Goal: Task Accomplishment & Management: Manage account settings

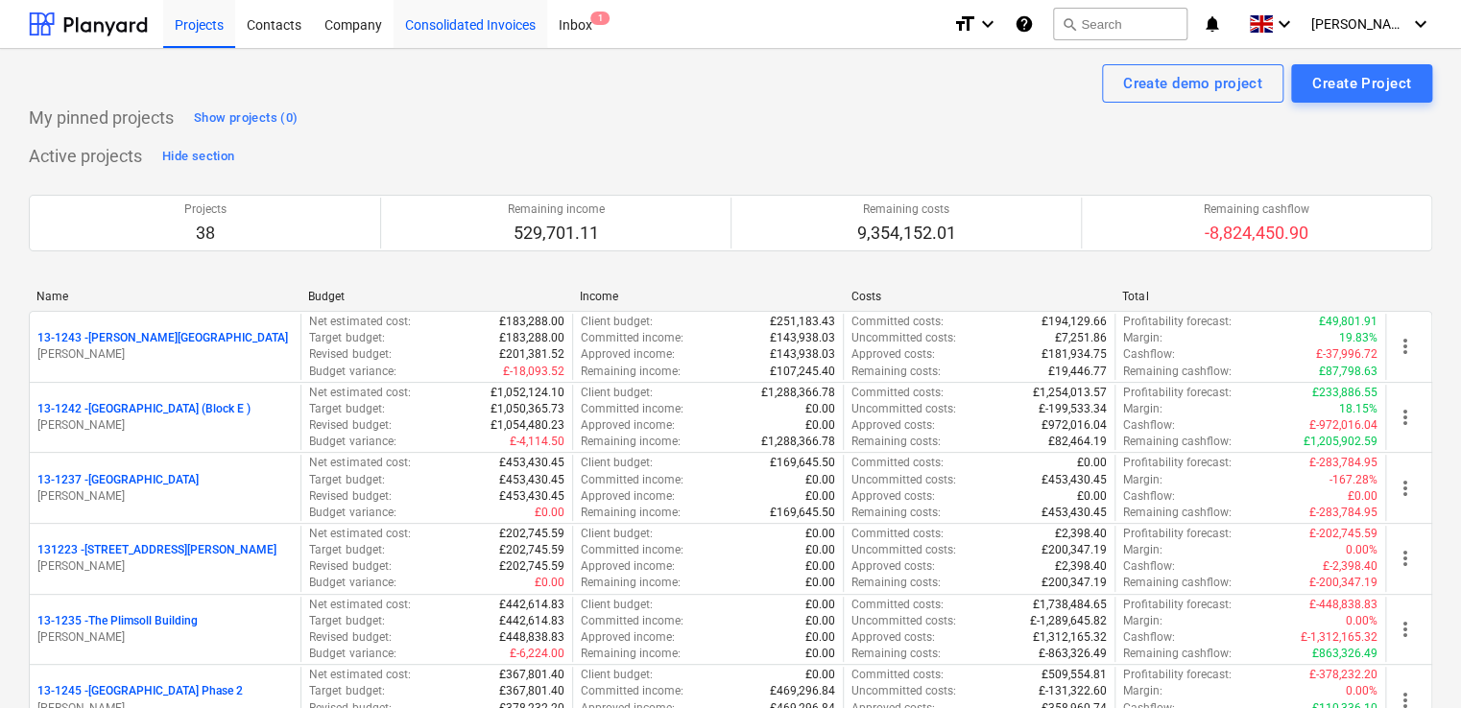
click at [422, 16] on div "Consolidated Invoices" at bounding box center [470, 23] width 154 height 49
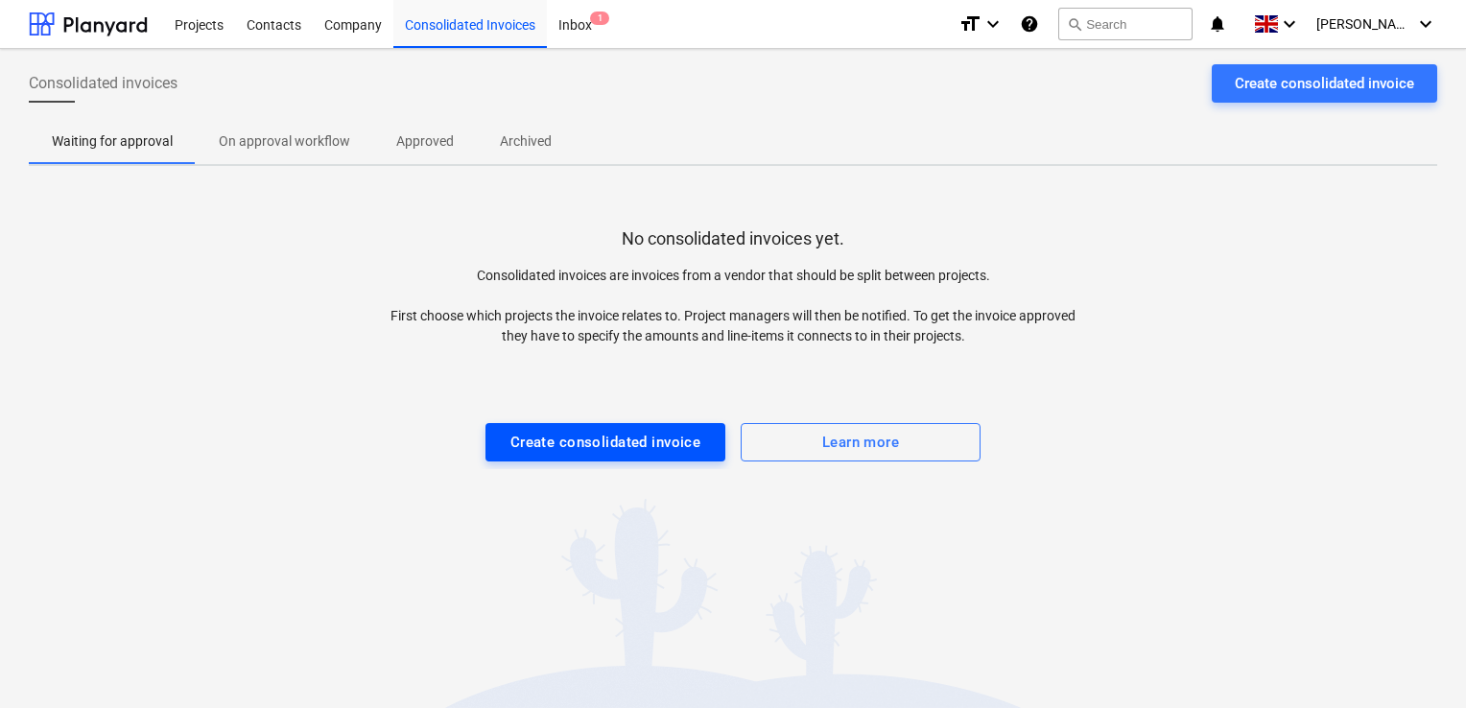
click at [645, 434] on div "Create consolidated invoice" at bounding box center [606, 442] width 191 height 25
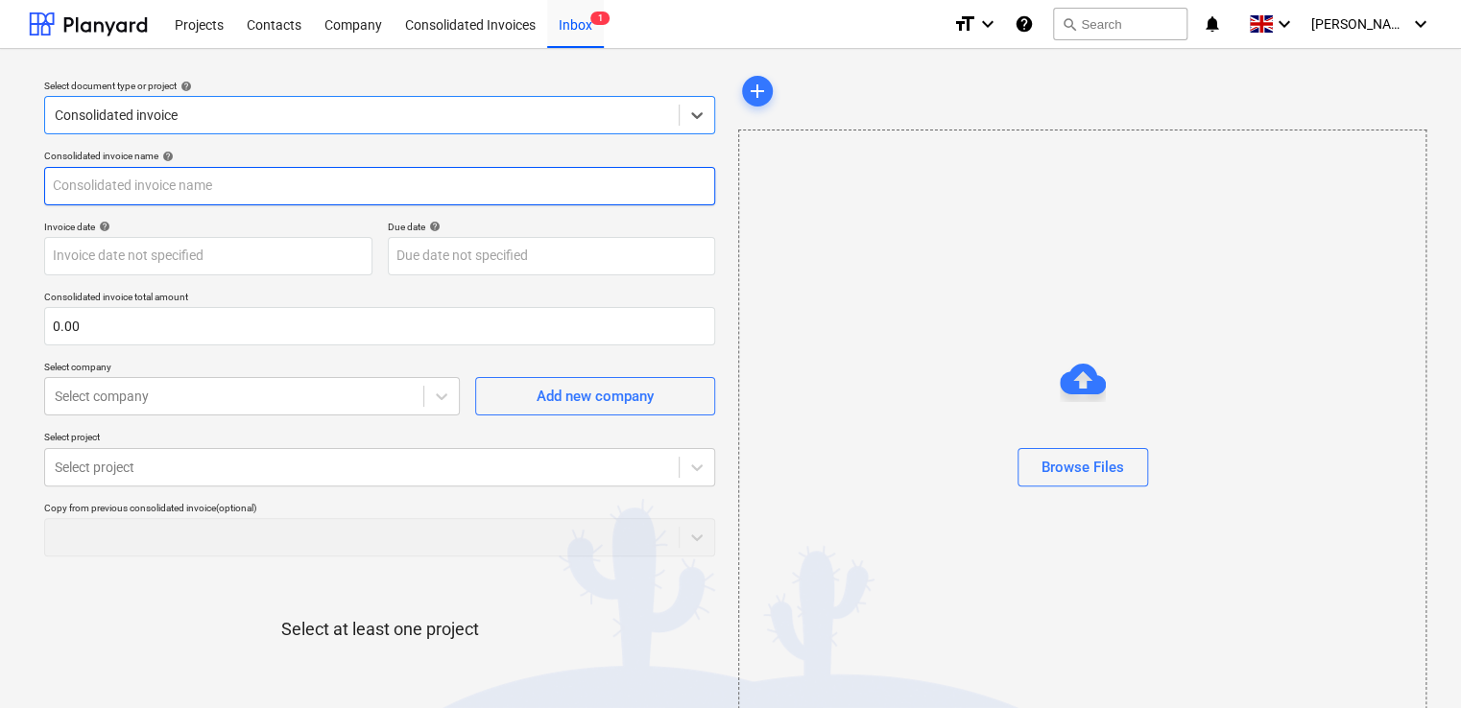
click at [169, 187] on input "text" at bounding box center [379, 186] width 671 height 38
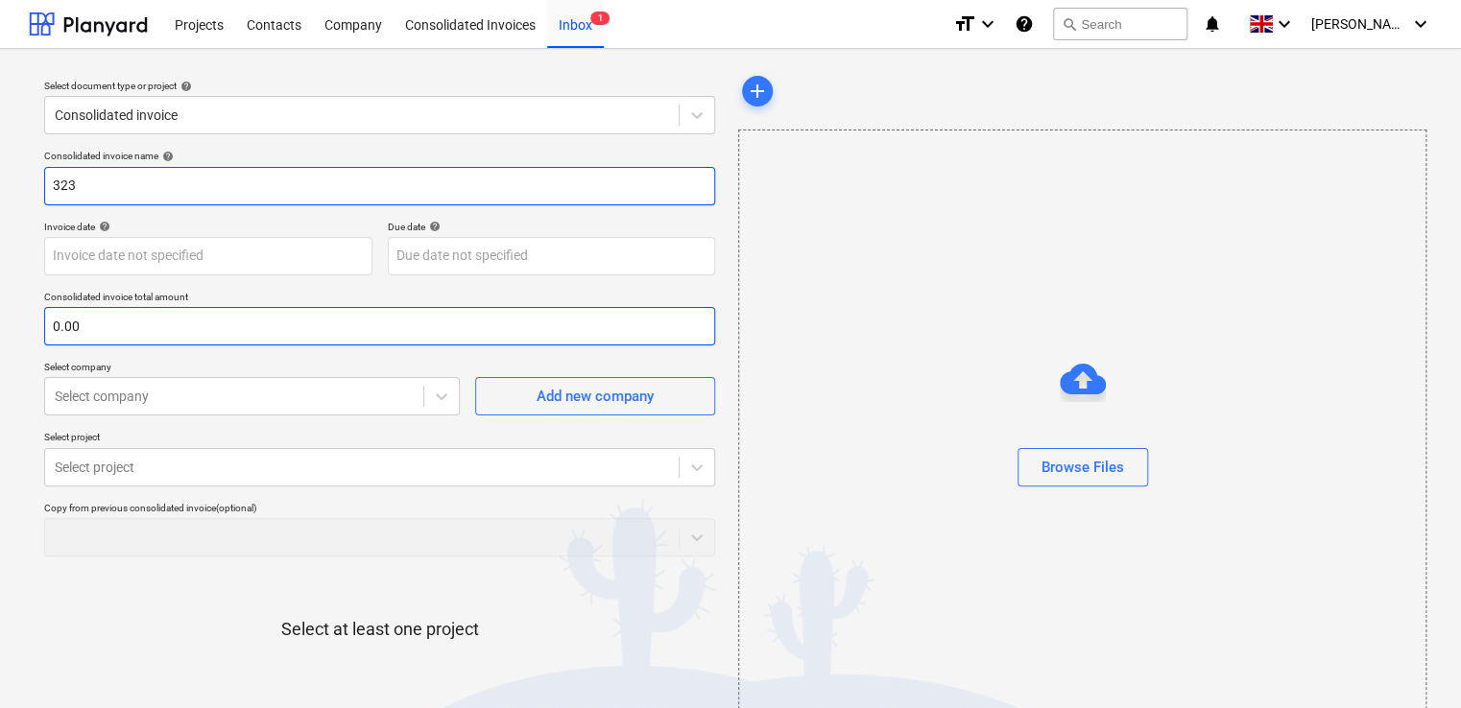
type input "323"
click at [177, 317] on input "text" at bounding box center [379, 326] width 671 height 38
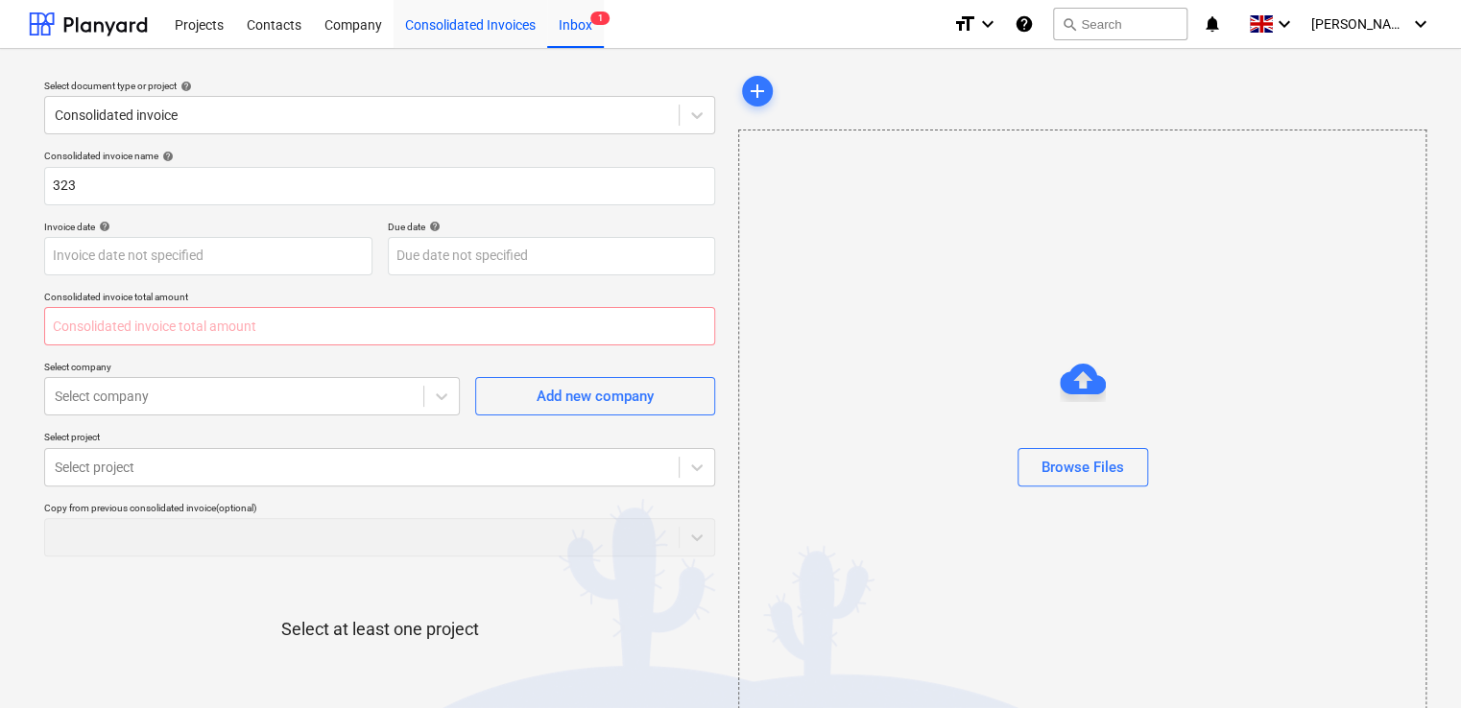
type input "0.00"
type input "2,049.36"
click at [403, 391] on div at bounding box center [234, 396] width 359 height 19
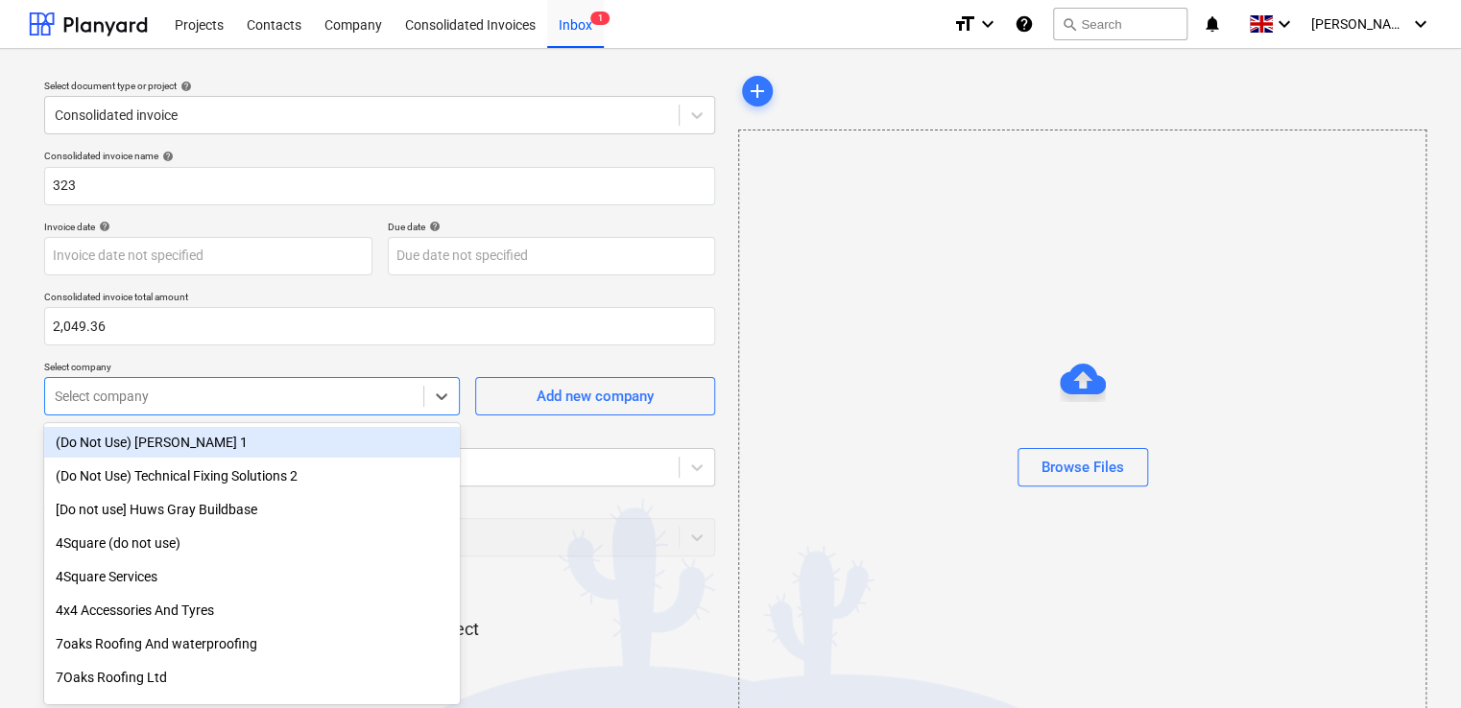
scroll to position [14, 0]
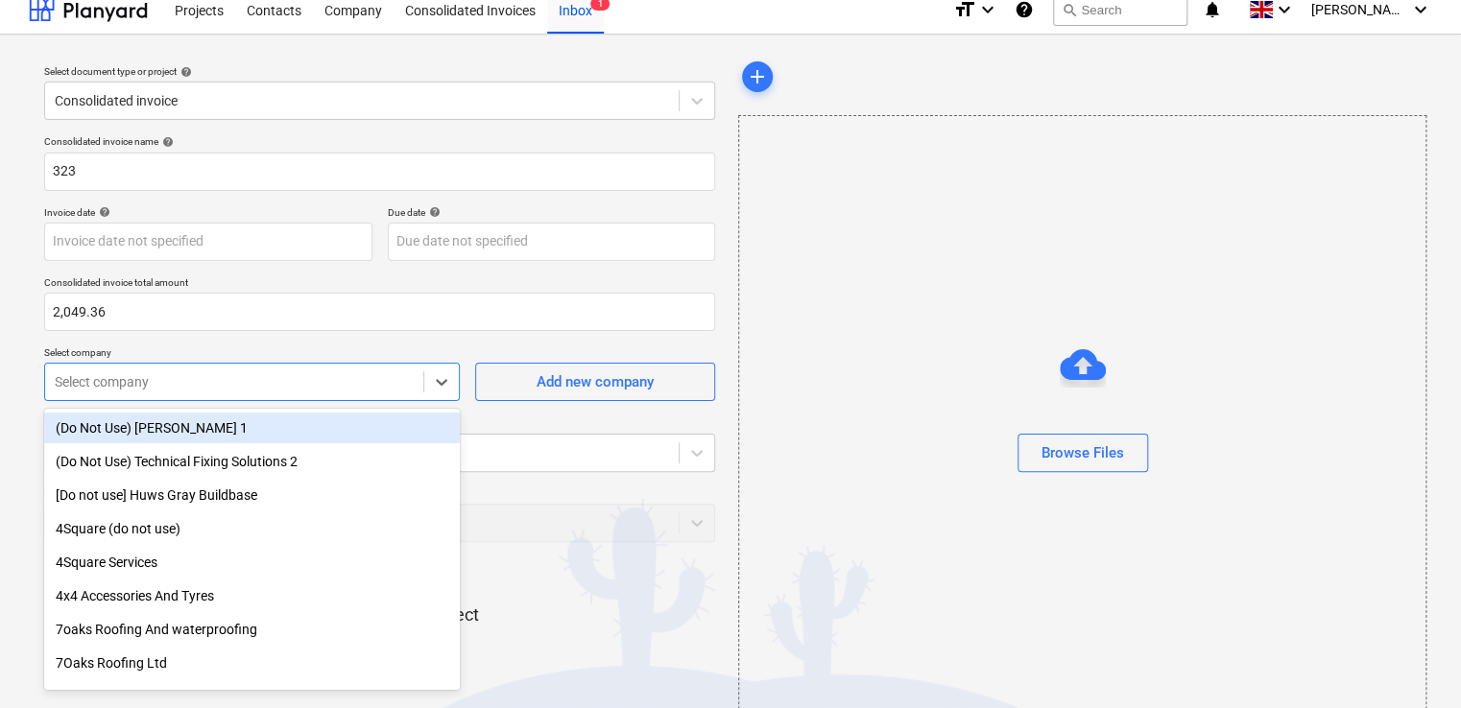
click at [391, 357] on p "Select company" at bounding box center [252, 354] width 416 height 16
click at [390, 377] on div at bounding box center [234, 381] width 359 height 19
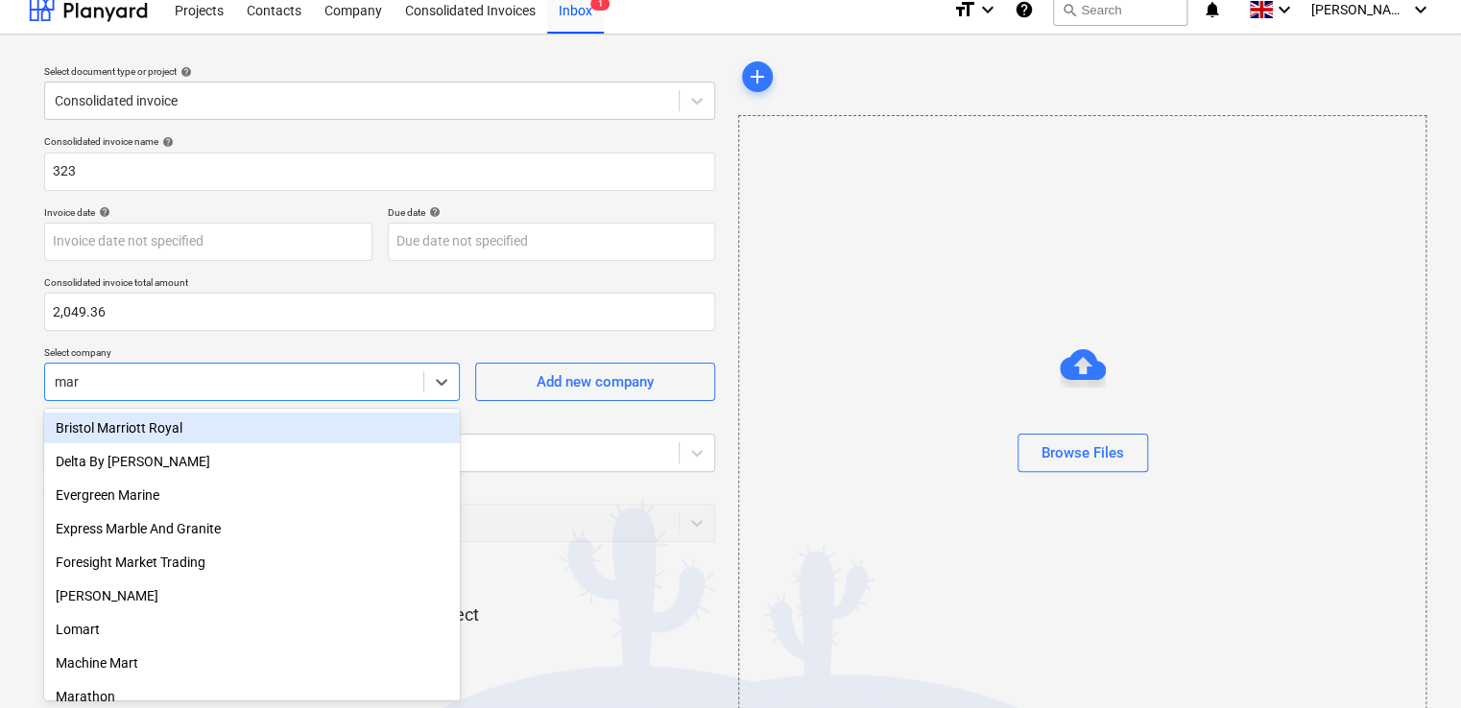
type input "mark"
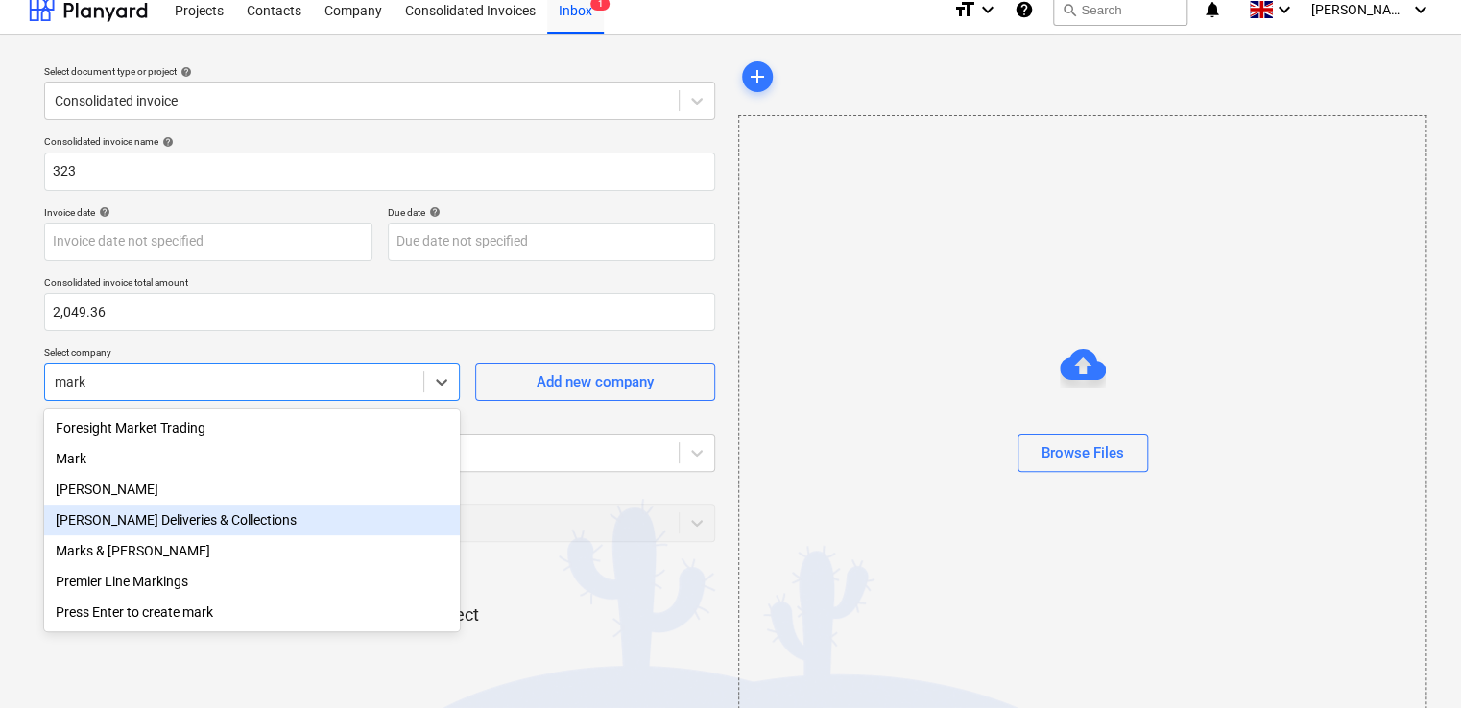
click at [219, 512] on div "[PERSON_NAME] Deliveries & Collections" at bounding box center [252, 520] width 416 height 31
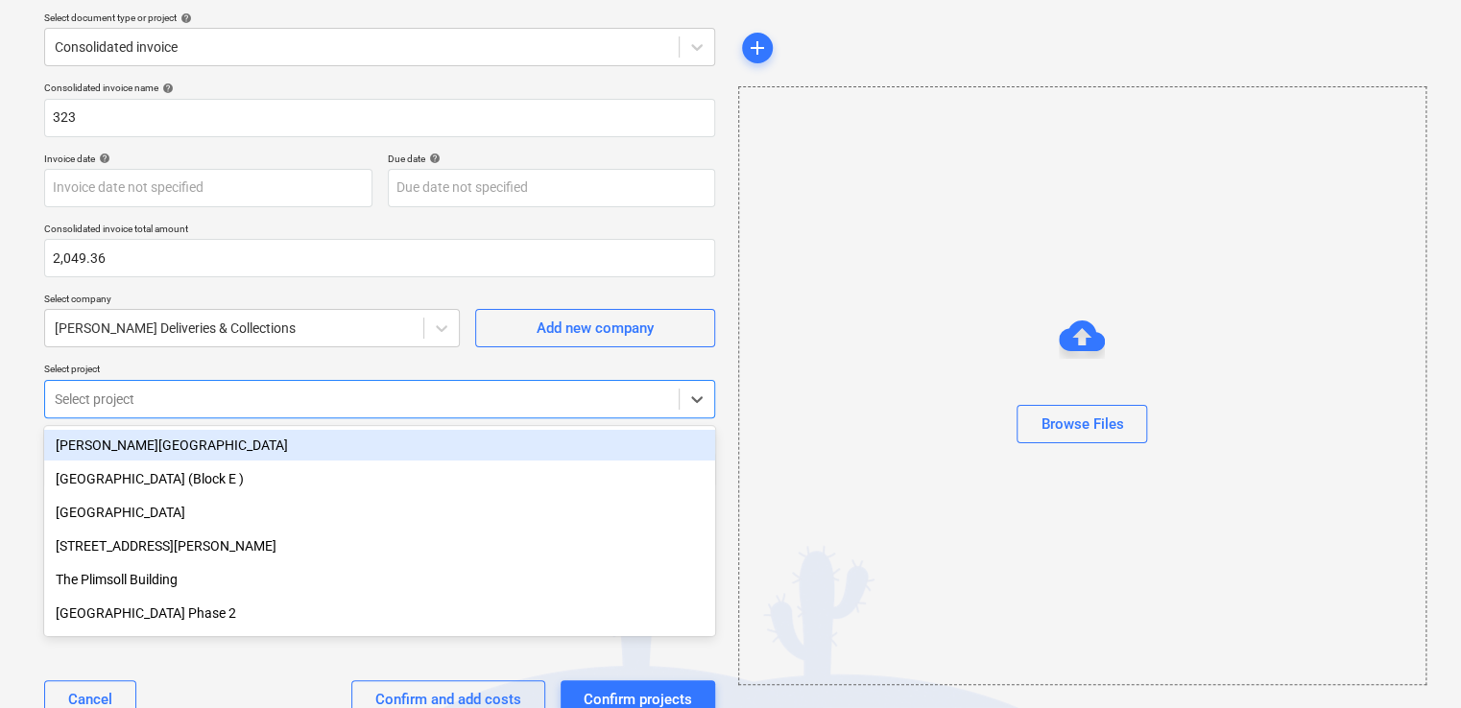
click at [239, 443] on body "Projects Contacts Company Consolidated Invoices Inbox 1 format_size keyboard_ar…" at bounding box center [730, 286] width 1461 height 708
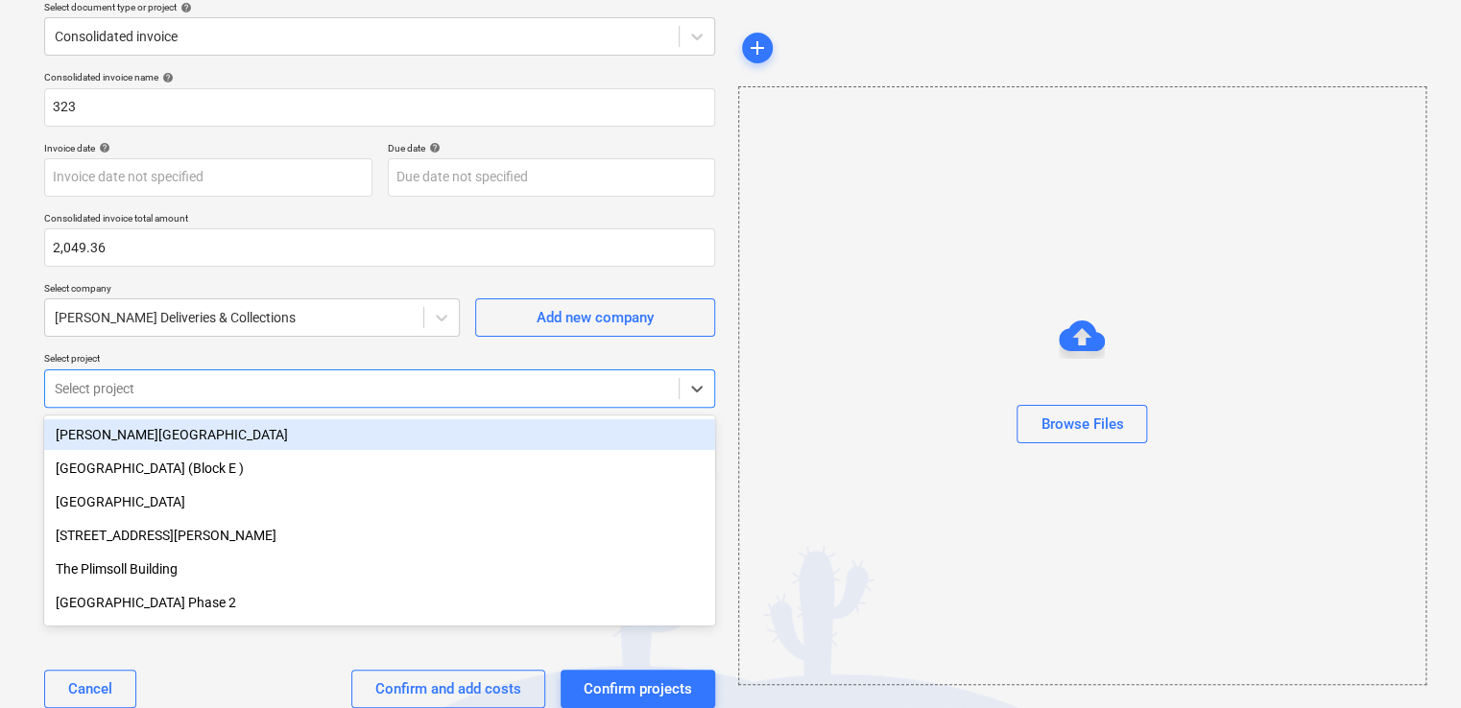
scroll to position [84, 0]
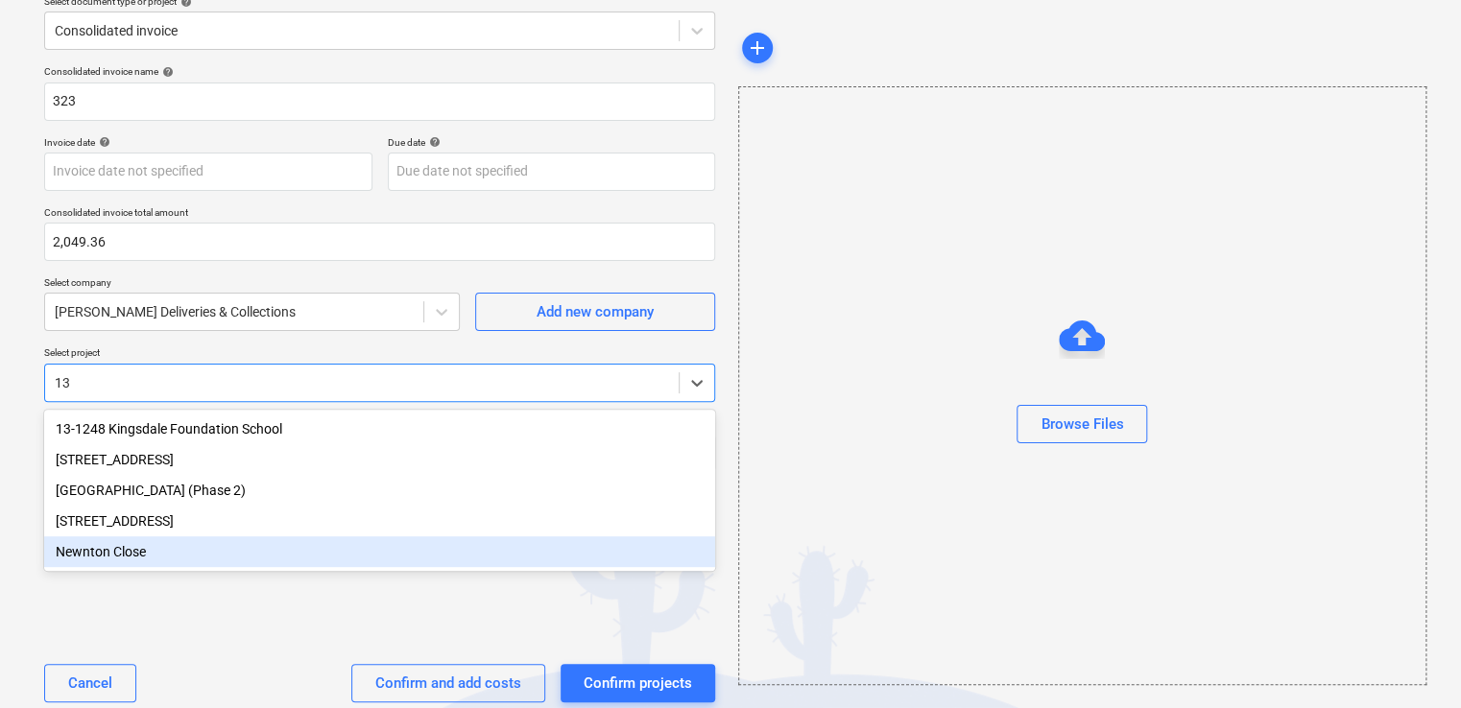
type input "1"
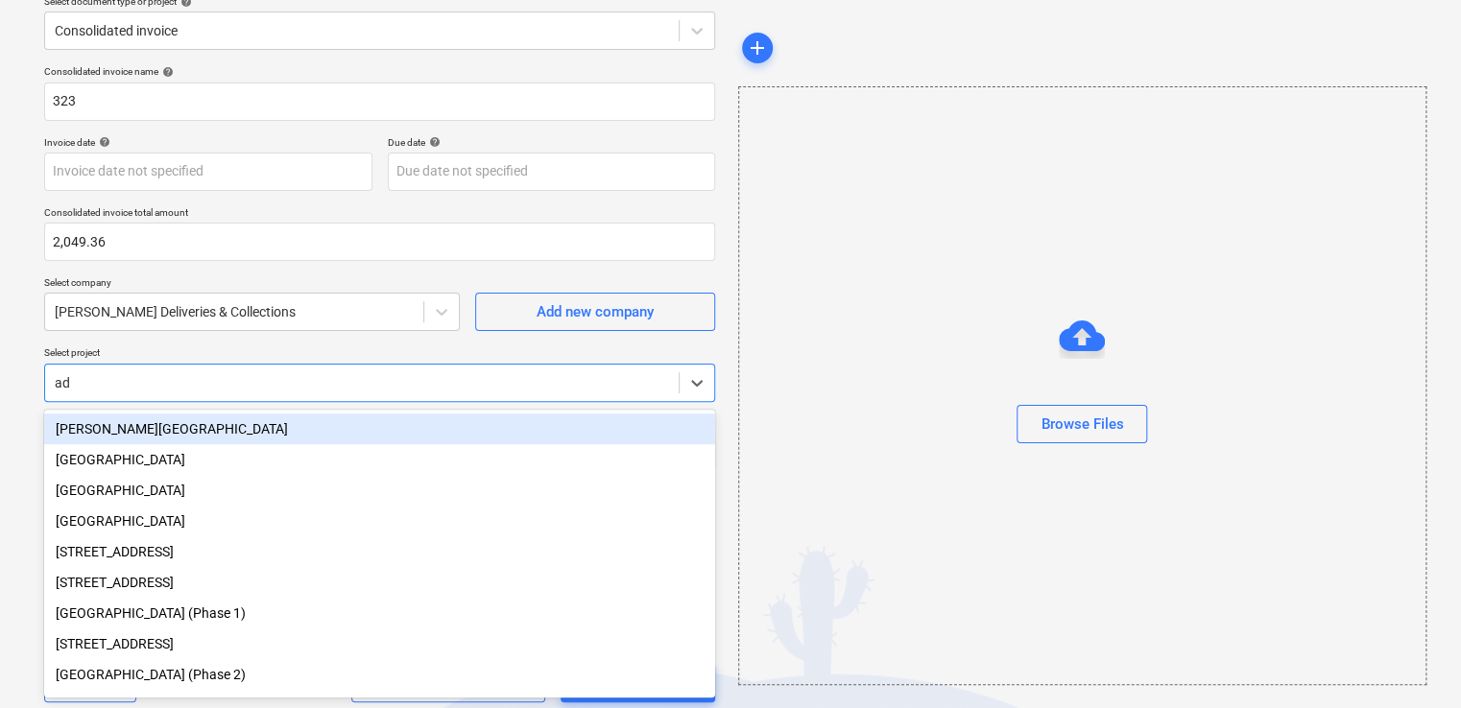
type input "a"
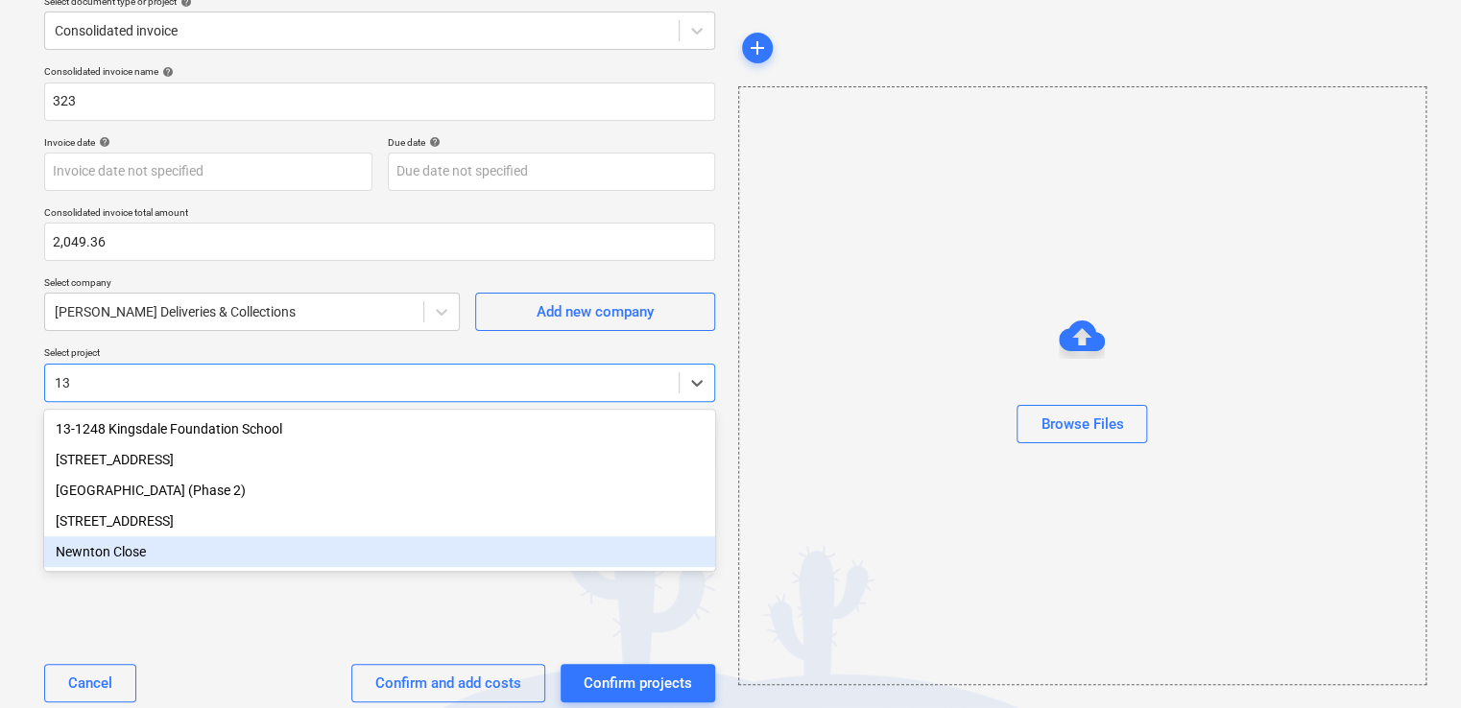
type input "1"
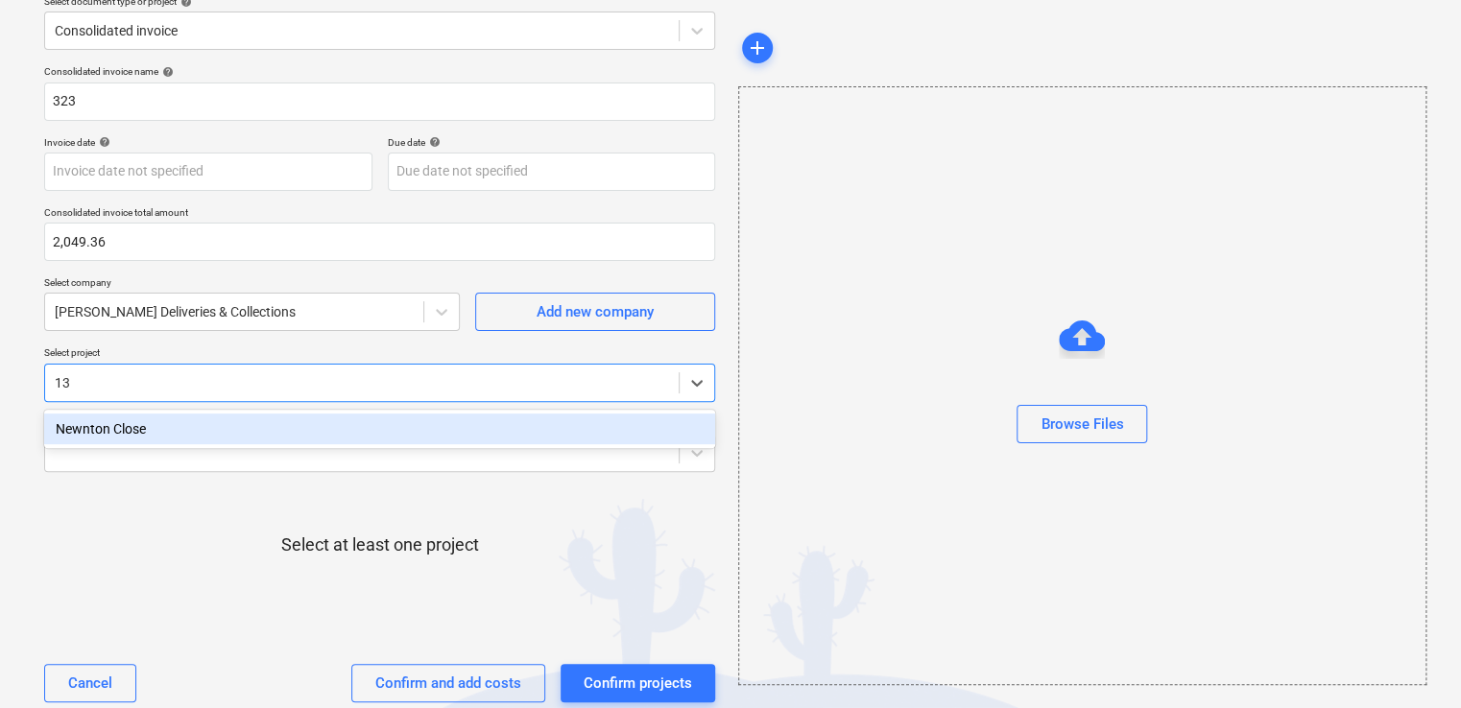
type input "1"
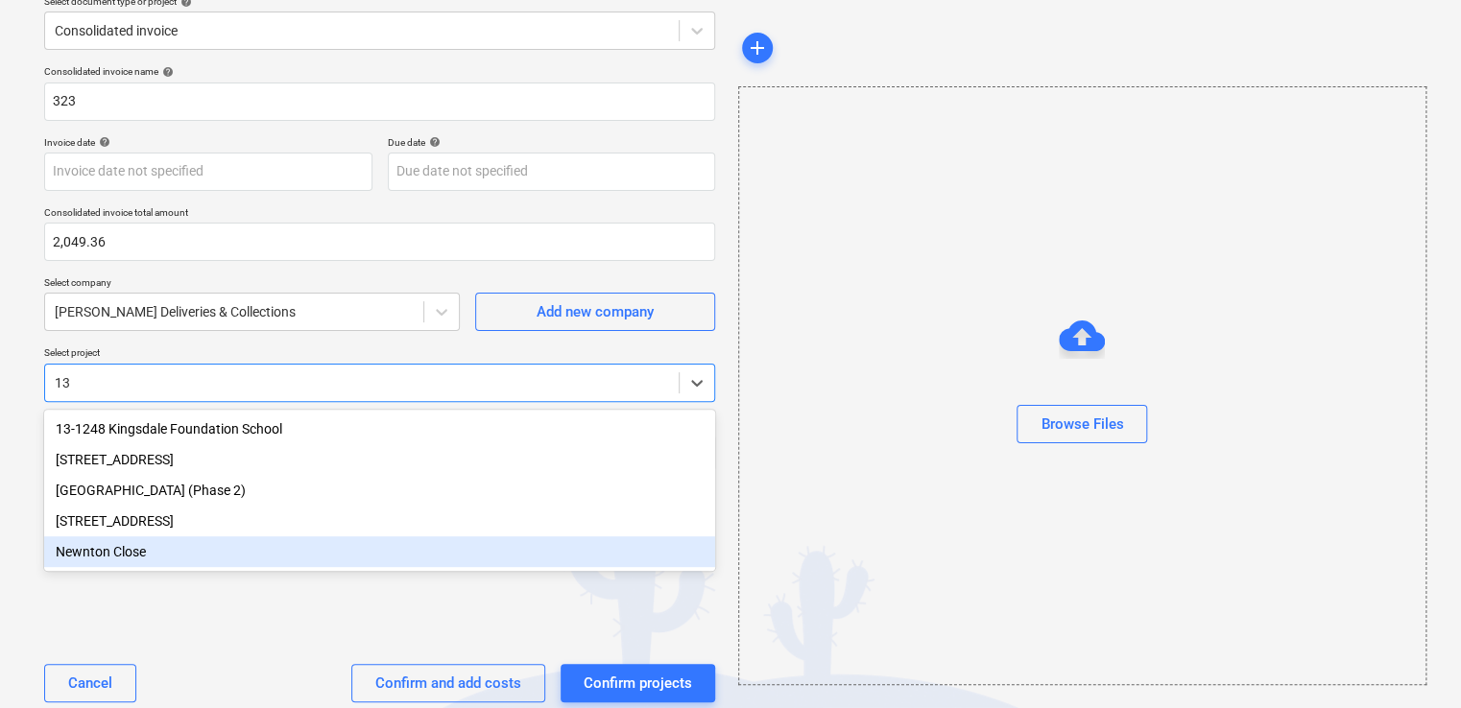
type input "1"
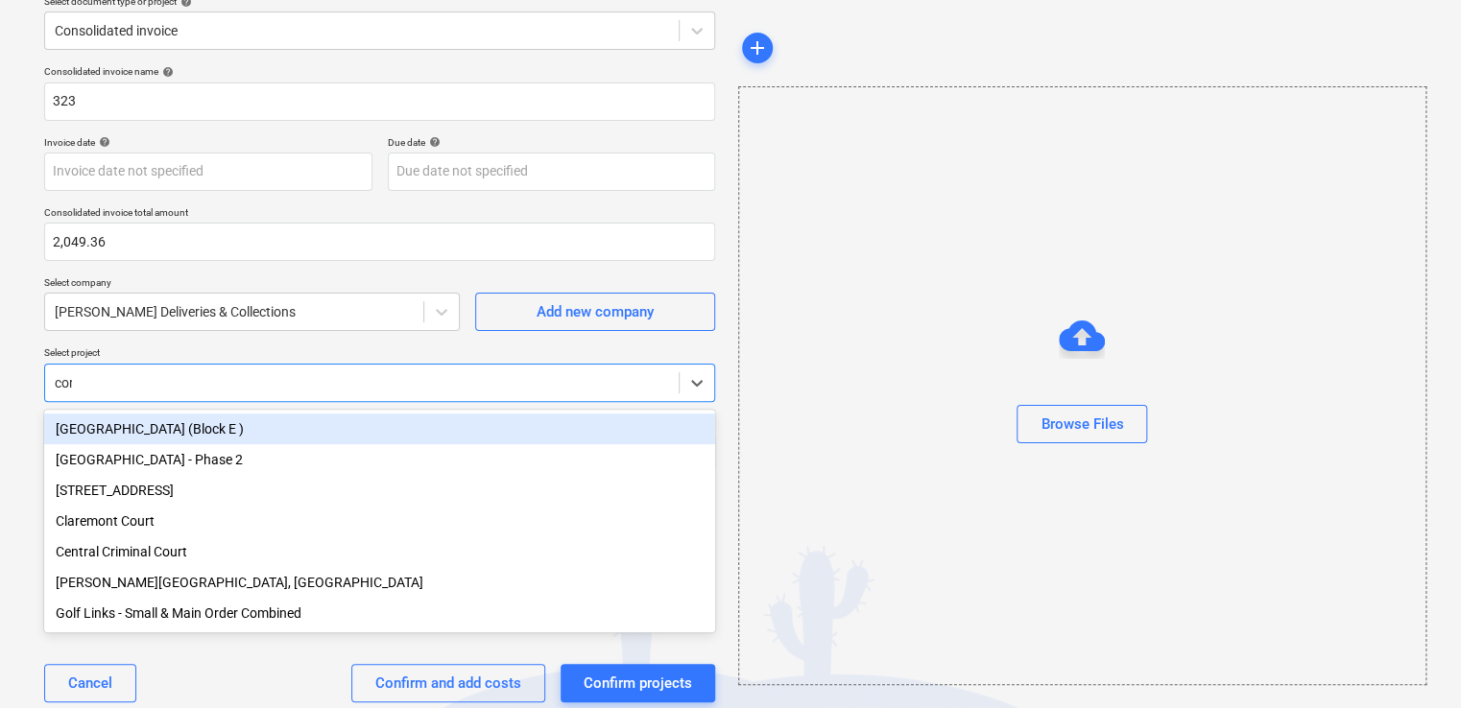
type input "coro"
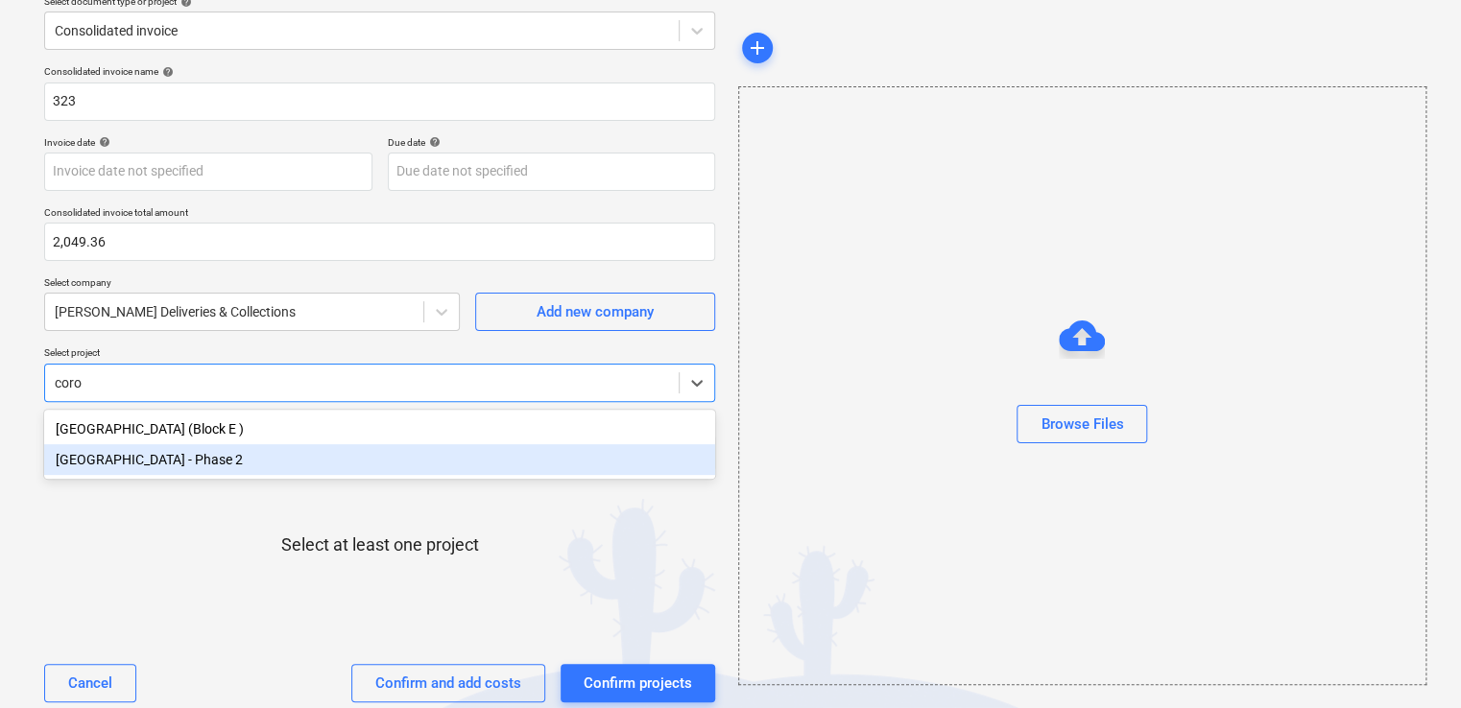
click at [187, 459] on div "[GEOGRAPHIC_DATA] - Phase 2" at bounding box center [379, 459] width 671 height 31
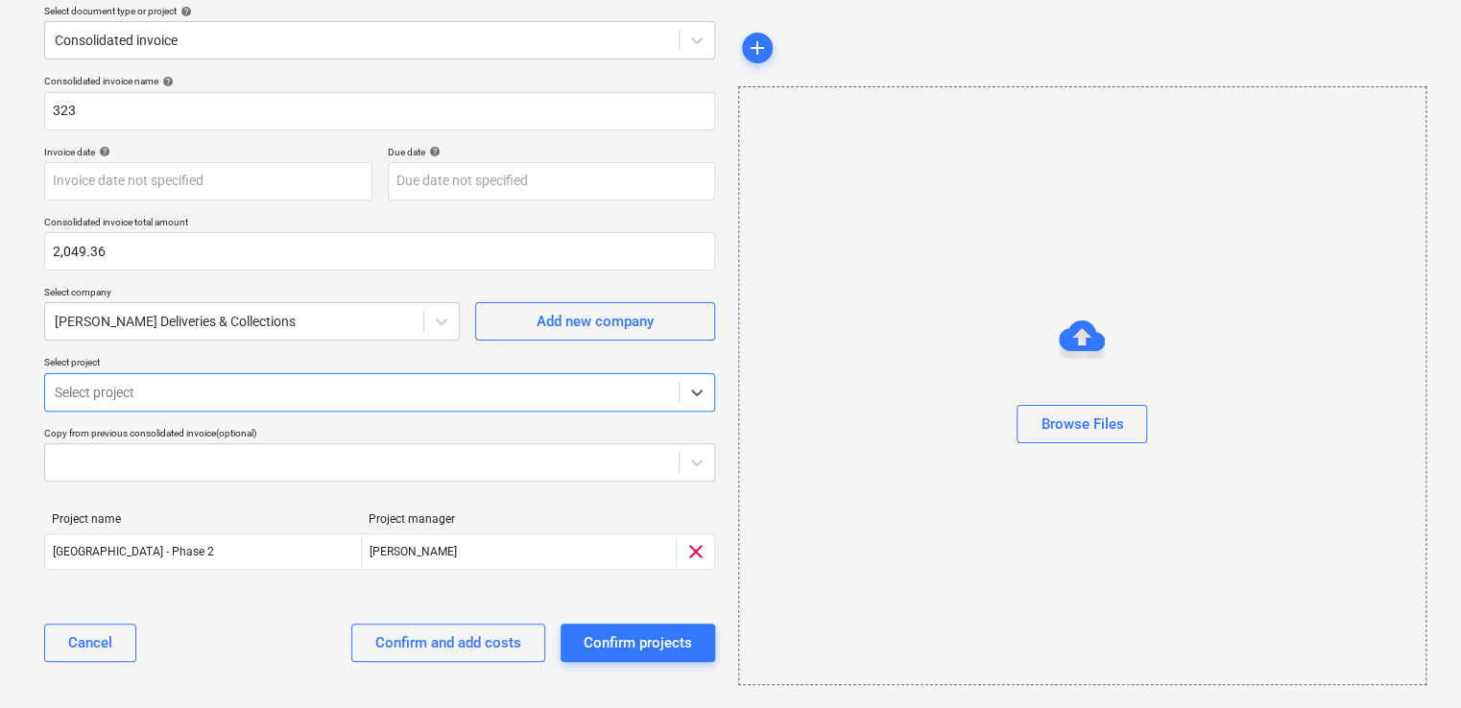
scroll to position [74, 0]
type input "q"
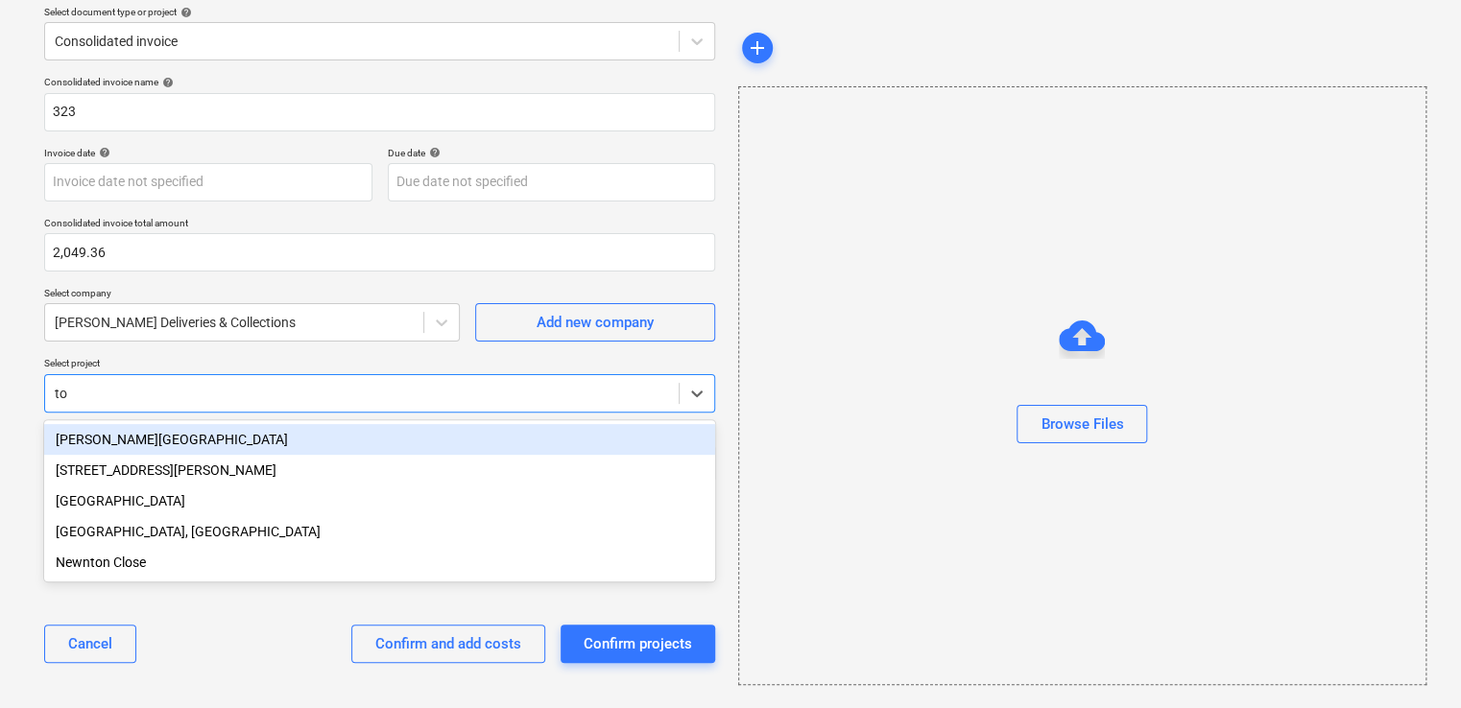
type input "t"
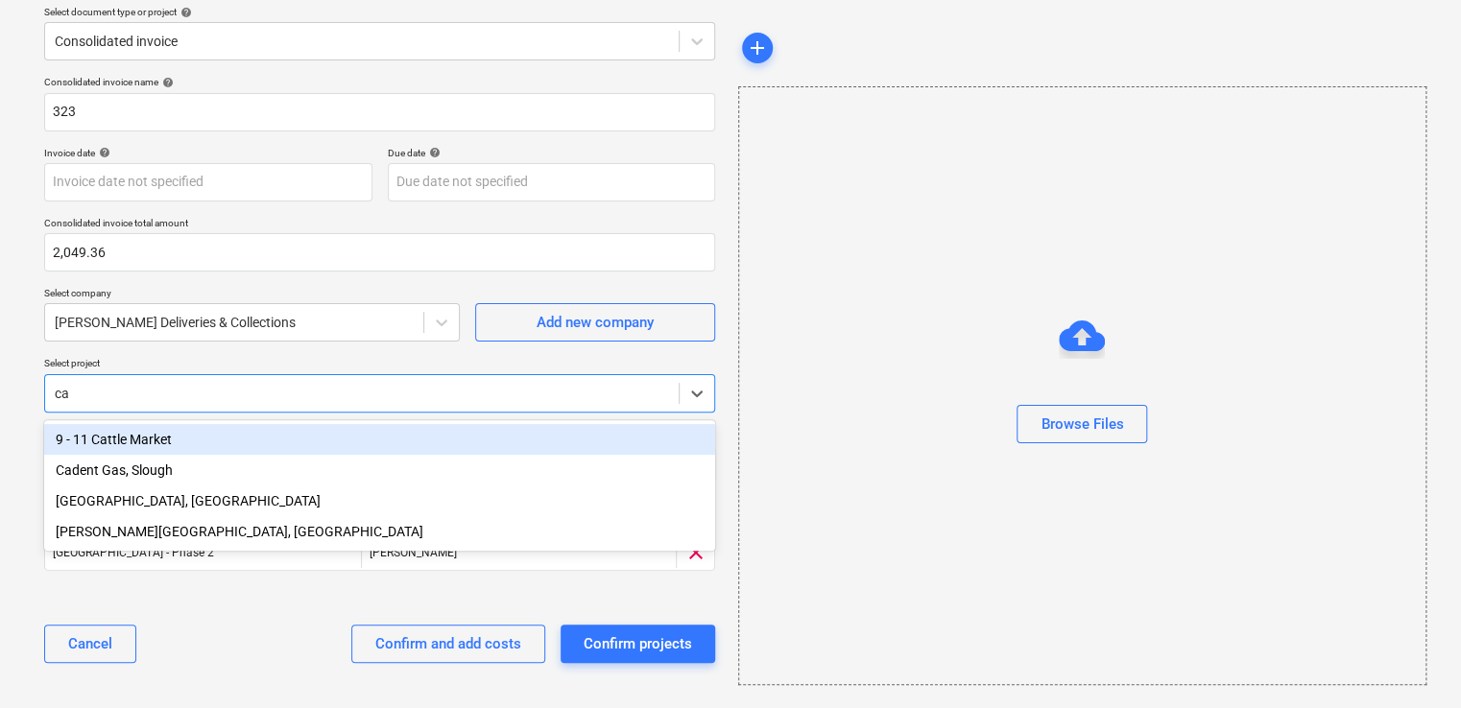
type input "c"
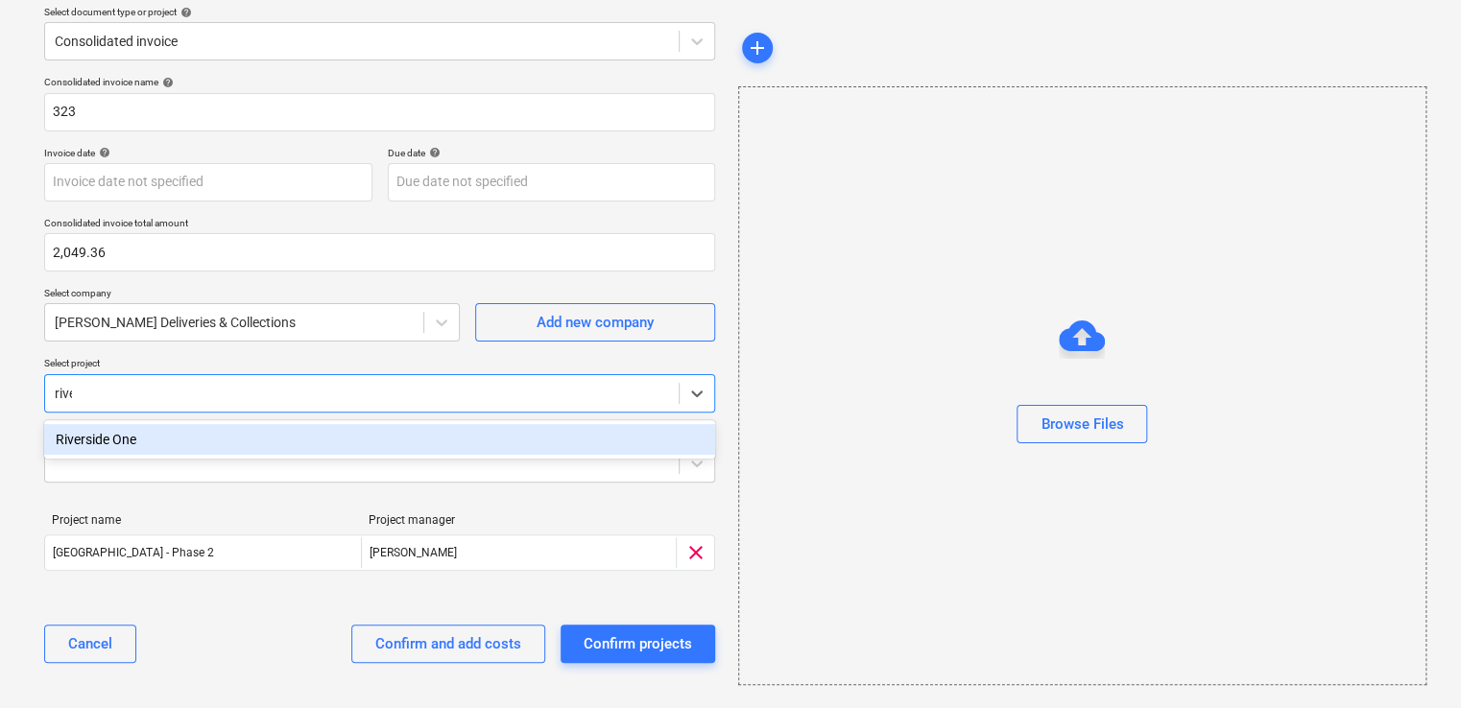
type input "river"
click at [91, 451] on div "Riverside One" at bounding box center [379, 439] width 671 height 31
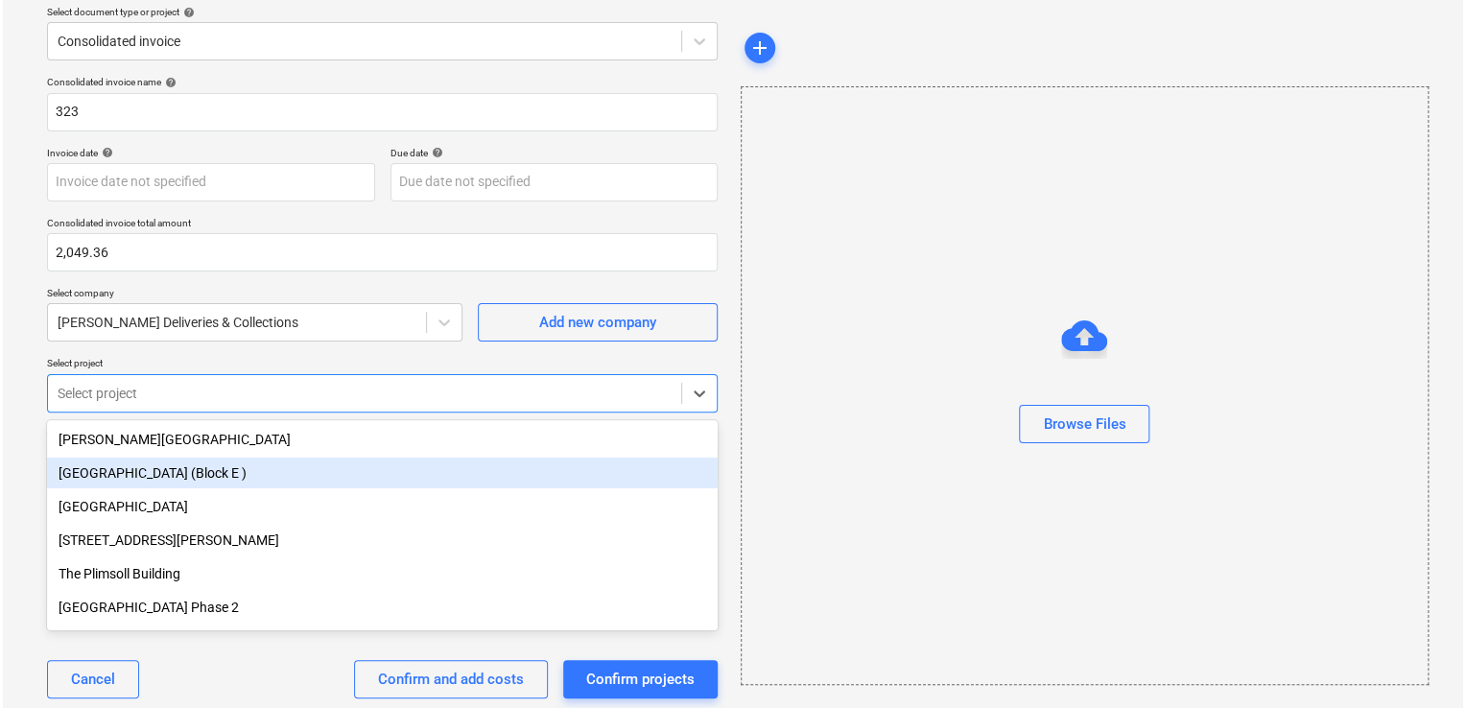
scroll to position [84, 0]
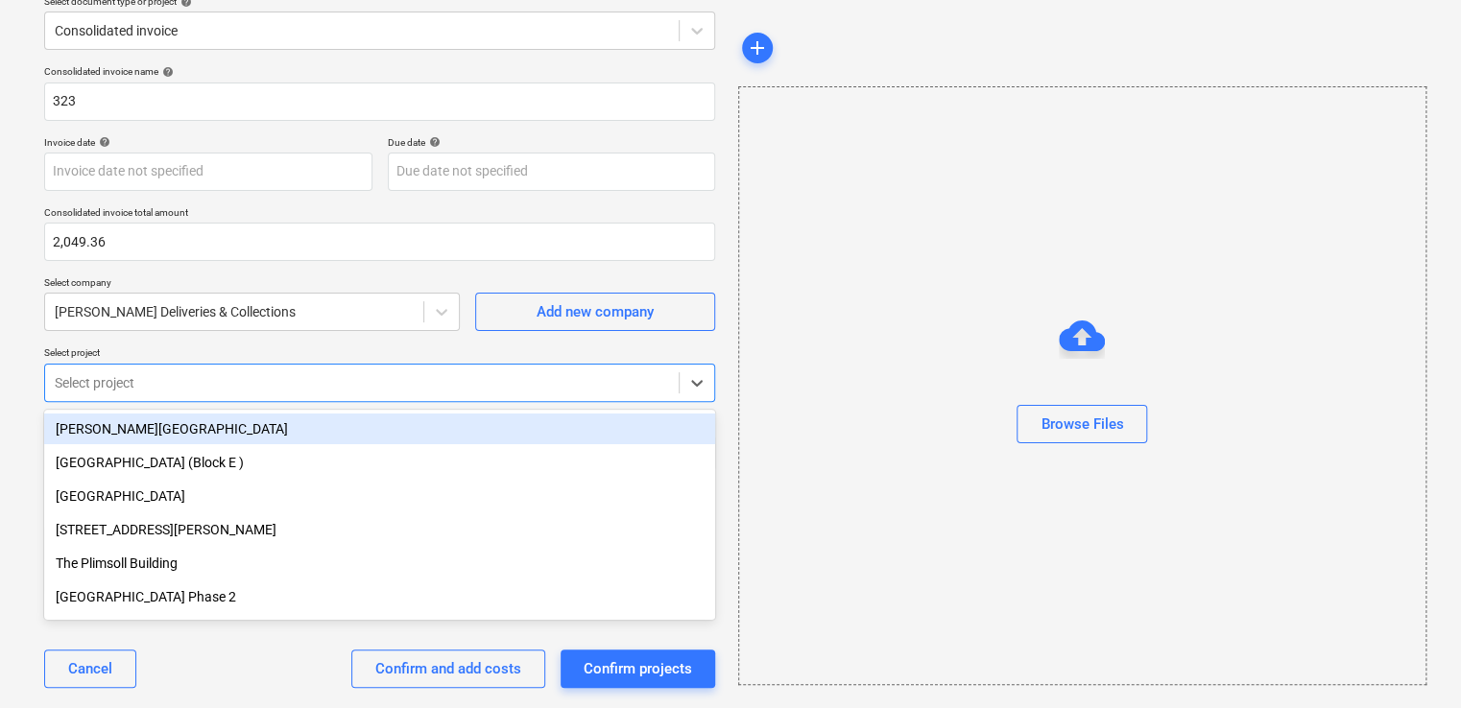
click at [180, 356] on p "Select project" at bounding box center [379, 354] width 671 height 16
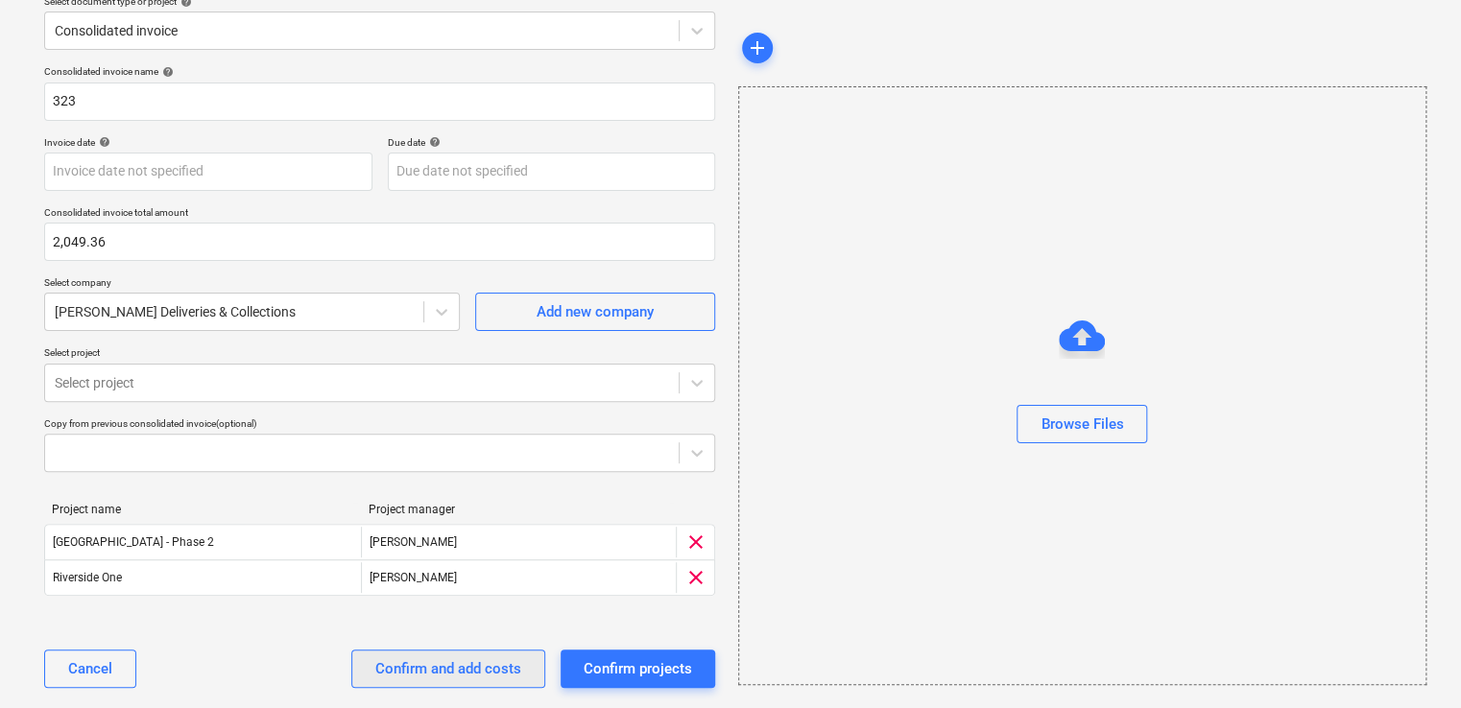
click at [495, 671] on div "Confirm and add costs" at bounding box center [448, 668] width 146 height 25
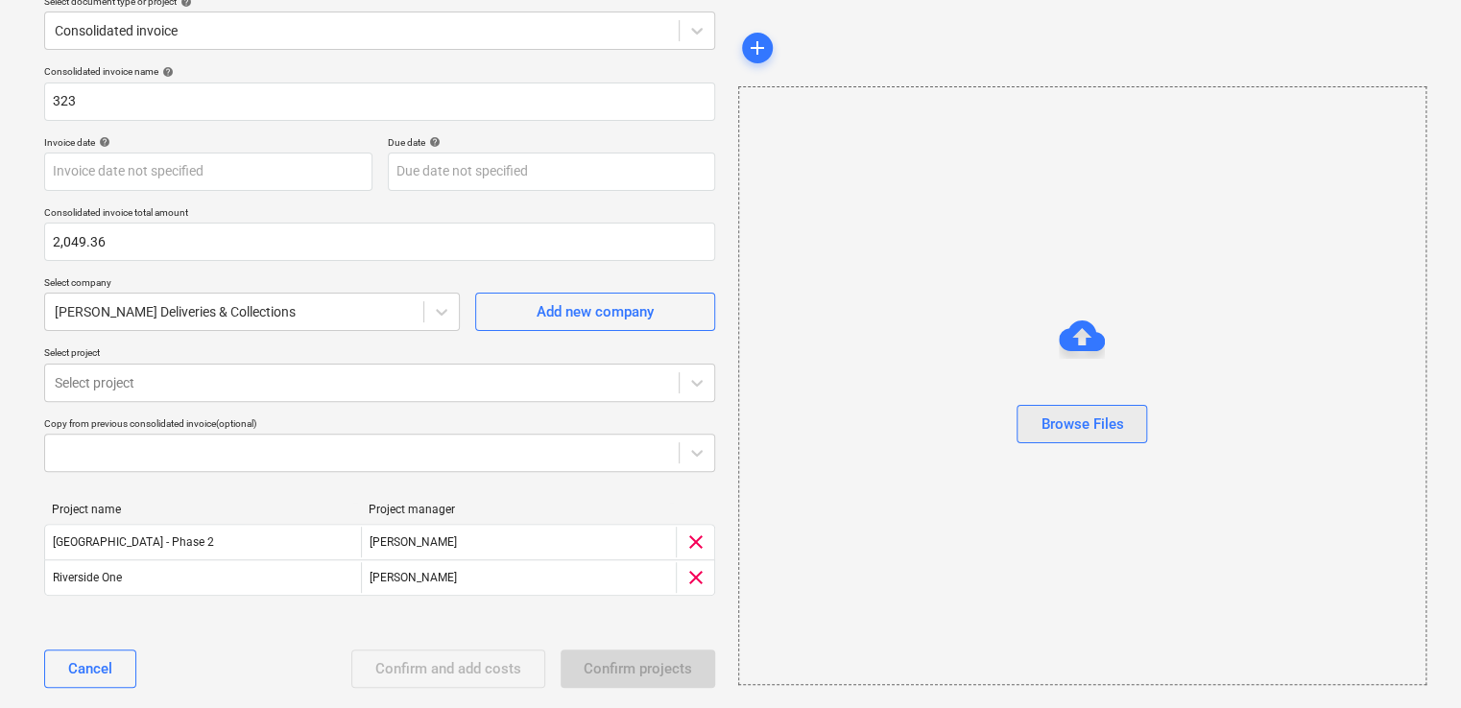
click at [1066, 412] on div "Browse Files" at bounding box center [1081, 424] width 83 height 25
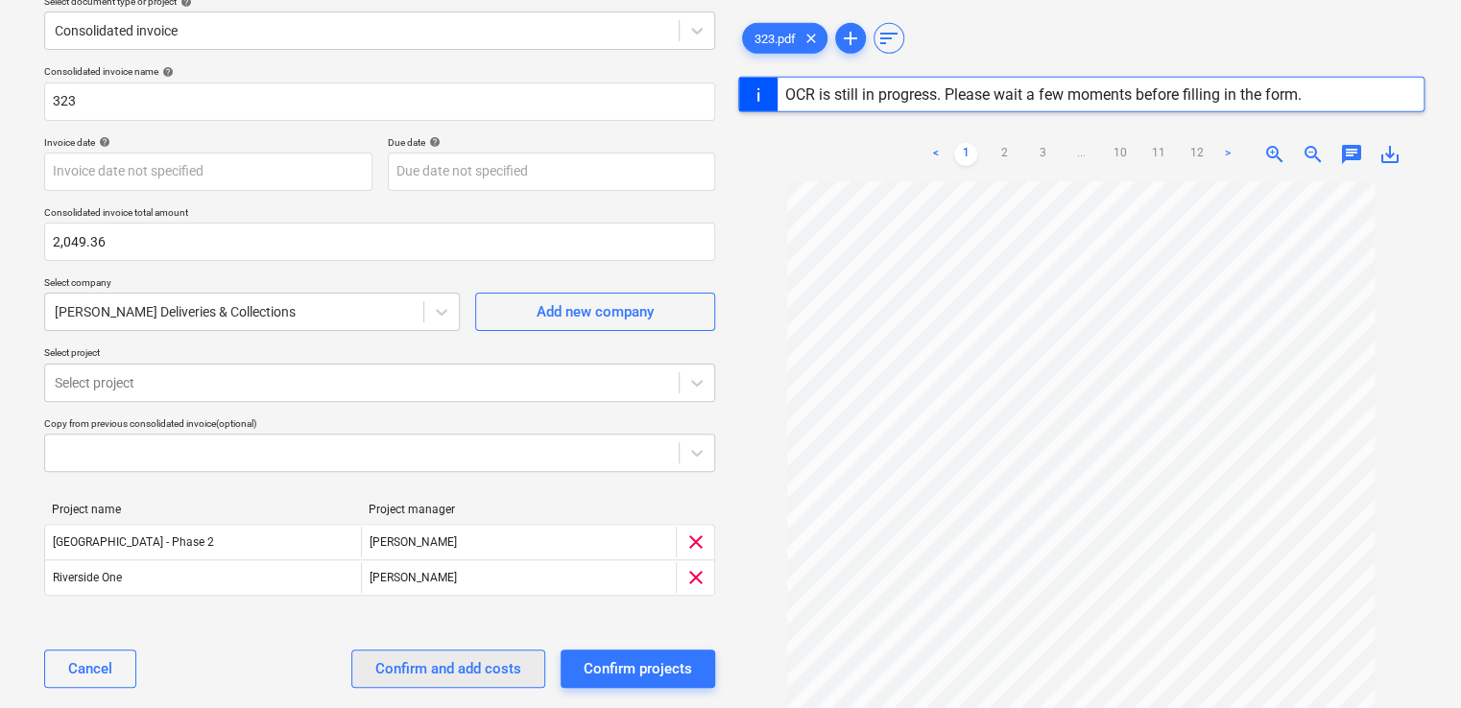
click at [426, 664] on div "Confirm and add costs" at bounding box center [448, 668] width 146 height 25
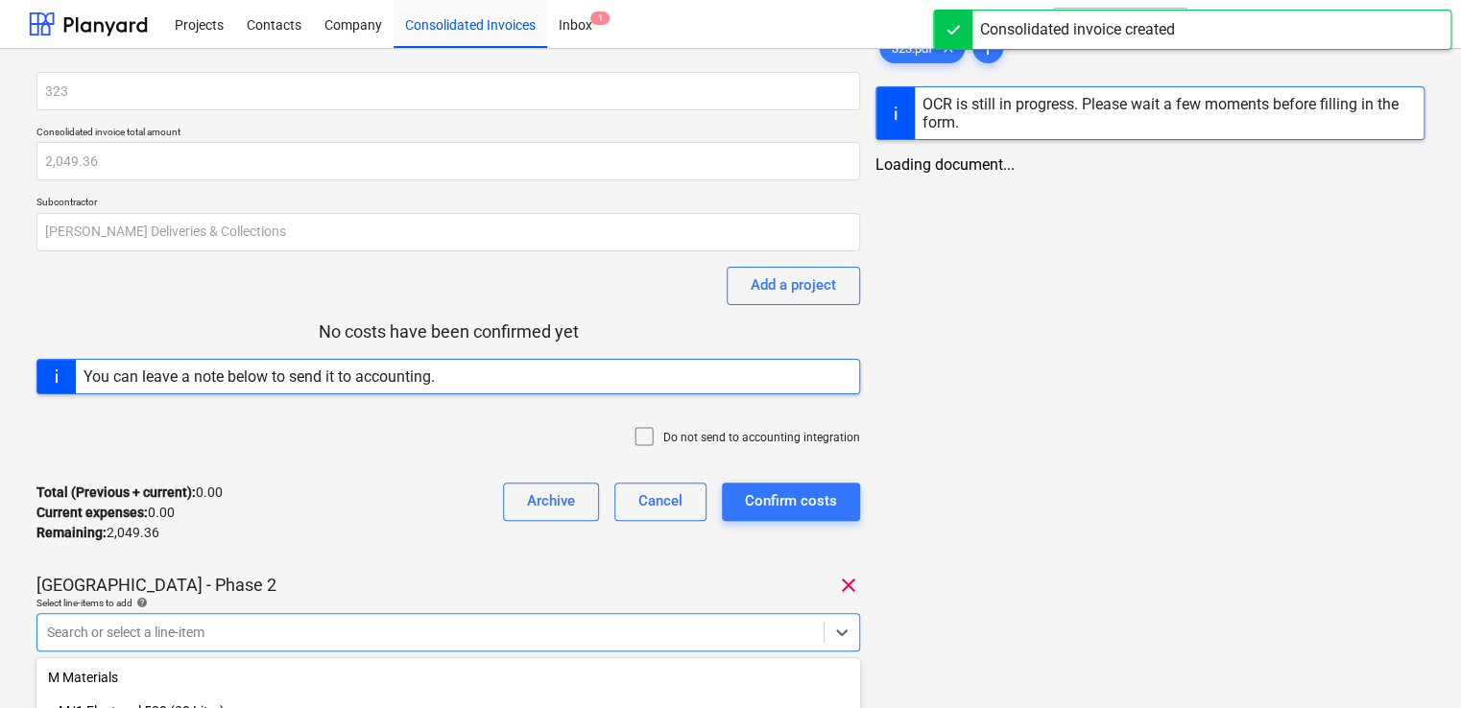
click at [537, 631] on body "Projects Contacts Company Consolidated Invoices Inbox 1 format_size keyboard_ar…" at bounding box center [730, 354] width 1461 height 708
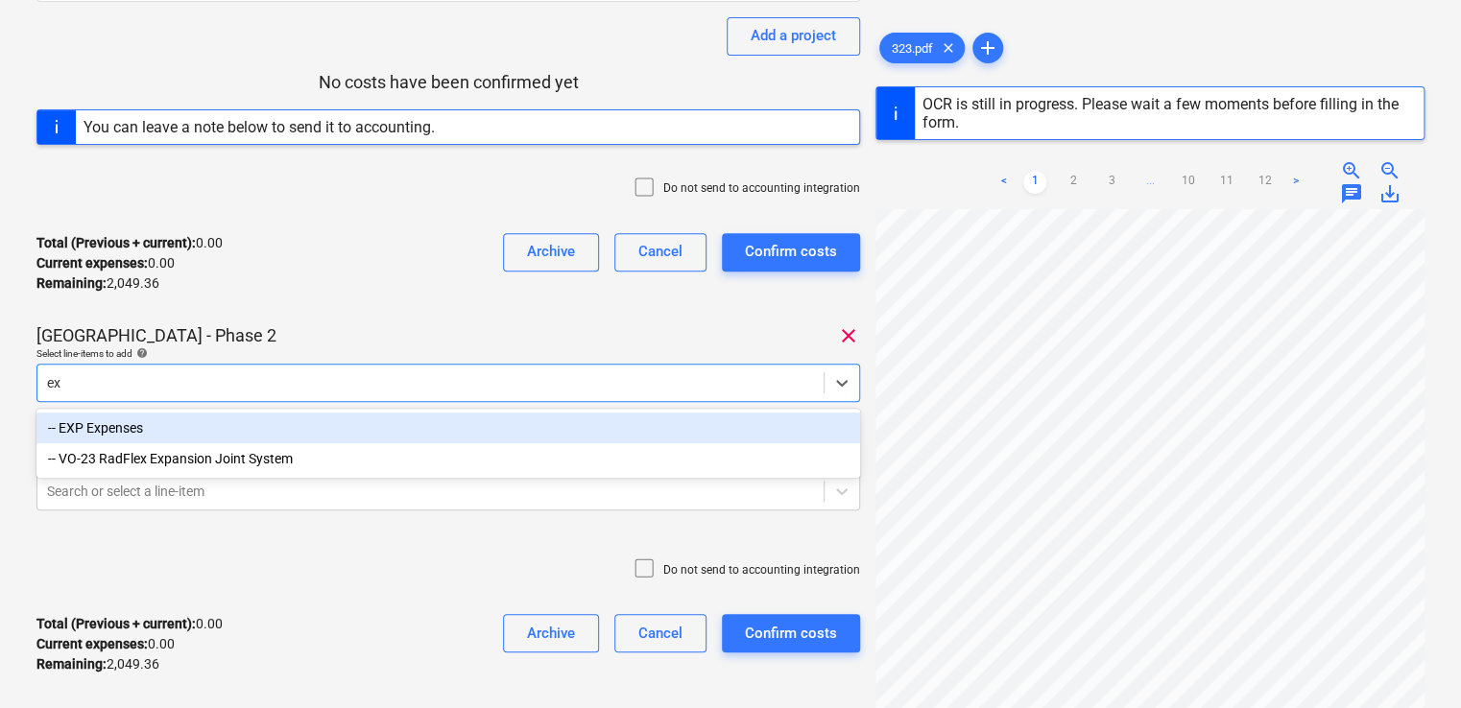
type input "e"
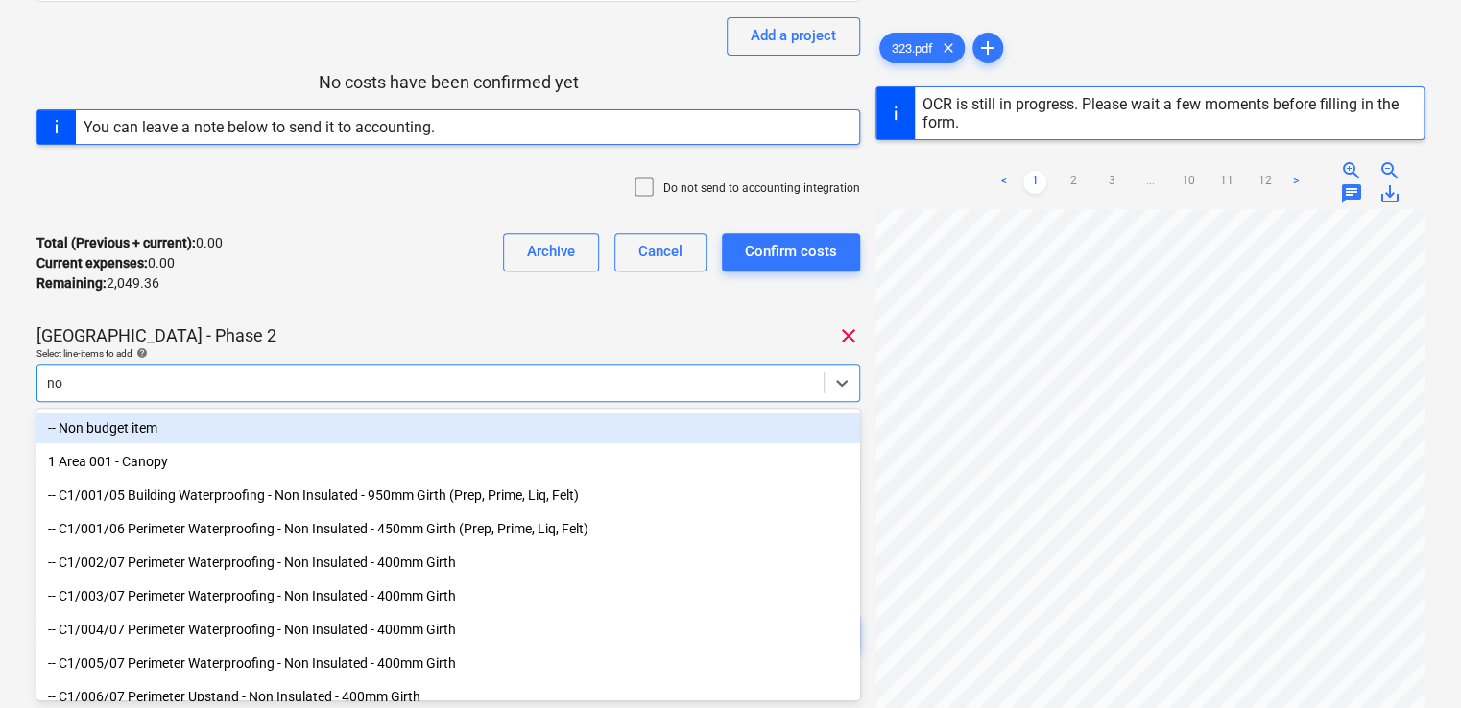
type input "n"
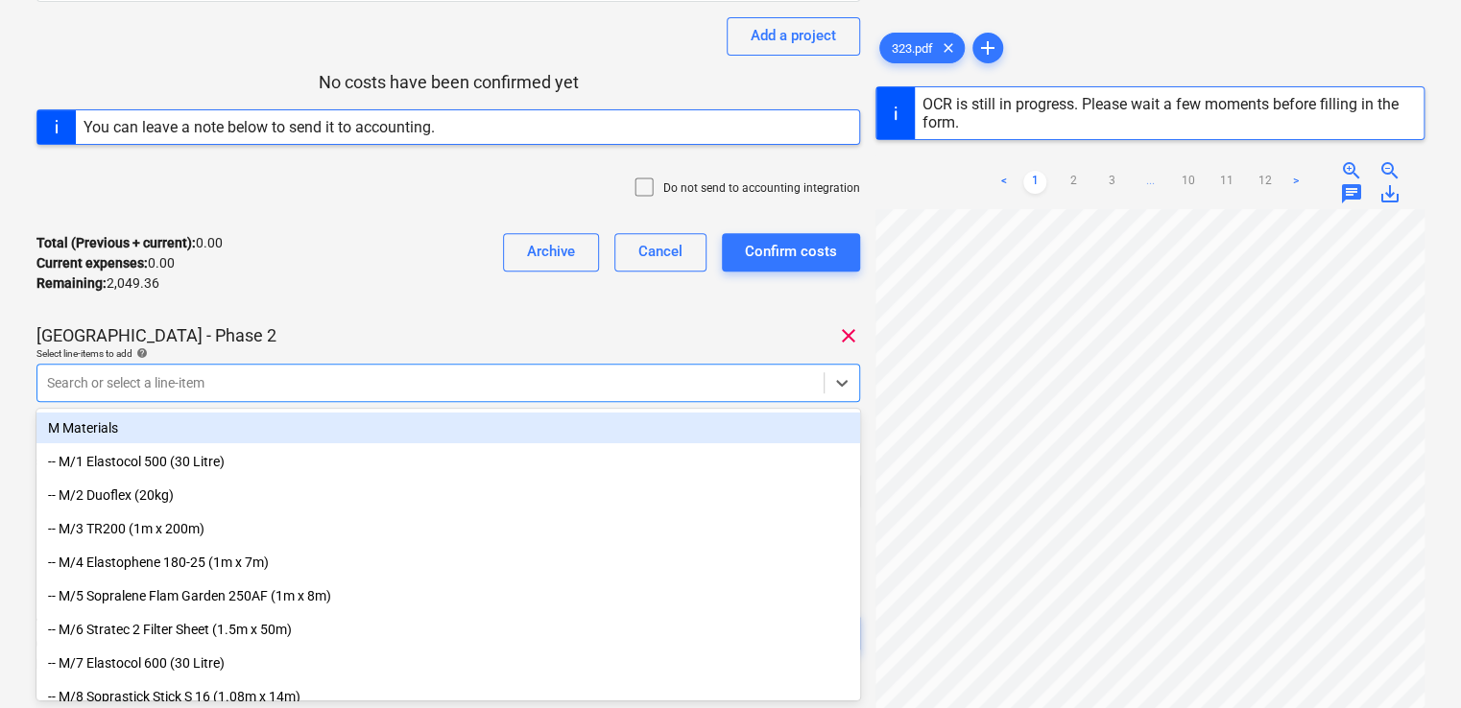
click at [753, 375] on div at bounding box center [430, 382] width 767 height 19
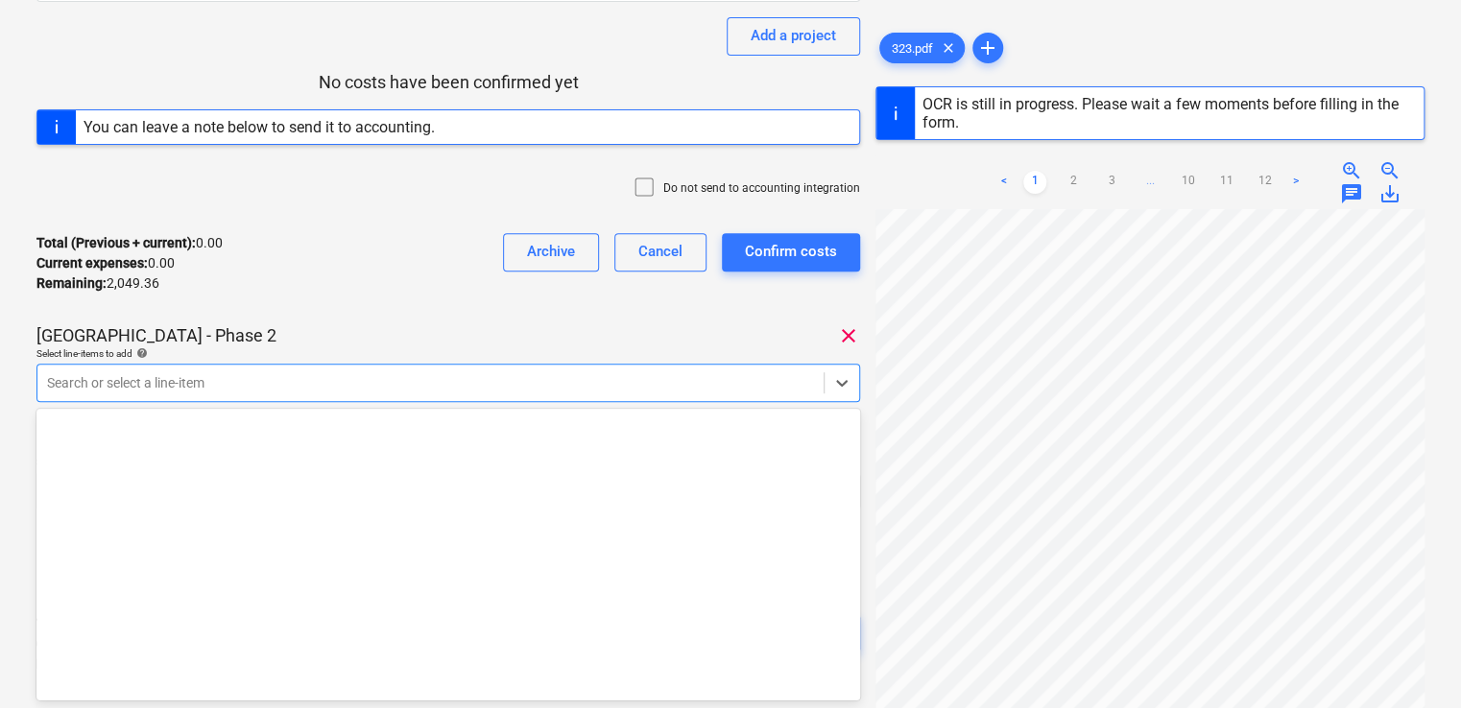
scroll to position [0, 0]
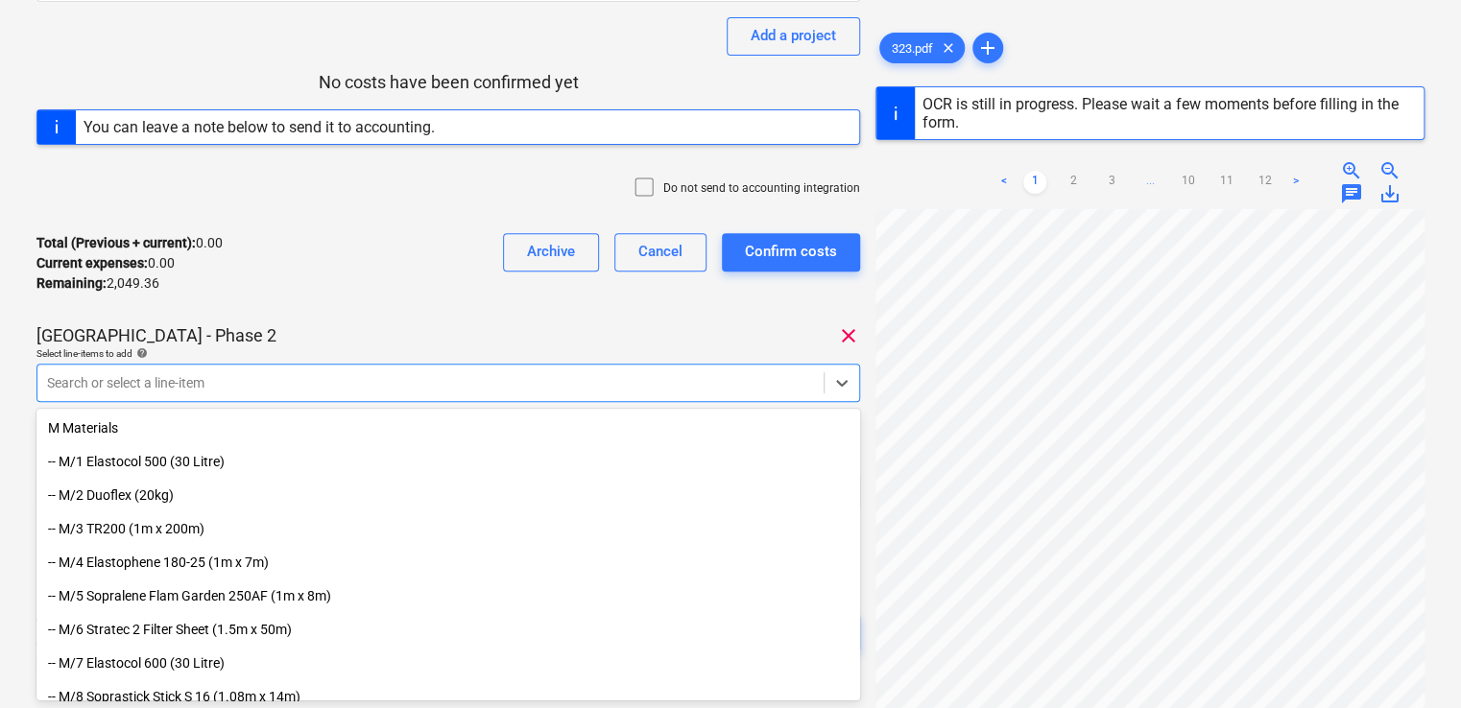
click at [267, 374] on div at bounding box center [430, 382] width 767 height 19
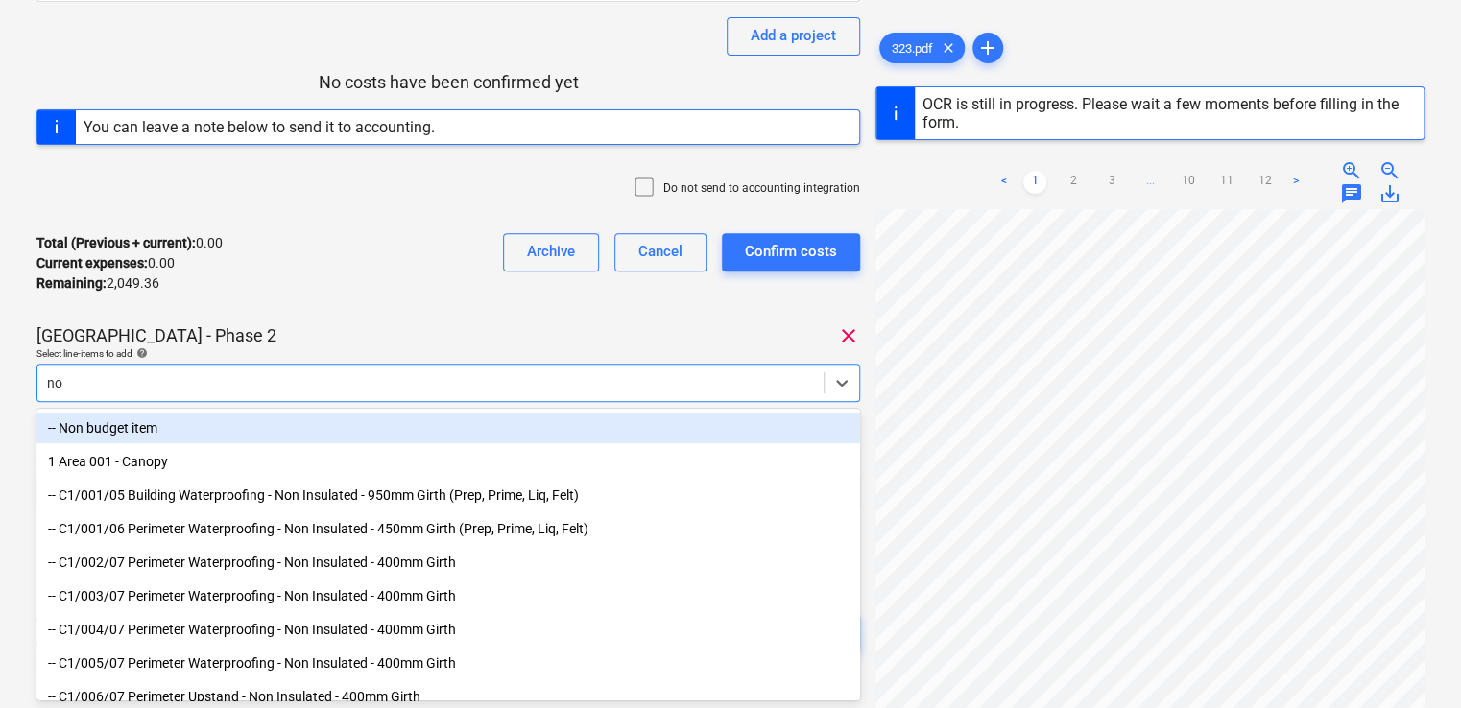
type input "n"
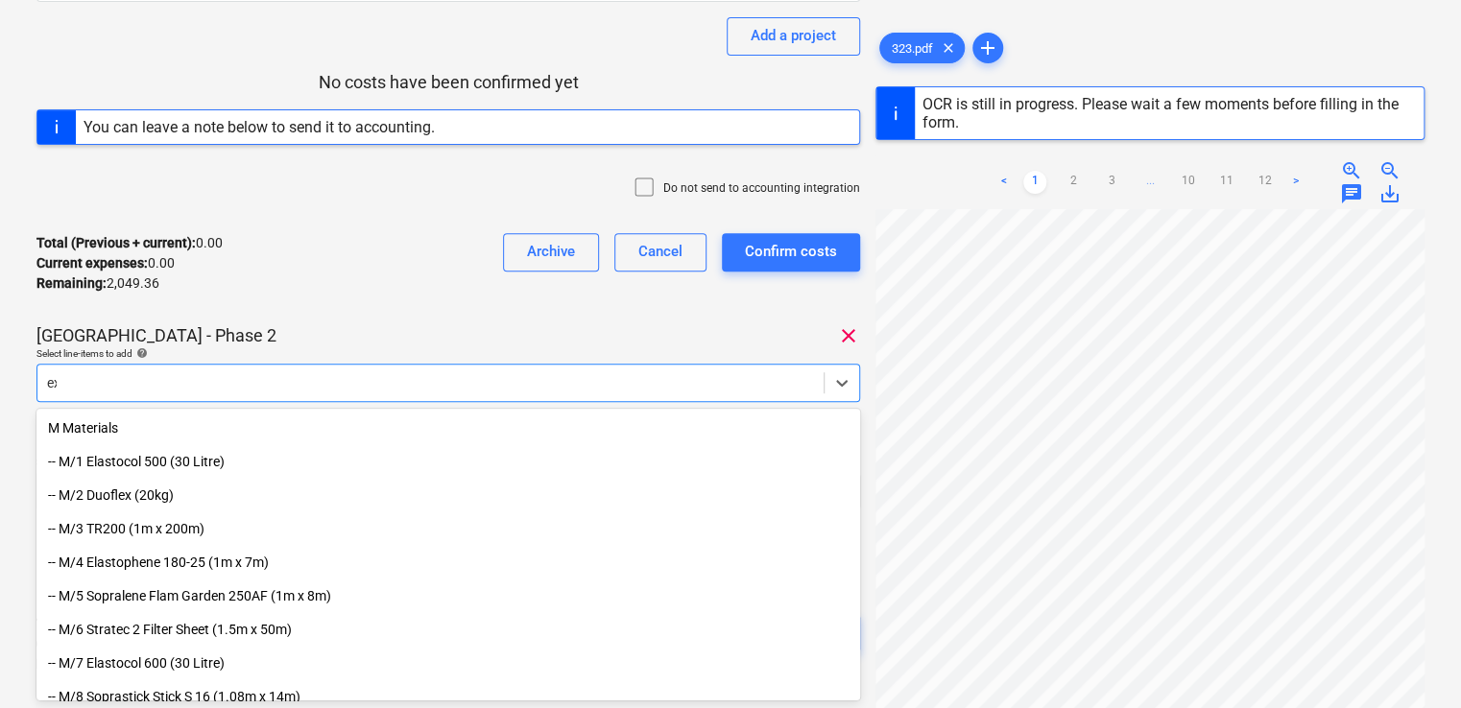
type input "exp"
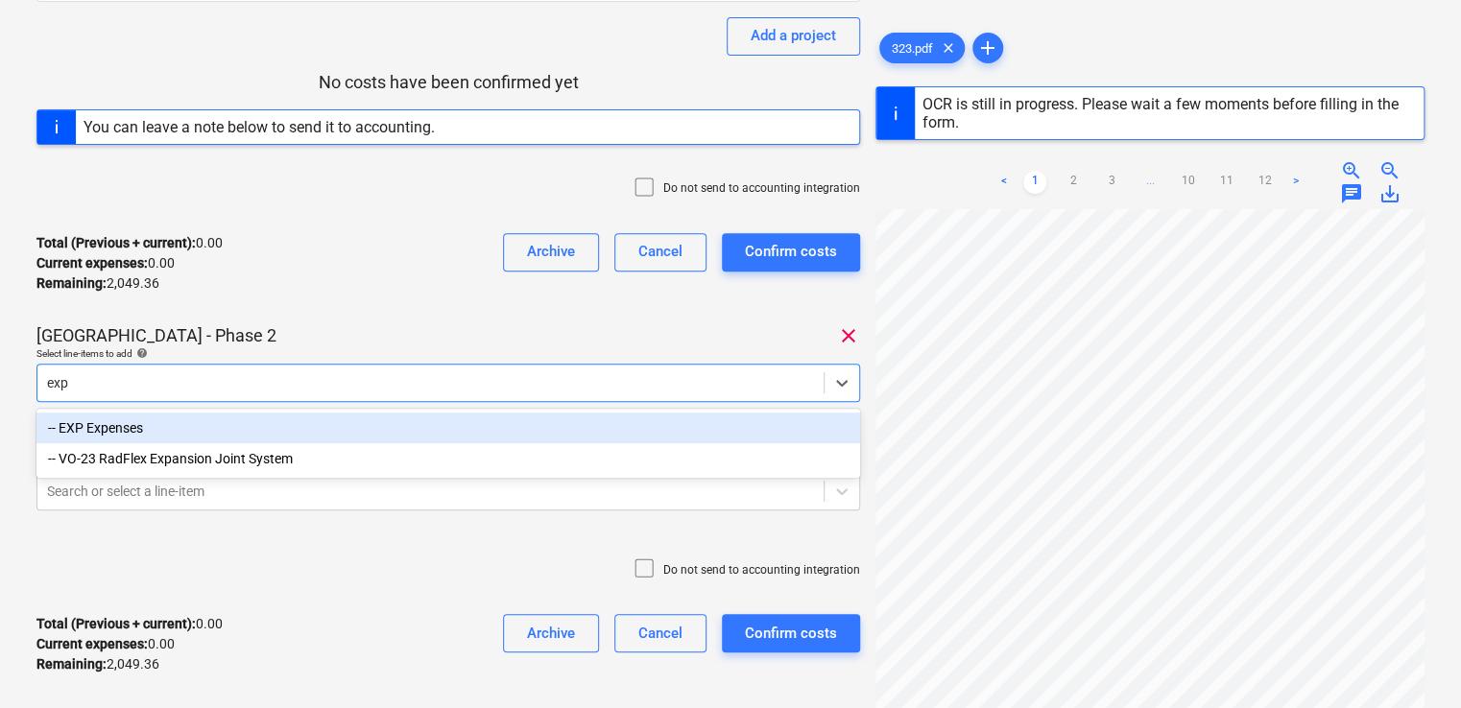
click at [149, 425] on div "-- EXP Expenses" at bounding box center [447, 428] width 823 height 31
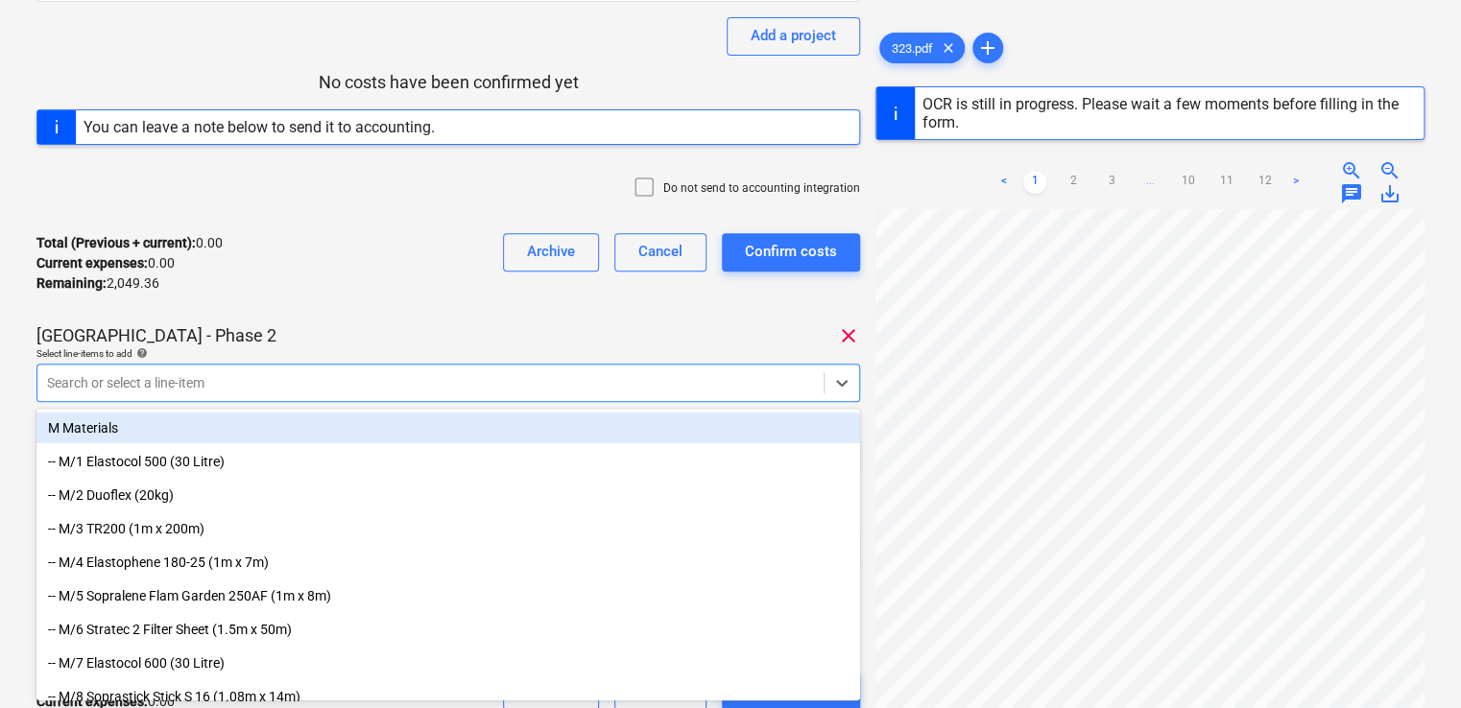
click at [381, 331] on div "Coronation Square - Phase 2 clear" at bounding box center [447, 335] width 823 height 23
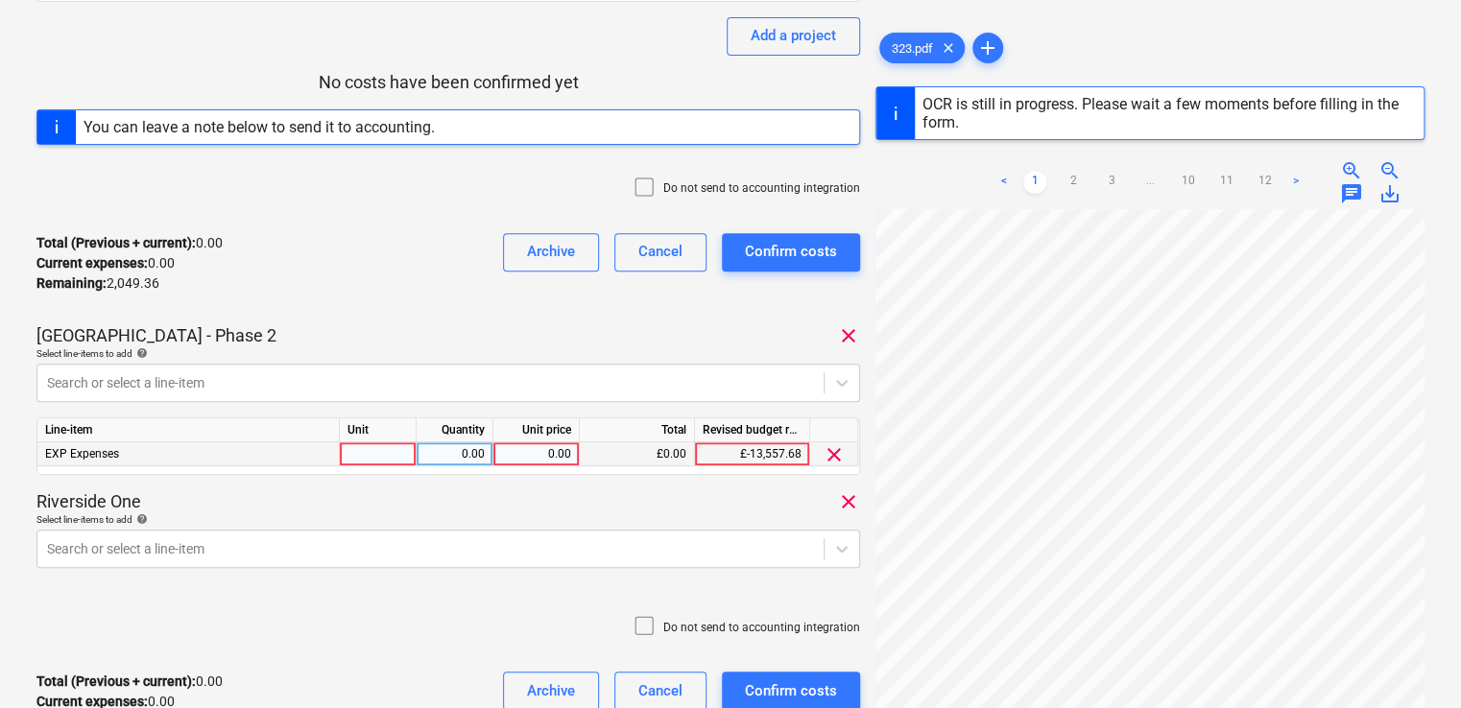
click at [392, 447] on div at bounding box center [378, 454] width 77 height 24
type input "1"
type input "o"
type input "item"
click at [443, 452] on div "0.00" at bounding box center [454, 454] width 60 height 24
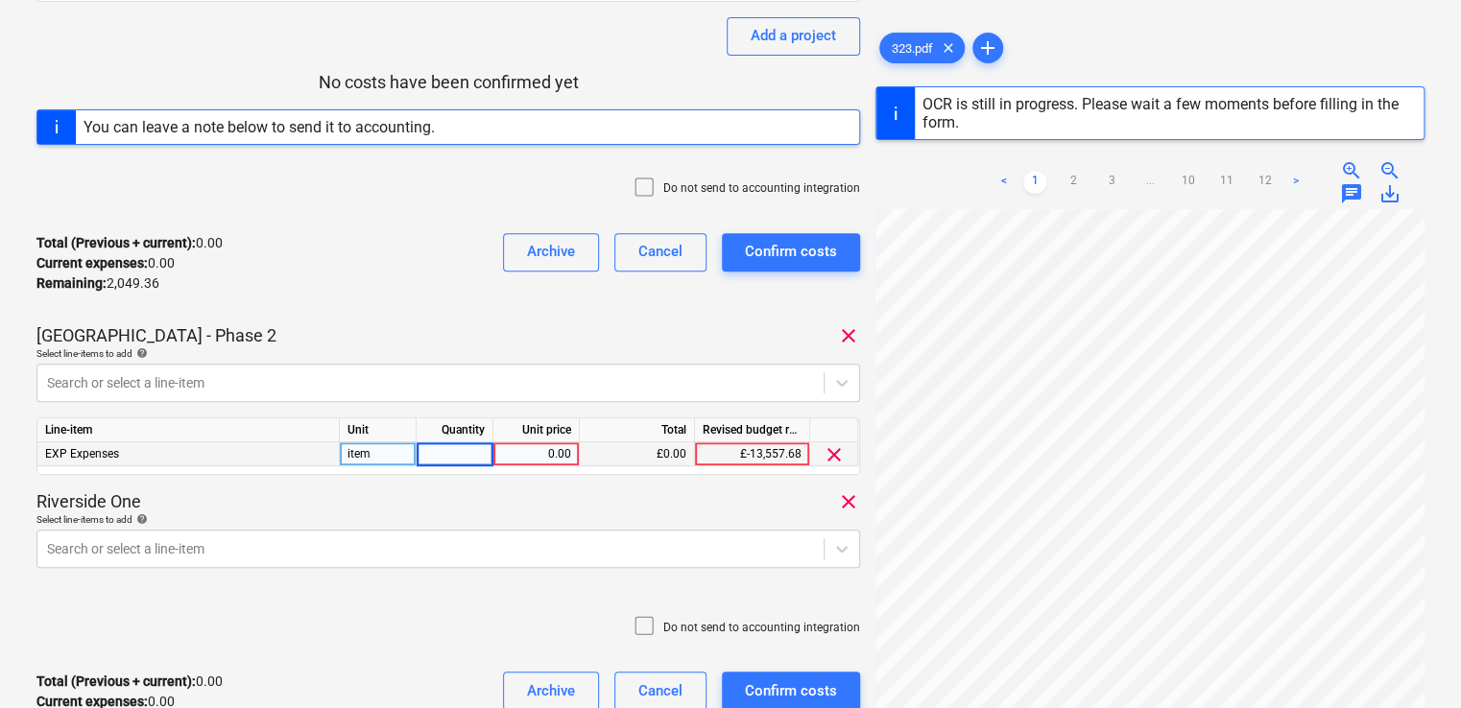
click at [443, 452] on input at bounding box center [455, 453] width 76 height 23
click at [464, 455] on div "0.00" at bounding box center [454, 454] width 60 height 24
type input "1"
click at [513, 455] on div "0.00" at bounding box center [536, 454] width 70 height 24
type input "19.95"
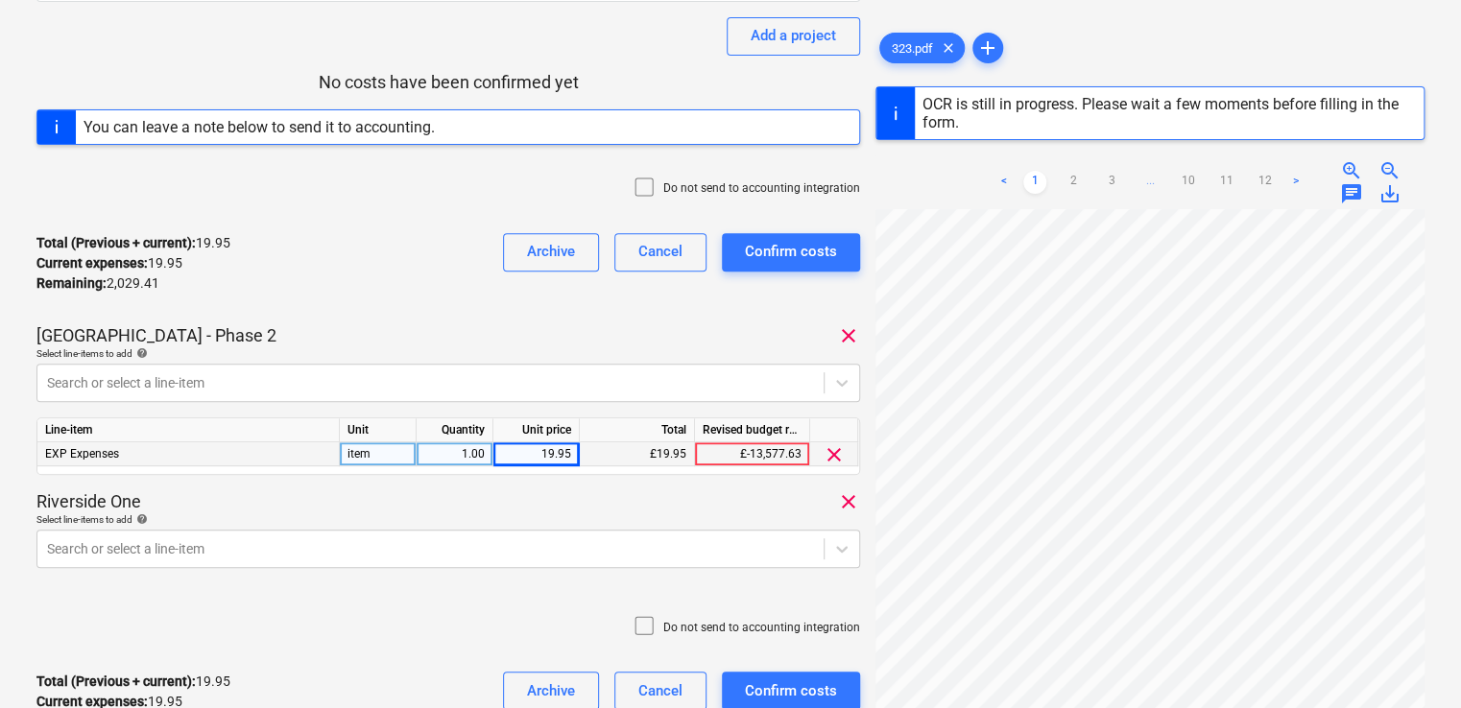
click at [590, 324] on div "Coronation Square - Phase 2 clear" at bounding box center [447, 335] width 823 height 23
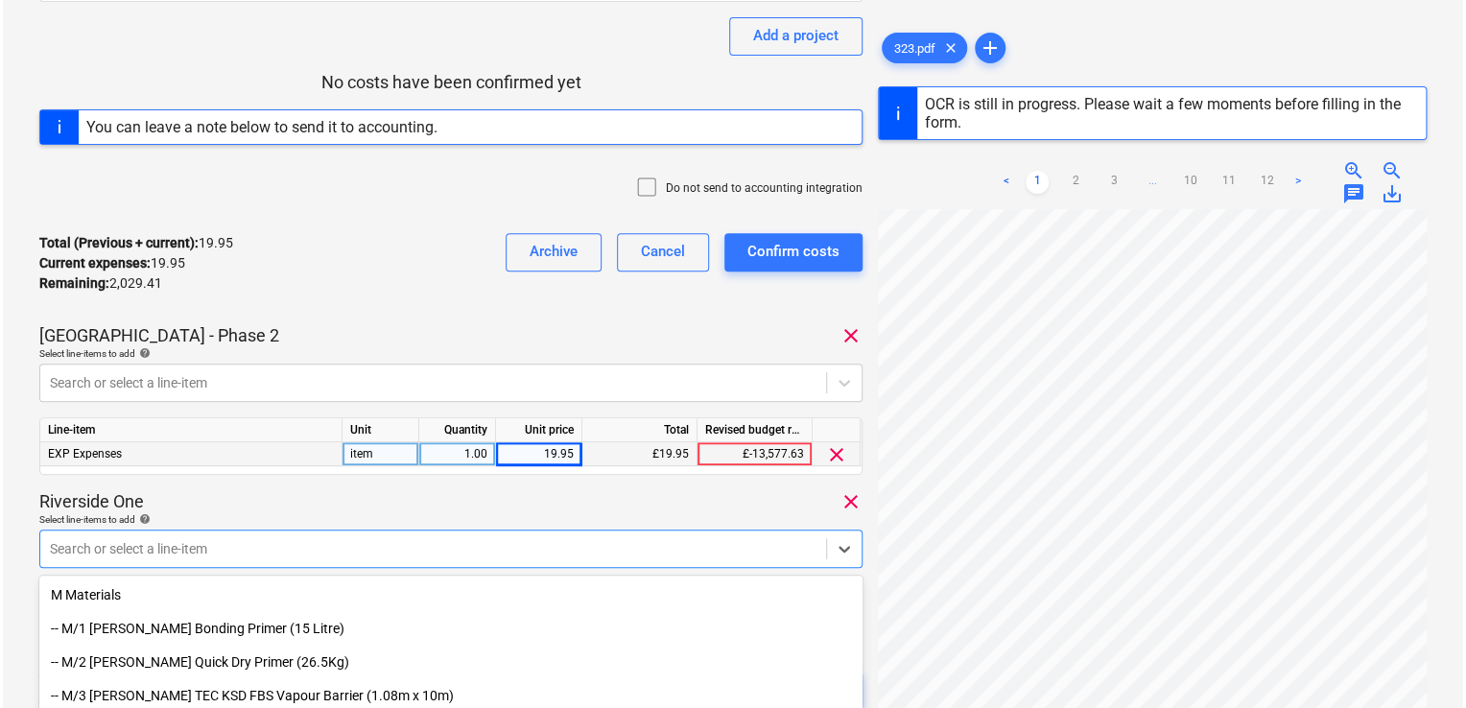
scroll to position [416, 0]
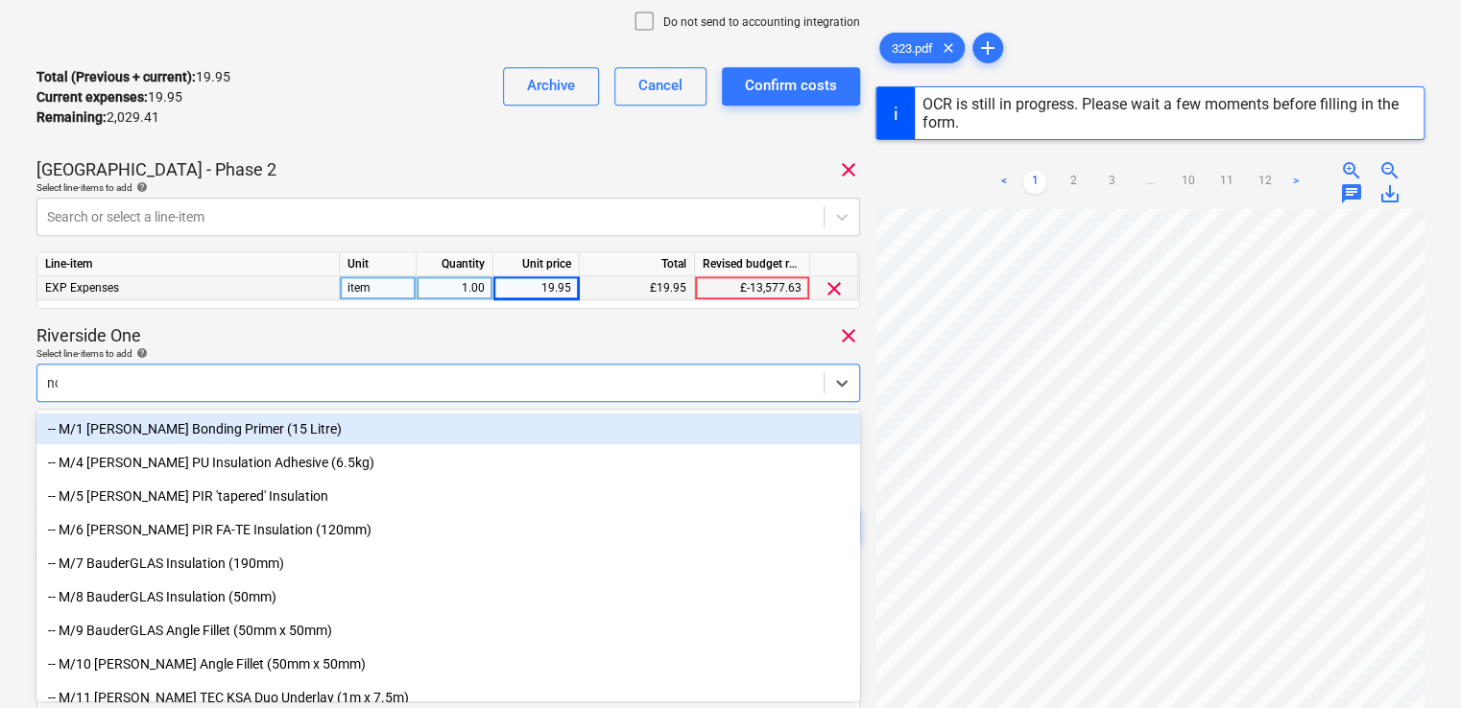
type input "non"
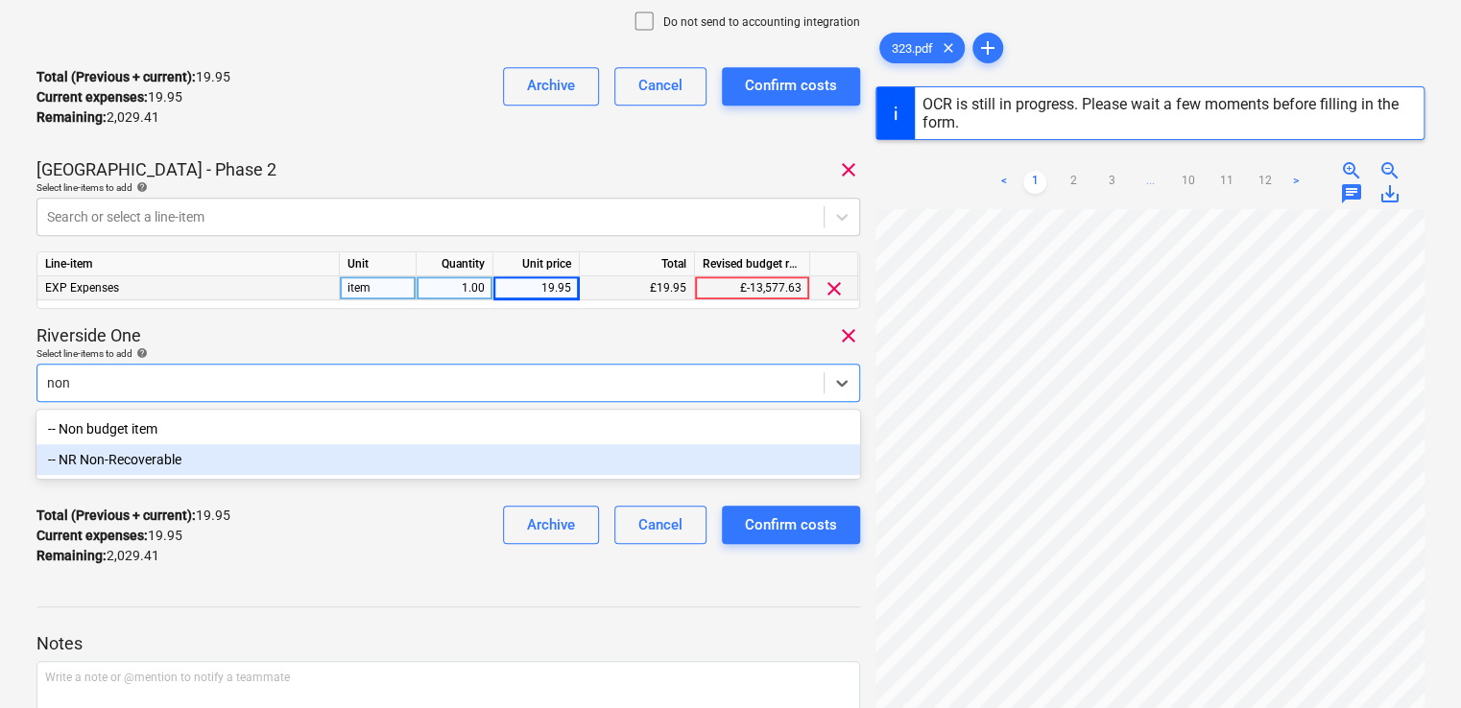
click at [126, 455] on div "-- NR Non-Recoverable" at bounding box center [447, 459] width 823 height 31
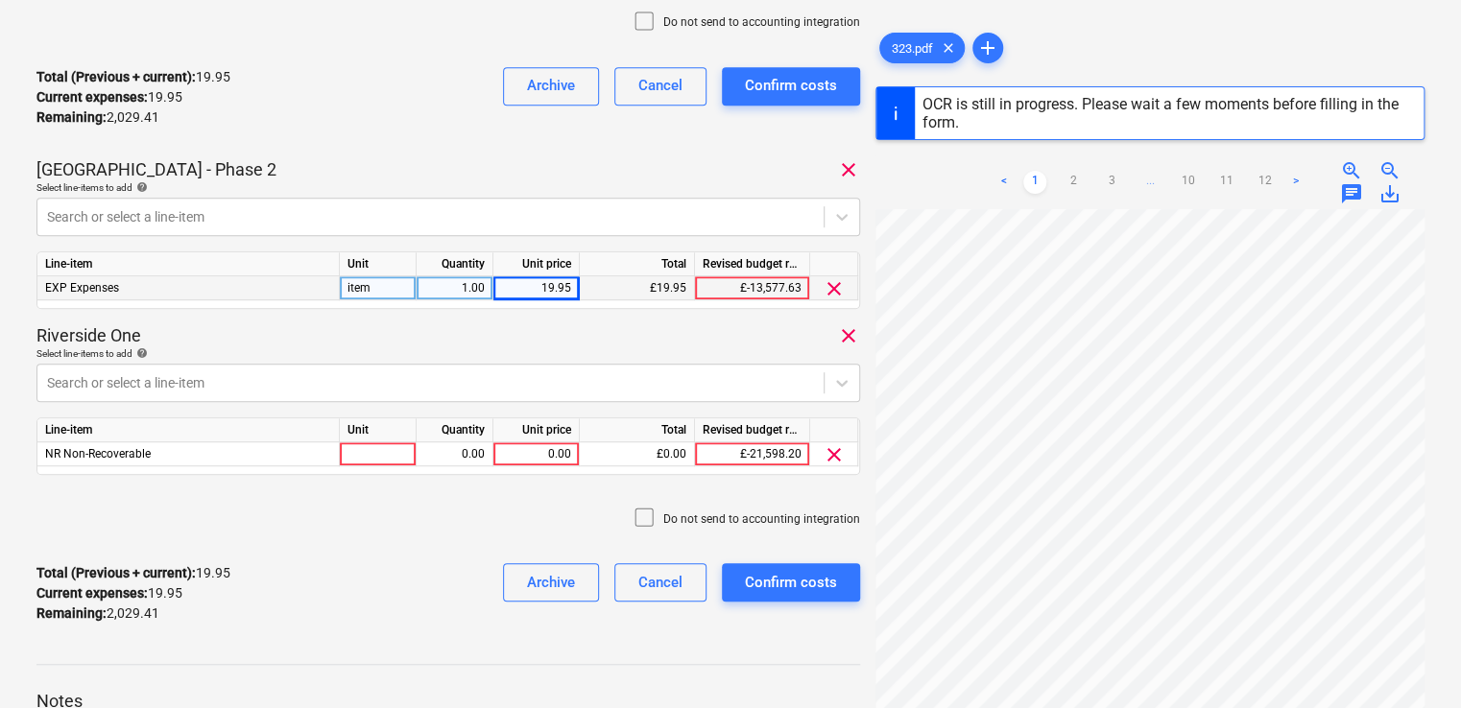
click at [303, 314] on div "323 Consolidated invoice total amount 2,049.36 Subcontractor Mark Poole Deliver…" at bounding box center [447, 147] width 823 height 983
click at [357, 455] on div at bounding box center [378, 454] width 77 height 24
type input "1"
click at [470, 456] on div "0.00" at bounding box center [454, 454] width 60 height 24
click at [403, 449] on div "1" at bounding box center [378, 454] width 77 height 24
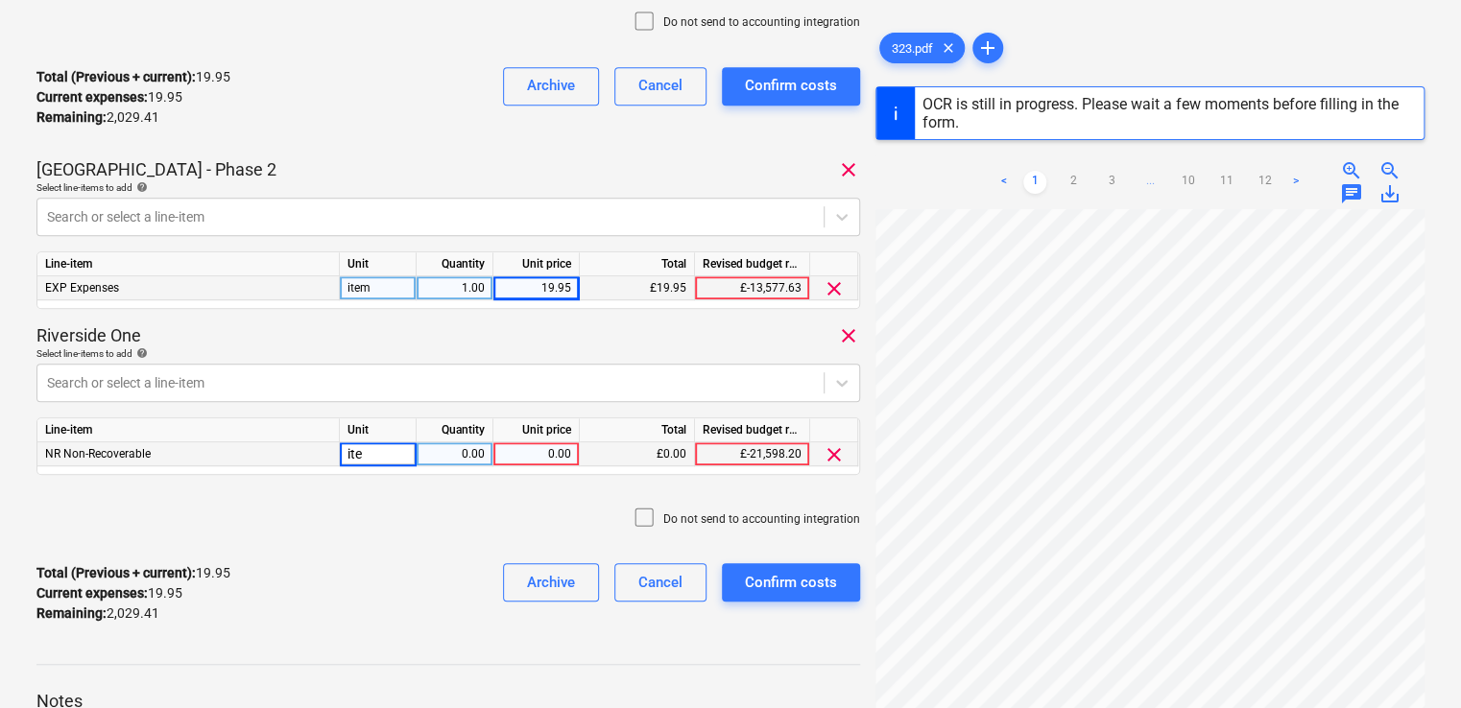
type input "item"
click at [531, 457] on div "0.00" at bounding box center [536, 454] width 70 height 24
click at [540, 450] on div "0.00" at bounding box center [536, 454] width 70 height 24
type input "66.21"
click at [578, 529] on div "Do not send to accounting integration" at bounding box center [447, 519] width 823 height 58
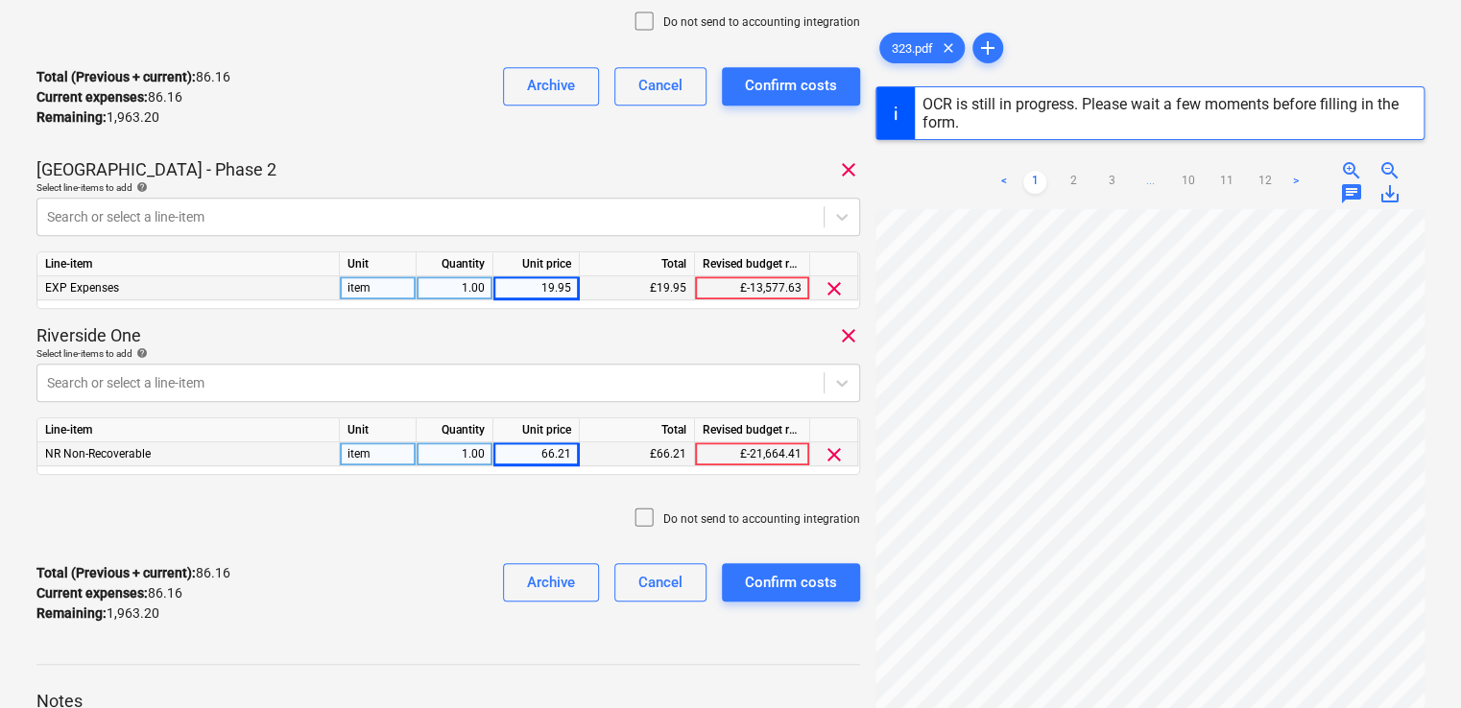
click at [653, 17] on icon at bounding box center [643, 21] width 23 height 23
click at [778, 581] on div "Confirm costs" at bounding box center [791, 582] width 92 height 25
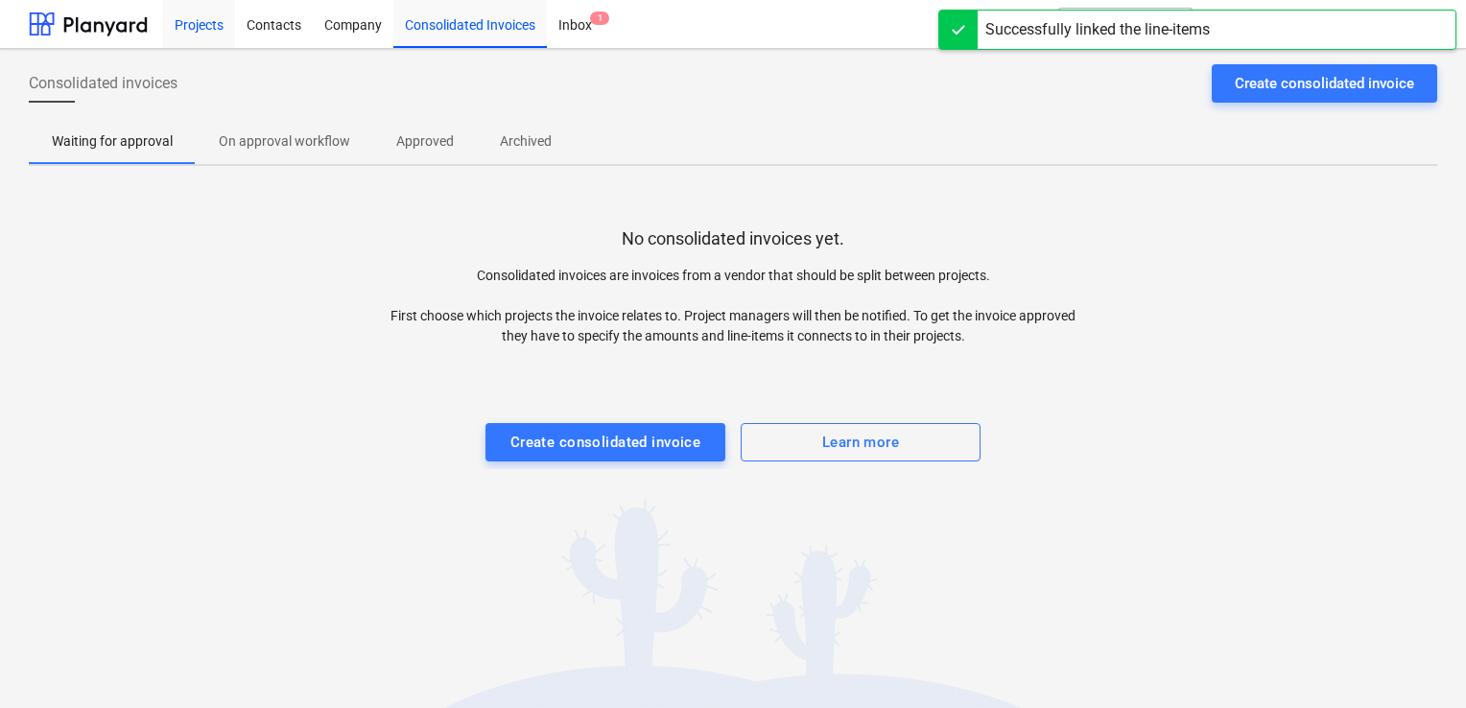
click at [213, 17] on div "Projects" at bounding box center [199, 23] width 72 height 49
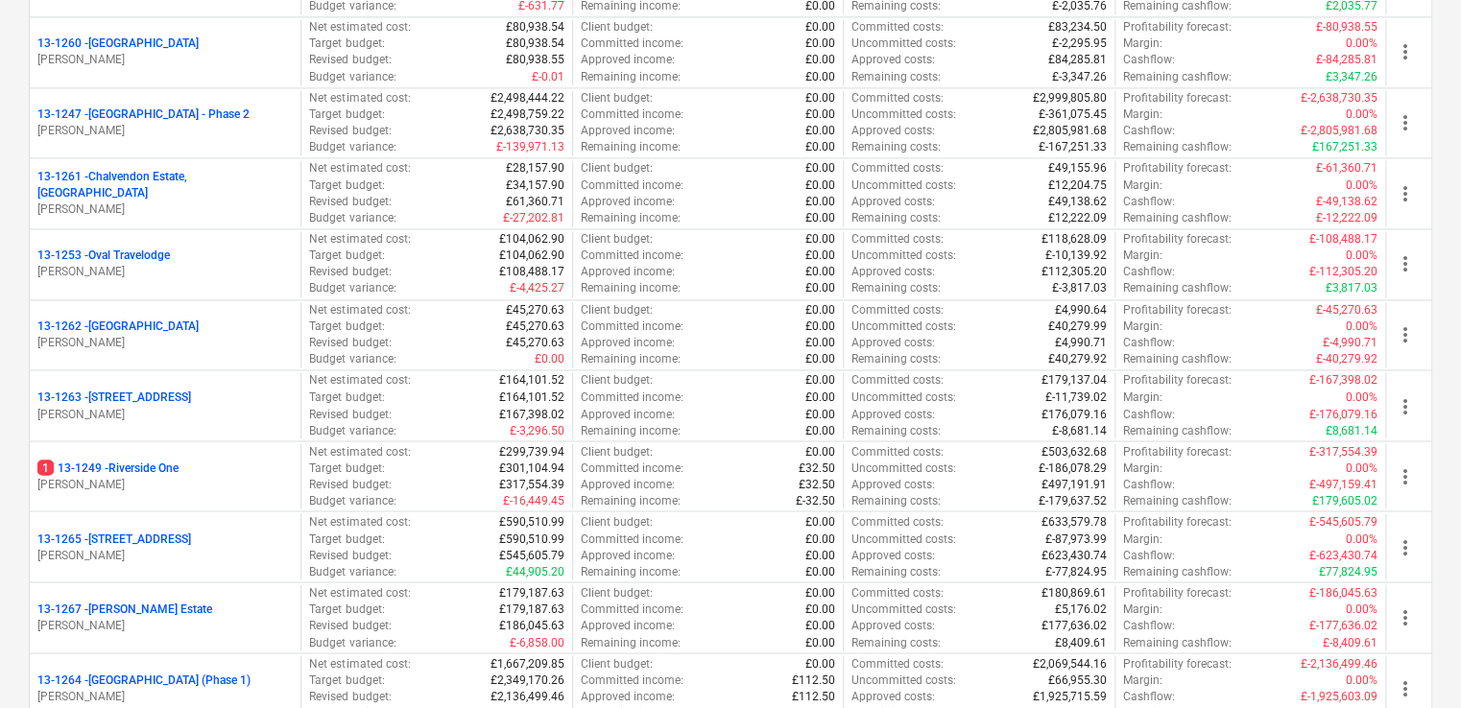
scroll to position [1456, 0]
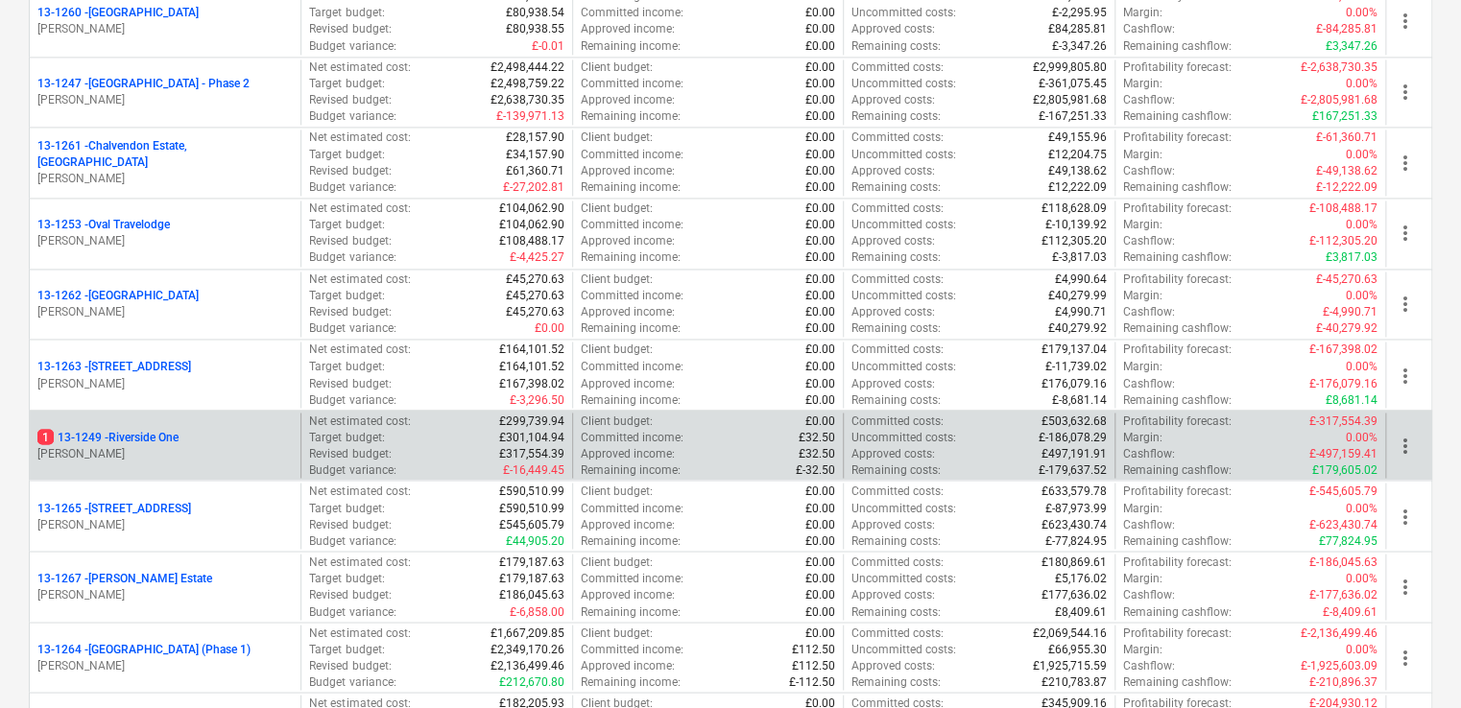
click at [107, 463] on div "1 13-1249 - Riverside One [PERSON_NAME]" at bounding box center [165, 446] width 271 height 66
click at [128, 450] on p "[PERSON_NAME]" at bounding box center [164, 453] width 255 height 16
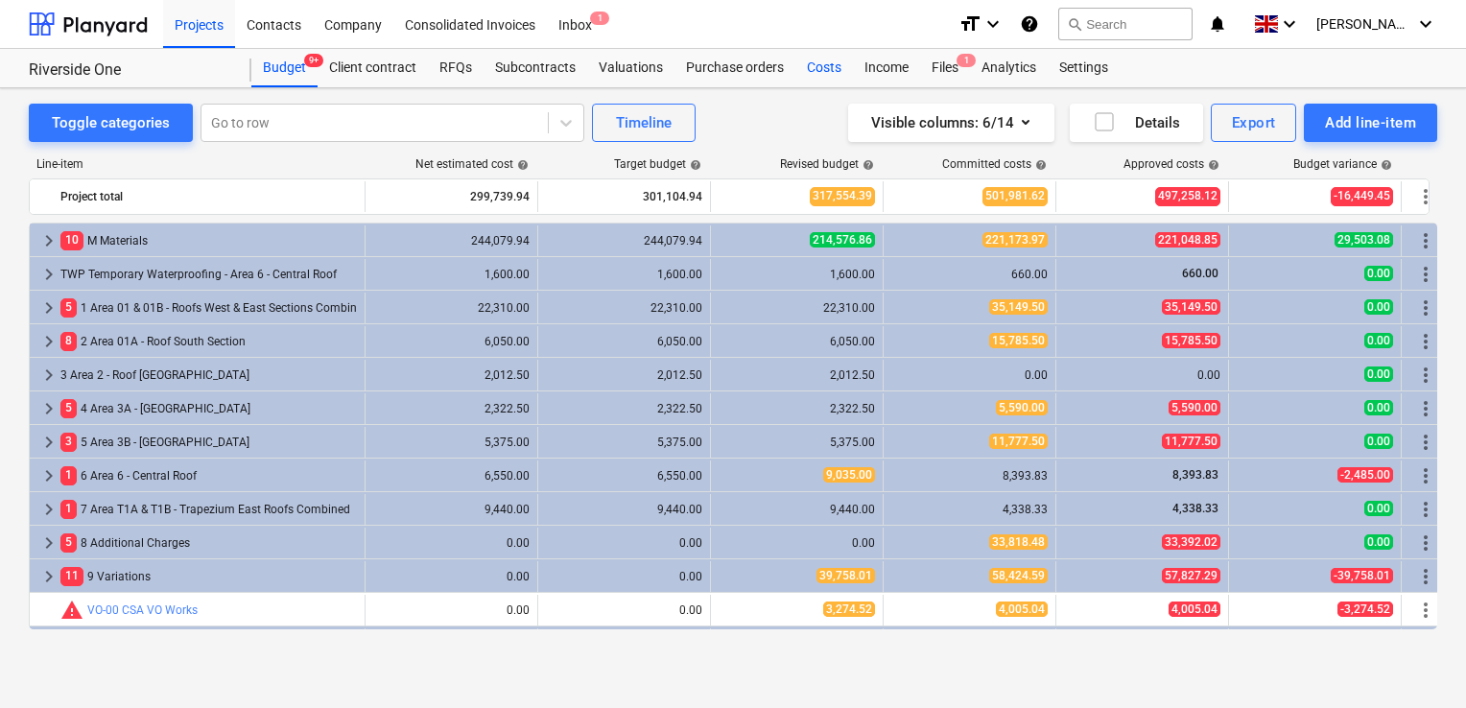
click at [814, 67] on div "Costs" at bounding box center [825, 68] width 58 height 38
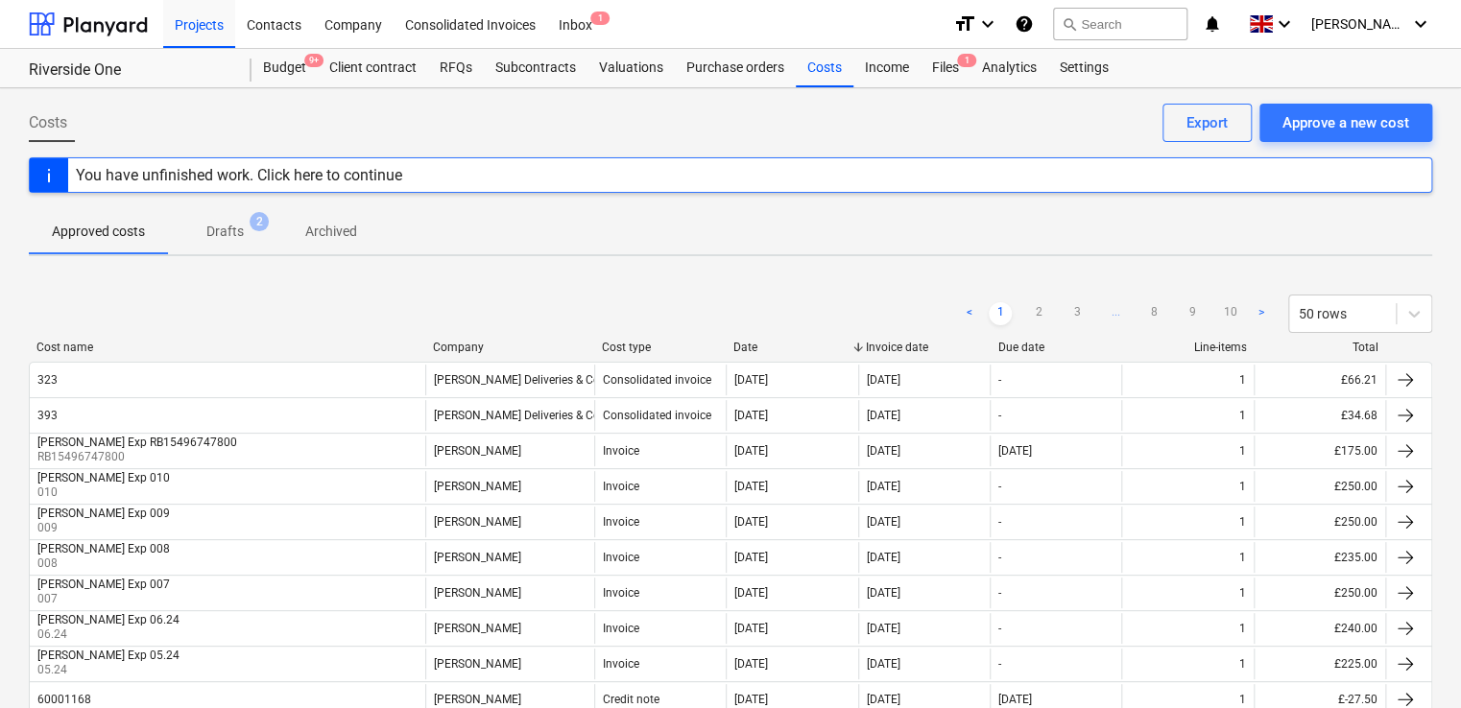
click at [446, 18] on div "Consolidated Invoices" at bounding box center [470, 23] width 154 height 49
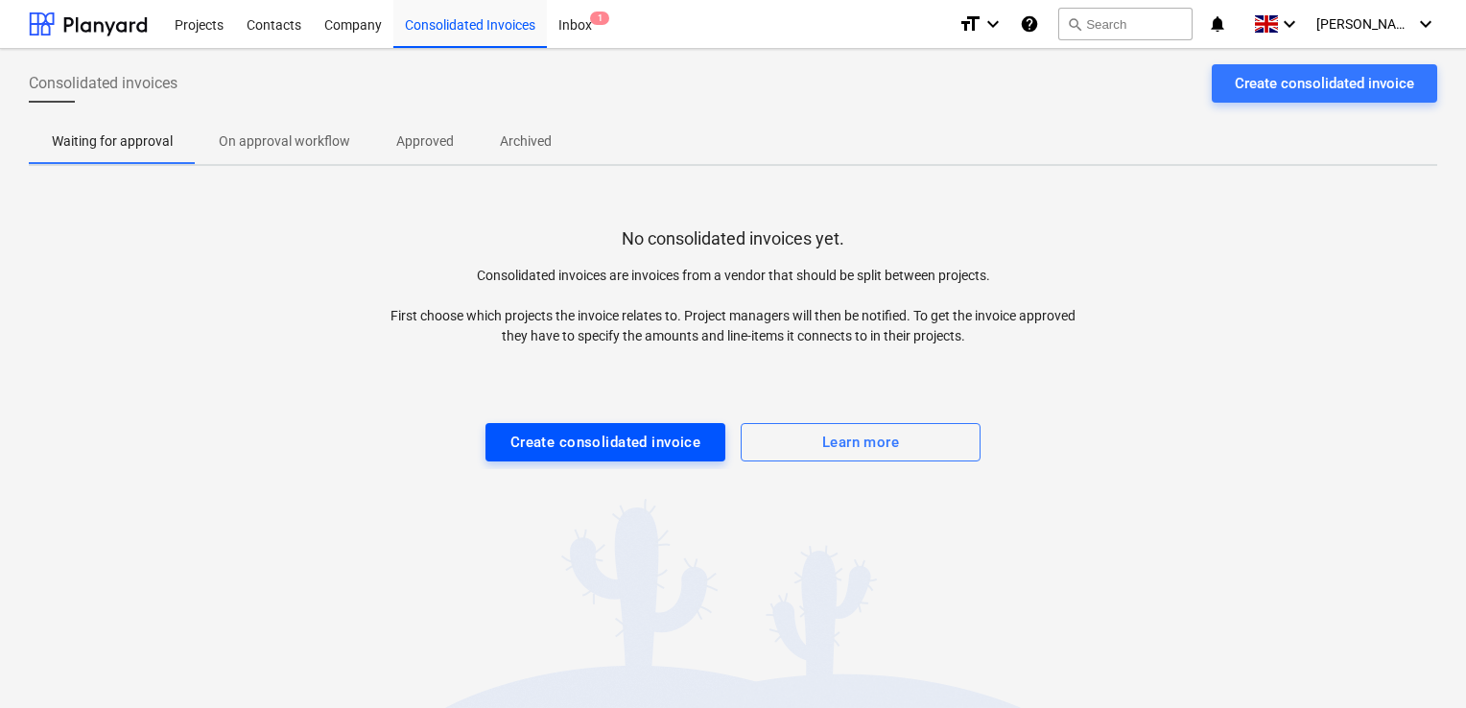
click at [576, 446] on div "Create consolidated invoice" at bounding box center [606, 442] width 191 height 25
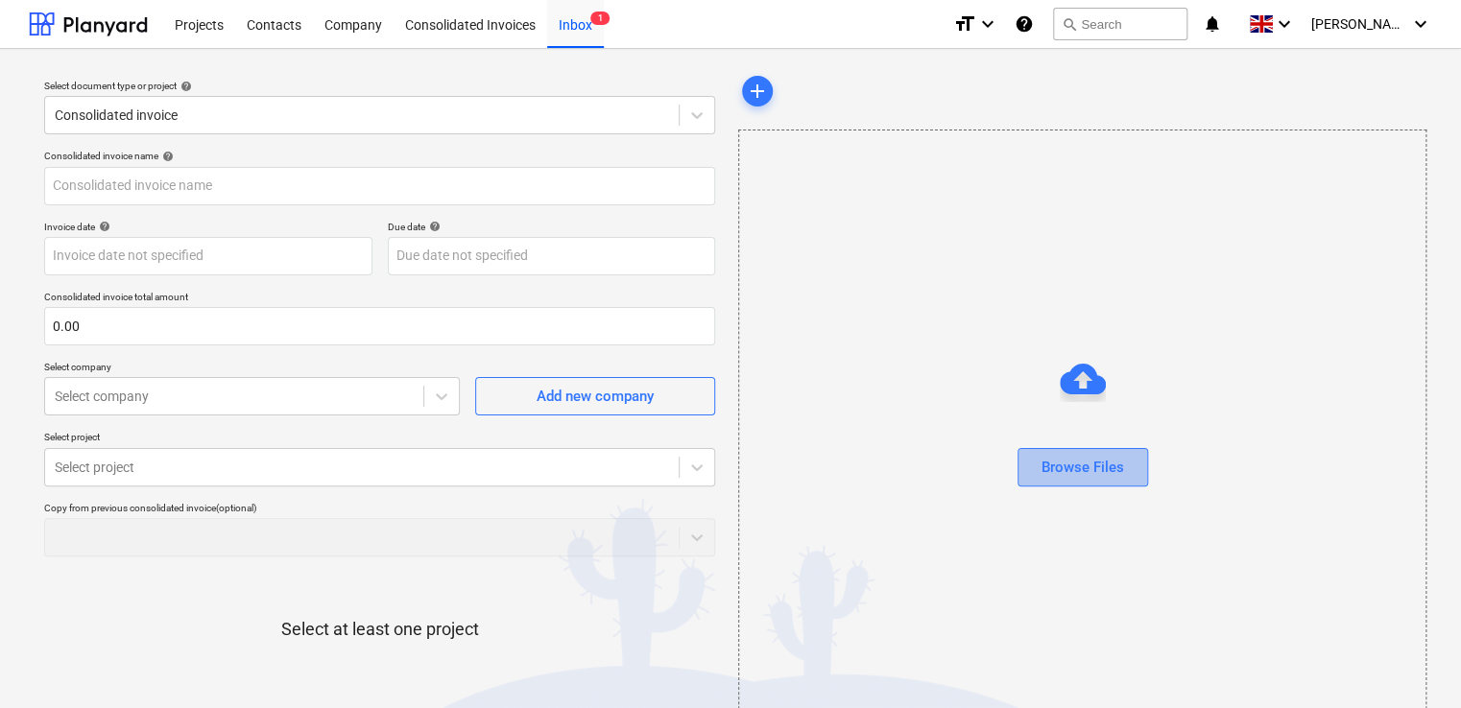
click at [1074, 468] on div "Browse Files" at bounding box center [1082, 467] width 83 height 25
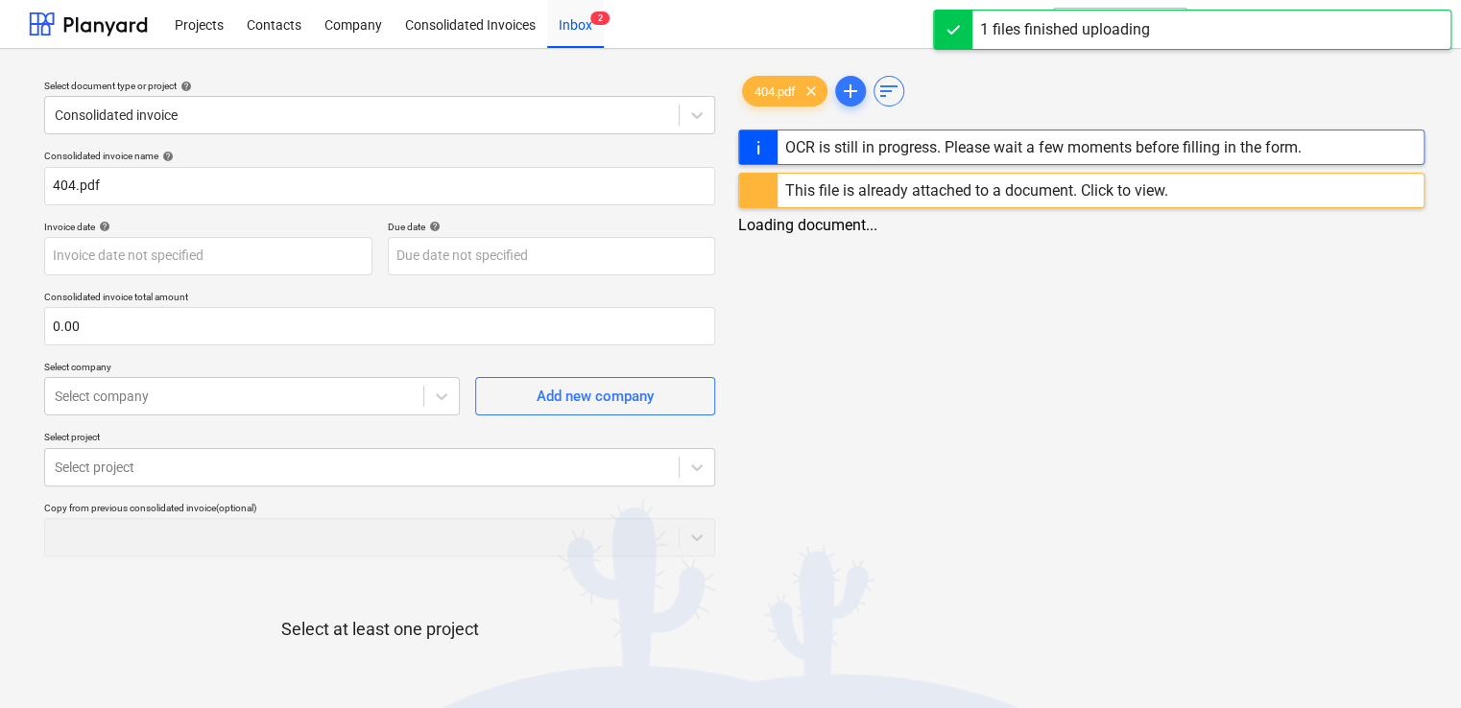
type input "404.pdf"
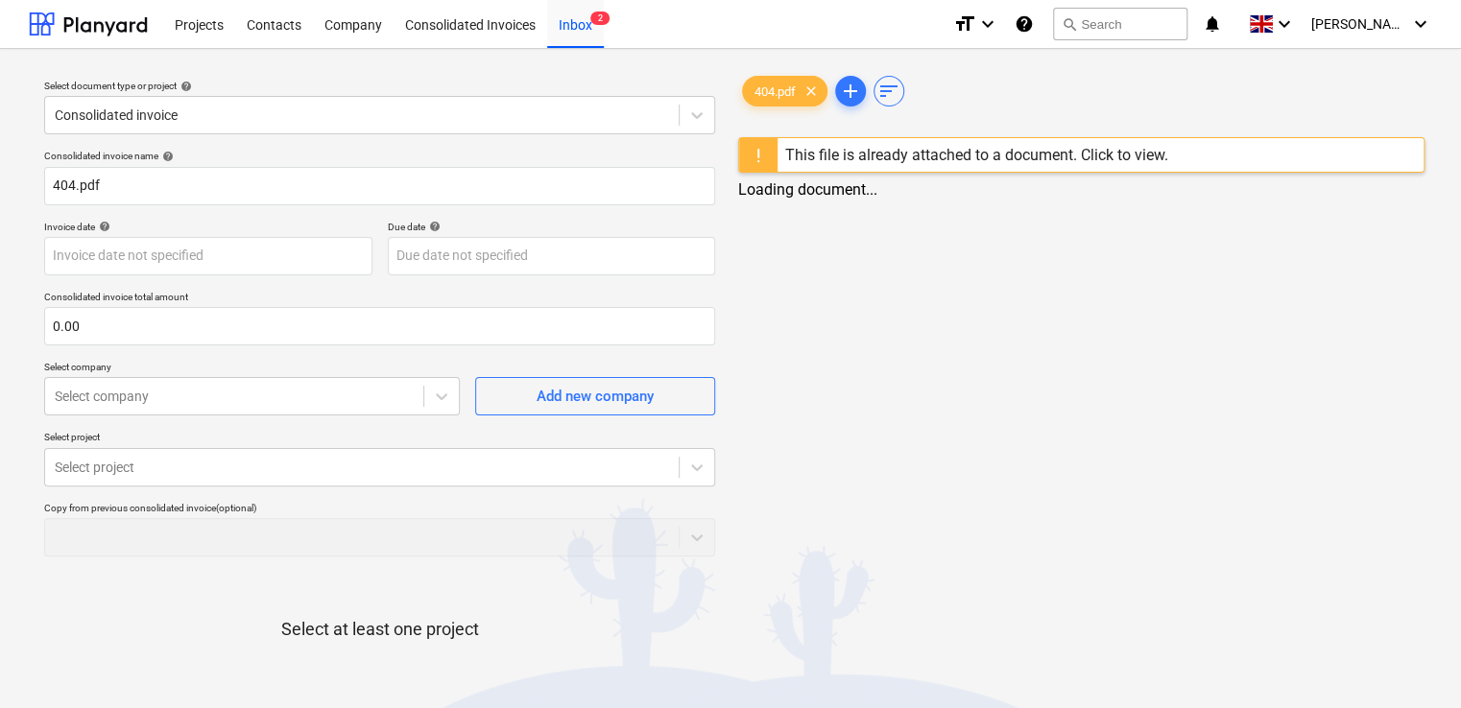
click at [837, 165] on div "This file is already attached to a document. Click to view." at bounding box center [976, 155] width 398 height 34
click at [810, 86] on span "clear" at bounding box center [810, 91] width 23 height 23
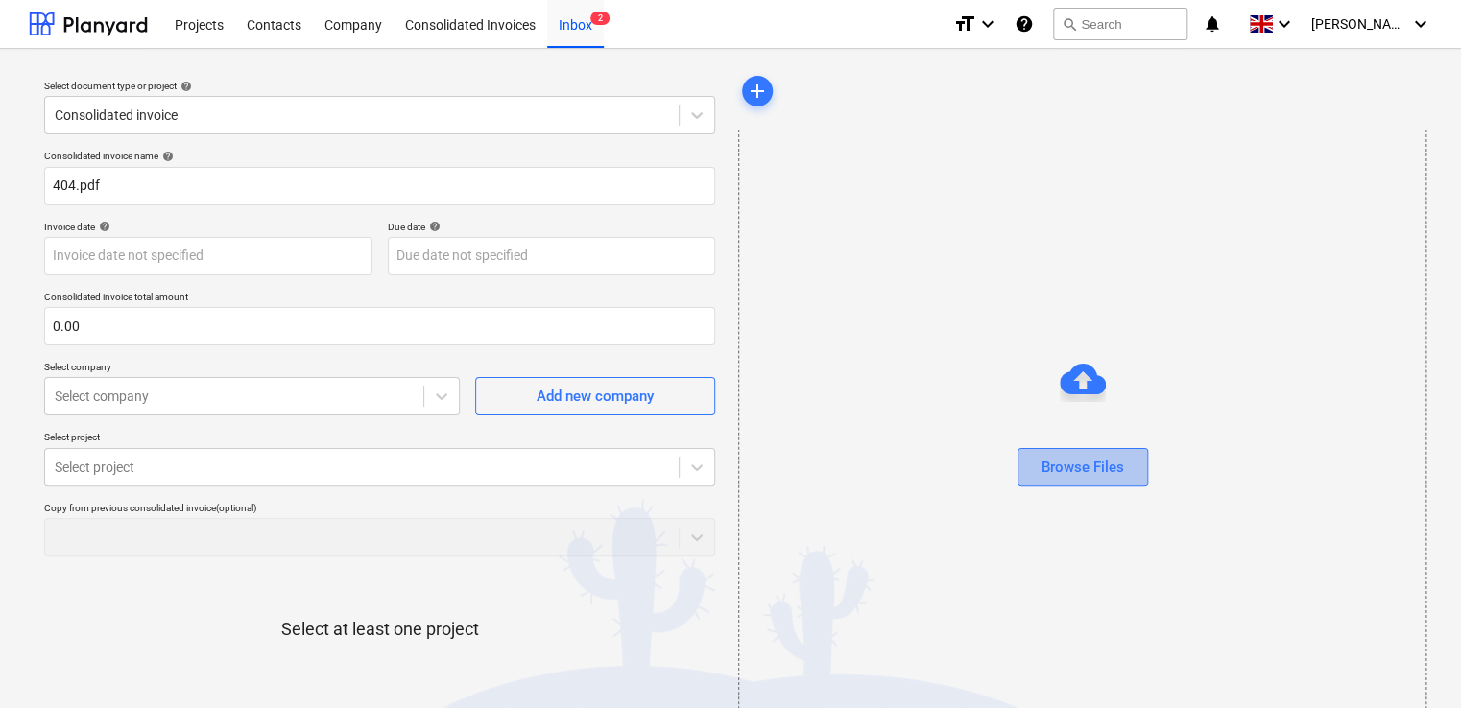
click at [1063, 473] on div "Browse Files" at bounding box center [1082, 467] width 83 height 25
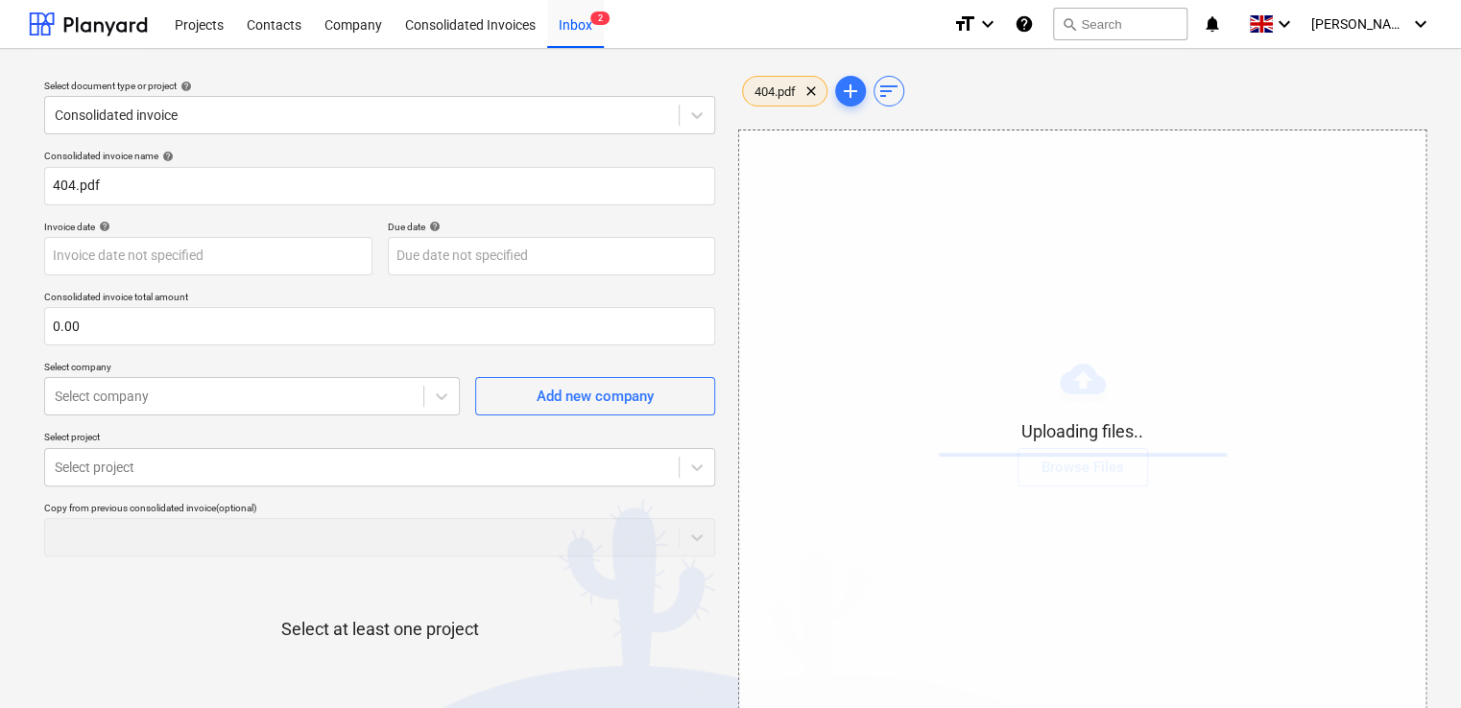
click at [758, 93] on span "404.pdf" at bounding box center [775, 91] width 64 height 14
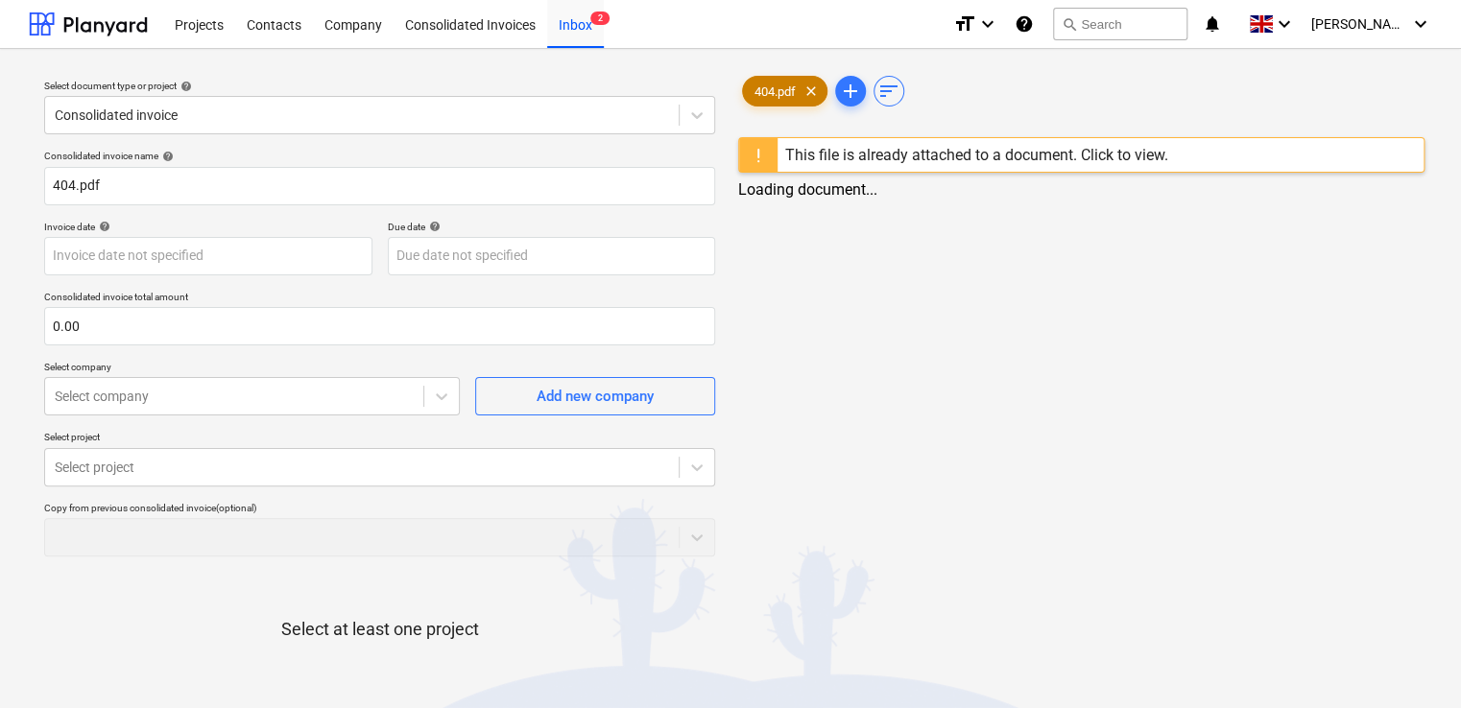
click at [758, 93] on span "404.pdf" at bounding box center [775, 91] width 64 height 14
click at [811, 90] on span "clear" at bounding box center [810, 91] width 23 height 23
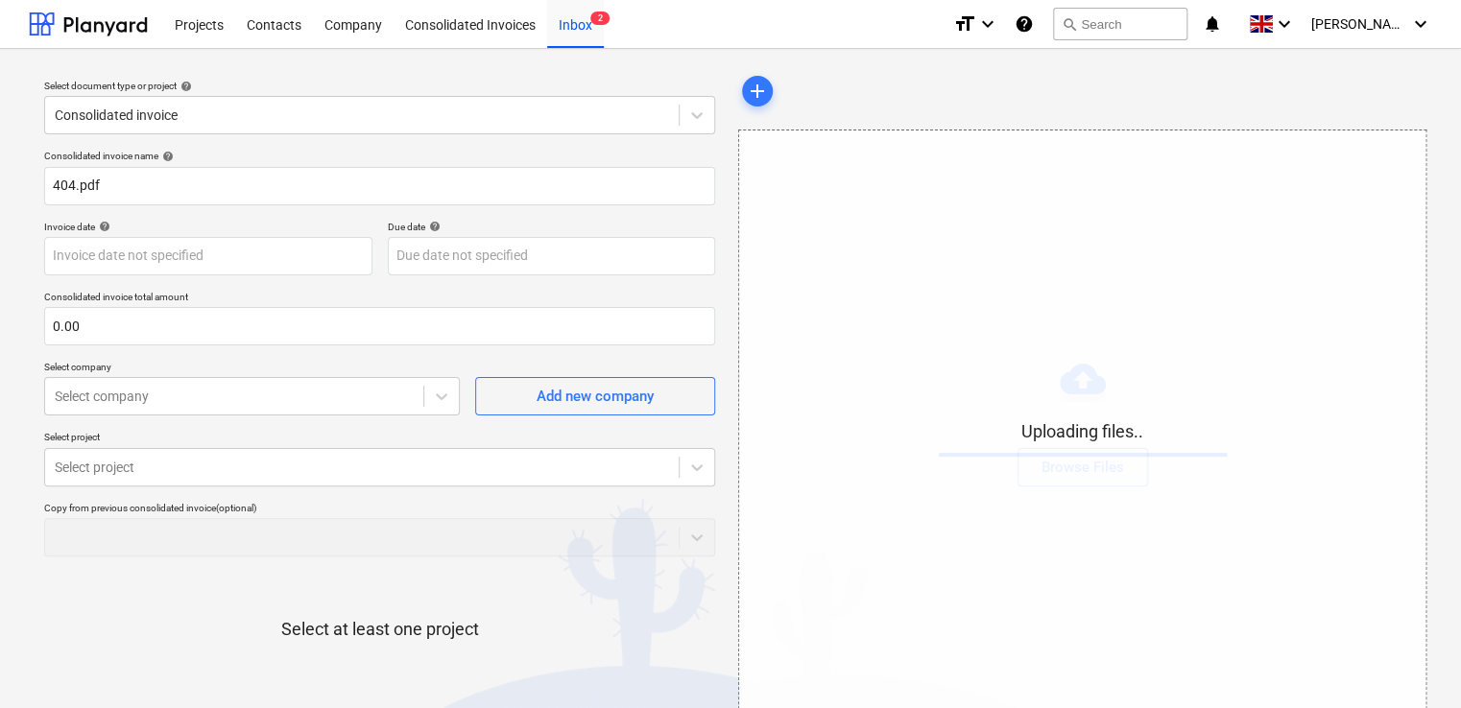
click at [829, 94] on div "add" at bounding box center [1081, 91] width 686 height 38
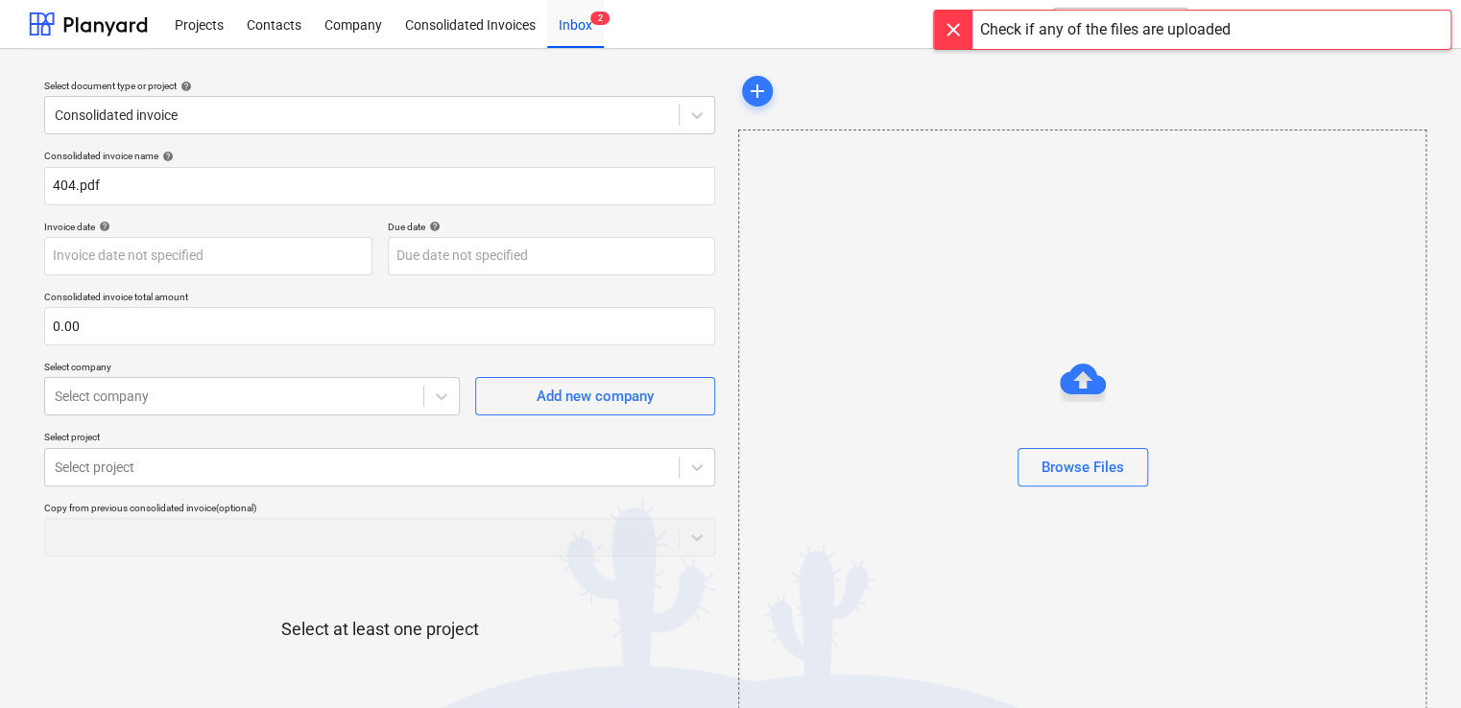
click at [956, 17] on div at bounding box center [953, 30] width 38 height 38
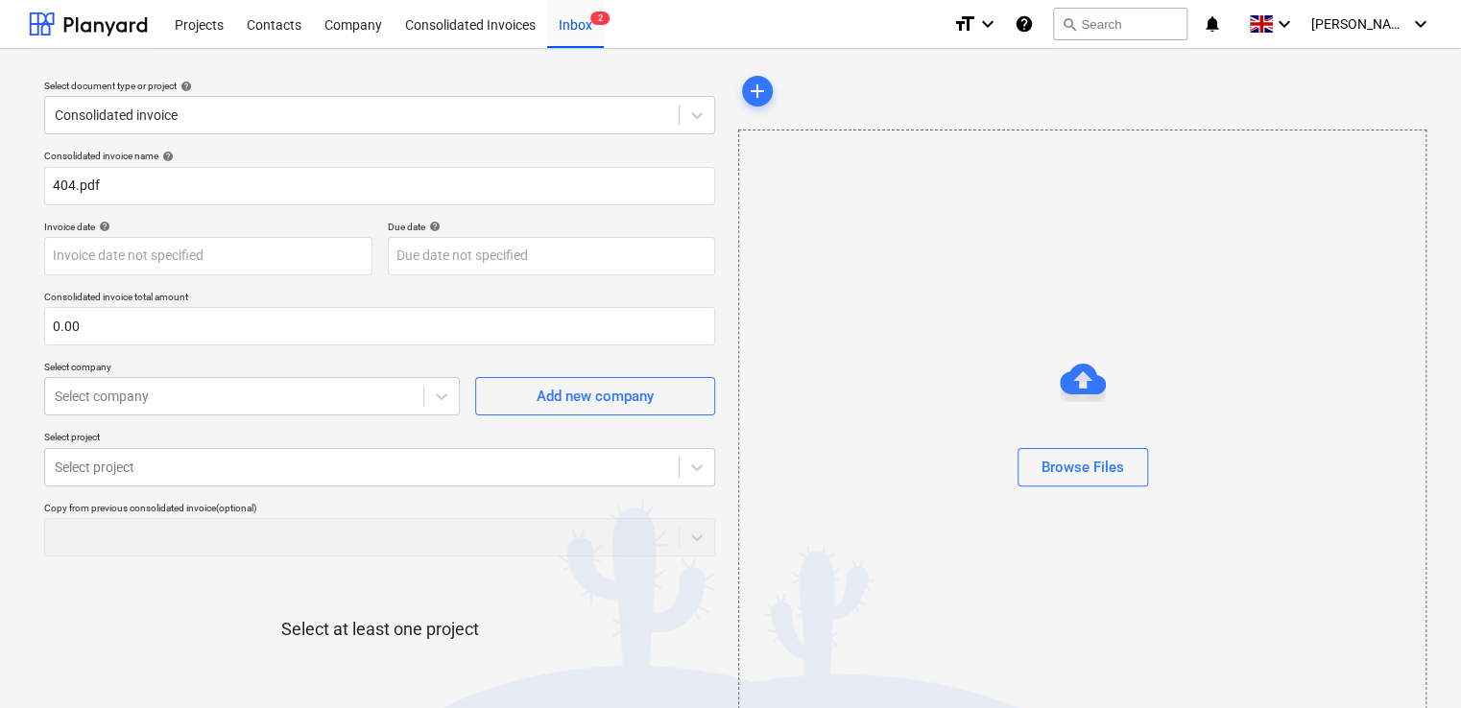
click at [886, 80] on div "add" at bounding box center [1081, 91] width 686 height 38
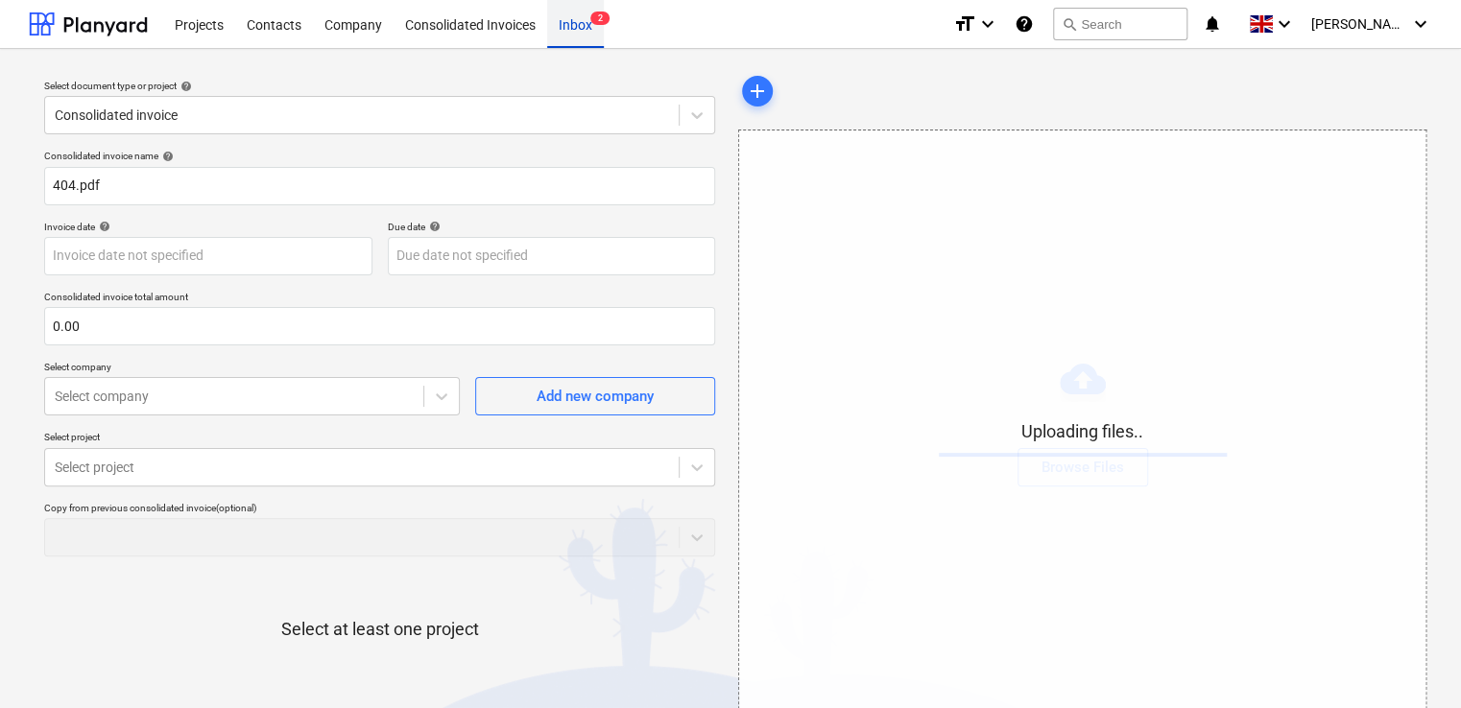
click at [590, 20] on span "2" at bounding box center [599, 18] width 19 height 13
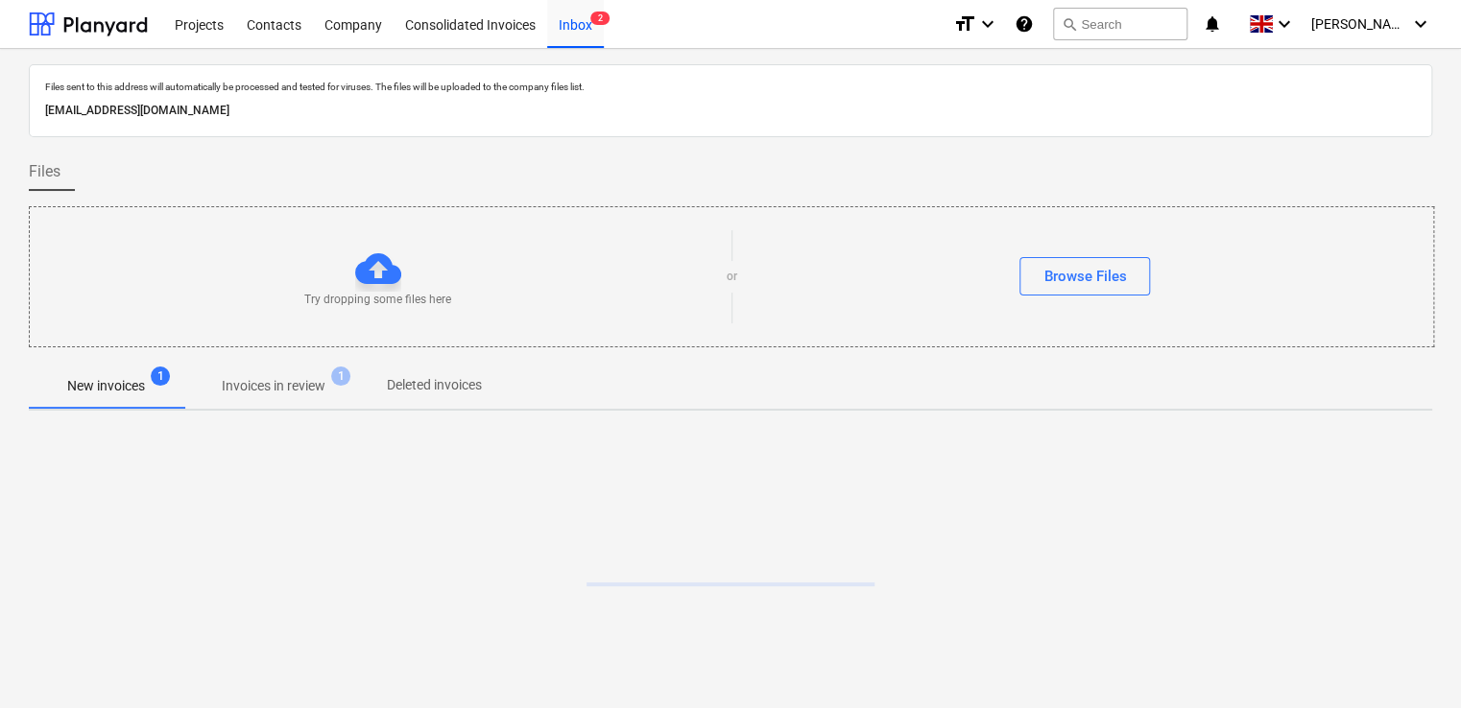
click at [270, 378] on p "Invoices in review" at bounding box center [274, 386] width 104 height 20
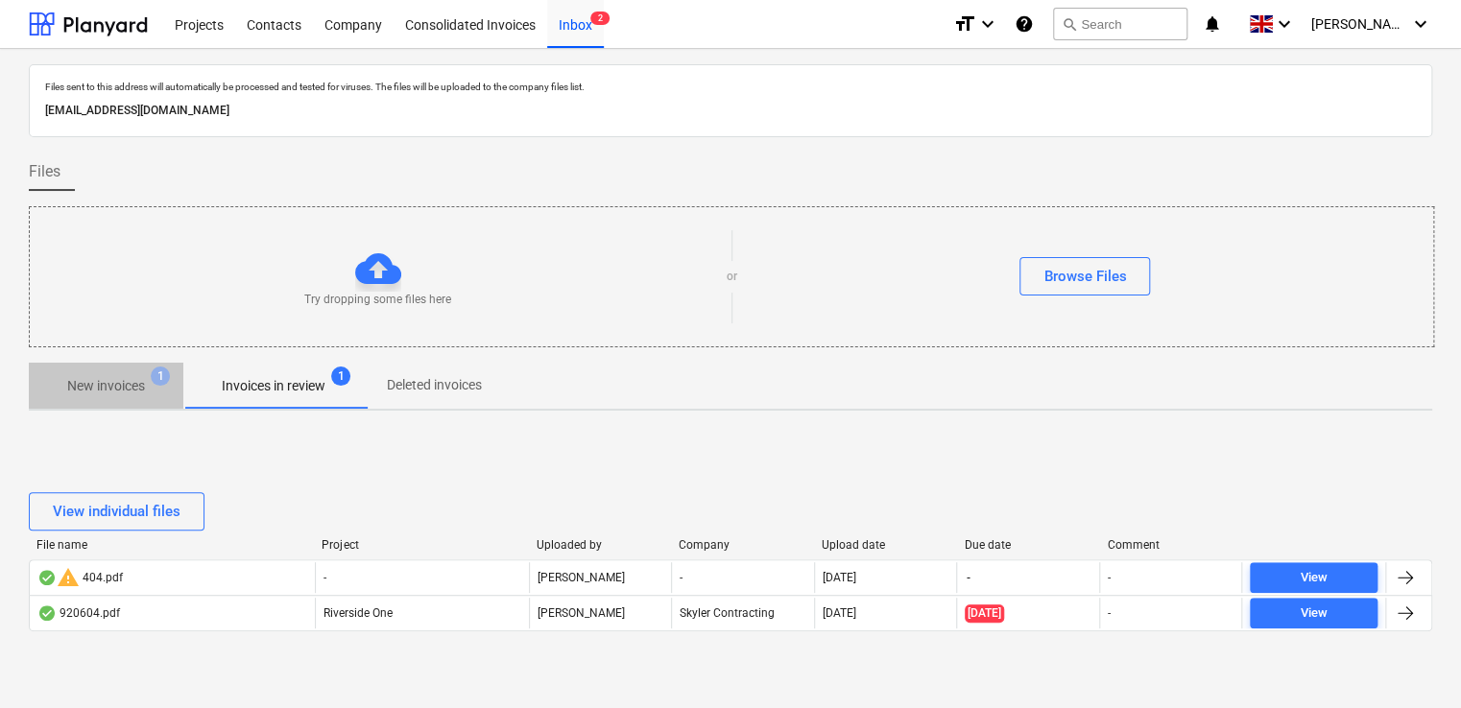
click at [119, 378] on p "New invoices" at bounding box center [106, 386] width 78 height 20
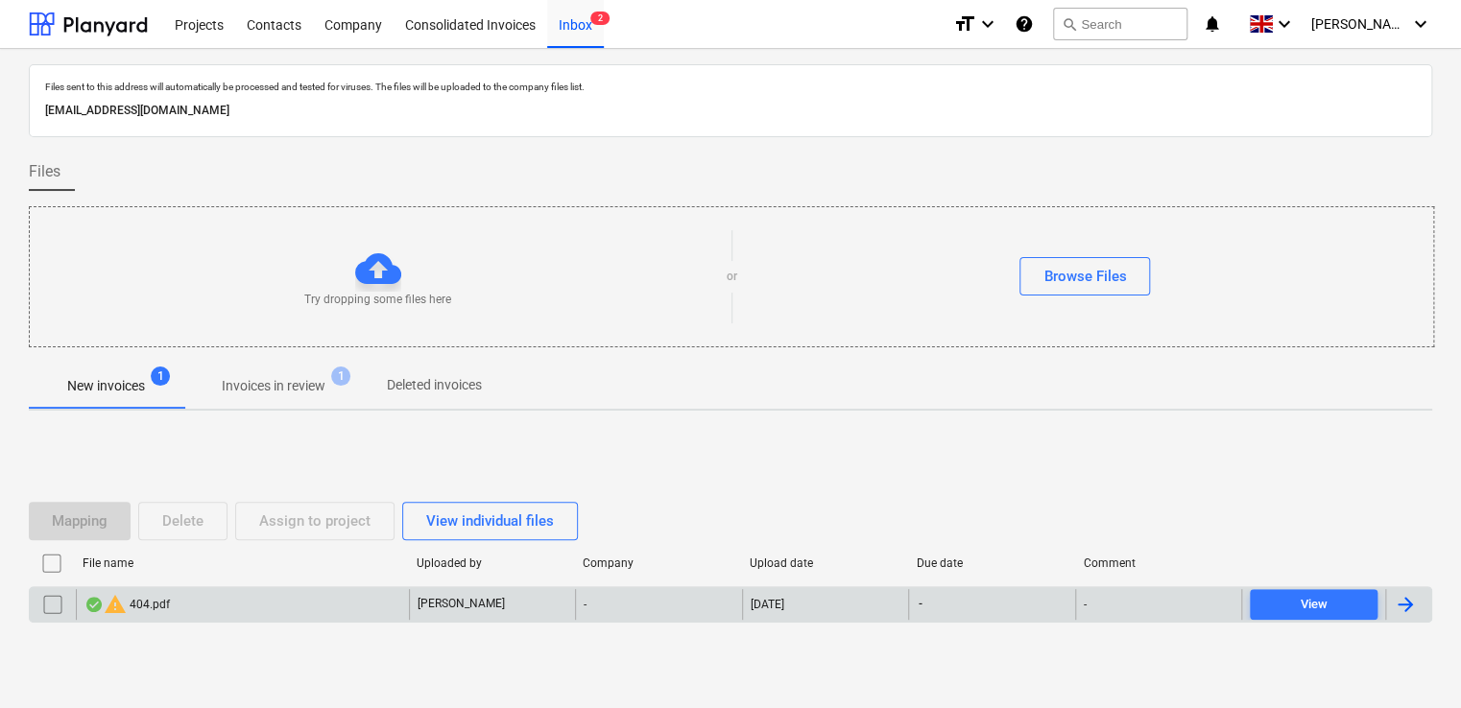
click at [42, 605] on input "checkbox" at bounding box center [52, 604] width 31 height 31
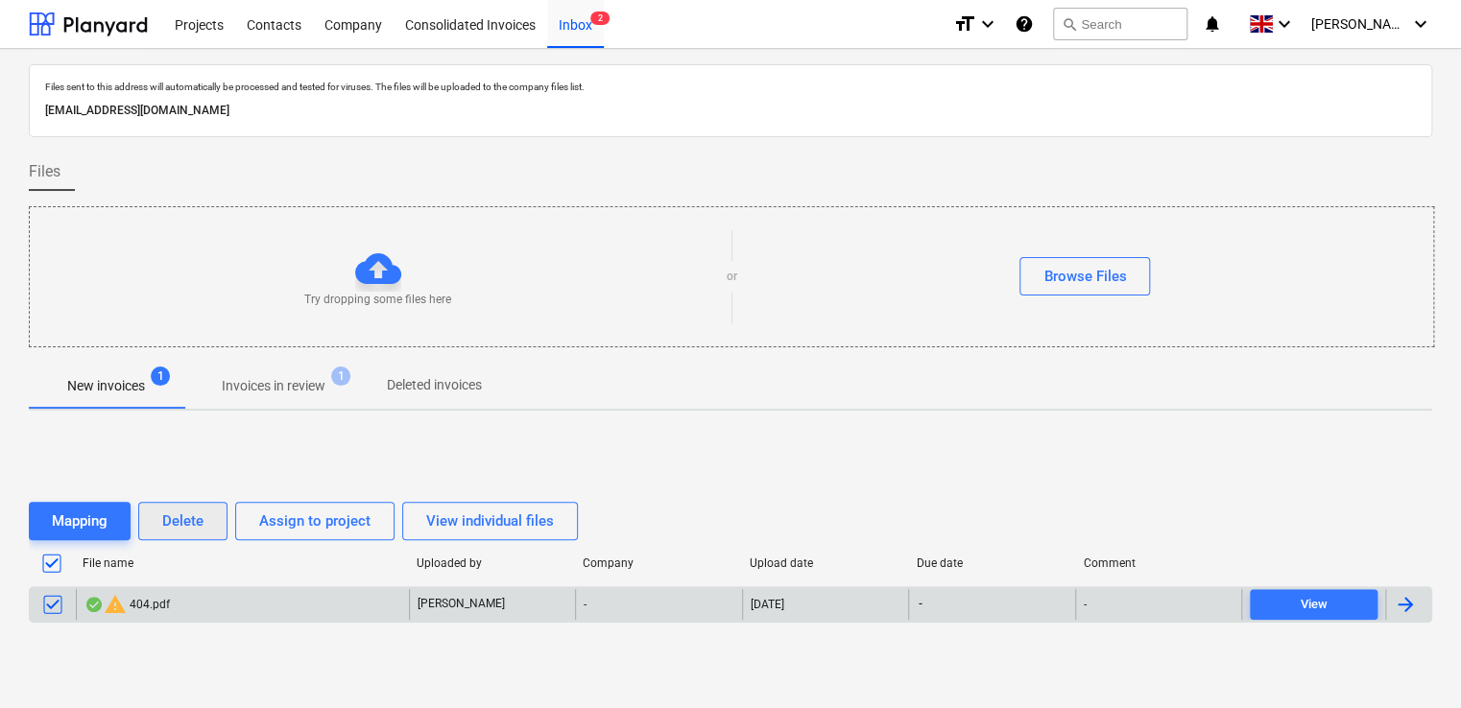
click at [168, 533] on button "Delete" at bounding box center [182, 521] width 89 height 38
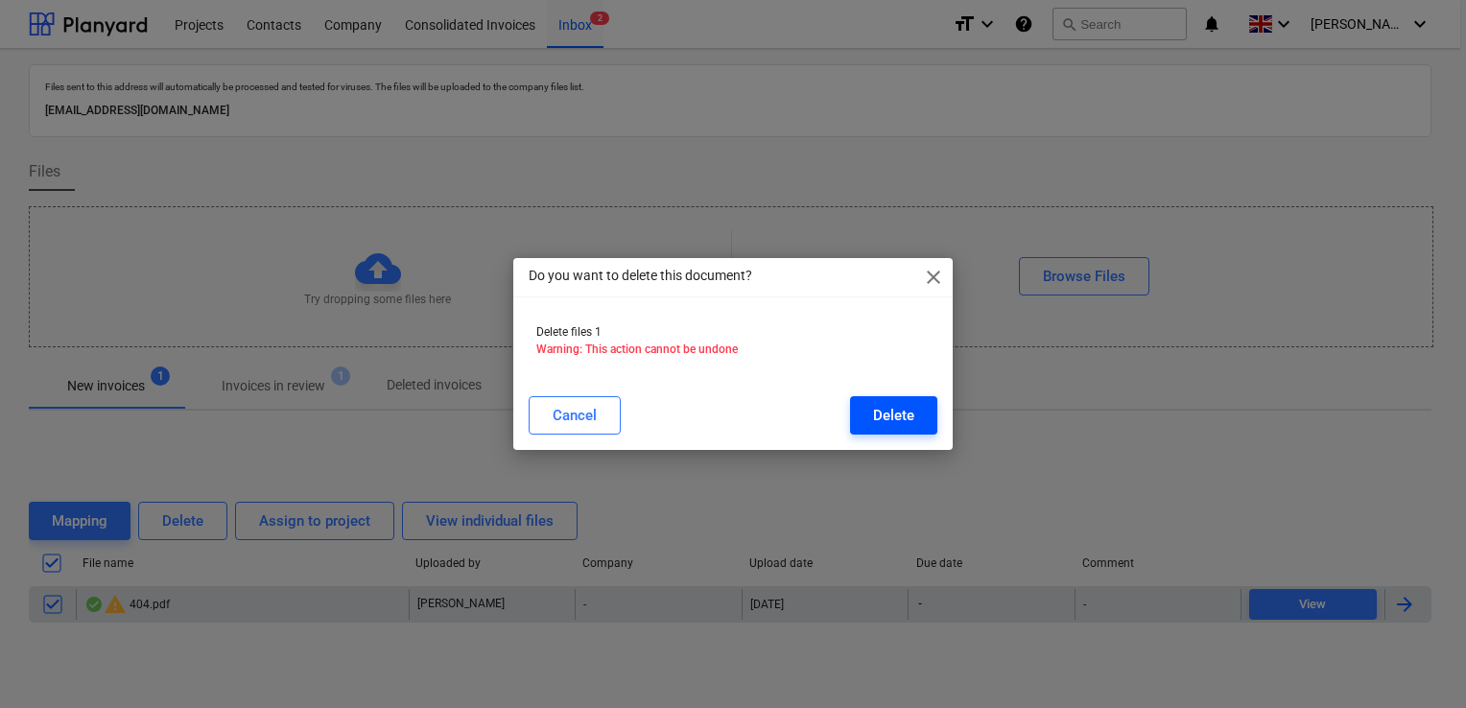
click at [877, 414] on div "Delete" at bounding box center [893, 415] width 41 height 25
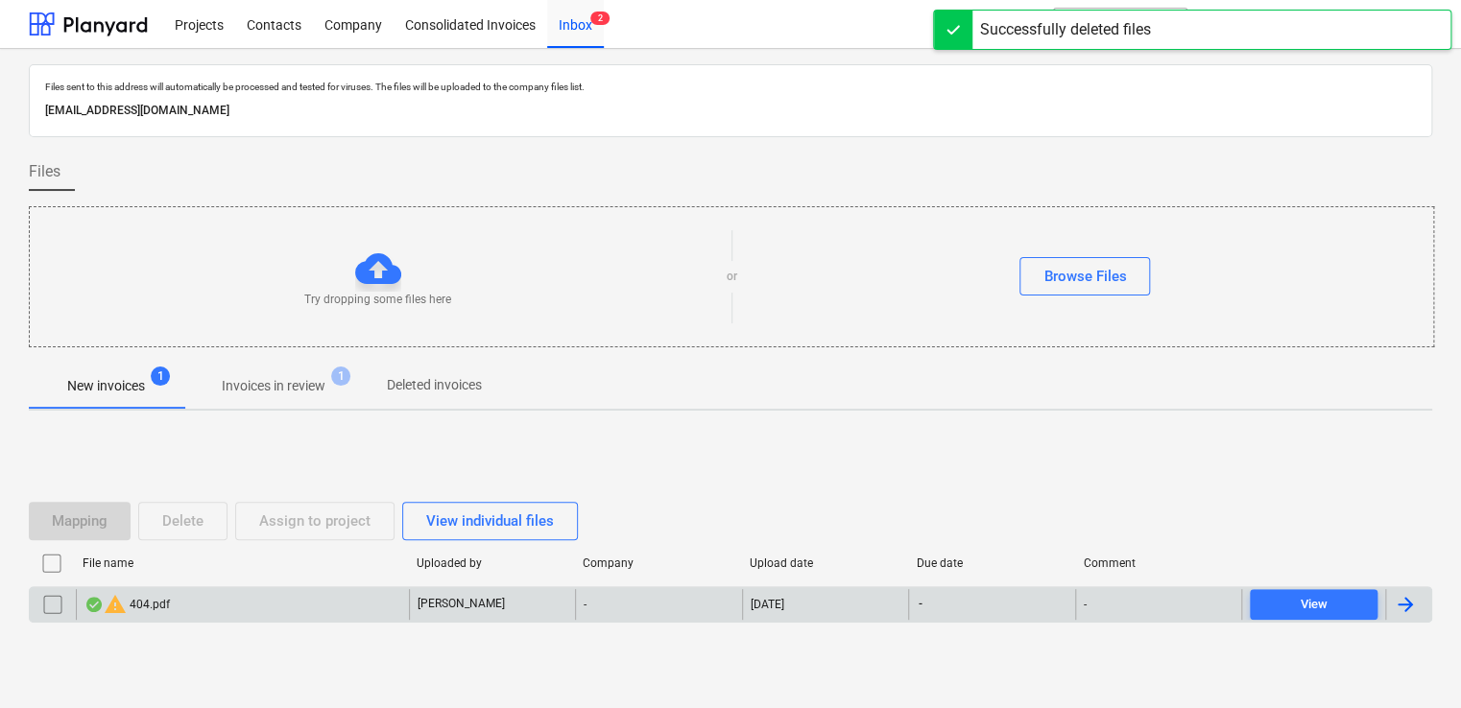
click at [273, 381] on p "Invoices in review" at bounding box center [274, 386] width 104 height 20
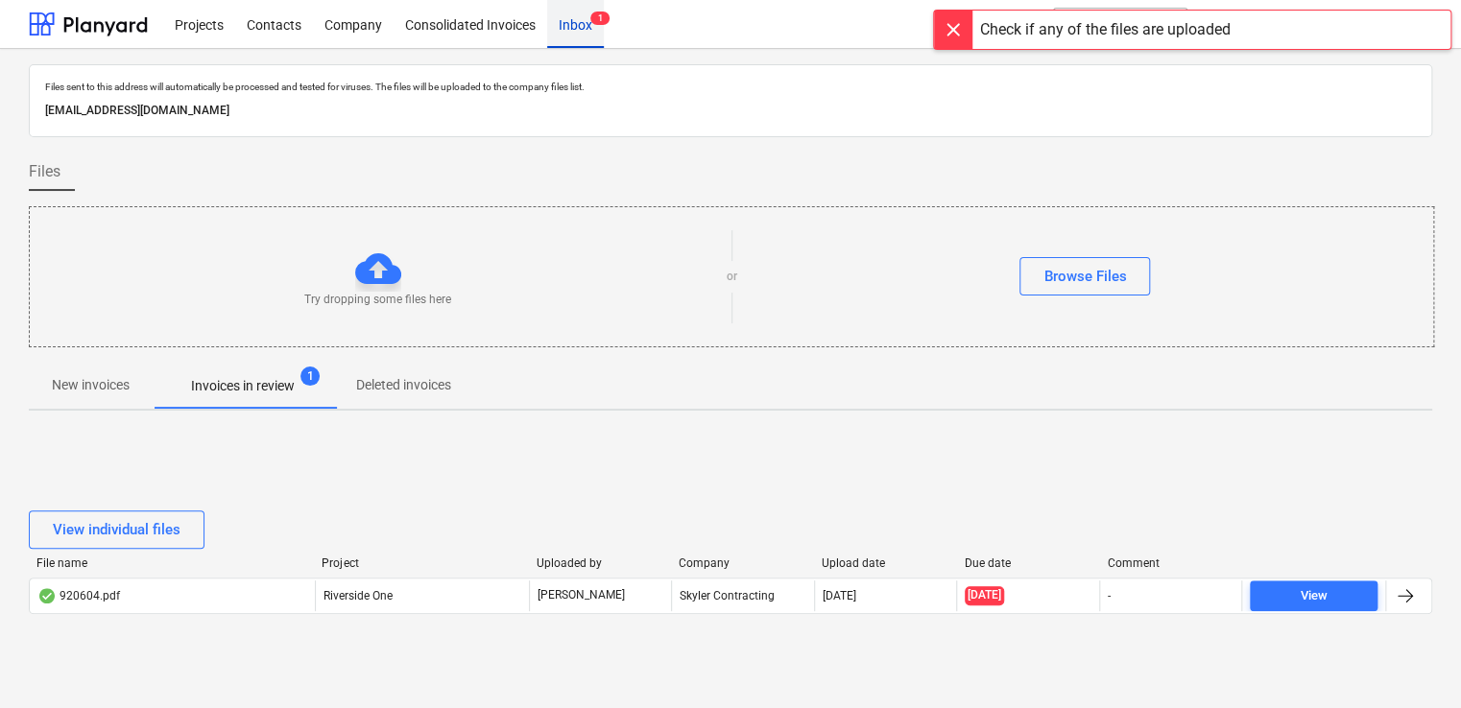
click at [575, 28] on div "Inbox 1" at bounding box center [575, 23] width 57 height 49
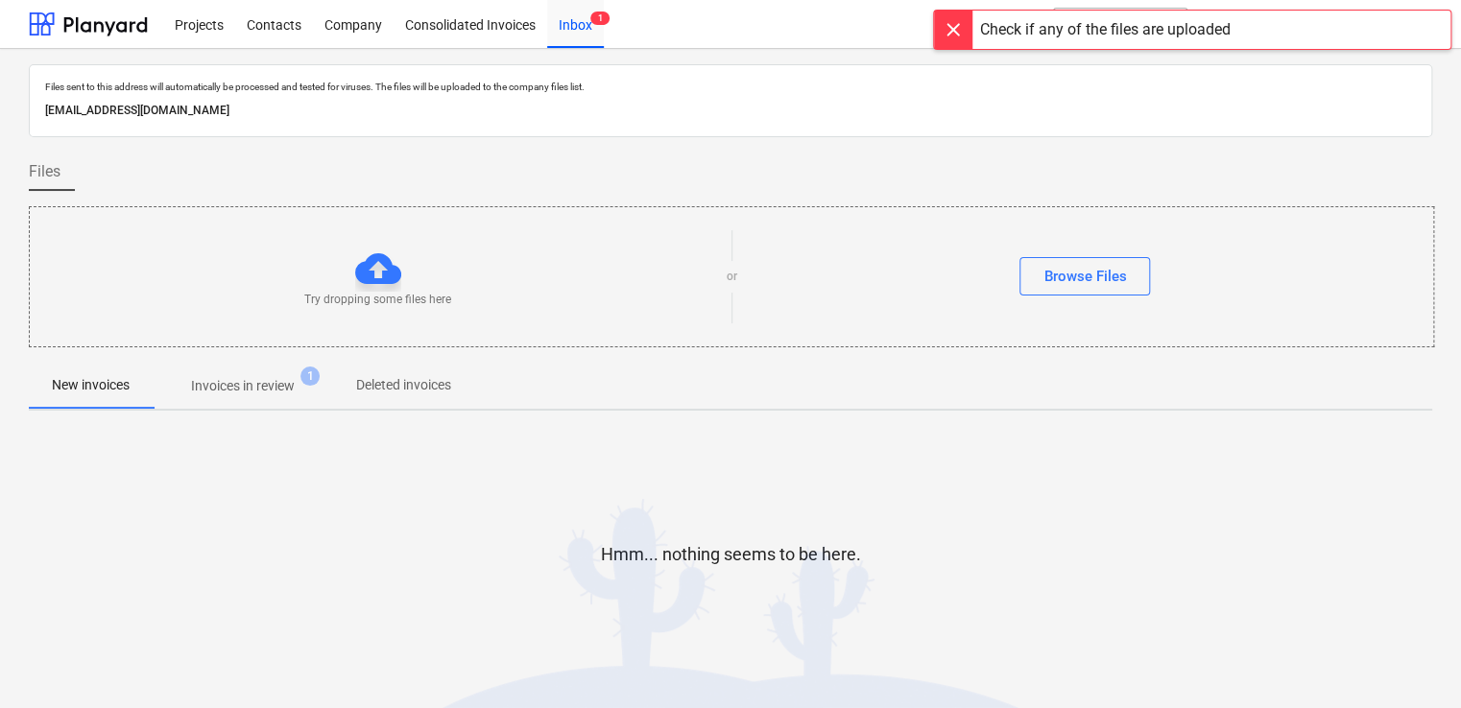
click at [232, 390] on p "Invoices in review" at bounding box center [243, 386] width 104 height 20
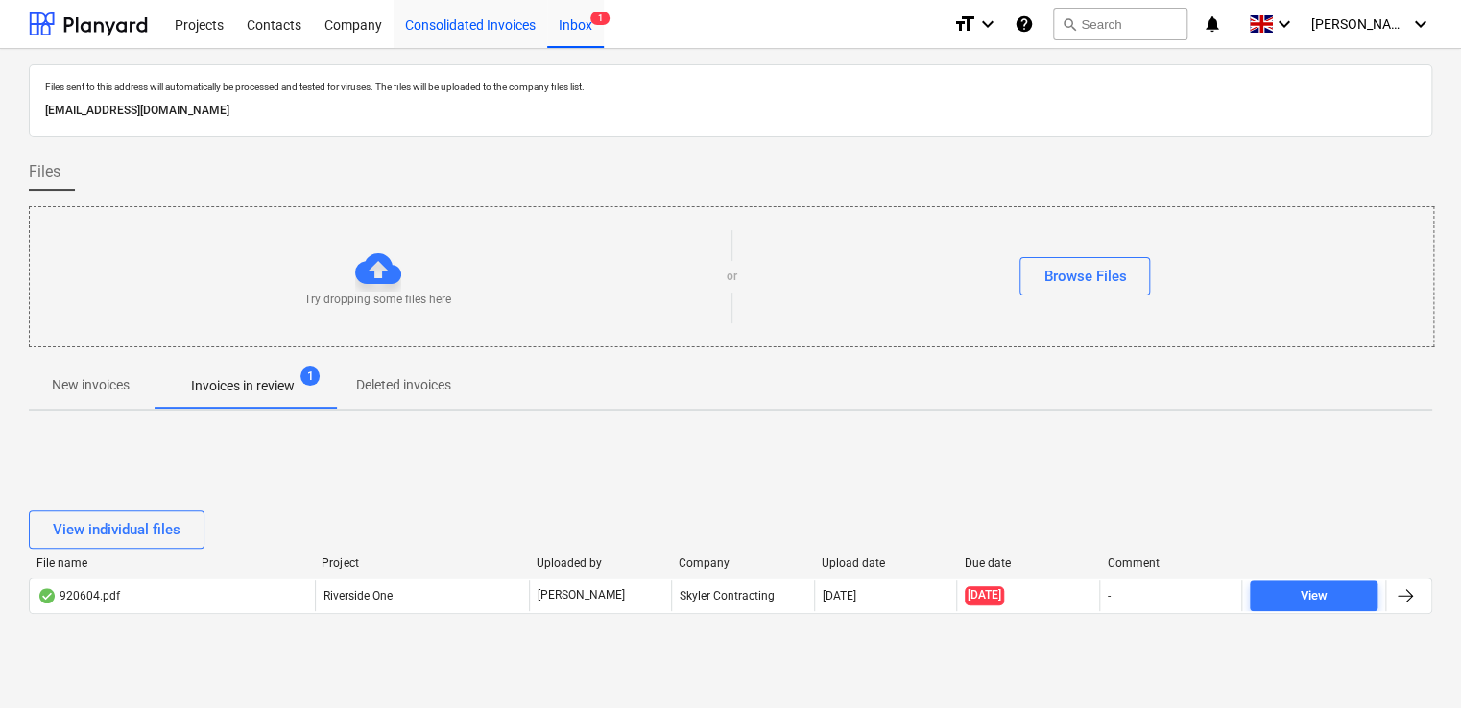
click at [460, 15] on div "Consolidated Invoices" at bounding box center [470, 23] width 154 height 49
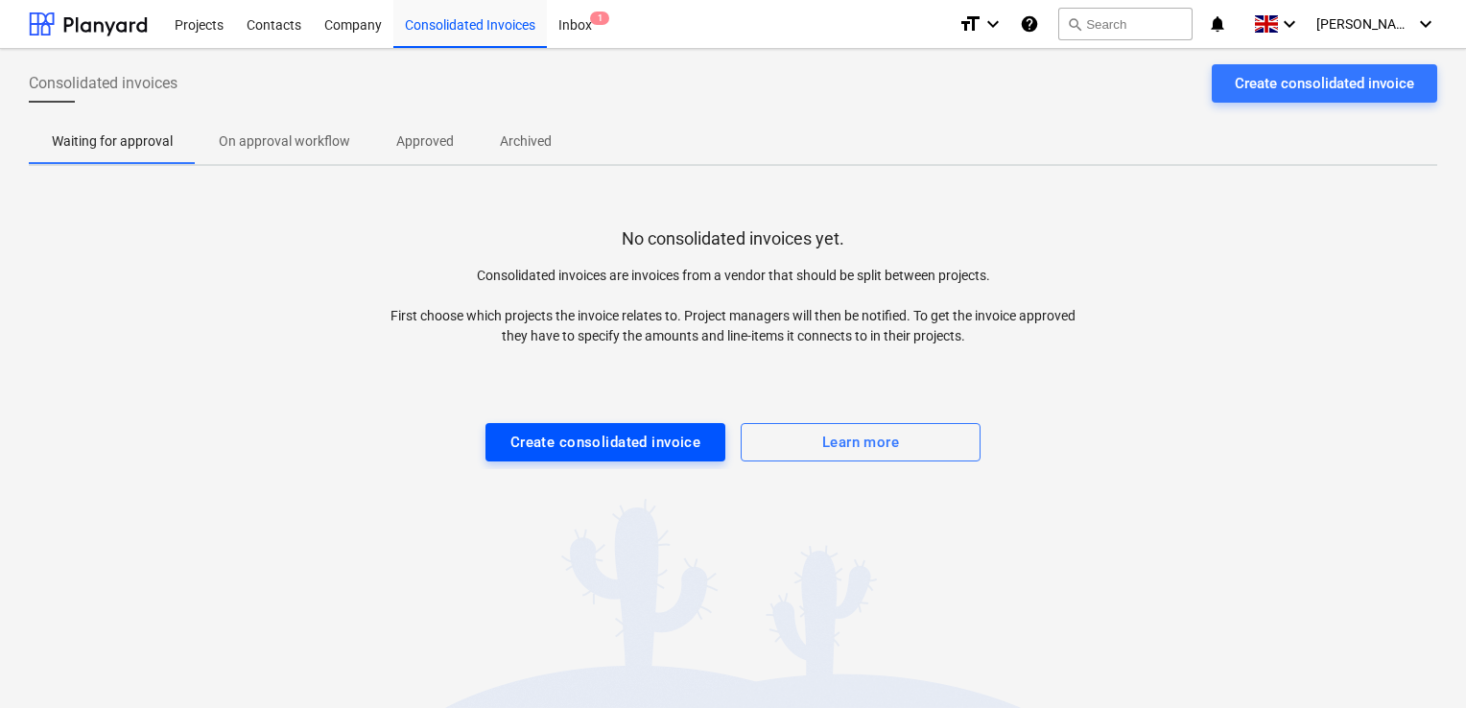
click at [595, 449] on div "Create consolidated invoice" at bounding box center [606, 442] width 191 height 25
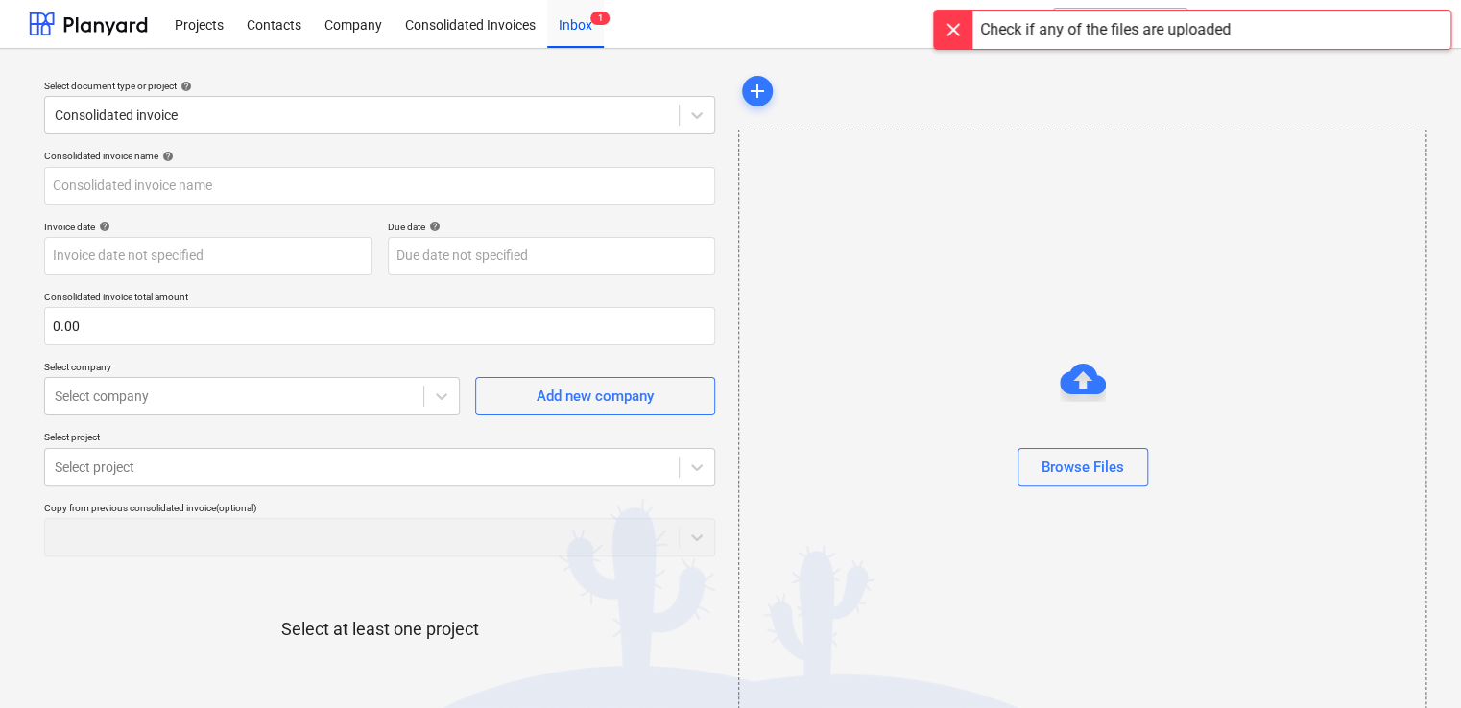
click at [952, 29] on div at bounding box center [953, 30] width 38 height 38
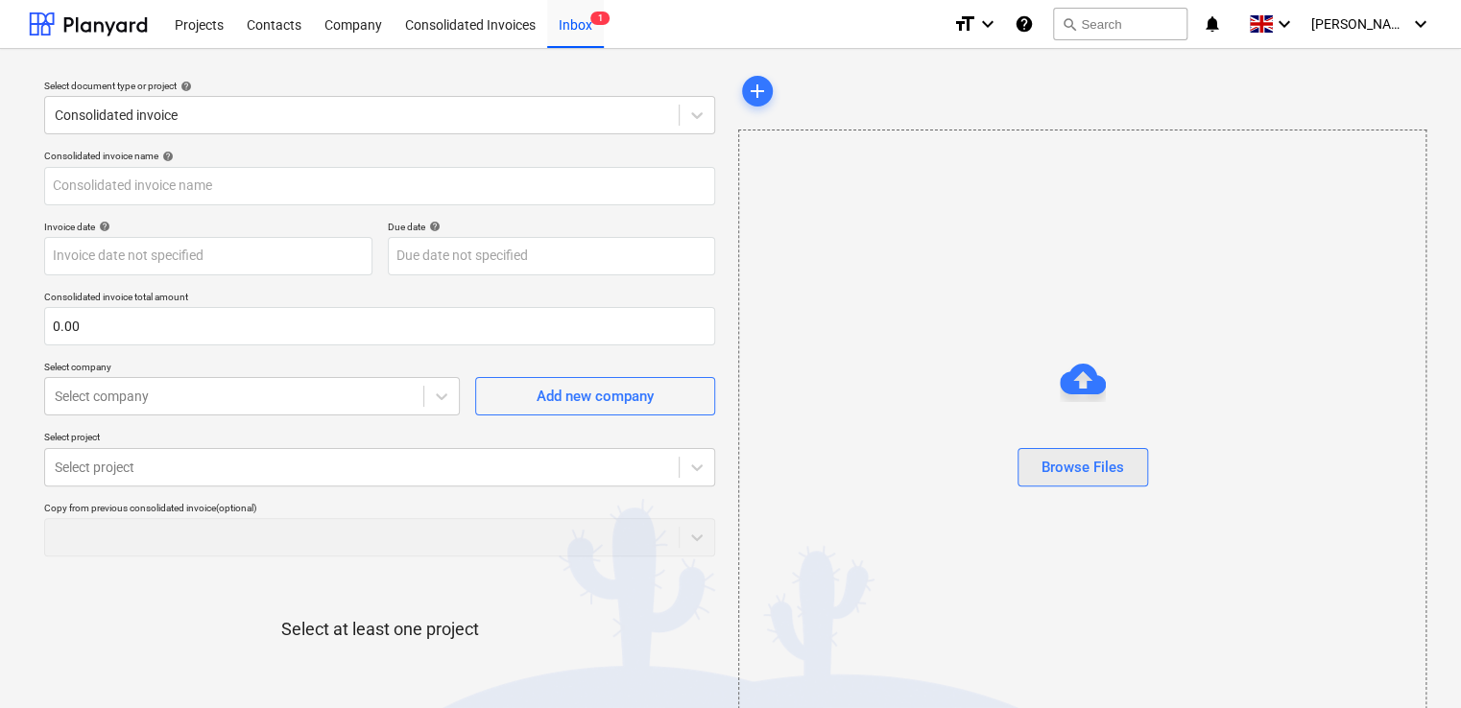
click at [1090, 472] on div "Browse Files" at bounding box center [1082, 467] width 83 height 25
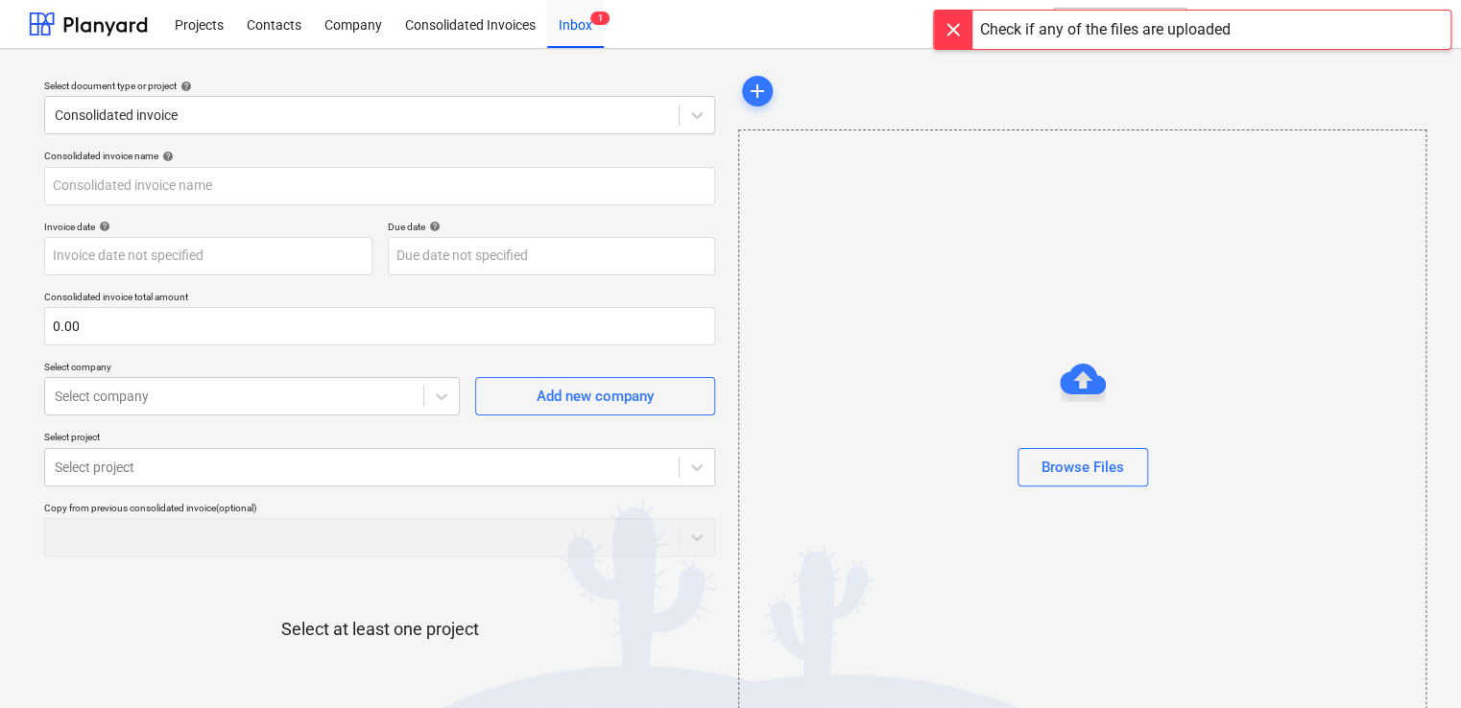
click at [941, 29] on div at bounding box center [953, 30] width 38 height 38
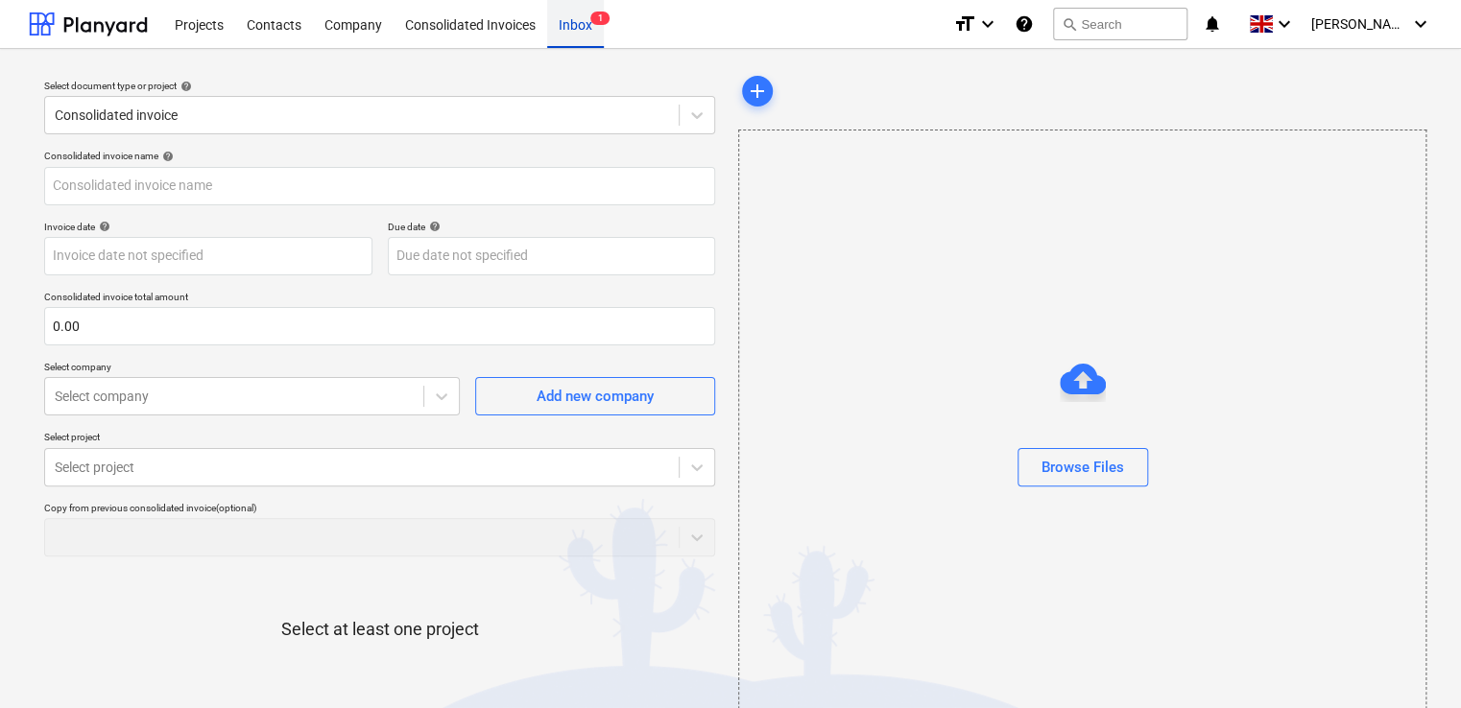
click at [576, 29] on div "Inbox 1" at bounding box center [575, 23] width 57 height 49
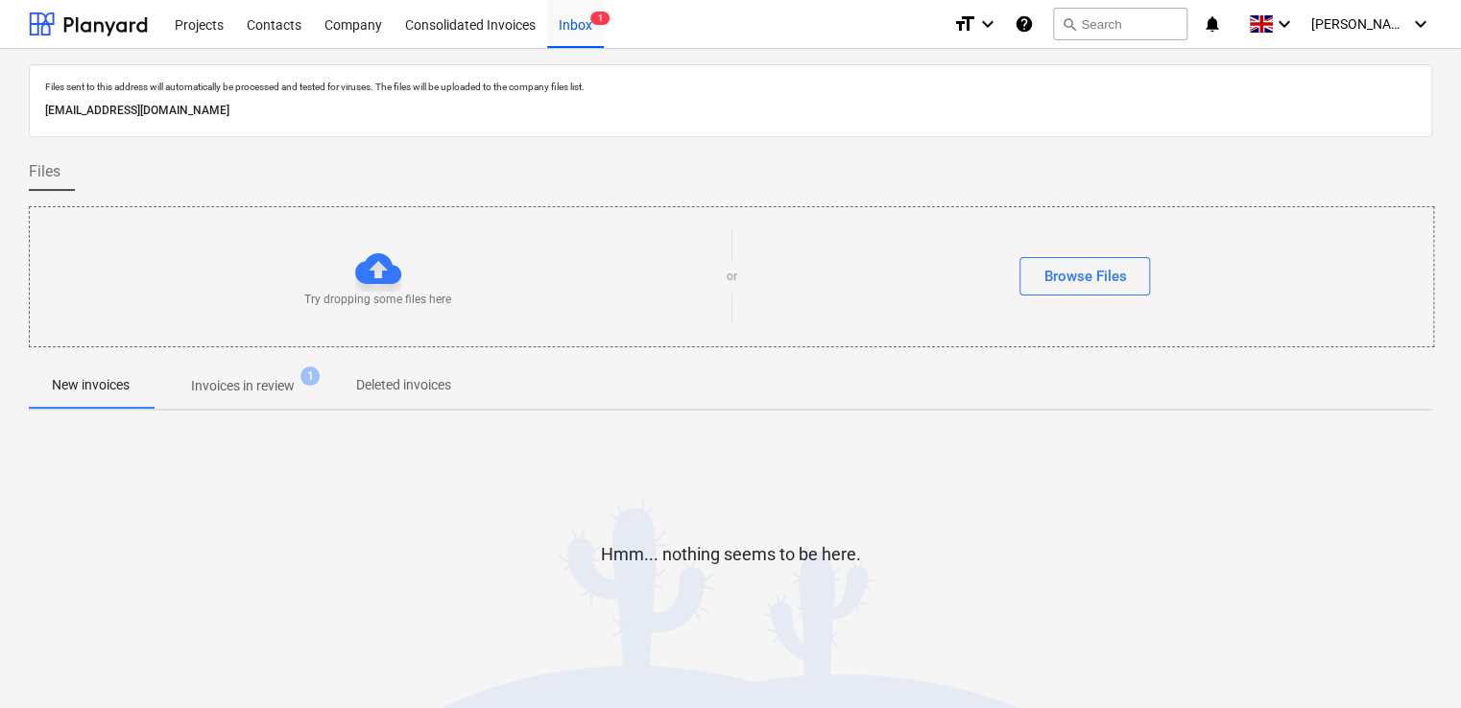
click at [260, 386] on p "Invoices in review" at bounding box center [243, 386] width 104 height 20
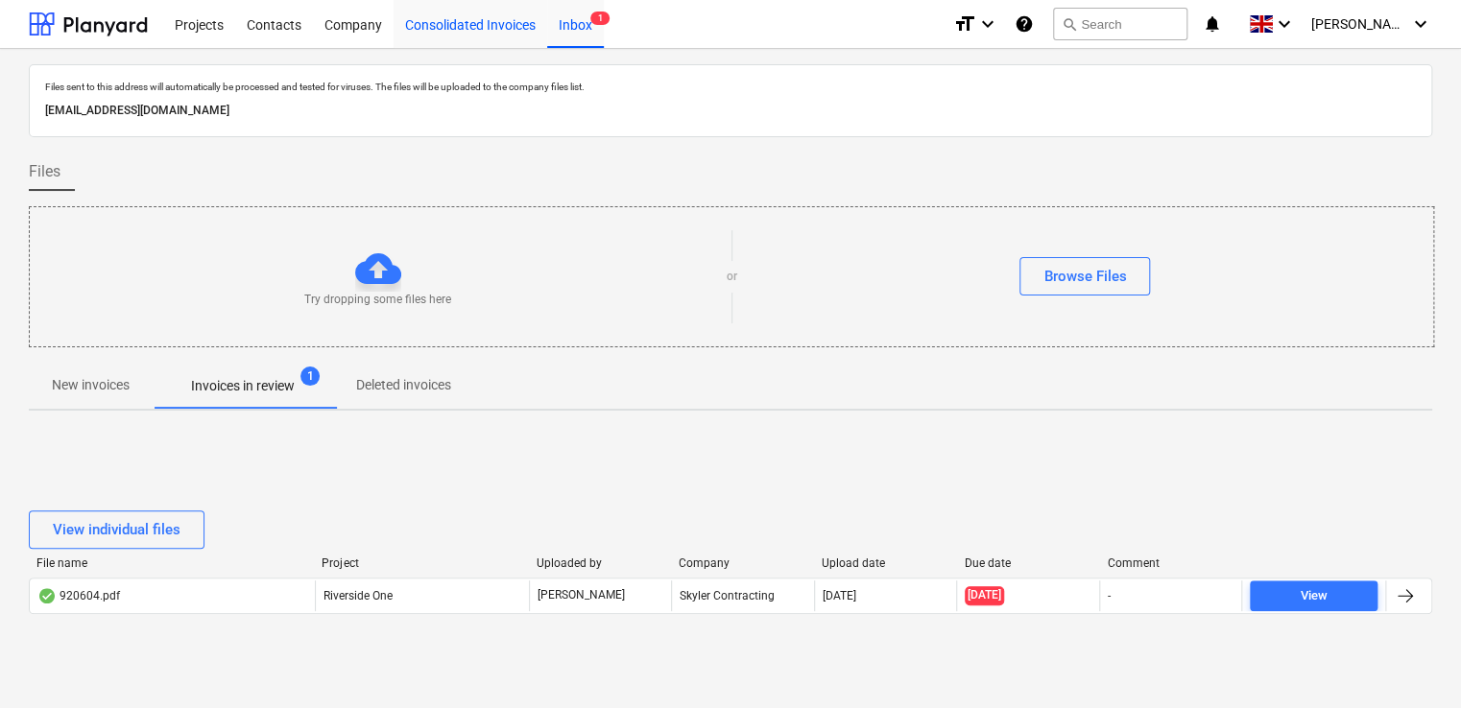
click at [428, 36] on div "Consolidated Invoices" at bounding box center [470, 23] width 154 height 49
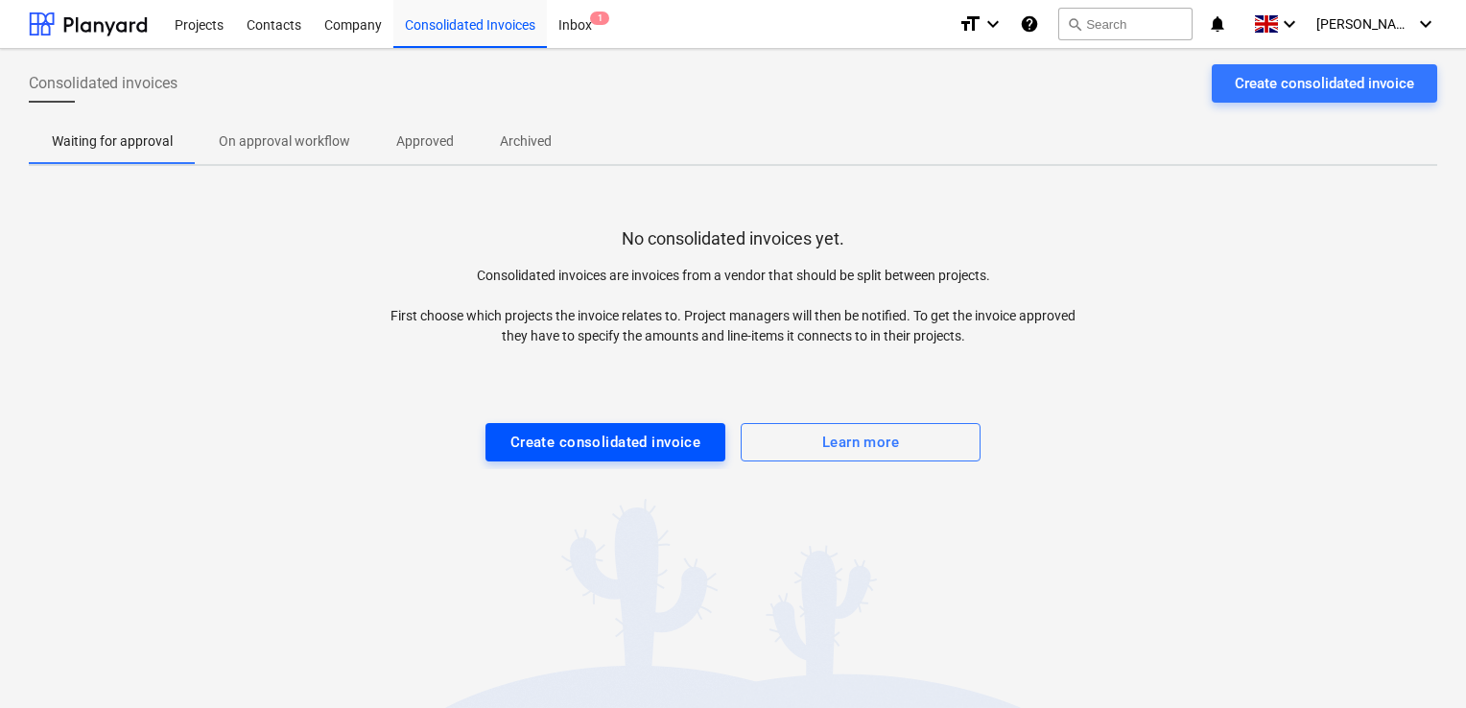
click at [669, 451] on div "Create consolidated invoice" at bounding box center [606, 442] width 191 height 25
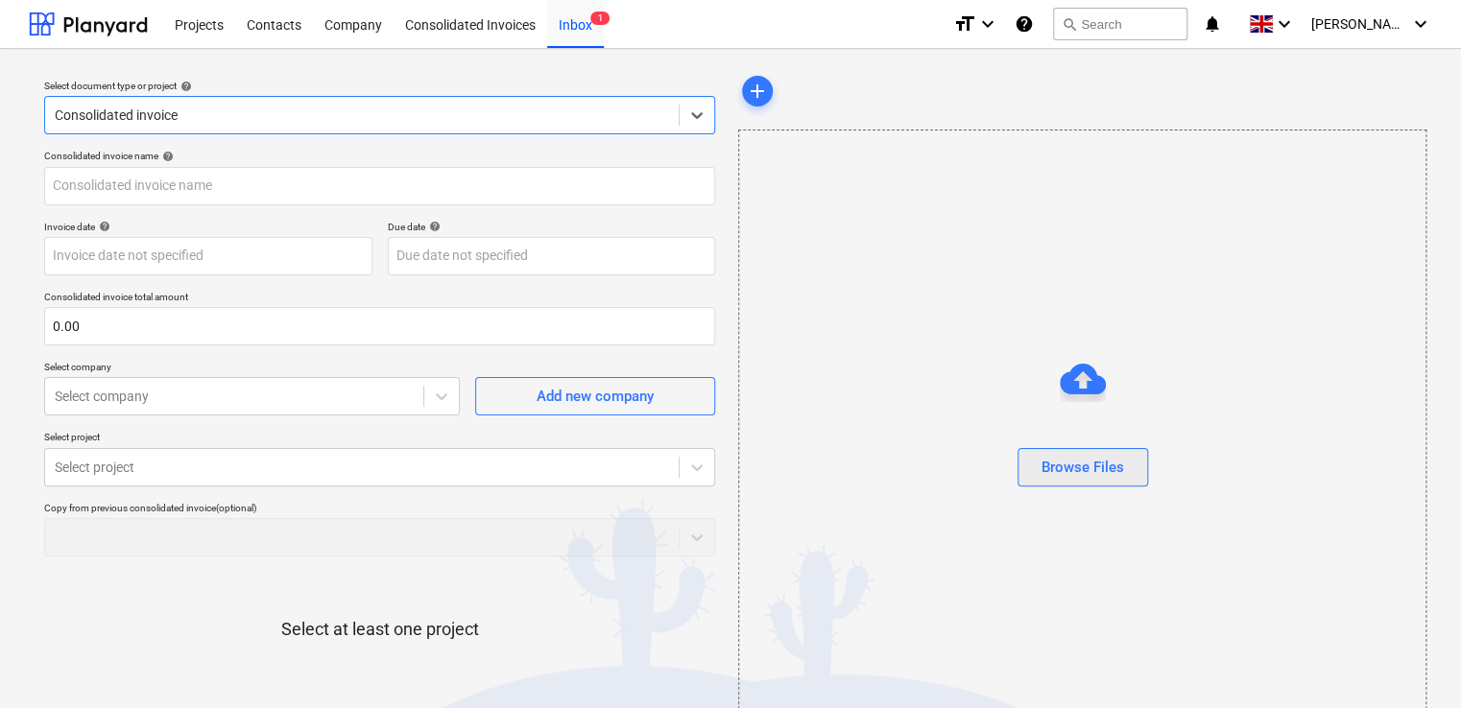
click at [1052, 477] on div "Browse Files" at bounding box center [1082, 467] width 83 height 25
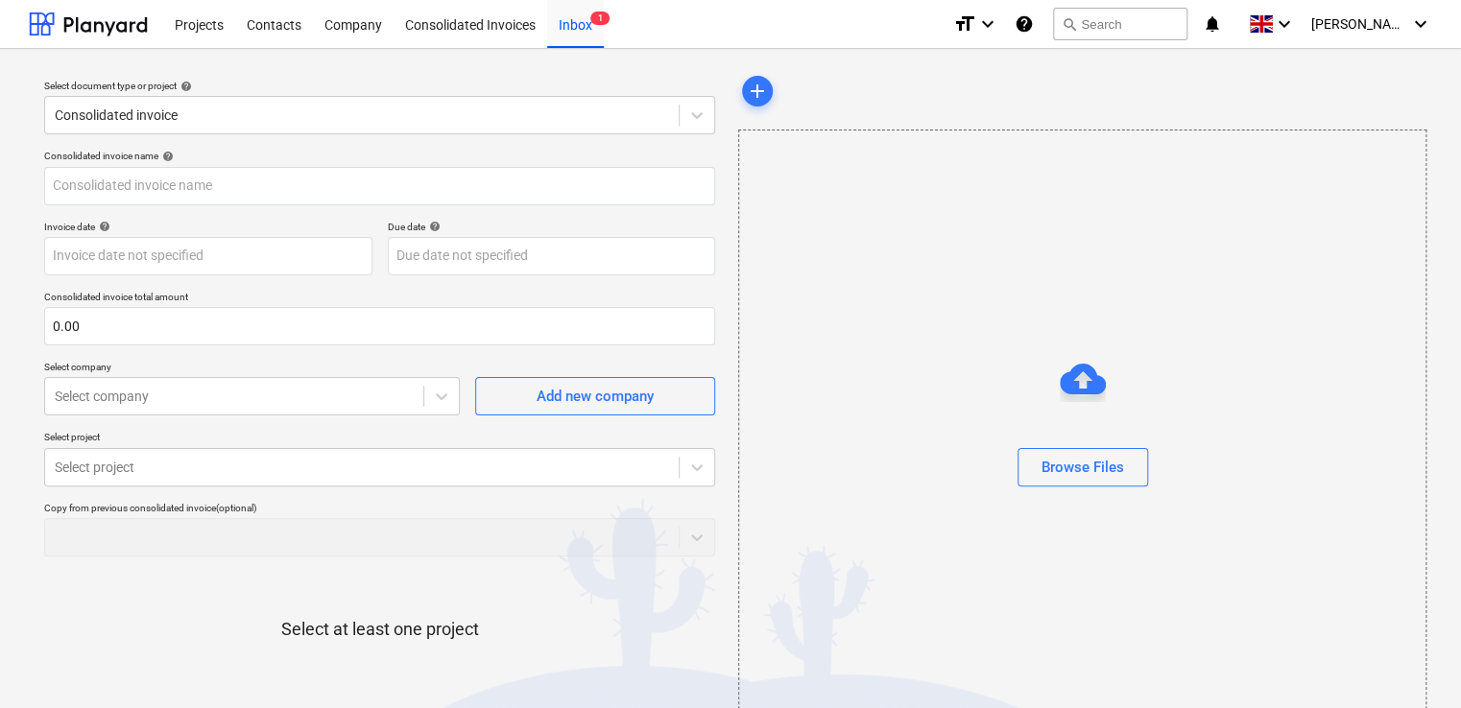
click at [1177, 249] on div "Browse Files" at bounding box center [1082, 429] width 688 height 599
click at [1083, 364] on div at bounding box center [1083, 379] width 46 height 46
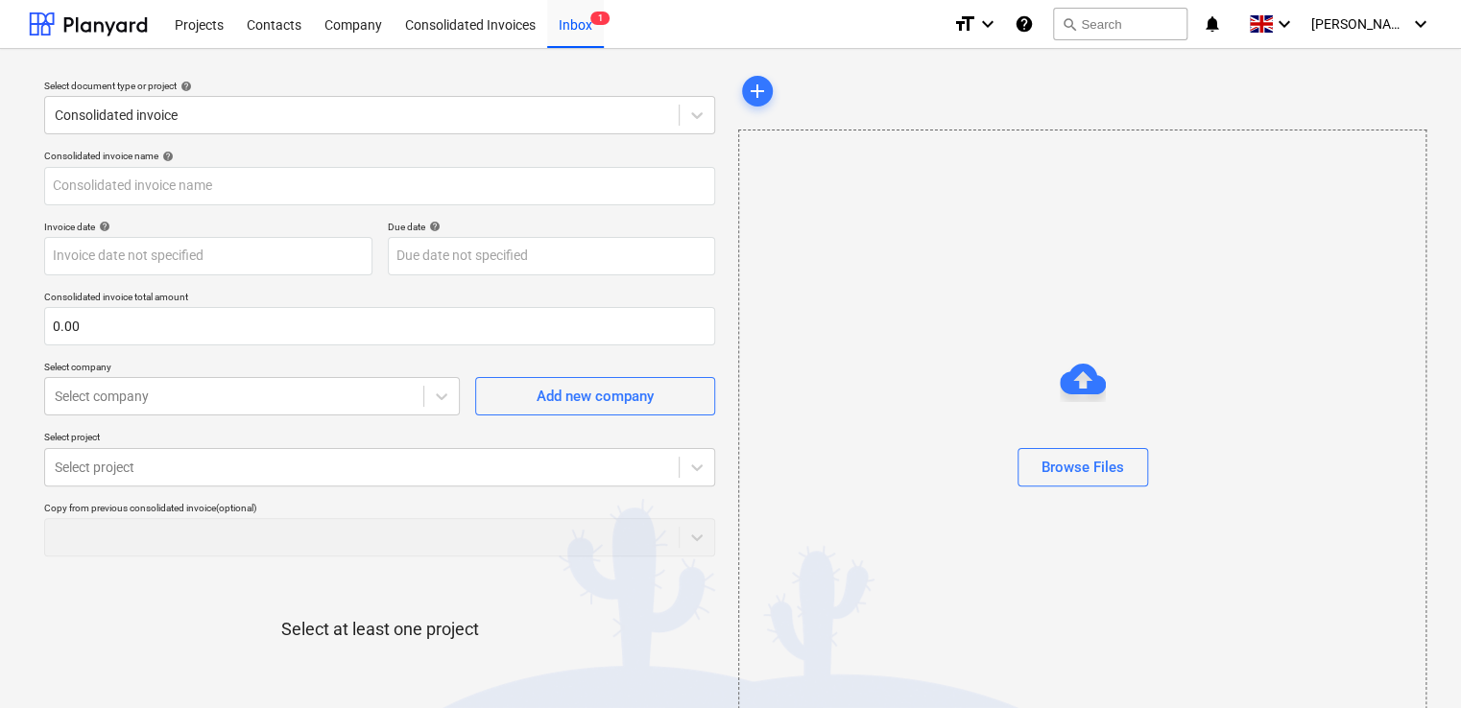
click at [1083, 364] on div at bounding box center [1083, 379] width 46 height 46
click at [590, 17] on span "1" at bounding box center [599, 18] width 19 height 13
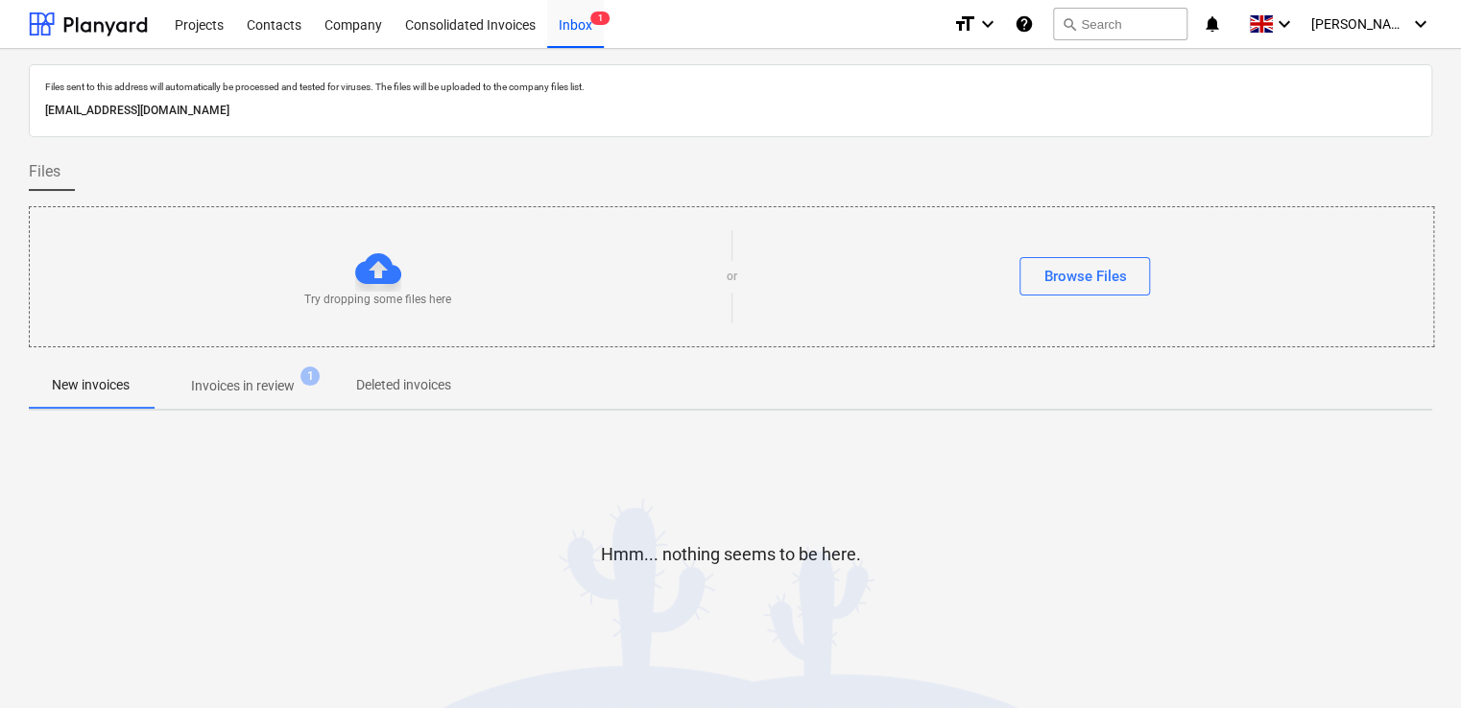
click at [236, 392] on p "Invoices in review" at bounding box center [243, 386] width 104 height 20
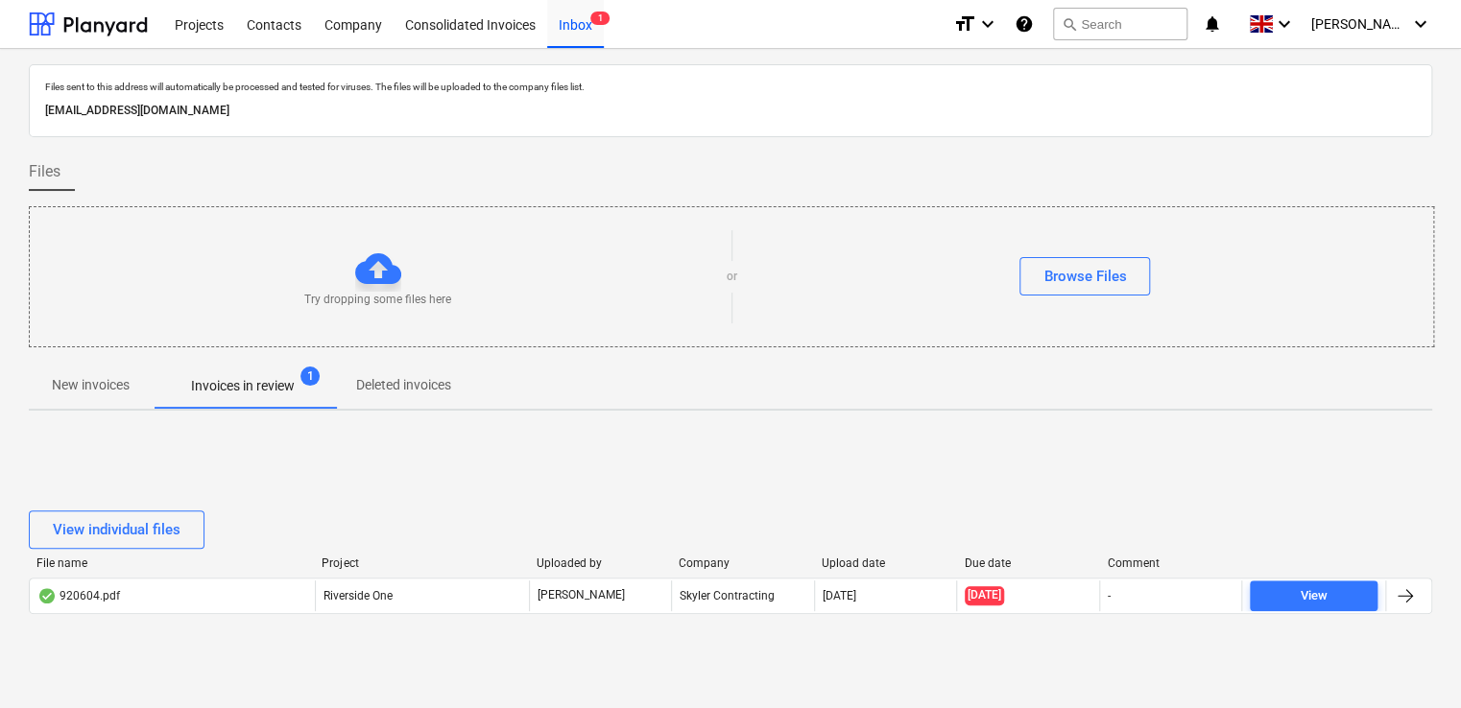
click at [1219, 520] on div "View individual files" at bounding box center [730, 530] width 1403 height 38
click at [933, 163] on div "Files" at bounding box center [730, 172] width 1403 height 38
click at [200, 32] on div "Projects" at bounding box center [199, 23] width 72 height 49
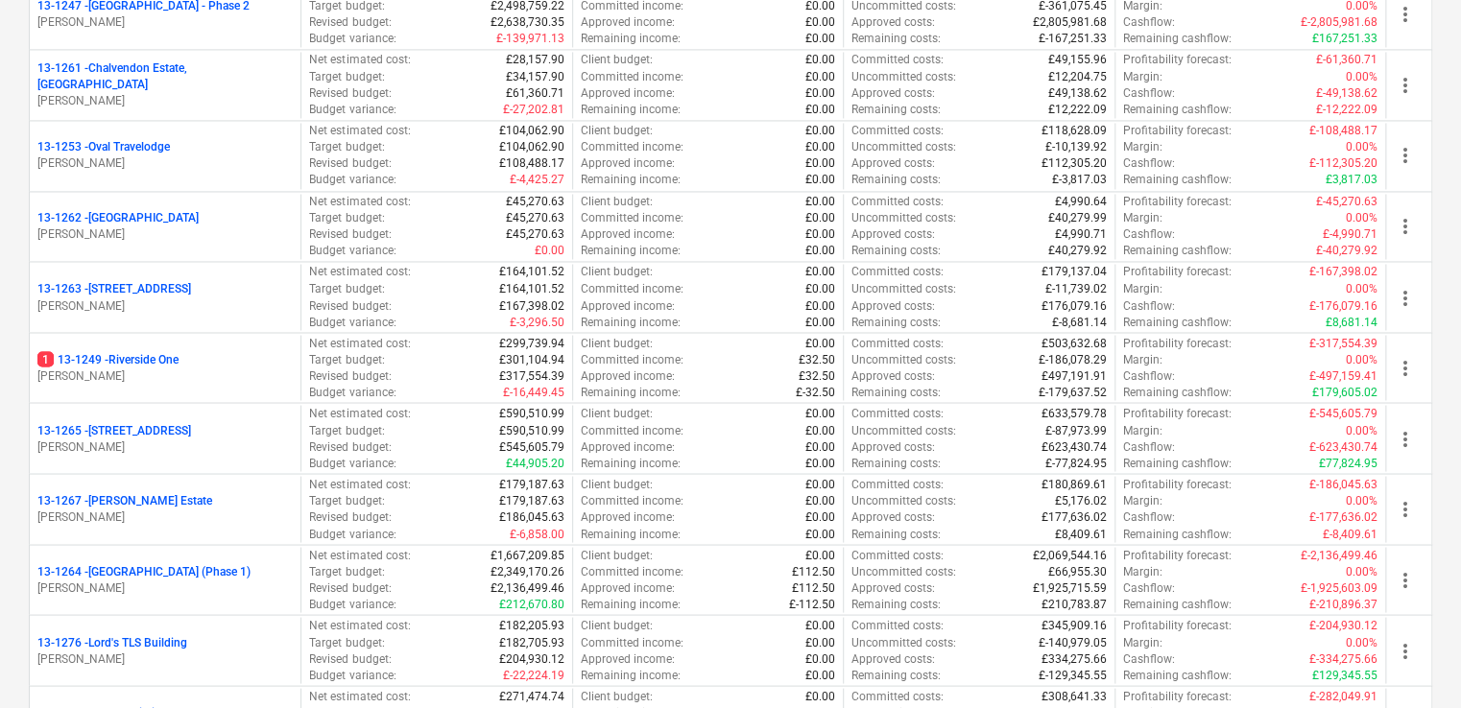
scroll to position [1536, 0]
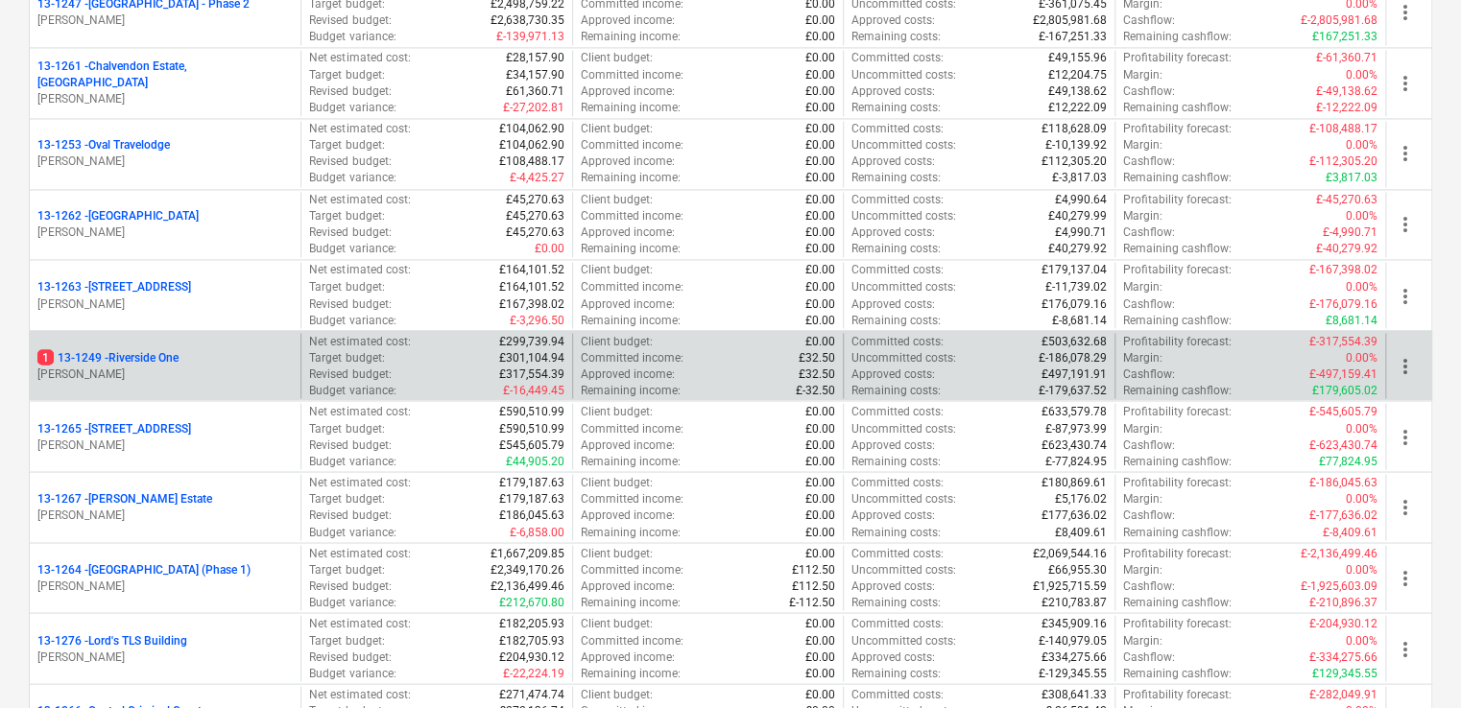
click at [73, 366] on p "[PERSON_NAME]" at bounding box center [164, 374] width 255 height 16
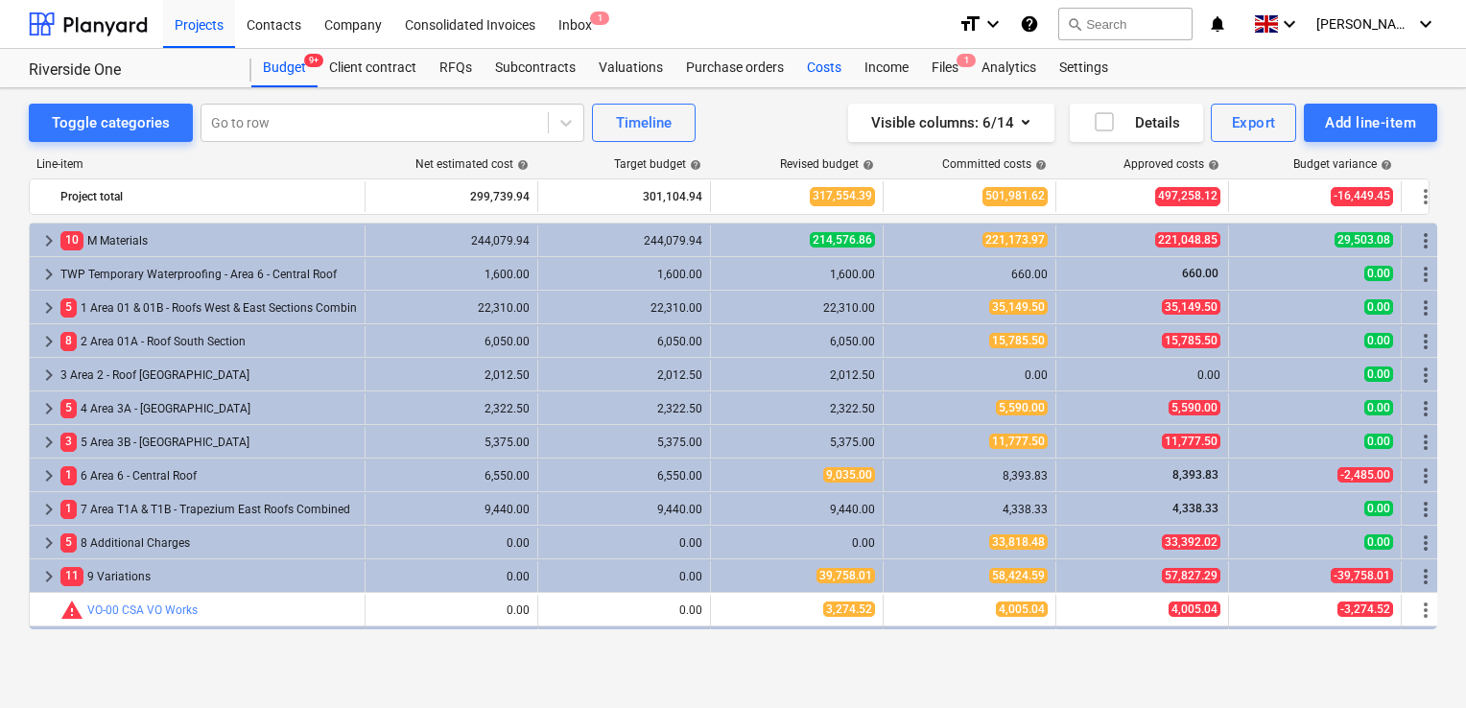
click at [828, 70] on div "Costs" at bounding box center [825, 68] width 58 height 38
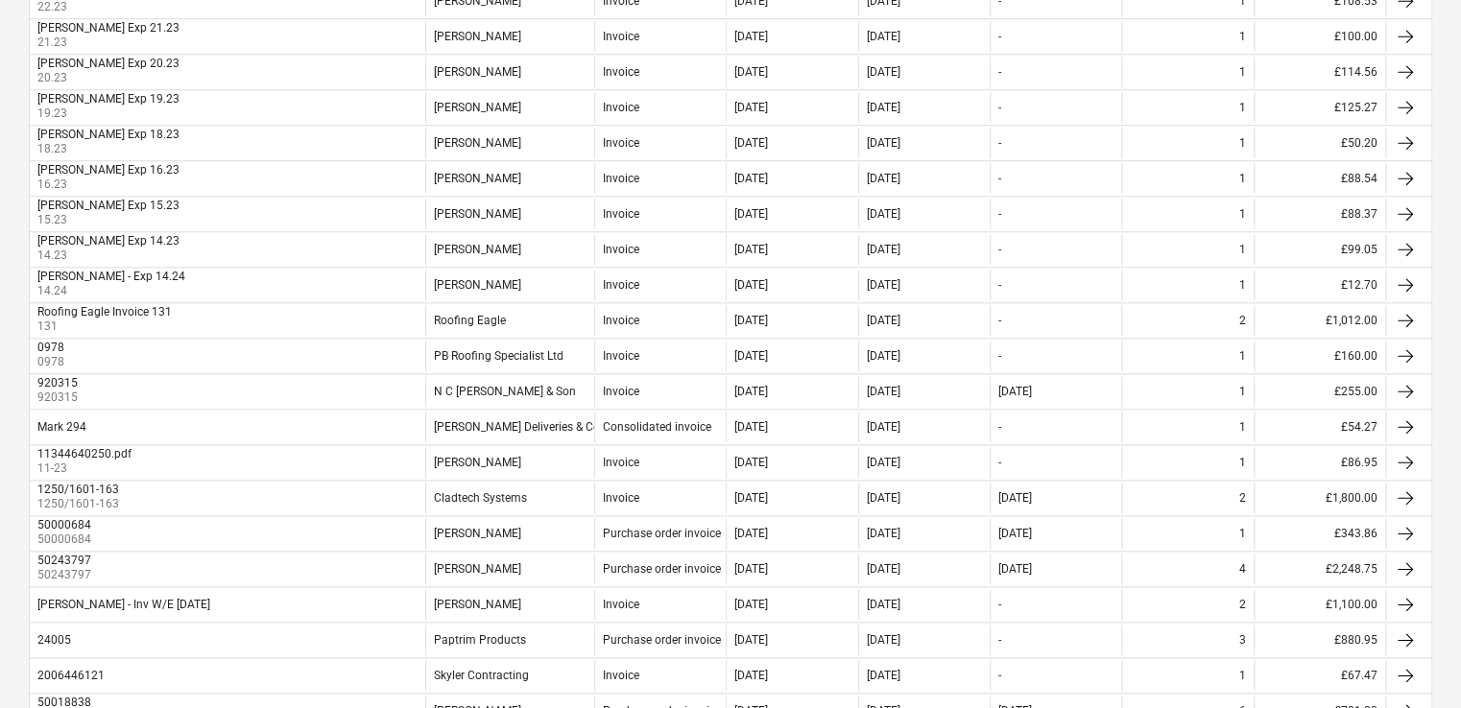
scroll to position [998, 0]
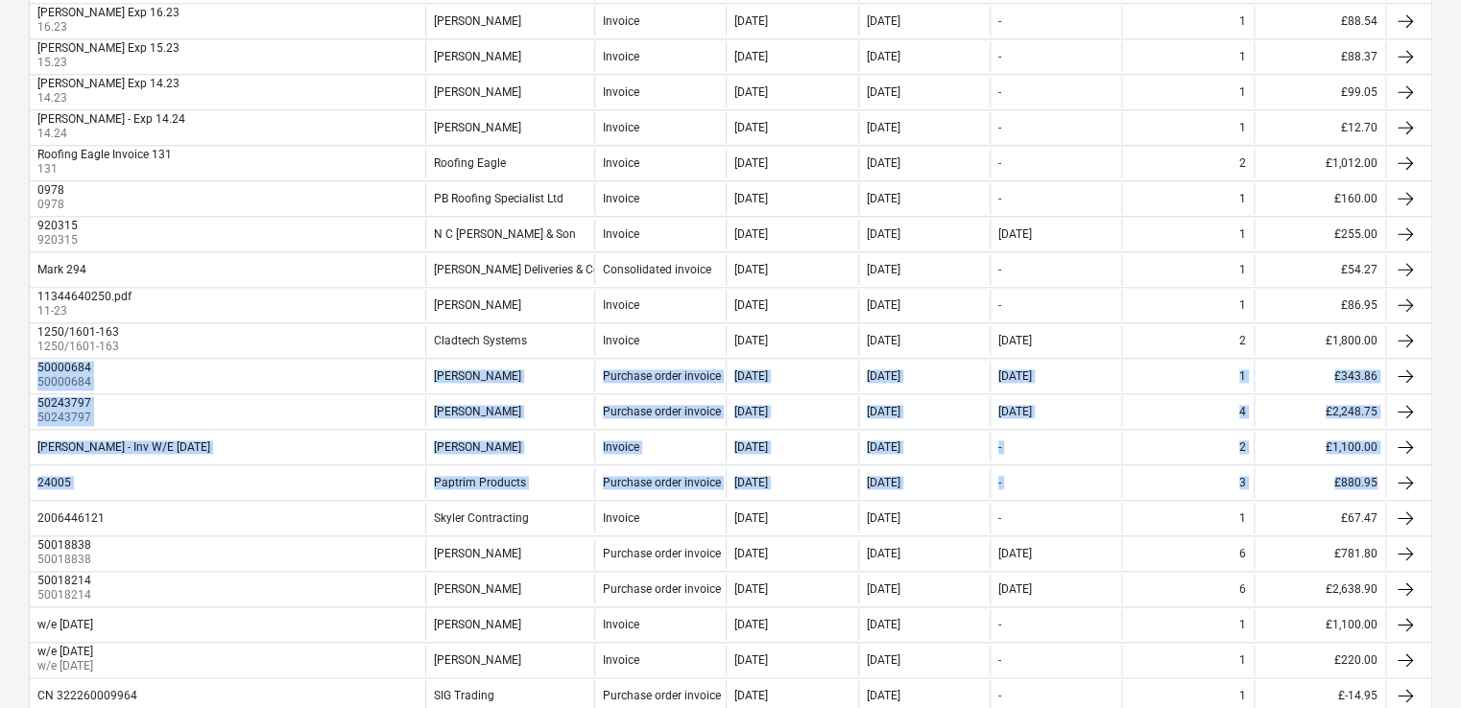
drag, startPoint x: 1459, startPoint y: 466, endPoint x: 1443, endPoint y: 349, distance: 118.1
click at [1443, 349] on div "Costs Approve a new cost Export You have unfinished work. Click here to continu…" at bounding box center [730, 168] width 1461 height 2157
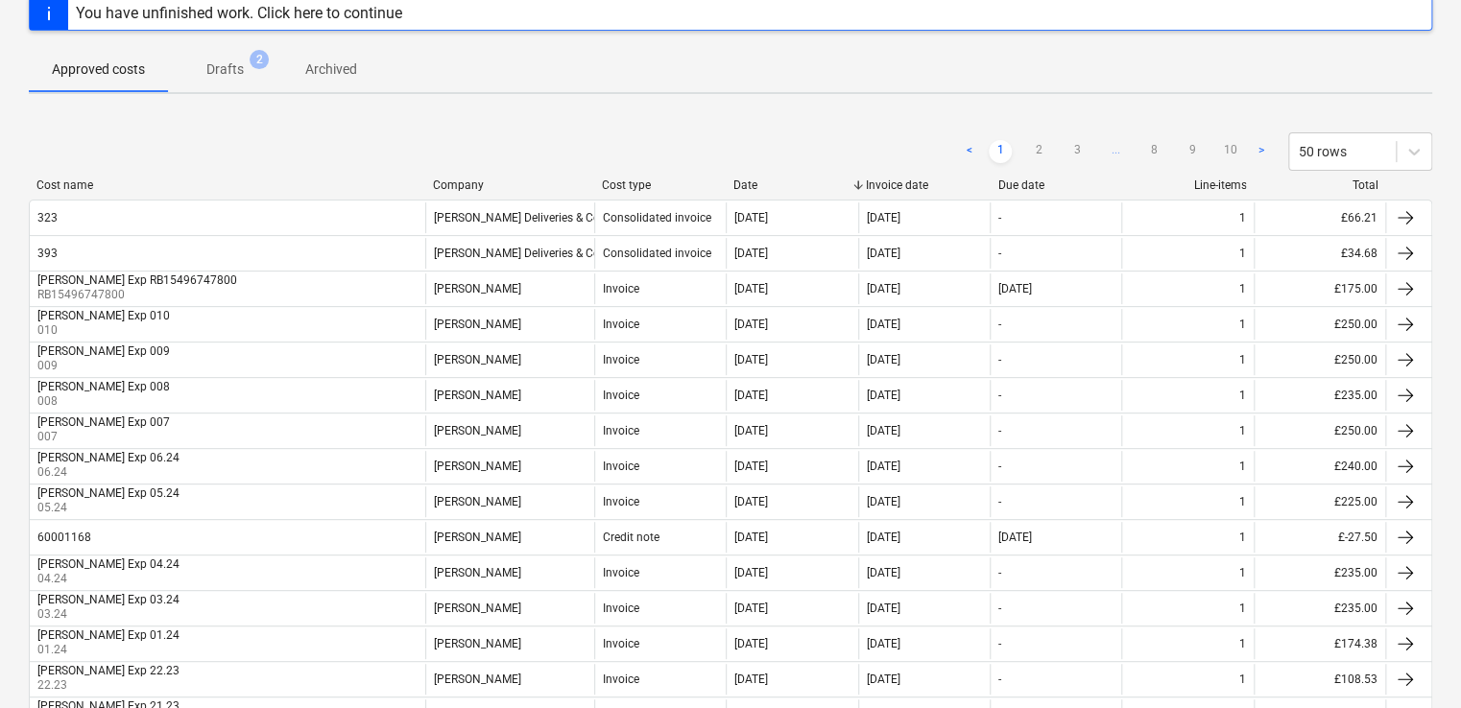
scroll to position [0, 0]
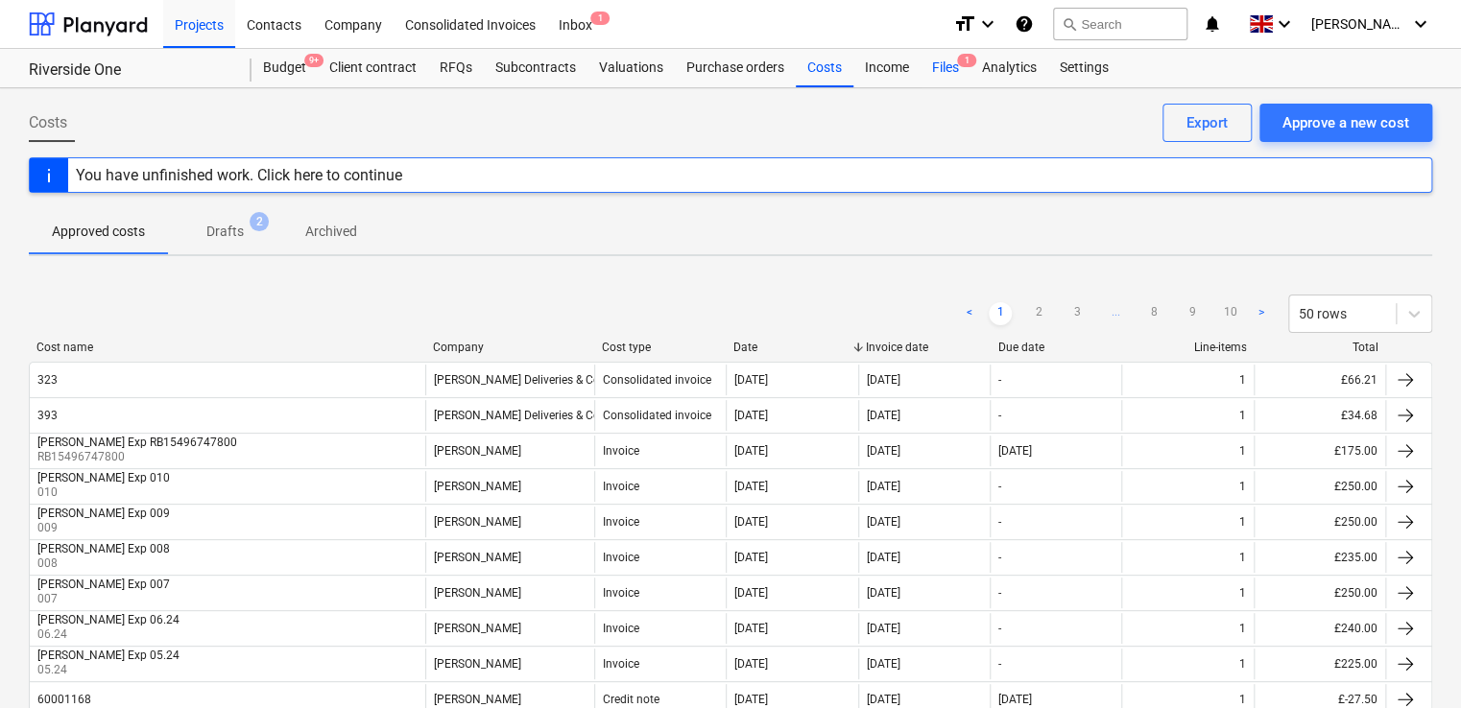
click at [948, 55] on div "Files 1" at bounding box center [945, 68] width 50 height 38
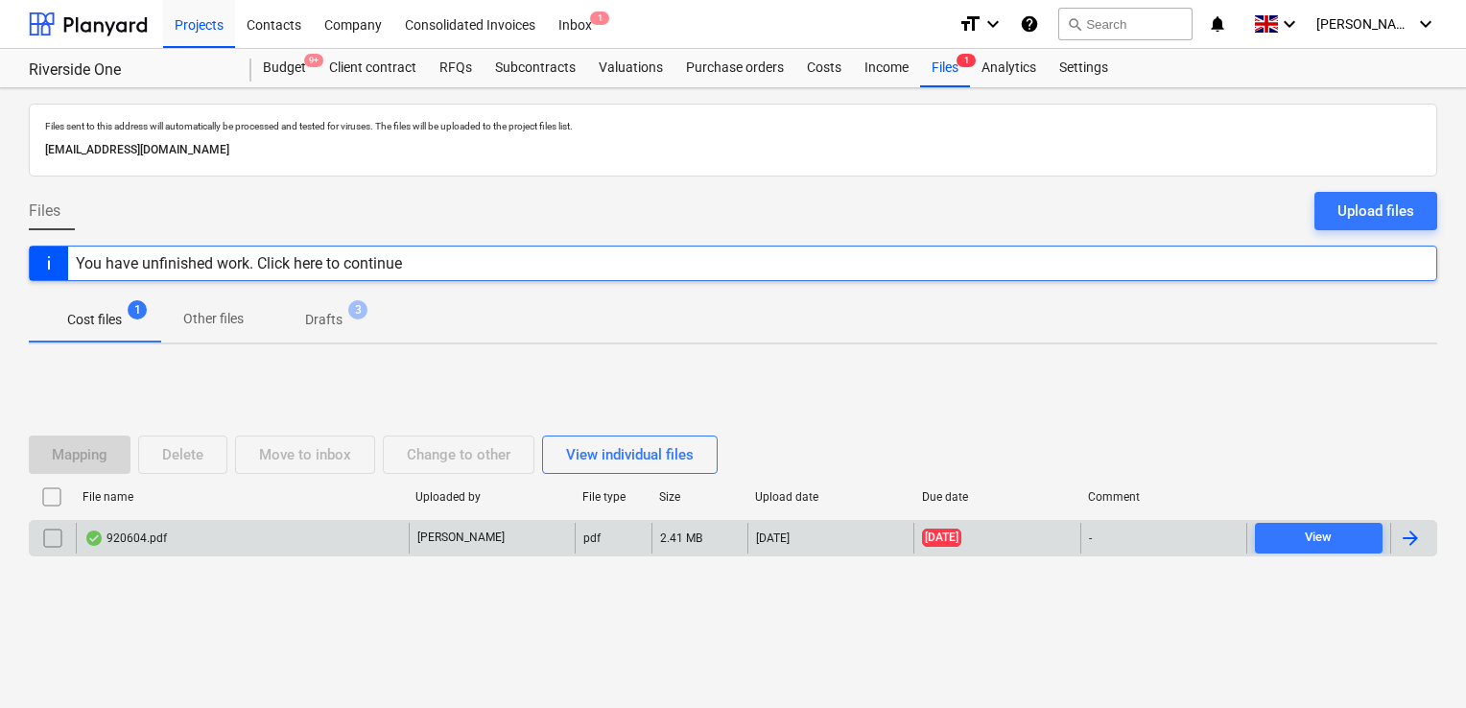
click at [1405, 532] on div at bounding box center [1410, 538] width 23 height 23
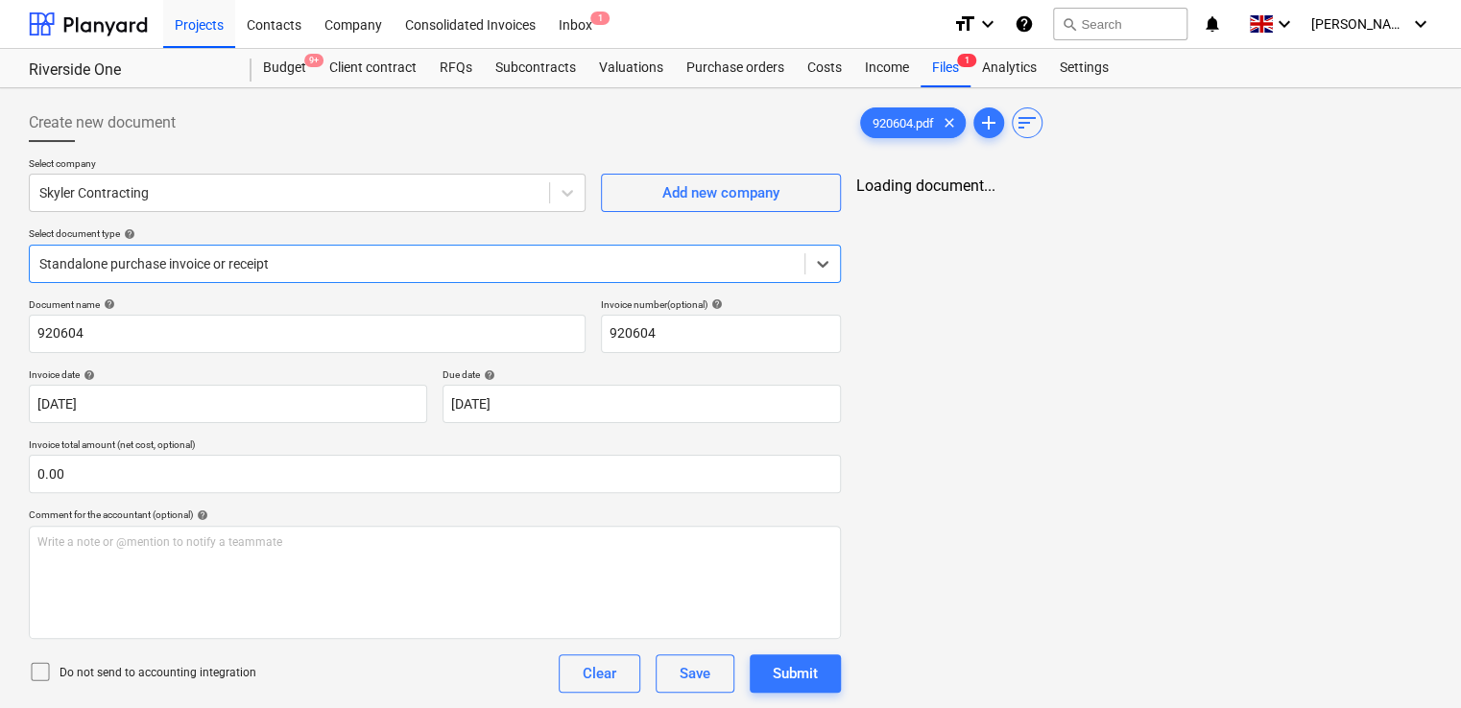
type input "920604"
type input "[DATE]"
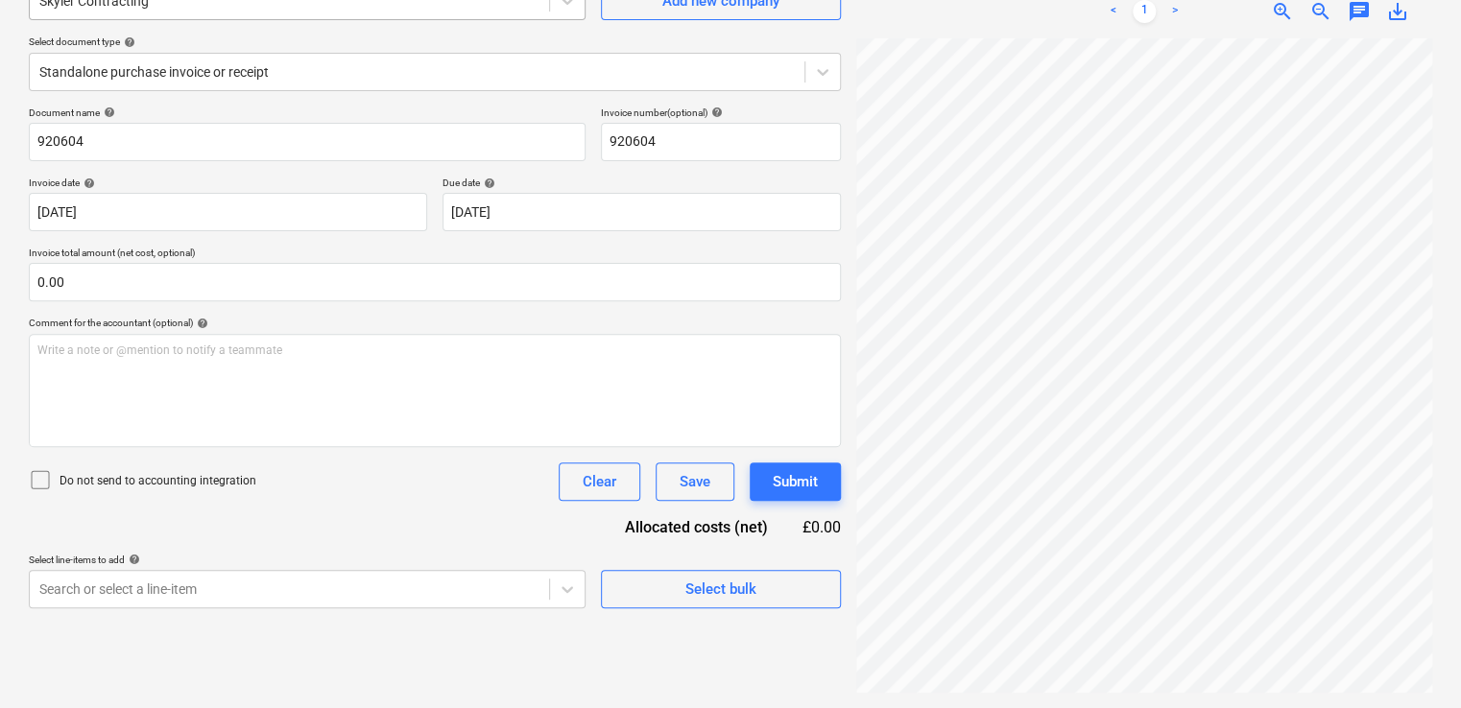
scroll to position [184, 0]
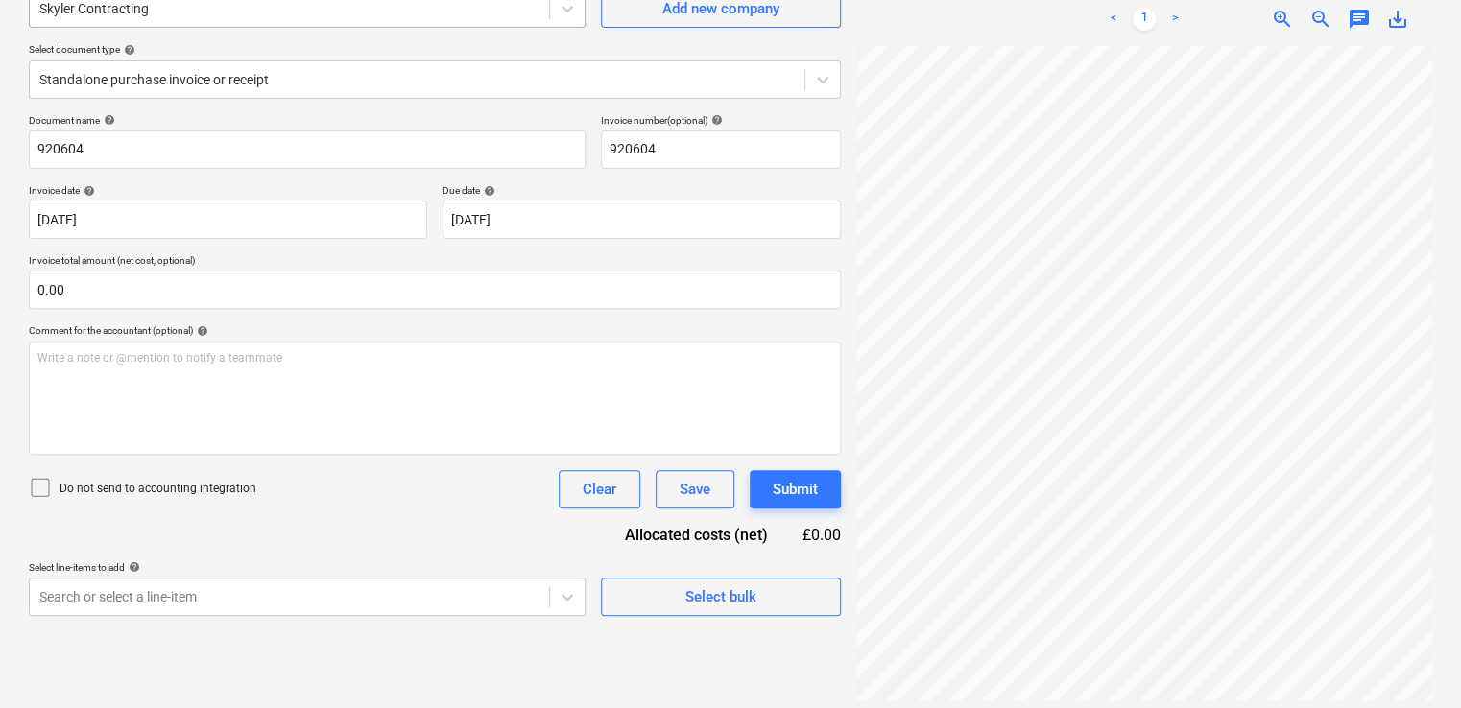
click at [228, 11] on div "Skyler Contracting" at bounding box center [289, 8] width 519 height 27
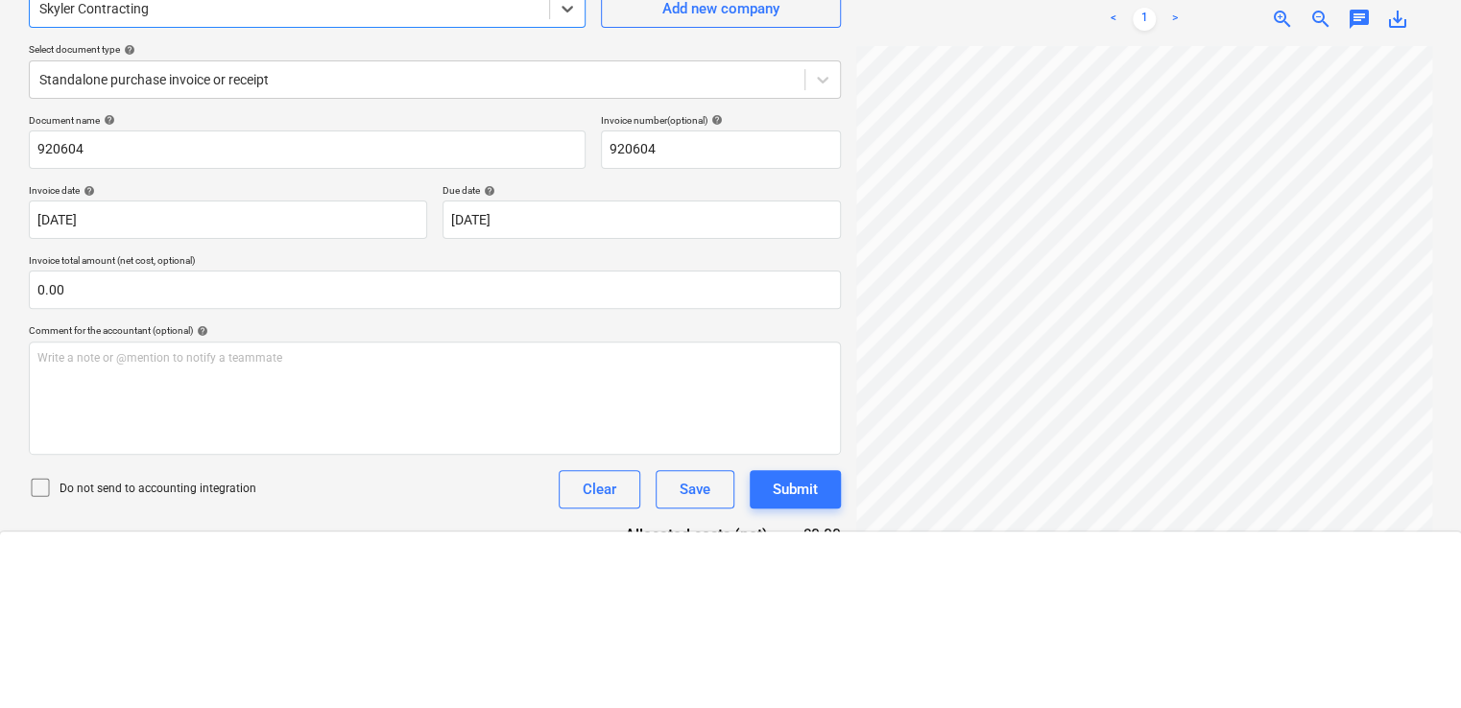
scroll to position [32212, 0]
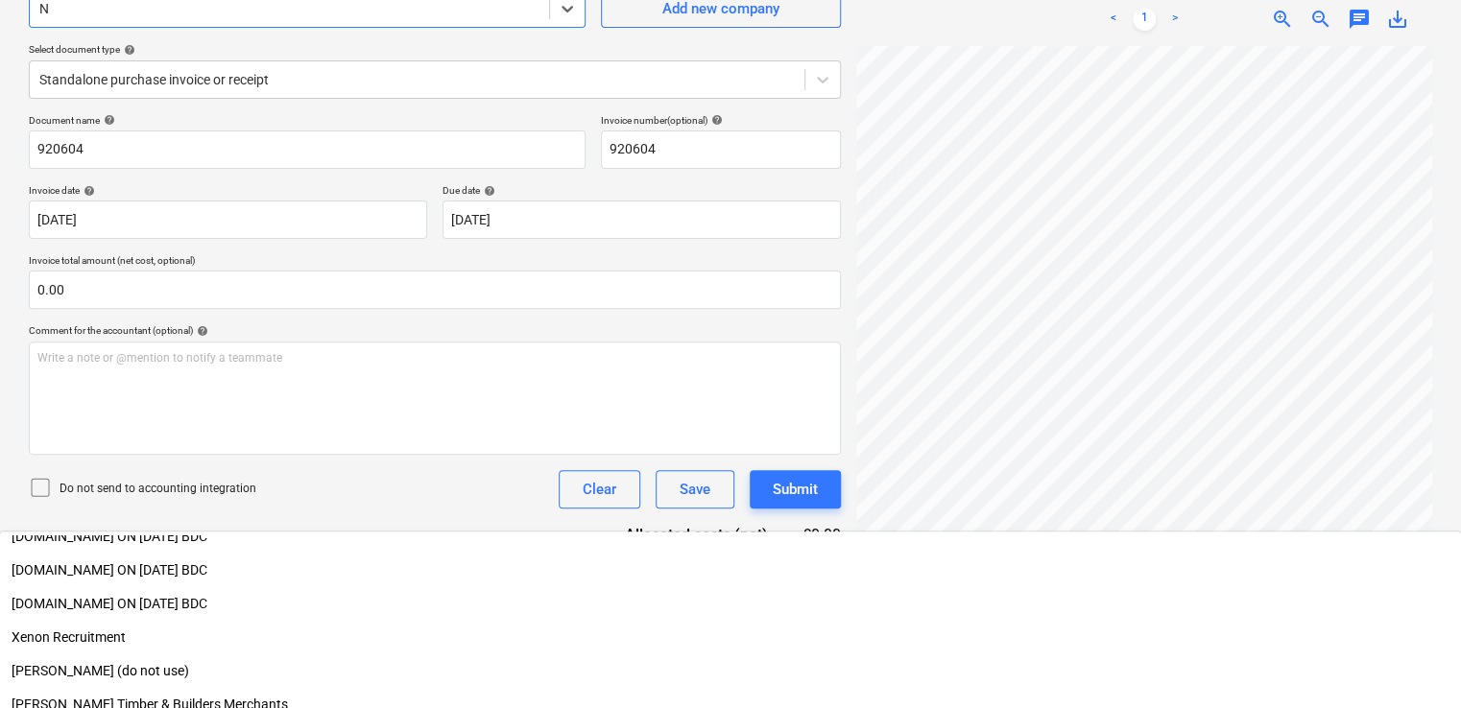
type input "N C"
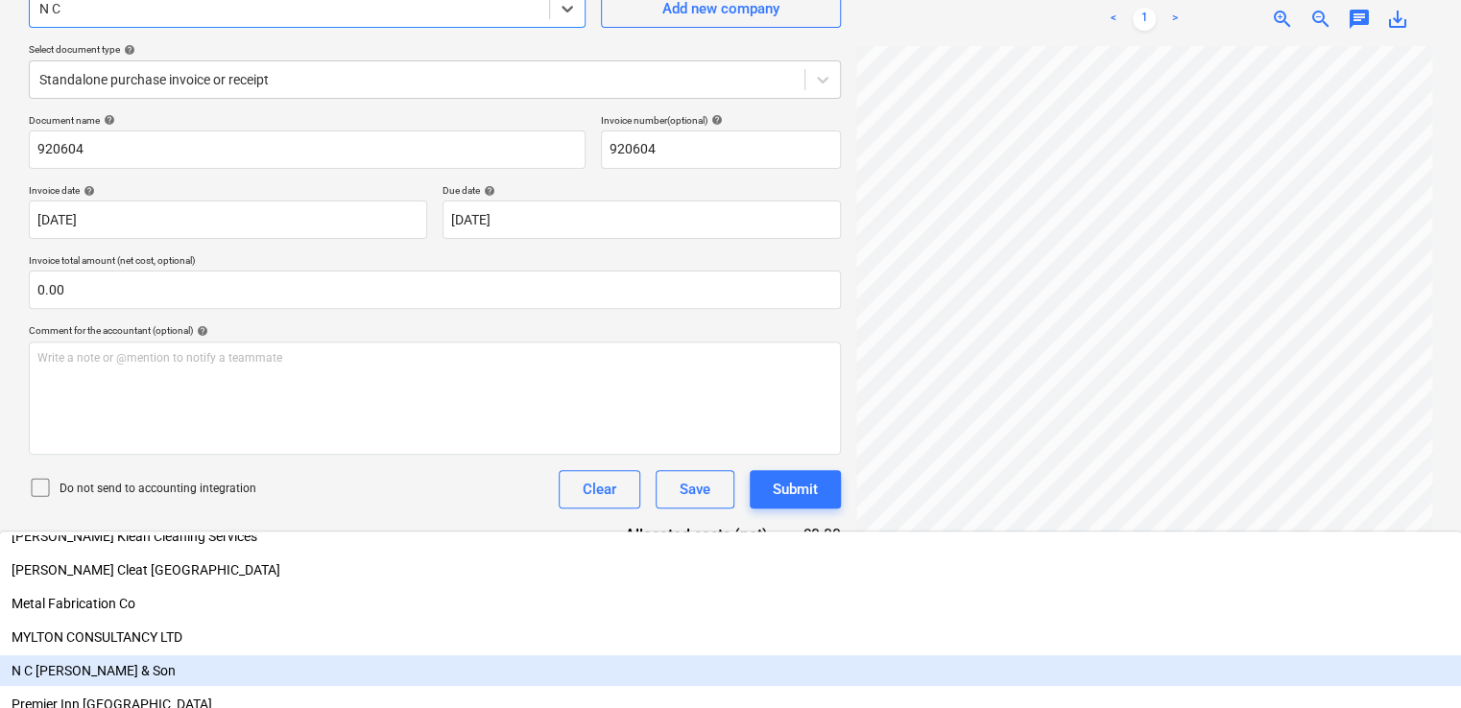
click at [126, 655] on div "N C [PERSON_NAME] & Son" at bounding box center [730, 670] width 1461 height 31
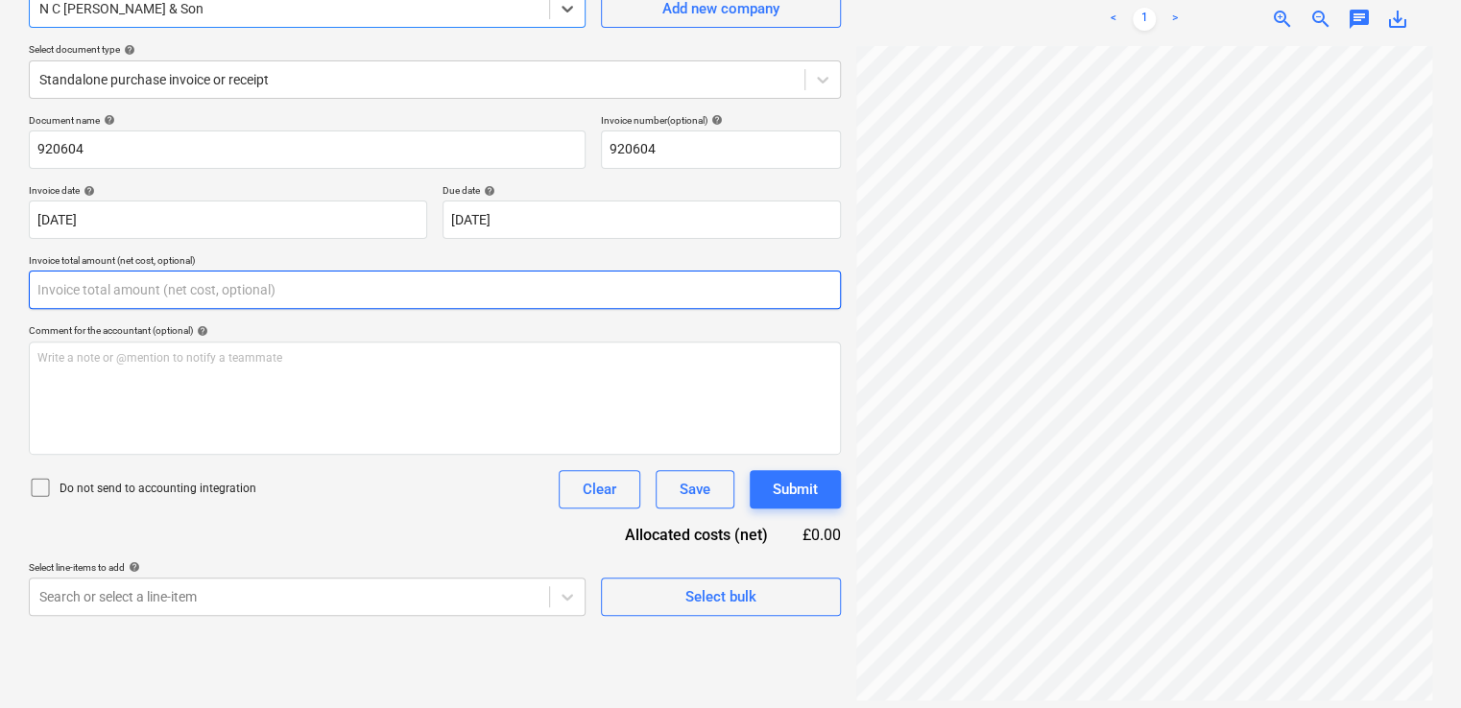
click at [131, 288] on input "text" at bounding box center [435, 290] width 812 height 38
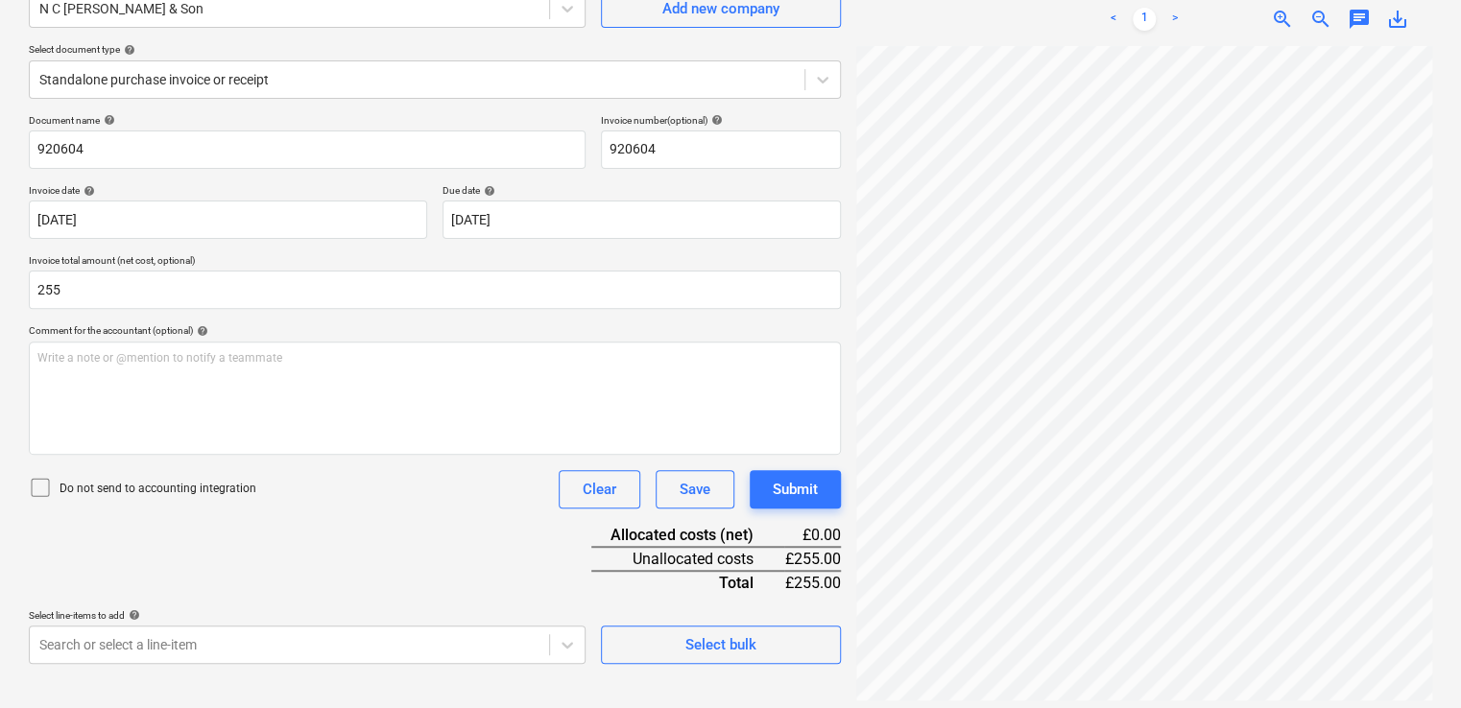
type input "255.00"
click at [219, 551] on div "Document name help 920604 Invoice number (optional) help 920604 Invoice date he…" at bounding box center [435, 389] width 812 height 550
click at [44, 482] on icon at bounding box center [40, 487] width 23 height 23
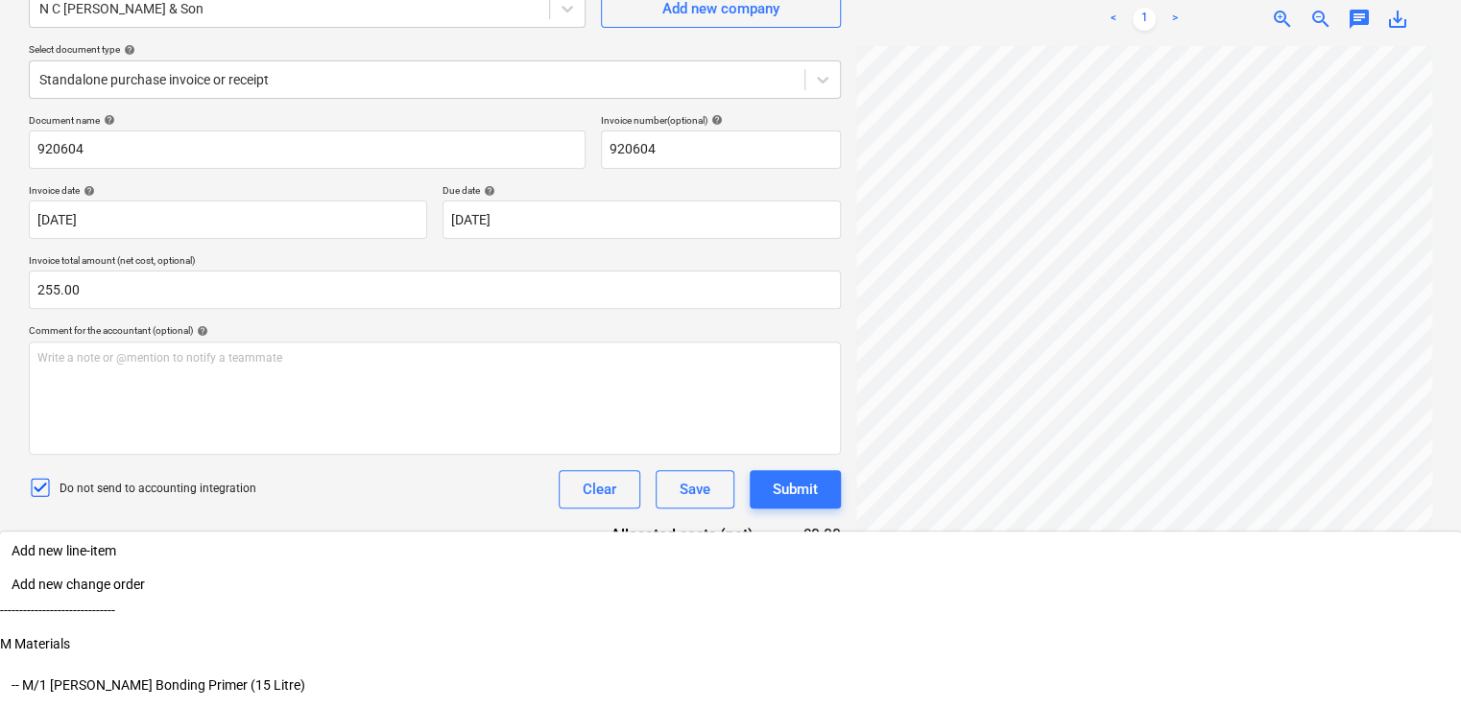
scroll to position [438, 0]
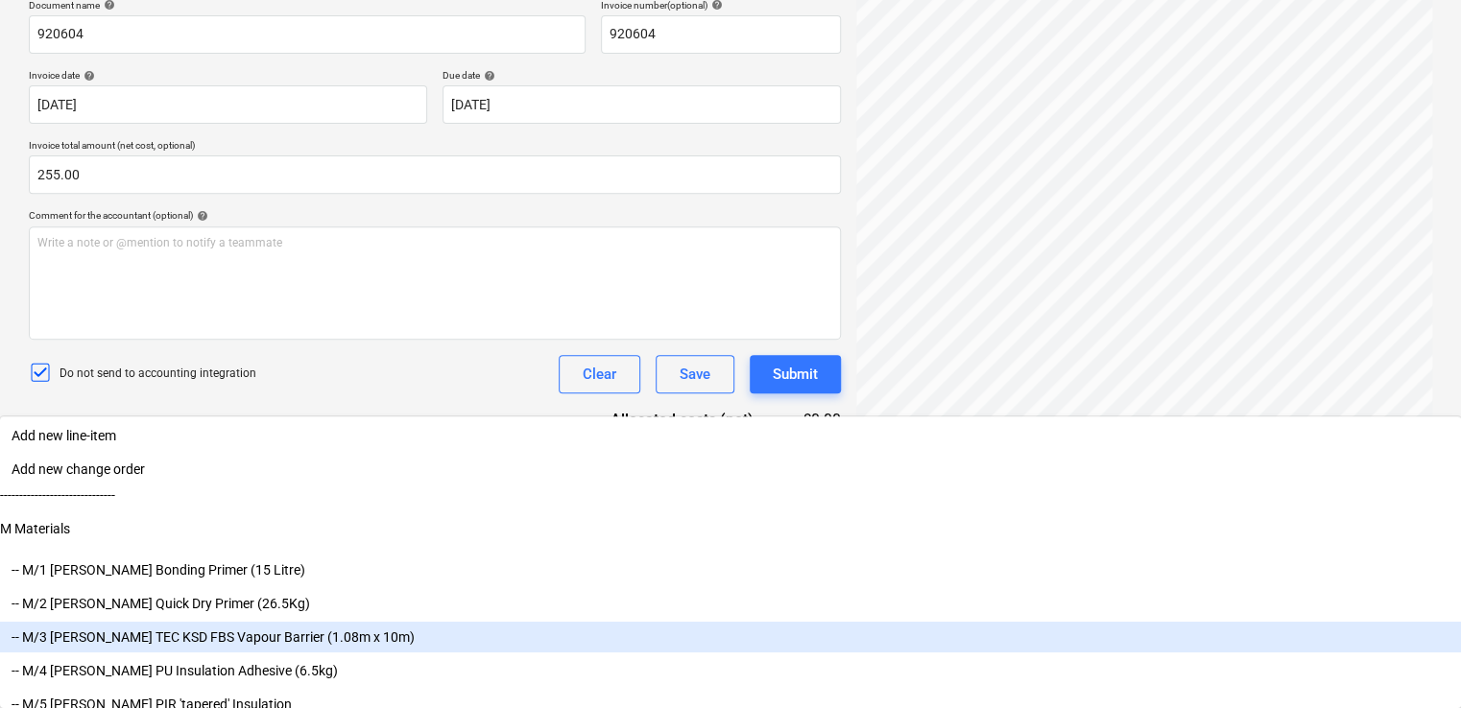
click at [376, 409] on body "Projects Contacts Company Consolidated Invoices Inbox 1 format_size keyboard_ar…" at bounding box center [730, 55] width 1461 height 708
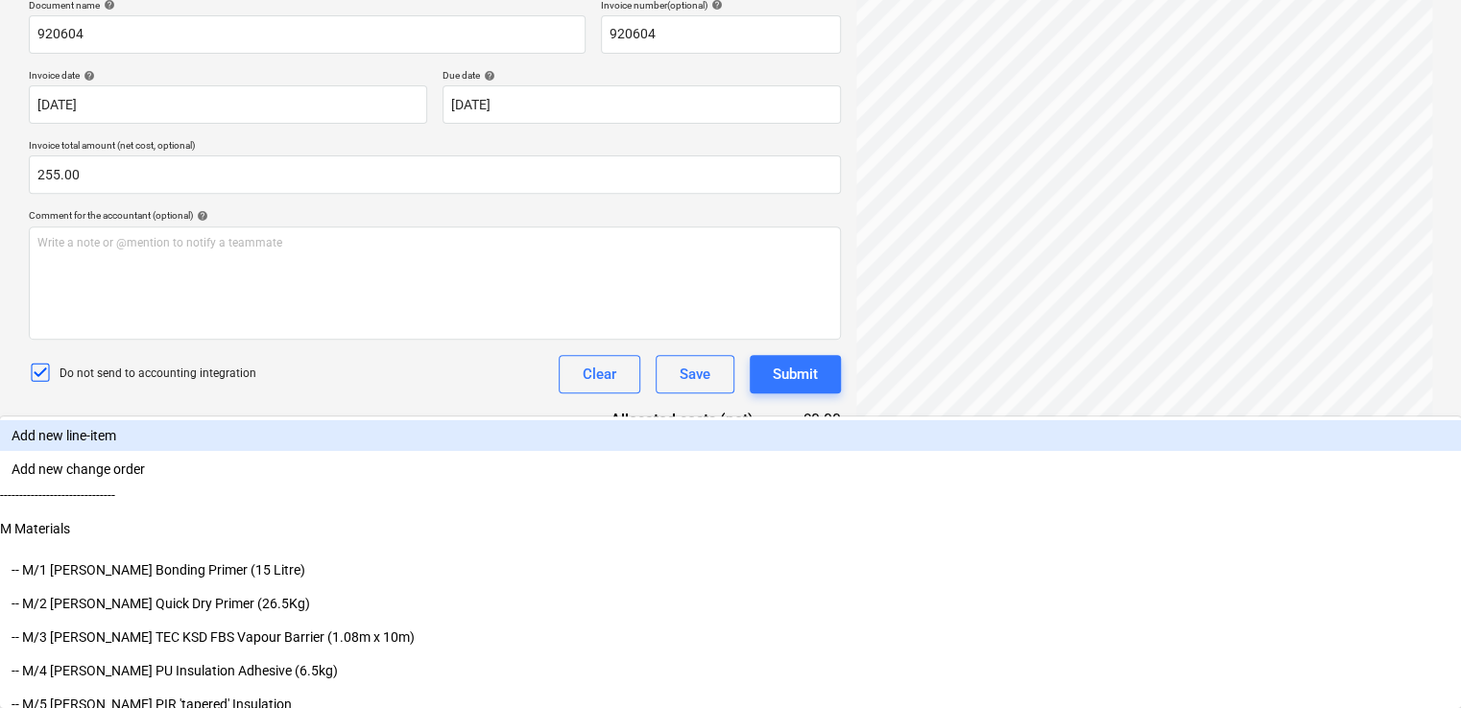
click at [149, 381] on div "Document name help 920604 Invoice number (optional) help 920604 Invoice date he…" at bounding box center [435, 274] width 812 height 550
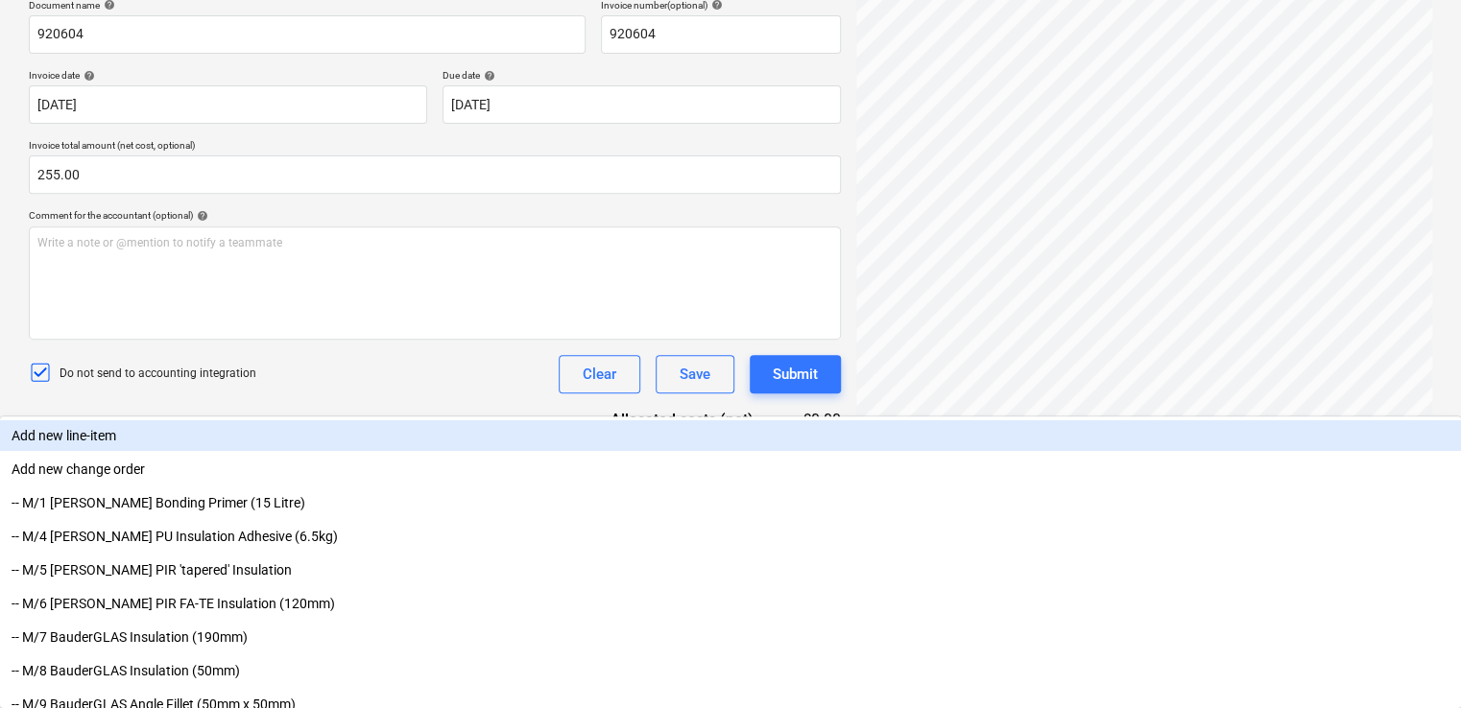
type input "NON"
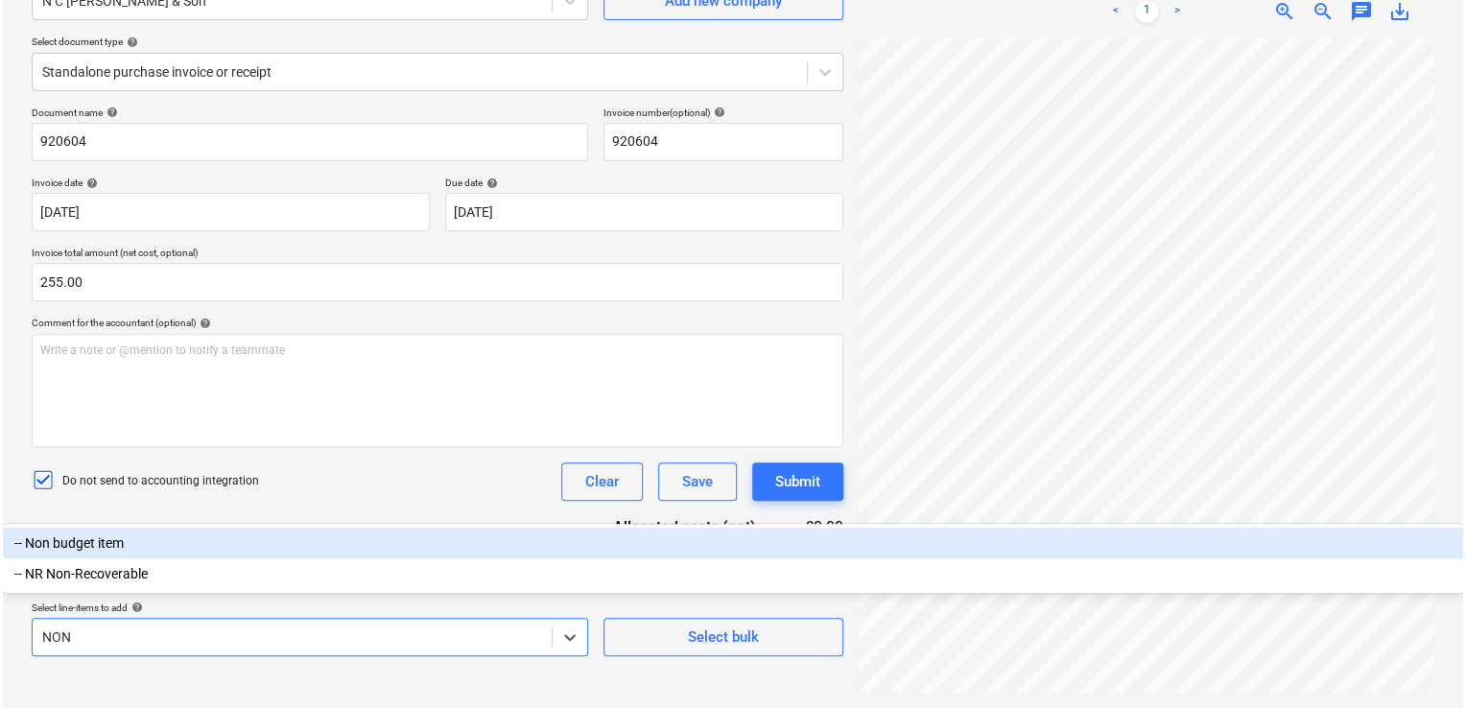
scroll to position [217, 0]
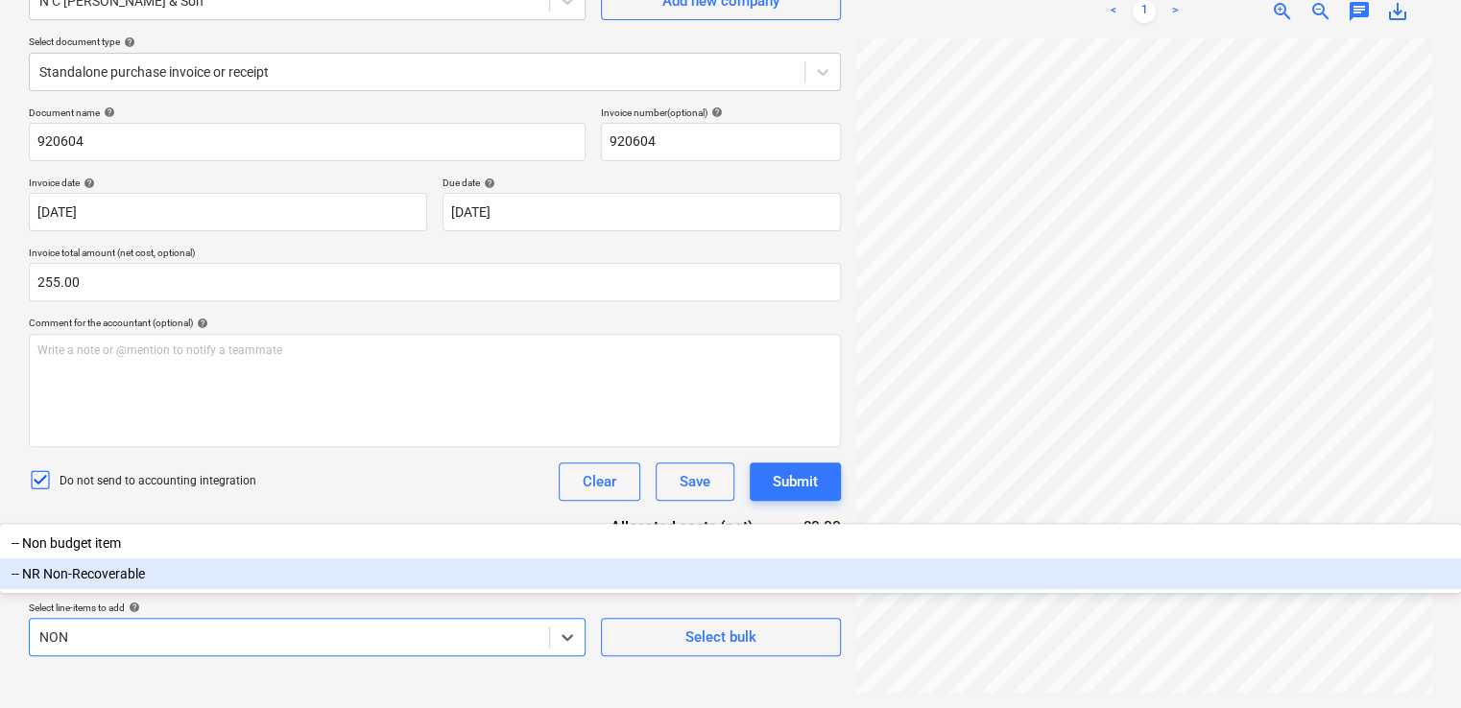
click at [102, 589] on div "-- NR Non-Recoverable" at bounding box center [730, 574] width 1461 height 31
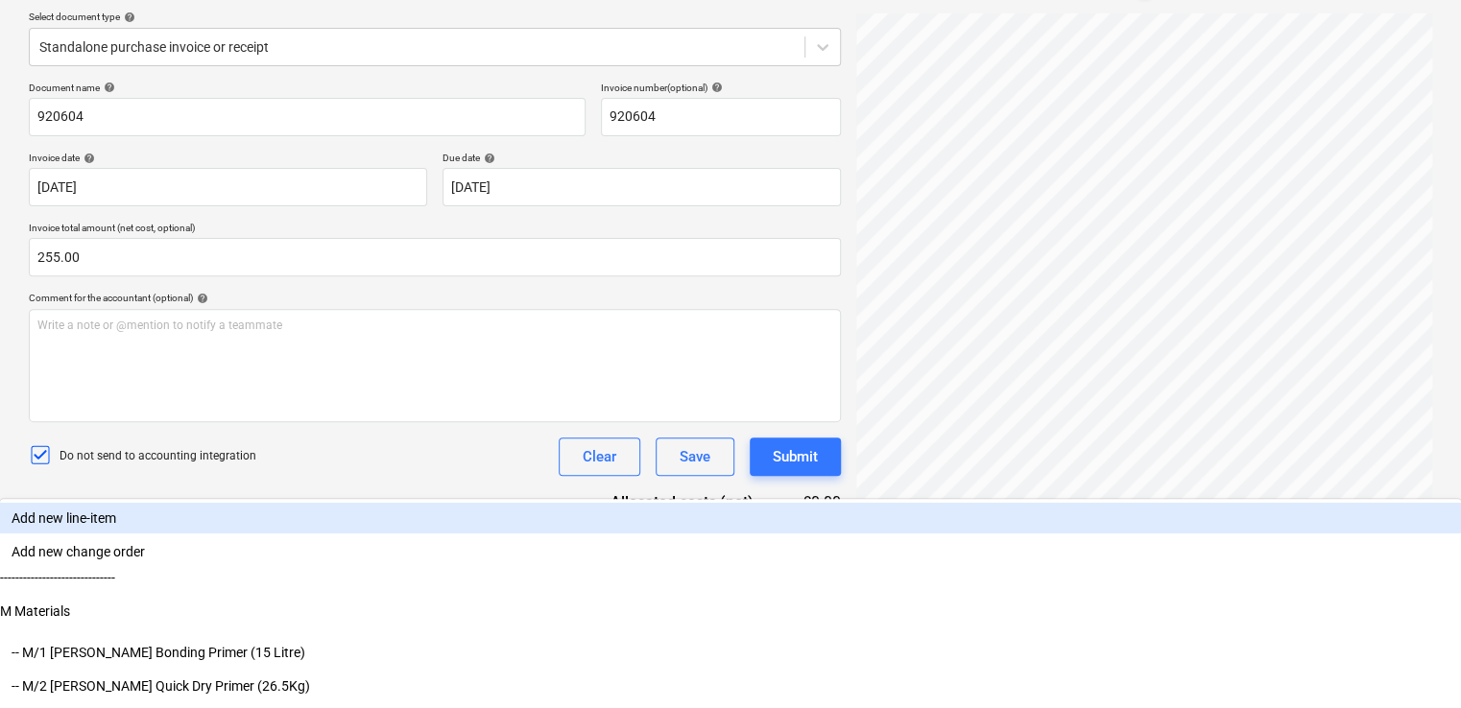
click at [309, 523] on div "Document name help 920604 Invoice number (optional) help 920604 Invoice date he…" at bounding box center [435, 420] width 812 height 677
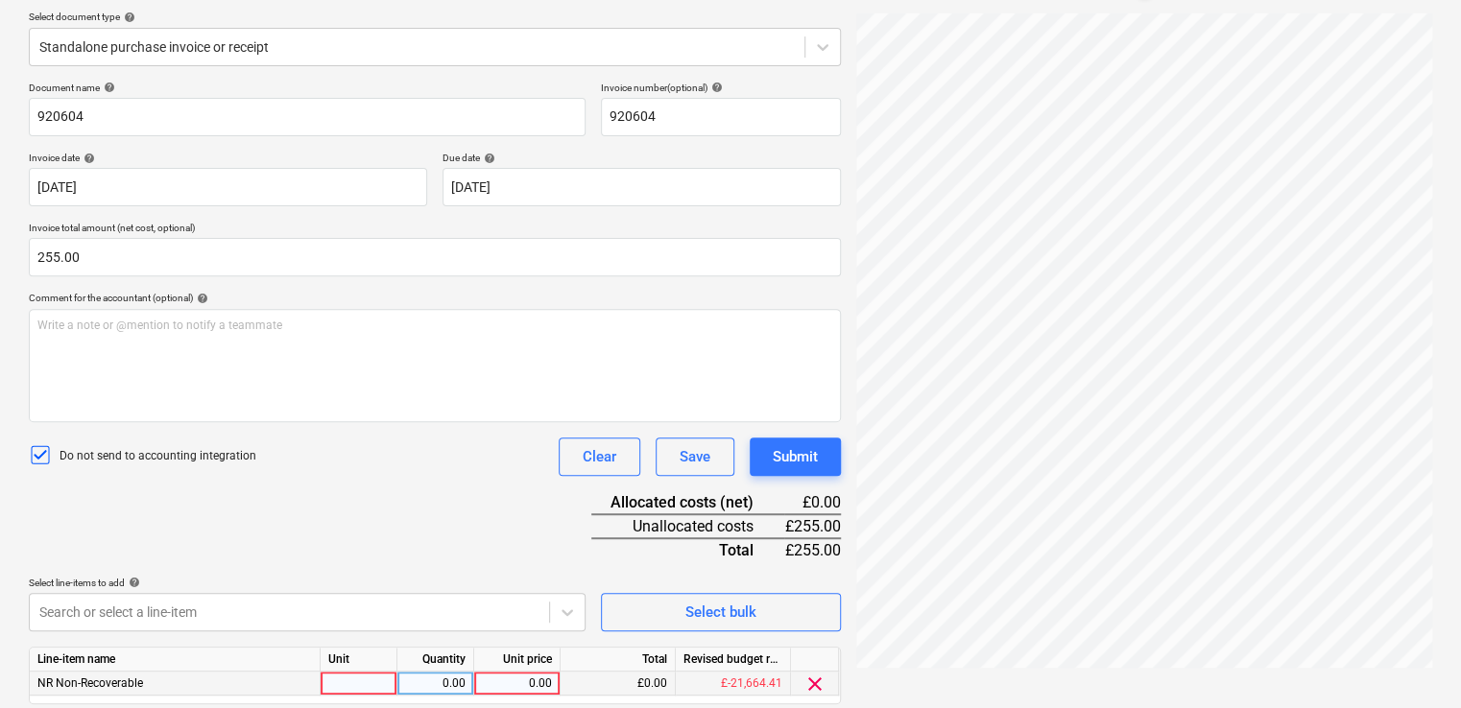
click at [369, 686] on div at bounding box center [359, 684] width 77 height 24
type input "ITEM"
click at [432, 681] on div "0.00" at bounding box center [435, 684] width 60 height 24
type input "1"
click at [512, 681] on div "0.00" at bounding box center [517, 684] width 70 height 24
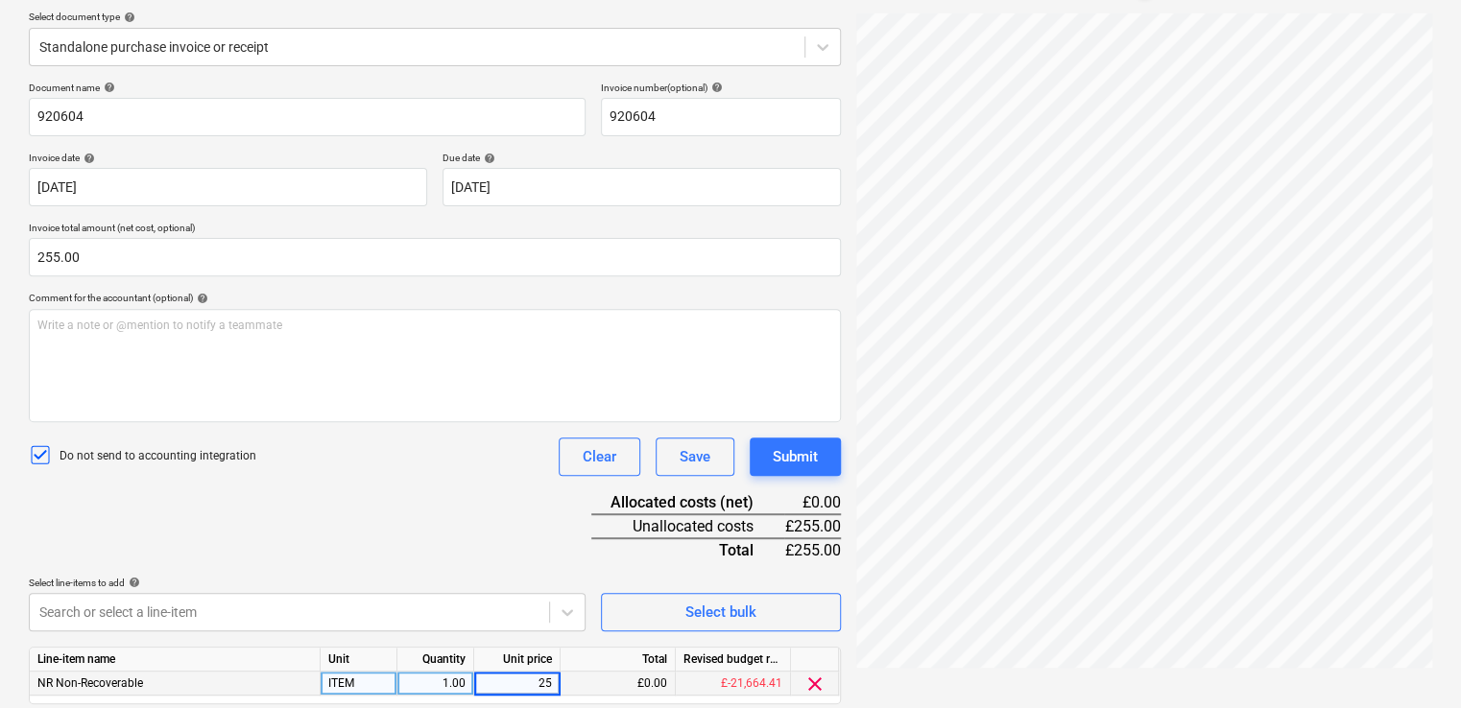
type input "255"
click at [532, 533] on div "Document name help 920604 Invoice number (optional) help 920604 Invoice date he…" at bounding box center [435, 420] width 812 height 677
click at [783, 461] on div "Submit" at bounding box center [795, 456] width 45 height 25
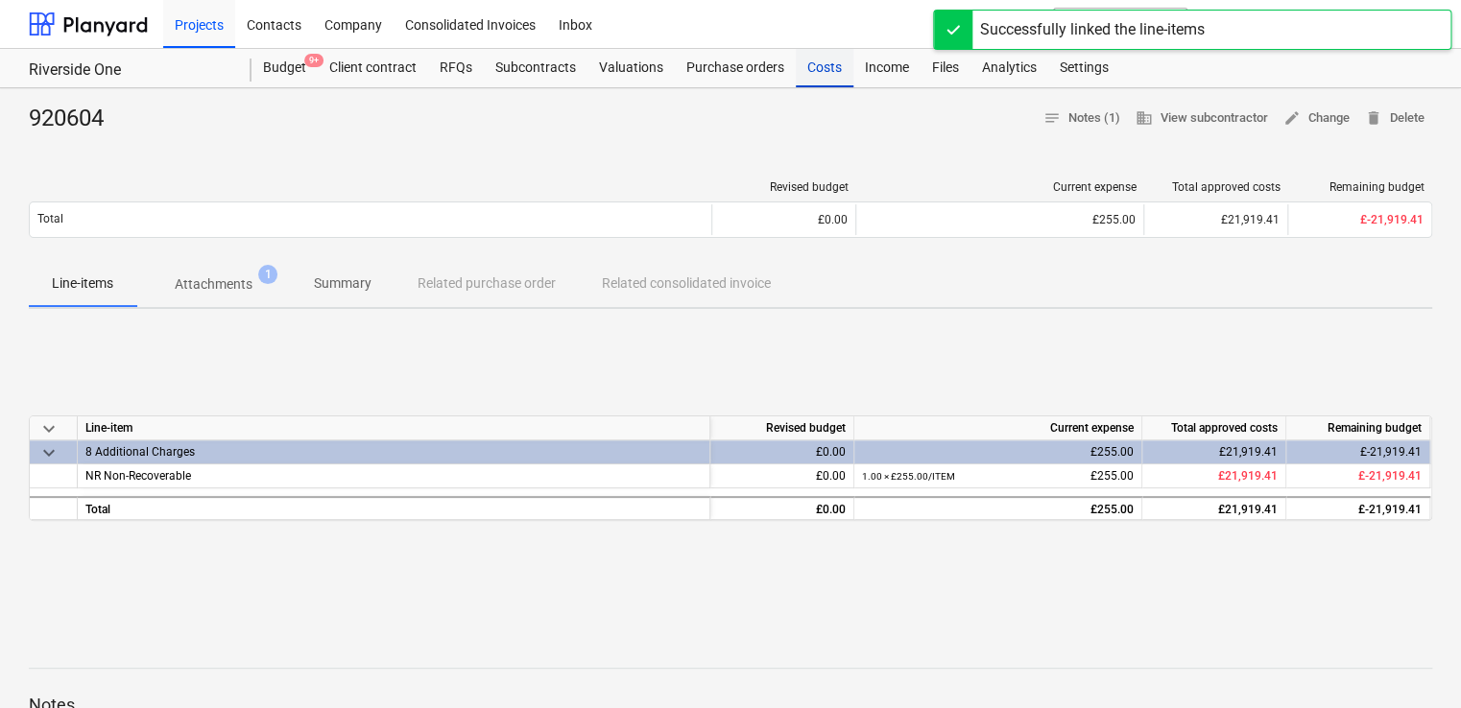
click at [828, 61] on div "Costs" at bounding box center [825, 68] width 58 height 38
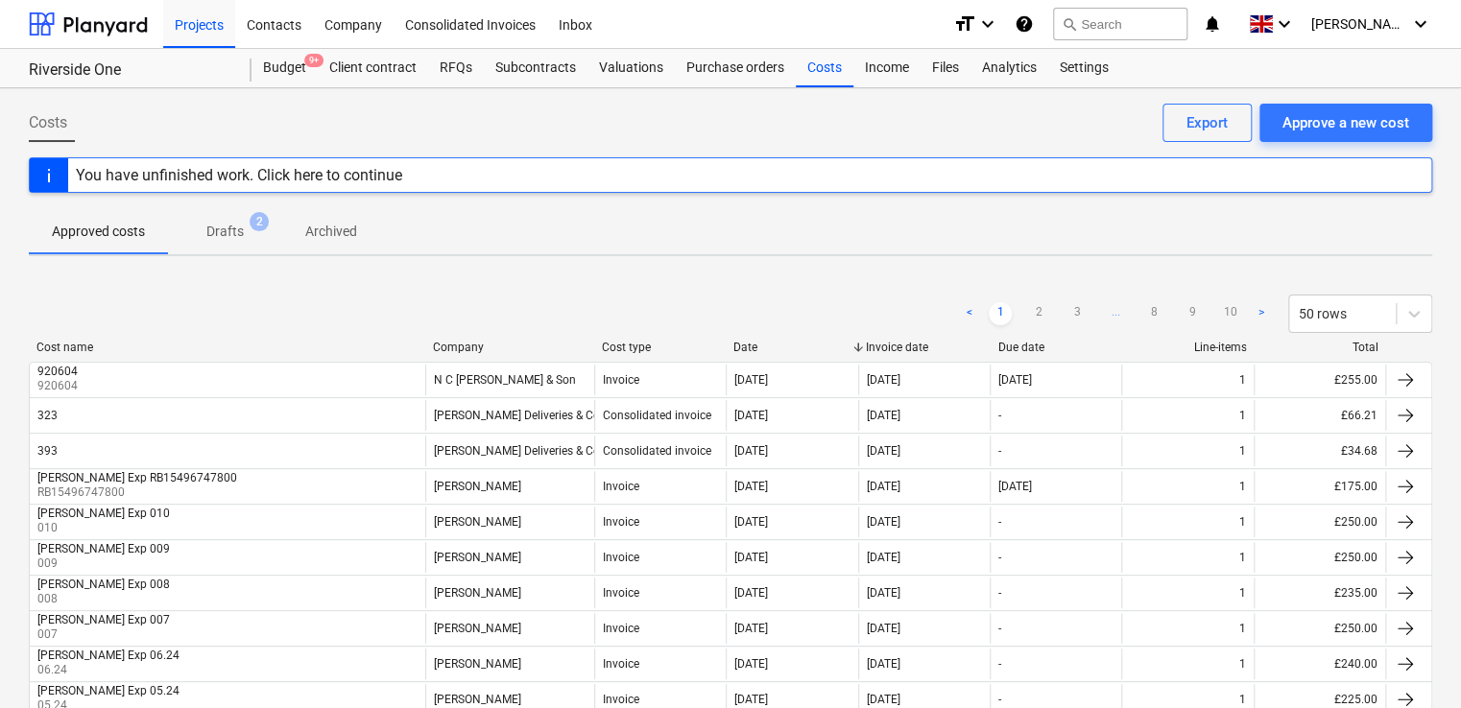
click at [917, 112] on div "Costs Approve a new cost Export" at bounding box center [730, 131] width 1403 height 54
click at [948, 60] on div "Files" at bounding box center [945, 68] width 50 height 38
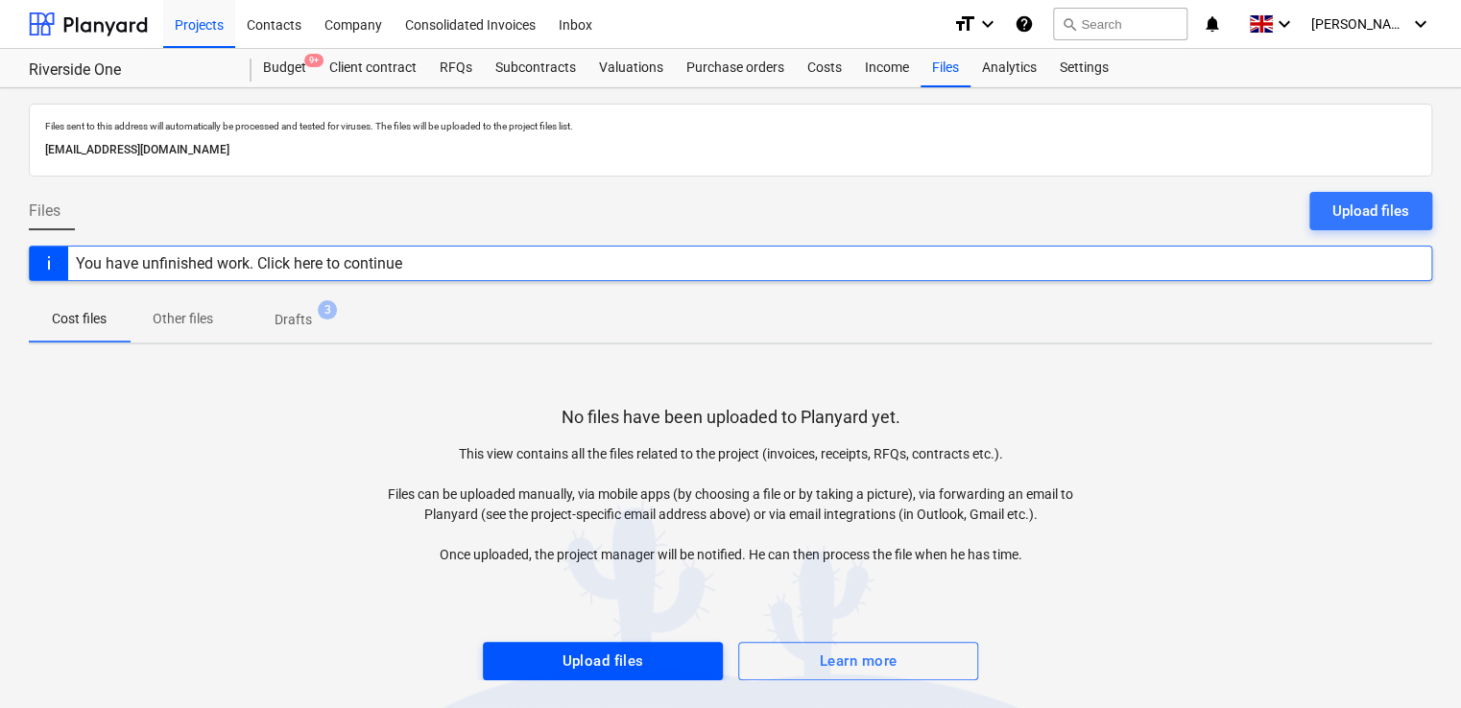
click at [559, 651] on span "Upload files" at bounding box center [603, 661] width 198 height 25
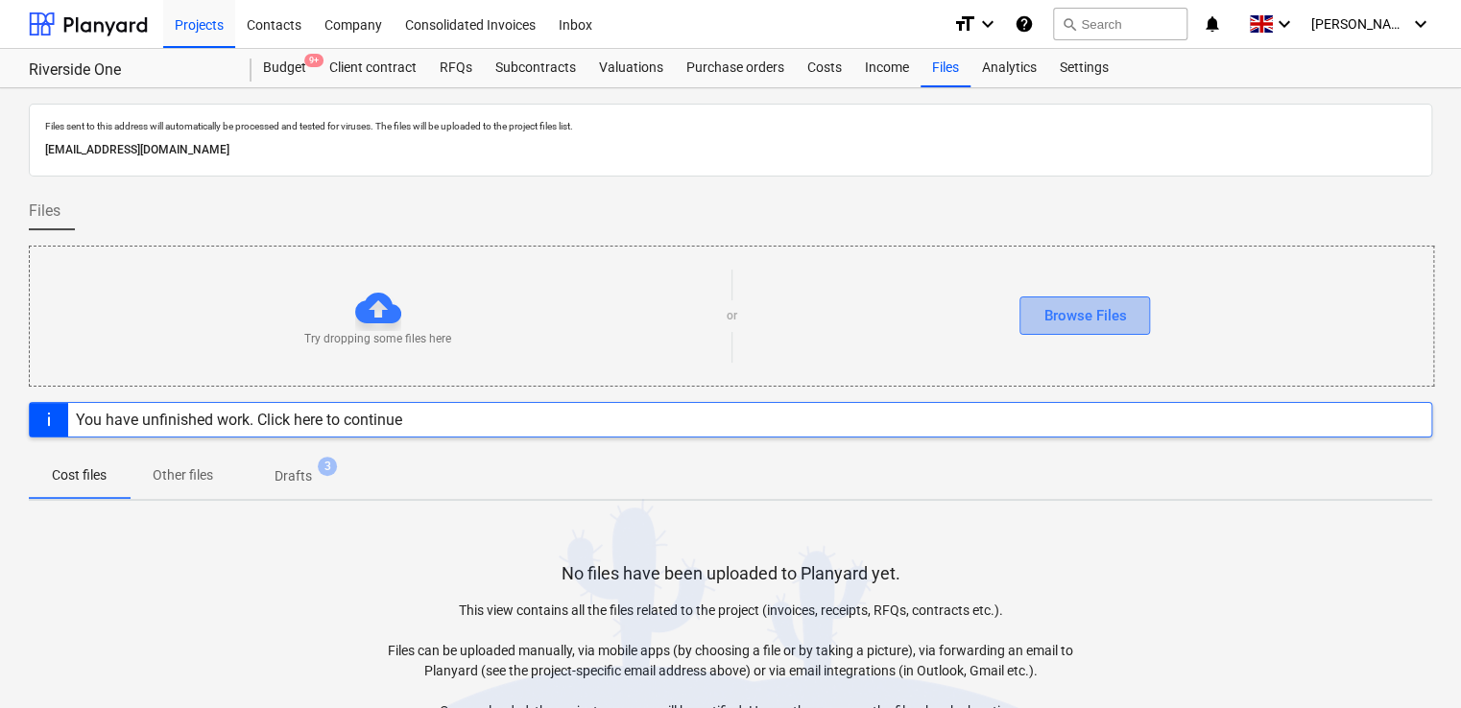
click at [1059, 322] on div "Browse Files" at bounding box center [1084, 315] width 83 height 25
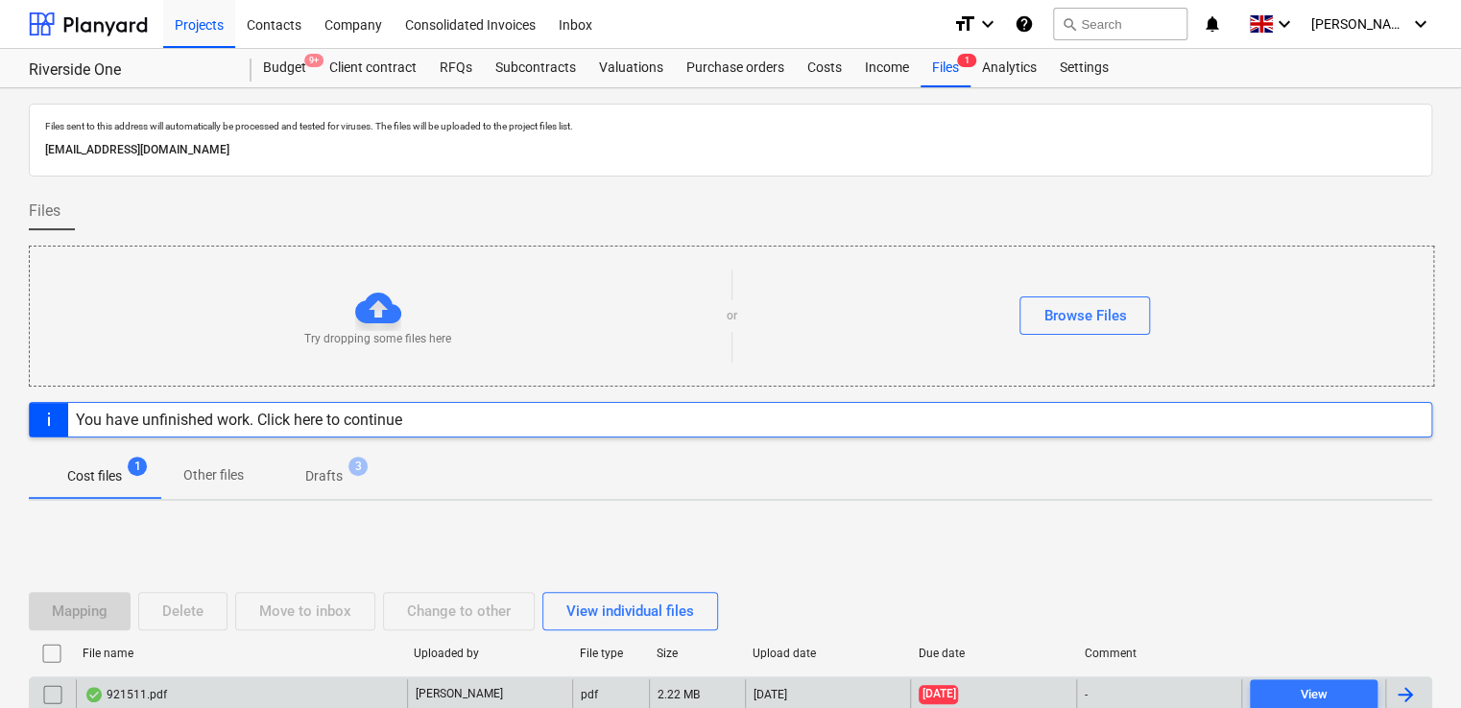
click at [1163, 701] on div "-" at bounding box center [1158, 694] width 165 height 31
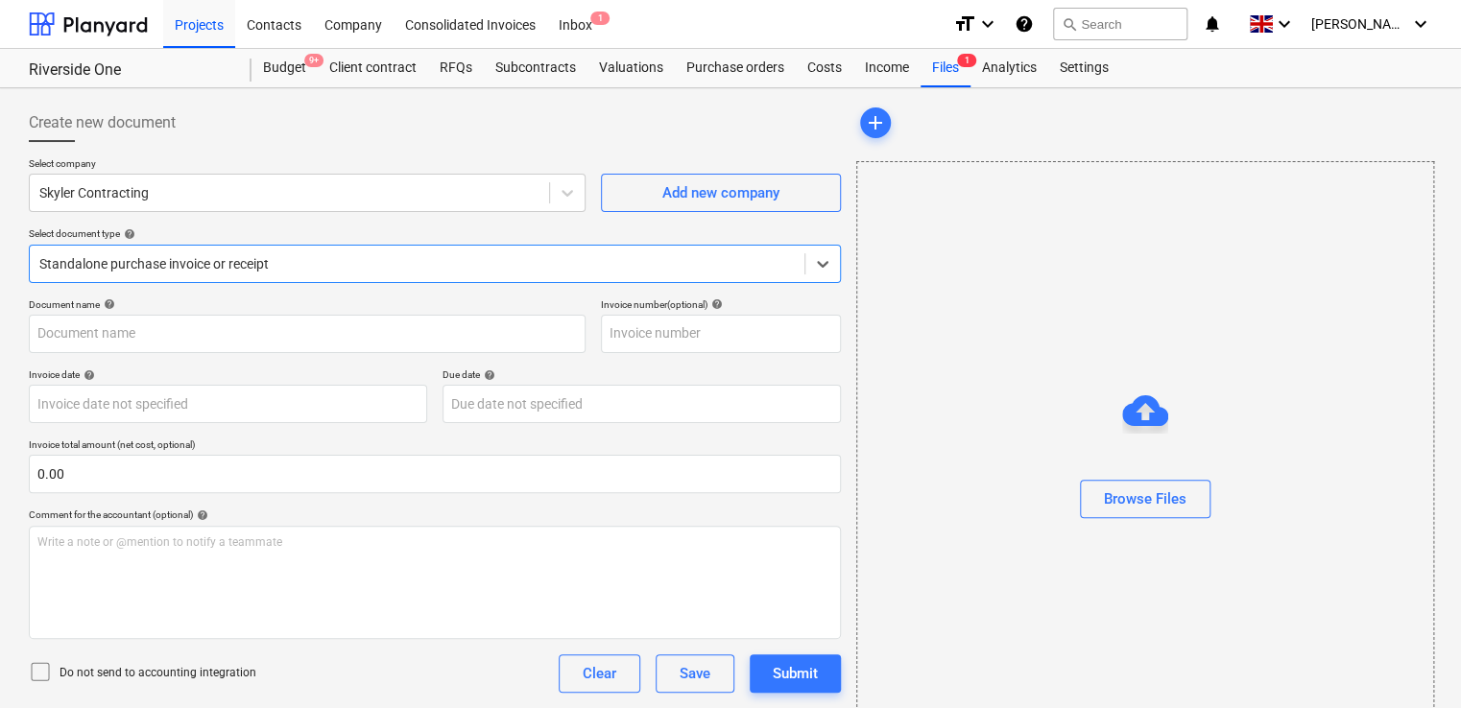
type input "921511"
type input "30 Jun 2024"
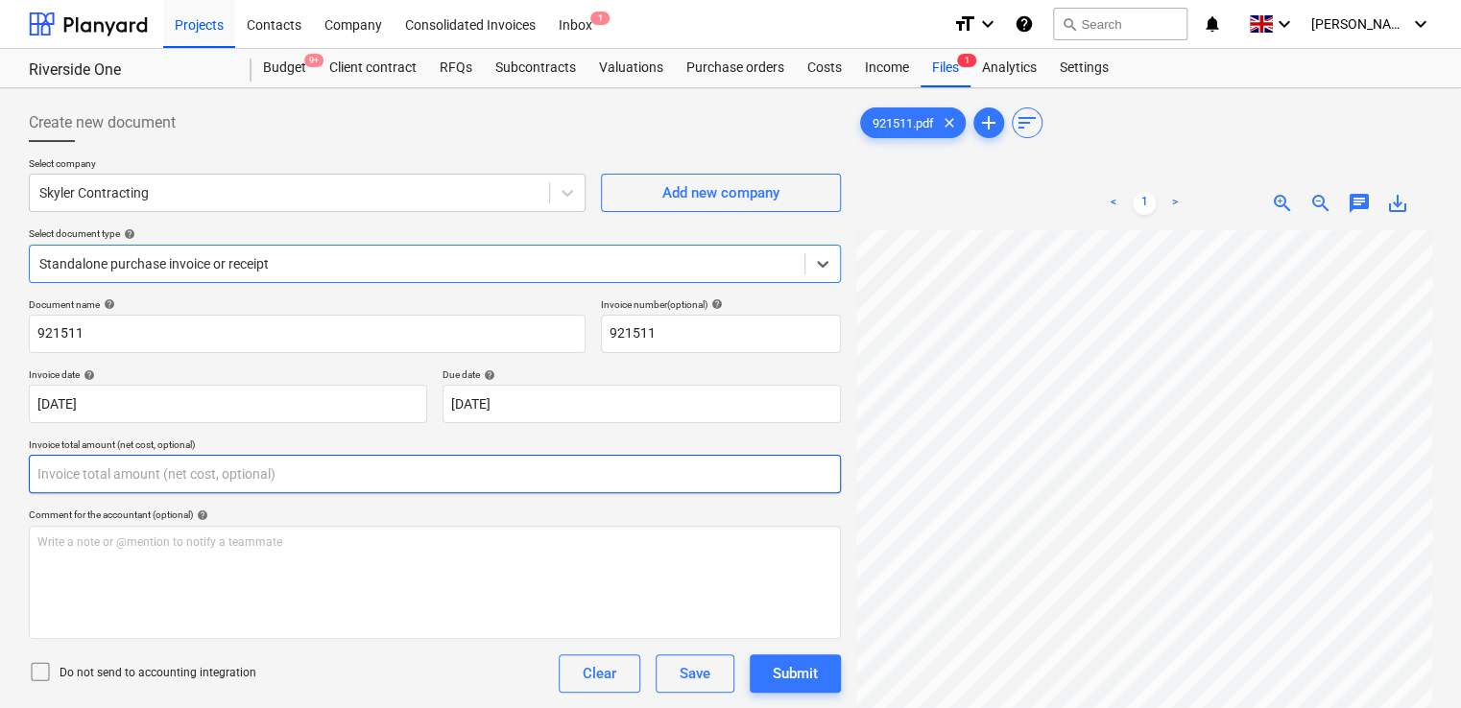
click at [123, 477] on input "text" at bounding box center [435, 474] width 812 height 38
type input "32.50"
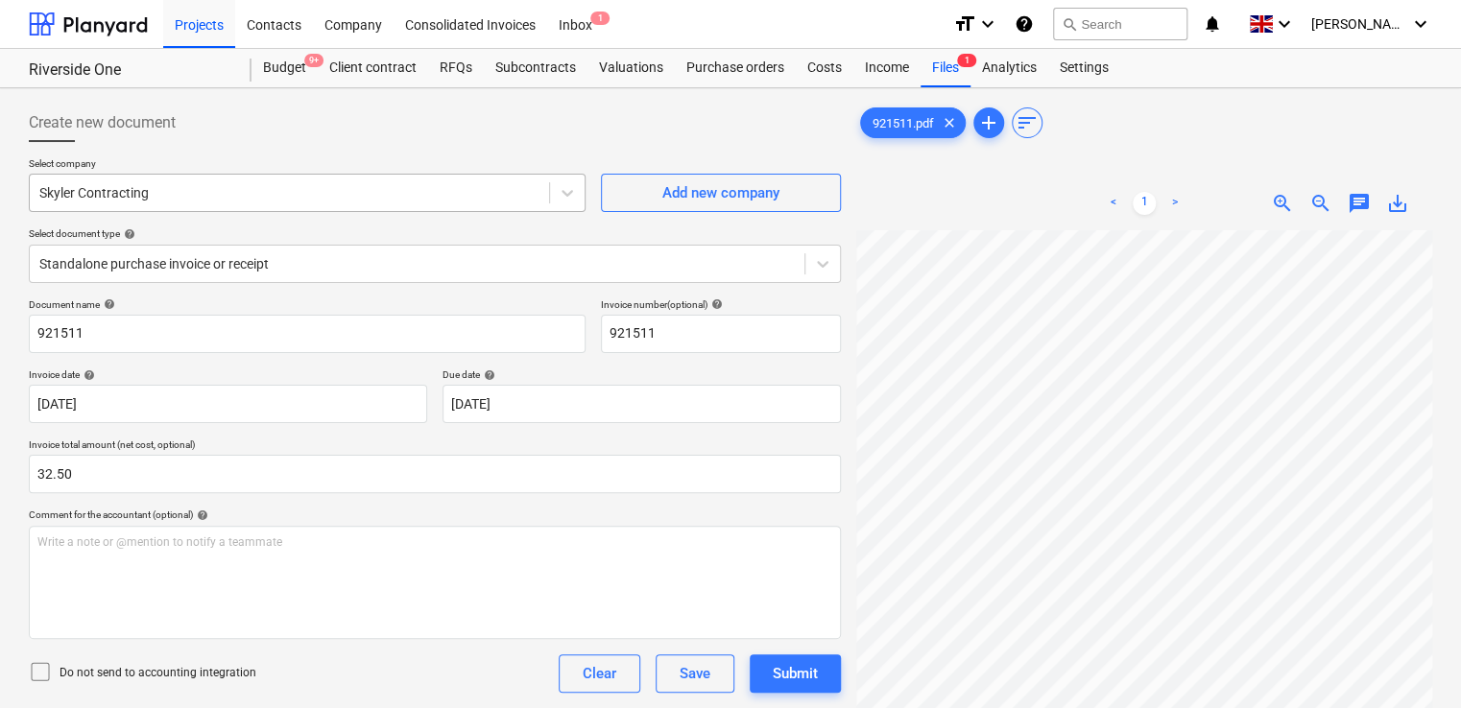
click at [298, 188] on div at bounding box center [289, 192] width 500 height 19
type input "N"
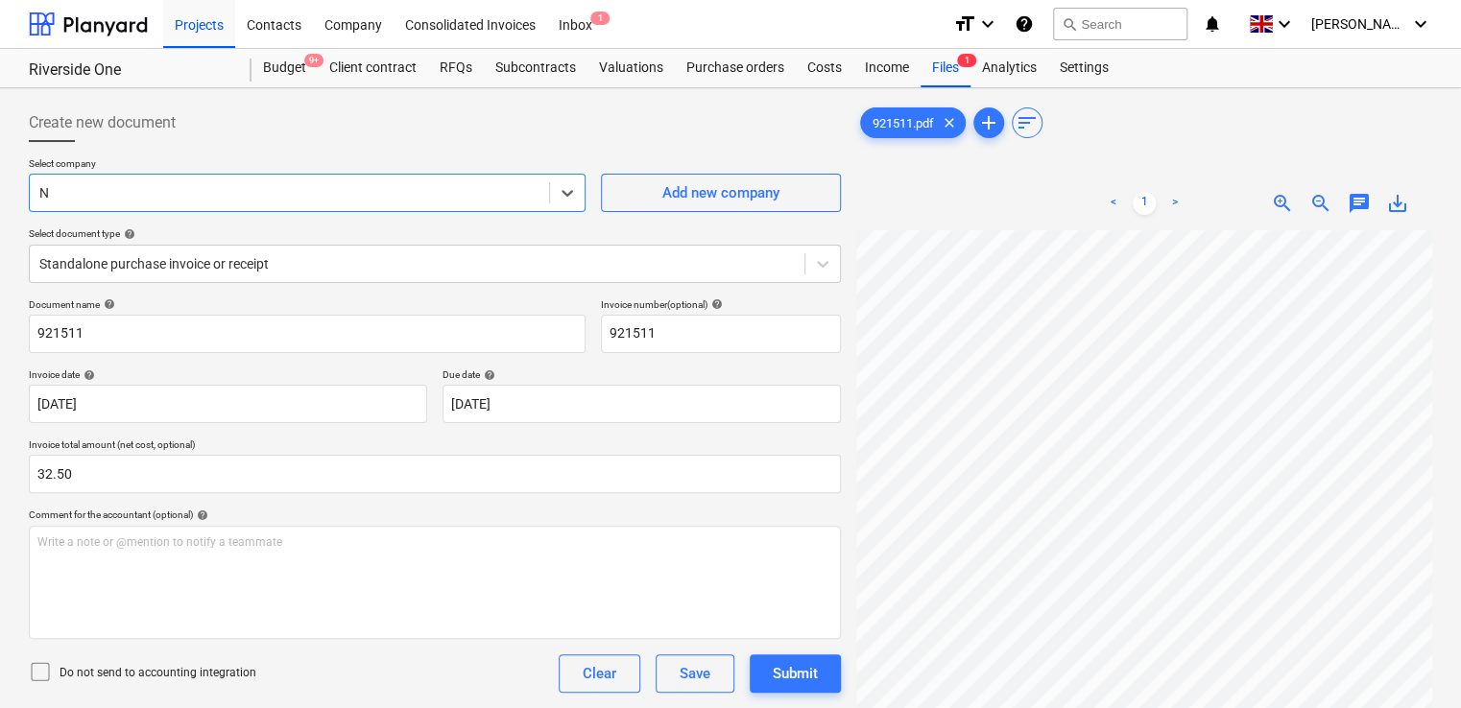
type input "N"
click at [235, 179] on div "Skyler Contracting" at bounding box center [289, 192] width 519 height 27
type input "n"
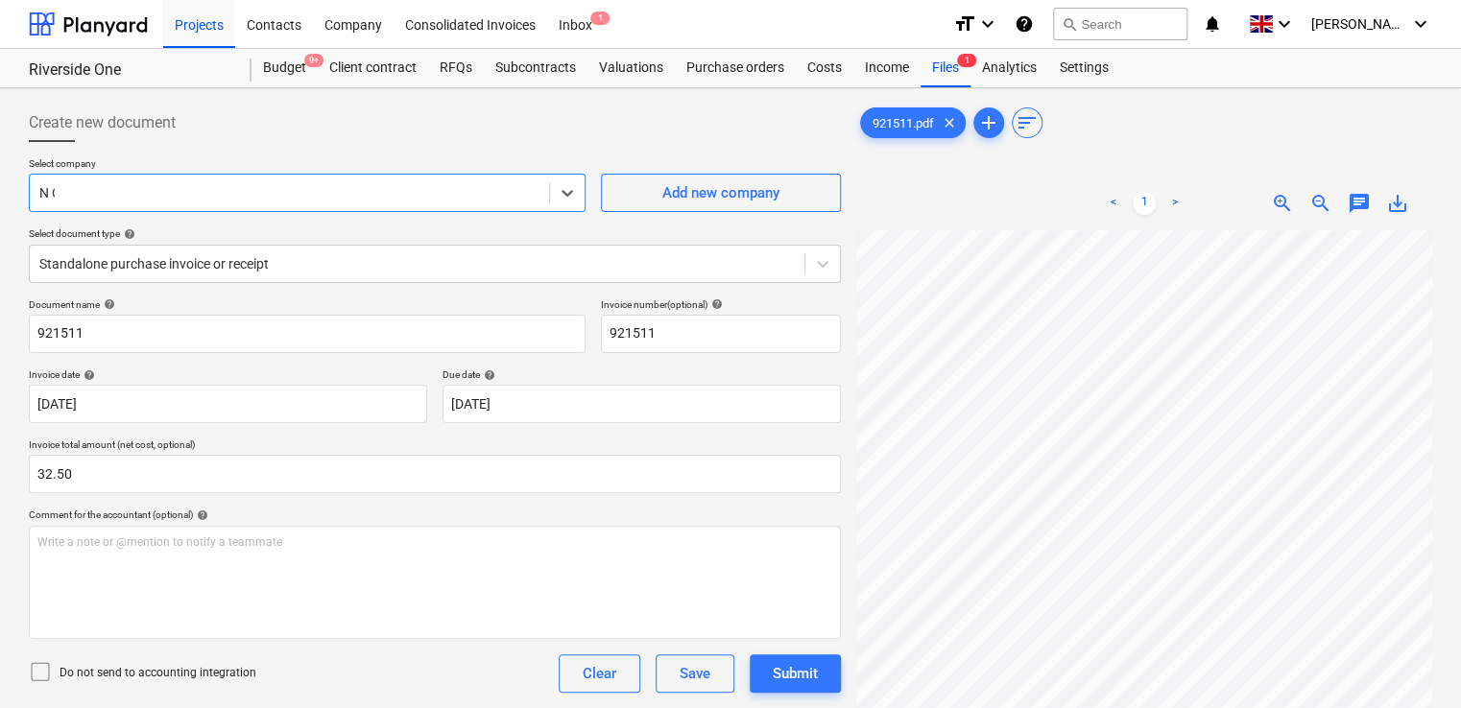
scroll to position [417, 0]
type input "N C CA"
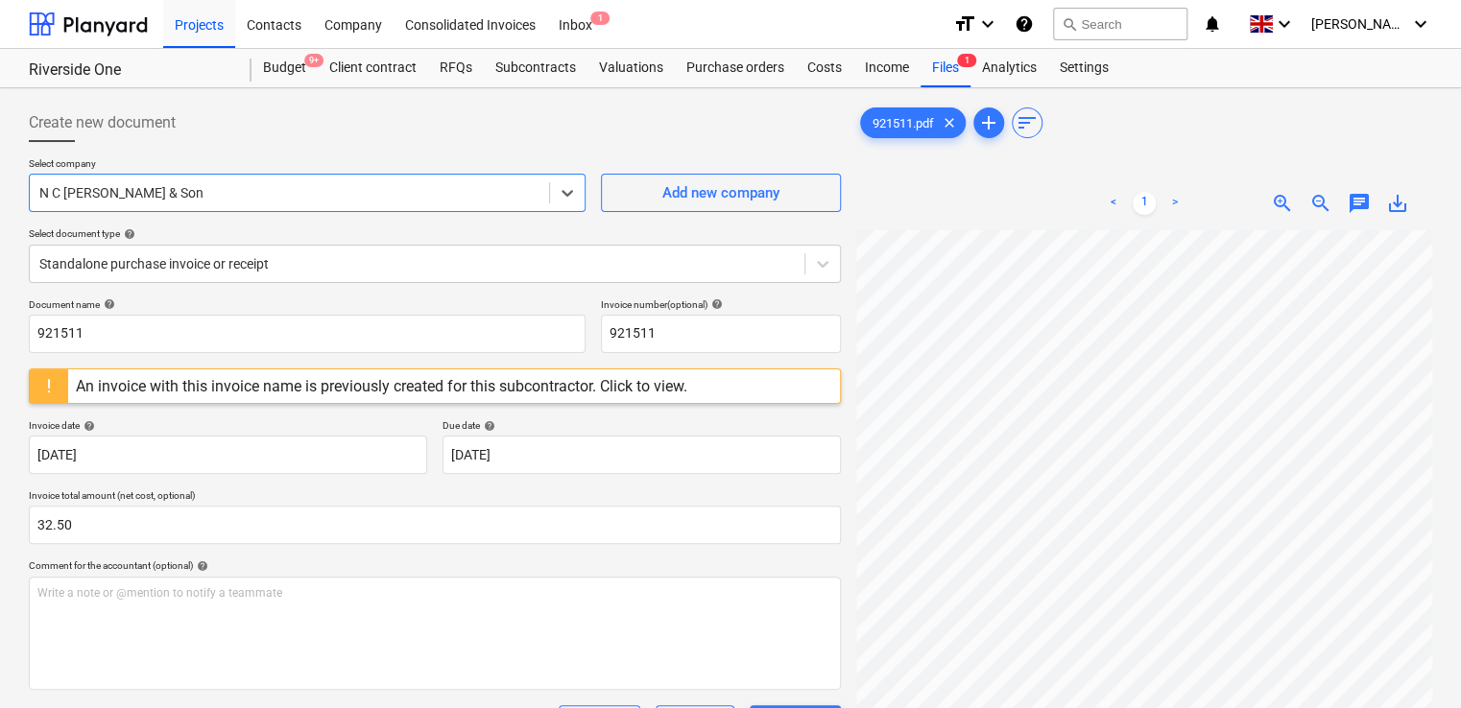
click at [395, 382] on div "An invoice with this invoice name is previously created for this subcontractor.…" at bounding box center [381, 386] width 611 height 18
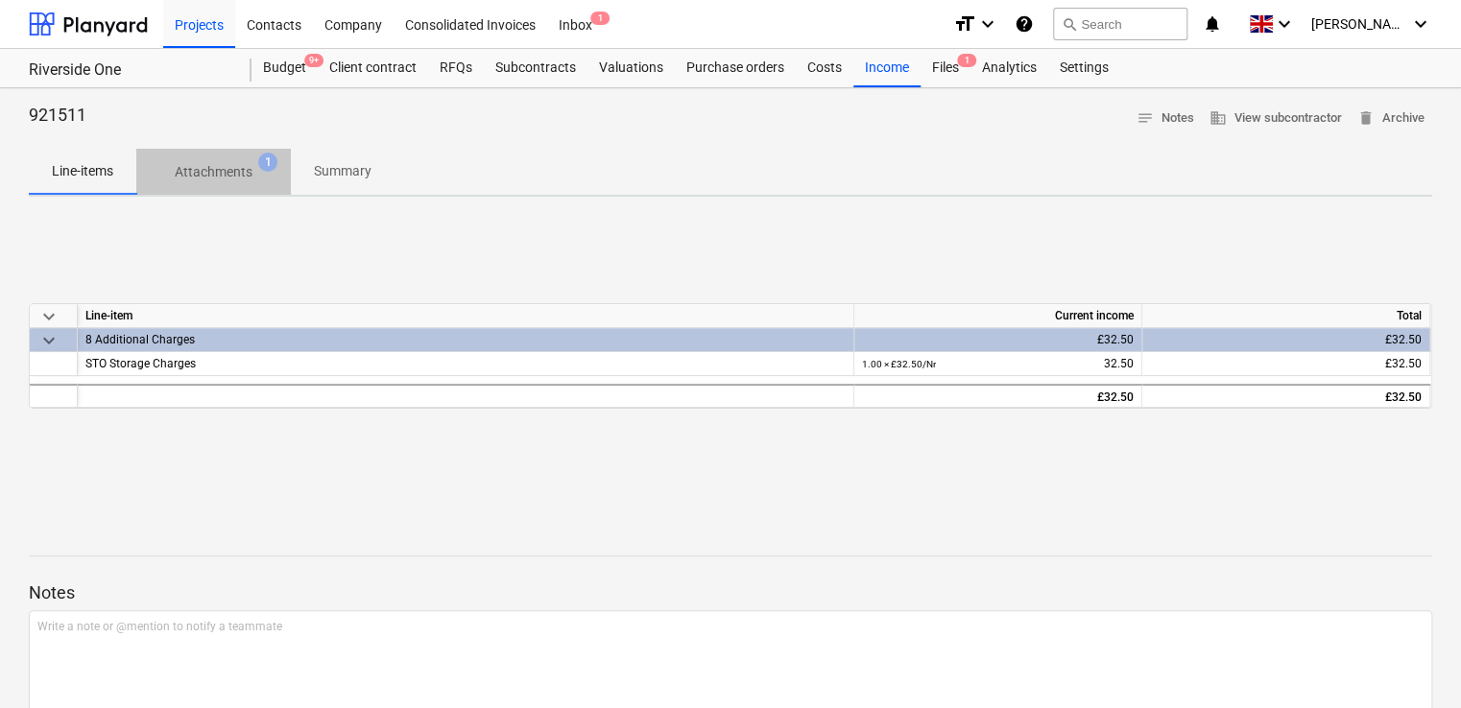
click at [221, 175] on p "Attachments" at bounding box center [214, 172] width 78 height 20
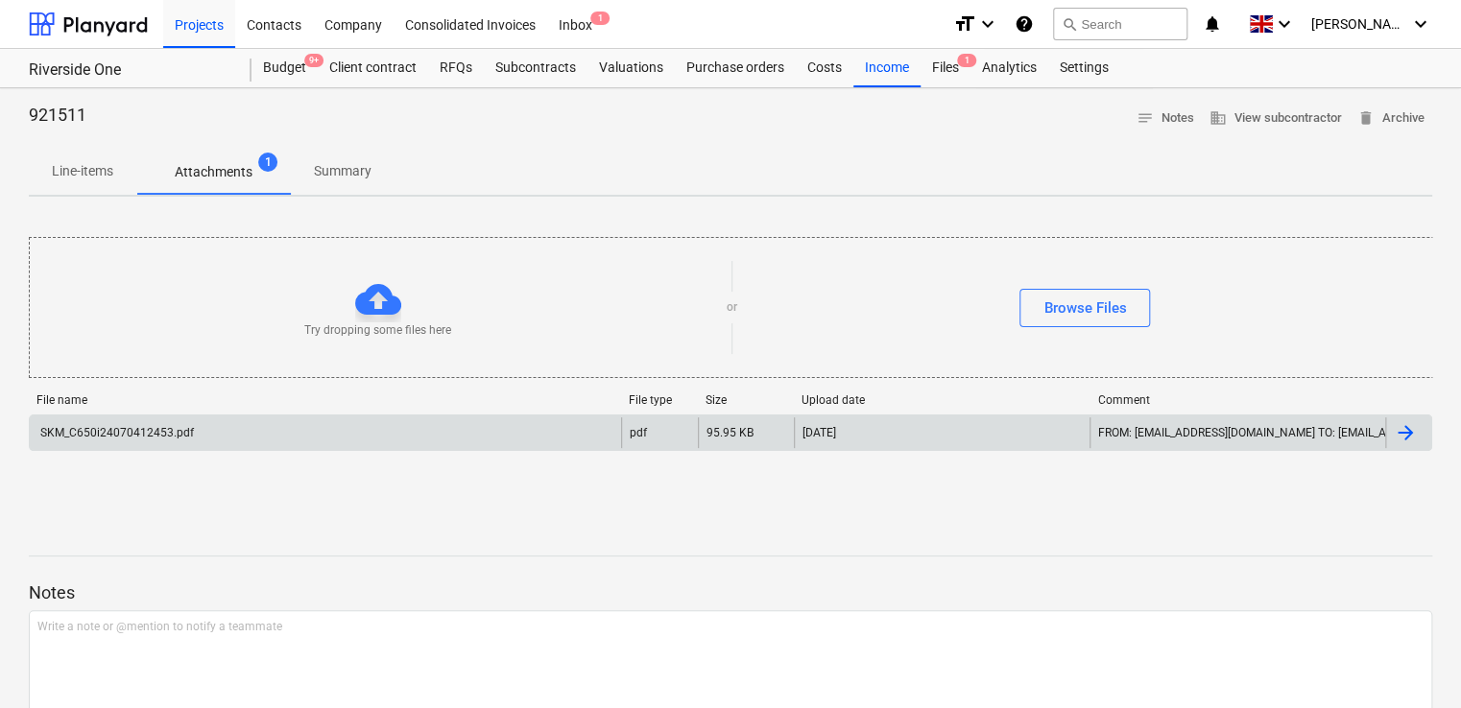
click at [271, 435] on div "SKM_C650i24070412453.pdf" at bounding box center [325, 432] width 591 height 31
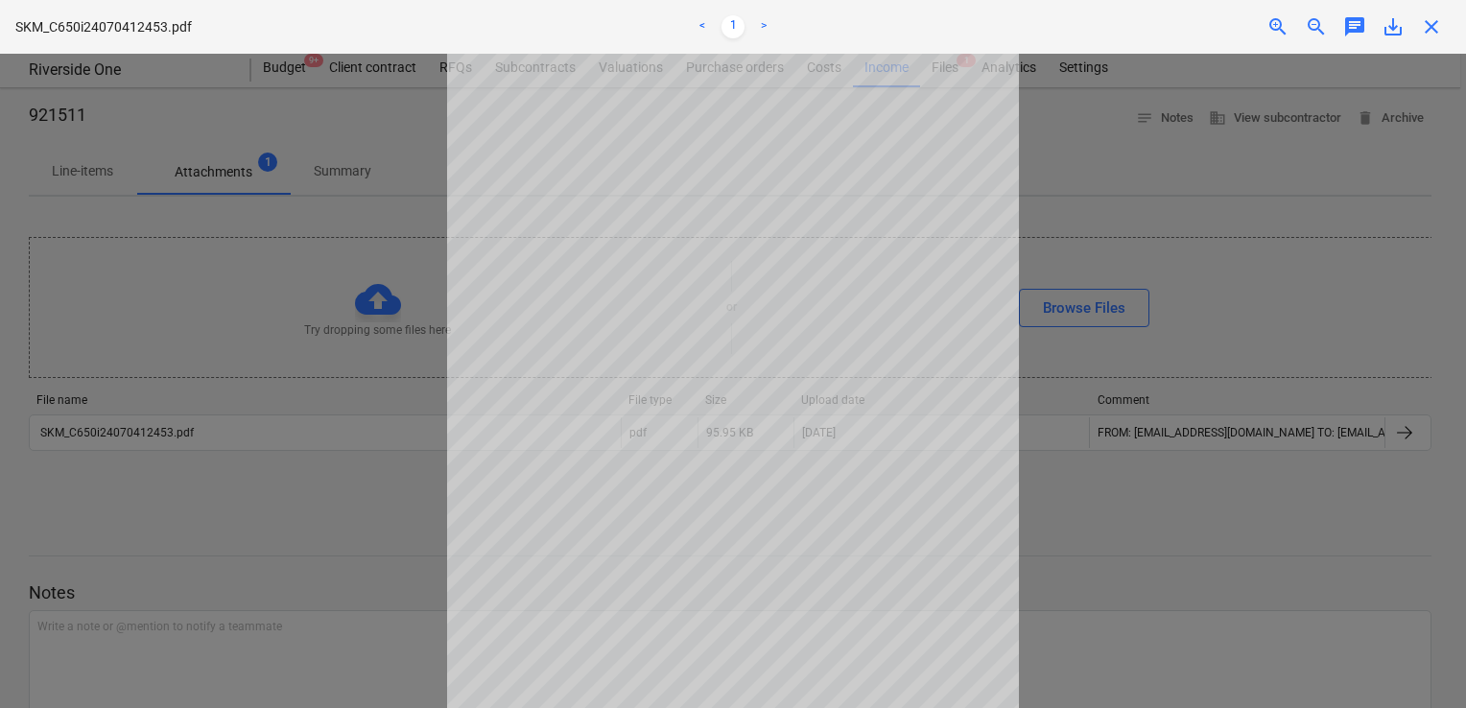
click at [1090, 38] on div "SKM_C650i24070412453.pdf < 1 > zoom_in zoom_out chat 0 save_alt close" at bounding box center [733, 27] width 1466 height 54
click at [1435, 25] on span "close" at bounding box center [1431, 26] width 23 height 23
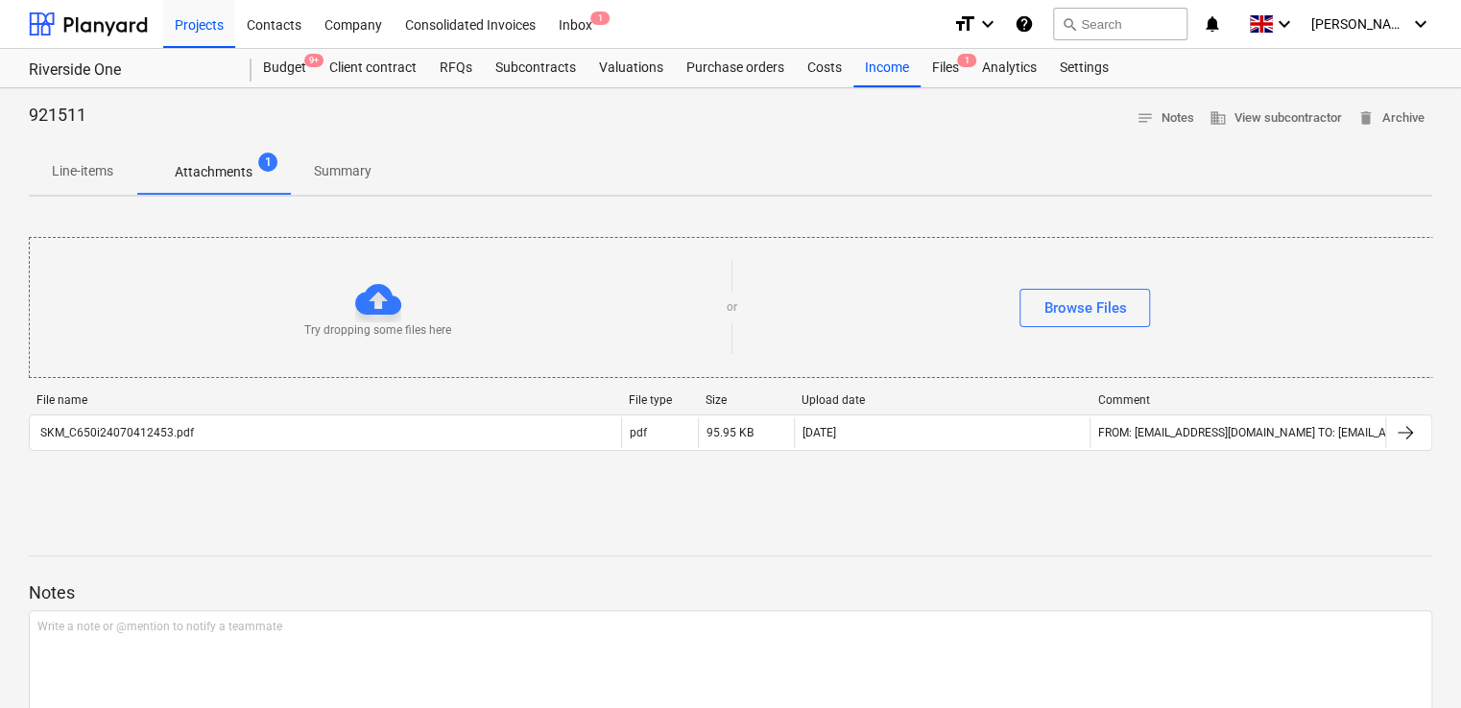
click at [342, 173] on p "Summary" at bounding box center [343, 171] width 58 height 20
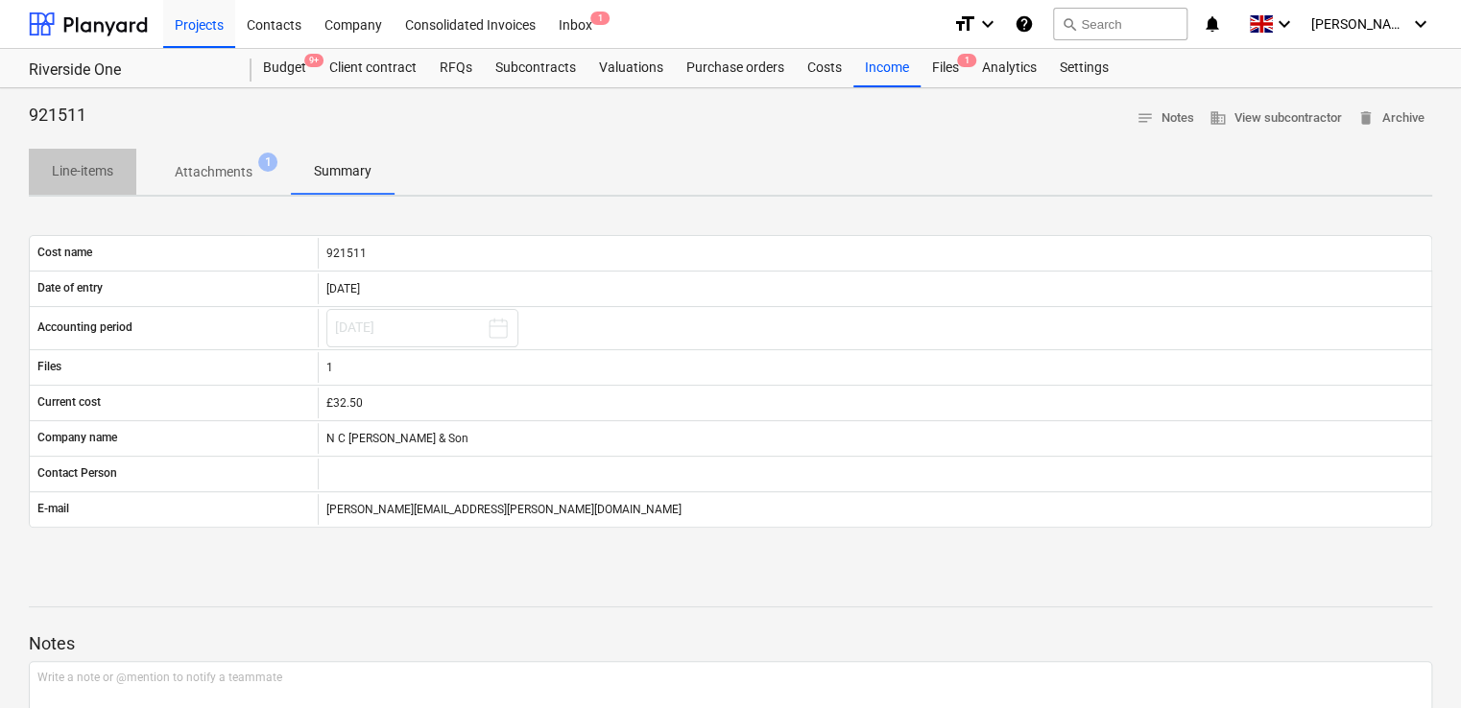
click at [95, 176] on p "Line-items" at bounding box center [82, 171] width 61 height 20
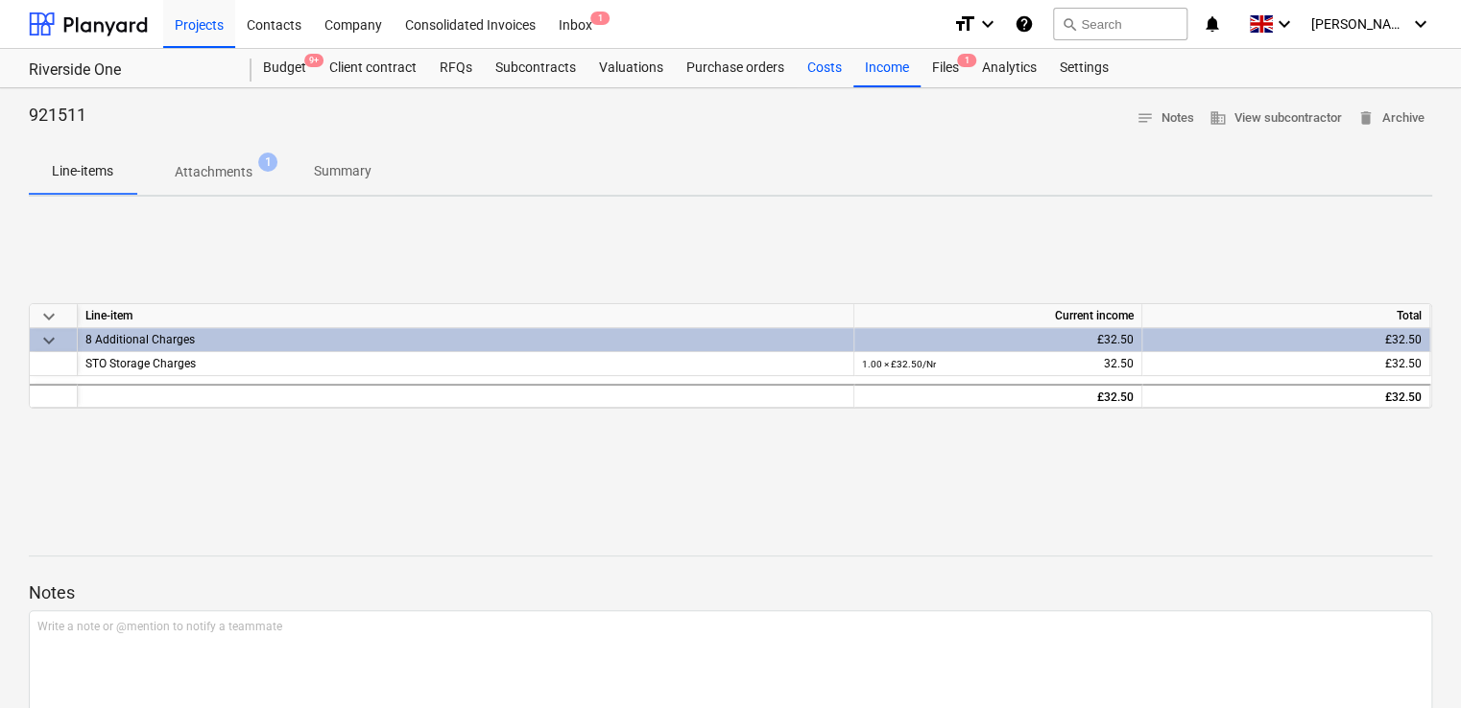
click at [836, 67] on div "Costs" at bounding box center [825, 68] width 58 height 38
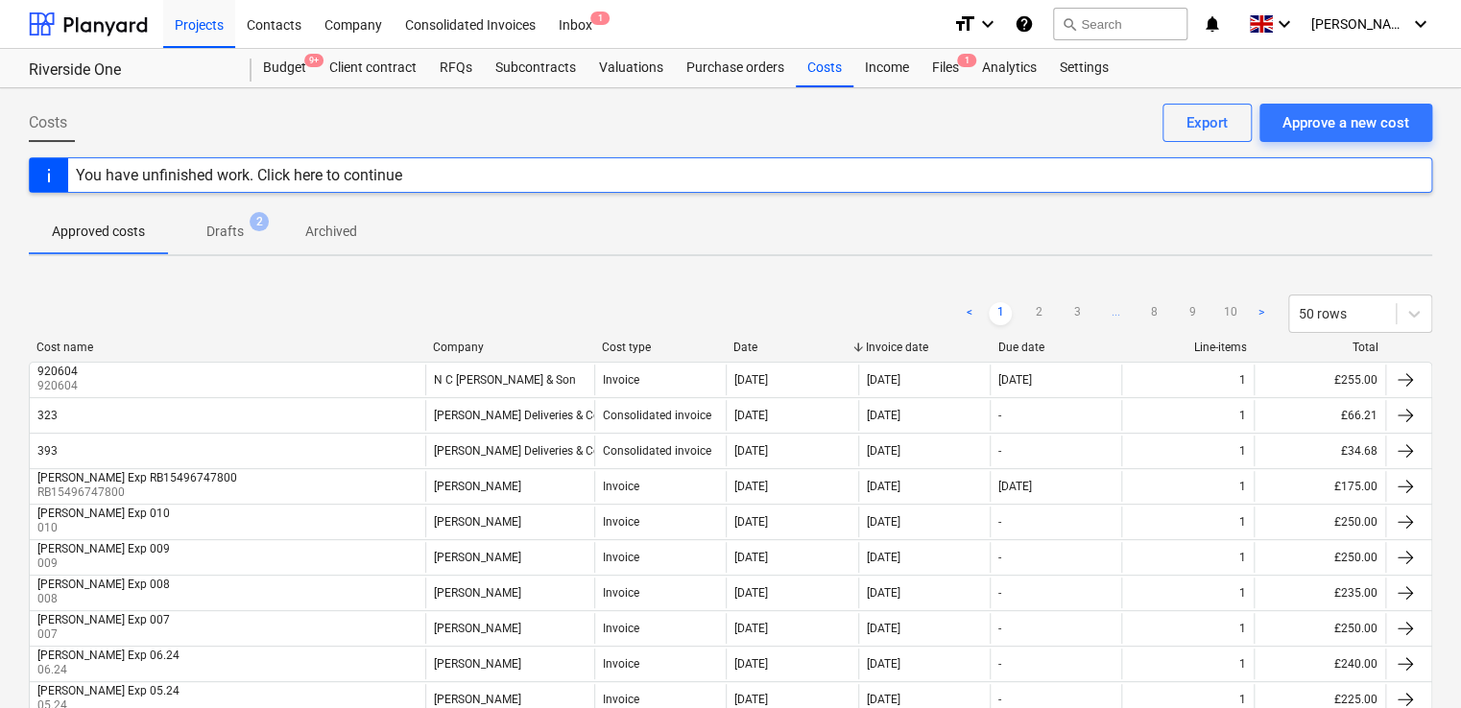
click at [523, 347] on div "Company" at bounding box center [510, 347] width 154 height 13
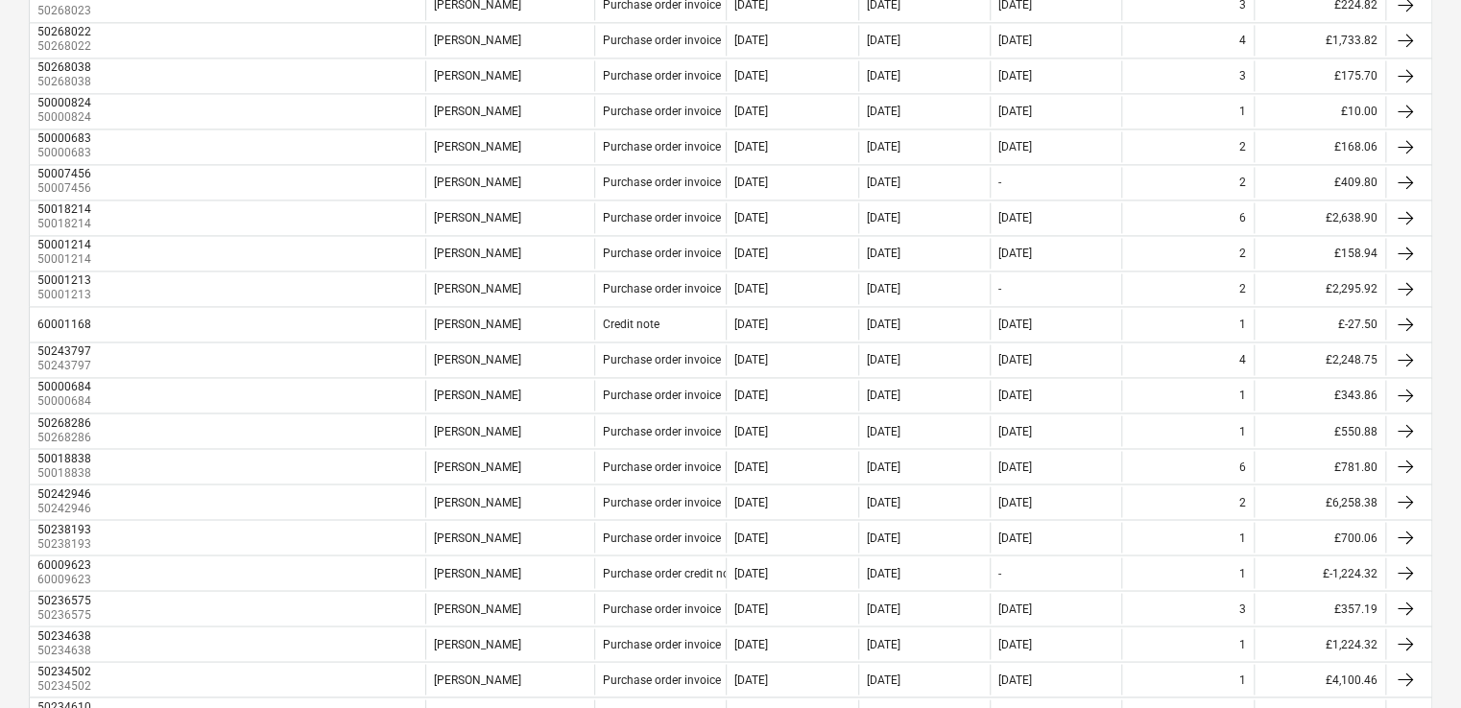
scroll to position [1527, 0]
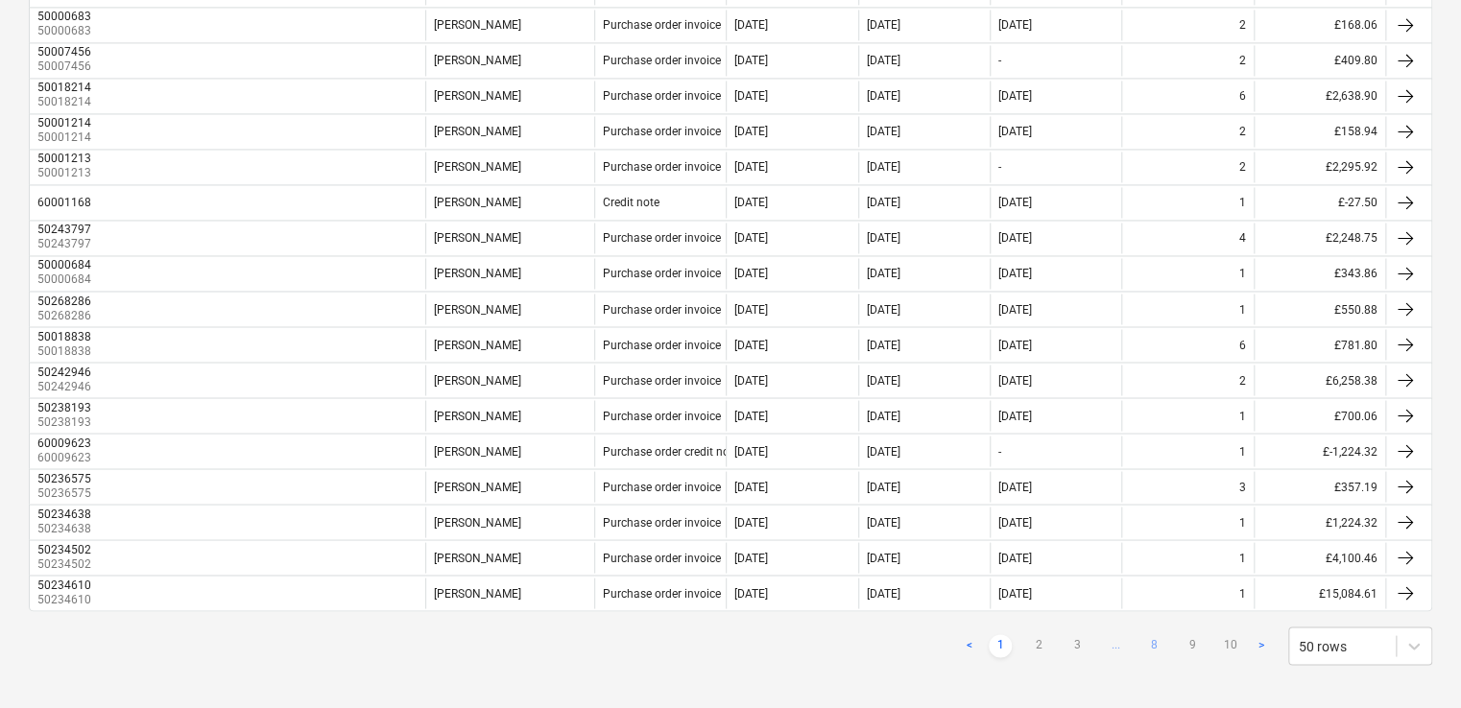
click at [1150, 635] on link "8" at bounding box center [1153, 645] width 23 height 23
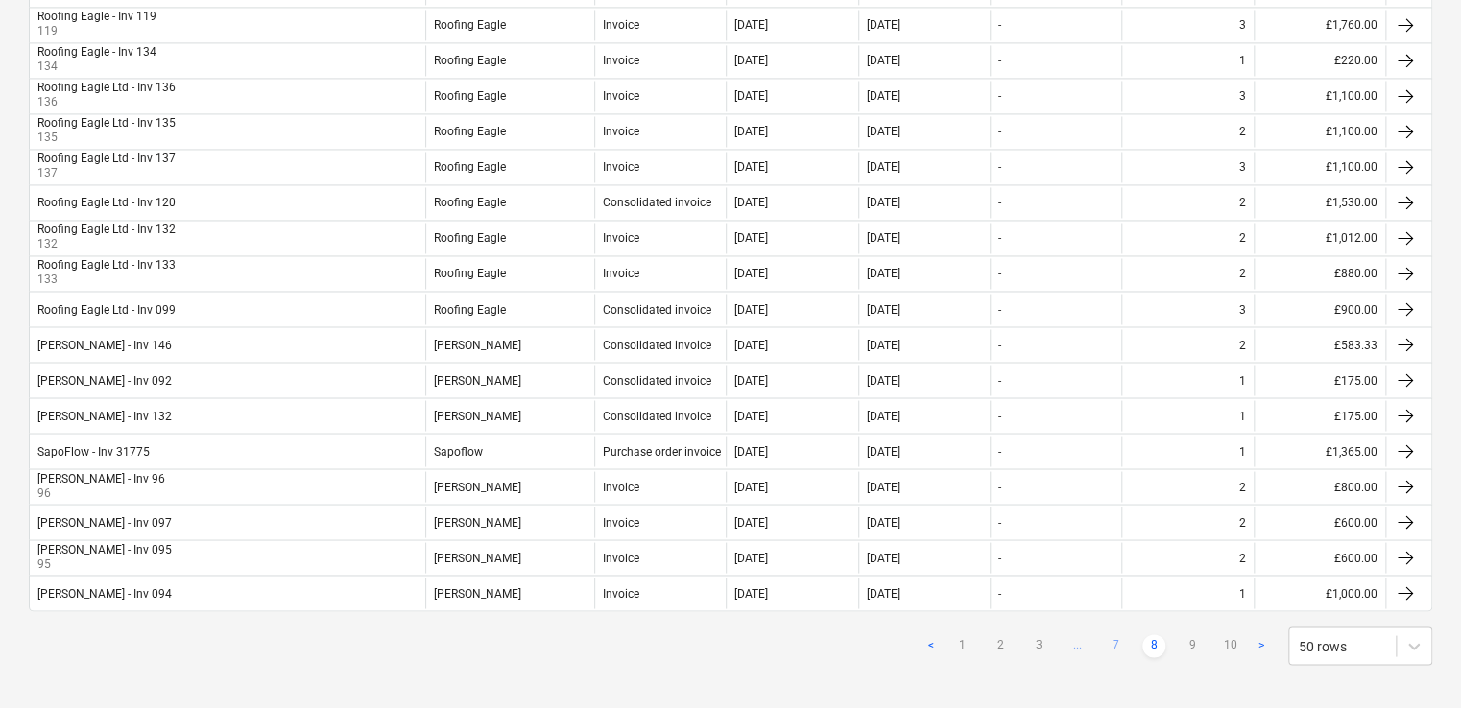
click at [1120, 634] on link "7" at bounding box center [1115, 645] width 23 height 23
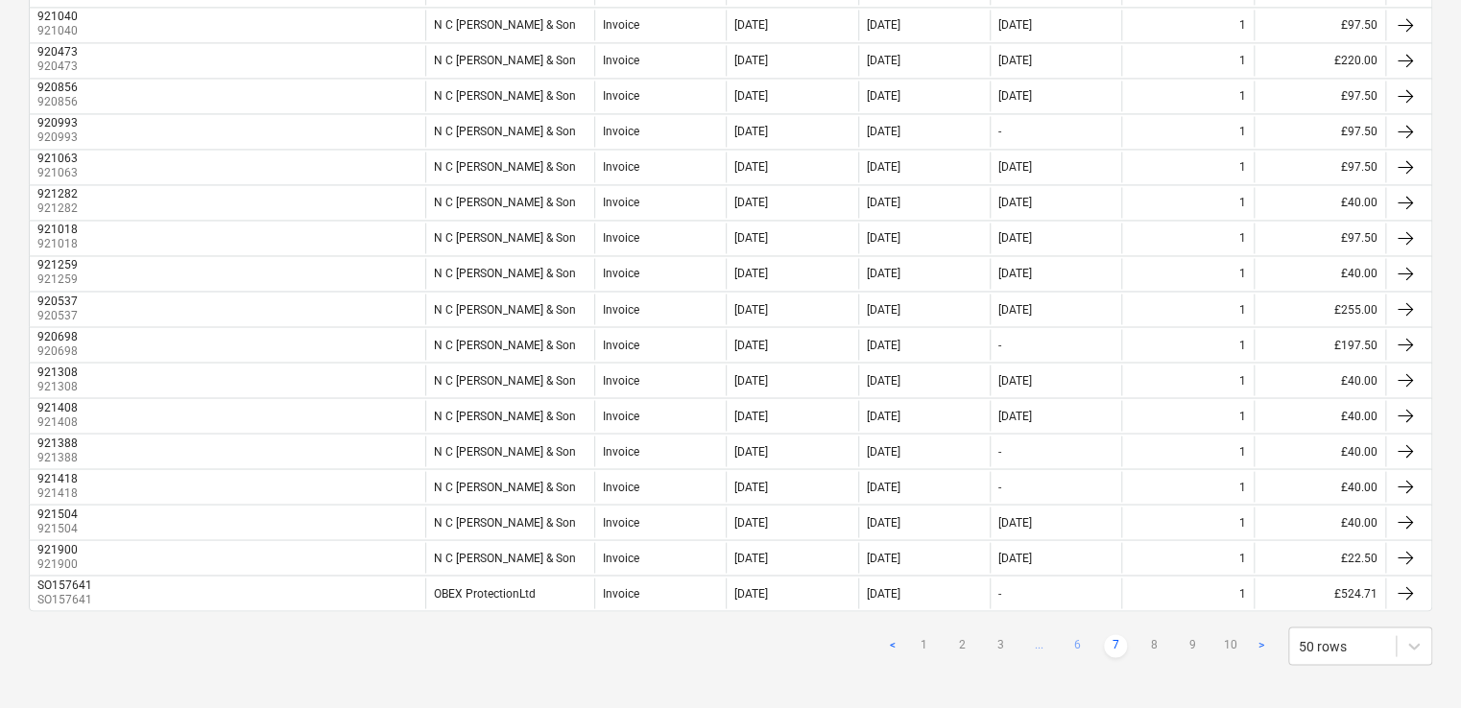
click at [1080, 635] on link "6" at bounding box center [1076, 645] width 23 height 23
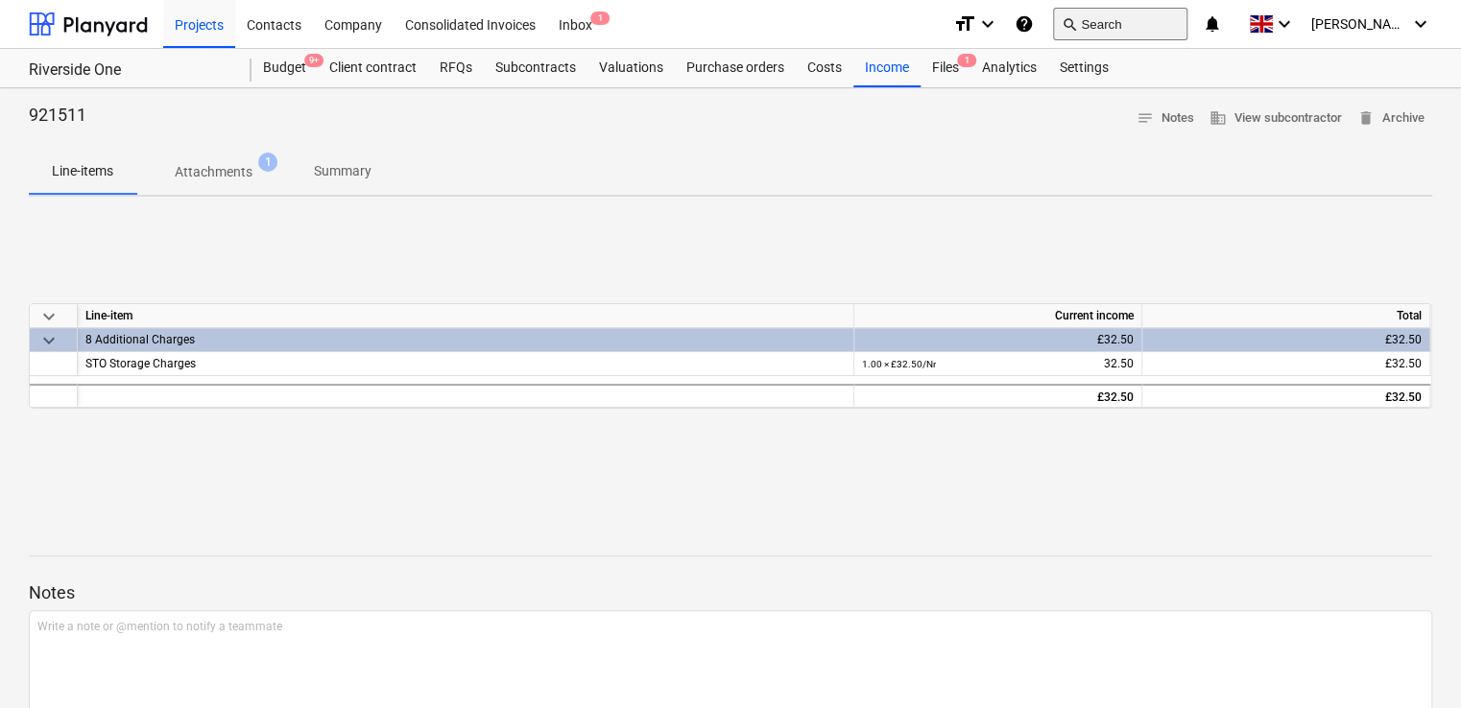
click at [1173, 17] on button "search Search" at bounding box center [1120, 24] width 134 height 33
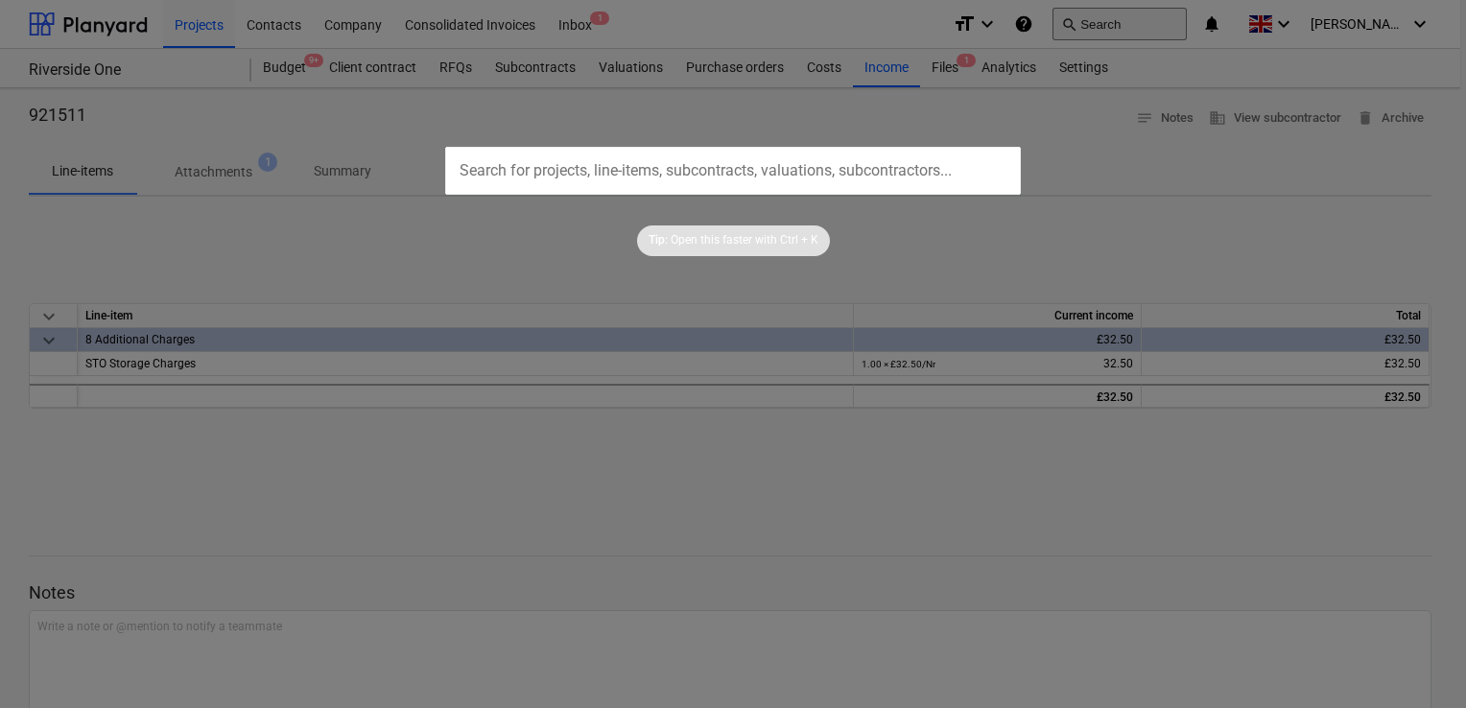
click at [1173, 17] on div at bounding box center [733, 354] width 1466 height 708
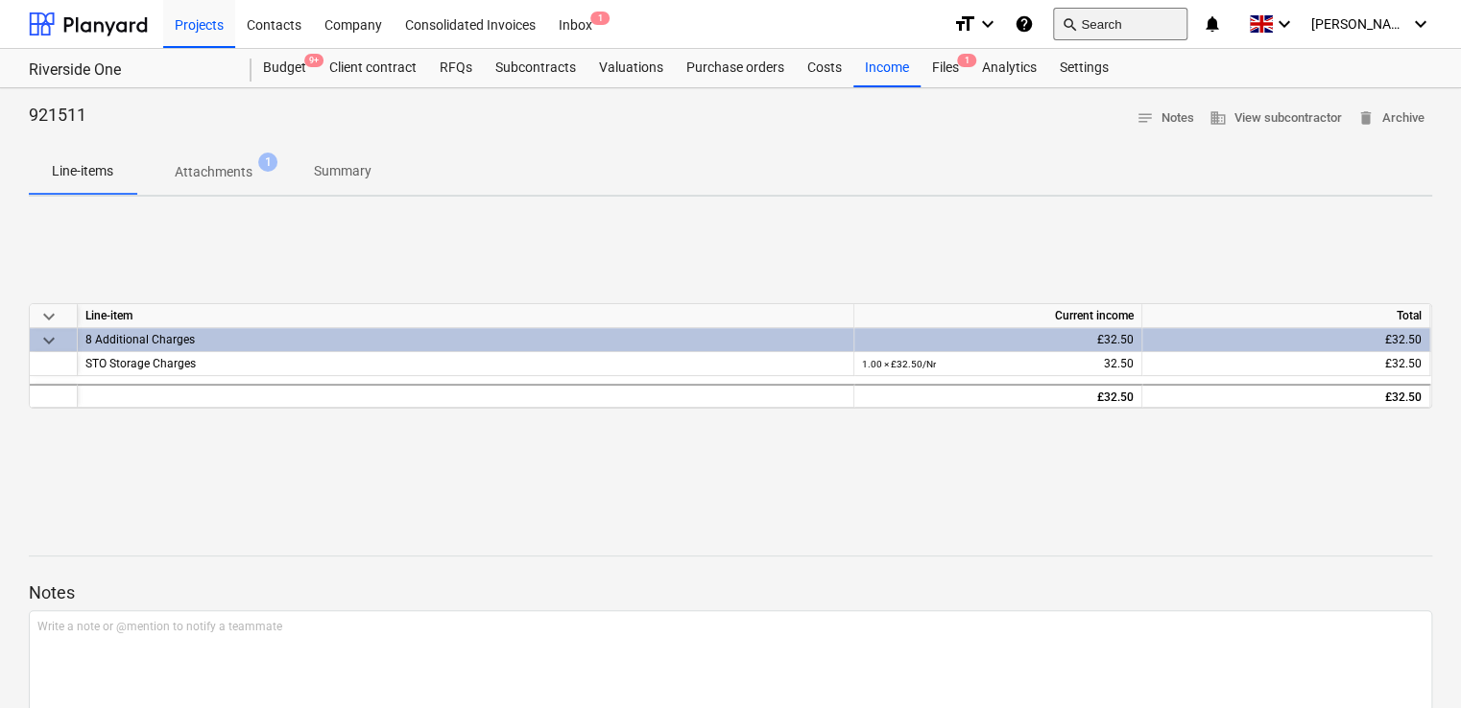
click at [1173, 17] on button "search Search" at bounding box center [1120, 24] width 134 height 33
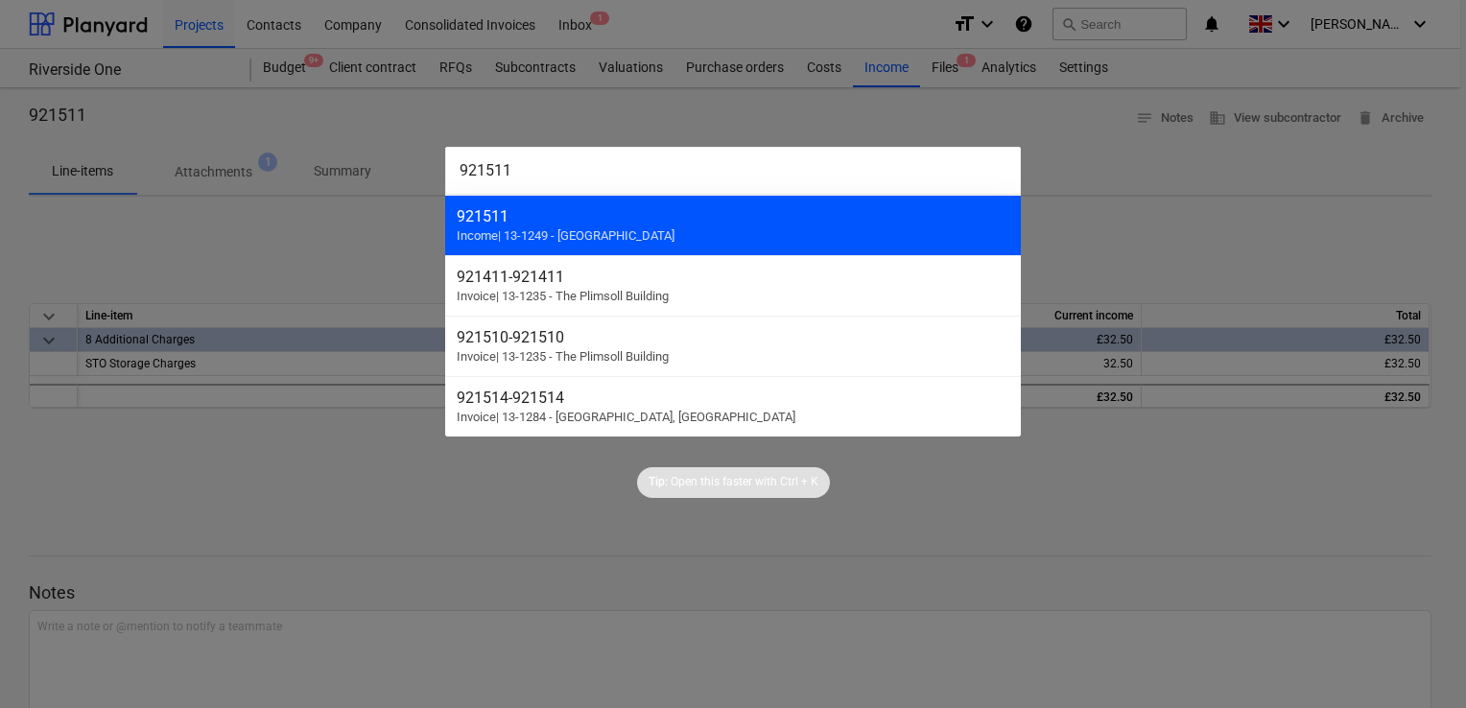
type input "921511"
click at [534, 239] on span "Income | 13-1249 - Riverside One" at bounding box center [566, 235] width 218 height 14
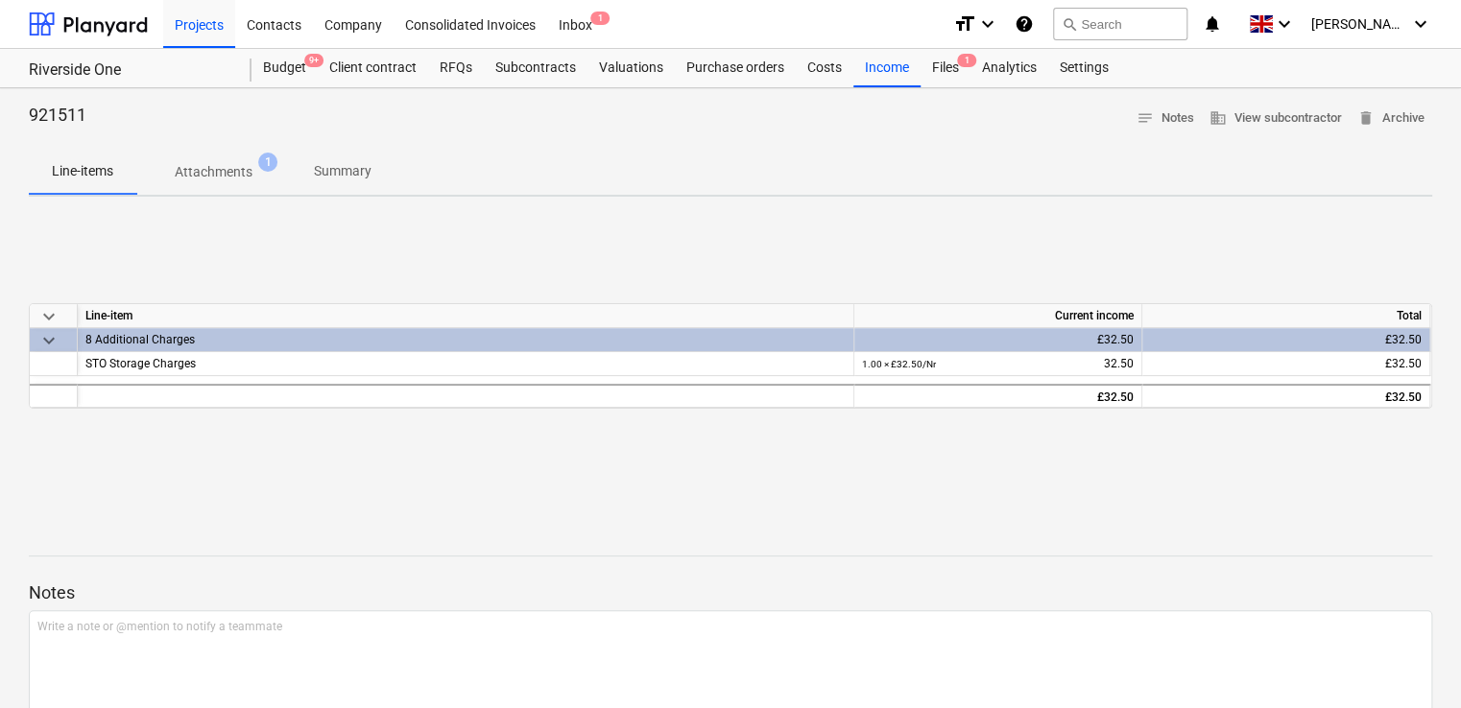
click at [987, 204] on div "921511 notes Notes business View subcontractor delete Archive Line-items Attach…" at bounding box center [730, 444] width 1461 height 712
click at [1121, 15] on button "search Search" at bounding box center [1120, 24] width 134 height 33
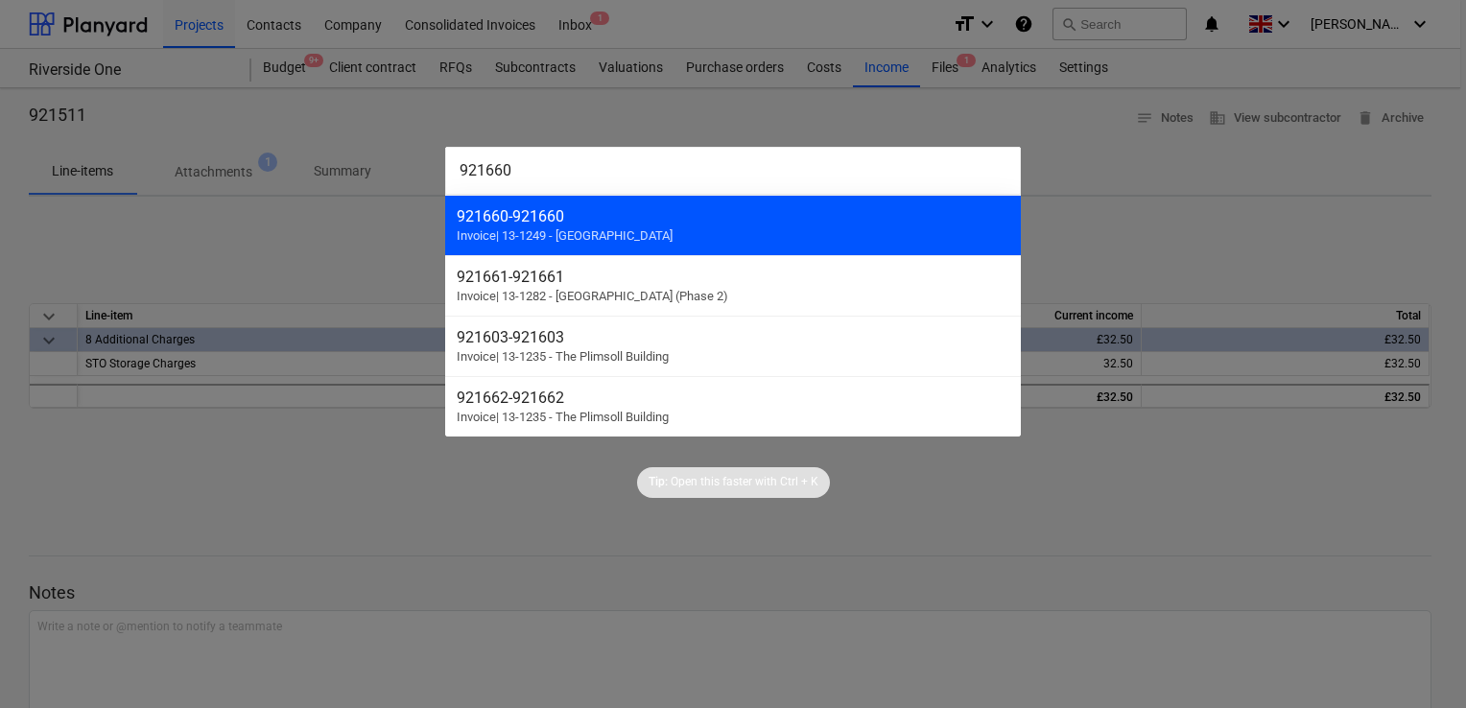
type input "921660"
click at [640, 225] on div "921660 - 921660 Invoice | 13-1249 - Riverside One" at bounding box center [733, 225] width 576 height 60
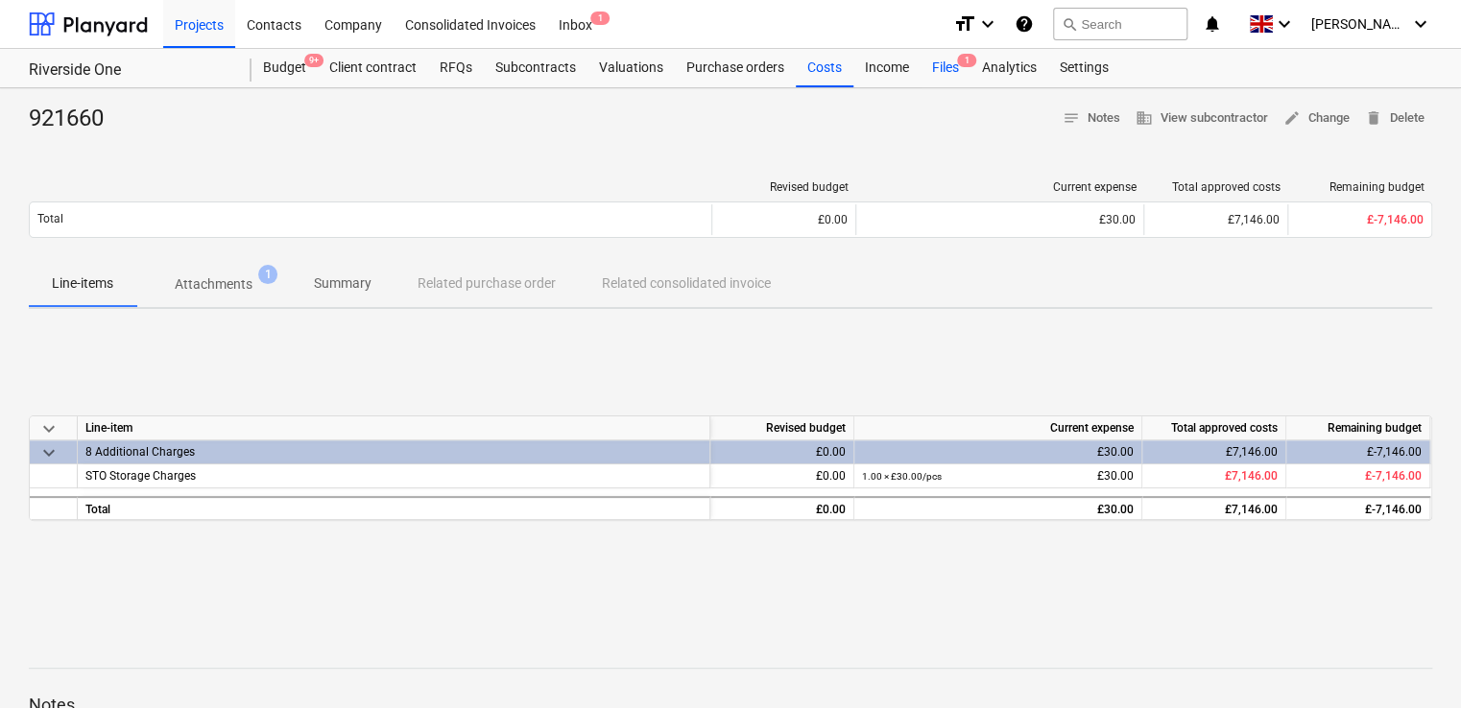
click at [941, 64] on div "Files 1" at bounding box center [945, 68] width 50 height 38
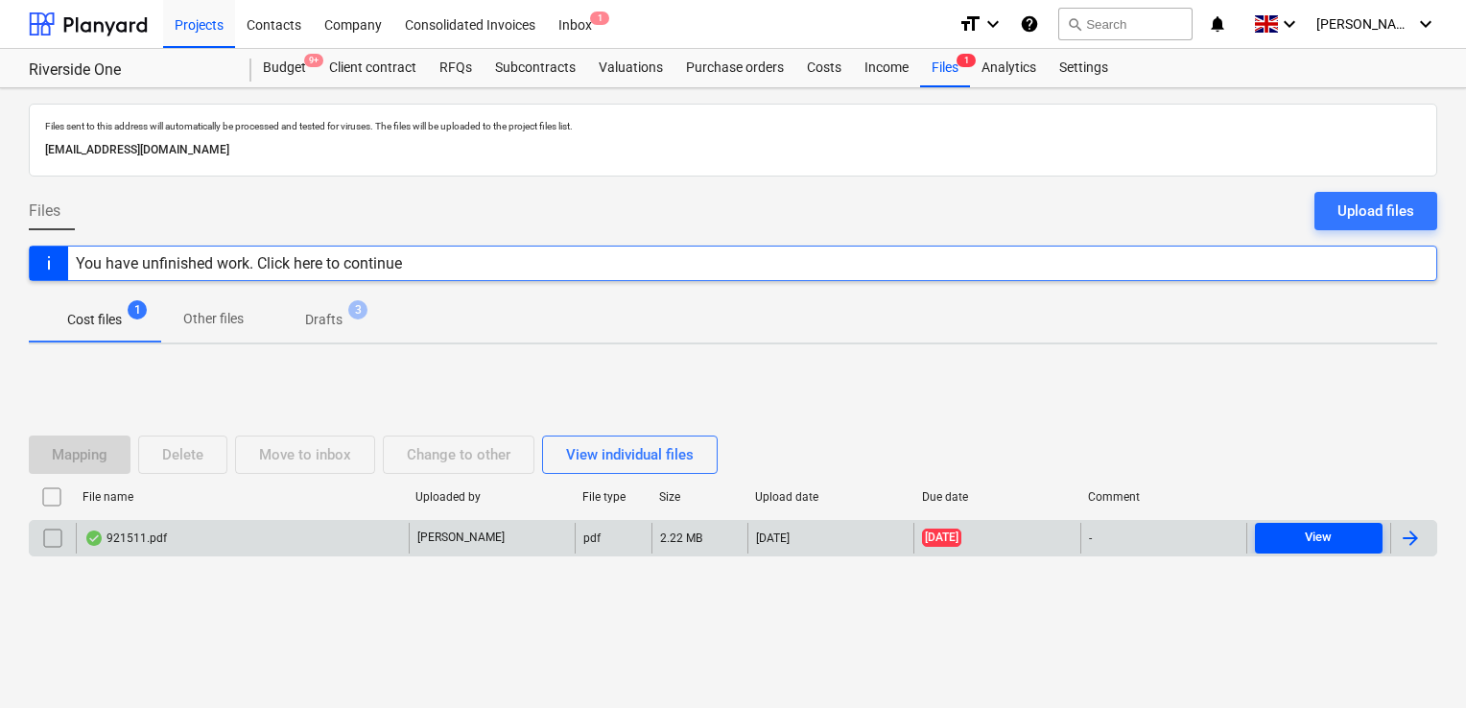
click at [1326, 542] on div "View" at bounding box center [1318, 538] width 27 height 22
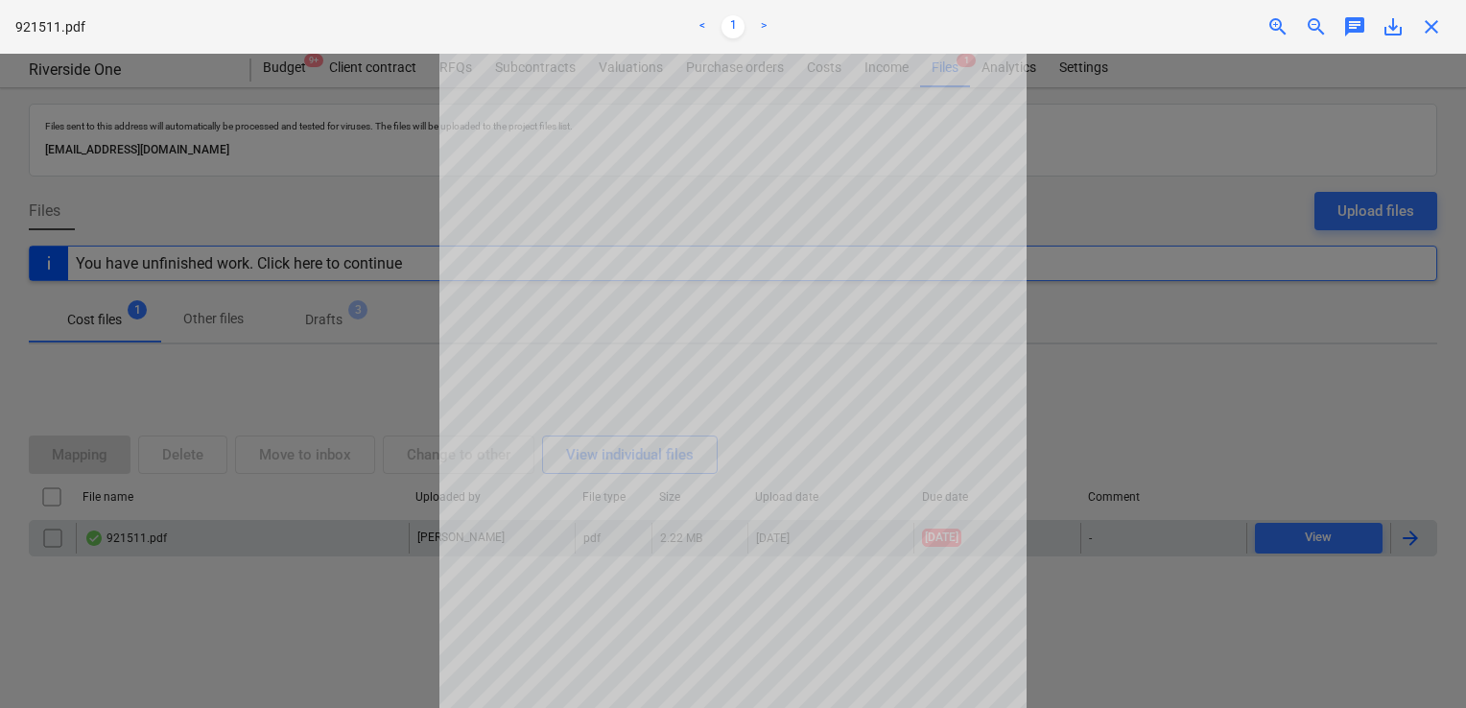
click at [56, 555] on div at bounding box center [733, 381] width 1466 height 655
click at [1427, 32] on span "close" at bounding box center [1431, 26] width 23 height 23
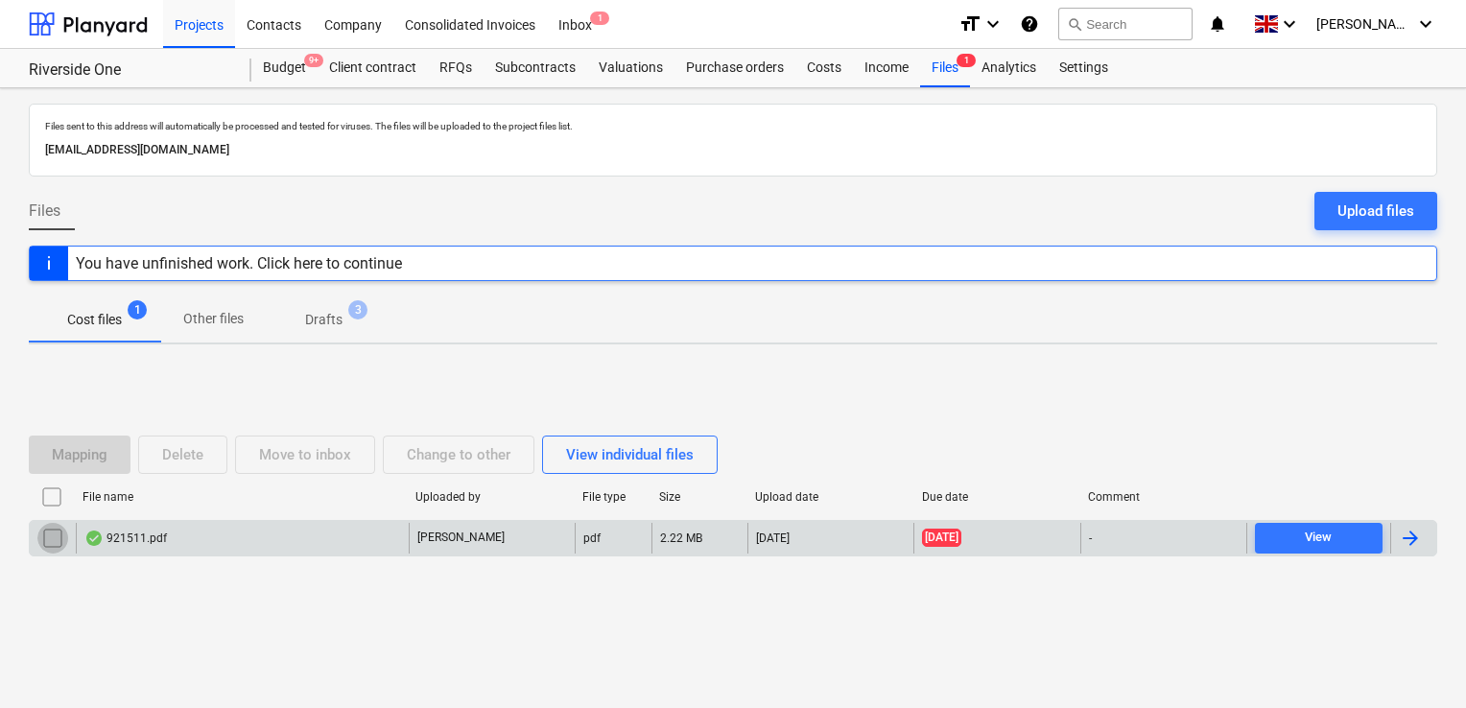
click at [48, 536] on input "checkbox" at bounding box center [52, 538] width 31 height 31
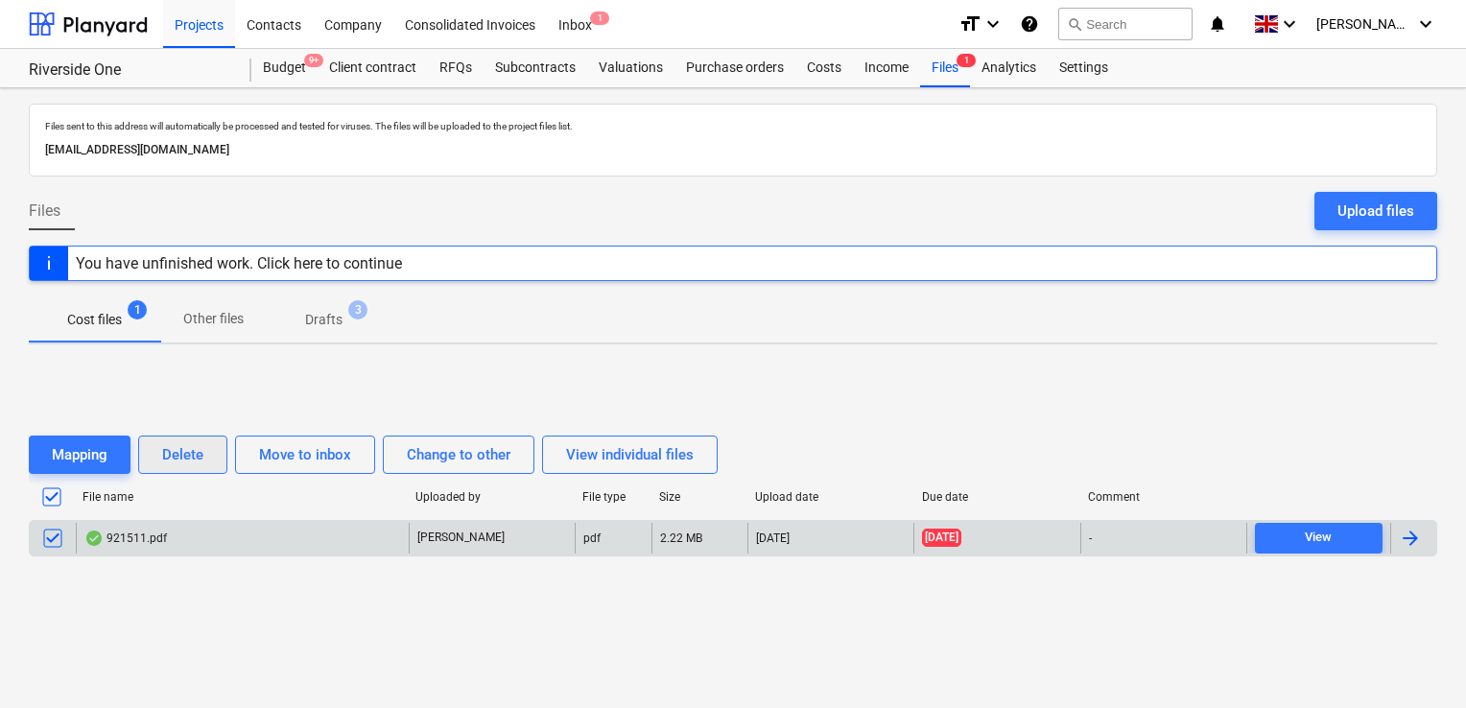
click at [188, 455] on div "Delete" at bounding box center [182, 454] width 41 height 25
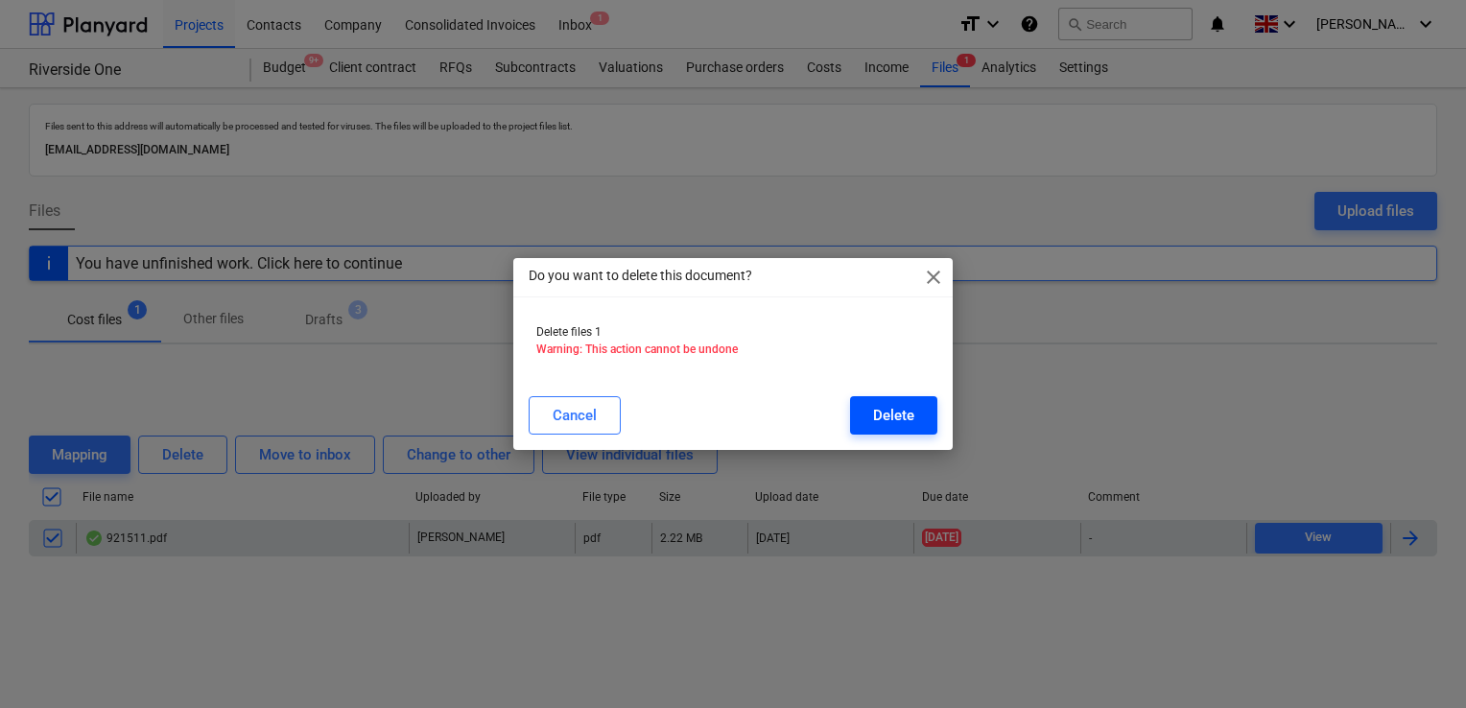
click at [888, 408] on div "Delete" at bounding box center [893, 415] width 41 height 25
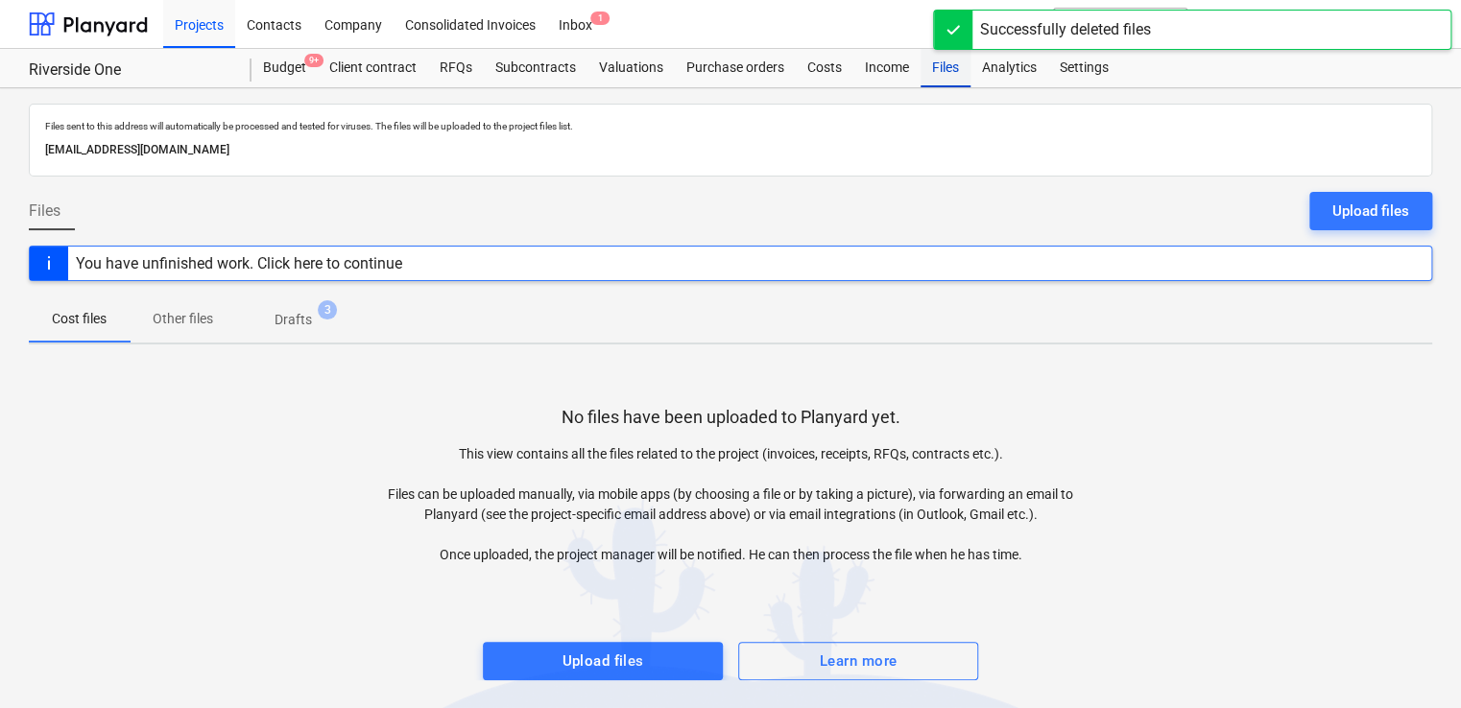
click at [939, 76] on div "Files" at bounding box center [945, 68] width 50 height 38
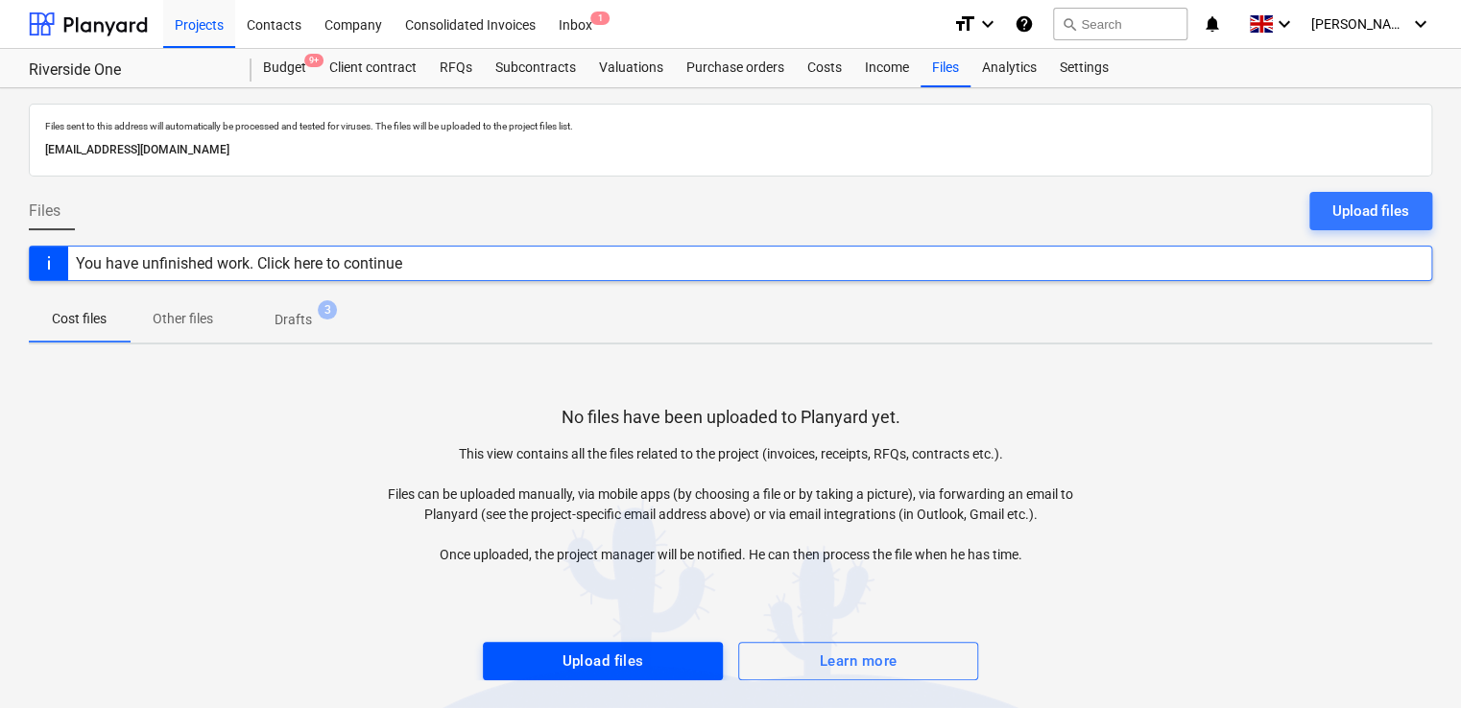
click at [573, 660] on div "Upload files" at bounding box center [602, 661] width 82 height 25
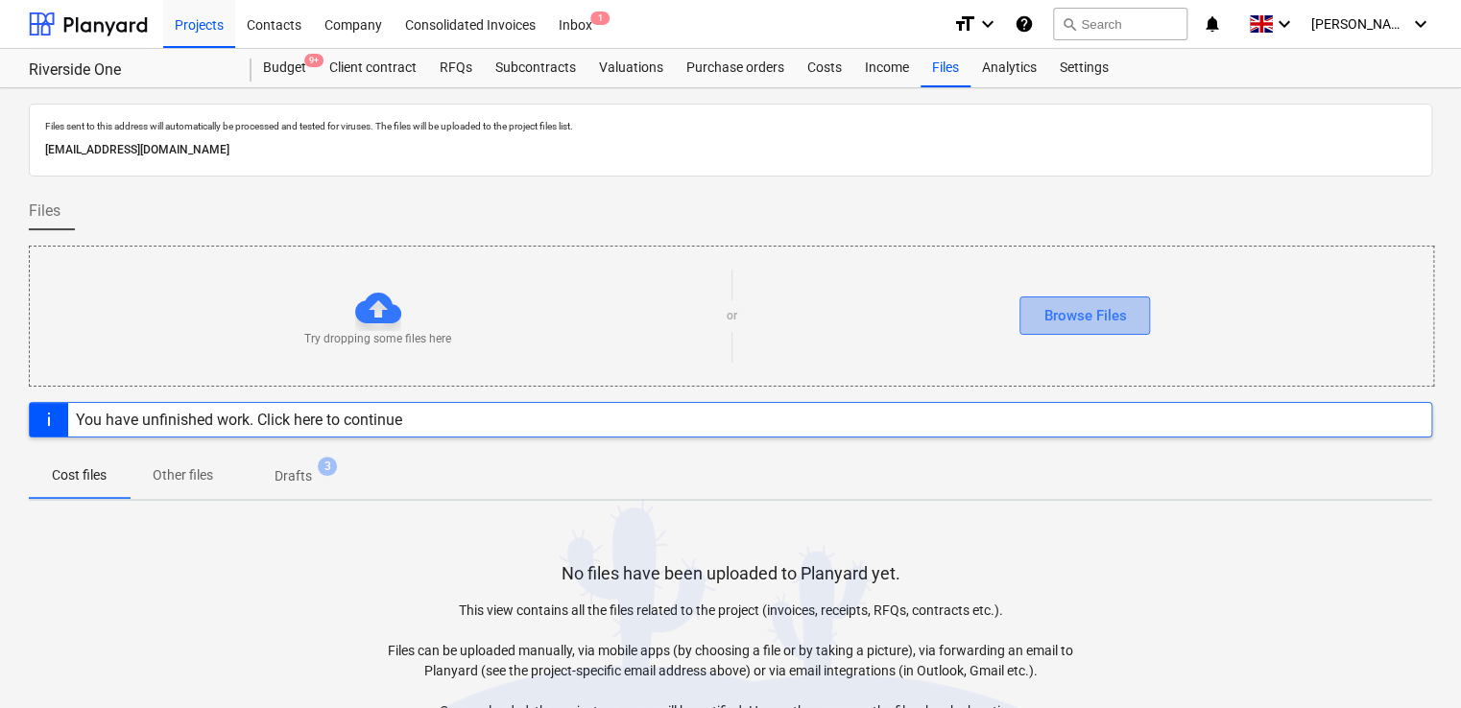
click at [1052, 303] on div "Browse Files" at bounding box center [1084, 315] width 83 height 25
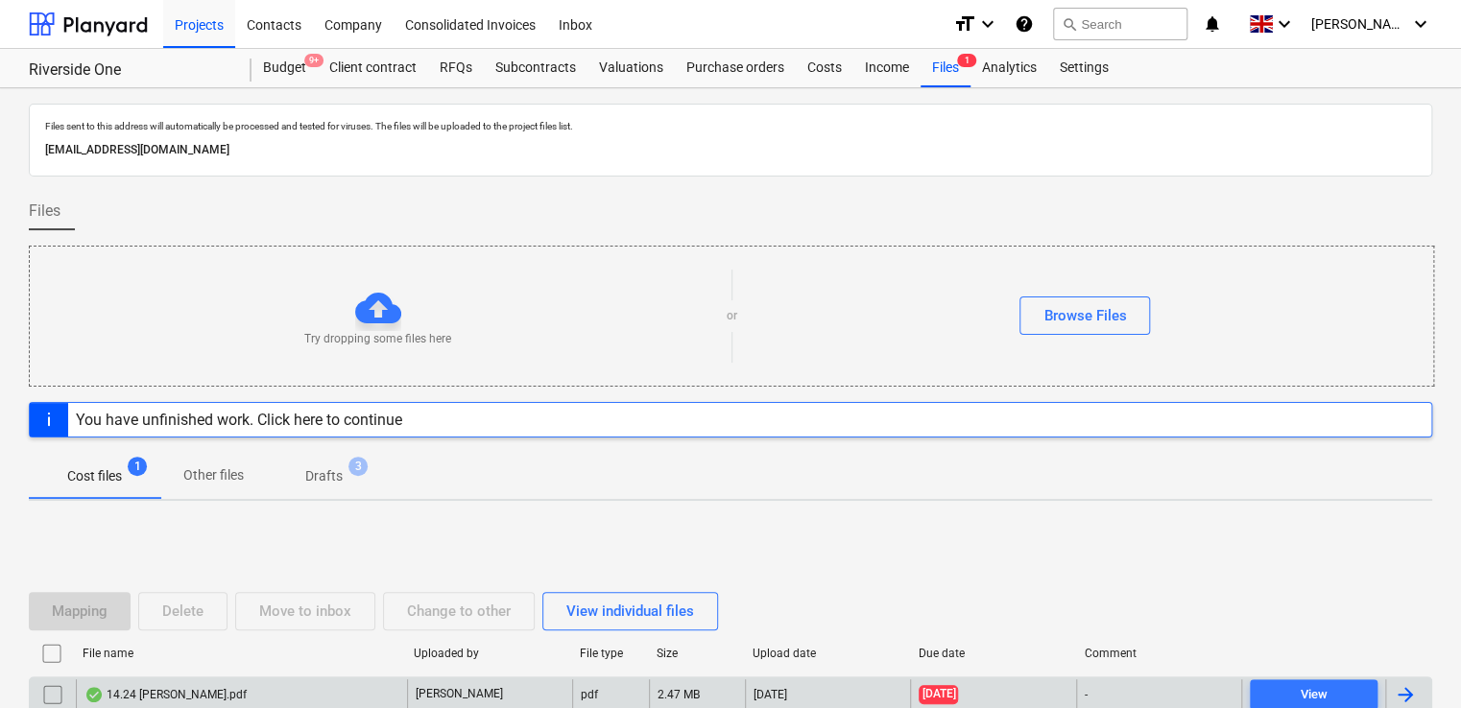
click at [1121, 686] on div "-" at bounding box center [1158, 694] width 165 height 31
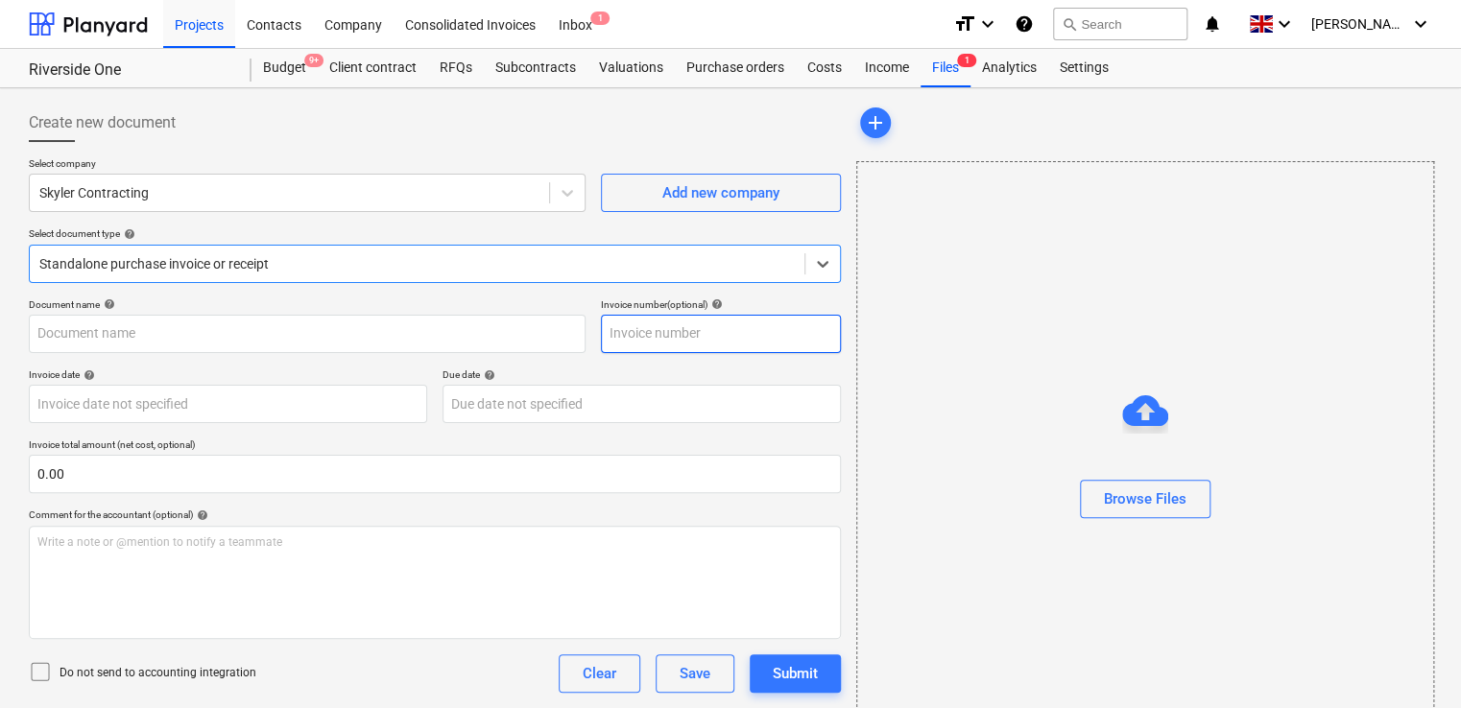
type input "14.24 O Williams.pdf"
type input "[DATE]"
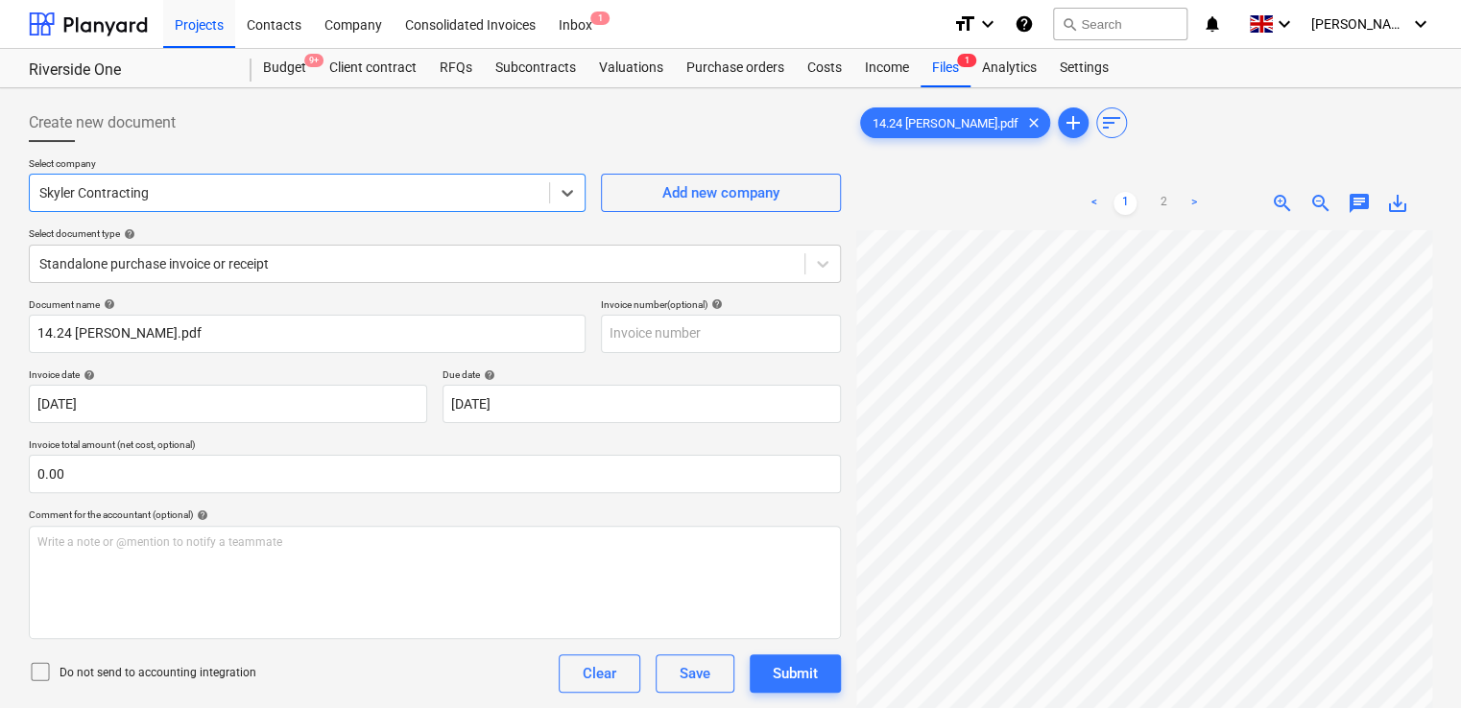
click at [357, 191] on div at bounding box center [289, 192] width 500 height 19
type input "oliver"
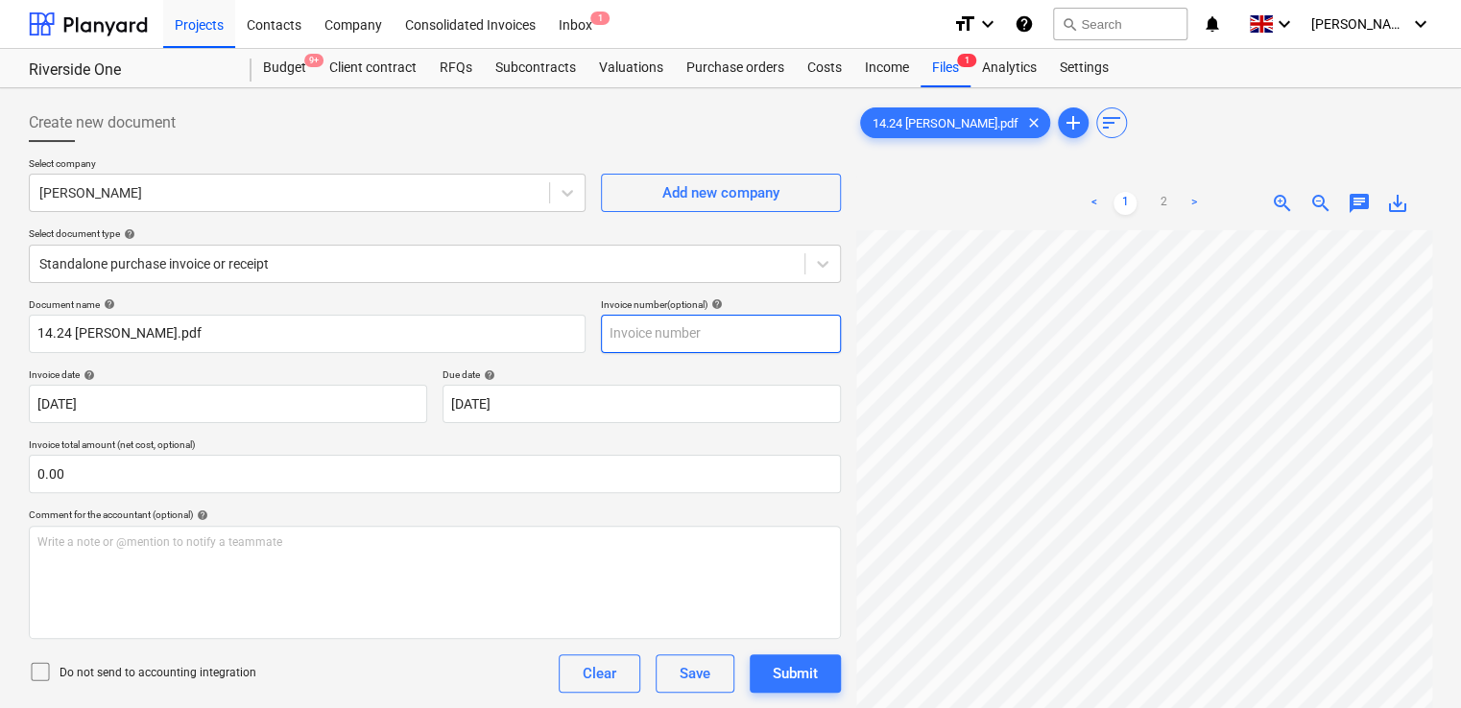
click at [645, 347] on input "text" at bounding box center [721, 334] width 240 height 38
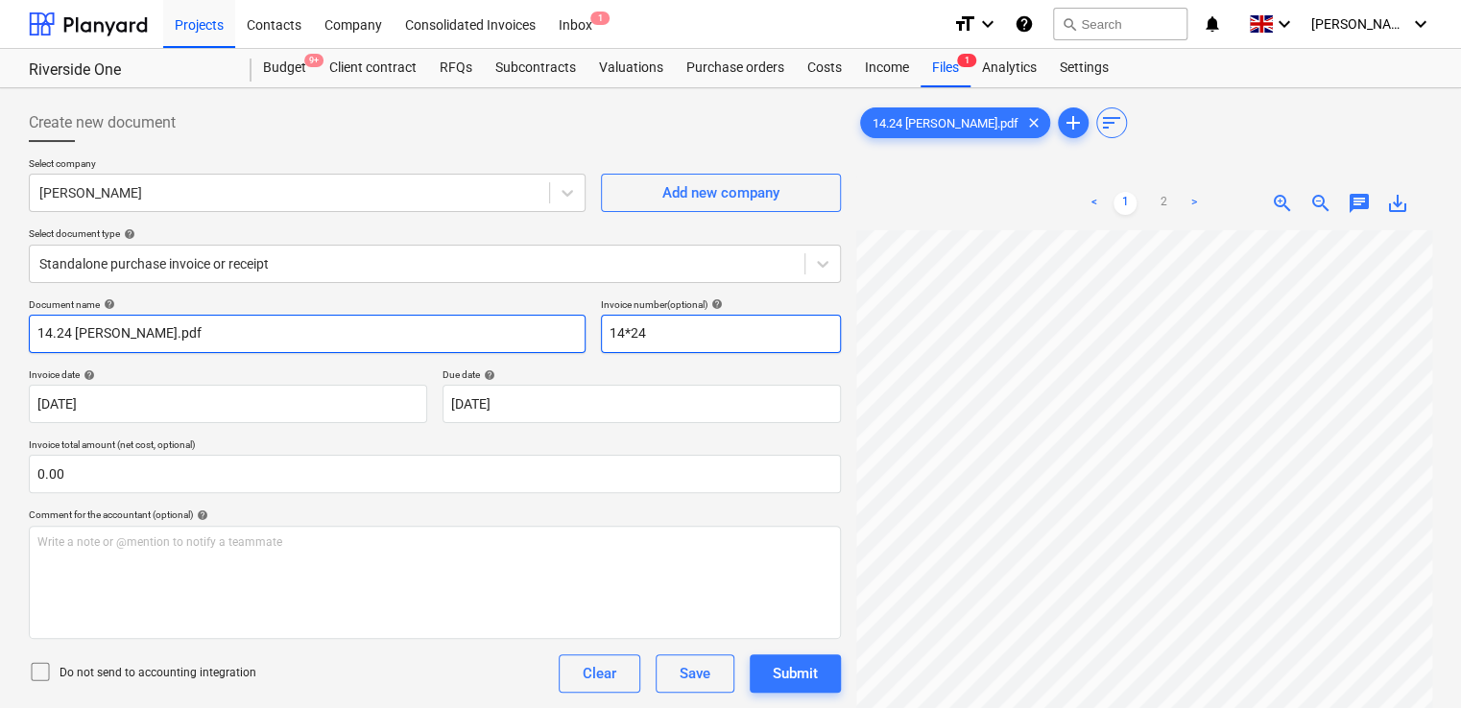
type input "14*24"
click at [229, 327] on input "14.24 O Williams.pdf" at bounding box center [307, 334] width 557 height 38
click at [36, 328] on input "14.24" at bounding box center [307, 334] width 557 height 38
click at [84, 327] on input "Oliver Willaims Exp 14.24" at bounding box center [307, 334] width 557 height 38
click at [108, 335] on input "Oliver Willaims Exp 14.24" at bounding box center [307, 334] width 557 height 38
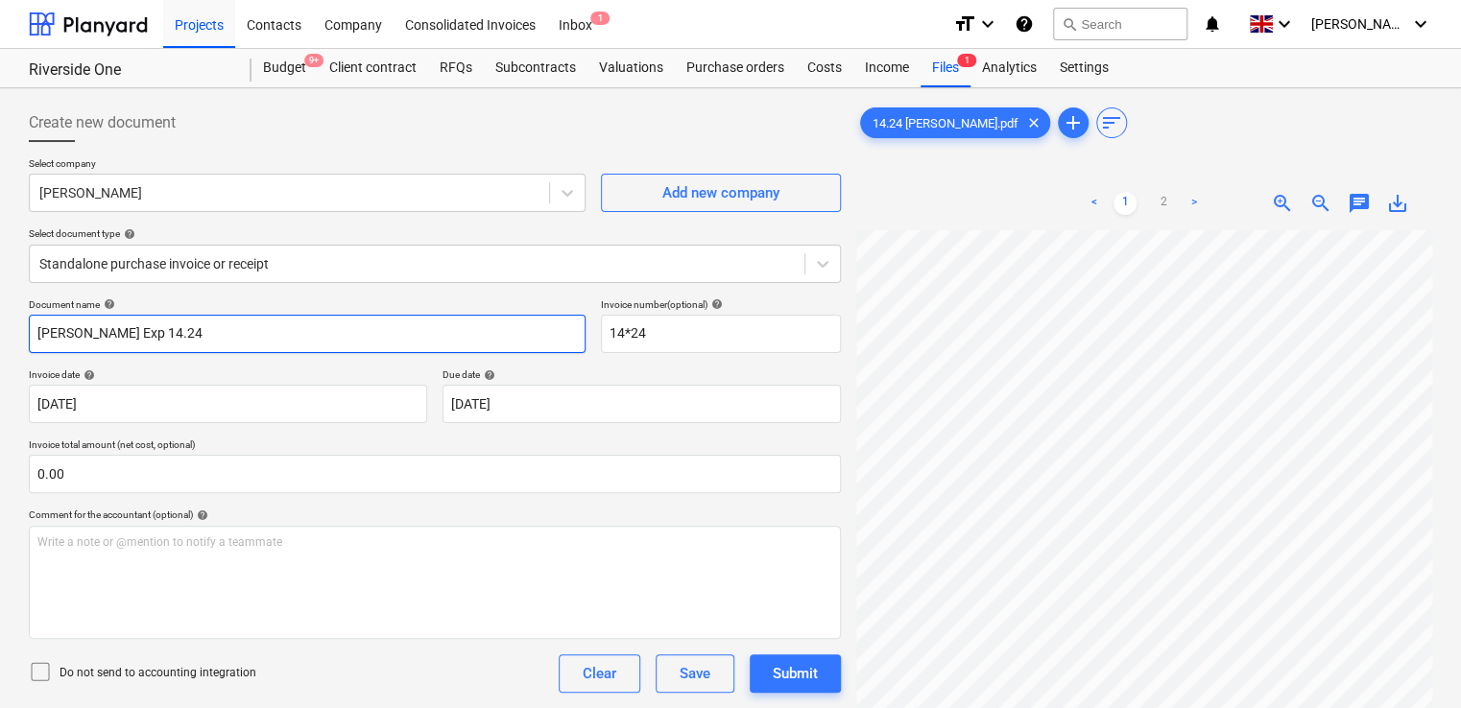
type input "[PERSON_NAME] Exp 14.24"
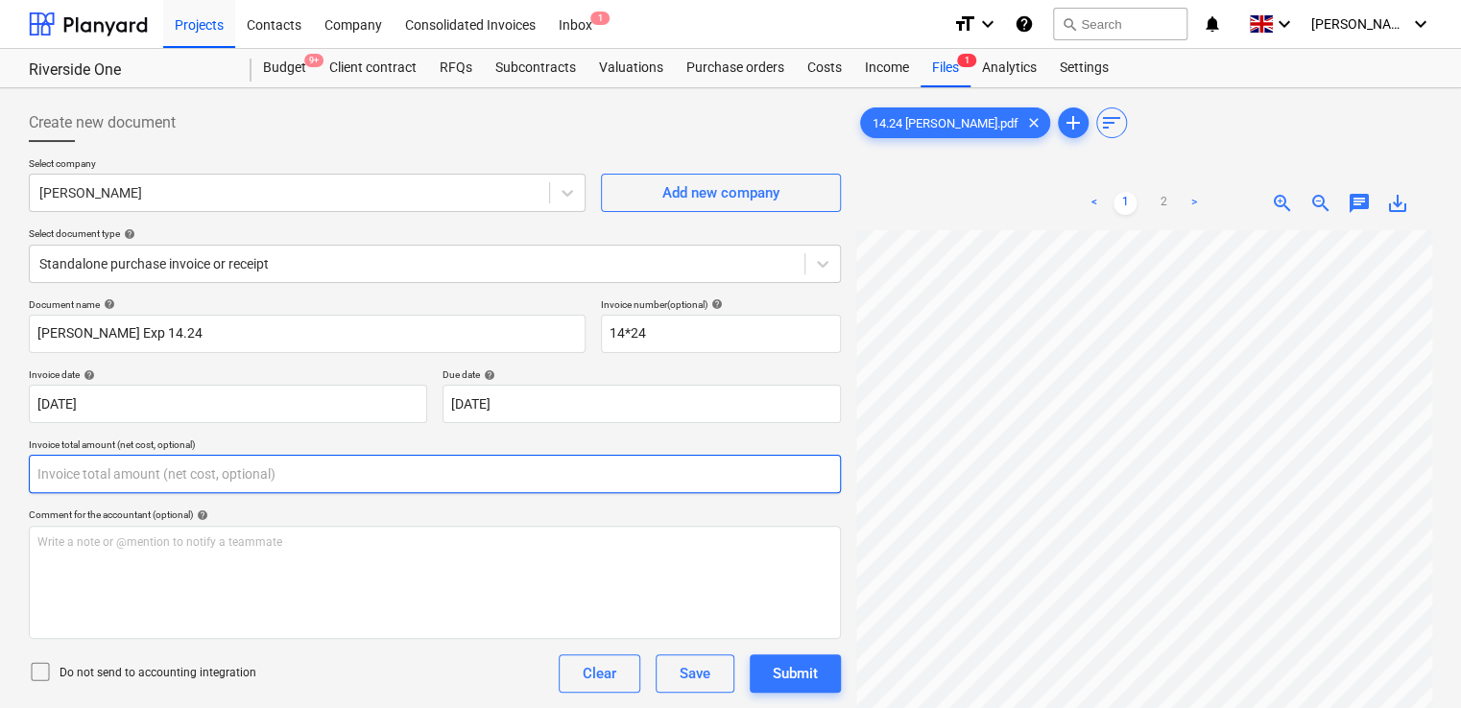
drag, startPoint x: 154, startPoint y: 363, endPoint x: 118, endPoint y: 477, distance: 119.6
click at [118, 477] on input "text" at bounding box center [435, 474] width 812 height 38
type input "9.30"
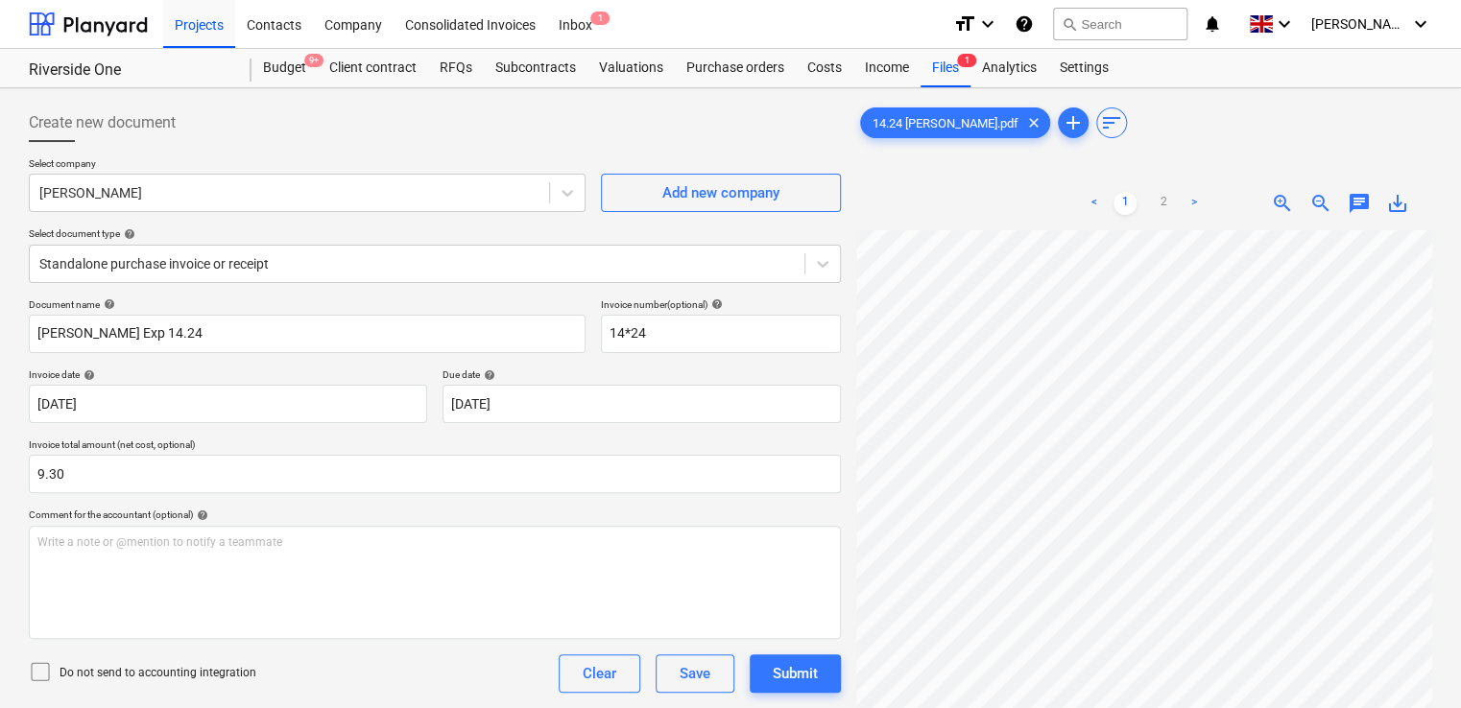
drag, startPoint x: 307, startPoint y: 653, endPoint x: 36, endPoint y: 666, distance: 271.9
click at [38, 672] on icon at bounding box center [40, 671] width 23 height 23
click at [324, 696] on div "Document name help Oliver Williams Exp 14.24 Invoice number (optional) help 14*…" at bounding box center [435, 573] width 812 height 550
click at [312, 689] on div "Do not send to accounting integration Clear Save Submit" at bounding box center [435, 674] width 812 height 38
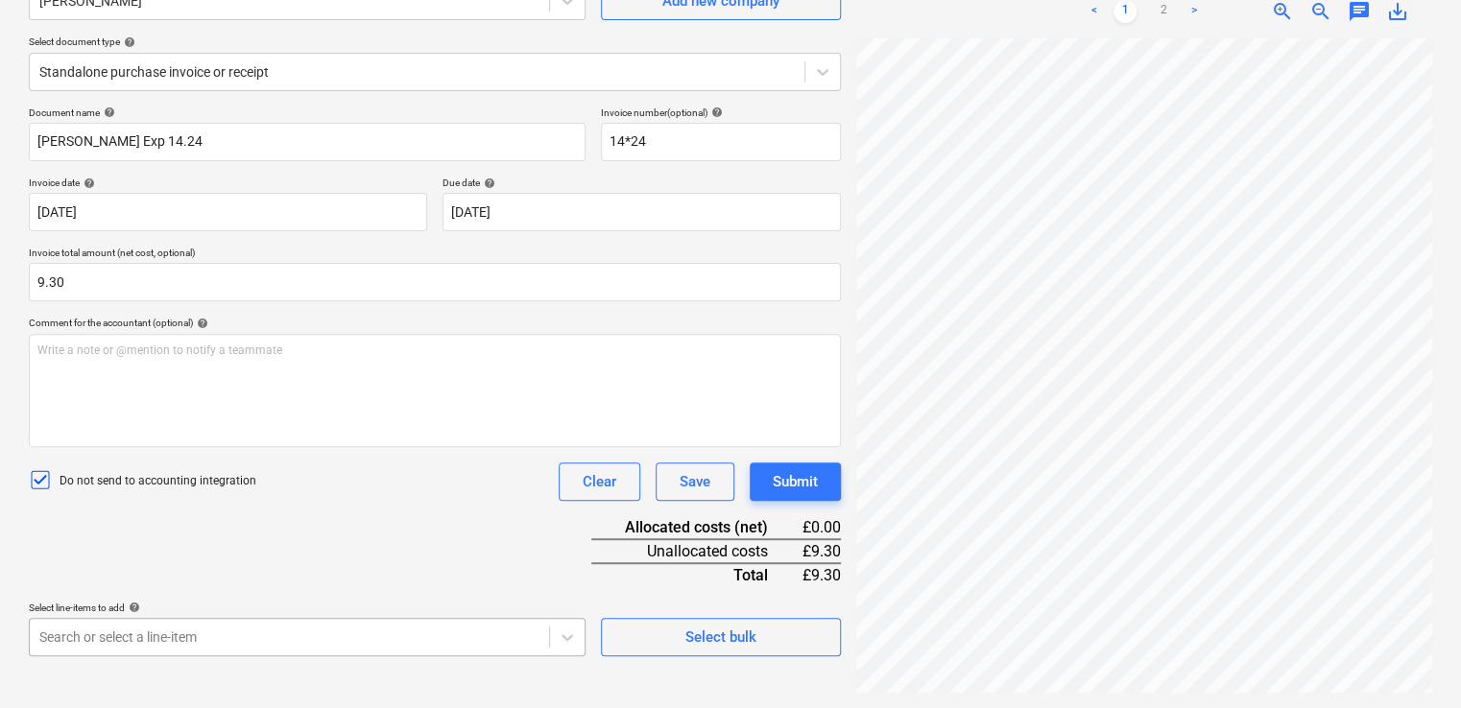
scroll to position [438, 0]
click at [411, 516] on body "Projects Contacts Company Consolidated Invoices Inbox 1 format_size keyboard_ar…" at bounding box center [730, 162] width 1461 height 708
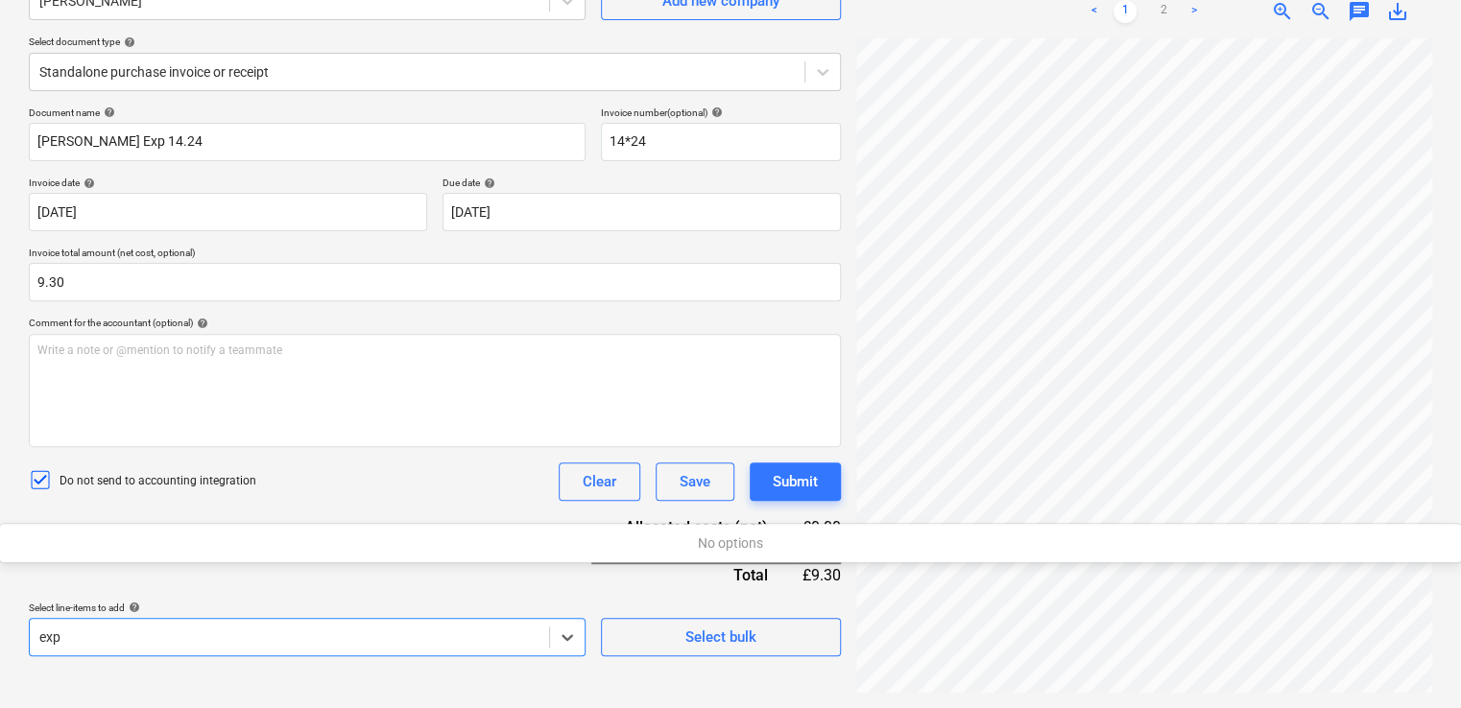
scroll to position [192, 0]
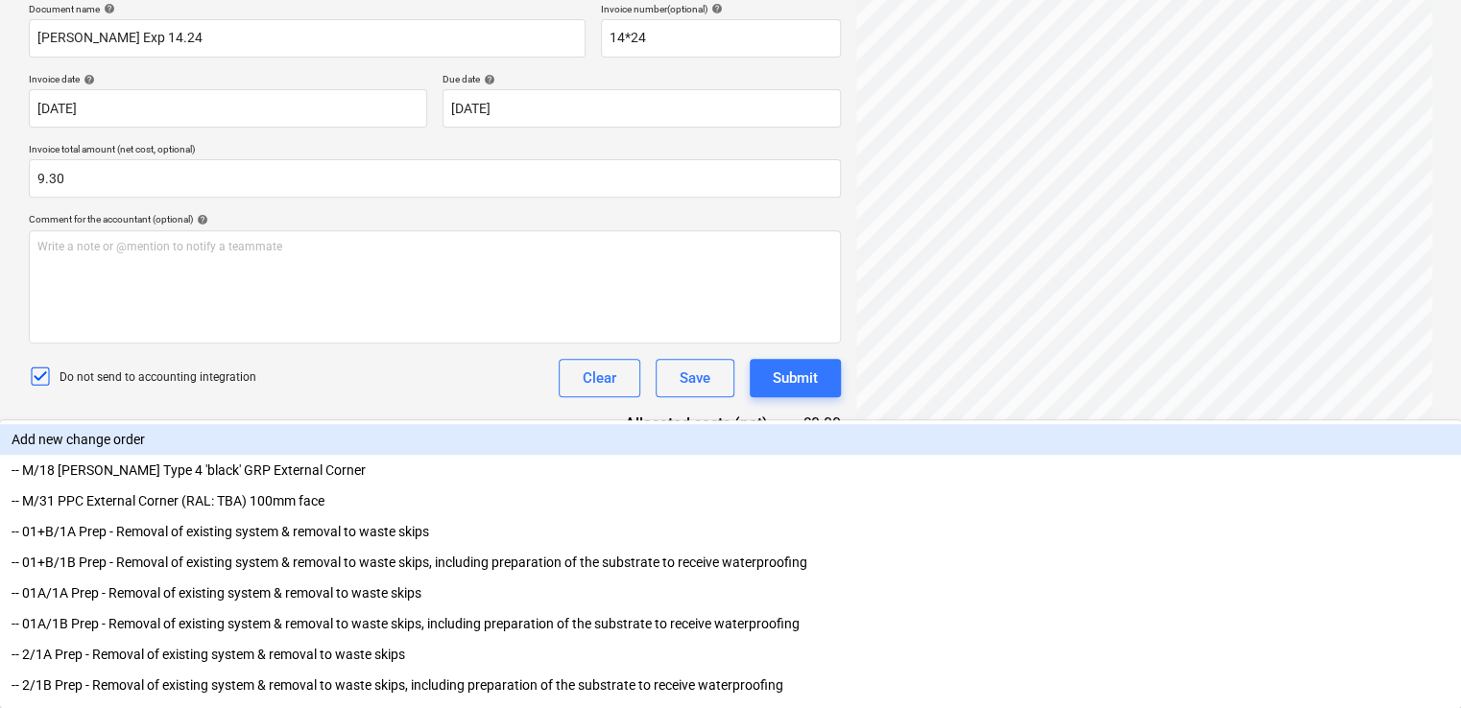
type input "e"
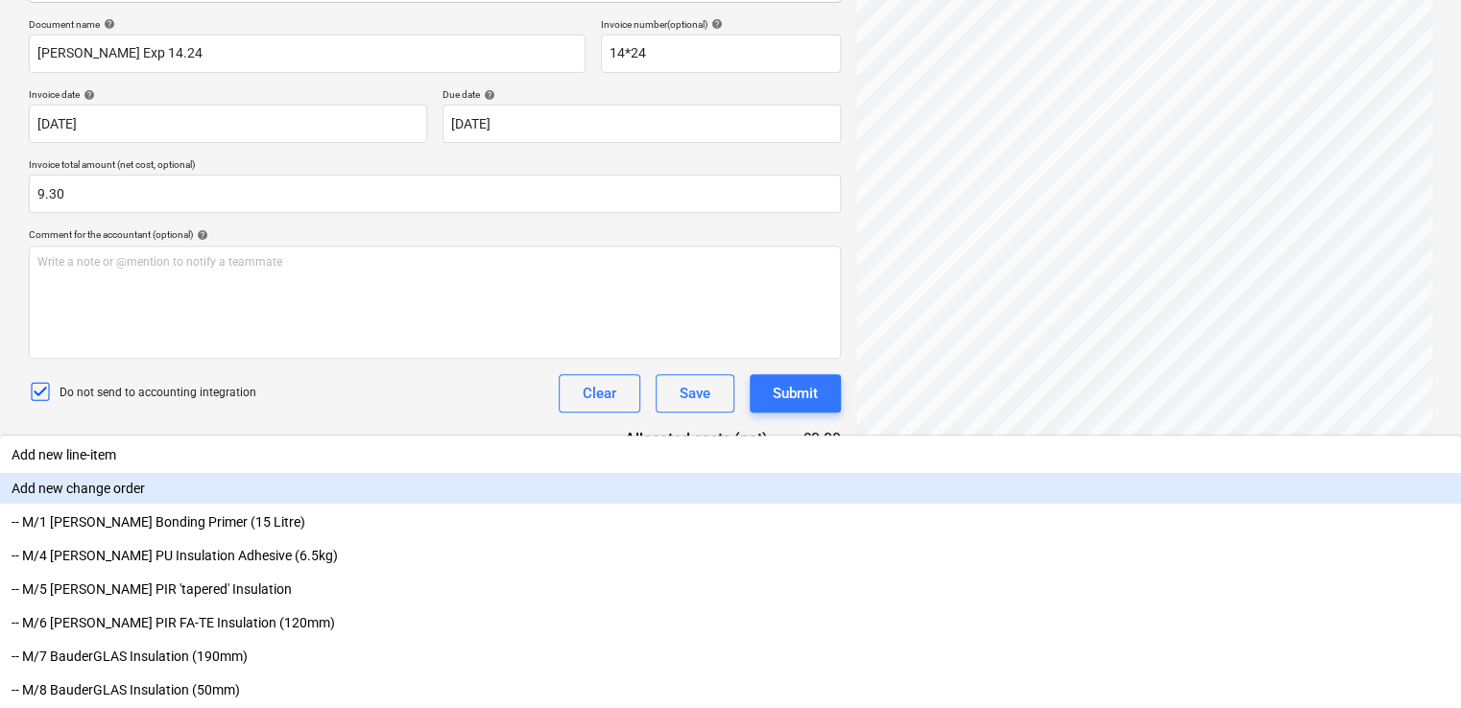
type input "non"
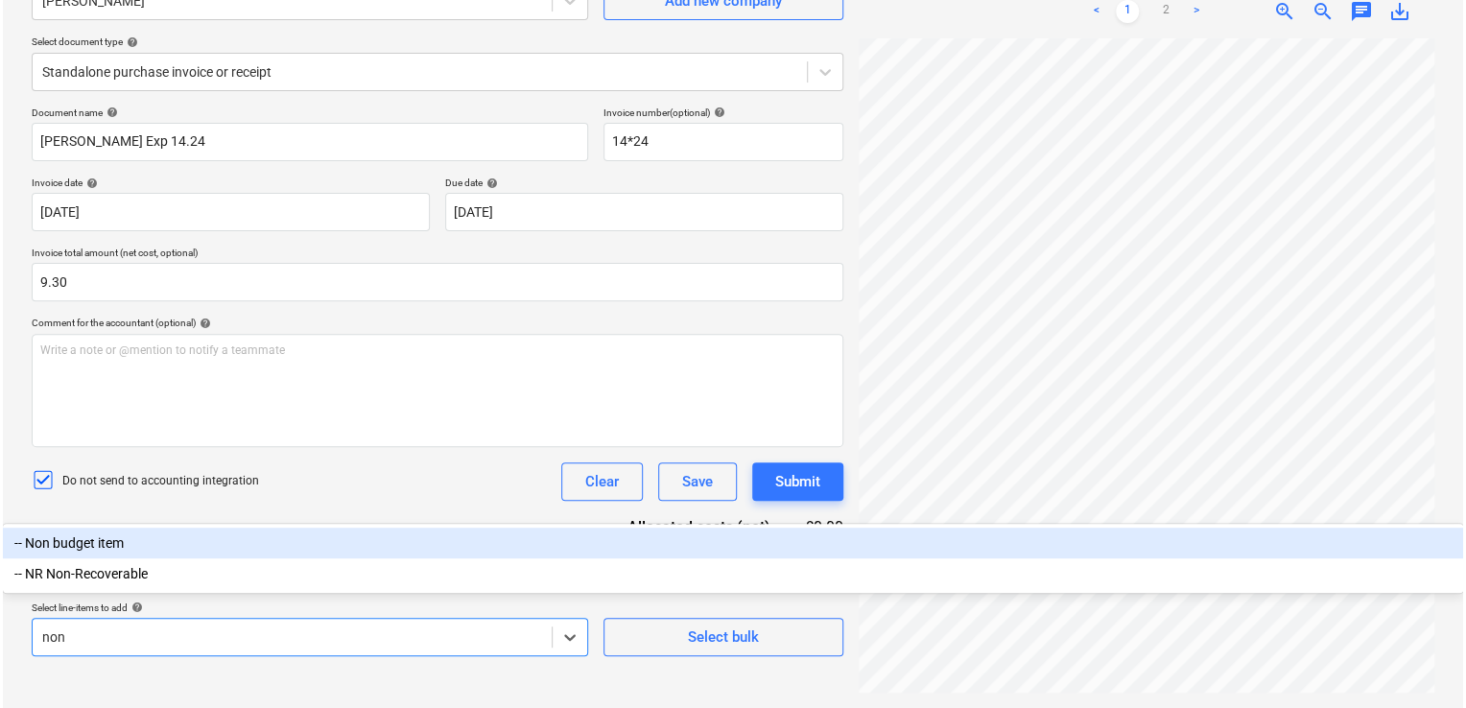
scroll to position [217, 0]
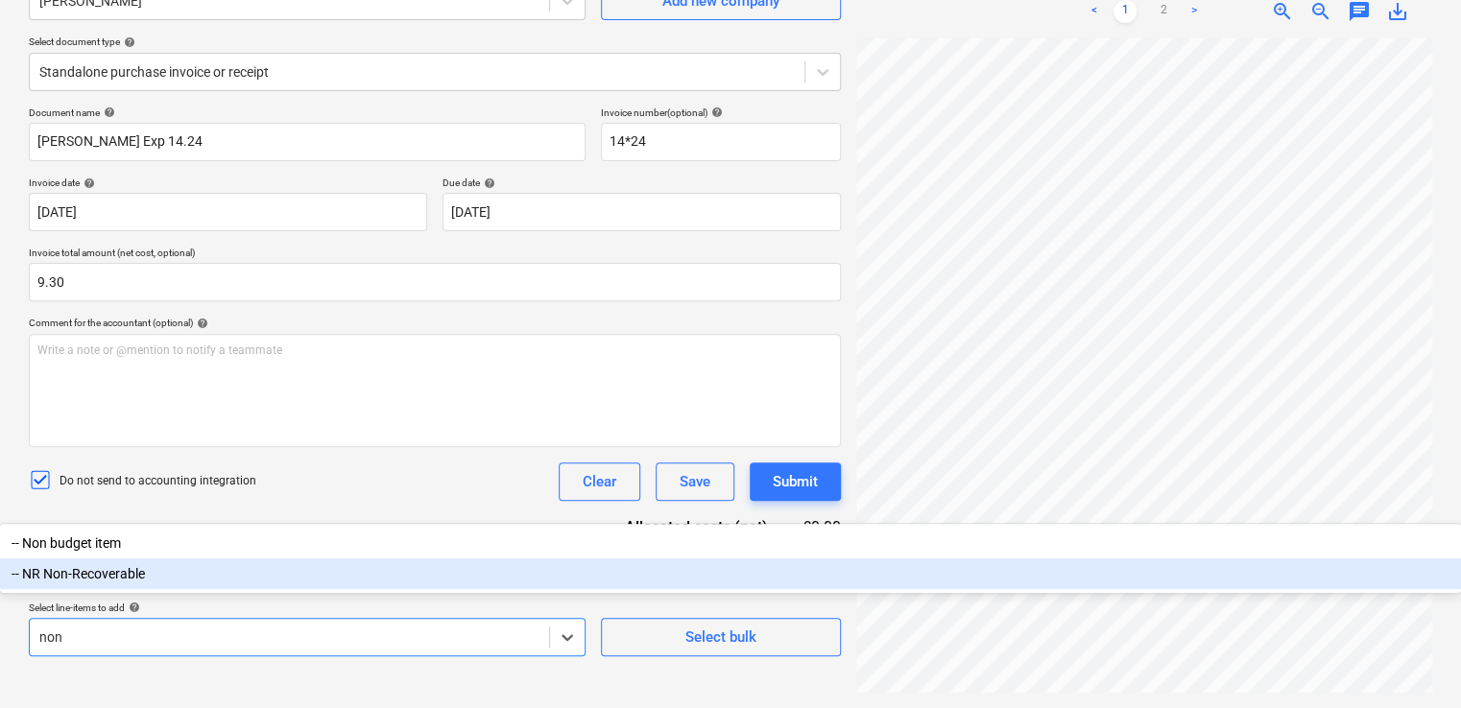
click at [284, 589] on div "-- NR Non-Recoverable" at bounding box center [730, 574] width 1461 height 31
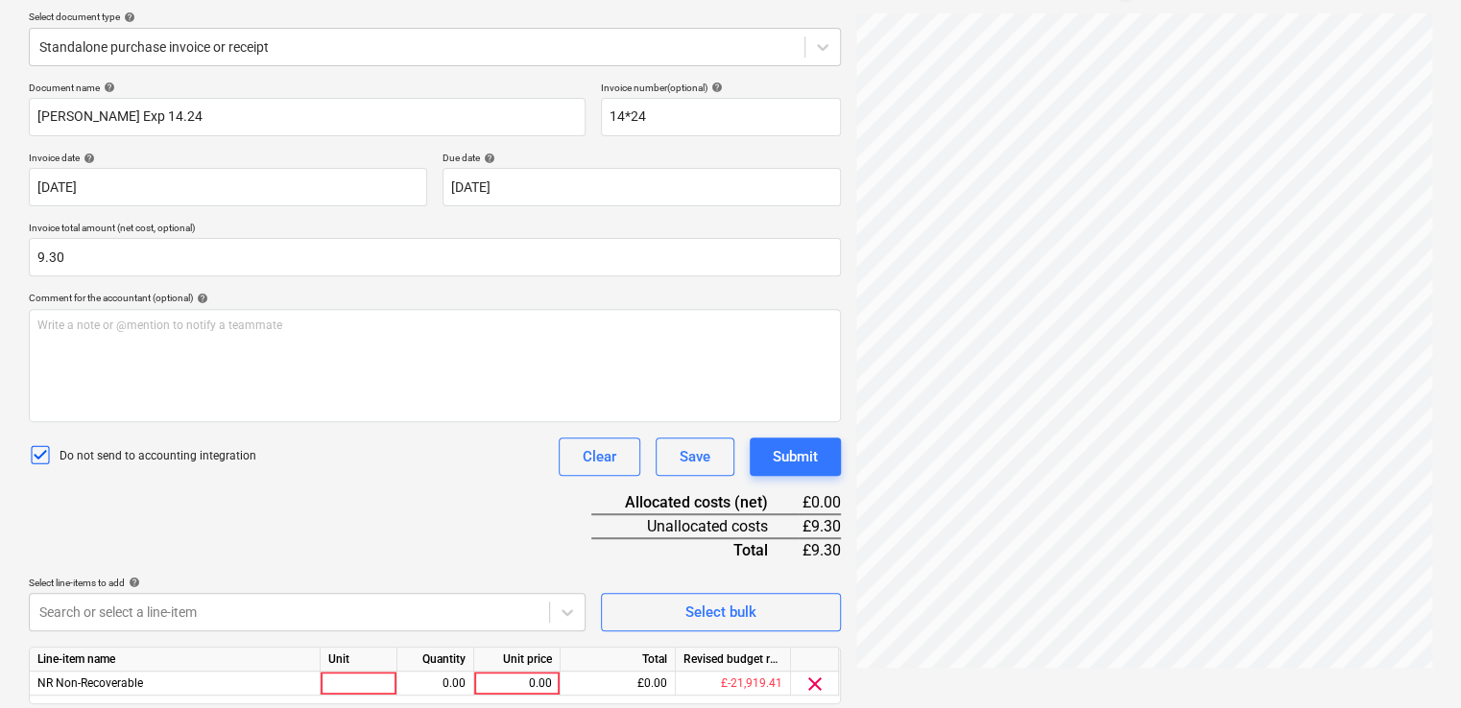
click at [362, 552] on div "Document name help Oliver Williams Exp 14.24 Invoice number (optional) help 14*…" at bounding box center [435, 420] width 812 height 677
click at [369, 680] on div at bounding box center [359, 684] width 77 height 24
type input "item"
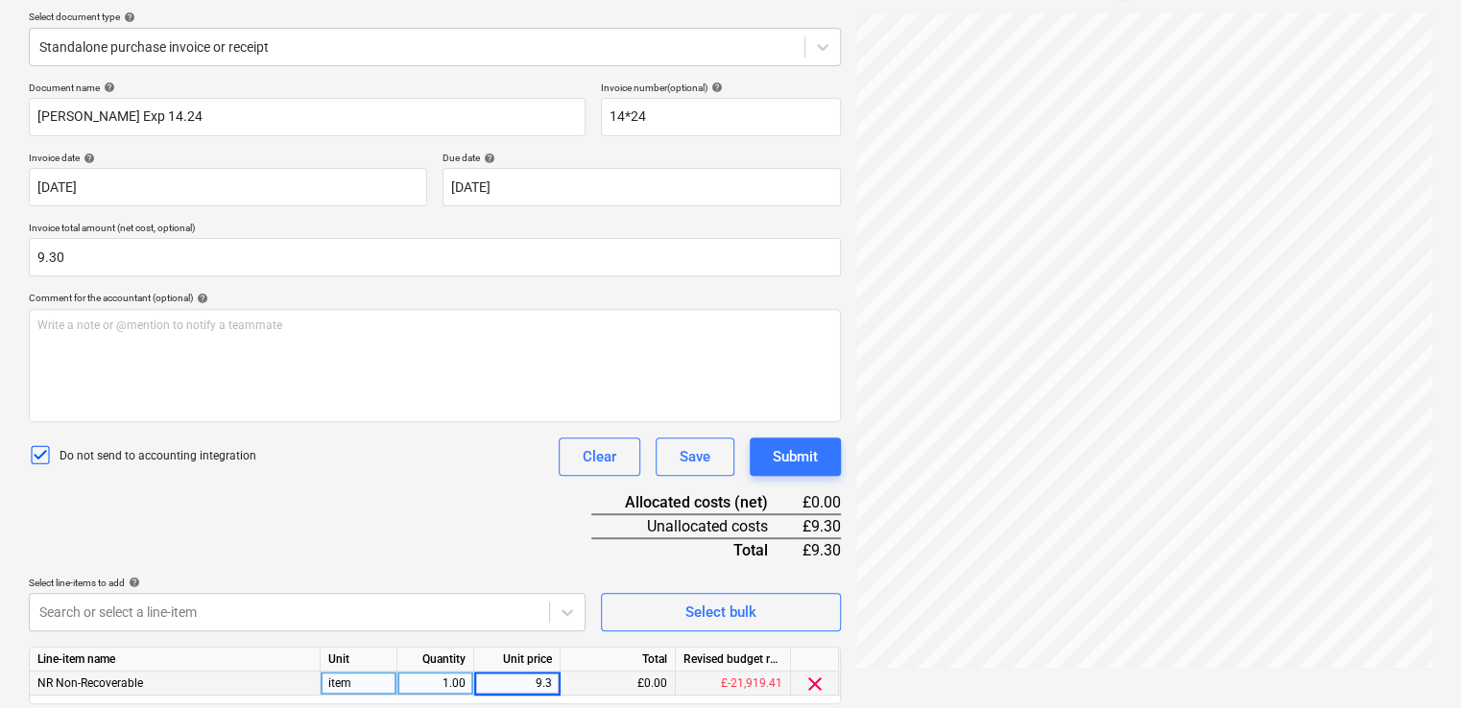
type input "9.30"
click at [426, 490] on div "Document name help Oliver Williams Exp 14.24 Invoice number (optional) help 14*…" at bounding box center [435, 420] width 812 height 677
click at [770, 451] on button "Submit" at bounding box center [795, 457] width 91 height 38
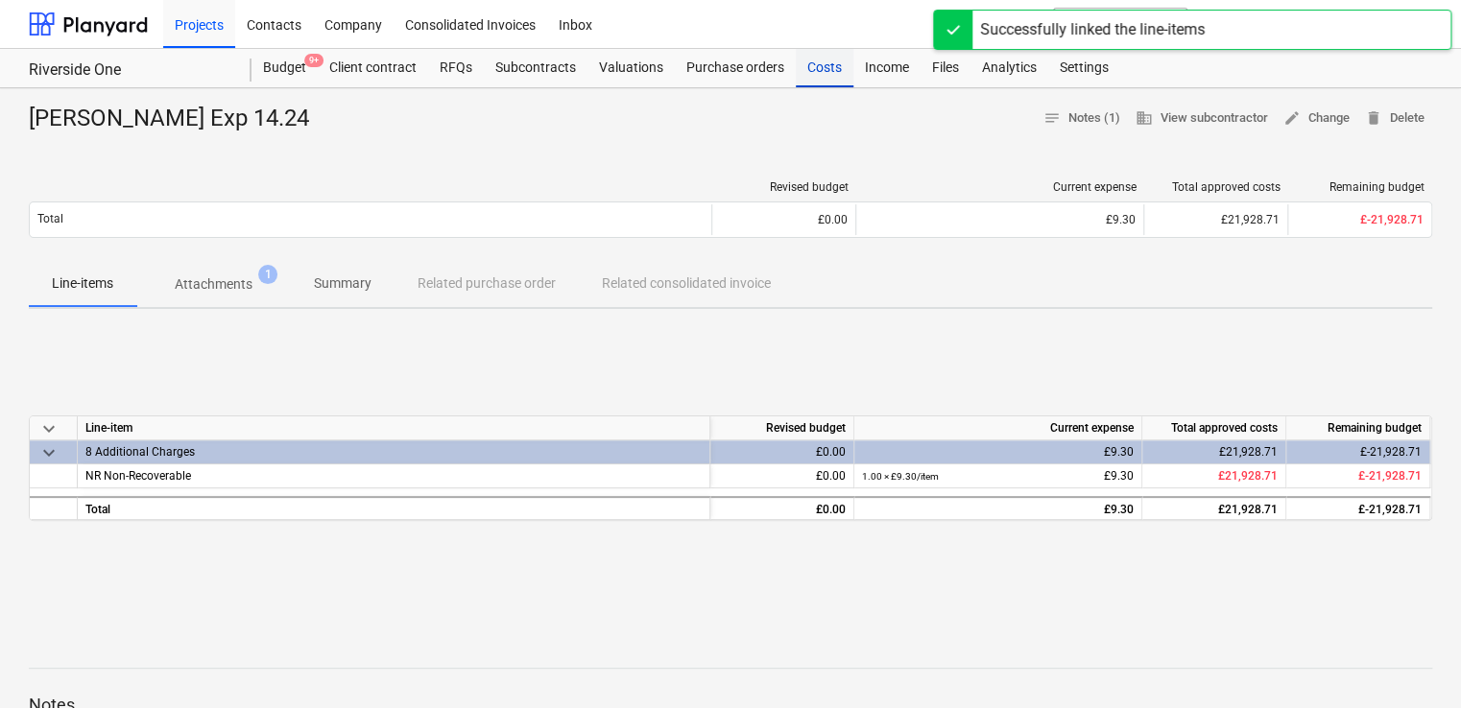
click at [820, 63] on div "Costs" at bounding box center [825, 68] width 58 height 38
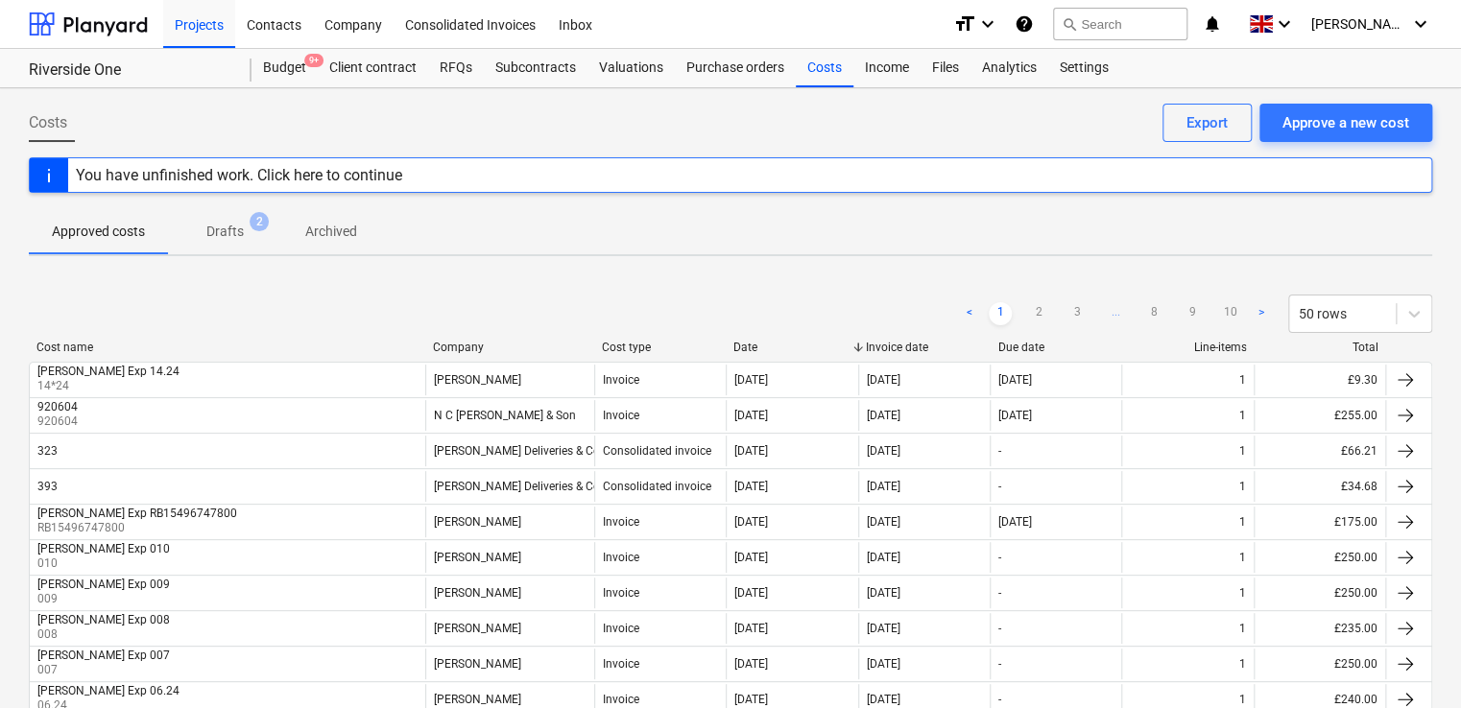
click at [880, 222] on div "Approved costs Drafts 2 Archived" at bounding box center [730, 231] width 1403 height 46
click at [1182, 25] on button "search Search" at bounding box center [1120, 24] width 134 height 33
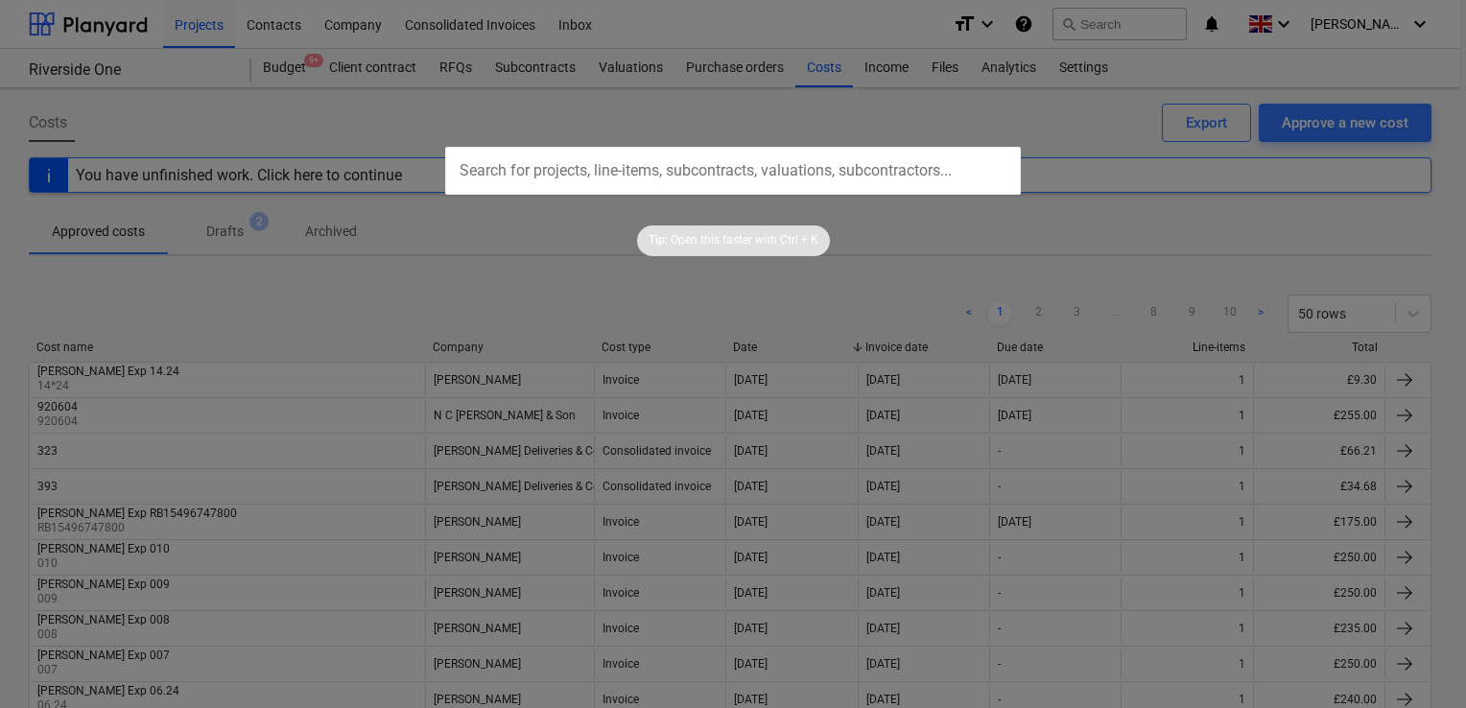
type input "1392385210"
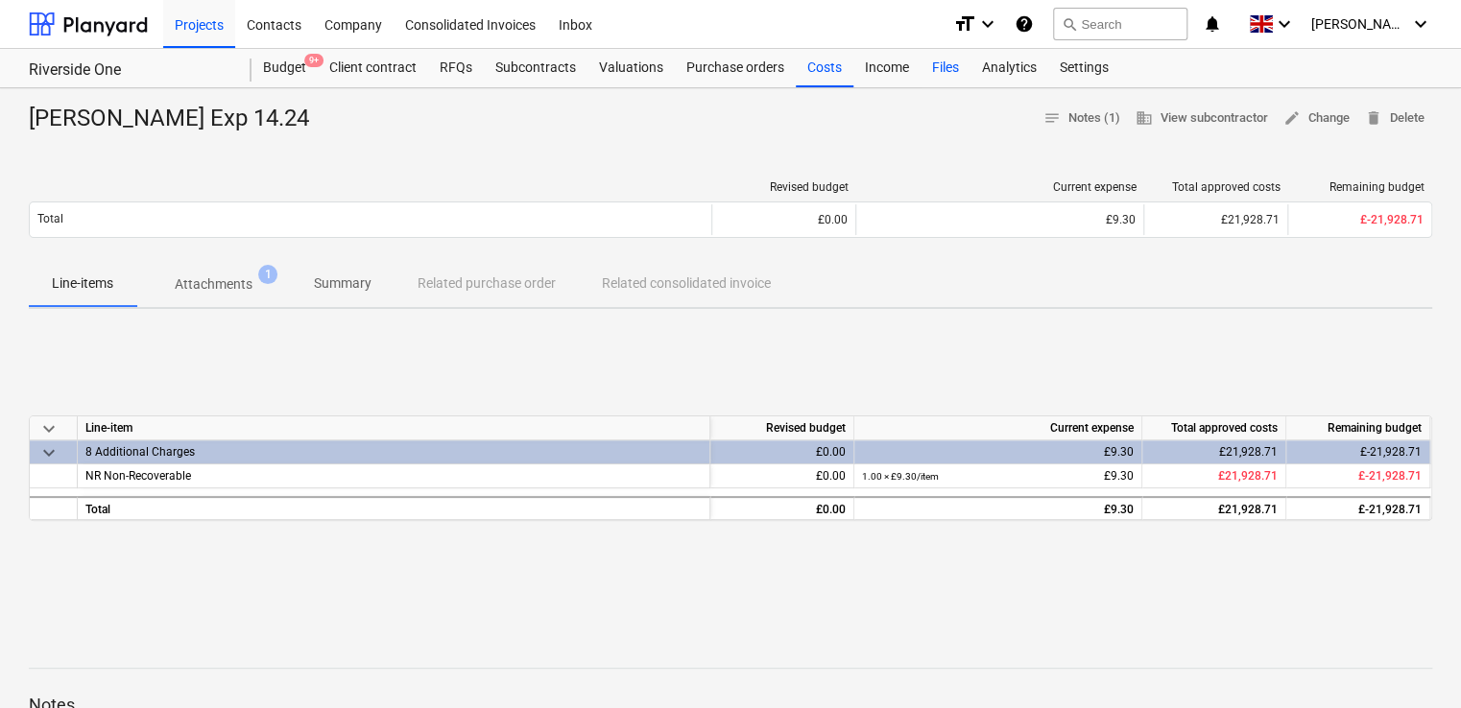
click at [942, 62] on div "Files" at bounding box center [945, 68] width 50 height 38
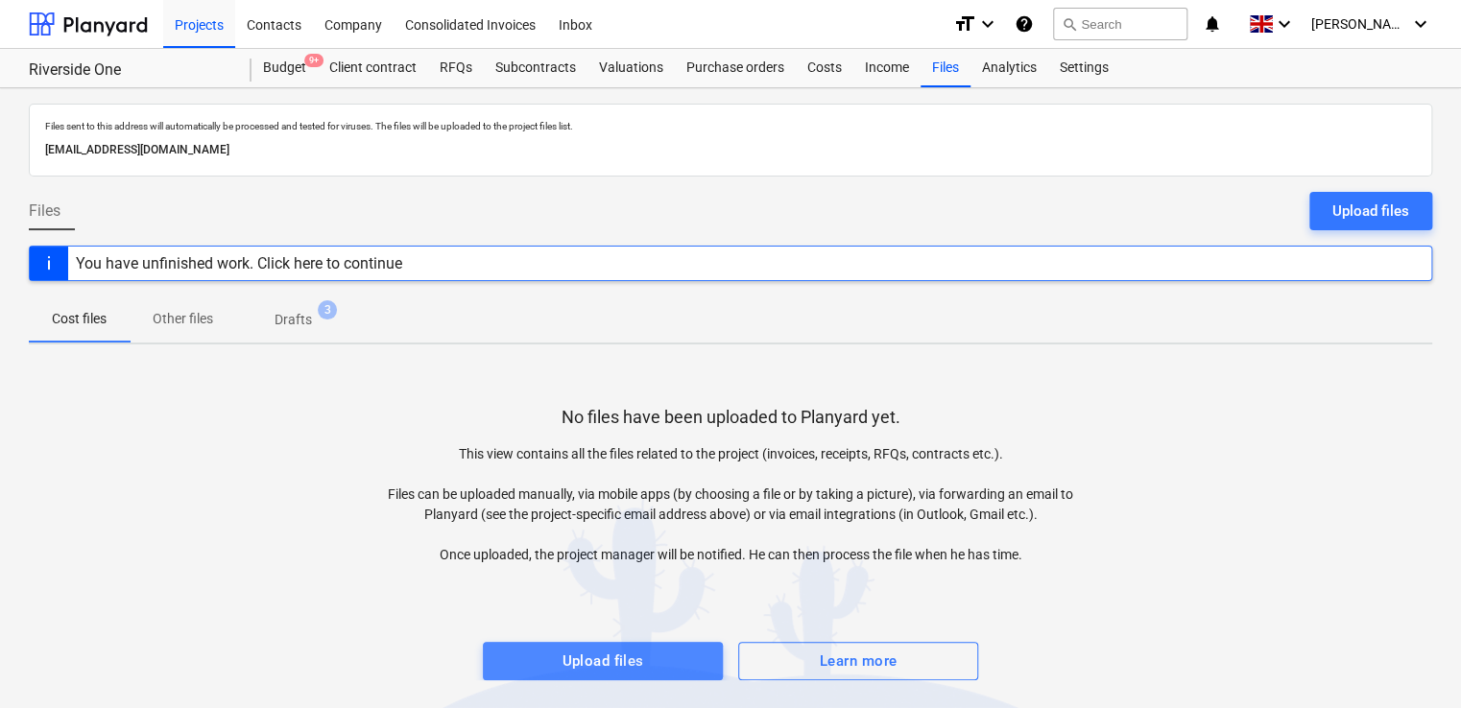
click at [664, 646] on button "Upload files" at bounding box center [603, 661] width 240 height 38
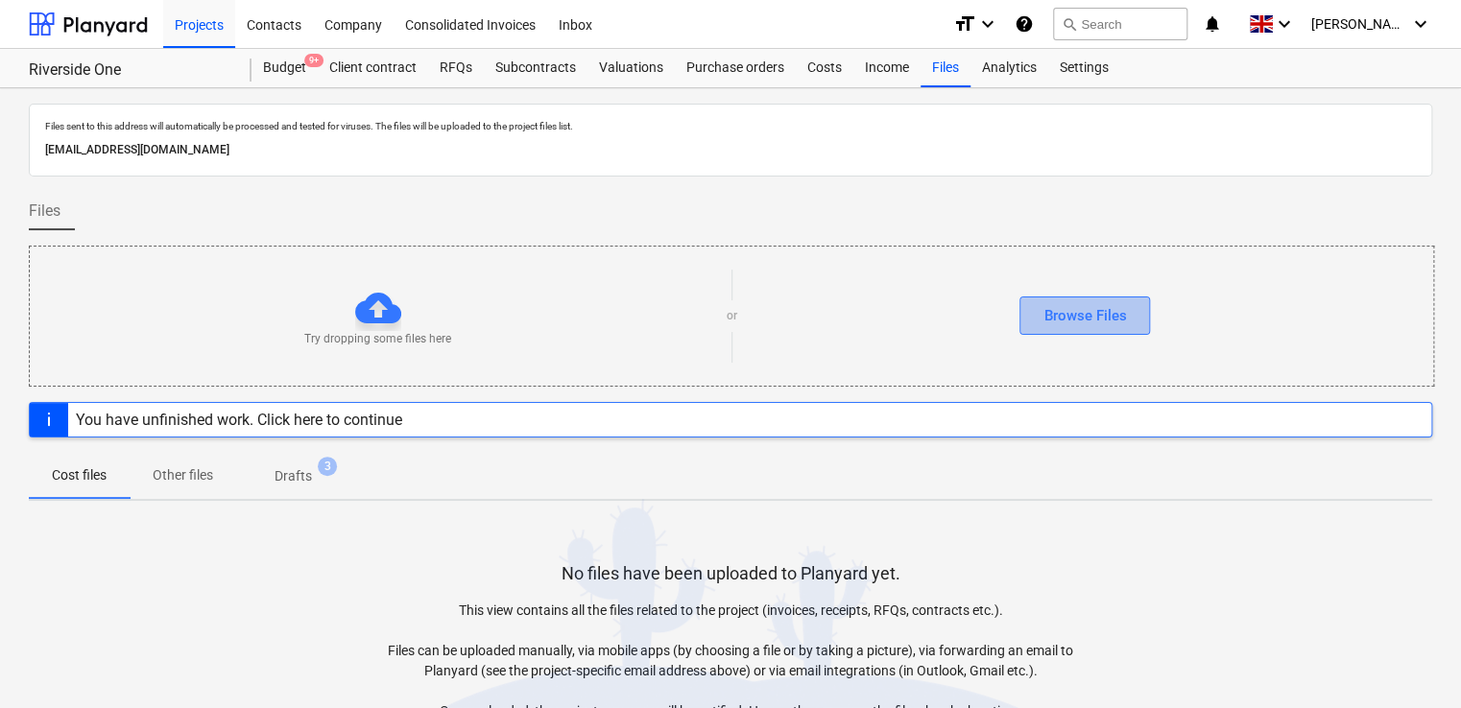
click at [1064, 301] on button "Browse Files" at bounding box center [1084, 316] width 131 height 38
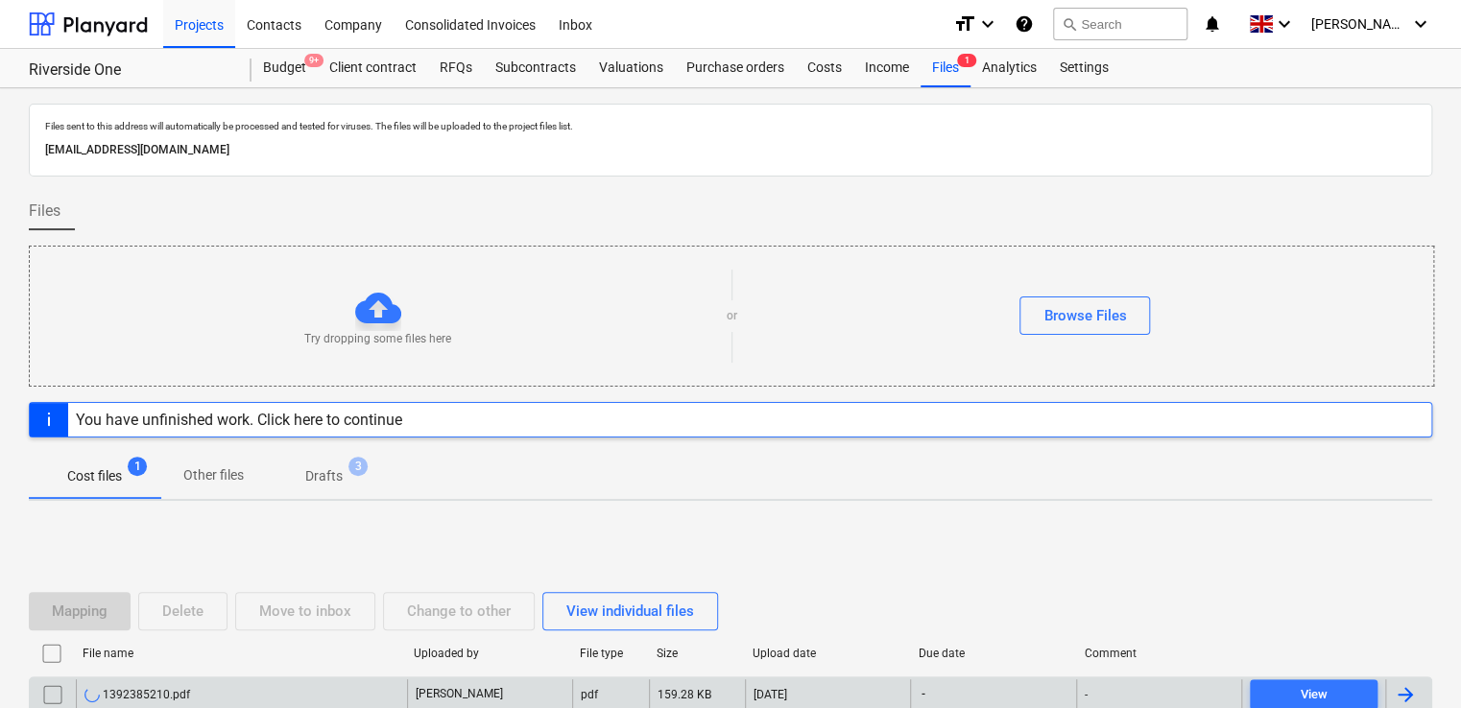
click at [1201, 690] on div "-" at bounding box center [1158, 694] width 165 height 31
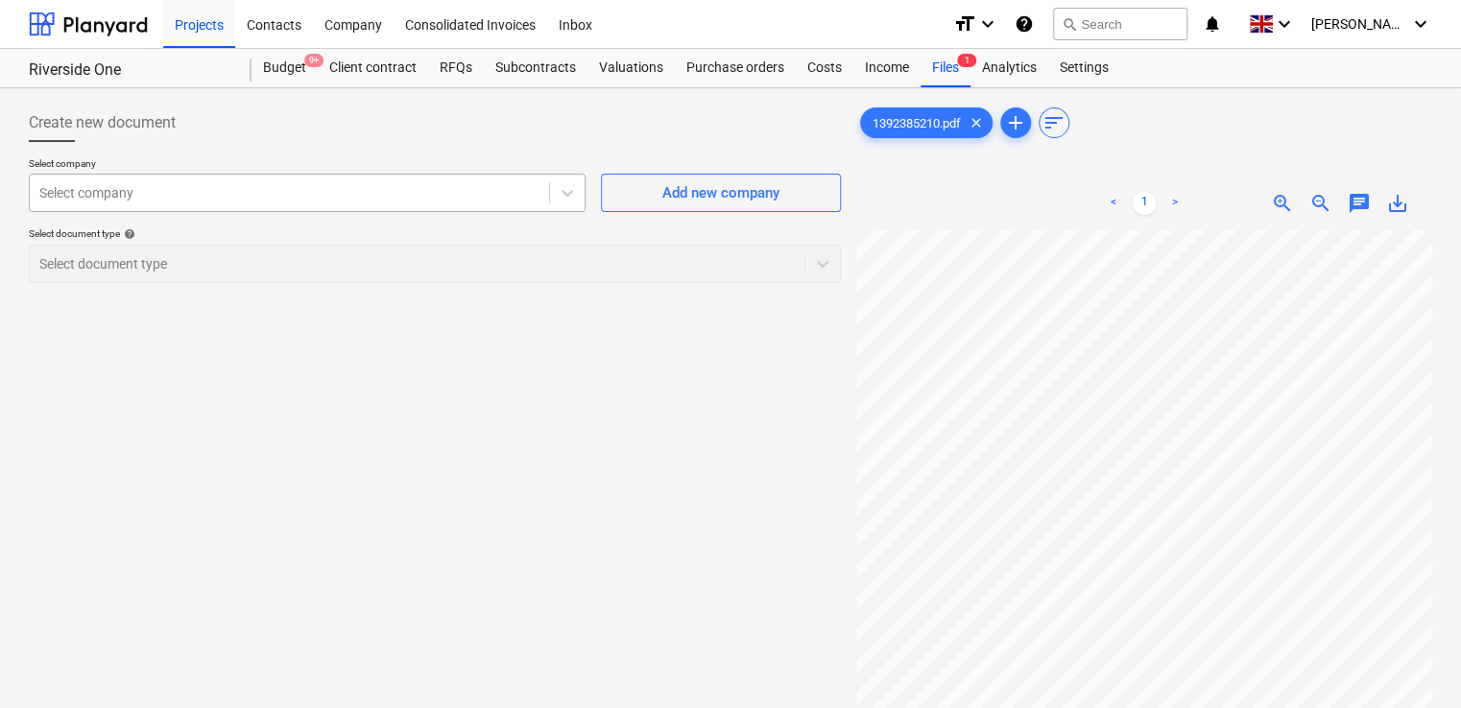
click at [471, 190] on div at bounding box center [289, 192] width 500 height 19
type input "c"
type input "screw"
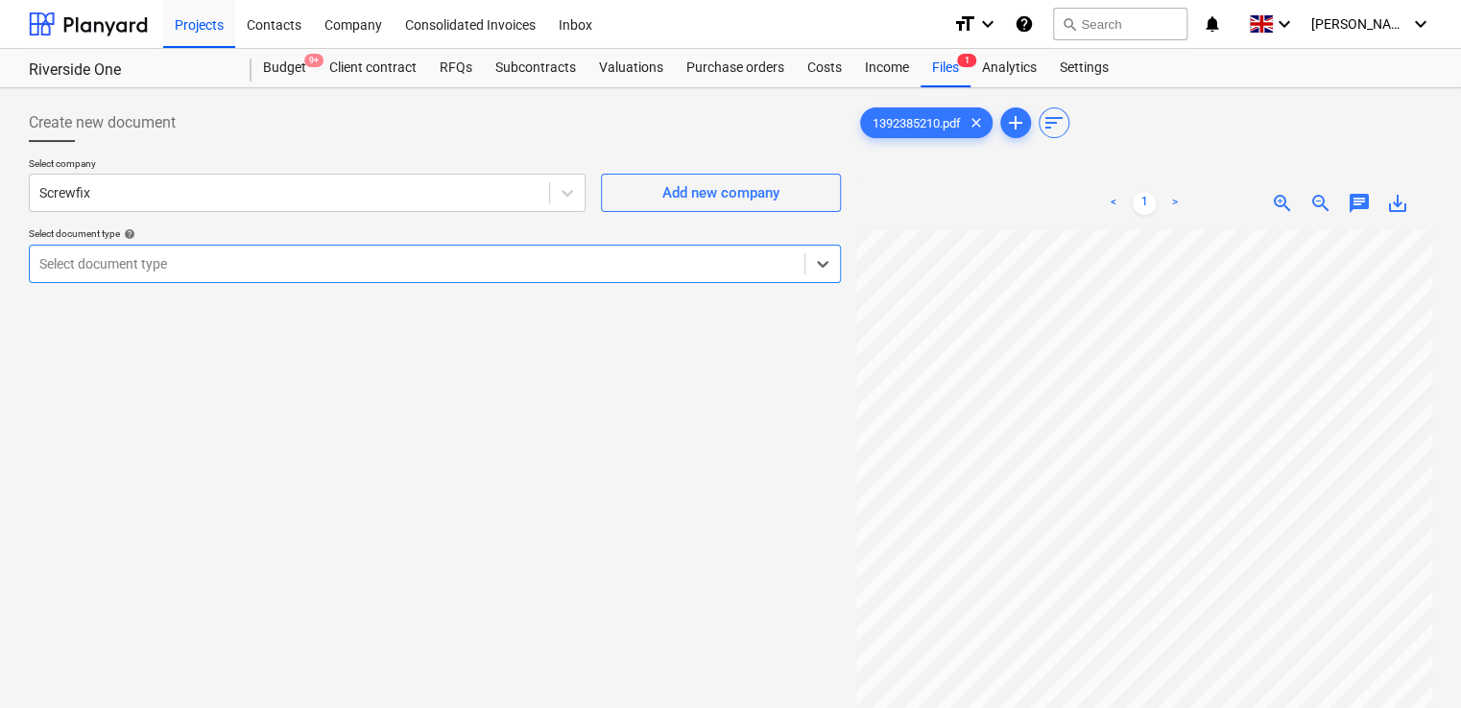
click at [301, 274] on div "Select document type" at bounding box center [417, 263] width 774 height 27
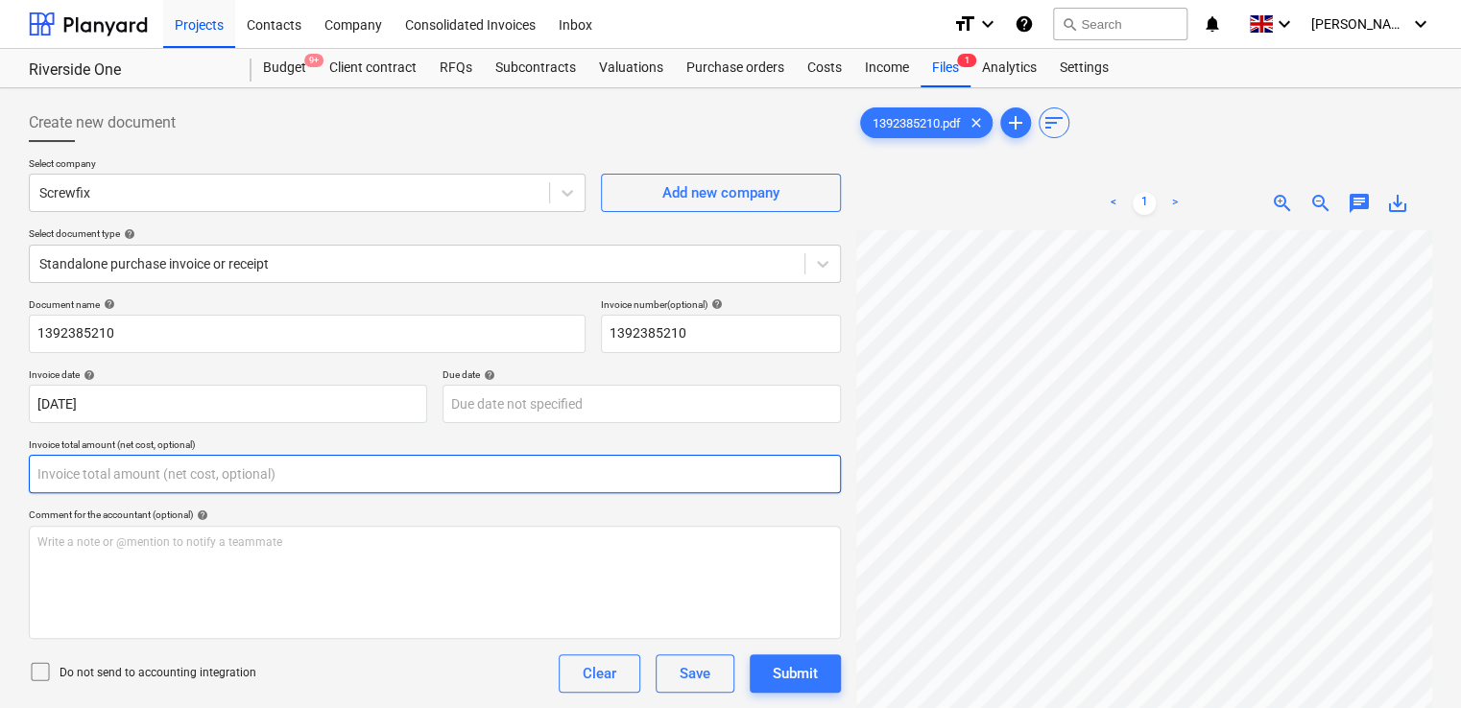
click at [143, 480] on input "text" at bounding box center [435, 474] width 812 height 38
type input "8.29"
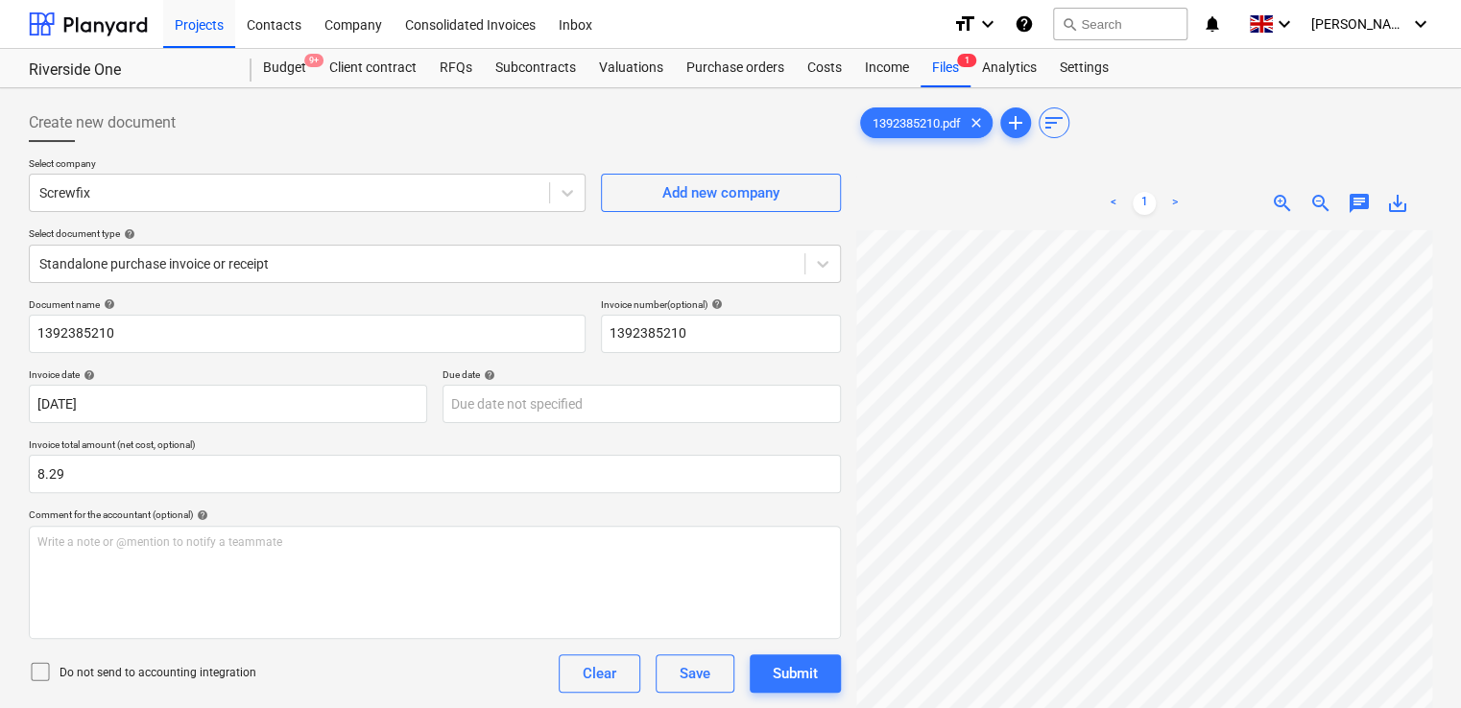
click at [35, 667] on icon at bounding box center [40, 671] width 23 height 23
click at [290, 658] on div "Do not send to accounting integration Clear Save Submit" at bounding box center [435, 674] width 812 height 38
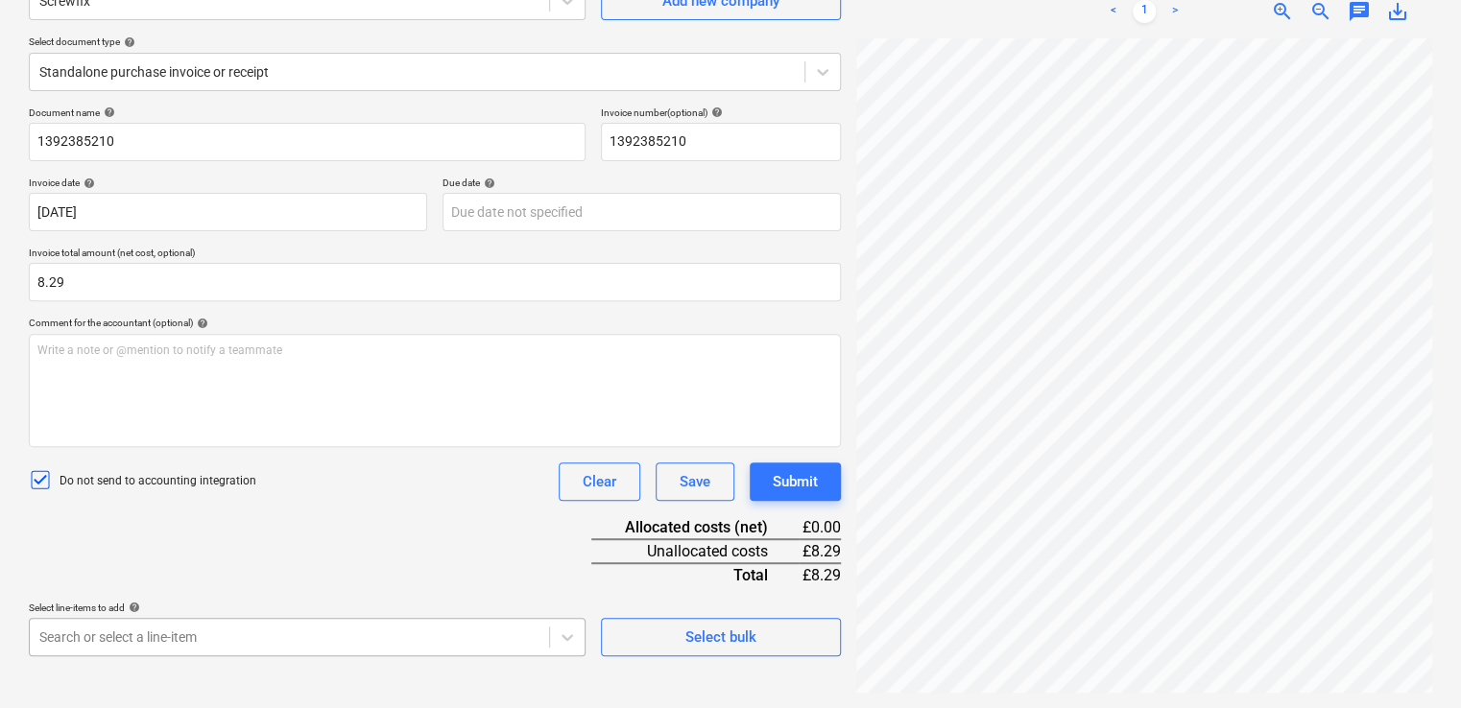
scroll to position [438, 0]
click at [269, 516] on body "Projects Contacts Company Consolidated Invoices Inbox format_size keyboard_arro…" at bounding box center [730, 162] width 1461 height 708
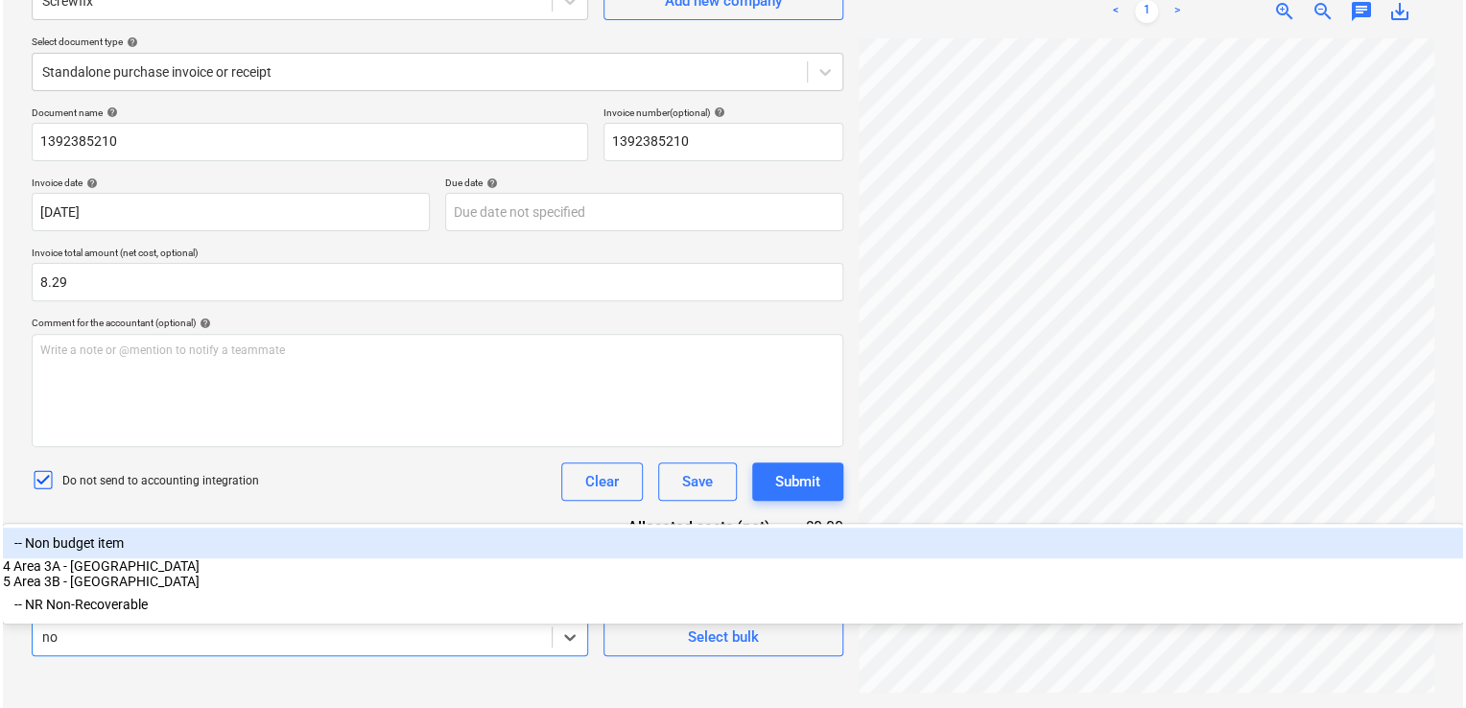
scroll to position [217, 0]
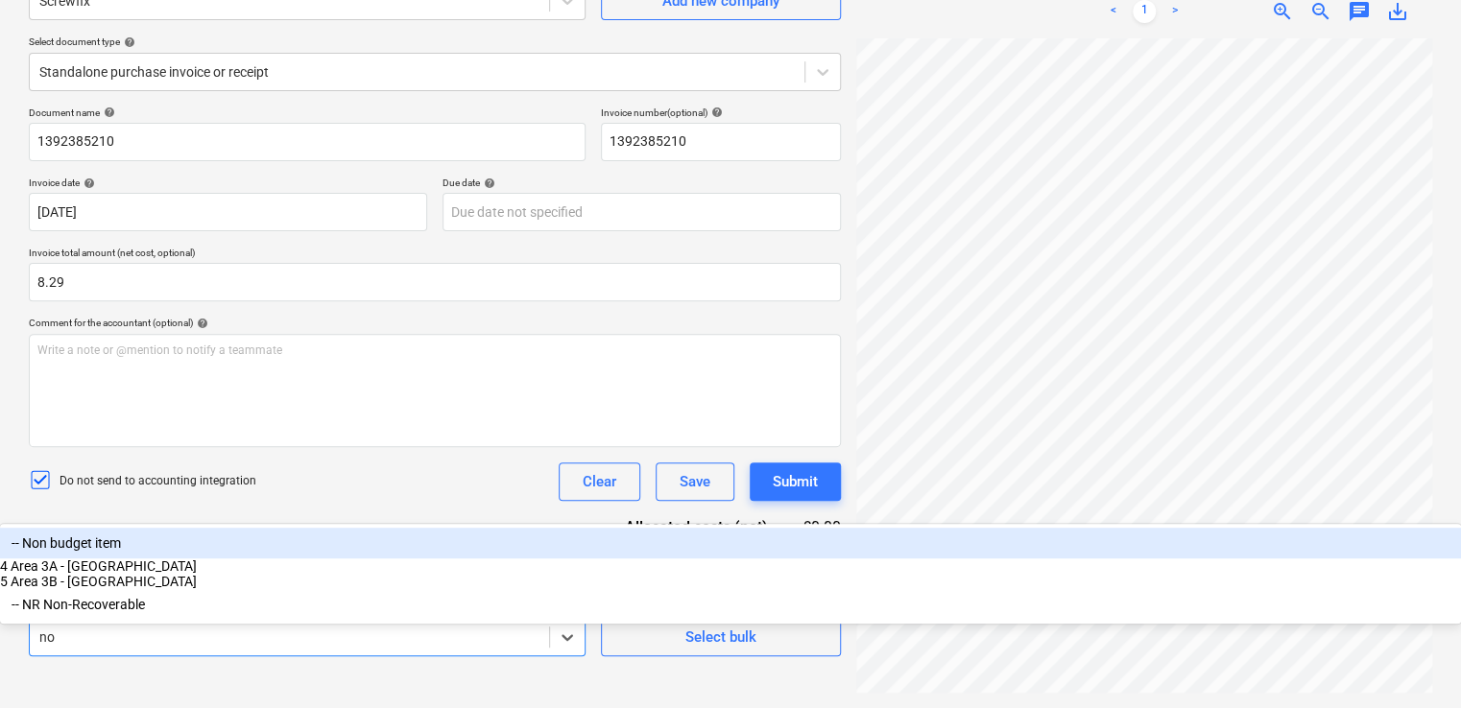
type input "non"
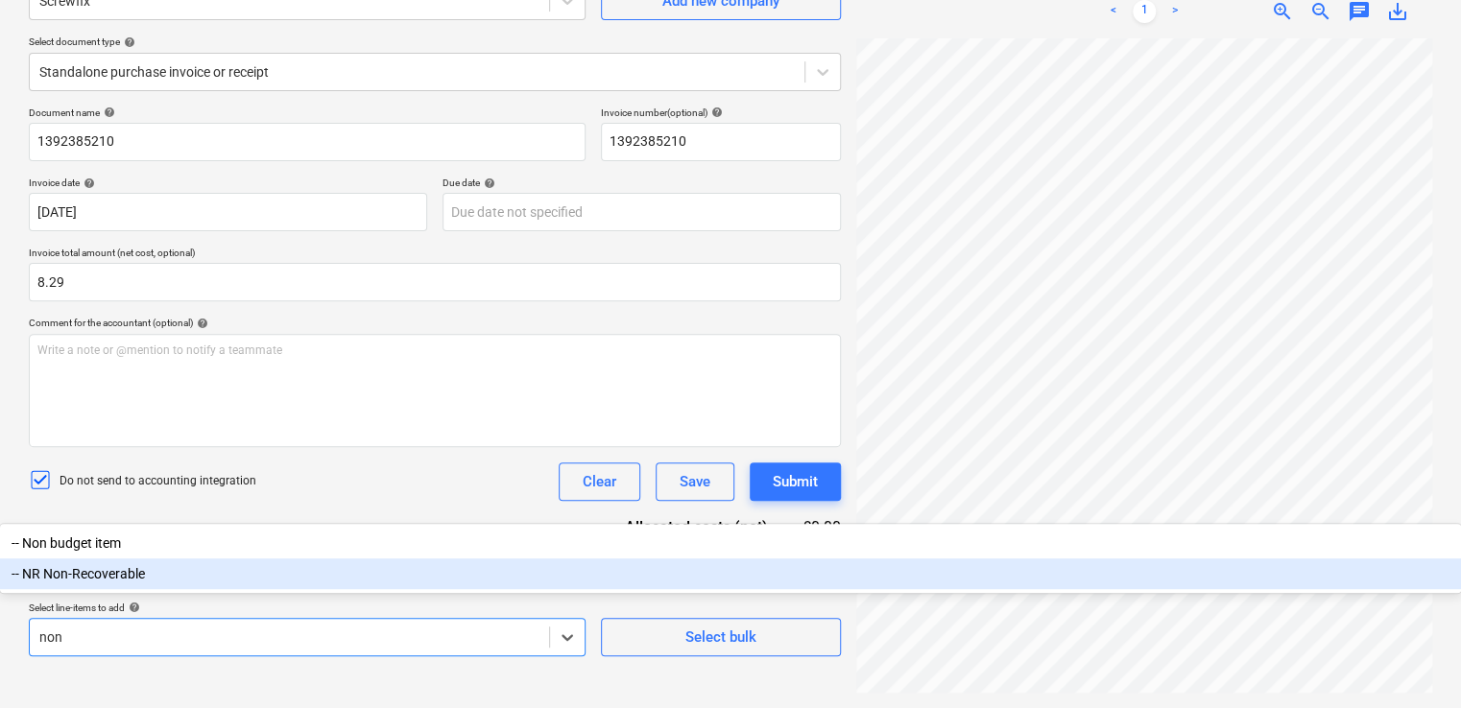
click at [140, 589] on div "-- NR Non-Recoverable" at bounding box center [730, 574] width 1461 height 31
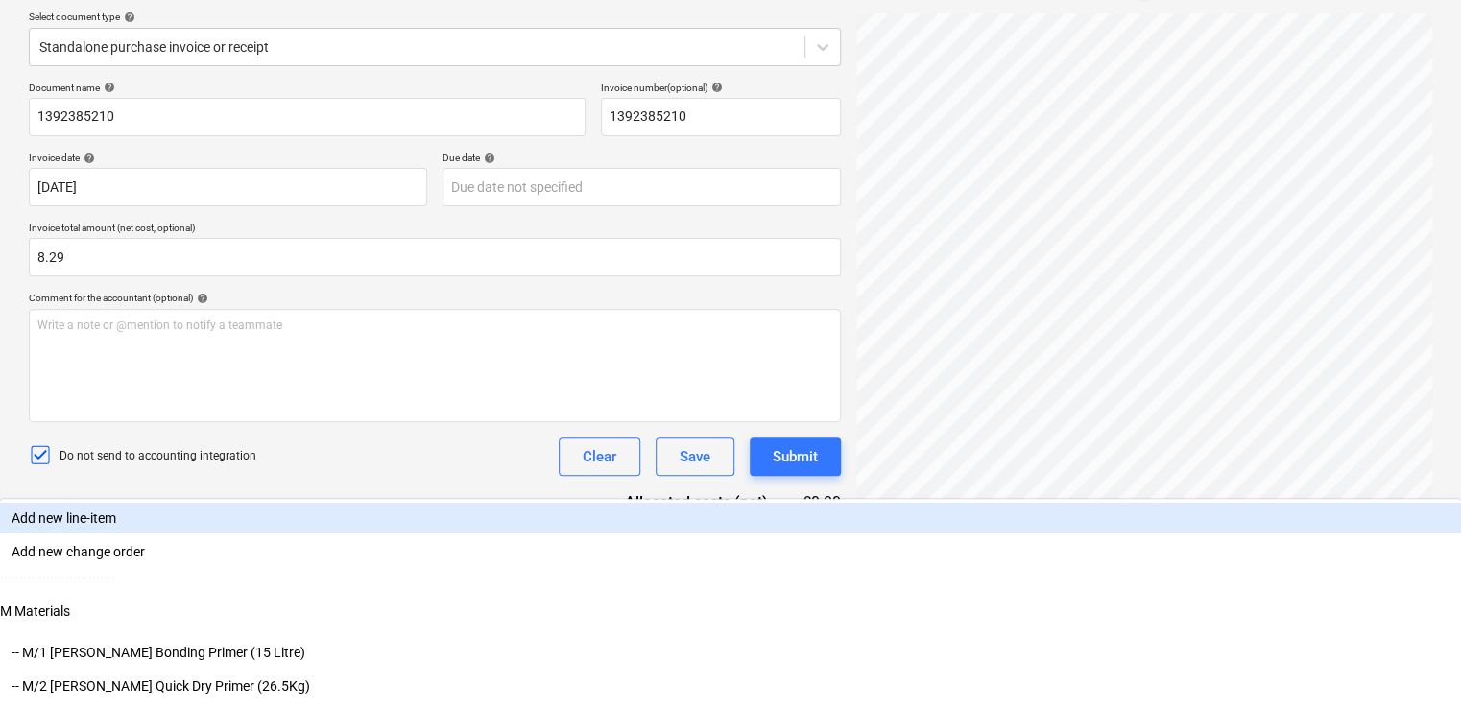
click at [359, 489] on div "Document name help 1392385210 Invoice number (optional) help 1392385210 Invoice…" at bounding box center [435, 420] width 812 height 677
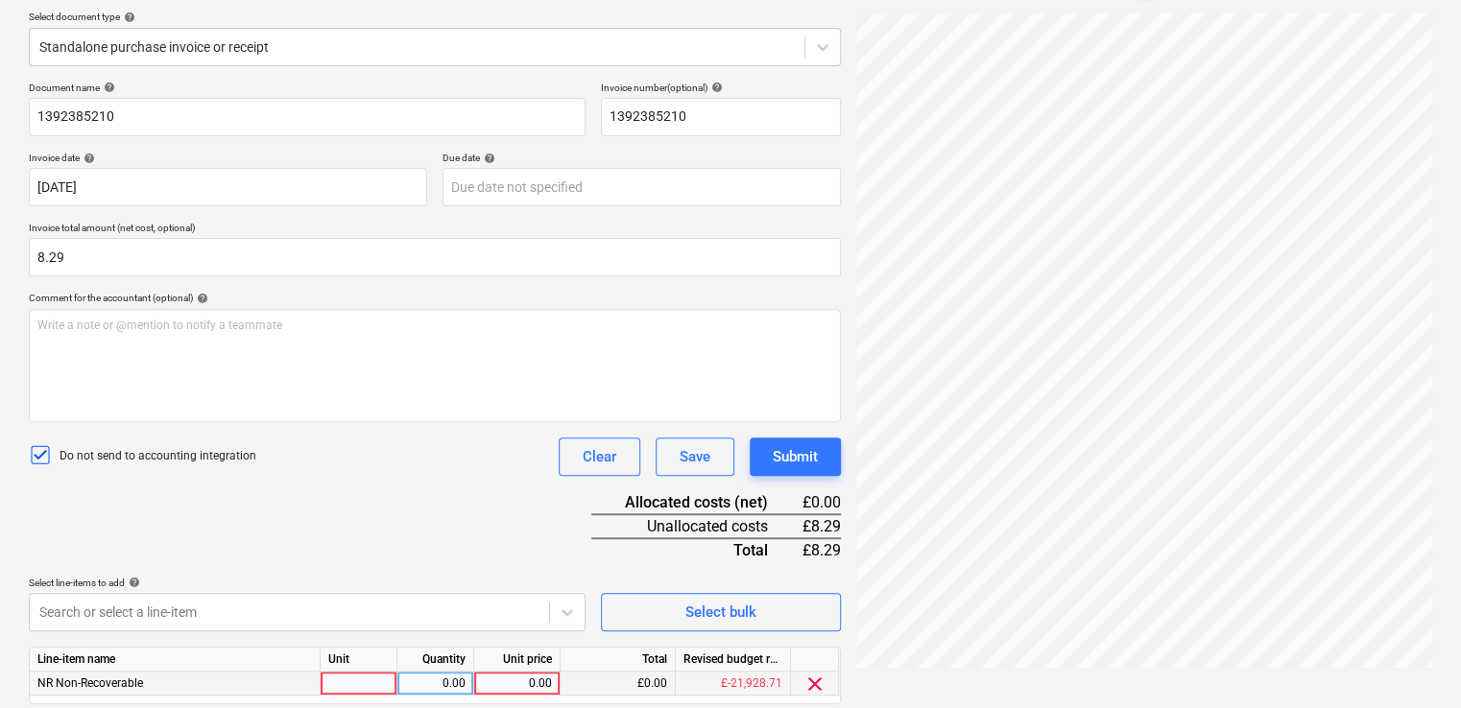
click at [373, 687] on div at bounding box center [359, 684] width 77 height 24
type input "item"
type input "8.29"
click at [298, 534] on div "Document name help 1392385210 Invoice number (optional) help 1392385210 Invoice…" at bounding box center [435, 420] width 812 height 677
click at [812, 453] on div "Submit" at bounding box center [795, 456] width 45 height 25
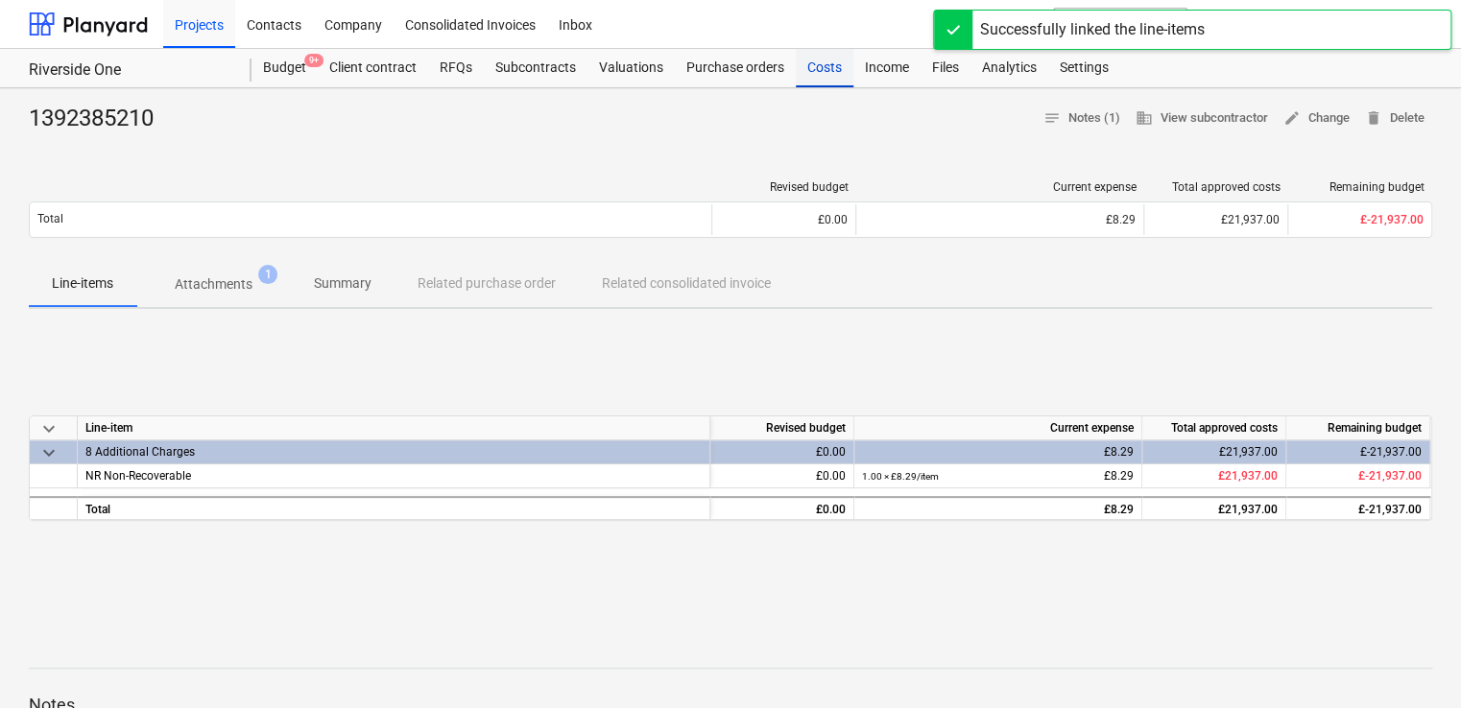
click at [806, 71] on div "Costs" at bounding box center [825, 68] width 58 height 38
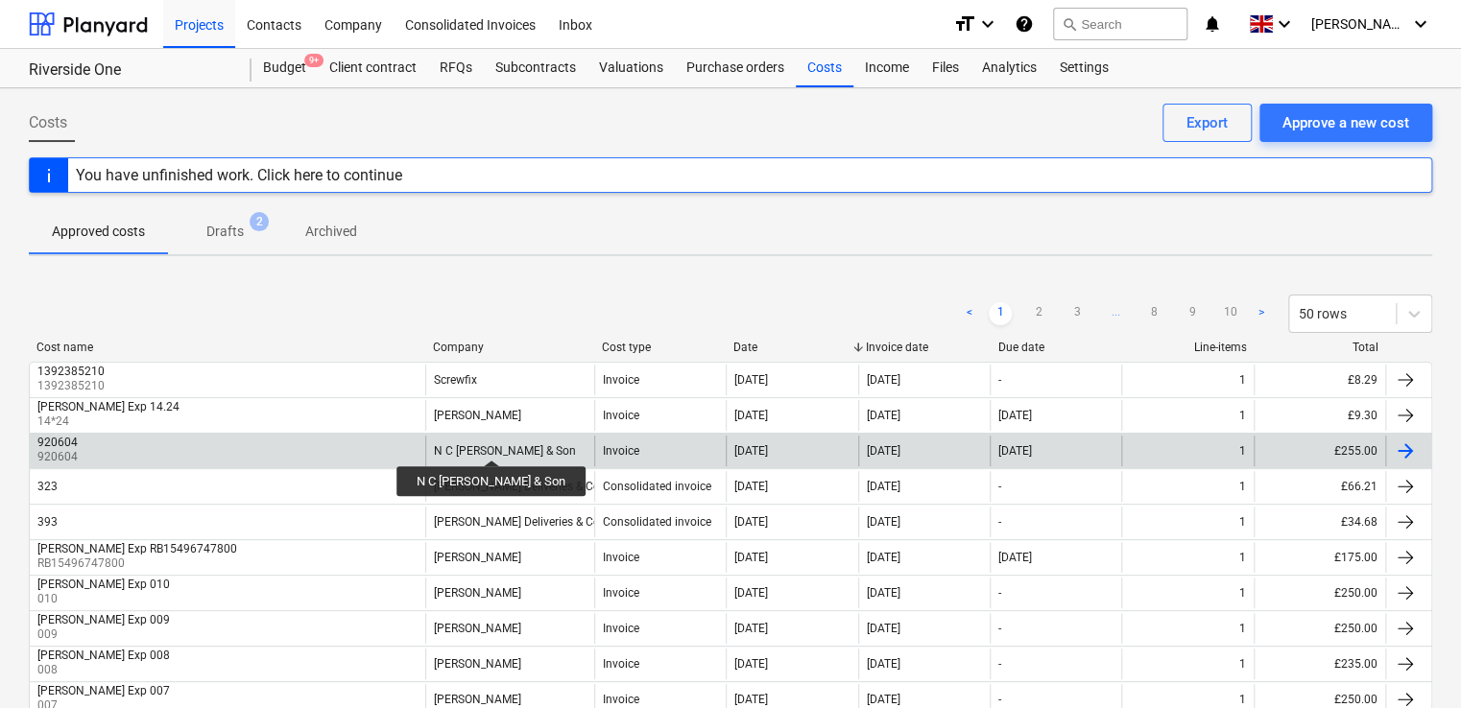
click at [474, 444] on div "N C [PERSON_NAME] & Son" at bounding box center [505, 450] width 142 height 13
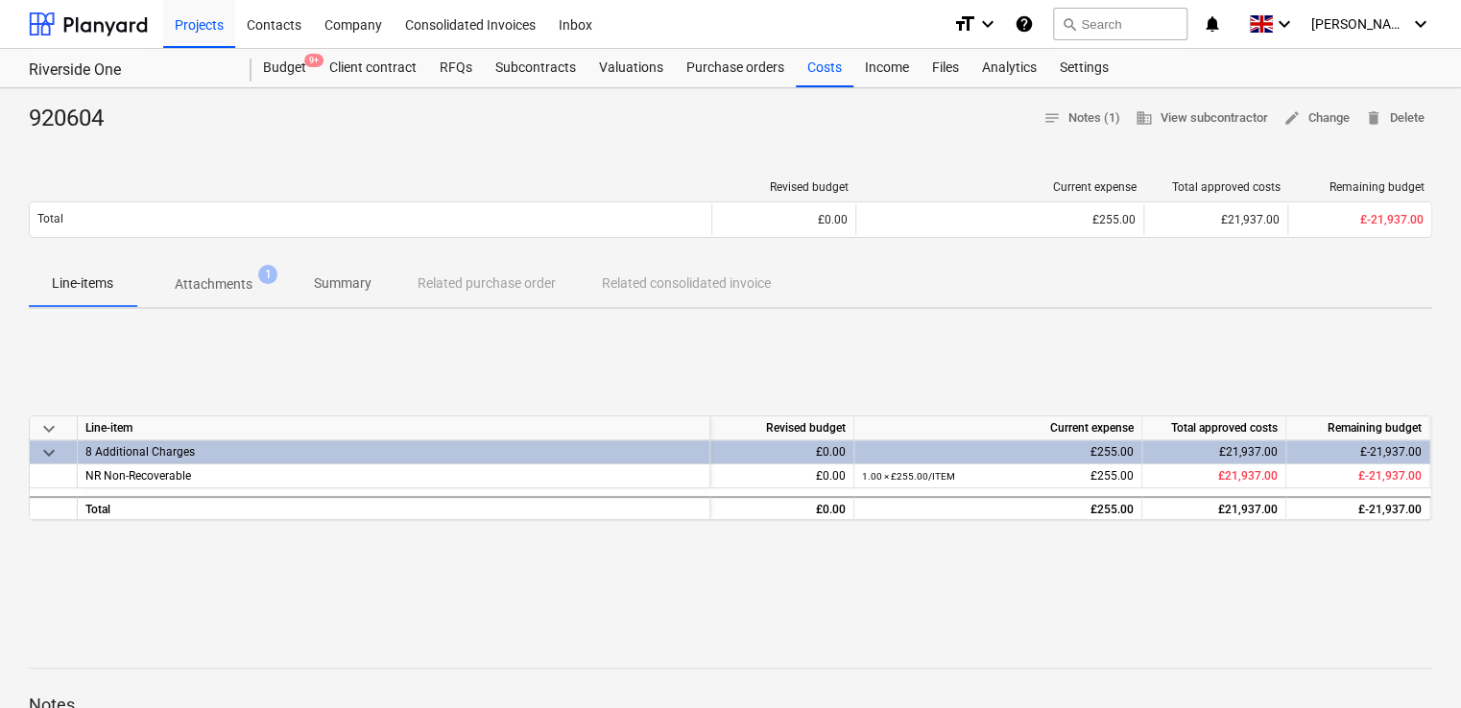
click at [230, 280] on p "Attachments" at bounding box center [214, 284] width 78 height 20
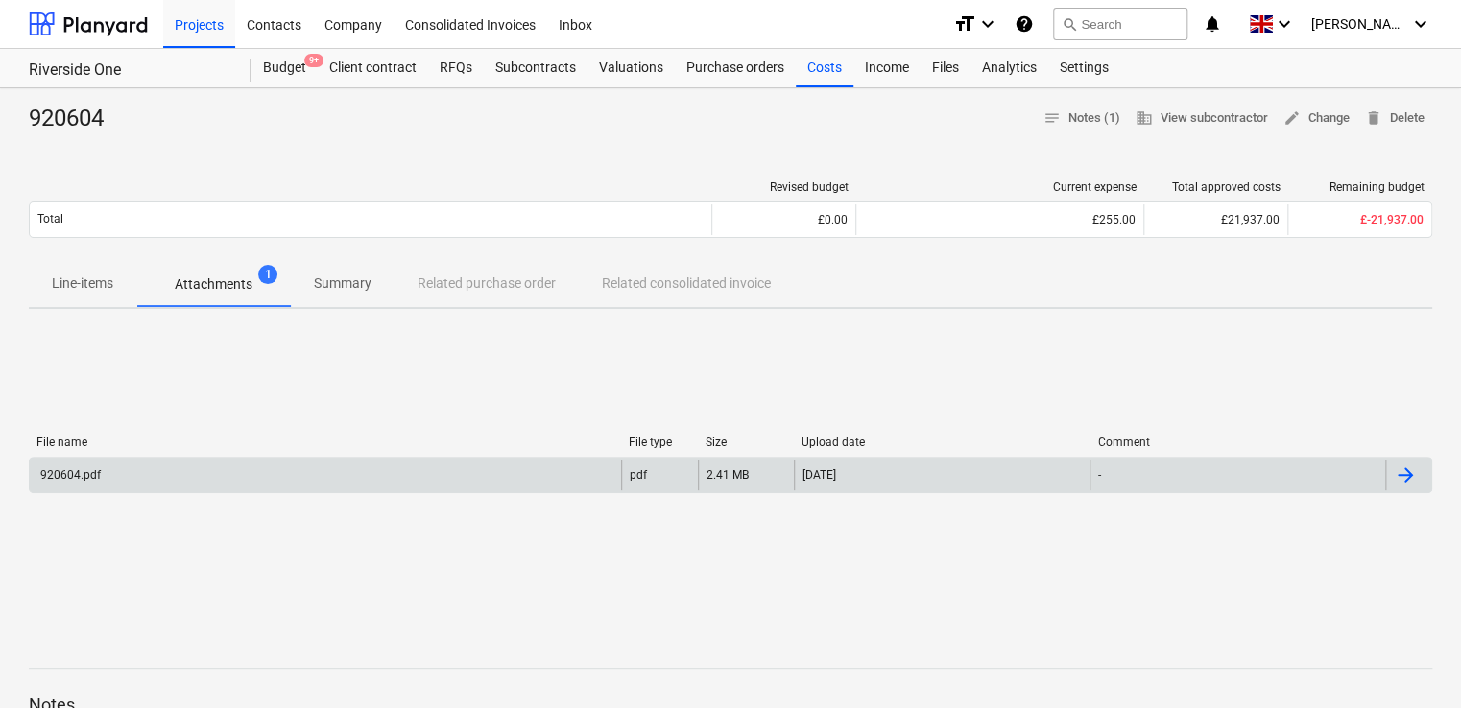
click at [96, 472] on div "920604.pdf" at bounding box center [68, 474] width 63 height 13
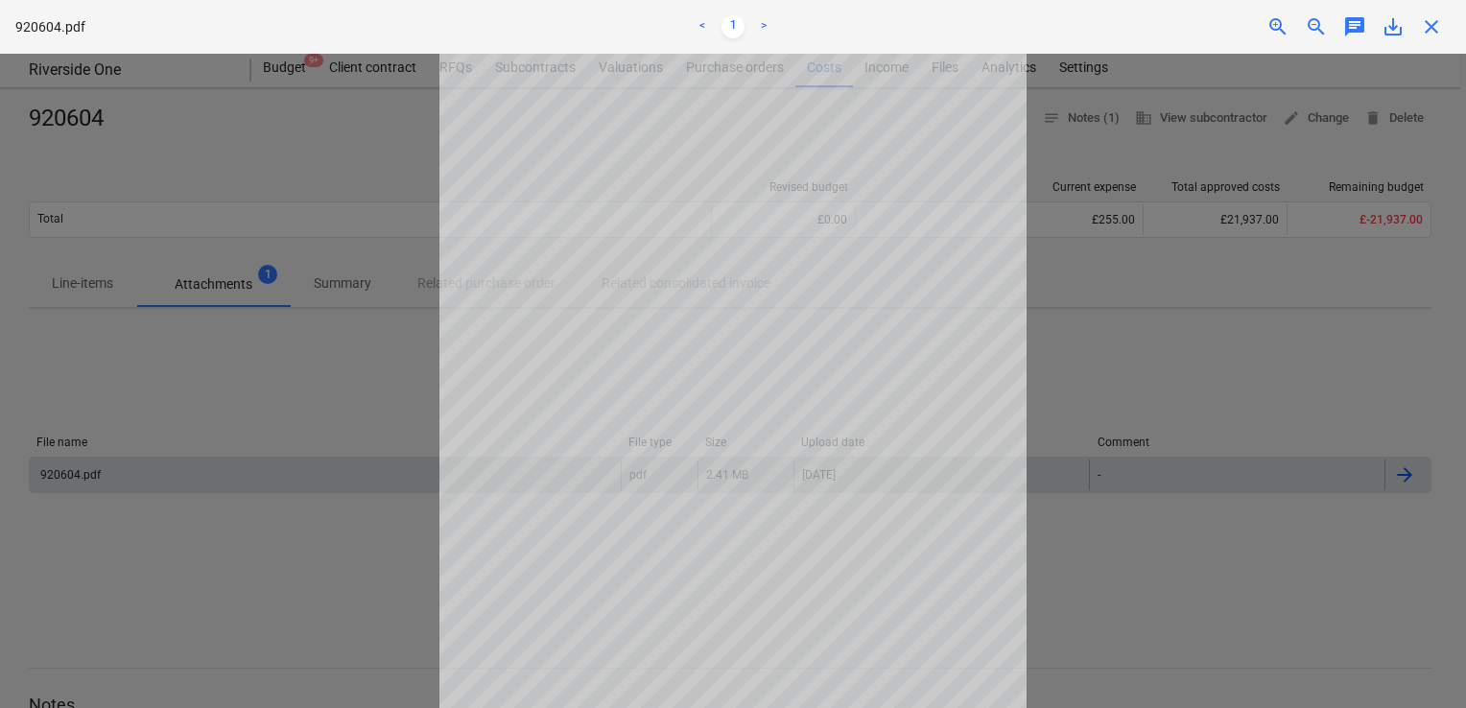
click at [1423, 26] on span "close" at bounding box center [1431, 26] width 23 height 23
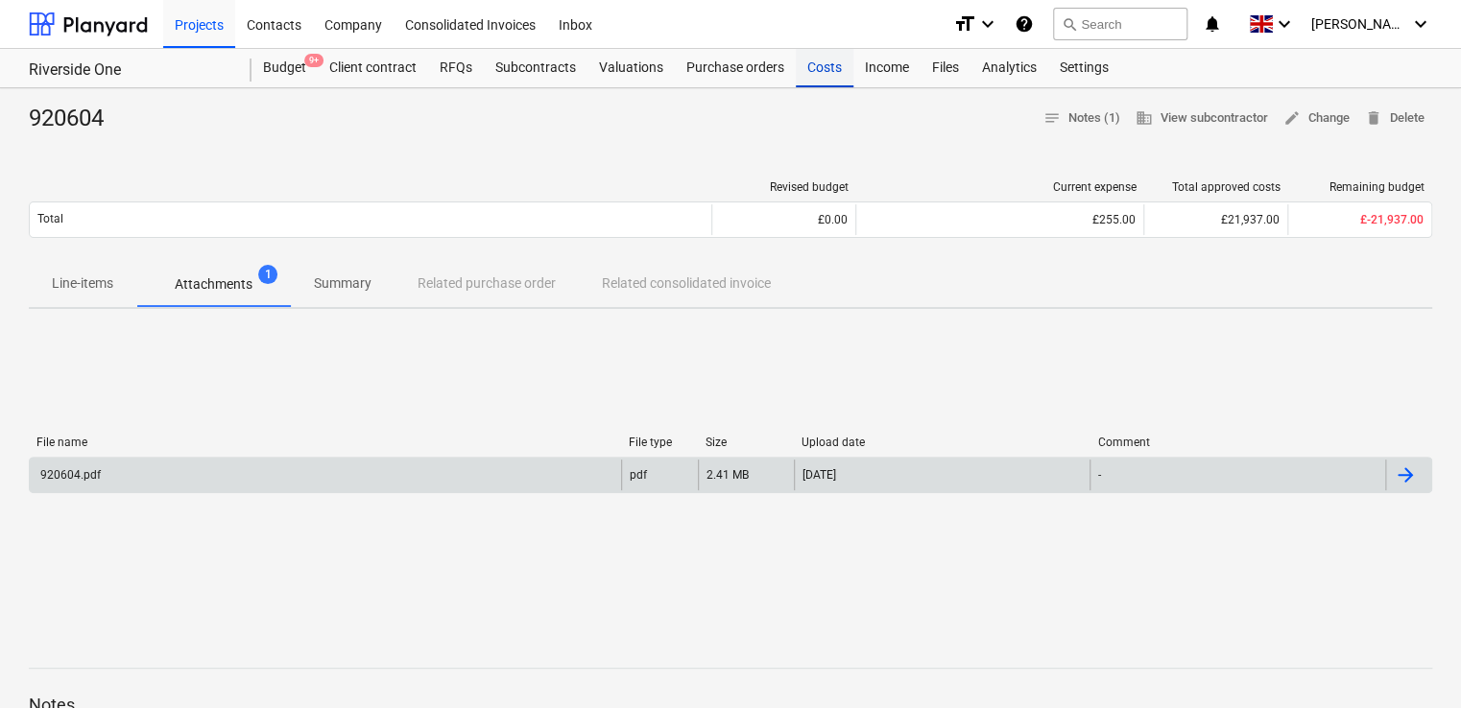
click at [826, 61] on div "Costs" at bounding box center [825, 68] width 58 height 38
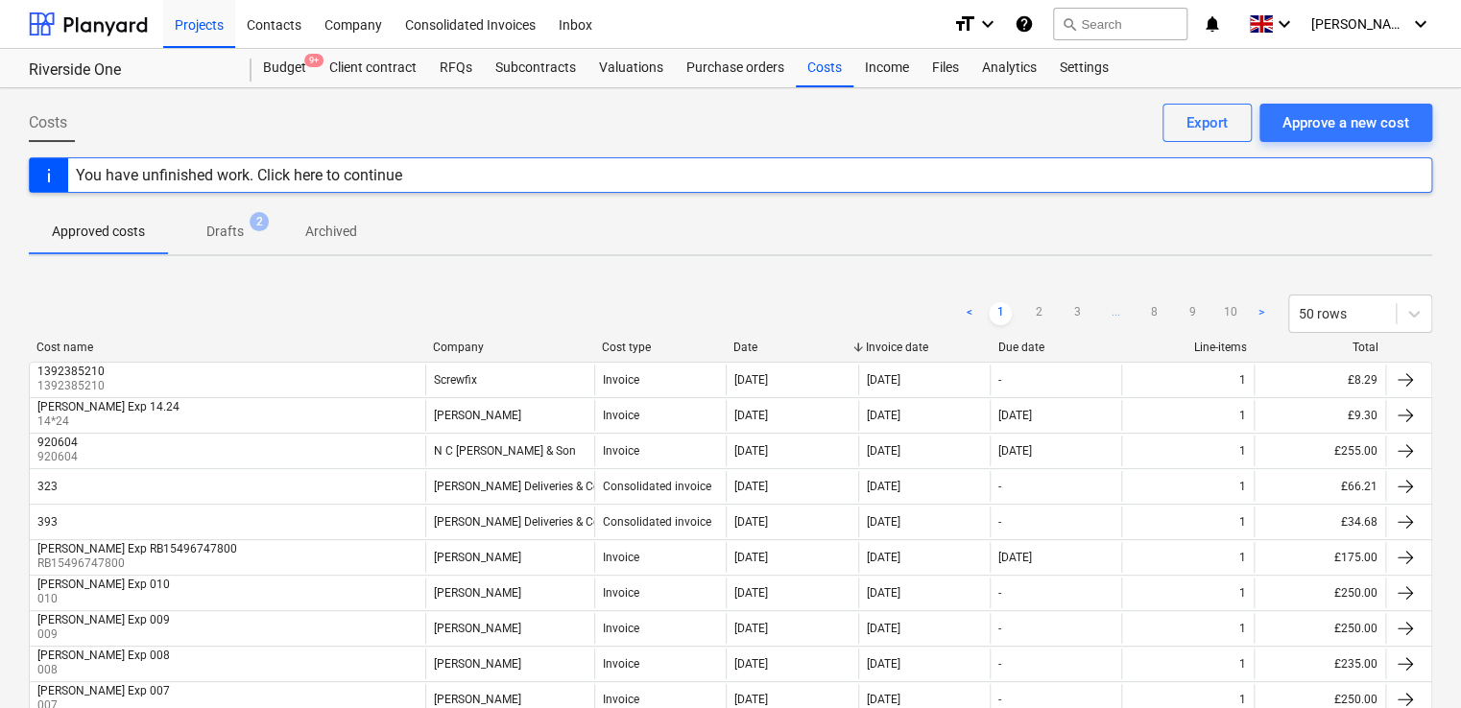
click at [811, 26] on div "Projects Contacts Company Consolidated Invoices Inbox" at bounding box center [550, 24] width 774 height 48
click at [931, 75] on div "Files" at bounding box center [945, 68] width 50 height 38
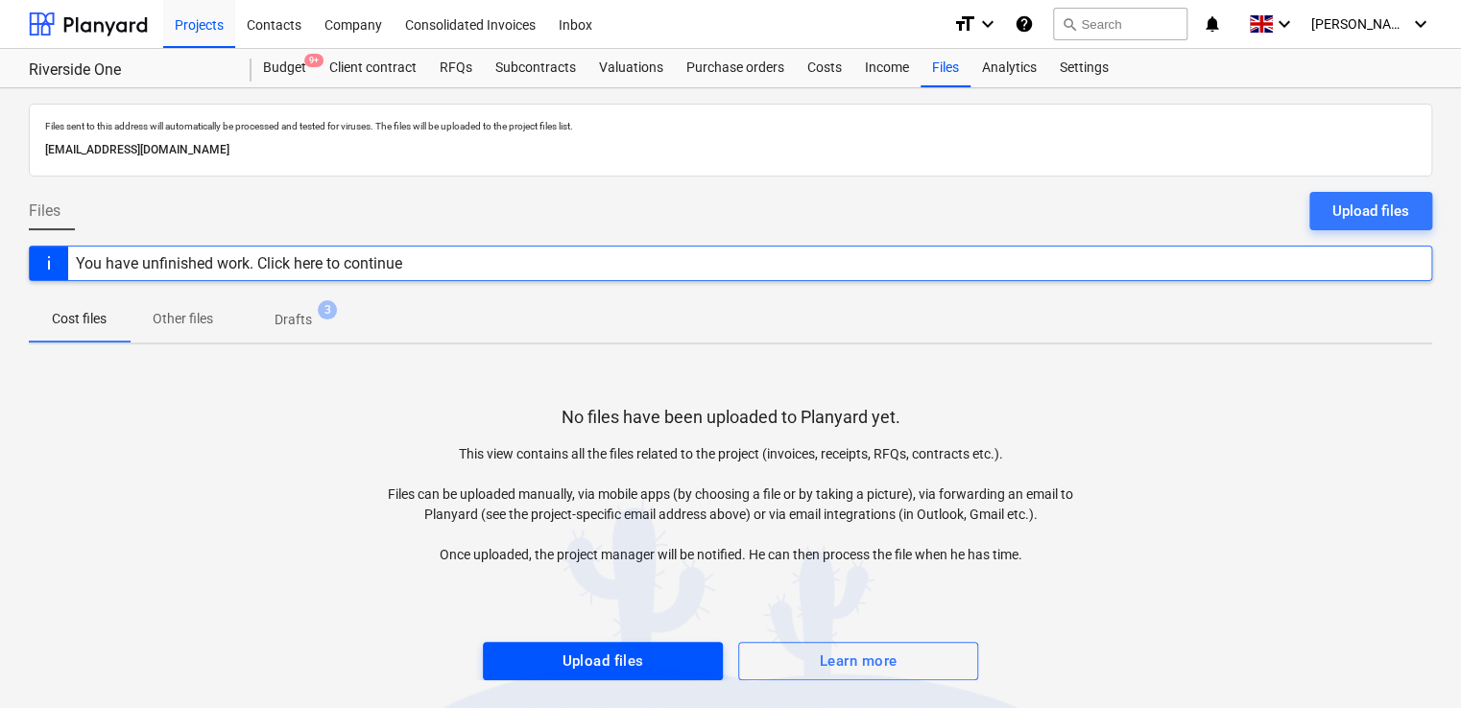
click at [614, 643] on button "Upload files" at bounding box center [603, 661] width 240 height 38
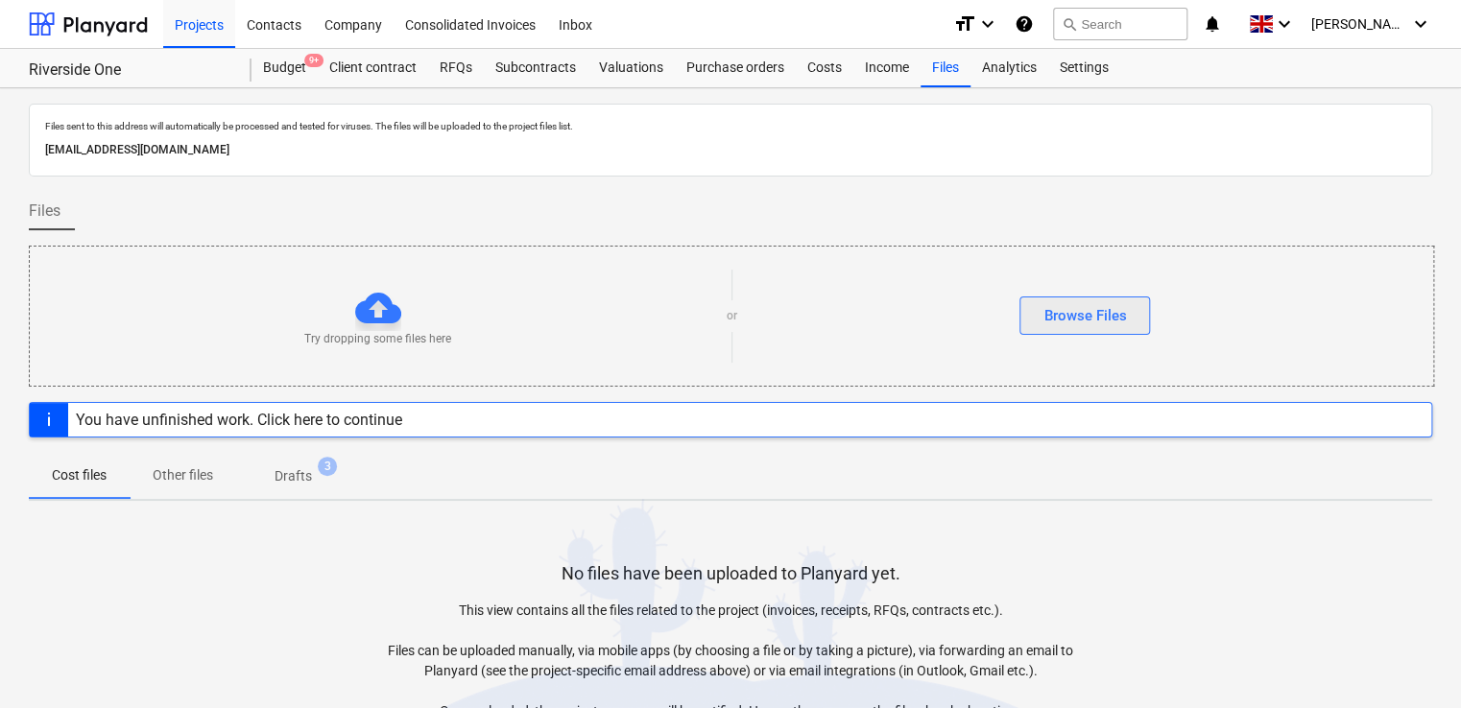
click at [1068, 324] on div "Browse Files" at bounding box center [1084, 315] width 83 height 25
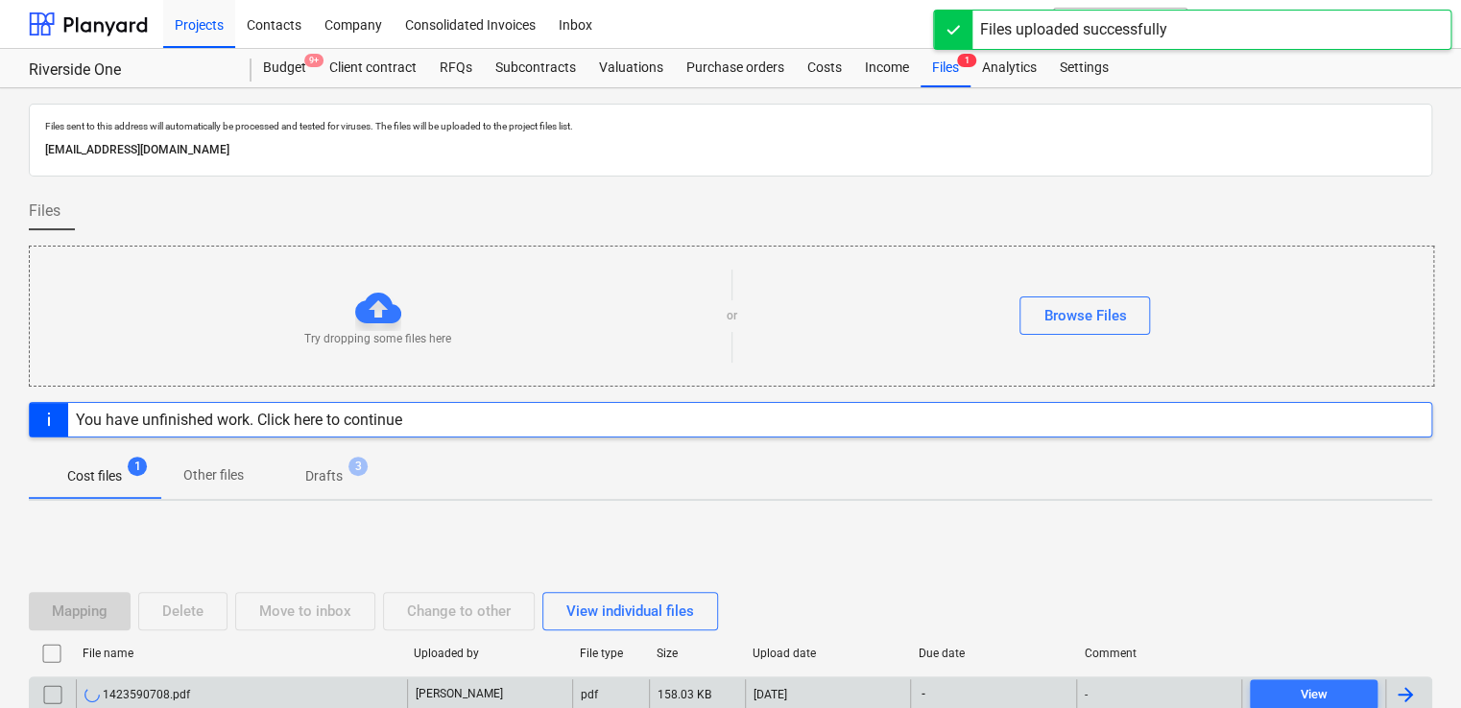
click at [1152, 682] on div "-" at bounding box center [1158, 694] width 165 height 31
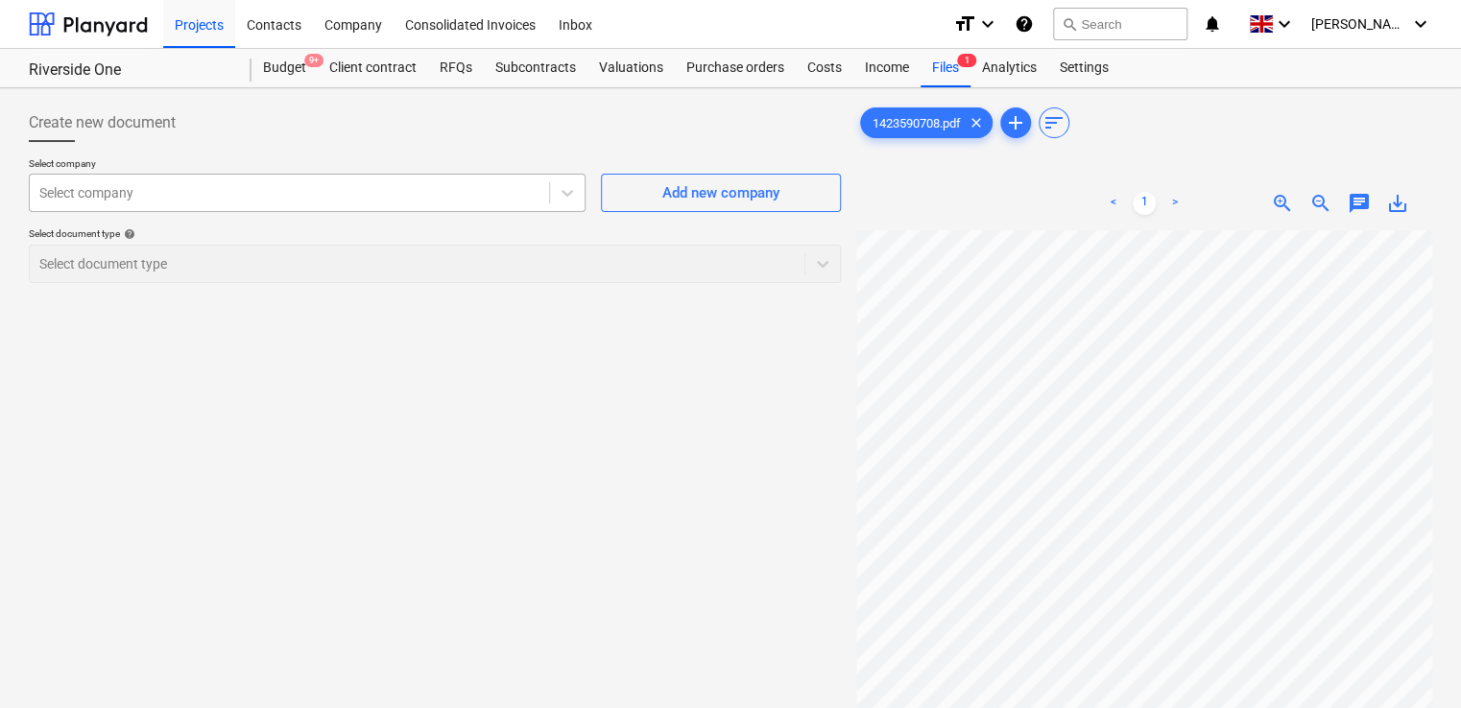
click at [512, 197] on div at bounding box center [289, 192] width 500 height 19
type input "screw"
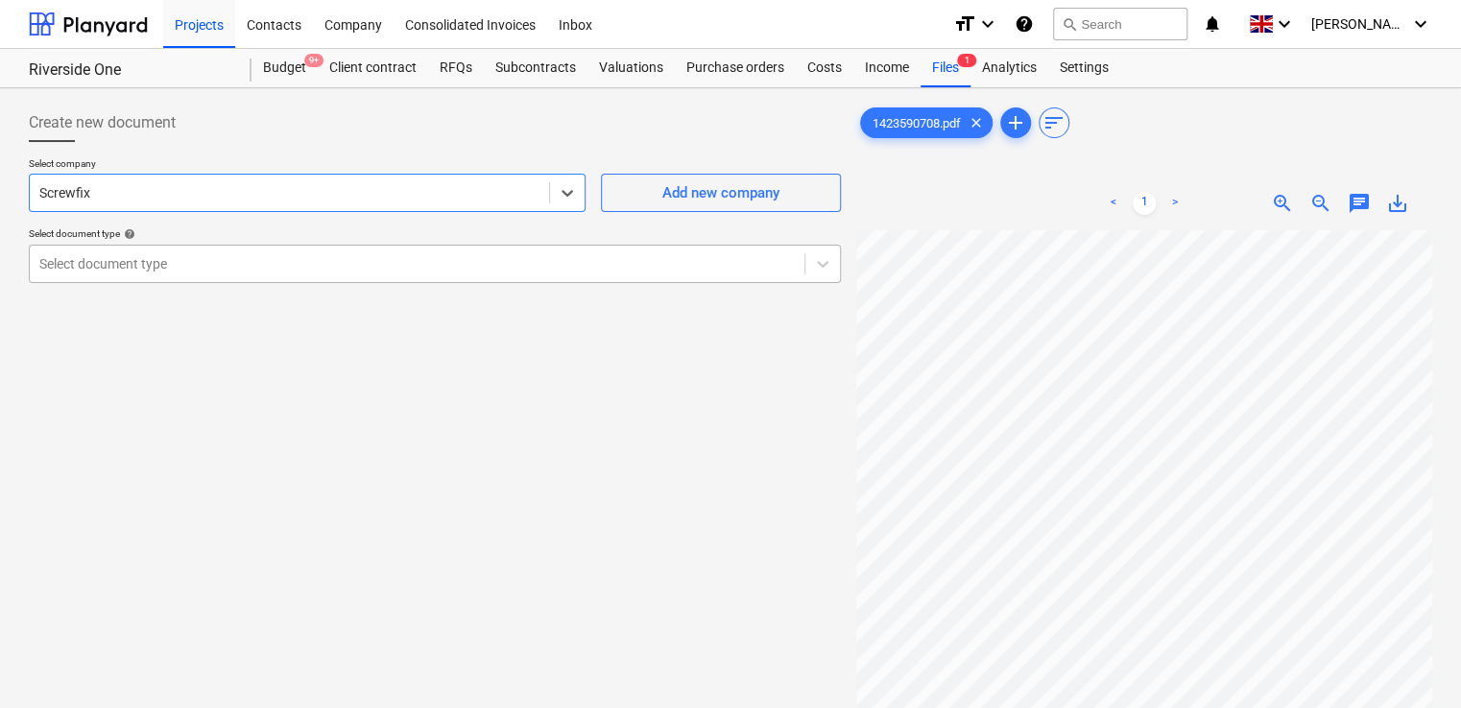
click at [300, 250] on div "Select document type" at bounding box center [417, 263] width 774 height 27
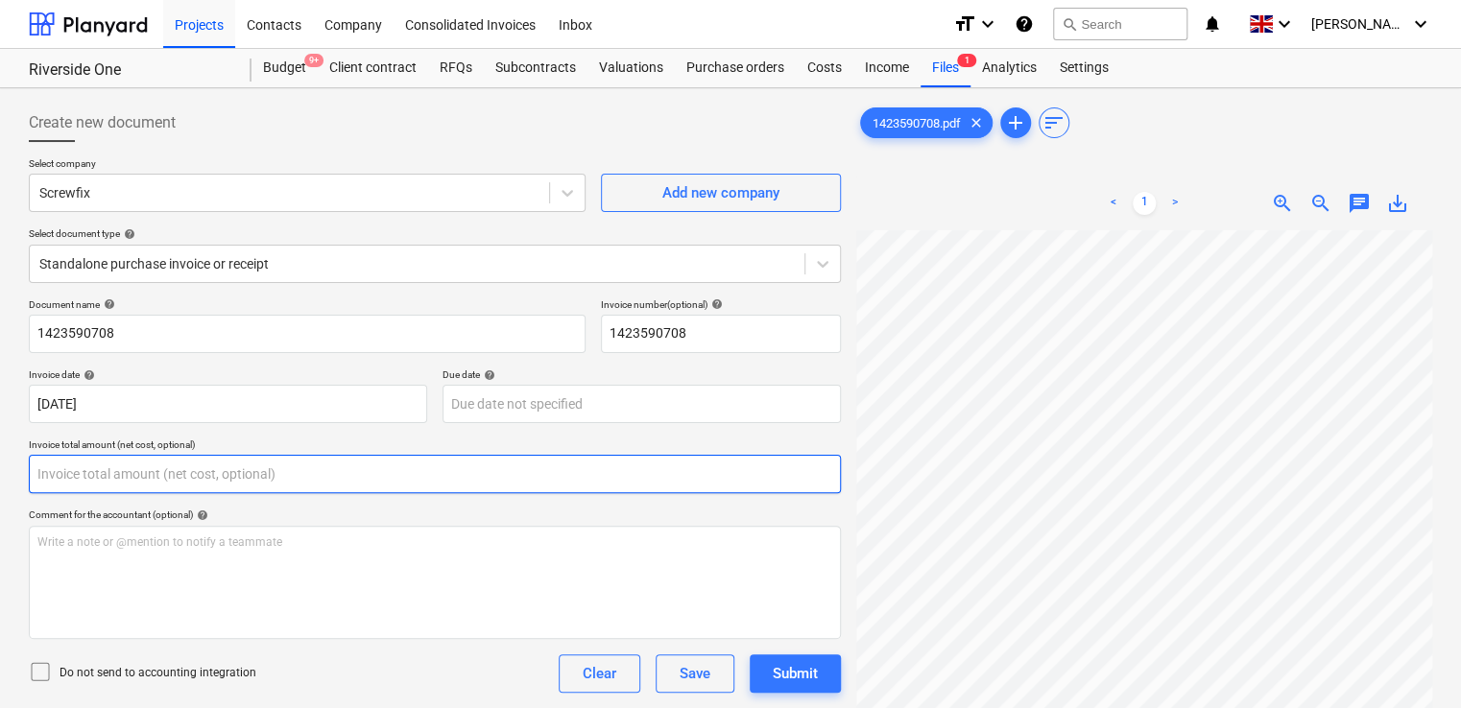
click at [146, 457] on input "text" at bounding box center [435, 474] width 812 height 38
type input "10.83"
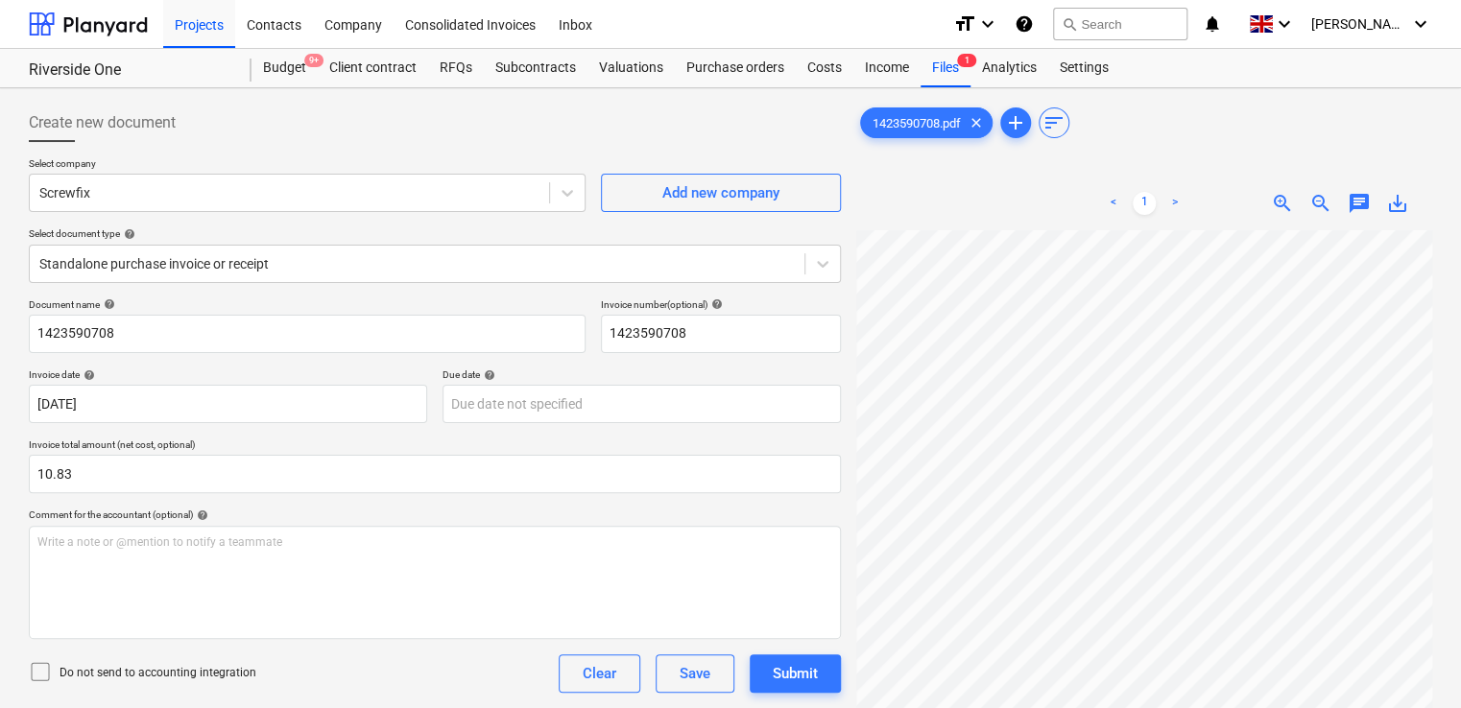
drag, startPoint x: 260, startPoint y: 512, endPoint x: 42, endPoint y: 670, distance: 268.8
click at [42, 670] on icon at bounding box center [40, 671] width 23 height 23
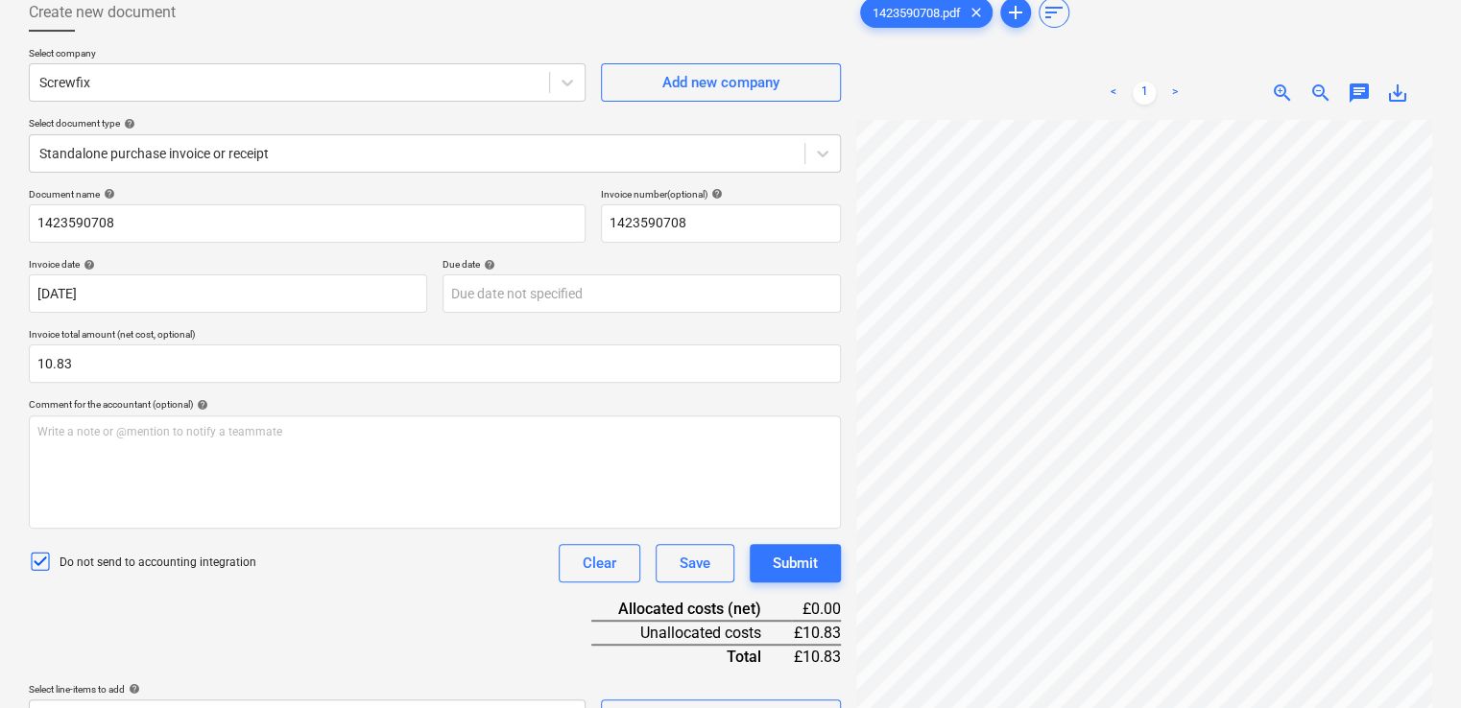
scroll to position [192, 0]
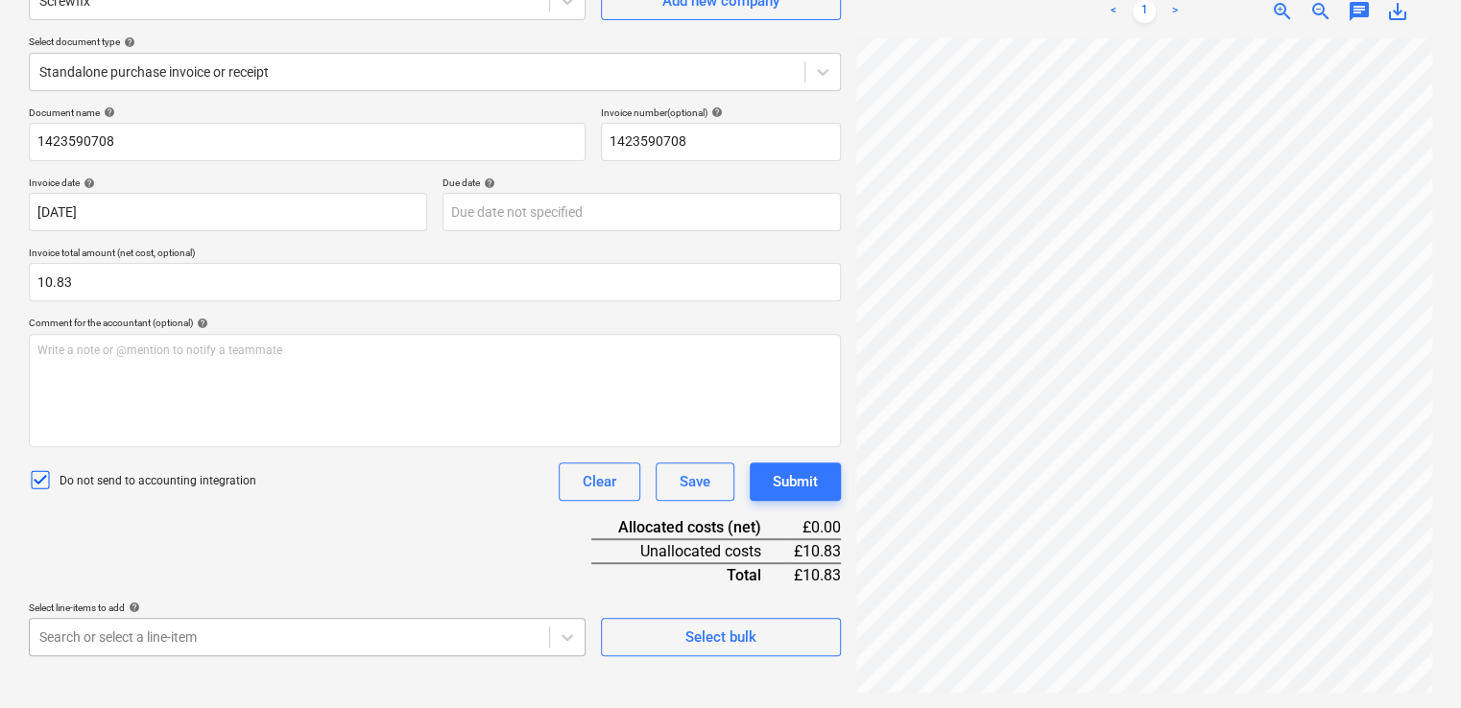
click at [177, 516] on body "Projects Contacts Company Consolidated Invoices Inbox format_size keyboard_arro…" at bounding box center [730, 162] width 1461 height 708
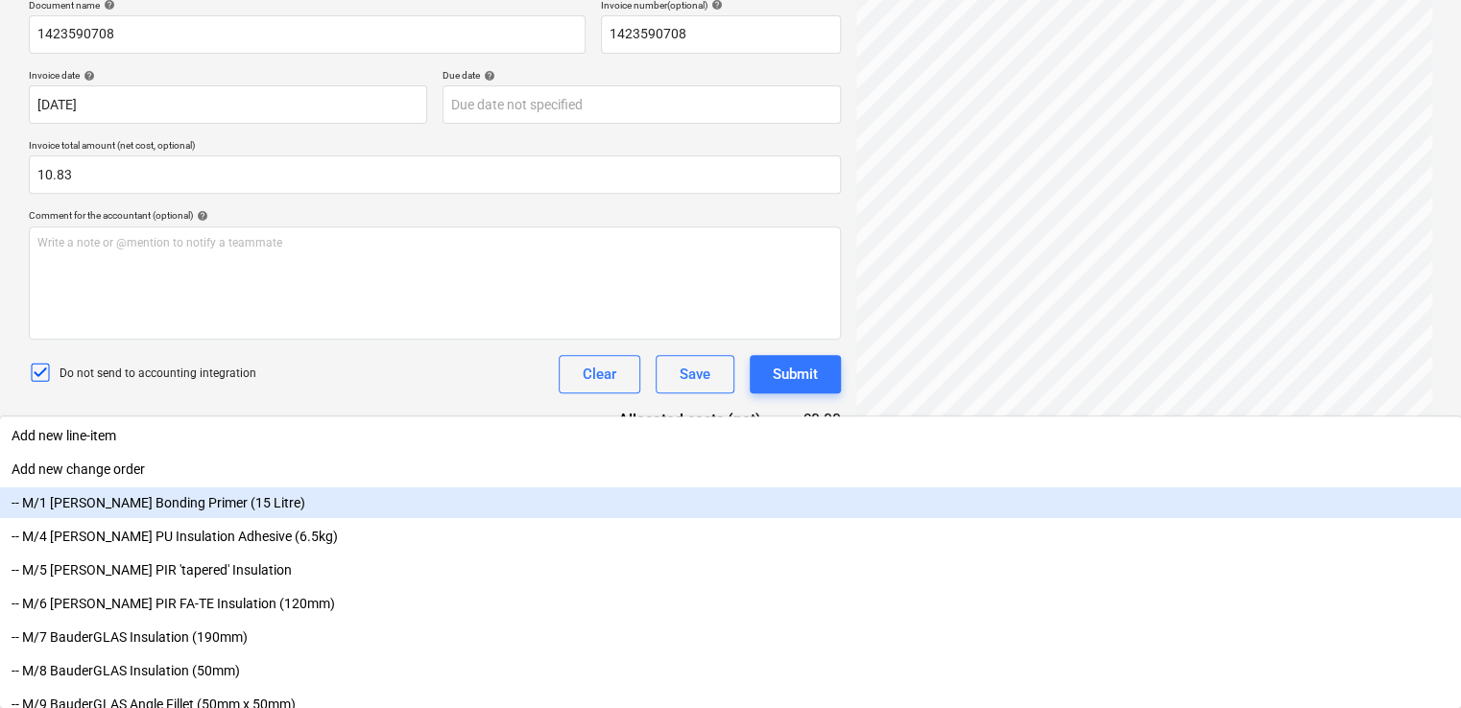
type input "non"
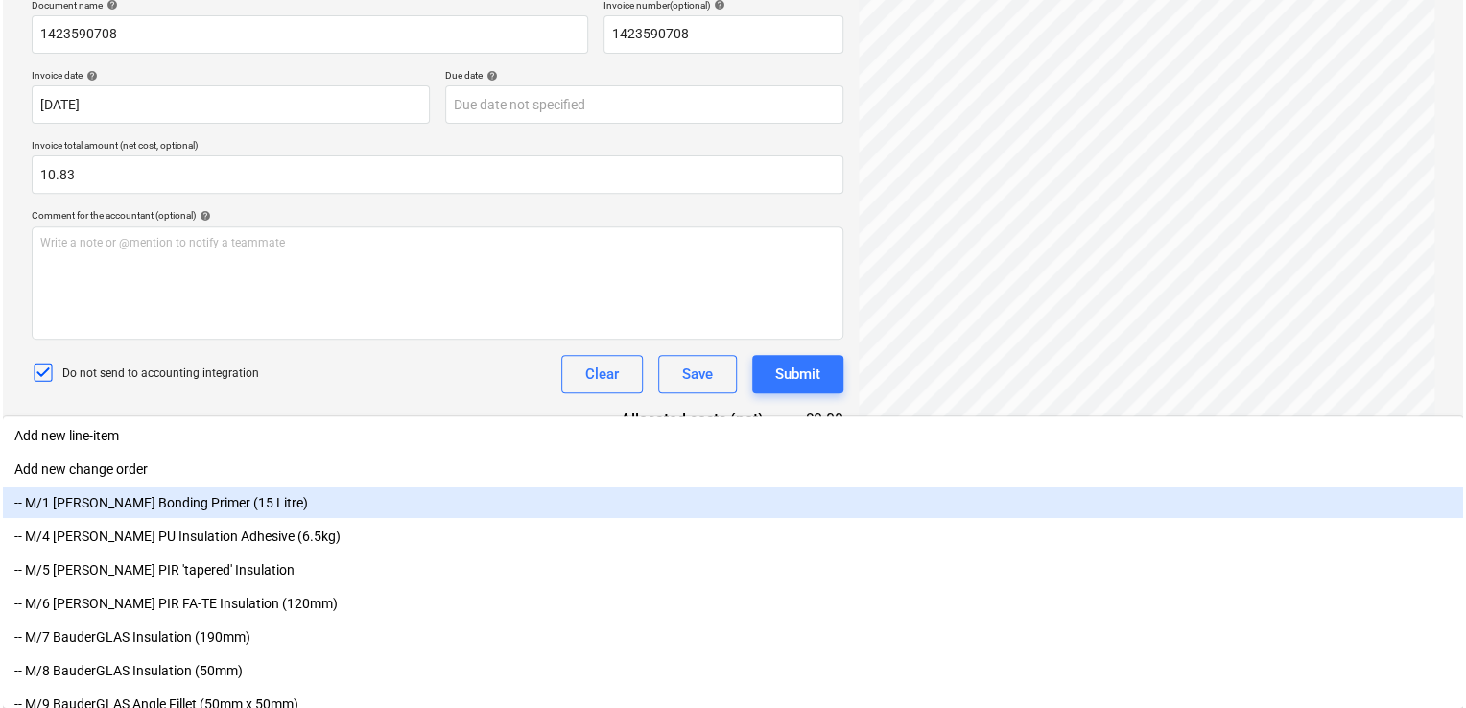
scroll to position [217, 0]
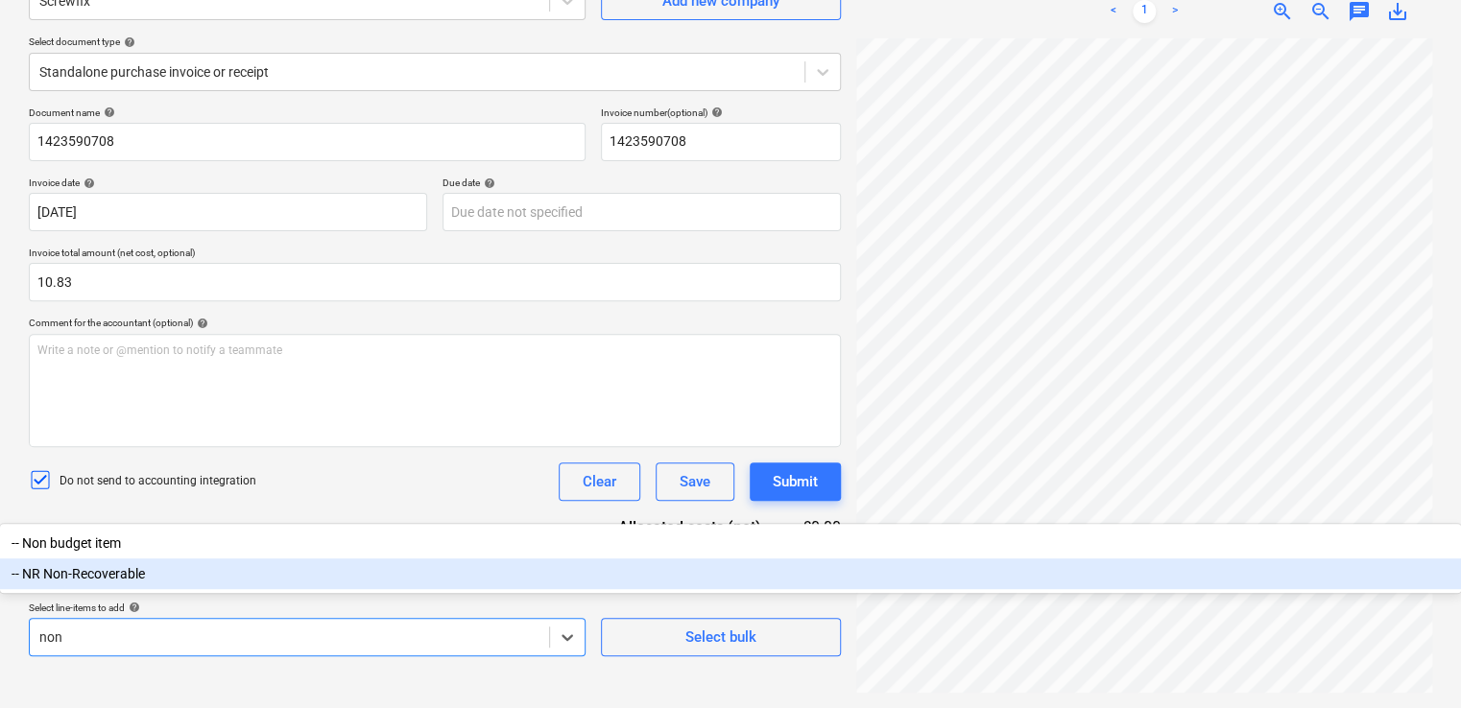
click at [112, 589] on div "-- NR Non-Recoverable" at bounding box center [730, 574] width 1461 height 31
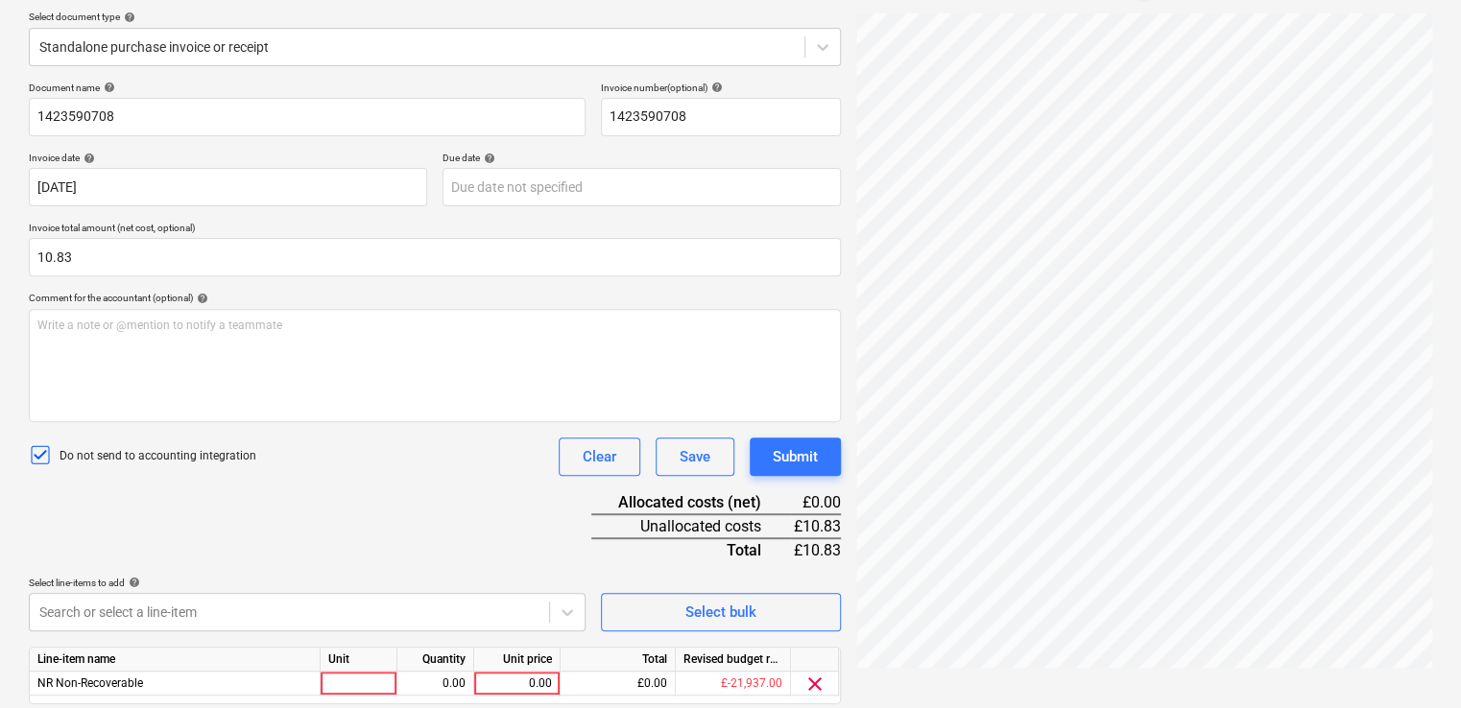
click at [333, 519] on div "Document name help 1423590708 Invoice number (optional) help 1423590708 Invoice…" at bounding box center [435, 420] width 812 height 677
click at [370, 674] on div at bounding box center [359, 684] width 77 height 24
type input "item"
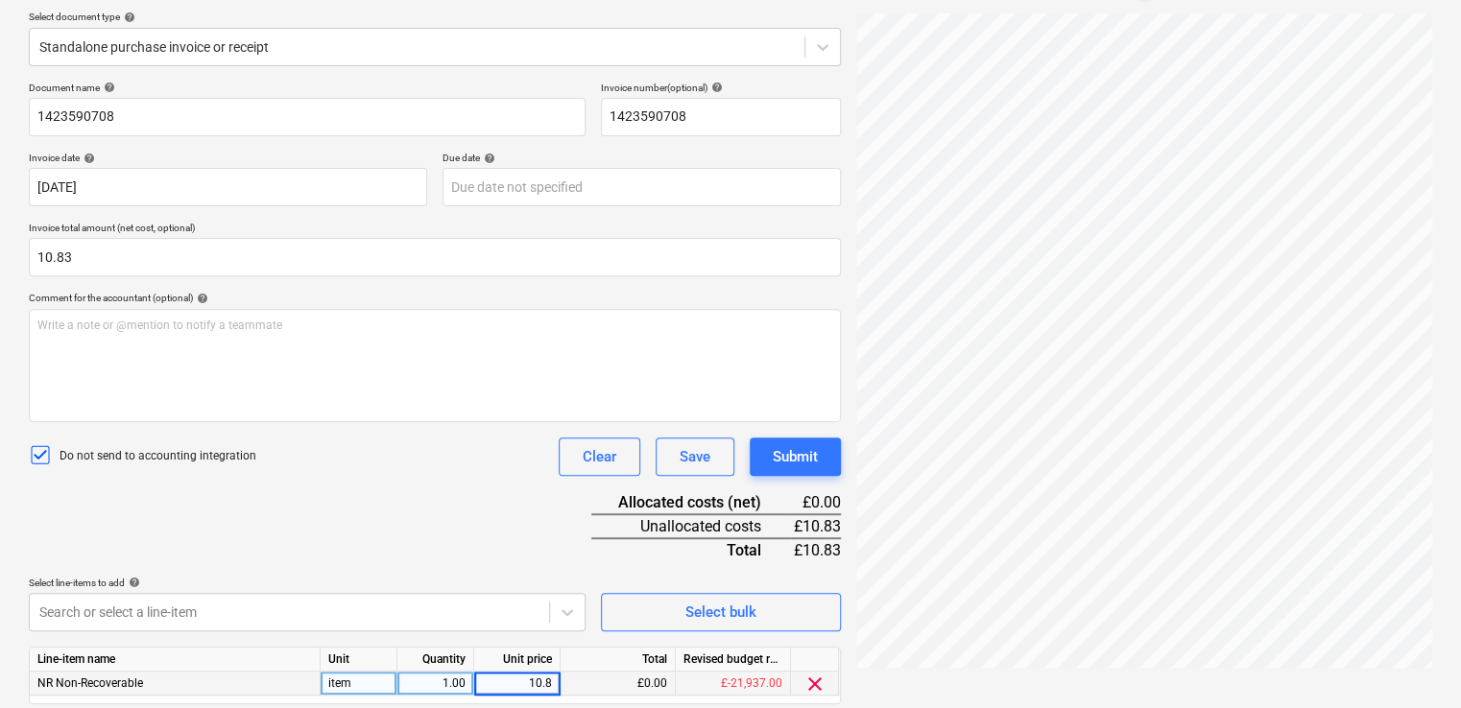
type input "10.83"
click at [438, 475] on div "Document name help 1423590708 Invoice number (optional) help 1423590708 Invoice…" at bounding box center [435, 420] width 812 height 677
click at [788, 444] on div "Submit" at bounding box center [795, 456] width 45 height 25
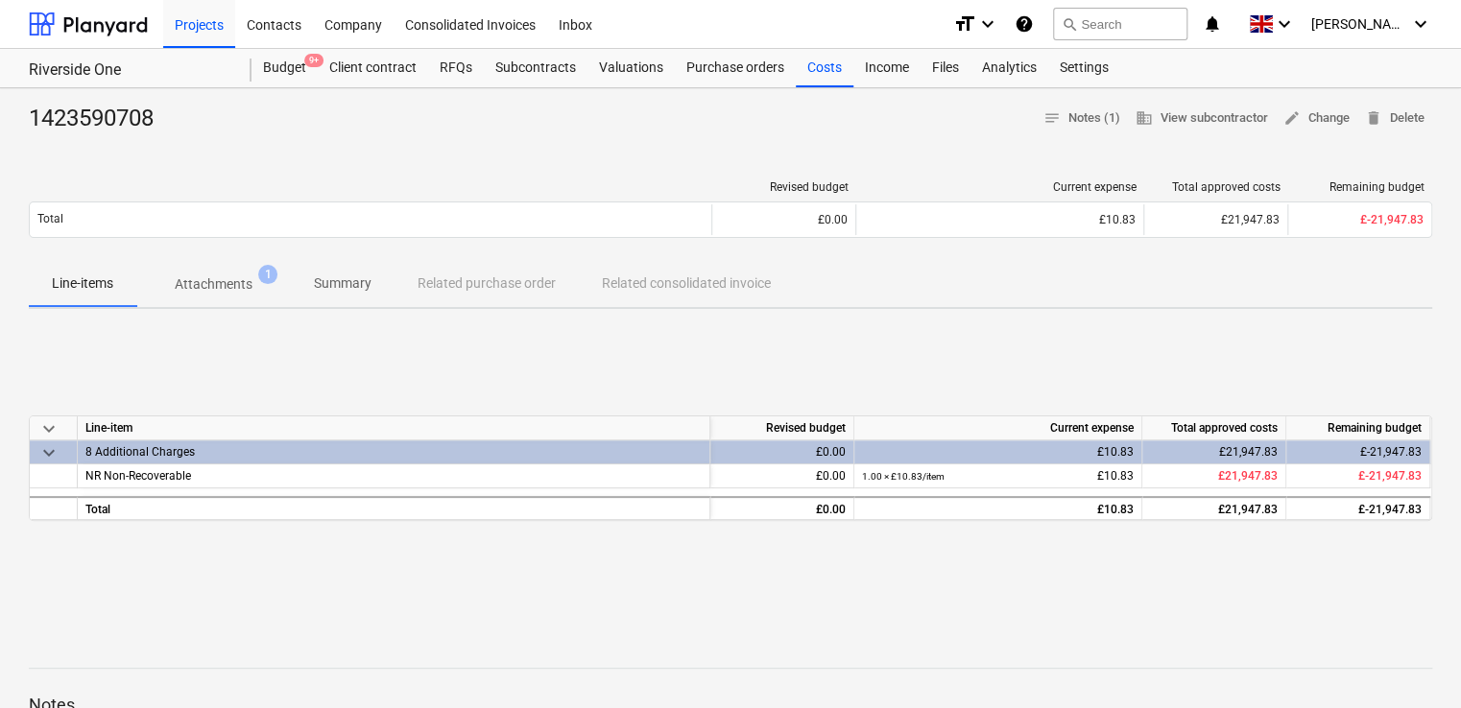
click at [869, 126] on div "1423590708 notes Notes (1) business View subcontractor edit Change delete Delete" at bounding box center [730, 119] width 1403 height 31
click at [953, 60] on div "Files" at bounding box center [945, 68] width 50 height 38
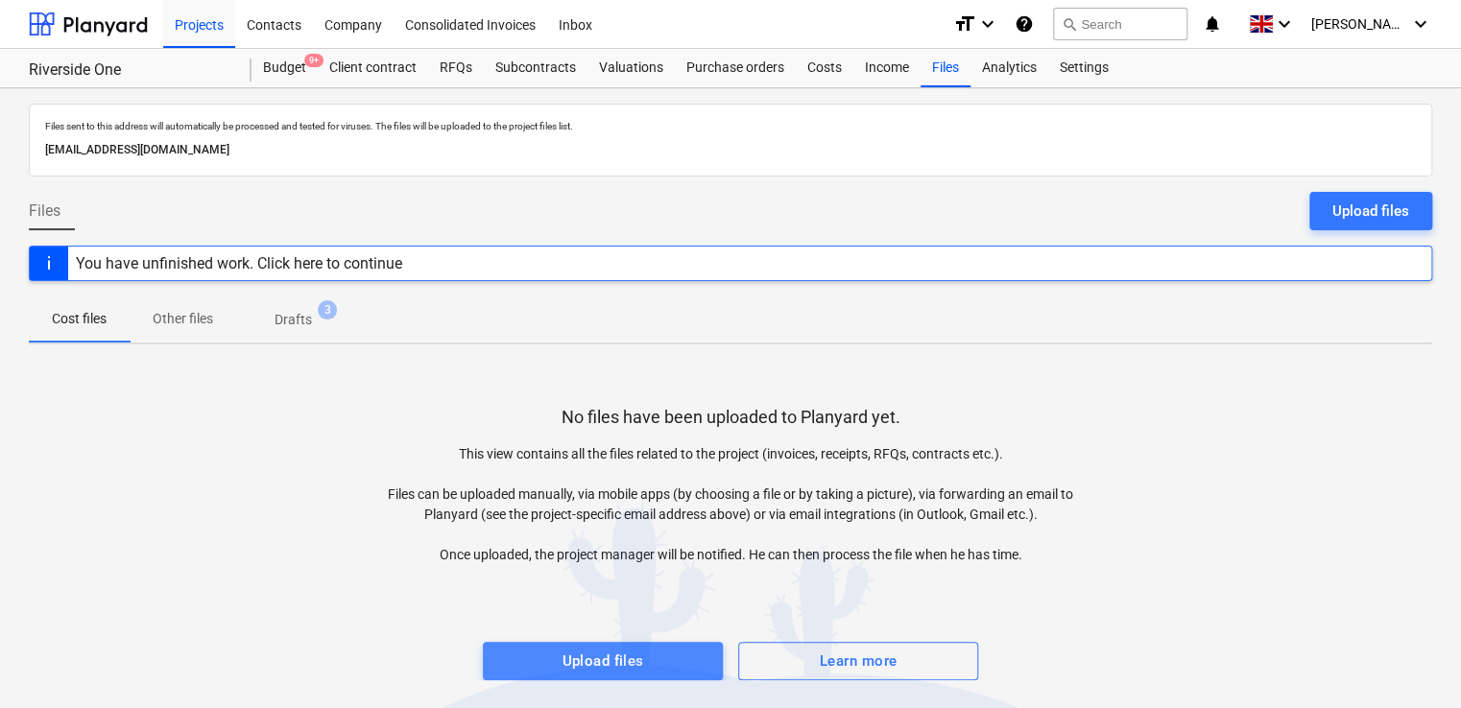
click at [642, 655] on div "Upload files" at bounding box center [602, 661] width 82 height 25
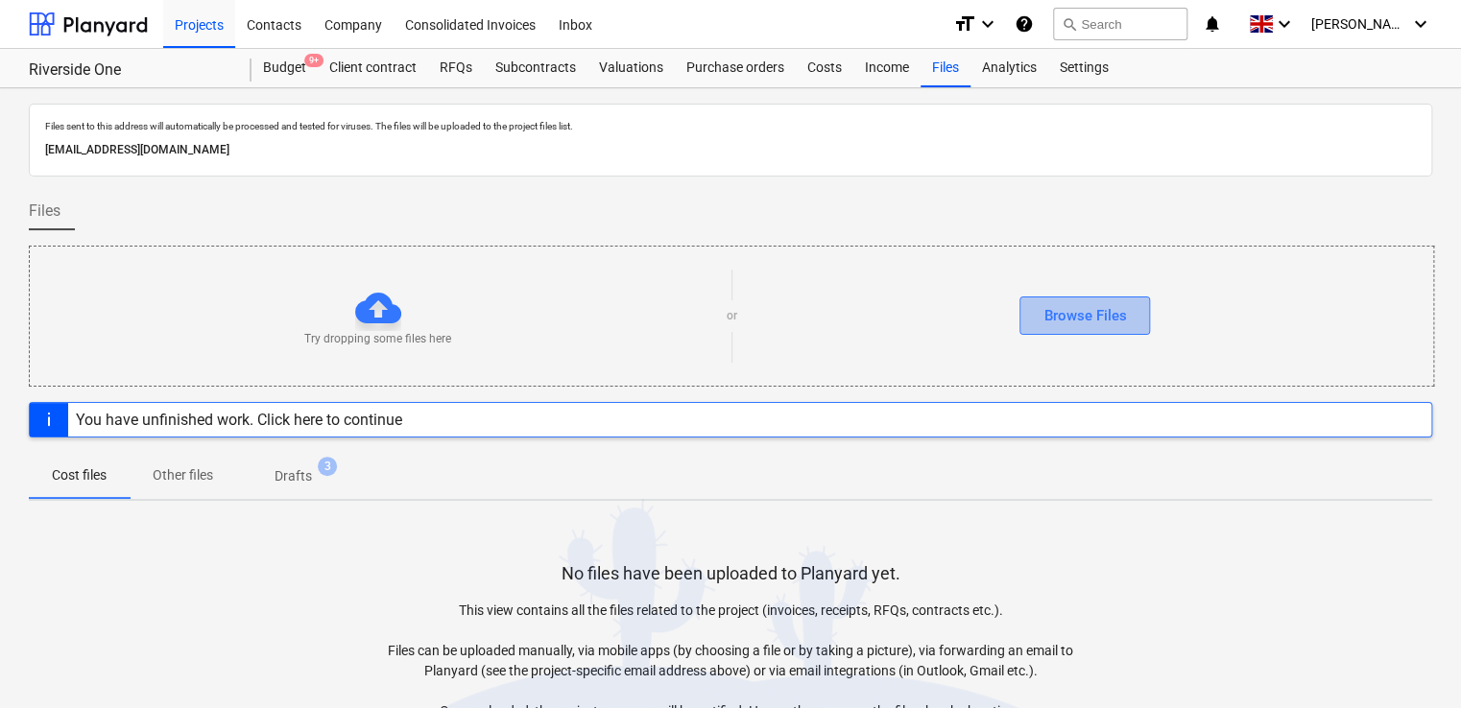
click at [1088, 301] on button "Browse Files" at bounding box center [1084, 316] width 131 height 38
click at [306, 482] on p "Drafts" at bounding box center [292, 476] width 37 height 20
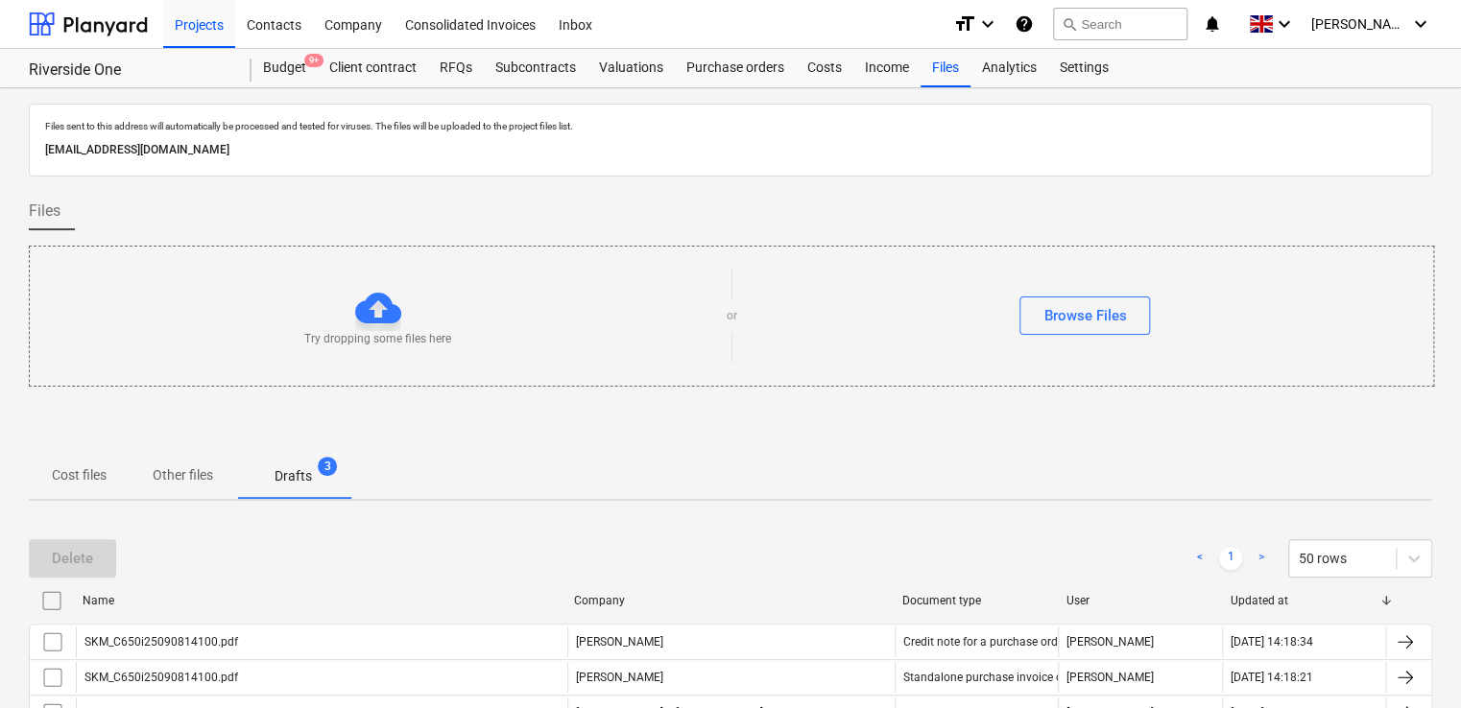
drag, startPoint x: 1459, startPoint y: 402, endPoint x: 1463, endPoint y: 447, distance: 45.3
click at [1461, 447] on html "Projects Contacts Company Consolidated Invoices Inbox format_size keyboard_arro…" at bounding box center [730, 354] width 1461 height 708
click at [1077, 314] on div "Browse Files" at bounding box center [1084, 315] width 83 height 25
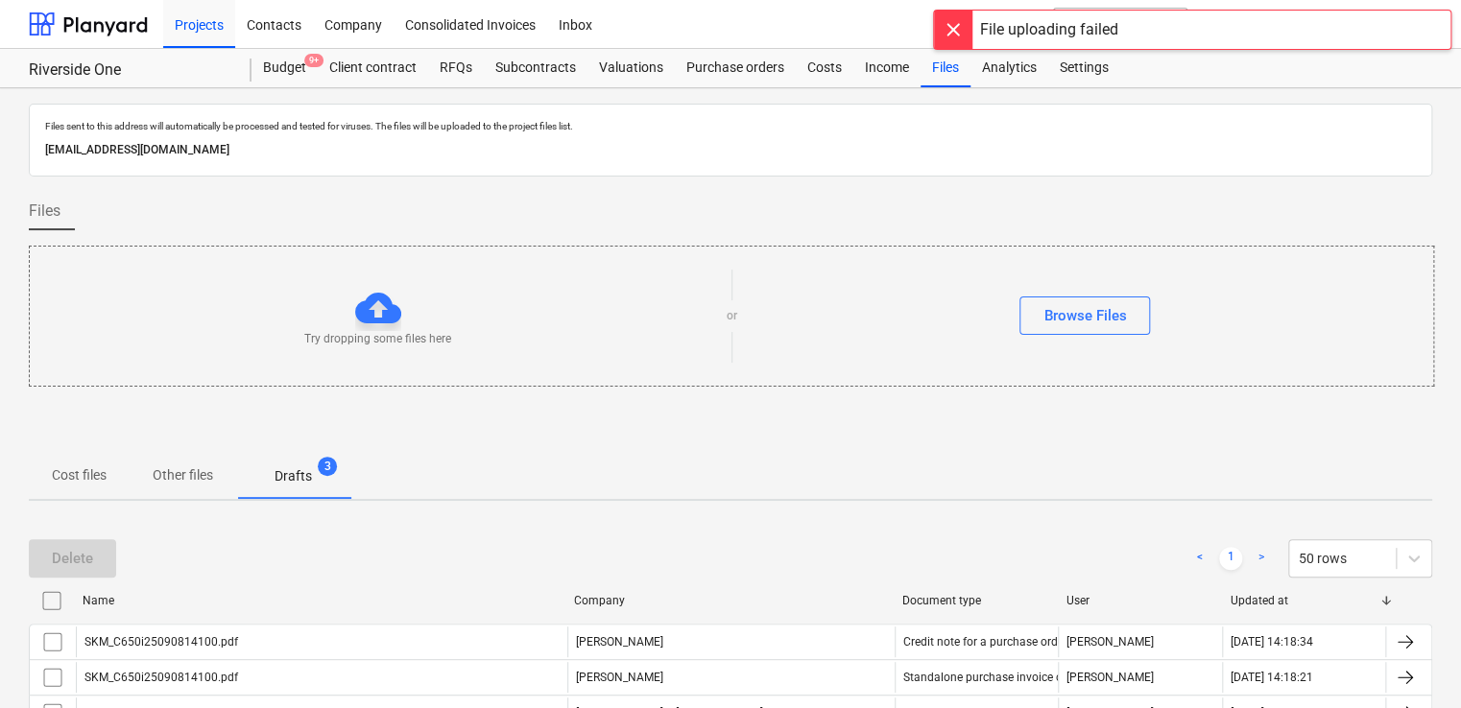
click at [946, 36] on div at bounding box center [953, 30] width 38 height 38
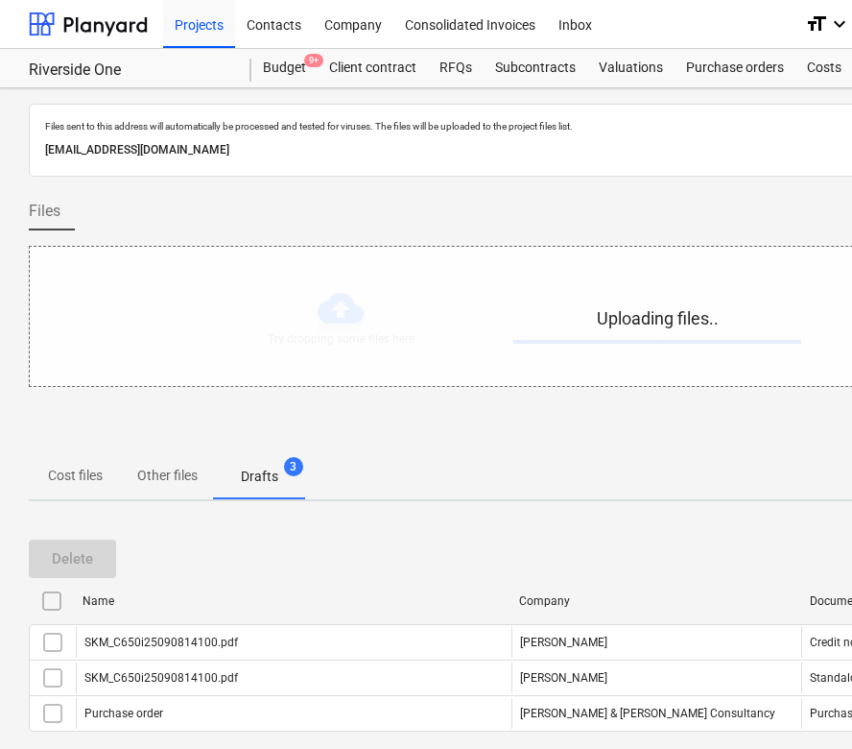
click at [323, 314] on div "Uploading files.." at bounding box center [657, 316] width 1255 height 139
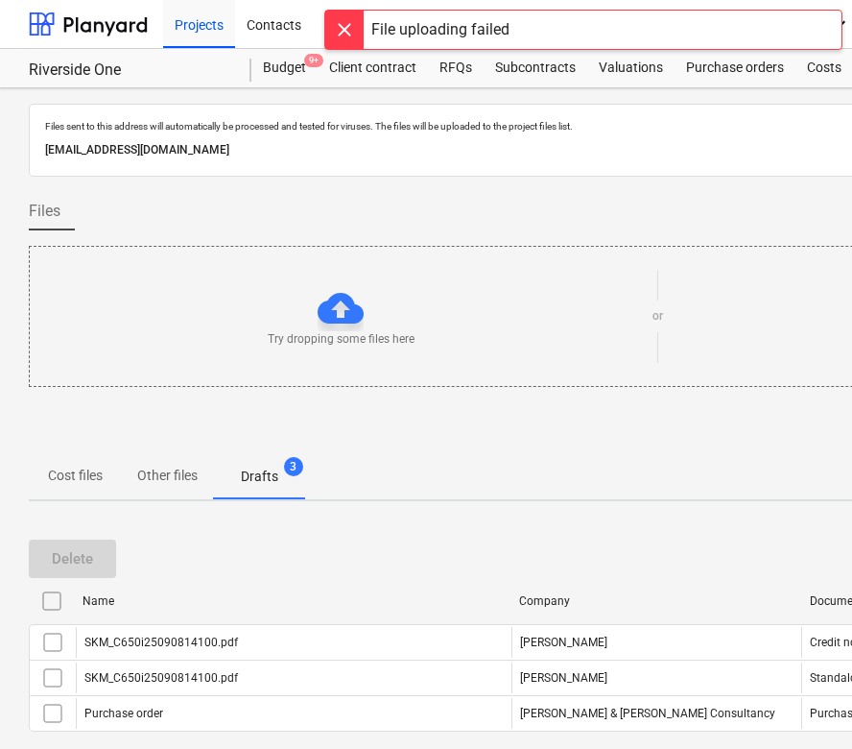
click at [343, 39] on div at bounding box center [344, 30] width 38 height 38
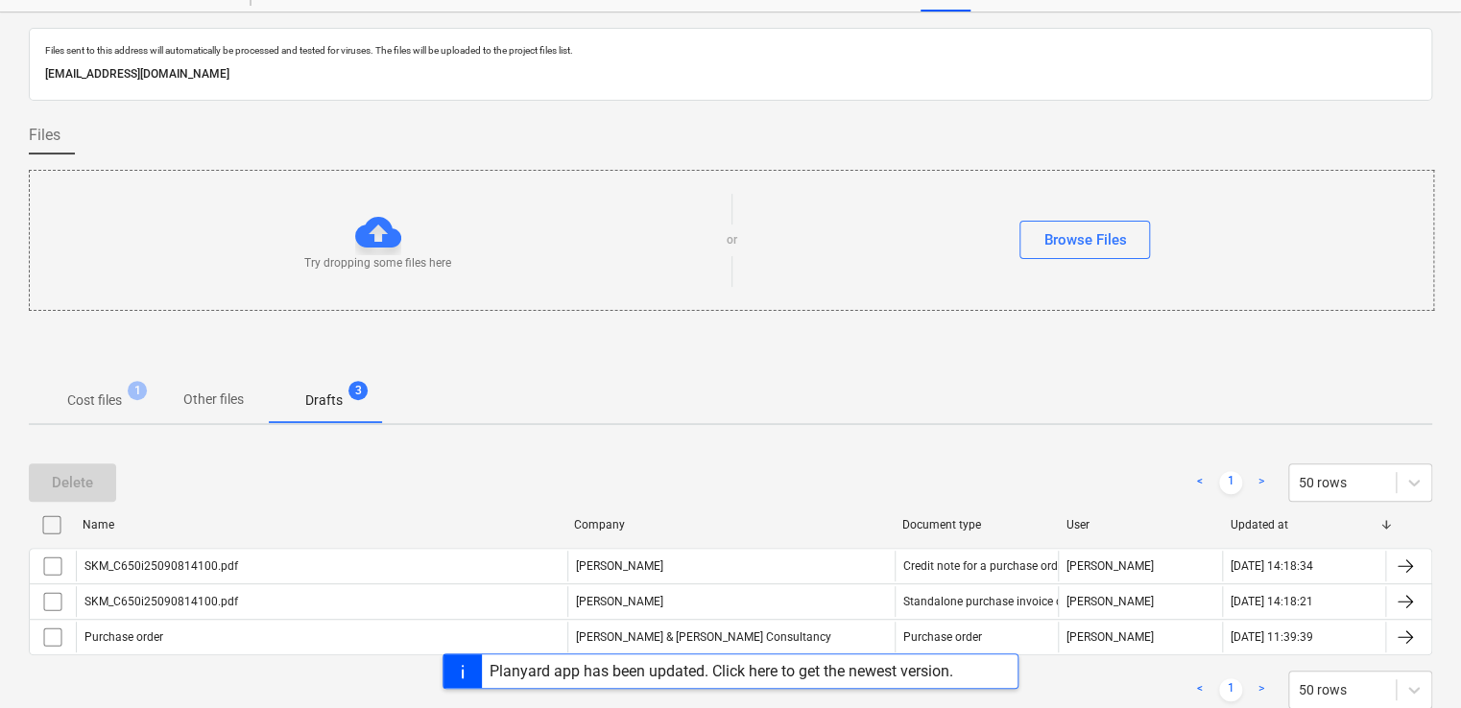
scroll to position [82, 0]
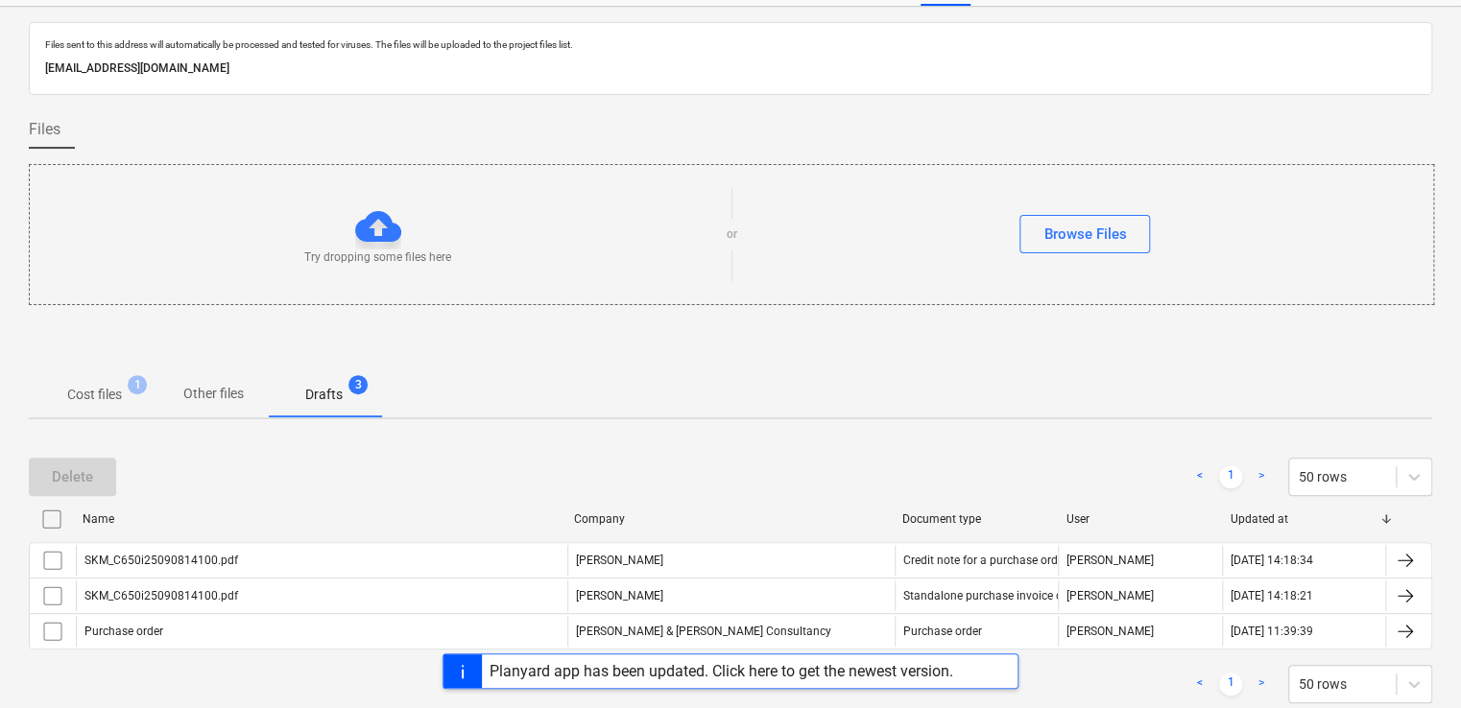
click at [72, 390] on p "Cost files" at bounding box center [94, 395] width 55 height 20
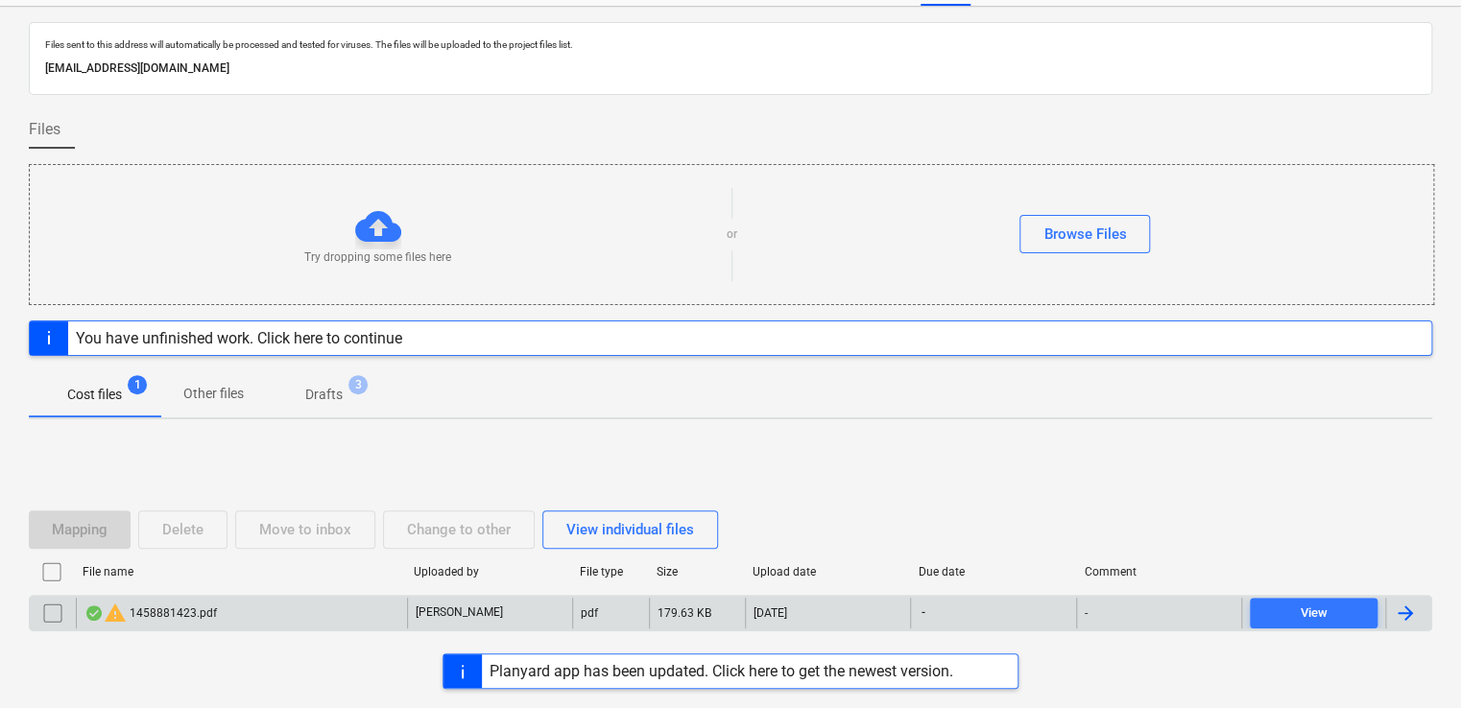
click at [1125, 612] on div "-" at bounding box center [1158, 613] width 165 height 31
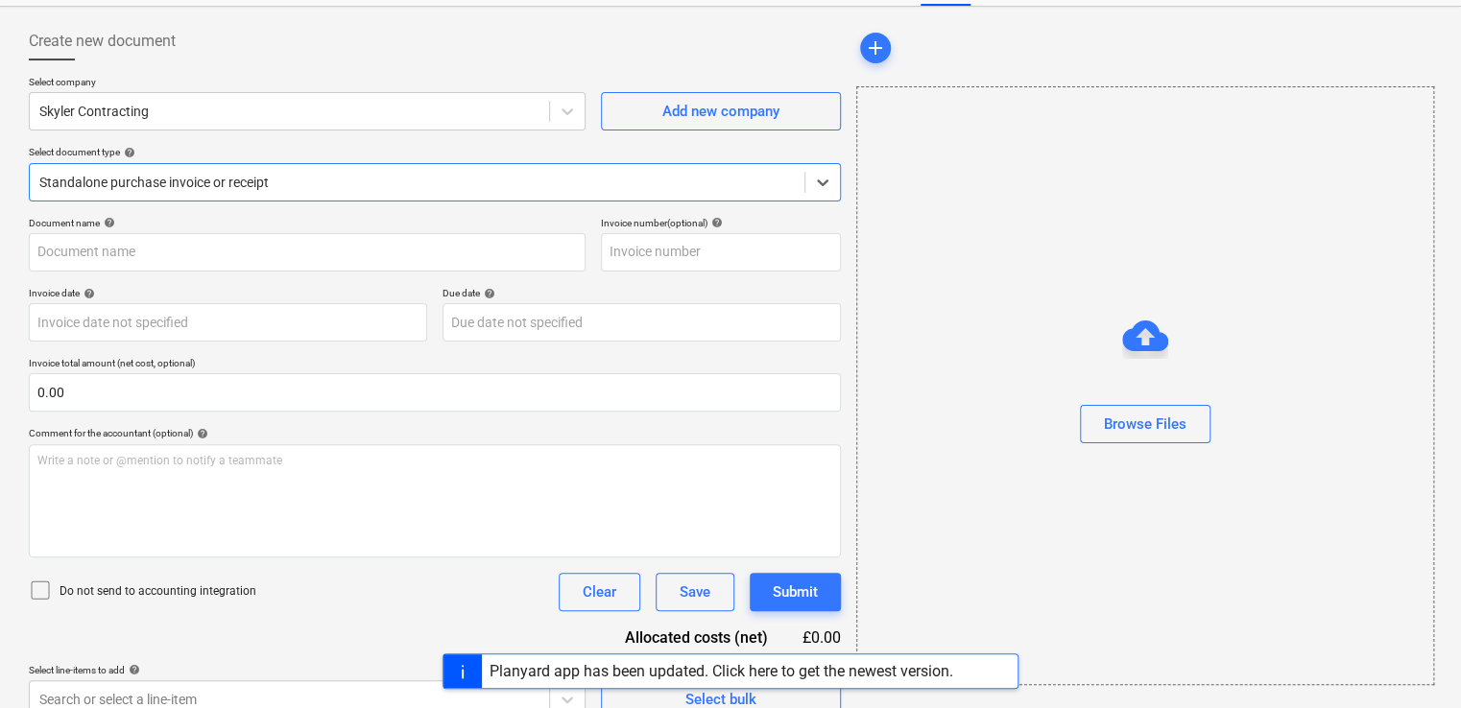
type input "1458881423"
type input "[DATE]"
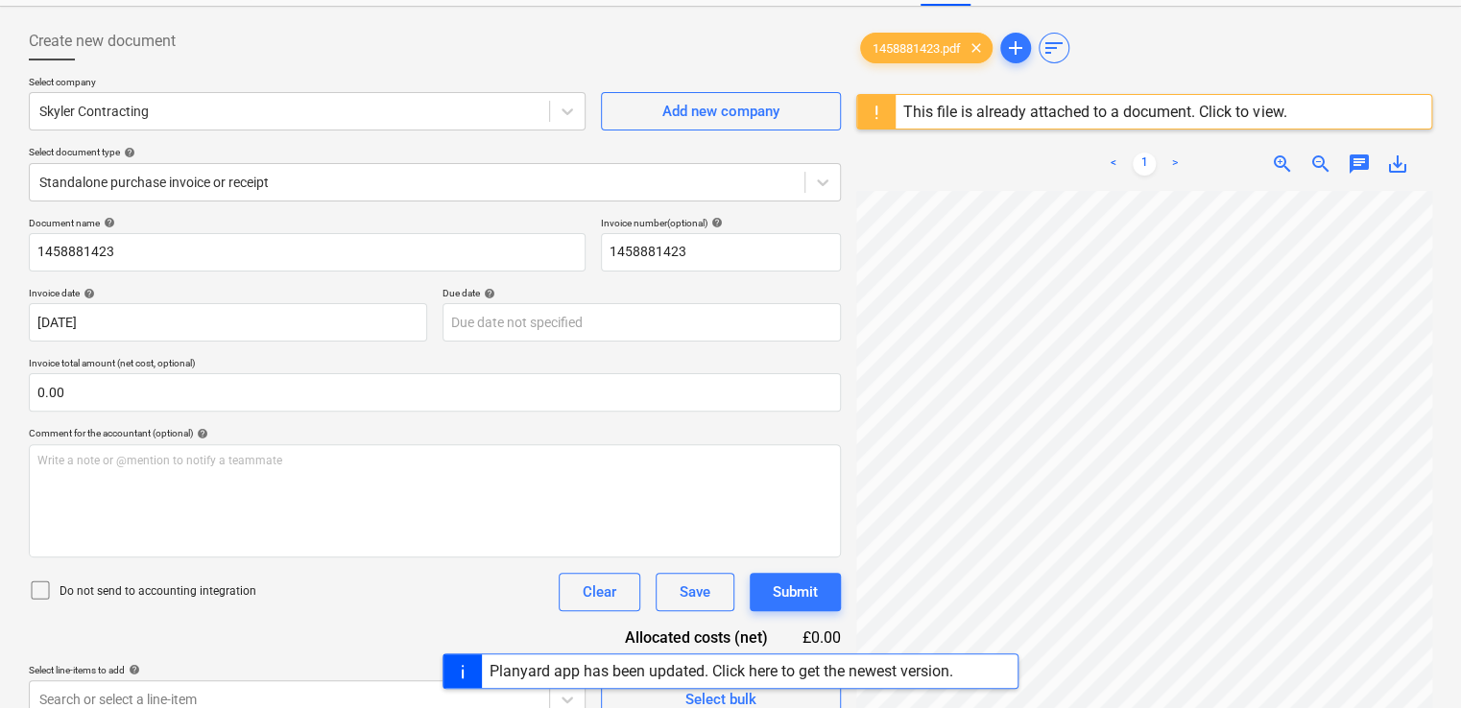
click at [1015, 116] on div "This file is already attached to a document. Click to view." at bounding box center [1094, 112] width 383 height 18
click at [1105, 112] on div "This file is already attached to a document. Click to view." at bounding box center [1094, 112] width 383 height 18
click at [1232, 113] on div "This file is already attached to a document. Click to view." at bounding box center [1094, 112] width 383 height 18
click at [1010, 116] on div "This file is already attached to a document. Click to view." at bounding box center [1094, 112] width 383 height 18
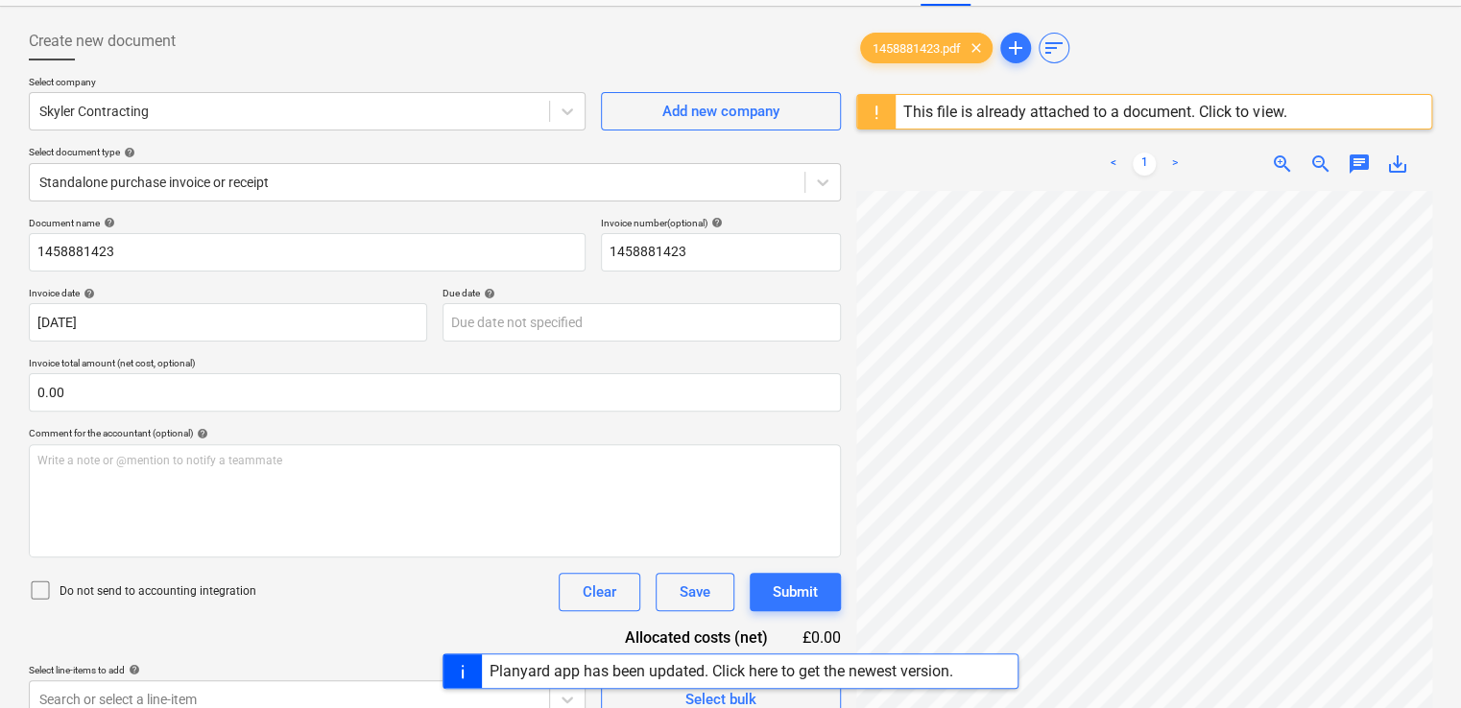
click at [1010, 116] on div "This file is already attached to a document. Click to view." at bounding box center [1094, 112] width 383 height 18
click at [1207, 103] on div "This file is already attached to a document. Click to view." at bounding box center [1094, 112] width 383 height 18
click at [660, 665] on div "Planyard app has been updated. Click here to get the newest version." at bounding box center [721, 671] width 464 height 18
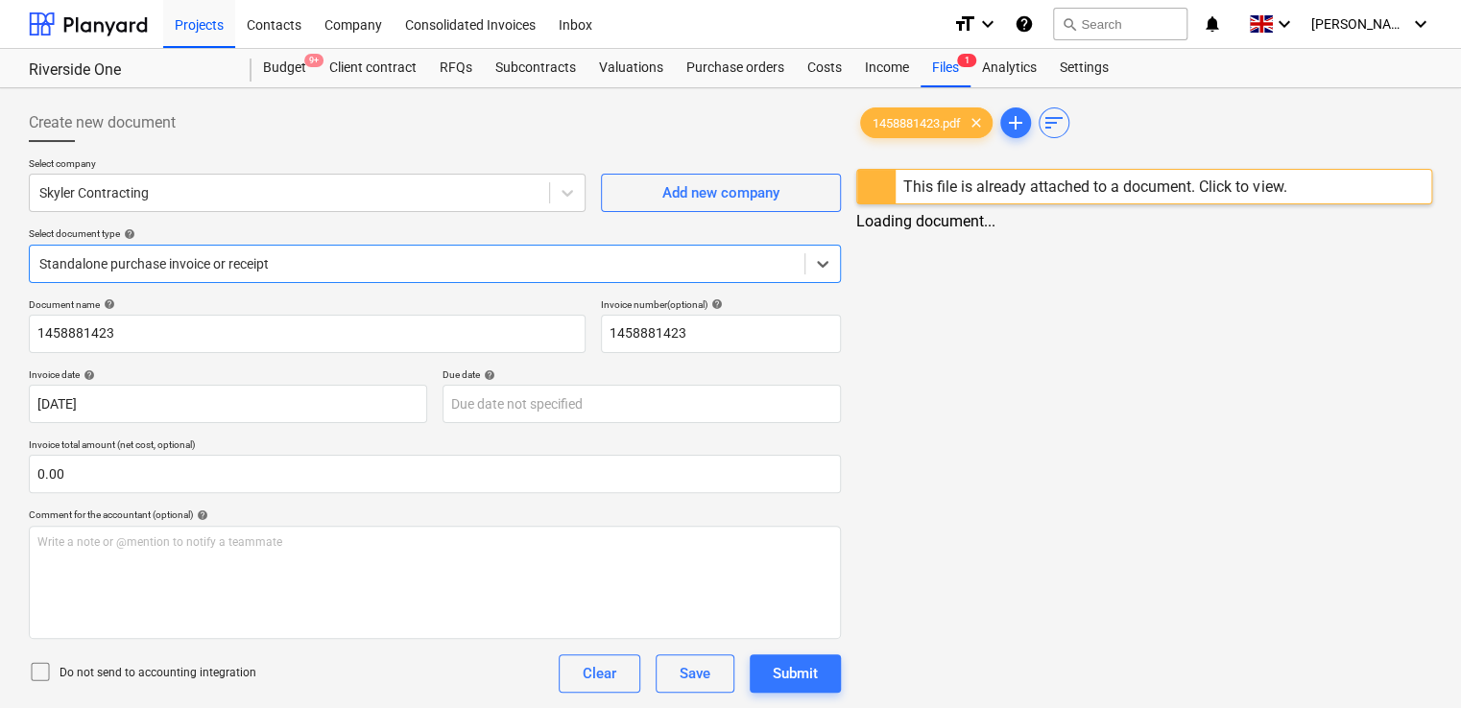
type input "1458881423"
type input "[DATE]"
click at [1158, 178] on div "This file is already attached to a document. Click to view." at bounding box center [1094, 187] width 383 height 18
click at [1212, 189] on div "This file is already attached to a document. Click to view." at bounding box center [1094, 187] width 383 height 18
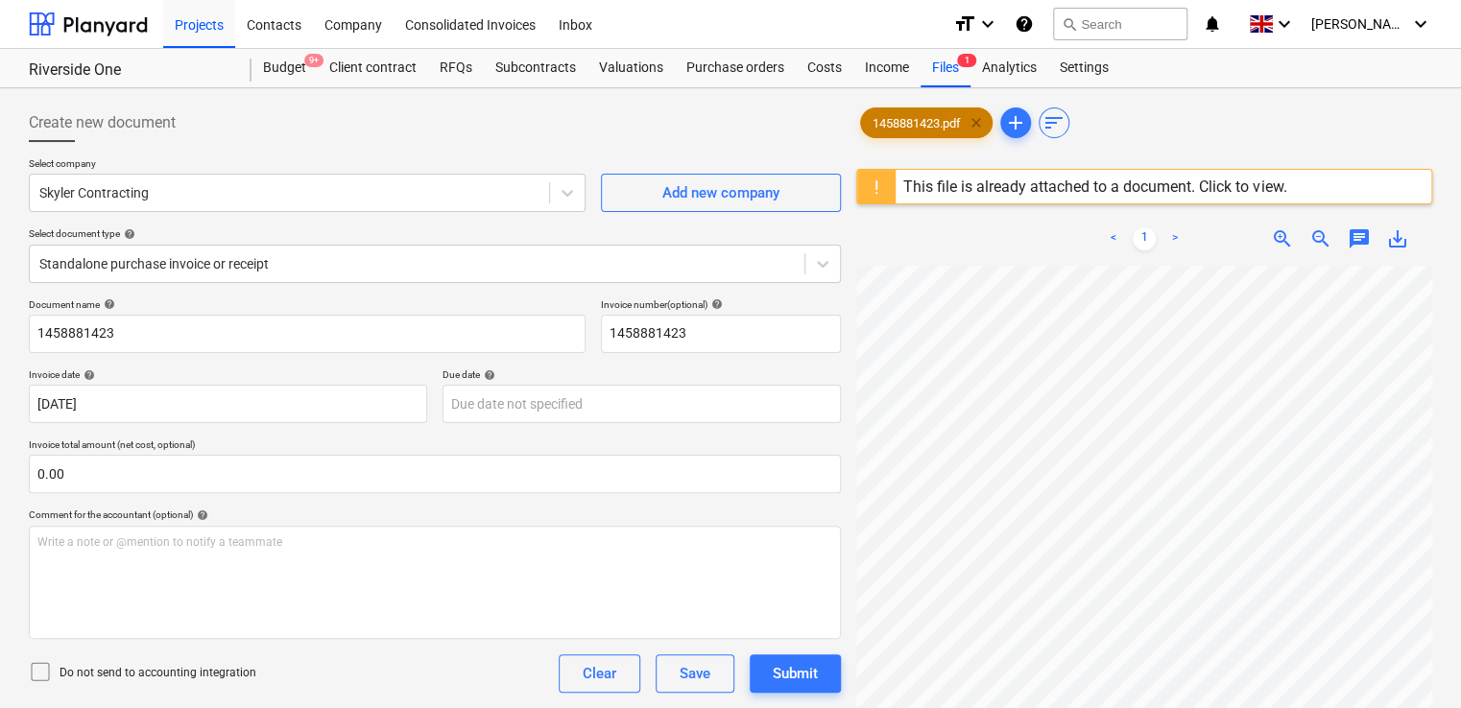
click at [974, 119] on span "clear" at bounding box center [976, 122] width 23 height 23
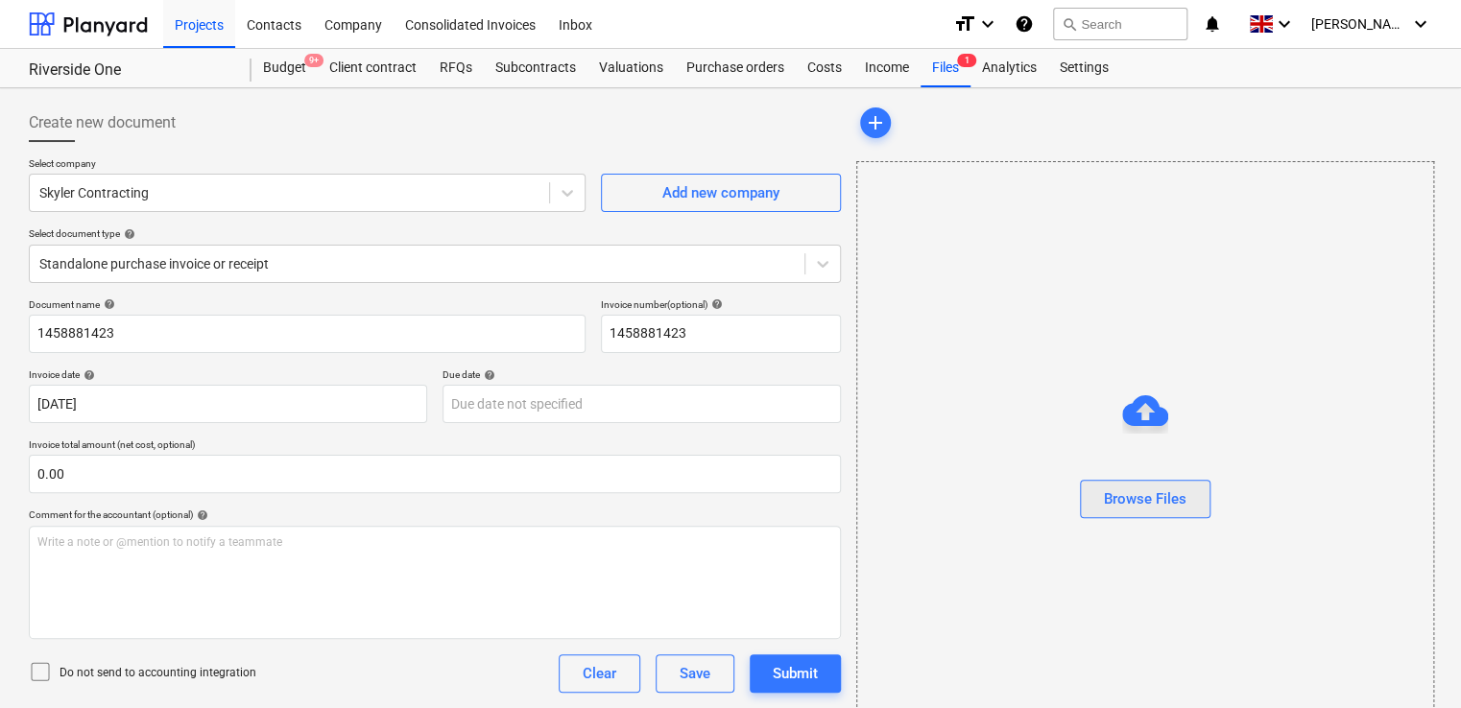
click at [1127, 487] on div "Browse Files" at bounding box center [1145, 499] width 83 height 25
click at [516, 125] on div "Create new document" at bounding box center [435, 123] width 812 height 38
click at [895, 127] on span "1458881423.pdf" at bounding box center [916, 123] width 111 height 14
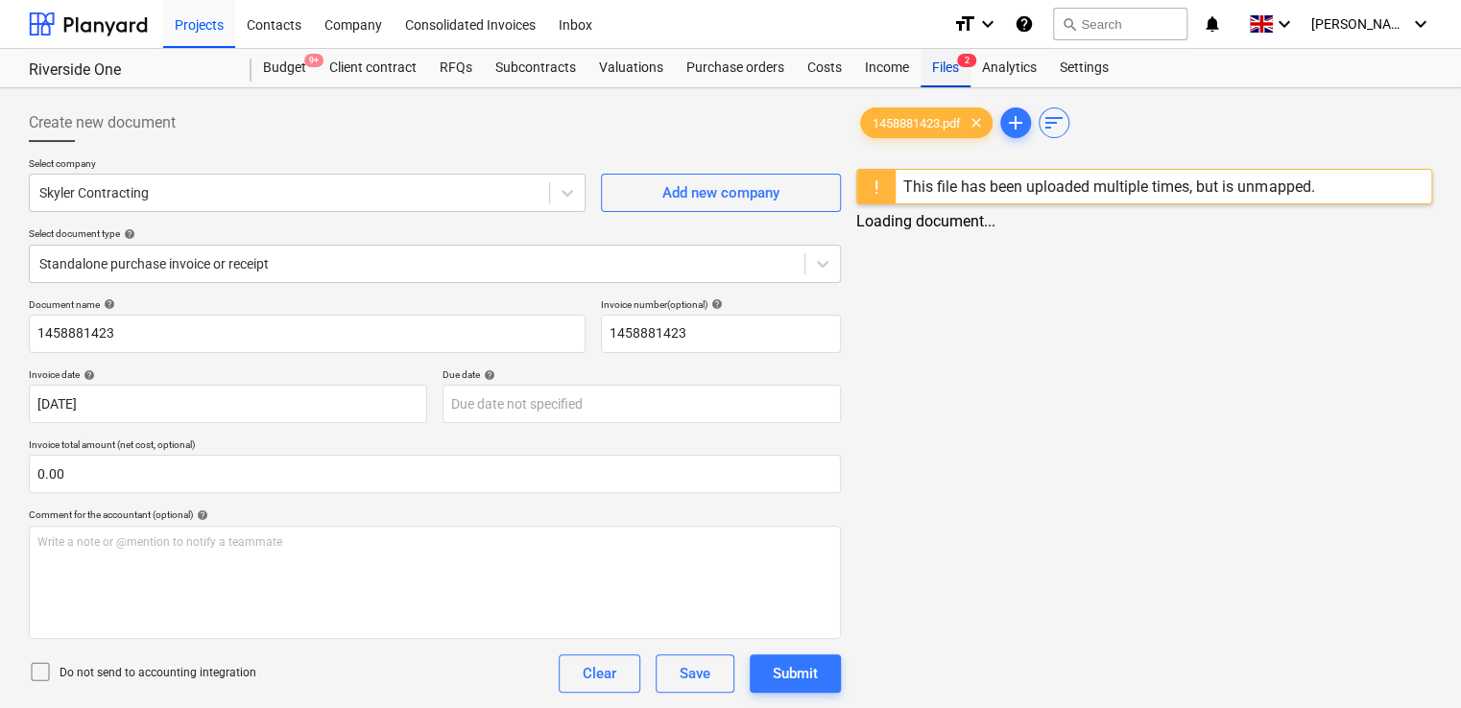
click at [943, 67] on div "Files 2" at bounding box center [945, 68] width 50 height 38
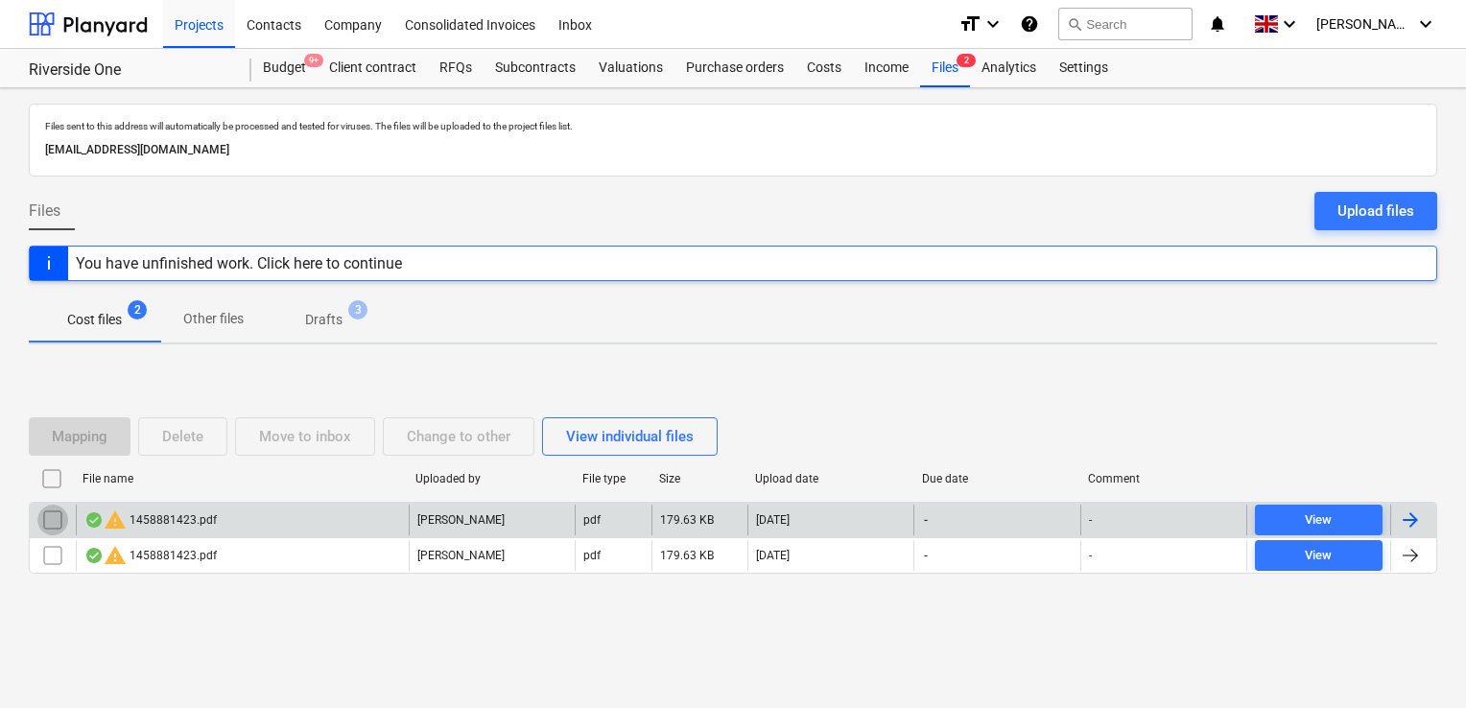
click at [52, 516] on input "checkbox" at bounding box center [52, 520] width 31 height 31
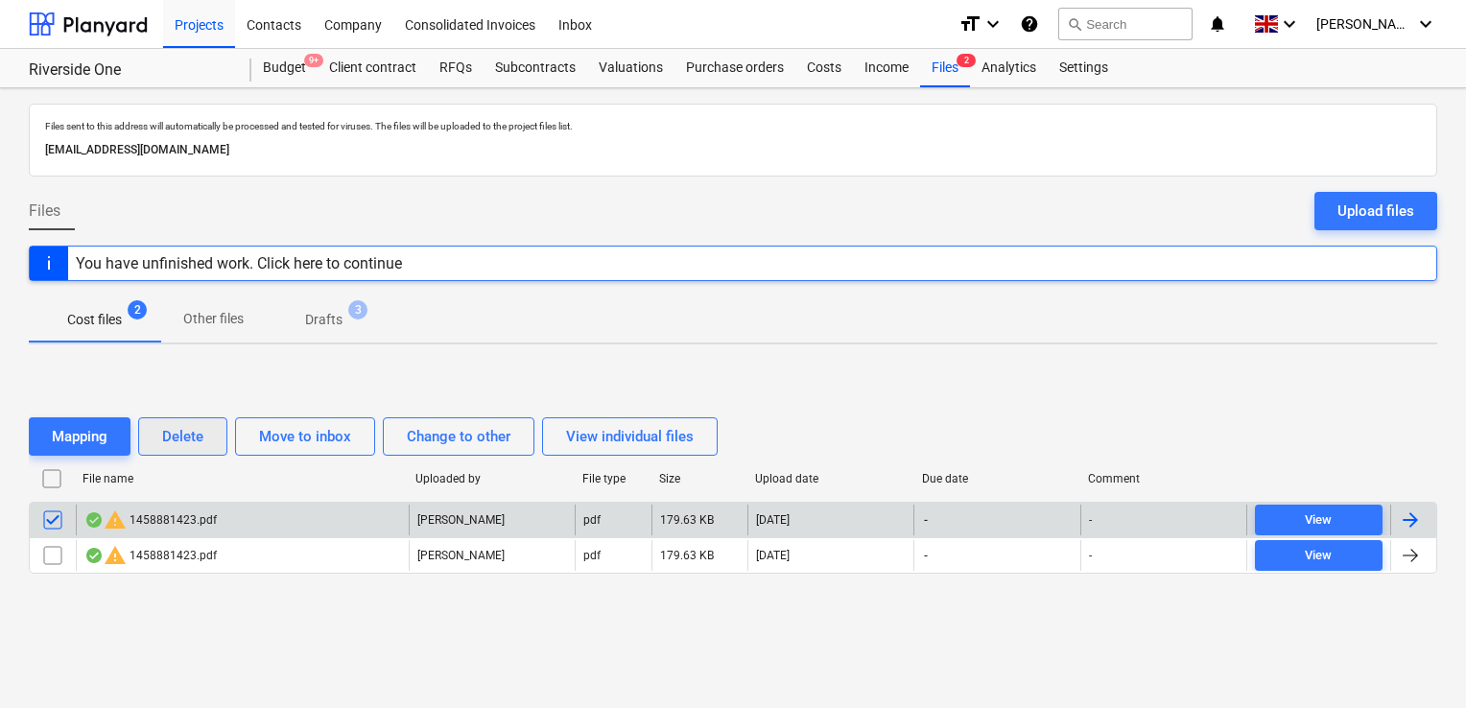
click at [173, 427] on div "Delete" at bounding box center [182, 436] width 41 height 25
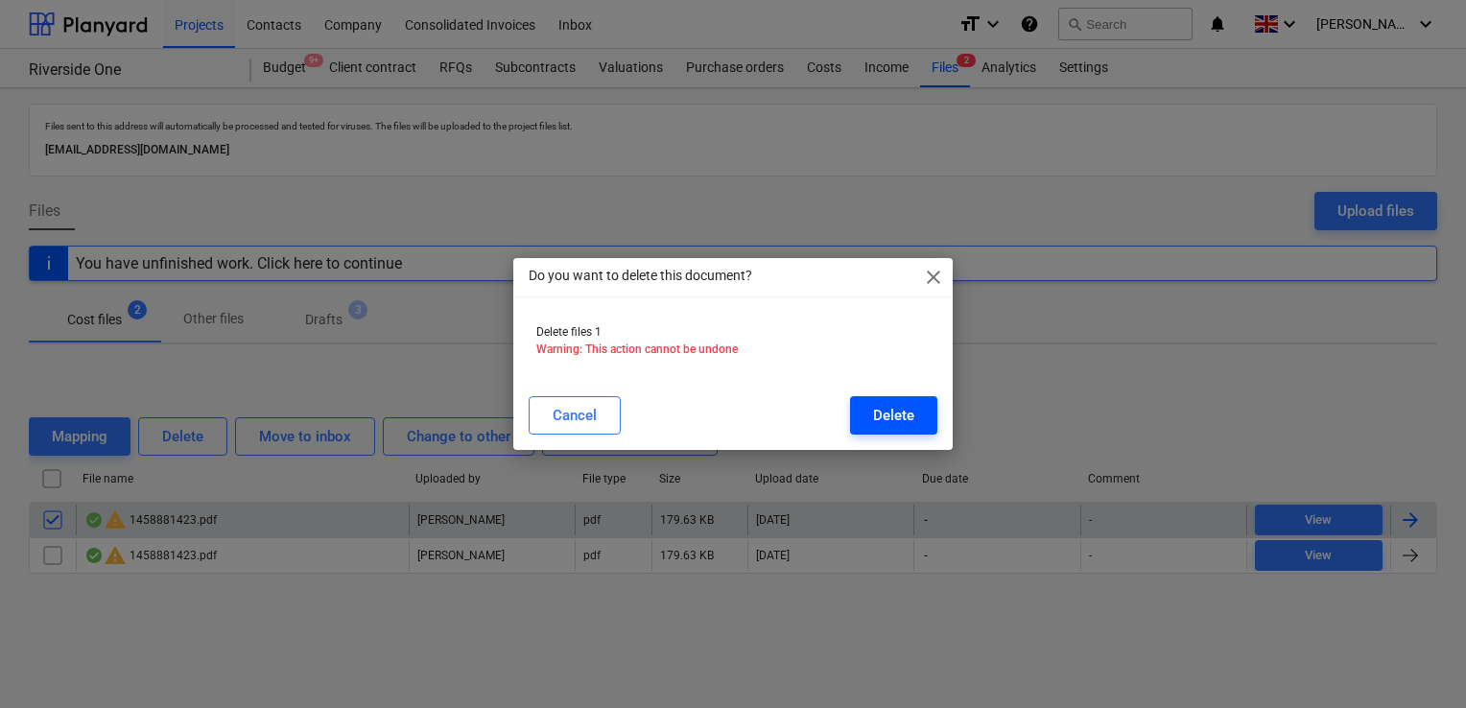
click at [872, 396] on button "Delete" at bounding box center [893, 415] width 87 height 38
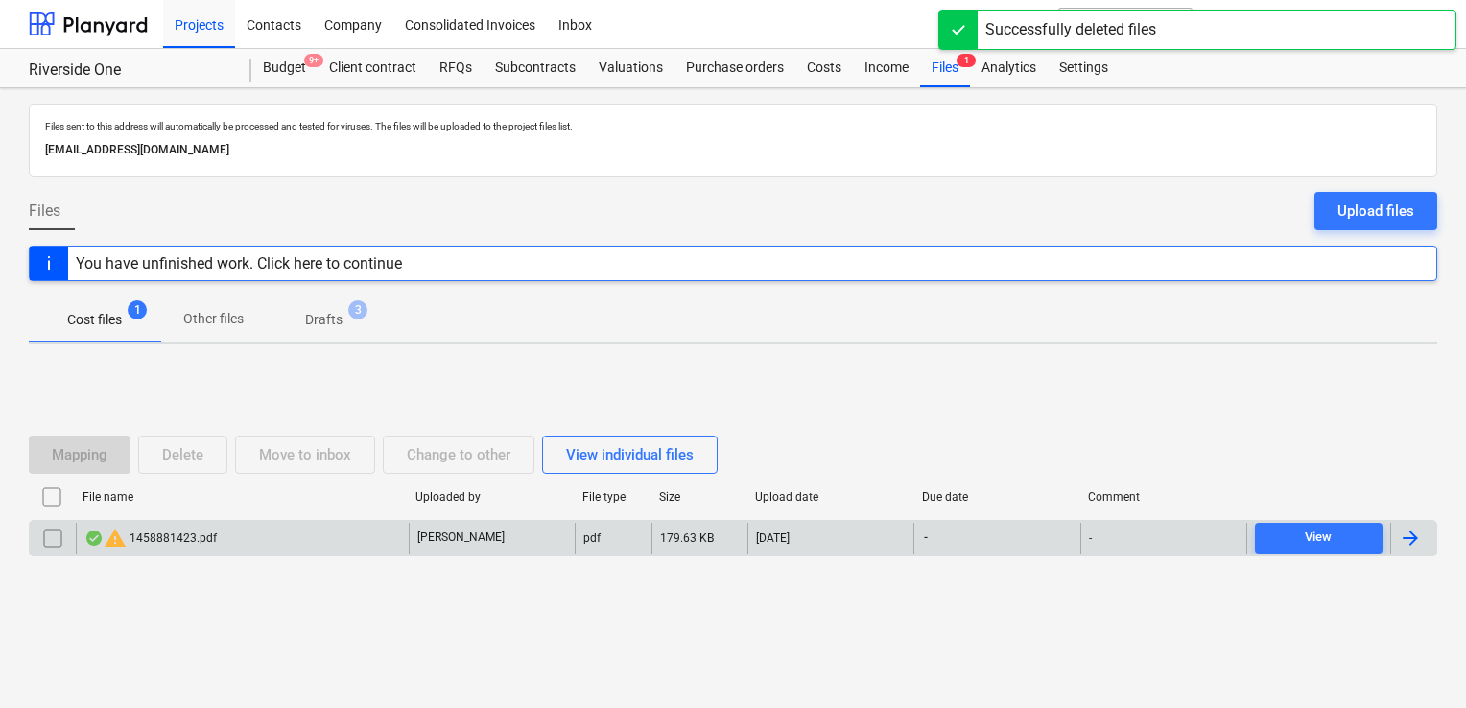
click at [1416, 532] on div at bounding box center [1410, 538] width 23 height 23
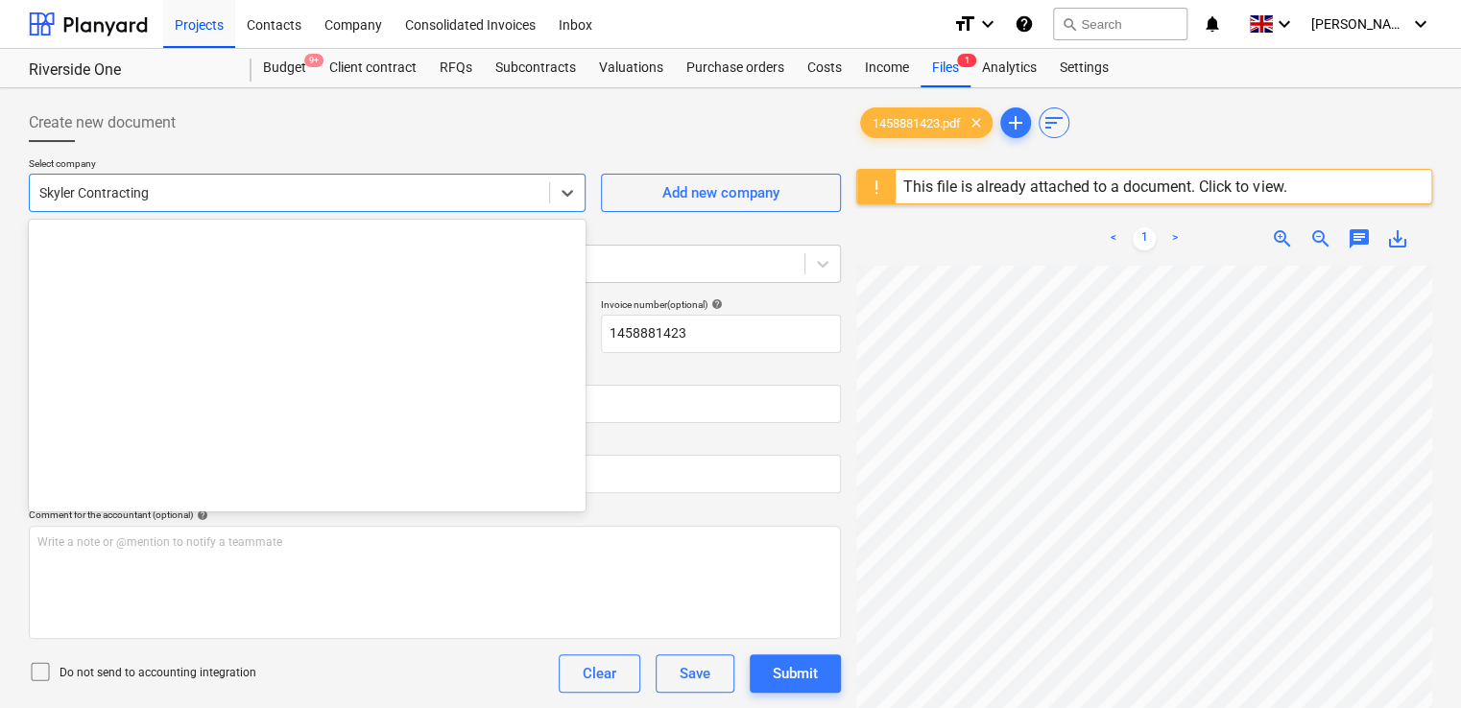
click at [226, 191] on div at bounding box center [289, 192] width 500 height 19
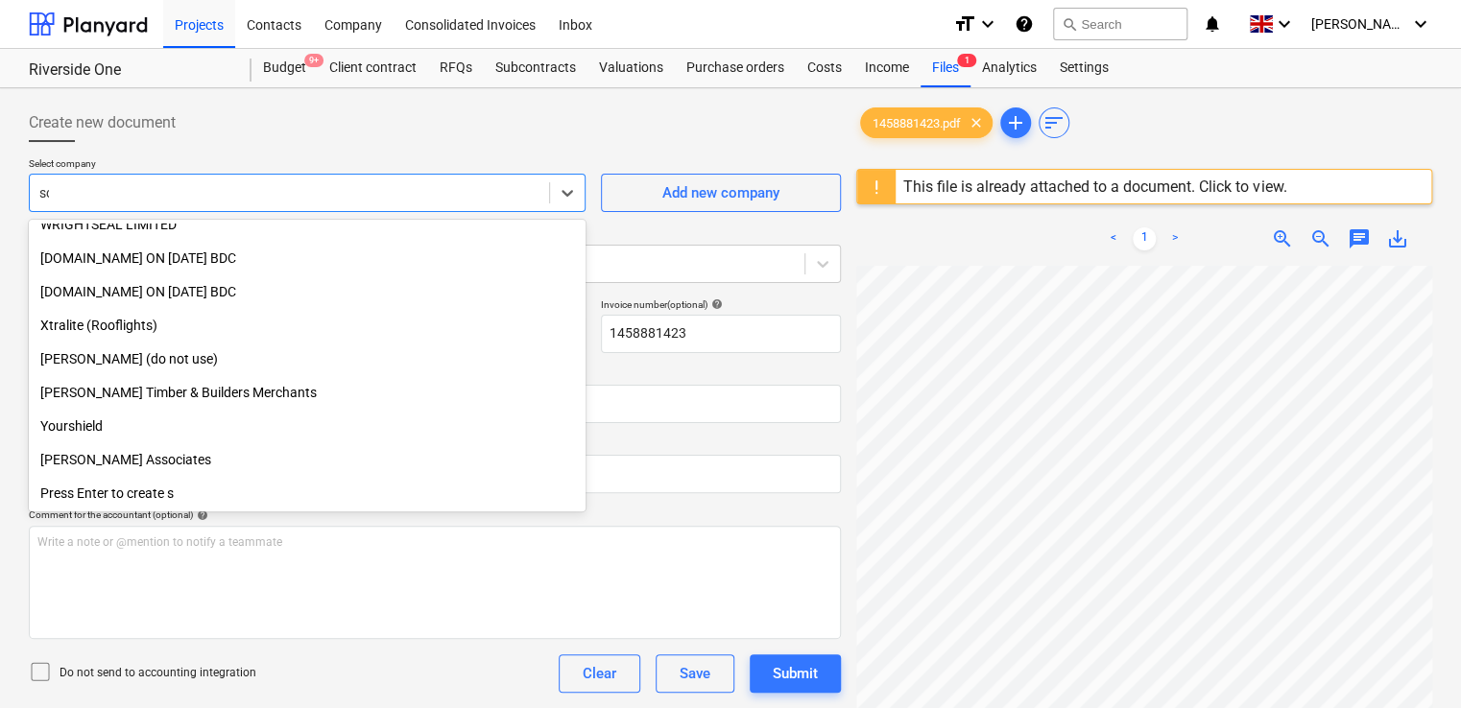
scroll to position [653, 0]
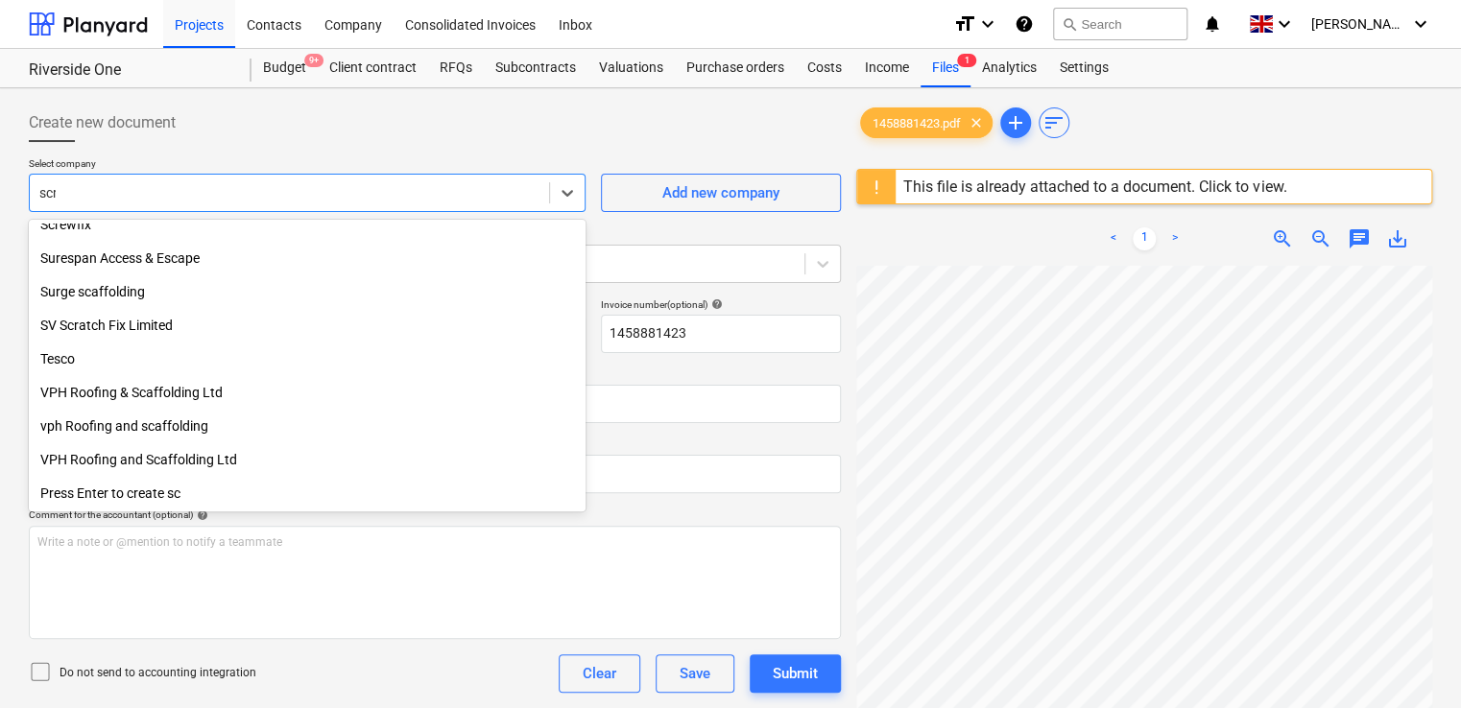
type input "scre"
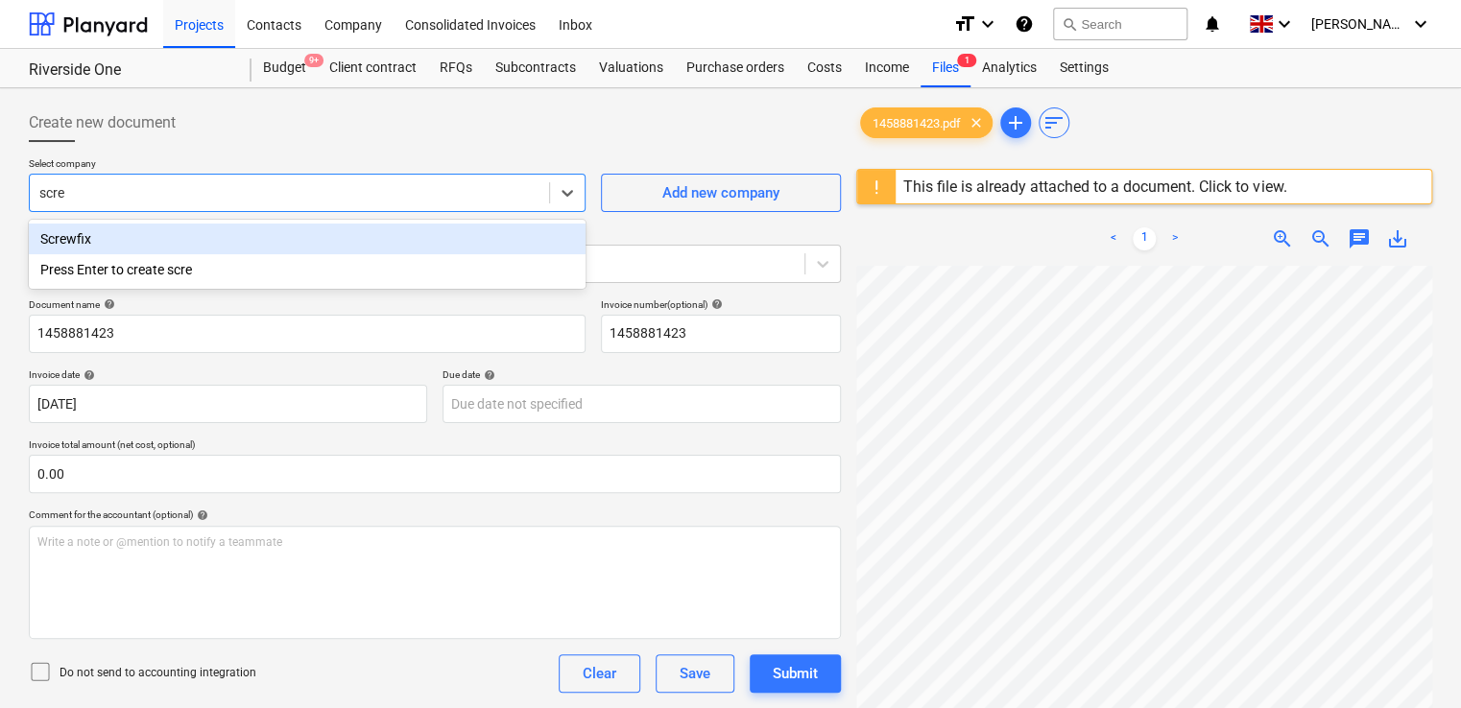
click at [158, 234] on div "Screwfix" at bounding box center [307, 239] width 557 height 31
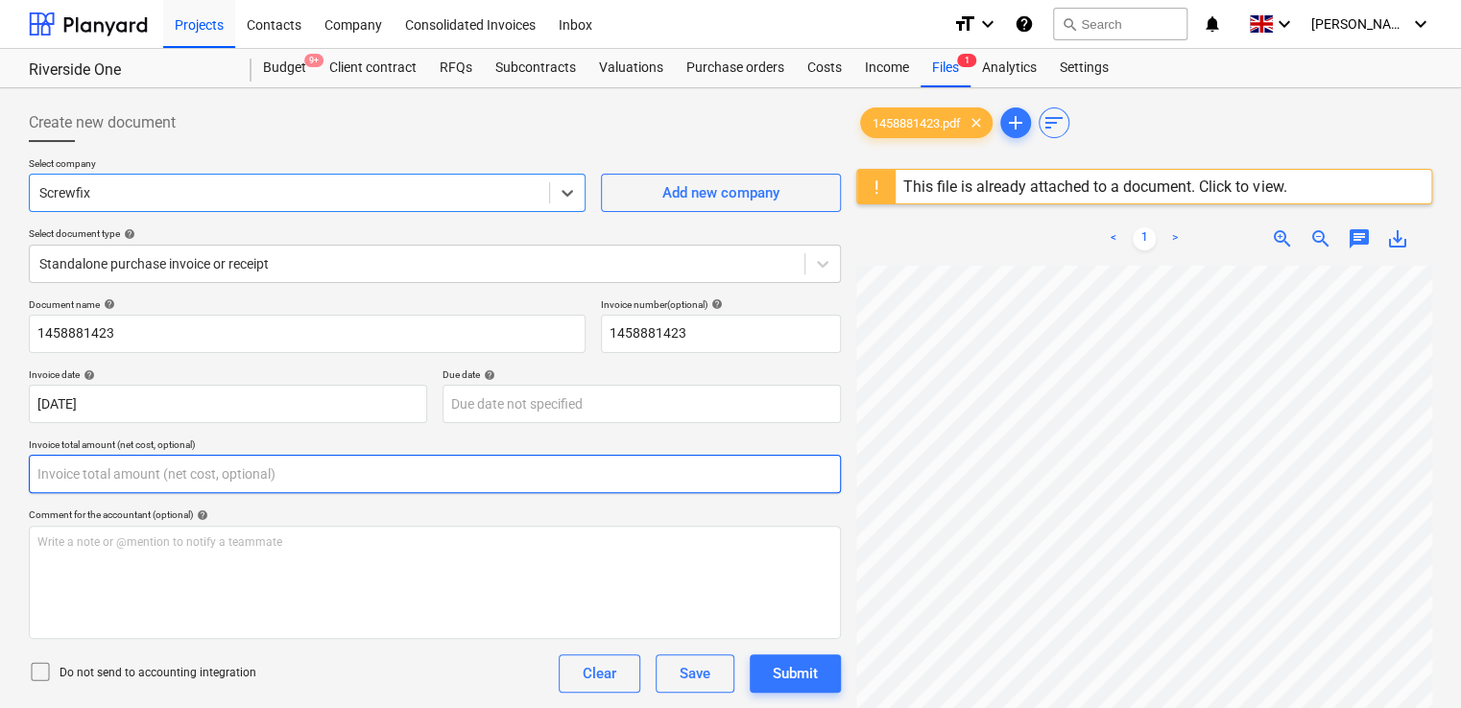
click at [107, 469] on input "text" at bounding box center [435, 474] width 812 height 38
type input "64.90"
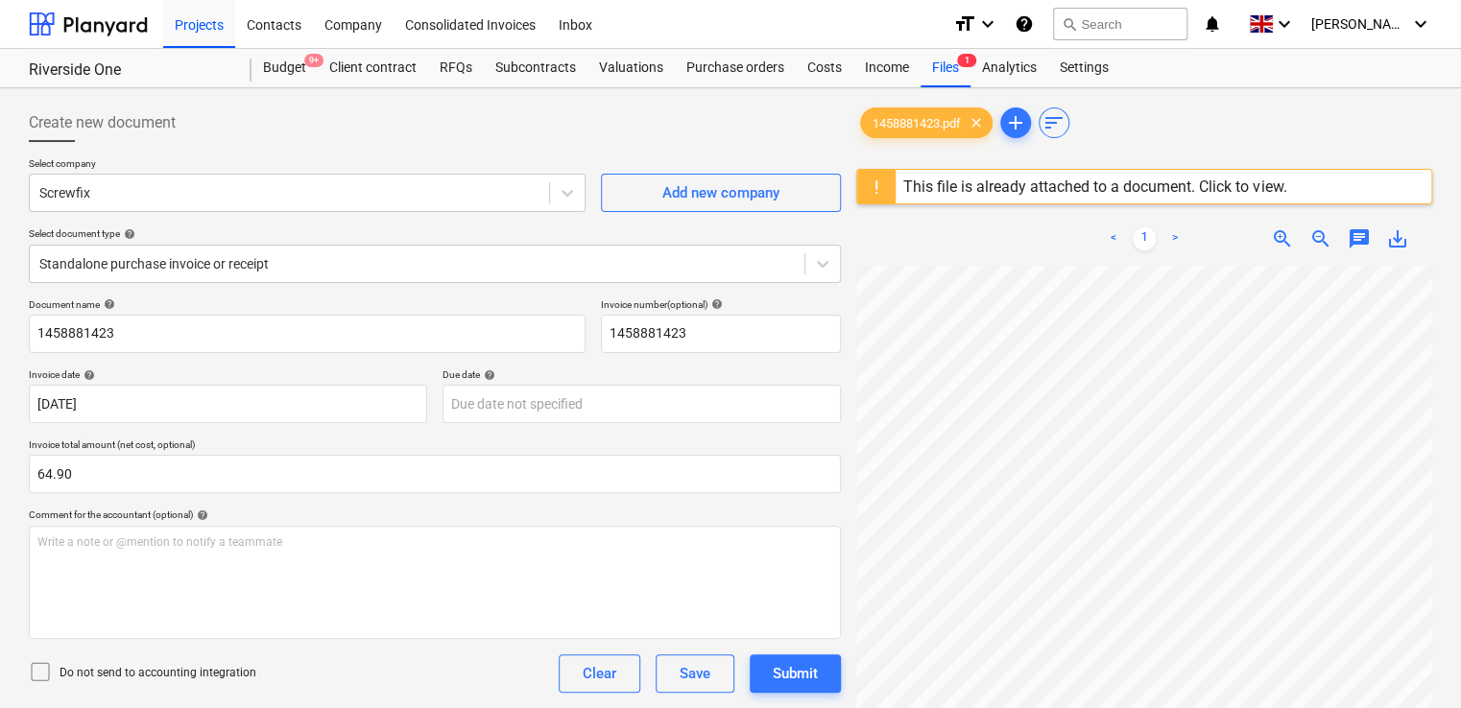
click at [796, 516] on div "Comment for the accountant (optional) help" at bounding box center [435, 515] width 812 height 12
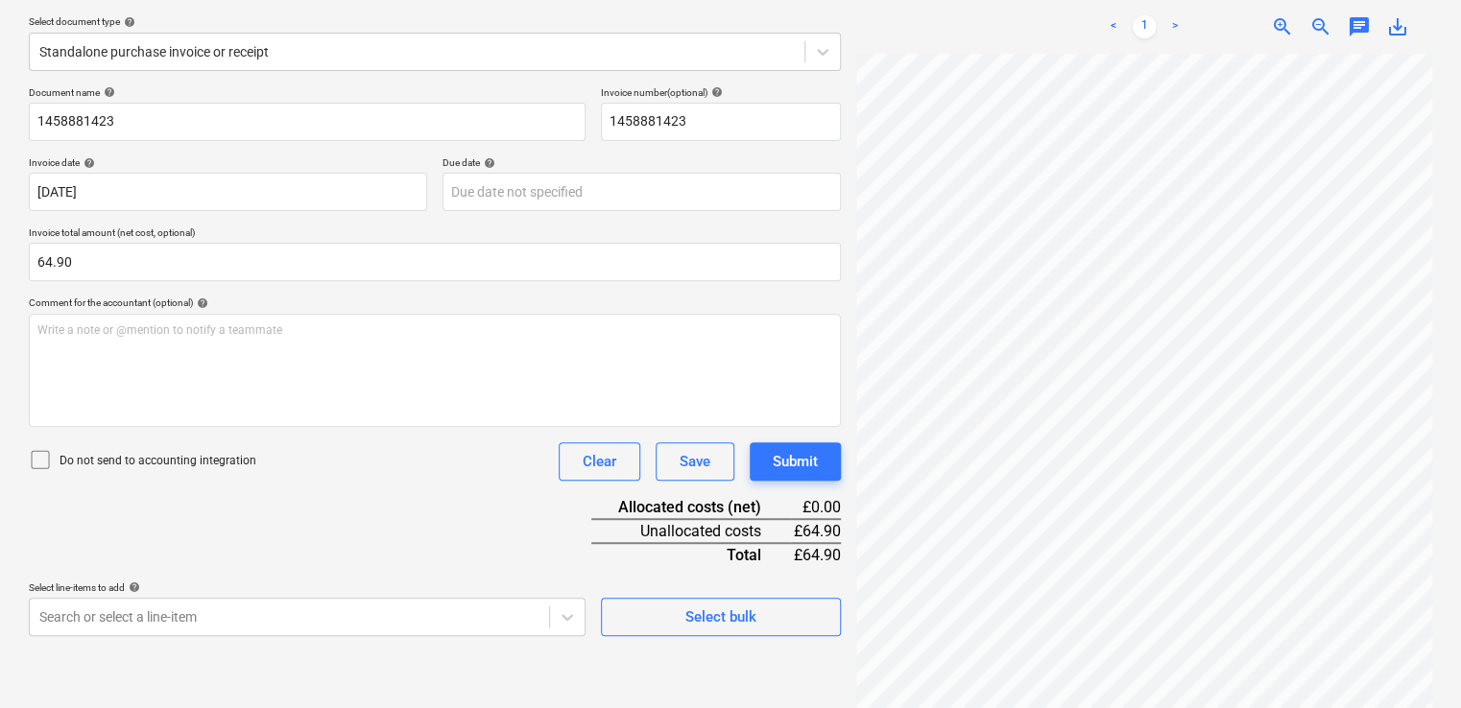
scroll to position [226, 0]
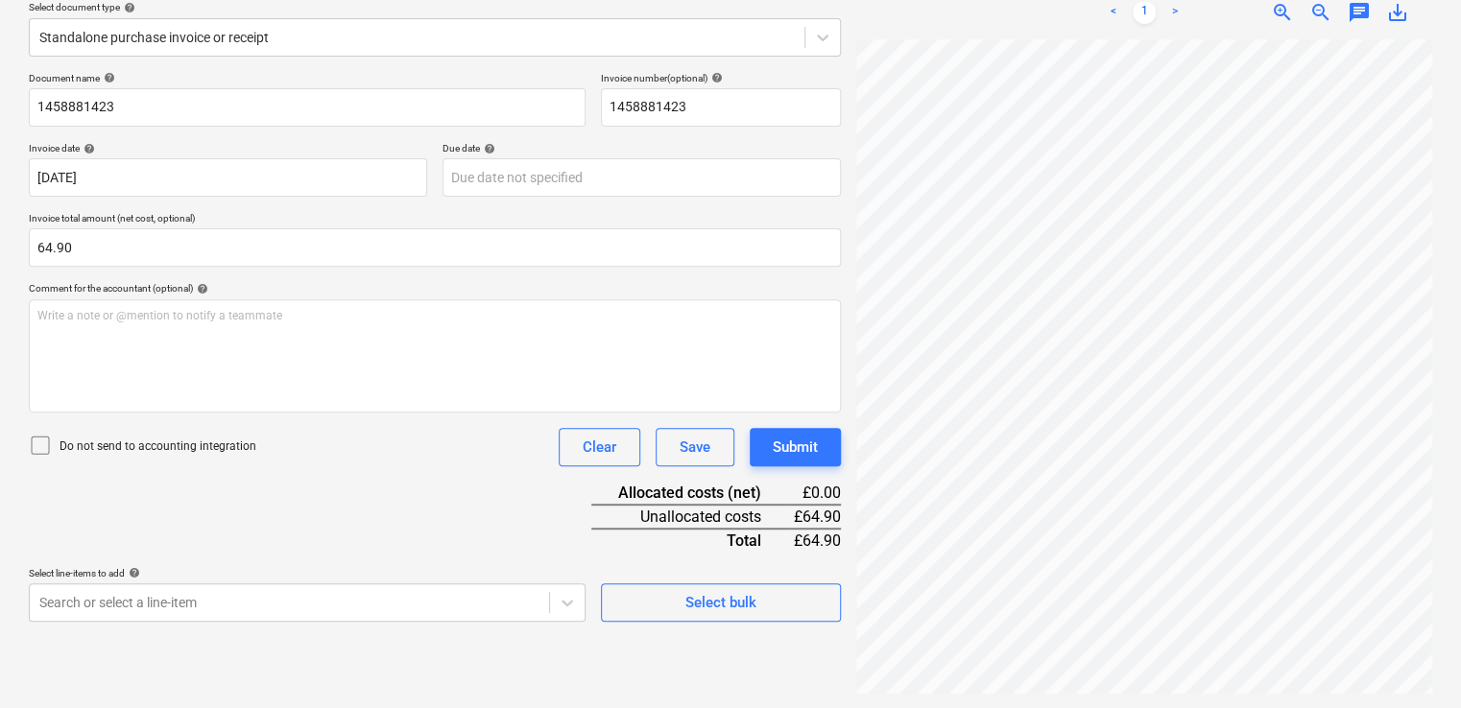
click at [31, 440] on icon at bounding box center [40, 445] width 23 height 23
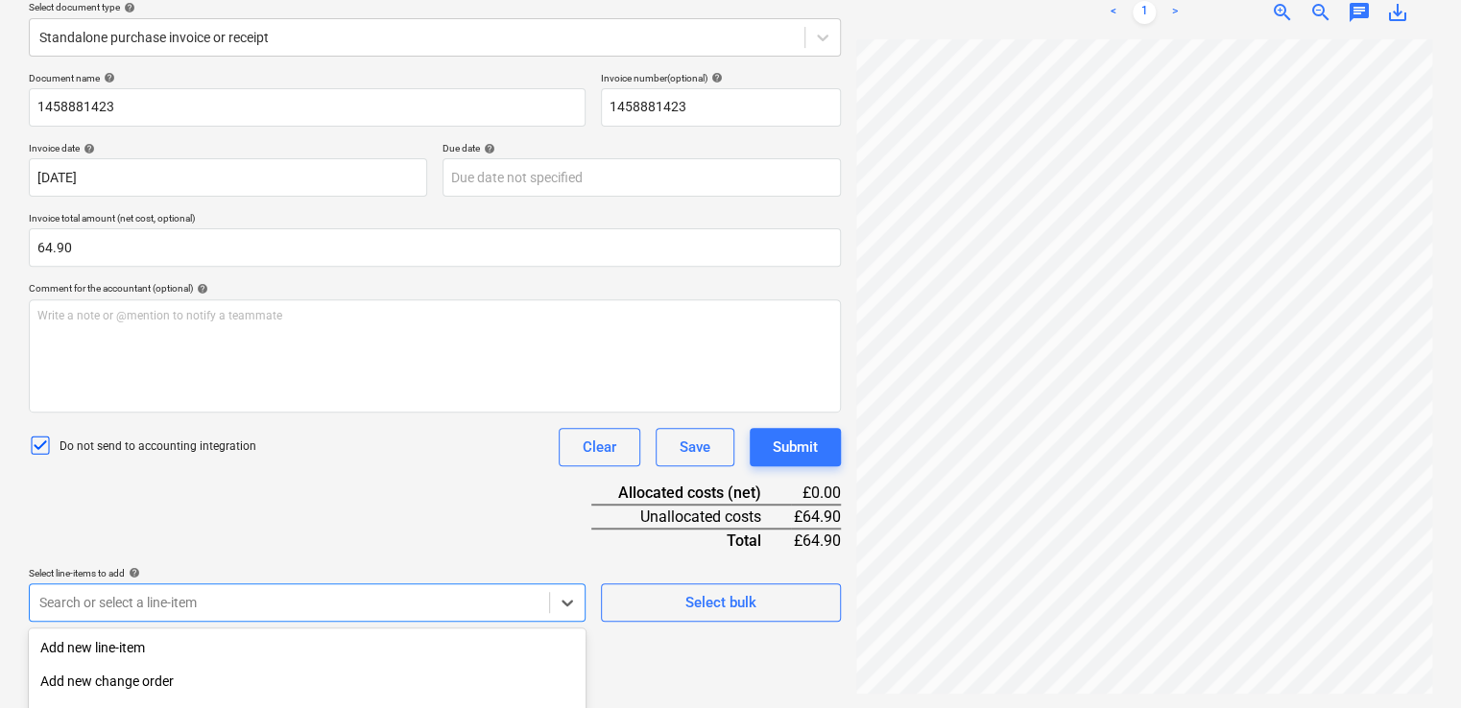
click at [417, 482] on body "Projects Contacts Company Consolidated Invoices Inbox format_size keyboard_arro…" at bounding box center [730, 128] width 1461 height 708
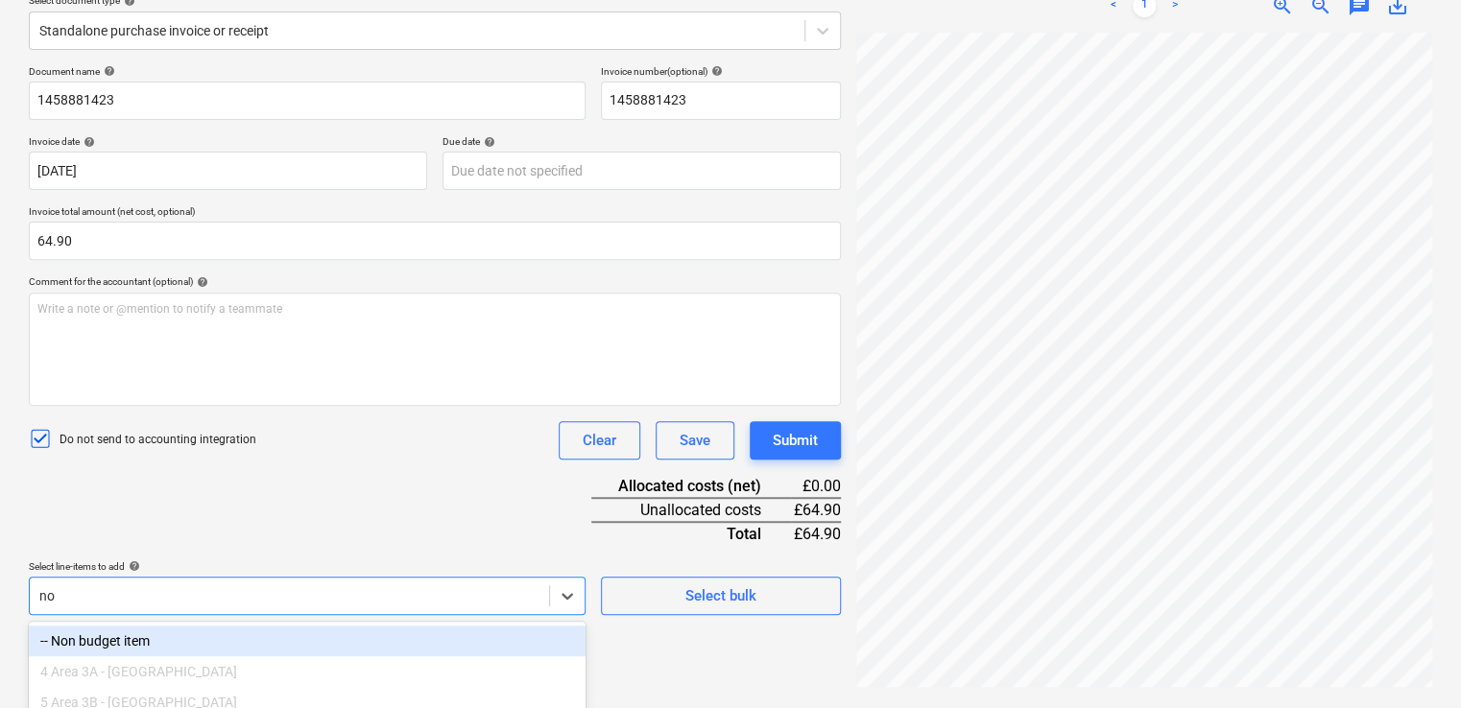
type input "non"
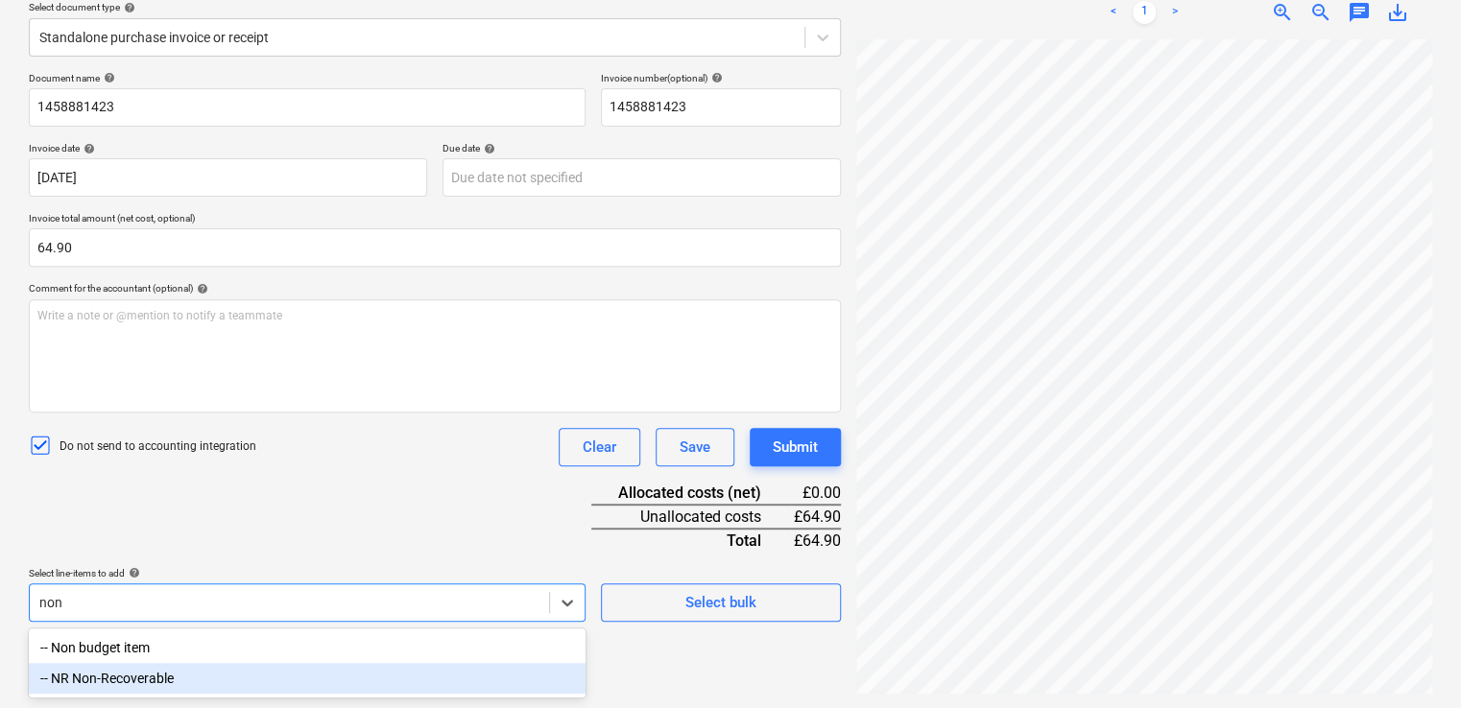
click at [209, 681] on div "-- NR Non-Recoverable" at bounding box center [307, 678] width 557 height 31
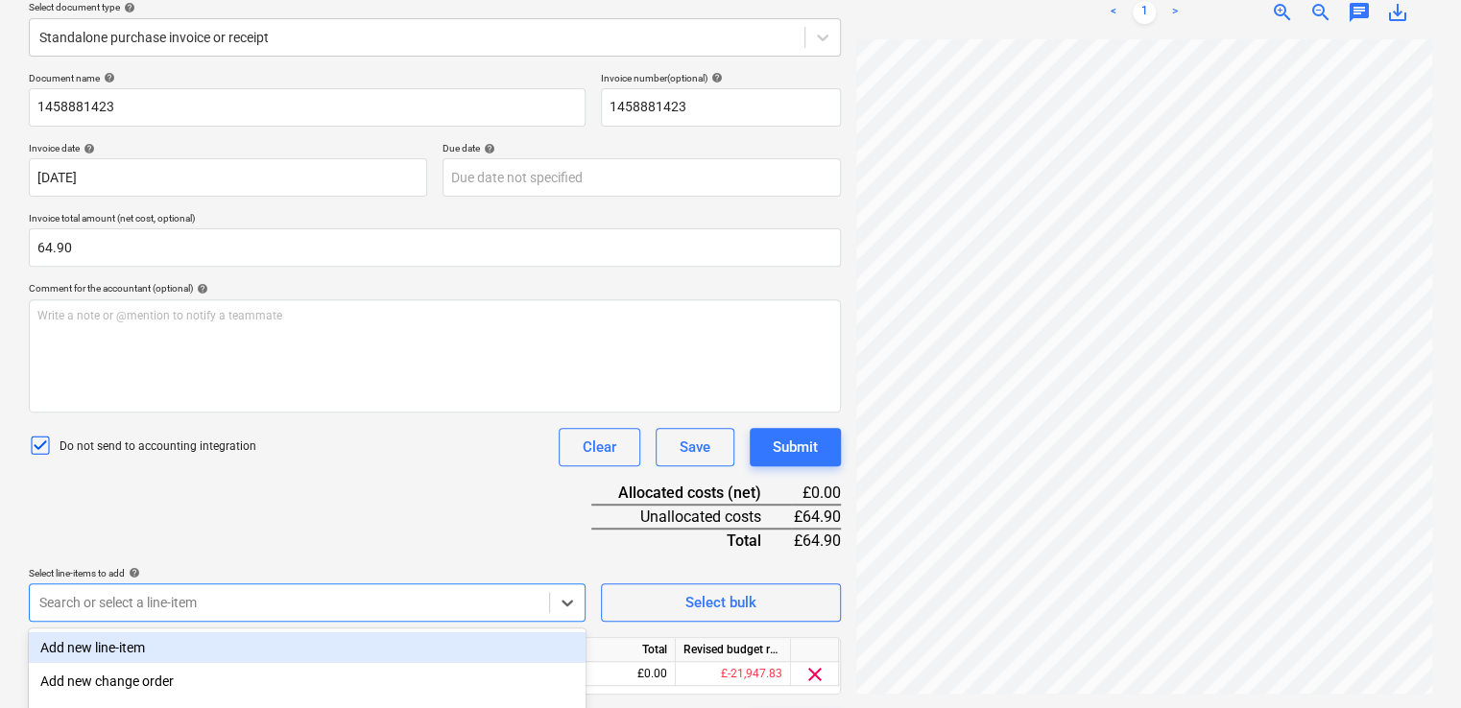
click at [344, 527] on div "Document name help 1458881423 Invoice number (optional) help 1458881423 Invoice…" at bounding box center [435, 410] width 812 height 677
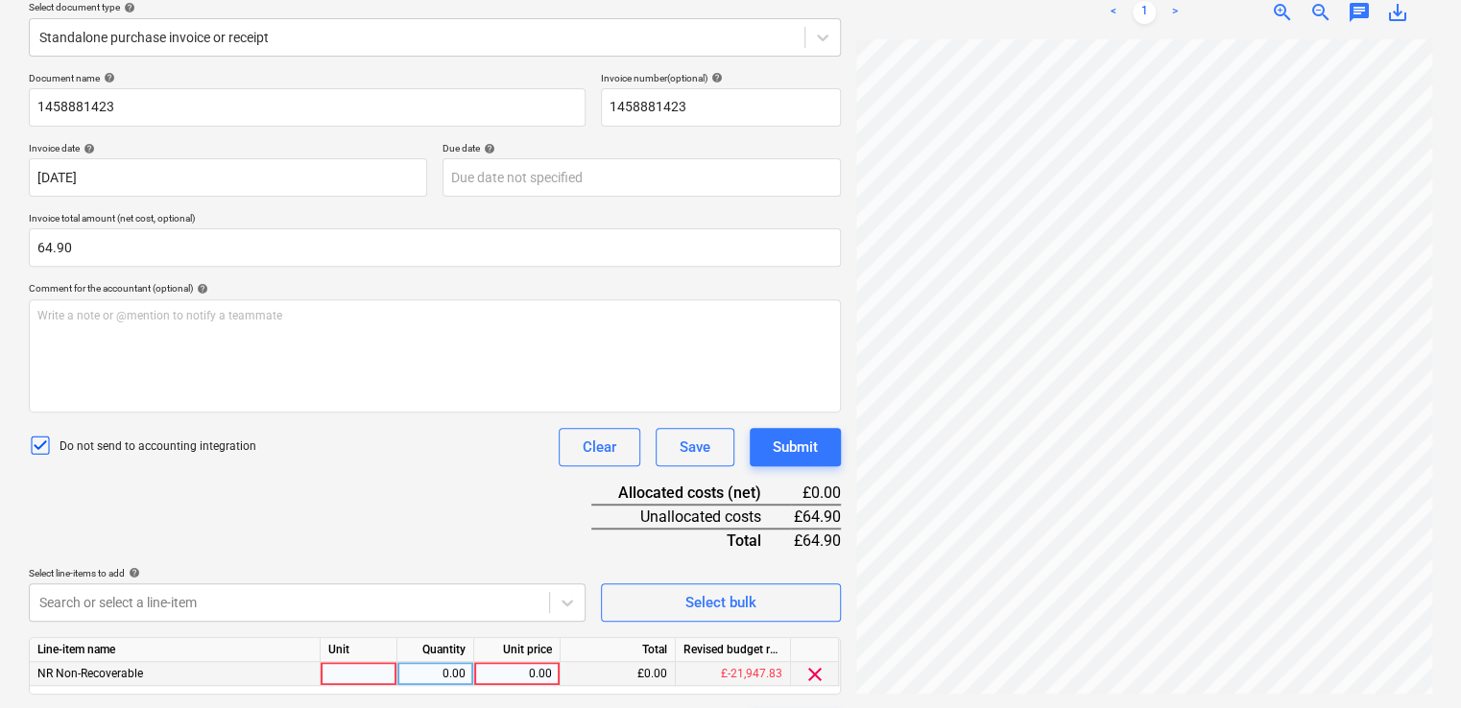
click at [361, 679] on div at bounding box center [359, 674] width 77 height 24
type input "item"
click at [412, 677] on div "0.00" at bounding box center [435, 674] width 60 height 24
type input "1"
click at [499, 666] on div "0.00" at bounding box center [517, 674] width 70 height 24
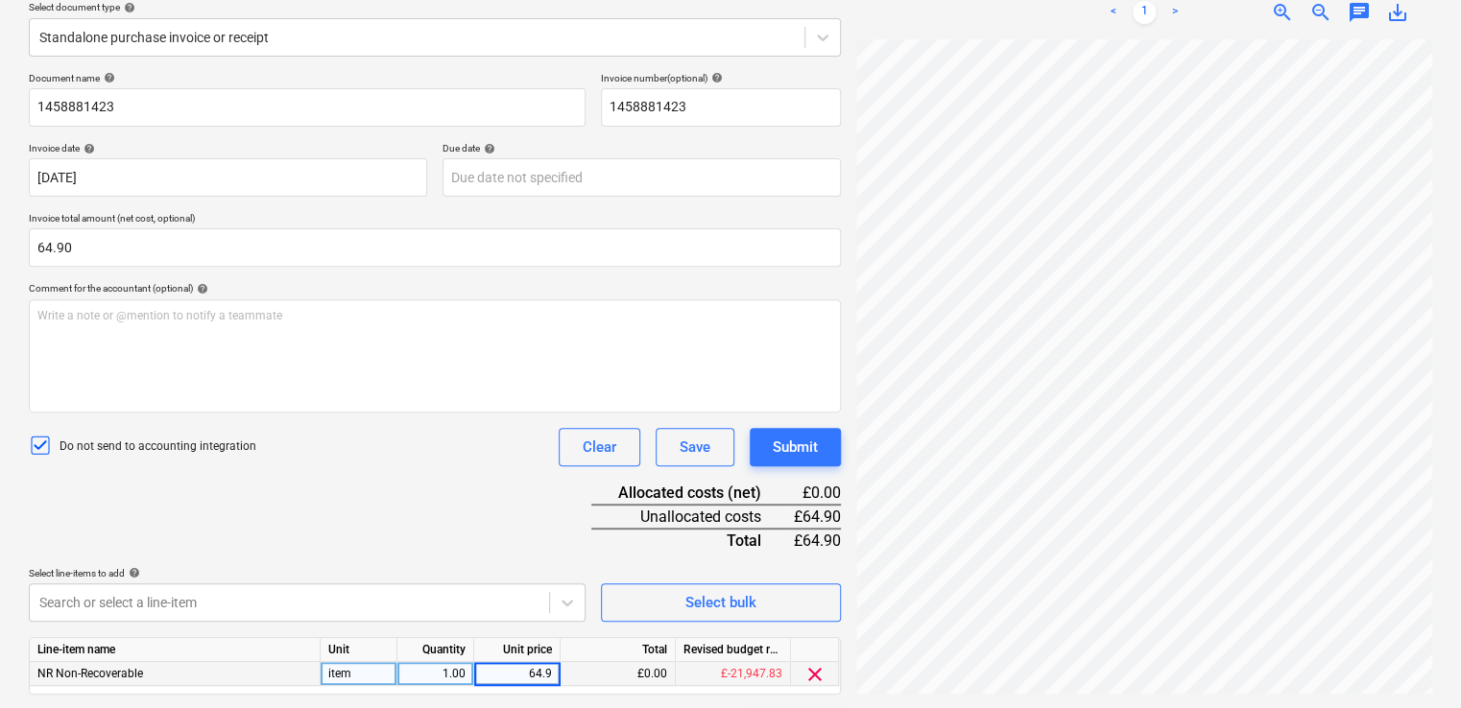
type input "64.90"
click at [438, 482] on div "Document name help 1458881423 Invoice number (optional) help 1458881423 Invoice…" at bounding box center [435, 410] width 812 height 677
click at [796, 435] on div "Submit" at bounding box center [795, 447] width 45 height 25
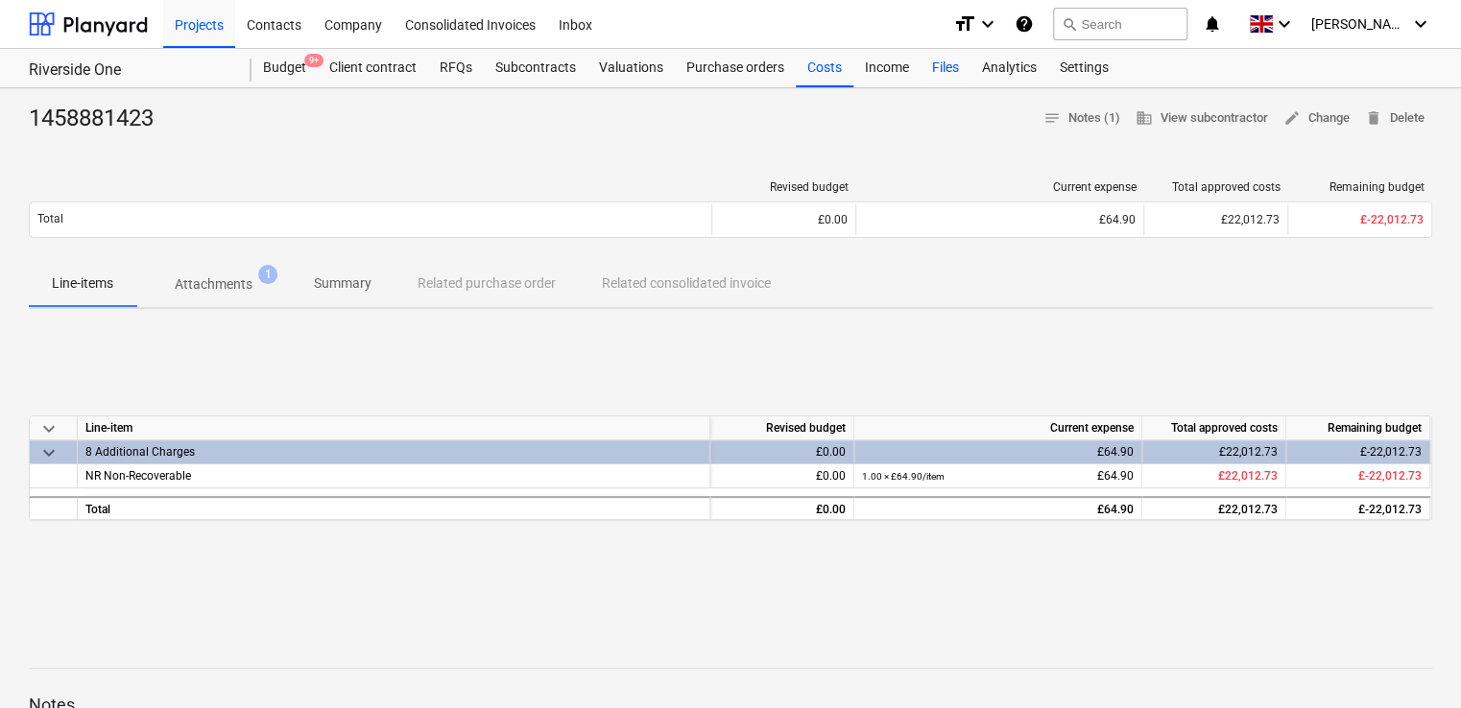
click at [937, 63] on div "Files" at bounding box center [945, 68] width 50 height 38
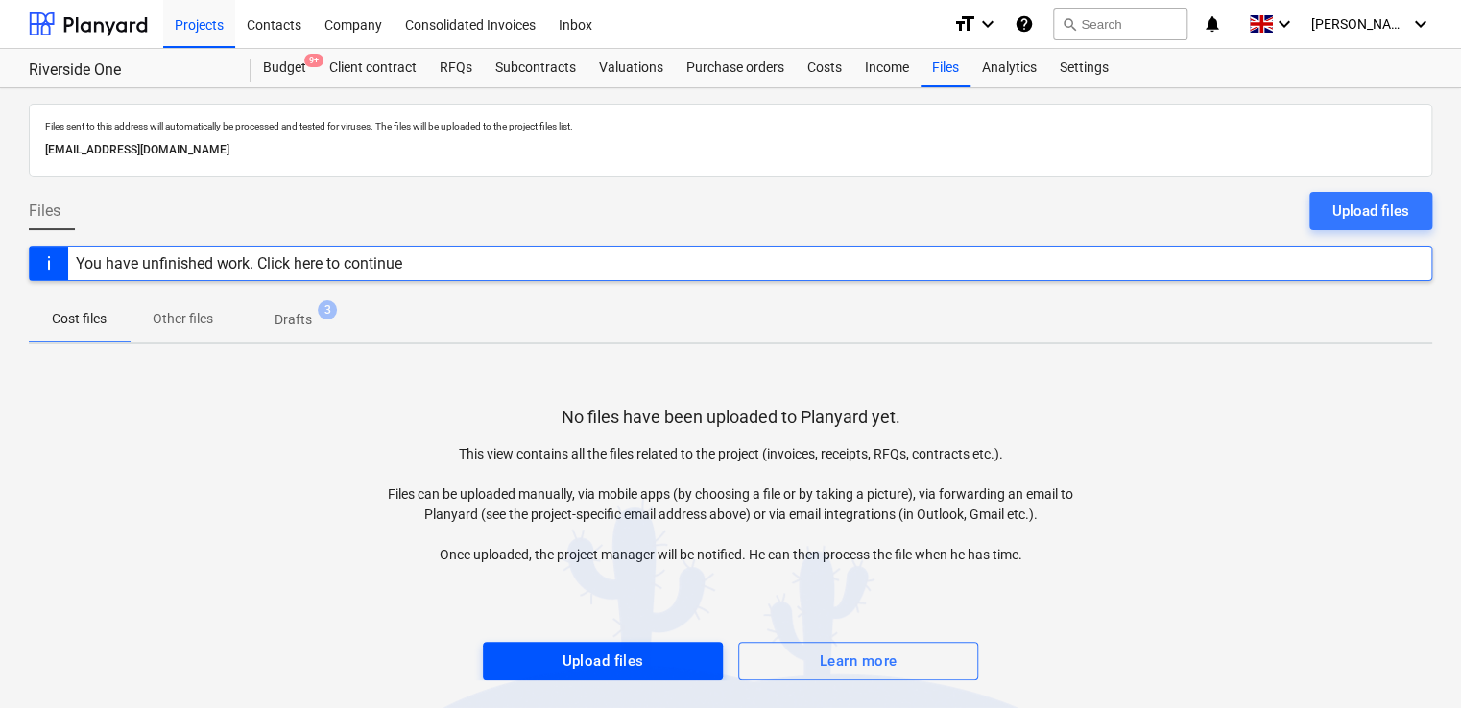
click at [653, 662] on span "Upload files" at bounding box center [603, 661] width 198 height 25
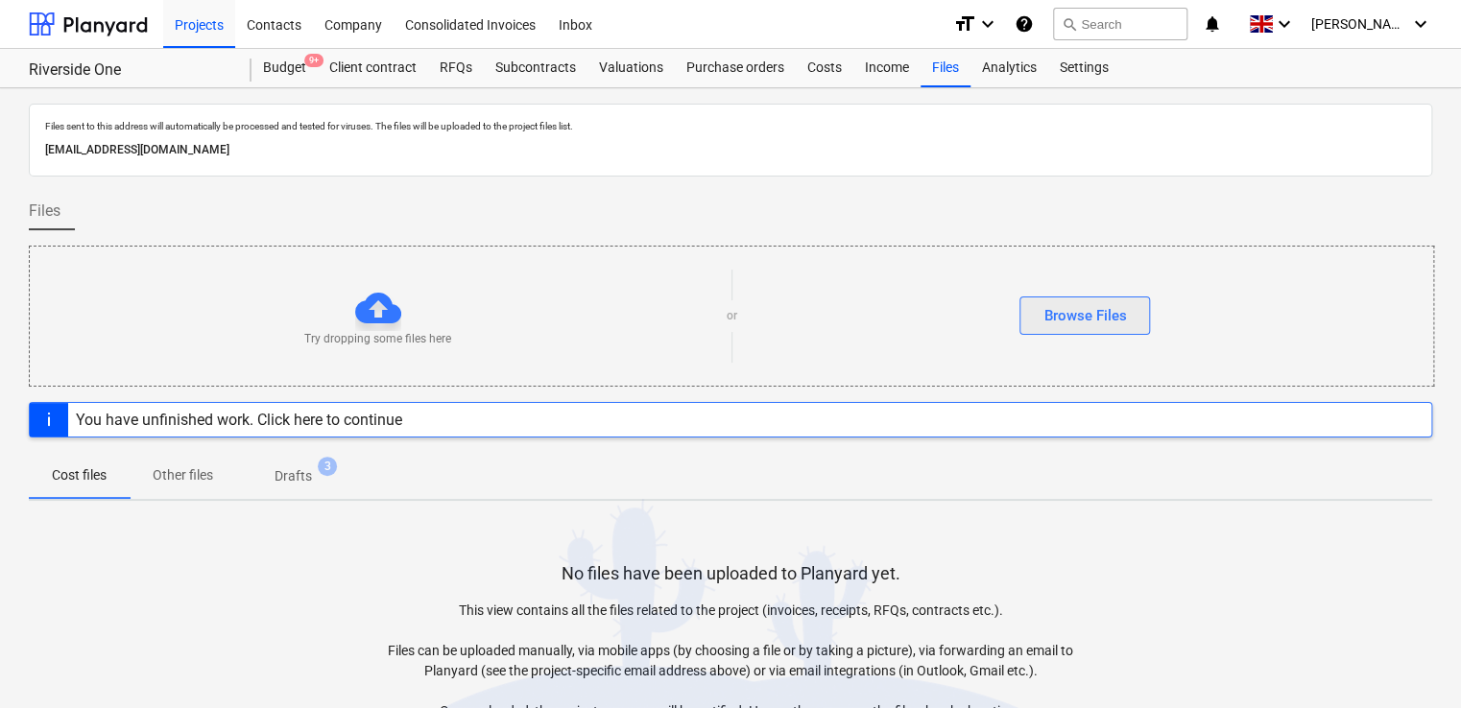
click at [1060, 314] on div "Browse Files" at bounding box center [1084, 315] width 83 height 25
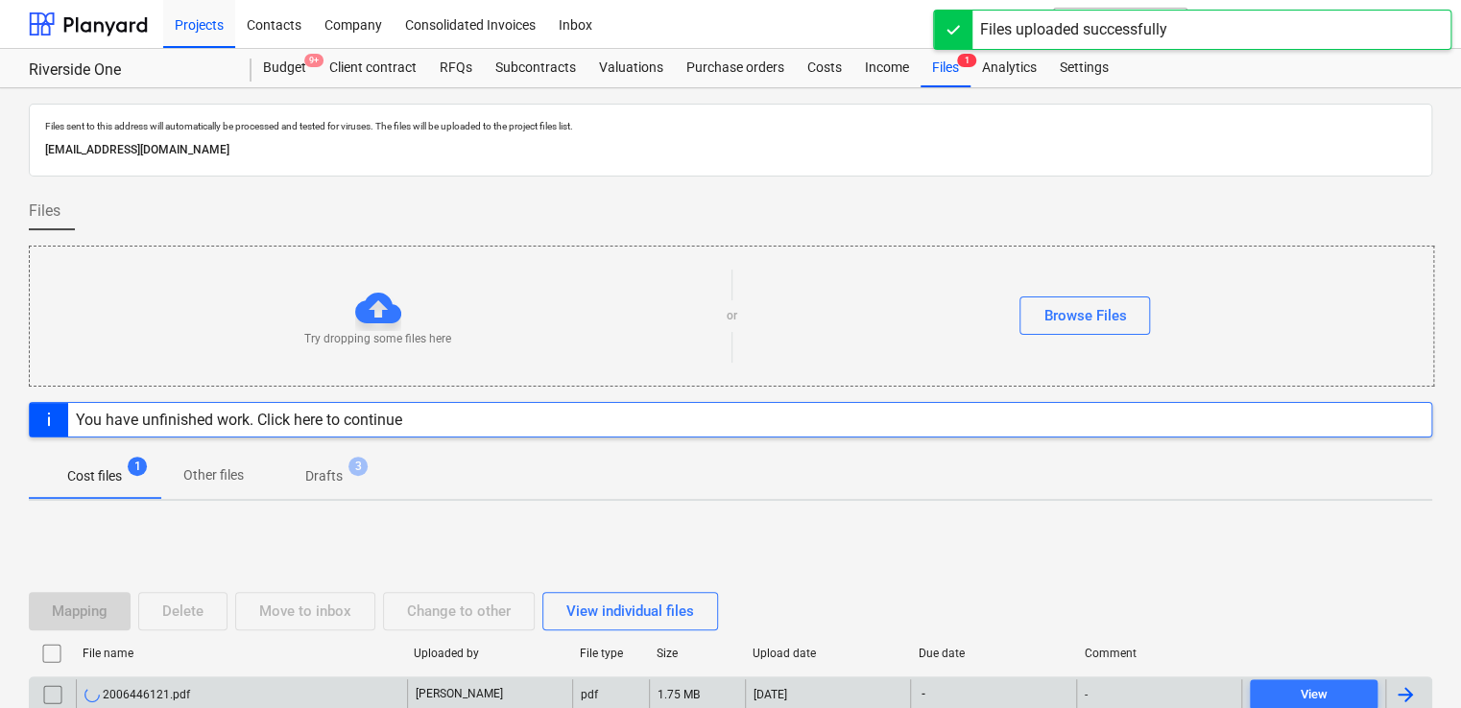
click at [1117, 687] on div "-" at bounding box center [1158, 694] width 165 height 31
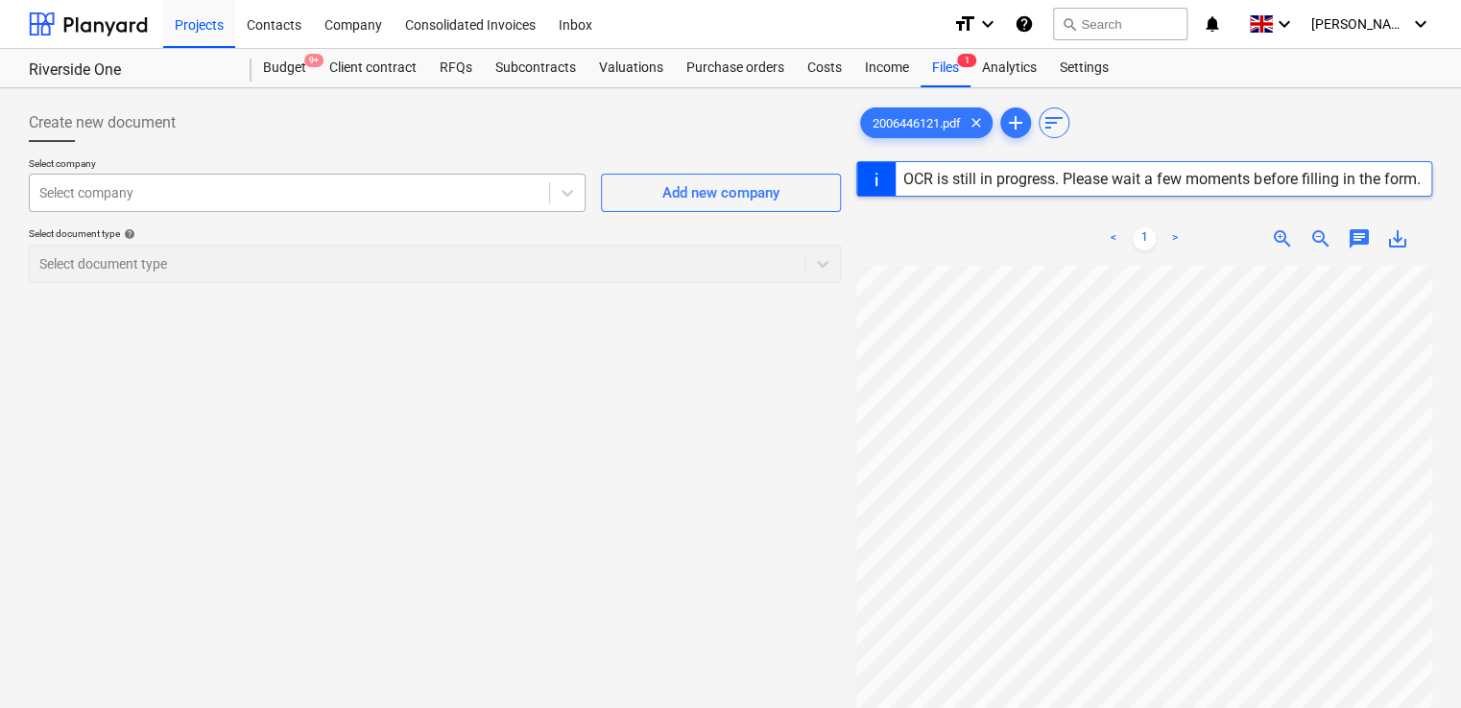
click at [434, 194] on div at bounding box center [289, 192] width 500 height 19
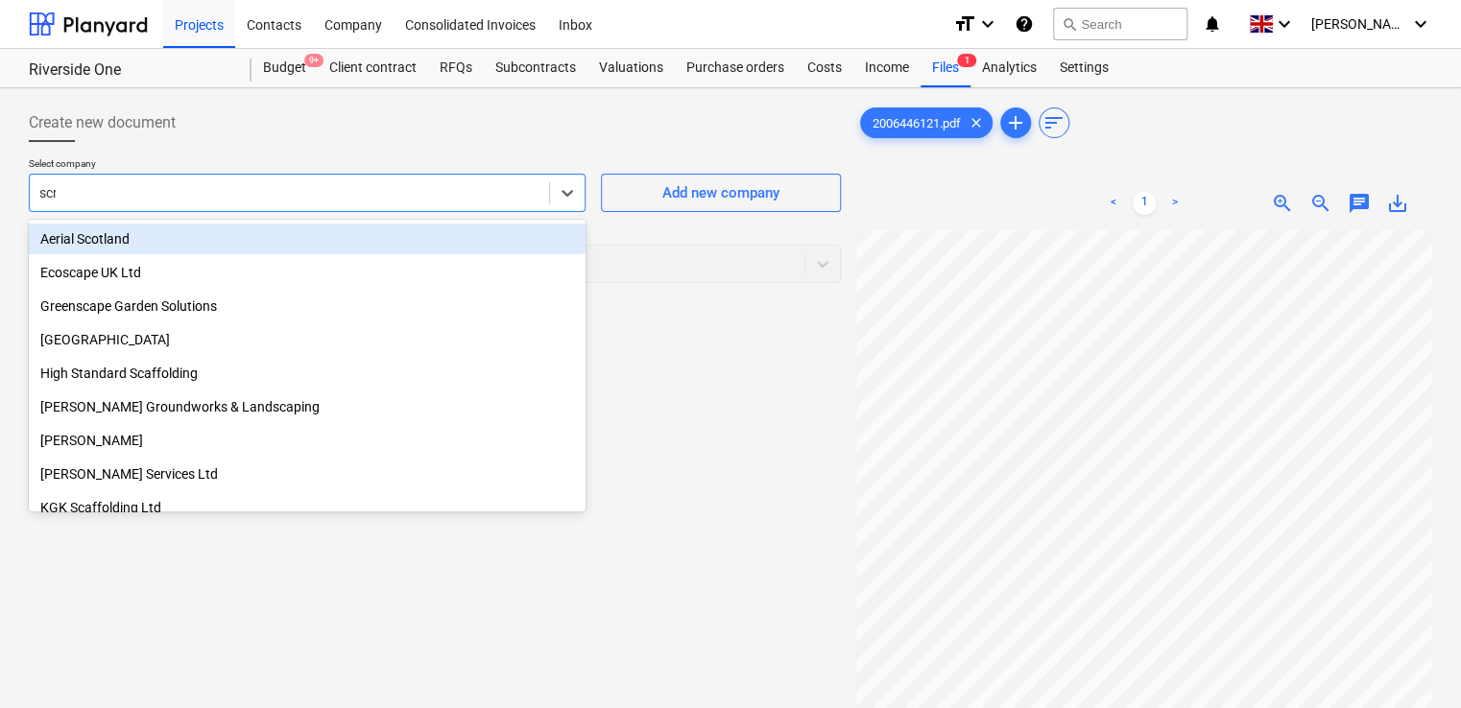
type input "scre"
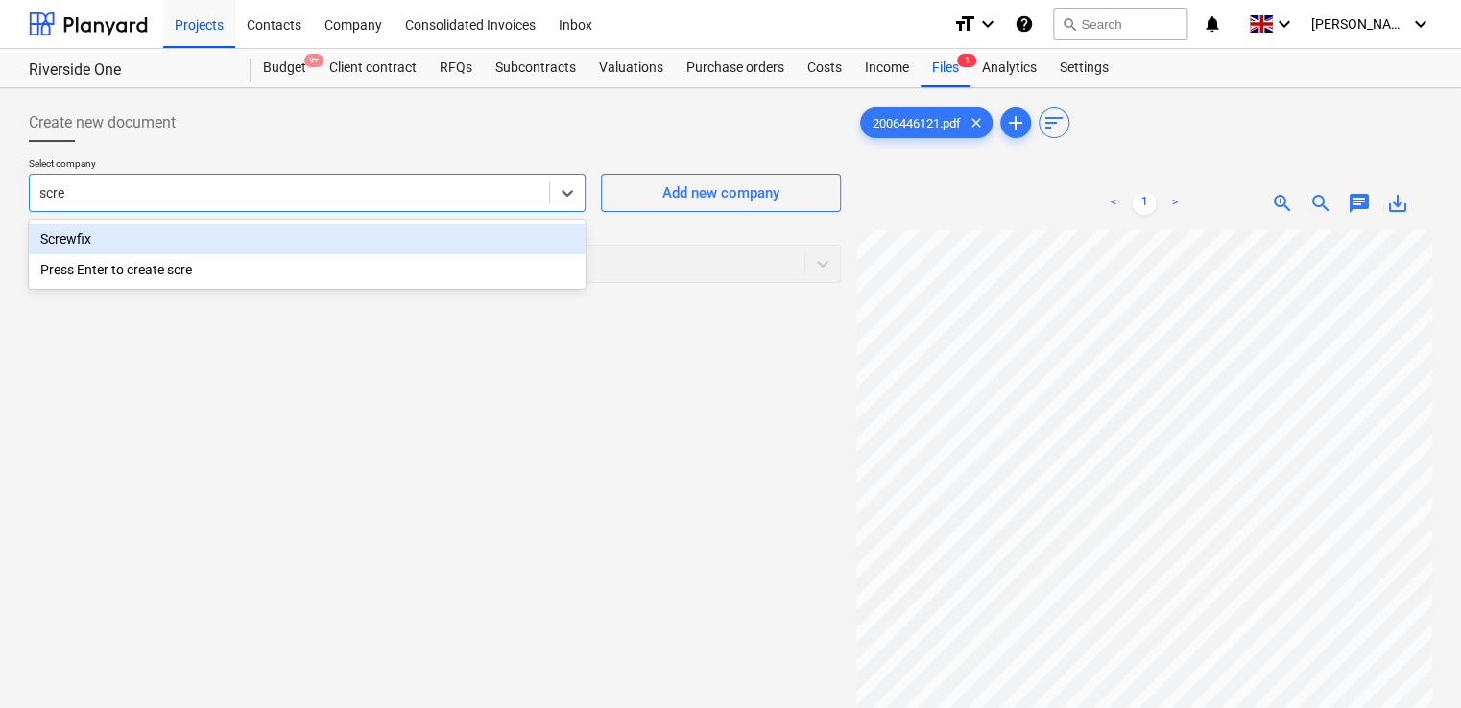
click at [381, 232] on div "Screwfix" at bounding box center [307, 239] width 557 height 31
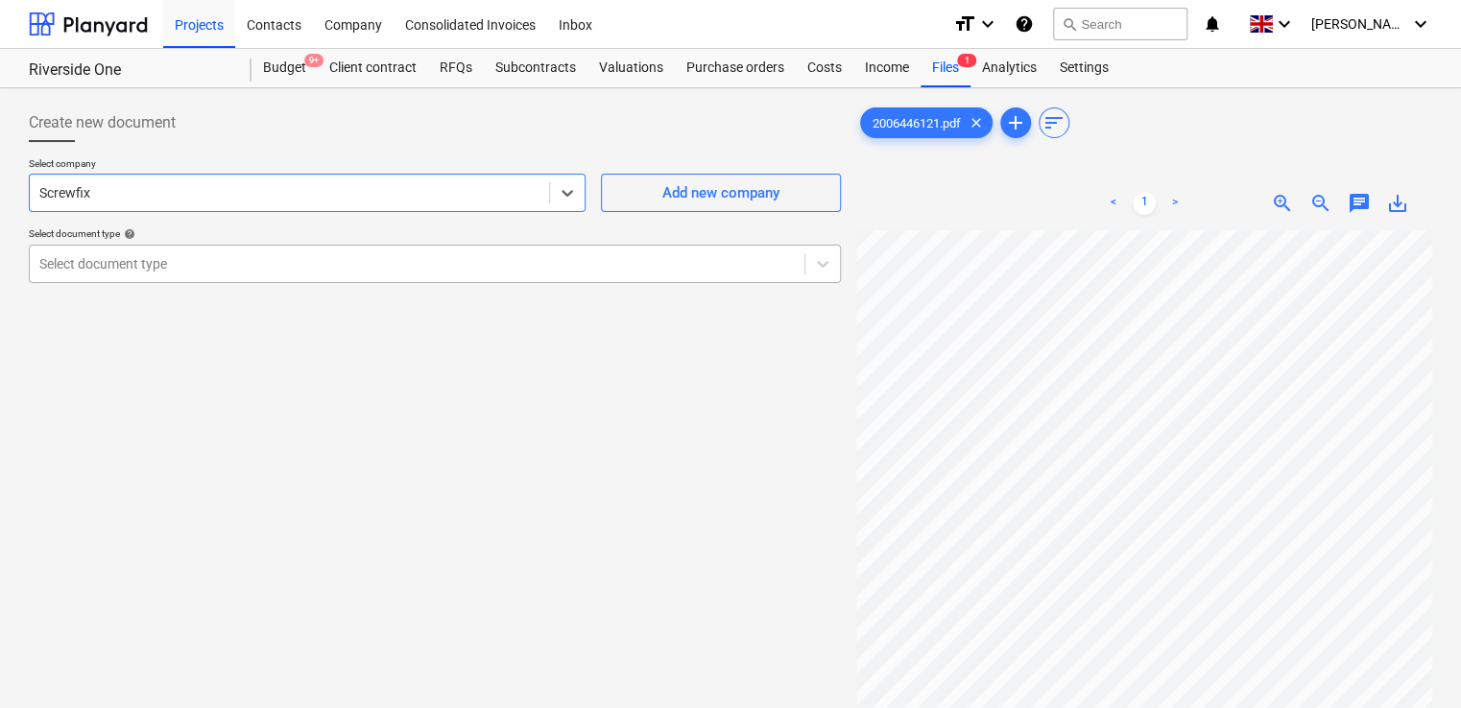
click at [371, 262] on div at bounding box center [416, 263] width 755 height 19
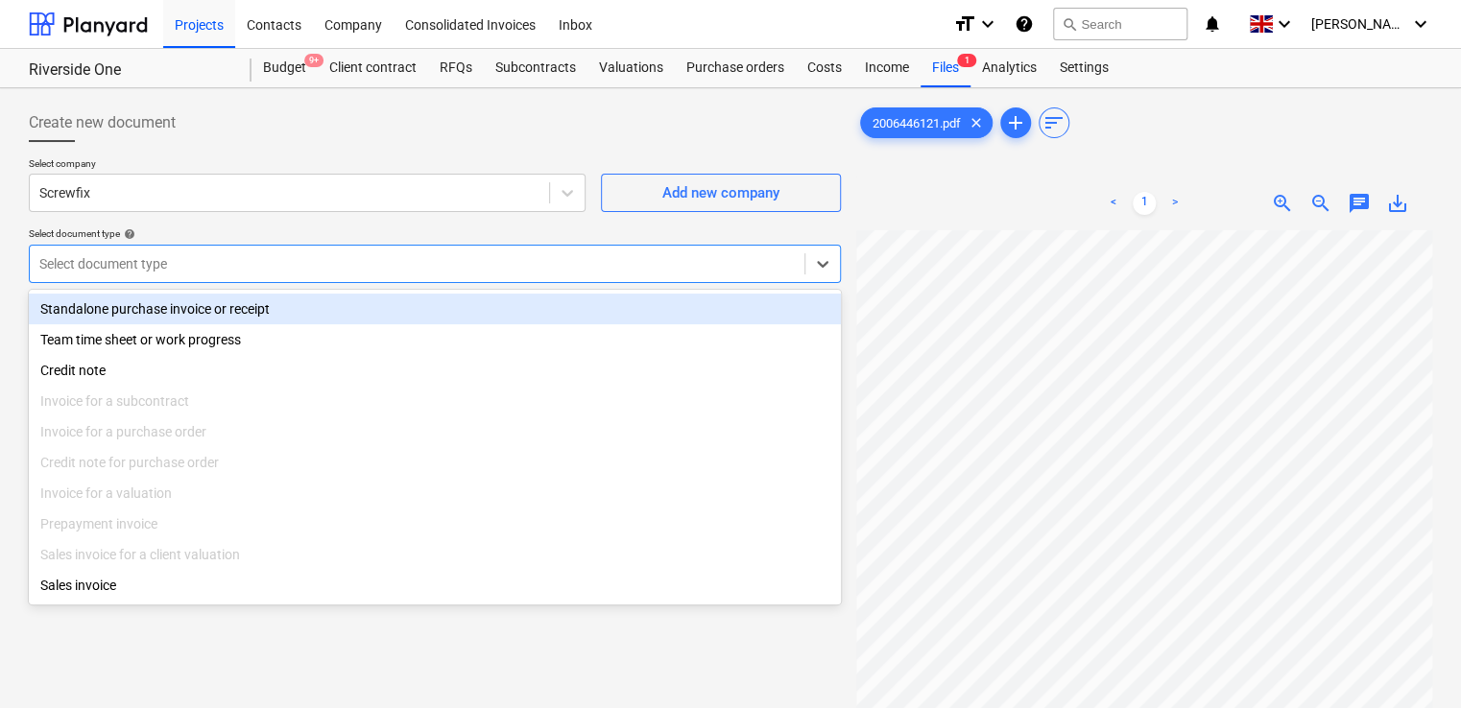
click at [324, 307] on div "Standalone purchase invoice or receipt" at bounding box center [435, 309] width 812 height 31
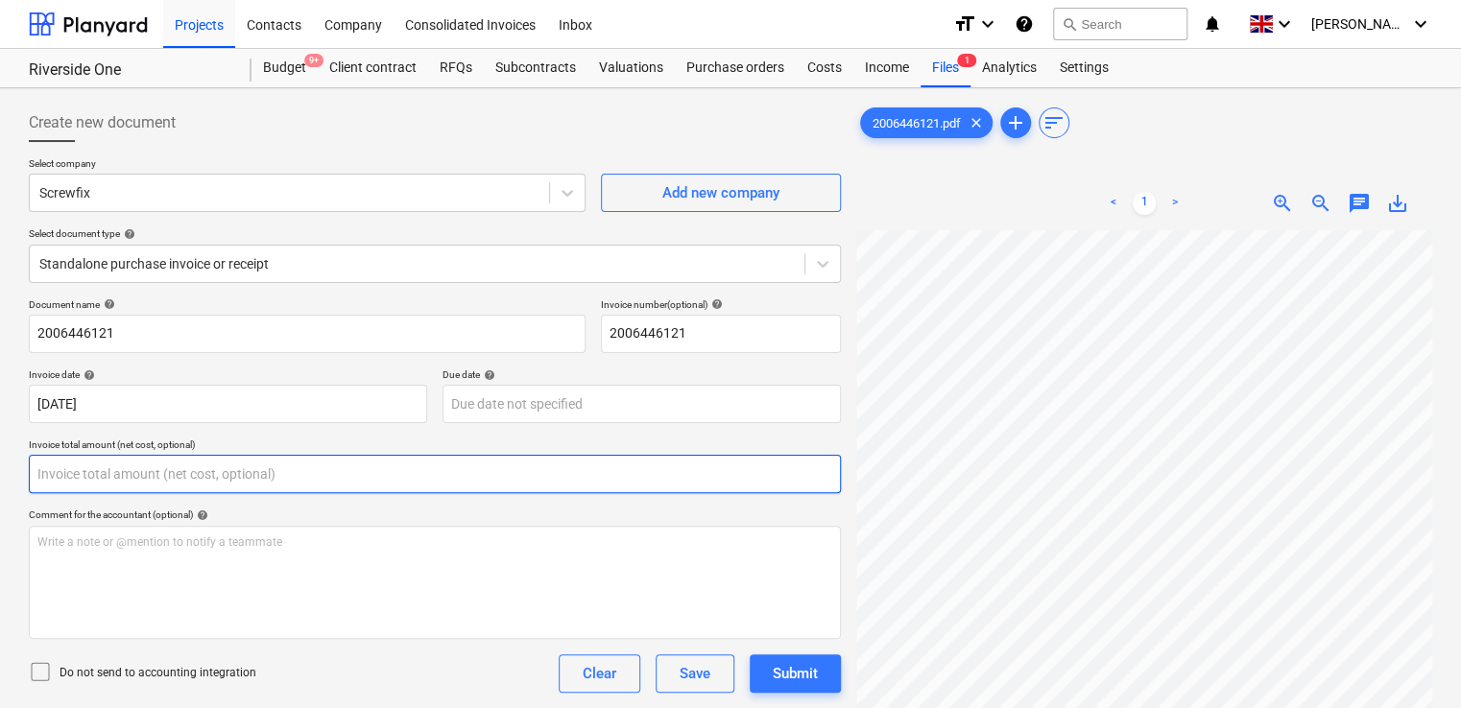
click at [163, 475] on input "text" at bounding box center [435, 474] width 812 height 38
type input "67.47"
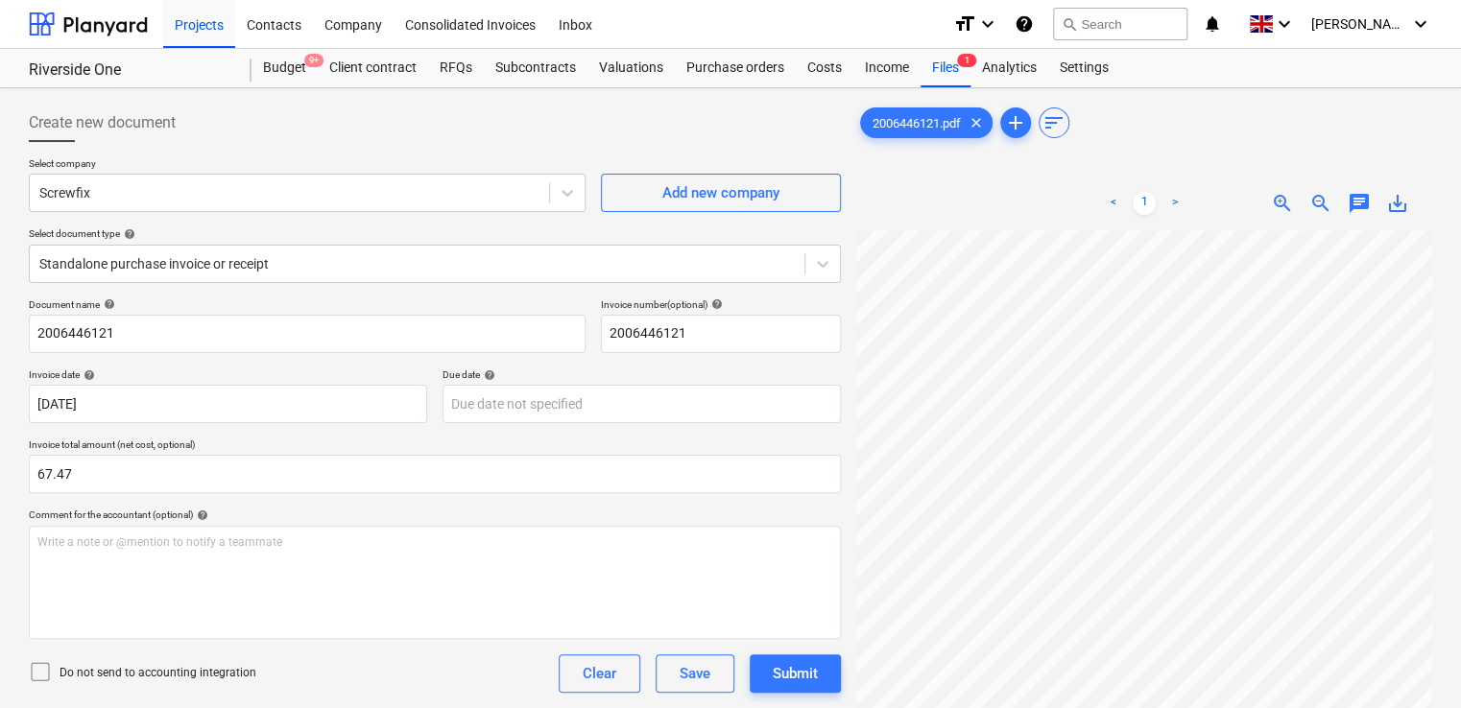
click at [265, 500] on div "Document name help 2006446121 Invoice number (optional) help 2006446121 Invoice…" at bounding box center [435, 573] width 812 height 550
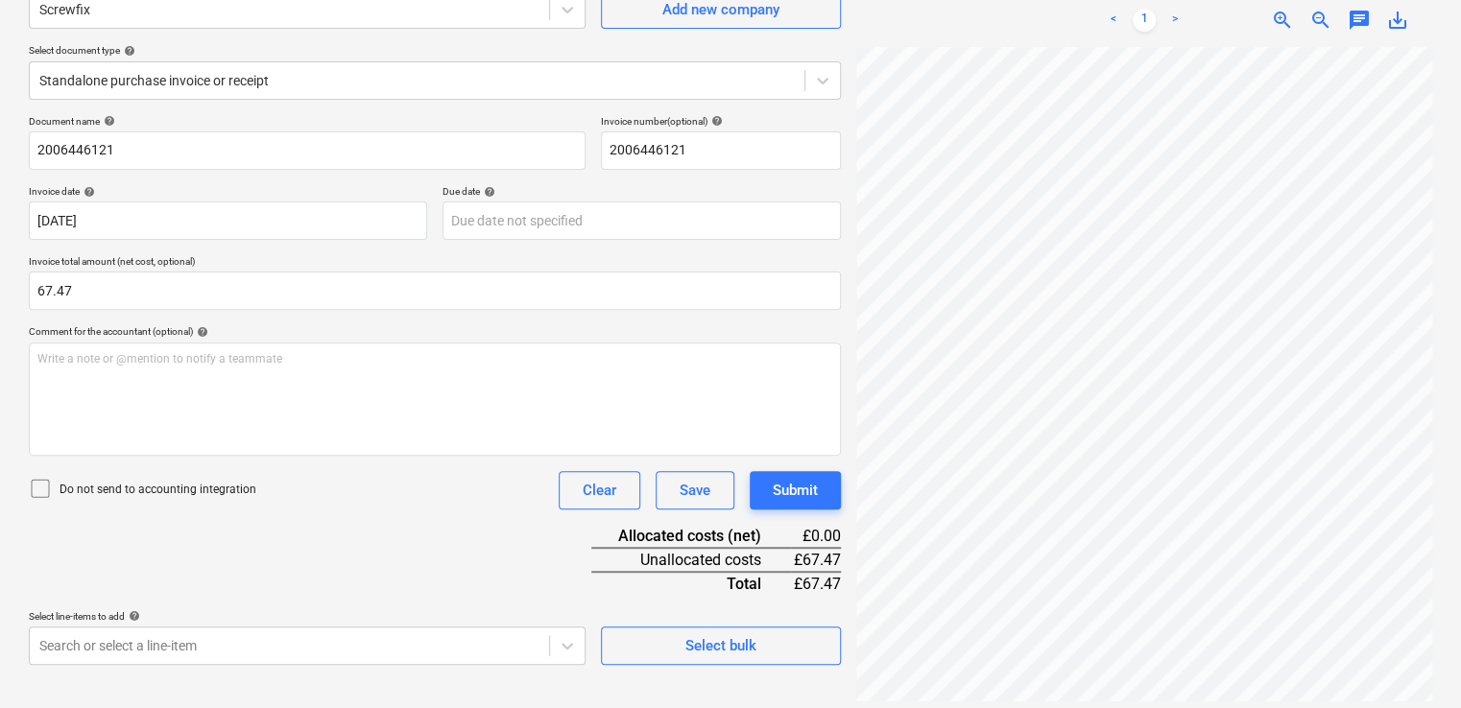
scroll to position [192, 0]
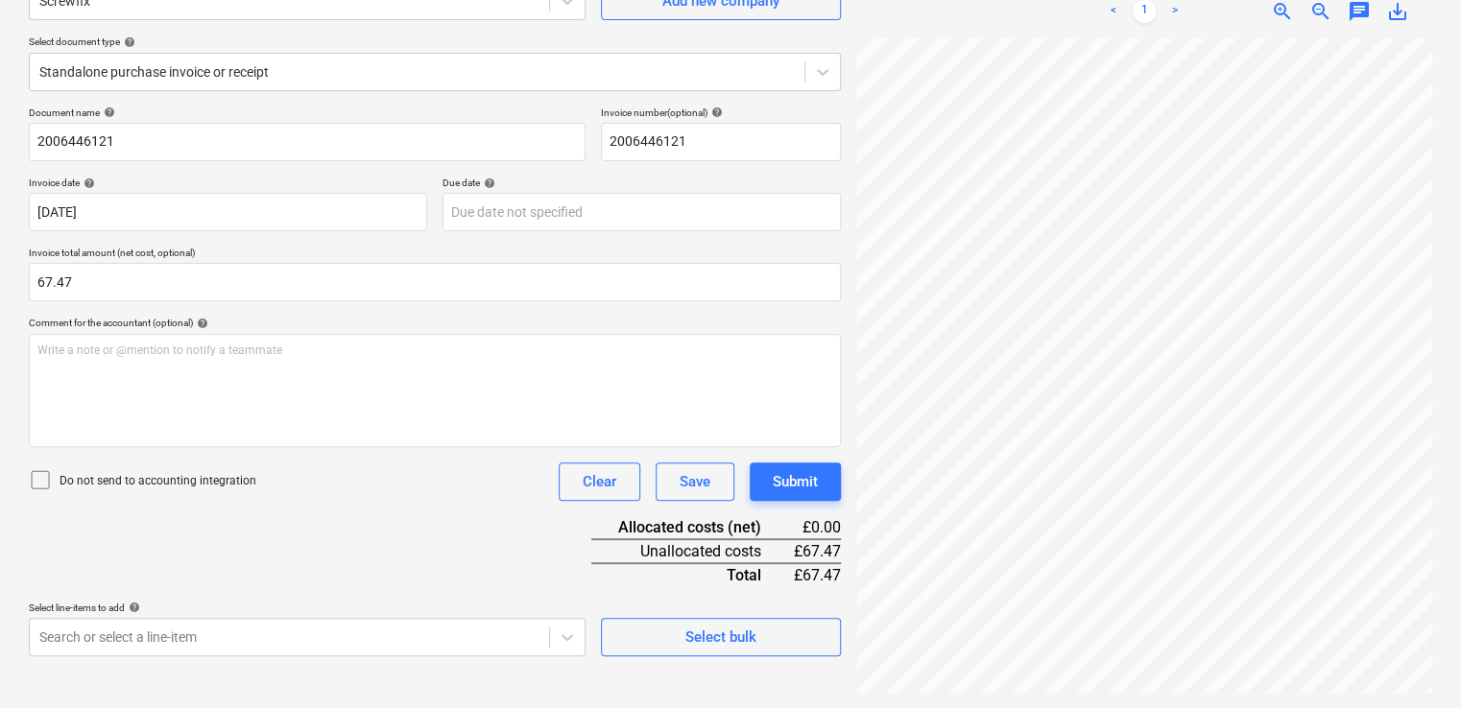
click at [48, 476] on icon at bounding box center [40, 479] width 23 height 23
click at [315, 559] on div "Document name help 2006446121 Invoice number (optional) help 2006446121 Invoice…" at bounding box center [435, 382] width 812 height 550
click at [311, 516] on body "Projects Contacts Company Consolidated Invoices Inbox format_size keyboard_arro…" at bounding box center [730, 162] width 1461 height 708
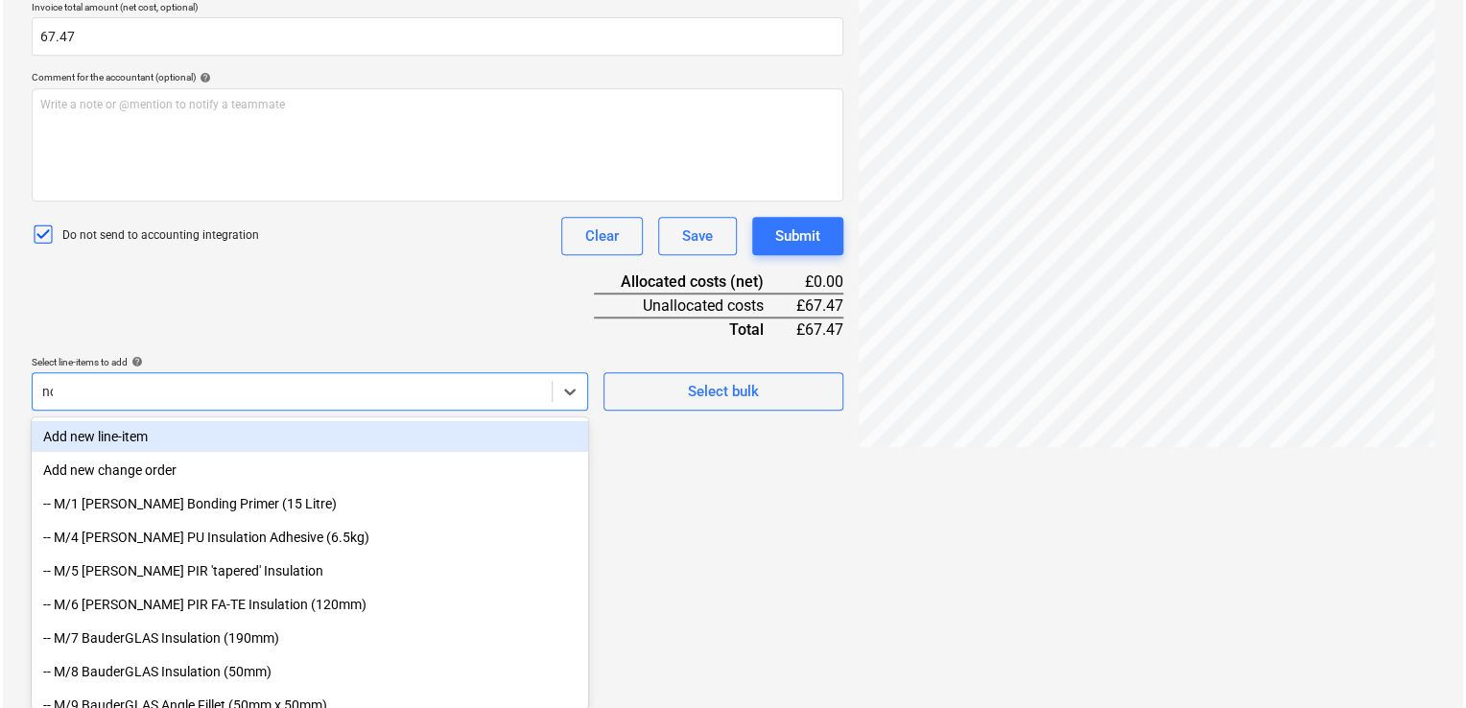
scroll to position [217, 0]
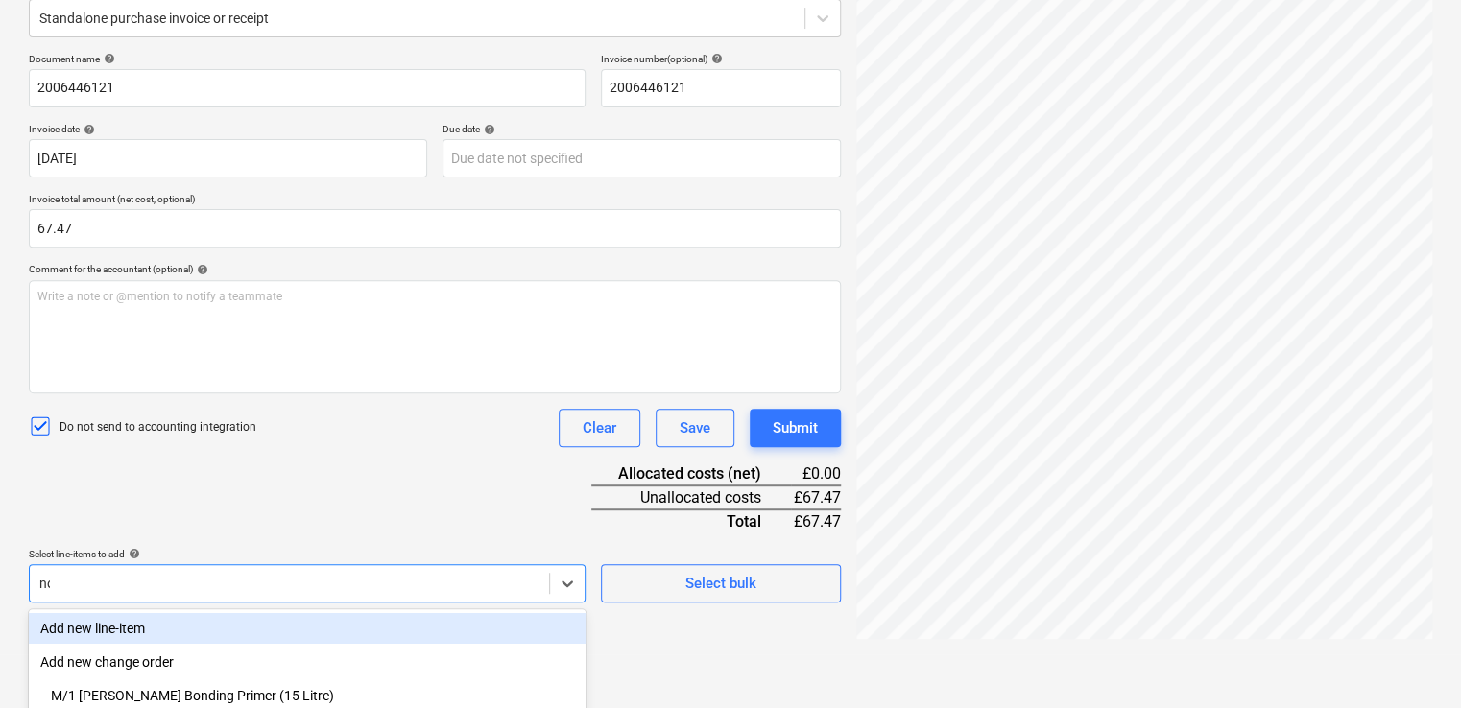
type input "non"
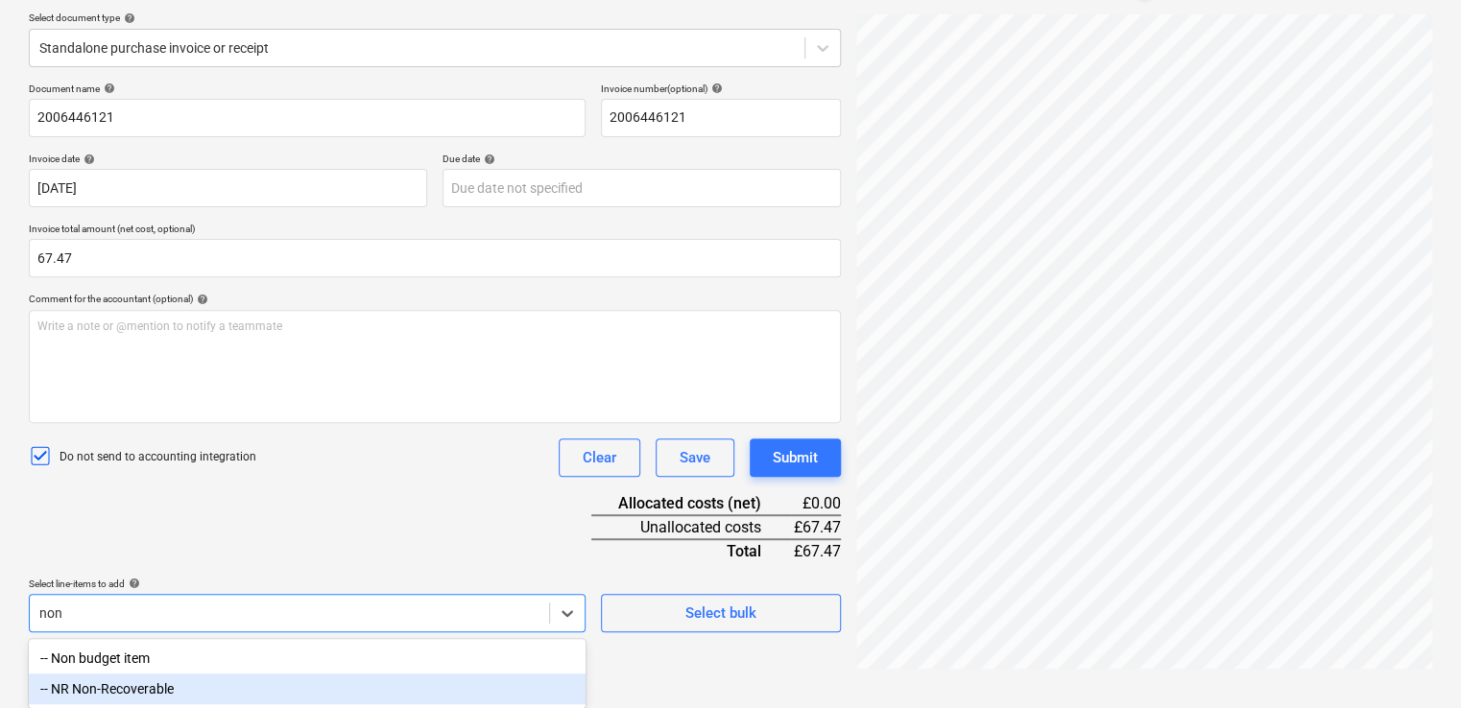
click at [207, 685] on div "-- NR Non-Recoverable" at bounding box center [307, 689] width 557 height 31
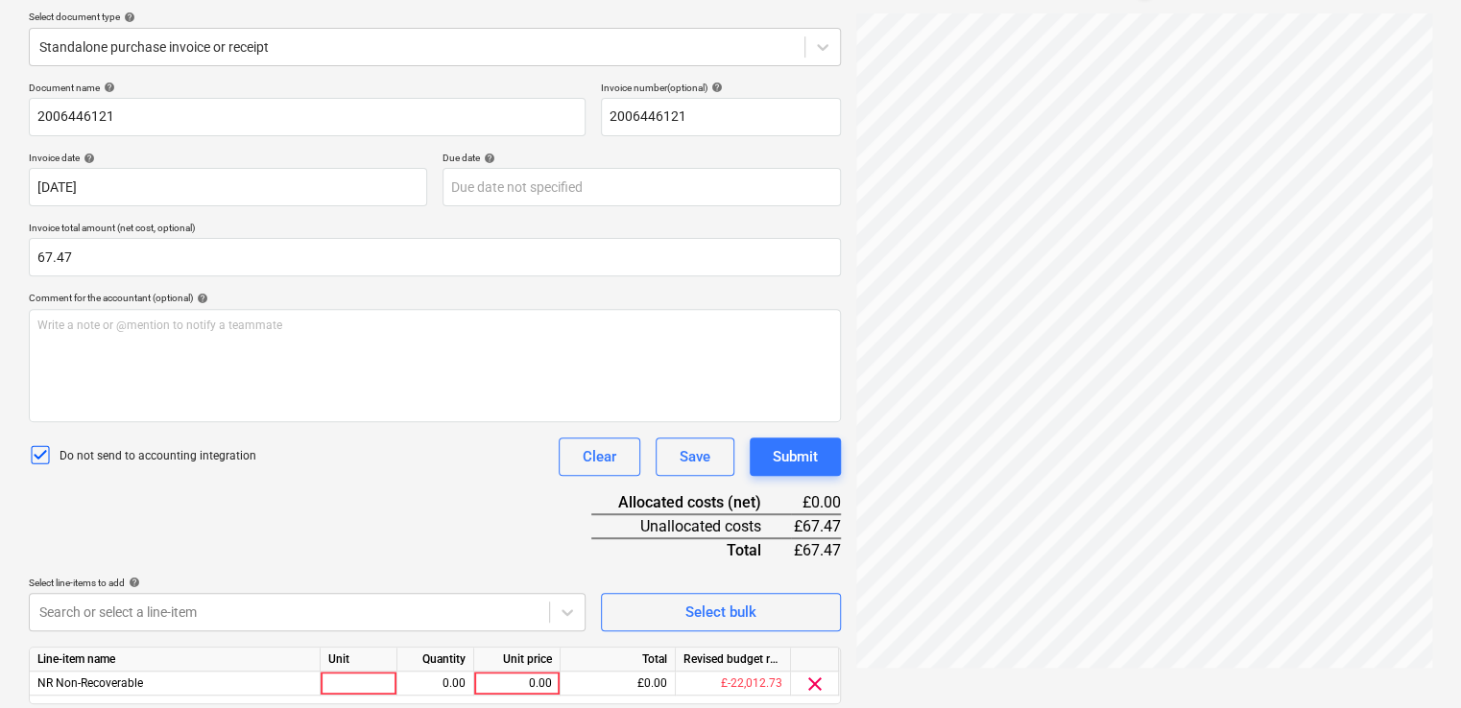
click at [309, 520] on div "Document name help 2006446121 Invoice number (optional) help 2006446121 Invoice…" at bounding box center [435, 420] width 812 height 677
click at [365, 681] on div at bounding box center [359, 684] width 77 height 24
type input "item"
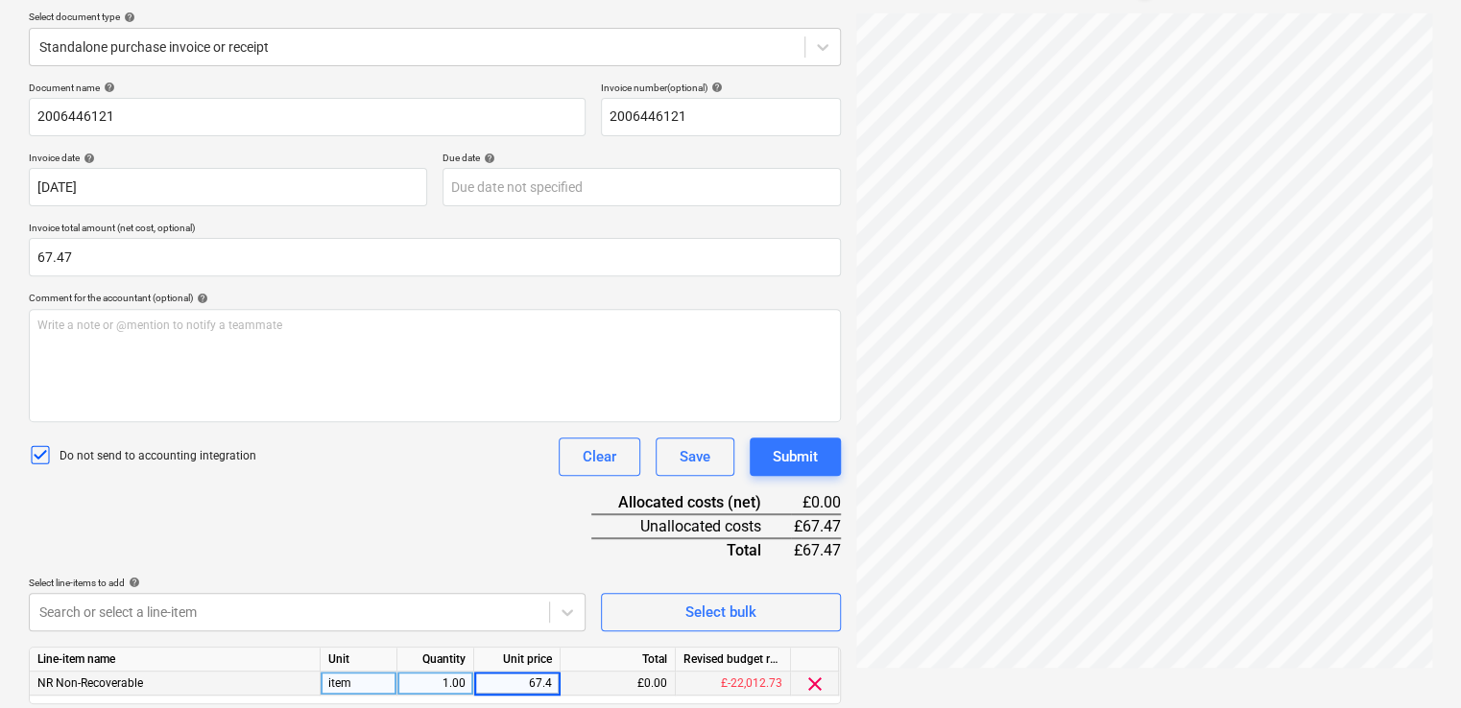
type input "67.47"
click at [454, 482] on div "Document name help 2006446121 Invoice number (optional) help 2006446121 Invoice…" at bounding box center [435, 420] width 812 height 677
click at [782, 461] on div "Submit" at bounding box center [795, 456] width 45 height 25
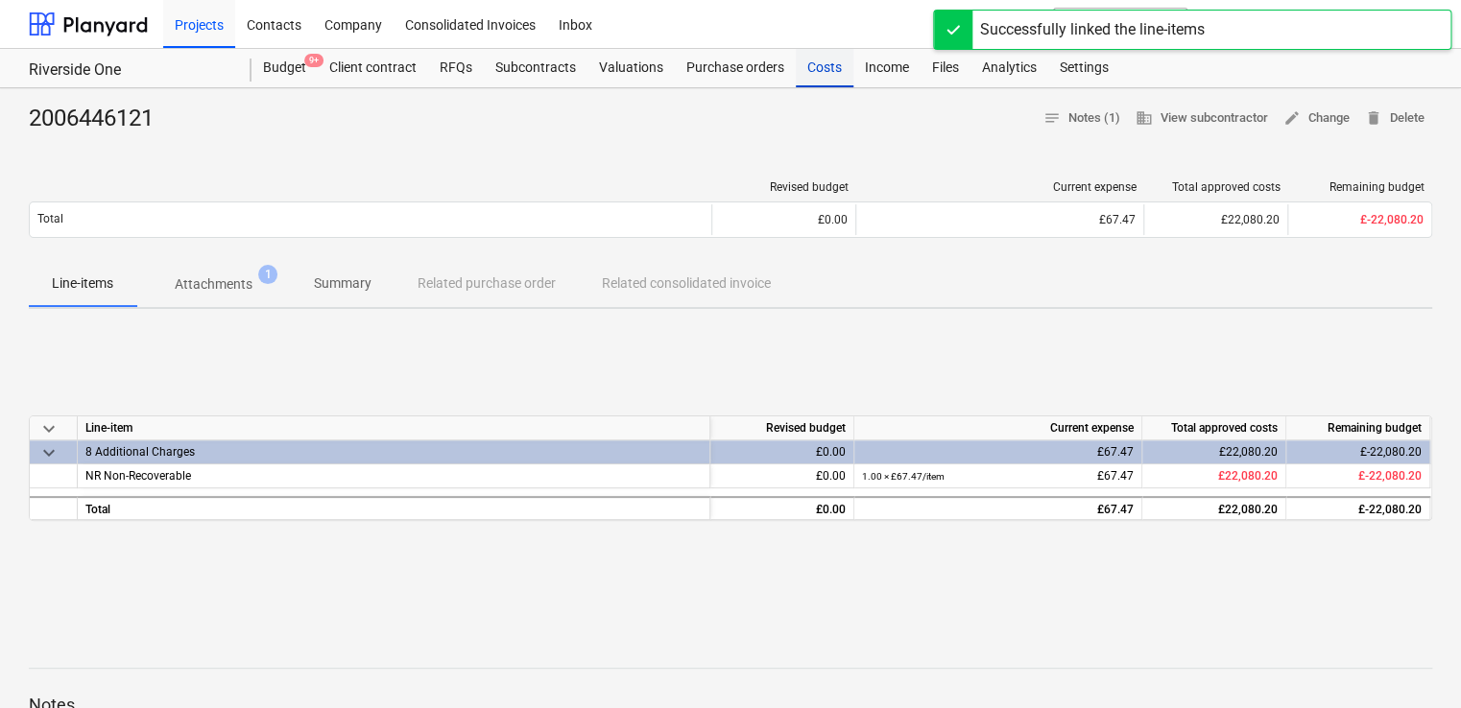
click at [817, 63] on div "Costs" at bounding box center [825, 68] width 58 height 38
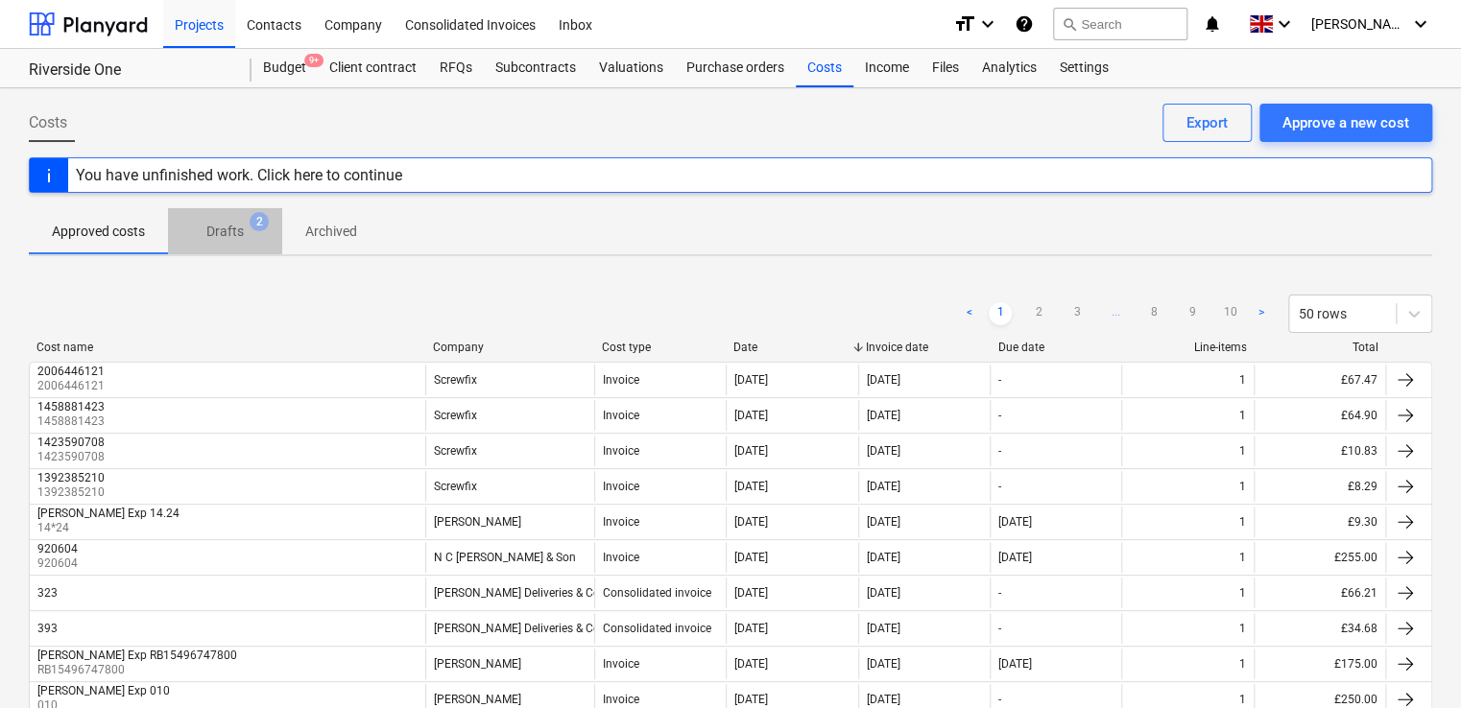
click at [230, 231] on p "Drafts" at bounding box center [224, 232] width 37 height 20
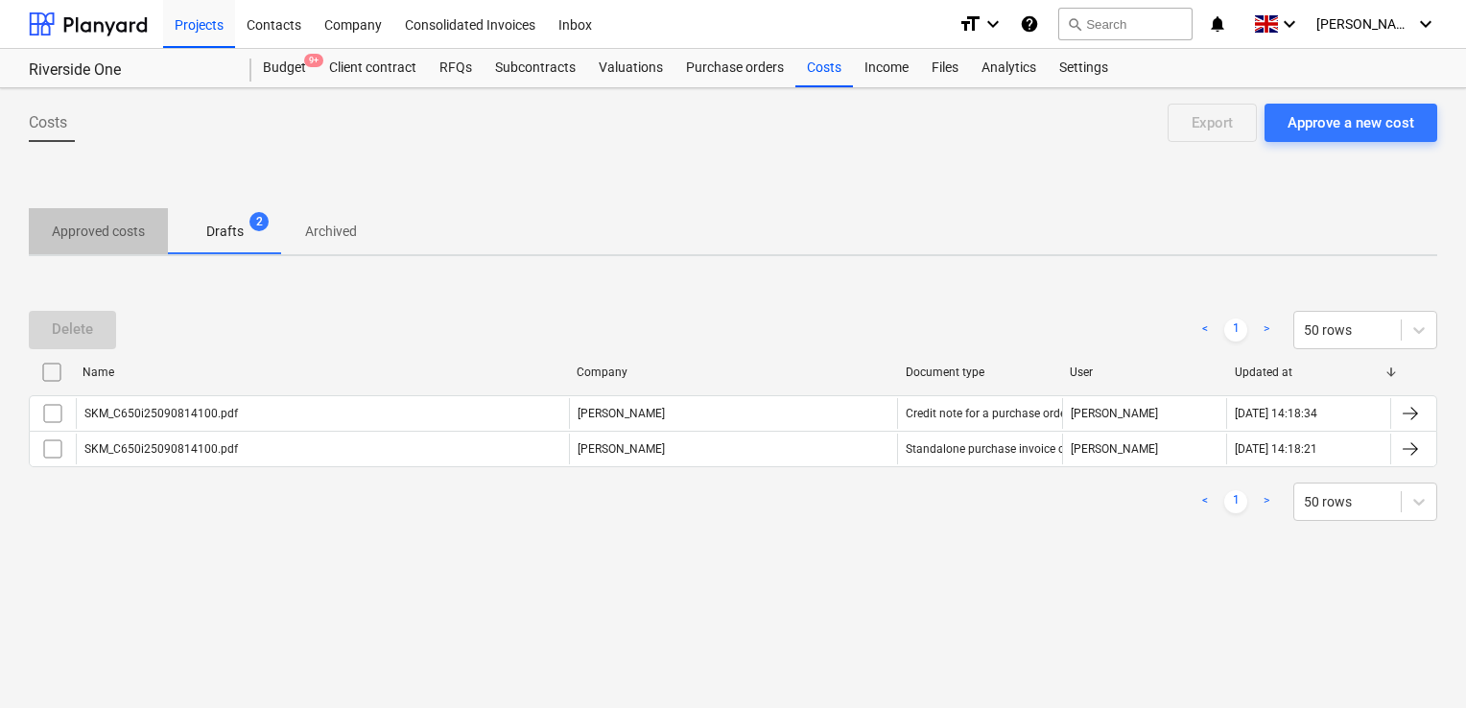
click at [110, 222] on p "Approved costs" at bounding box center [98, 232] width 93 height 20
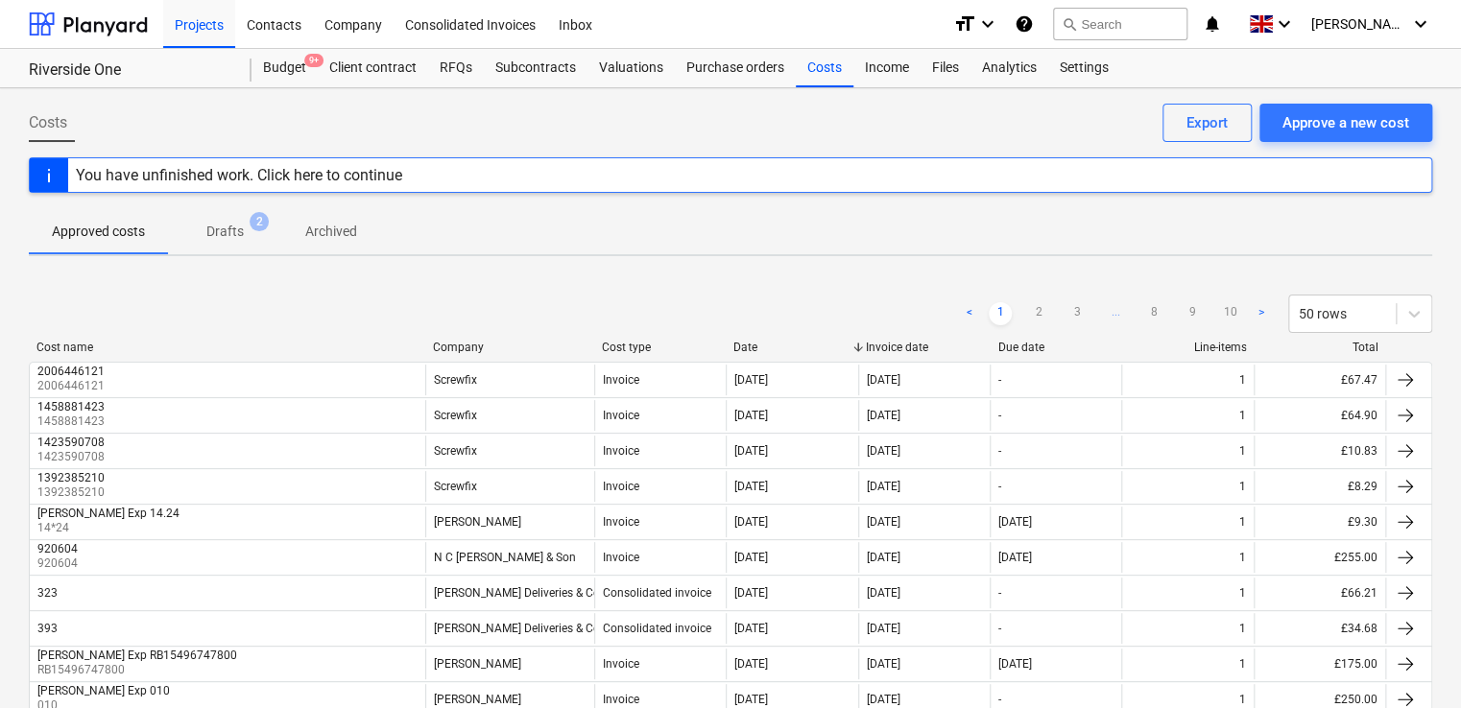
click at [789, 138] on div "Costs Approve a new cost Export" at bounding box center [730, 131] width 1403 height 54
click at [934, 65] on div "Files" at bounding box center [945, 68] width 50 height 38
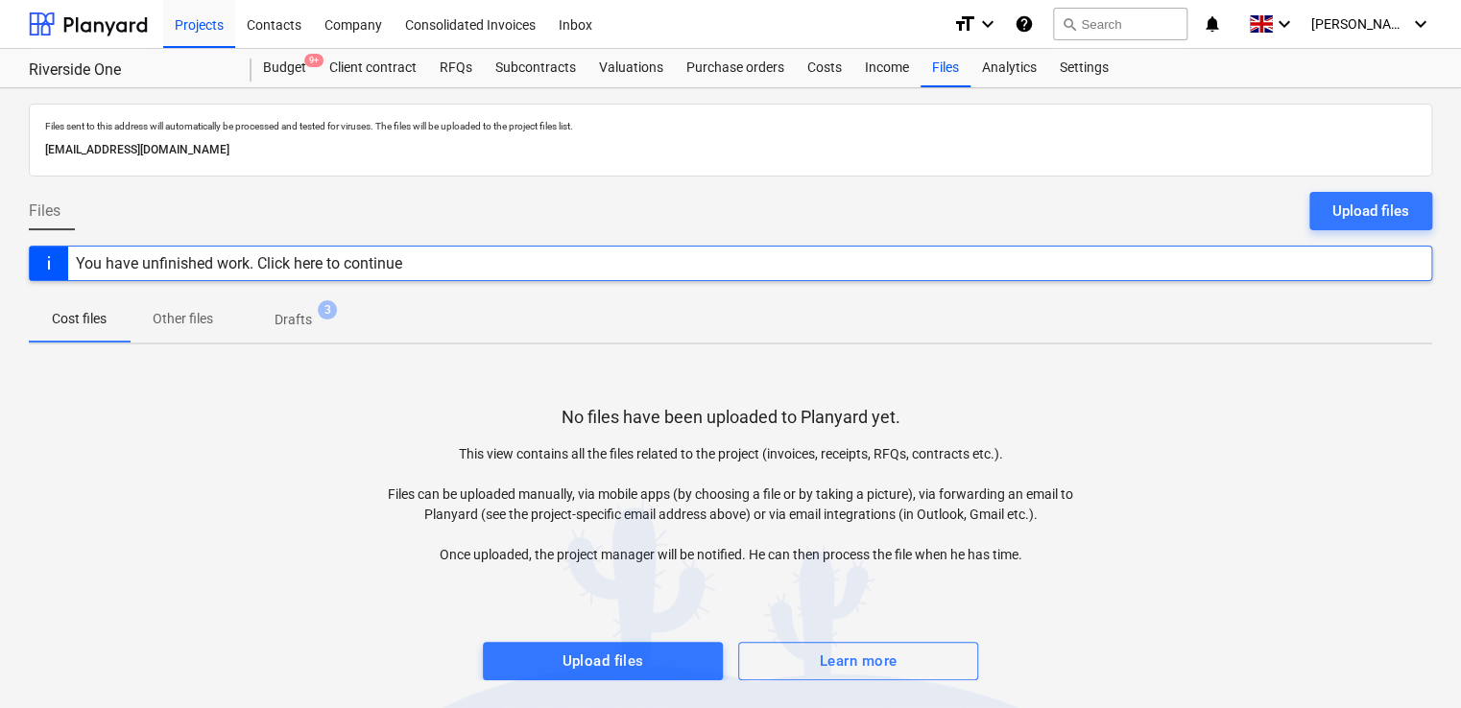
click at [285, 302] on span "Drafts 3" at bounding box center [293, 319] width 114 height 35
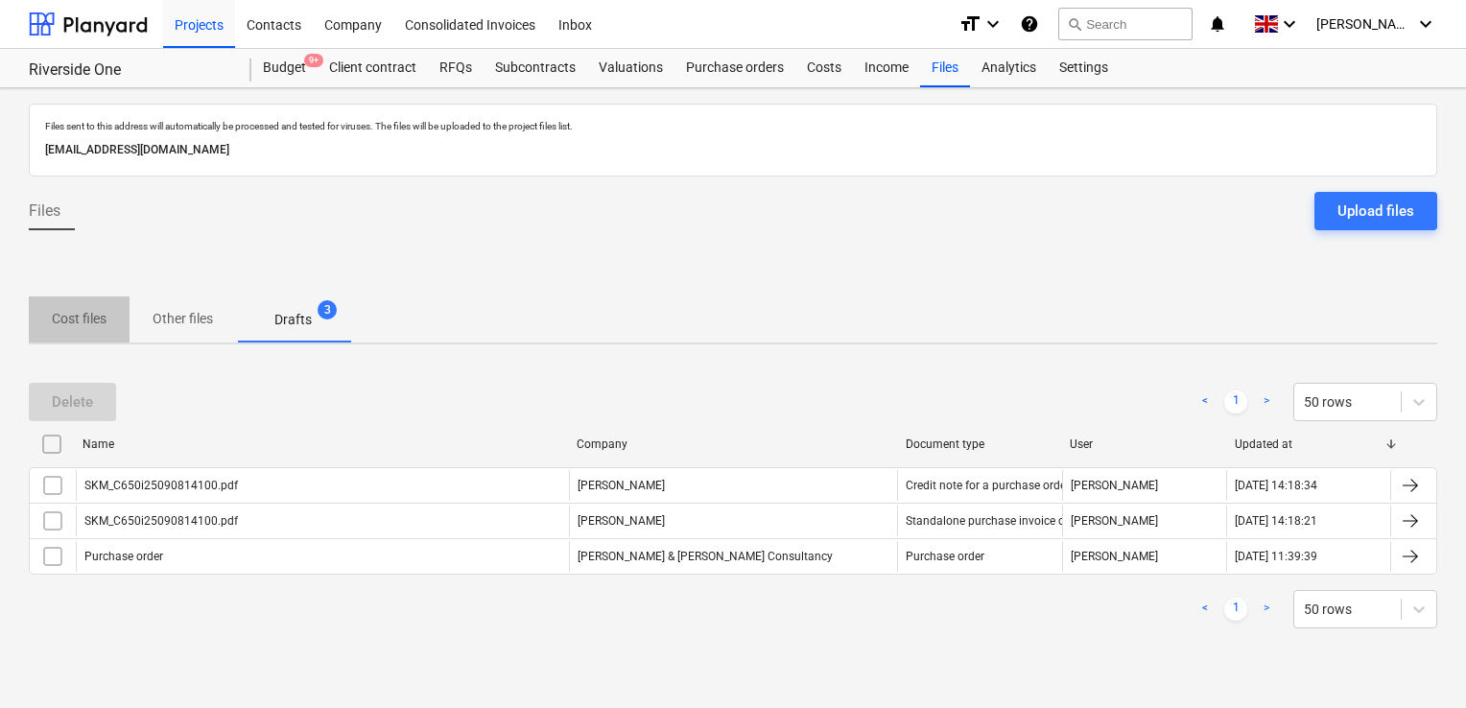
click at [90, 324] on p "Cost files" at bounding box center [79, 319] width 55 height 20
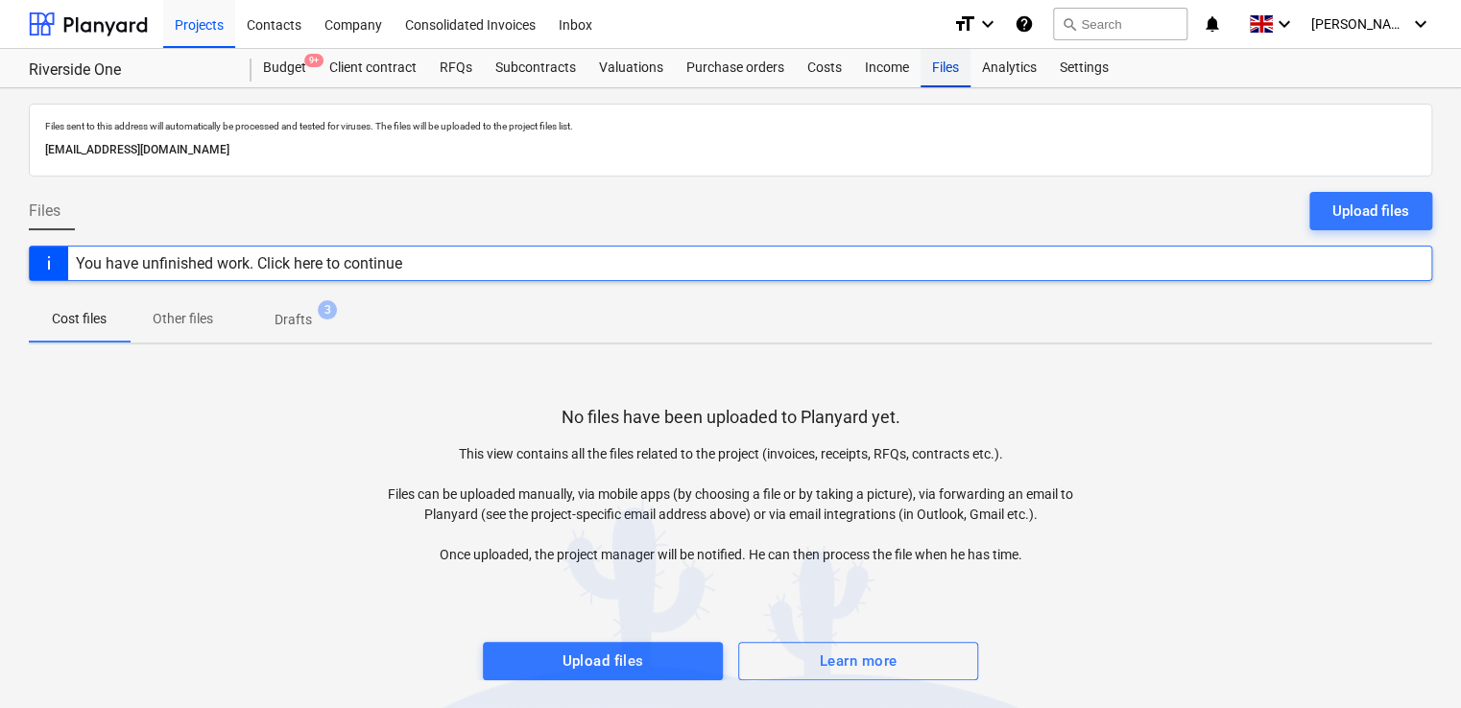
click at [921, 79] on div "Files" at bounding box center [945, 68] width 50 height 38
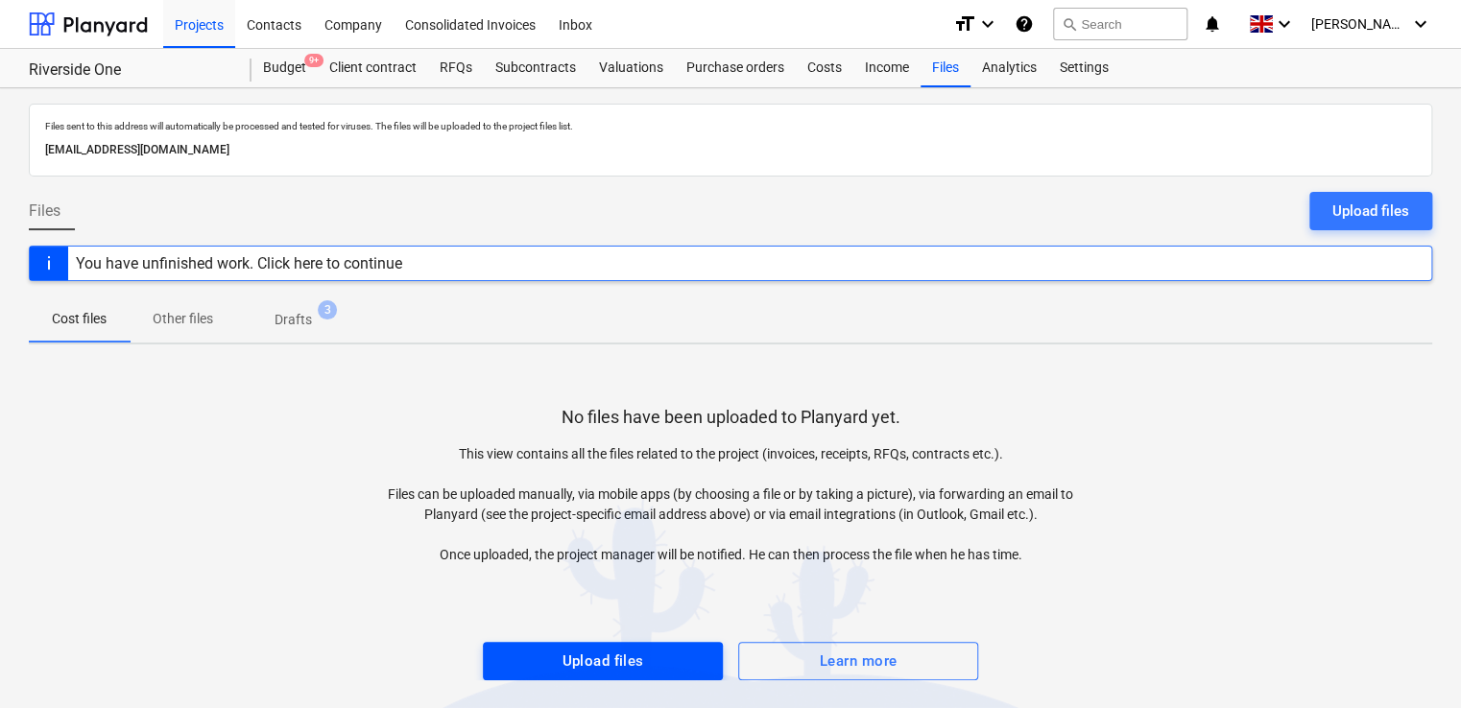
click at [639, 662] on div "Upload files" at bounding box center [602, 661] width 82 height 25
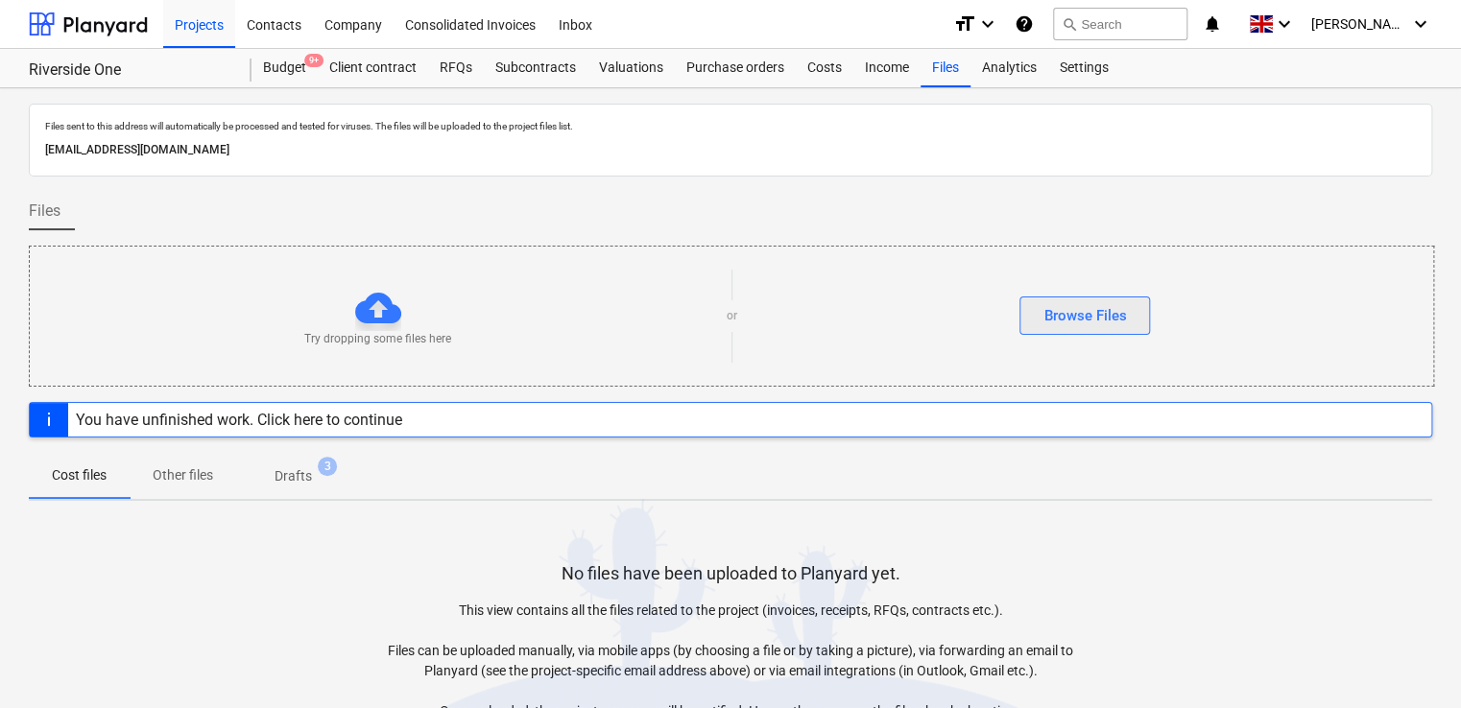
click at [1130, 302] on button "Browse Files" at bounding box center [1084, 316] width 131 height 38
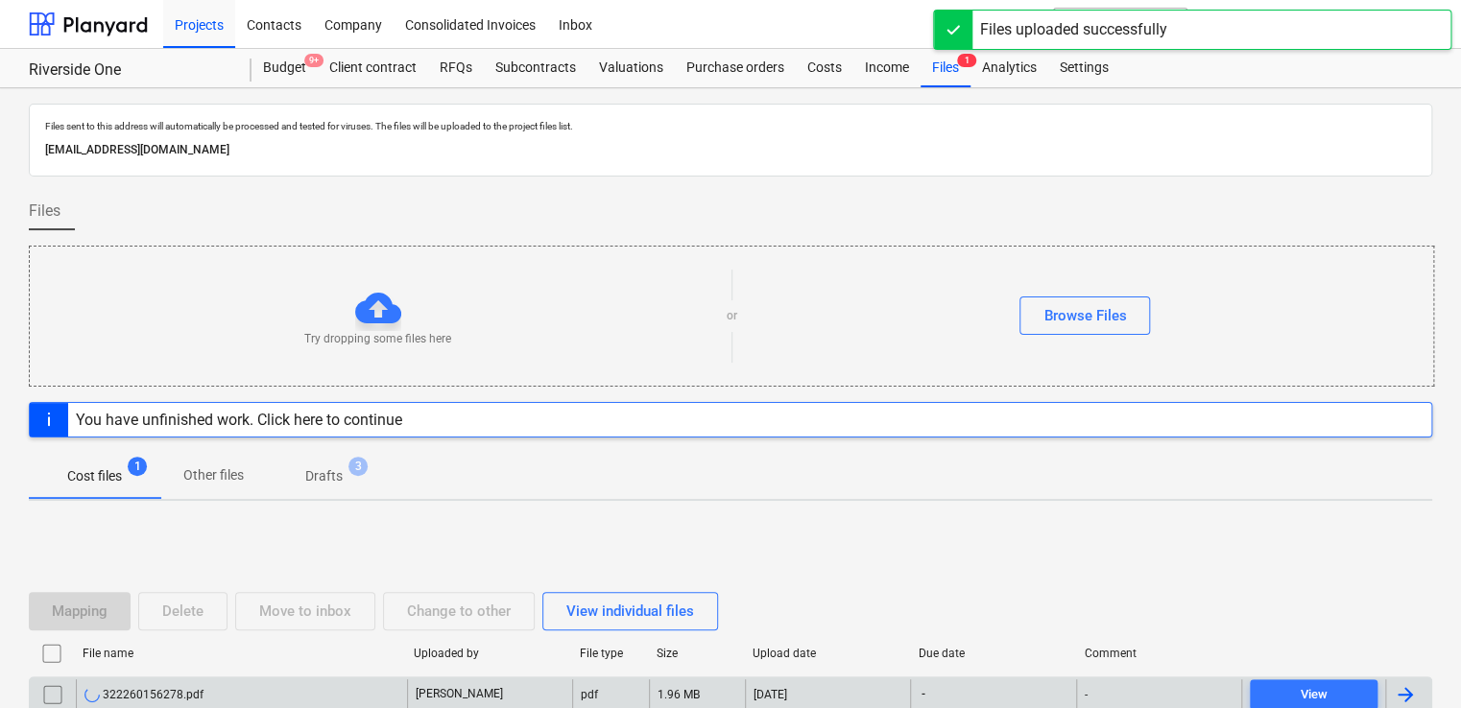
click at [1143, 680] on div "-" at bounding box center [1158, 694] width 165 height 31
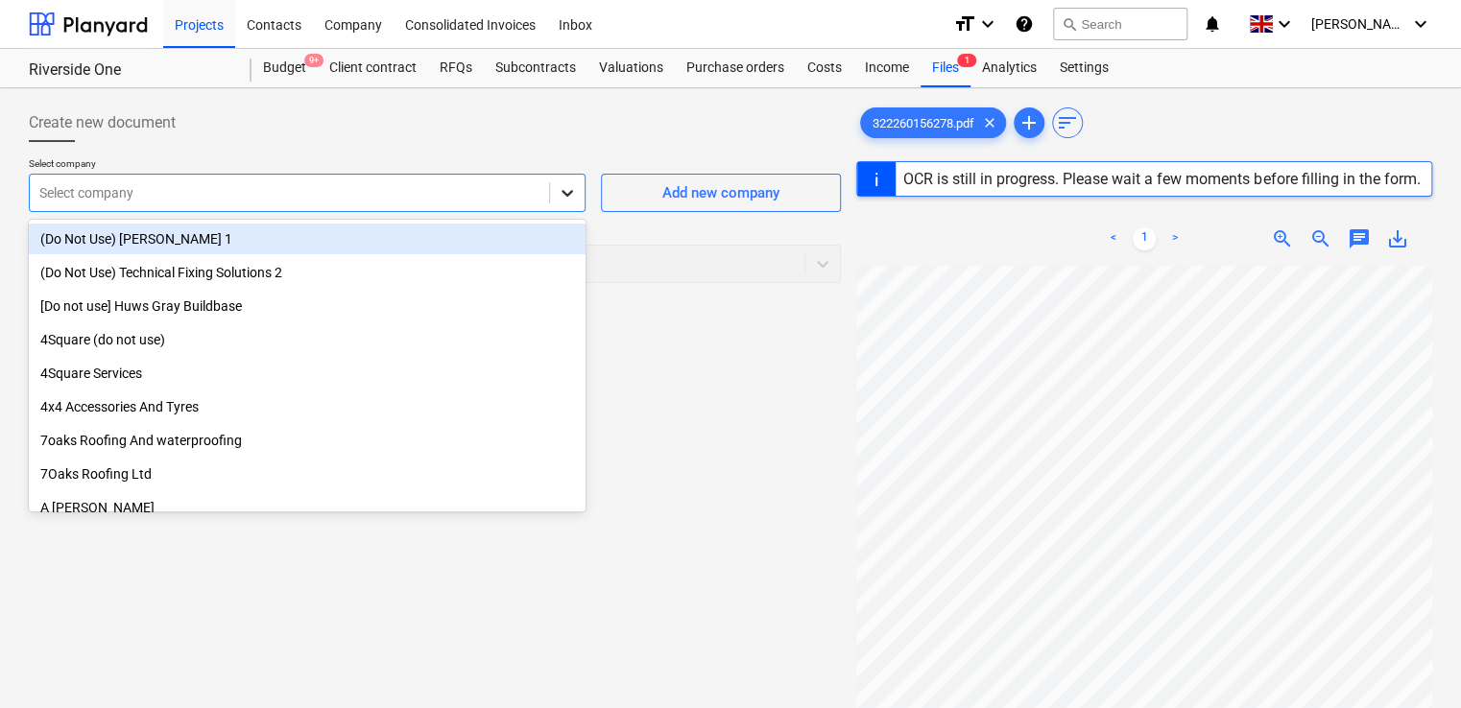
click at [558, 202] on div at bounding box center [567, 193] width 35 height 35
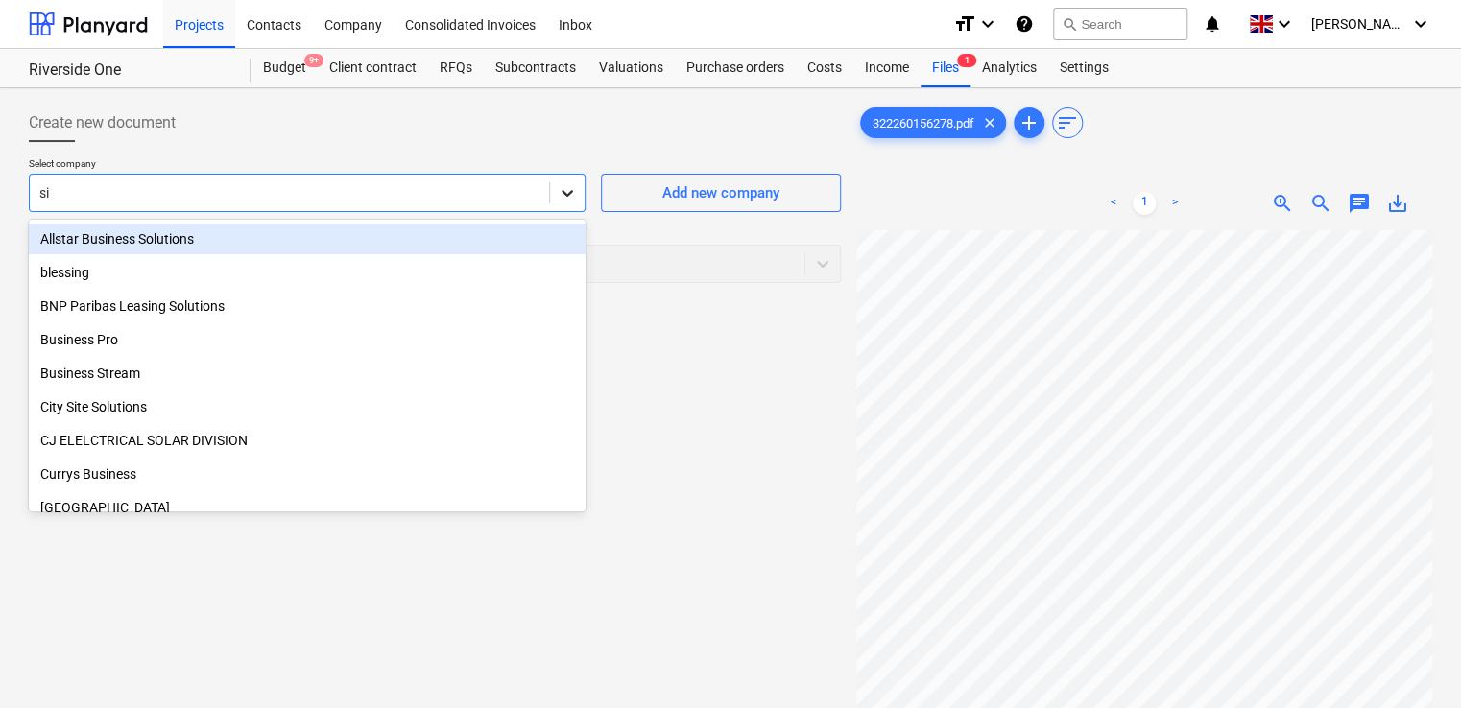
type input "sig"
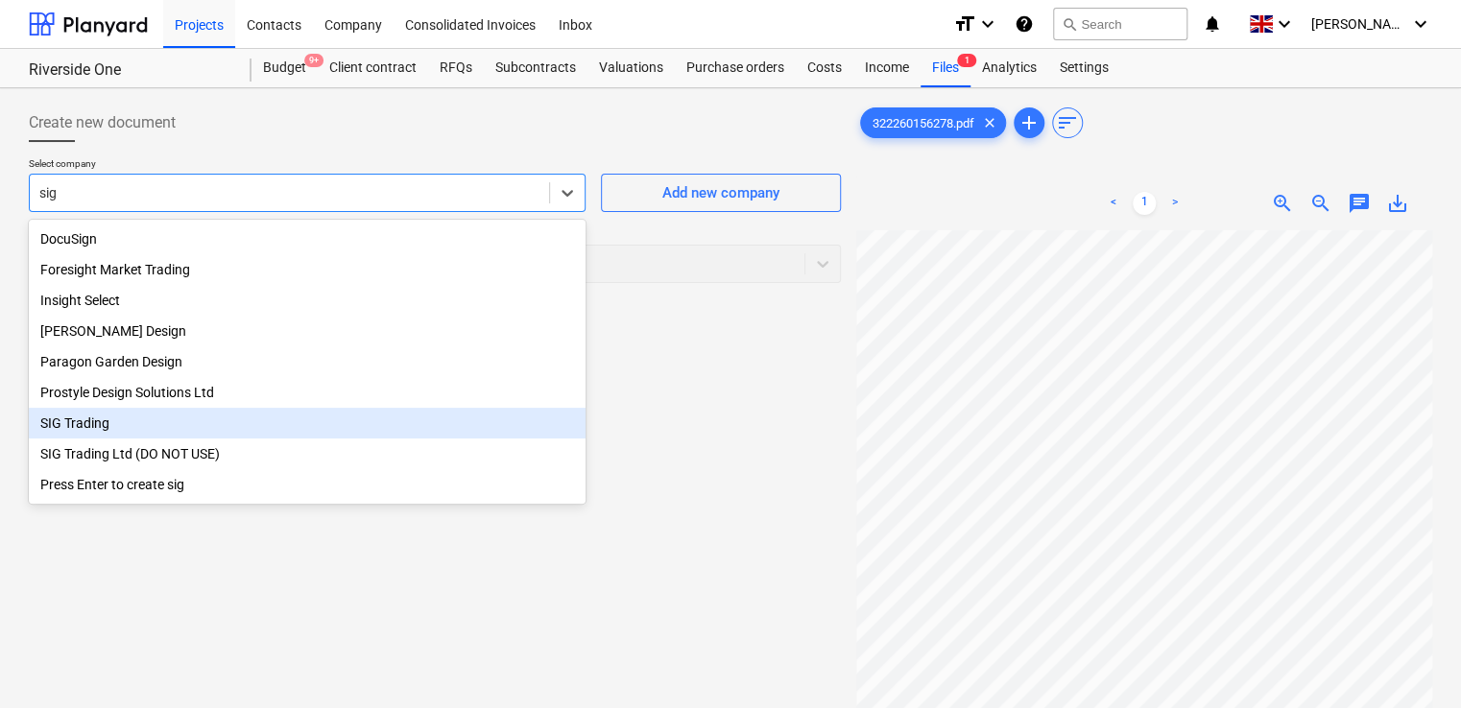
click at [152, 422] on div "SIG Trading" at bounding box center [307, 423] width 557 height 31
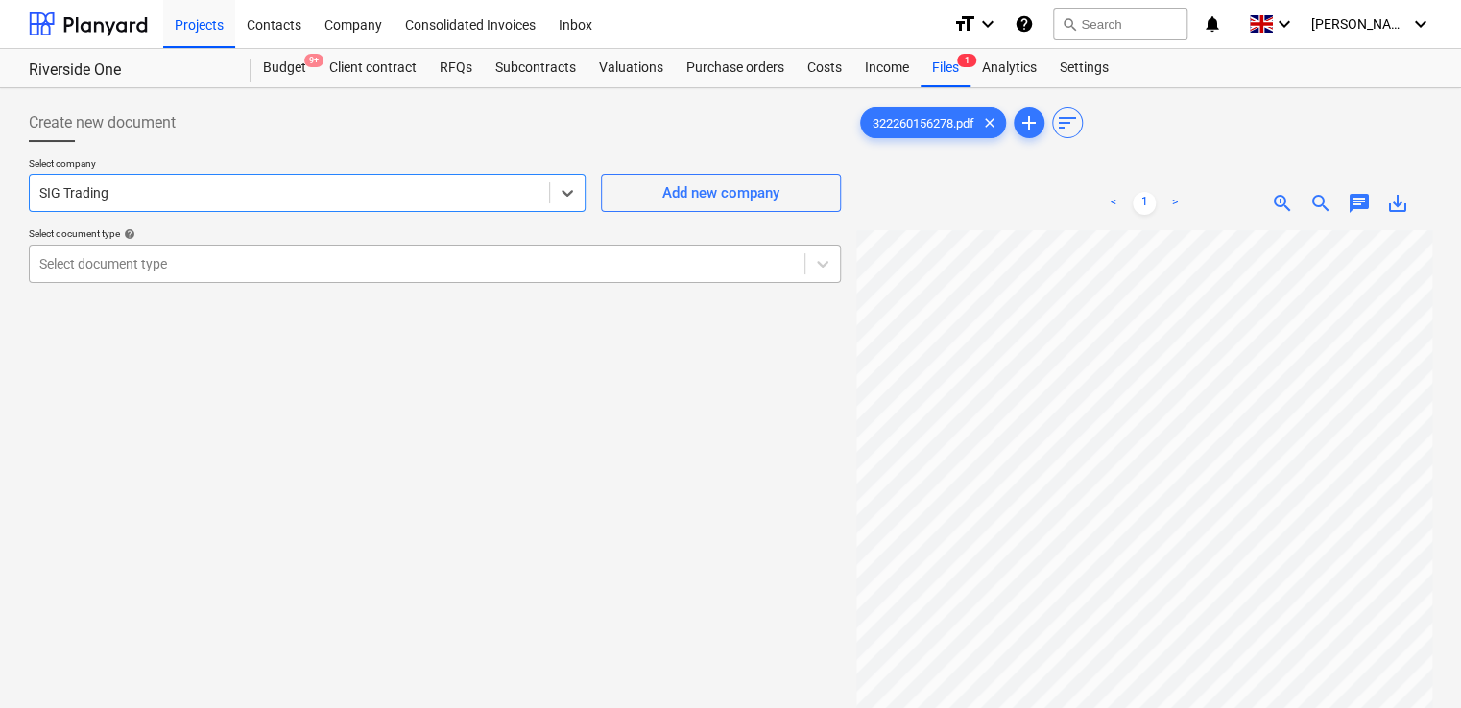
click at [219, 266] on div at bounding box center [416, 263] width 755 height 19
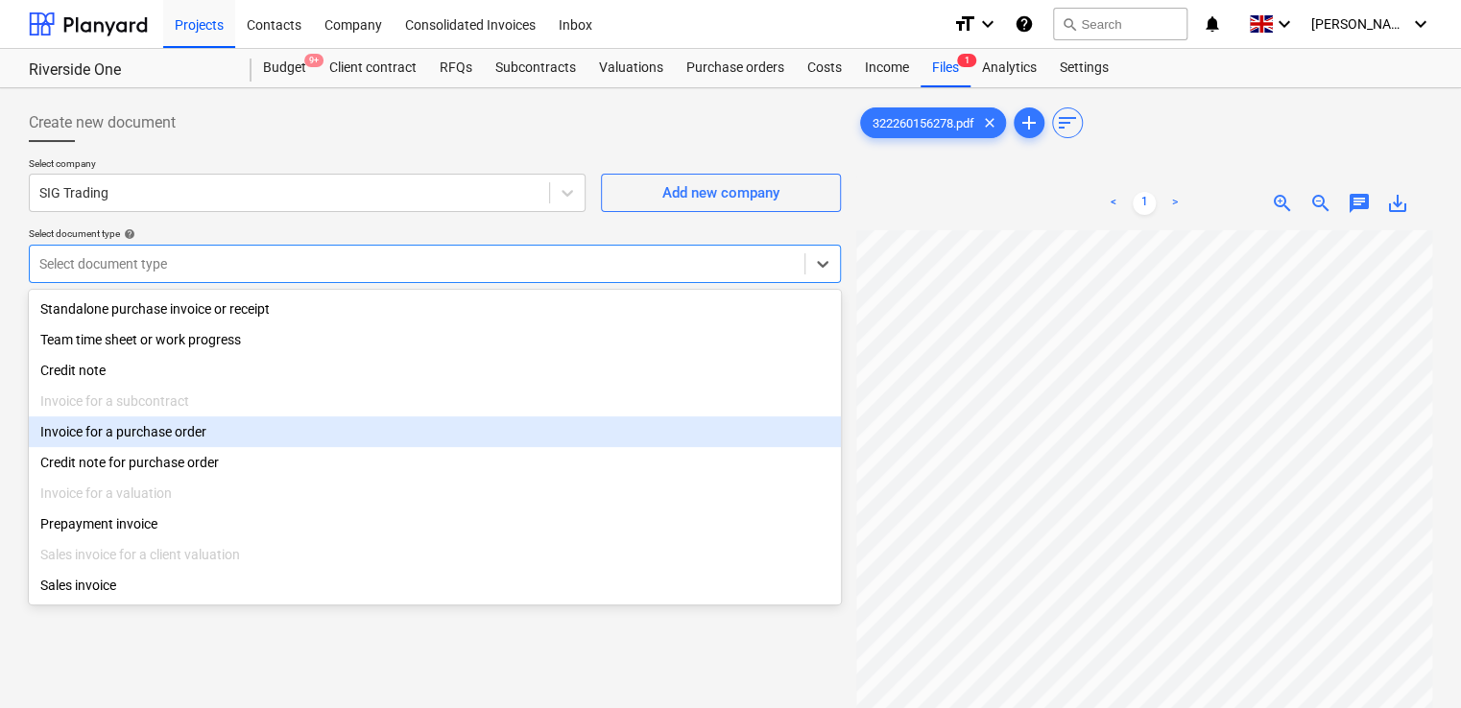
click at [186, 432] on div "Invoice for a purchase order" at bounding box center [435, 432] width 812 height 31
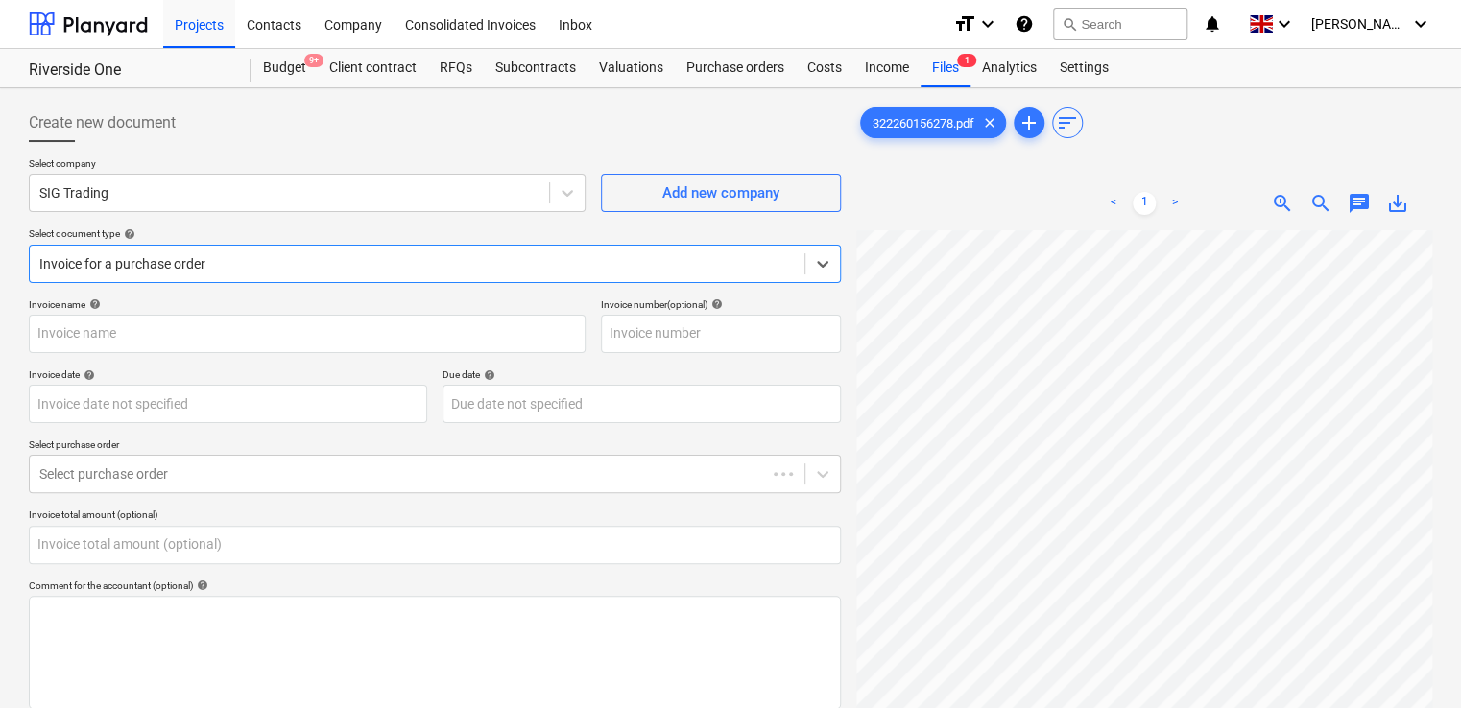
type input "322260156278"
type input "21 Jul 2025"
type input "0.00"
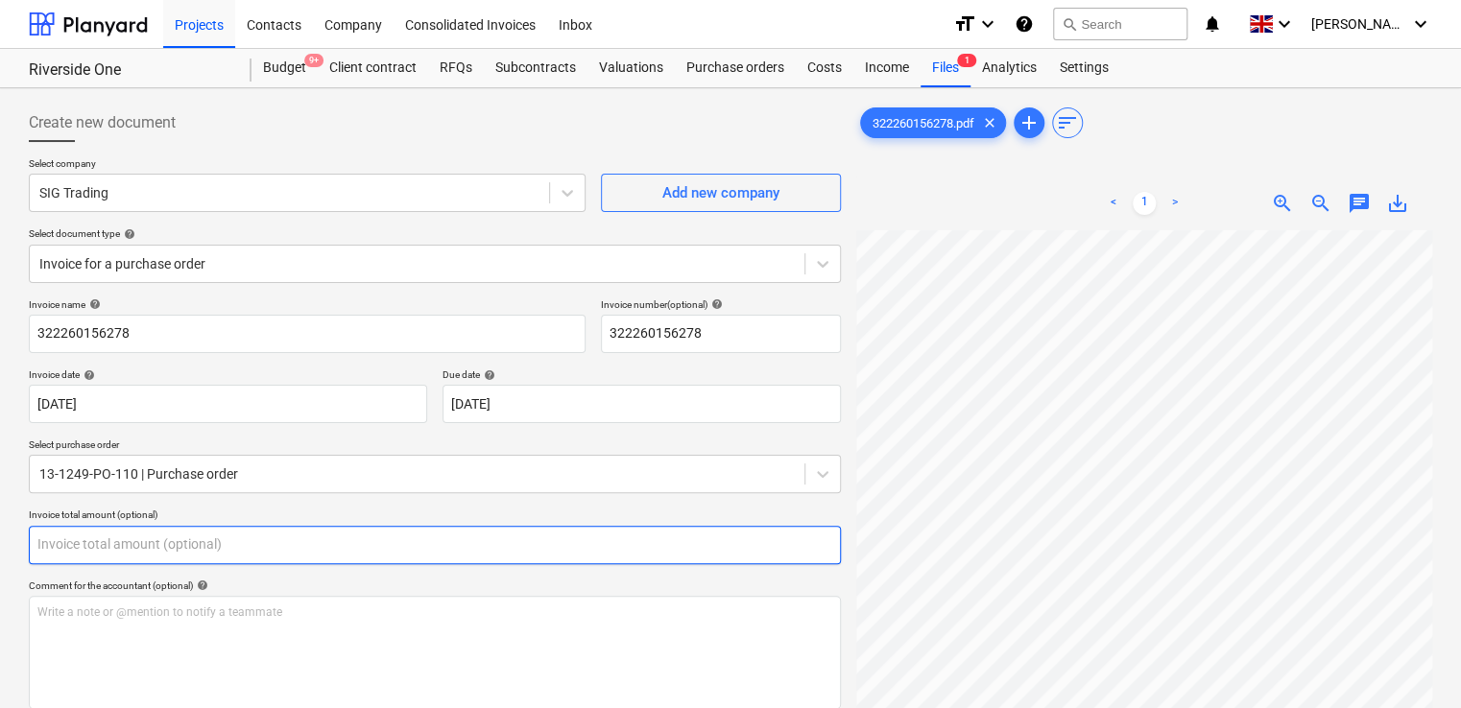
click at [199, 539] on input "text" at bounding box center [435, 545] width 812 height 38
type input "43.65"
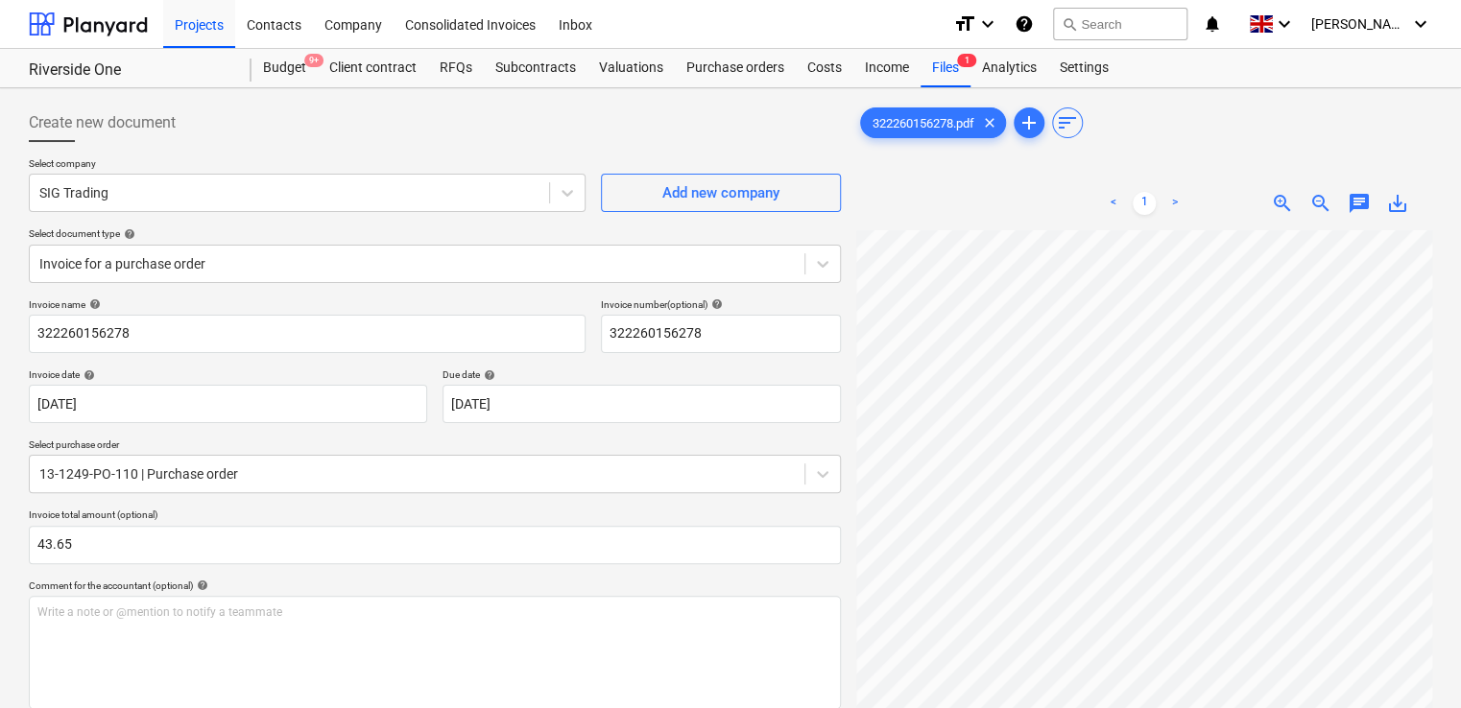
drag, startPoint x: 264, startPoint y: 501, endPoint x: 601, endPoint y: 580, distance: 345.9
click at [601, 580] on div "Comment for the accountant (optional) help" at bounding box center [435, 586] width 812 height 12
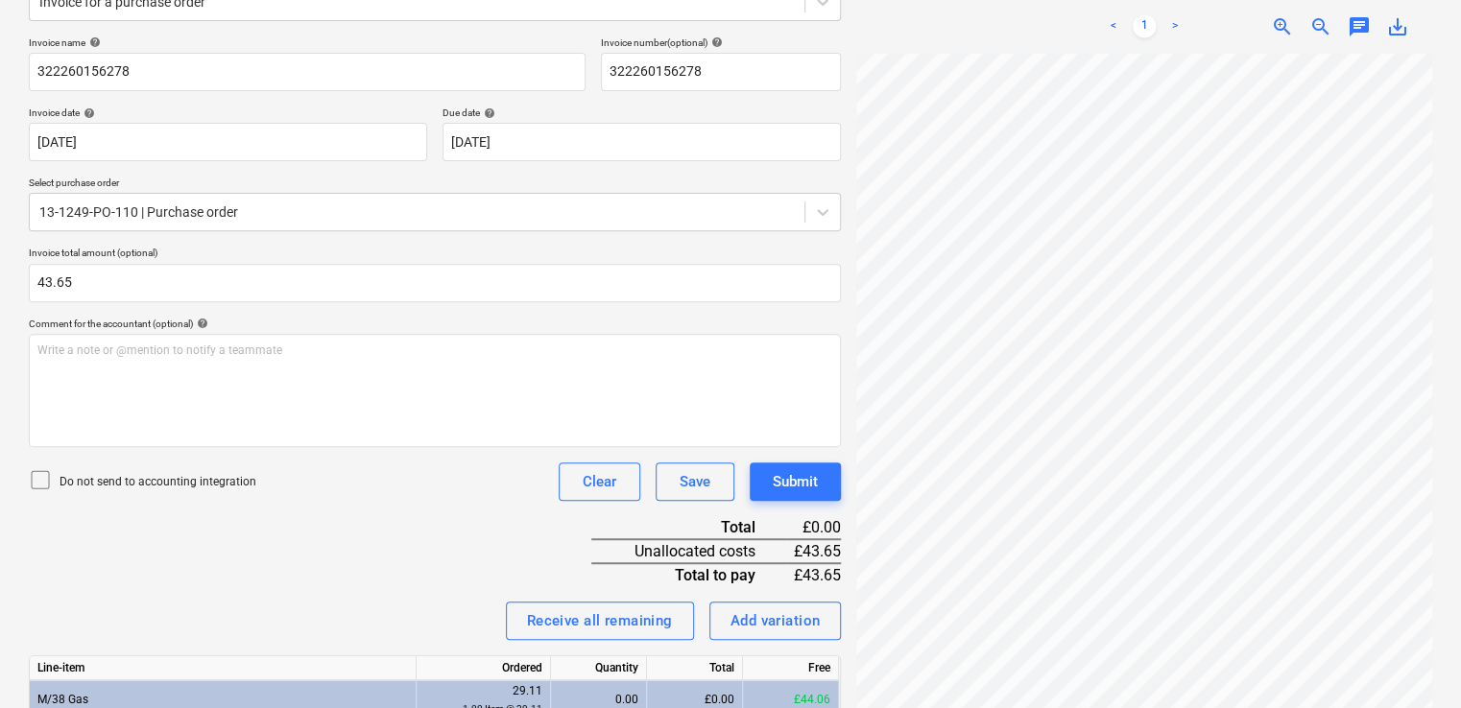
scroll to position [267, 0]
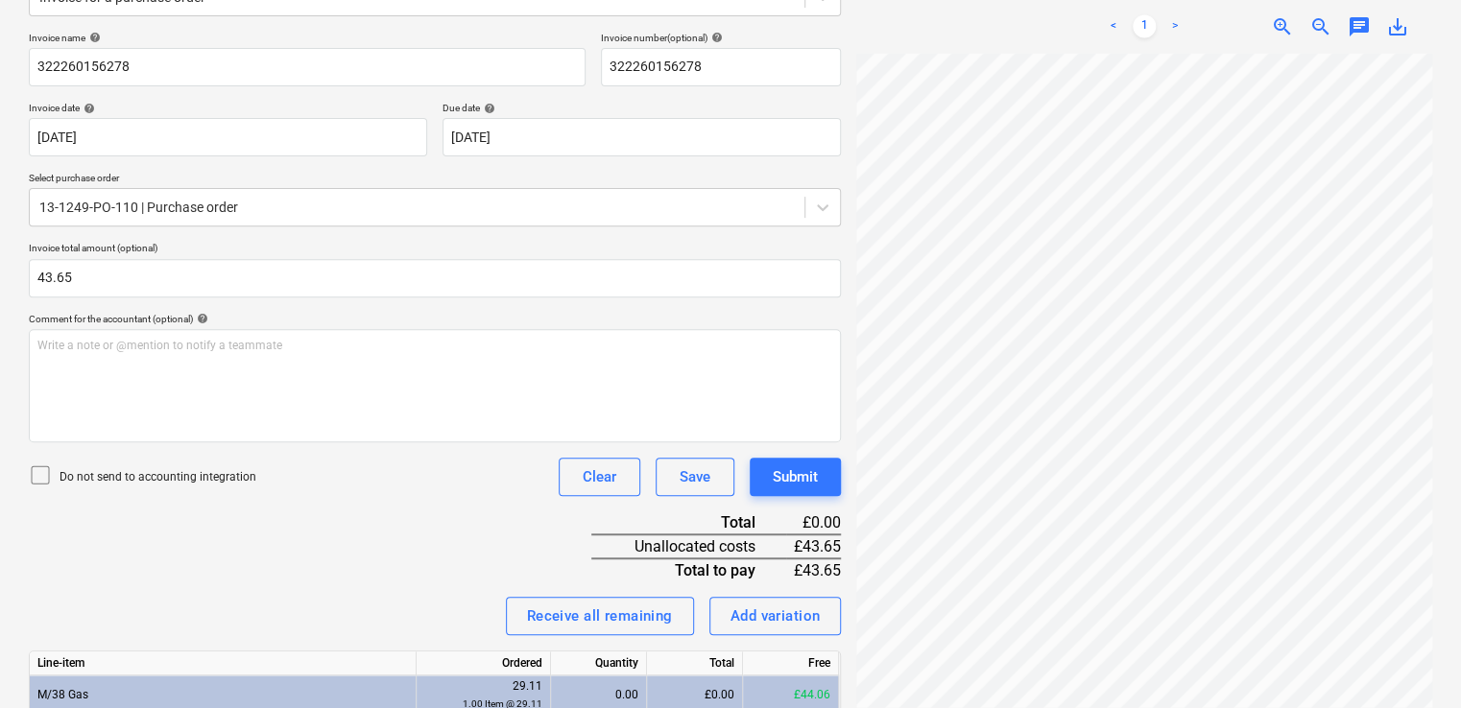
click at [40, 471] on icon at bounding box center [40, 475] width 23 height 23
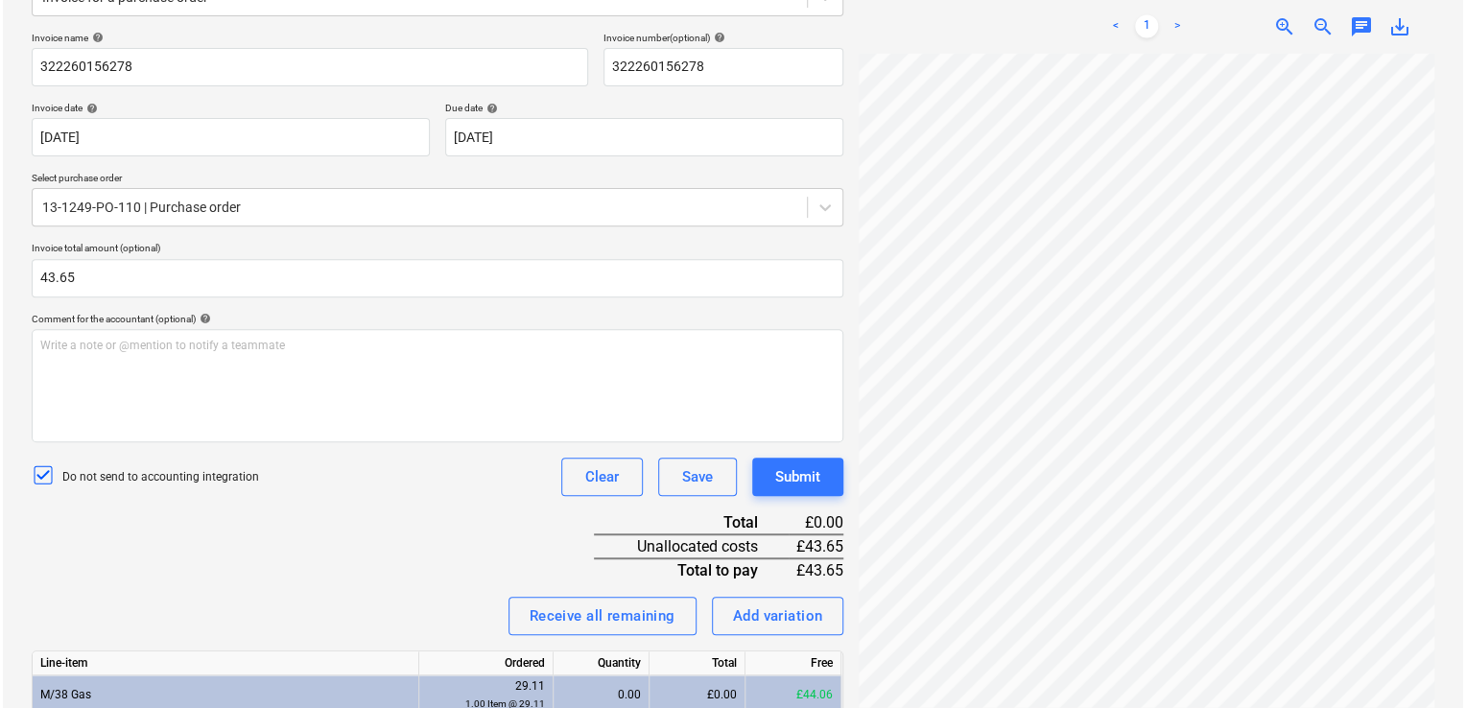
scroll to position [388, 0]
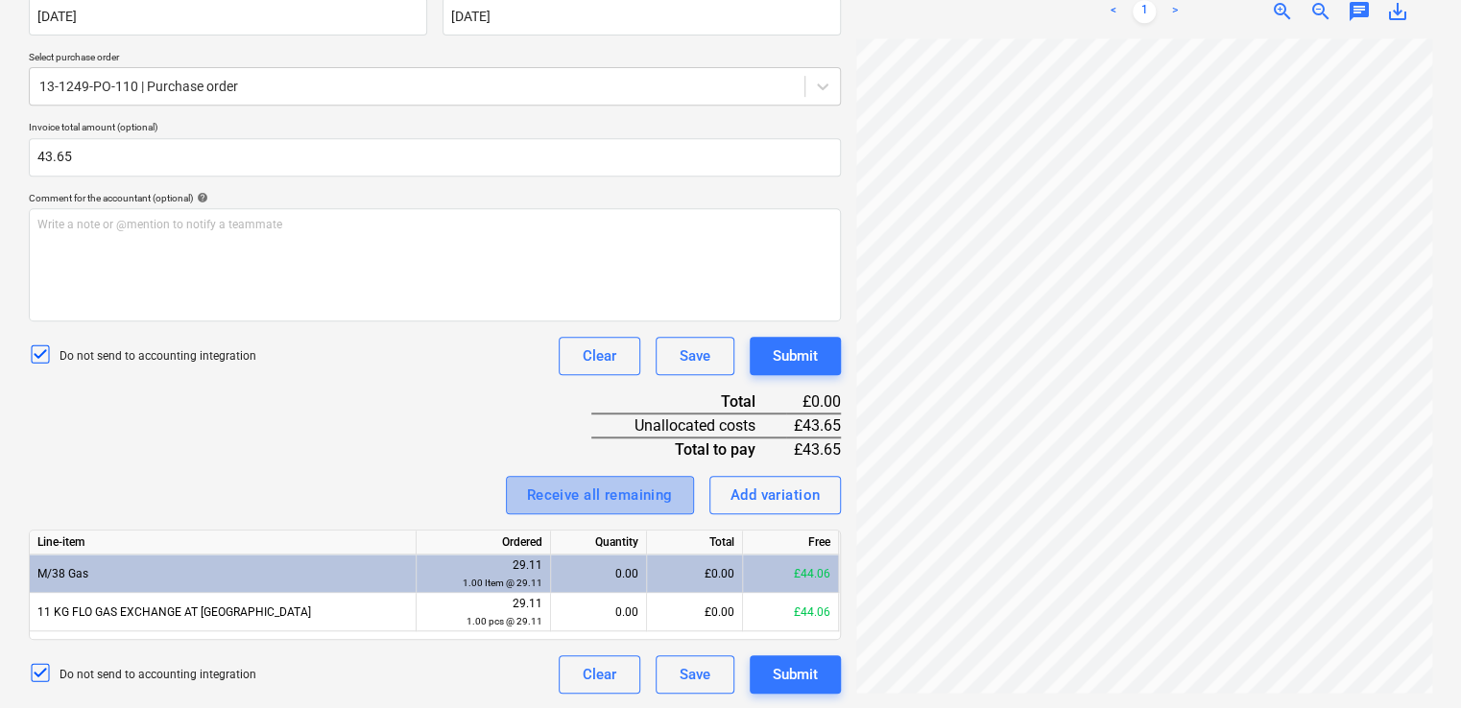
click at [599, 488] on div "Receive all remaining" at bounding box center [600, 495] width 146 height 25
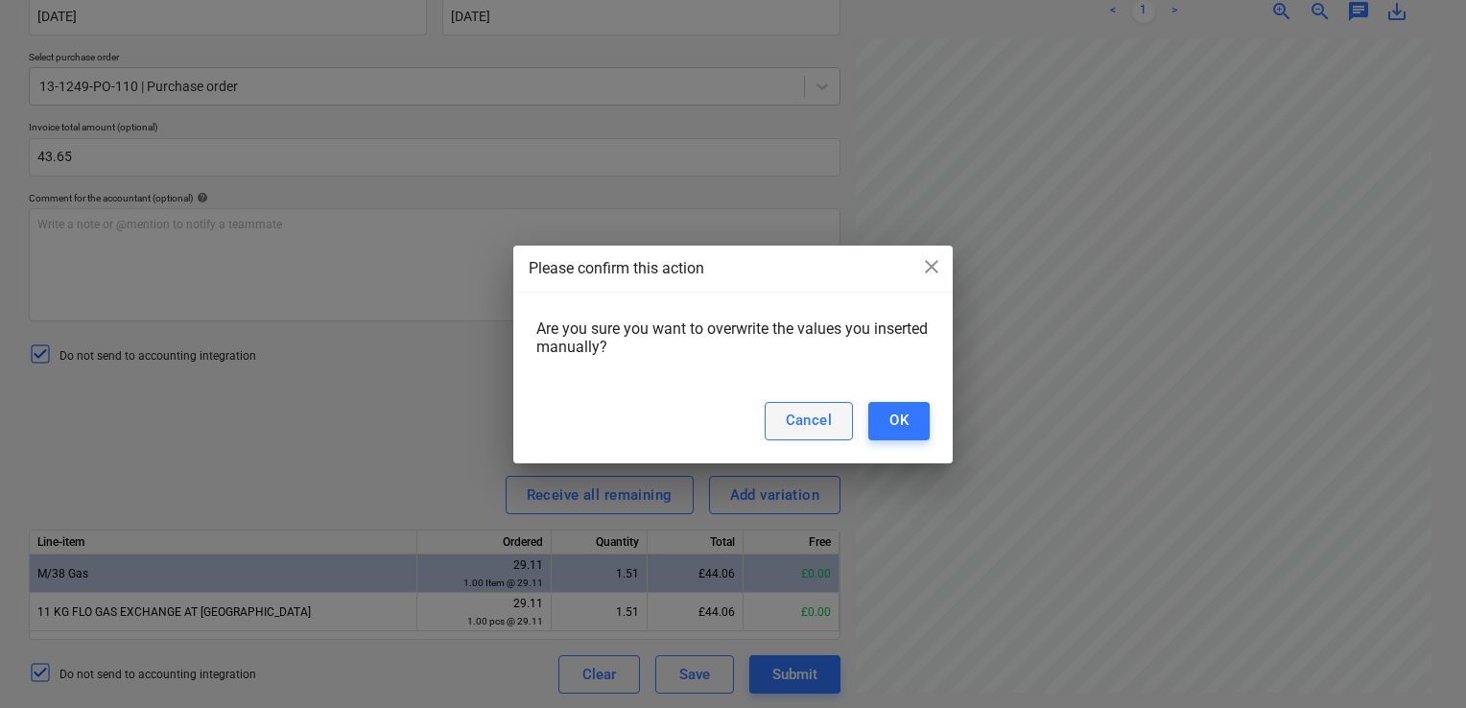
click at [813, 413] on div "Cancel" at bounding box center [809, 420] width 47 height 25
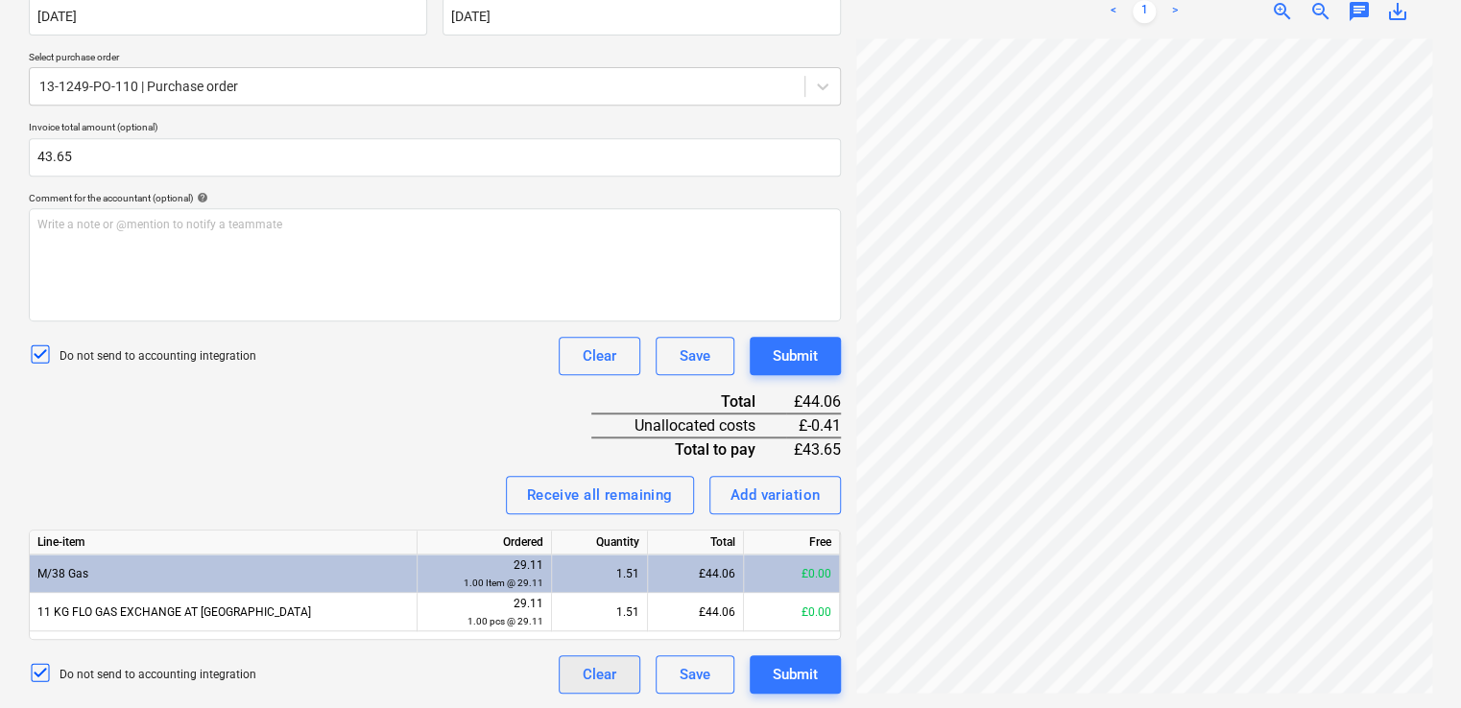
click at [587, 671] on div "Clear" at bounding box center [600, 674] width 34 height 25
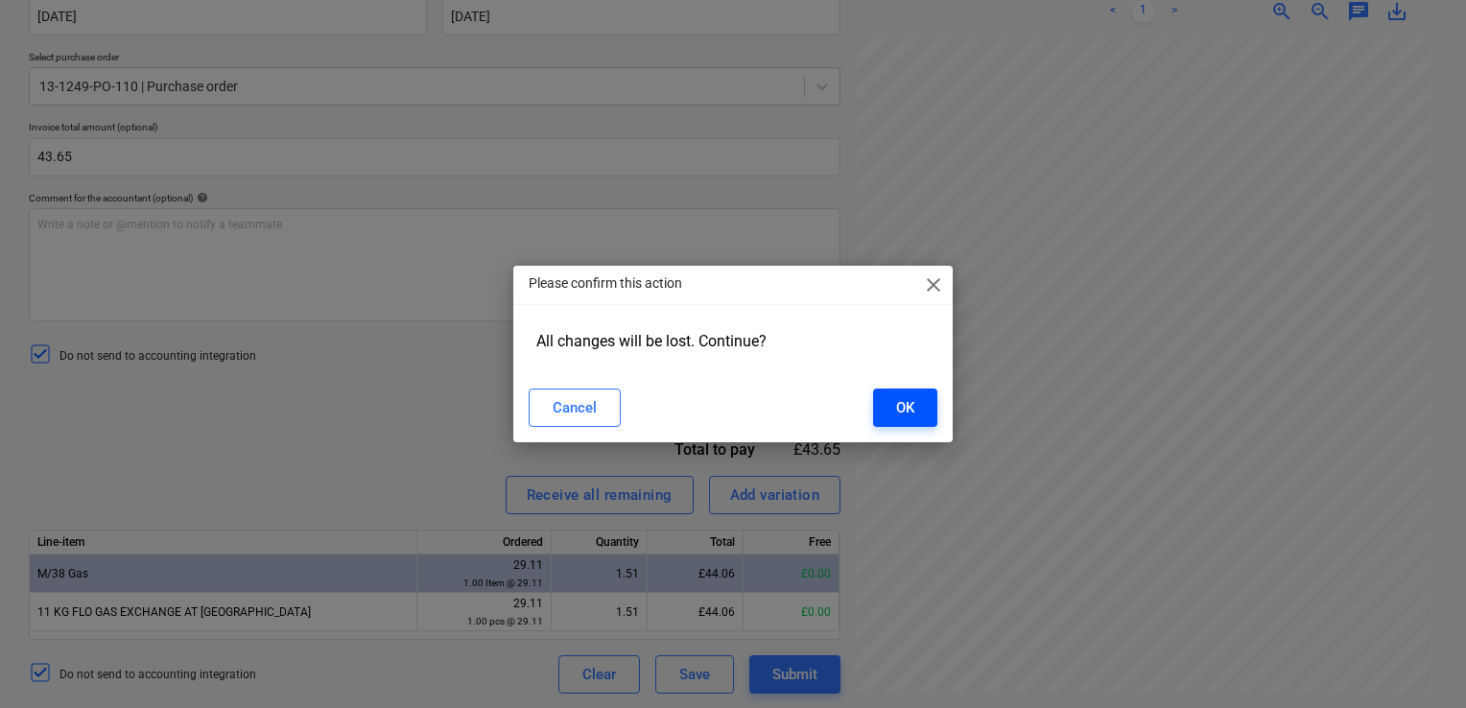
click at [887, 411] on button "OK" at bounding box center [905, 408] width 64 height 38
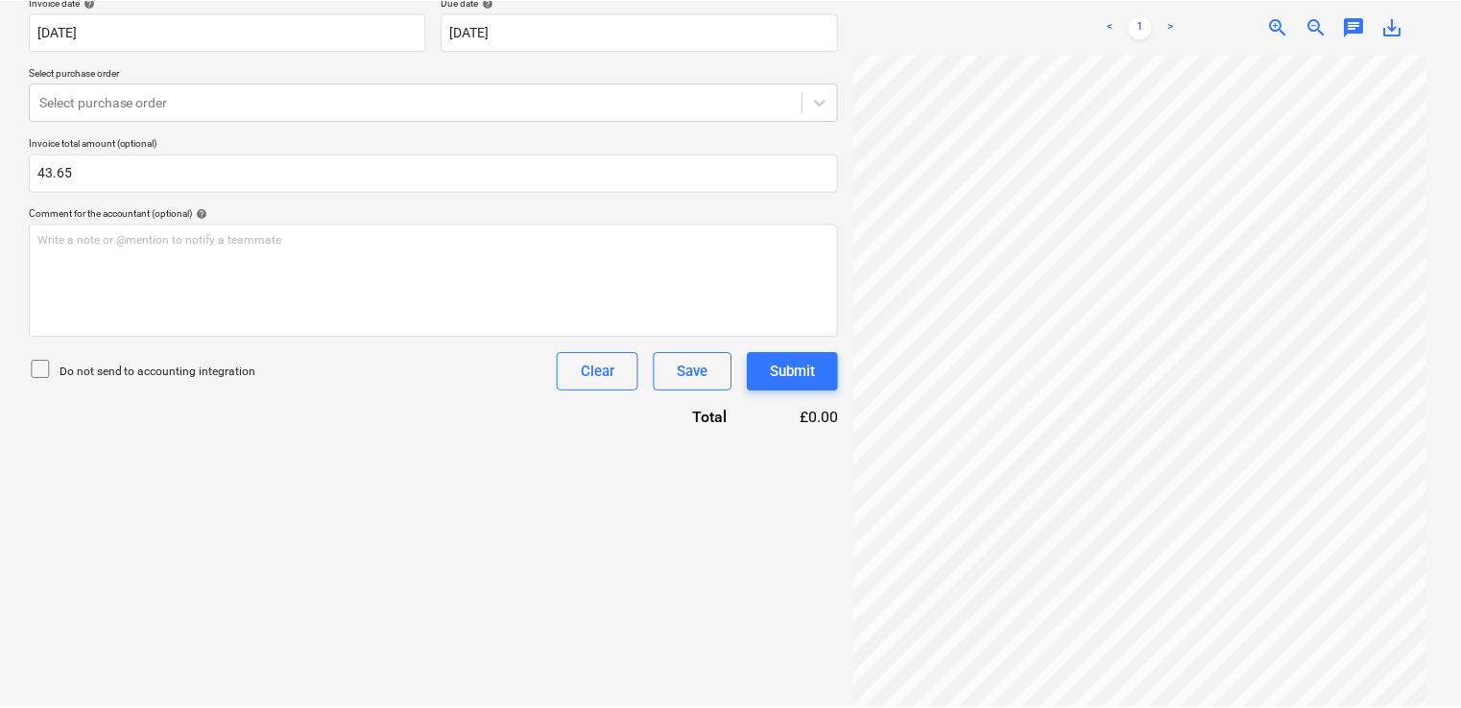
scroll to position [372, 0]
click at [41, 370] on icon at bounding box center [40, 369] width 23 height 23
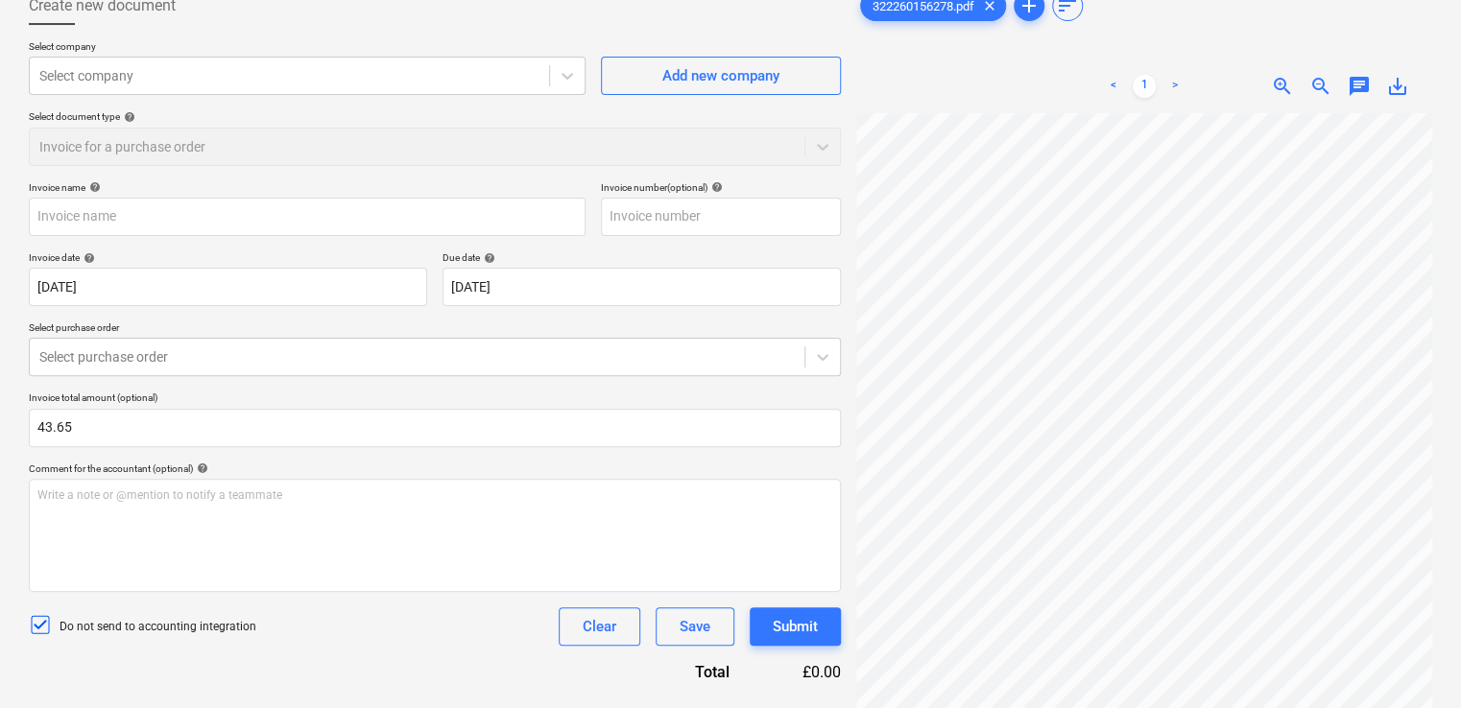
scroll to position [104, 0]
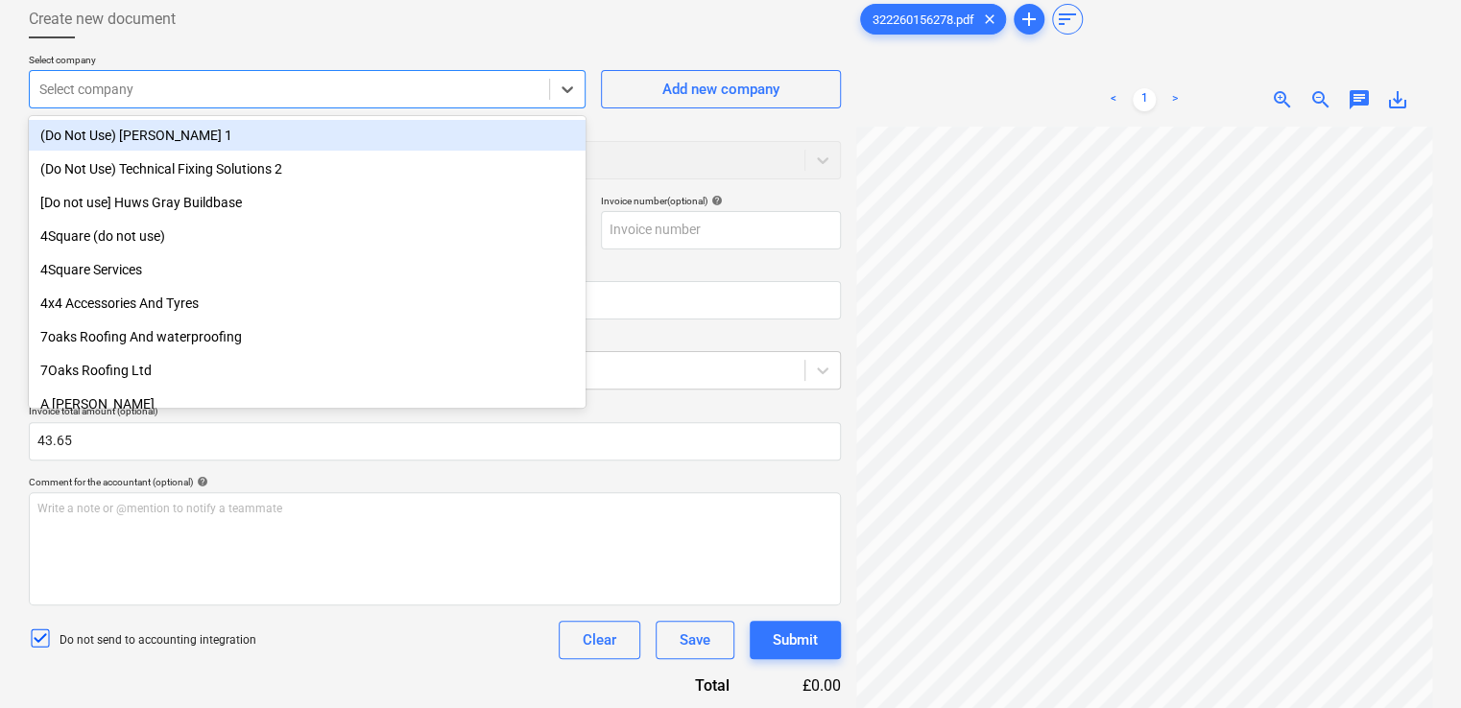
click at [379, 90] on div at bounding box center [289, 89] width 500 height 19
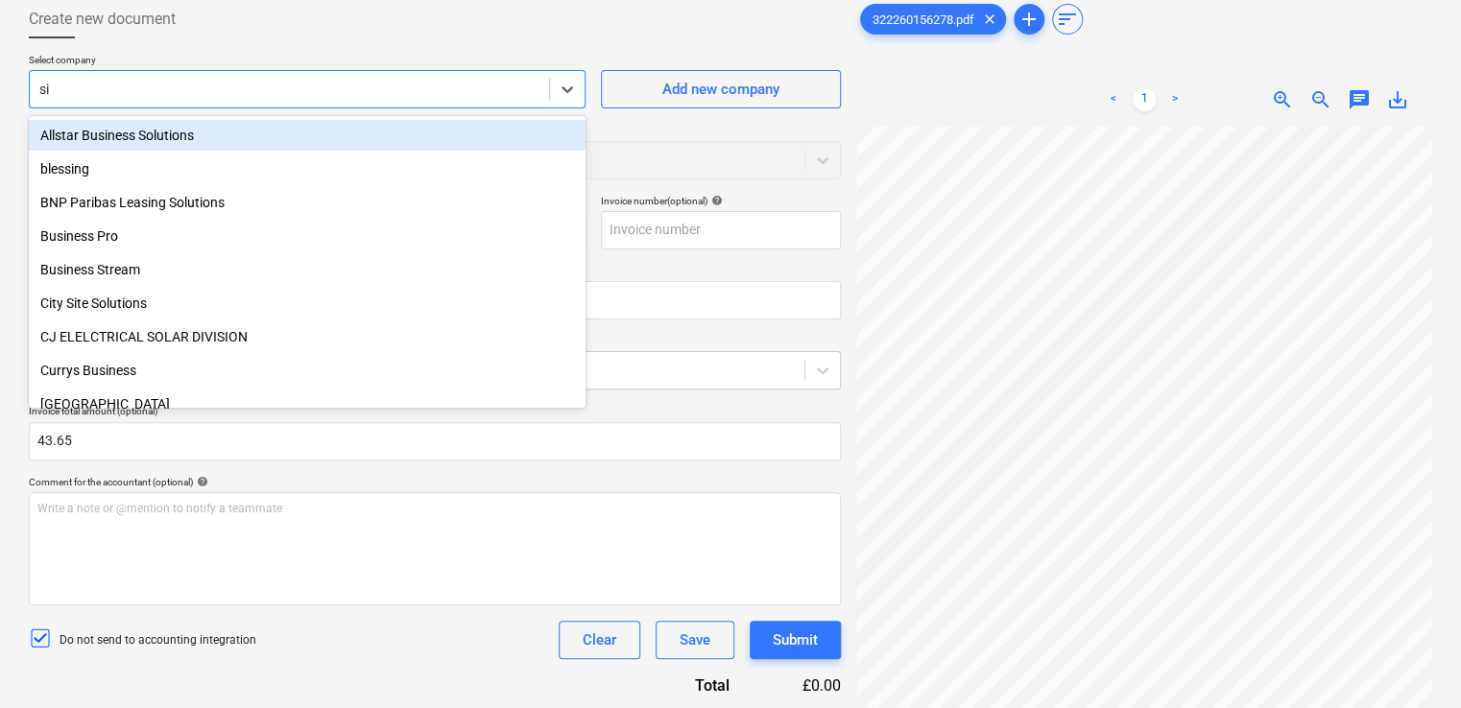
type input "sig"
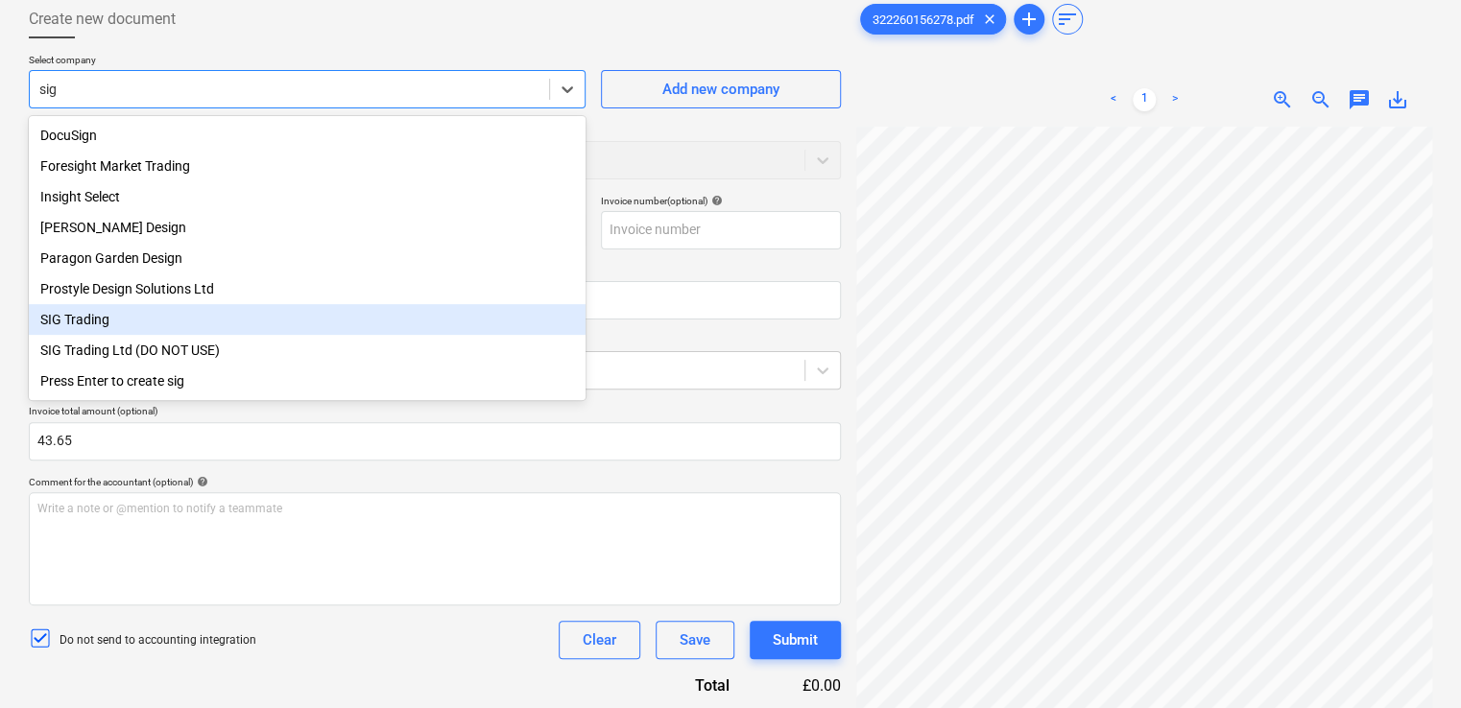
click at [95, 330] on div "SIG Trading" at bounding box center [307, 319] width 557 height 31
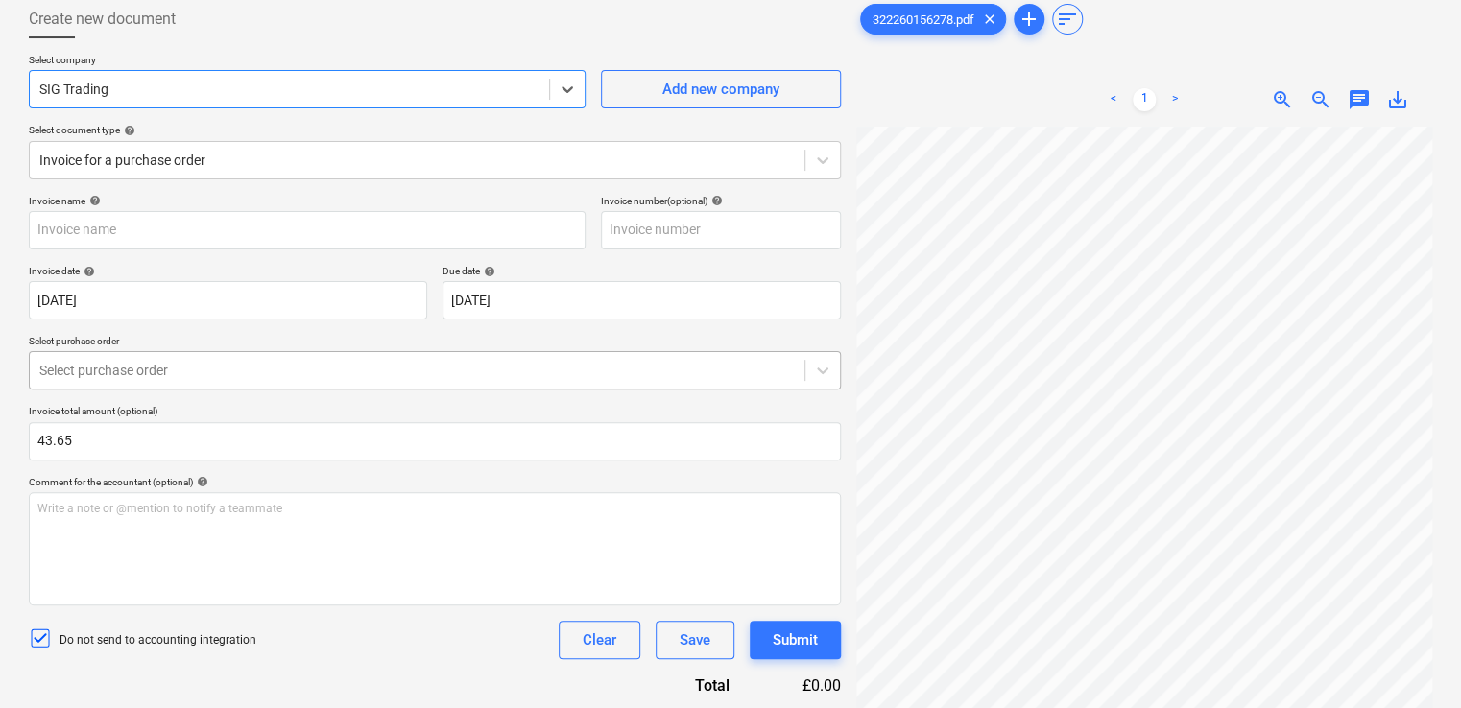
click at [128, 370] on div at bounding box center [416, 370] width 755 height 19
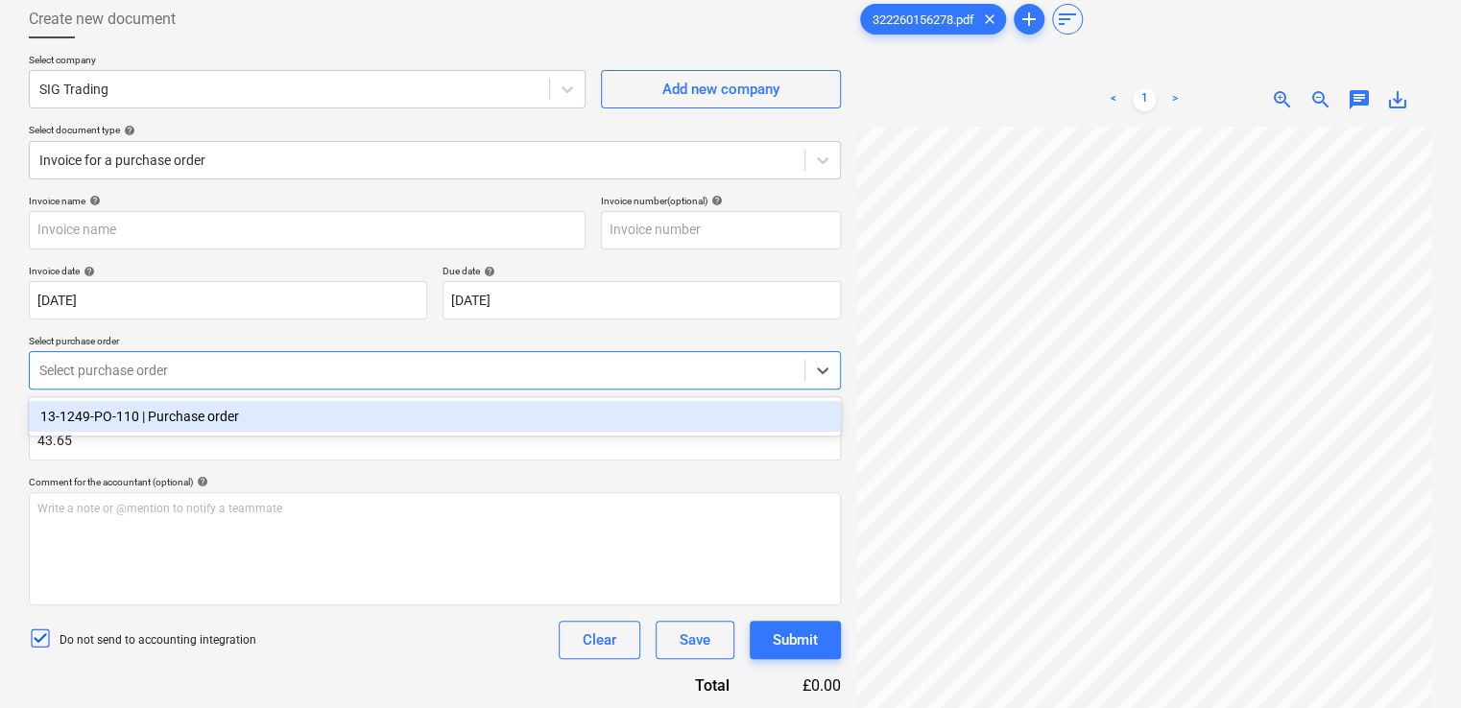
click at [86, 426] on div "13-1249-PO-110 | Purchase order" at bounding box center [435, 416] width 812 height 31
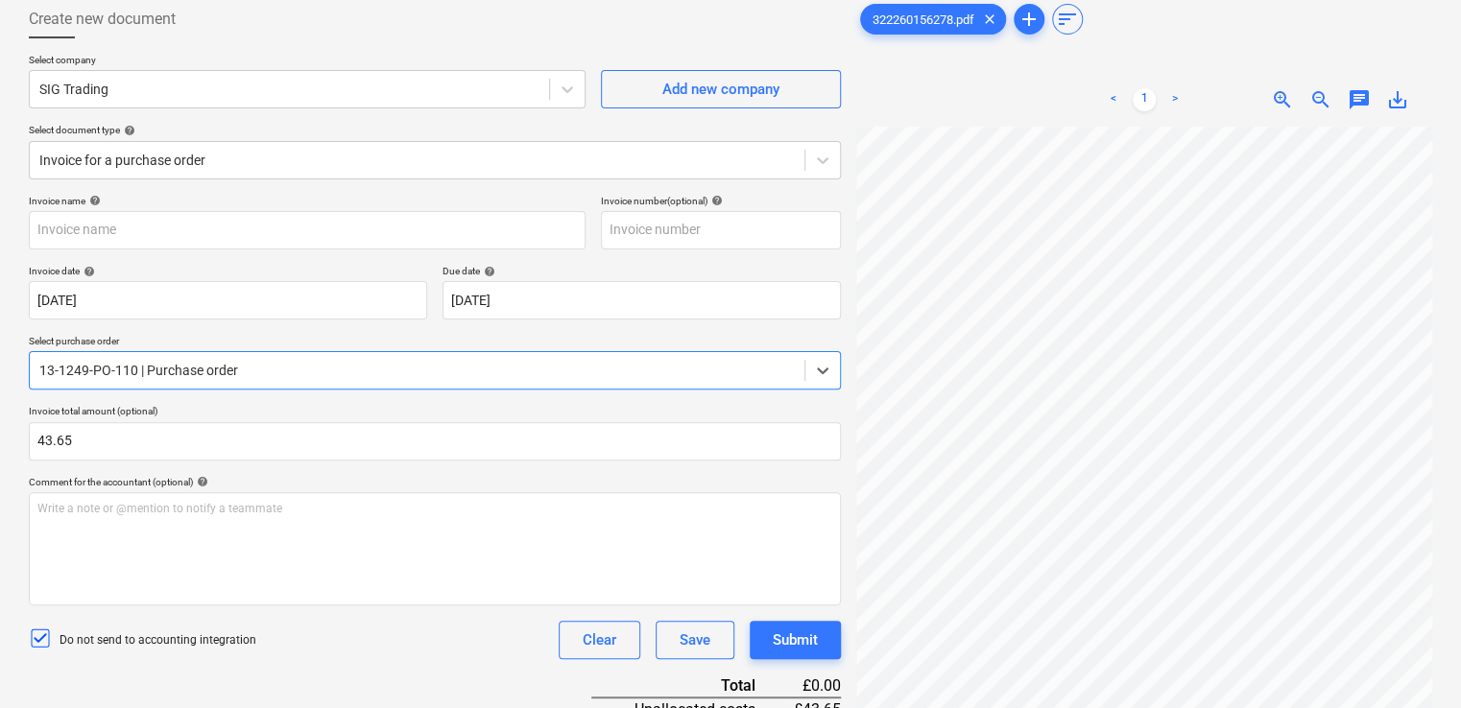
click at [322, 669] on div "Invoice name help Invoice number (optional) help Invoice date help 21 Jul 2025 …" at bounding box center [435, 586] width 812 height 783
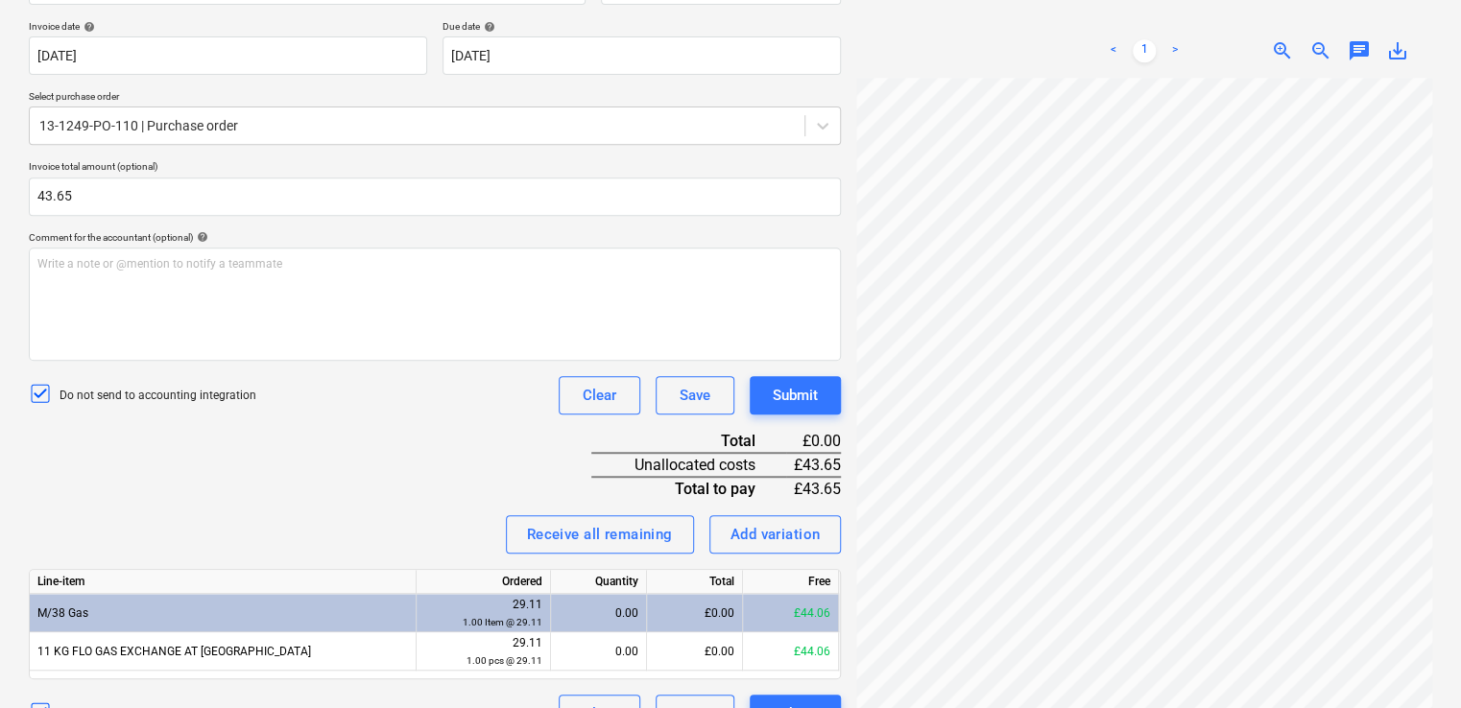
scroll to position [388, 0]
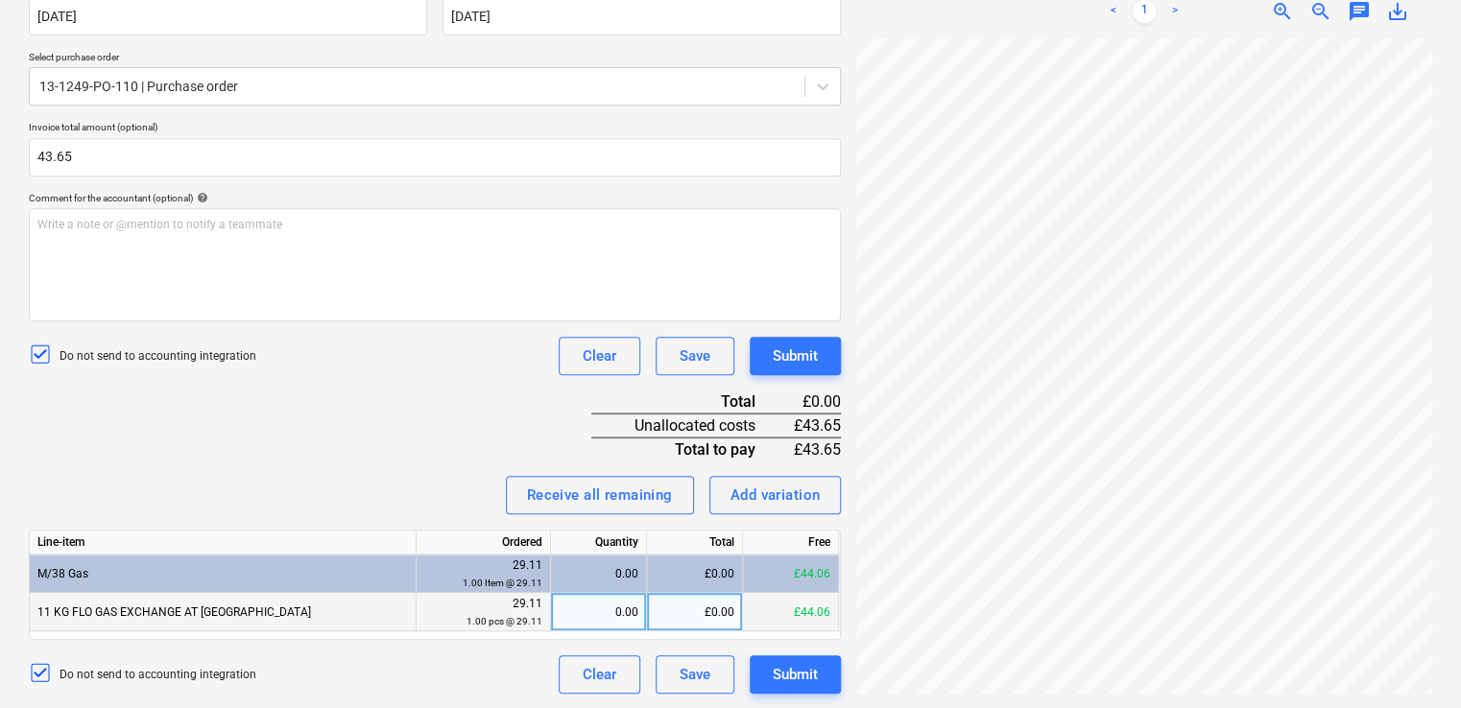
click at [613, 612] on div "0.00" at bounding box center [599, 612] width 80 height 38
type input "1"
click at [693, 610] on div "£0.00" at bounding box center [695, 612] width 96 height 38
type input "43.65"
click at [417, 486] on div "Receive all remaining Add variation" at bounding box center [435, 495] width 812 height 38
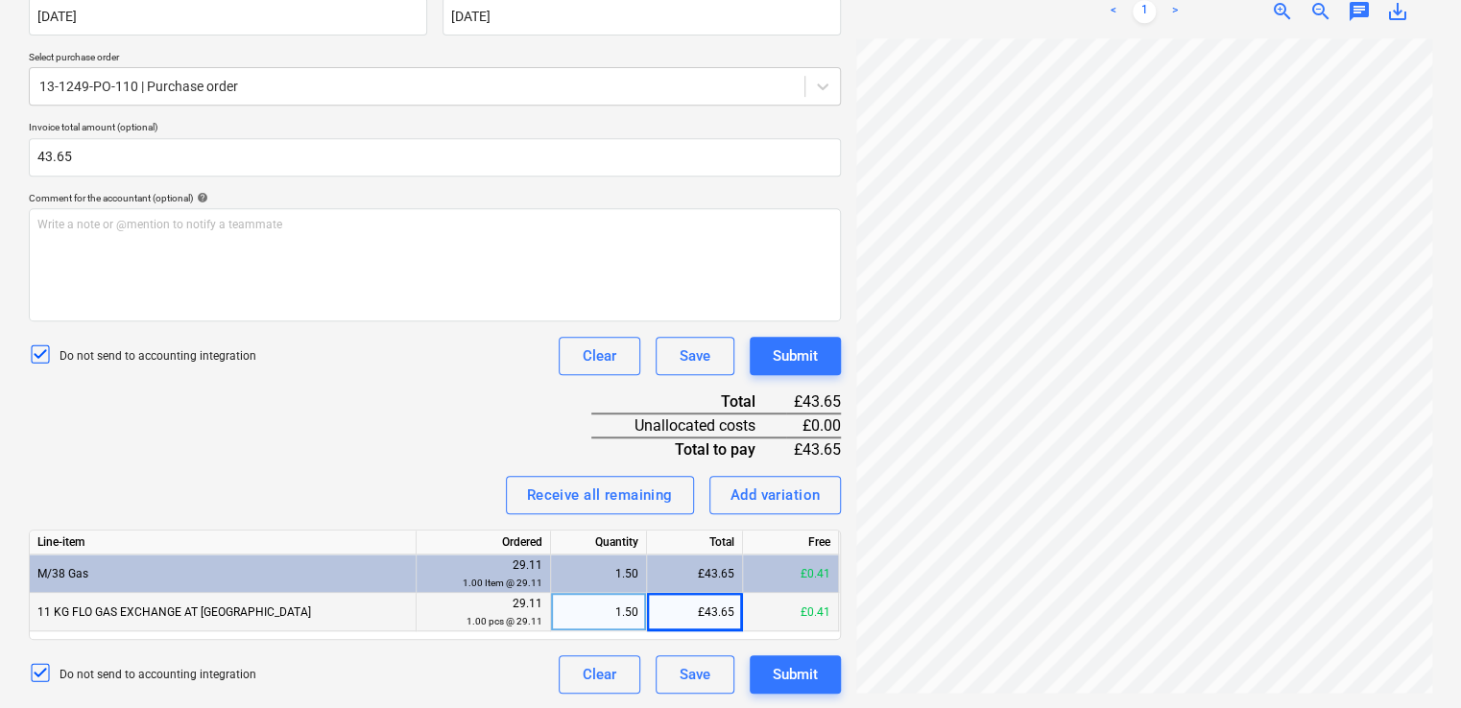
click at [417, 486] on div "Receive all remaining Add variation" at bounding box center [435, 495] width 812 height 38
click at [593, 572] on div "1.50" at bounding box center [599, 574] width 80 height 38
click at [442, 470] on div "Invoice name help Invoice number (optional) help Invoice date help 21 Jul 2025 …" at bounding box center [435, 302] width 812 height 783
click at [433, 472] on div "Invoice name help Invoice number (optional) help Invoice date help 21 Jul 2025 …" at bounding box center [435, 302] width 812 height 783
click at [766, 496] on div "Add variation" at bounding box center [775, 495] width 90 height 25
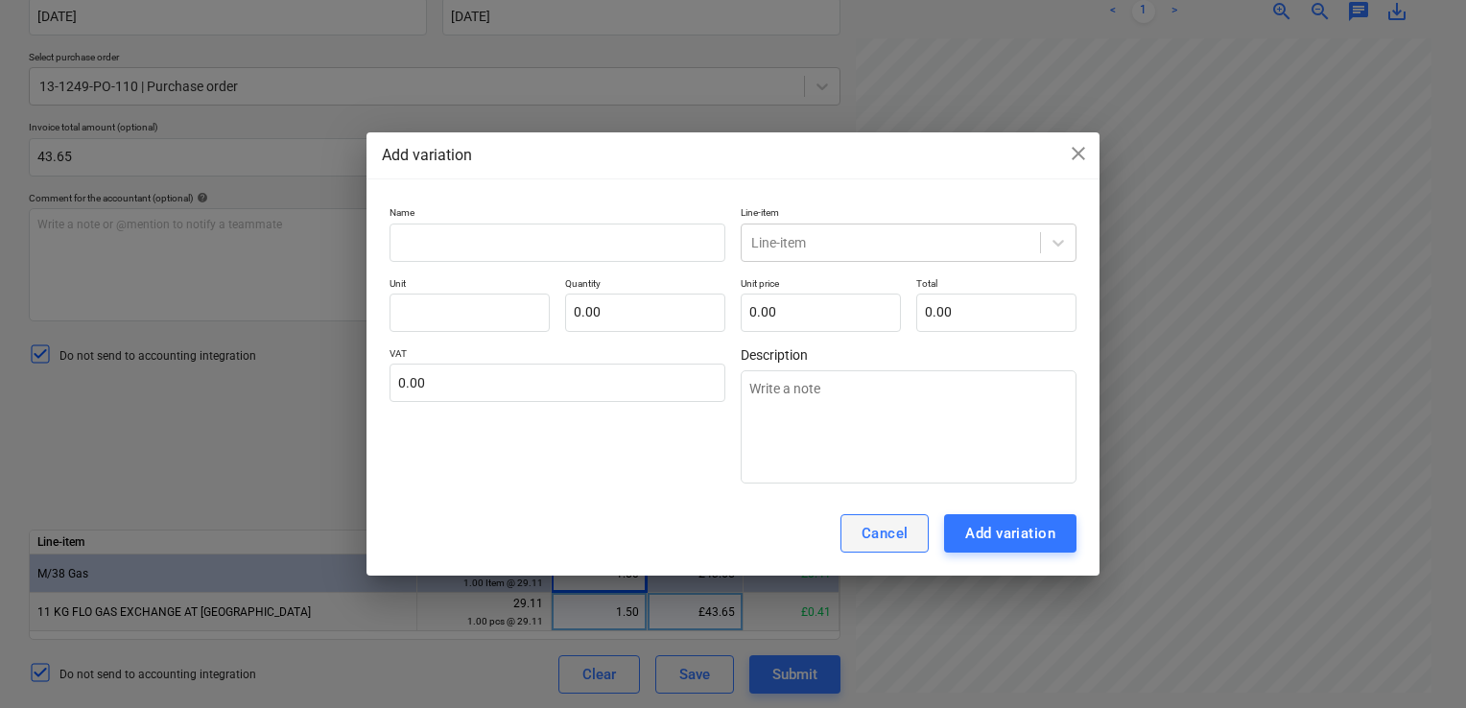
click at [879, 539] on div "Cancel" at bounding box center [885, 533] width 47 height 25
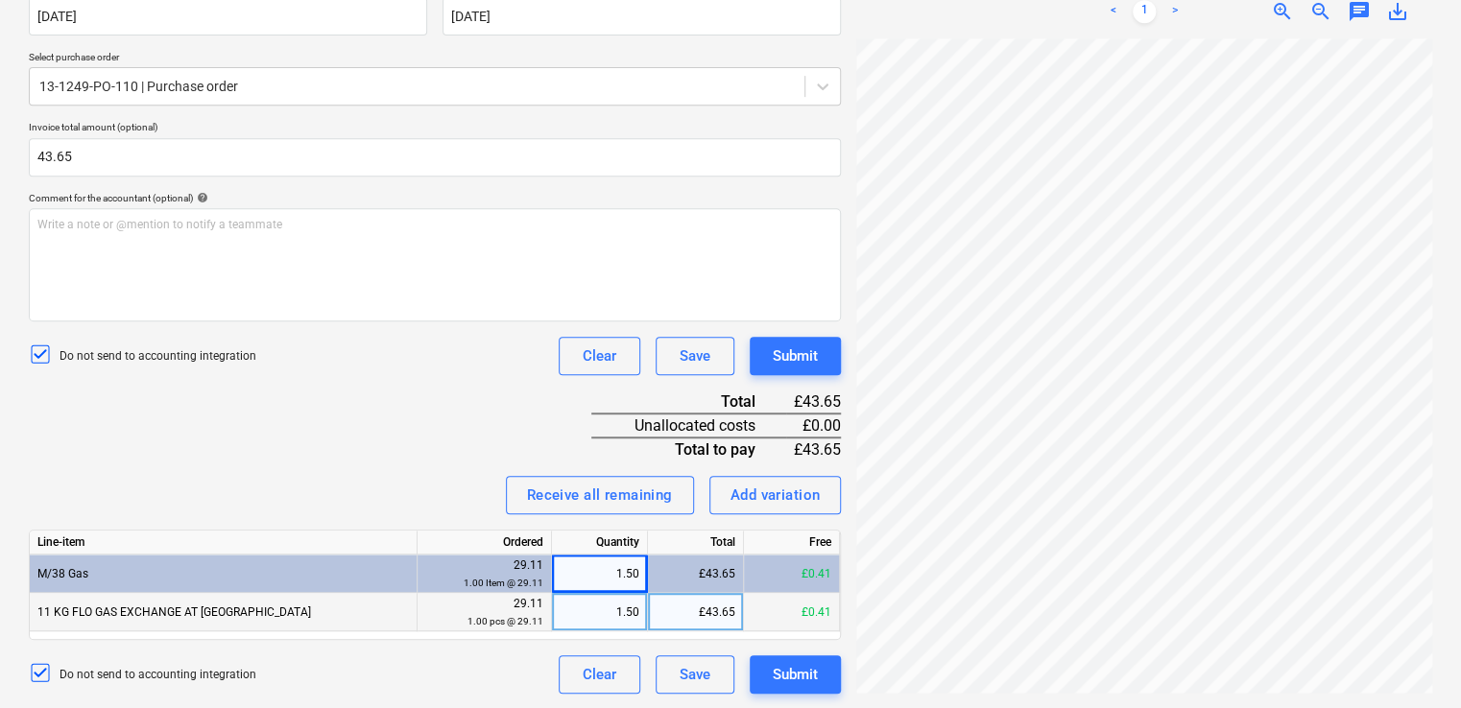
click at [633, 577] on div "1.50" at bounding box center [600, 574] width 80 height 38
click at [624, 620] on div "1.50" at bounding box center [600, 612] width 80 height 38
click at [429, 447] on div "Invoice name help Invoice number (optional) help Invoice date help 21 Jul 2025 …" at bounding box center [435, 302] width 812 height 783
click at [631, 567] on div "0.00" at bounding box center [600, 574] width 80 height 38
click at [605, 574] on div "0.00" at bounding box center [600, 574] width 80 height 38
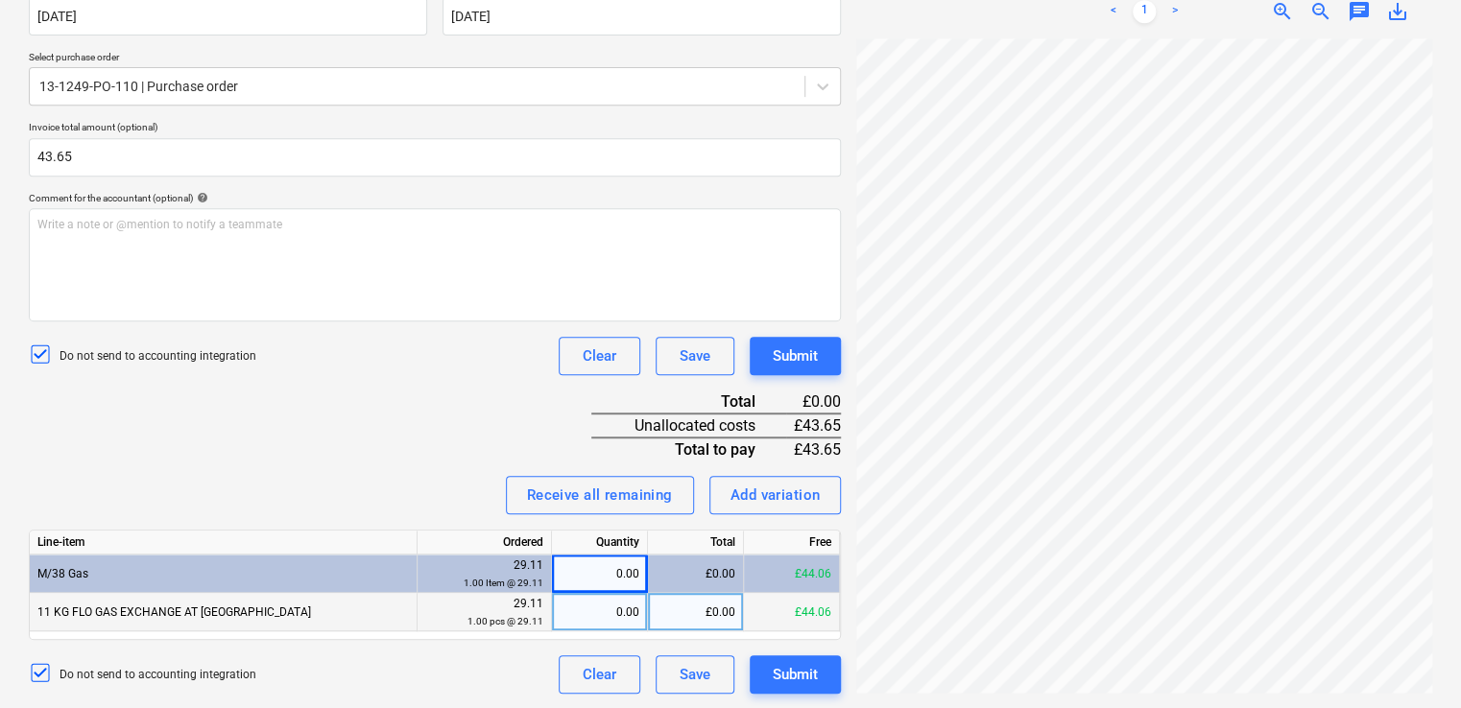
click at [600, 610] on div "0.00" at bounding box center [600, 612] width 80 height 38
click at [600, 610] on input at bounding box center [599, 611] width 95 height 37
type input "1"
click at [448, 440] on div "Invoice name help Invoice number (optional) help Invoice date help 21 Jul 2025 …" at bounding box center [435, 302] width 812 height 783
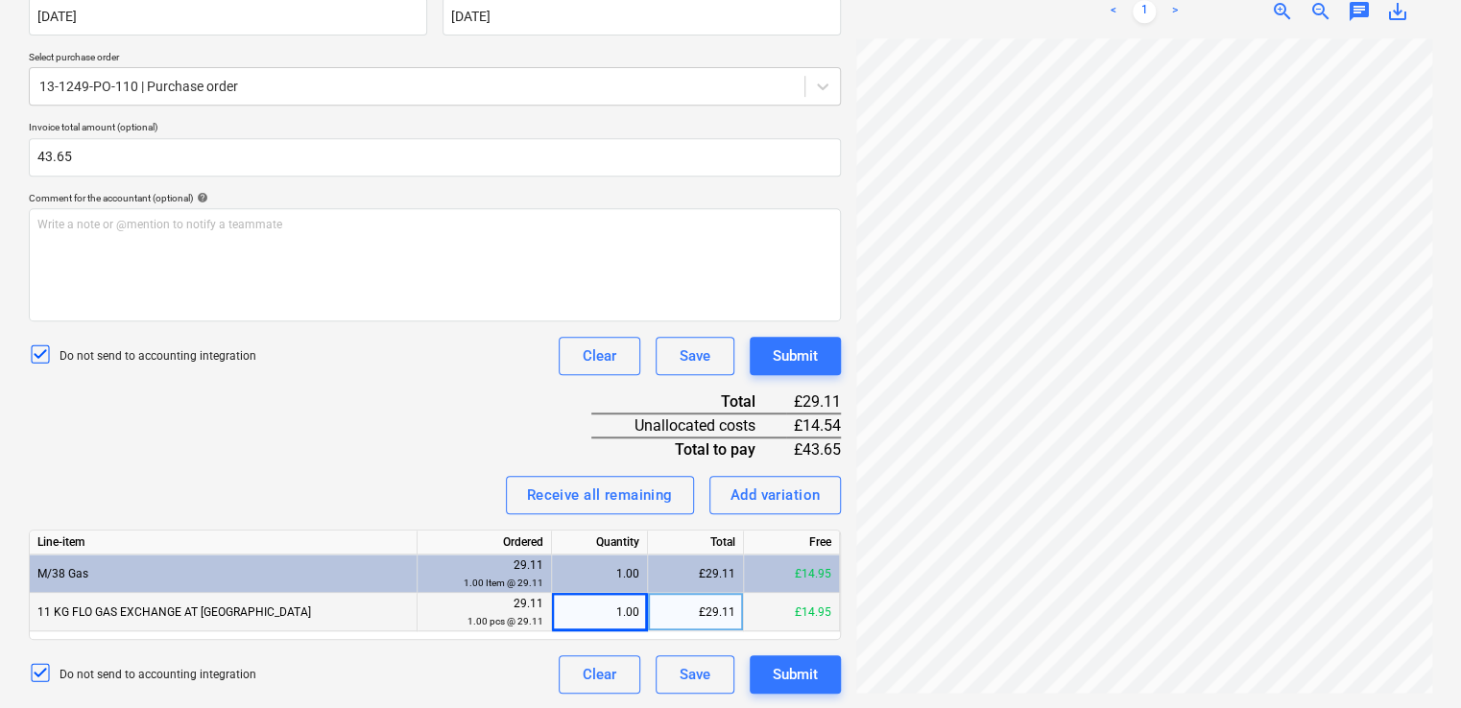
click at [490, 441] on div "Invoice name help Invoice number (optional) help Invoice date help 21 Jul 2025 …" at bounding box center [435, 302] width 812 height 783
click at [605, 618] on div "1.00" at bounding box center [600, 612] width 80 height 38
click at [491, 502] on div "Receive all remaining Add variation" at bounding box center [435, 495] width 812 height 38
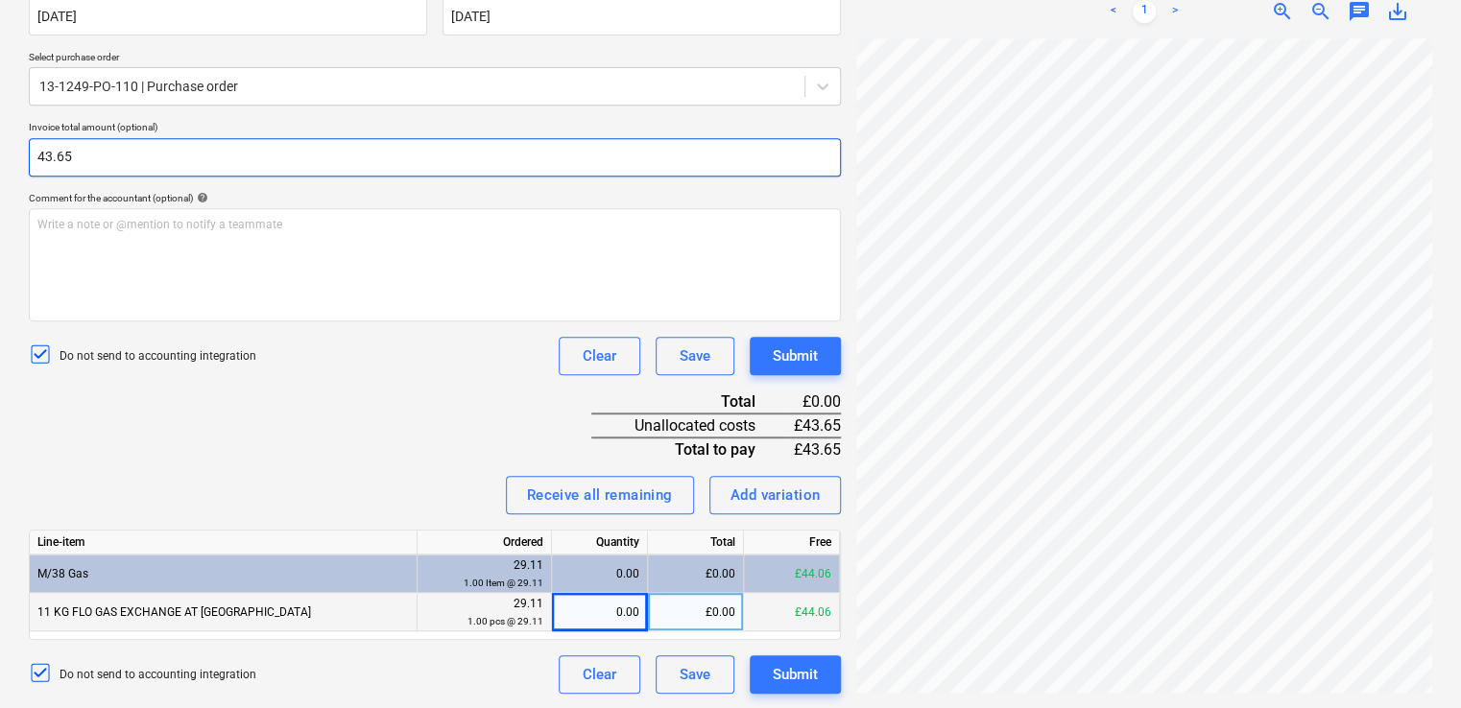
click at [103, 166] on input "43.65" at bounding box center [435, 157] width 812 height 38
type input "4"
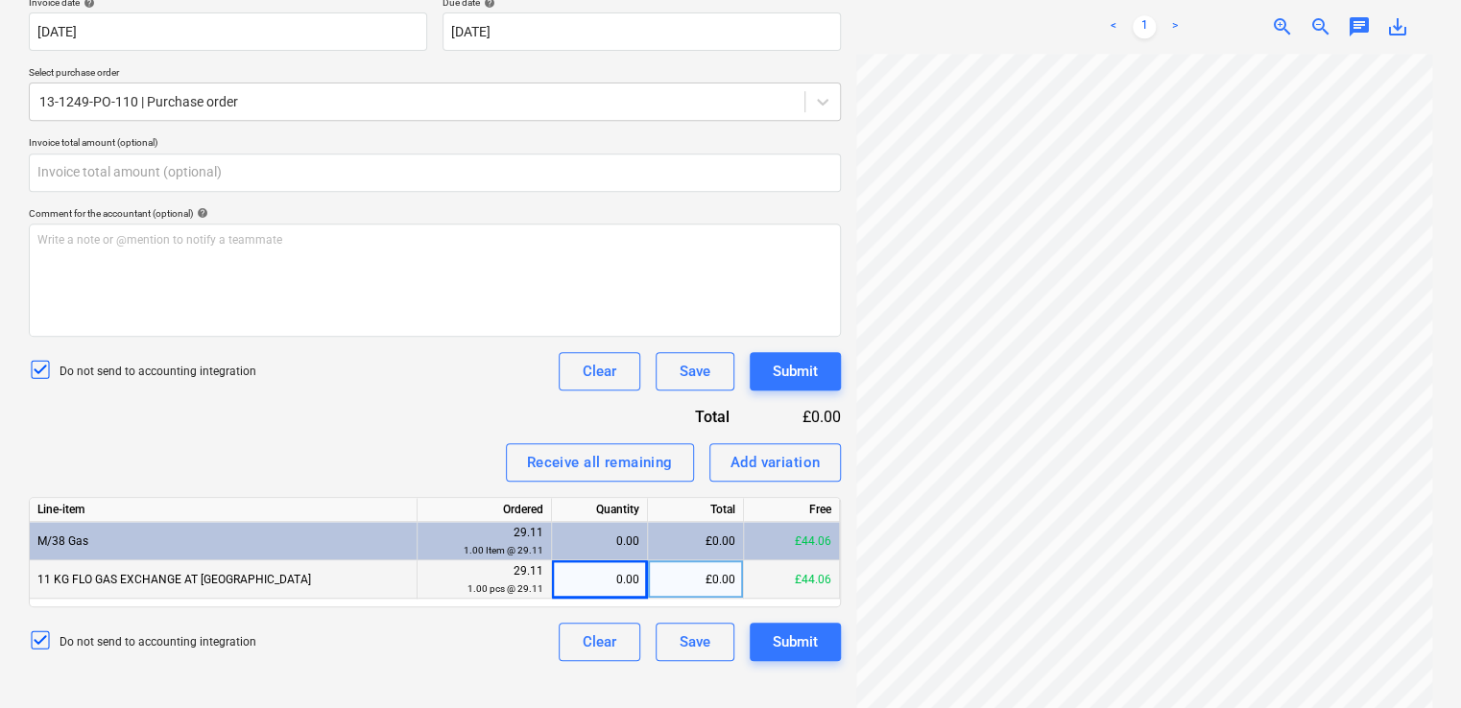
type input "0.00"
click at [209, 451] on div "Receive all remaining Add variation" at bounding box center [435, 462] width 812 height 38
click at [1417, 107] on div "Create new document Select company SIG Trading Add new company Select document …" at bounding box center [730, 196] width 1461 height 961
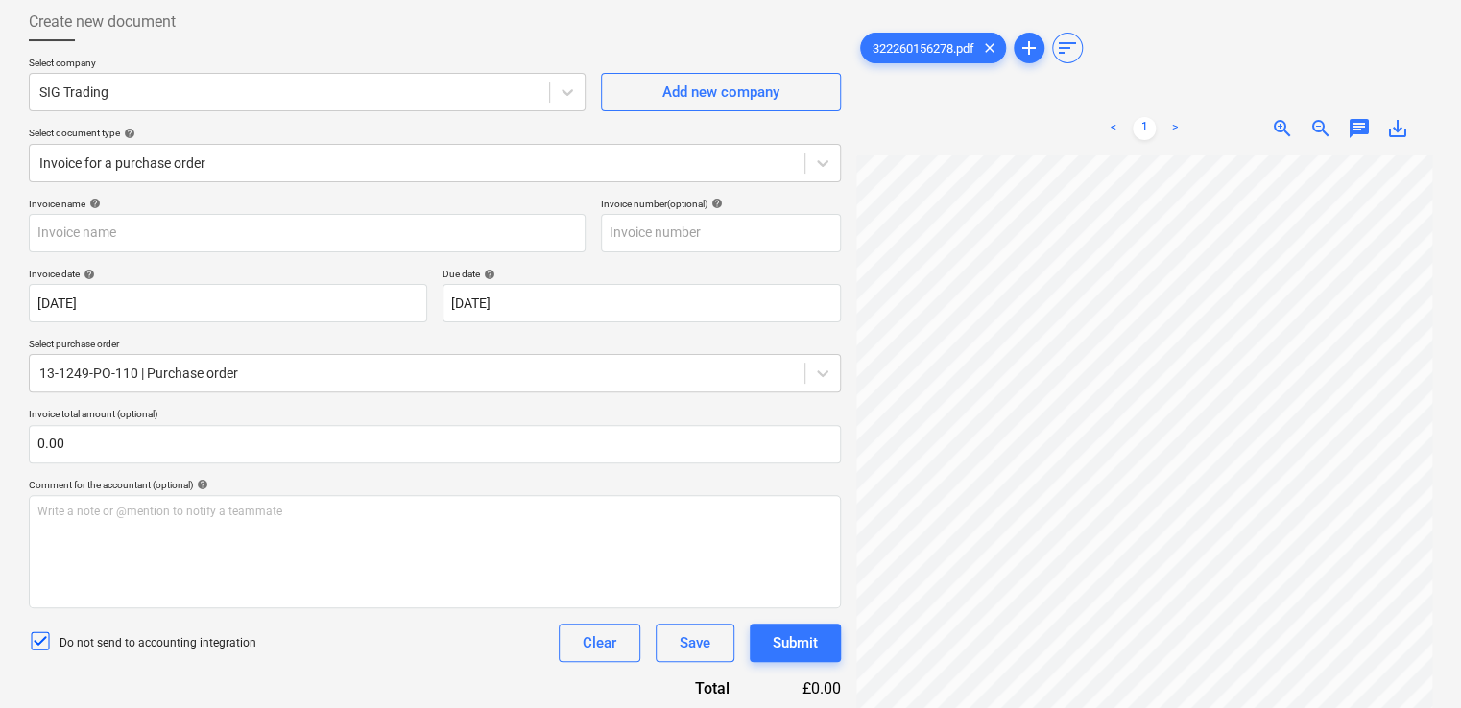
scroll to position [78, 0]
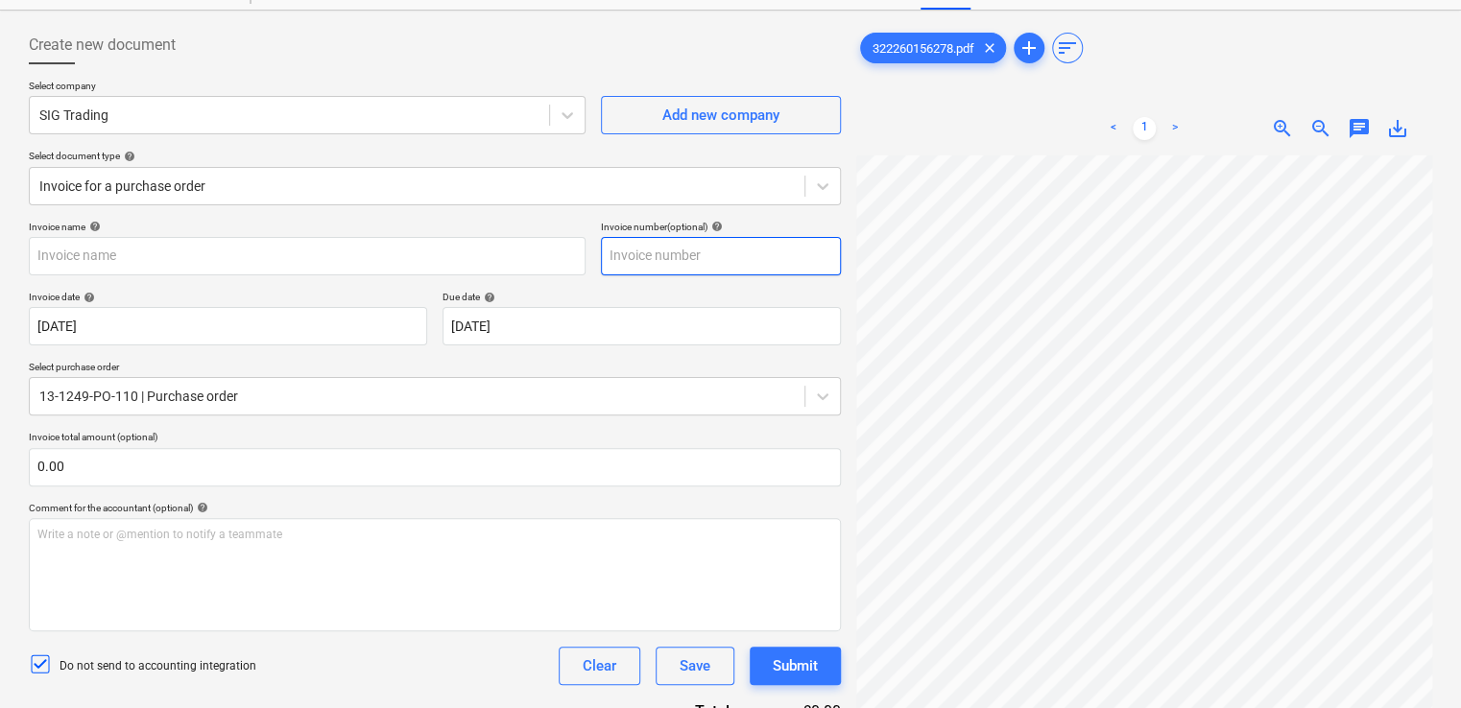
click at [701, 254] on input "text" at bounding box center [721, 256] width 240 height 38
paste input "322260156278"
type input "322260156278"
click at [701, 298] on div "Due date help" at bounding box center [641, 297] width 398 height 12
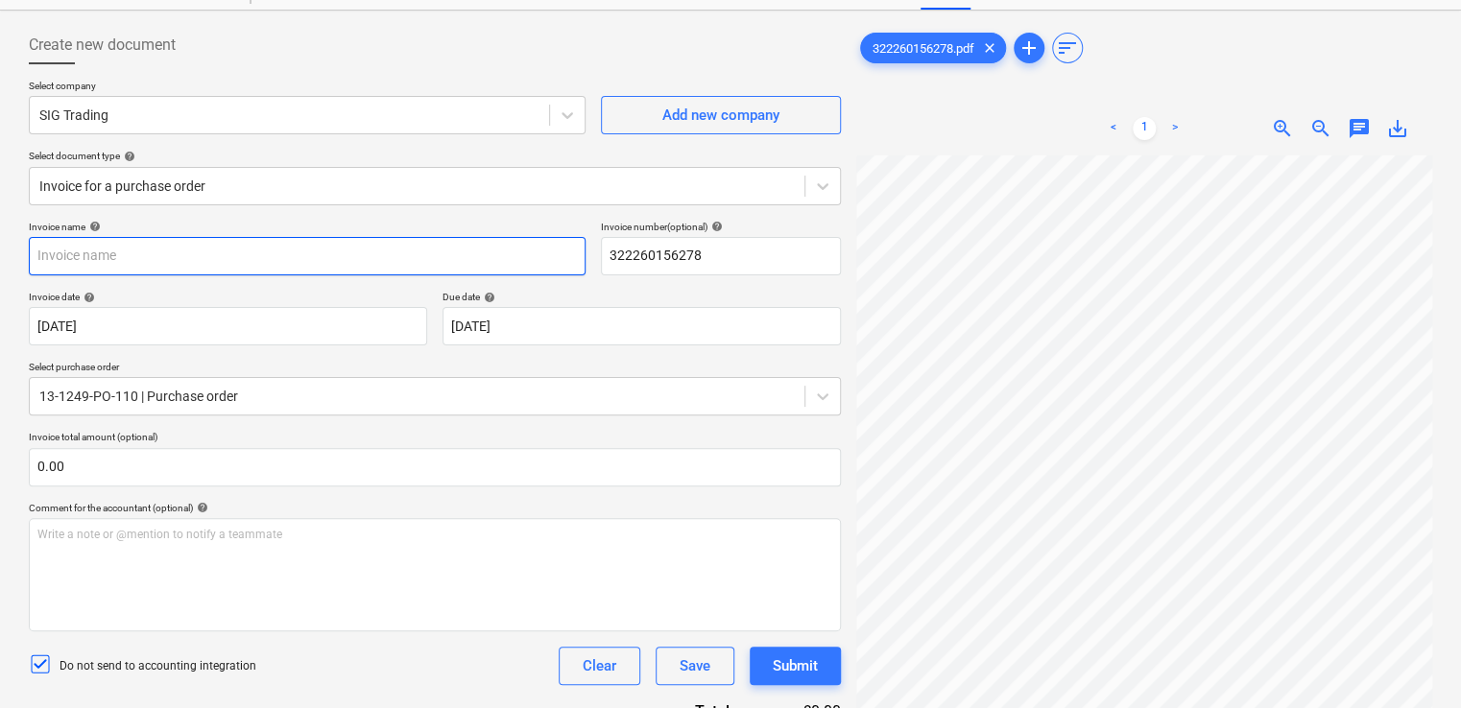
click at [430, 256] on input "text" at bounding box center [307, 256] width 557 height 38
paste input "322260156278"
type input "322260156278"
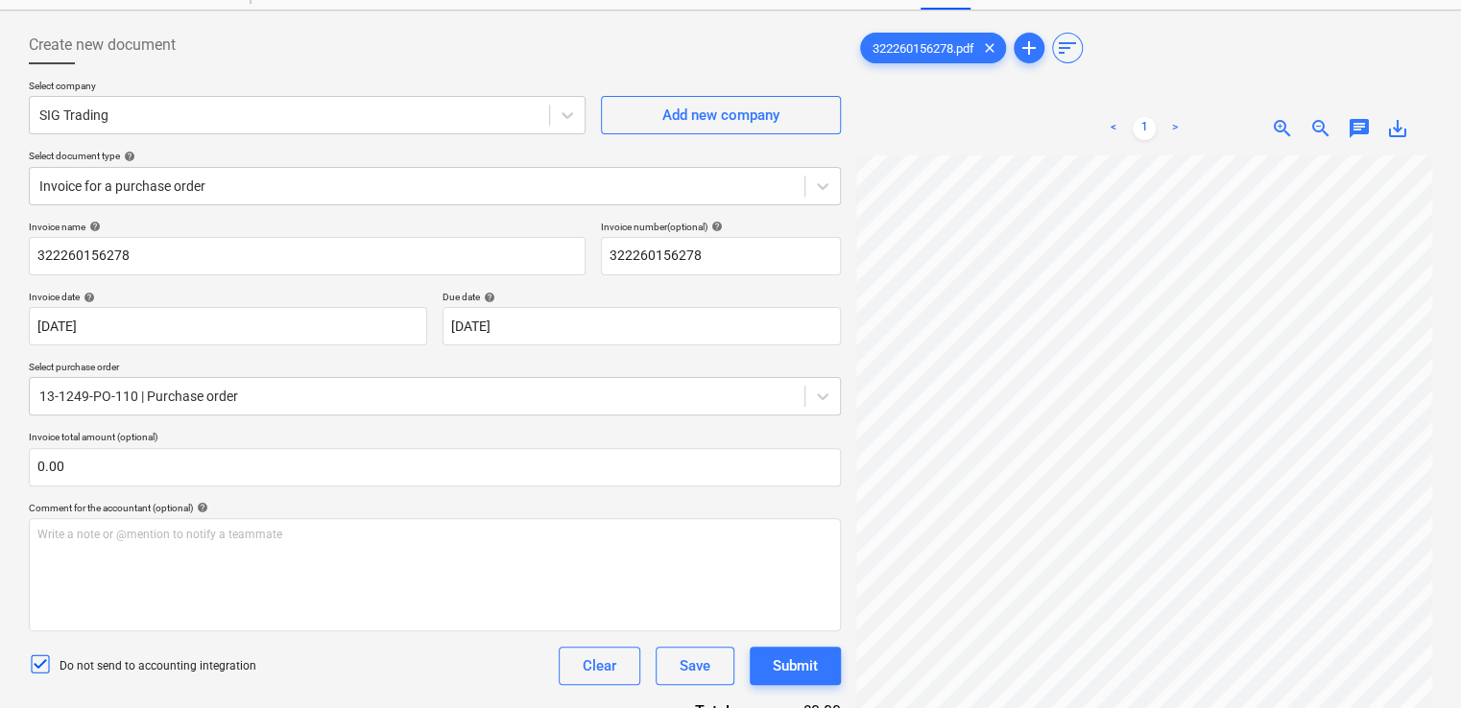
click at [567, 291] on div "Due date help" at bounding box center [641, 297] width 398 height 12
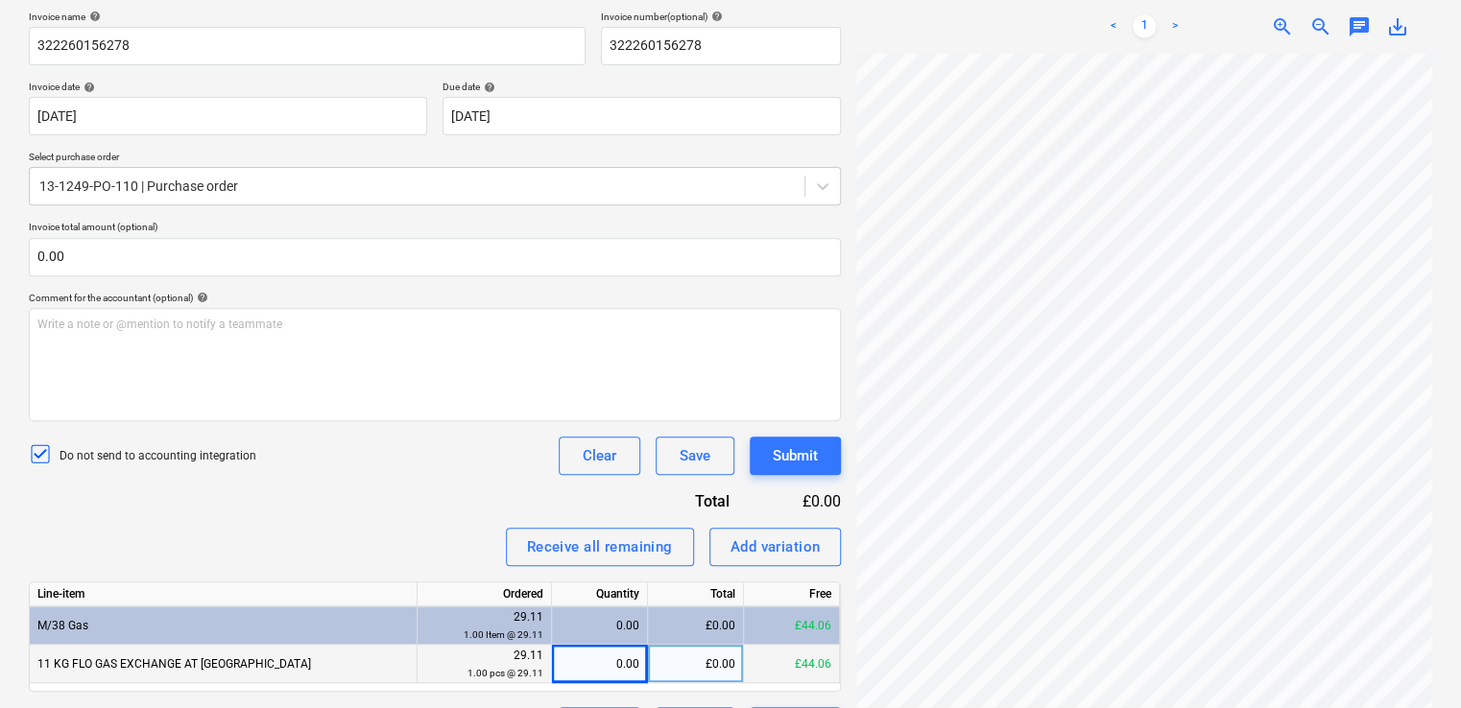
scroll to position [340, 0]
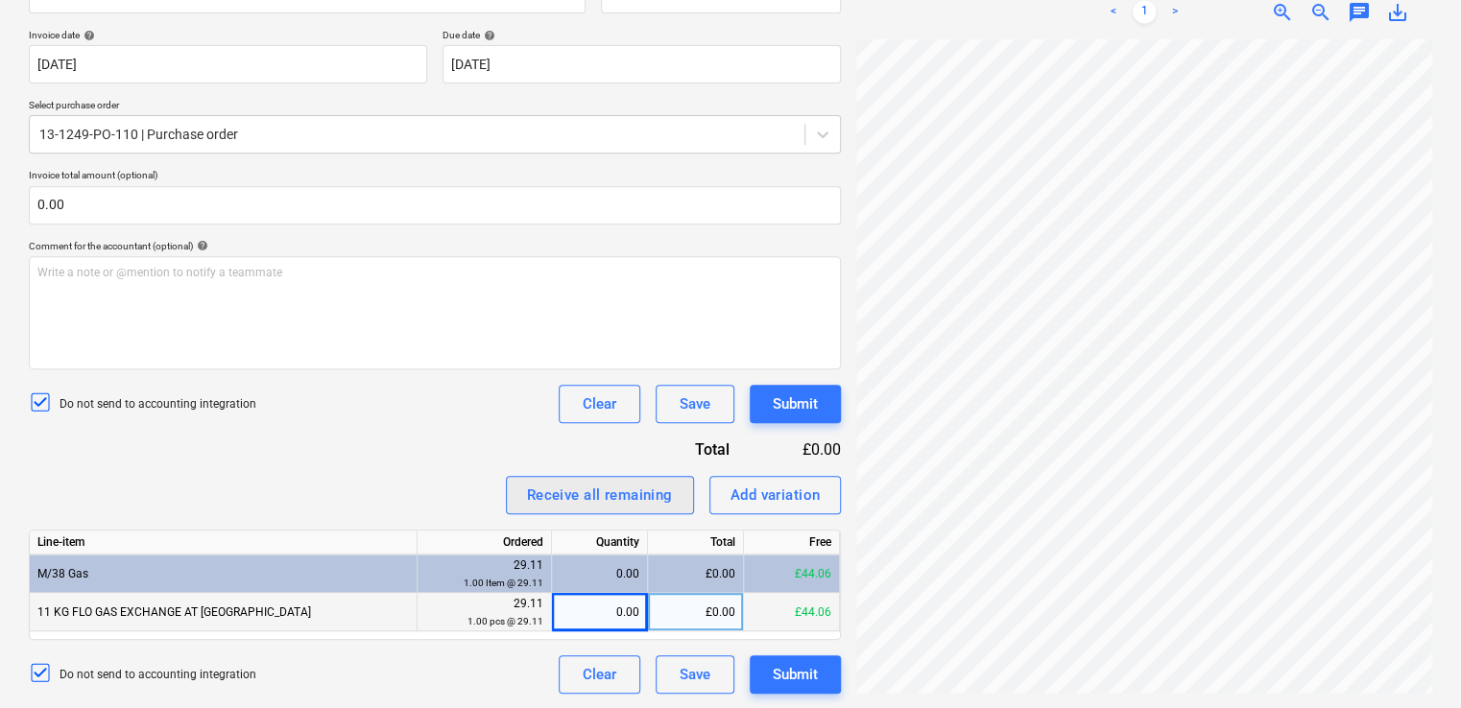
click at [543, 496] on div "Receive all remaining" at bounding box center [600, 495] width 146 height 25
click at [511, 570] on div "29.11 1.00 Item @ 29.11" at bounding box center [484, 575] width 118 height 36
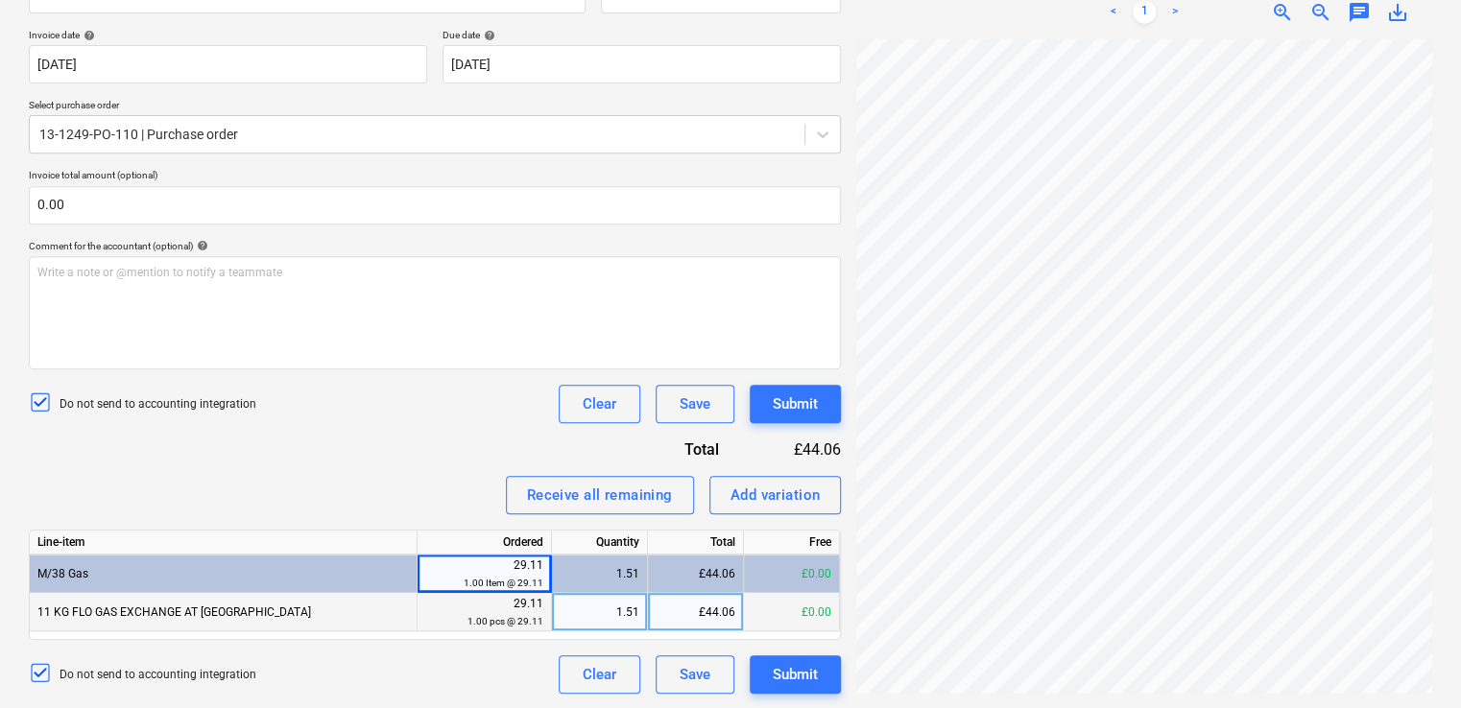
click at [632, 576] on div "1.51" at bounding box center [600, 574] width 80 height 38
click at [619, 618] on div "1.51" at bounding box center [600, 612] width 80 height 38
click at [418, 459] on div "Invoice name help 322260156278 Invoice number (optional) help 322260156278 Invo…" at bounding box center [435, 326] width 812 height 735
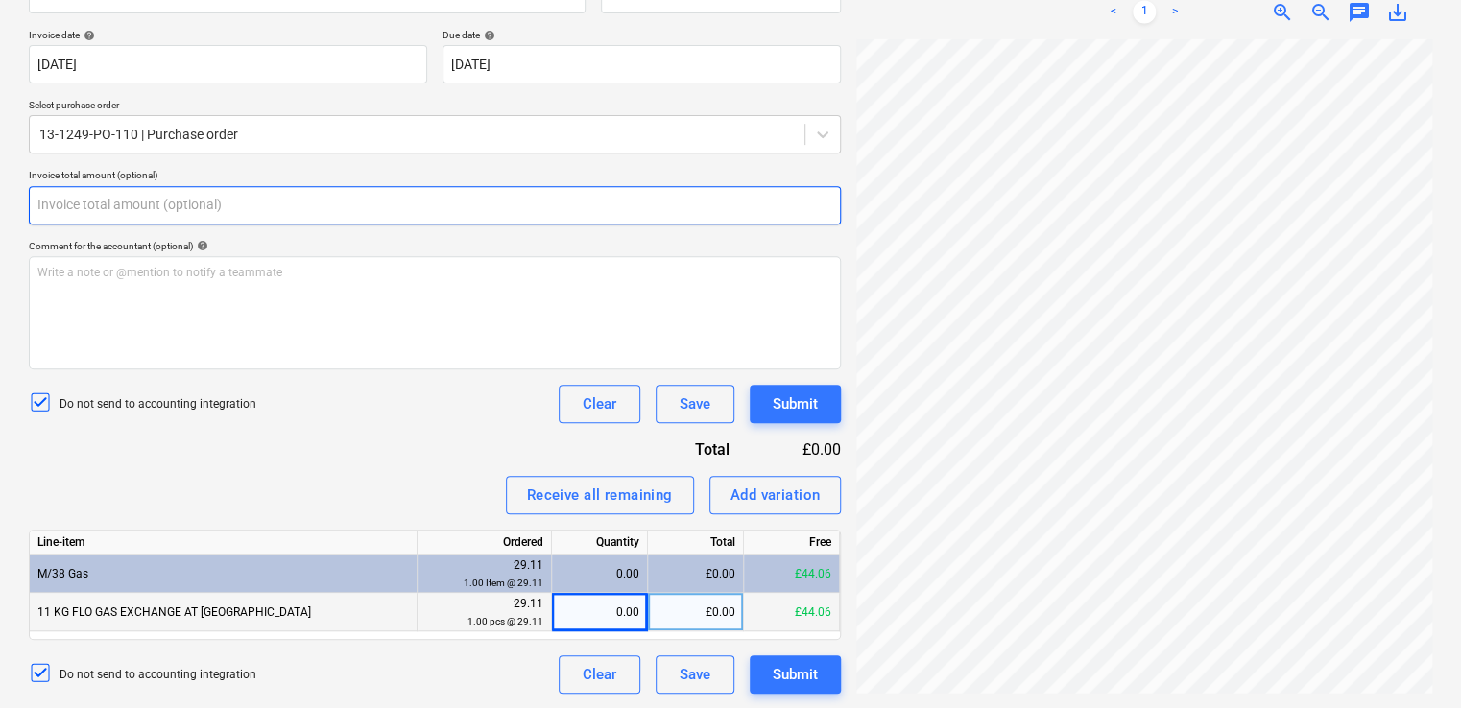
click at [140, 210] on input "text" at bounding box center [435, 205] width 812 height 38
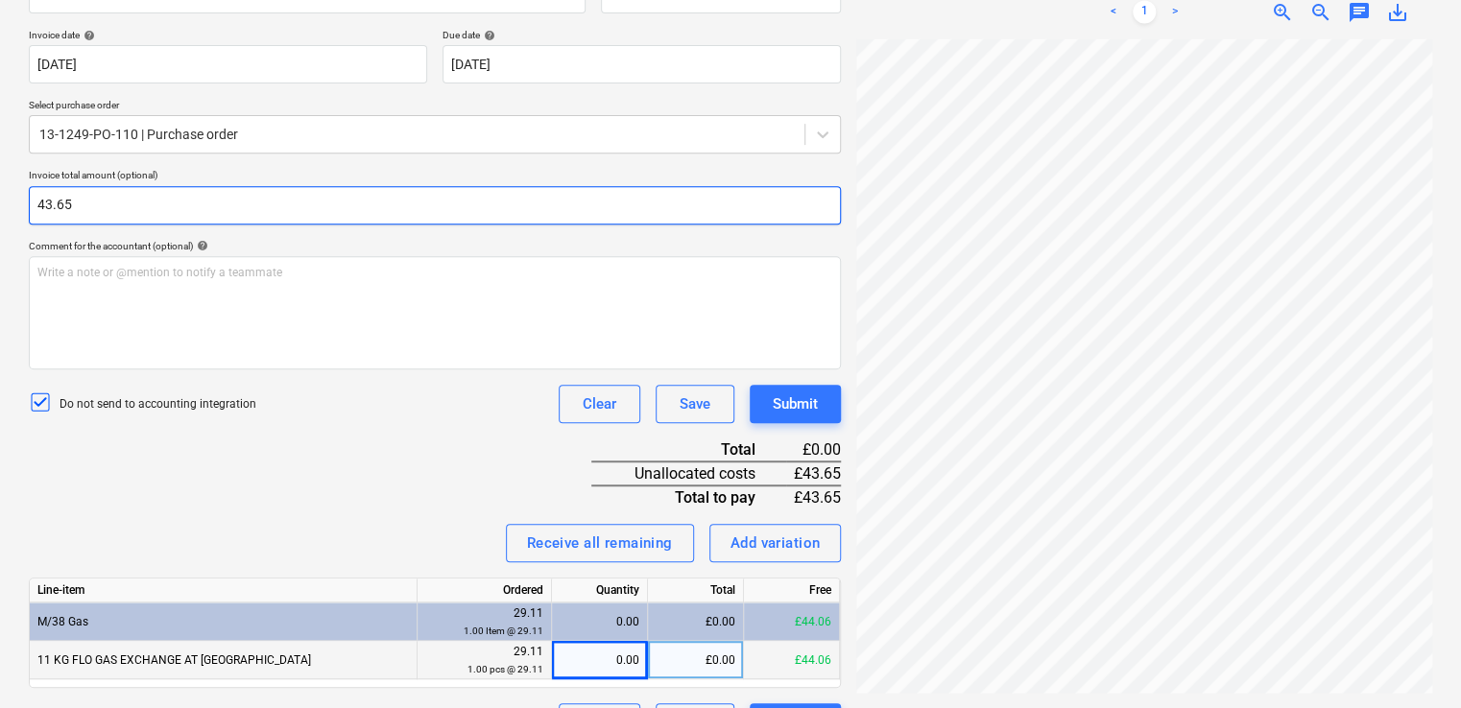
type input "43.65"
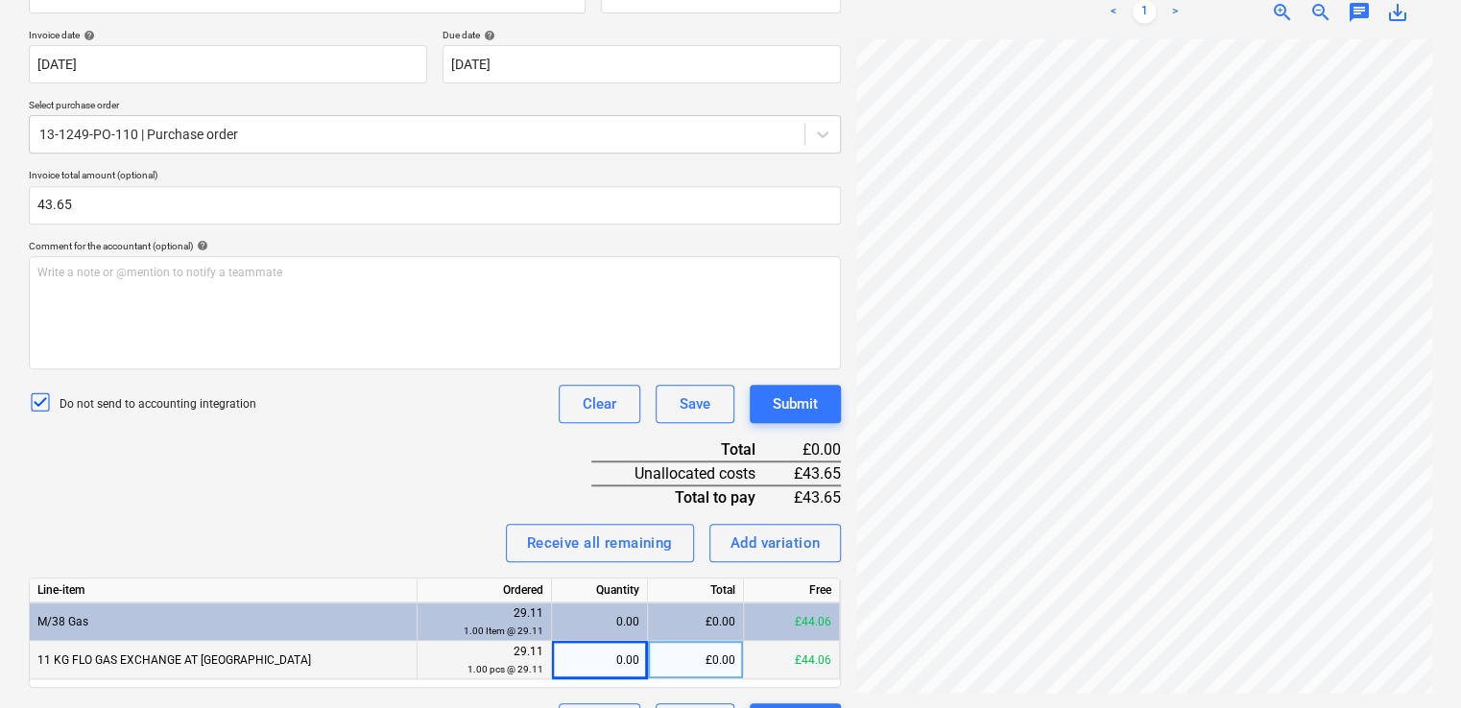
click div "Comment for the accountant (optional) help"
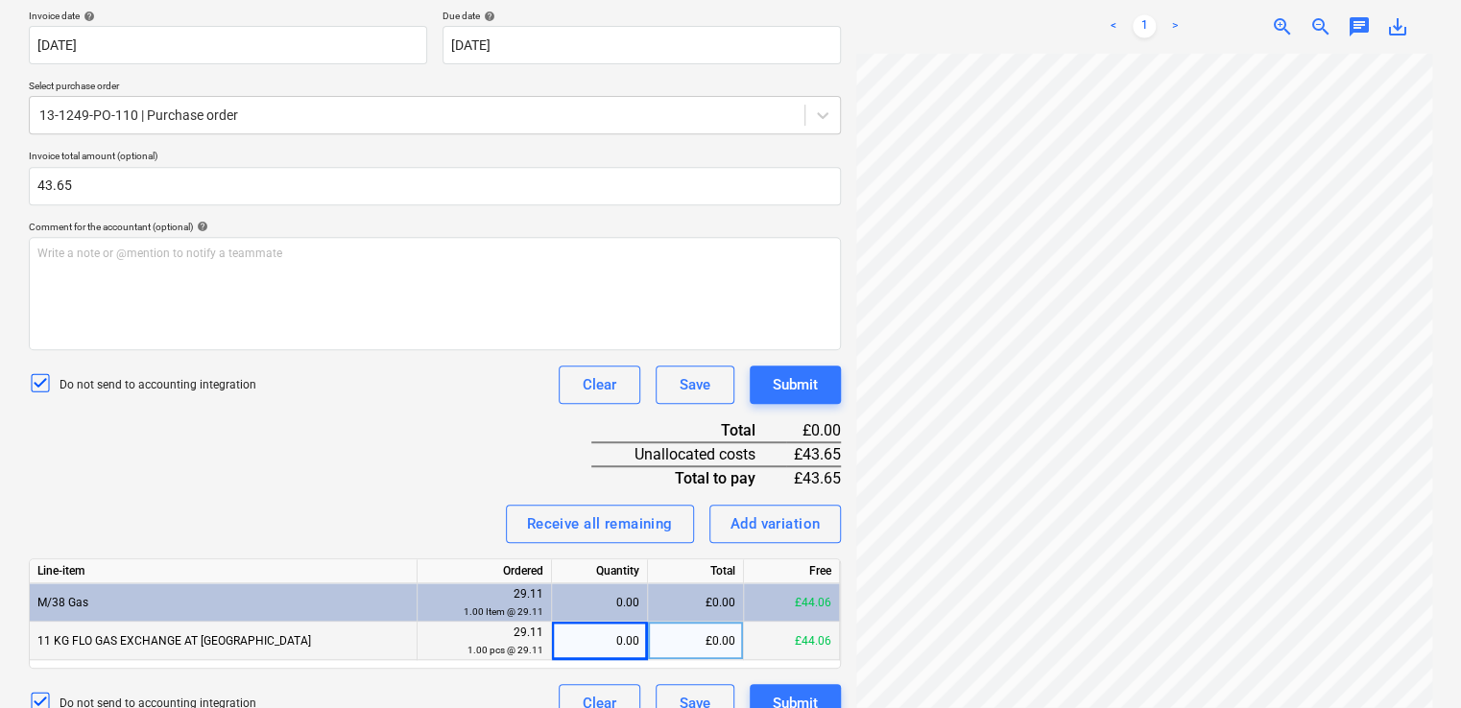
scroll to position [388, 0]
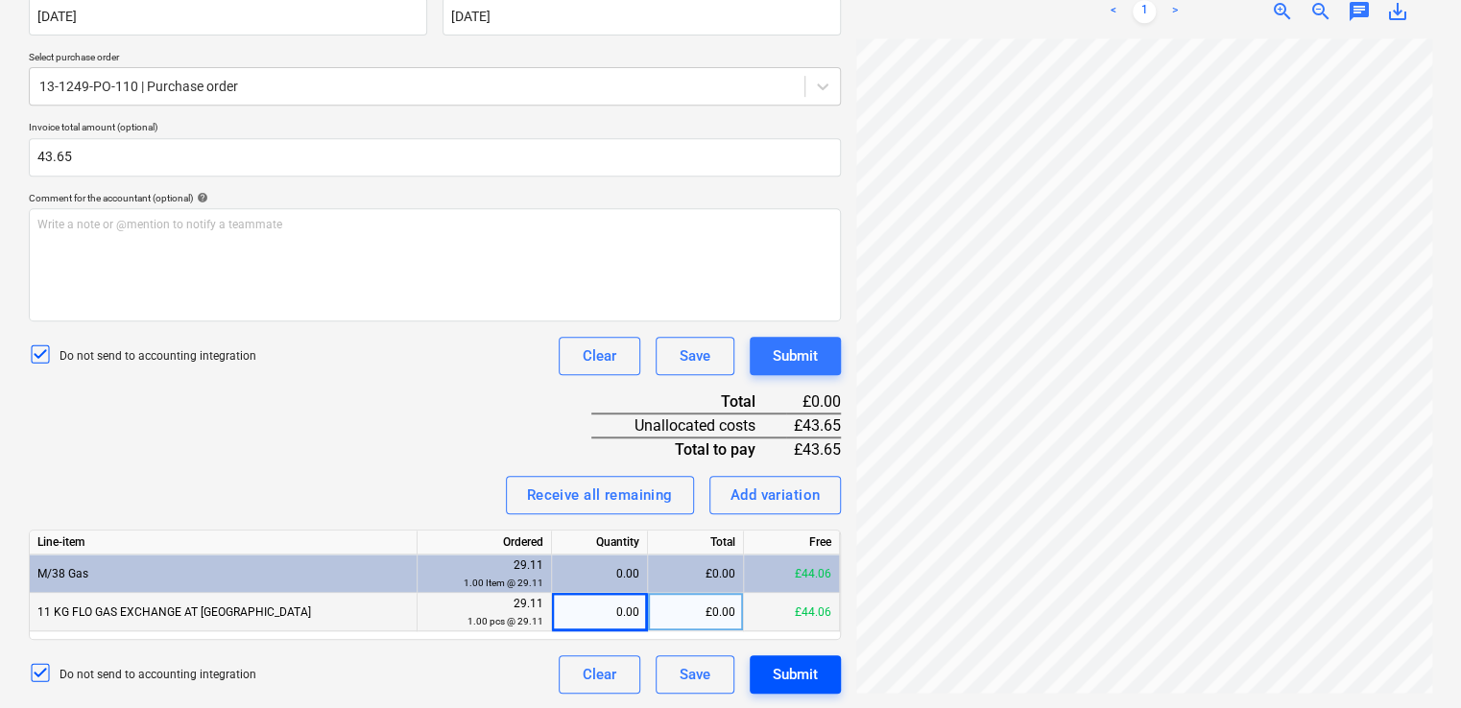
click div "Submit"
click div "Do not send to accounting integration Clear Save Submit"
click div "Invoice name help 322260156278 Invoice number (optional) help 322260156278 Invo…"
click p "Comment for the accountant (optional) help"
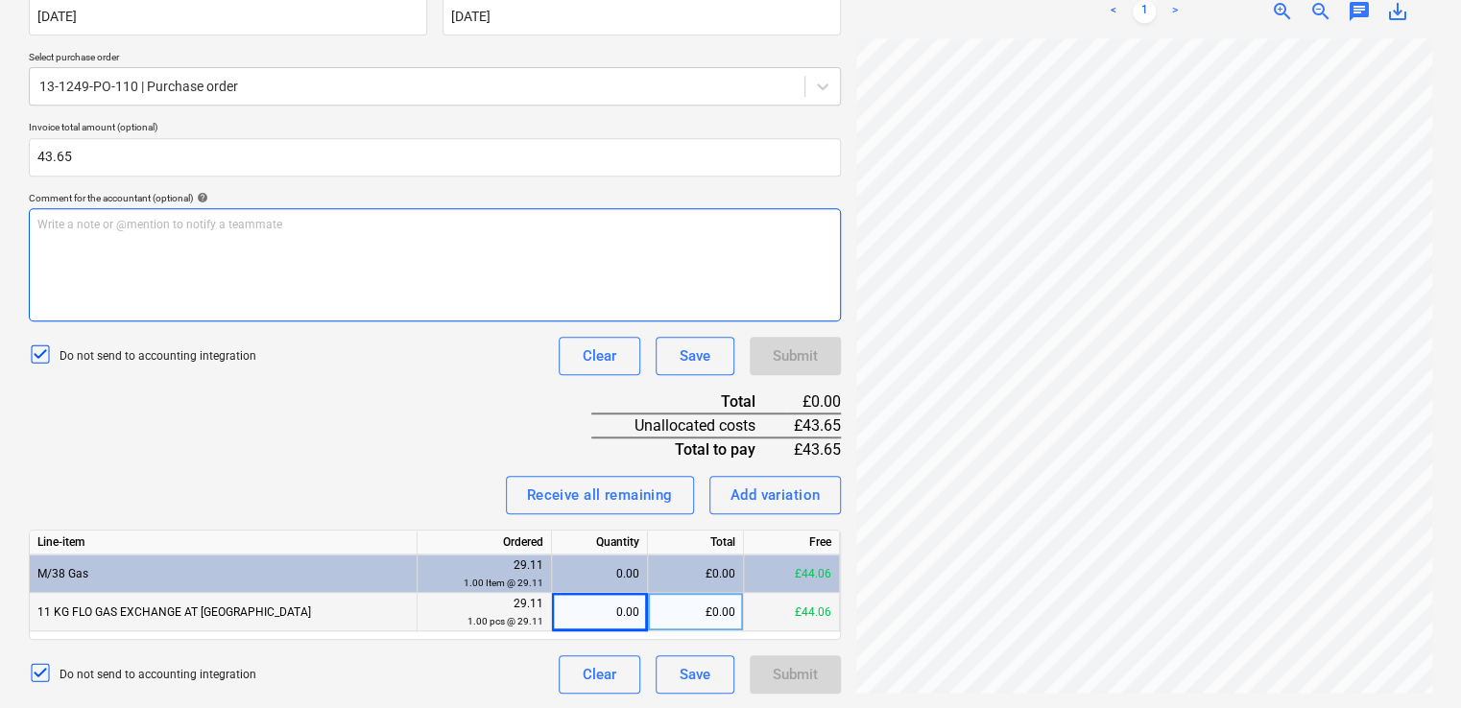
click div "Write a note or @mention to notify a teammate ﻿"
click div "Invoice name help 322260156278 Invoice number (optional) help 322260156278 Invo…"
click div "Do not send to accounting integration Clear Save Submit"
click small "1.00 pcs @ 29.11"
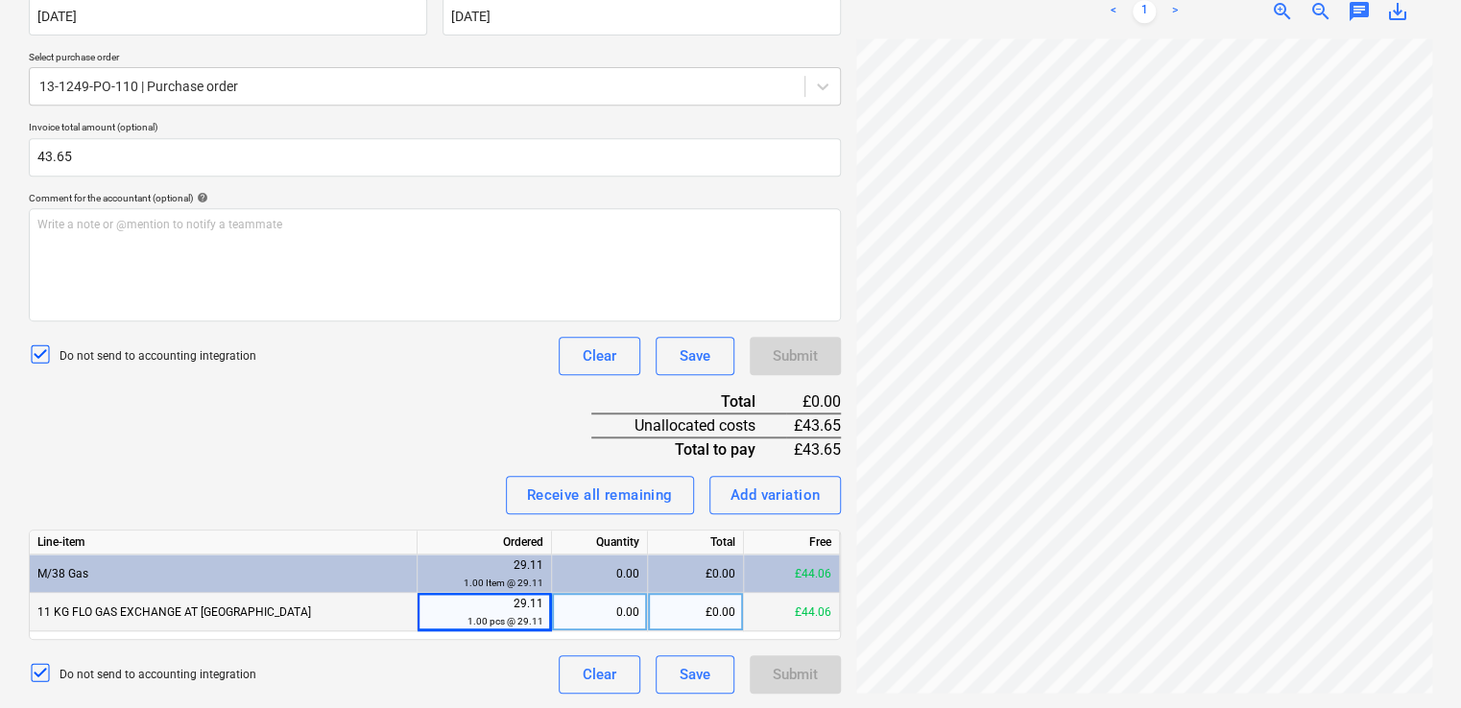
click small "1.00 pcs @ 29.11"
drag, startPoint x: 521, startPoint y: 616, endPoint x: 521, endPoint y: 605, distance: 11.5
click div "29.11 1.00 pcs @ 29.11"
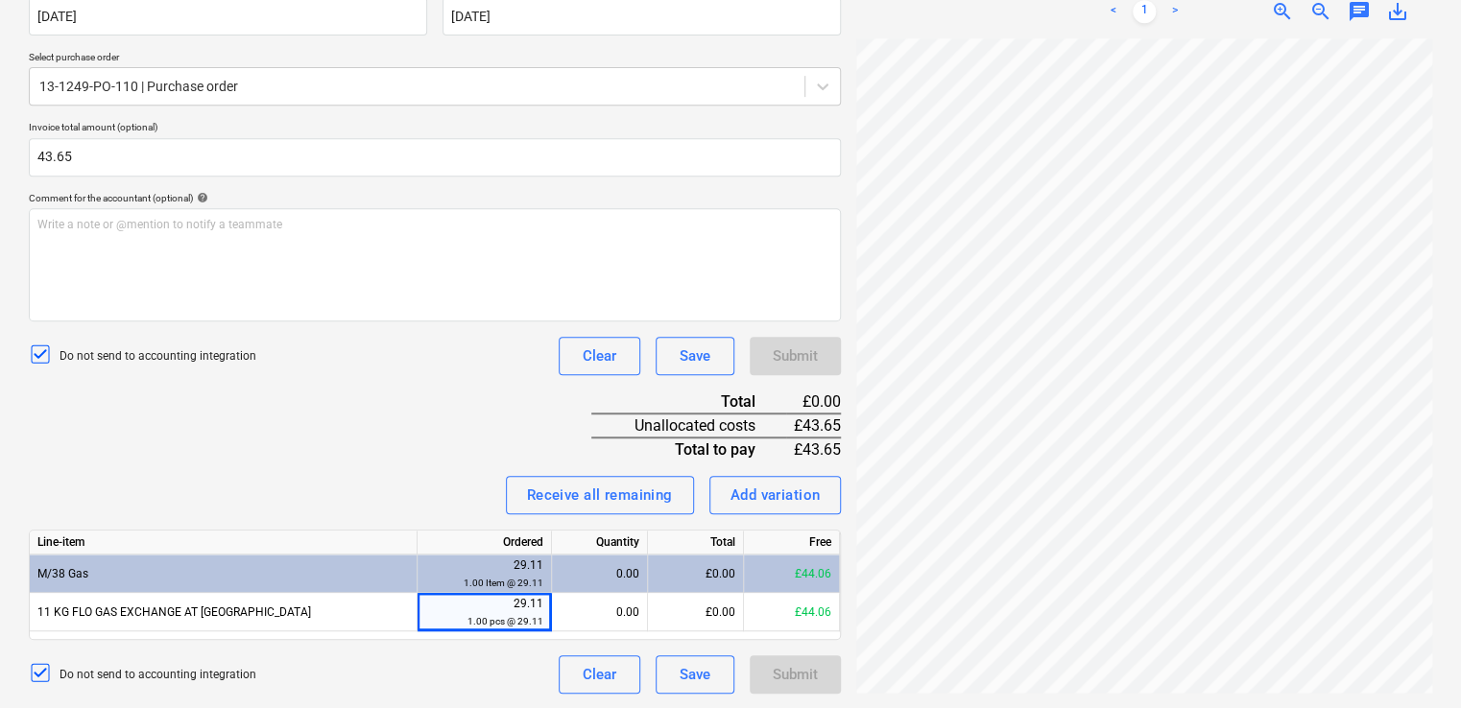
drag, startPoint x: 521, startPoint y: 605, endPoint x: 474, endPoint y: 544, distance: 76.6
click div "Ordered"
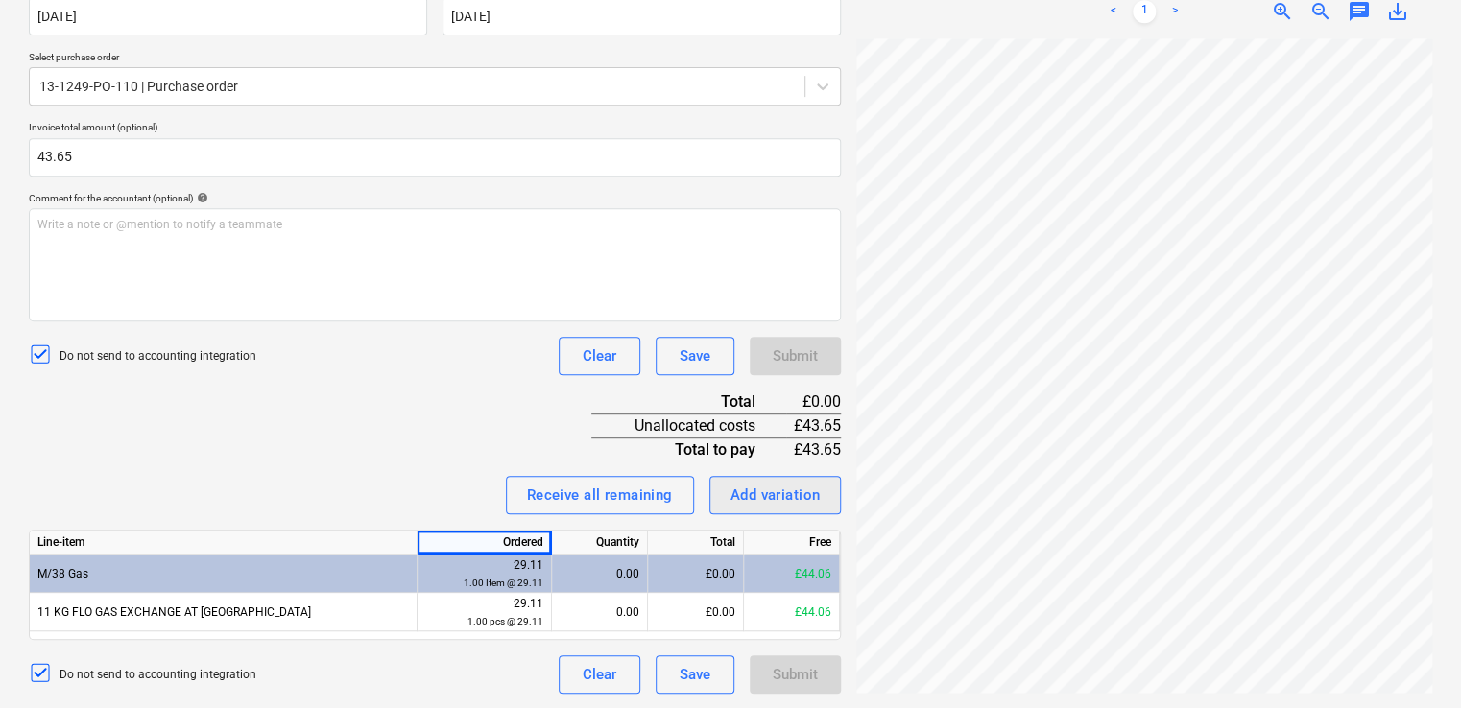
click div "Add variation"
type textarea "x"
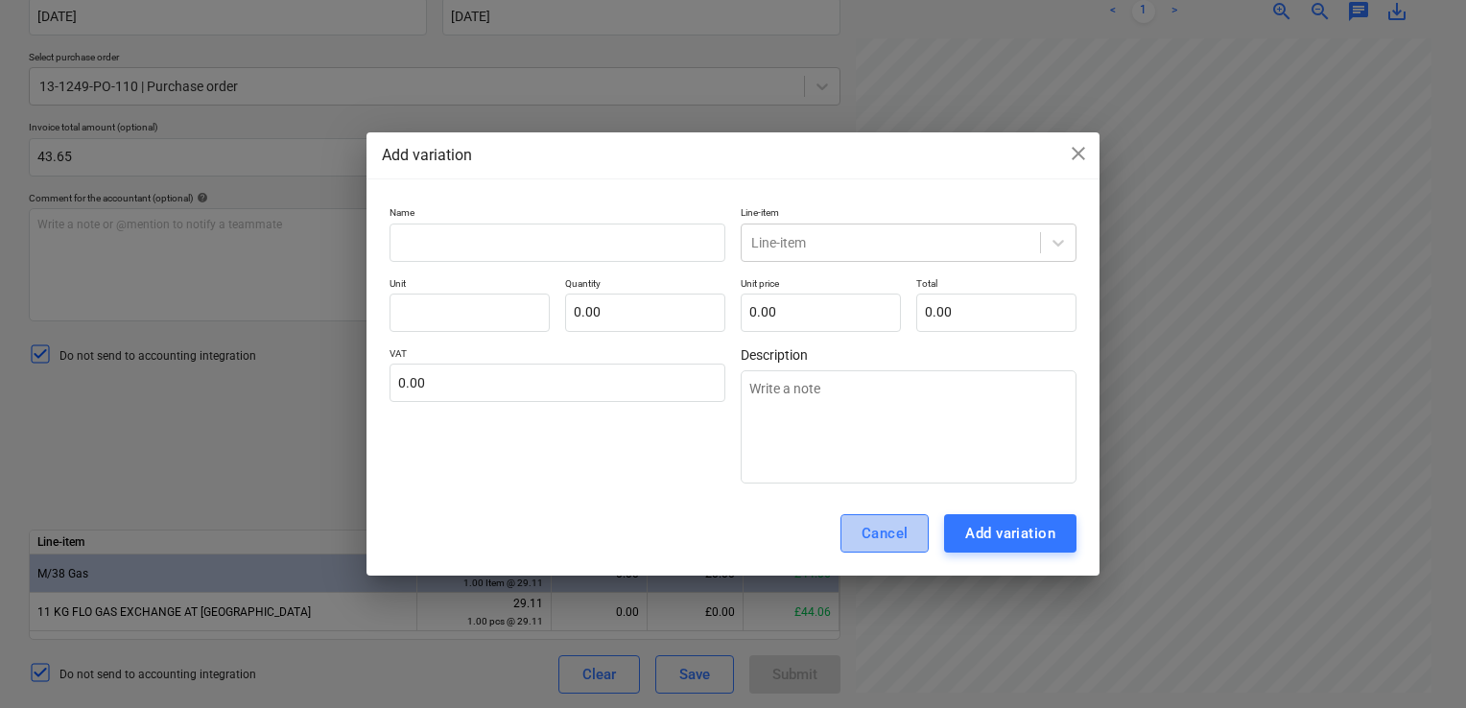
click div "Cancel"
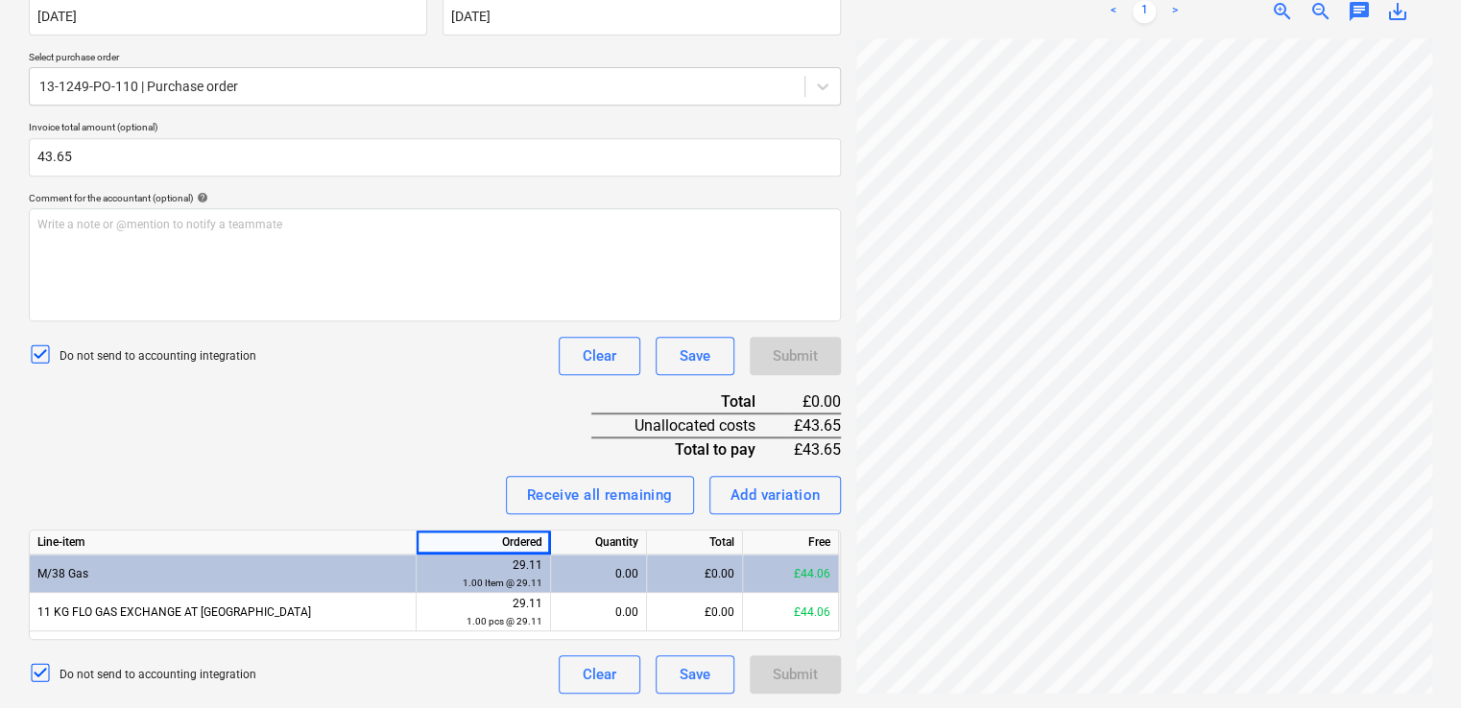
click div "Invoice name help 322260156278 Invoice number (optional) help 322260156278 Invo…"
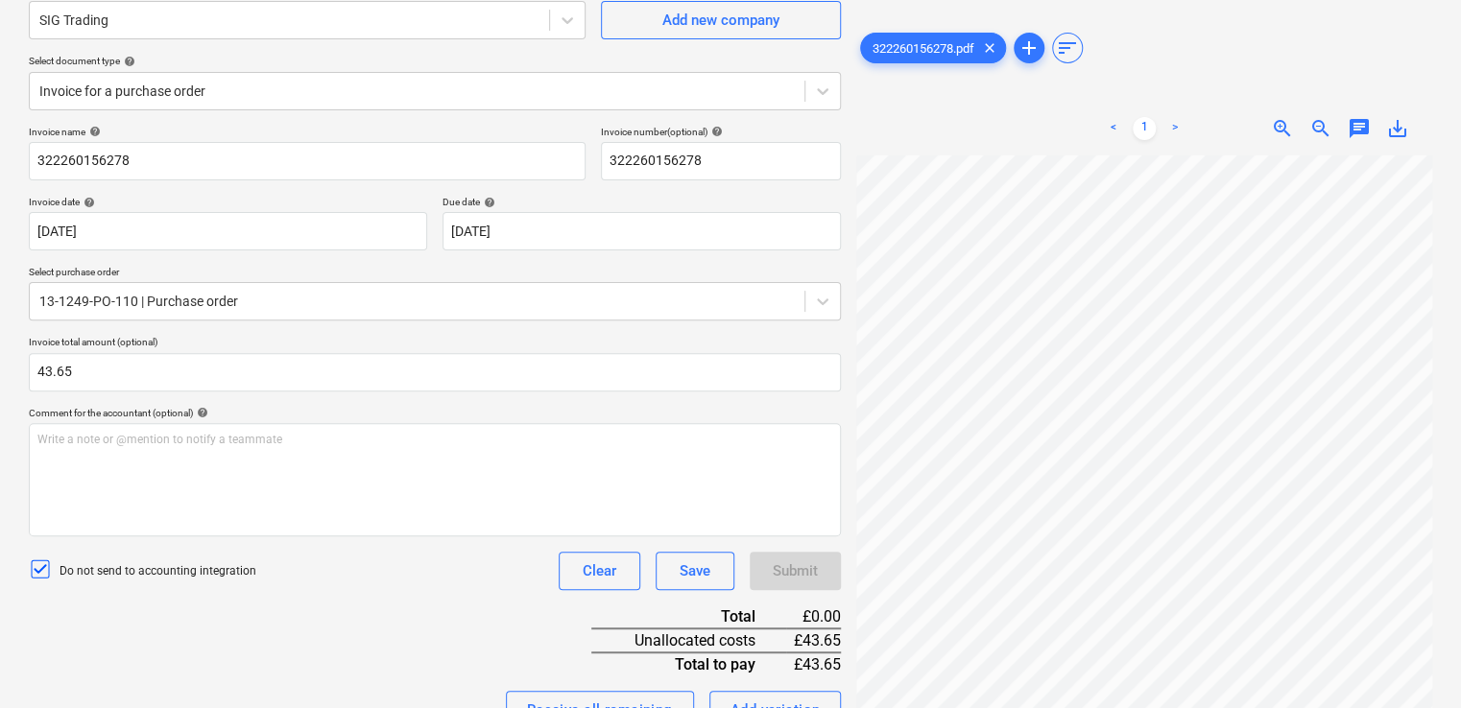
scroll to position [171, 0]
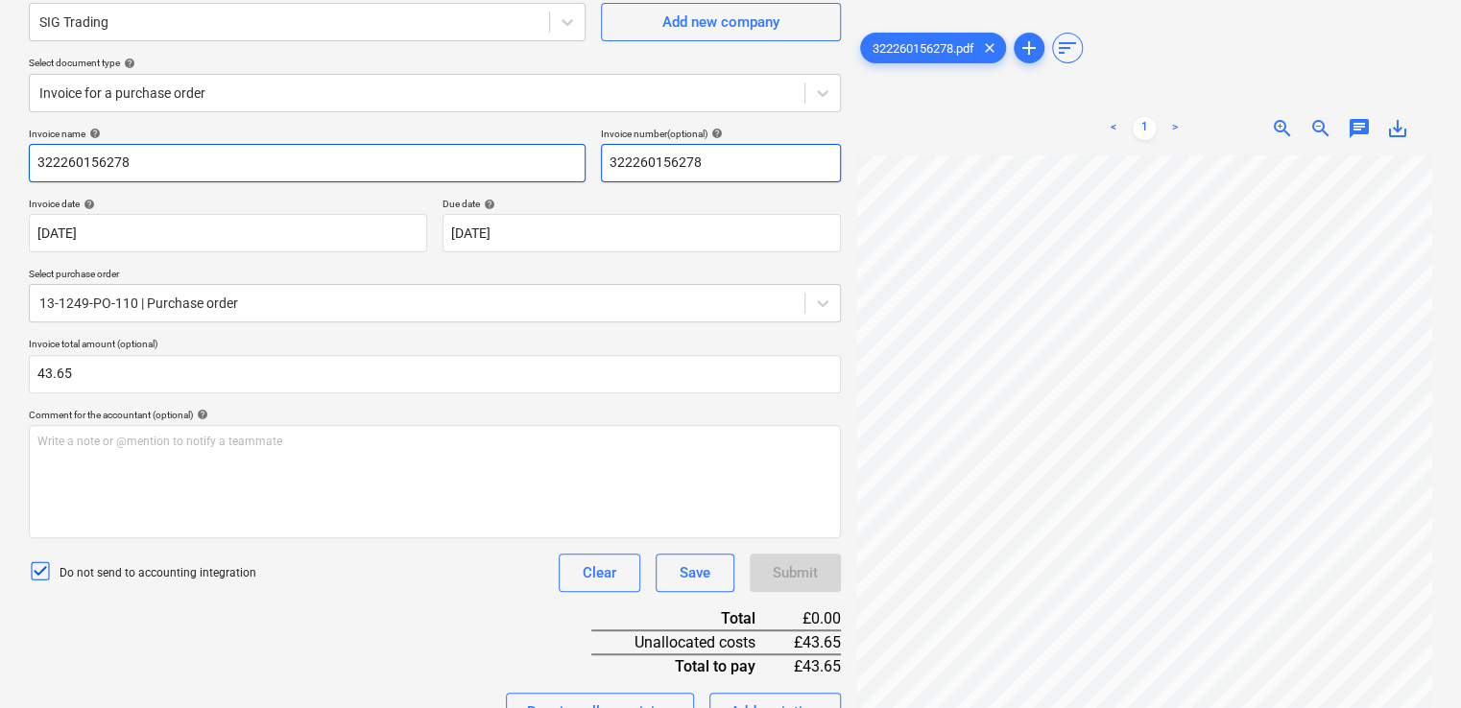
drag, startPoint x: 703, startPoint y: 153, endPoint x: 557, endPoint y: 173, distance: 148.2
click div "Invoice name help 322260156278 Invoice number (optional) help 322260156278"
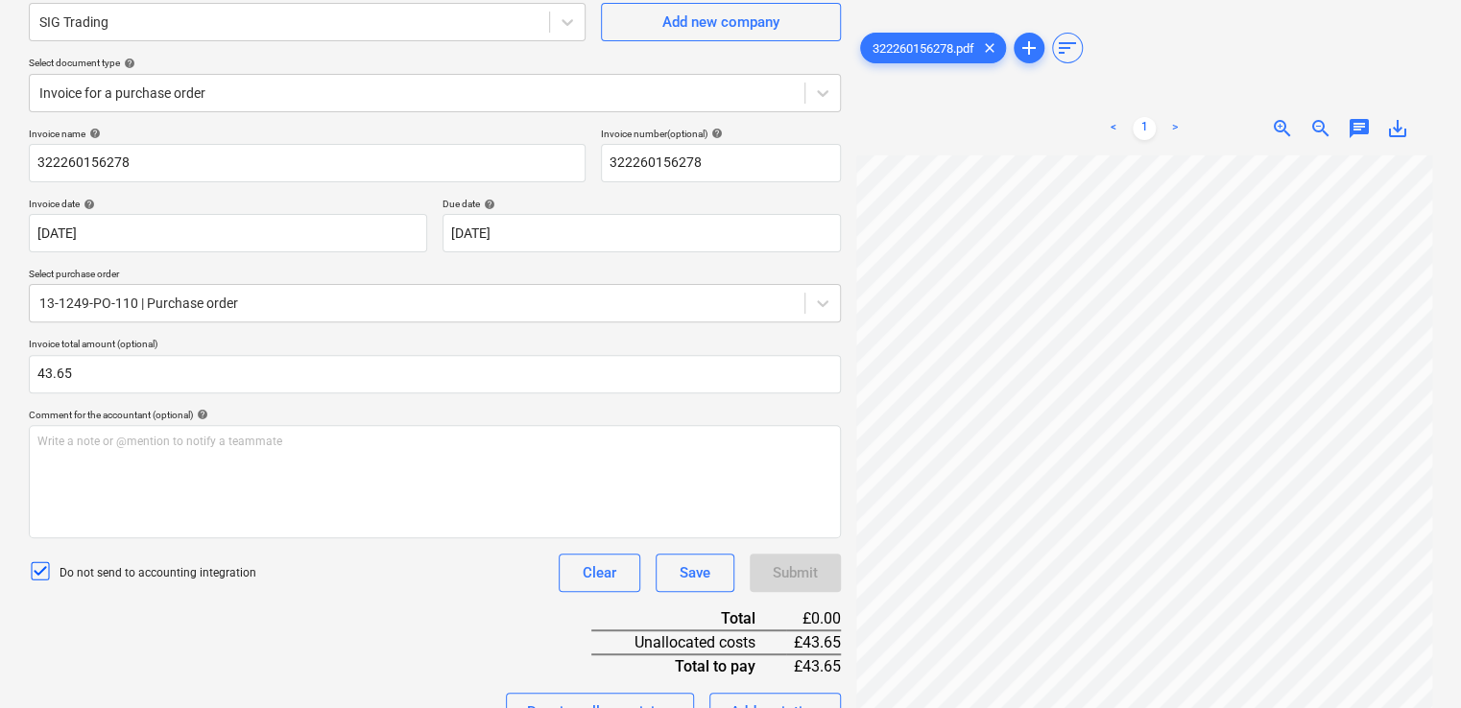
click div "322260156278.pdf clear add sort < 1 > zoom_in zoom_out chat 0 save_alt"
click div "Invoice name help 322260156278 Invoice number (optional) help 322260156278 Invo…"
drag, startPoint x: 1459, startPoint y: 347, endPoint x: 1465, endPoint y: 454, distance: 106.7
click html "Projects Contacts Company Consolidated Invoices Inbox 1 format_size keyboard_ar…"
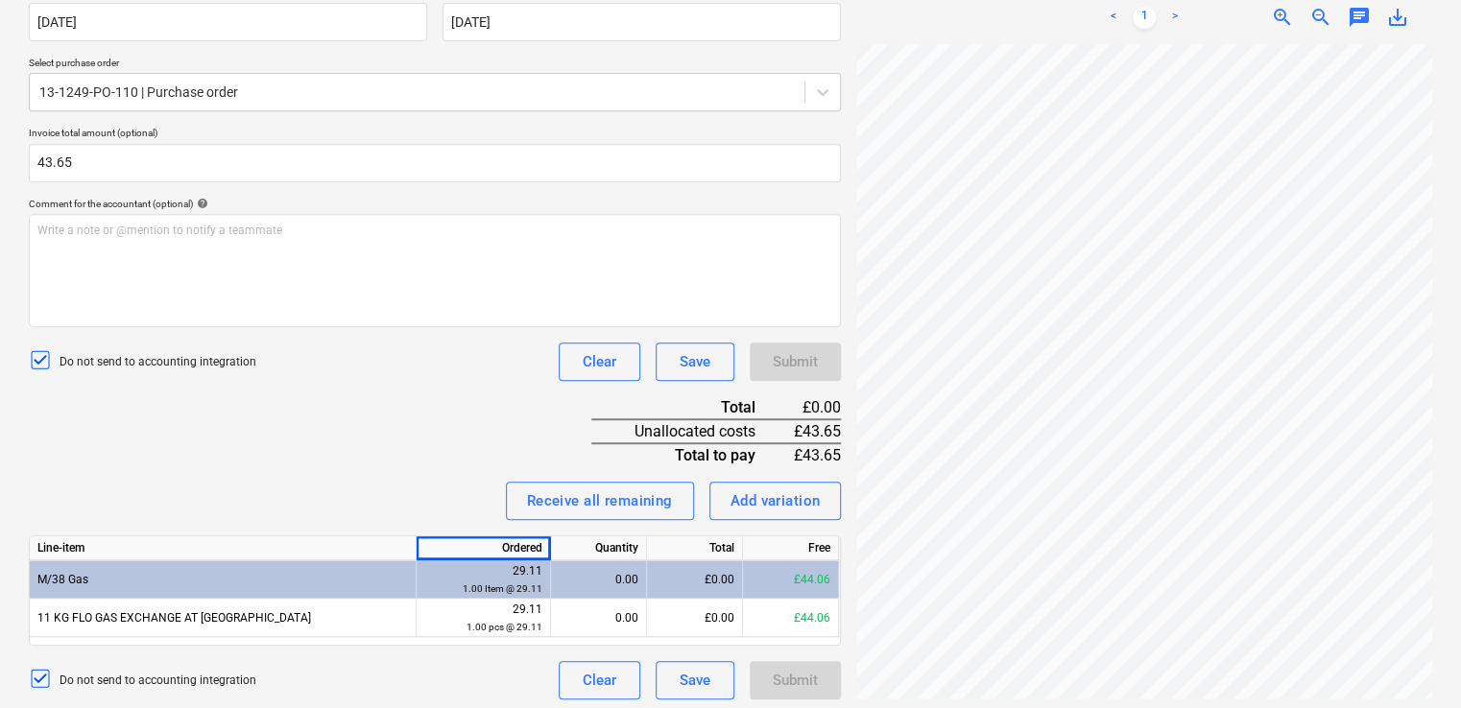
scroll to position [388, 0]
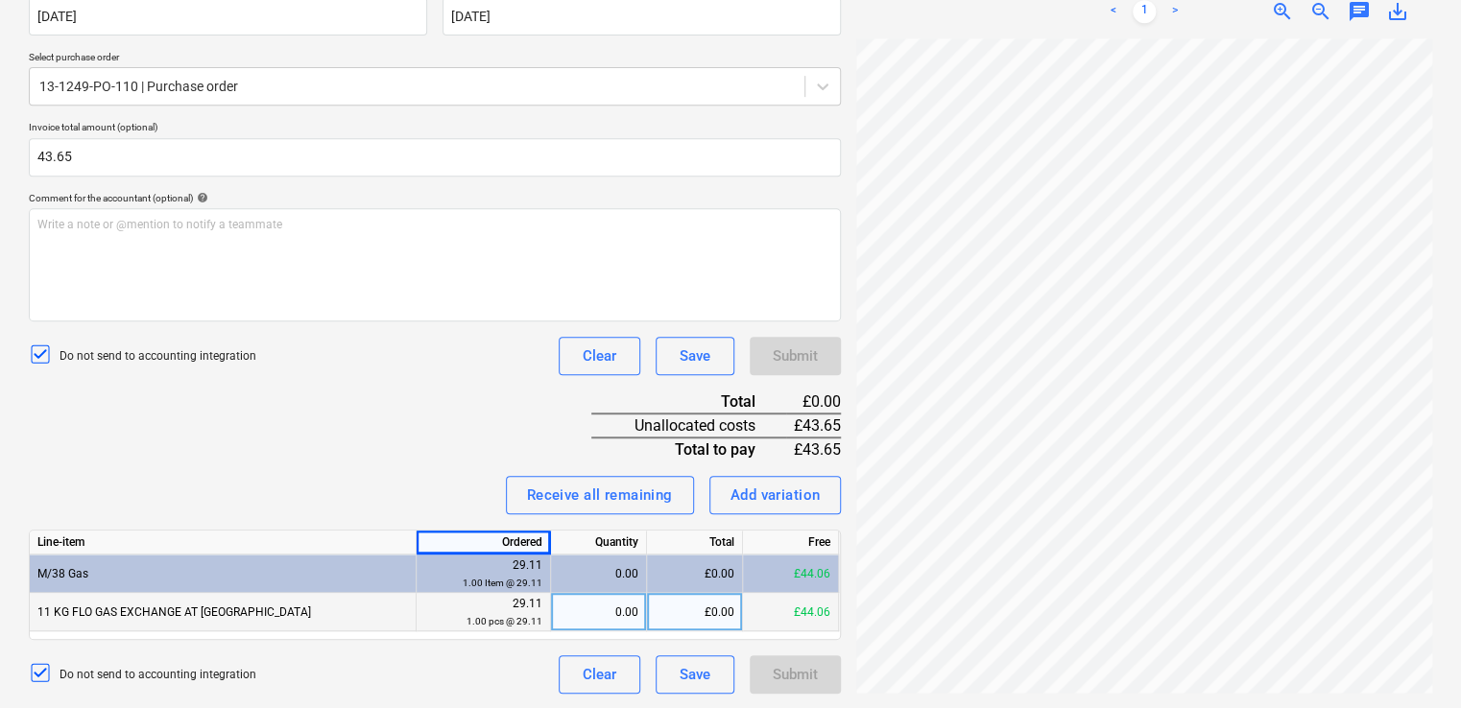
click div "0.00"
type input "1"
click div "Receive all remaining Add variation"
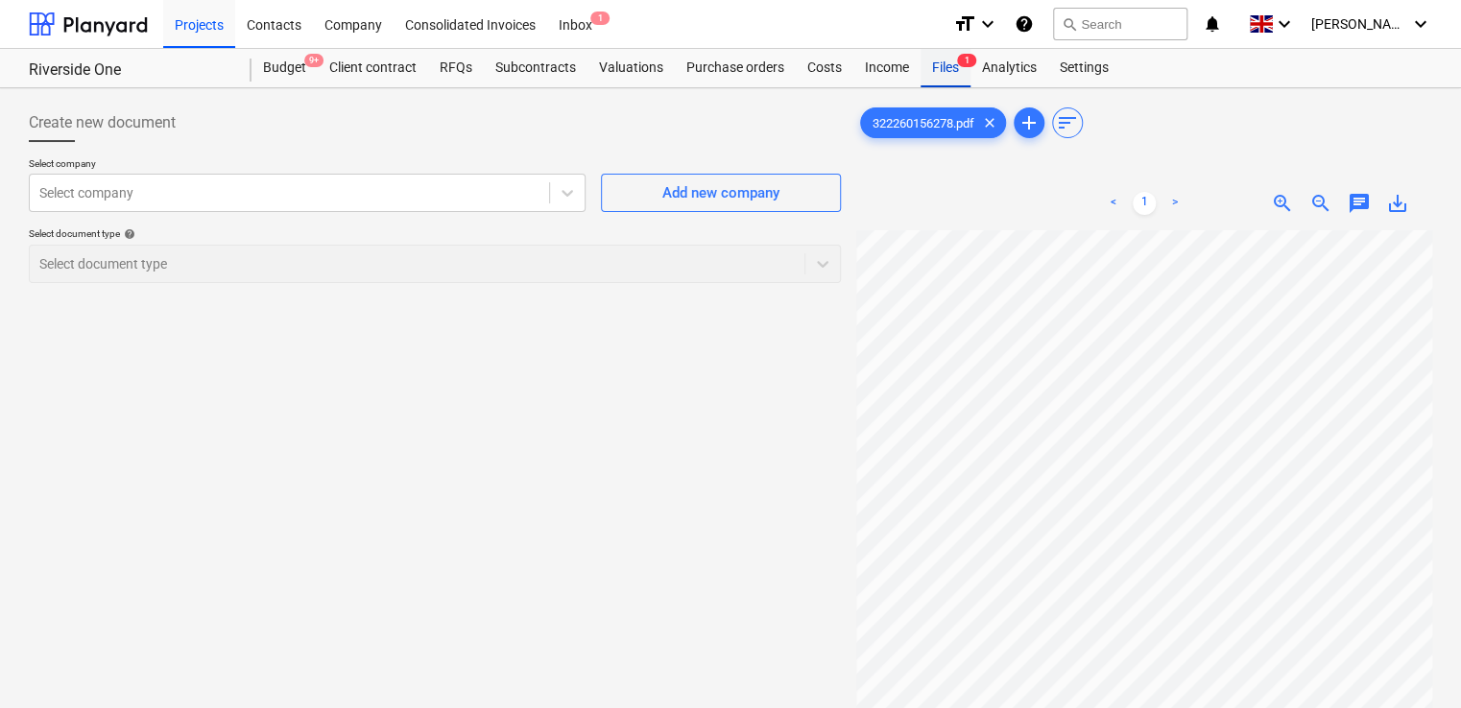
click div "Files 1"
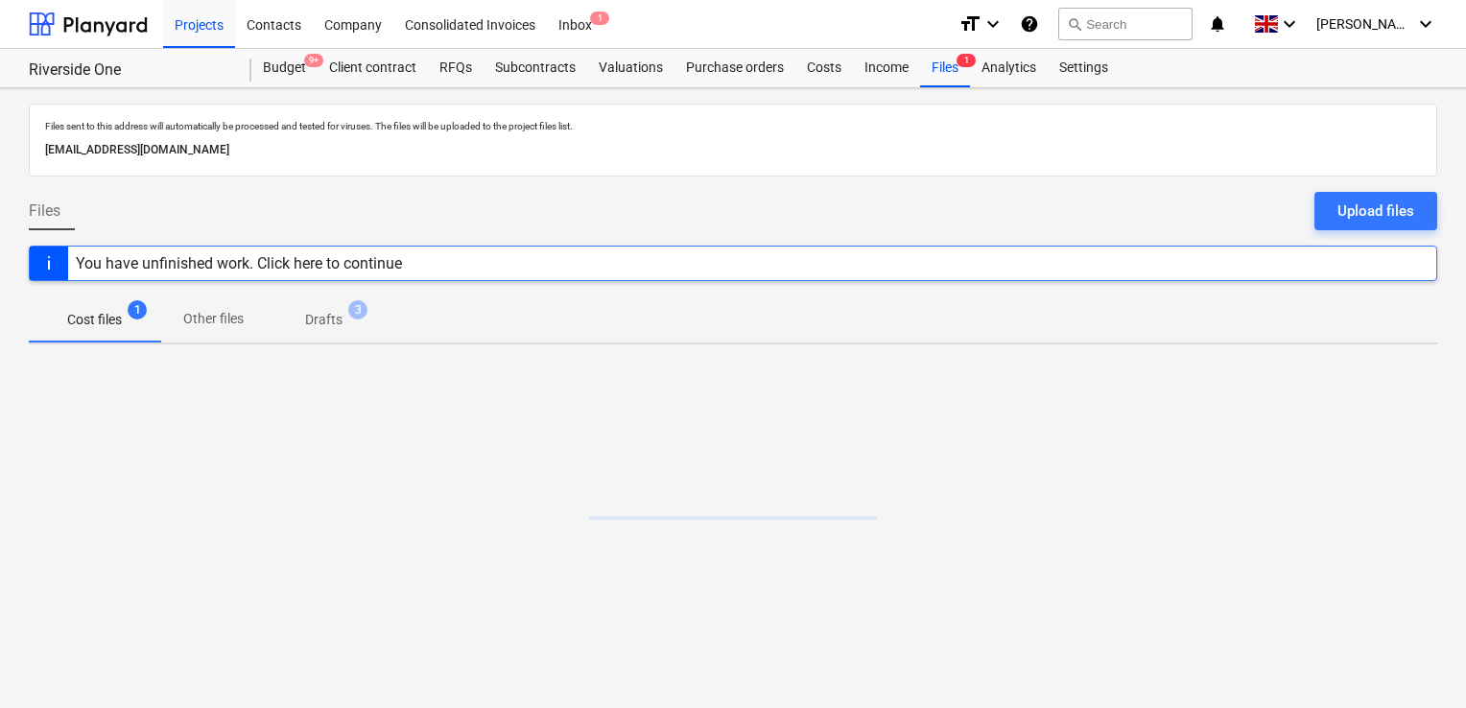
click p "Cost files"
click p "Drafts"
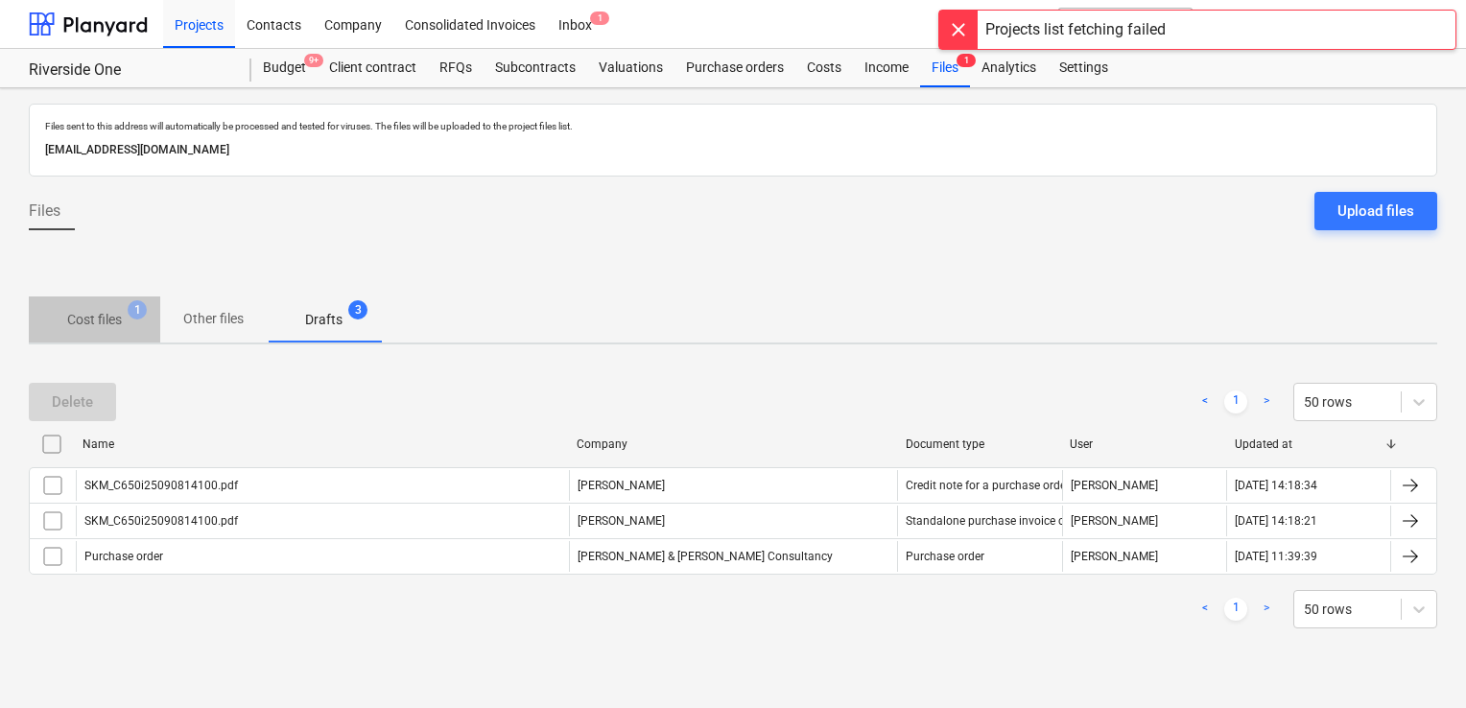
click span "Cost files 1"
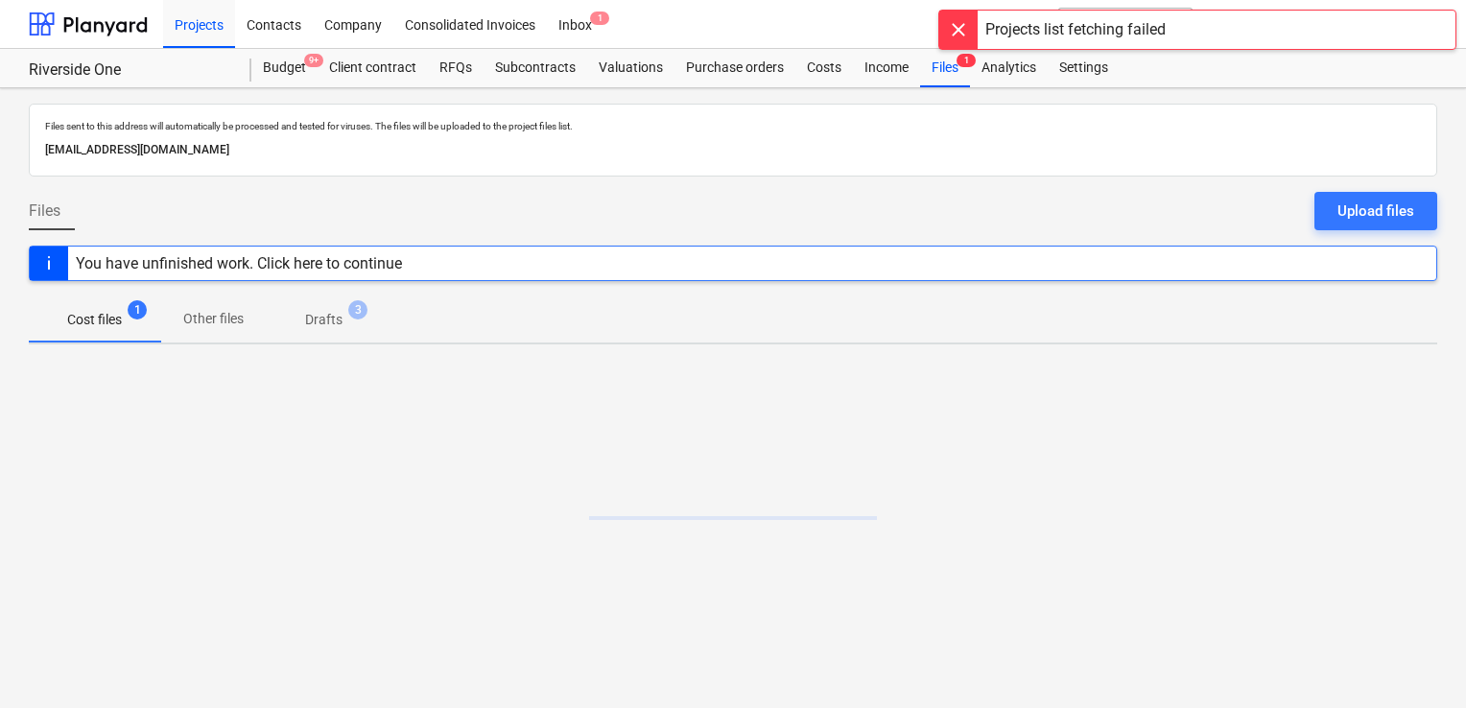
click div
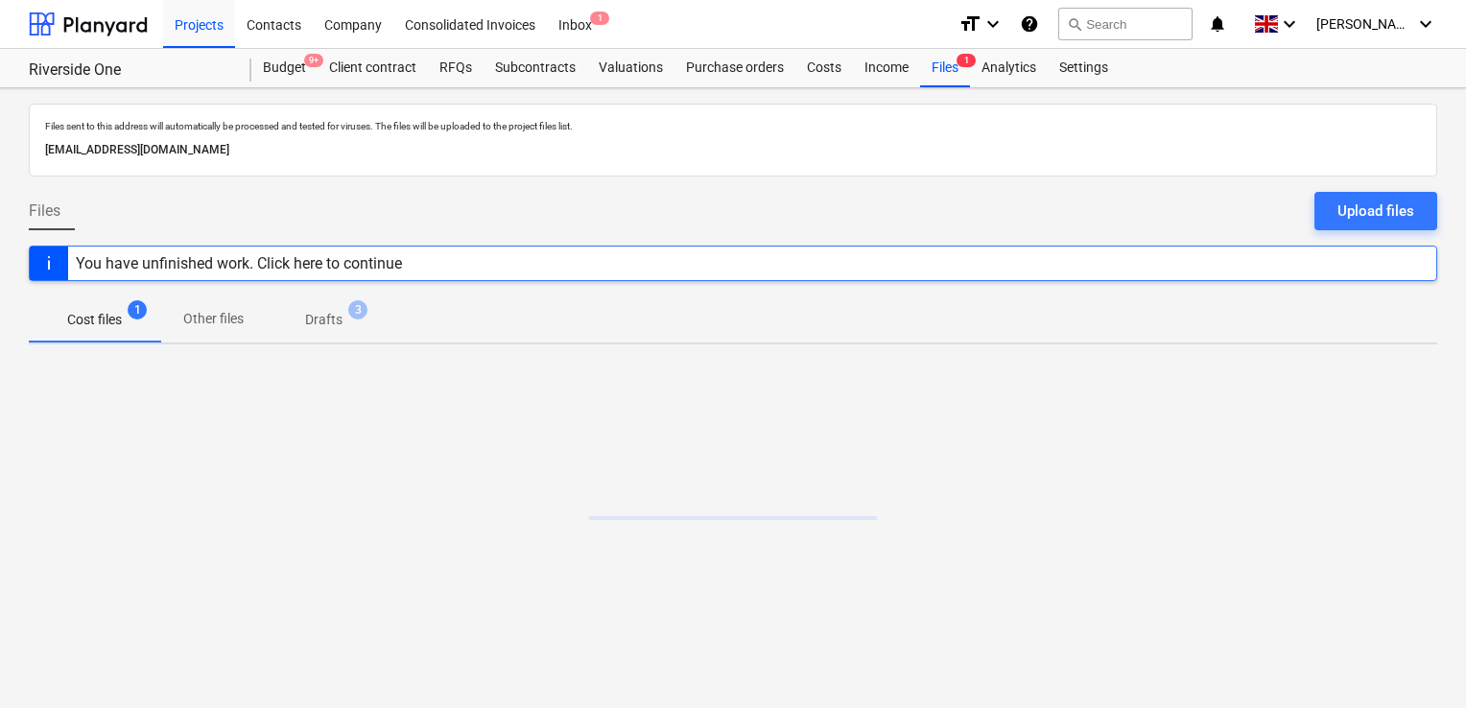
click p "Cost files"
click div "Inbox 1"
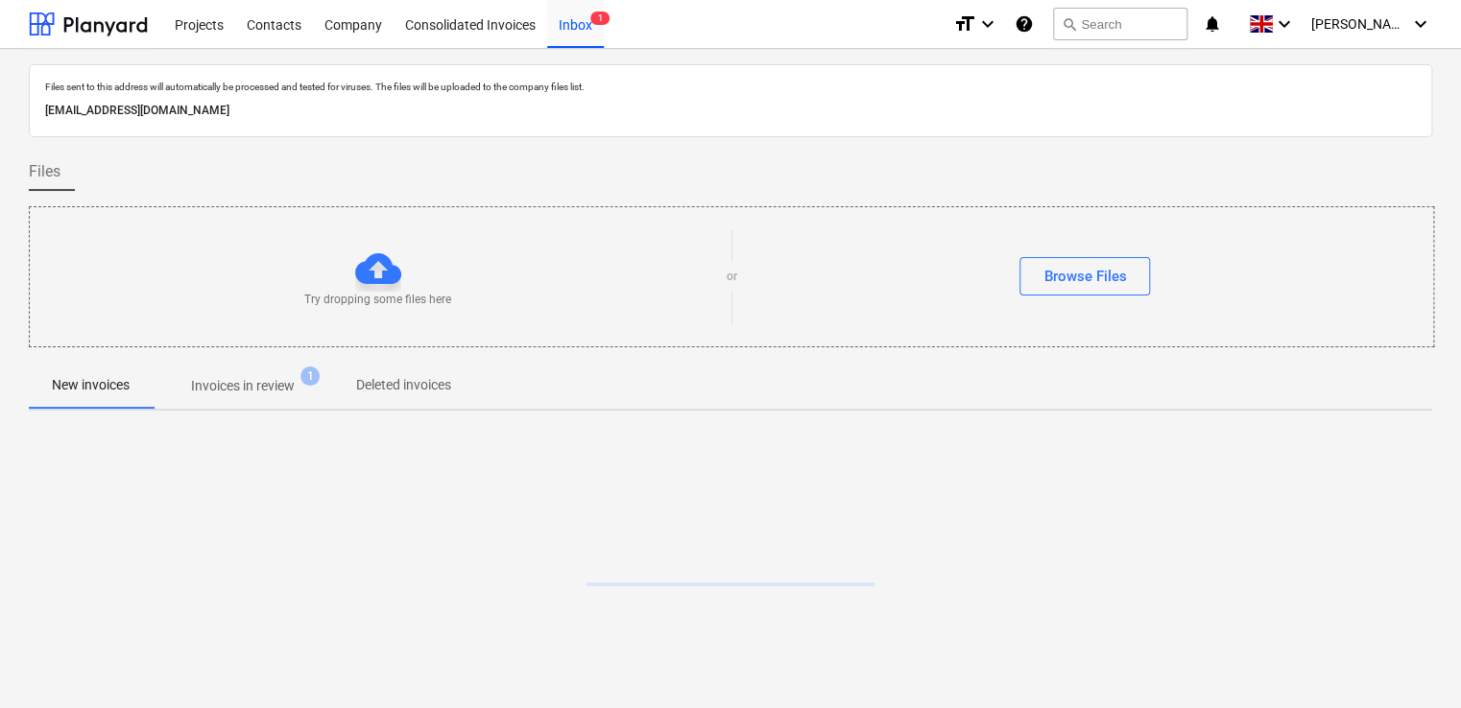
click p "Invoices in review"
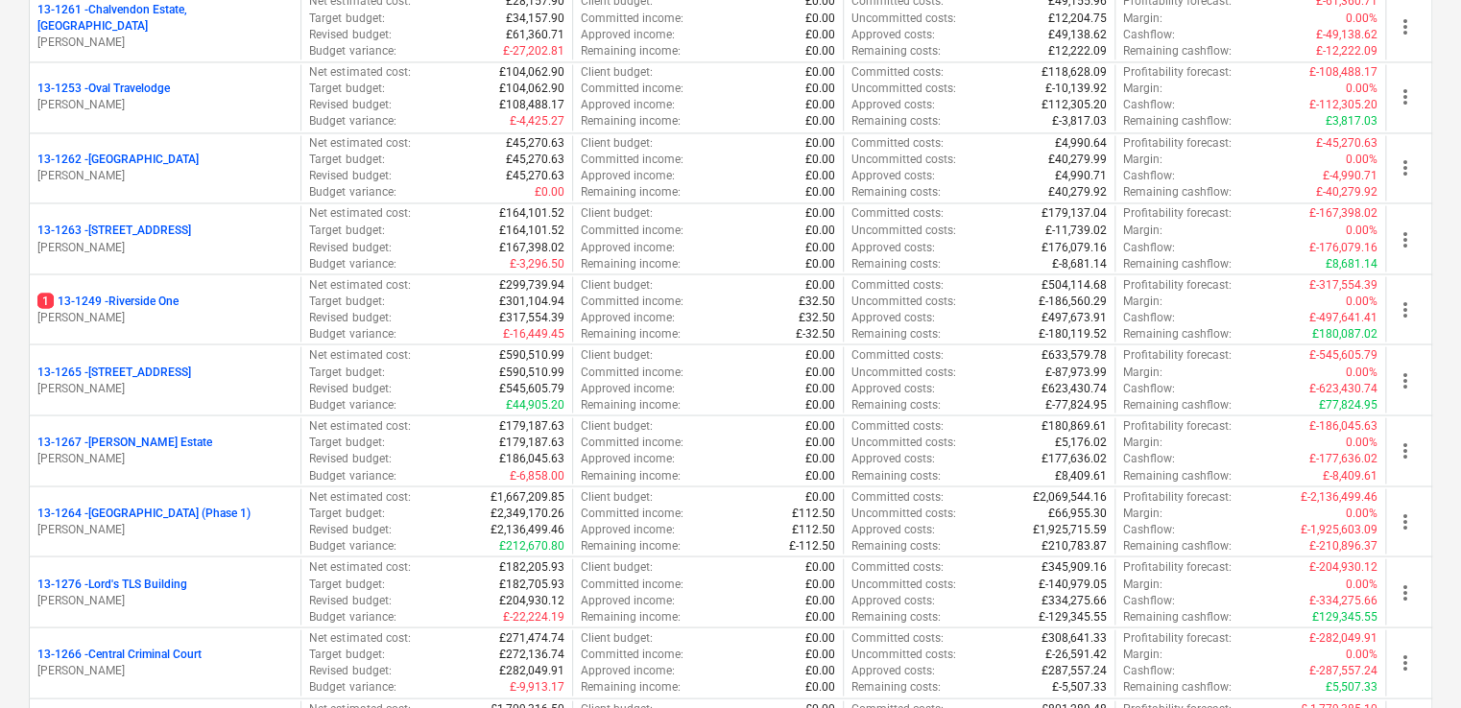
scroll to position [1606, 0]
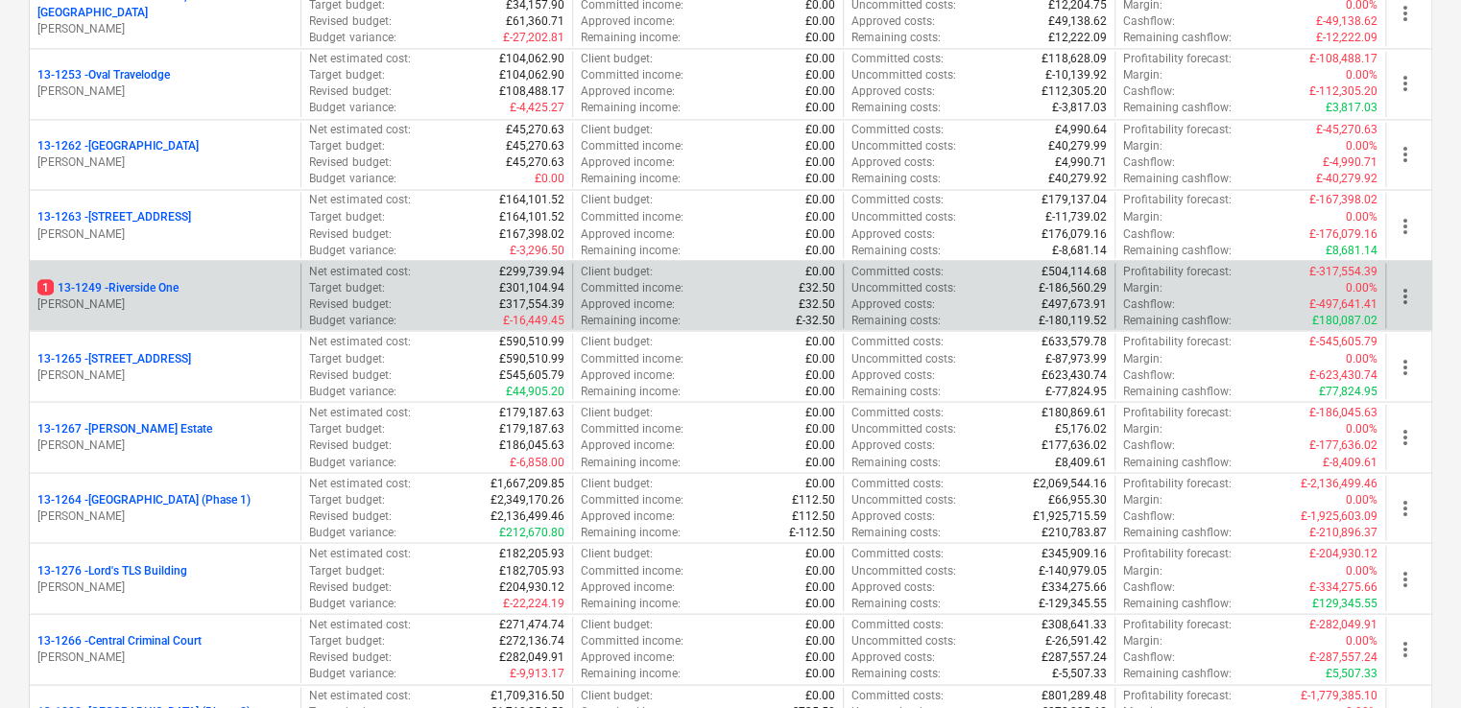
click at [177, 289] on p "1 13-1249 - [GEOGRAPHIC_DATA]" at bounding box center [107, 287] width 141 height 16
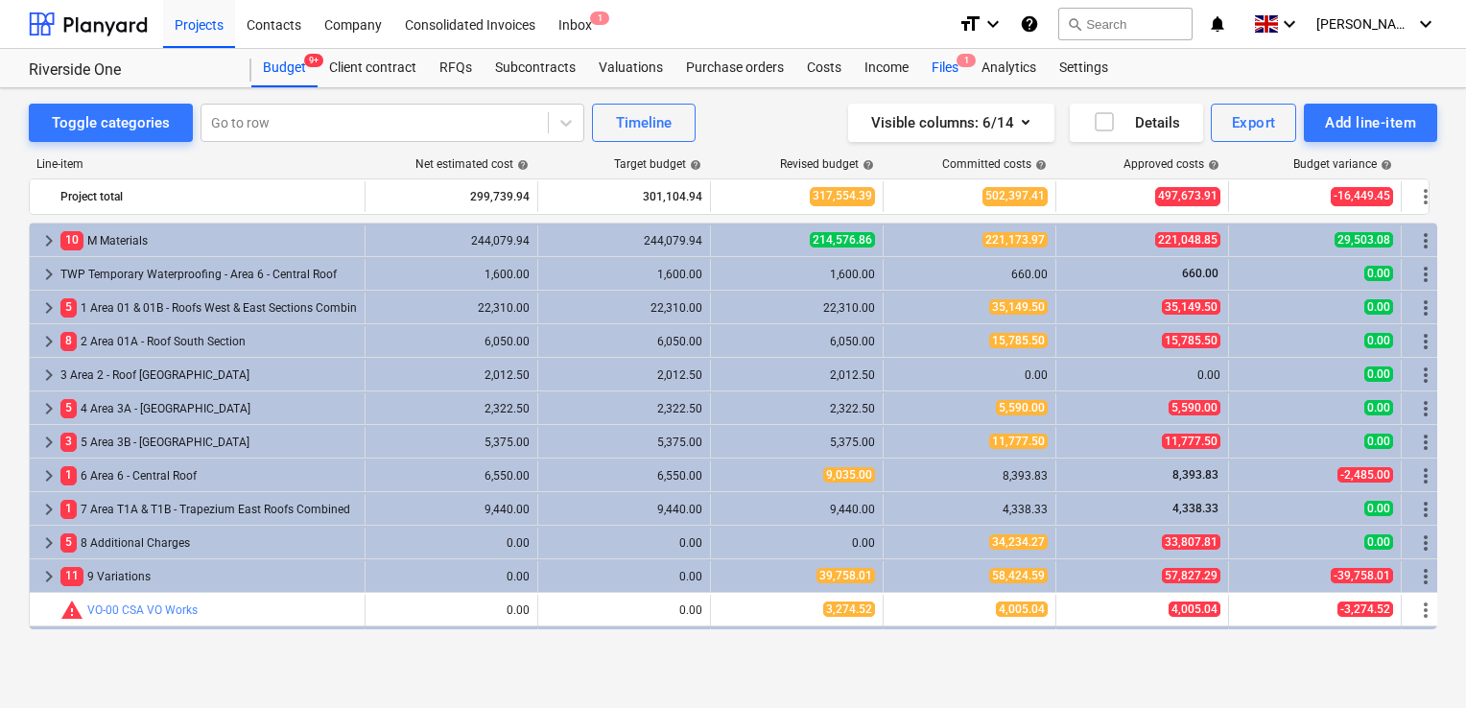
click at [946, 69] on div "Files 1" at bounding box center [945, 68] width 50 height 38
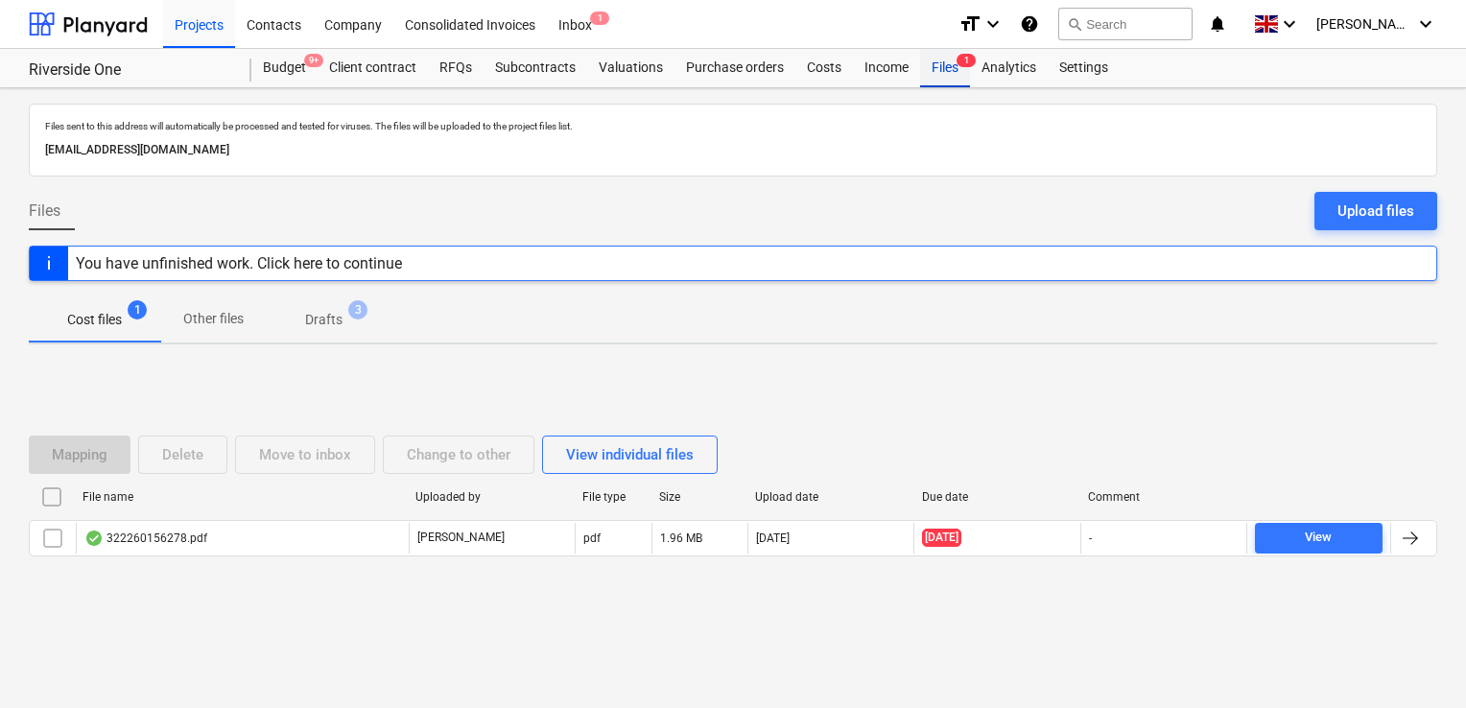
click at [948, 72] on div "Files 1" at bounding box center [945, 68] width 50 height 38
click at [1356, 209] on div "Upload files" at bounding box center [1376, 211] width 77 height 25
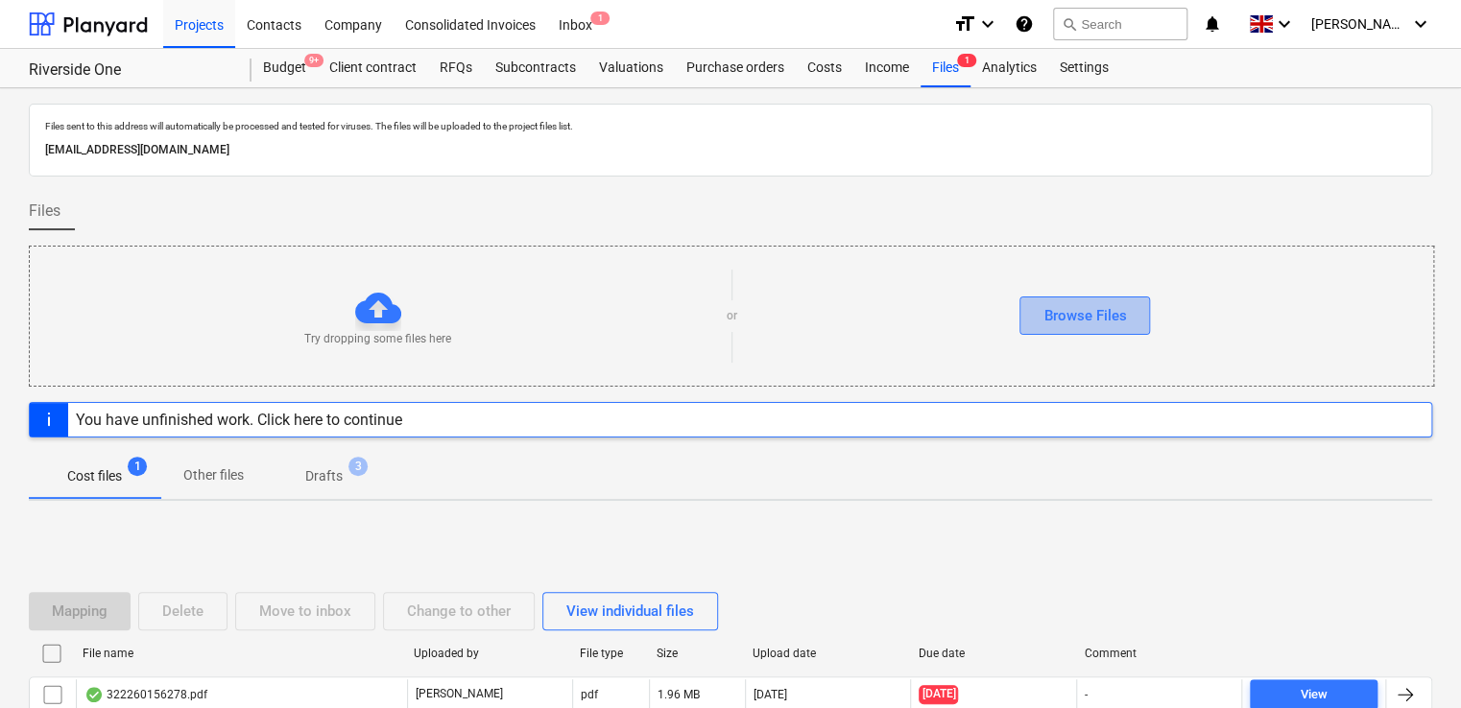
click at [1079, 305] on div "Browse Files" at bounding box center [1084, 315] width 83 height 25
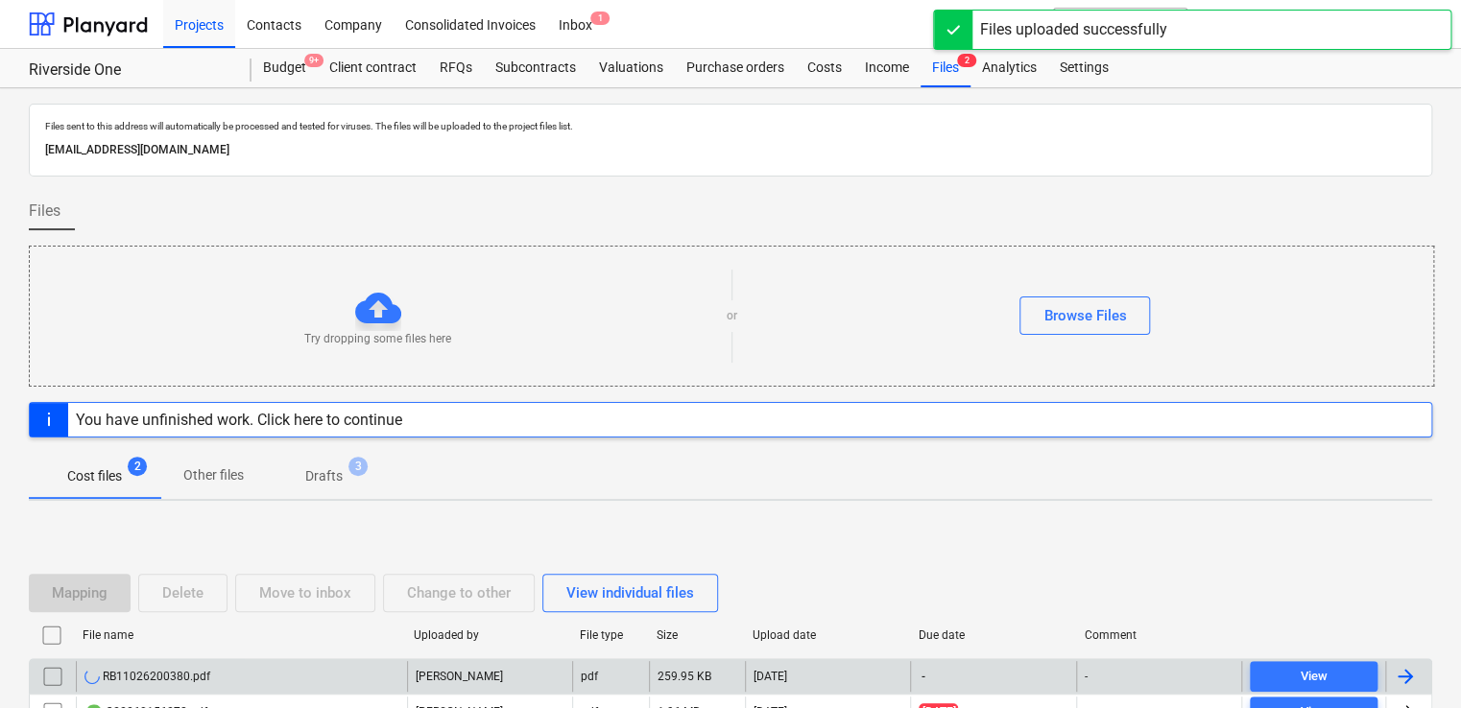
click at [1103, 682] on div "-" at bounding box center [1158, 676] width 165 height 31
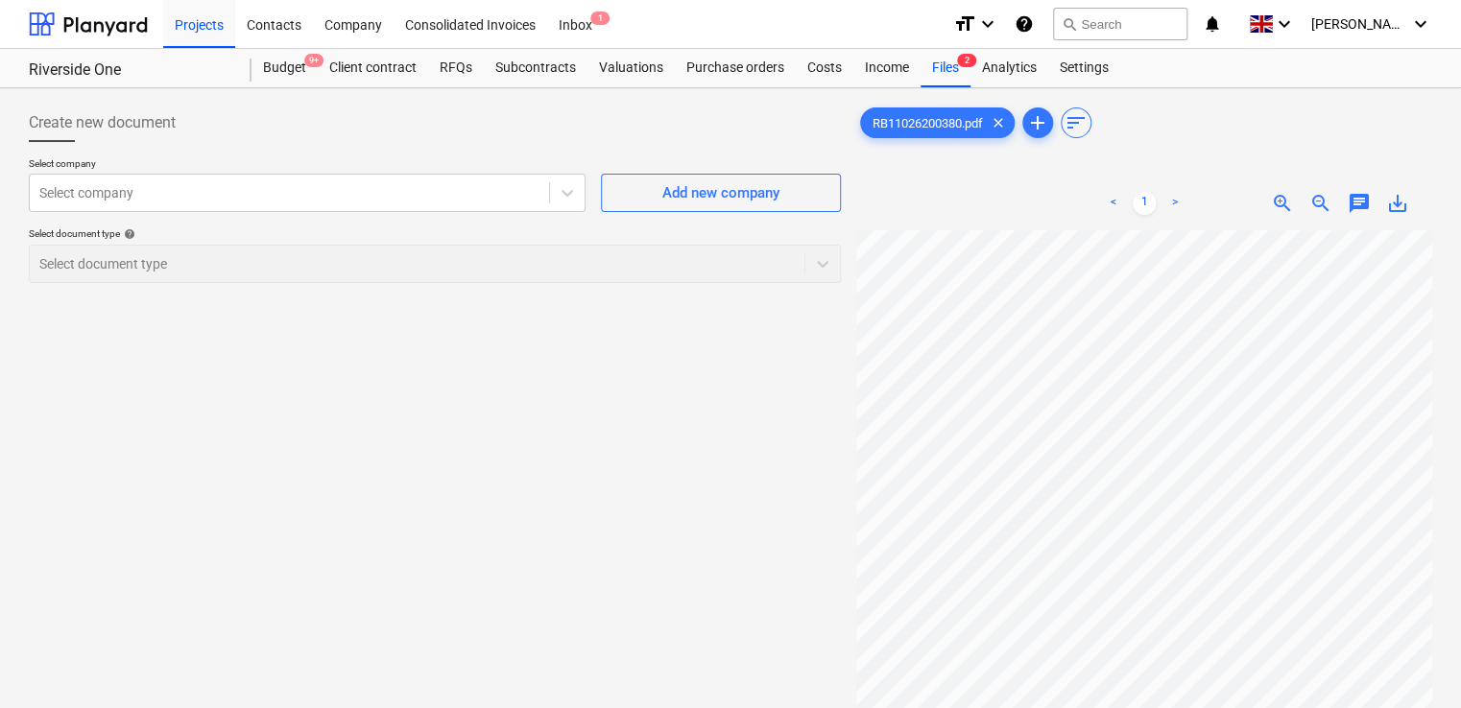
click at [1275, 209] on span "zoom_in" at bounding box center [1282, 203] width 23 height 23
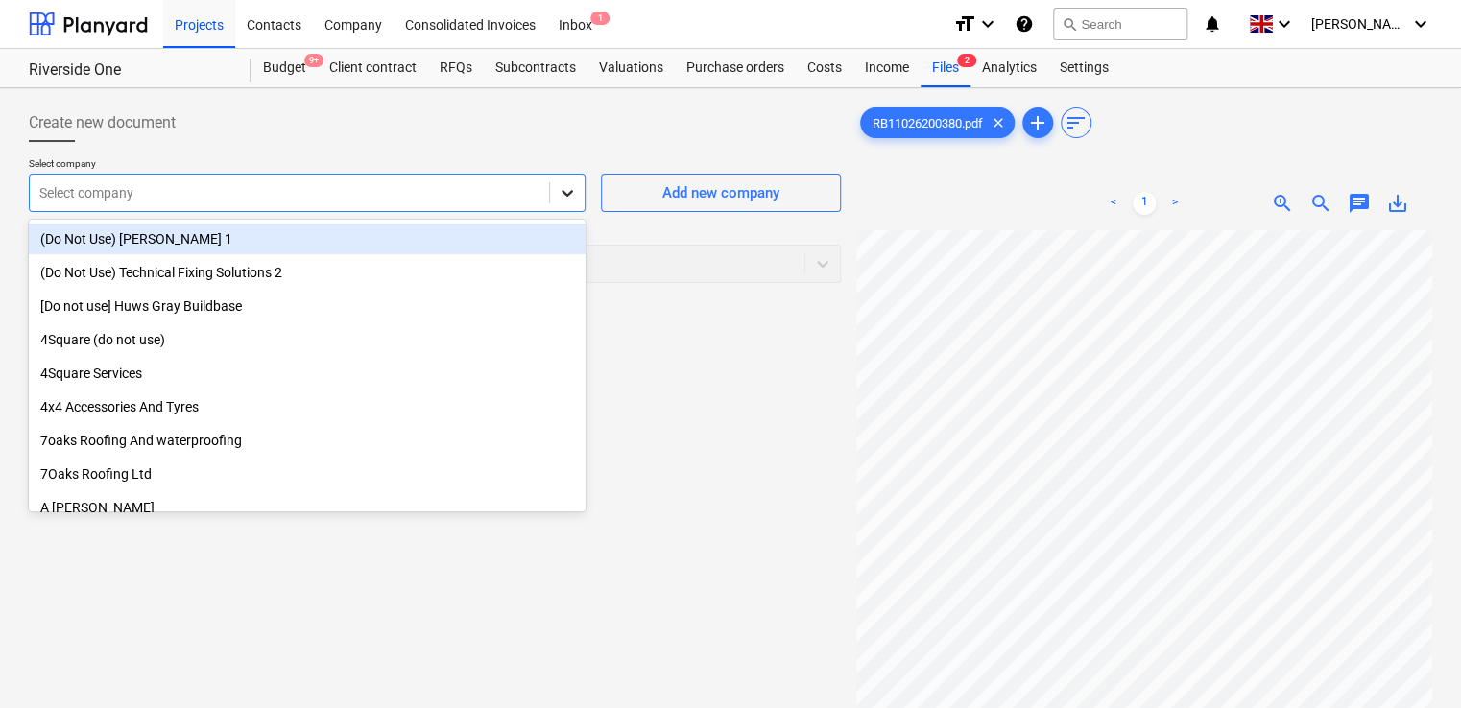
click at [561, 183] on icon at bounding box center [567, 192] width 19 height 19
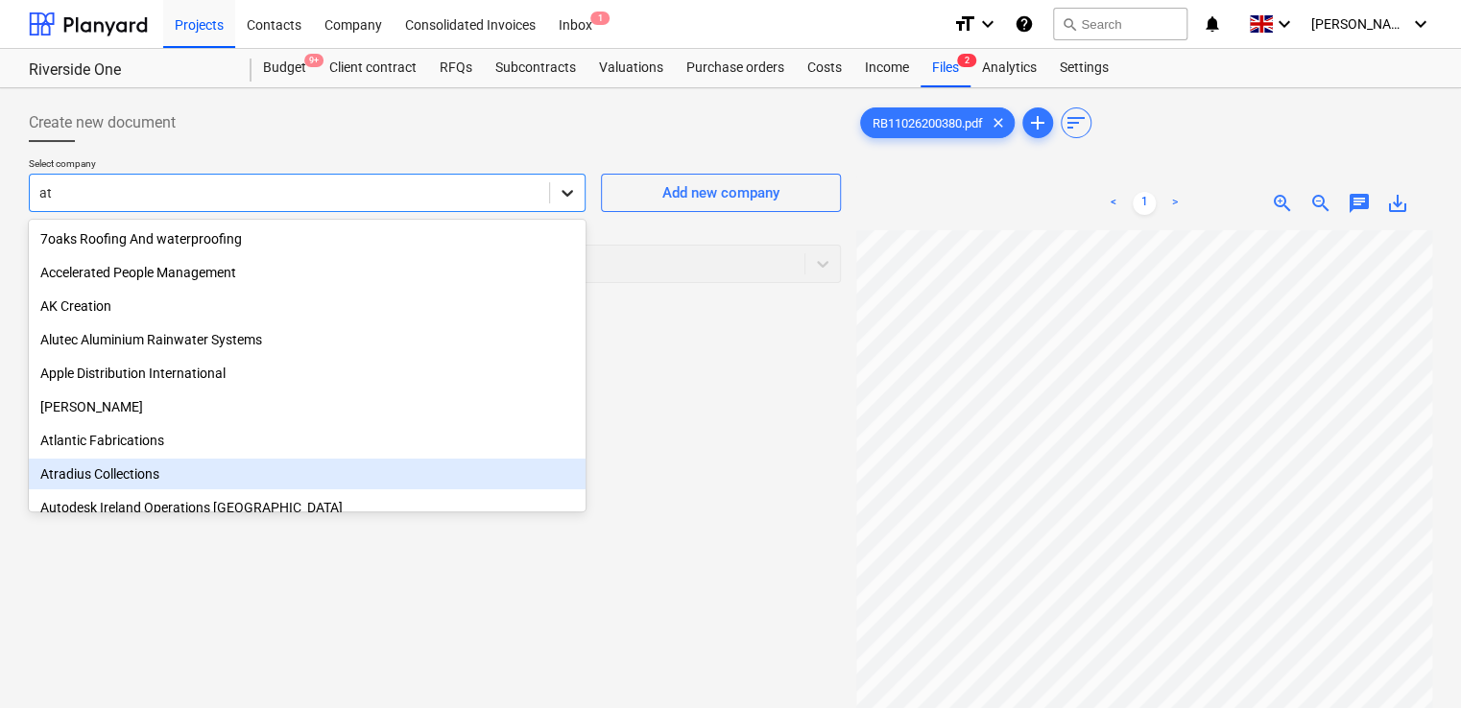
type input "a"
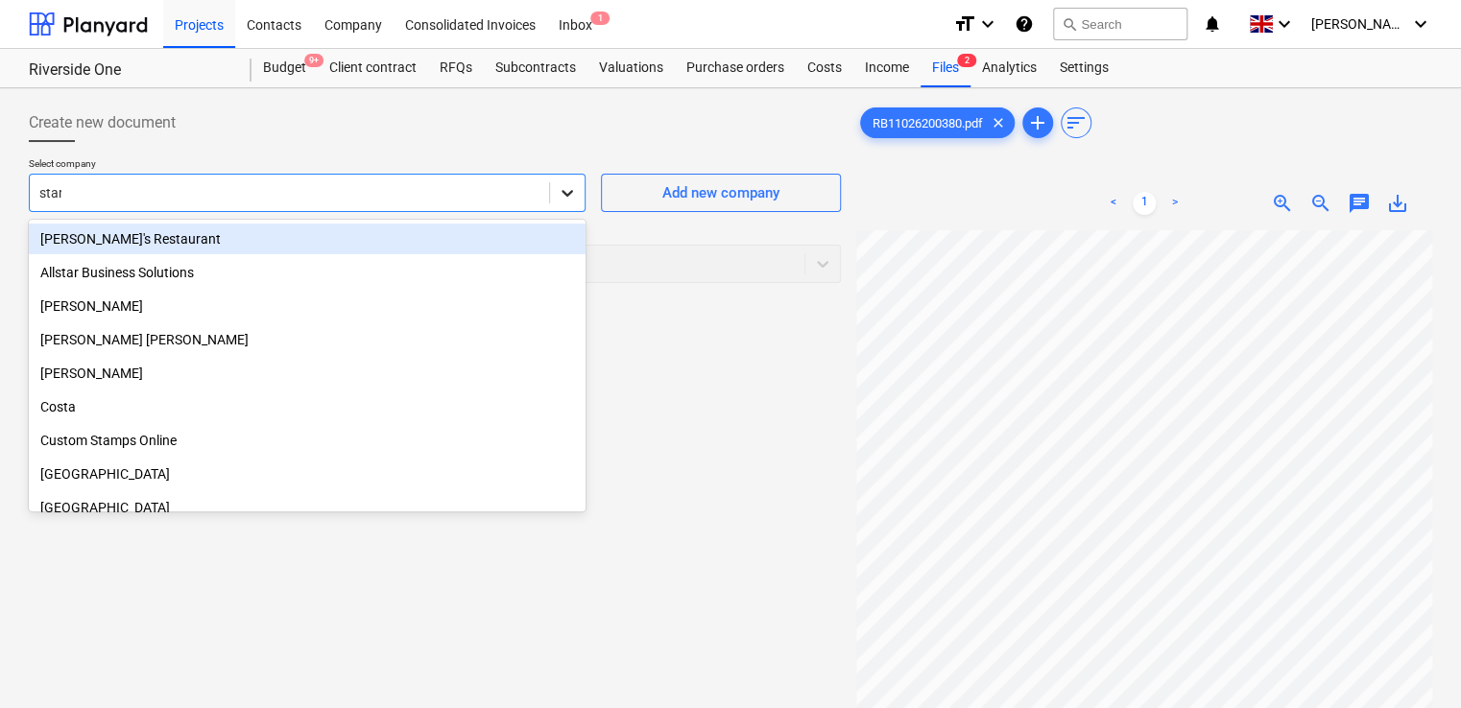
type input "start"
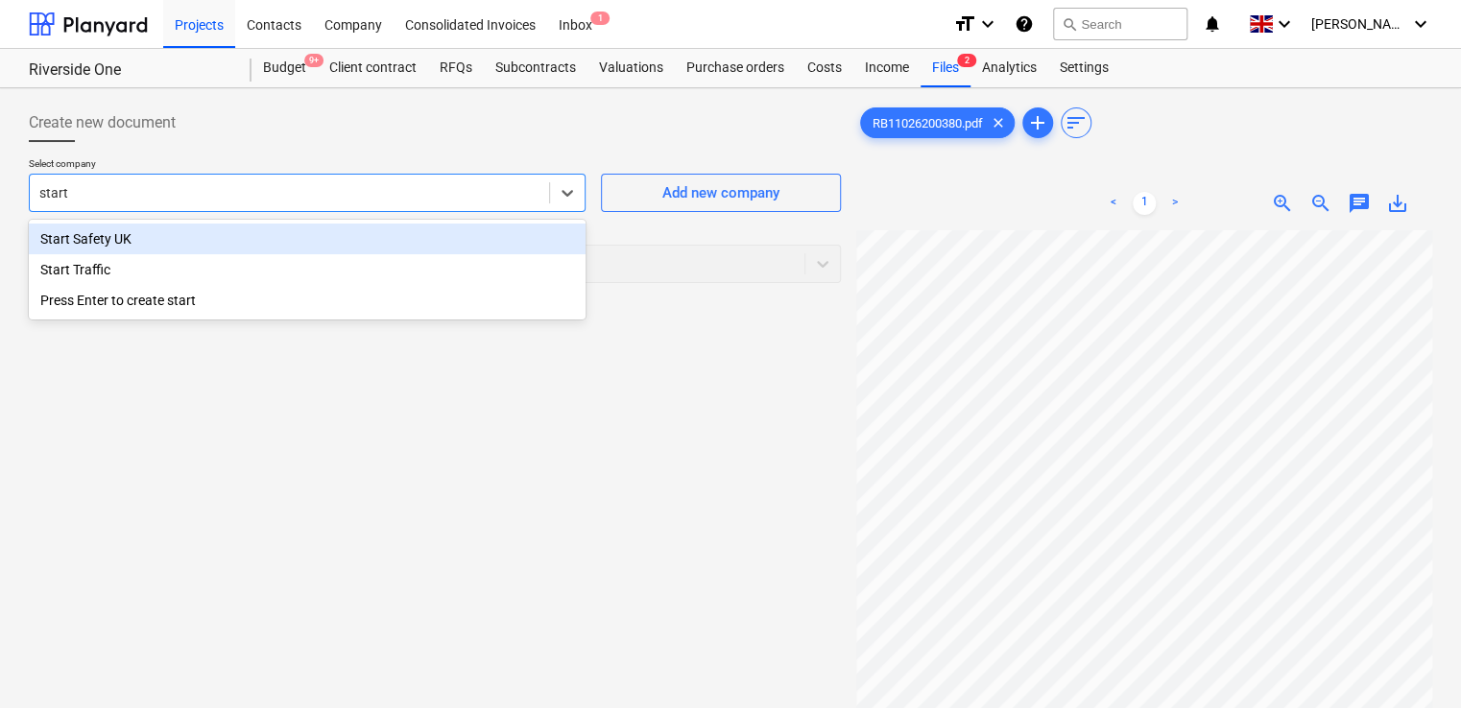
click at [280, 243] on div "Start Safety UK" at bounding box center [307, 239] width 557 height 31
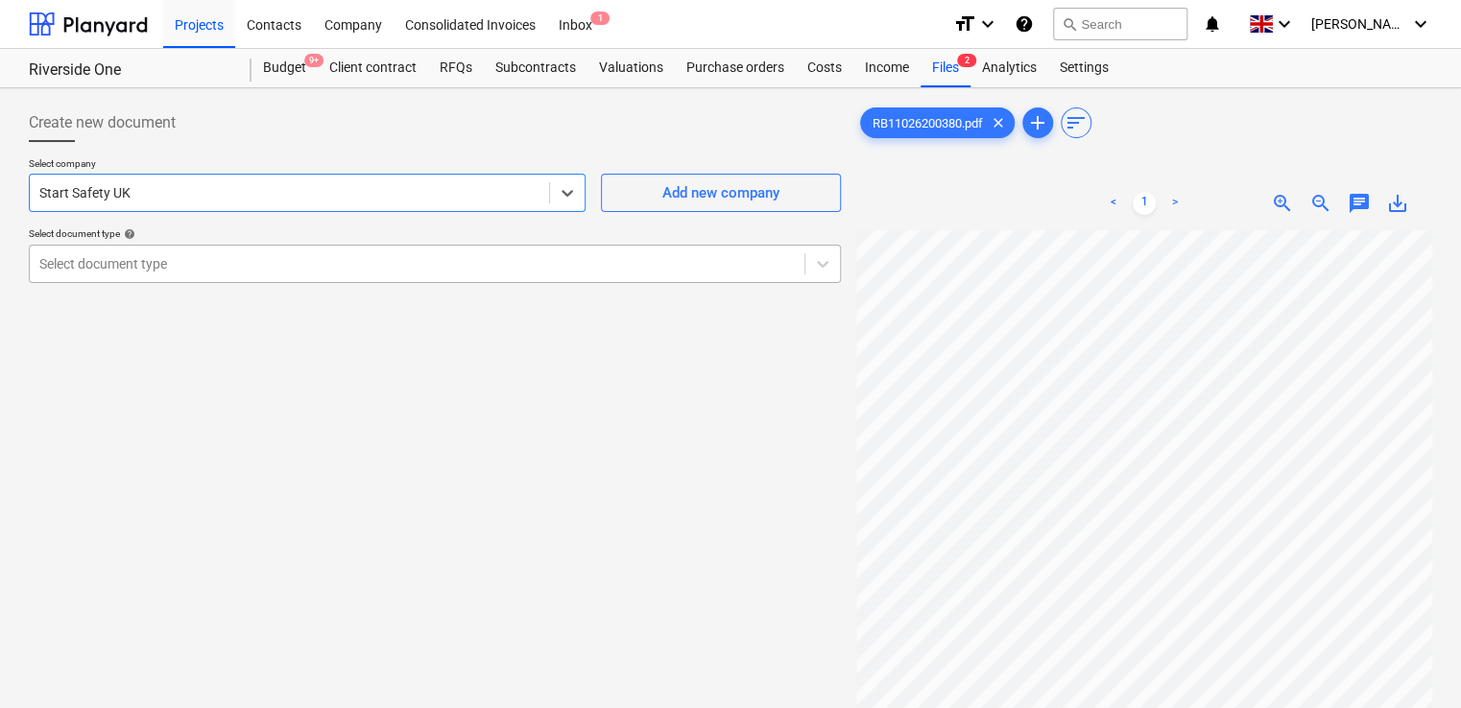
click at [269, 257] on div at bounding box center [416, 263] width 755 height 19
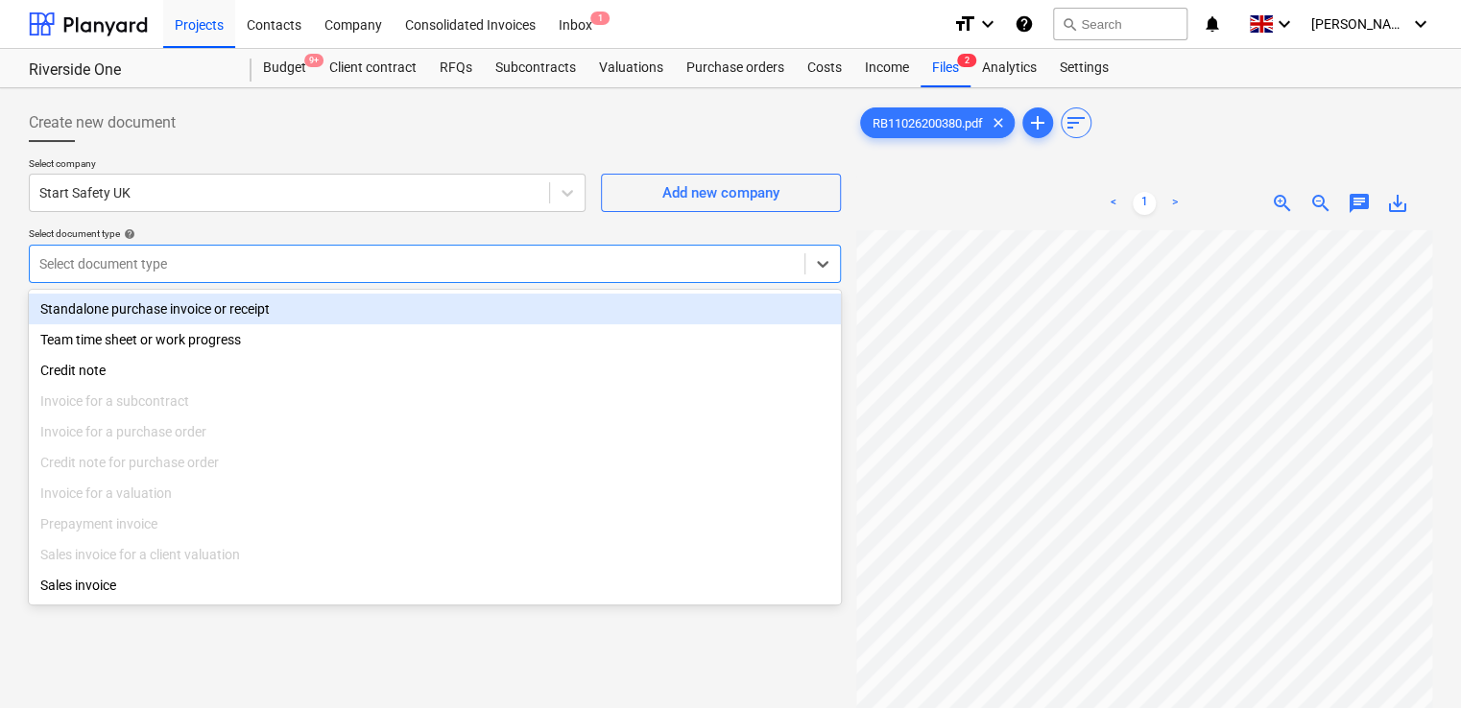
click at [237, 309] on div "Standalone purchase invoice or receipt" at bounding box center [435, 309] width 812 height 31
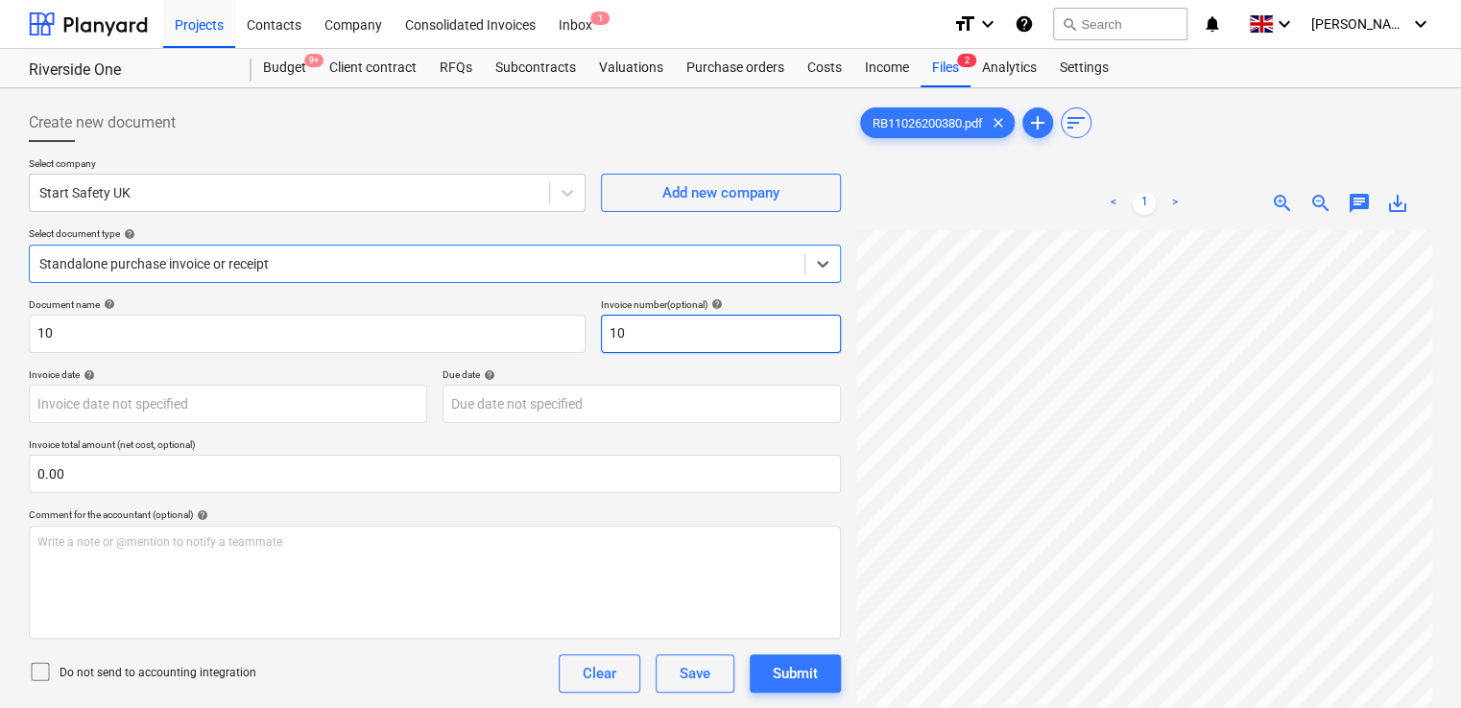
click at [652, 330] on input "10" at bounding box center [721, 334] width 240 height 38
type input "1"
paste input "RB11026200380"
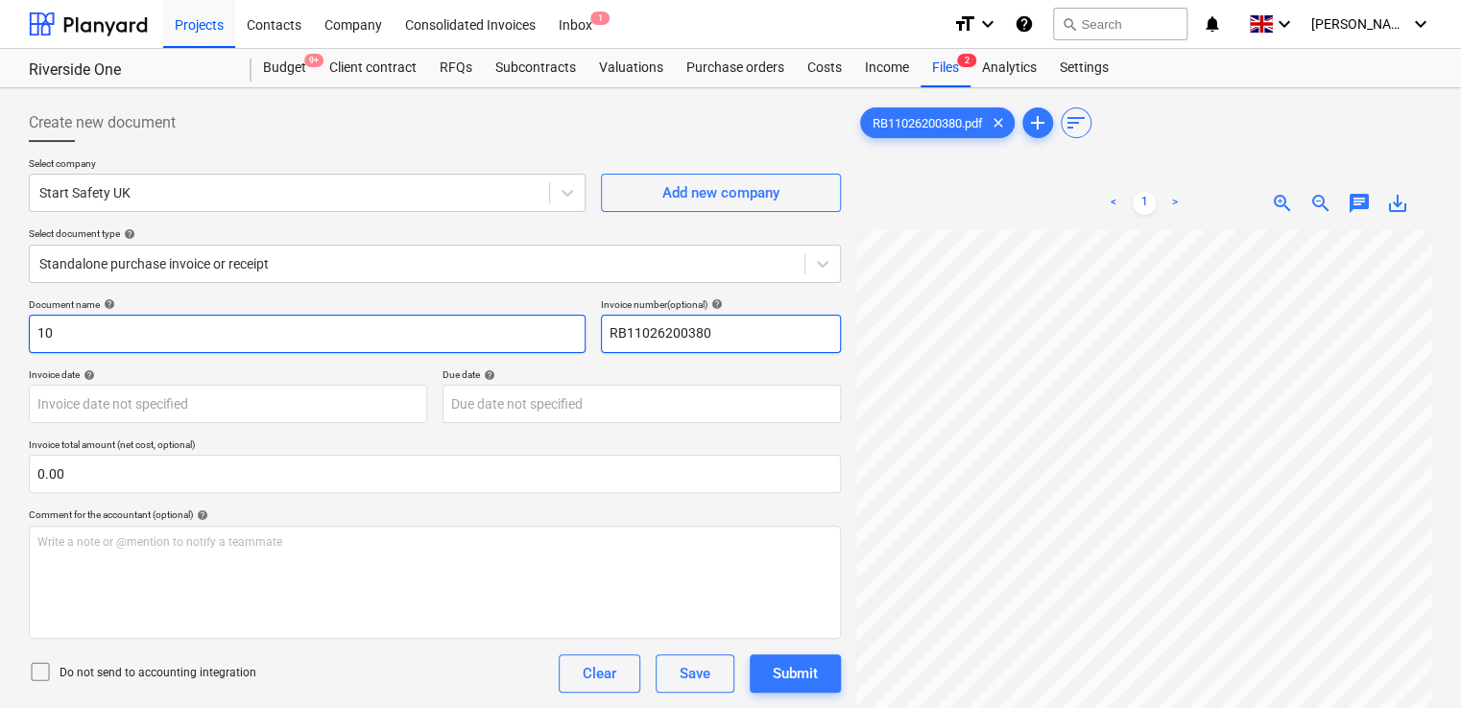
type input "RB11026200380"
click at [488, 340] on input "10" at bounding box center [307, 334] width 557 height 38
type input "1"
paste input "RB11026200380"
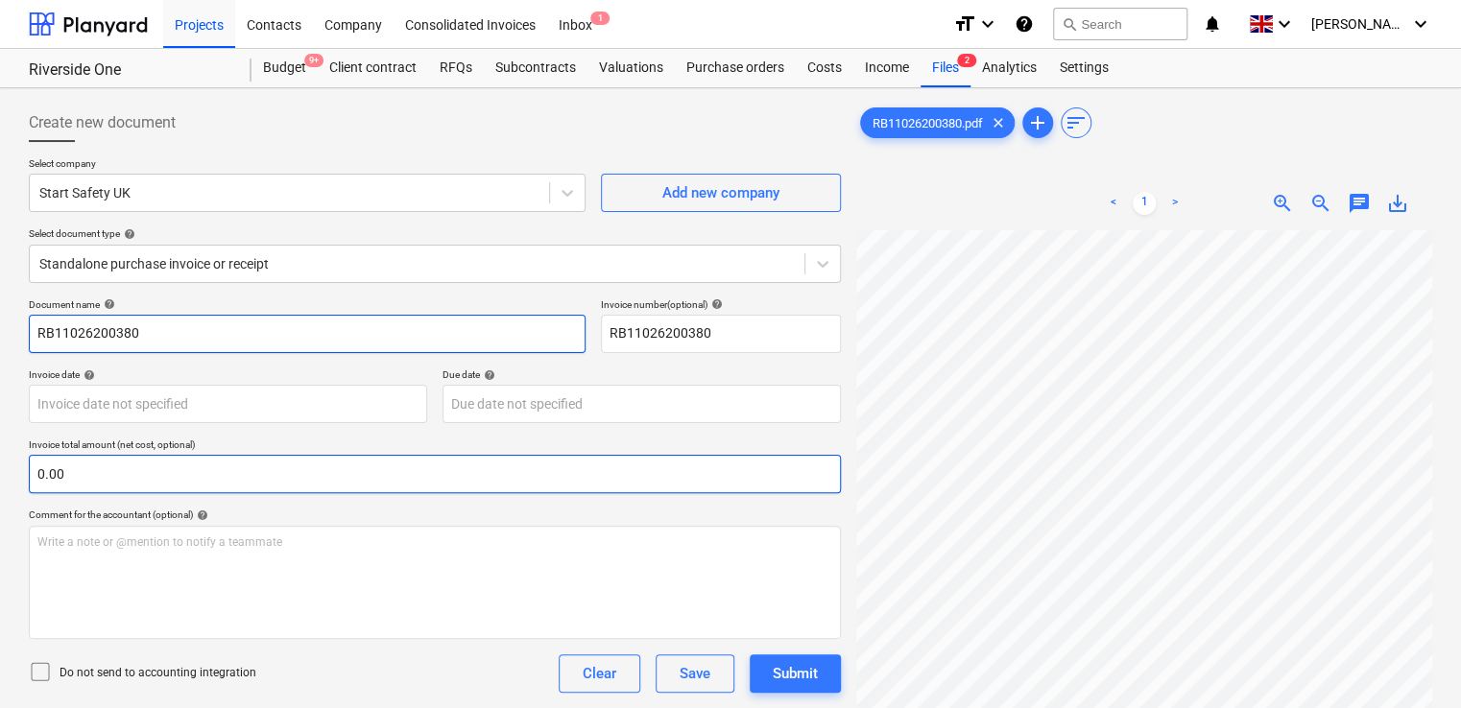
type input "RB11026200380"
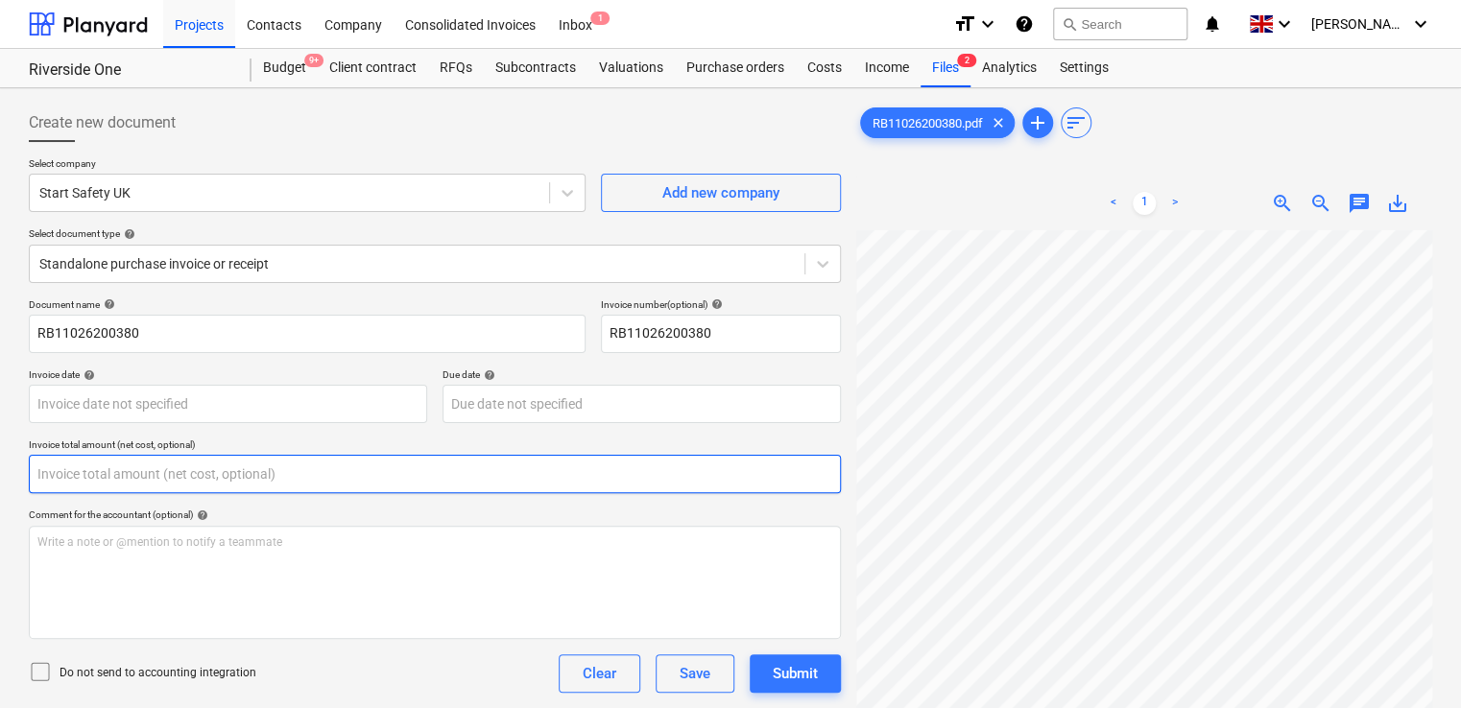
click at [326, 473] on input "text" at bounding box center [435, 474] width 812 height 38
type input "61.10"
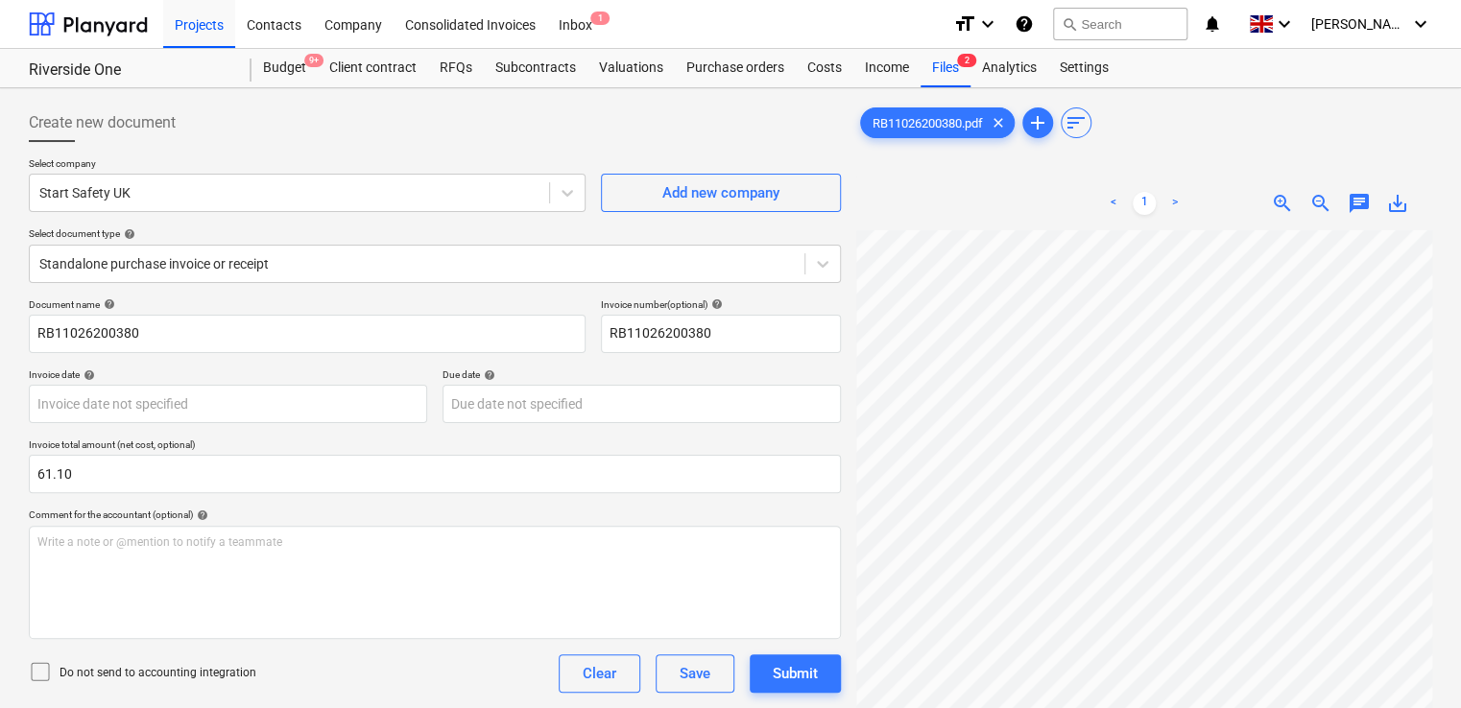
click at [337, 505] on div "Document name help RB11026200380 Invoice number (optional) help RB11026200380 I…" at bounding box center [435, 573] width 812 height 550
click at [33, 673] on icon at bounding box center [40, 671] width 23 height 23
click at [297, 665] on div "Do not send to accounting integration Clear Save Submit" at bounding box center [435, 674] width 812 height 38
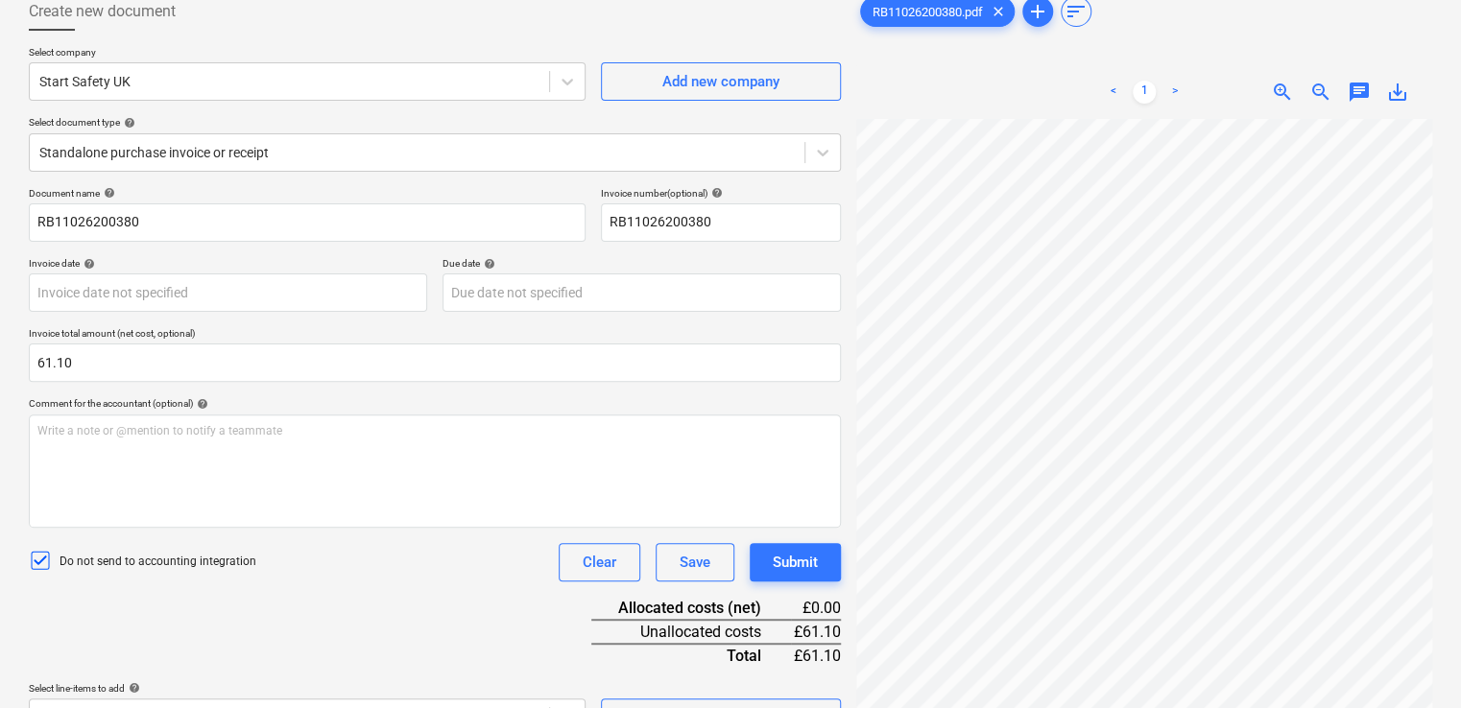
scroll to position [192, 0]
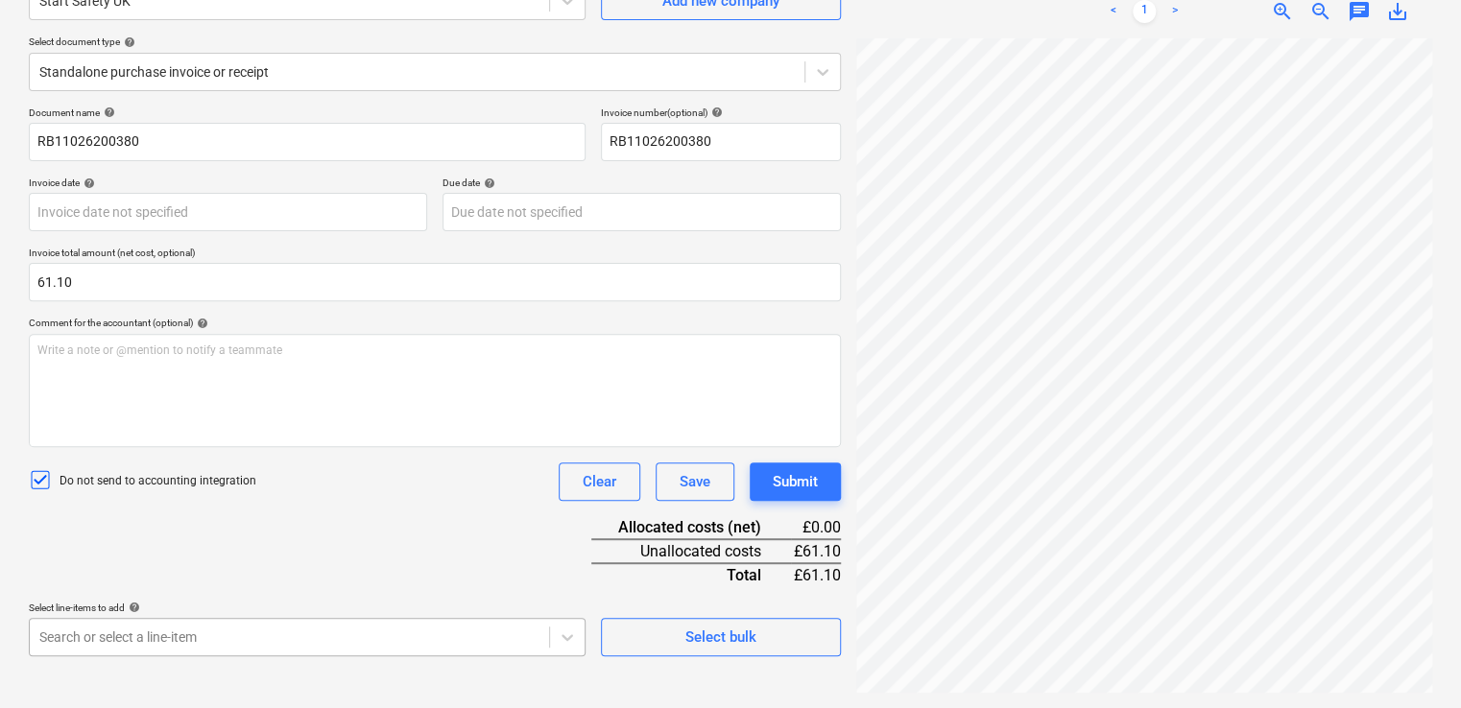
click at [385, 516] on body "Projects Contacts Company Consolidated Invoices Inbox 1 format_size keyboard_ar…" at bounding box center [730, 162] width 1461 height 708
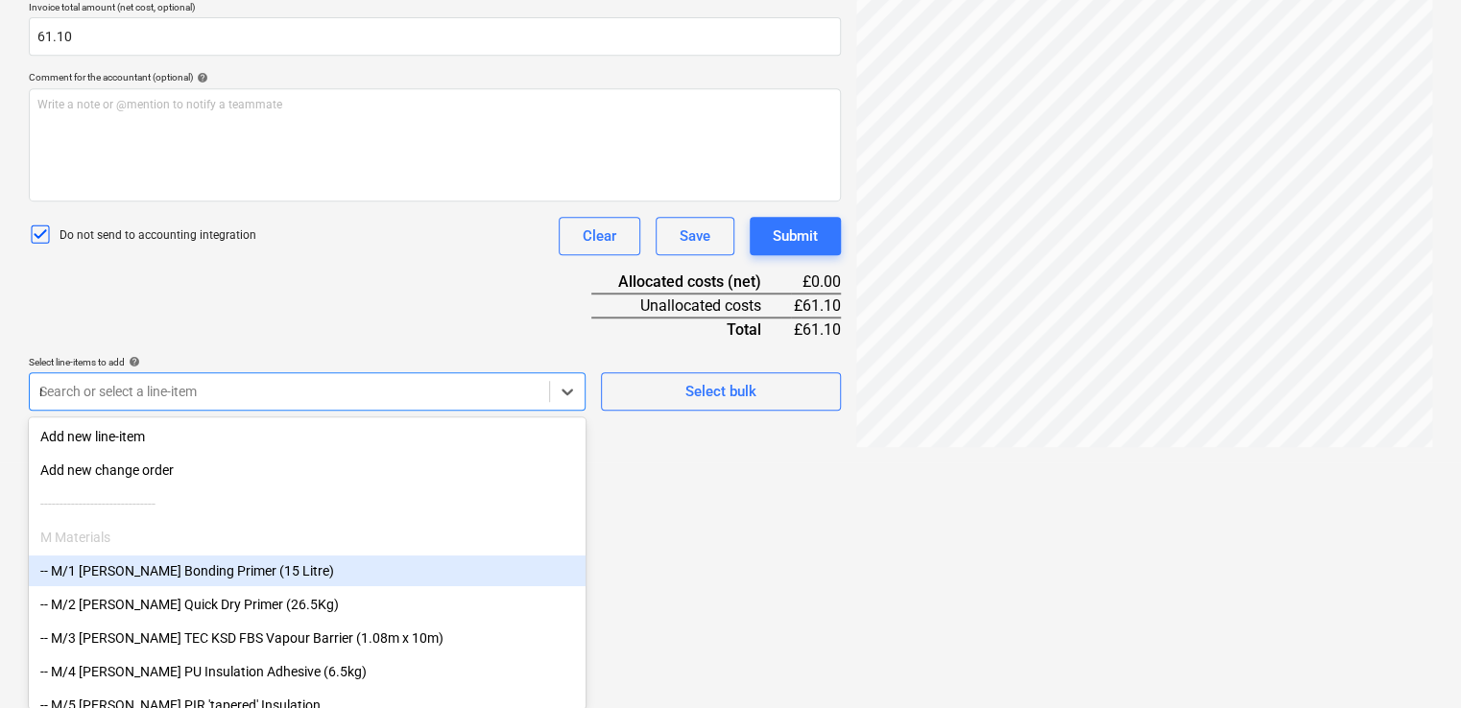
type input "non"
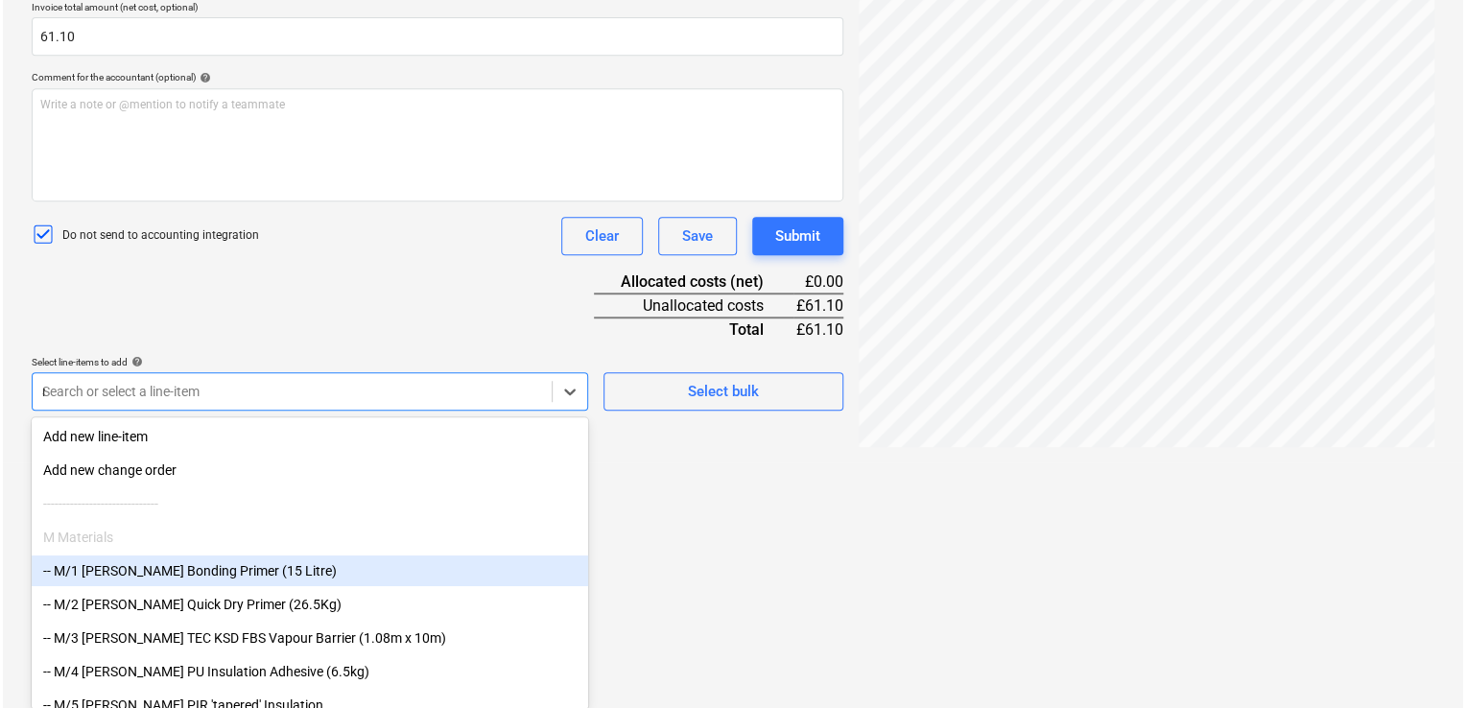
scroll to position [217, 0]
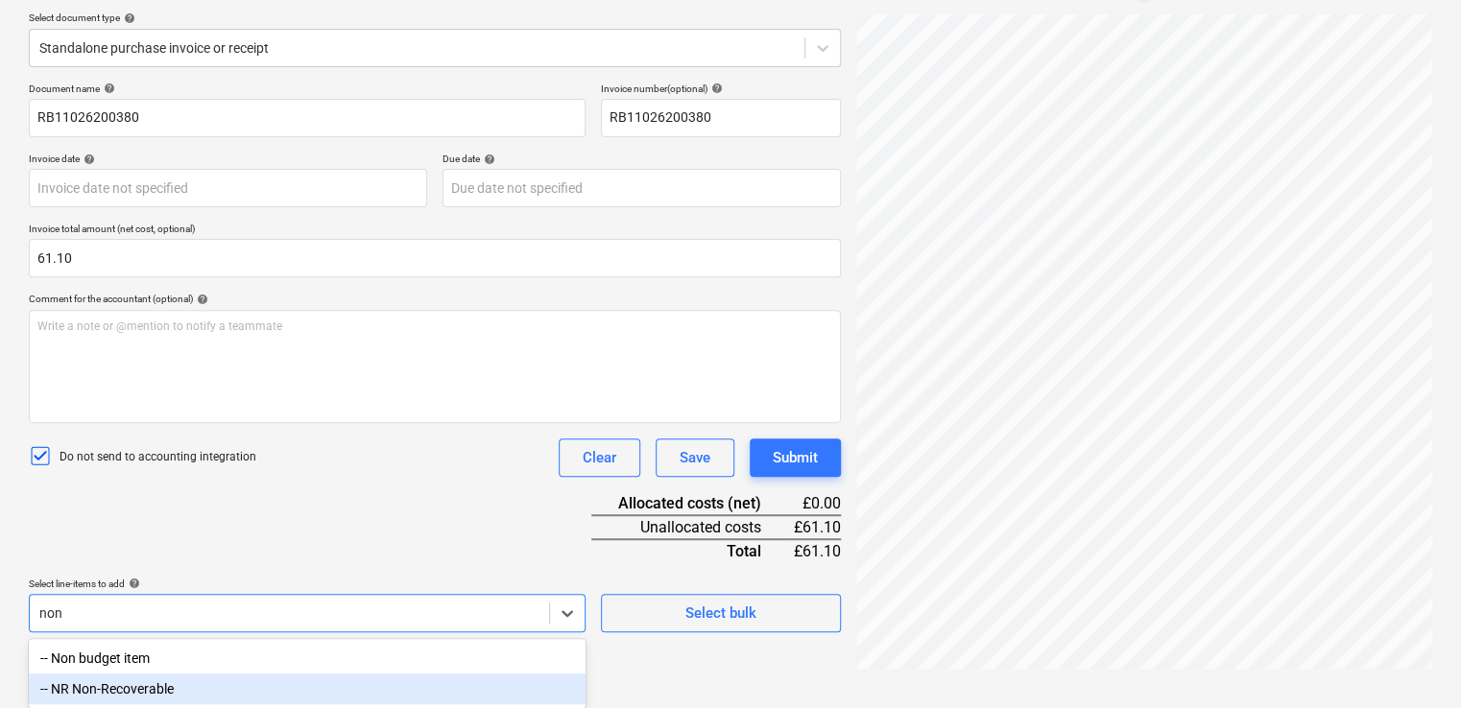
click at [108, 695] on div "-- NR Non-Recoverable" at bounding box center [307, 689] width 557 height 31
click at [248, 551] on div "Document name help RB11026200380 Invoice number (optional) help RB11026200380 I…" at bounding box center [435, 420] width 812 height 677
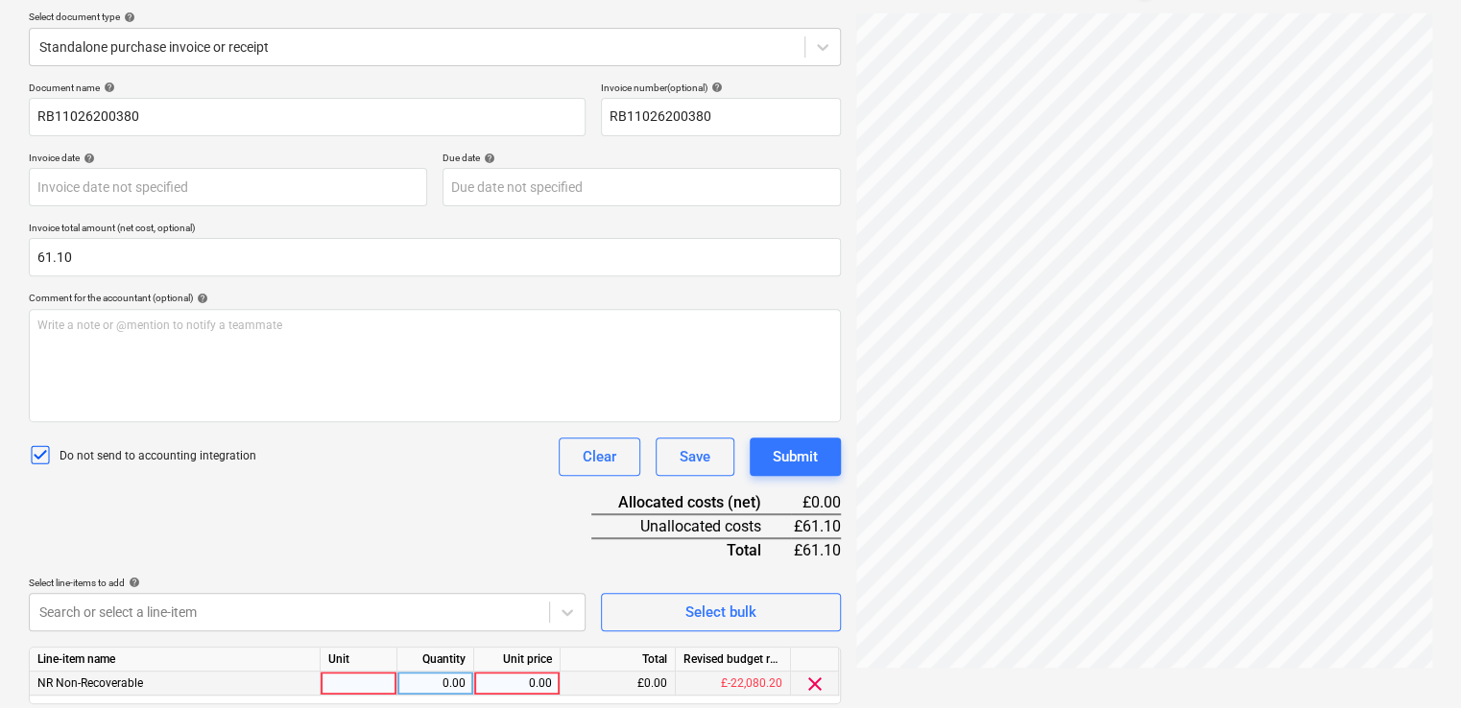
click at [369, 682] on div at bounding box center [359, 684] width 77 height 24
type input "item"
type input "61.10"
click at [413, 528] on div "Document name help RB11026200380 Invoice number (optional) help RB11026200380 I…" at bounding box center [435, 420] width 812 height 677
click at [775, 449] on div "Submit" at bounding box center [795, 456] width 45 height 25
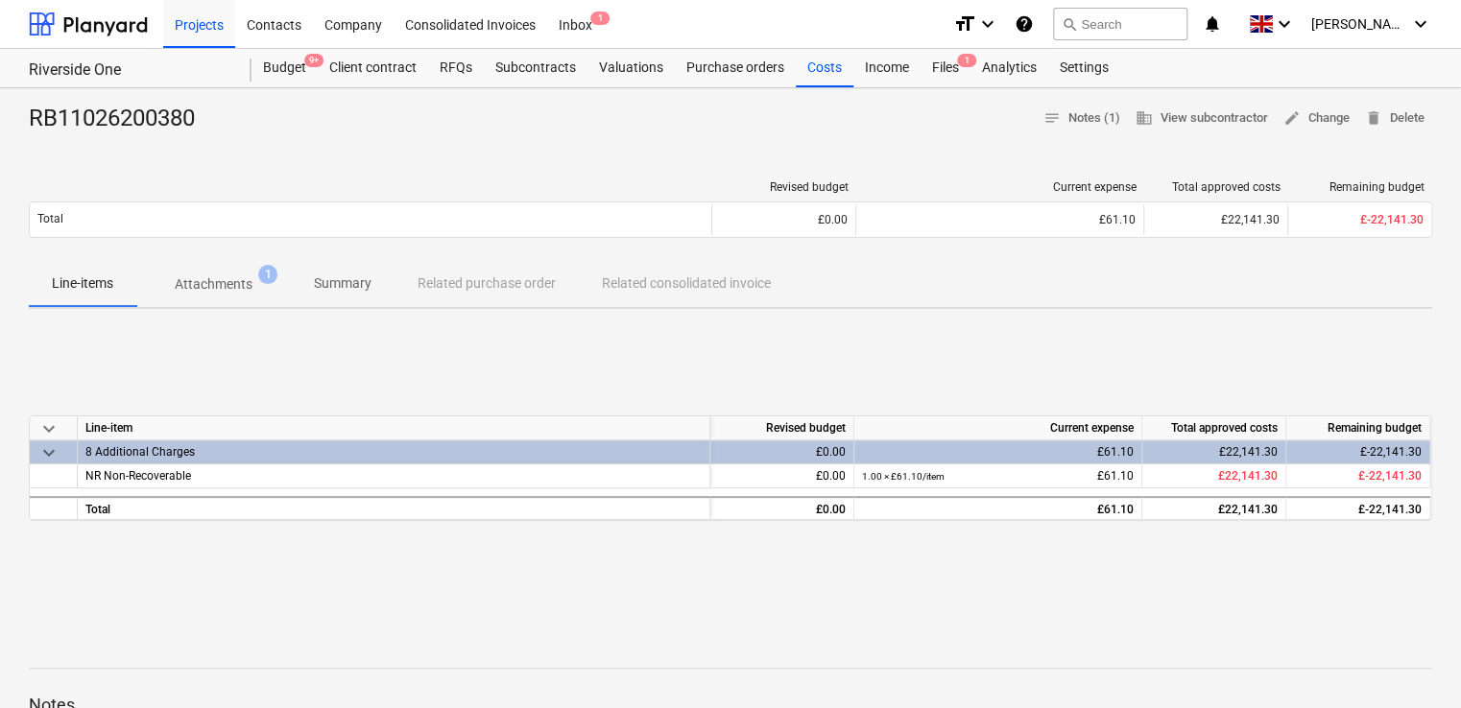
click at [965, 357] on div "keyboard_arrow_down Line-item Revised budget Current expense Total approved cos…" at bounding box center [730, 468] width 1403 height 288
click at [1158, 25] on button "search Search" at bounding box center [1120, 24] width 134 height 33
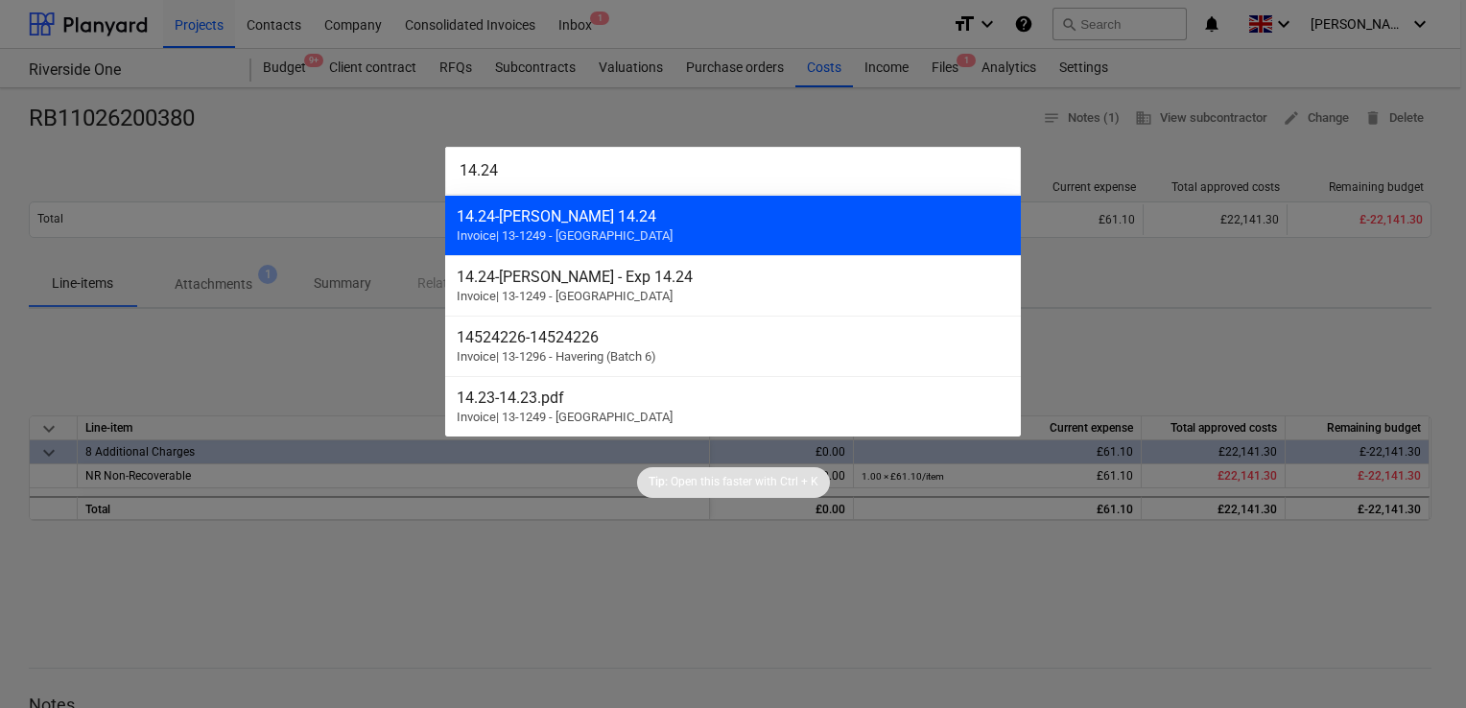
type input "14.24"
click at [599, 219] on div "14.24 - Tom 14.24" at bounding box center [733, 216] width 553 height 18
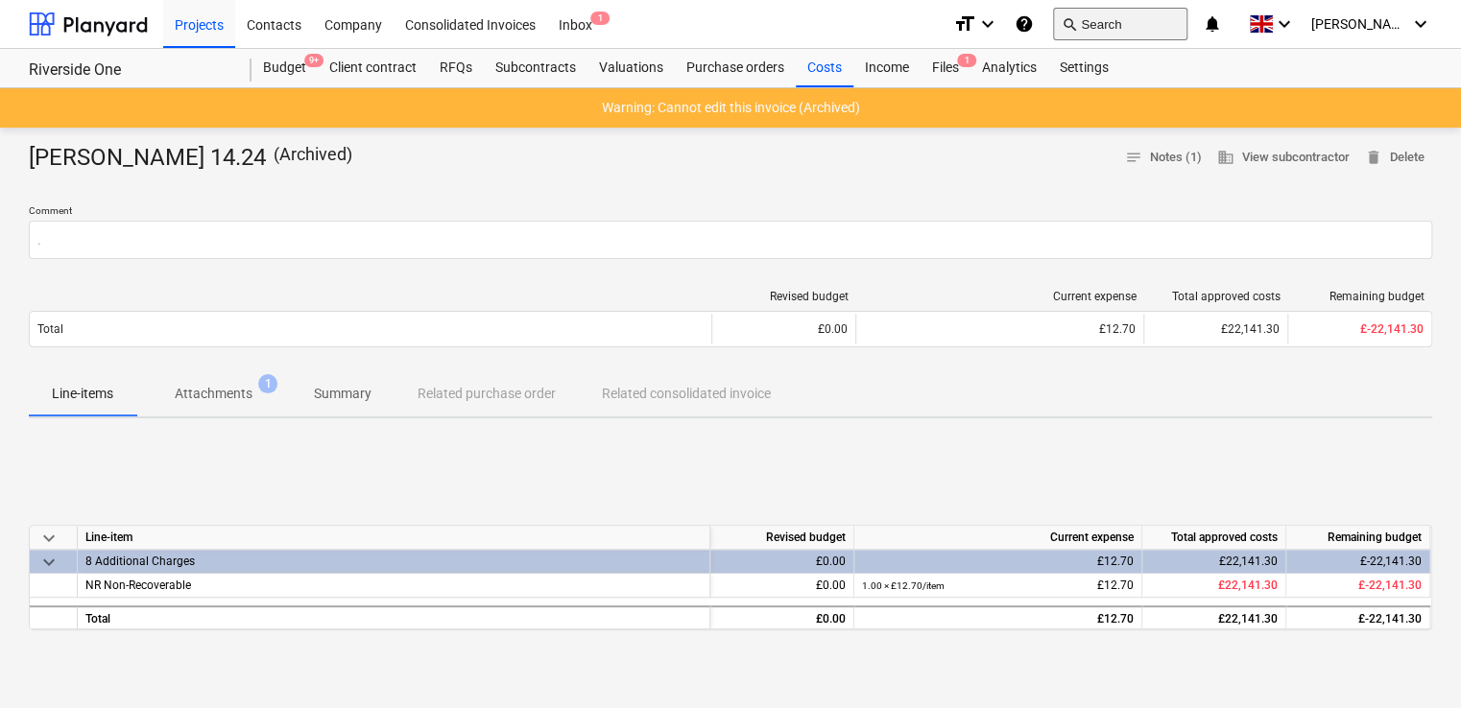
click at [1161, 18] on button "search Search" at bounding box center [1120, 24] width 134 height 33
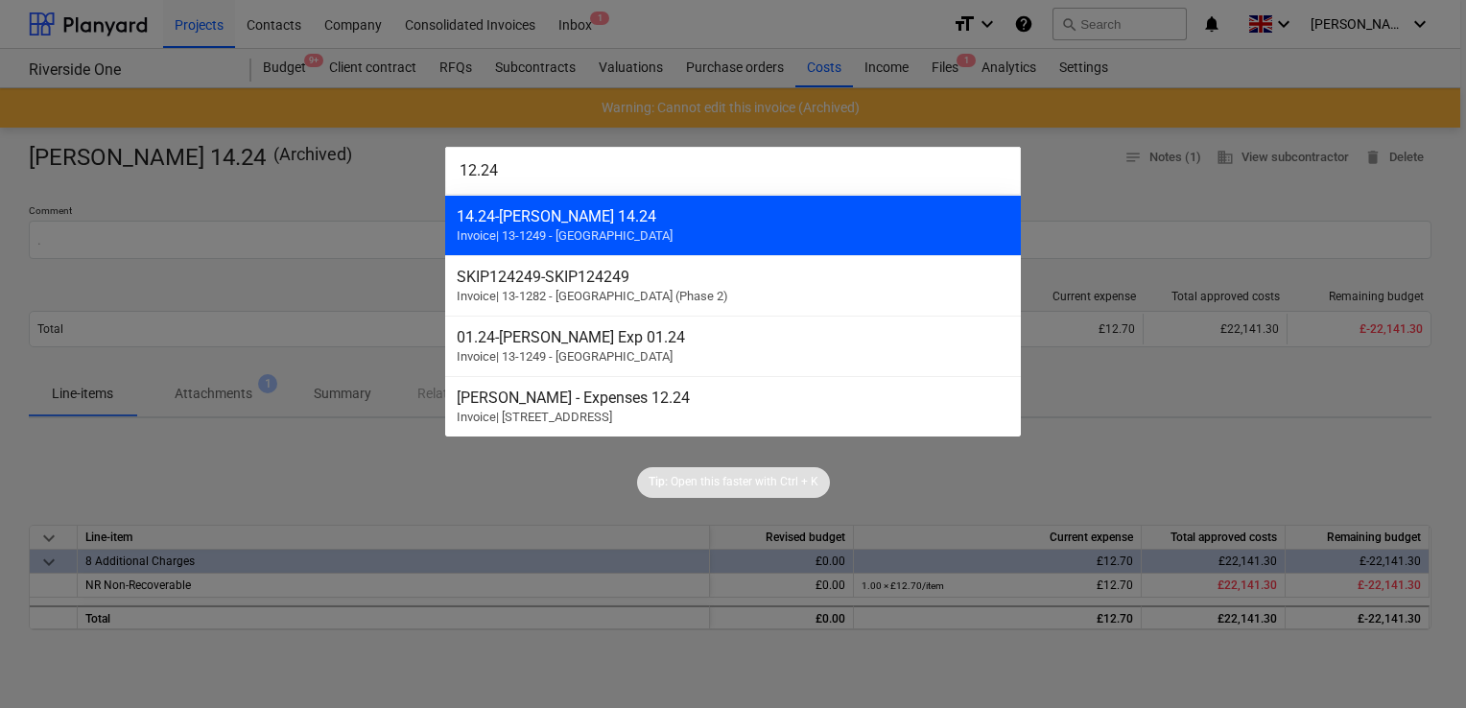
type input "12.24"
click at [545, 234] on span "Invoice | 13-1249 - Riverside One" at bounding box center [565, 235] width 216 height 14
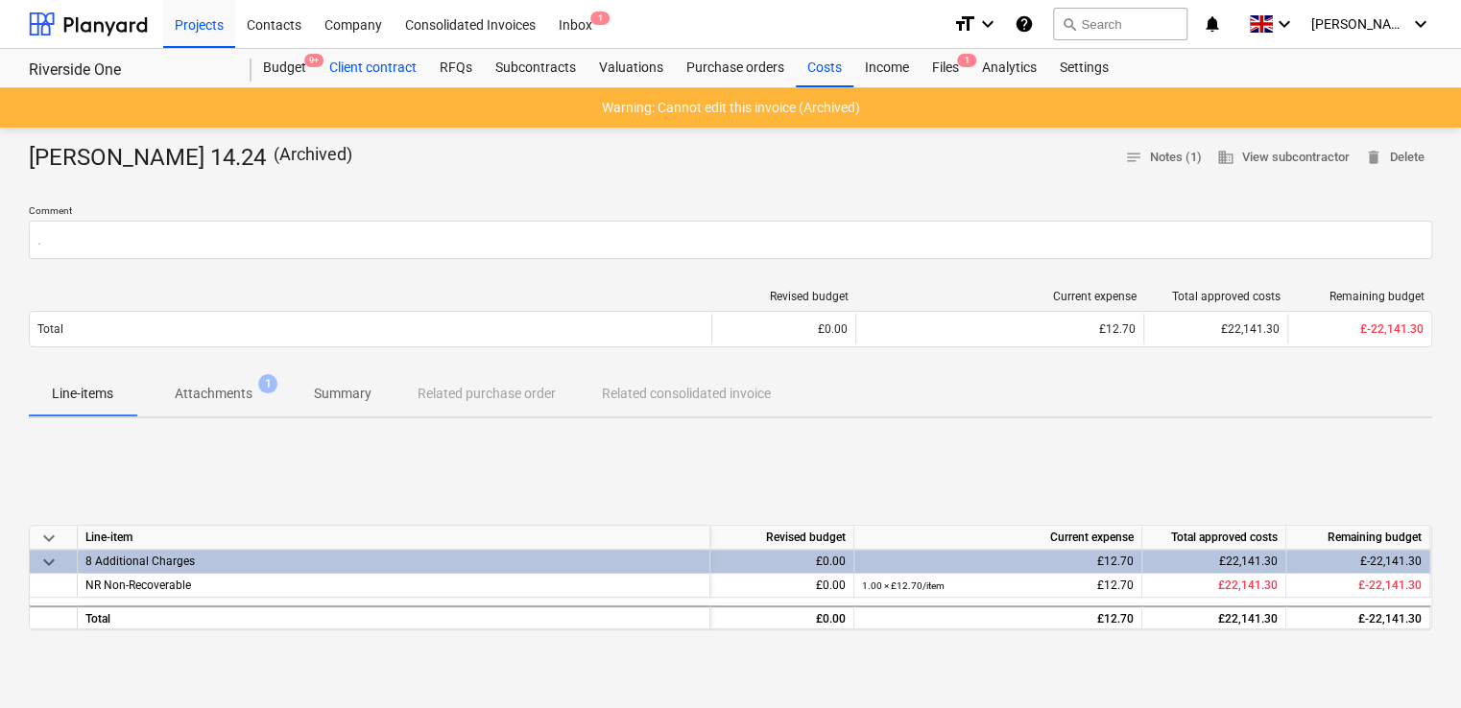
click at [397, 72] on div "Client contract" at bounding box center [373, 68] width 110 height 38
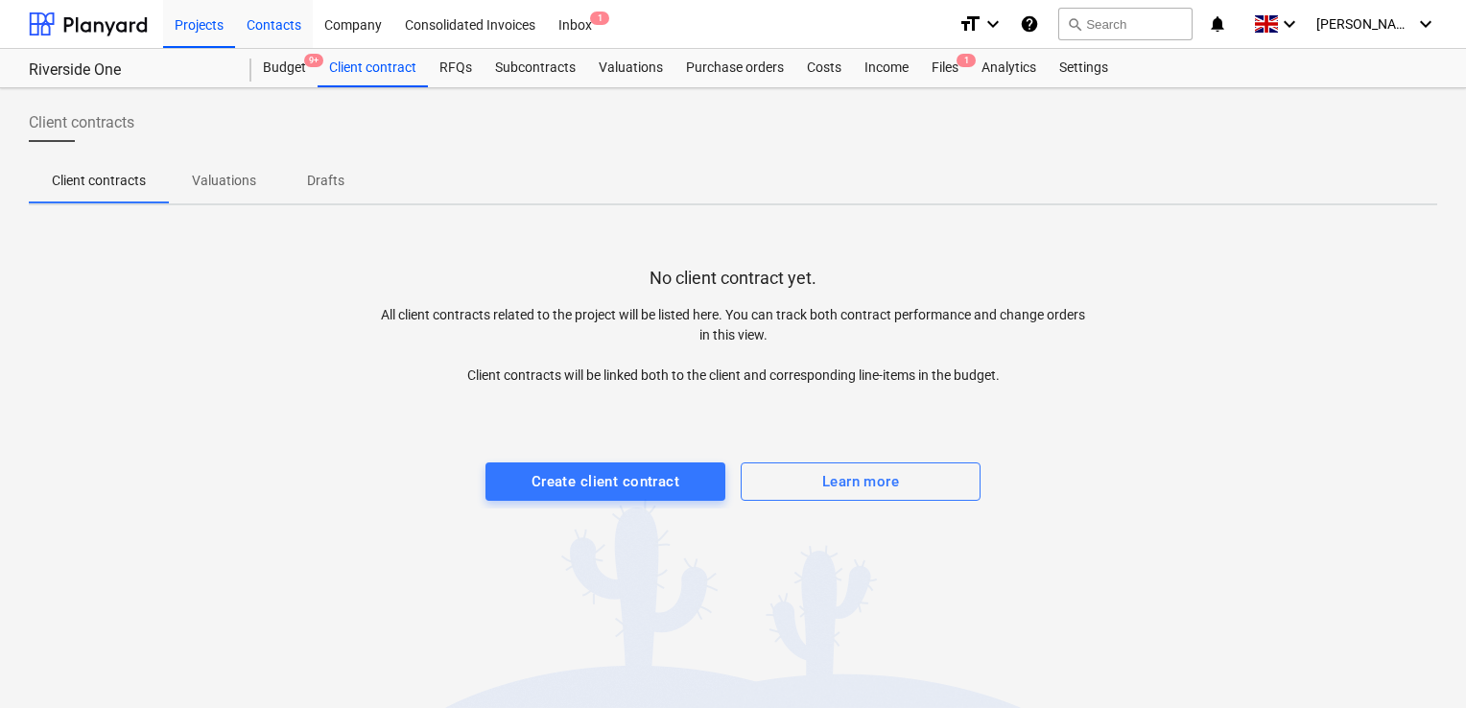
click at [276, 18] on div "Contacts" at bounding box center [274, 23] width 78 height 49
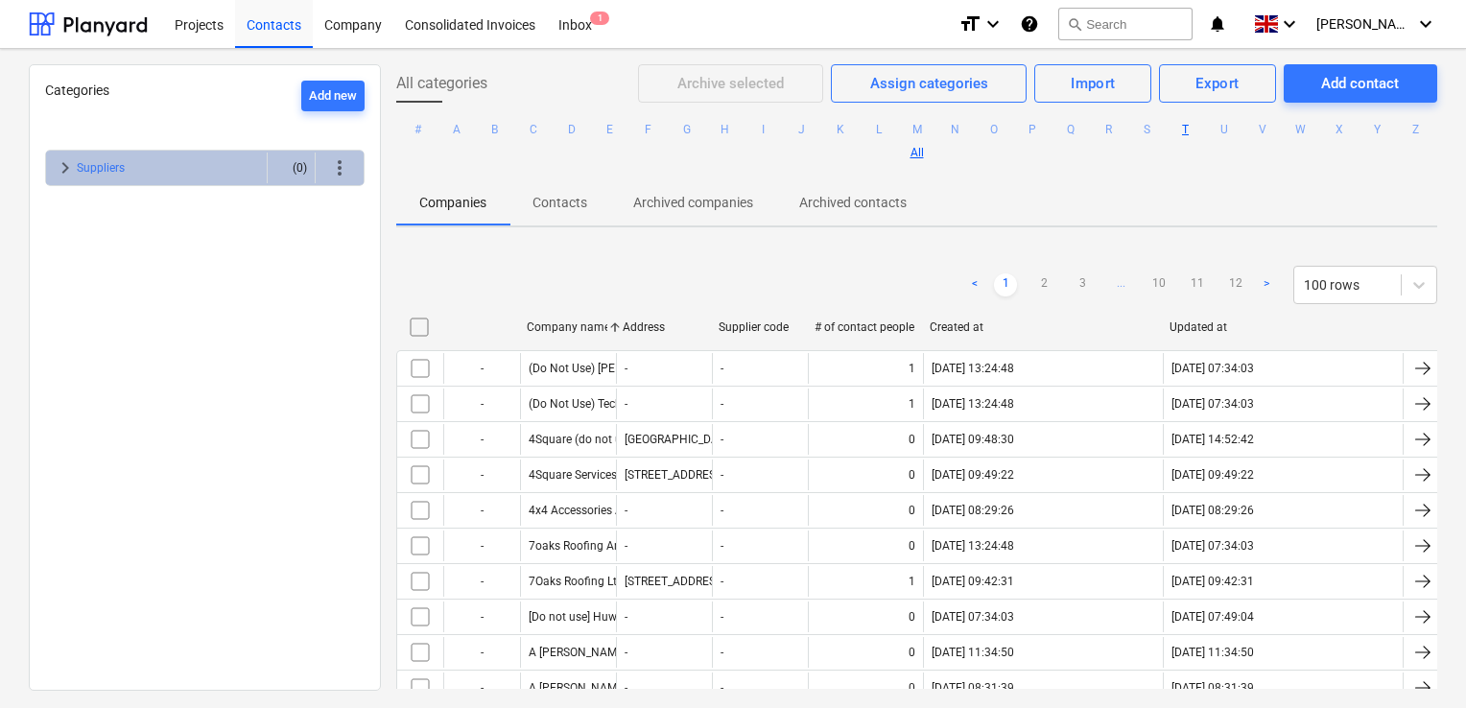
click at [1198, 130] on button "T" at bounding box center [1186, 129] width 23 height 23
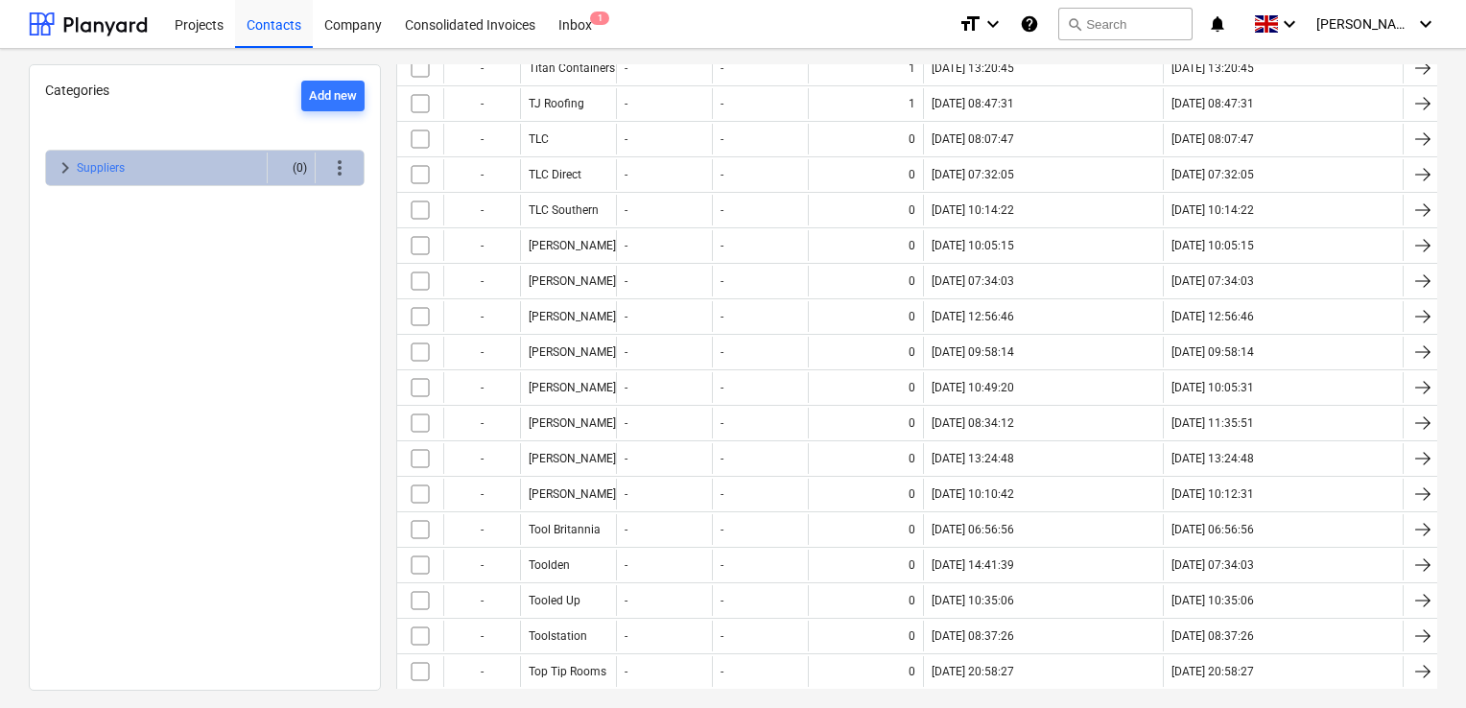
scroll to position [2027, 0]
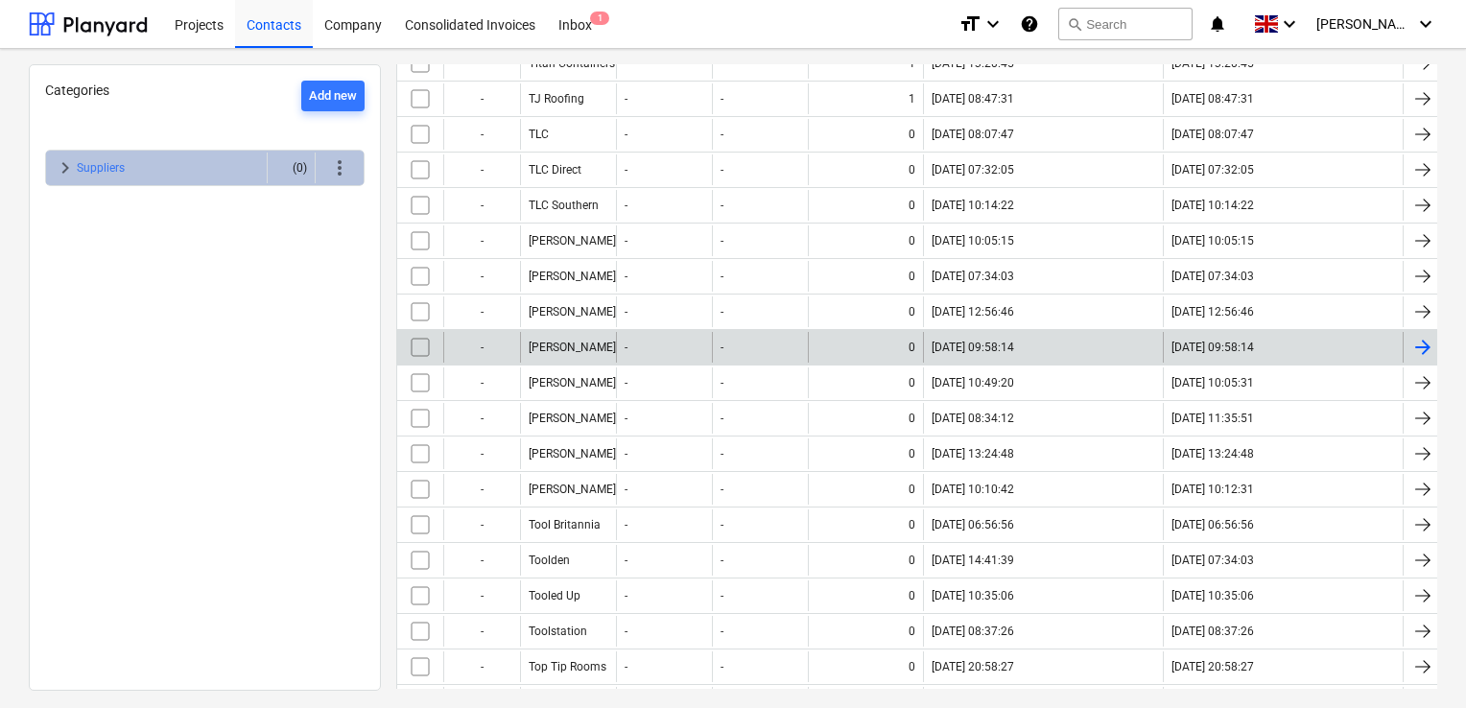
click at [568, 343] on div "Tom Shallcross" at bounding box center [568, 347] width 96 height 31
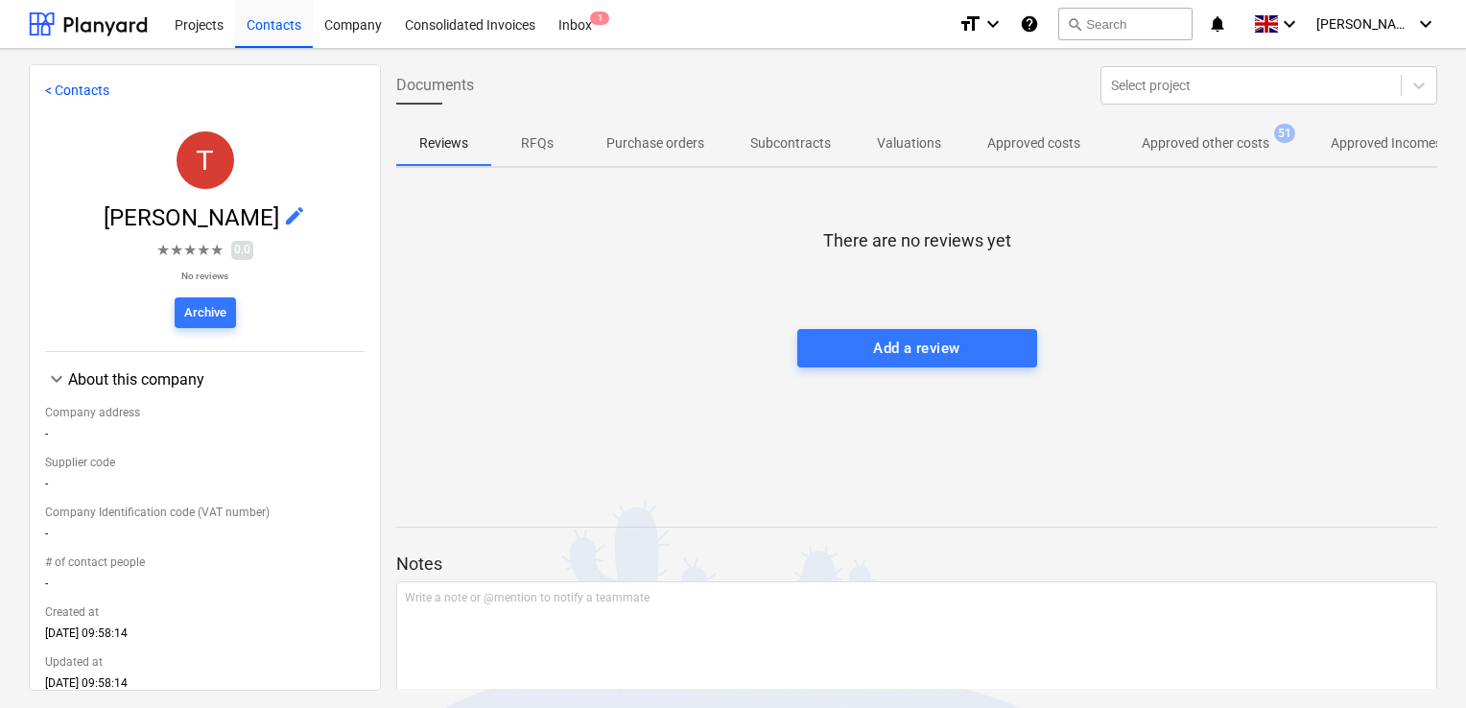
click at [1193, 154] on p "Approved other costs" at bounding box center [1206, 143] width 128 height 20
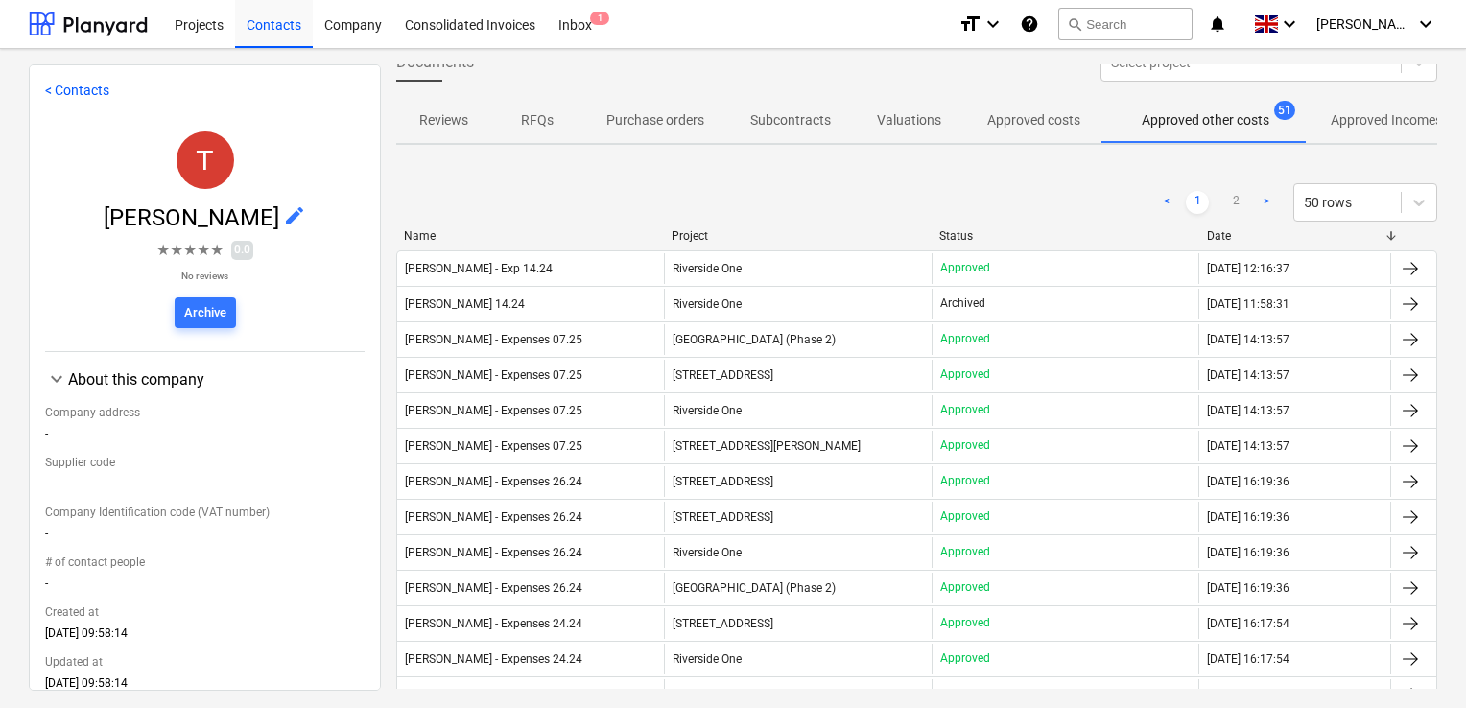
scroll to position [26, 0]
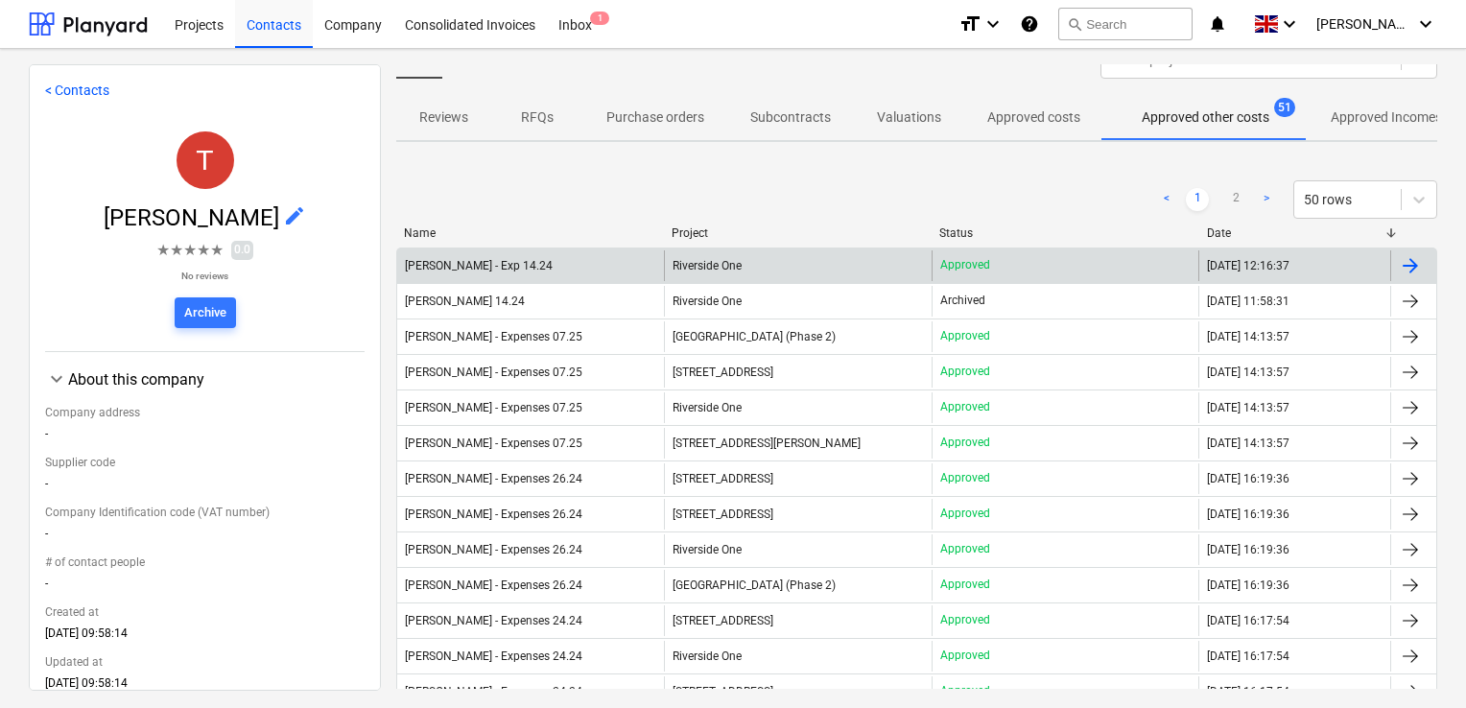
click at [1399, 263] on div at bounding box center [1410, 265] width 23 height 23
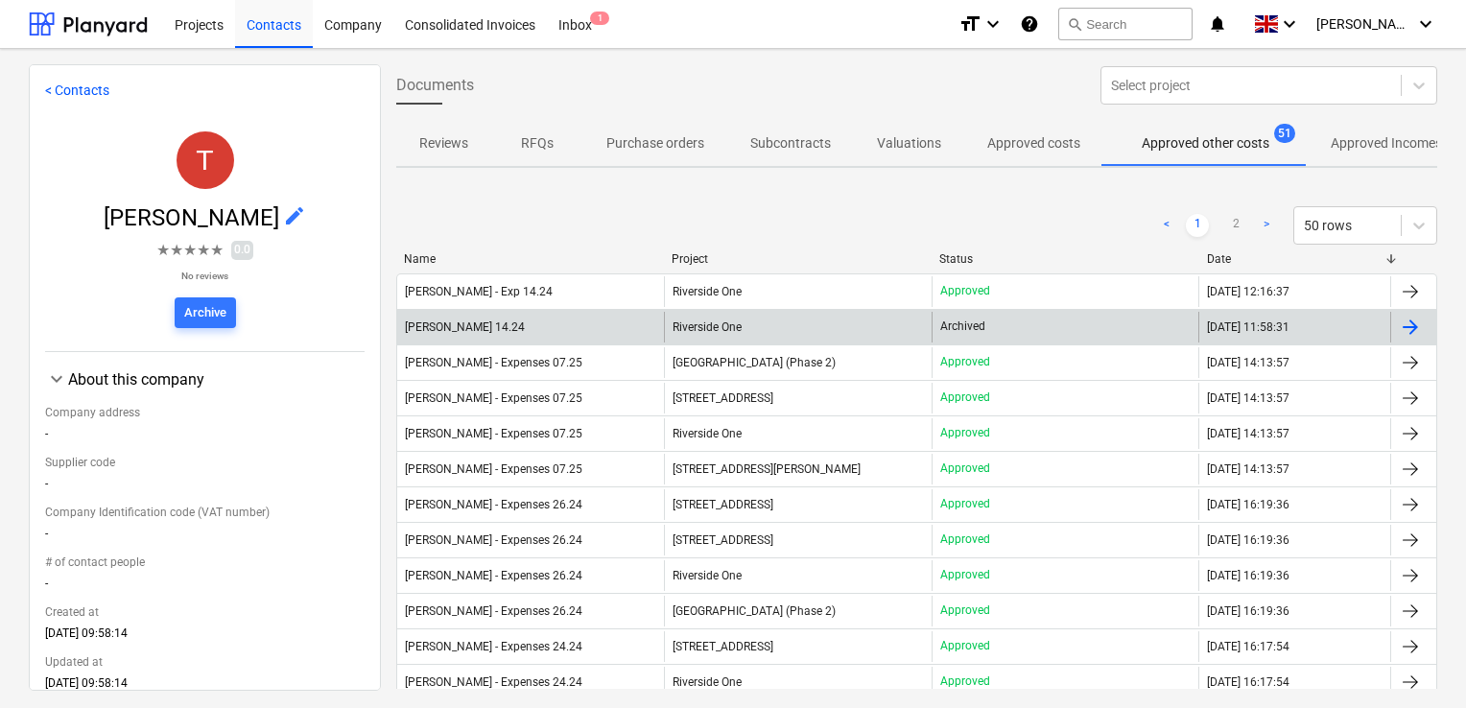
click at [1399, 332] on div at bounding box center [1410, 327] width 23 height 23
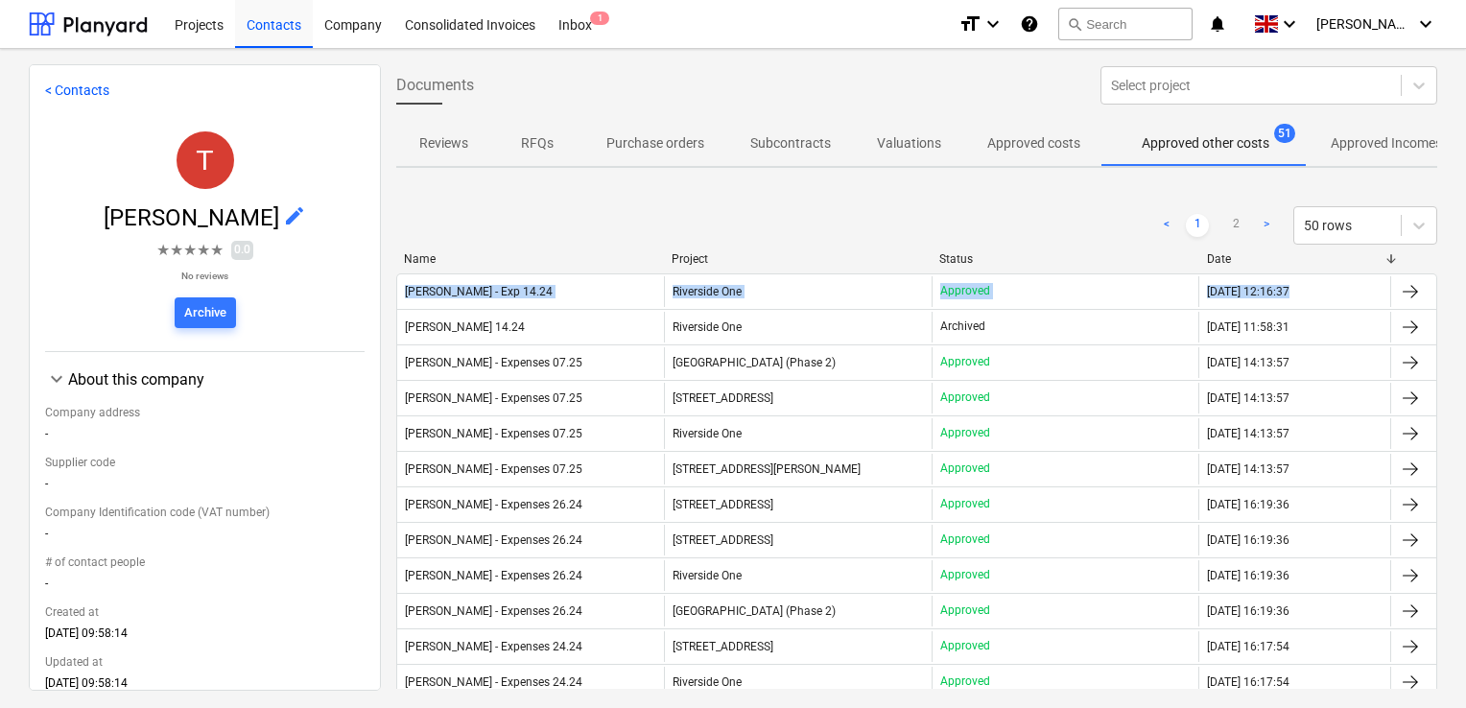
drag, startPoint x: 1444, startPoint y: 202, endPoint x: 1465, endPoint y: 298, distance: 99.2
click at [1465, 298] on div "< Contacts T Tom Shallcross edit ★ ★ ★ ★ ★ 0.0 No reviews Archive keyboard_arro…" at bounding box center [733, 378] width 1466 height 659
click at [1135, 33] on button "search Search" at bounding box center [1126, 24] width 134 height 33
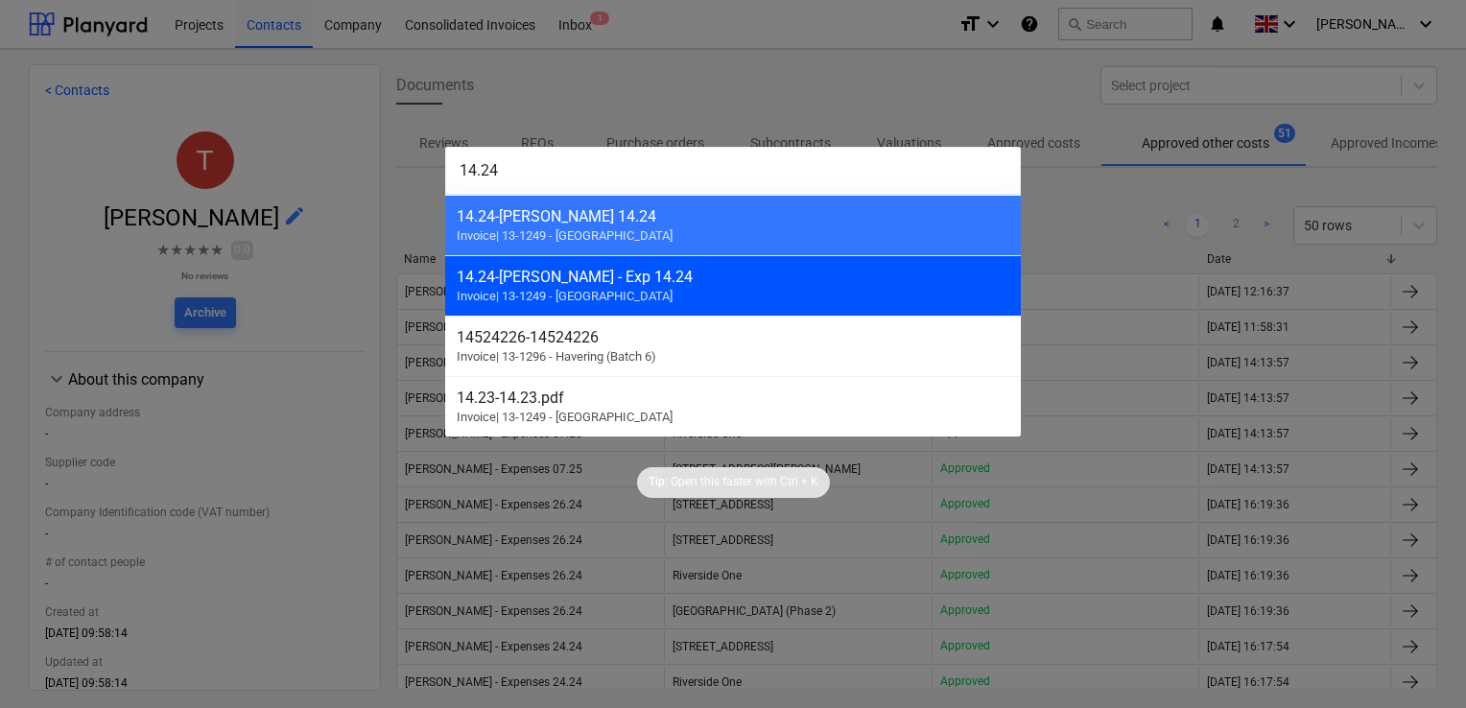
type input "14.24"
click at [678, 285] on div "14.24 - Tom Shallcross - Exp 14.24" at bounding box center [733, 277] width 553 height 18
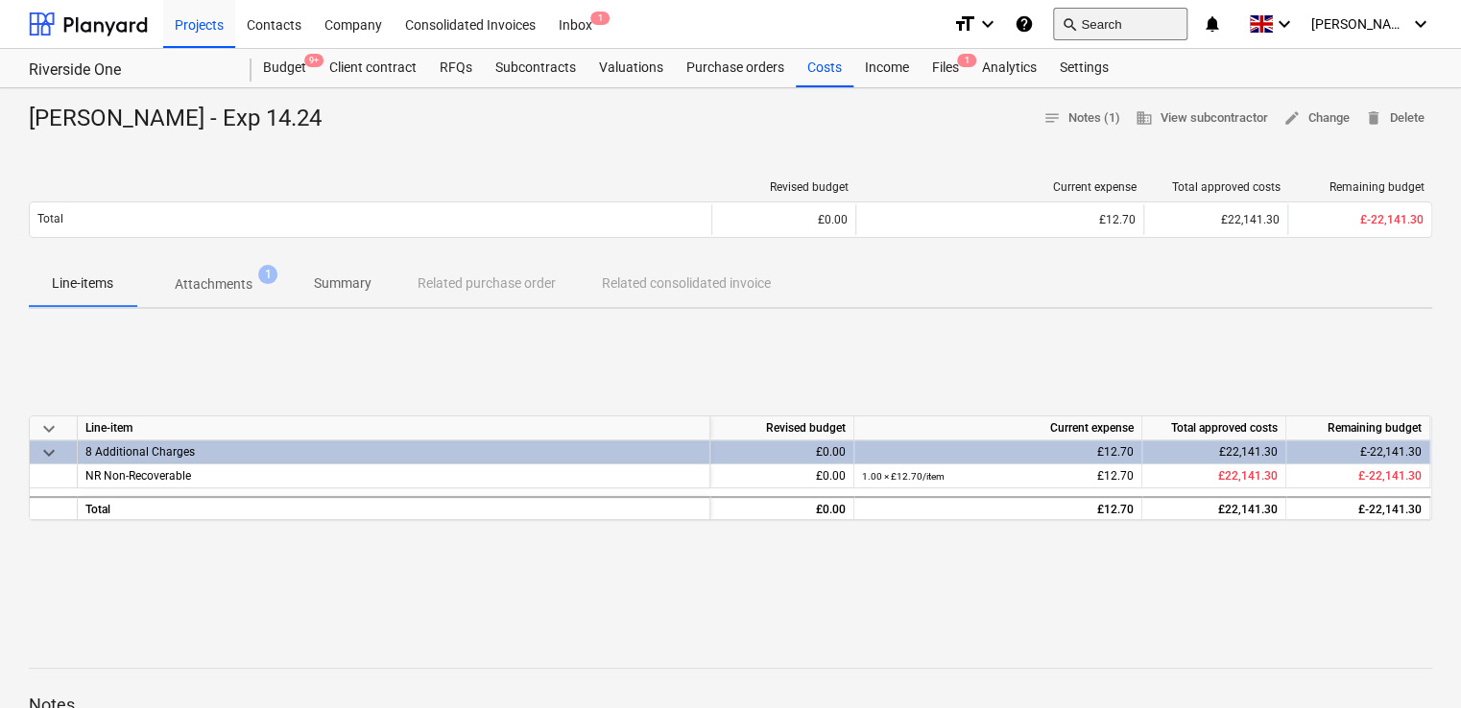
click at [1149, 32] on button "search Search" at bounding box center [1120, 24] width 134 height 33
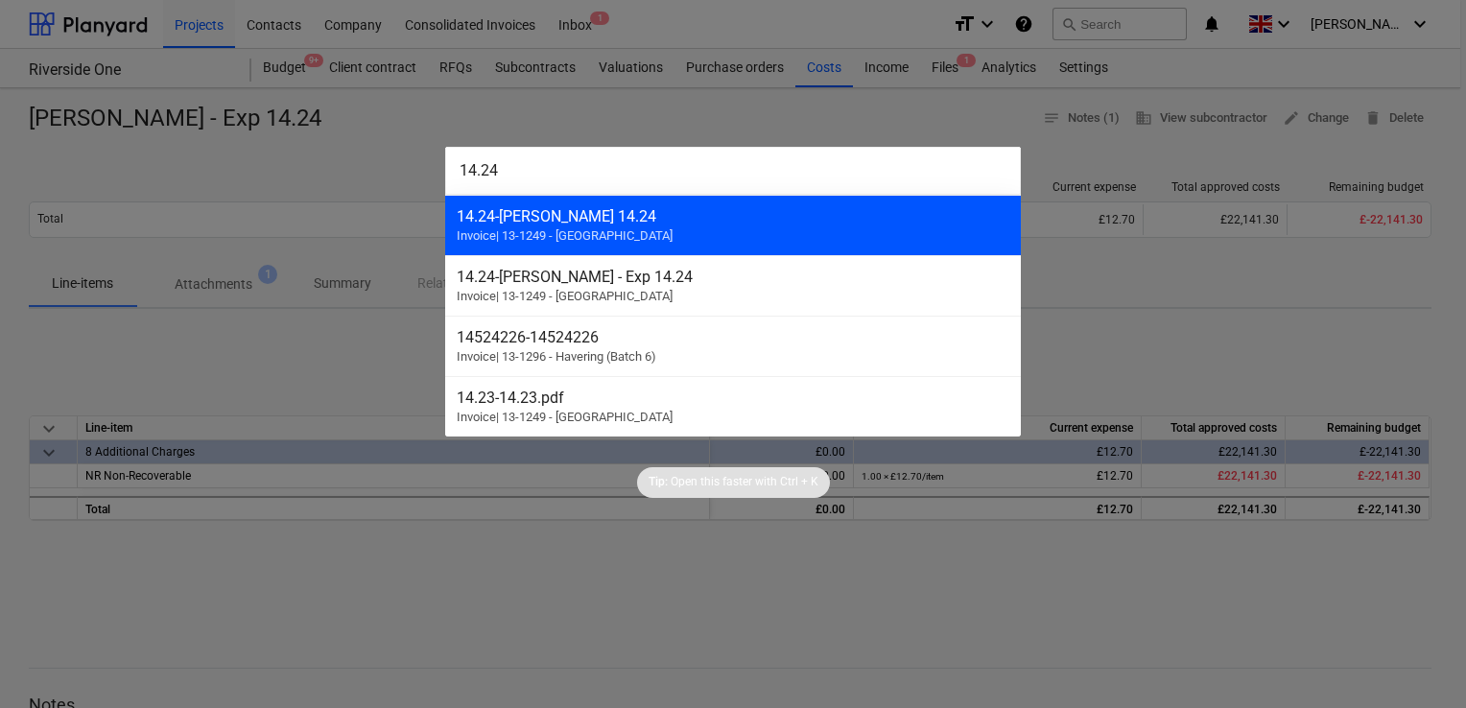
type input "14.24"
click at [579, 215] on div "14.24 - Tom 14.24" at bounding box center [733, 216] width 553 height 18
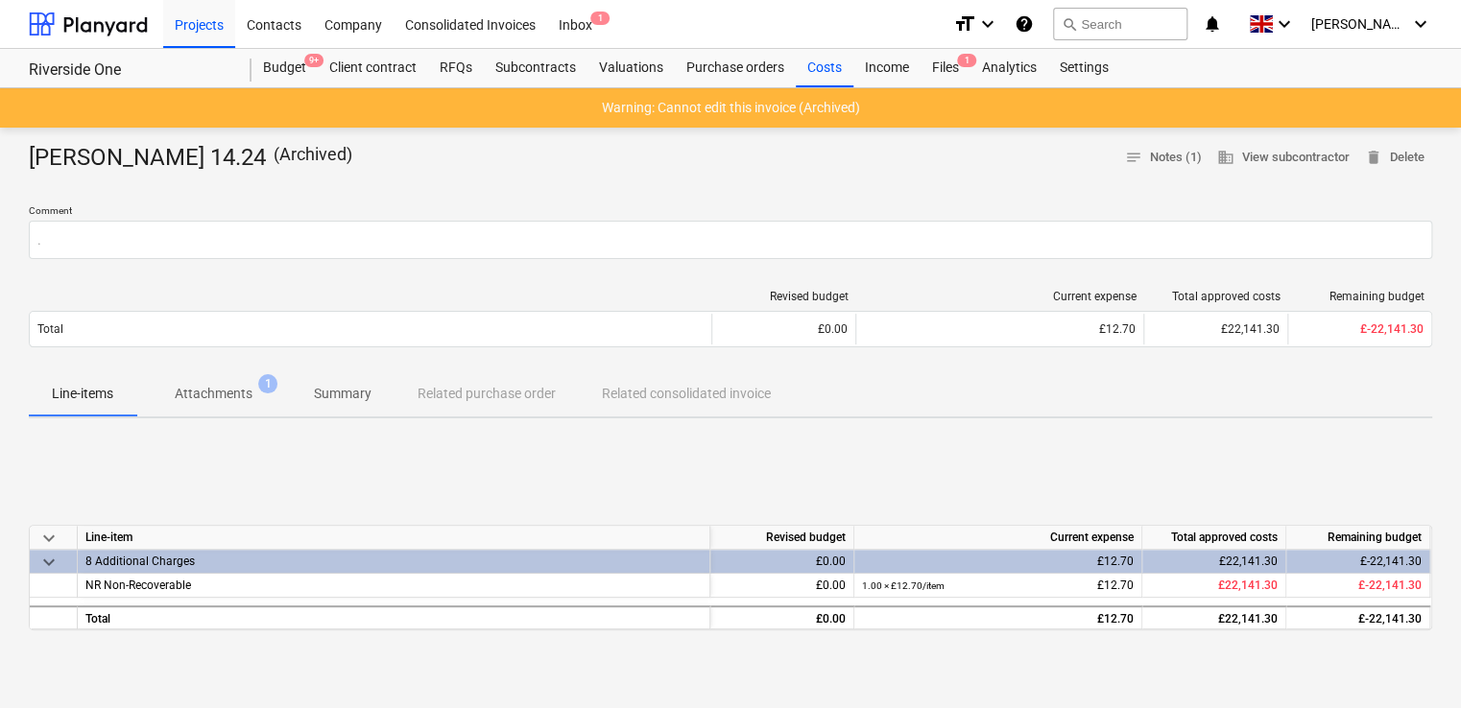
click at [579, 215] on p "Comment" at bounding box center [730, 212] width 1403 height 16
click at [1128, 30] on button "search Search" at bounding box center [1120, 24] width 134 height 33
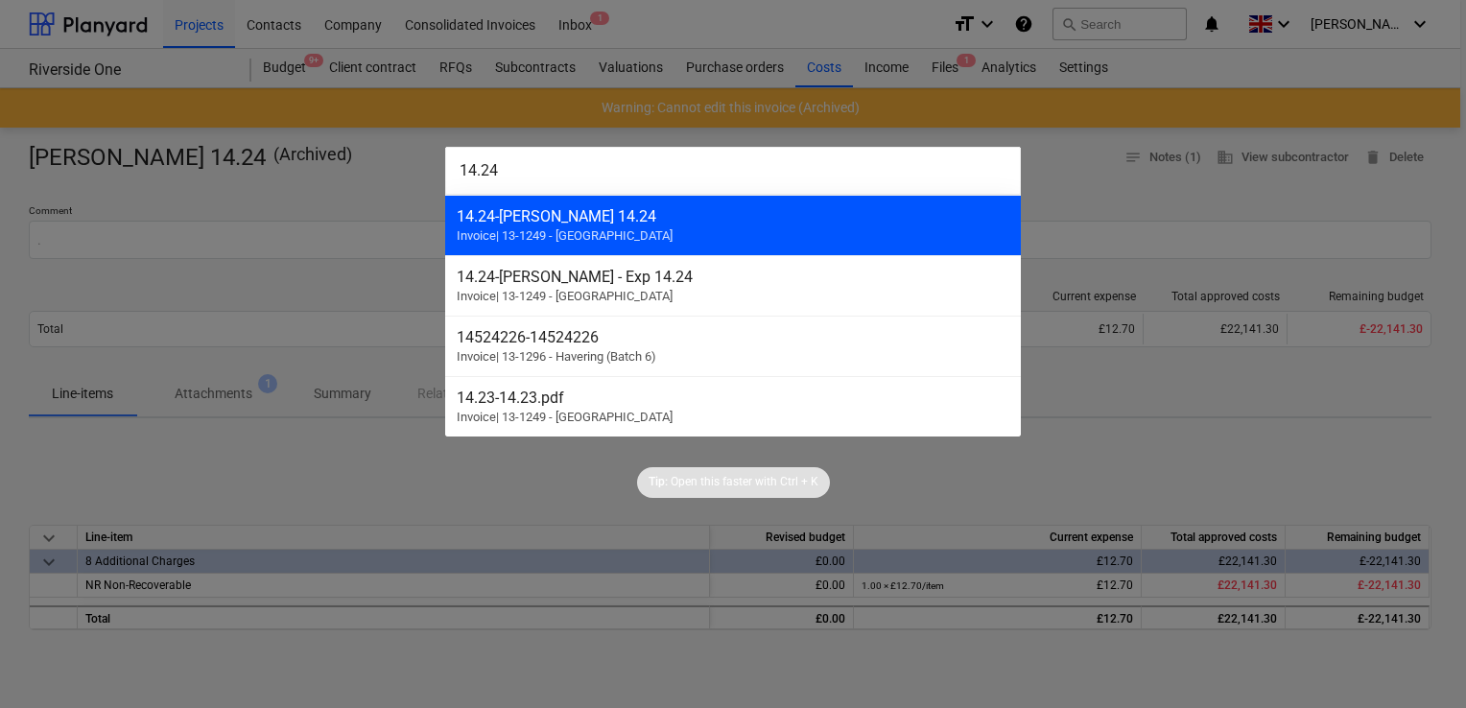
type input "14.24"
click at [570, 222] on div "14.24 - Tom 14.24" at bounding box center [733, 216] width 553 height 18
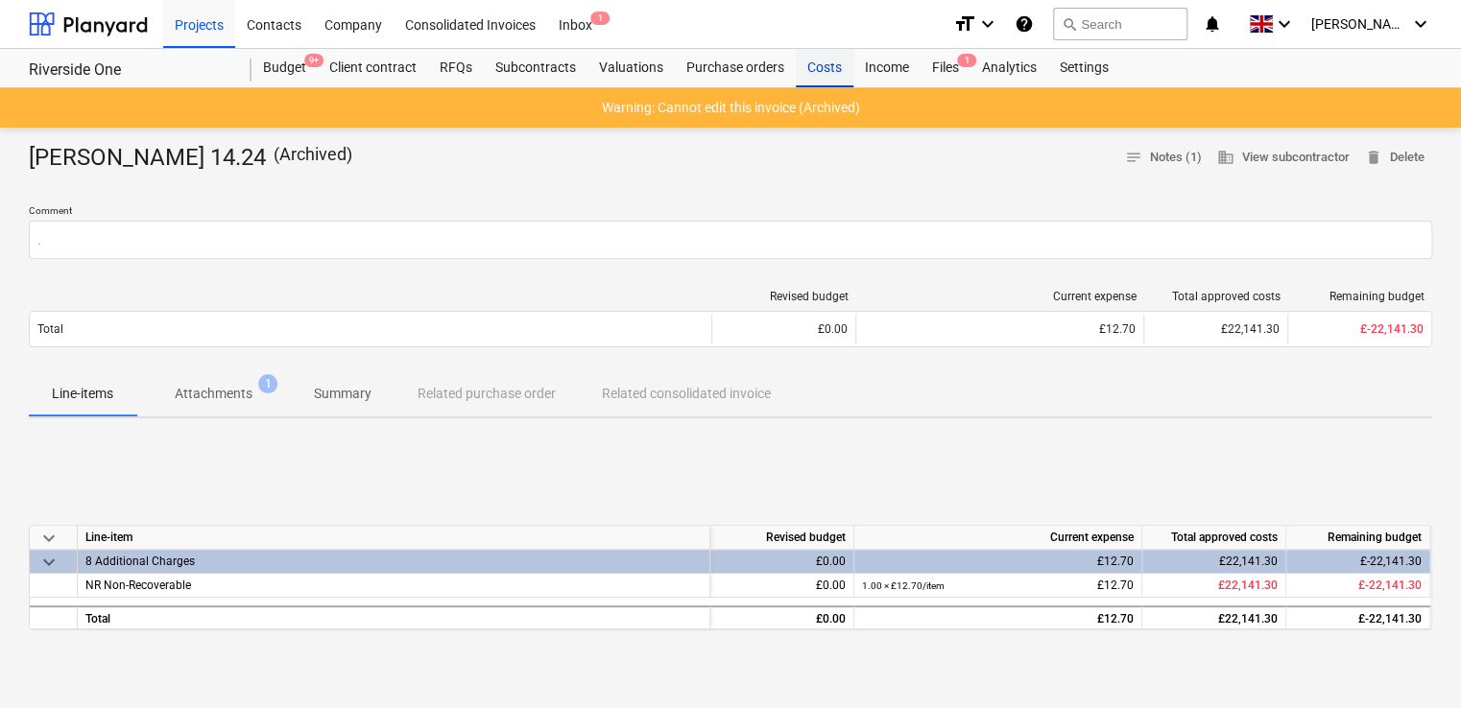
click at [825, 60] on div "Costs" at bounding box center [825, 68] width 58 height 38
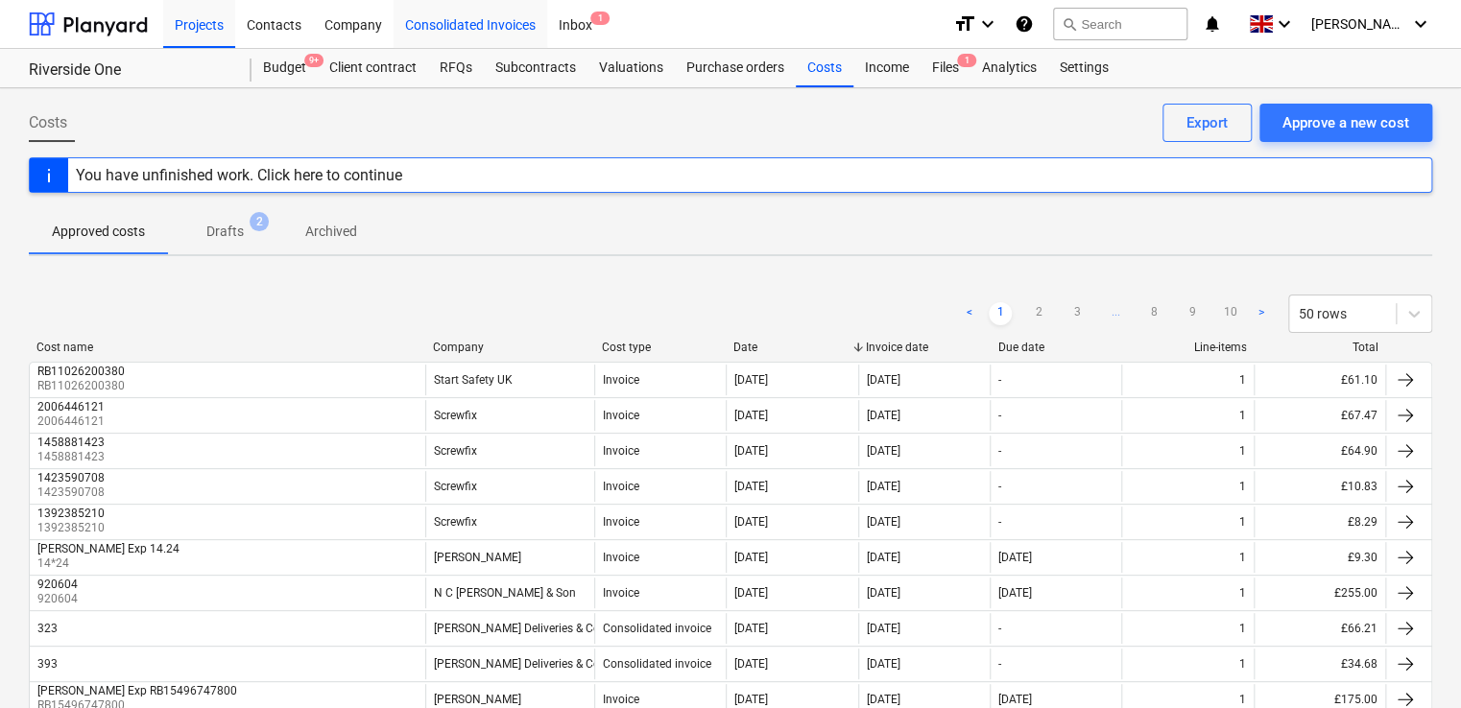
click at [458, 31] on div "Consolidated Invoices" at bounding box center [470, 23] width 154 height 49
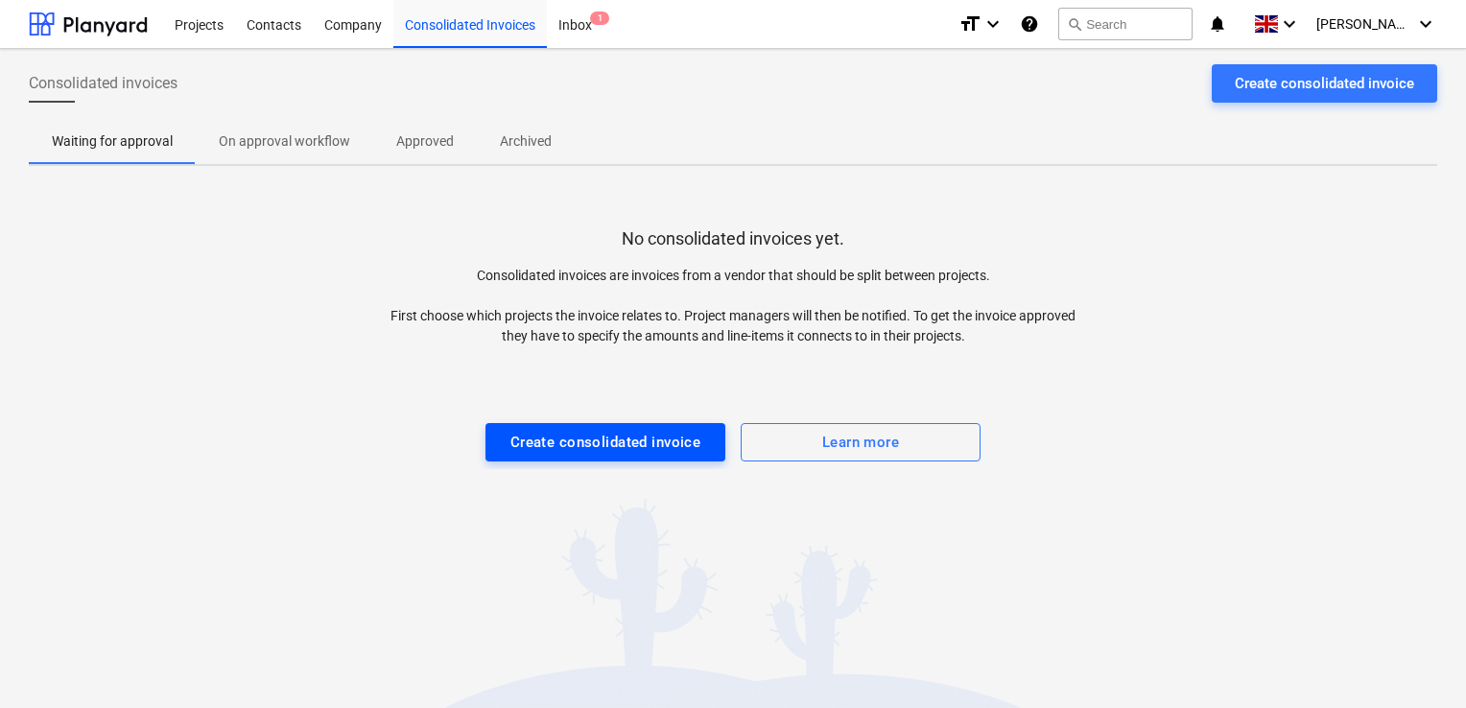
click at [569, 437] on div "Create consolidated invoice" at bounding box center [606, 442] width 191 height 25
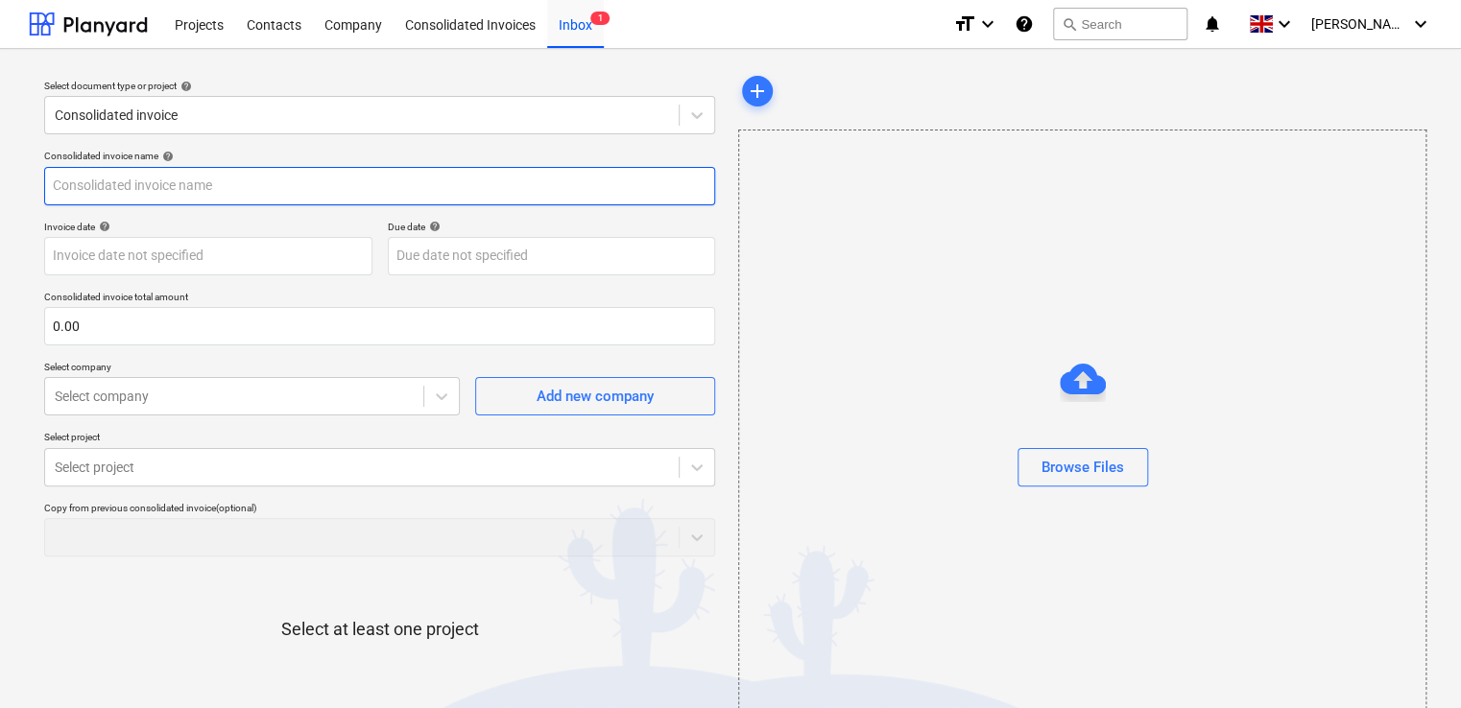
click at [304, 188] on input "text" at bounding box center [379, 186] width 671 height 38
type input "tom"
click at [246, 150] on div "Consolidated invoice name help" at bounding box center [379, 156] width 671 height 12
click at [150, 176] on input "tom" at bounding box center [379, 186] width 671 height 38
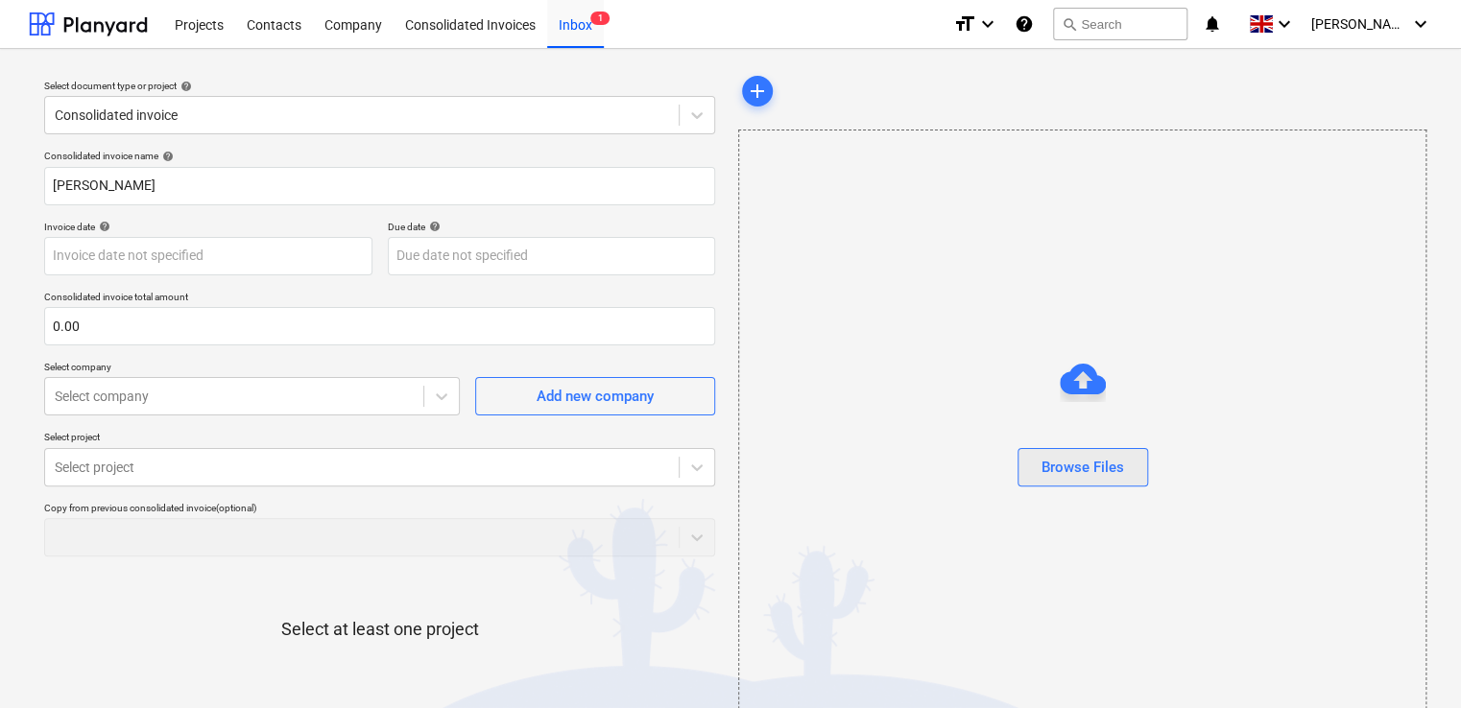
click at [1027, 486] on button "Browse Files" at bounding box center [1082, 467] width 131 height 38
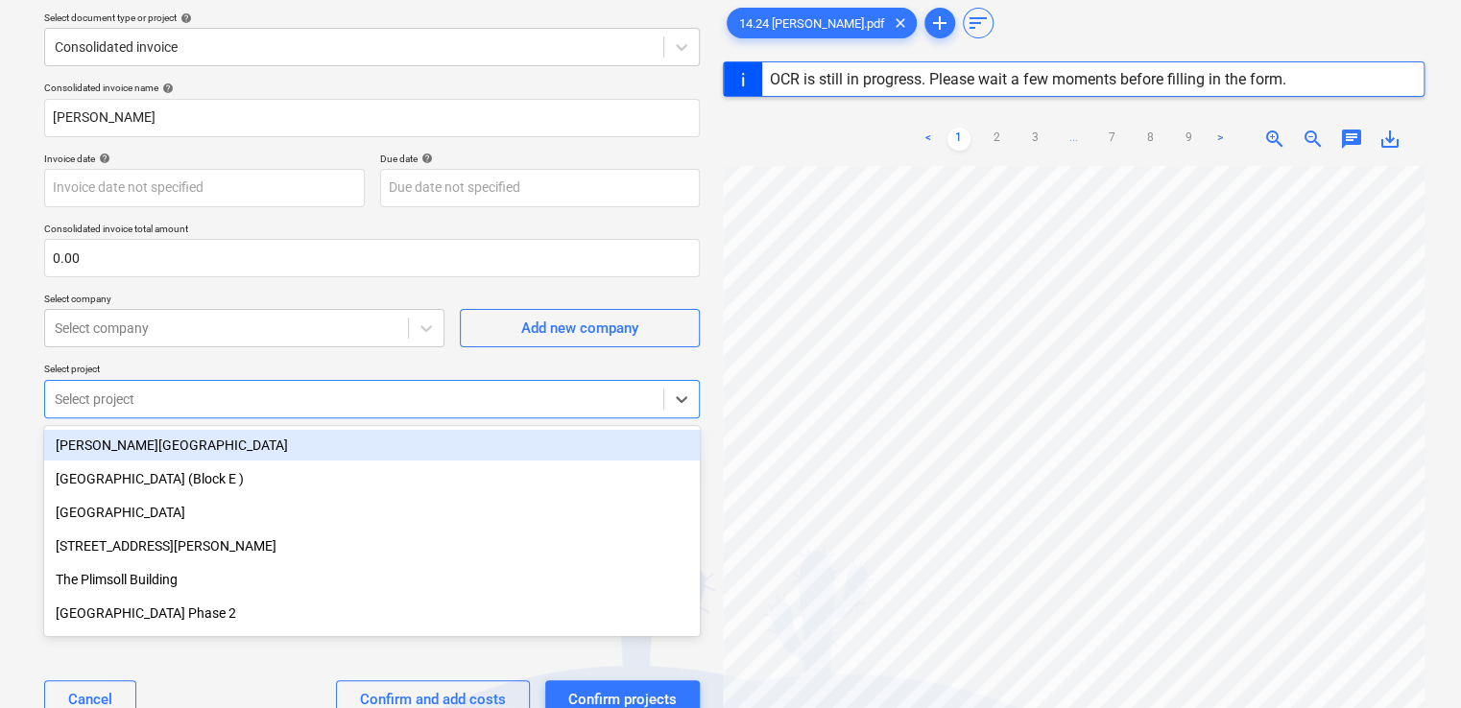
click at [153, 463] on body "Projects Contacts Company Consolidated Invoices Inbox 2 format_size keyboard_ar…" at bounding box center [730, 286] width 1461 height 708
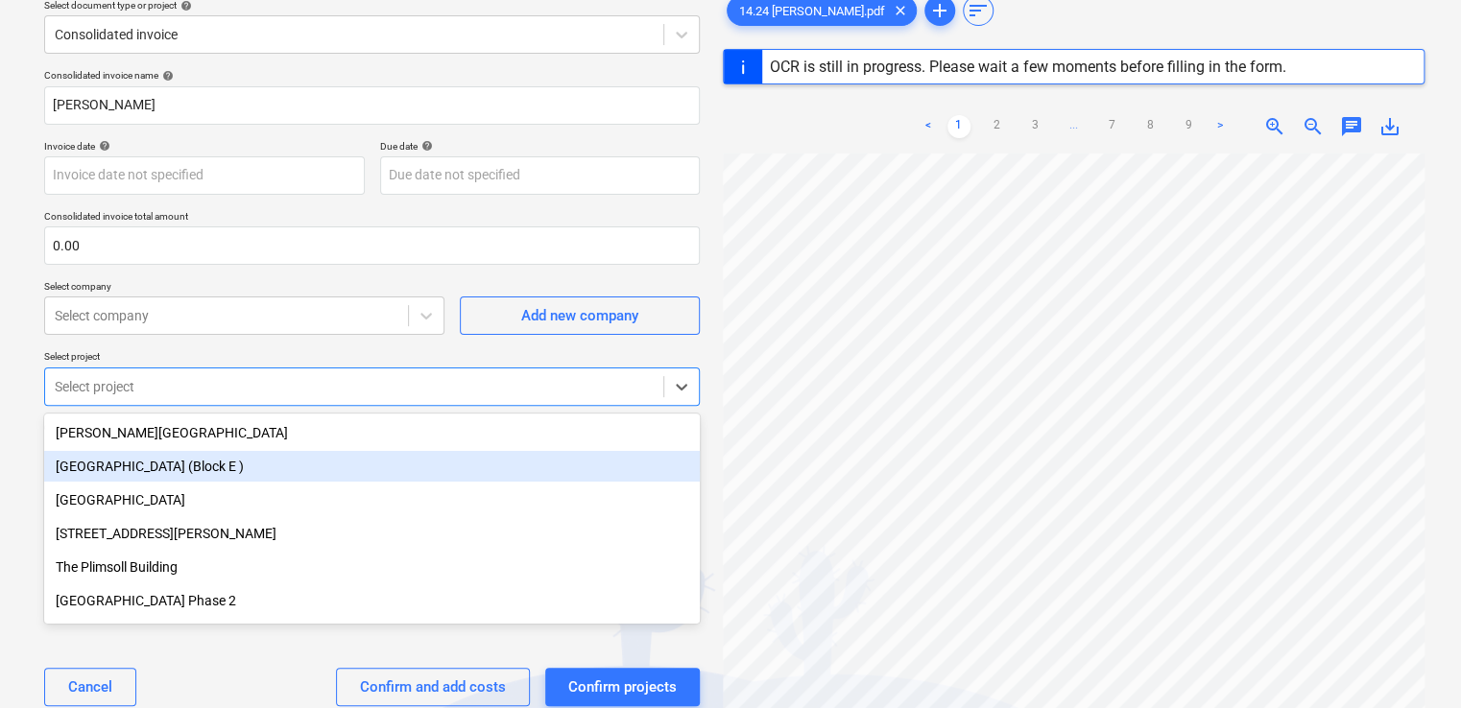
scroll to position [84, 0]
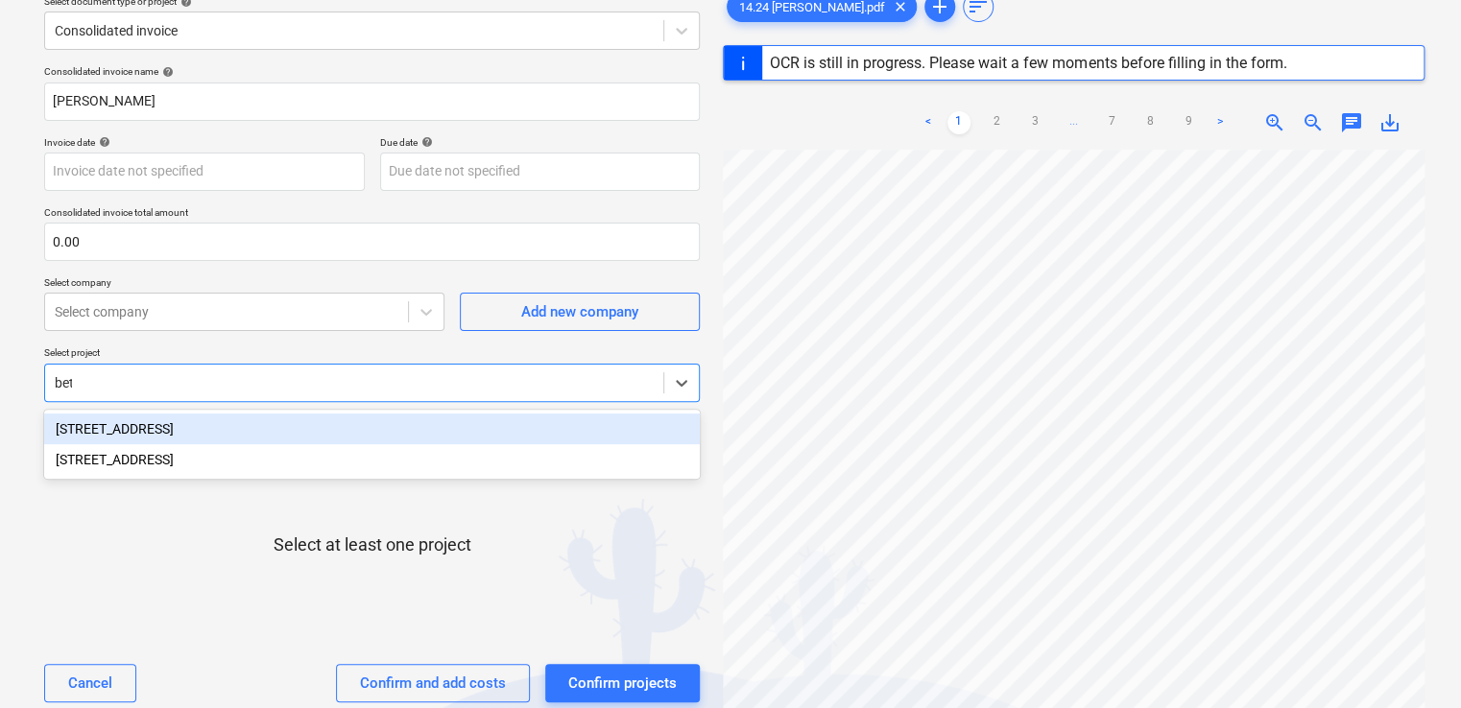
type input "beth"
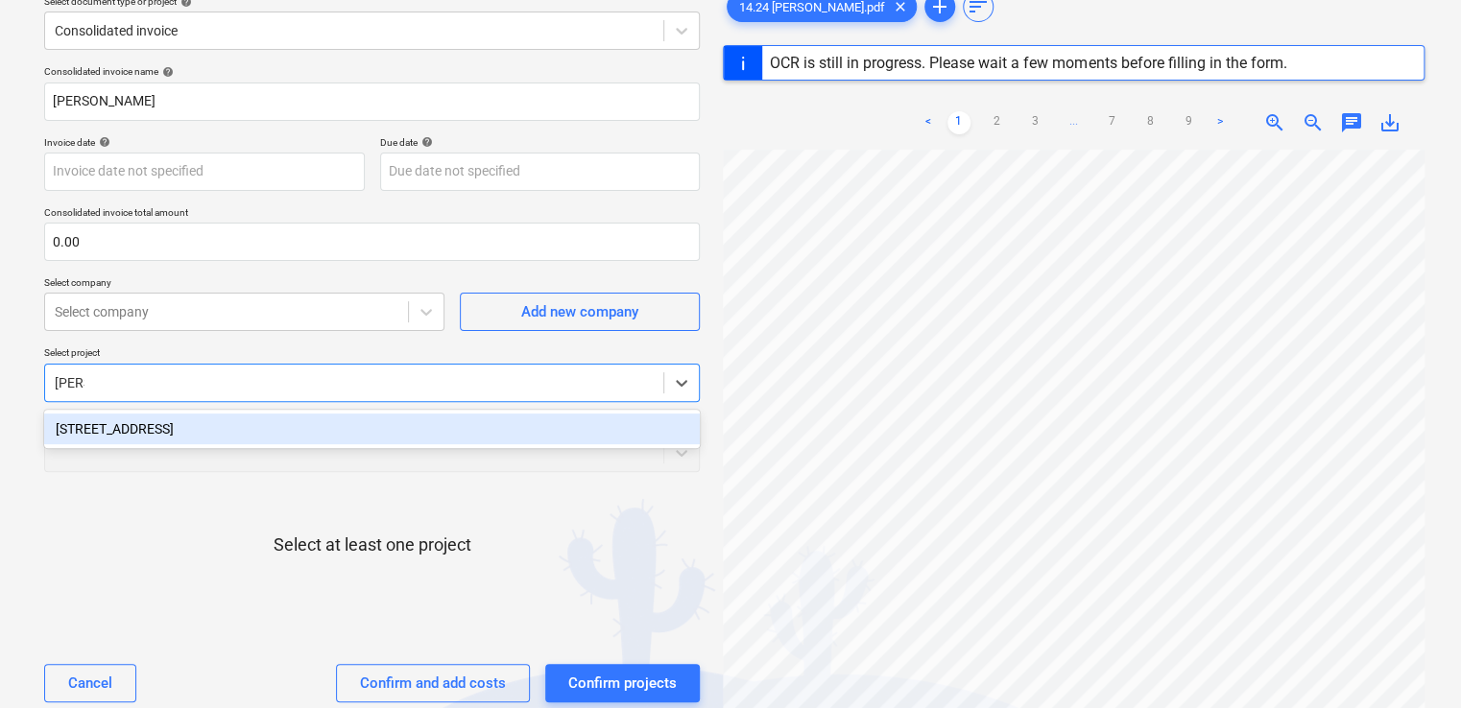
click at [132, 424] on div "[STREET_ADDRESS]" at bounding box center [371, 429] width 655 height 31
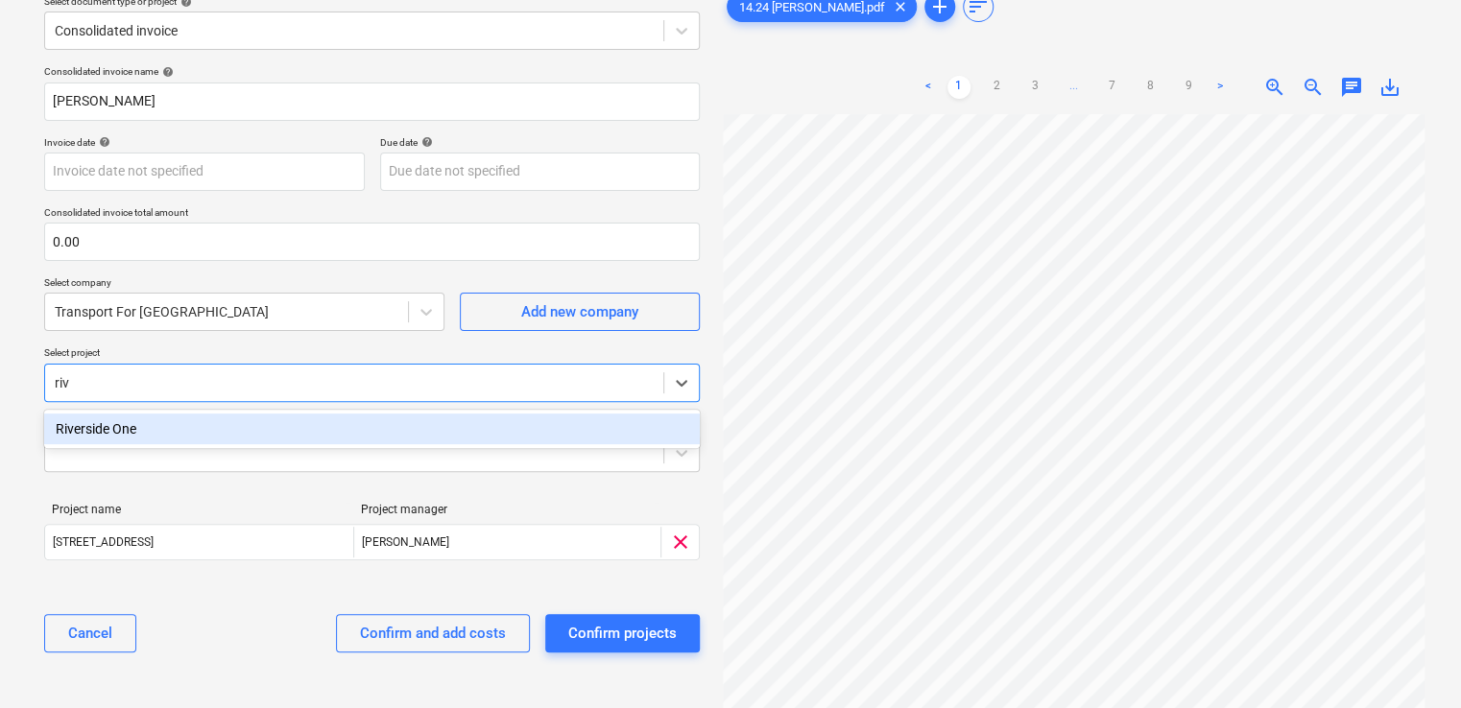
type input "rive"
click at [115, 427] on div "Riverside One" at bounding box center [371, 429] width 655 height 31
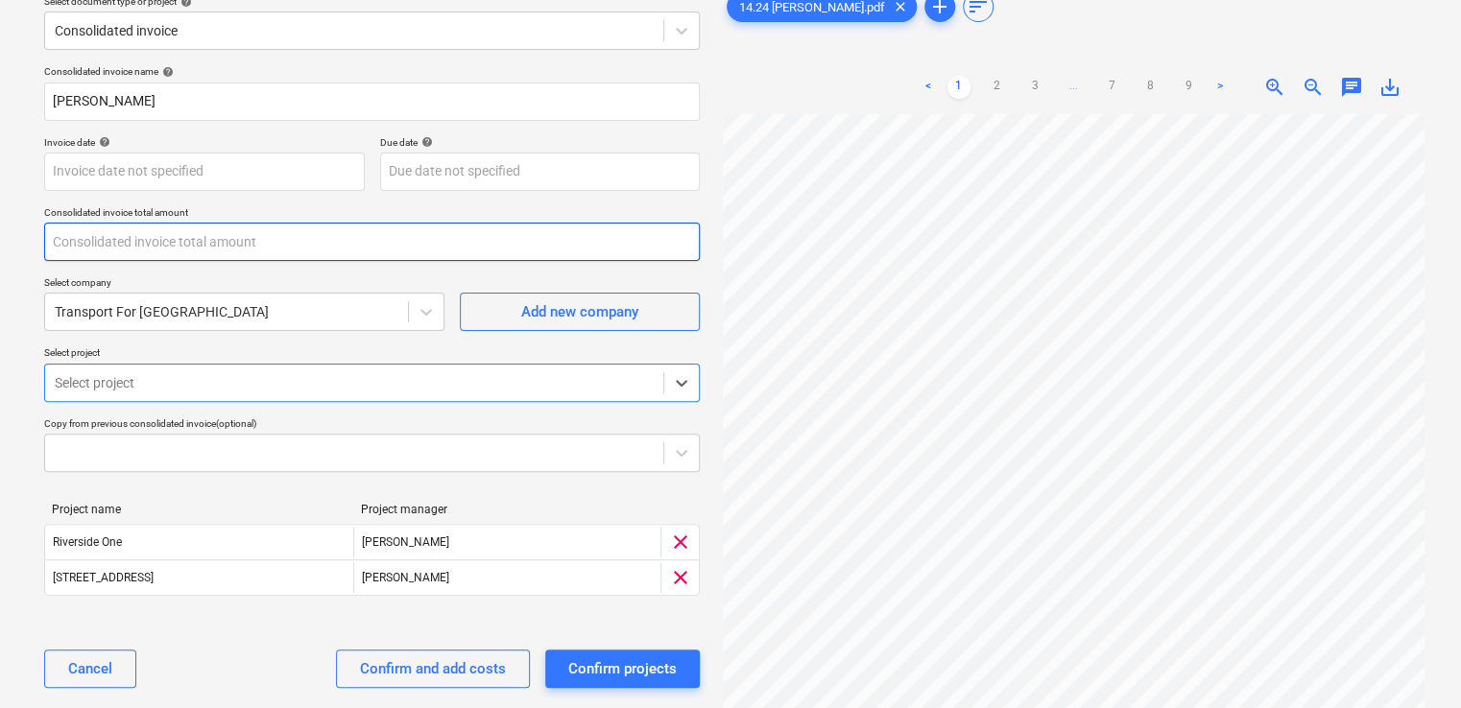
click at [144, 240] on input "text" at bounding box center [371, 242] width 655 height 38
type input "161.04"
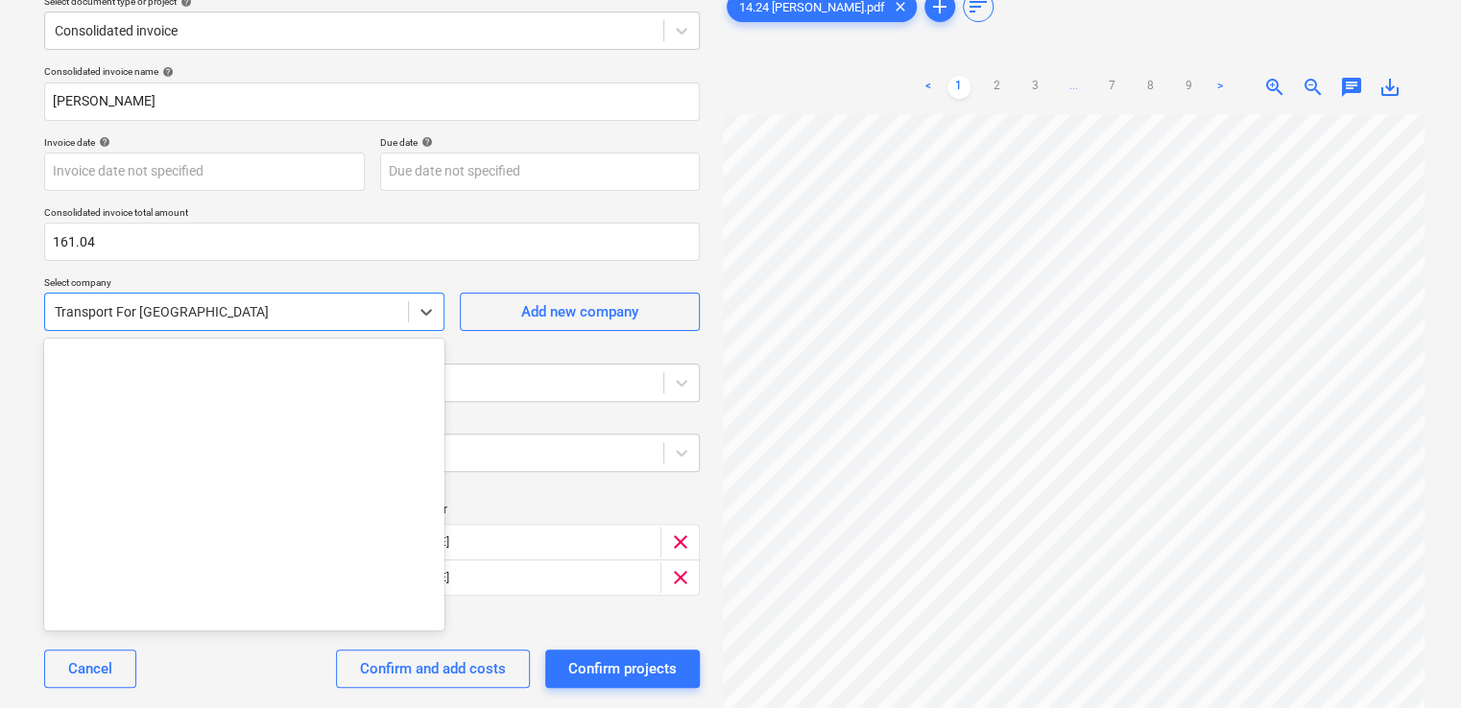
click at [157, 297] on div "Transport For London" at bounding box center [244, 312] width 400 height 38
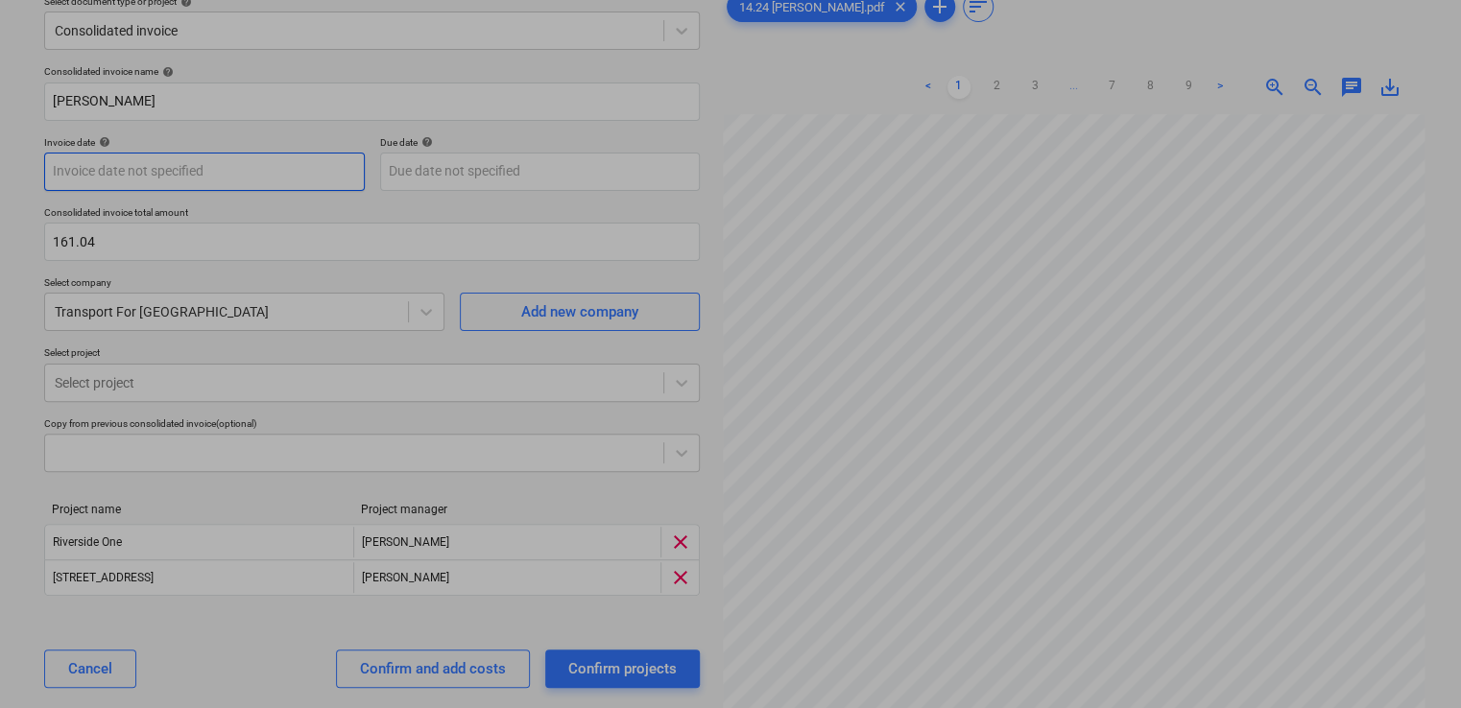
click at [216, 165] on body "Projects Contacts Company Consolidated Invoices Inbox 2 format_size keyboard_ar…" at bounding box center [730, 270] width 1461 height 708
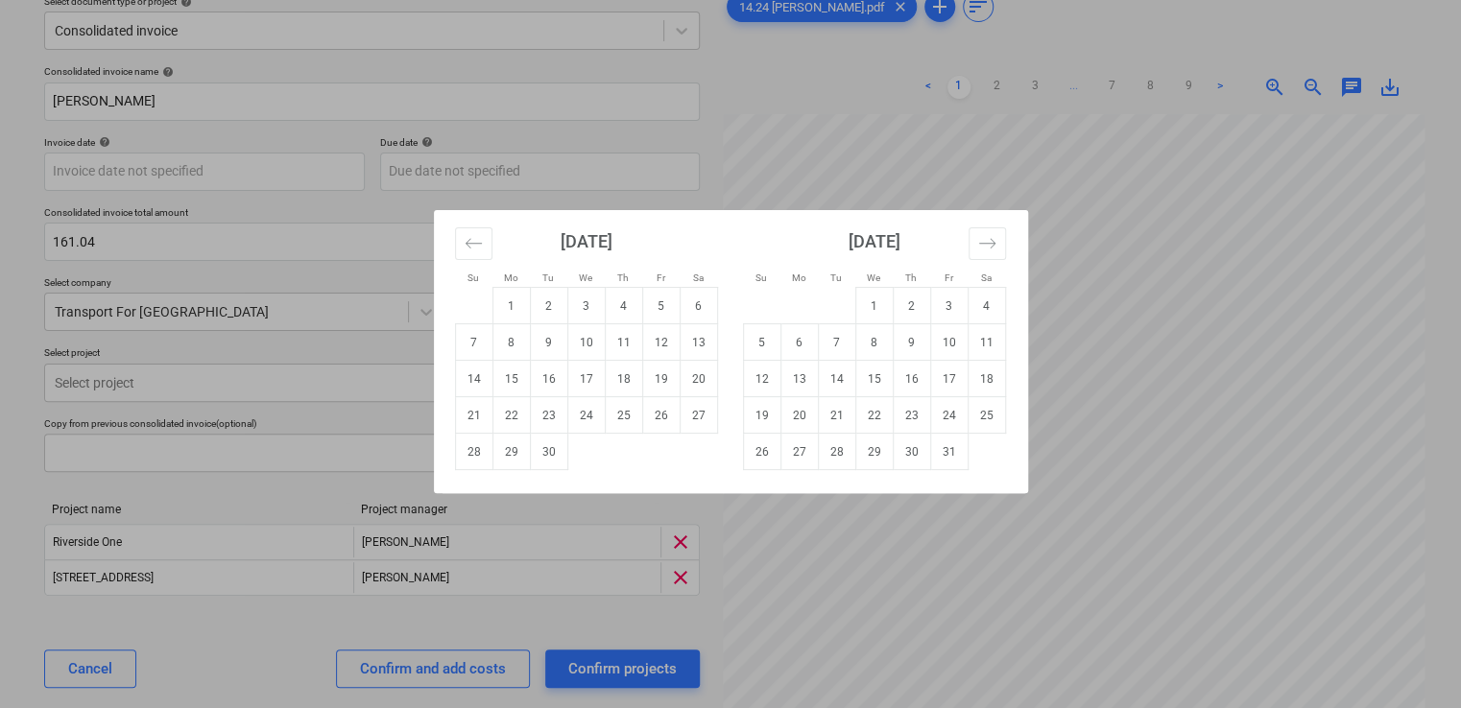
click at [227, 94] on div "Su Mo Tu We Th Fr Sa Su Mo Tu We Th Fr Sa August 2025 1 2 3 4 5 6 7 8 9 10 11 1…" at bounding box center [730, 354] width 1461 height 708
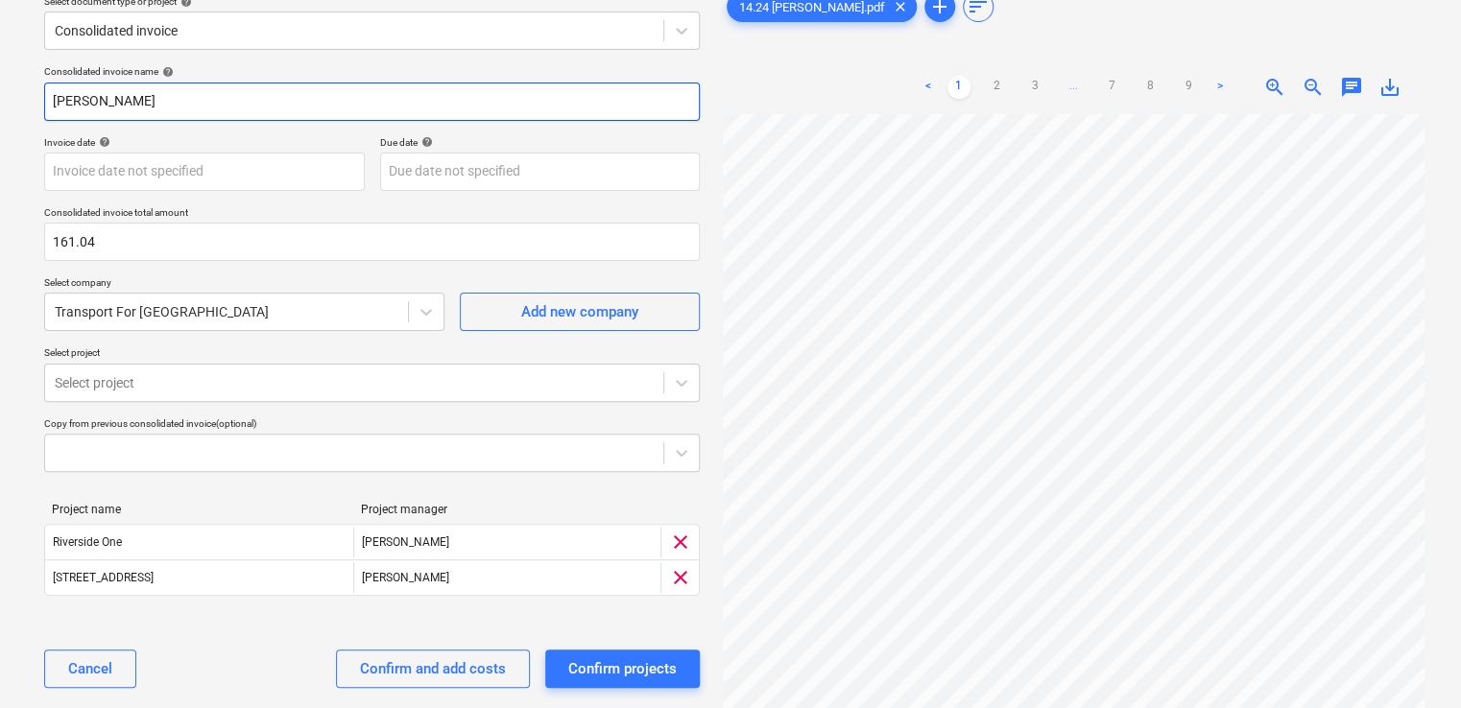
click at [184, 109] on input "tom" at bounding box center [371, 102] width 655 height 38
type input "t"
type input "14.24"
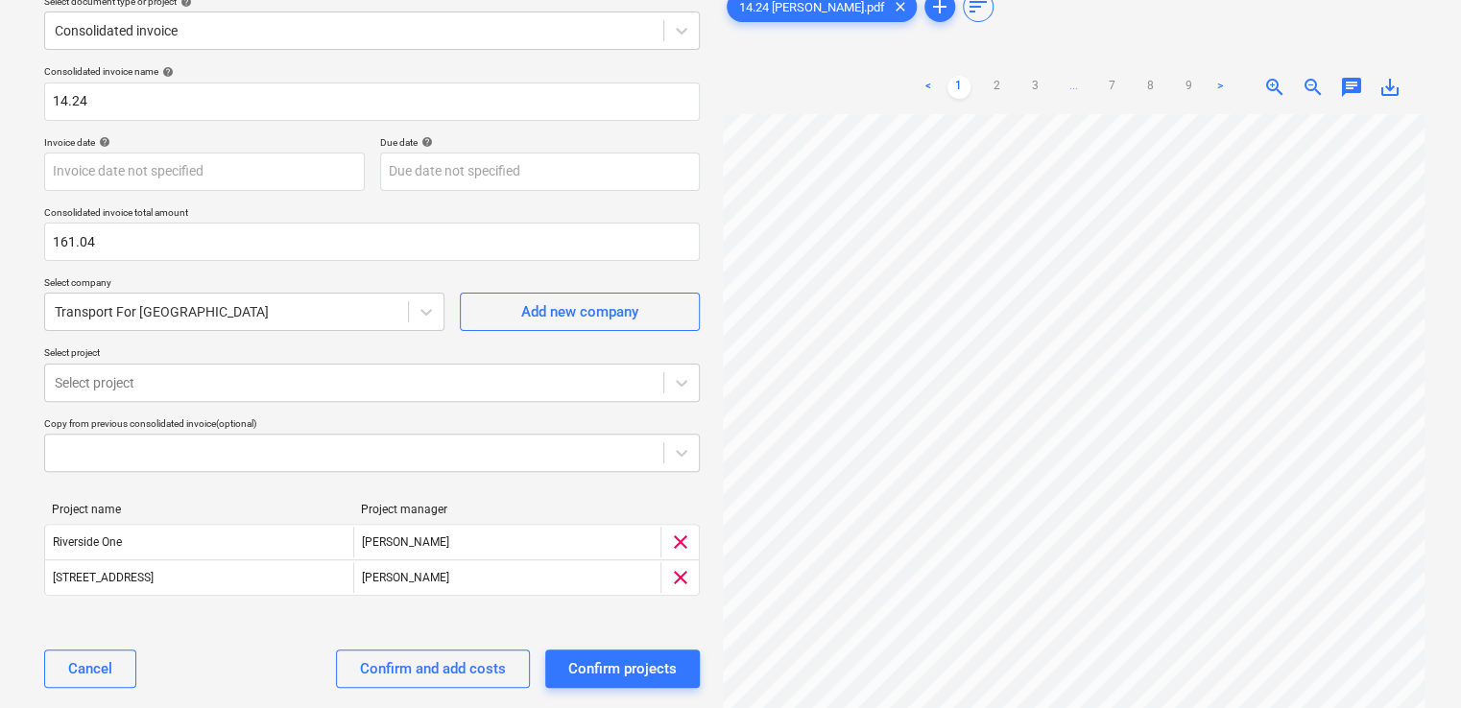
click at [230, 68] on div "Consolidated invoice name help" at bounding box center [371, 71] width 655 height 12
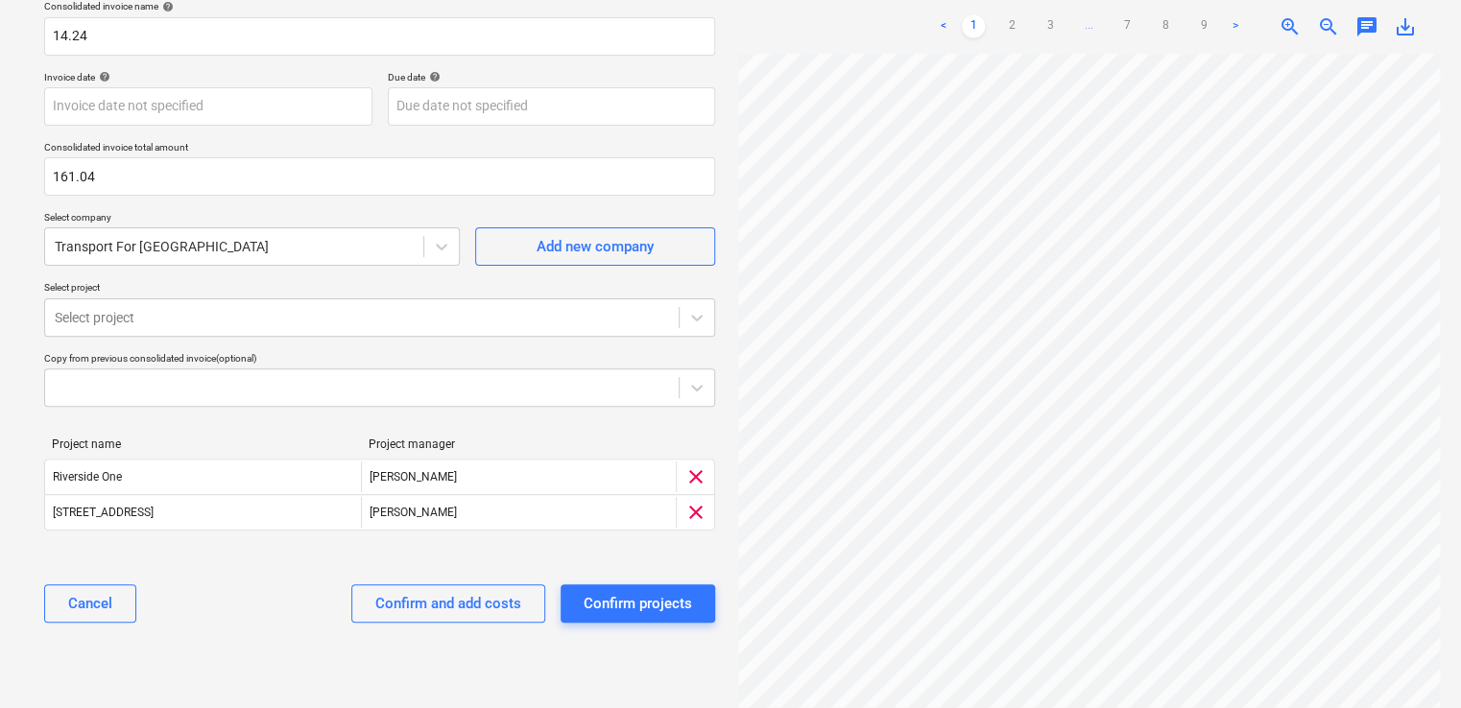
scroll to position [168, 0]
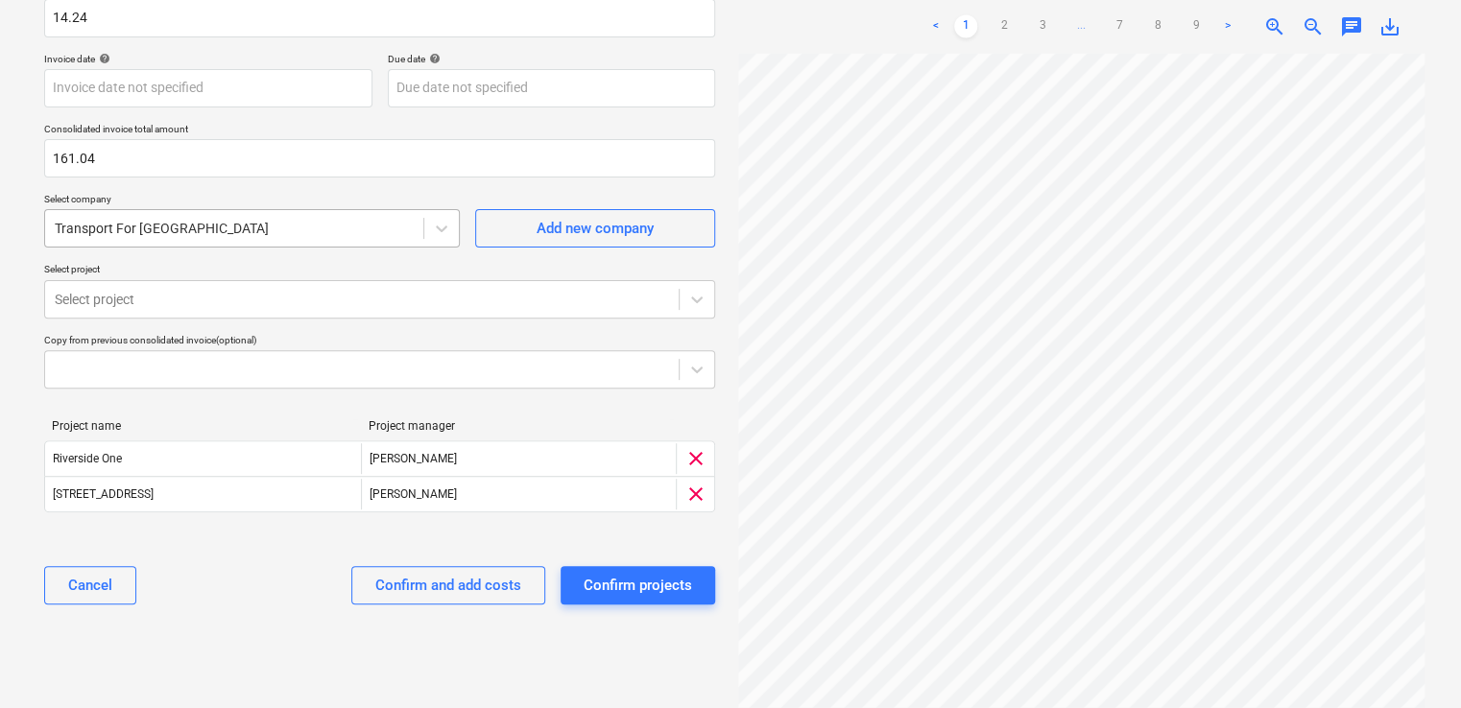
click at [392, 244] on div "Transport For London" at bounding box center [252, 228] width 416 height 38
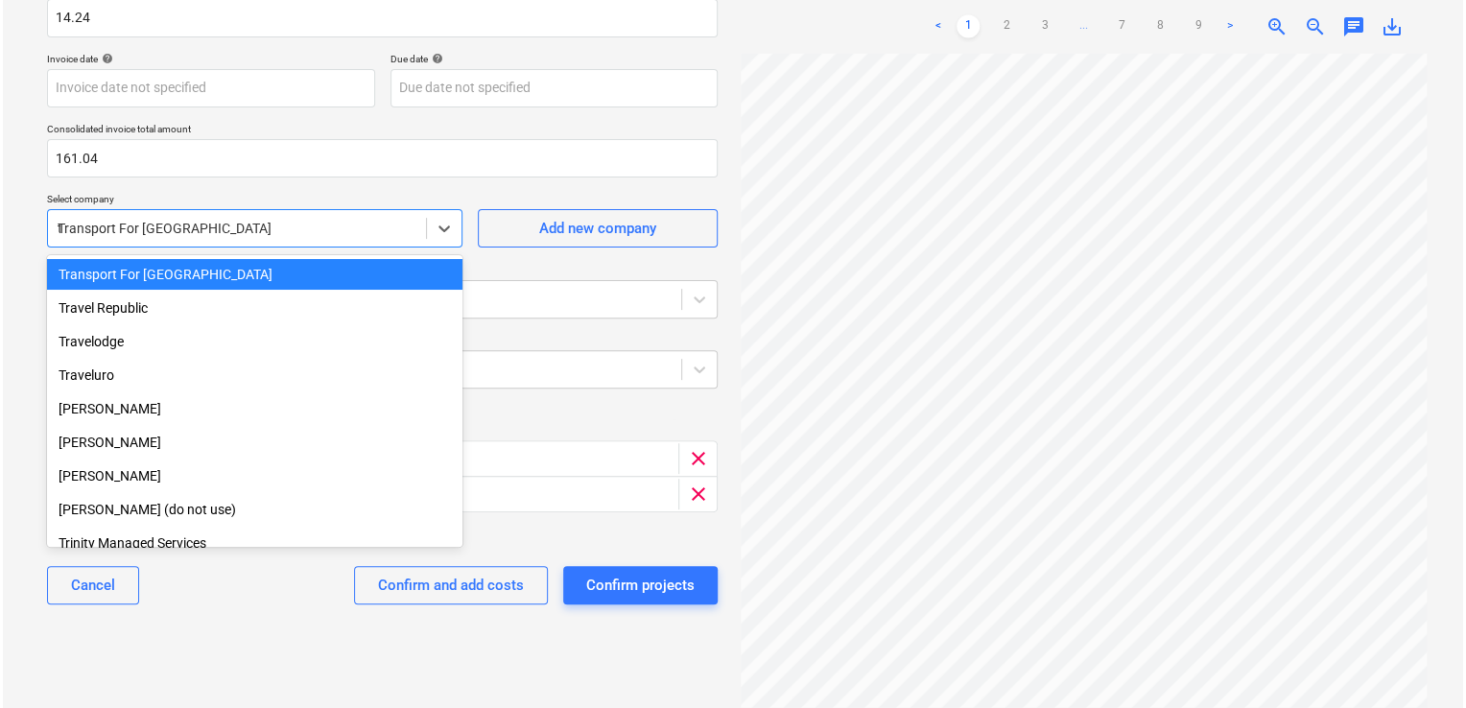
scroll to position [26281, 0]
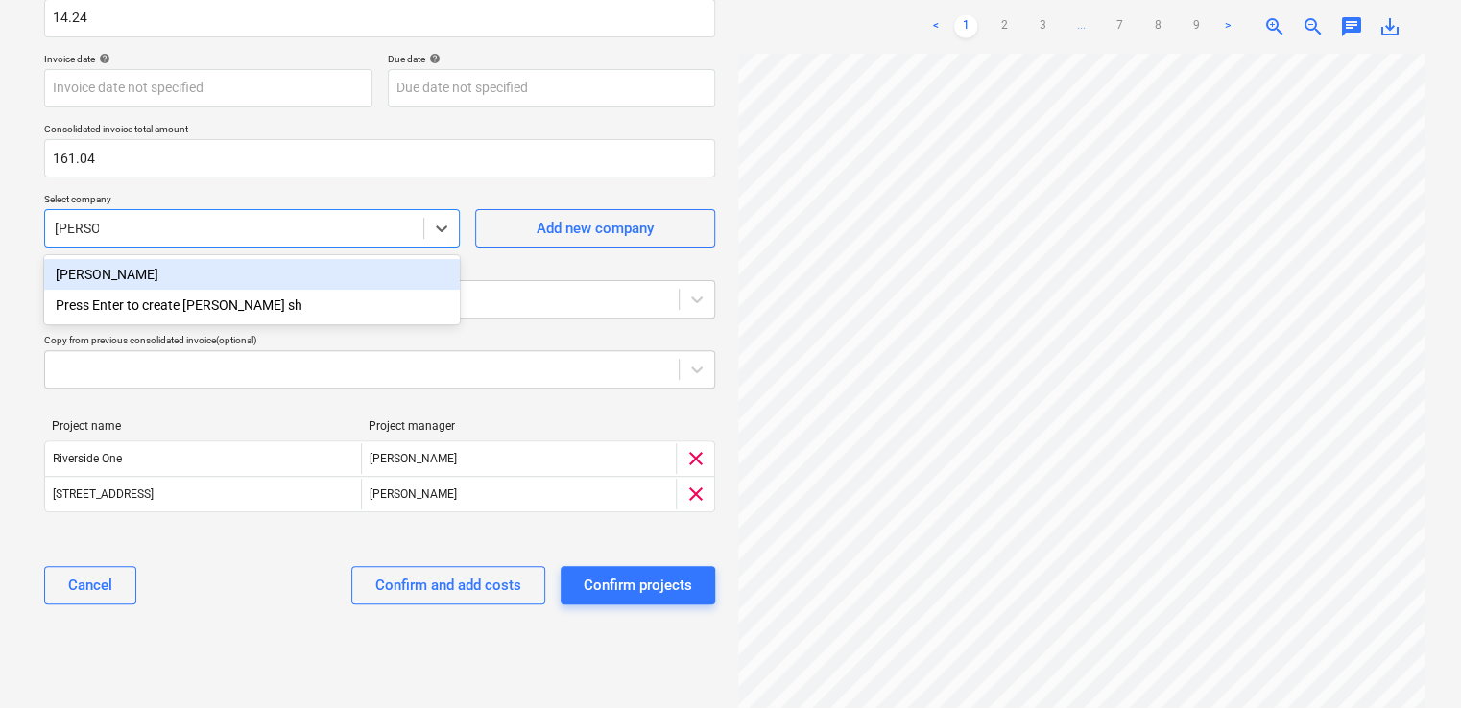
type input "tom sha"
click at [215, 275] on div "Tom Shallcross" at bounding box center [252, 274] width 416 height 31
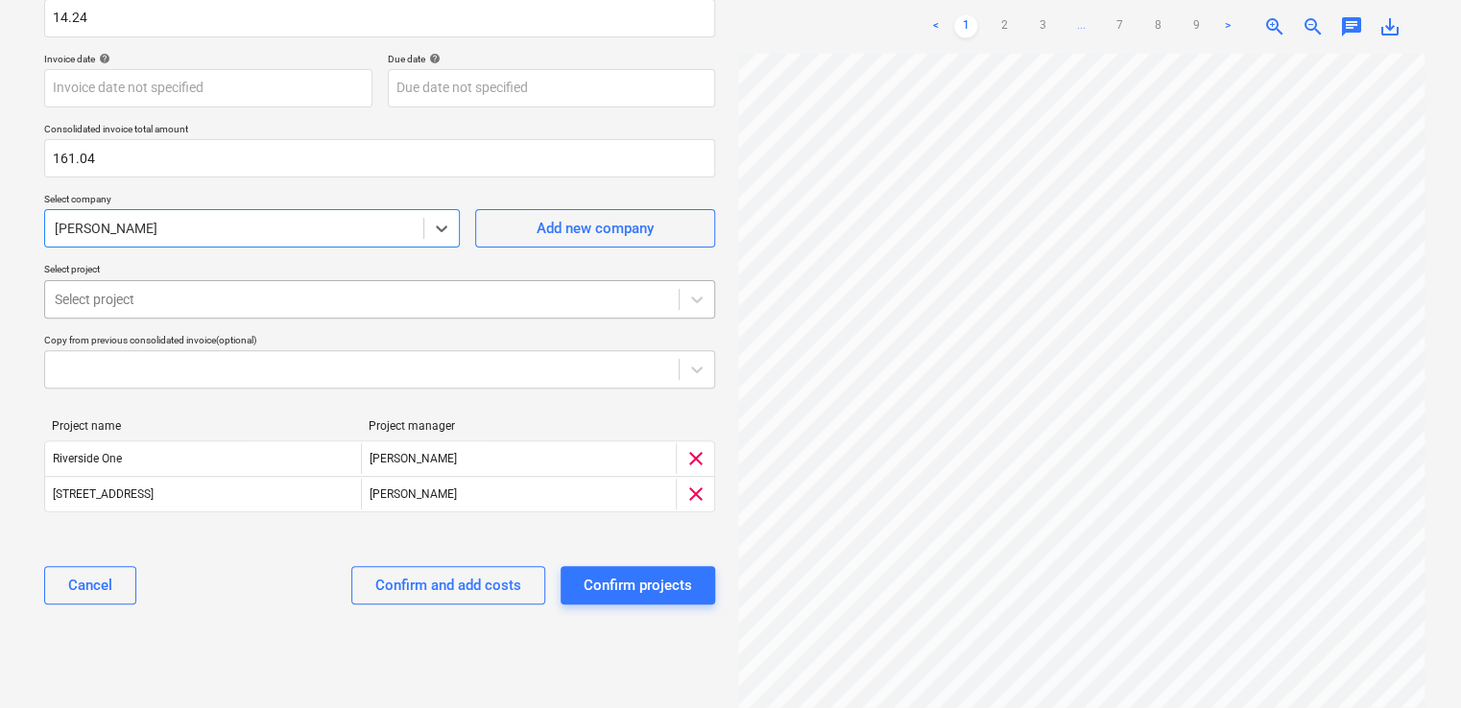
click at [220, 297] on div at bounding box center [362, 299] width 614 height 19
click at [210, 269] on p "Select project" at bounding box center [379, 271] width 671 height 16
click at [453, 592] on div "Confirm and add costs" at bounding box center [448, 585] width 146 height 25
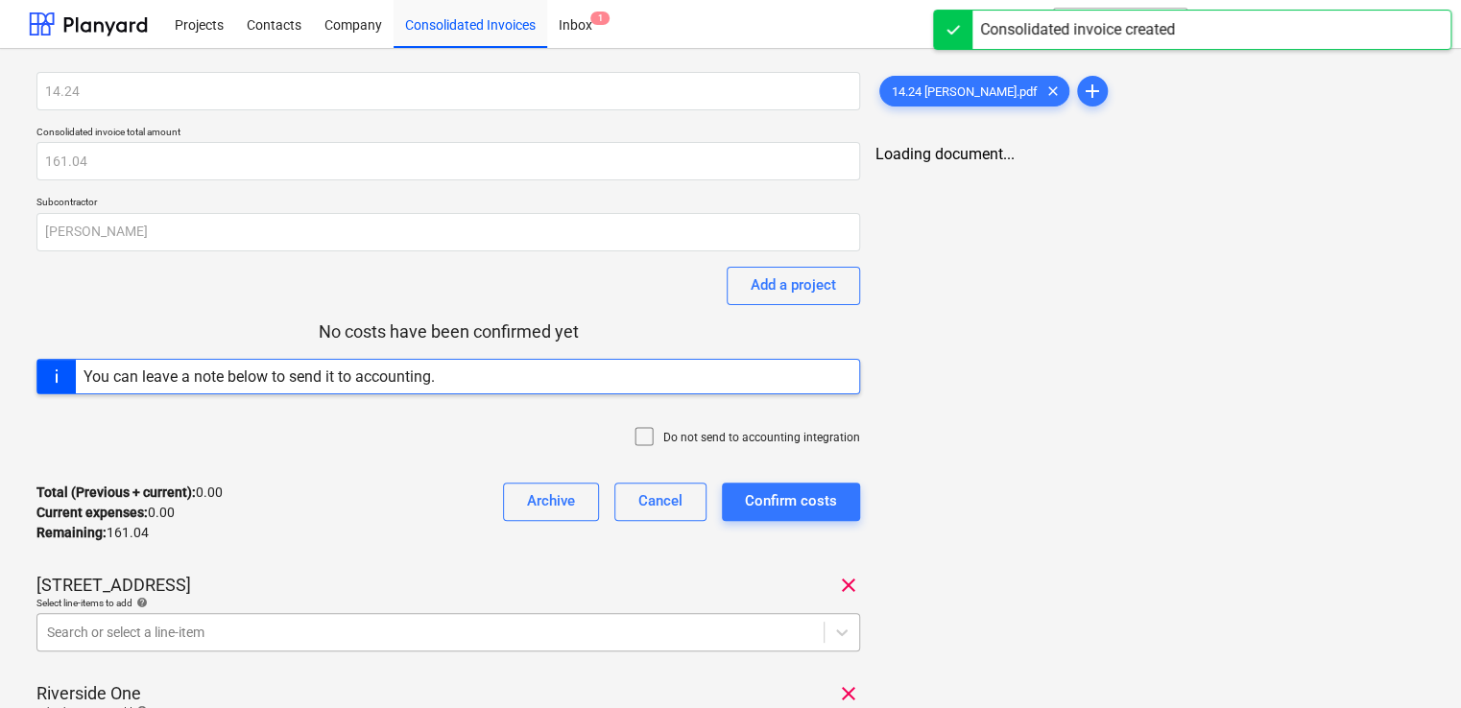
scroll to position [250, 0]
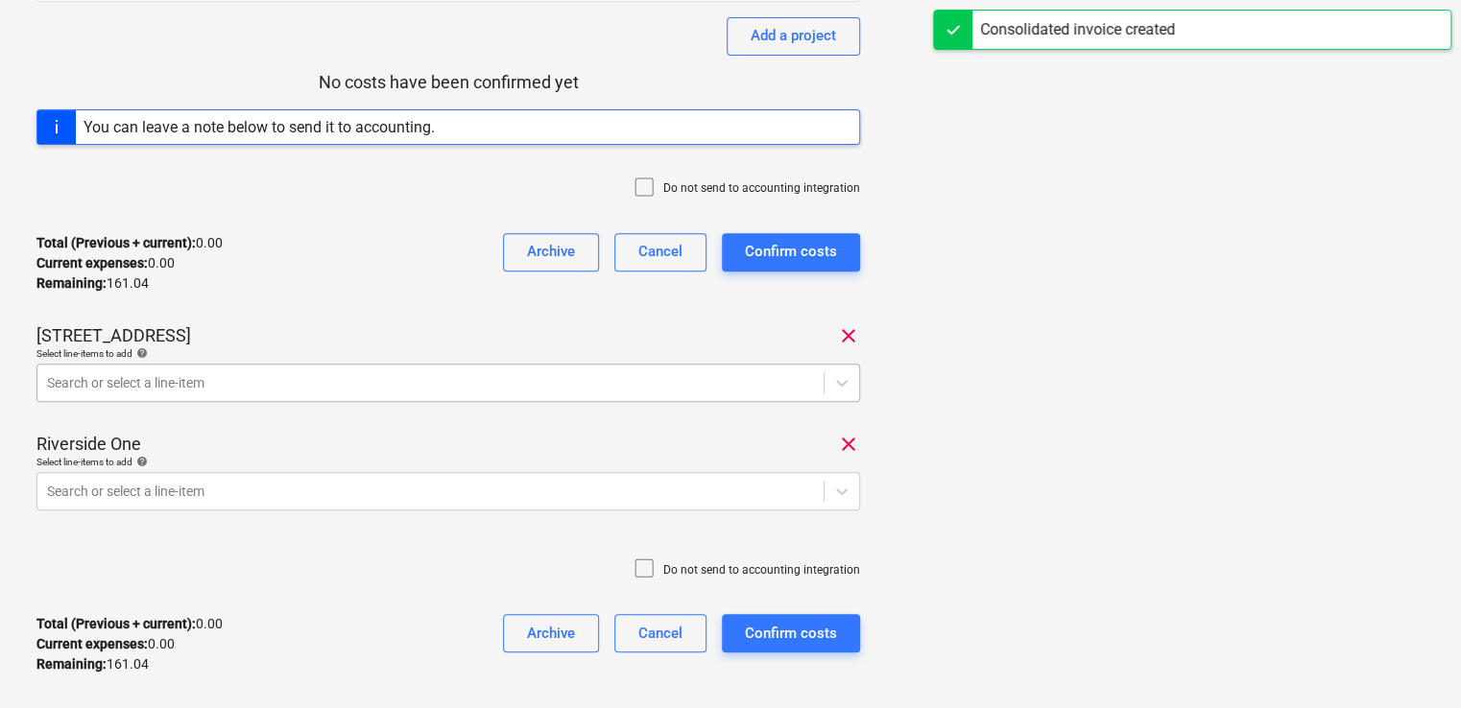
click at [468, 459] on body "Projects Contacts Company Consolidated Invoices Inbox 1 format_size keyboard_ar…" at bounding box center [730, 104] width 1461 height 708
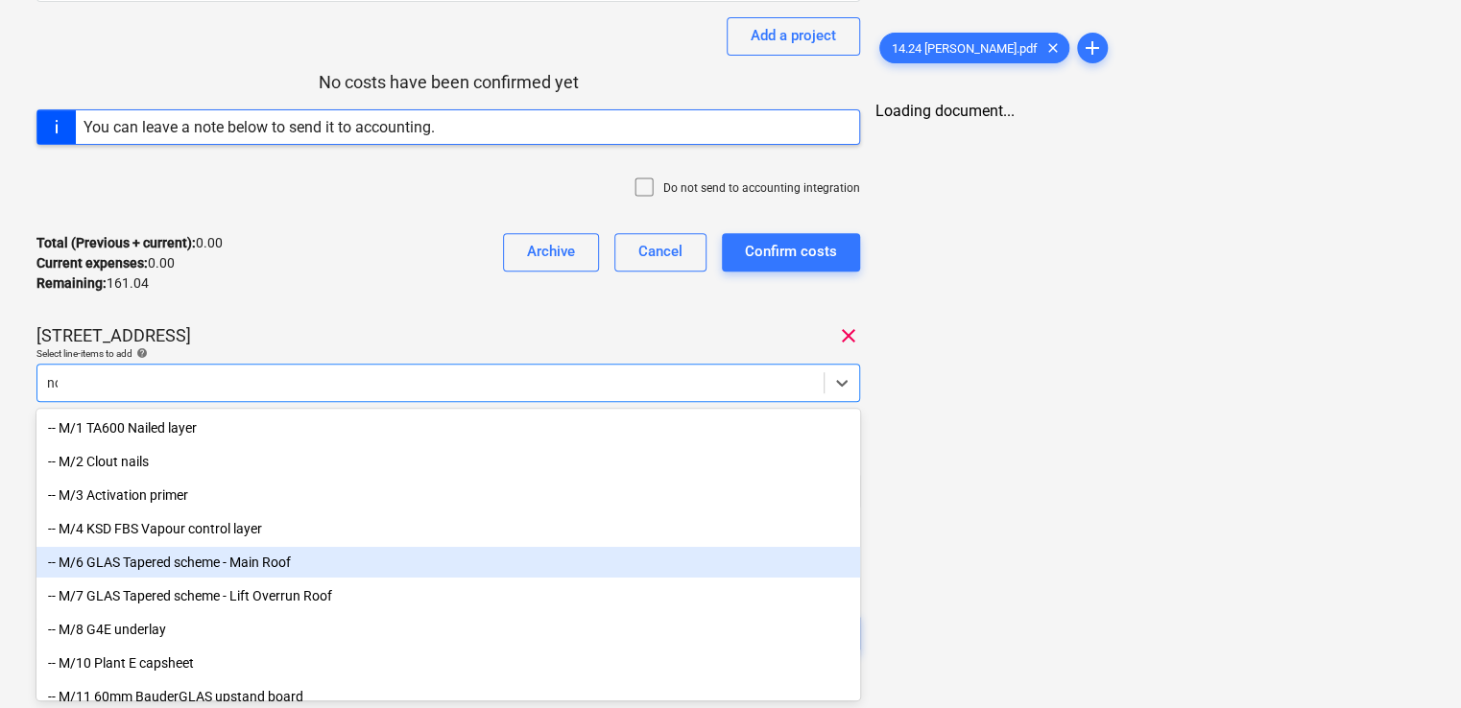
type input "non"
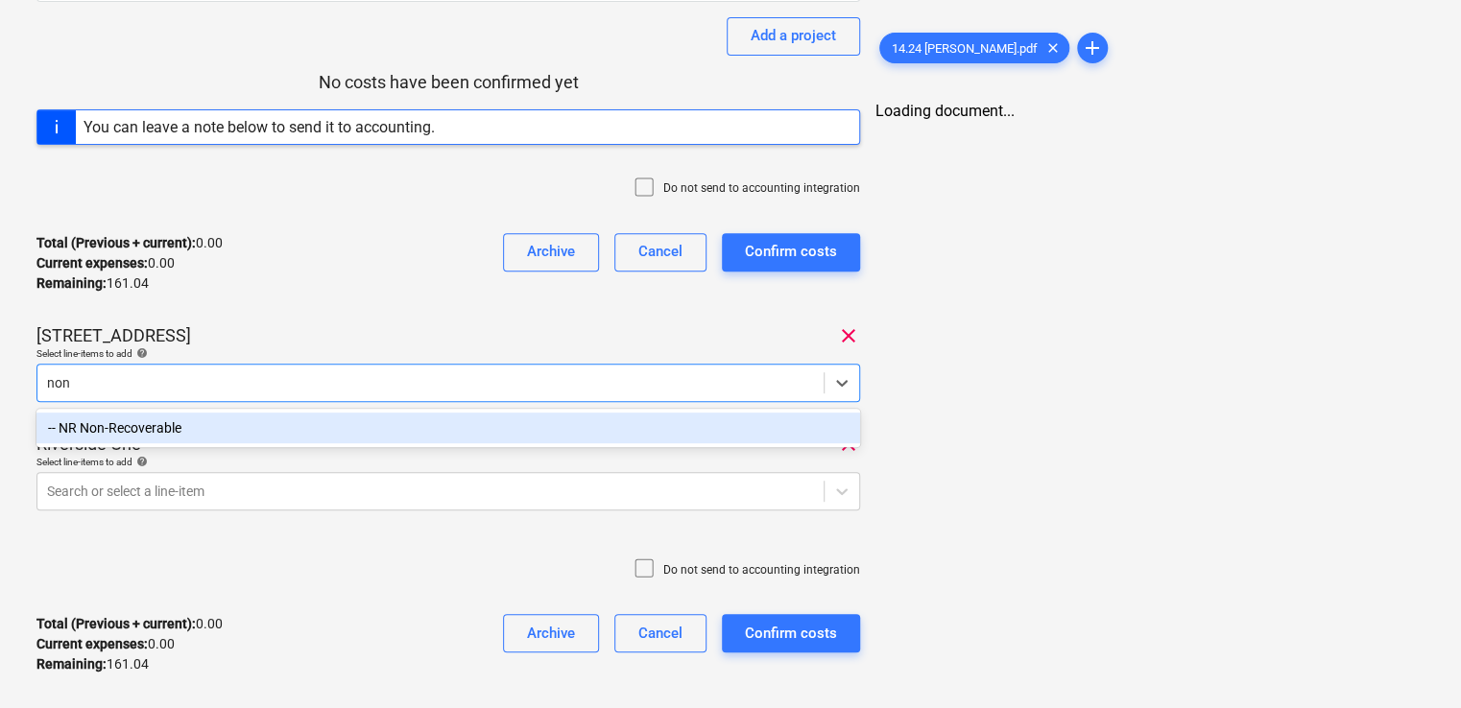
click at [284, 424] on div "-- NR Non-Recoverable" at bounding box center [447, 428] width 823 height 31
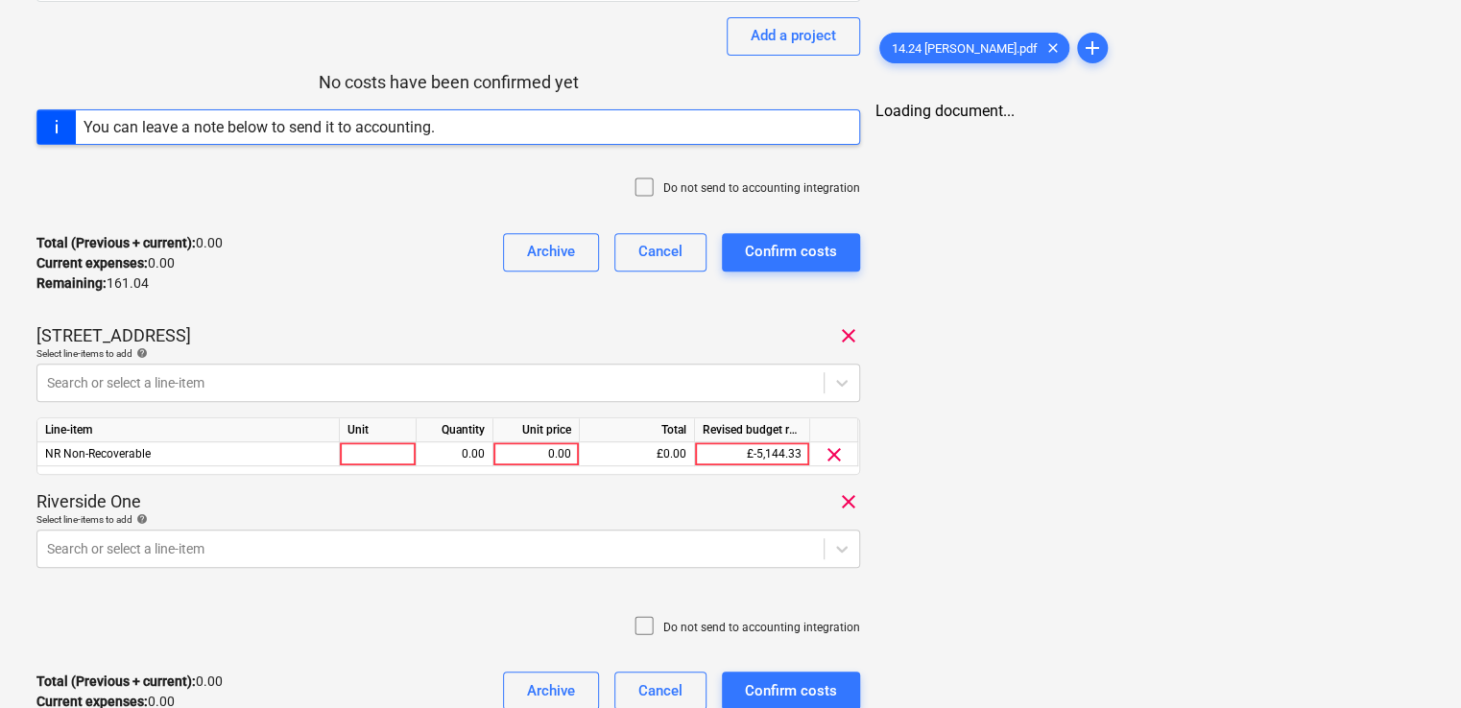
click at [253, 340] on div "469 Bethnal Green Road clear" at bounding box center [447, 335] width 823 height 23
click at [351, 454] on div at bounding box center [378, 454] width 77 height 24
type input "item"
type input "30"
click at [365, 356] on div "Select line-items to add help" at bounding box center [447, 353] width 823 height 12
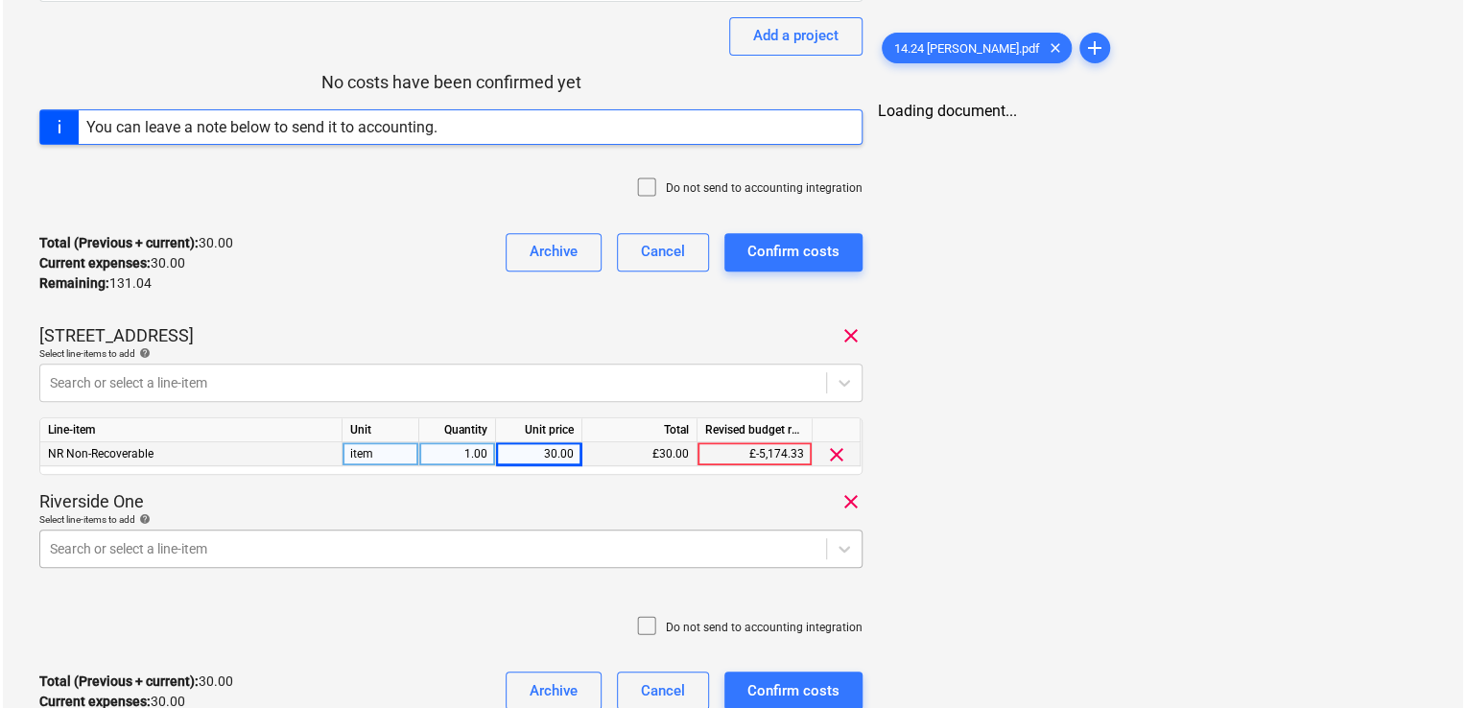
scroll to position [416, 0]
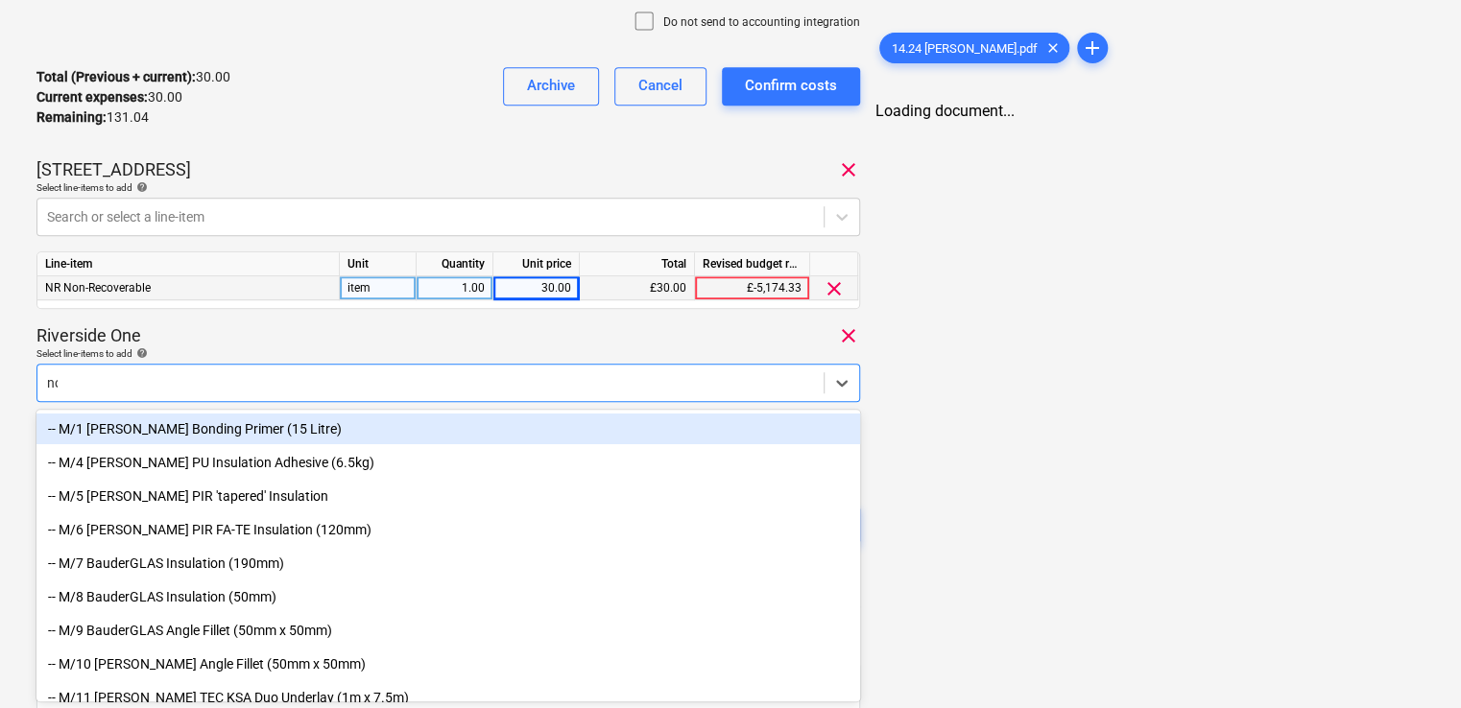
type input "non"
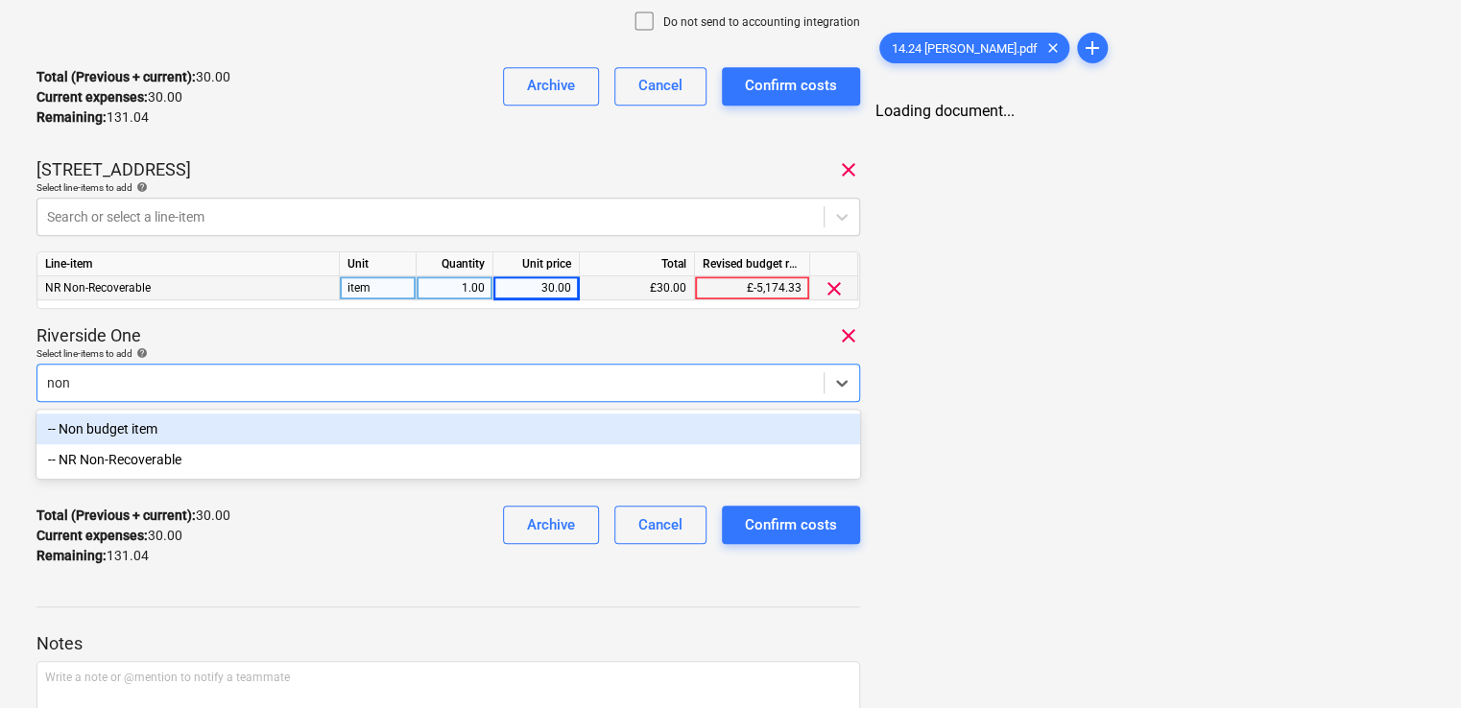
click at [250, 463] on div "-- NR Non-Recoverable" at bounding box center [447, 459] width 823 height 31
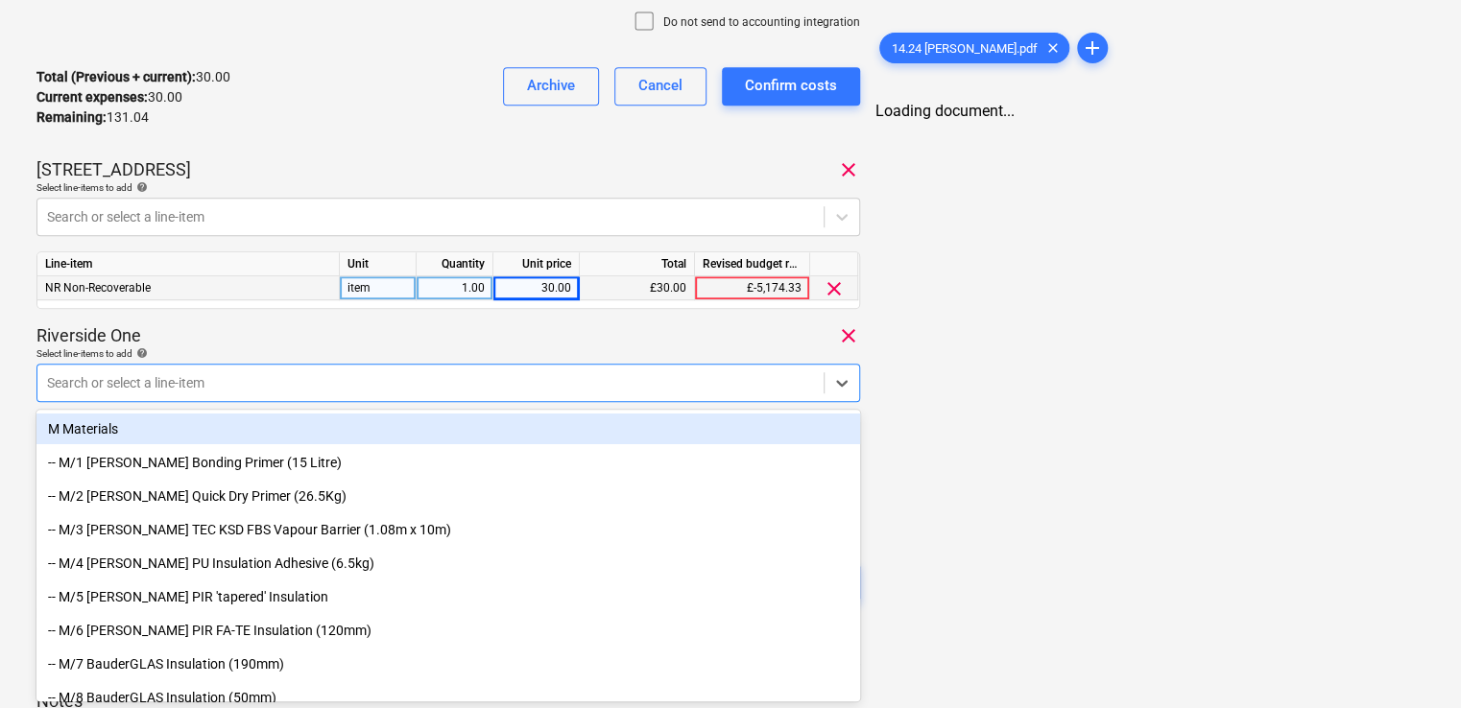
click at [375, 354] on div "Select line-items to add help" at bounding box center [447, 353] width 823 height 12
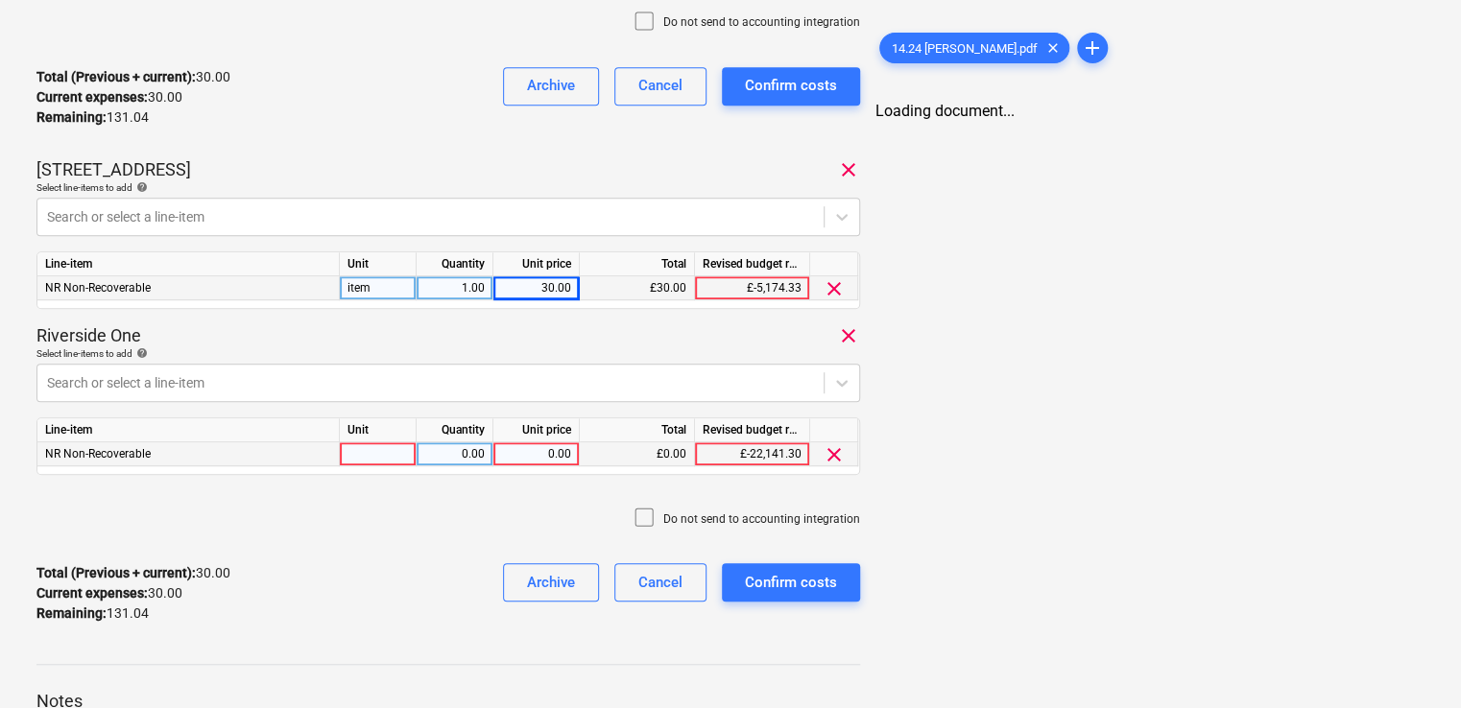
click at [376, 455] on div at bounding box center [378, 454] width 77 height 24
type input "1"
click at [417, 451] on div "0.00" at bounding box center [455, 454] width 77 height 24
type input "i"
click at [377, 465] on div "Line-item Unit Quantity Unit price Total Revised budget remaining NR Non-Recove…" at bounding box center [447, 446] width 823 height 58
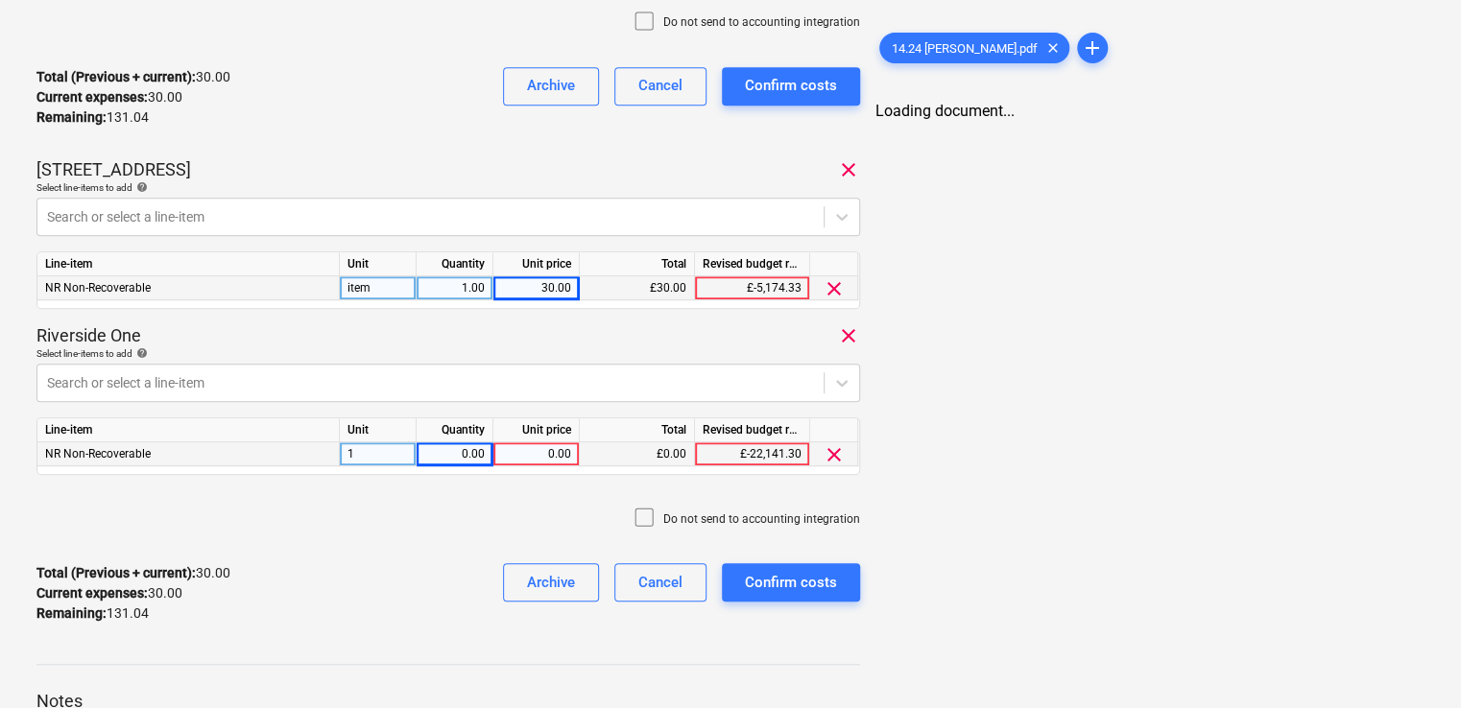
click at [376, 459] on div "1" at bounding box center [378, 454] width 77 height 24
type input "item"
click at [526, 452] on div "0.00" at bounding box center [536, 454] width 70 height 24
click at [545, 453] on div "0.00" at bounding box center [536, 454] width 70 height 24
click at [560, 454] on input "131..04" at bounding box center [535, 453] width 85 height 23
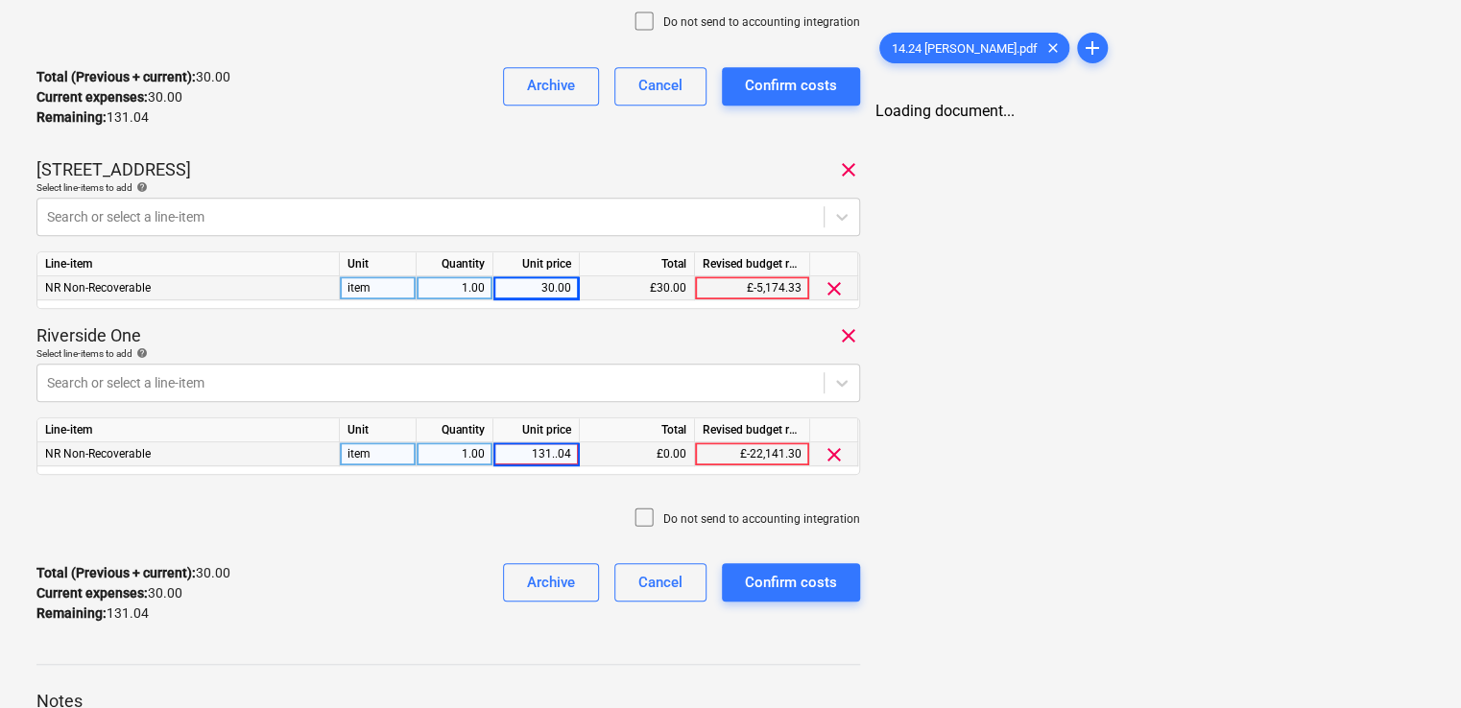
type input "131.04"
click at [926, 459] on div "14.24 Tom.pdf clear add Loading document..." at bounding box center [1150, 275] width 564 height 1252
click at [652, 512] on icon at bounding box center [643, 517] width 23 height 23
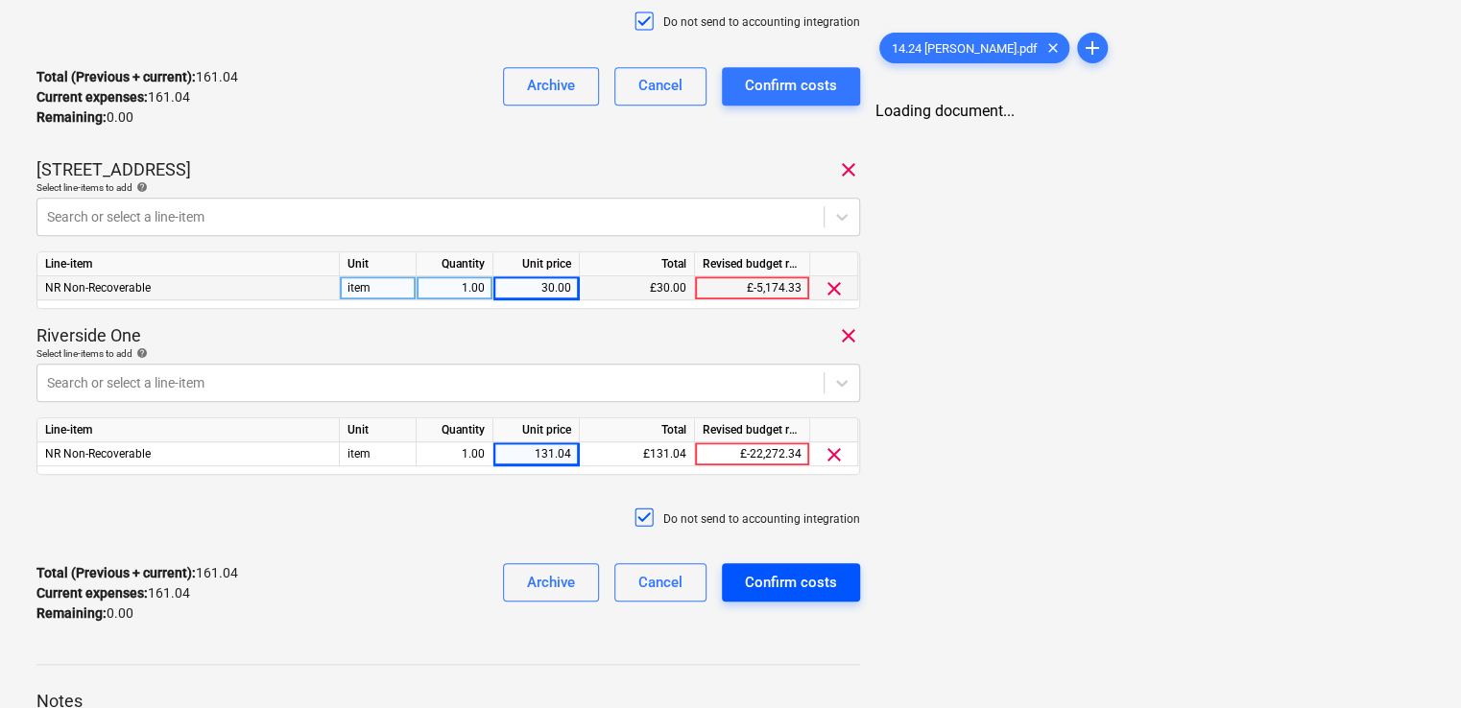
click at [784, 592] on div "Confirm costs" at bounding box center [791, 582] width 92 height 25
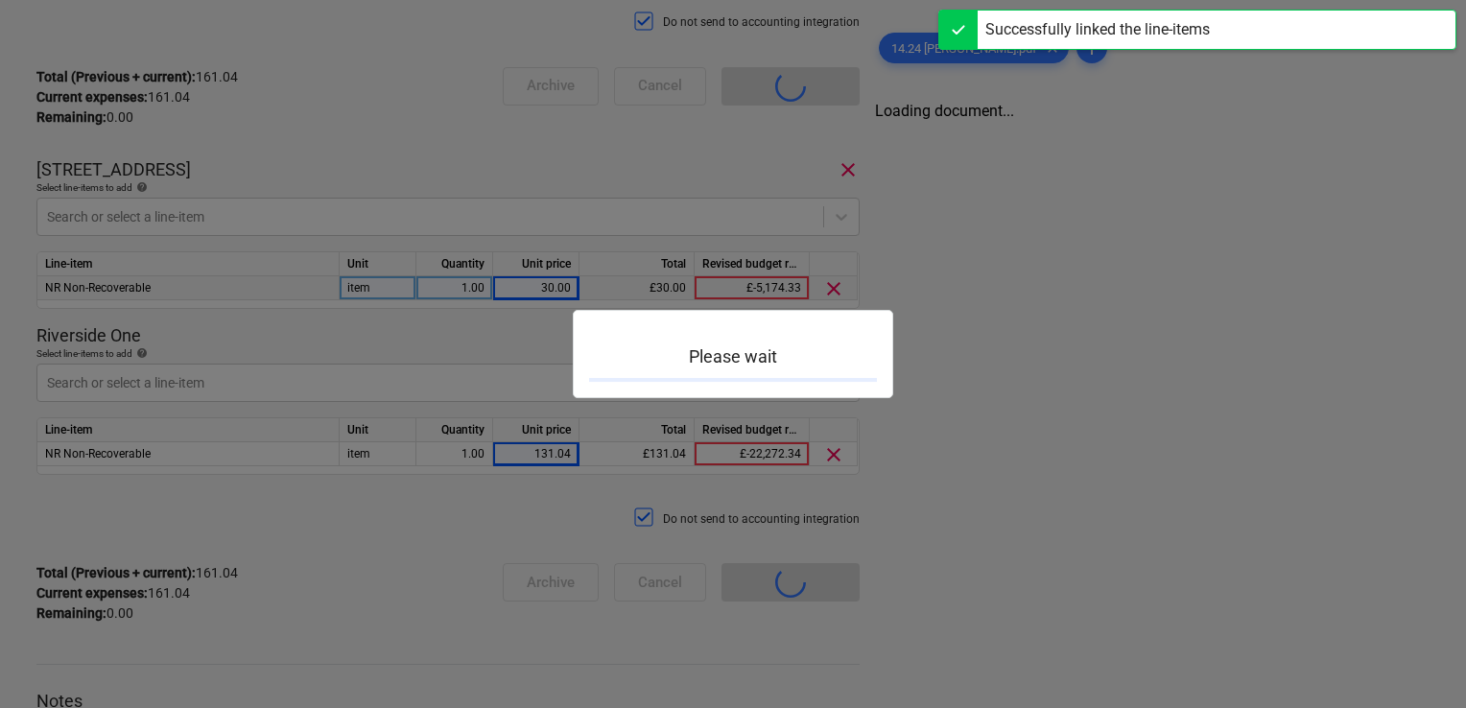
scroll to position [234, 0]
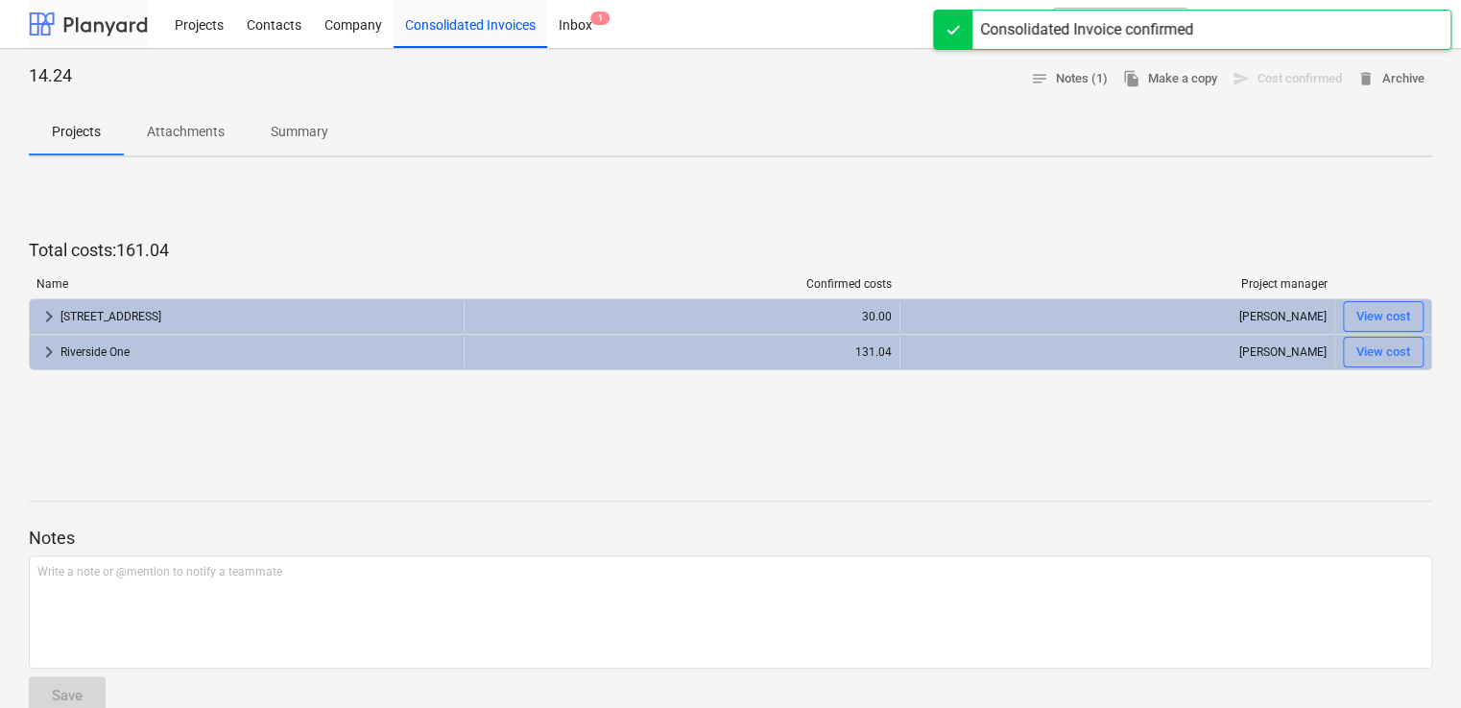
scroll to position [234, 0]
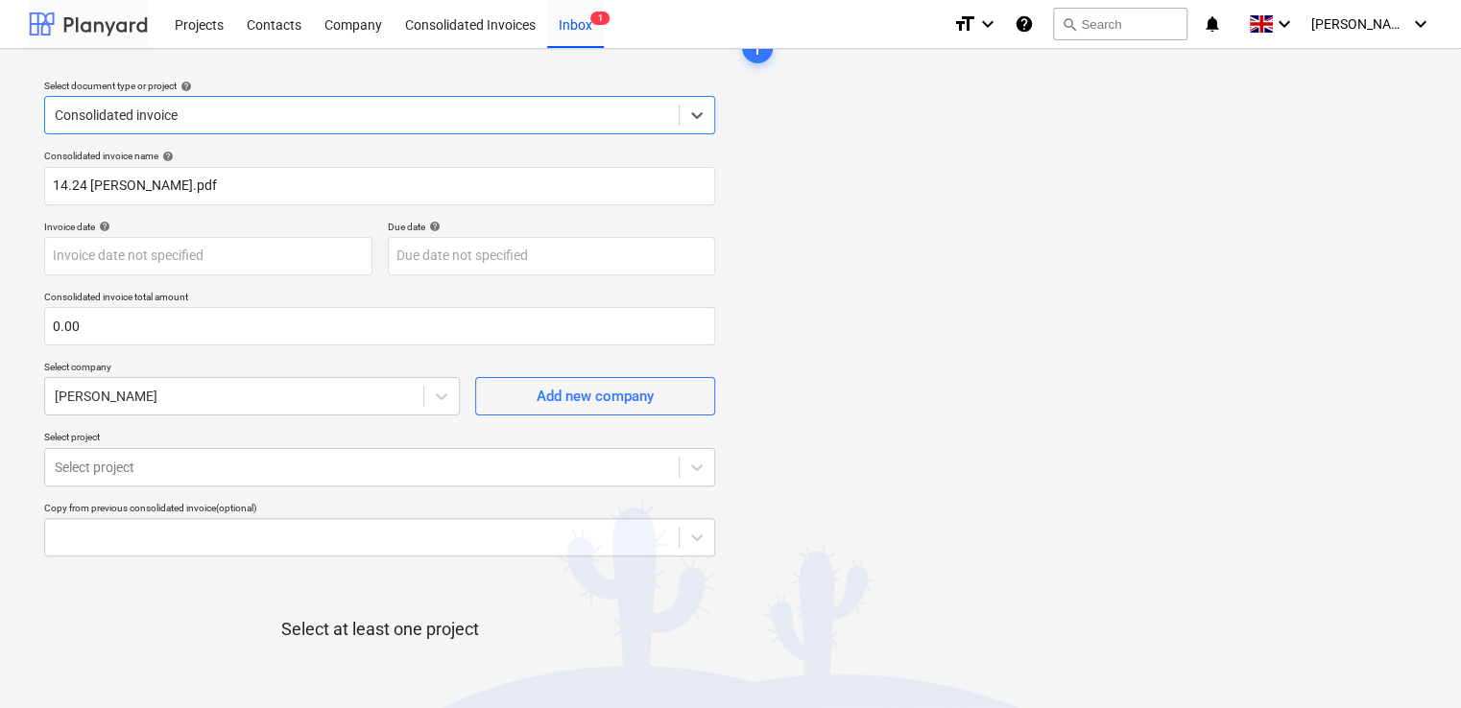
scroll to position [84, 0]
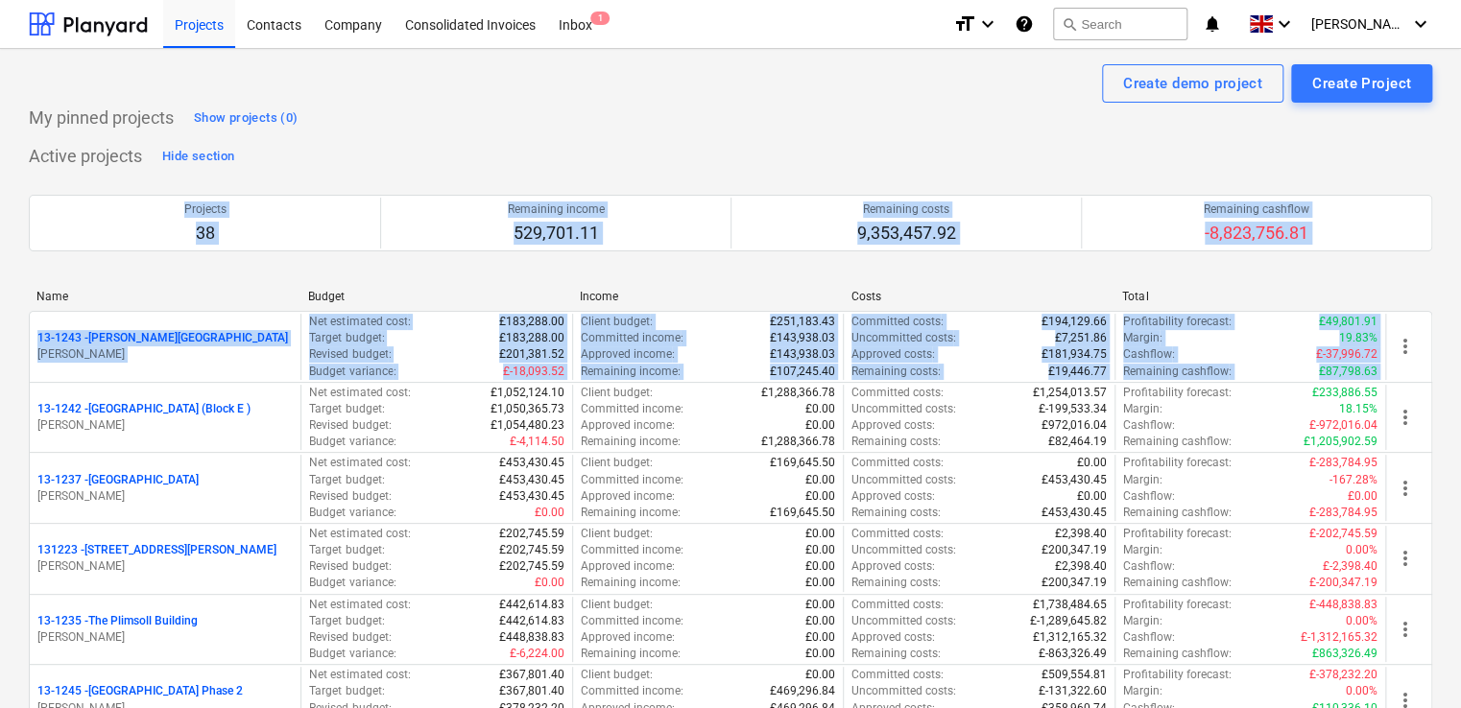
drag, startPoint x: 1459, startPoint y: 144, endPoint x: 1469, endPoint y: 331, distance: 187.4
click at [1461, 331] on html "Projects Contacts Company Consolidated Invoices Inbox 1 format_size keyboard_ar…" at bounding box center [730, 354] width 1461 height 708
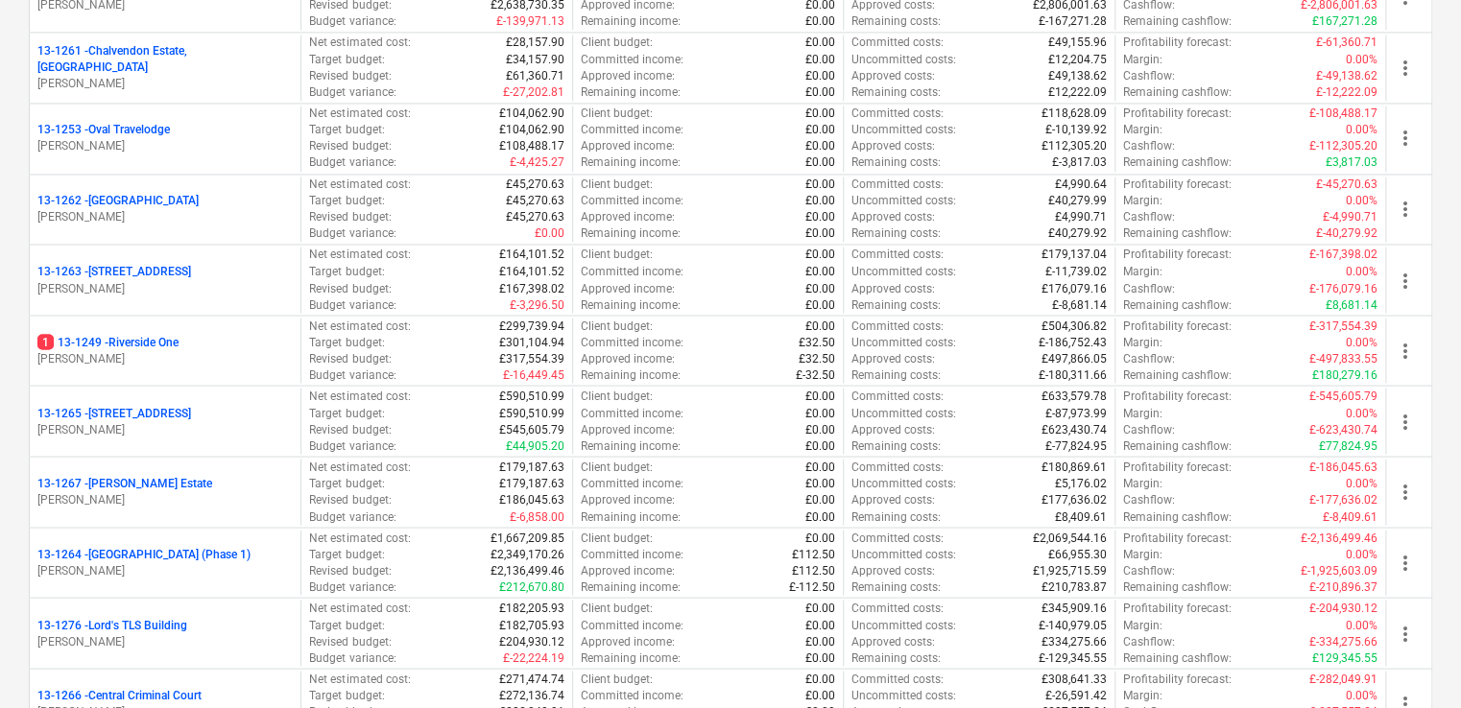
scroll to position [1561, 0]
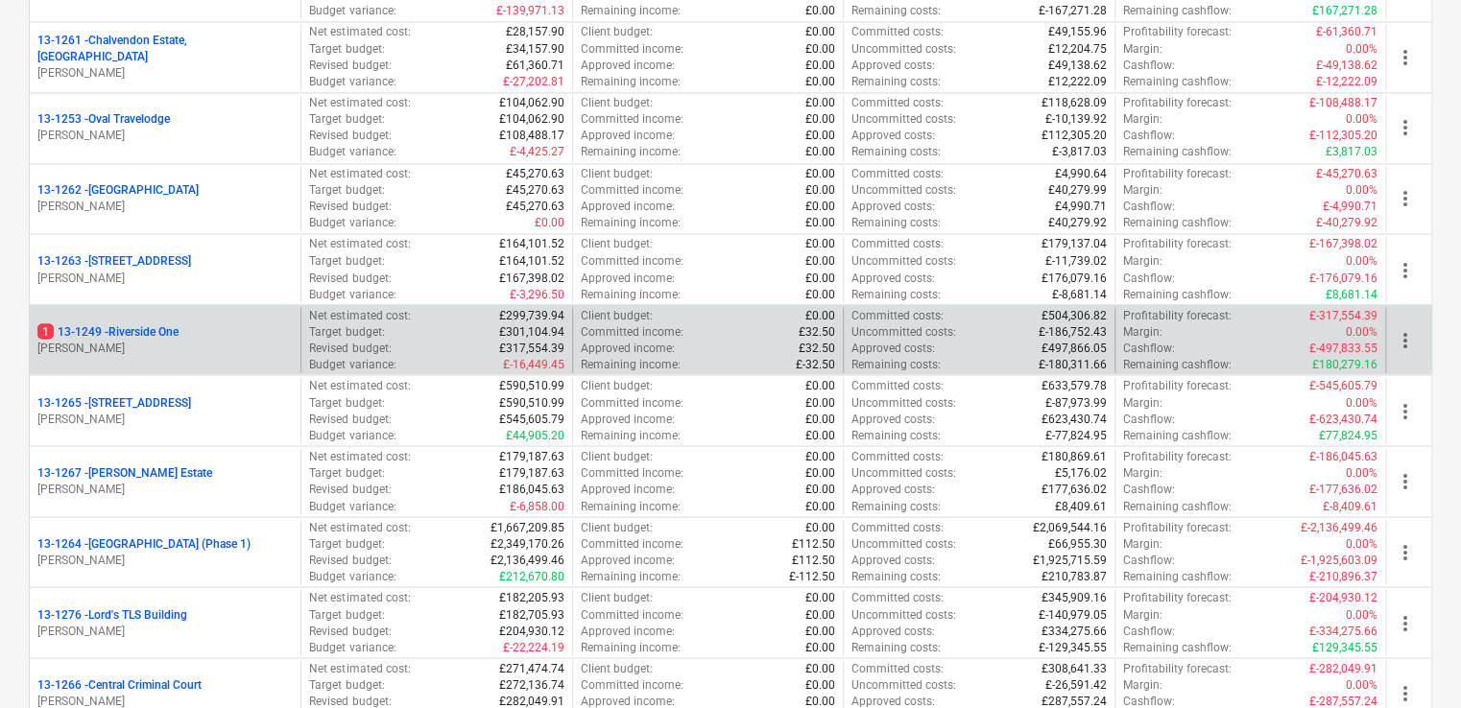
click at [247, 326] on div "1 13-1249 - [GEOGRAPHIC_DATA]" at bounding box center [164, 331] width 255 height 16
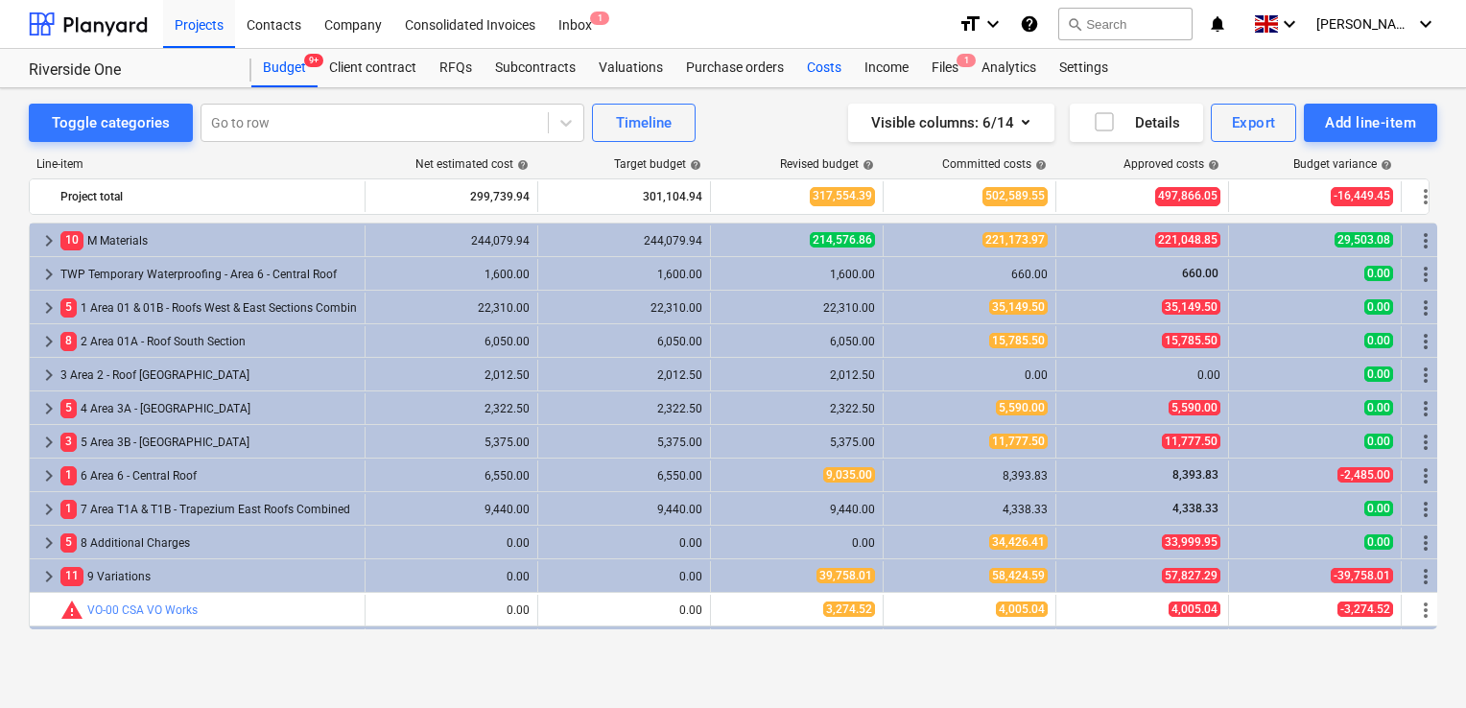
click at [810, 71] on div "Costs" at bounding box center [825, 68] width 58 height 38
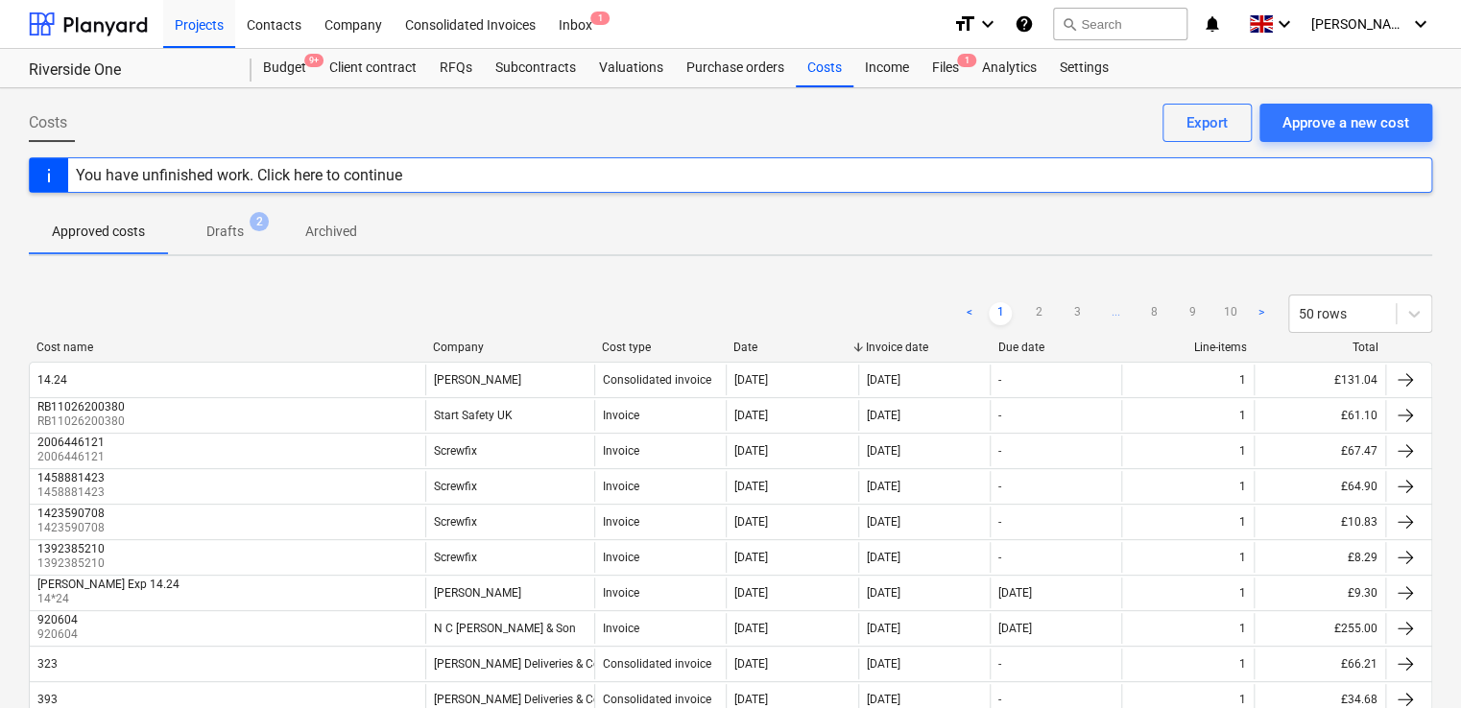
click at [822, 126] on div "Costs Approve a new cost Export" at bounding box center [730, 131] width 1403 height 54
click at [952, 71] on div "Files 1" at bounding box center [945, 68] width 50 height 38
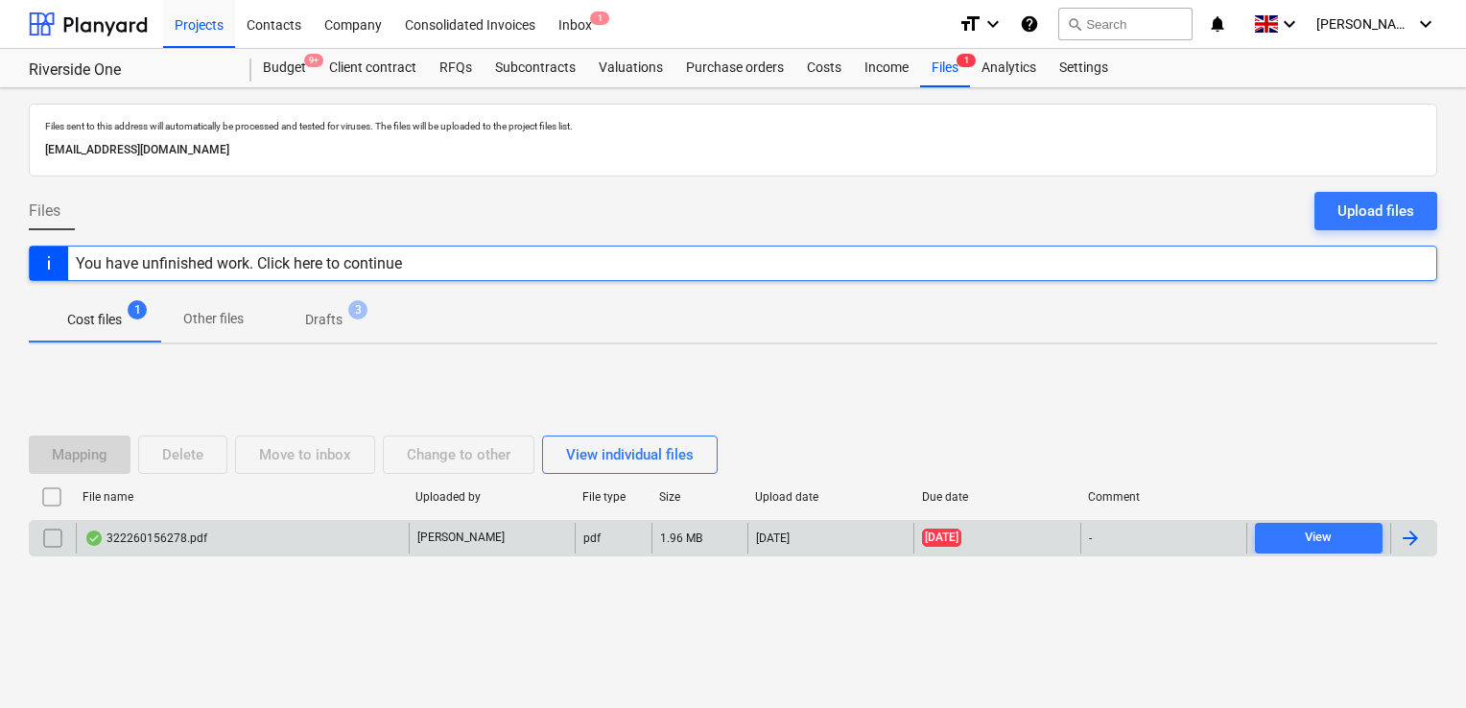
click at [178, 532] on div "322260156278.pdf" at bounding box center [145, 538] width 123 height 15
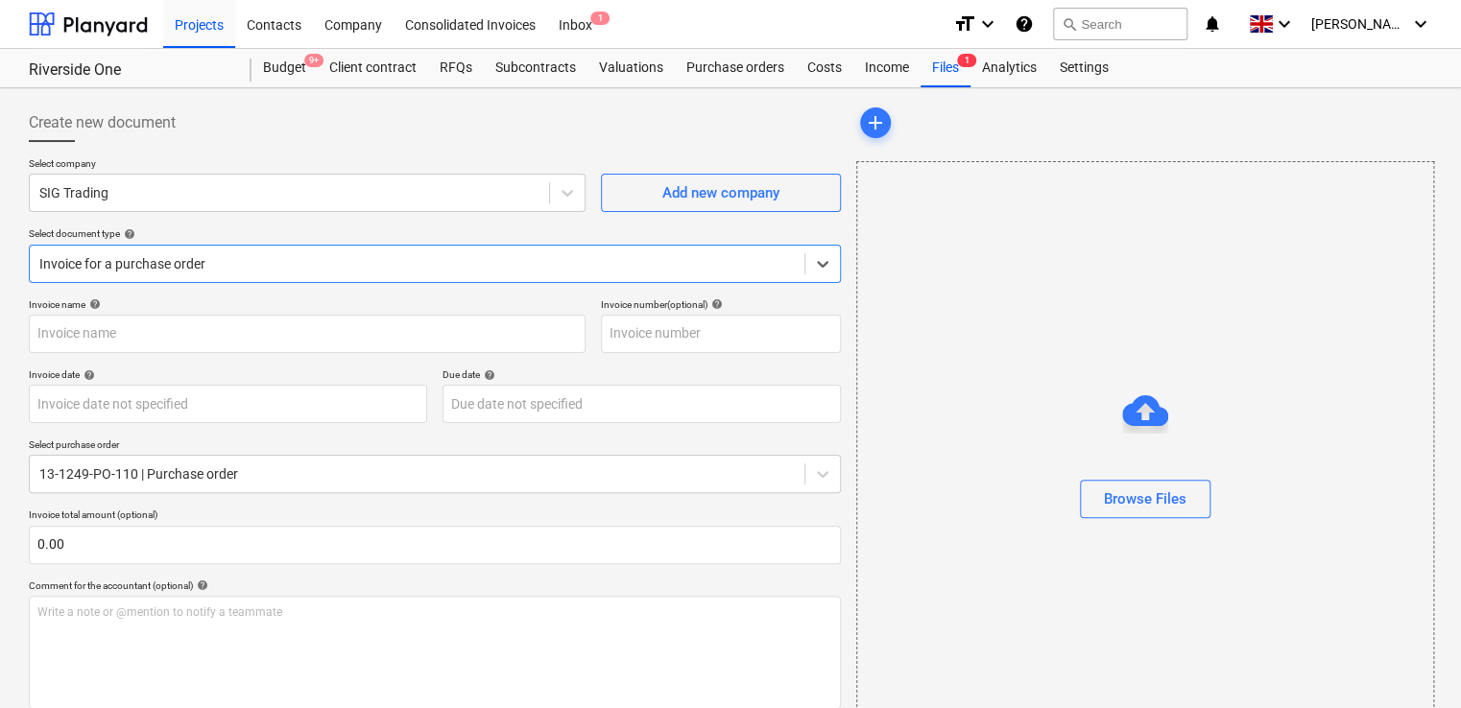
type input "322260156278"
type input "[DATE]"
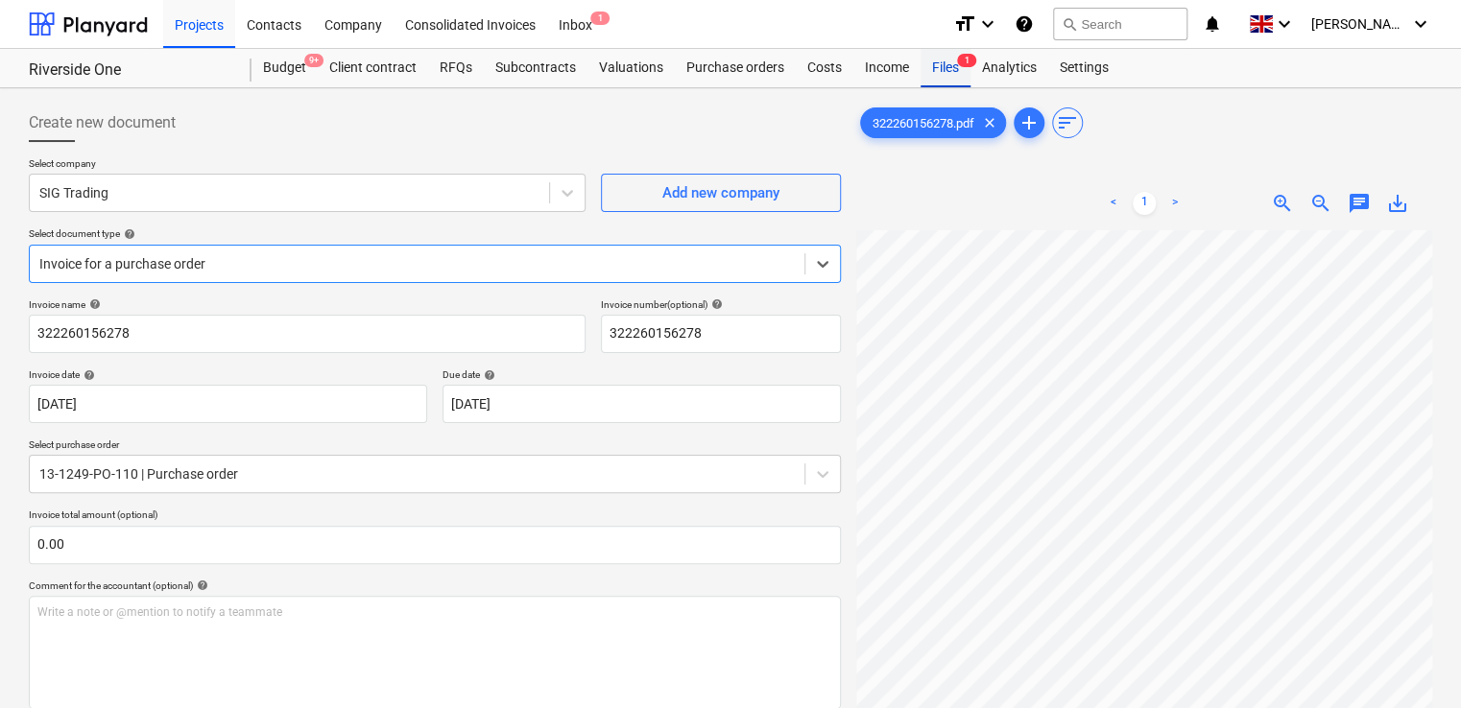
click at [950, 58] on div "Files 1" at bounding box center [945, 68] width 50 height 38
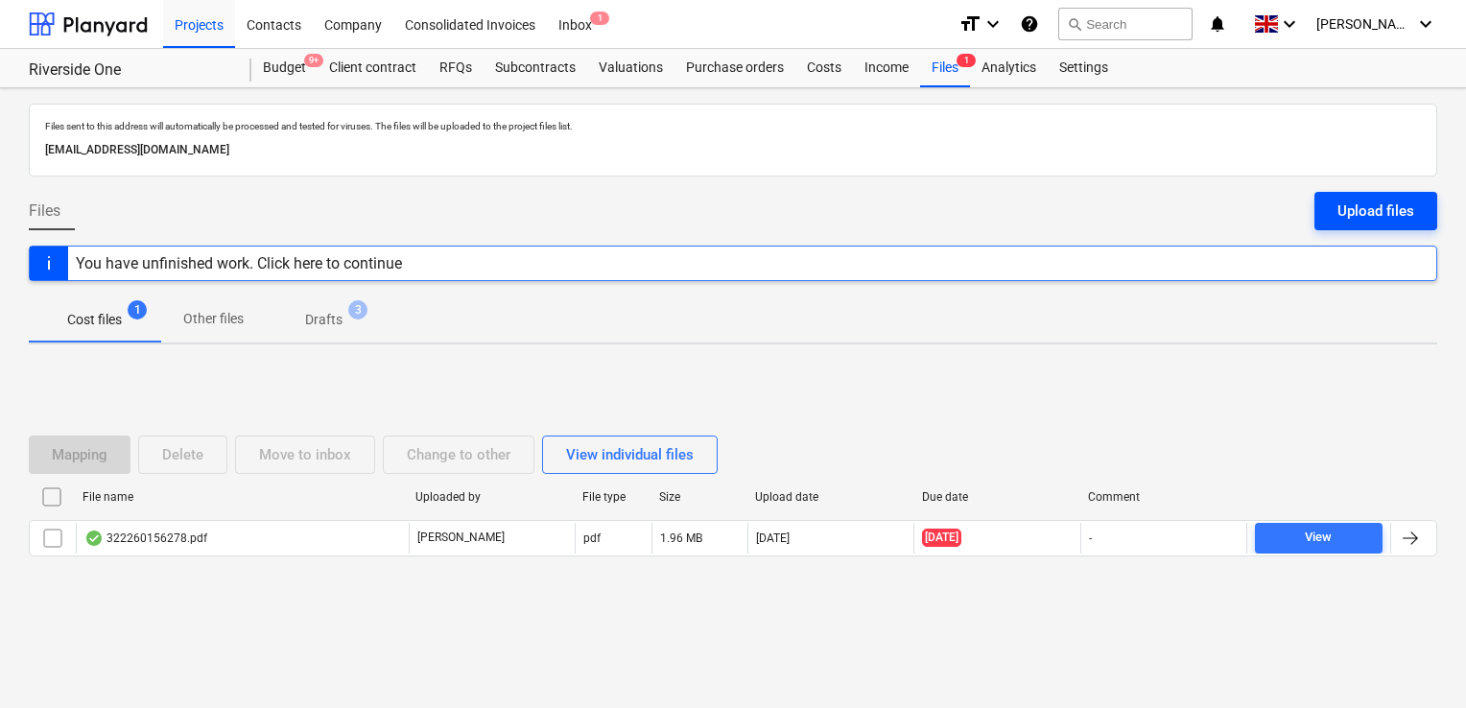
click at [1374, 205] on div "Upload files" at bounding box center [1376, 211] width 77 height 25
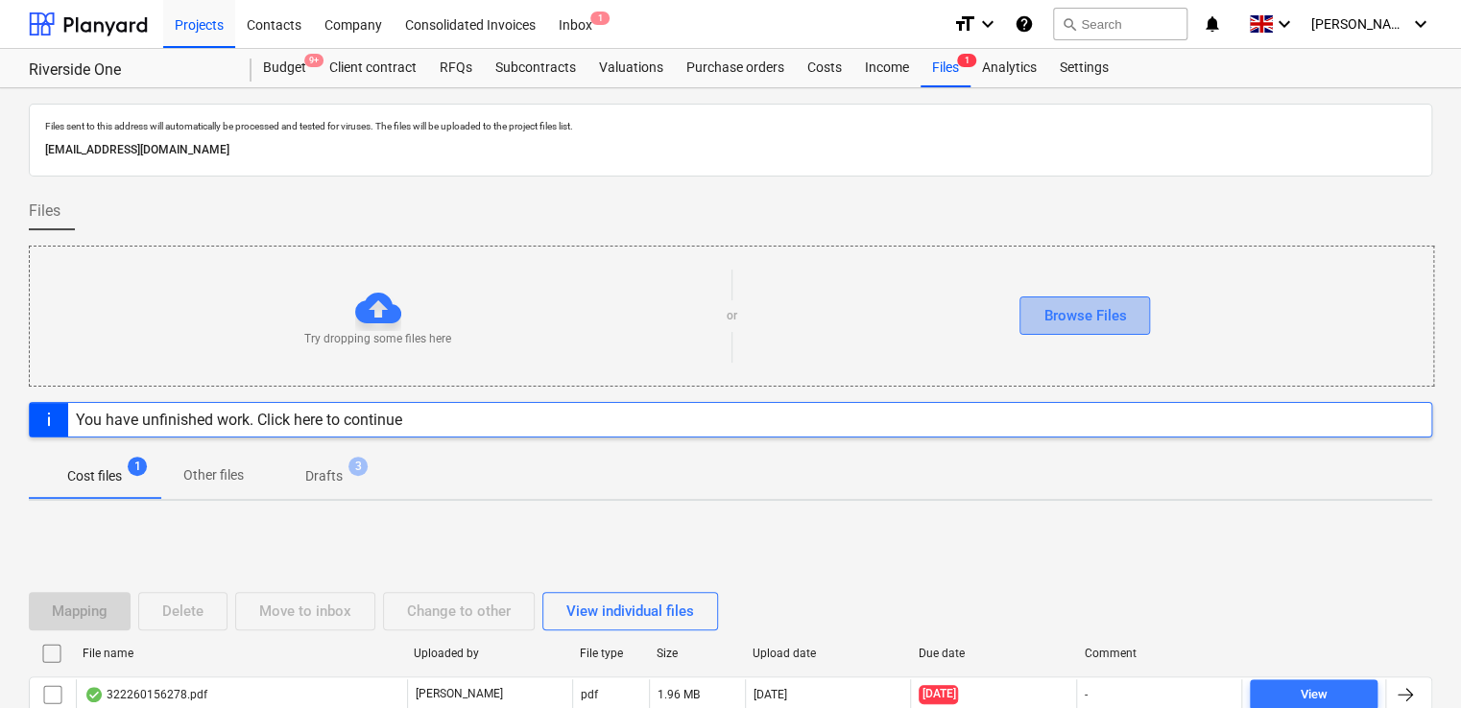
click at [1132, 322] on button "Browse Files" at bounding box center [1084, 316] width 131 height 38
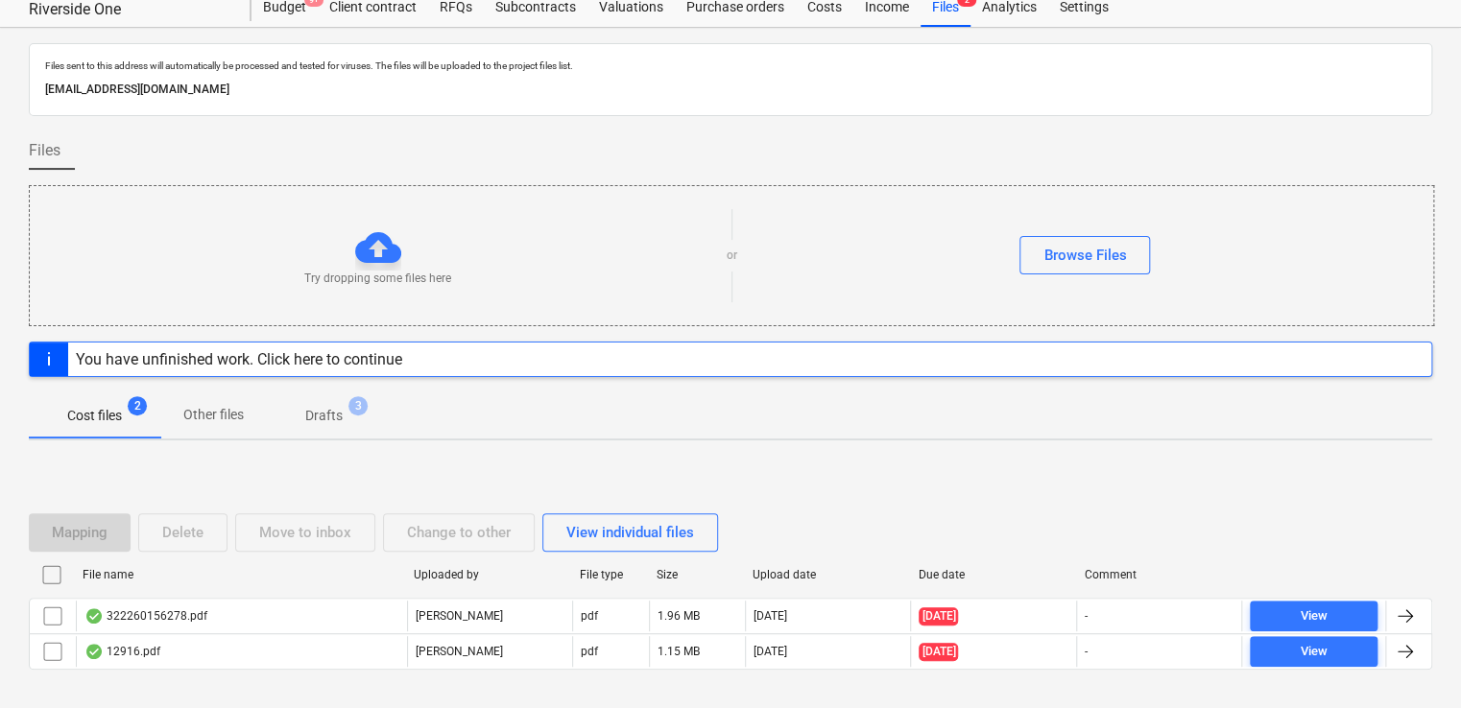
scroll to position [61, 0]
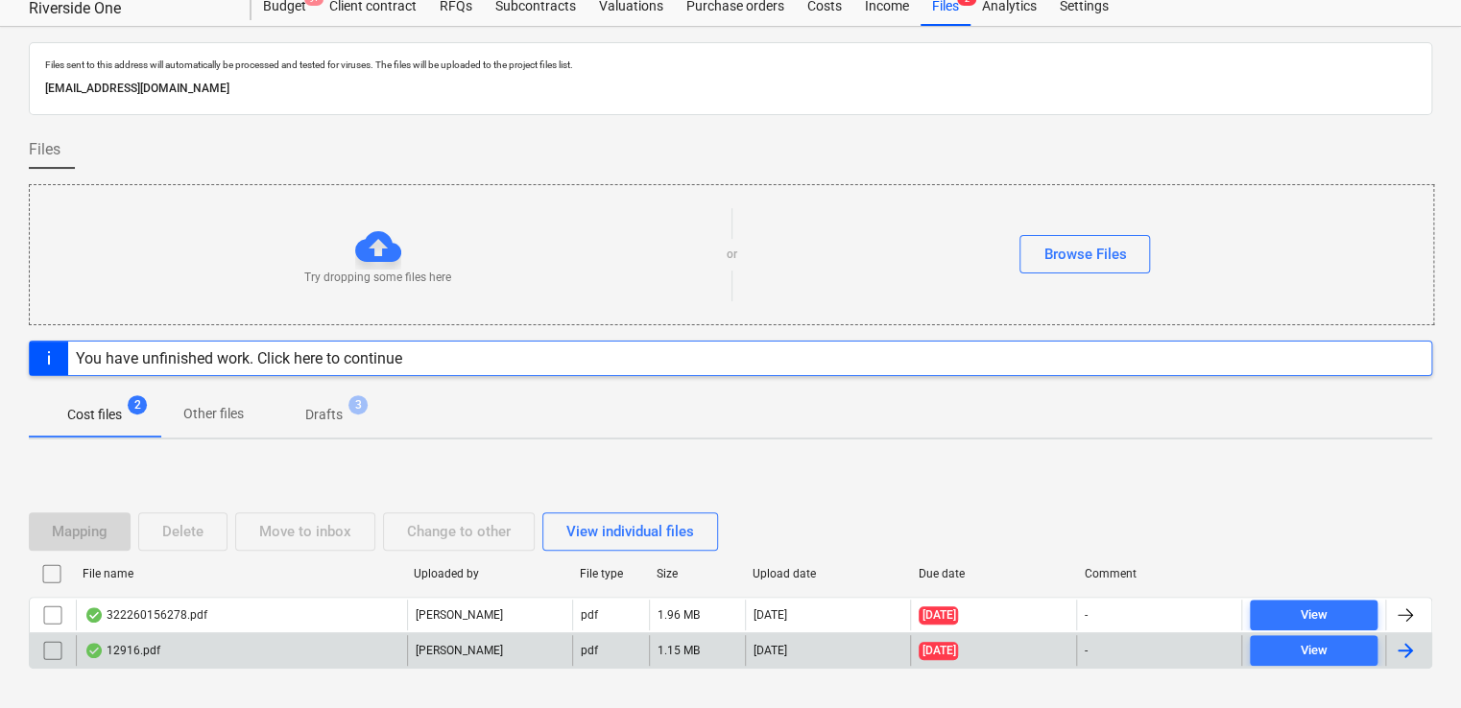
click at [1109, 643] on div "-" at bounding box center [1158, 650] width 165 height 31
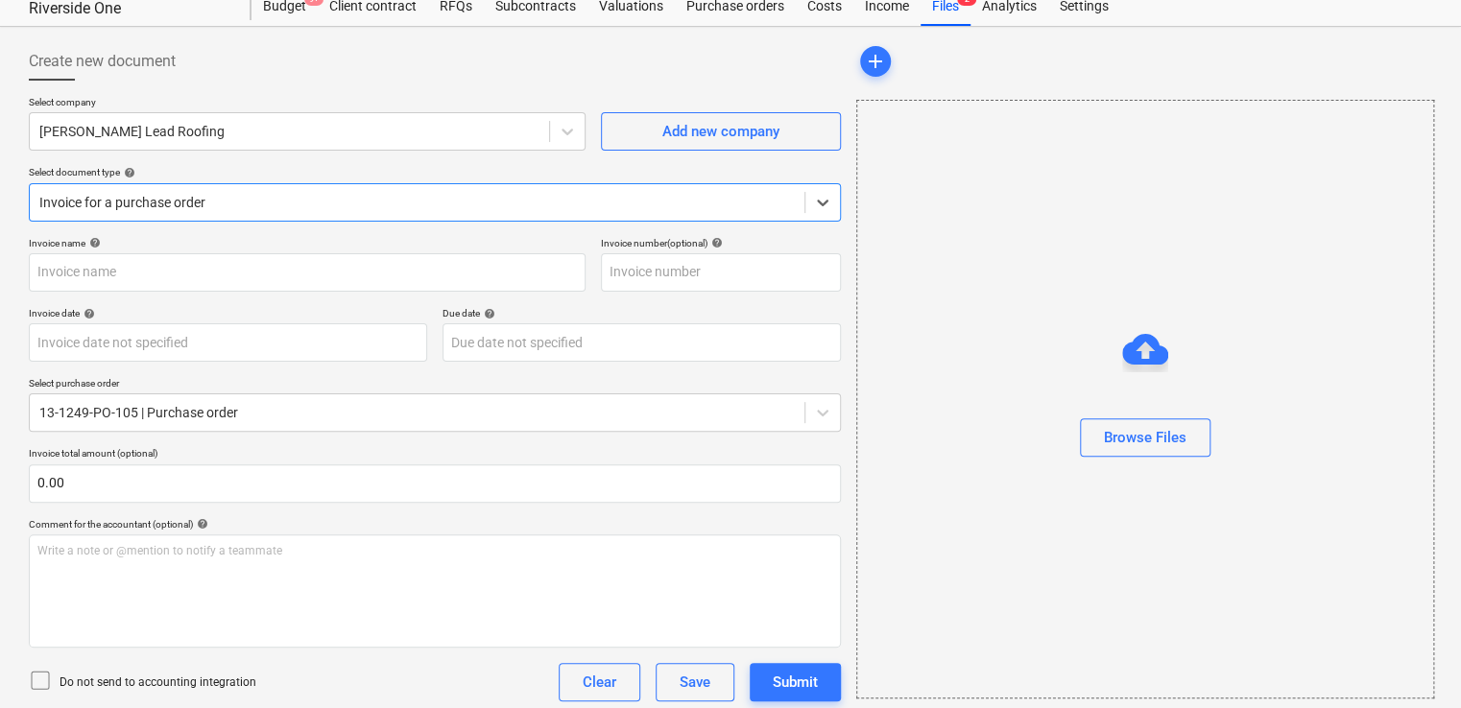
type input "12916"
type input "[DATE]"
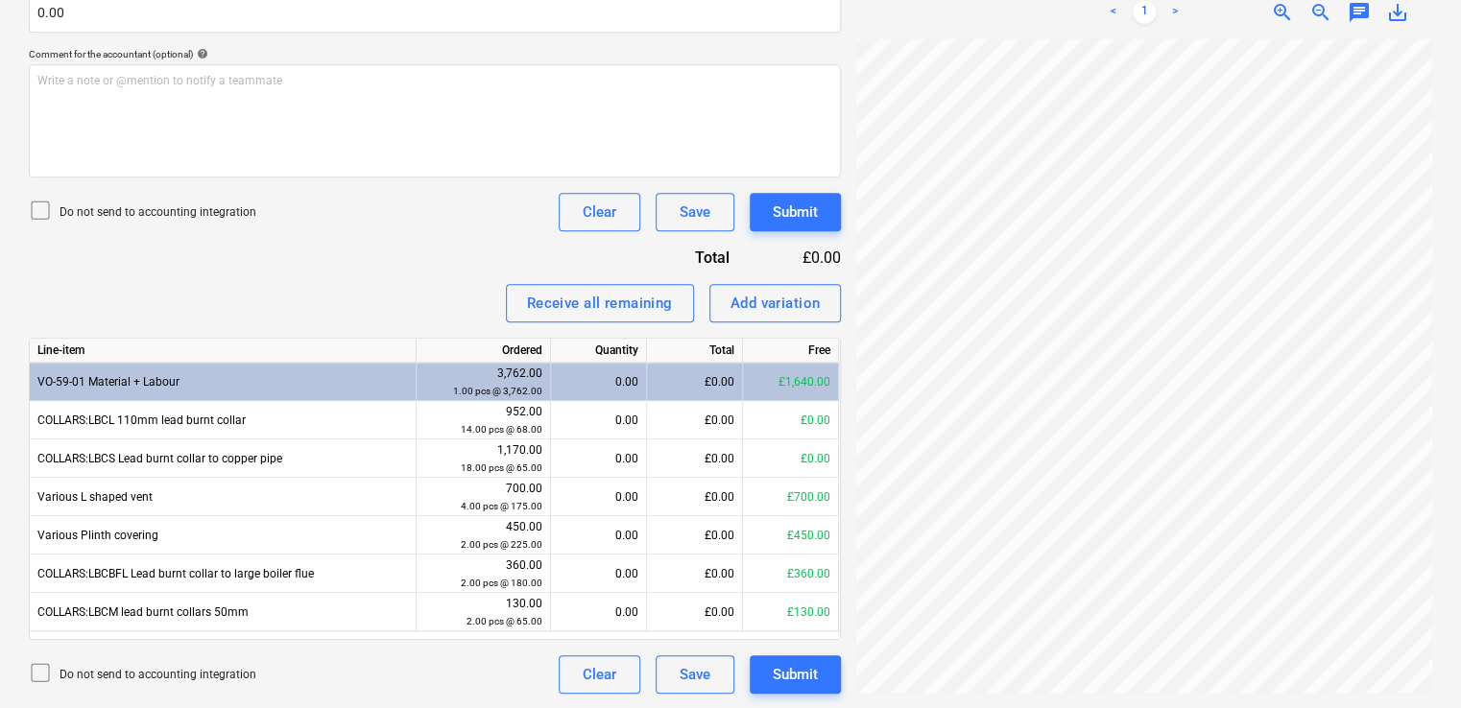
scroll to position [296, 46]
click at [266, 370] on div "VO-59-01 Material + Labour" at bounding box center [223, 382] width 387 height 38
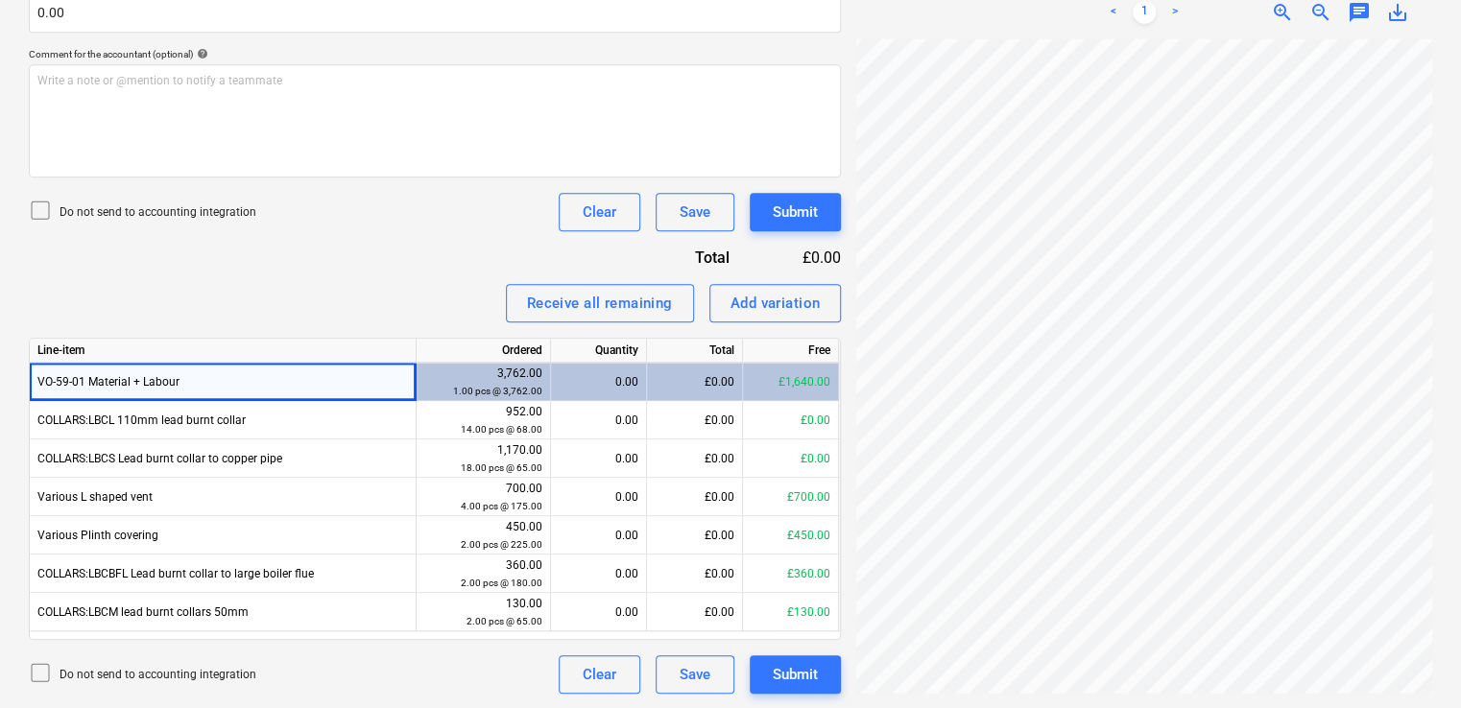
click at [597, 373] on div "0.00" at bounding box center [599, 382] width 80 height 38
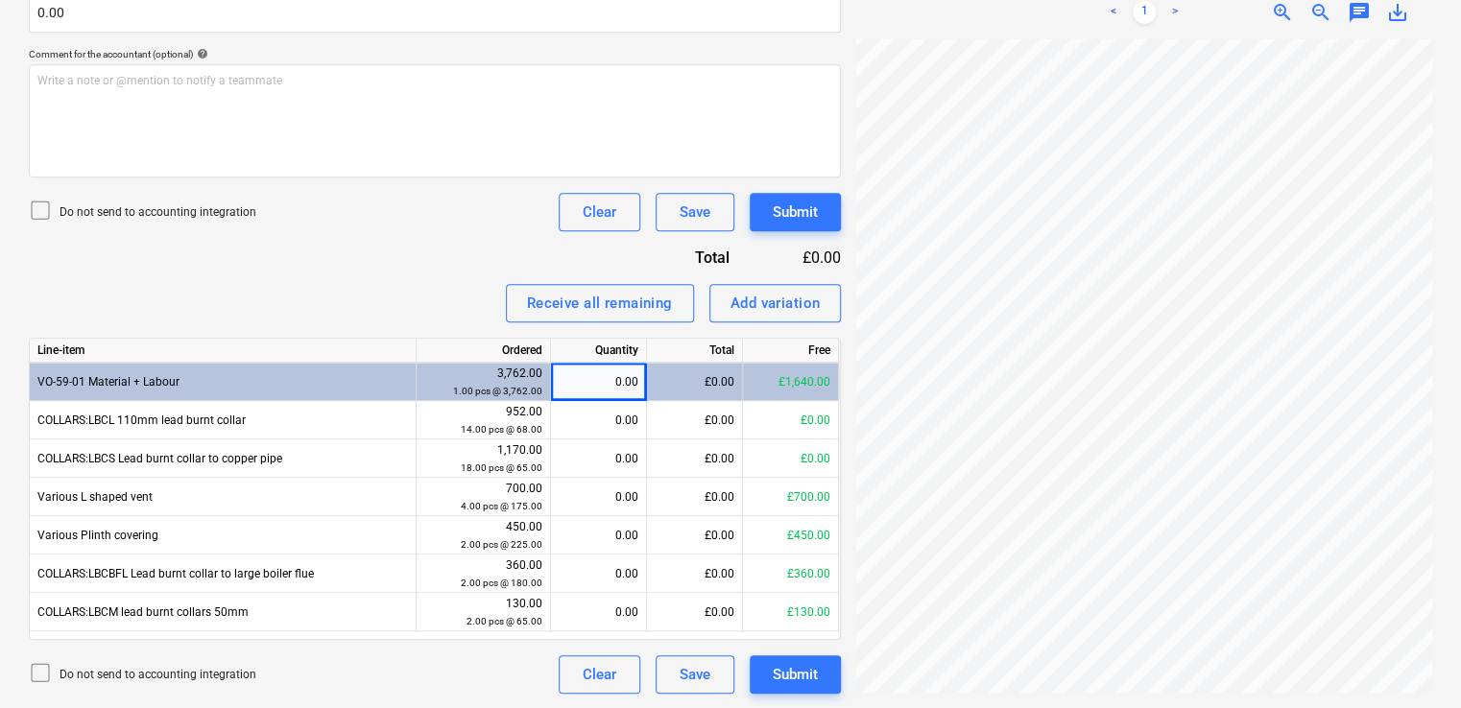
click at [597, 373] on div "0.00" at bounding box center [599, 382] width 80 height 38
click at [672, 374] on div "£0.00" at bounding box center [695, 382] width 96 height 38
click at [397, 216] on div "Do not send to accounting integration Clear Save Submit" at bounding box center [435, 212] width 812 height 38
click at [37, 209] on icon at bounding box center [40, 210] width 23 height 23
click at [642, 387] on div "0.00" at bounding box center [599, 382] width 96 height 38
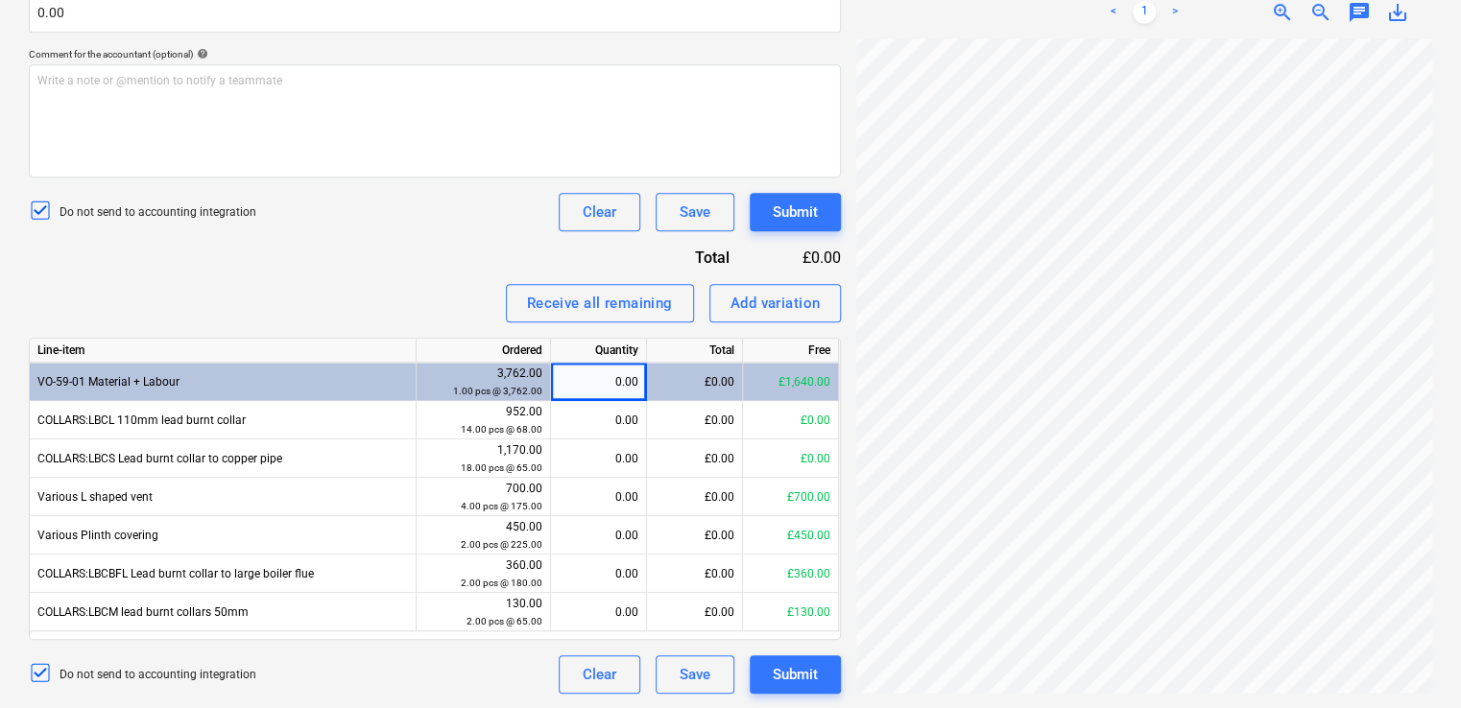
click at [642, 387] on div "0.00" at bounding box center [599, 382] width 96 height 38
click at [417, 236] on div "Invoice name help 12916 Invoice number (optional) help 12916 Invoice date help …" at bounding box center [435, 230] width 812 height 927
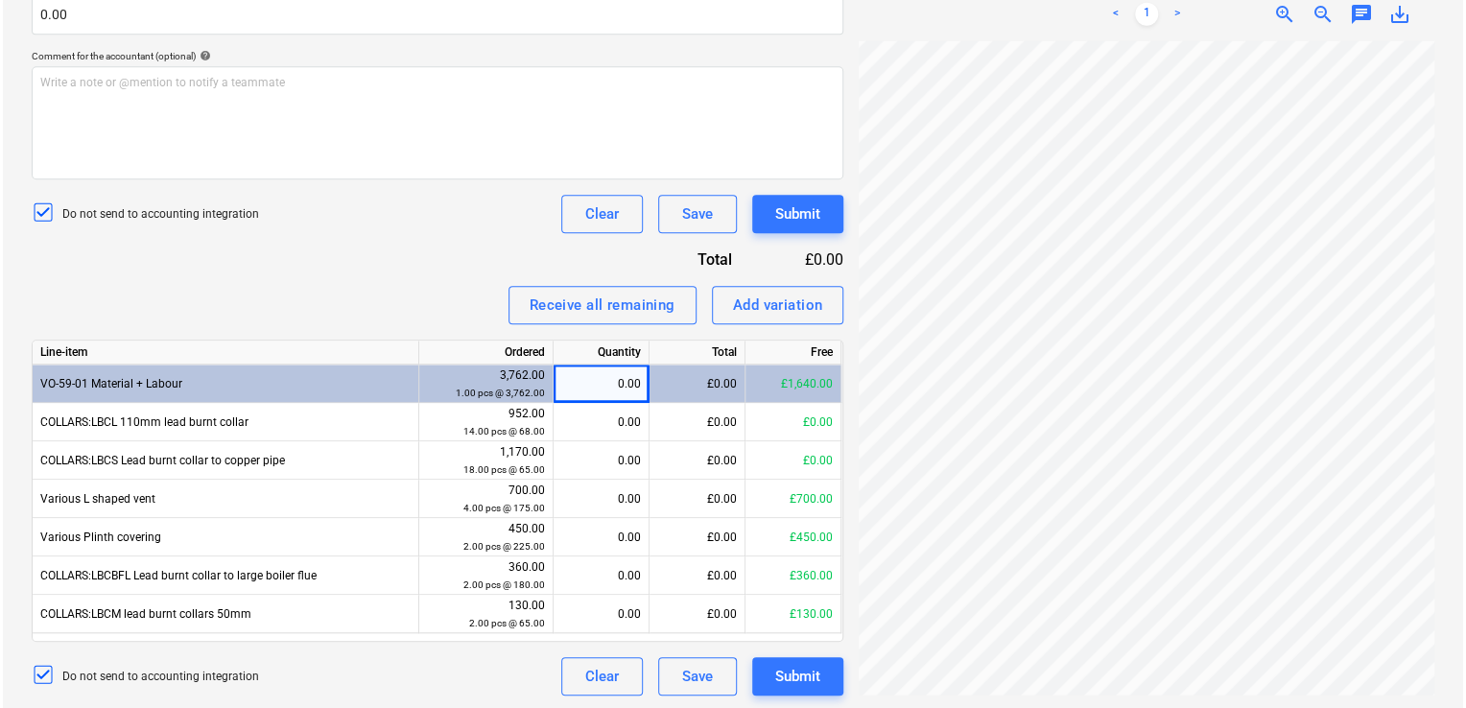
scroll to position [532, 0]
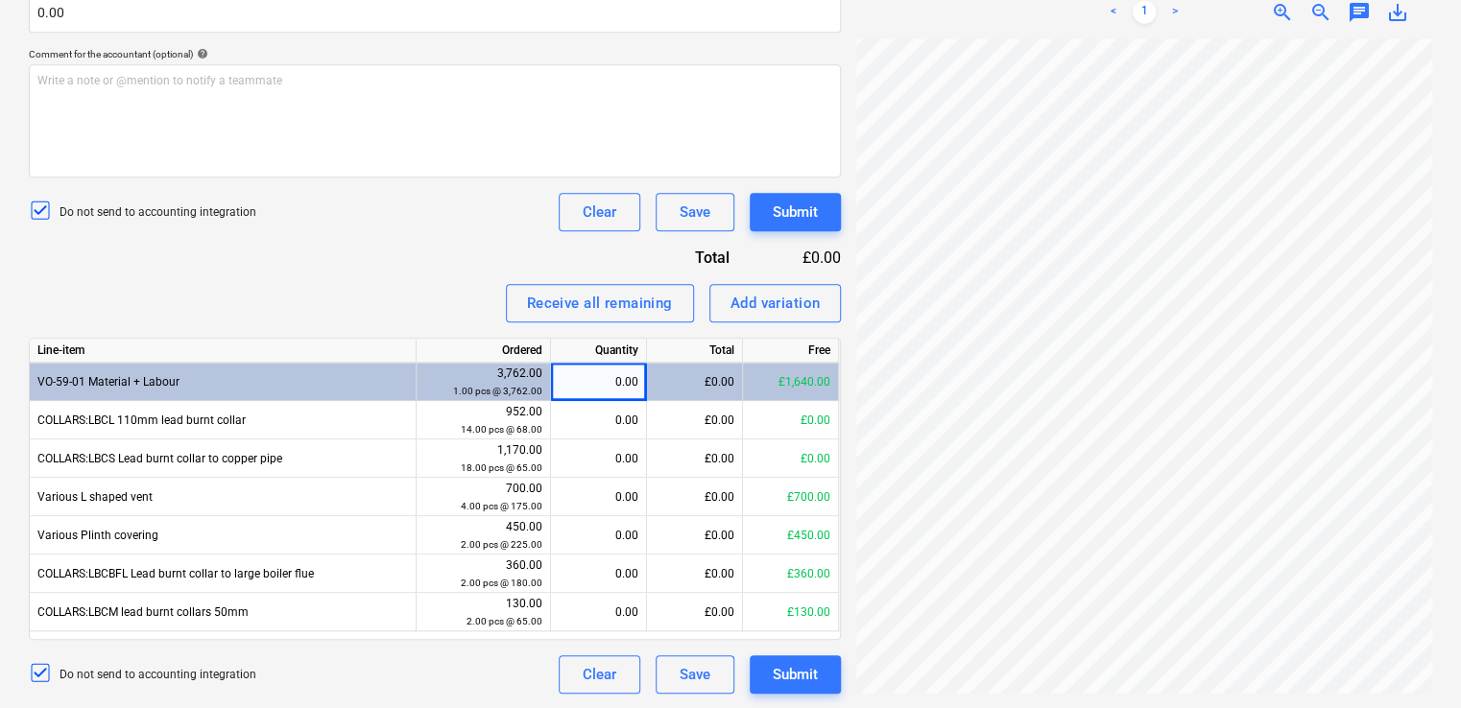
click at [703, 385] on div "£0.00" at bounding box center [695, 382] width 96 height 38
click at [583, 367] on div "0.00" at bounding box center [599, 382] width 80 height 38
drag, startPoint x: 583, startPoint y: 367, endPoint x: 545, endPoint y: 305, distance: 71.9
click at [545, 305] on div "Receive all remaining" at bounding box center [600, 303] width 146 height 25
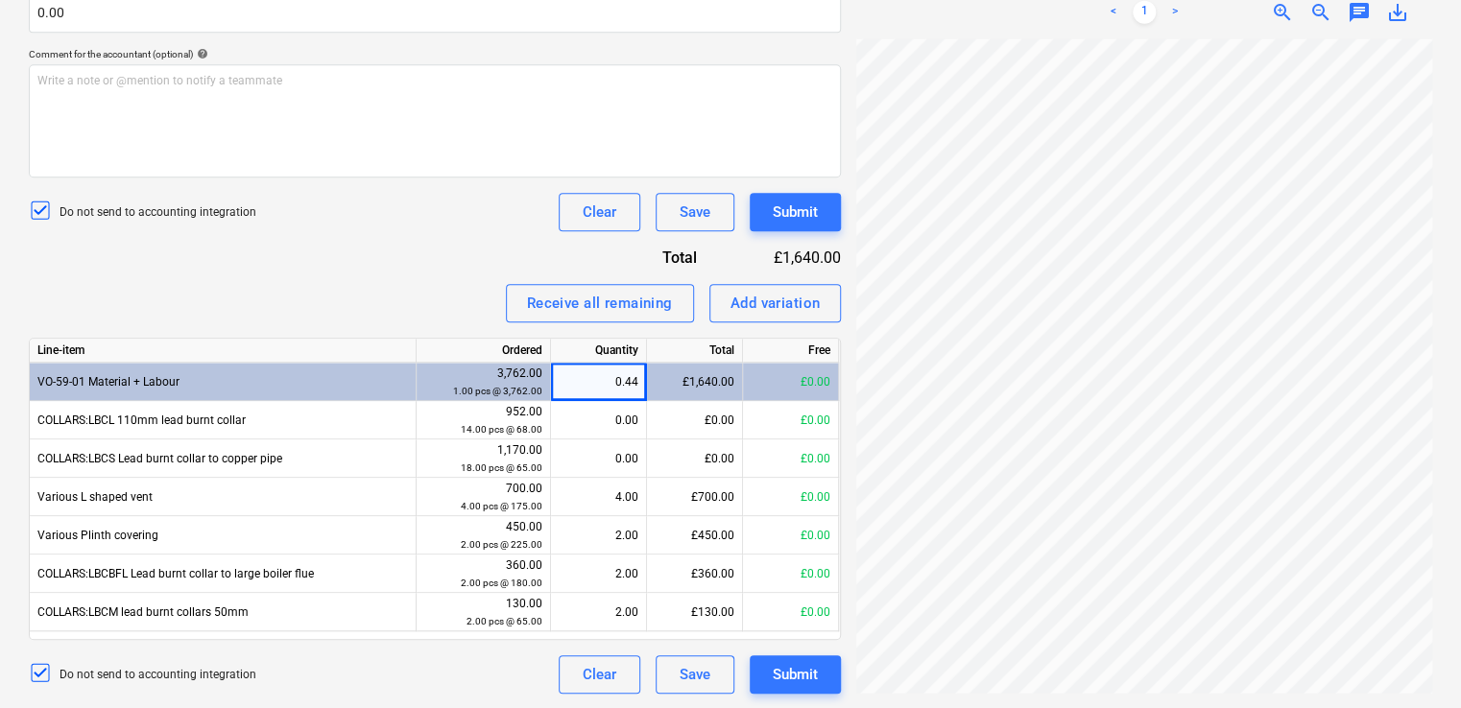
click at [486, 236] on div "Invoice name help 12916 Invoice number (optional) help 12916 Invoice date help …" at bounding box center [435, 230] width 812 height 927
click at [509, 223] on div "Do not send to accounting integration Clear Save Submit" at bounding box center [435, 212] width 812 height 38
drag, startPoint x: 509, startPoint y: 223, endPoint x: 560, endPoint y: 301, distance: 94.2
click at [560, 301] on div "Receive all remaining" at bounding box center [600, 303] width 146 height 25
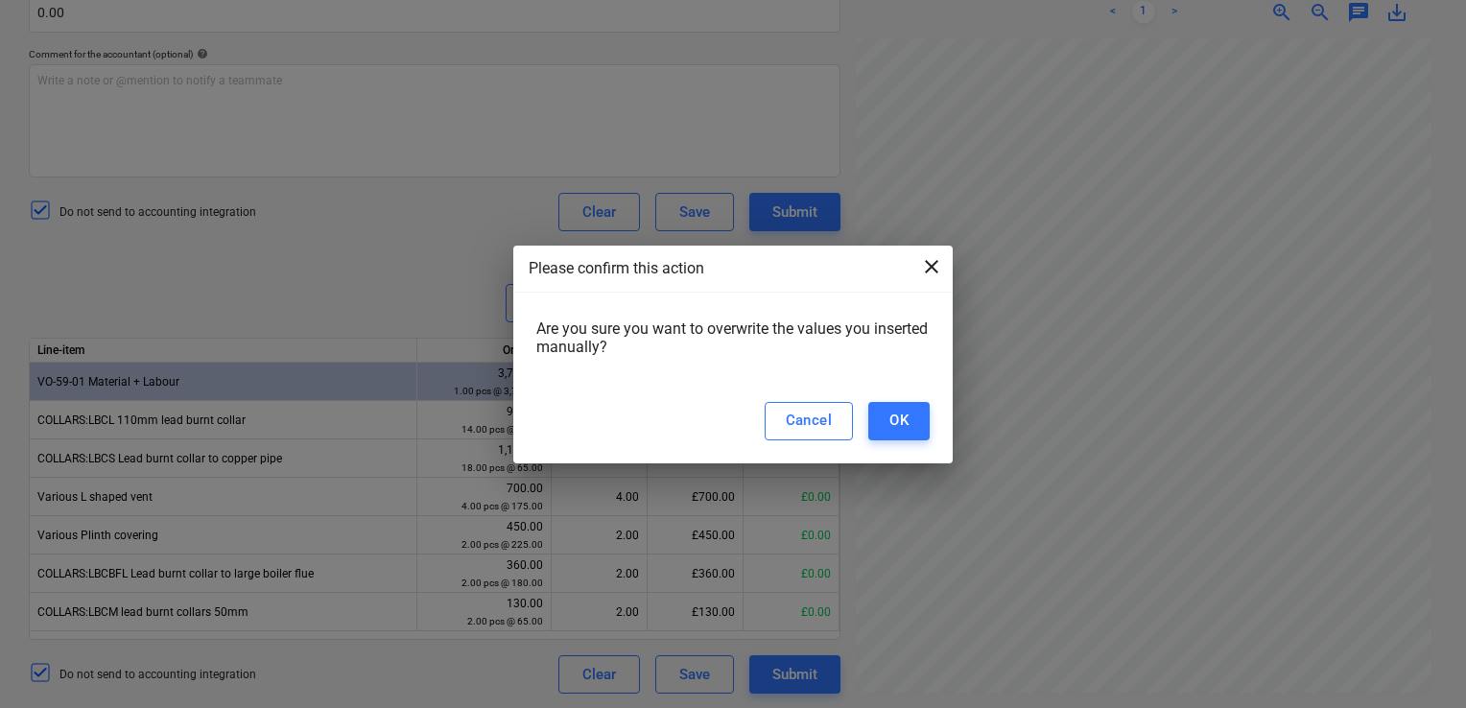
click at [929, 255] on span "close" at bounding box center [931, 266] width 23 height 23
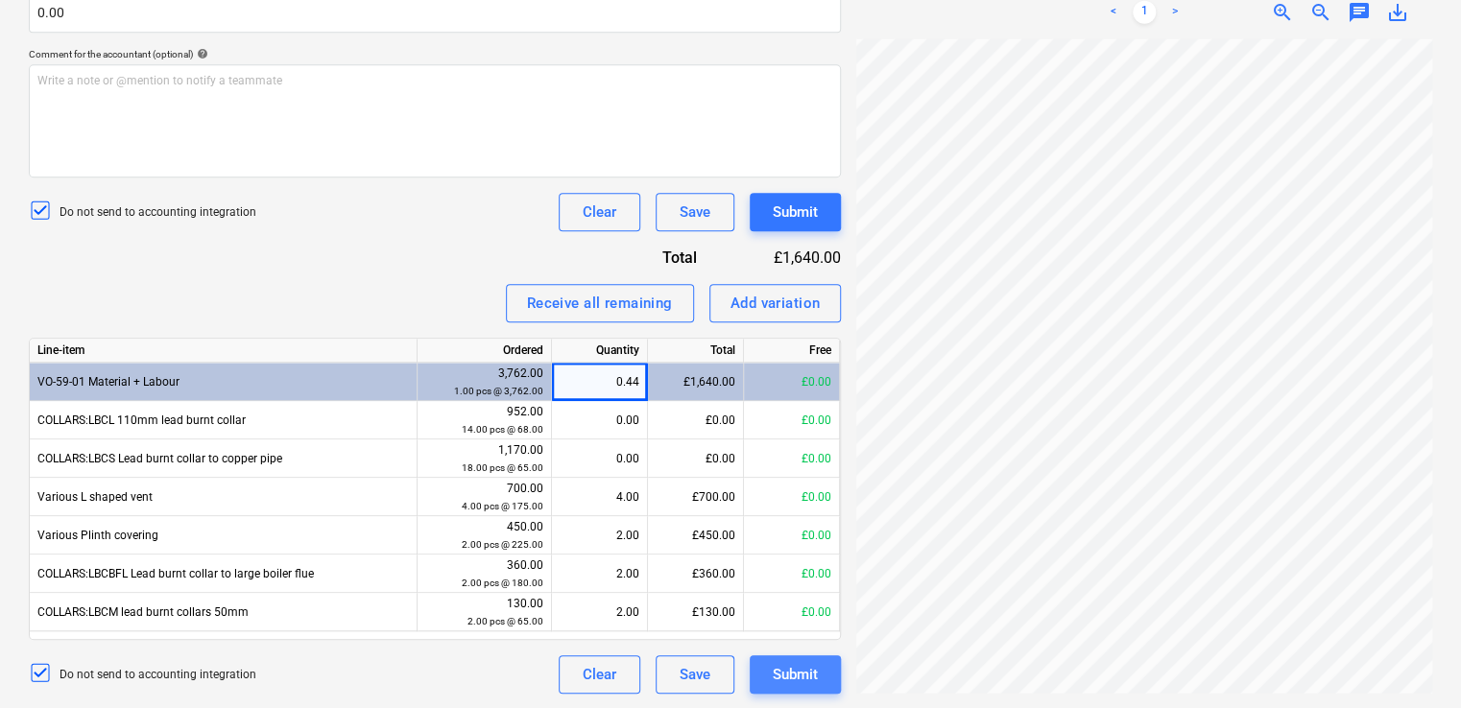
click at [773, 672] on div "Submit" at bounding box center [795, 674] width 45 height 25
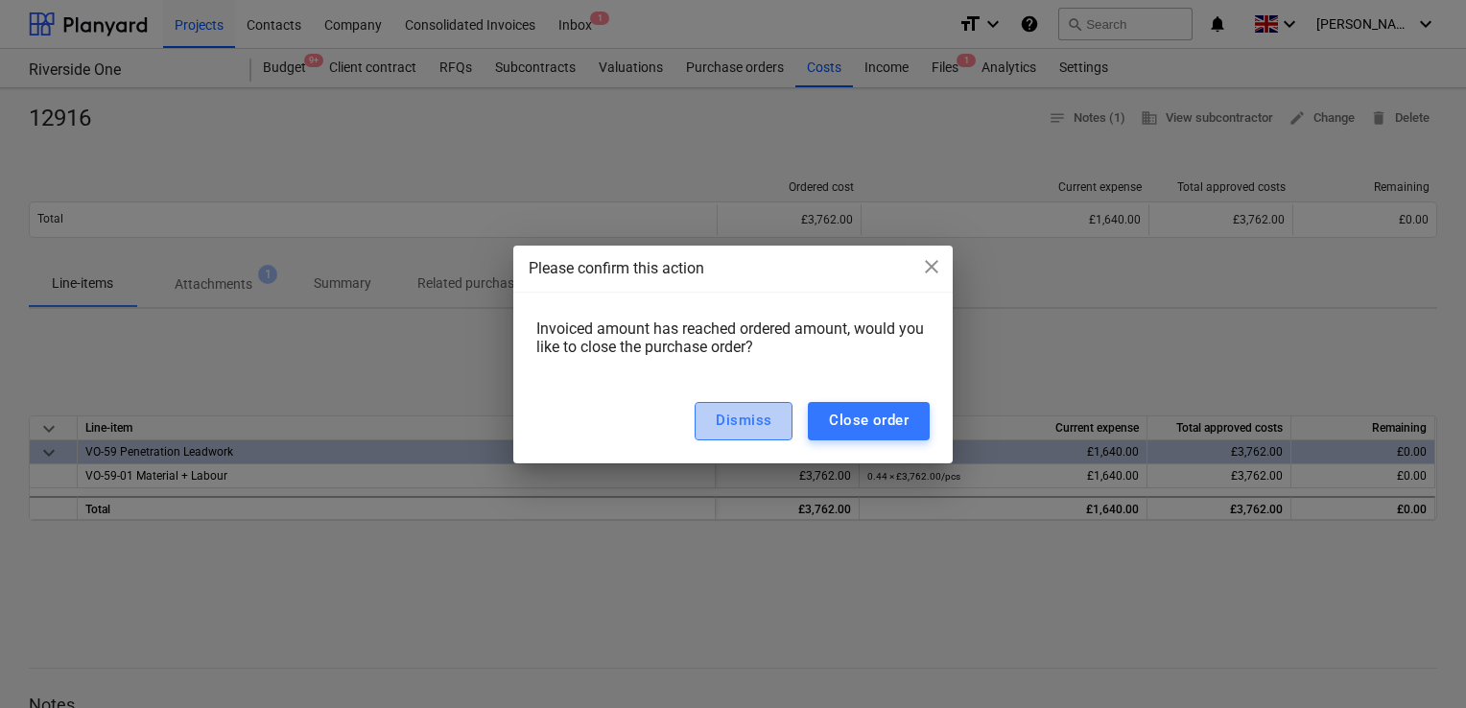
click at [760, 421] on div "Dismiss" at bounding box center [744, 420] width 56 height 25
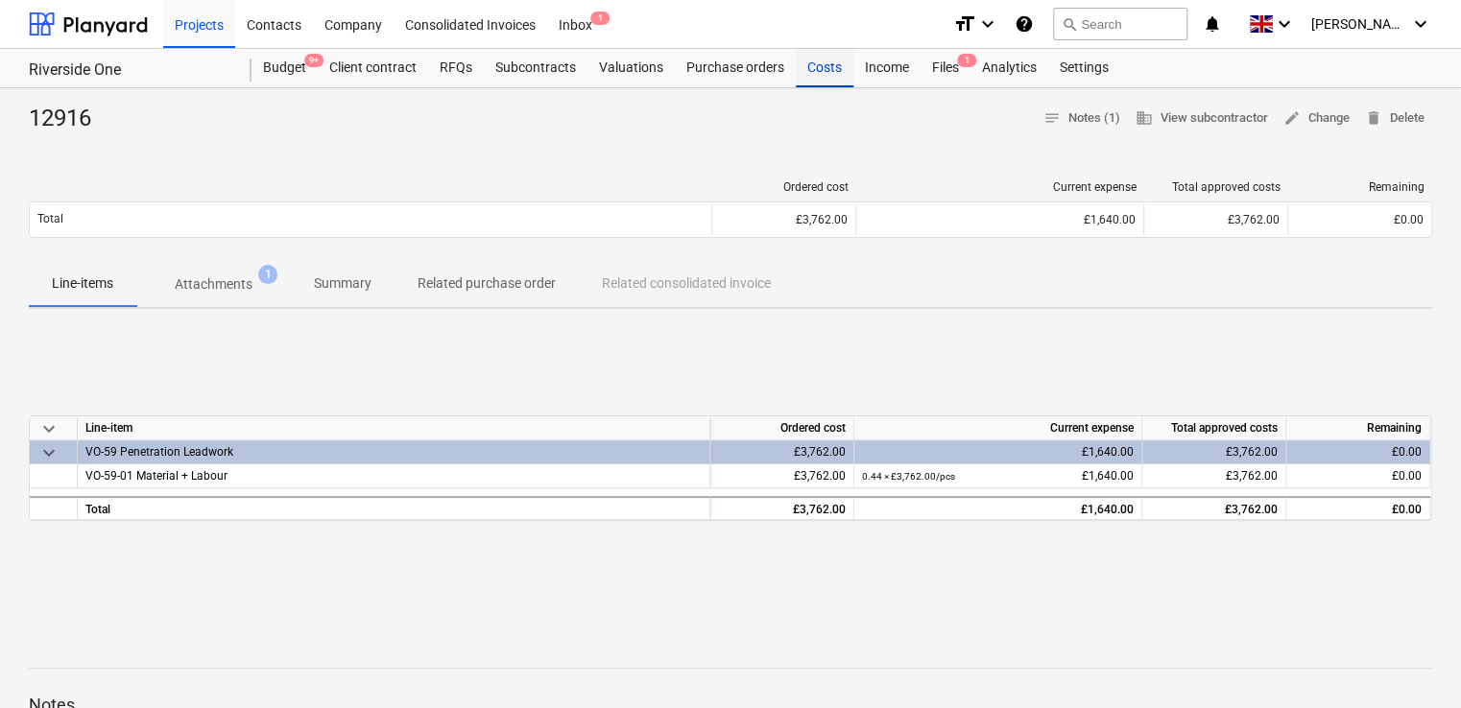
click at [820, 69] on div "Costs" at bounding box center [825, 68] width 58 height 38
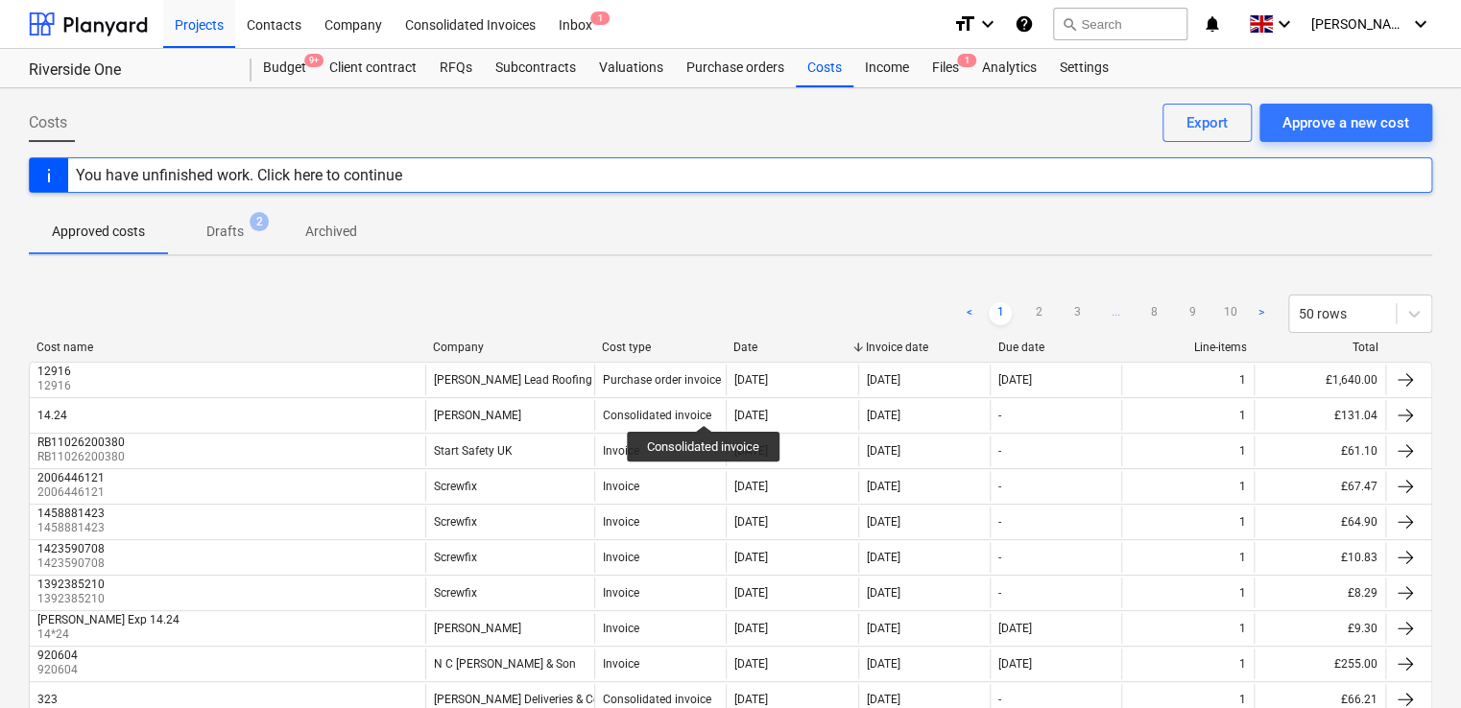
click at [751, 143] on div "Costs Approve a new cost Export" at bounding box center [730, 131] width 1403 height 54
click at [269, 37] on div "Contacts" at bounding box center [274, 23] width 78 height 49
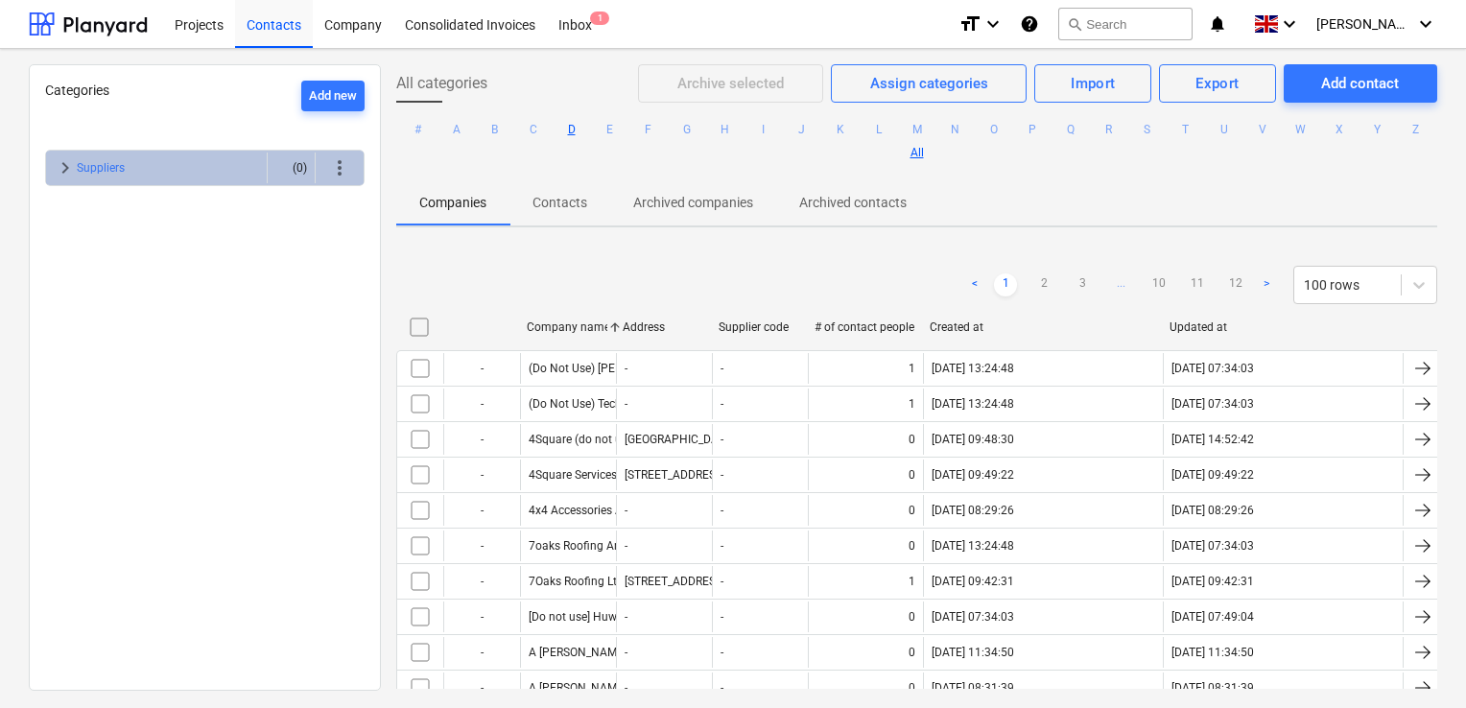
click at [584, 131] on button "D" at bounding box center [571, 129] width 23 height 23
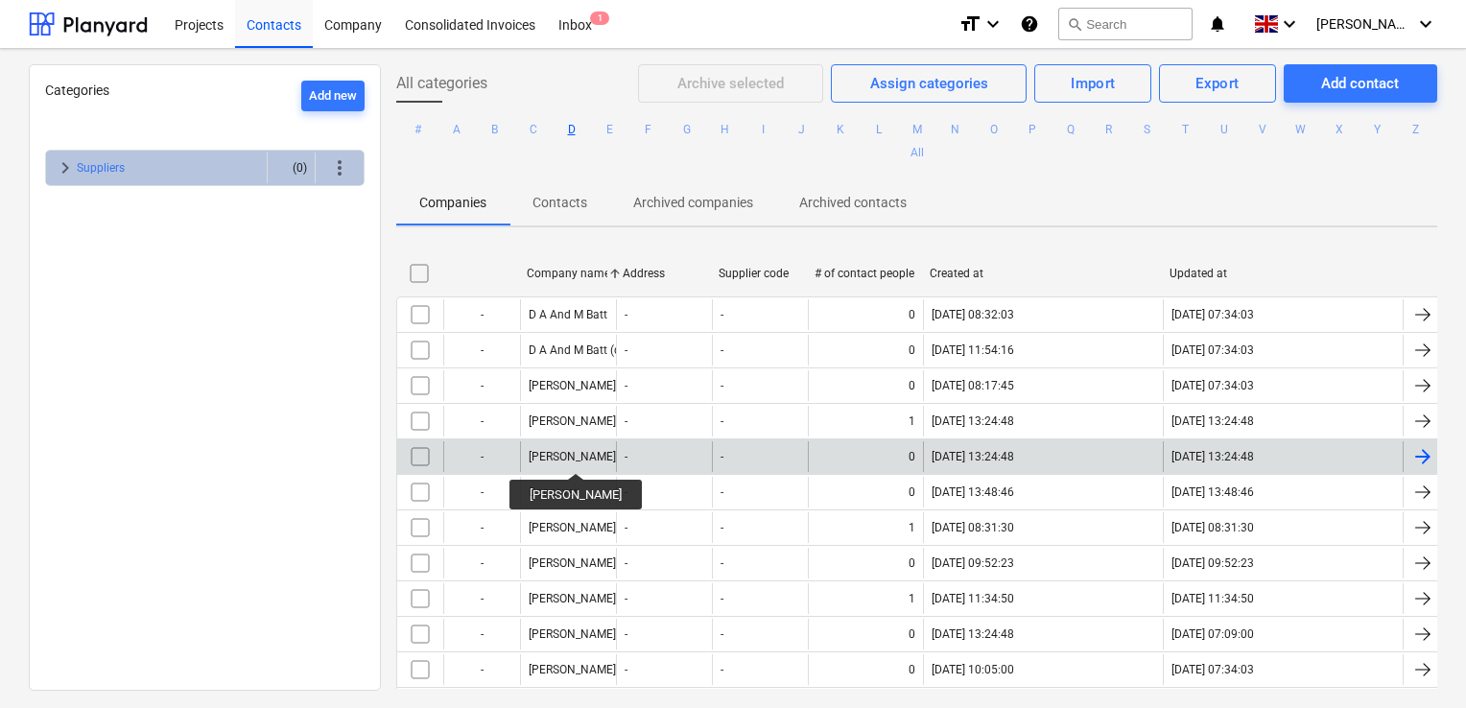
click at [560, 456] on div "[PERSON_NAME]" at bounding box center [572, 456] width 87 height 13
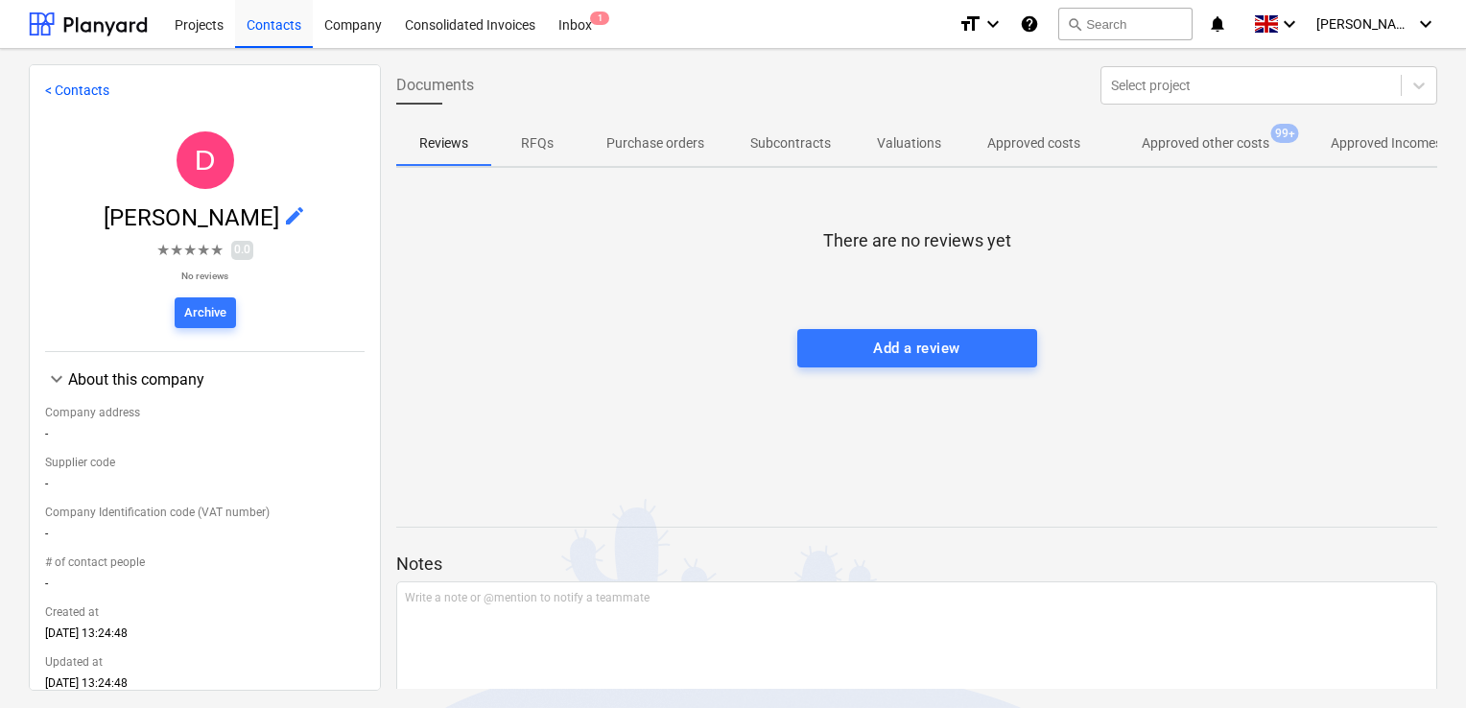
click at [1159, 151] on p "Approved other costs" at bounding box center [1206, 143] width 128 height 20
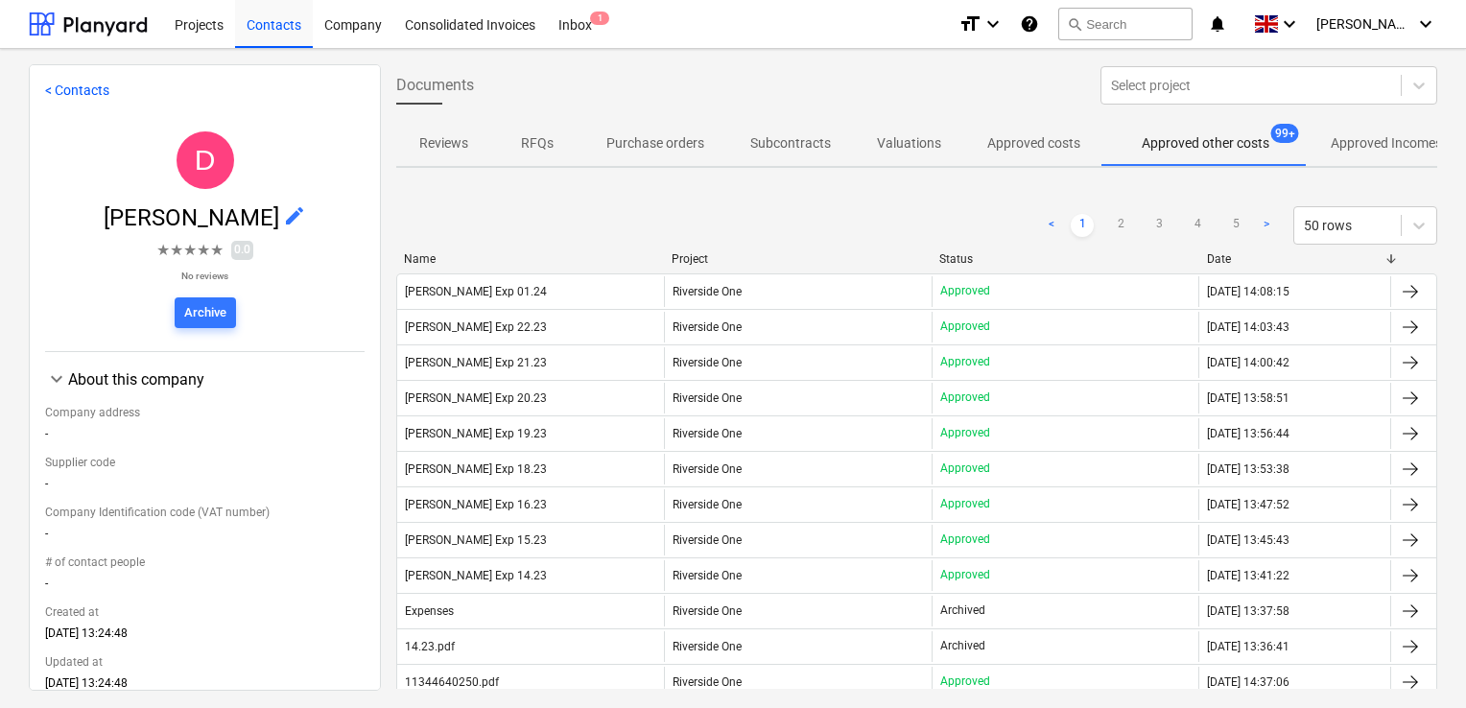
click at [1445, 133] on div "Documents Select project Reviews RFQs Purchase orders Subcontracts Valuations A…" at bounding box center [917, 376] width 1072 height 625
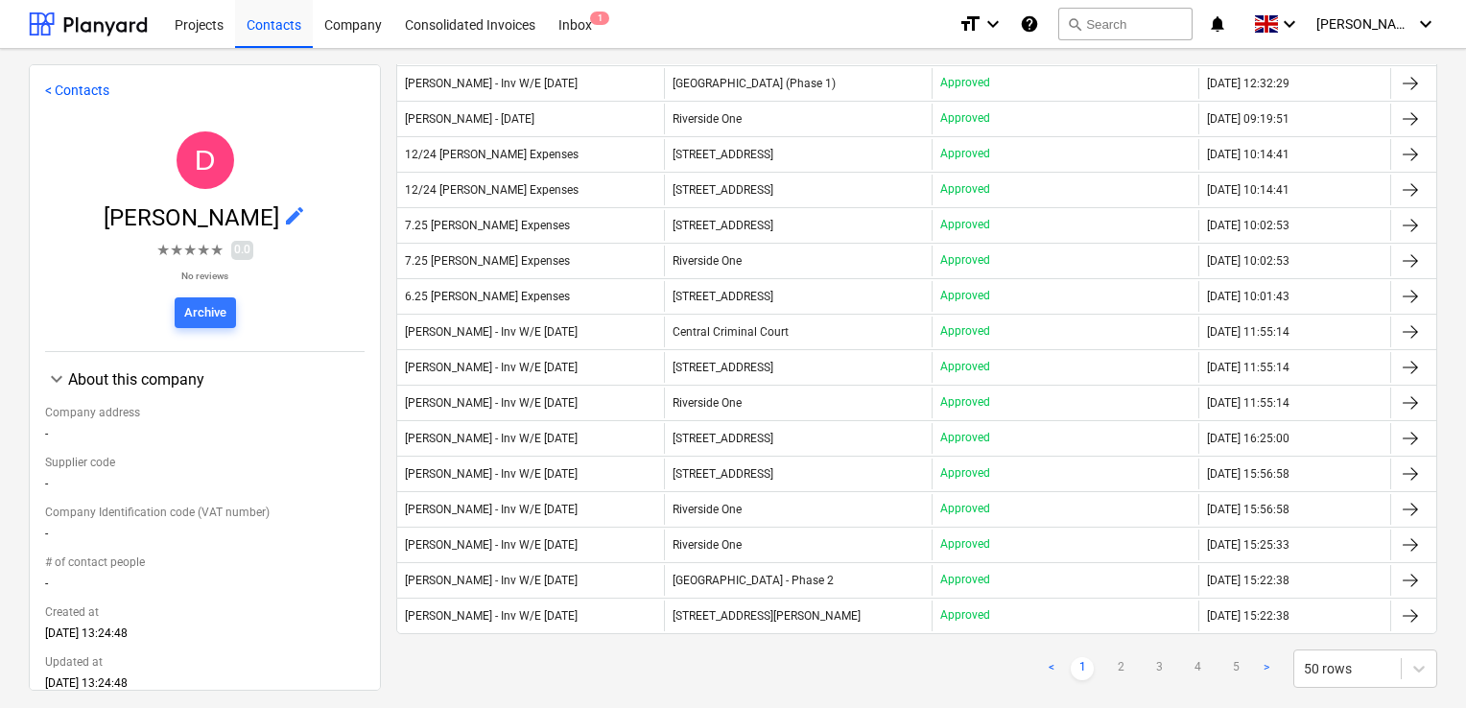
scroll to position [1421, 0]
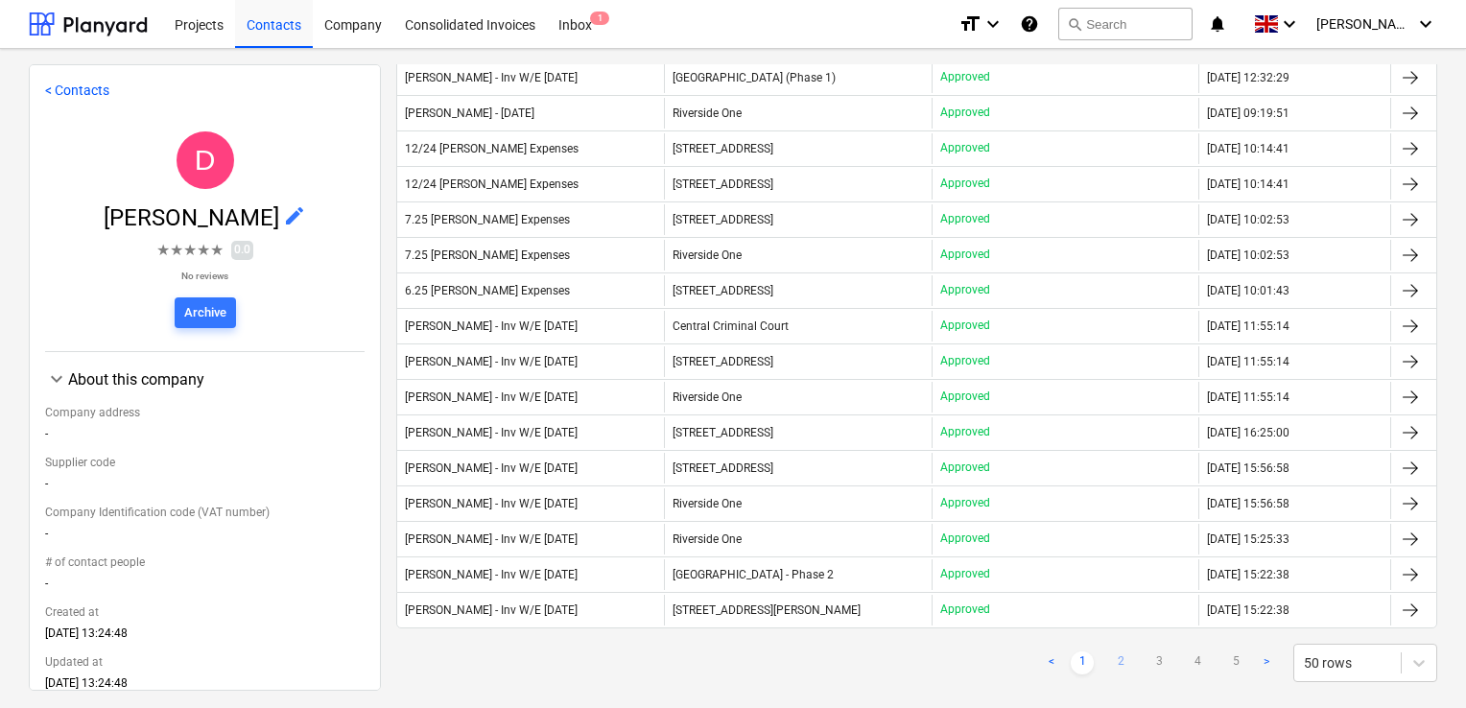
click at [1111, 652] on link "2" at bounding box center [1120, 663] width 23 height 23
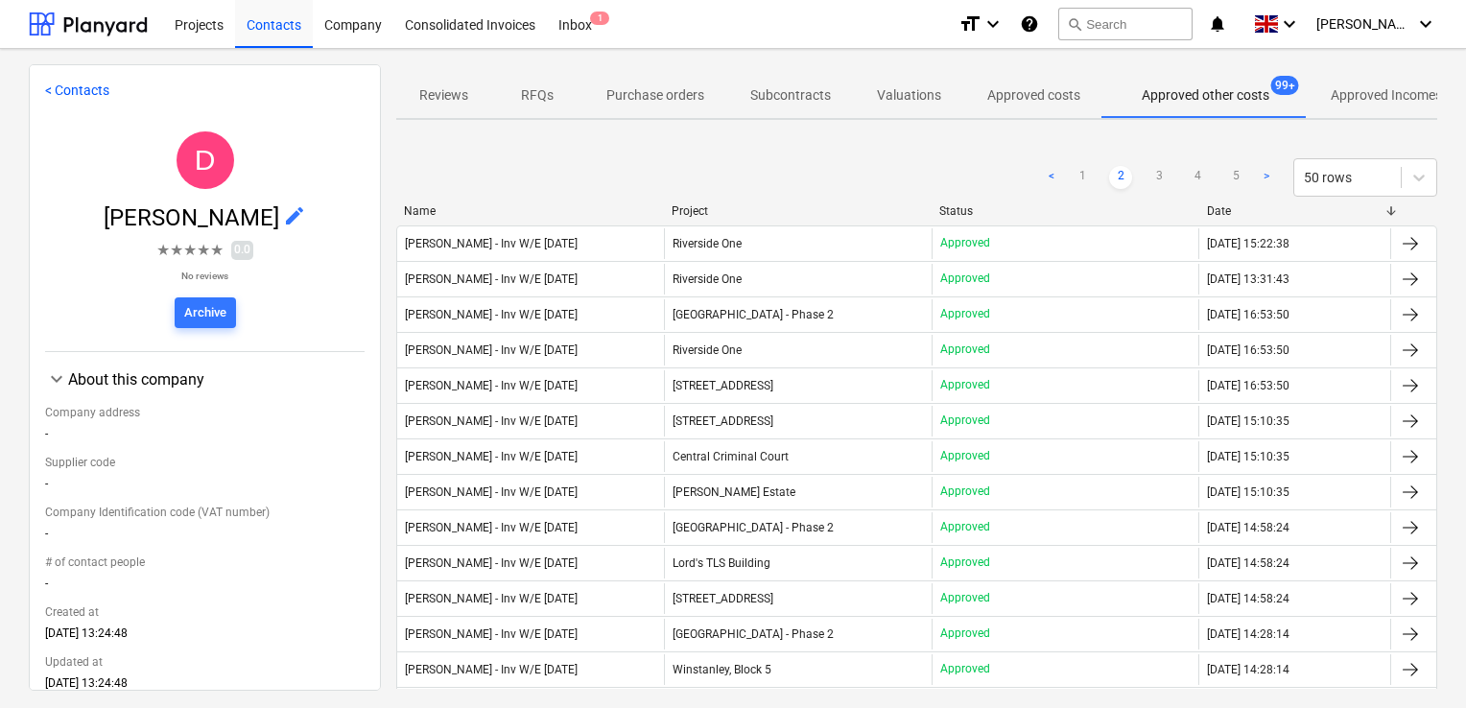
scroll to position [19, 0]
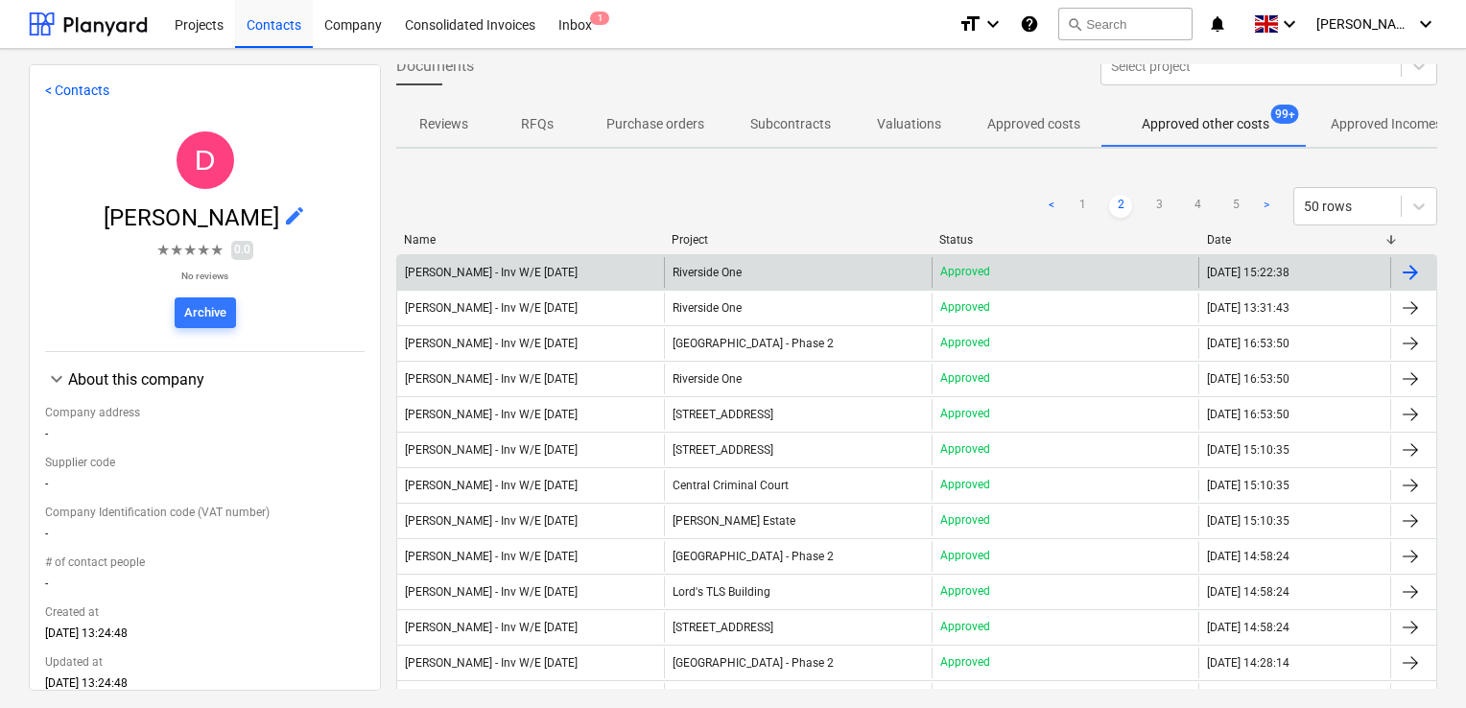
click at [596, 278] on div "[PERSON_NAME] - Inv W/E [DATE]" at bounding box center [530, 272] width 267 height 31
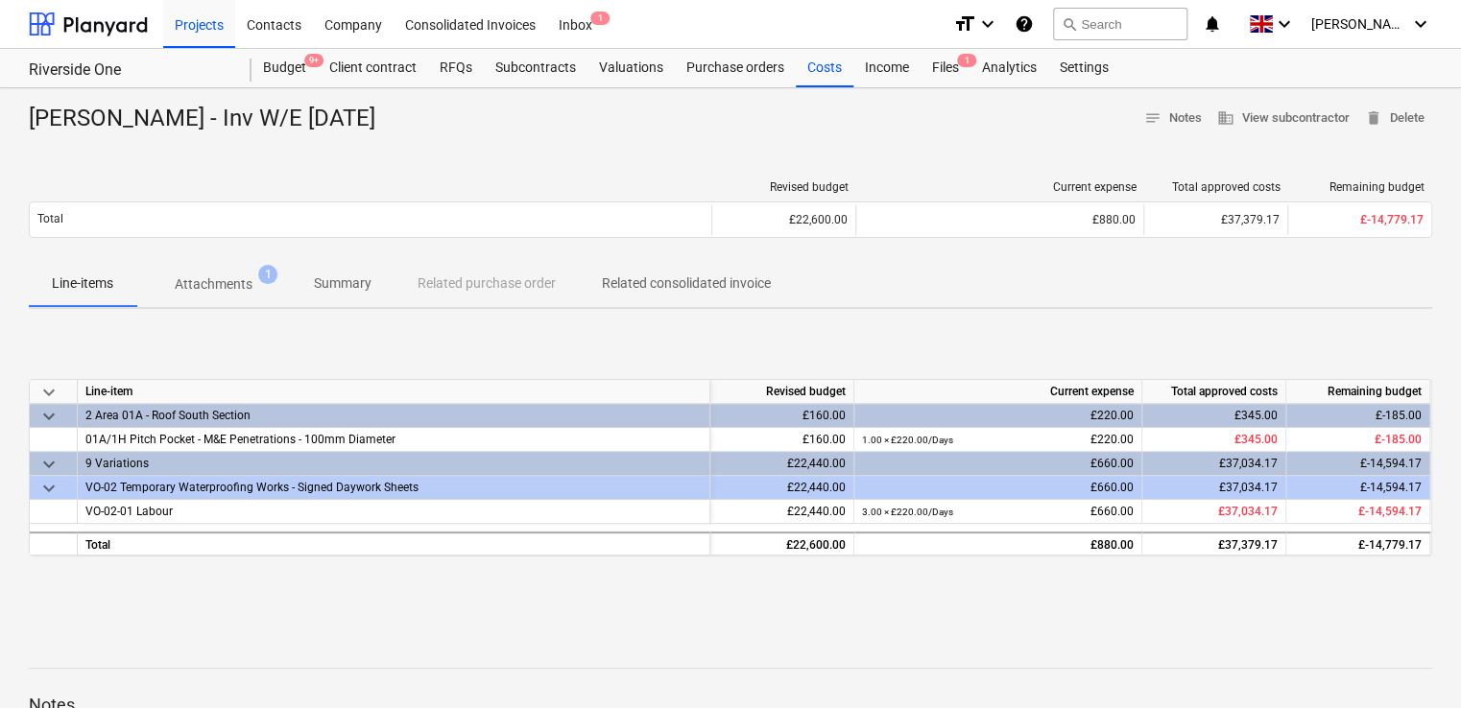
click at [225, 290] on p "Attachments" at bounding box center [214, 284] width 78 height 20
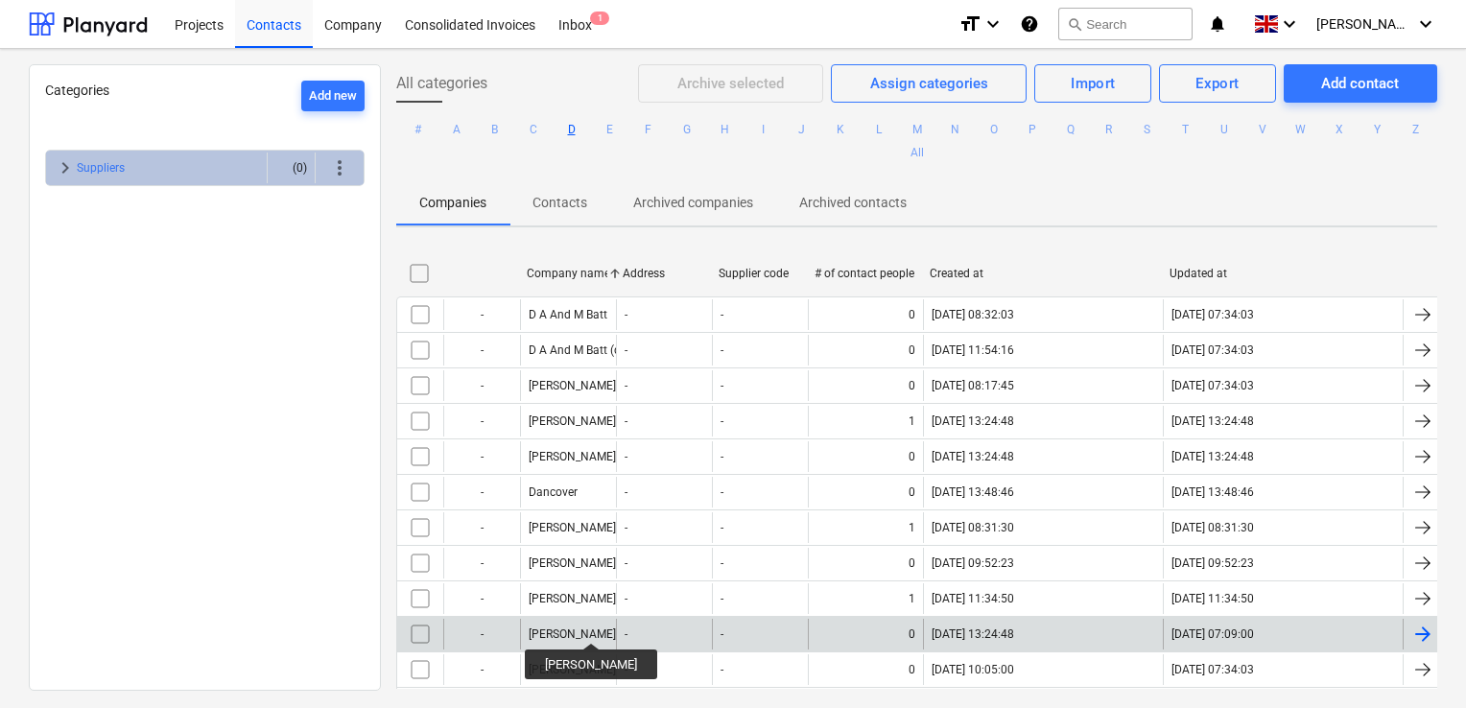
click at [578, 628] on div "[PERSON_NAME]" at bounding box center [572, 634] width 87 height 13
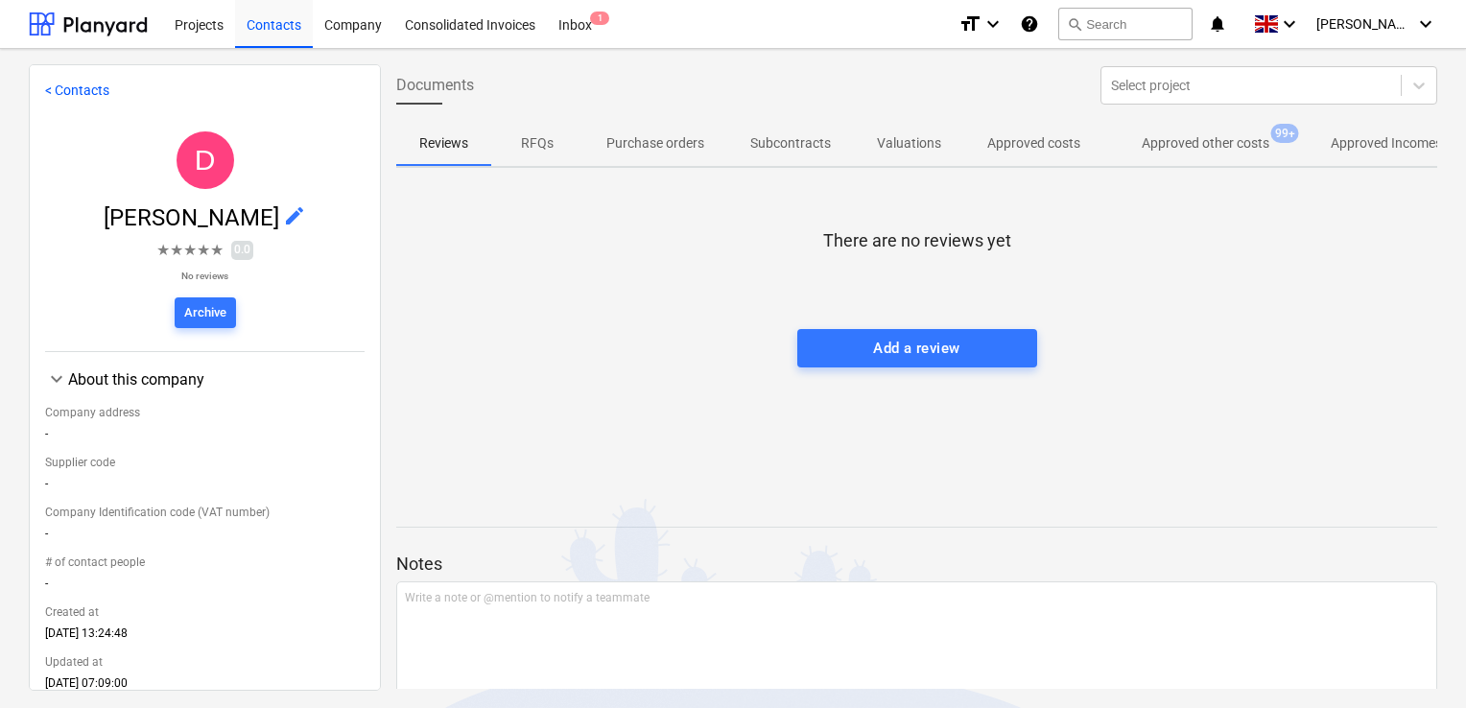
click at [1181, 139] on p "Approved other costs" at bounding box center [1206, 143] width 128 height 20
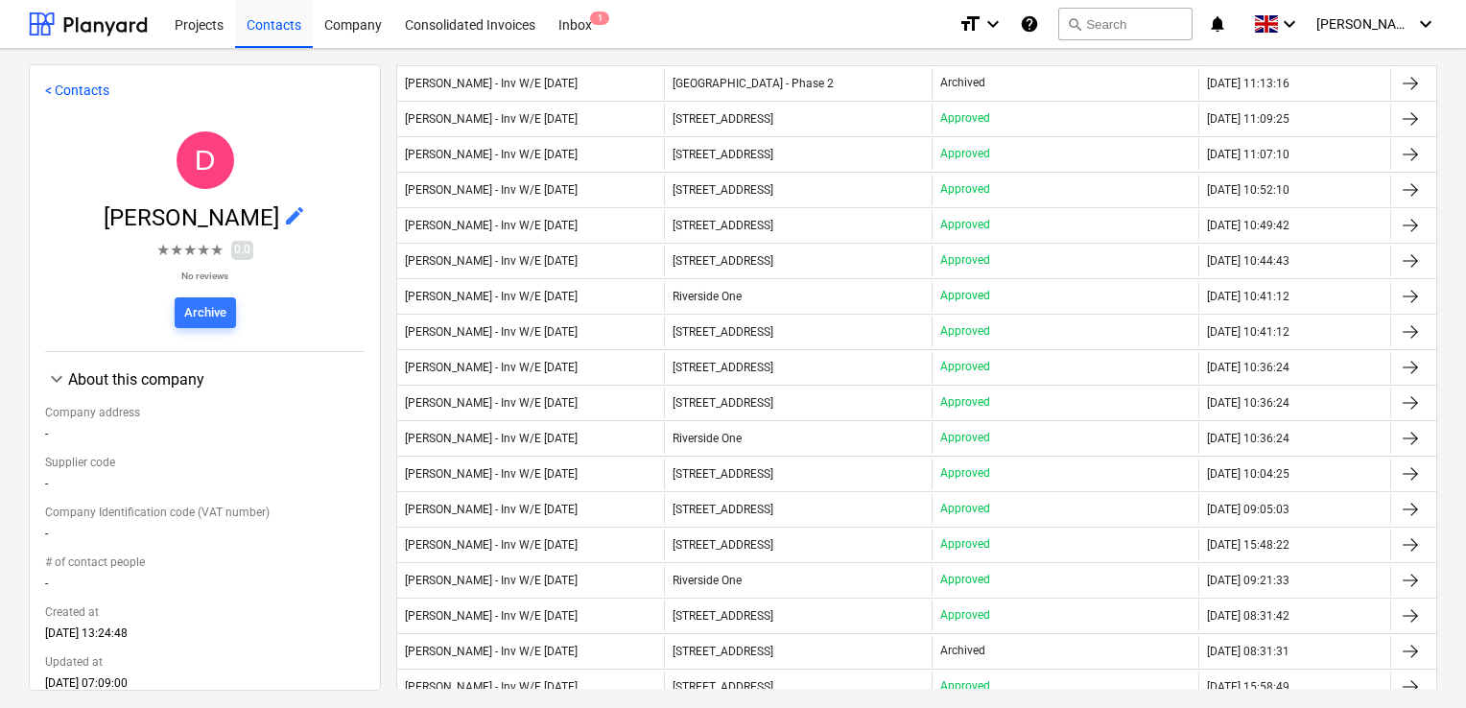
scroll to position [565, 0]
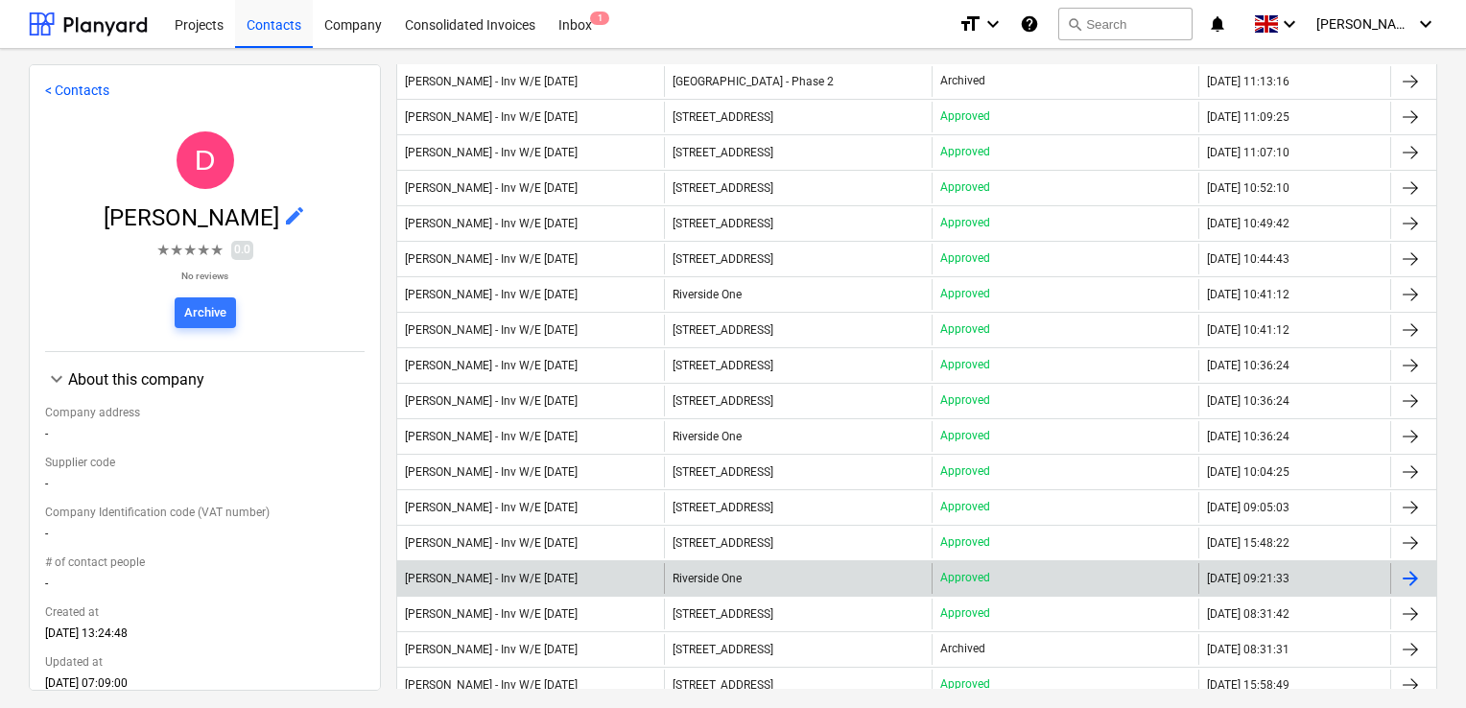
click at [534, 578] on div "Dan Fyffe - Inv W/E Sun 25.08.2024" at bounding box center [491, 578] width 173 height 13
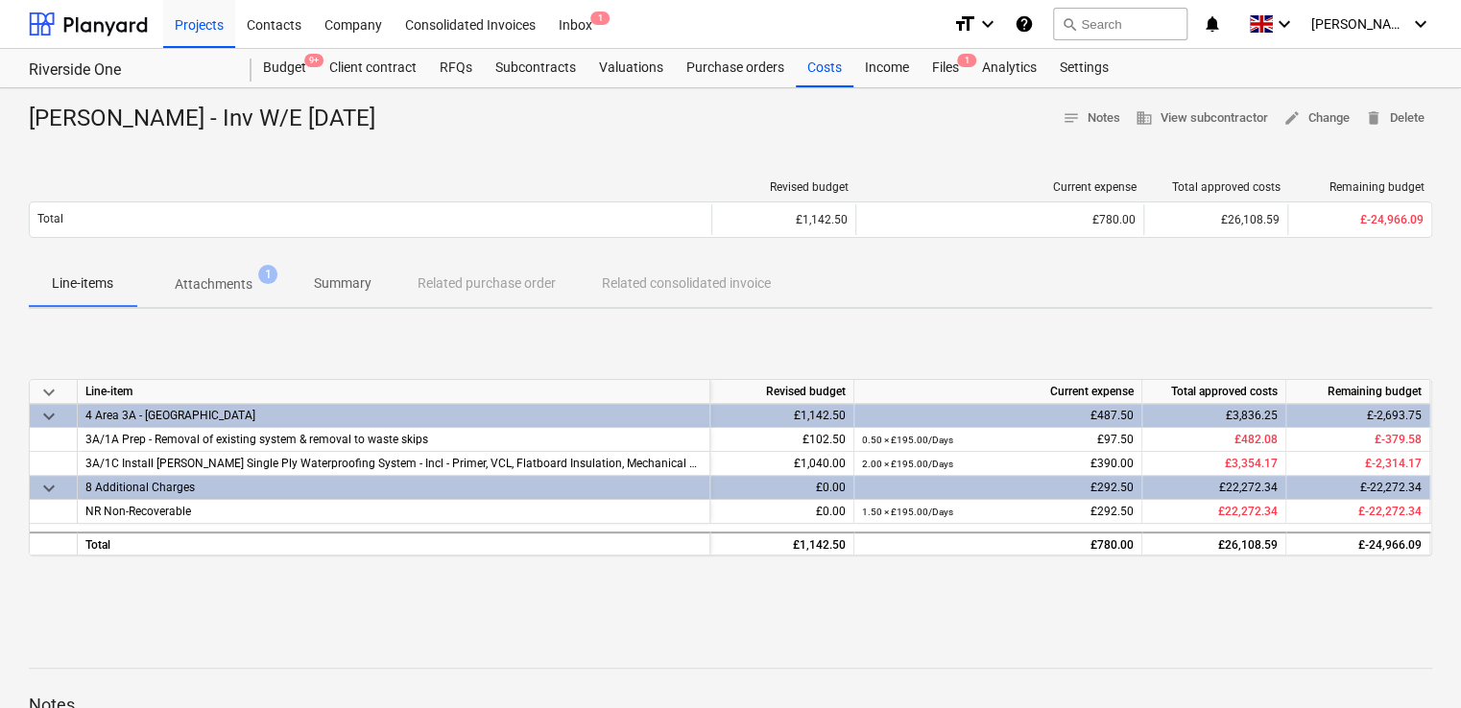
click at [235, 282] on p "Attachments" at bounding box center [214, 284] width 78 height 20
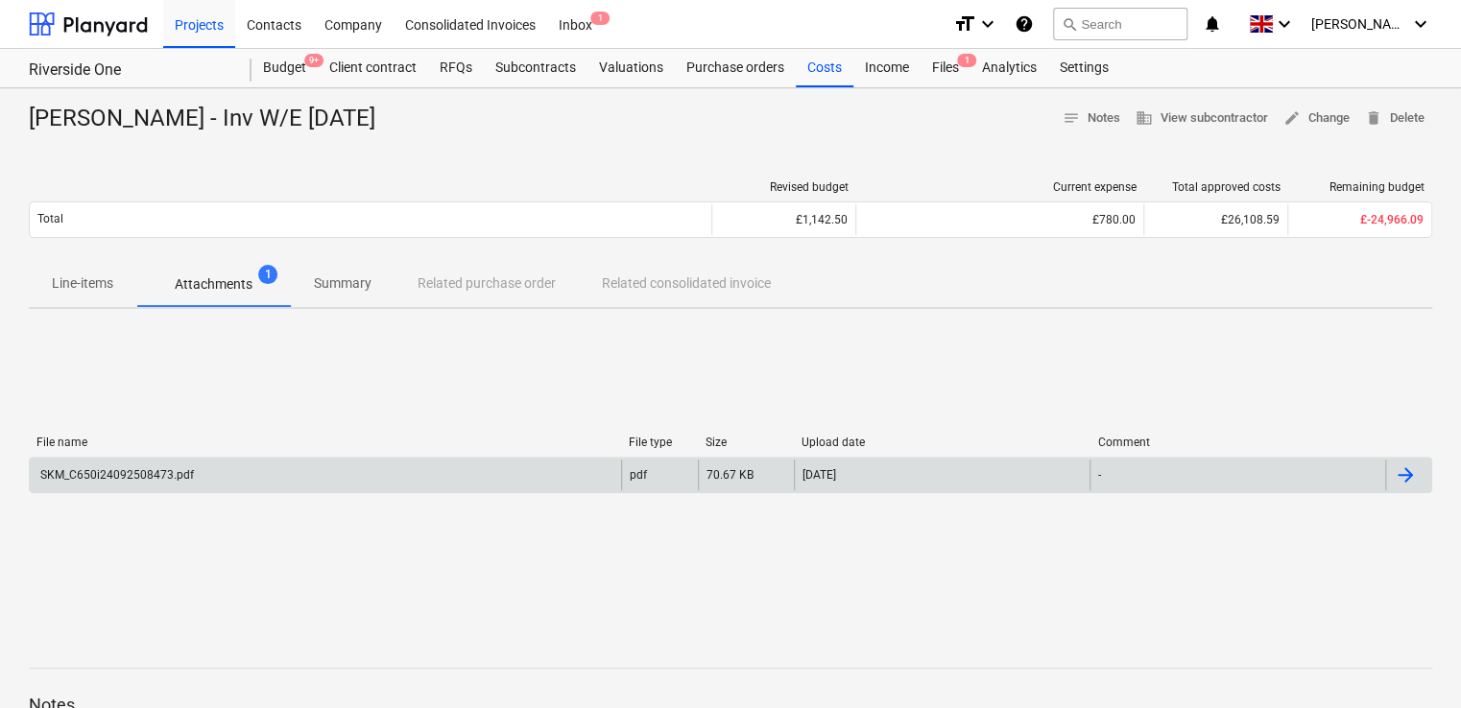
click at [143, 464] on div "SKM_C650i24092508473.pdf" at bounding box center [325, 475] width 591 height 31
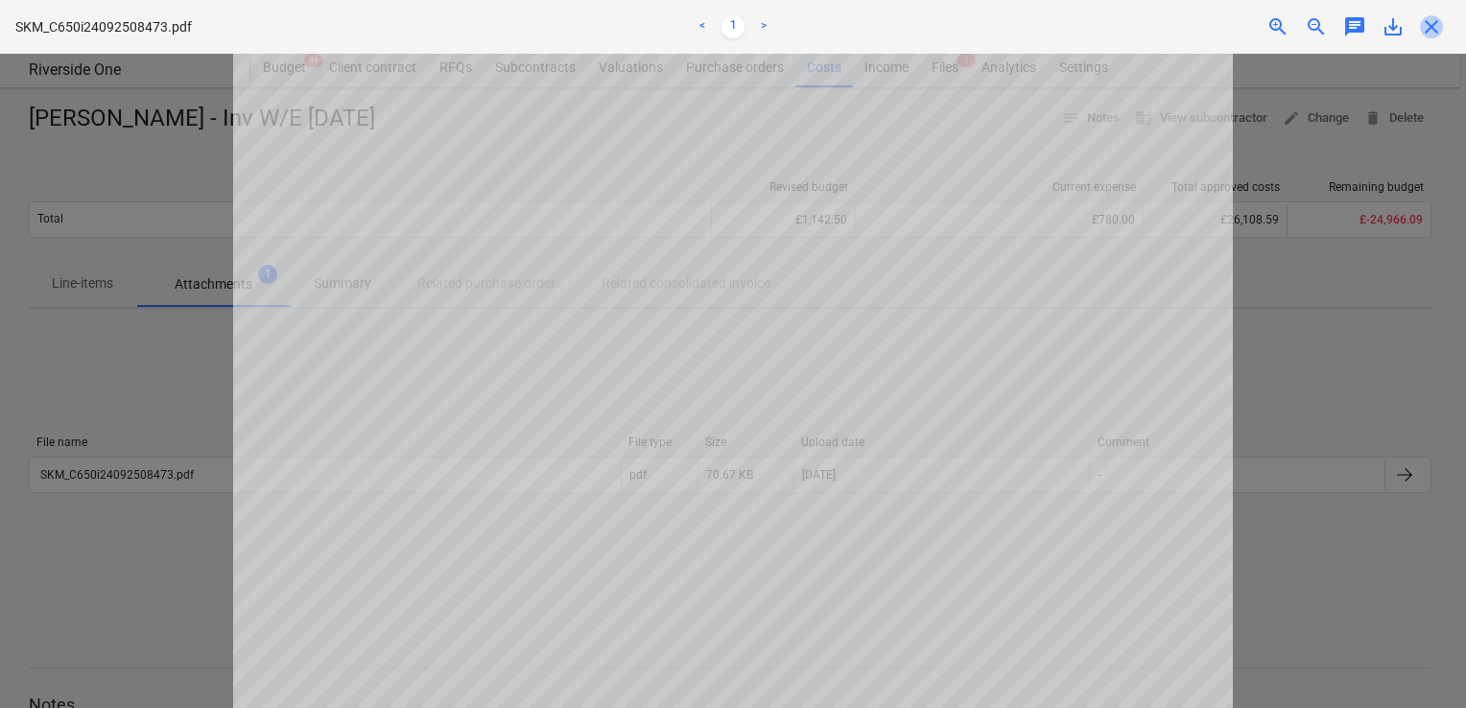
drag, startPoint x: 1426, startPoint y: 30, endPoint x: 1427, endPoint y: 18, distance: 11.6
click at [1427, 18] on span "close" at bounding box center [1431, 26] width 23 height 23
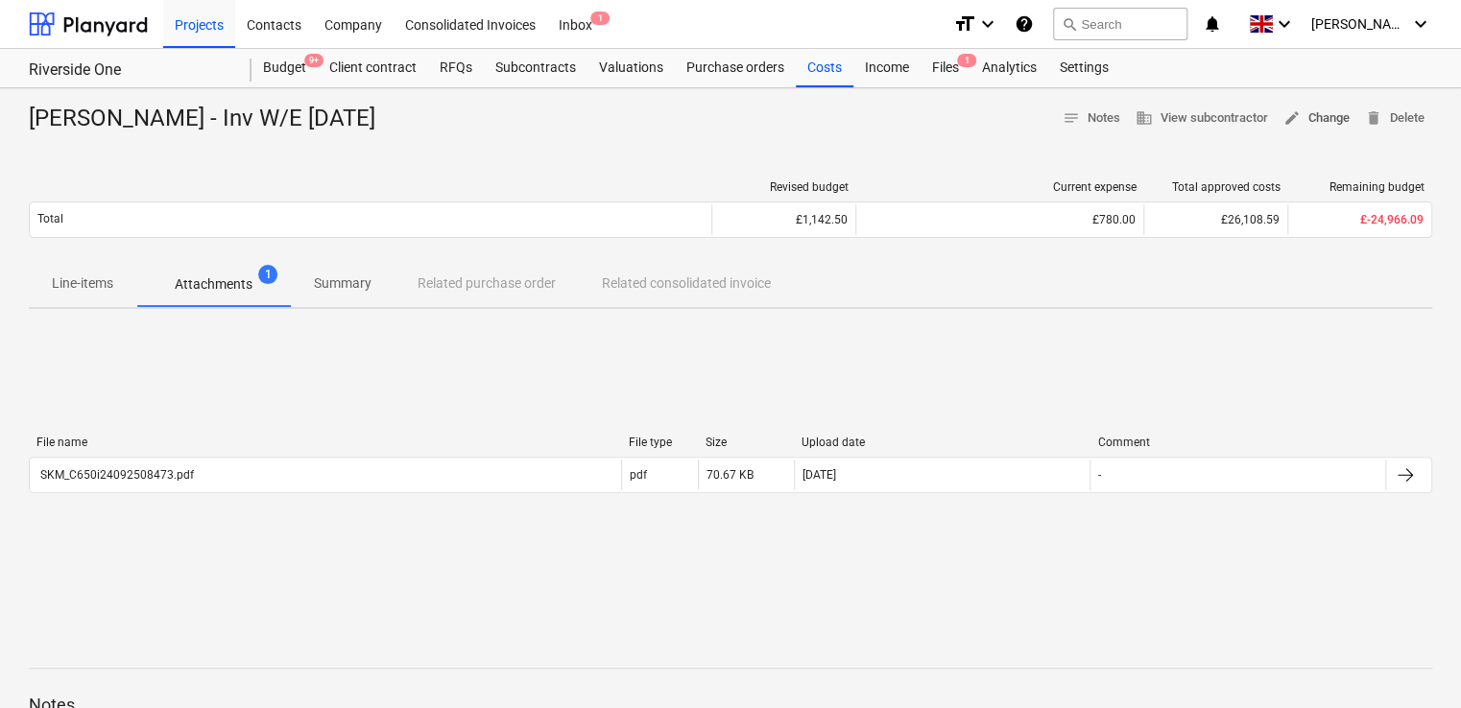
click at [1317, 120] on span "edit Change" at bounding box center [1316, 118] width 66 height 22
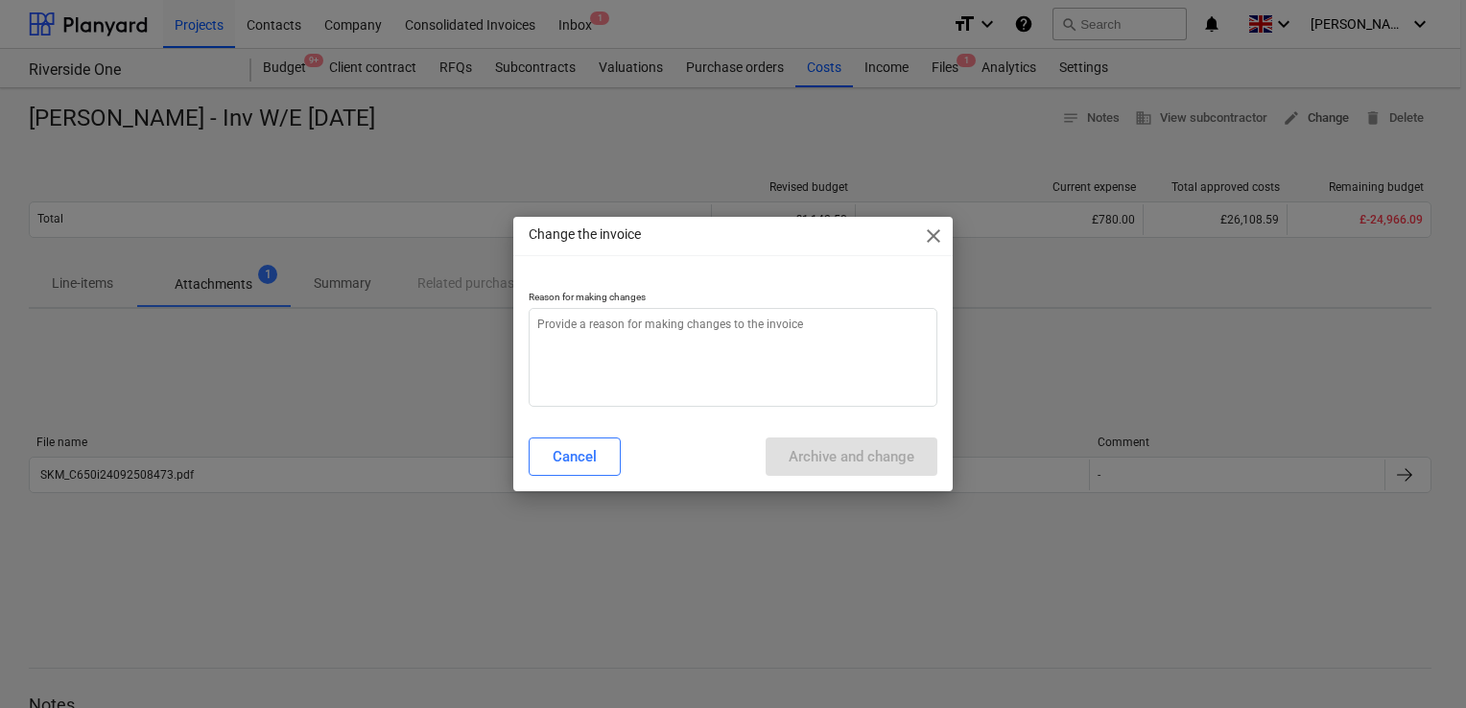
type textarea "x"
click at [685, 369] on textarea at bounding box center [733, 357] width 409 height 99
type textarea "v"
type textarea "x"
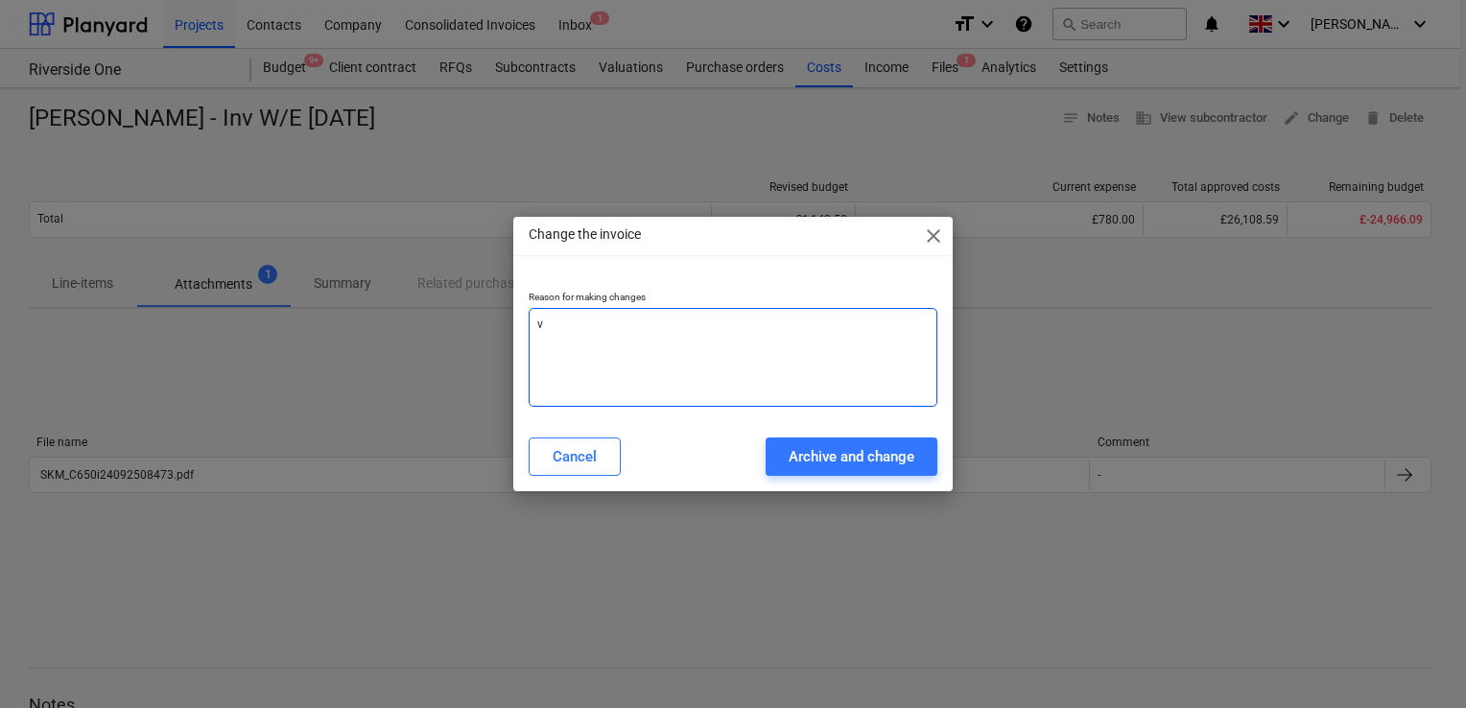
type textarea "va"
type textarea "x"
type textarea "val"
type textarea "x"
type textarea "valu"
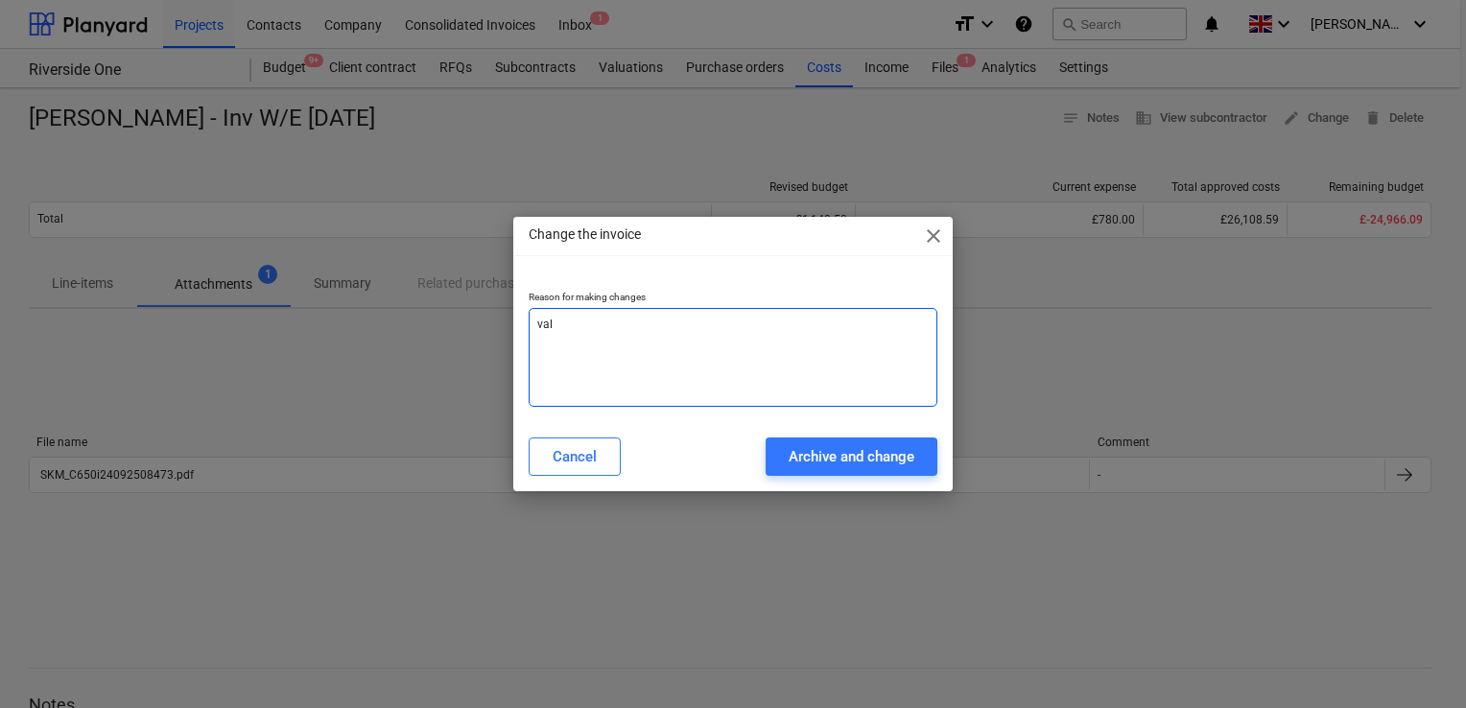
type textarea "x"
type textarea "value"
type textarea "x"
type textarea "value"
type textarea "x"
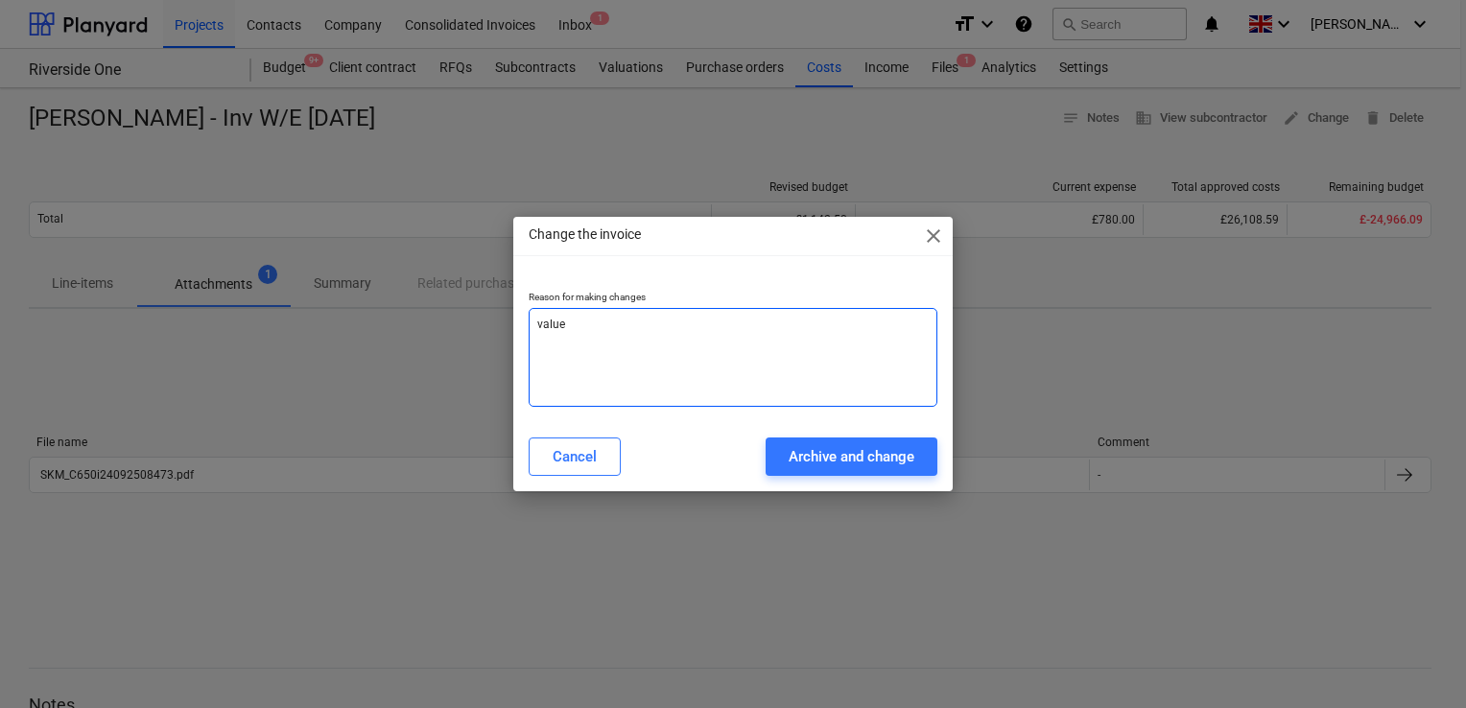
type textarea "value w"
type textarea "x"
type textarea "value wr"
type textarea "x"
type textarea "value wro"
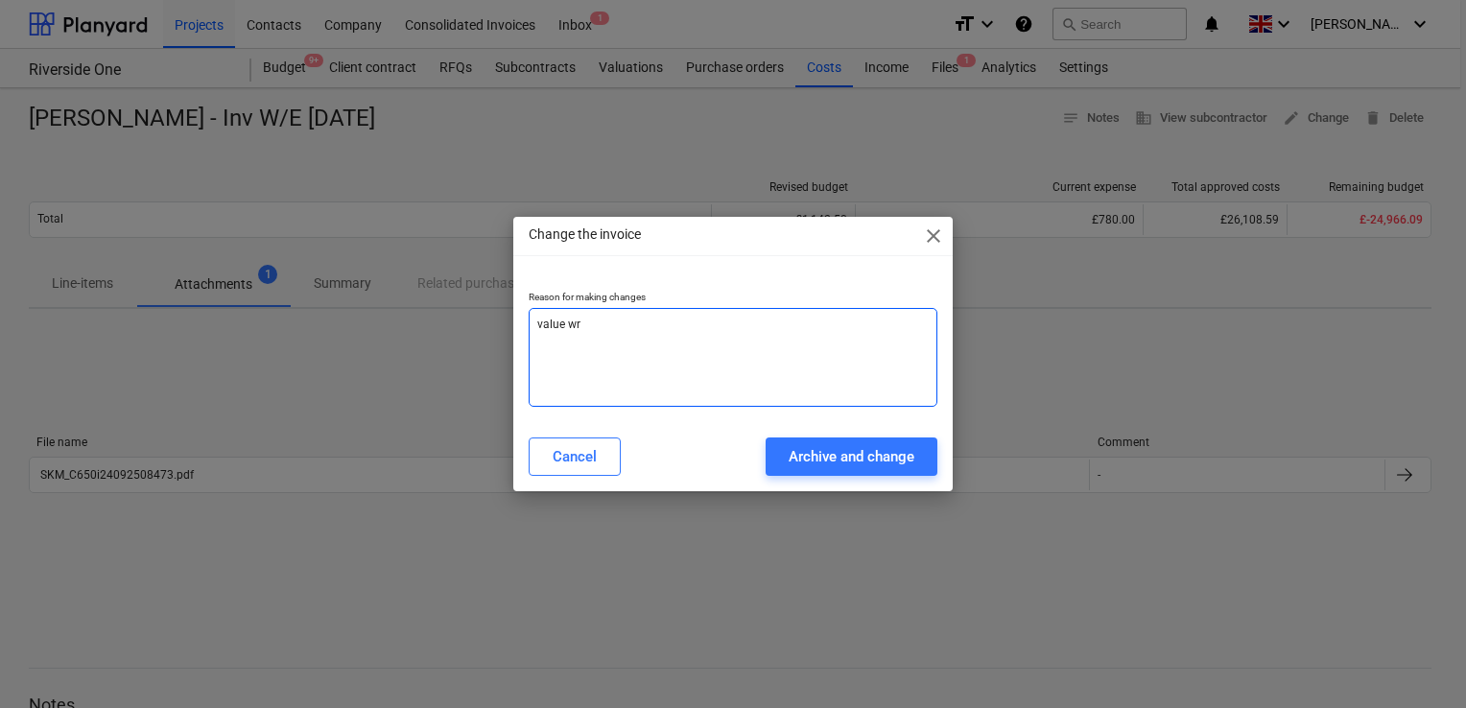
type textarea "x"
type textarea "value wron"
type textarea "x"
type textarea "value wrong"
type textarea "x"
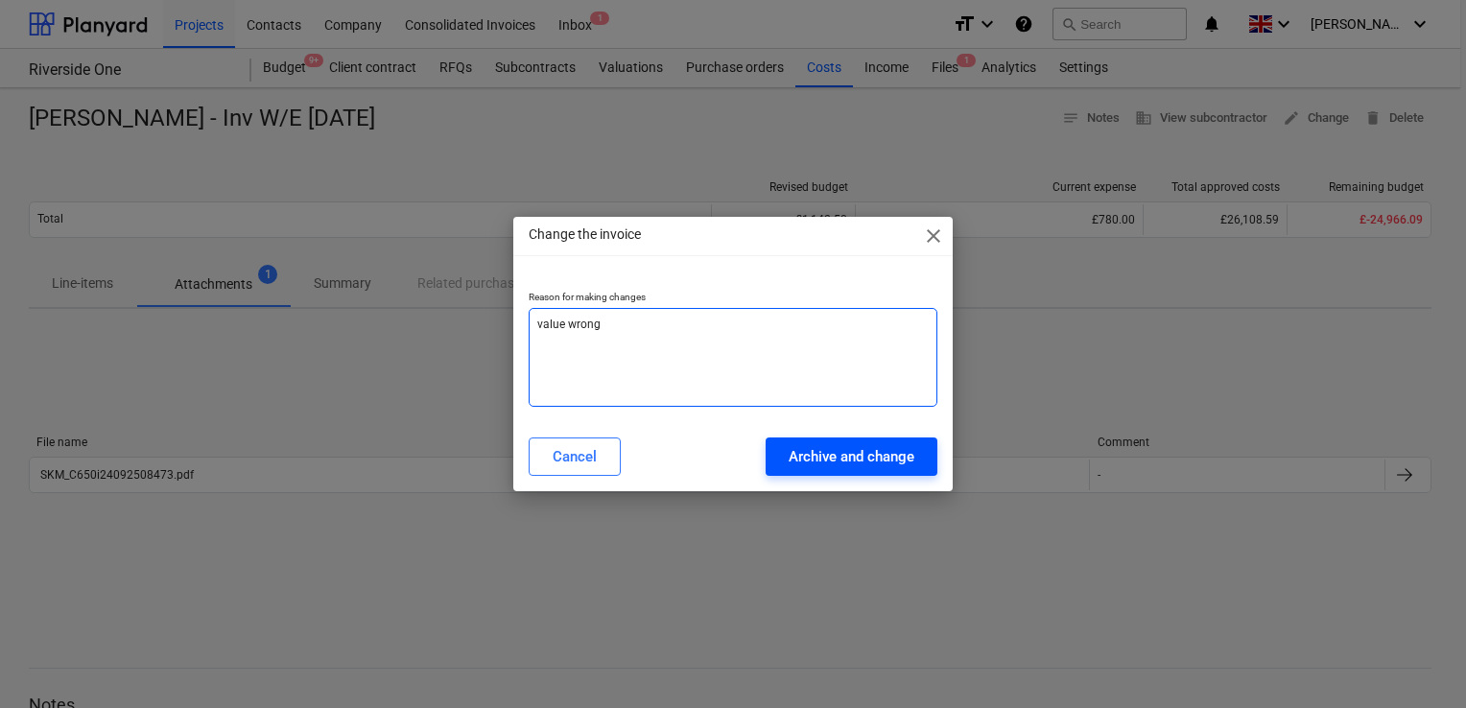
type textarea "value wrong"
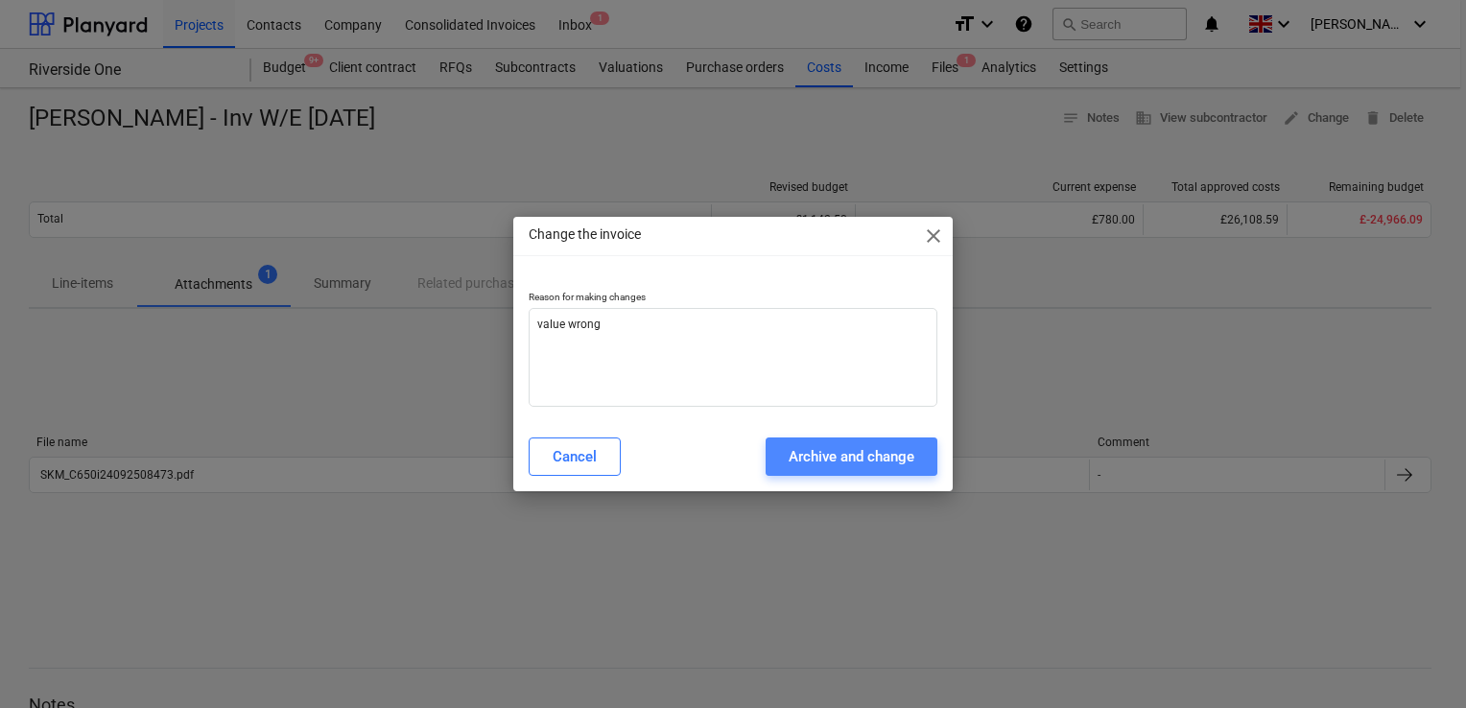
click at [781, 458] on button "Archive and change" at bounding box center [852, 457] width 172 height 38
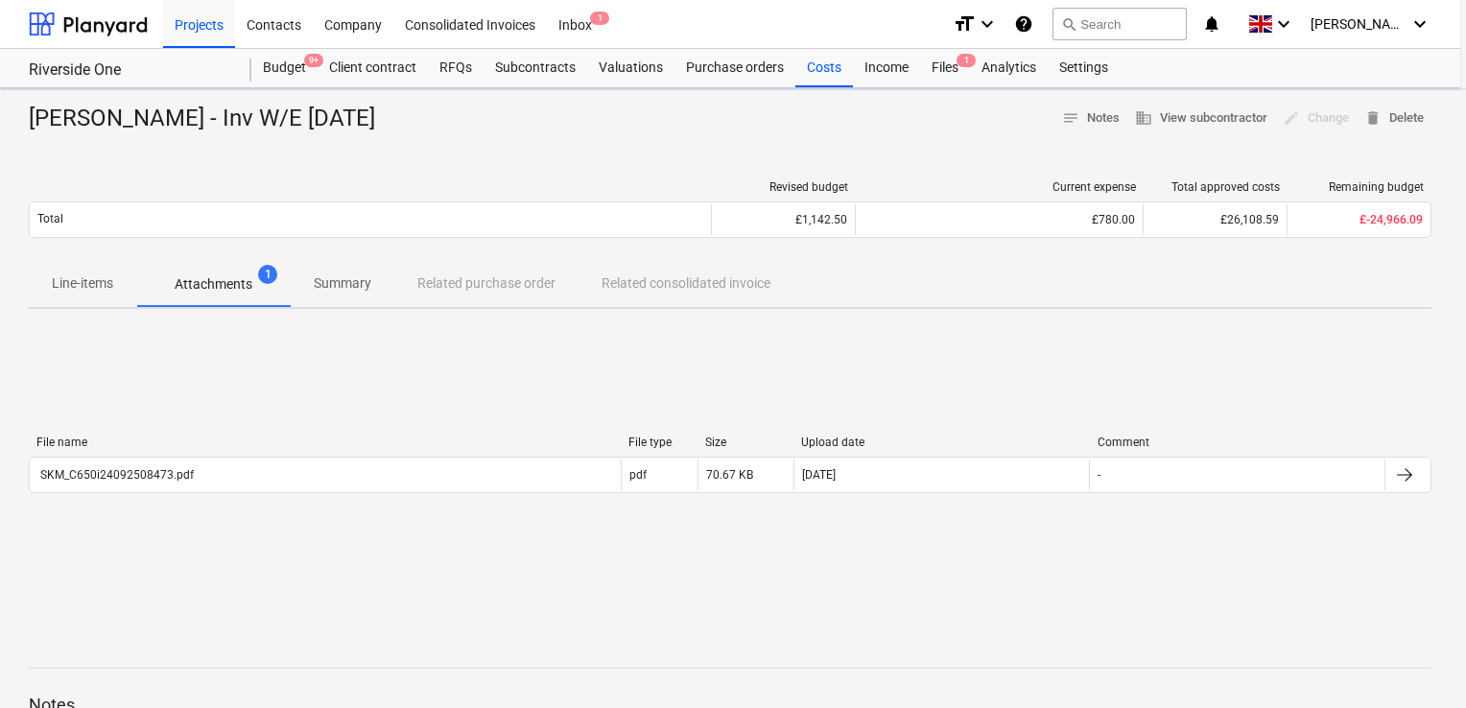
type textarea "x"
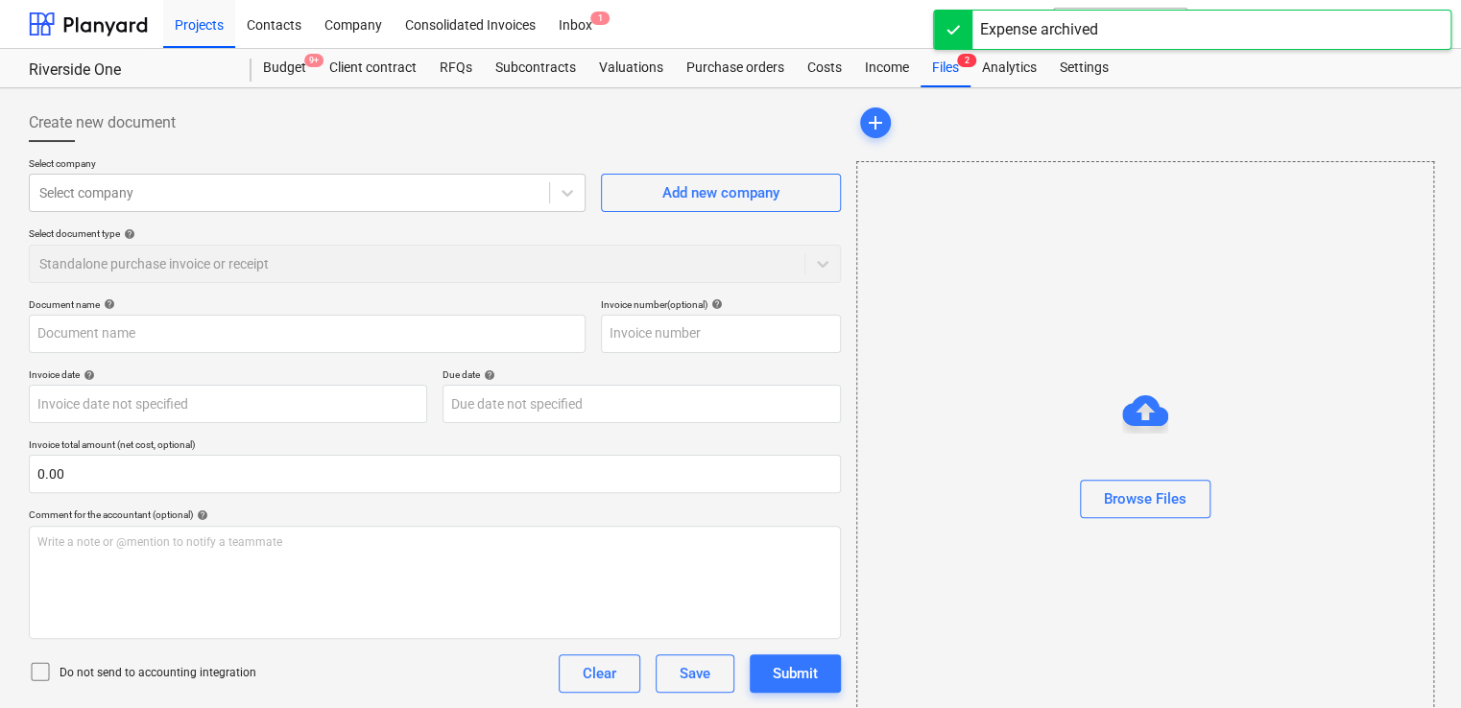
type input "Dan Fyffe - Inv W/E Sun 25.08.2024"
type input "25 Sep 2024"
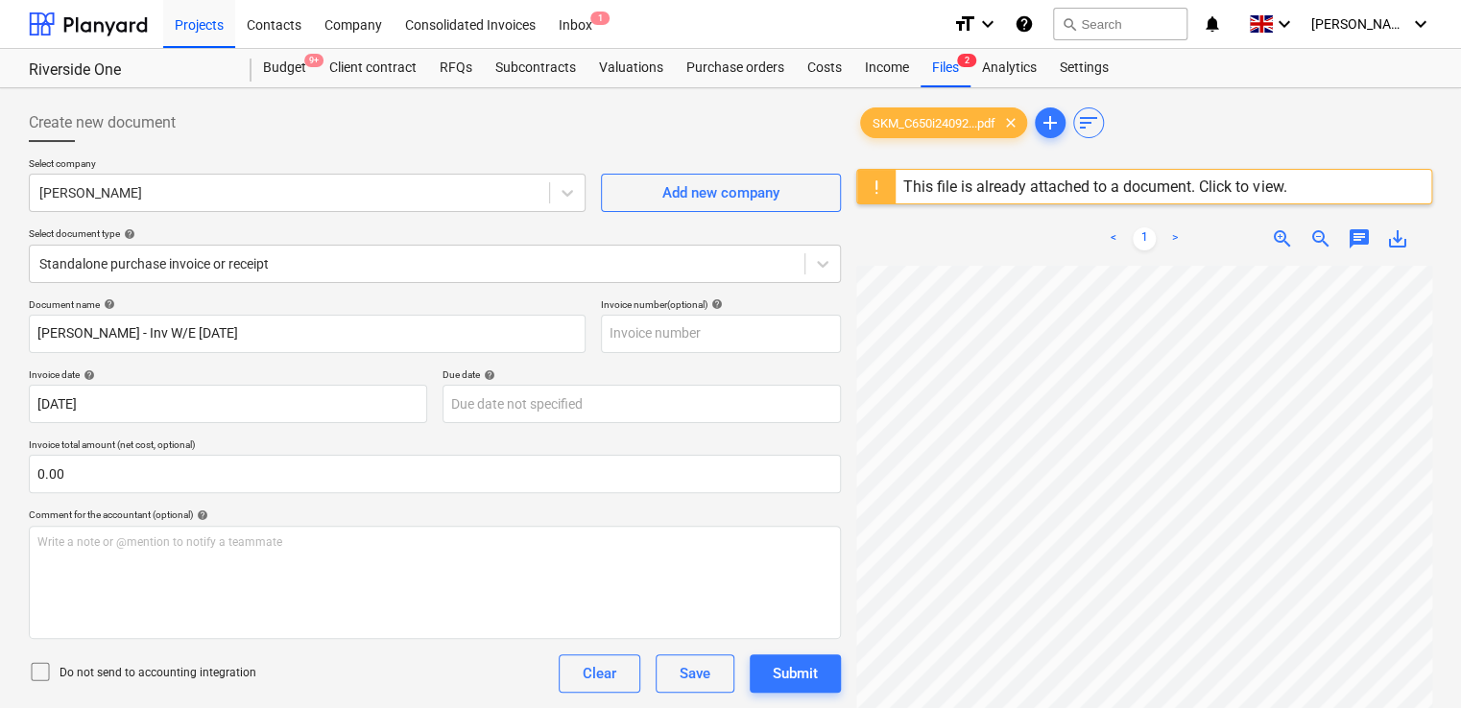
drag, startPoint x: 1458, startPoint y: 298, endPoint x: 1466, endPoint y: 342, distance: 45.0
click at [1461, 342] on html "Projects Contacts Company Consolidated Invoices Inbox 1 format_size keyboard_ar…" at bounding box center [730, 354] width 1461 height 708
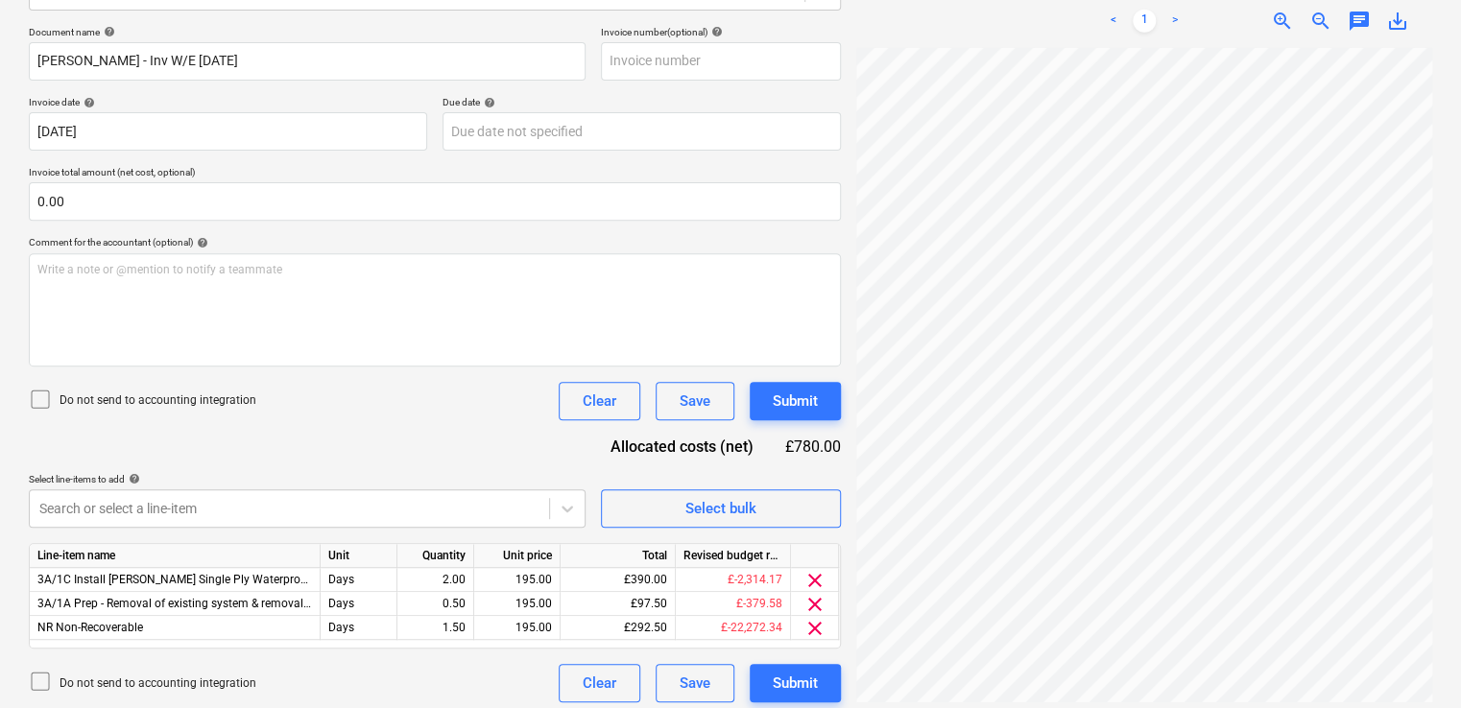
scroll to position [280, 0]
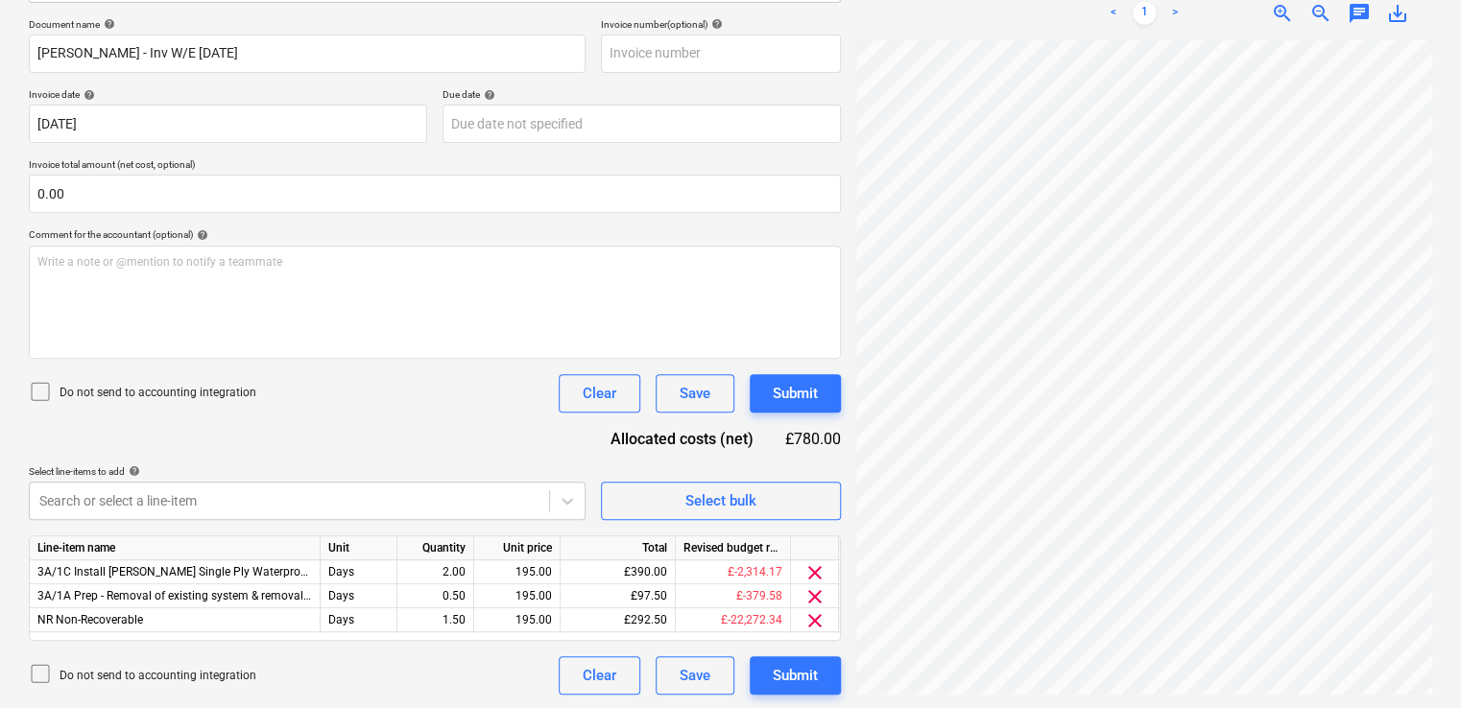
click at [49, 390] on icon at bounding box center [40, 391] width 17 height 17
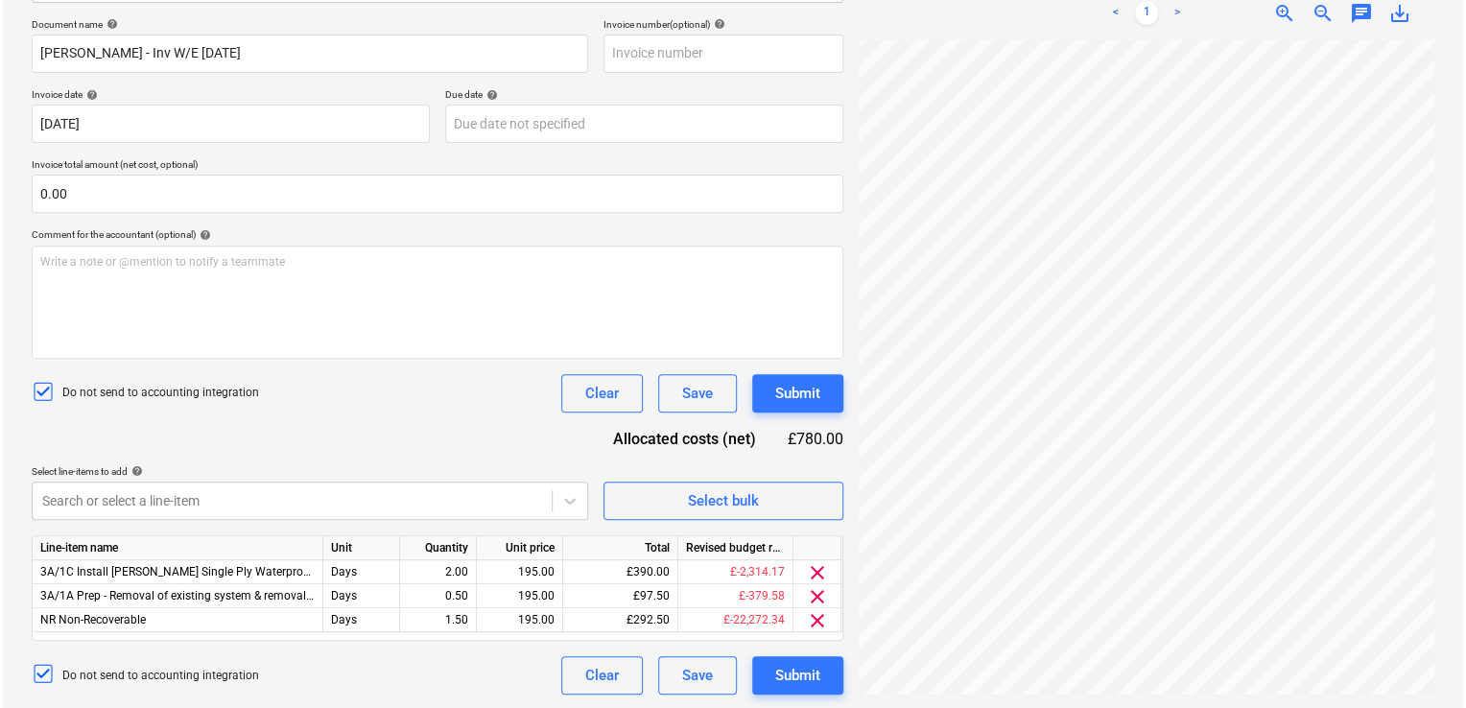
scroll to position [758, 276]
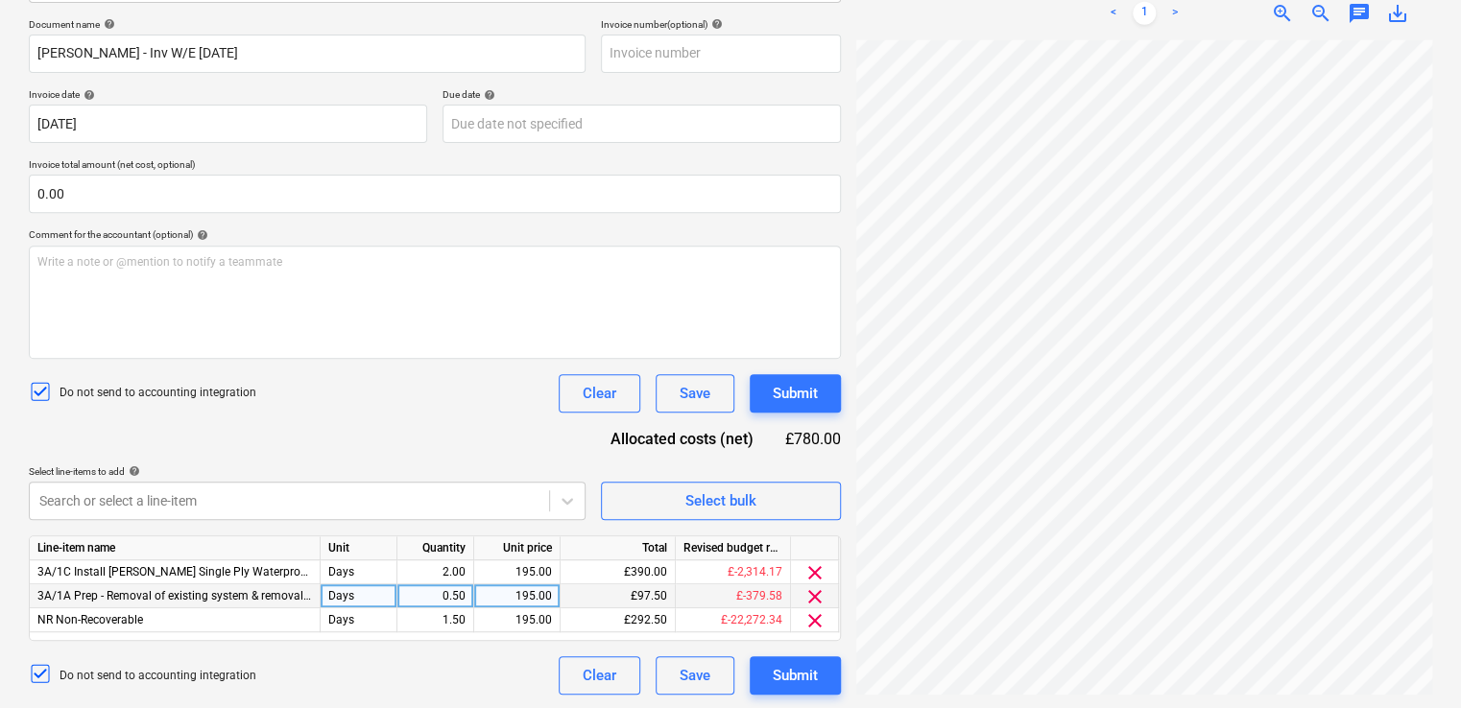
click at [452, 592] on div "0.50" at bounding box center [435, 596] width 60 height 24
type input "1"
click at [510, 470] on div "Select line-items to add help" at bounding box center [307, 471] width 557 height 12
click at [446, 618] on div "1.50" at bounding box center [435, 620] width 60 height 24
type input "2"
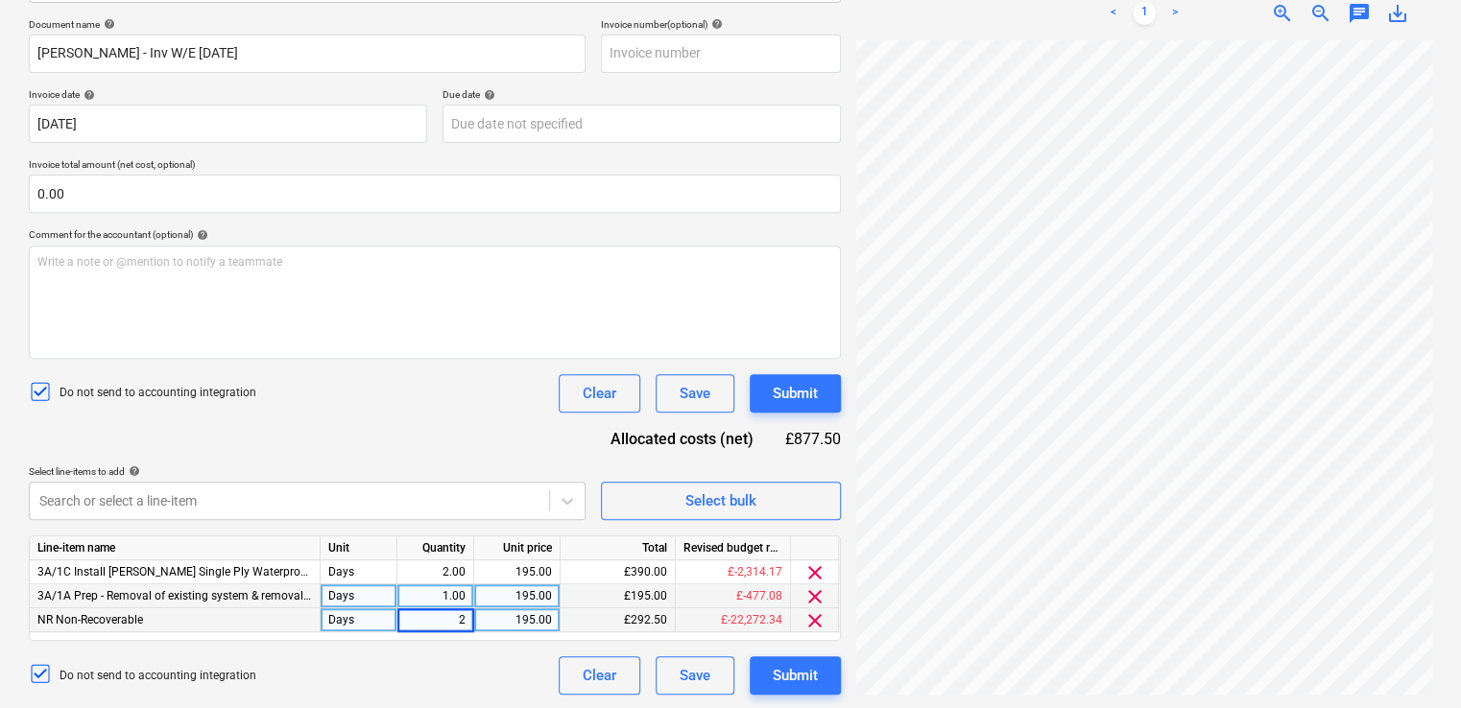
click at [432, 441] on div "Document name help Dan Fyffe - Inv W/E Sun 25.08.2024 Invoice number (optional)…" at bounding box center [435, 356] width 812 height 677
click at [795, 681] on div "Submit" at bounding box center [795, 675] width 45 height 25
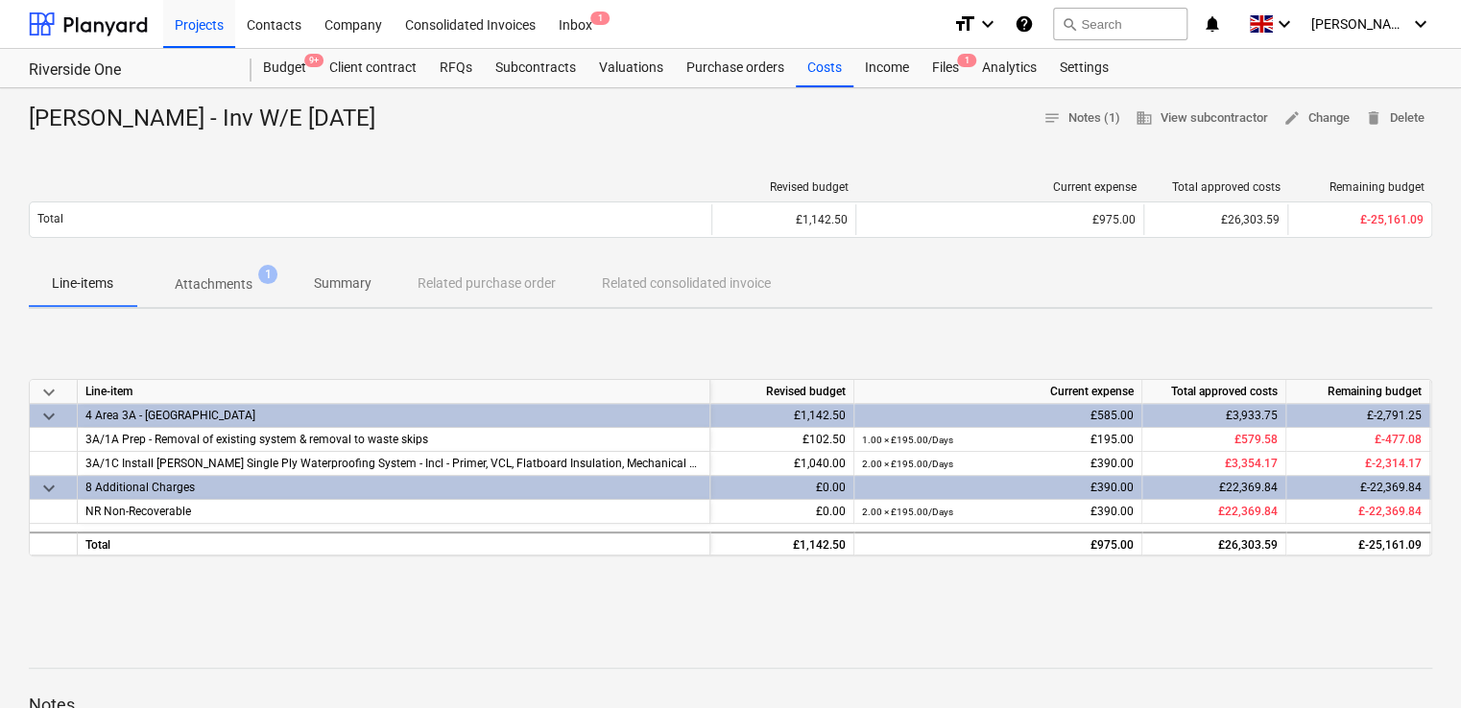
scroll to position [107, 0]
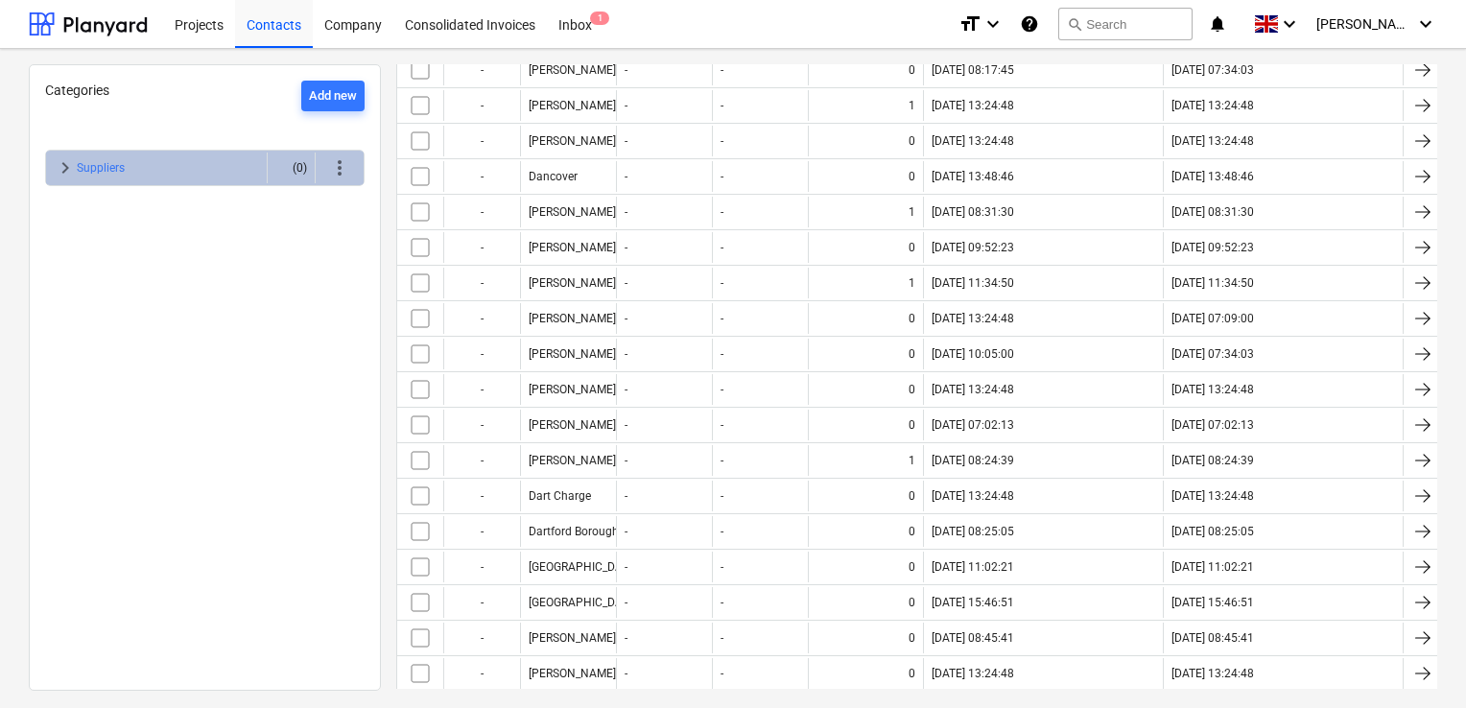
scroll to position [334, 0]
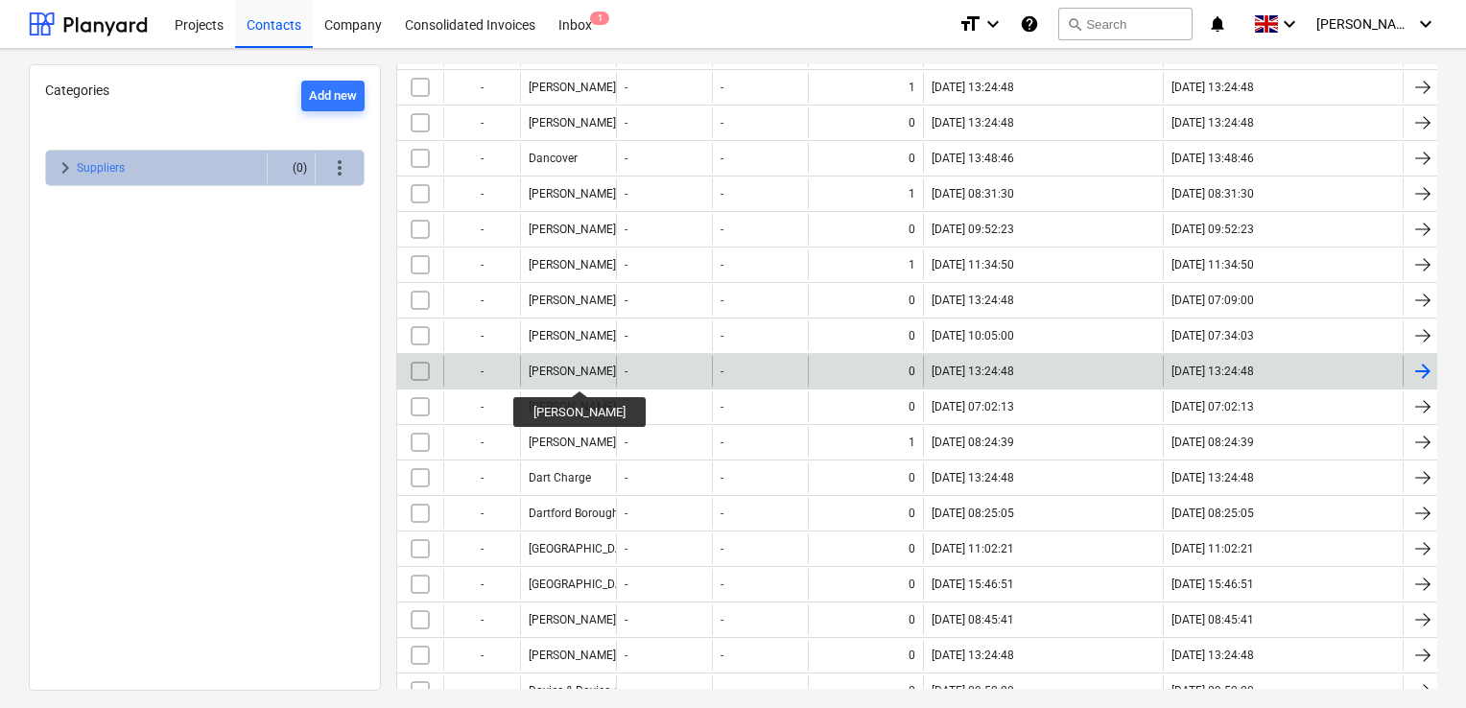
click at [571, 373] on div "[PERSON_NAME]" at bounding box center [572, 371] width 87 height 13
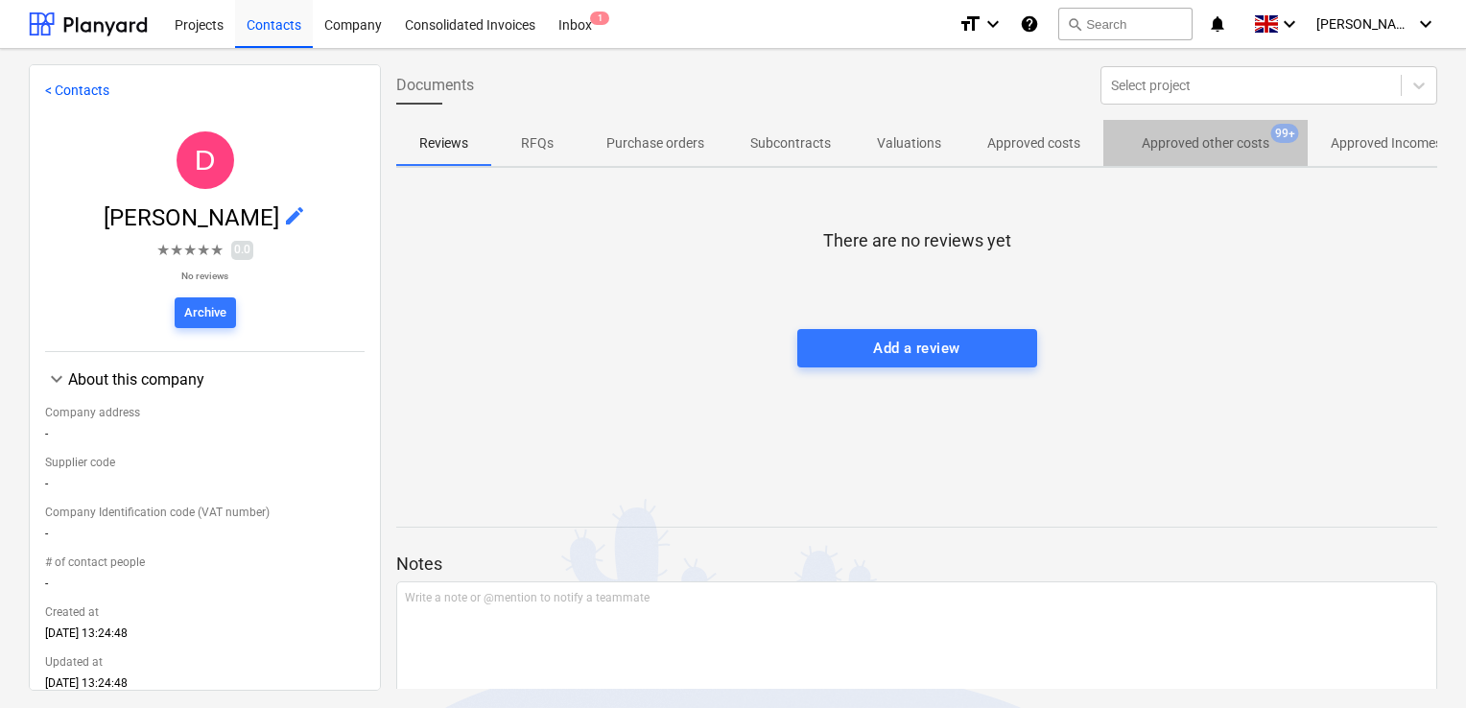
click at [1180, 147] on p "Approved other costs" at bounding box center [1206, 143] width 128 height 20
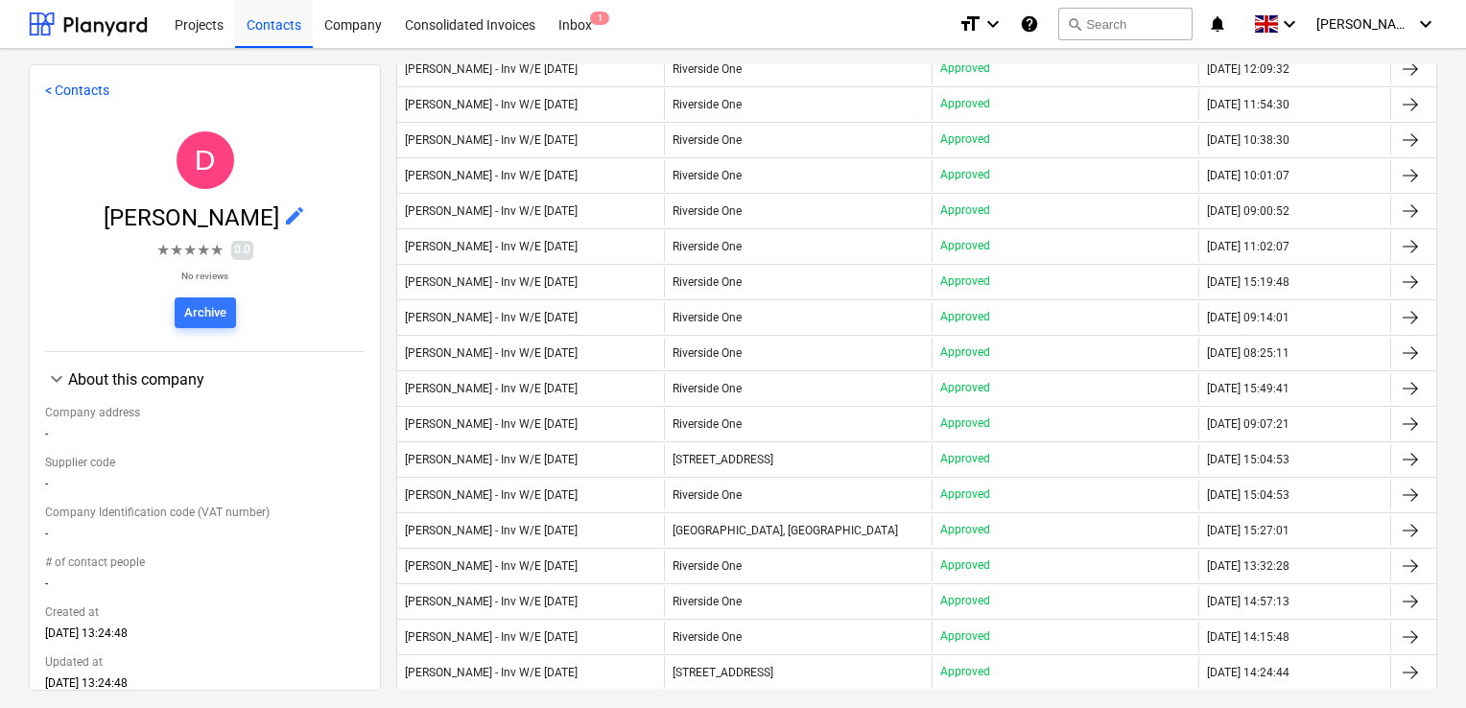
scroll to position [921, 0]
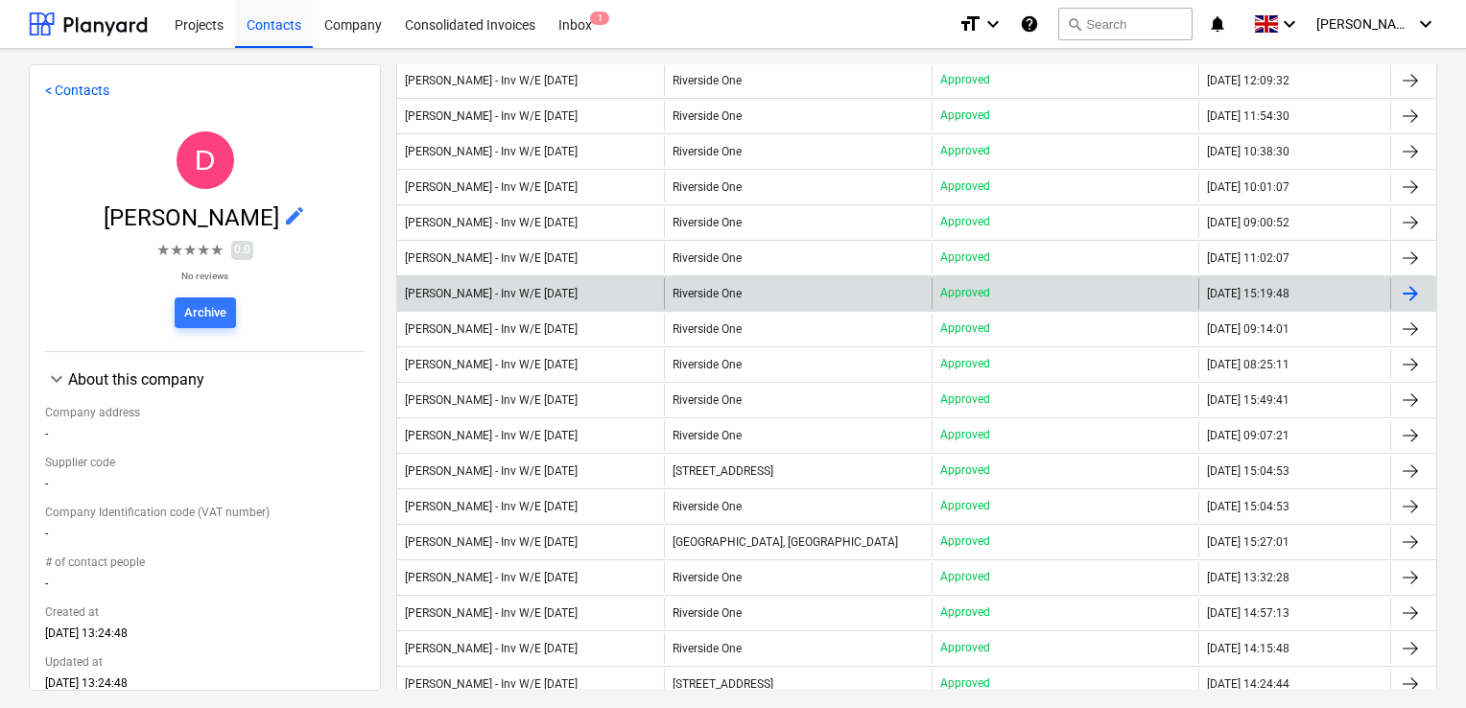
click at [622, 286] on div "[PERSON_NAME] - Inv W/E [DATE]" at bounding box center [530, 293] width 267 height 31
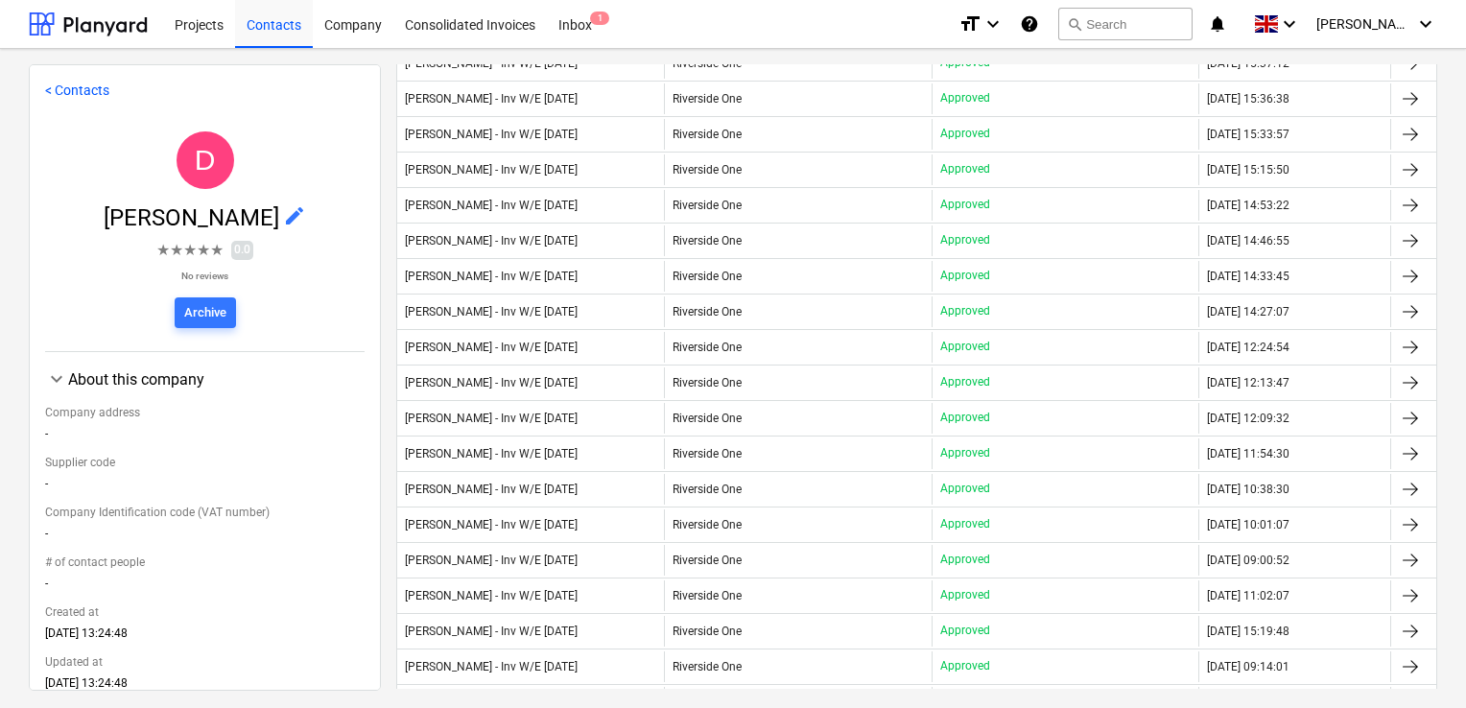
scroll to position [588, 0]
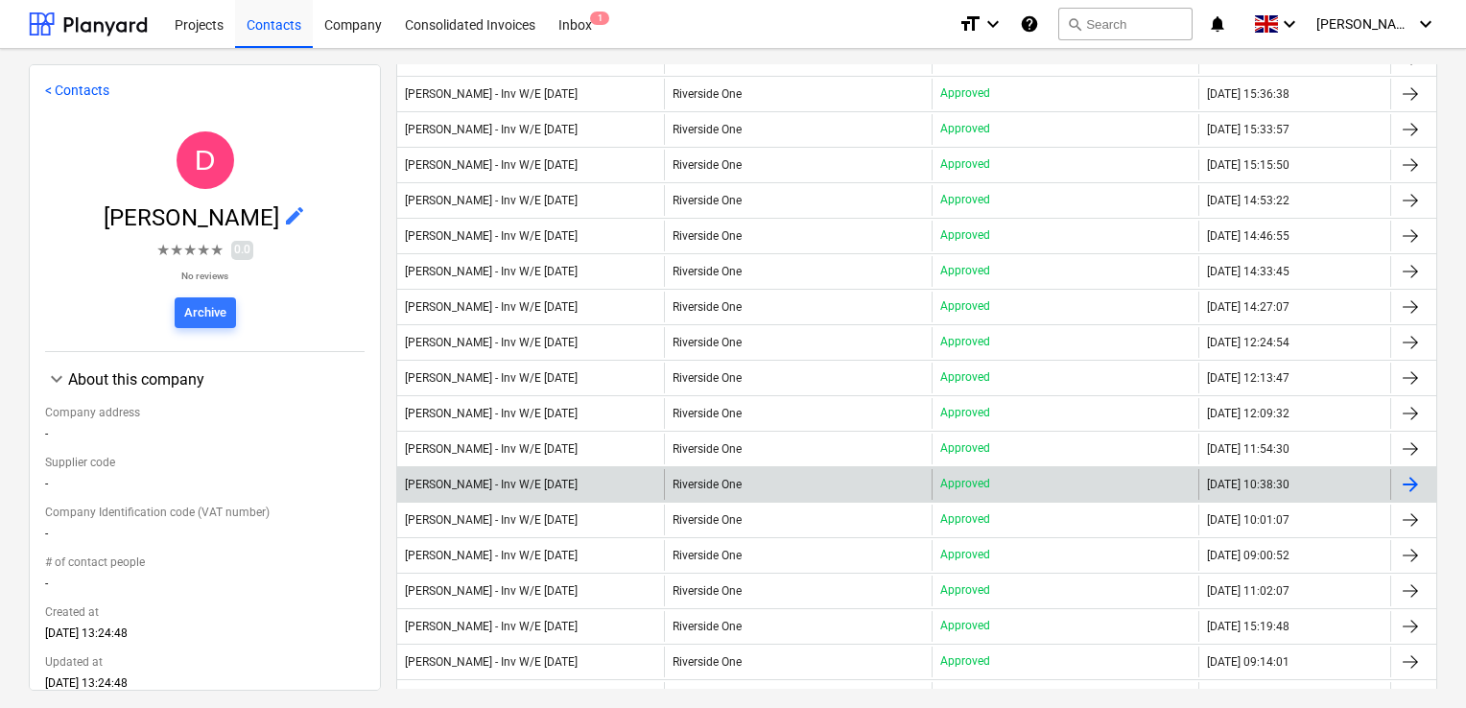
click at [560, 482] on div "[PERSON_NAME] - Inv W/E [DATE]" at bounding box center [491, 484] width 173 height 13
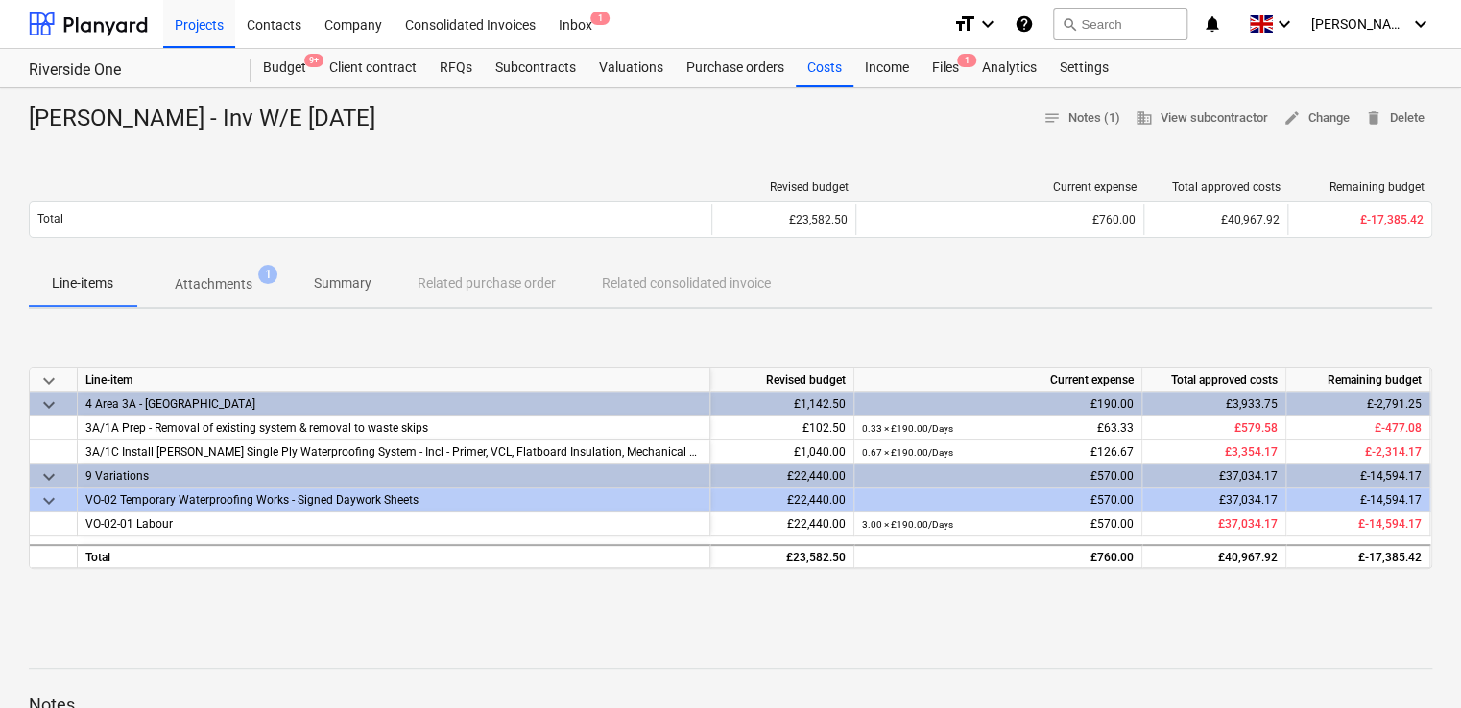
drag, startPoint x: 433, startPoint y: 128, endPoint x: 22, endPoint y: 106, distance: 411.3
click at [22, 106] on div "Daniel Kubiak - Inv W/E Sun 01.09.2024 notes Notes (1) business View subcontrac…" at bounding box center [730, 606] width 1461 height 1036
copy div "[PERSON_NAME] - Inv W/E [DATE]"
click at [580, 156] on div "Daniel Kubiak - Inv W/E Sun 01.09.2024 notes Notes (1) business View subcontrac…" at bounding box center [730, 606] width 1461 height 1036
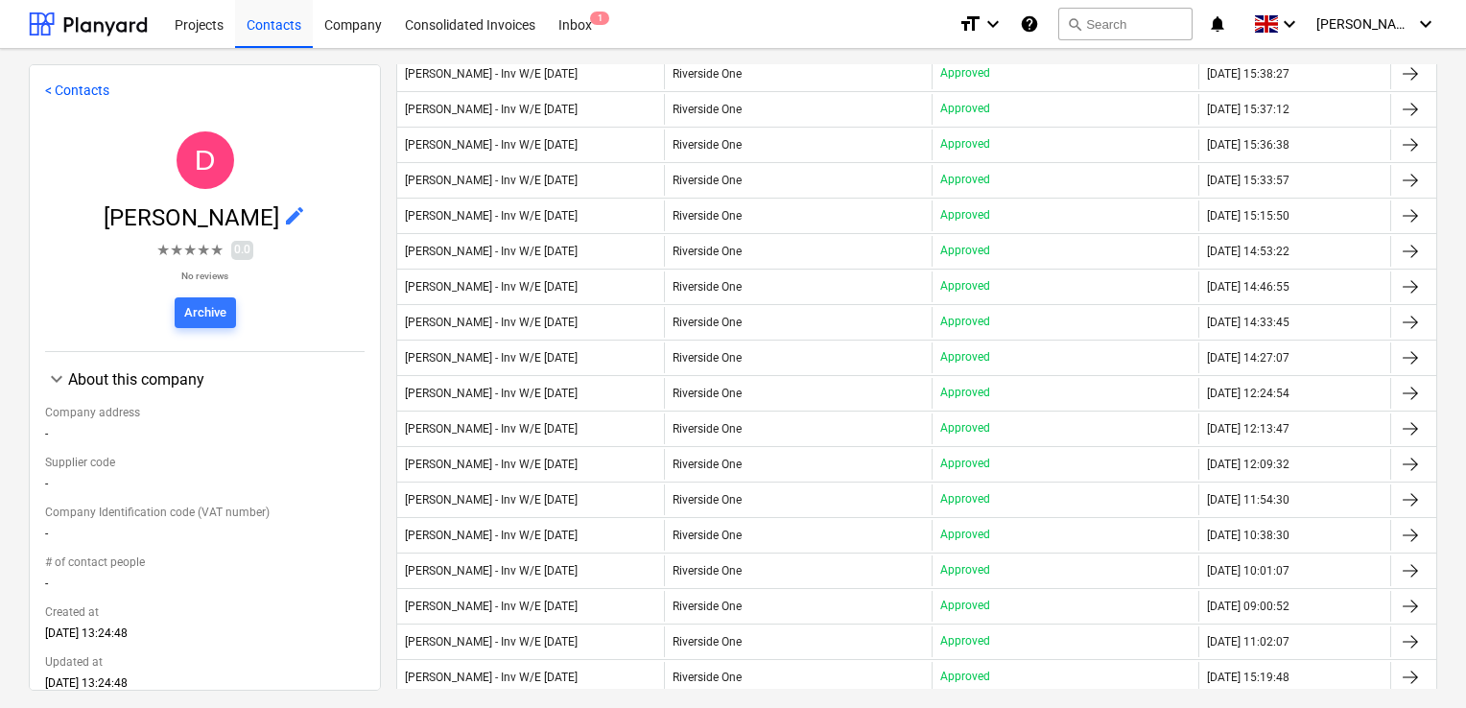
scroll to position [557, 0]
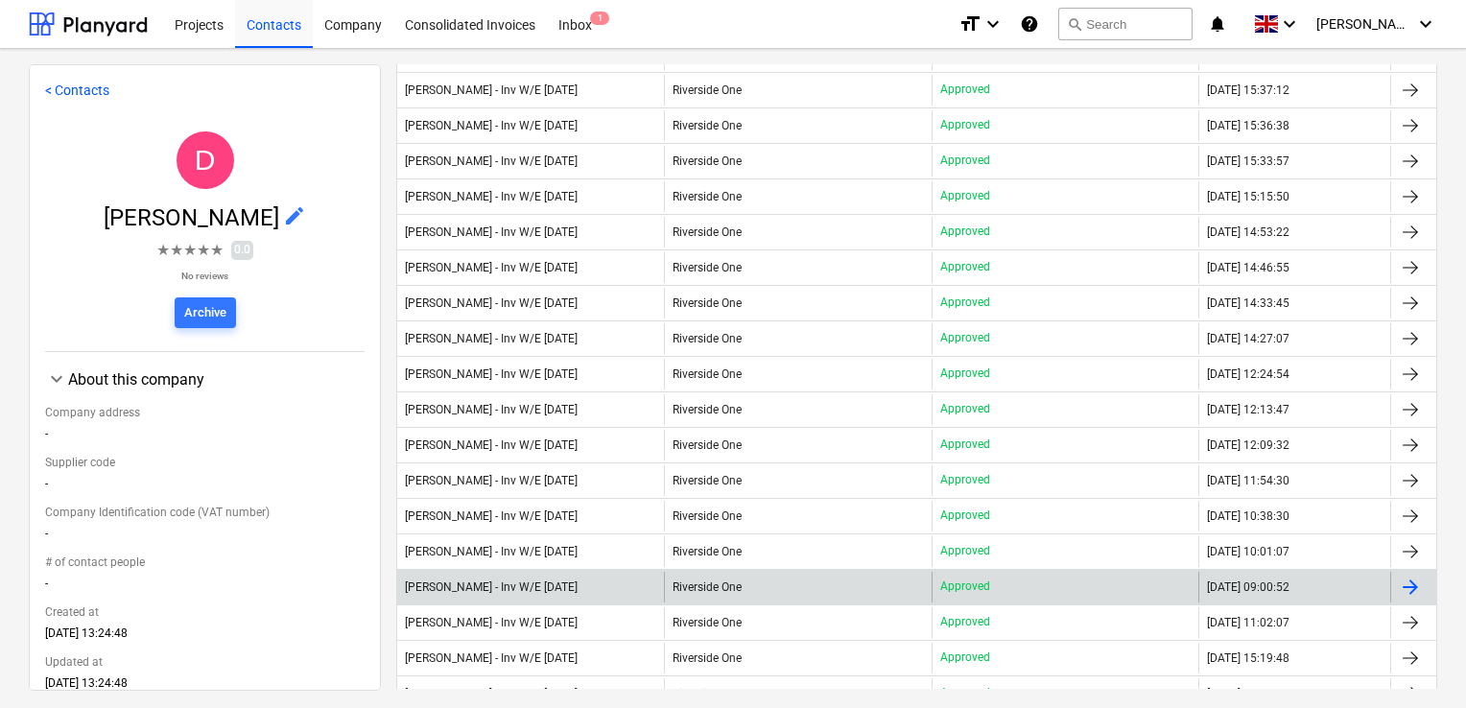
click at [564, 585] on div "[PERSON_NAME] - Inv W/E [DATE]" at bounding box center [491, 587] width 173 height 13
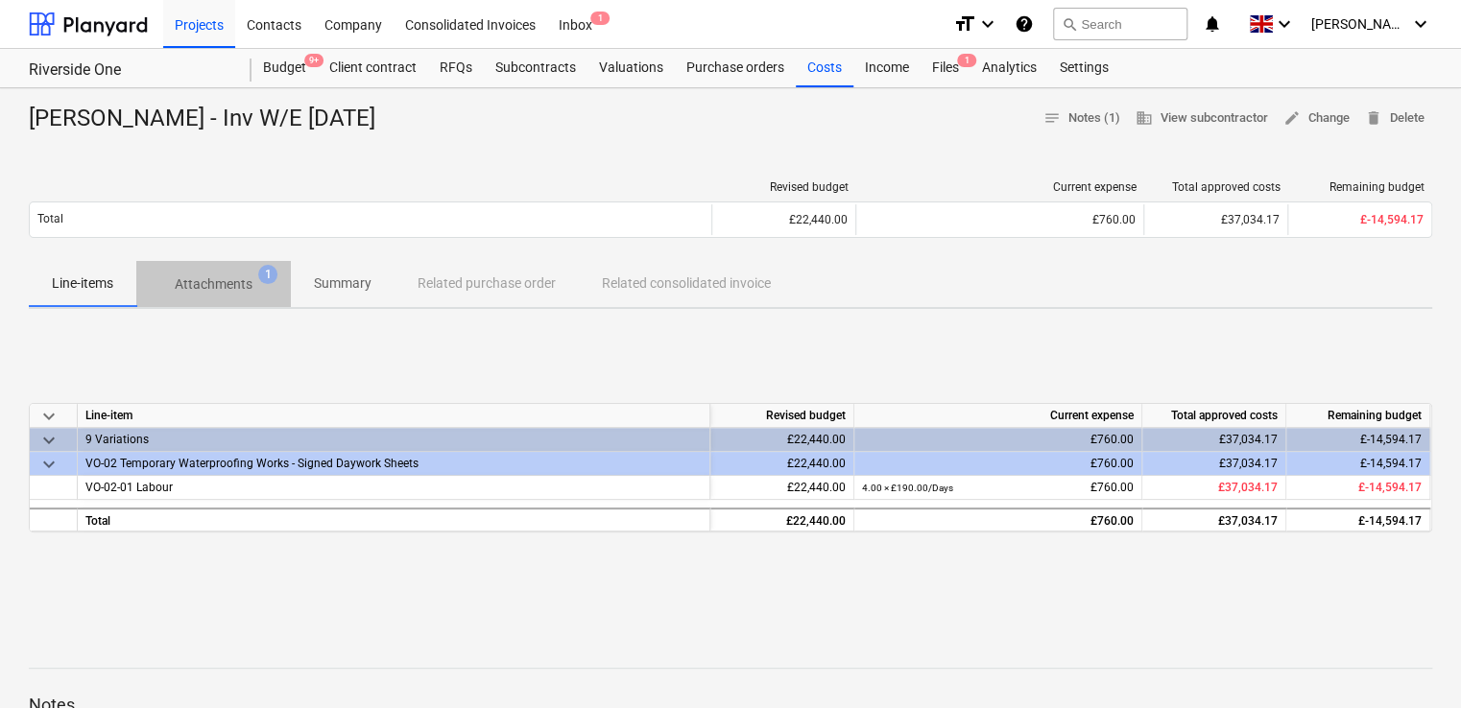
click at [225, 287] on p "Attachments" at bounding box center [214, 284] width 78 height 20
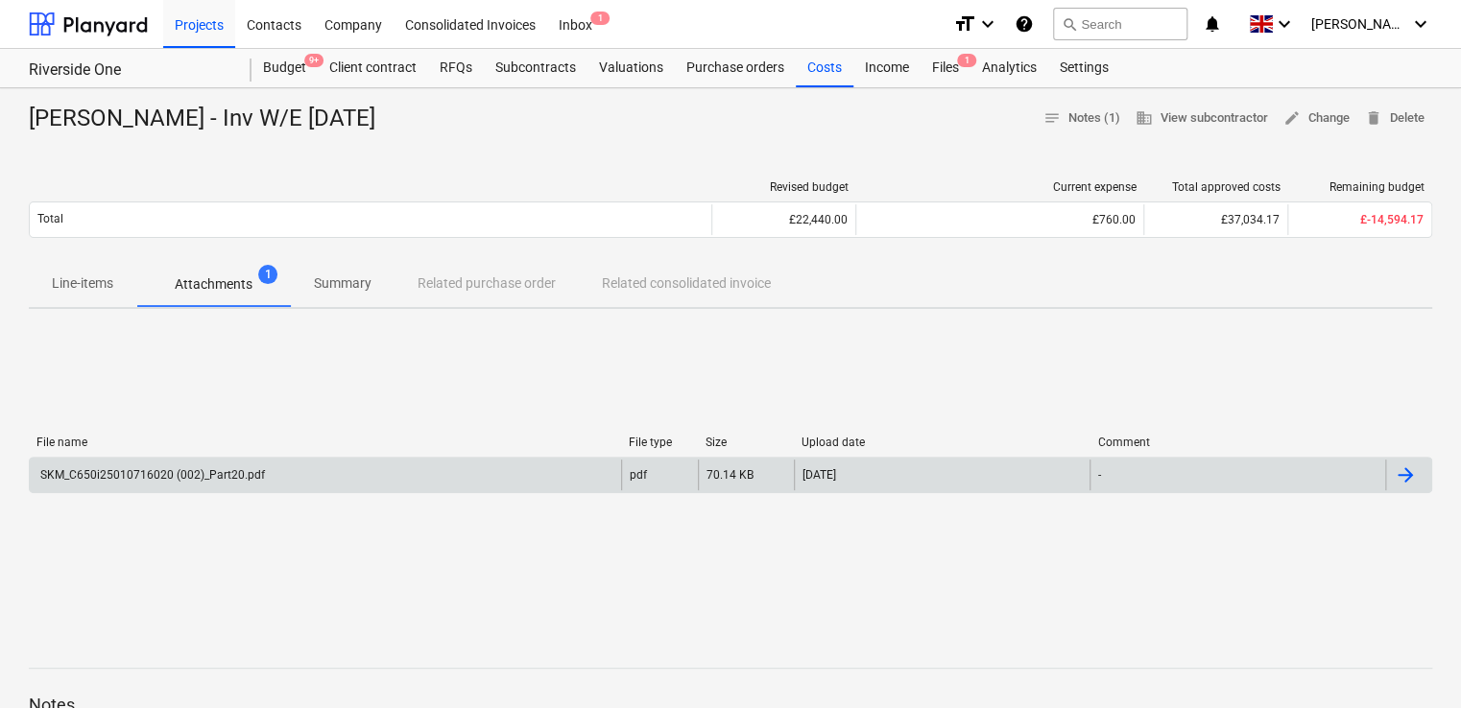
click at [205, 479] on div "SKM_C650i25010716020 (002)_Part20.pdf" at bounding box center [150, 474] width 227 height 13
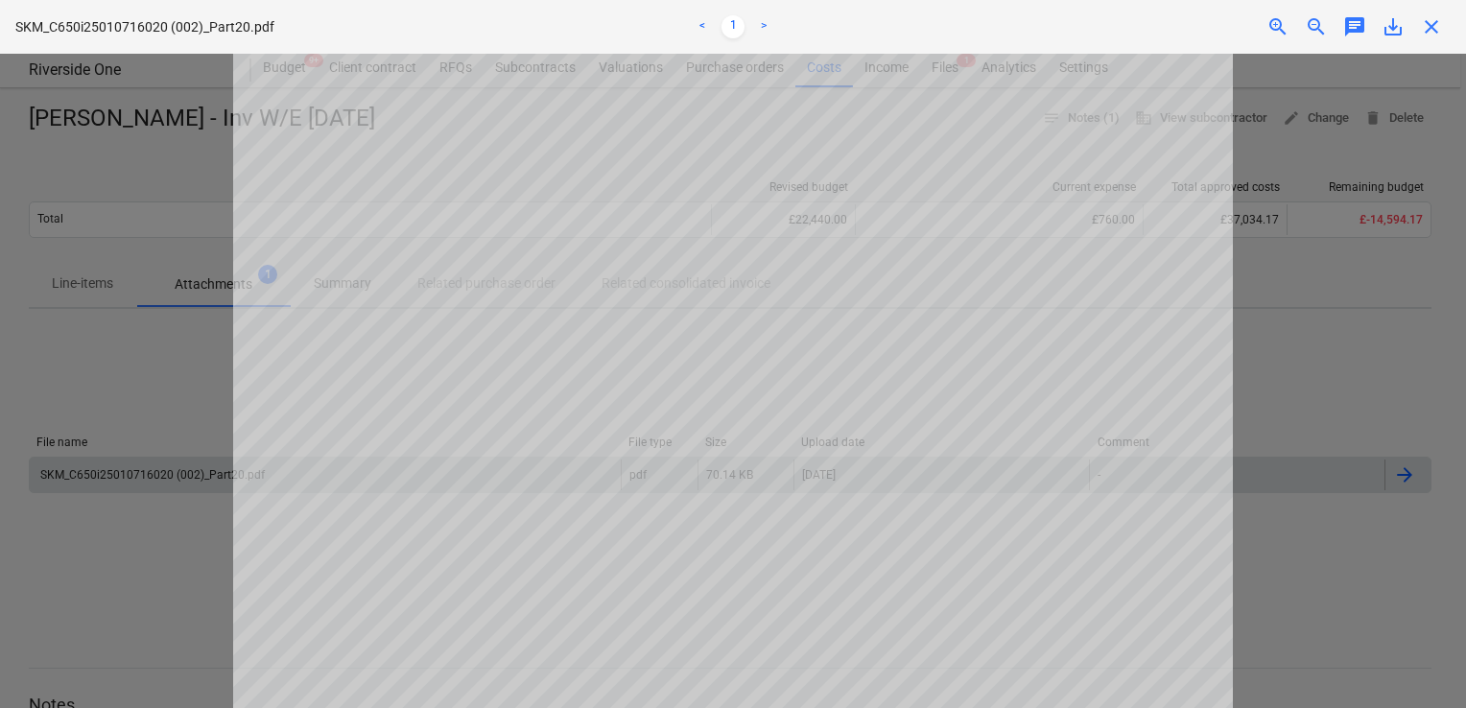
click at [1293, 309] on div at bounding box center [733, 381] width 1466 height 655
click at [1420, 22] on span "close" at bounding box center [1431, 26] width 23 height 23
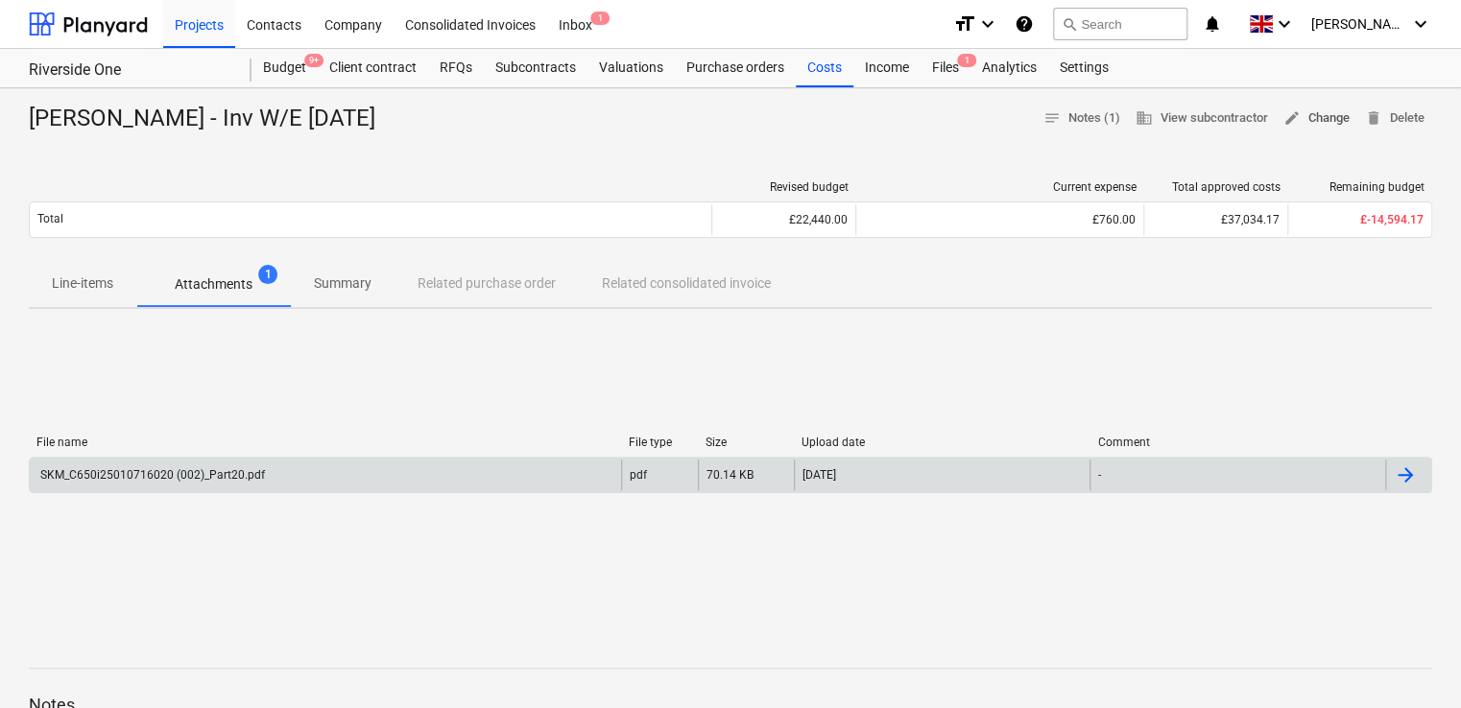
click at [1322, 125] on span "edit Change" at bounding box center [1316, 118] width 66 height 22
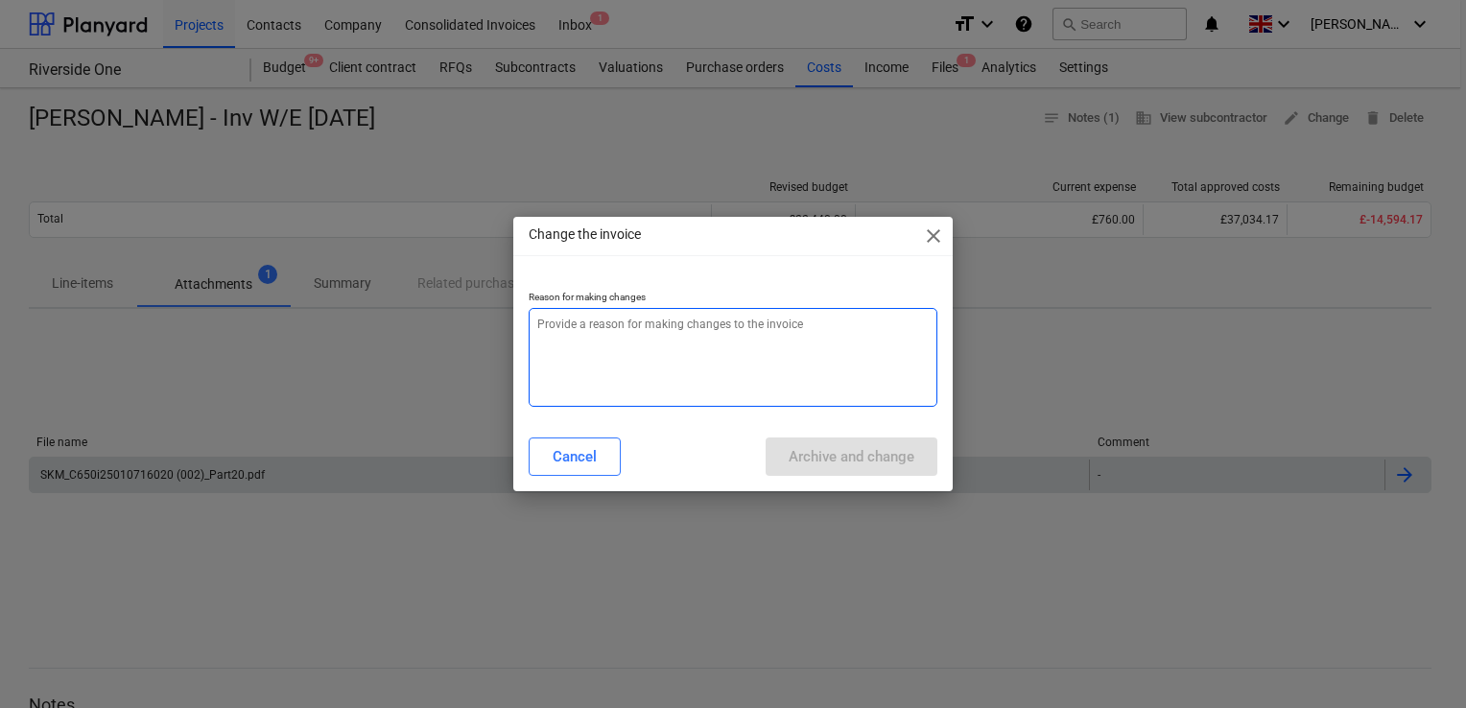
click at [755, 353] on textarea at bounding box center [733, 357] width 409 height 99
type textarea "x"
type textarea "w"
type textarea "x"
type textarea "wo"
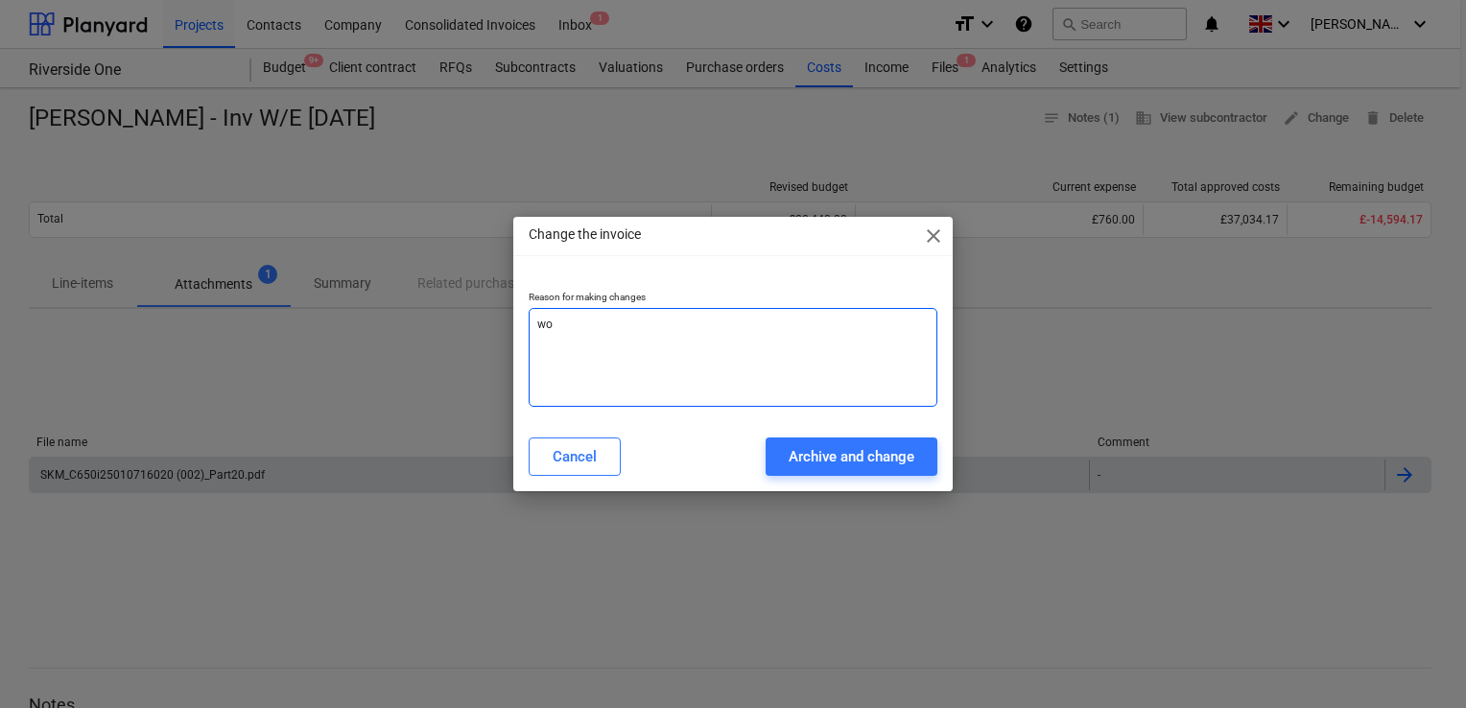
type textarea "x"
type textarea "won"
type textarea "x"
type textarea "wonr"
type textarea "x"
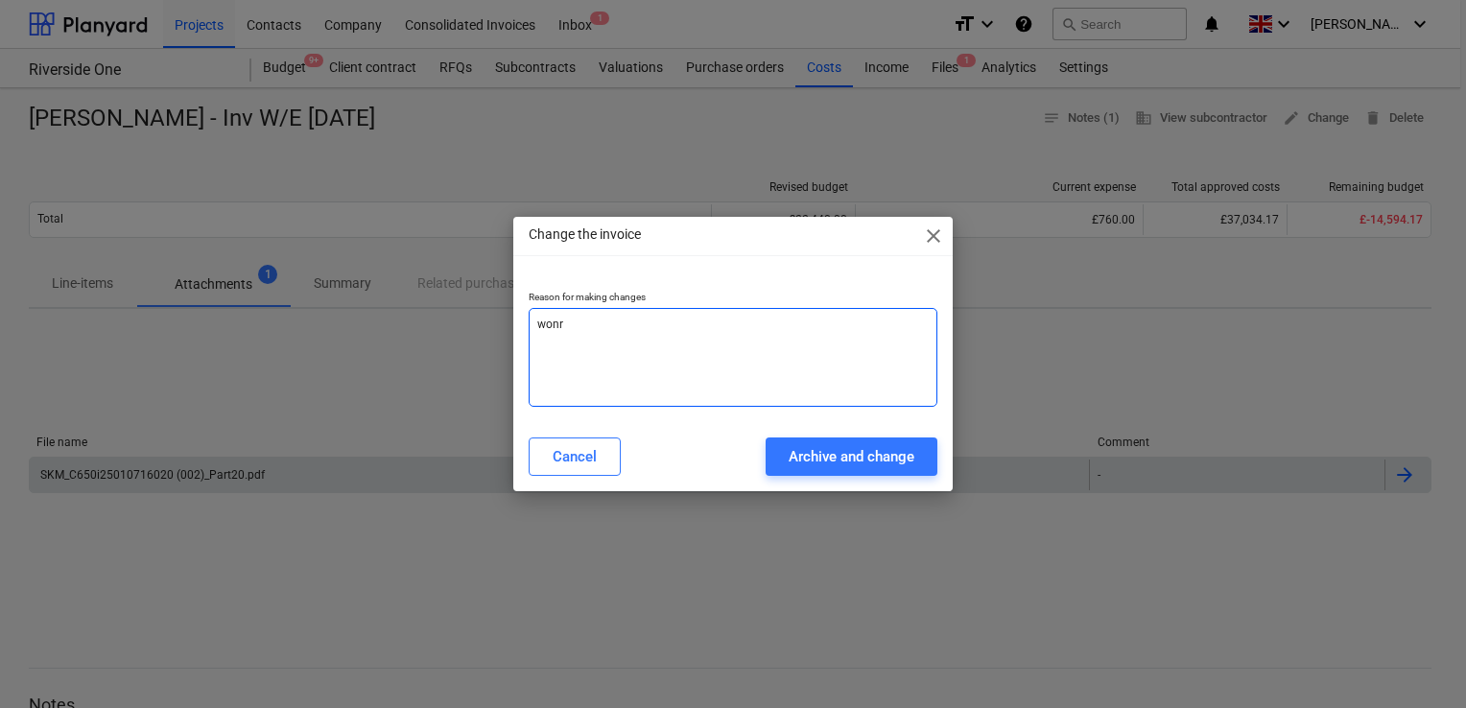
type textarea "wonrg"
type textarea "x"
type textarea "wonrg"
type textarea "x"
type textarea "wonrg"
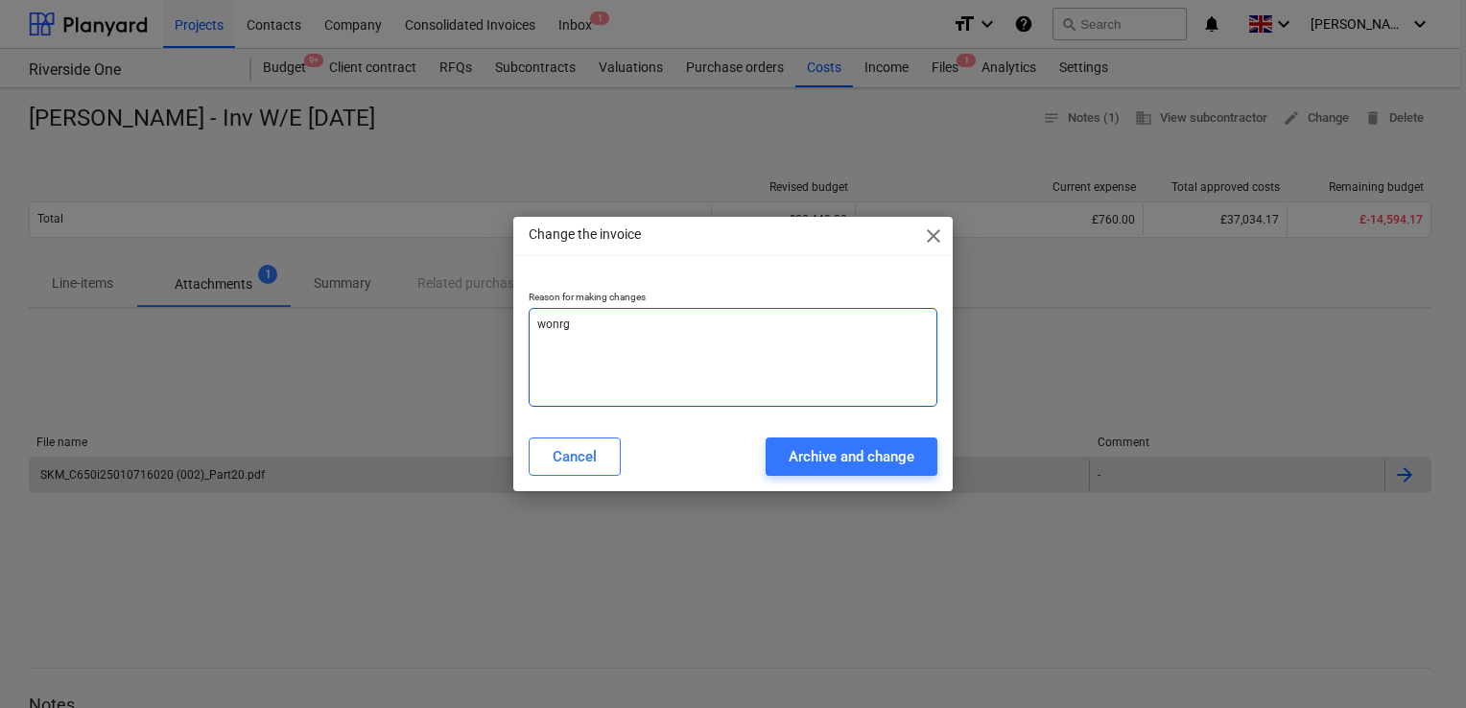
type textarea "x"
type textarea "wonr"
type textarea "x"
type textarea "won"
type textarea "x"
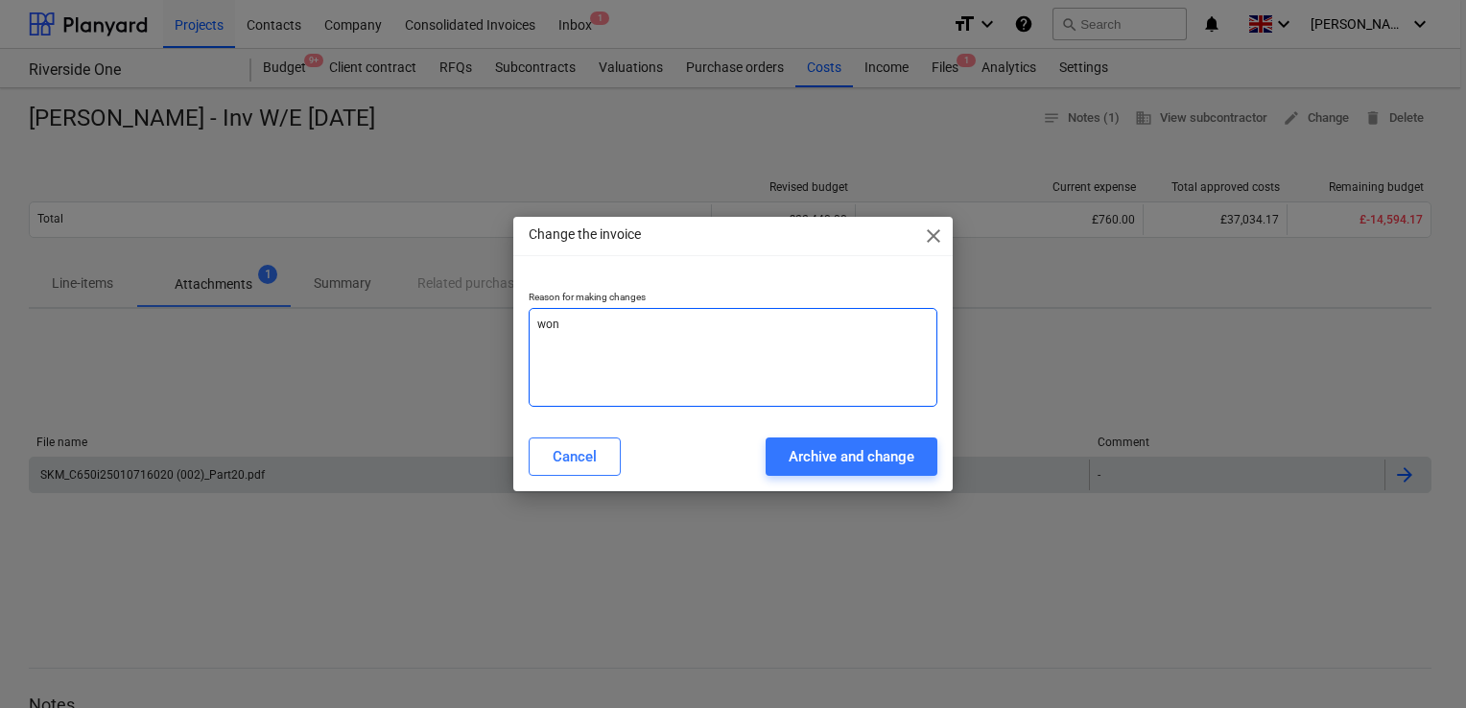
type textarea "wo"
type textarea "x"
type textarea "w"
type textarea "x"
type textarea "wr"
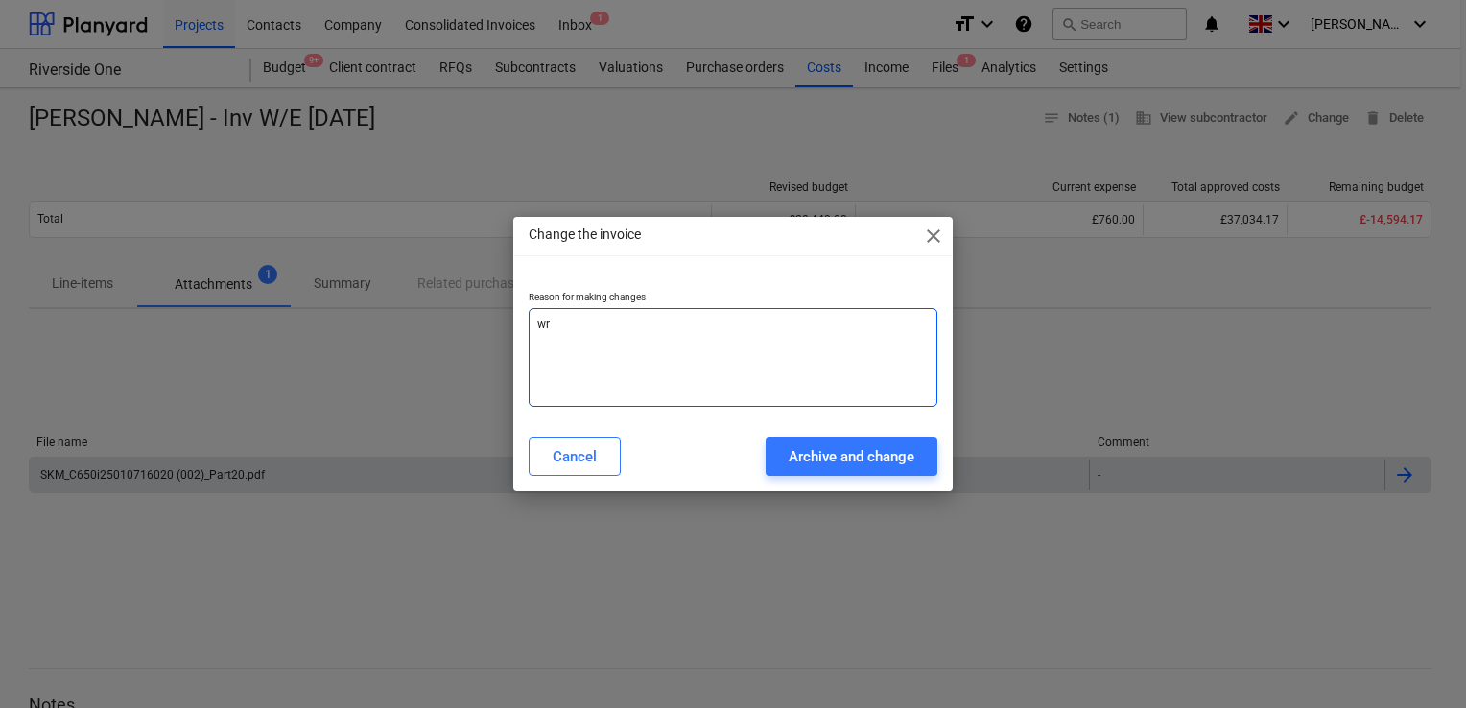
type textarea "x"
type textarea "wro"
type textarea "x"
type textarea "wron"
type textarea "x"
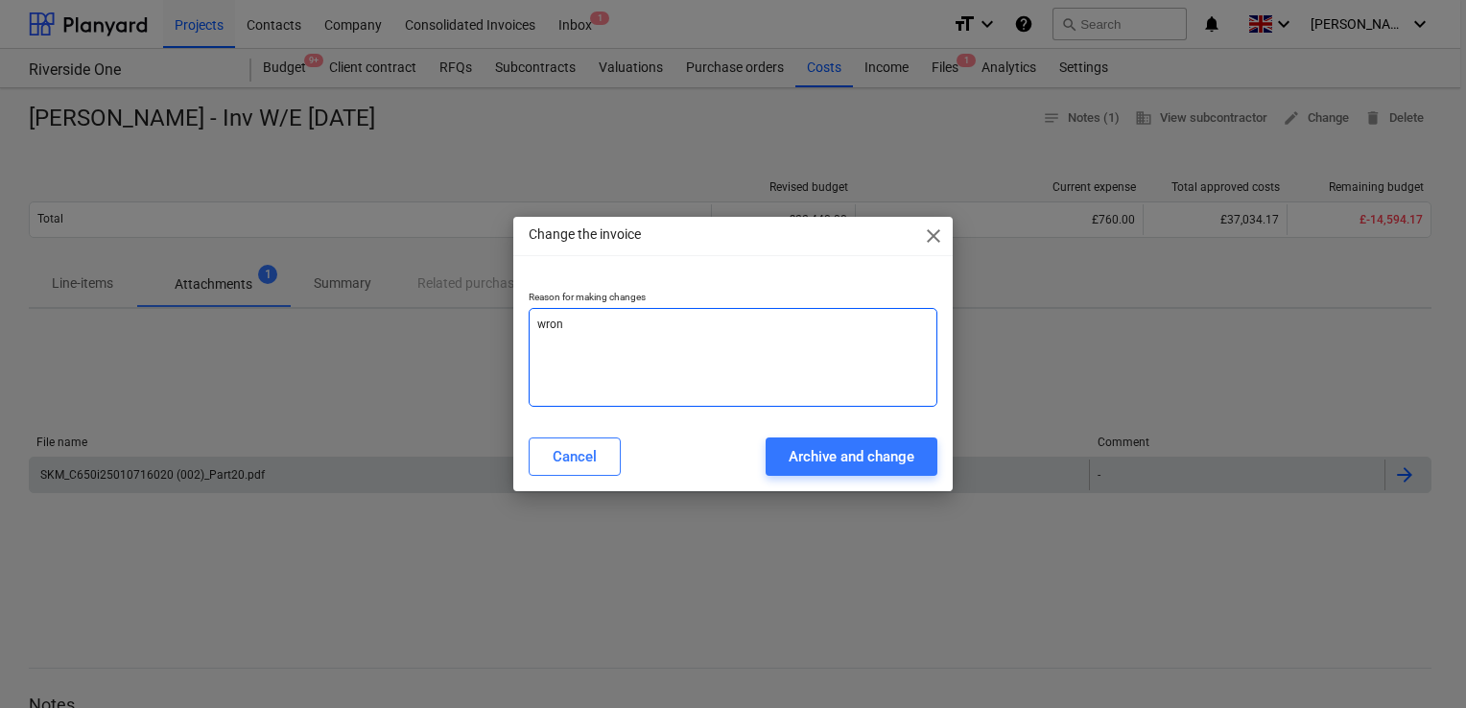
type textarea "wrong"
type textarea "x"
type textarea "wrong"
type textarea "x"
type textarea "wrong v"
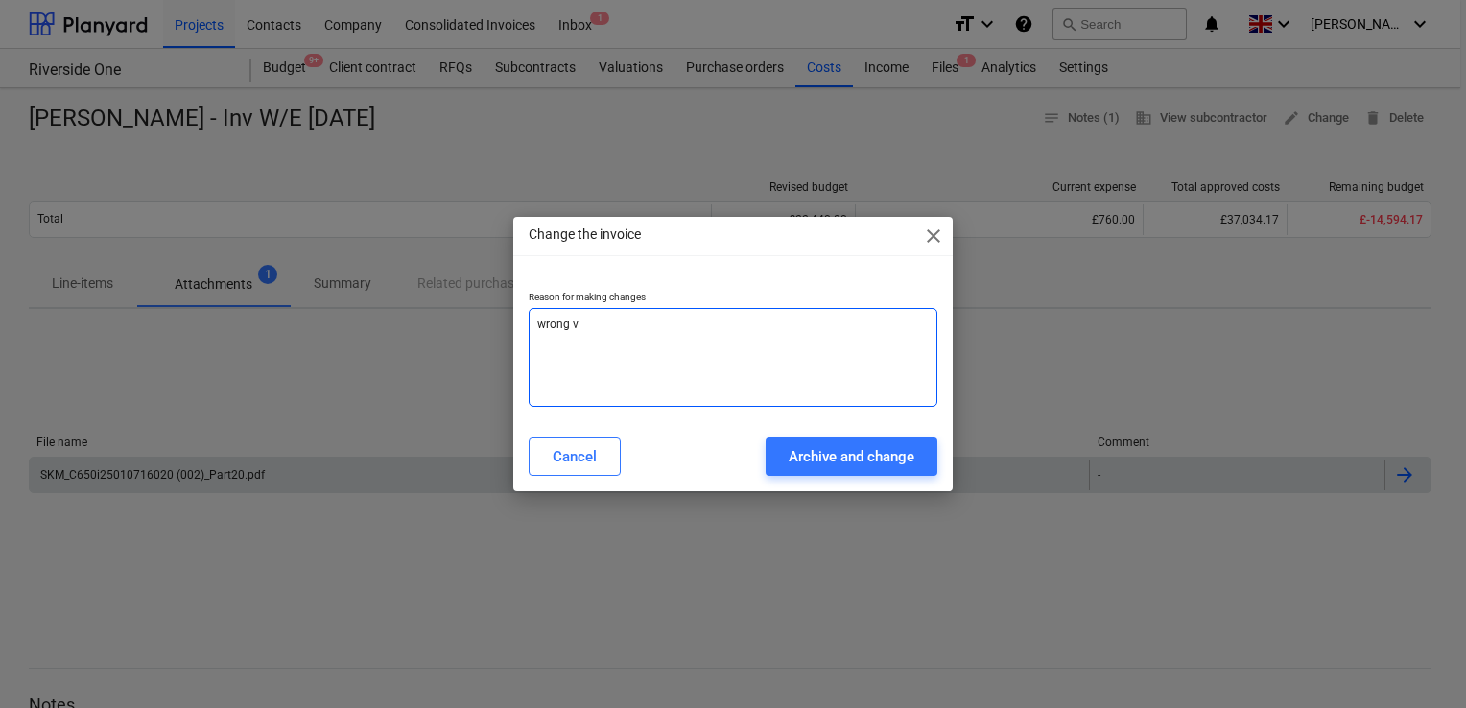
type textarea "x"
type textarea "wrong va"
type textarea "x"
type textarea "wrong val"
type textarea "x"
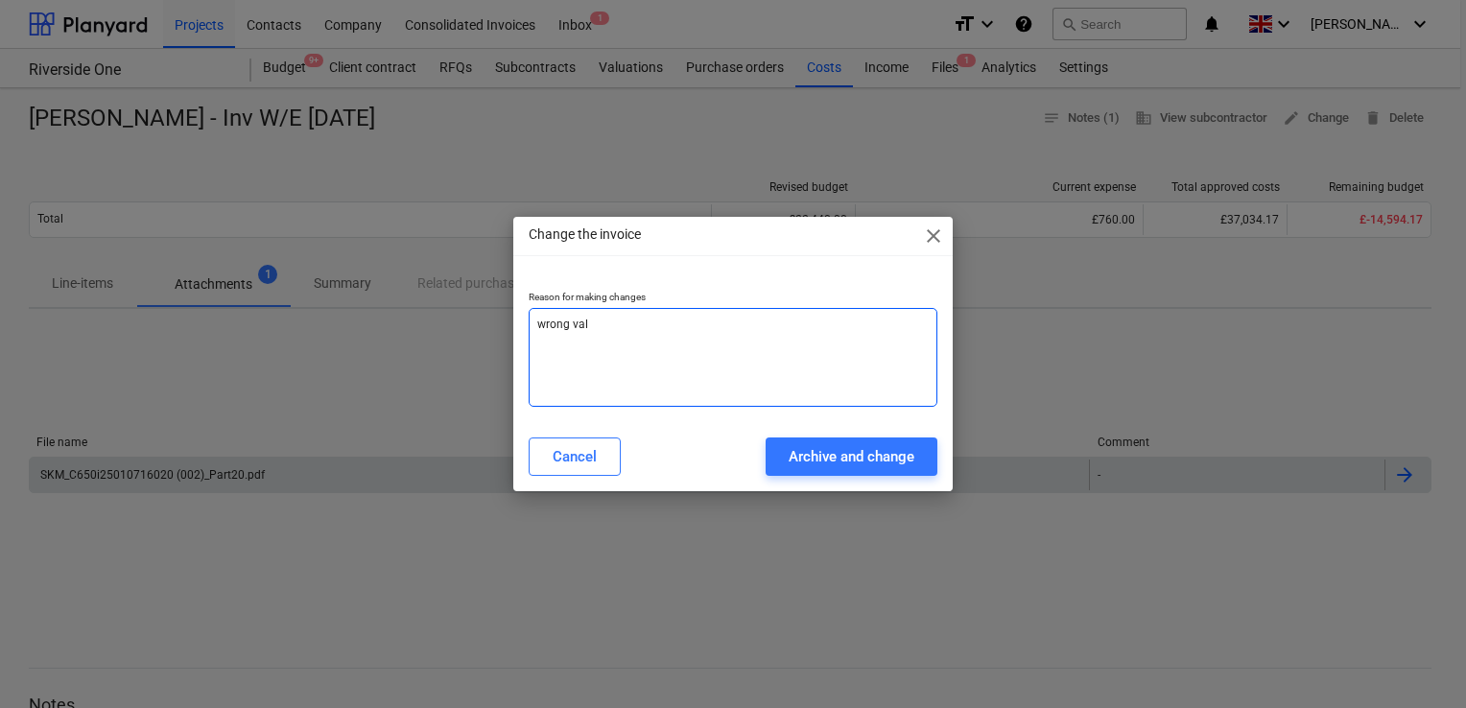
type textarea "wrong vali"
type textarea "x"
type textarea "wrong valie"
type textarea "x"
type textarea "wrong vali"
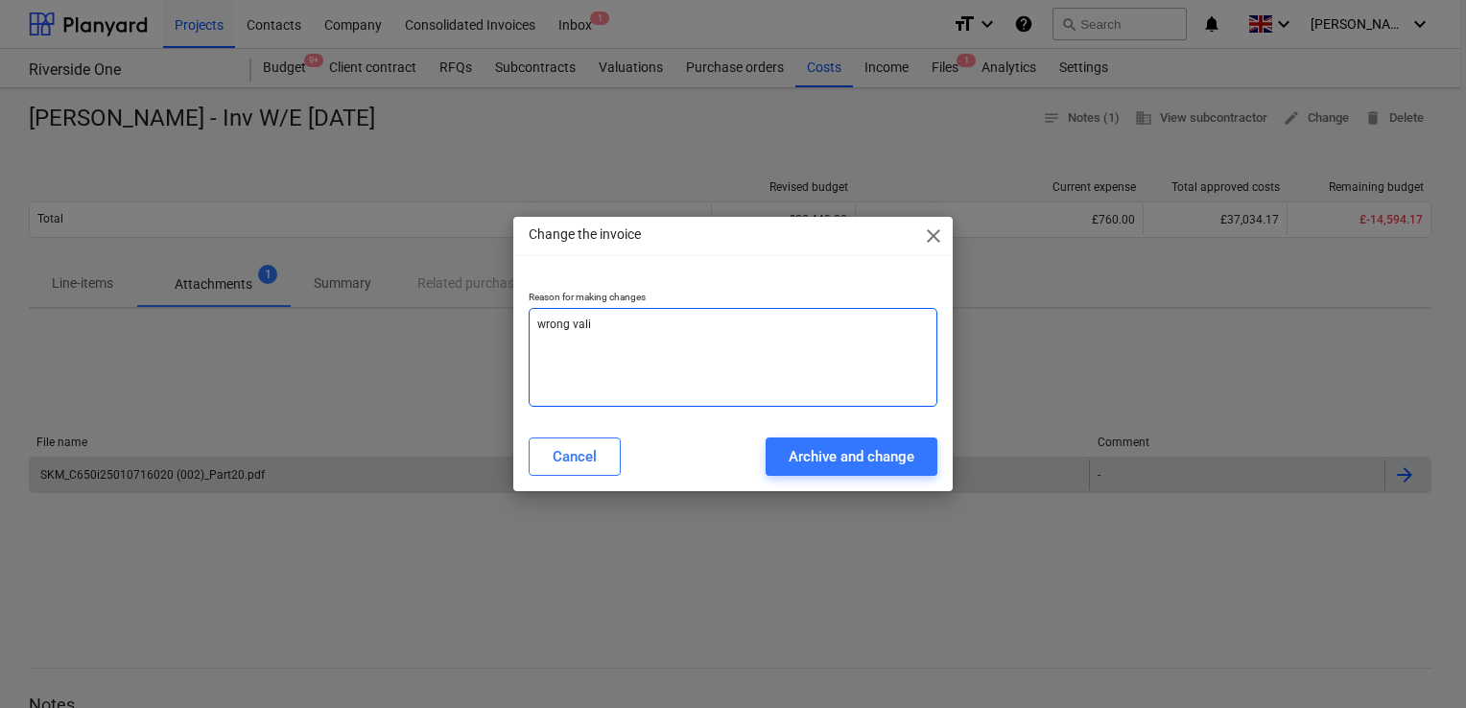
type textarea "x"
type textarea "wrong val"
type textarea "x"
type textarea "wrong valu"
type textarea "x"
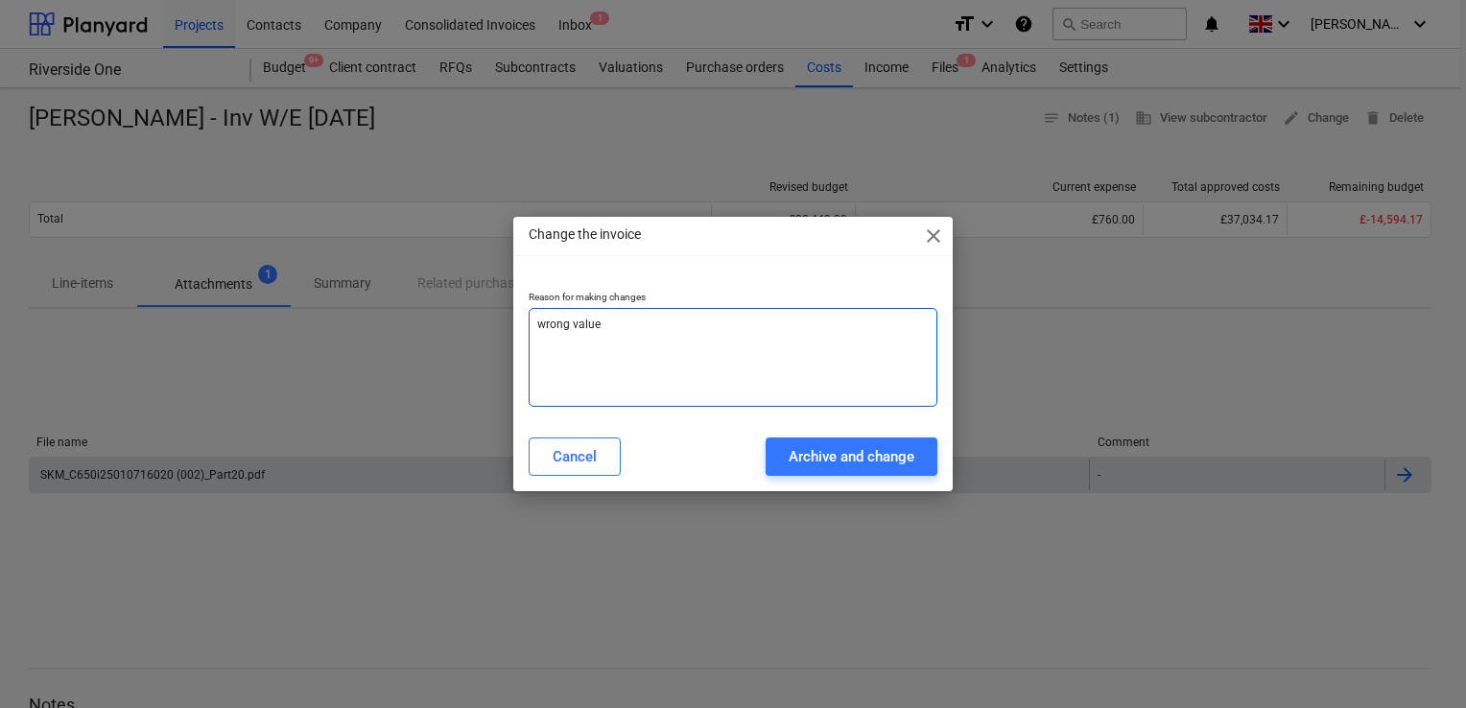
click at [735, 368] on textarea "wrong value" at bounding box center [733, 357] width 409 height 99
type textarea "wrong value"
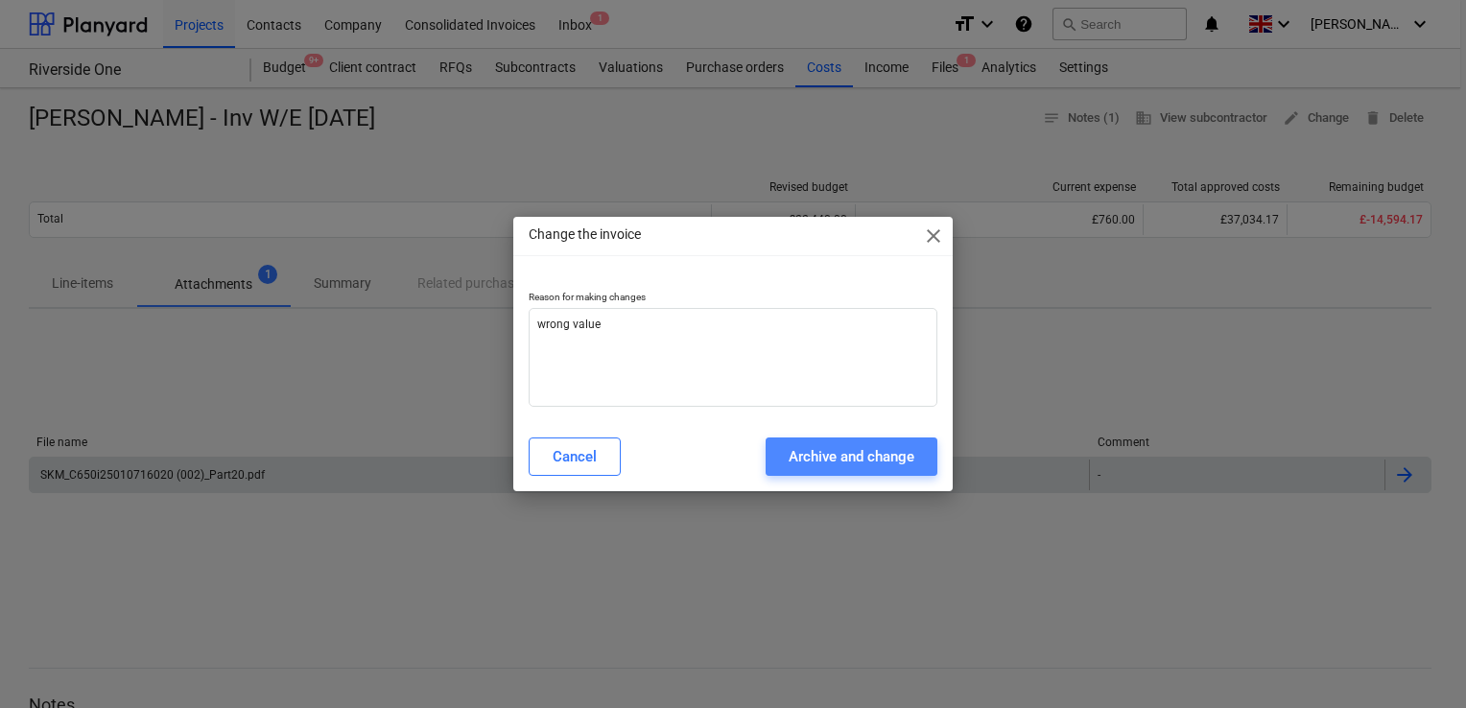
click at [791, 449] on div "Archive and change" at bounding box center [852, 456] width 126 height 25
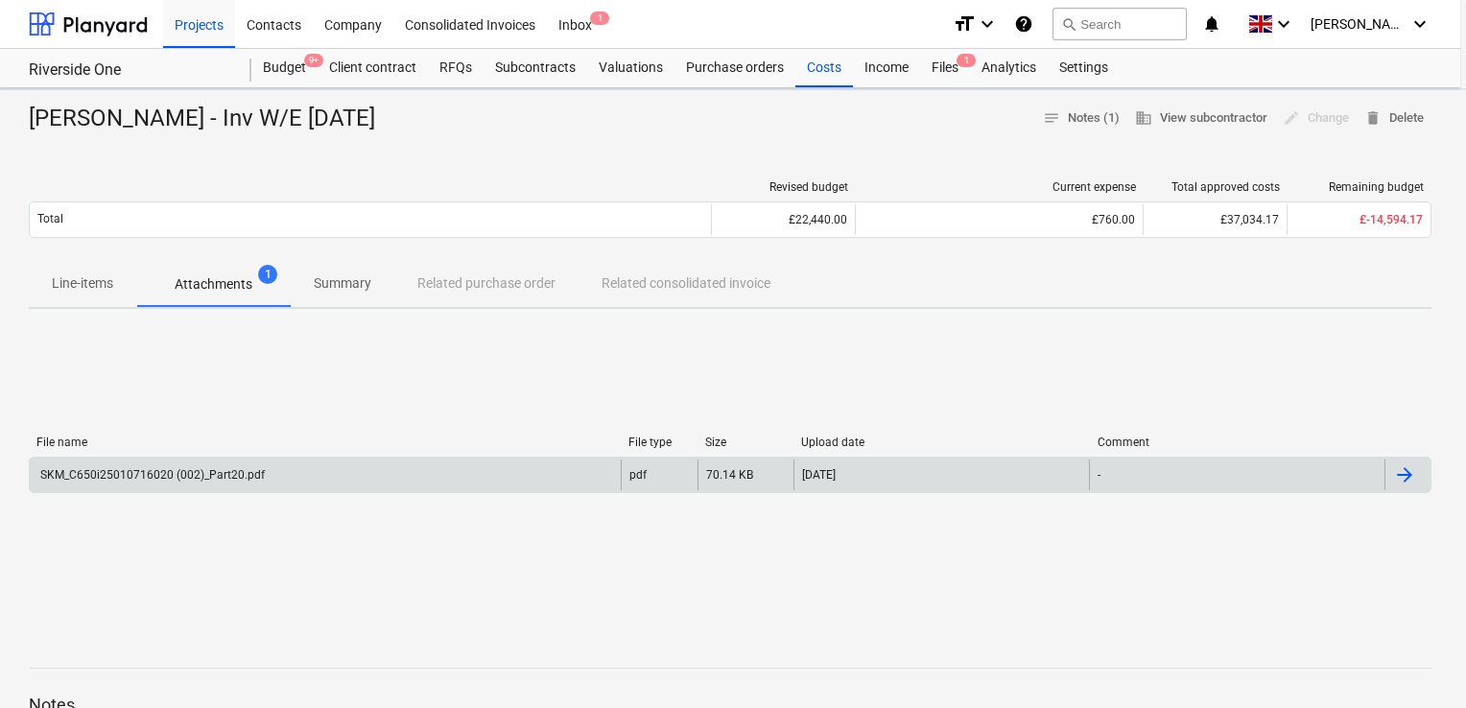
type textarea "x"
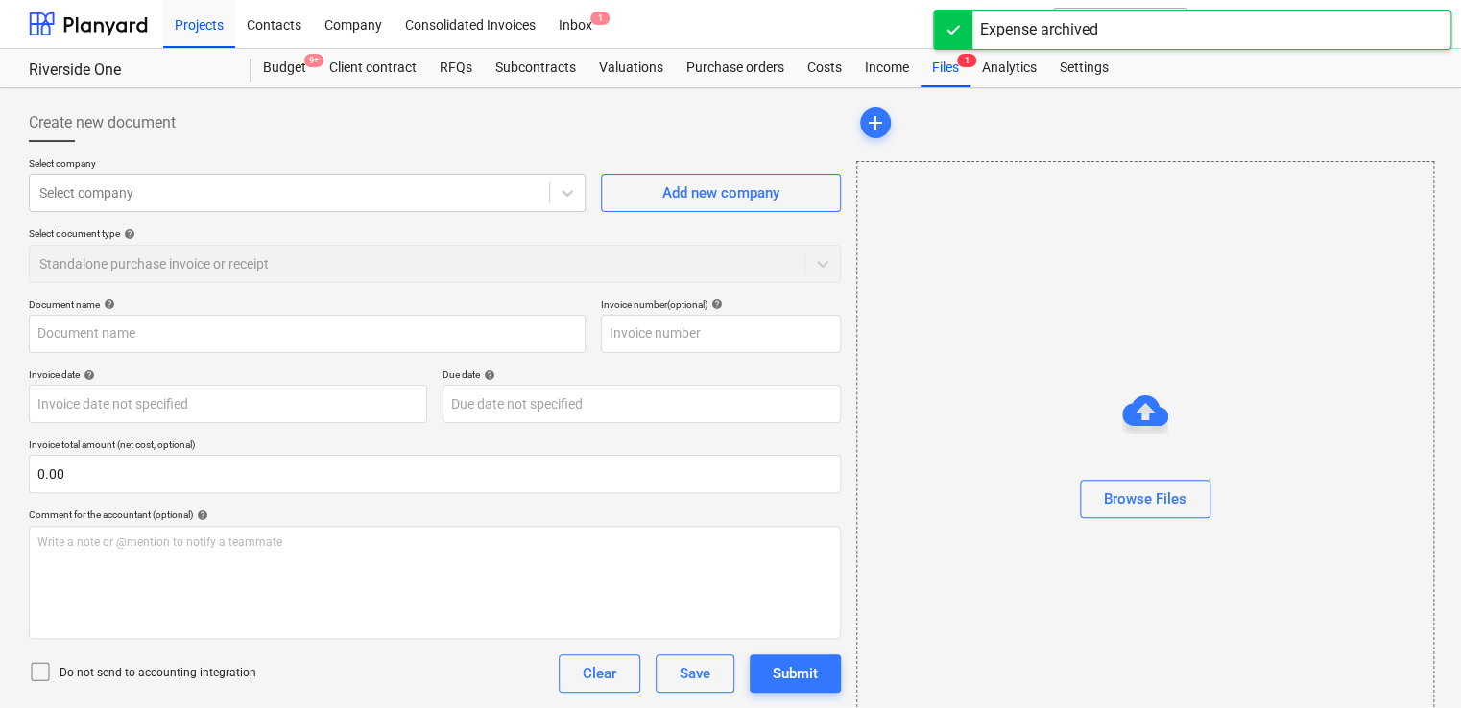
type input "[PERSON_NAME] - Inv W/E [DATE]"
type input "08 Nov 2024"
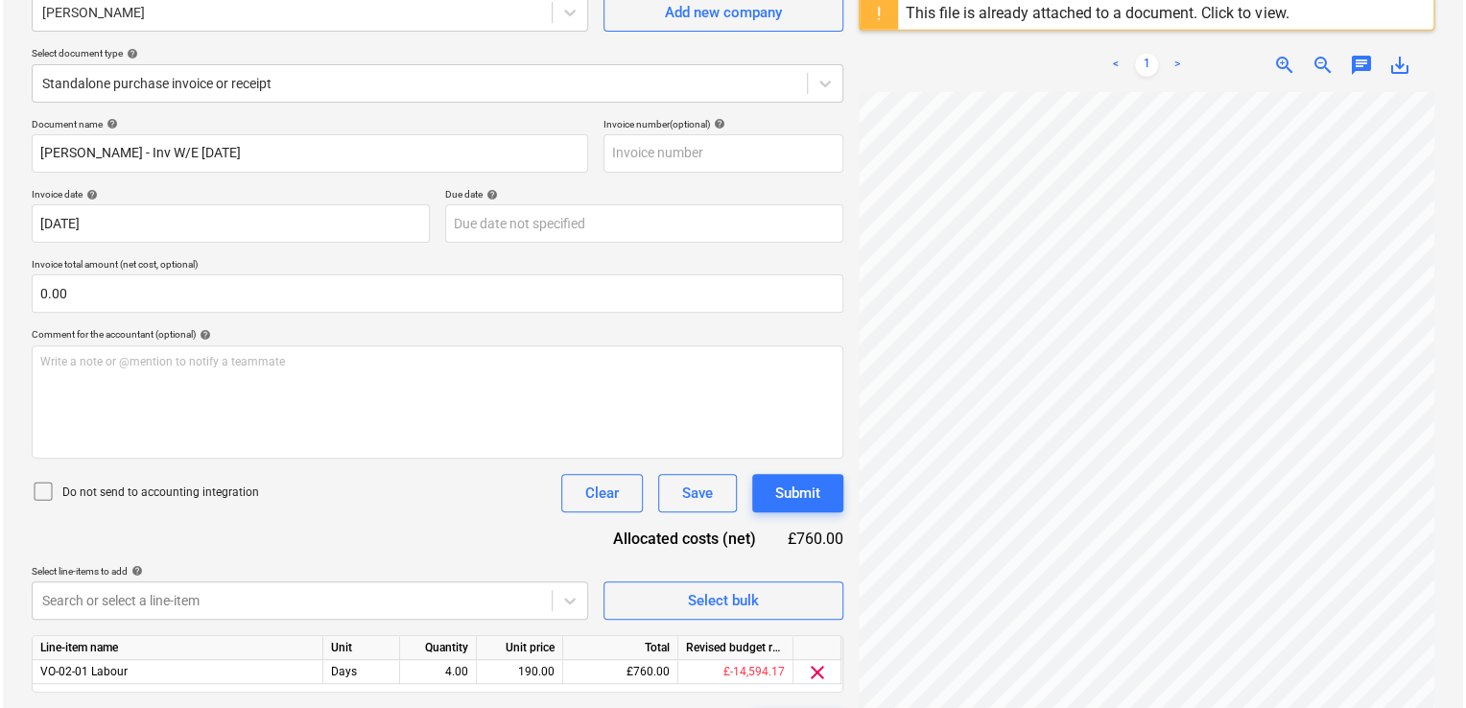
scroll to position [233, 0]
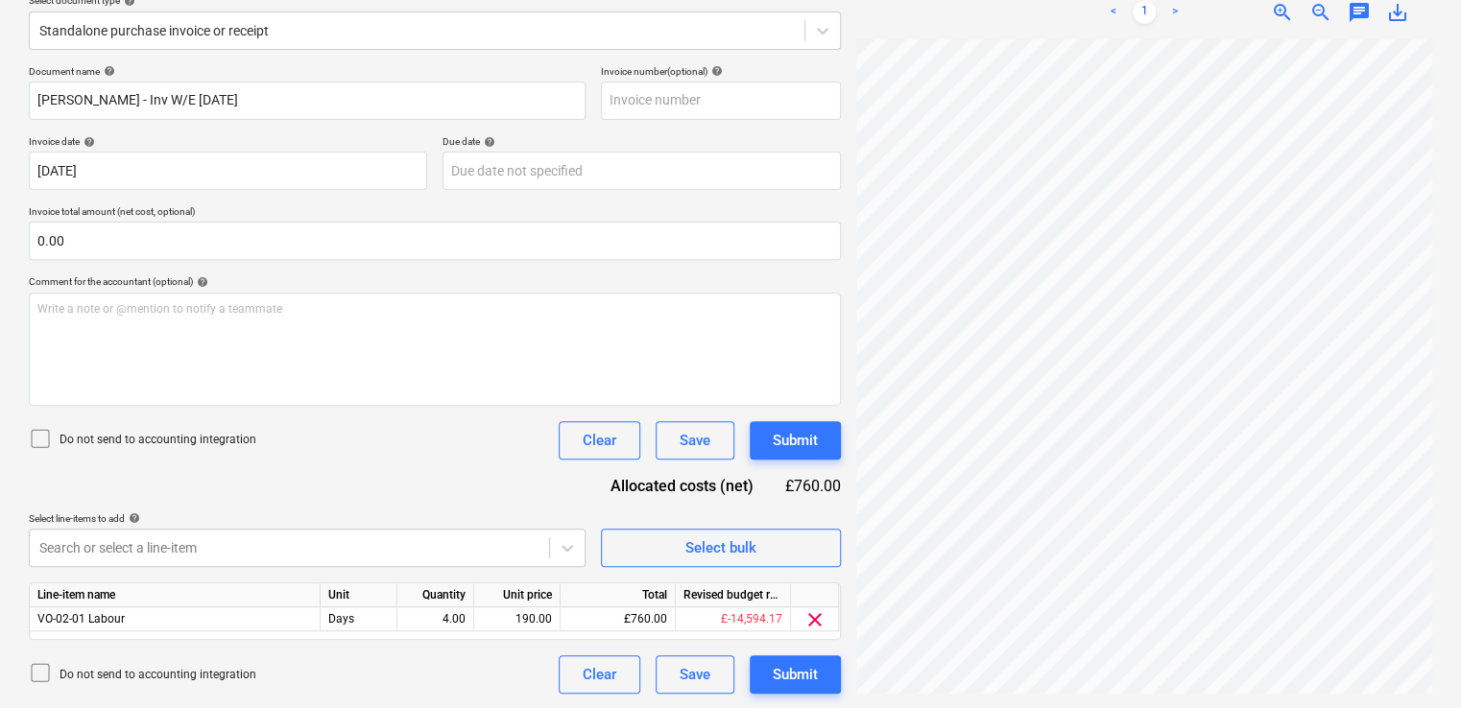
click at [46, 435] on icon at bounding box center [40, 438] width 23 height 23
click at [429, 617] on div "4.00" at bounding box center [435, 619] width 60 height 24
type input "5"
click at [516, 474] on div "Document name help Daniel Kubiak - Inv W/E Sun 10.11.2024 Invoice number (optio…" at bounding box center [435, 379] width 812 height 629
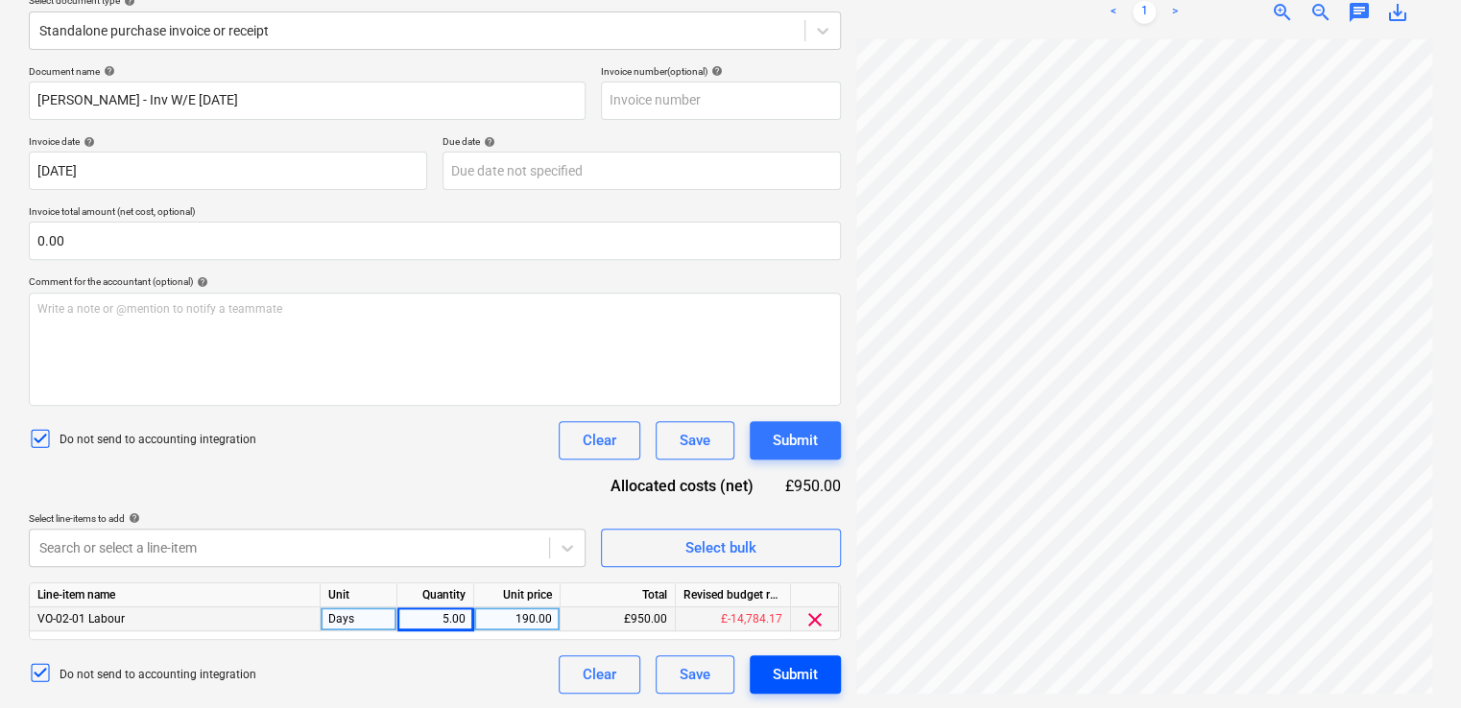
click at [787, 670] on div "Submit" at bounding box center [795, 674] width 45 height 25
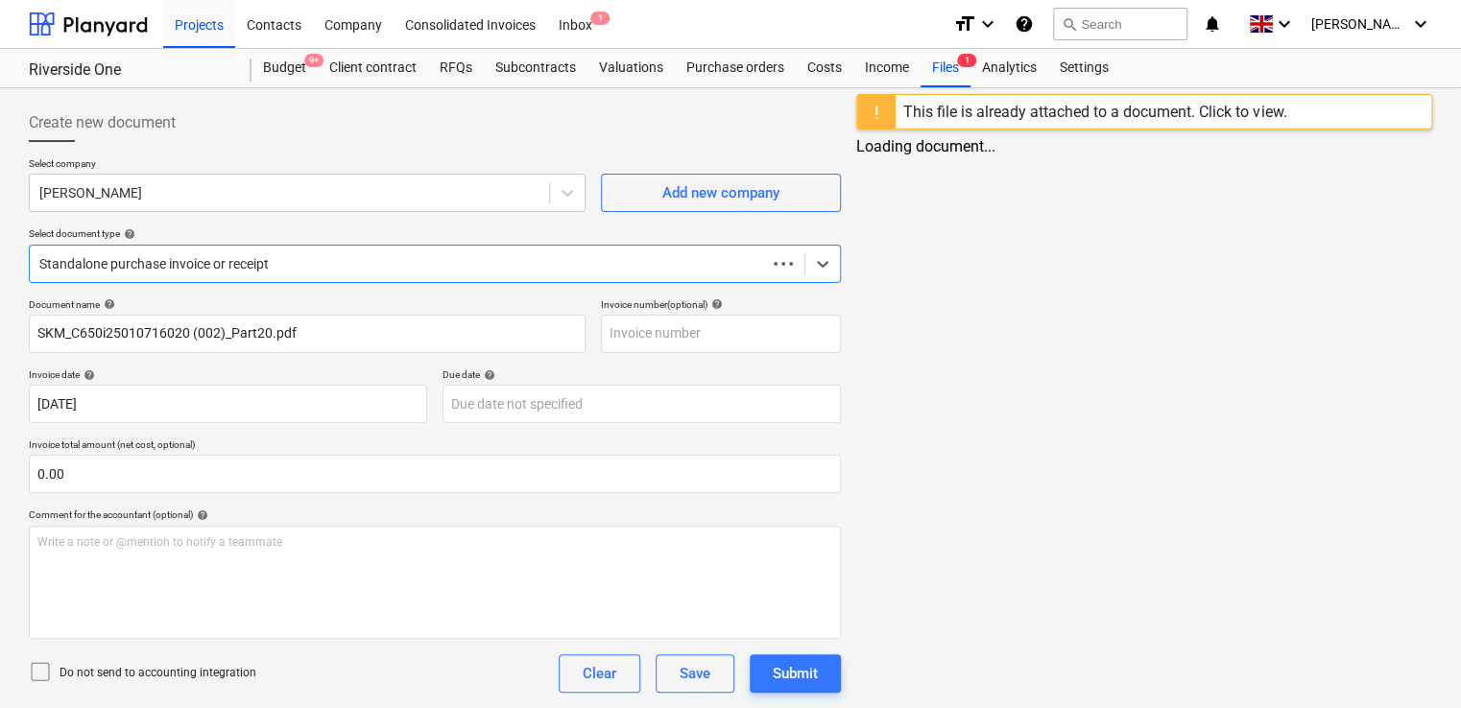
scroll to position [107, 0]
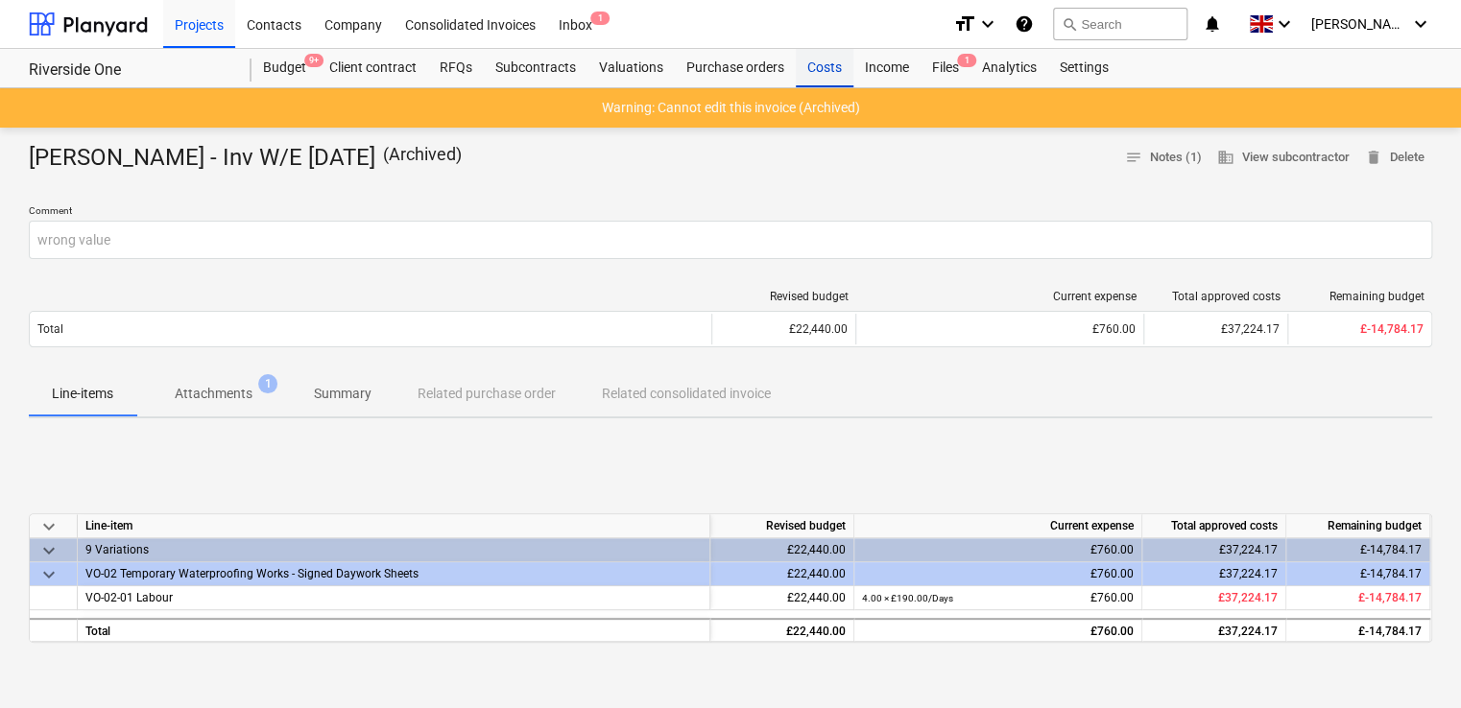
click at [809, 55] on div "Costs" at bounding box center [825, 68] width 58 height 38
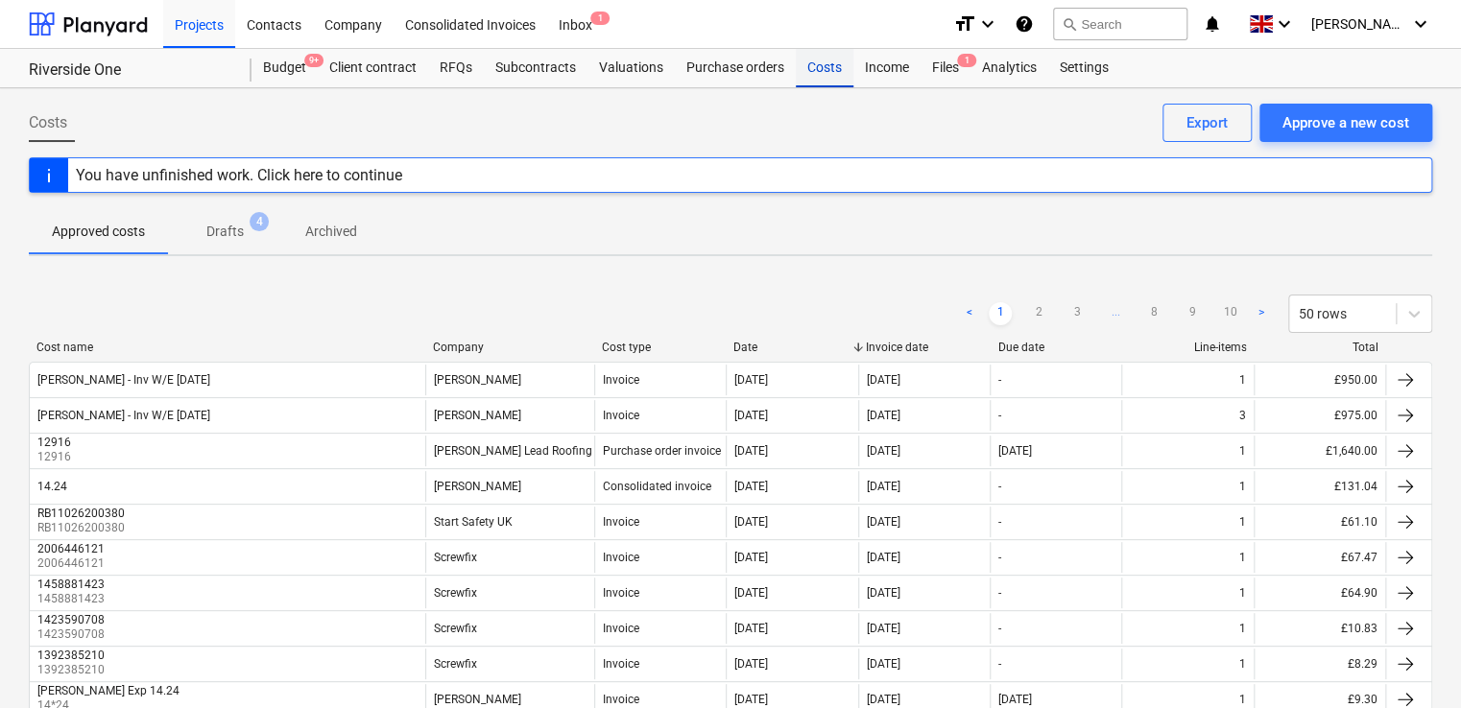
click at [809, 55] on div "Costs" at bounding box center [825, 68] width 58 height 38
click at [273, 24] on div "Contacts" at bounding box center [274, 23] width 78 height 49
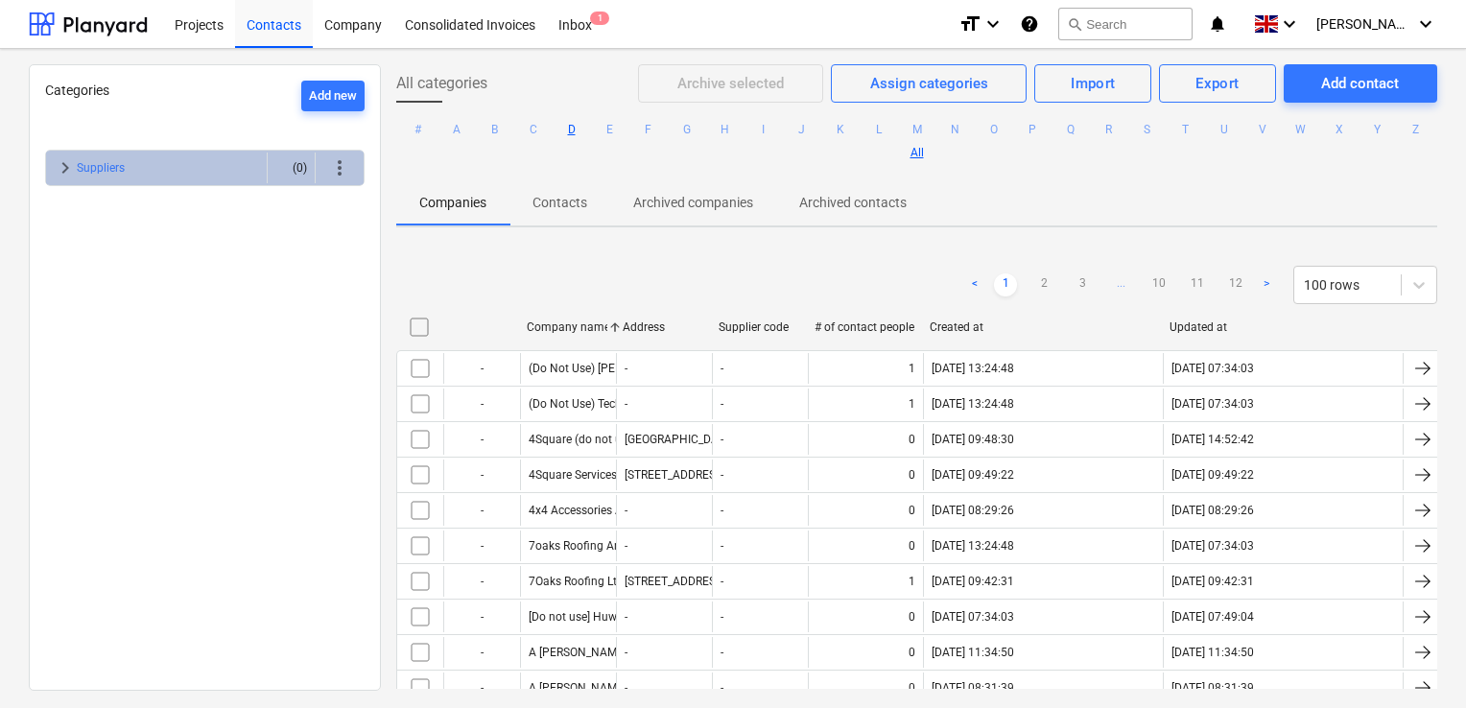
click at [584, 131] on button "D" at bounding box center [571, 129] width 23 height 23
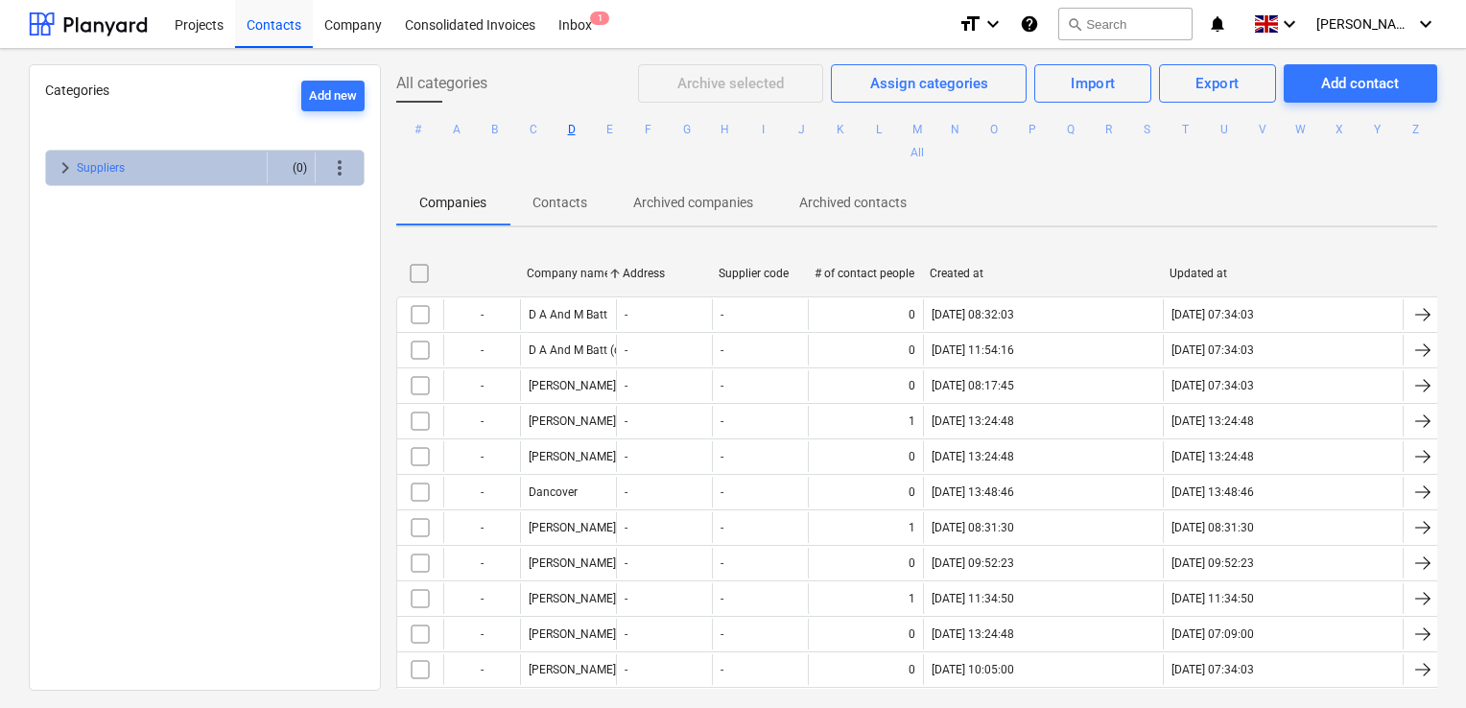
drag, startPoint x: 1445, startPoint y: 214, endPoint x: 1455, endPoint y: 263, distance: 49.9
click at [1455, 263] on div "Categories Add new keyboard_arrow_right Suppliers (0) more_vert All categories …" at bounding box center [733, 378] width 1466 height 659
drag, startPoint x: 1455, startPoint y: 263, endPoint x: 1440, endPoint y: 294, distance: 34.3
click at [1440, 294] on div "All categories Archive selected Assign categories Import Export Add contact # A…" at bounding box center [917, 376] width 1072 height 625
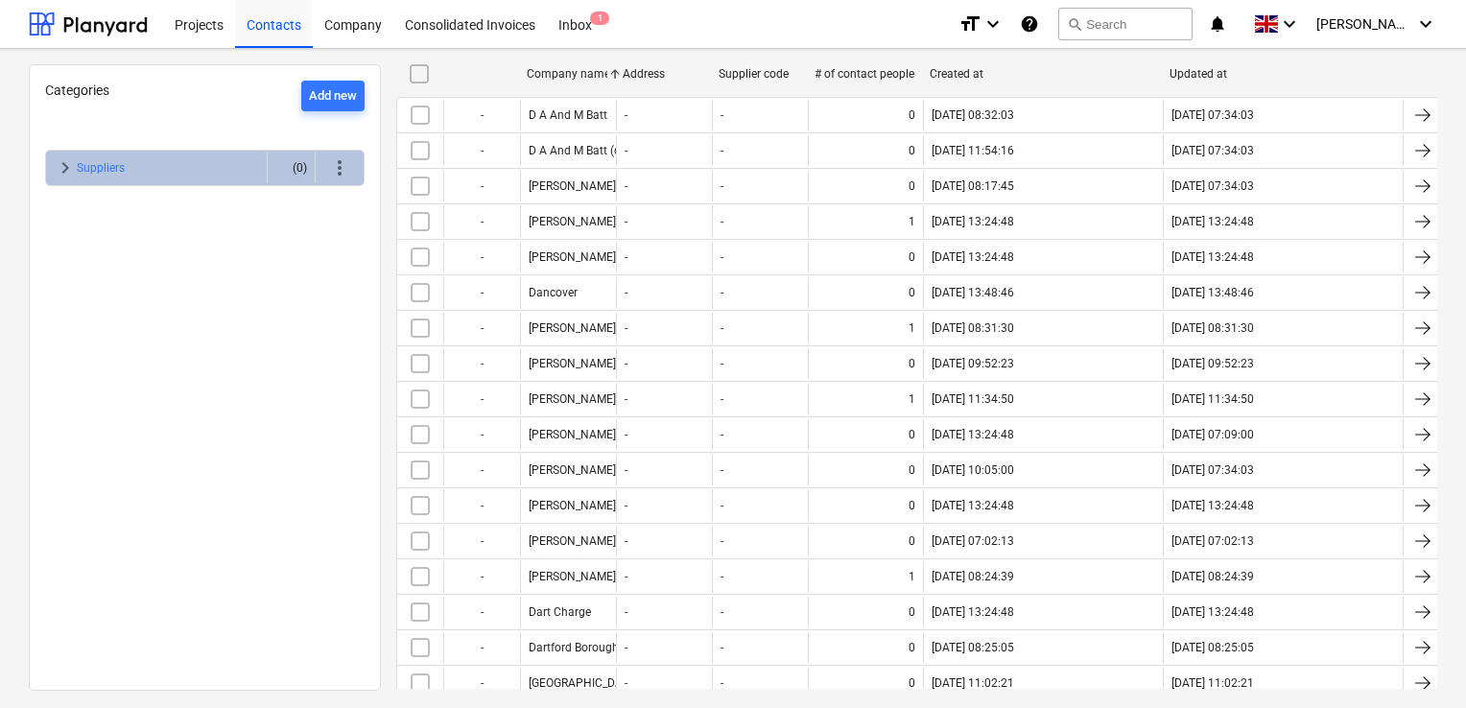
scroll to position [204, 0]
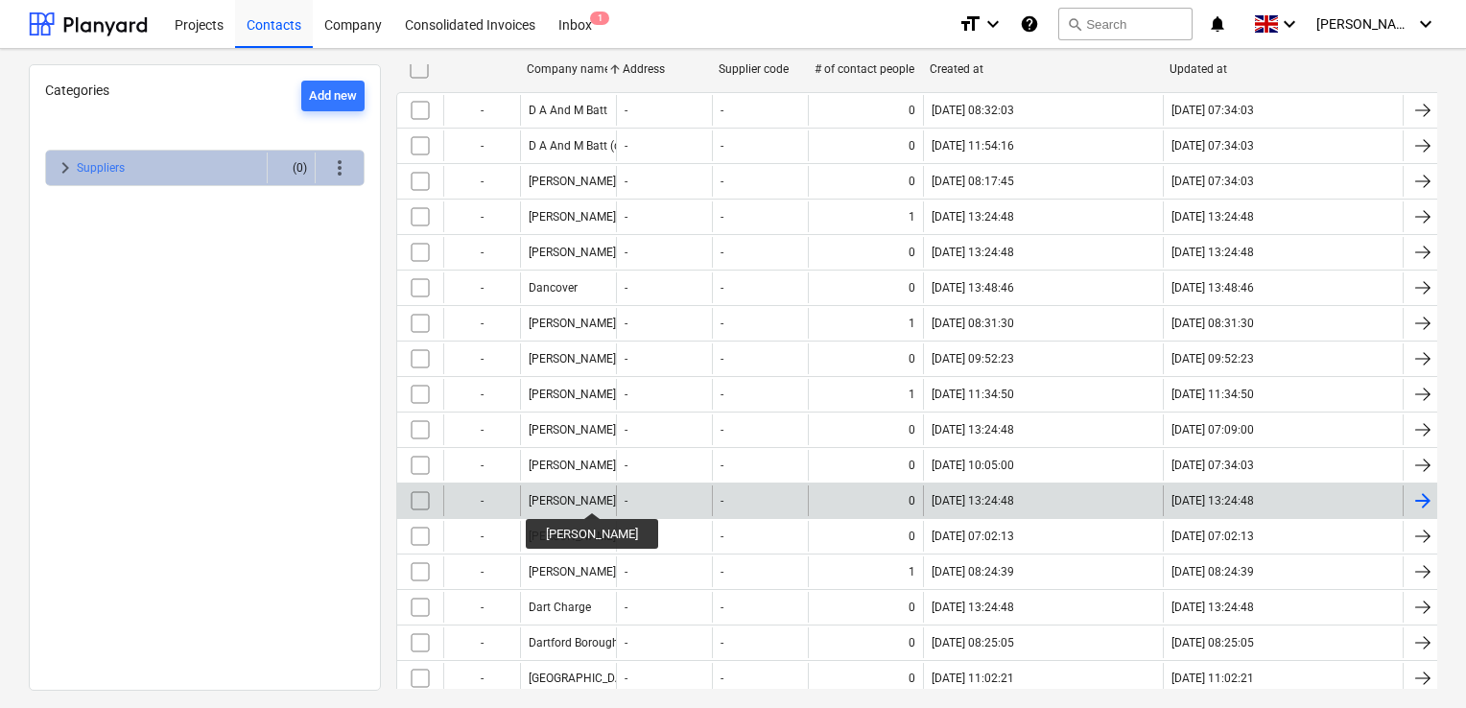
click at [584, 495] on div "[PERSON_NAME]" at bounding box center [572, 500] width 87 height 13
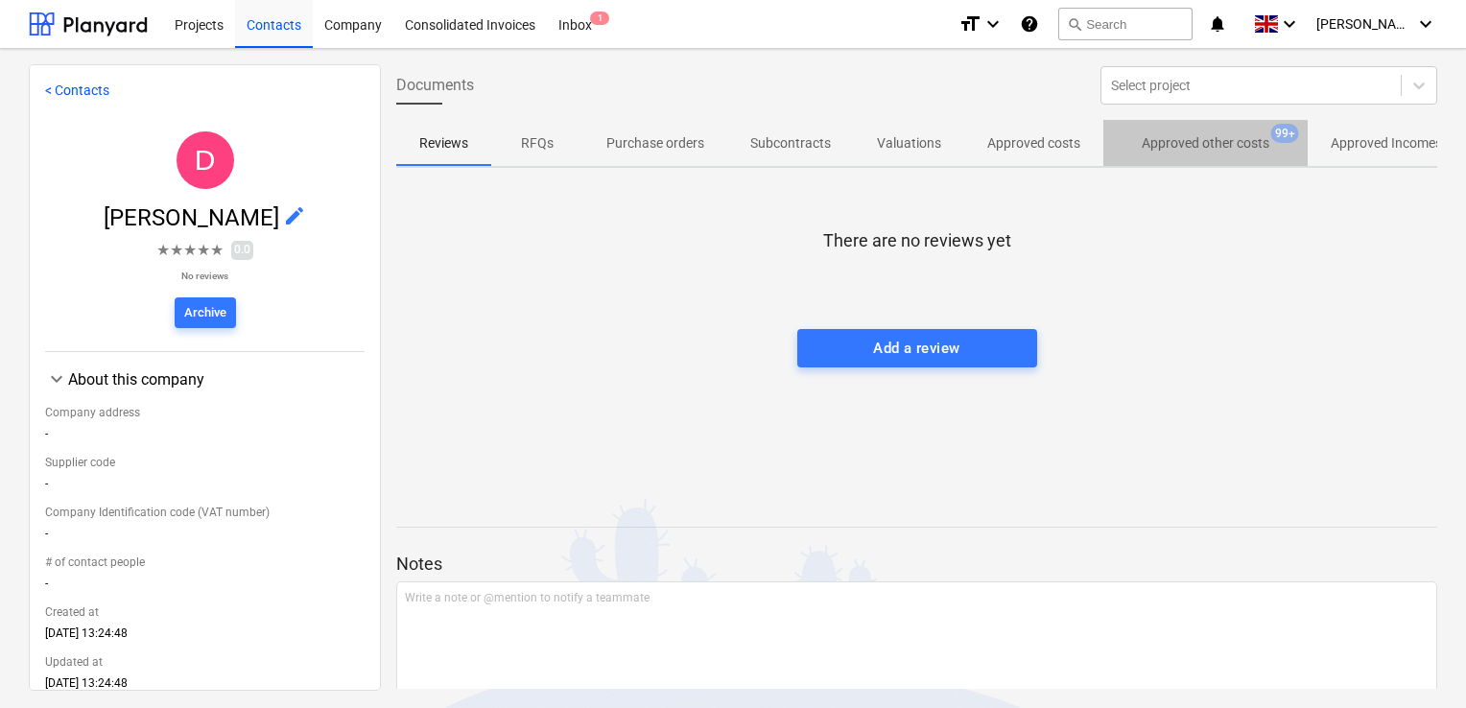
click at [1159, 134] on p "Approved other costs" at bounding box center [1206, 143] width 128 height 20
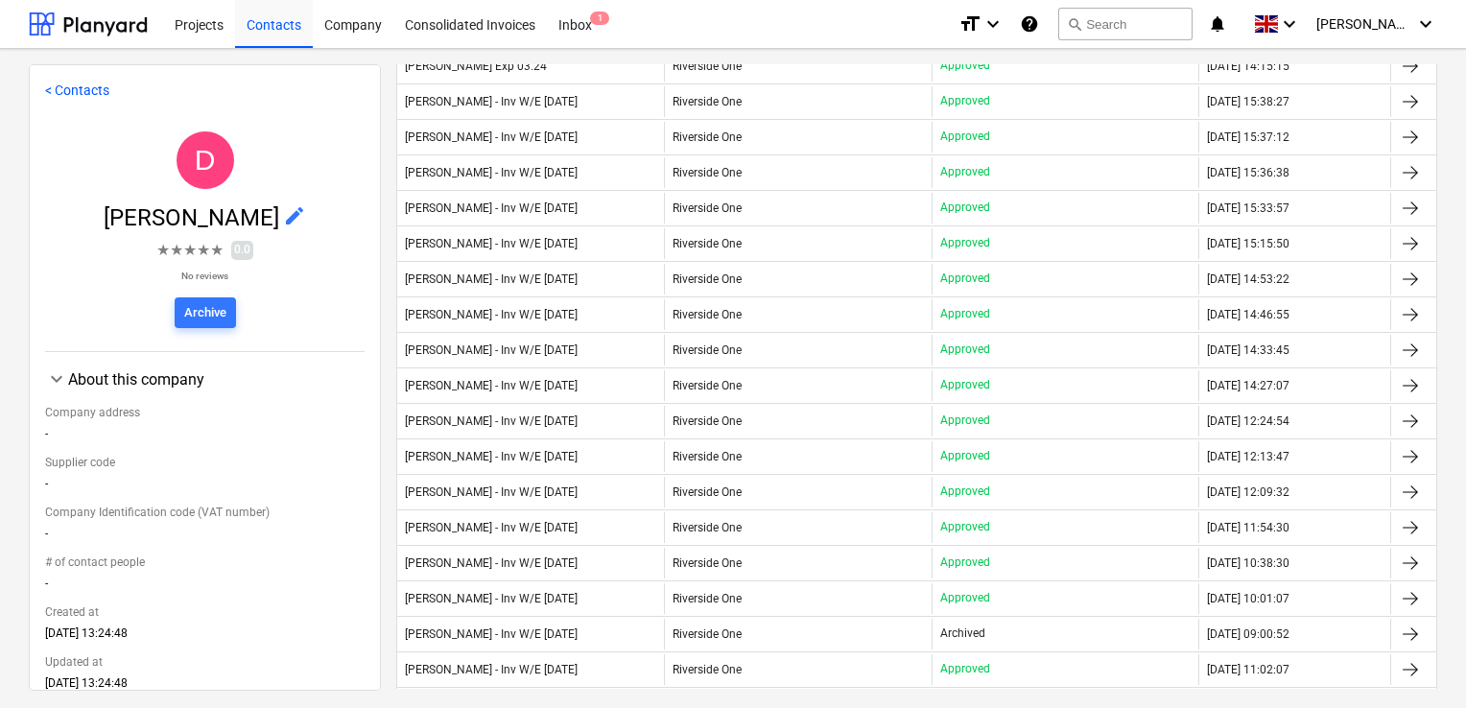
scroll to position [549, 0]
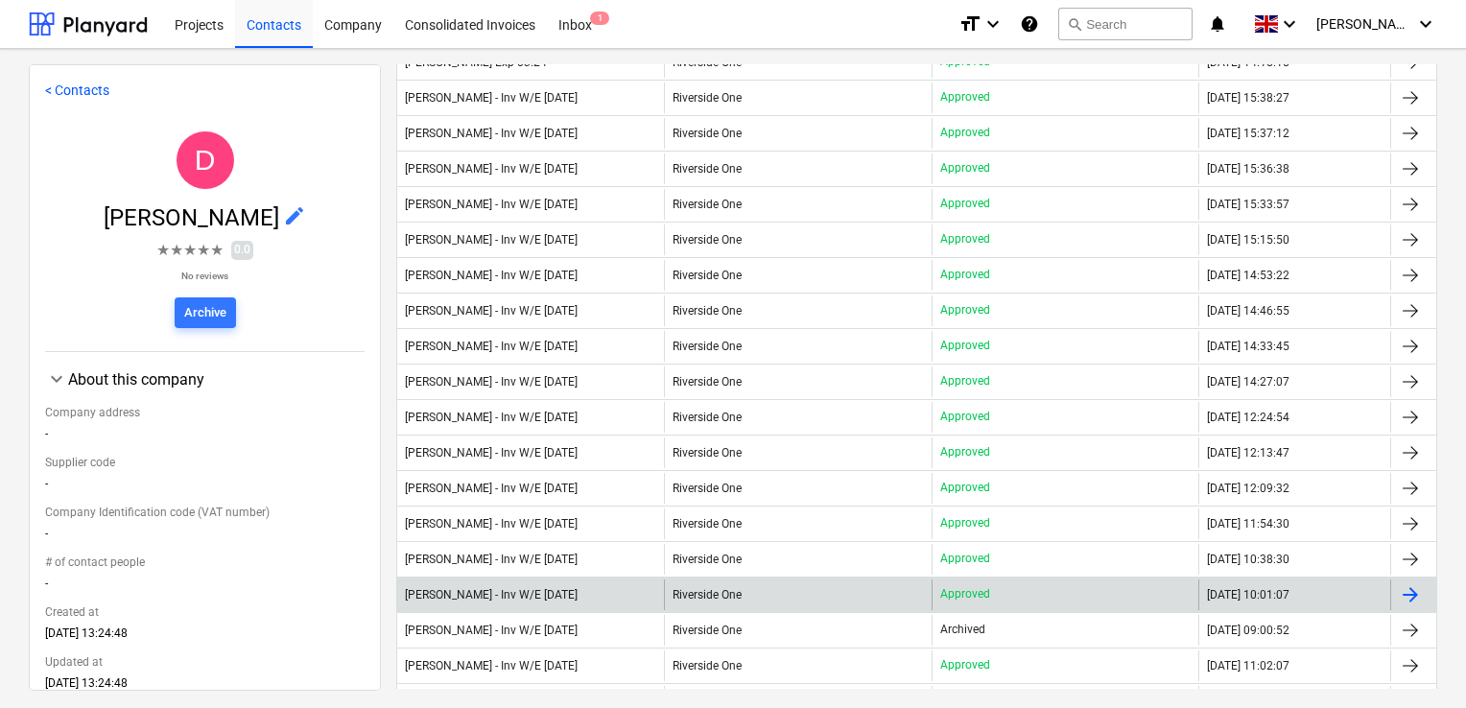
click at [584, 601] on div "[PERSON_NAME] - Inv W/E [DATE]" at bounding box center [530, 595] width 267 height 31
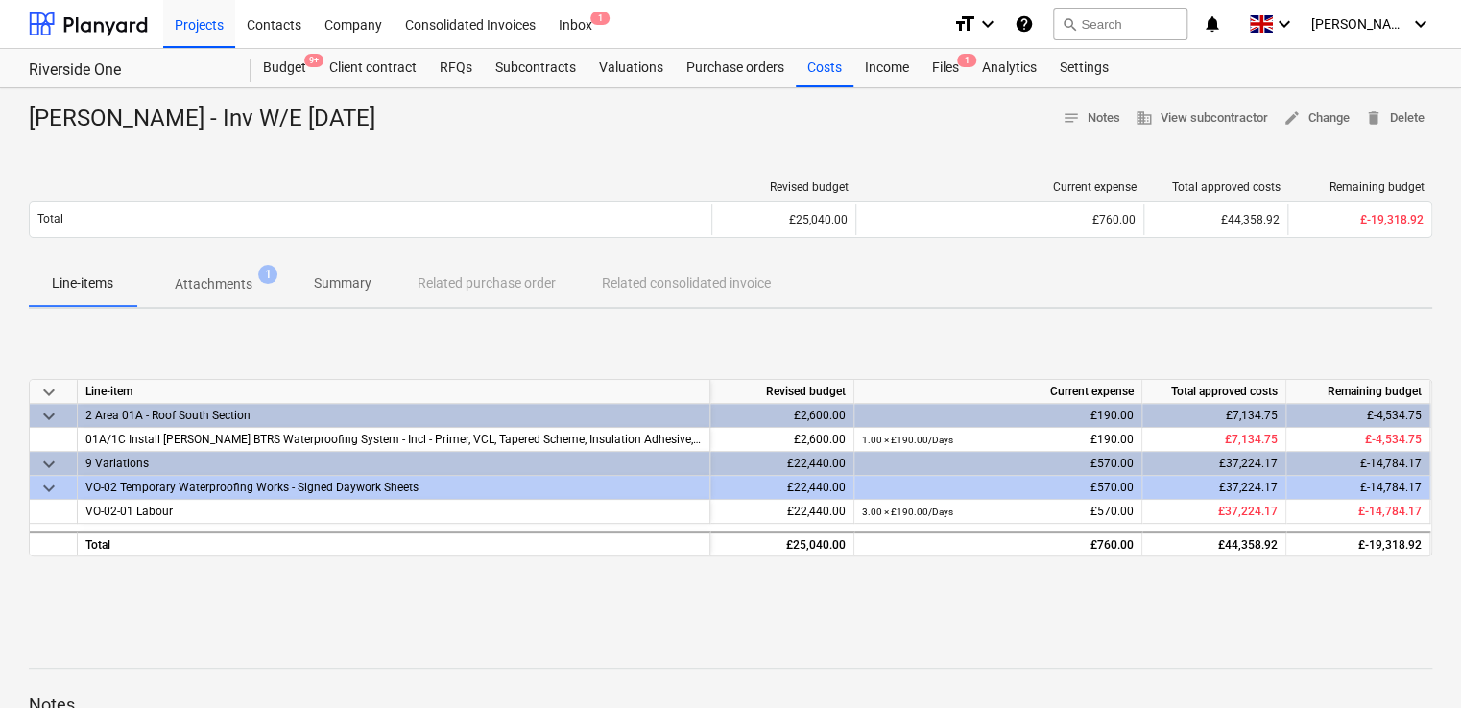
click at [215, 284] on p "Attachments" at bounding box center [214, 284] width 78 height 20
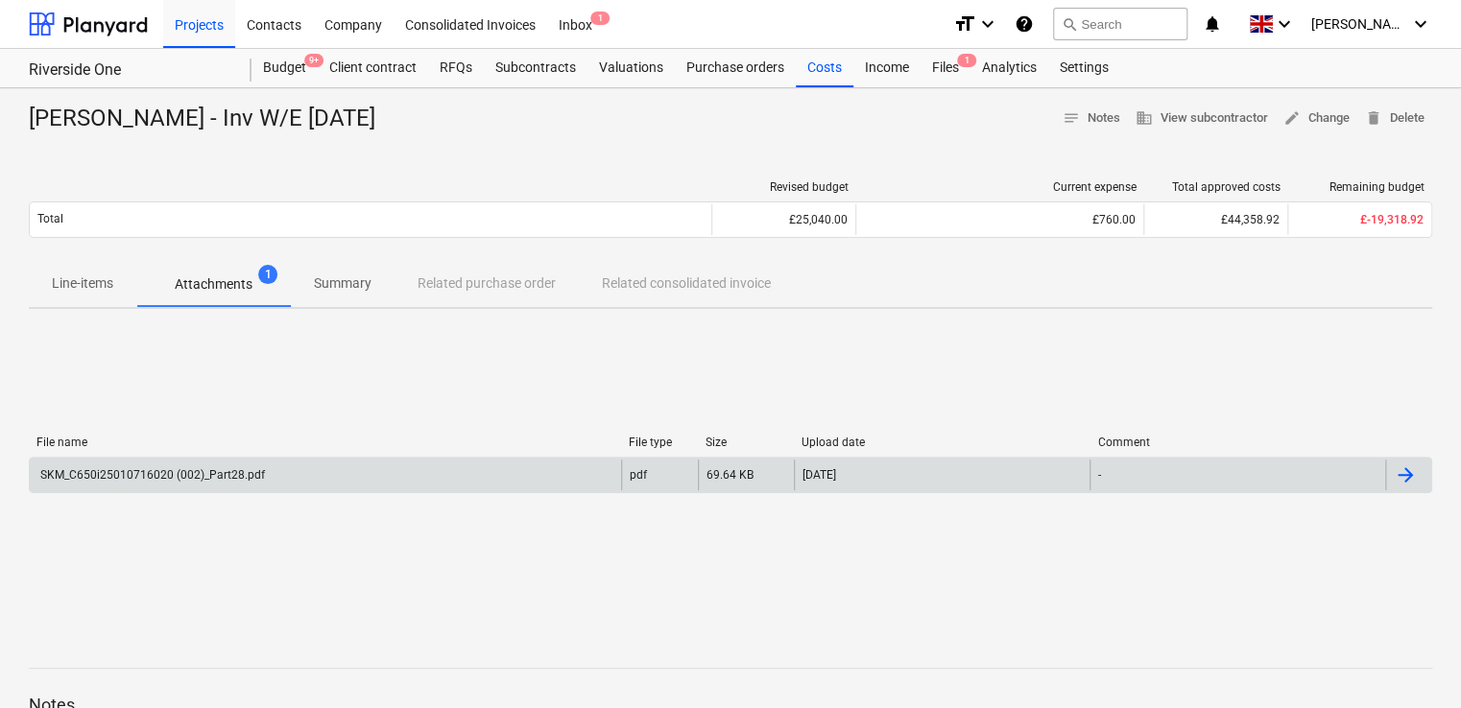
click at [191, 470] on div "SKM_C650i25010716020 (002)_Part28.pdf" at bounding box center [150, 474] width 227 height 13
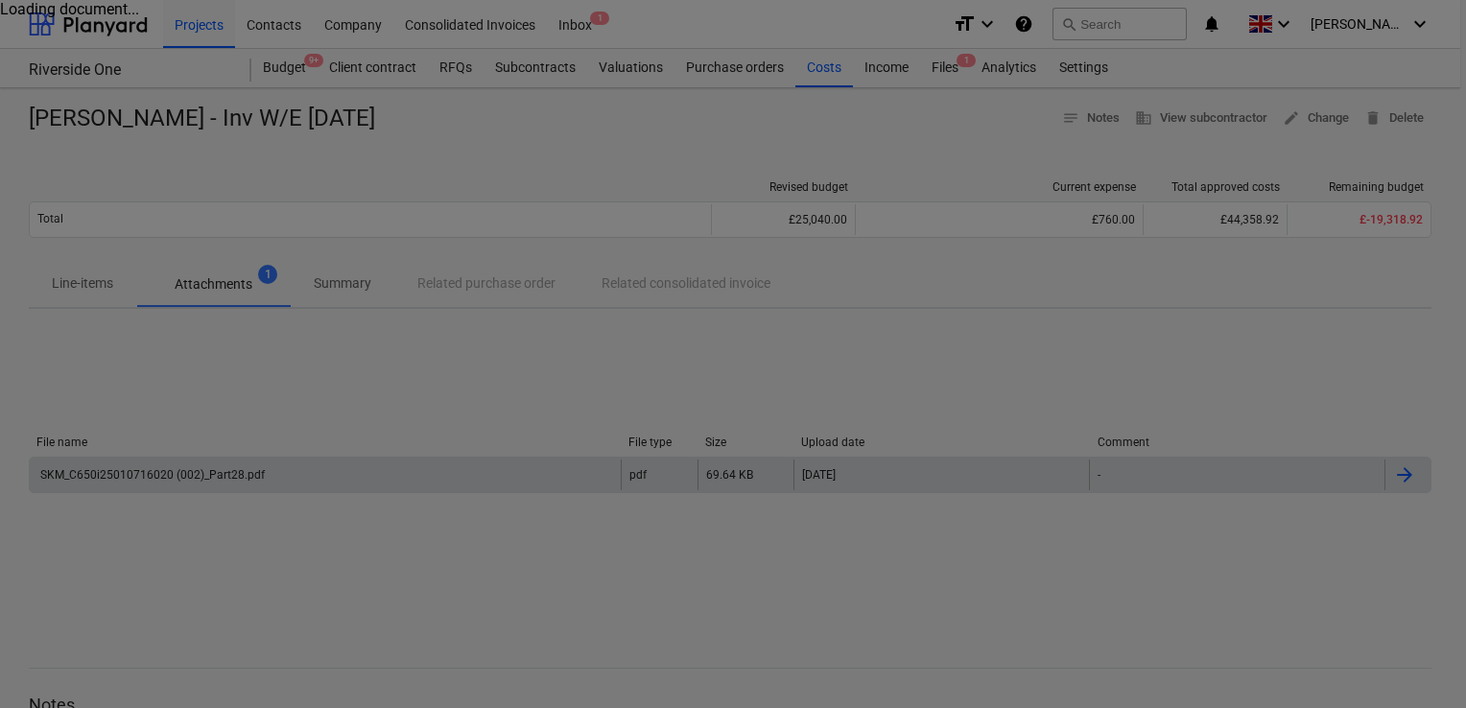
click at [303, 417] on div at bounding box center [733, 354] width 1466 height 708
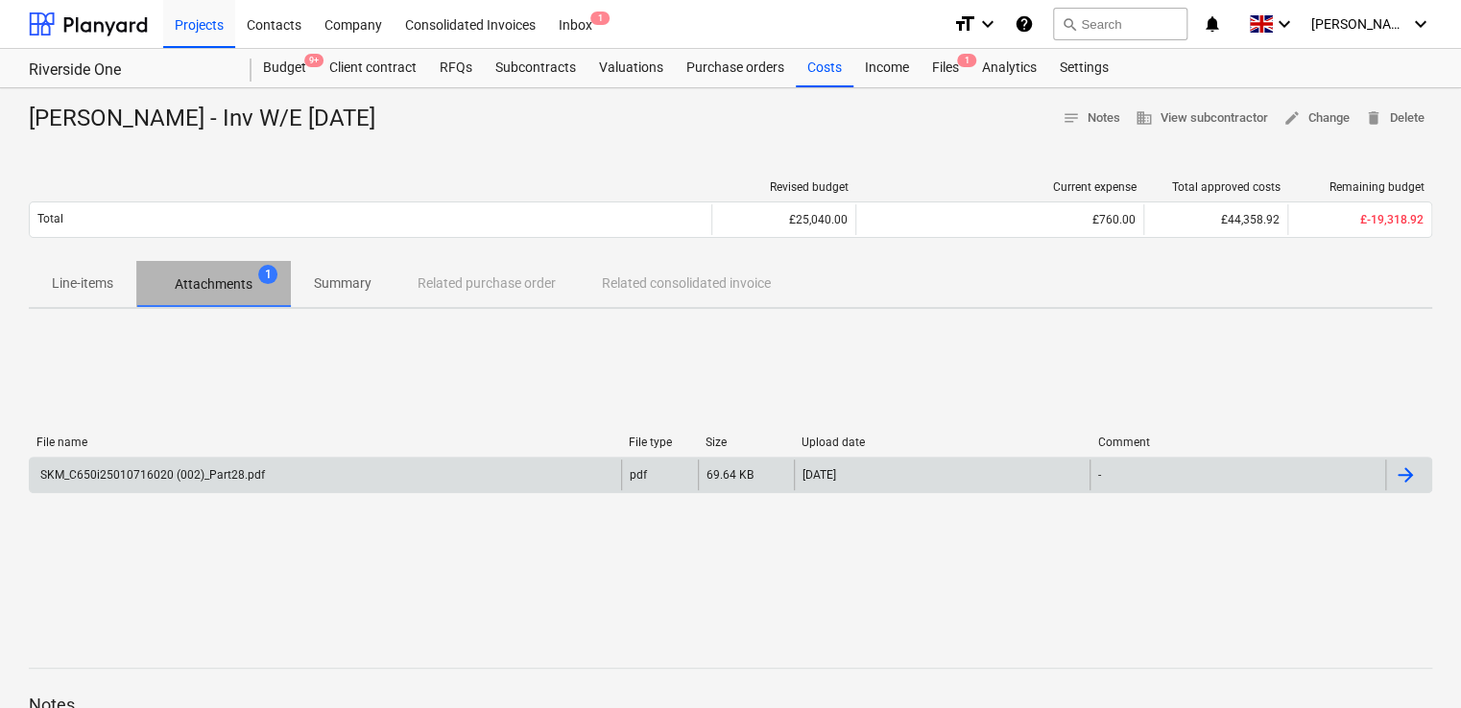
click at [226, 278] on p "Attachments" at bounding box center [214, 284] width 78 height 20
click at [230, 282] on p "Attachments" at bounding box center [214, 284] width 78 height 20
click at [198, 290] on p "Attachments" at bounding box center [214, 284] width 78 height 20
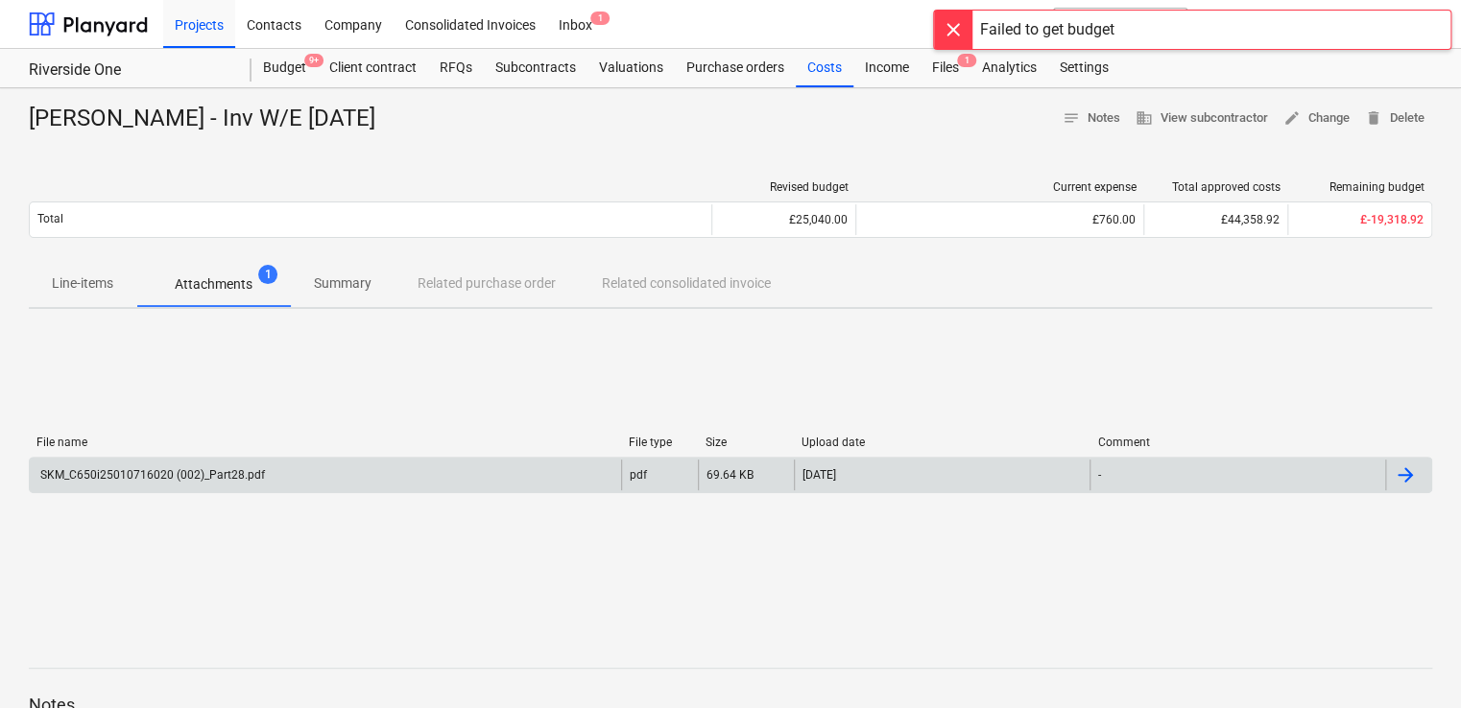
click at [961, 24] on div at bounding box center [953, 30] width 38 height 38
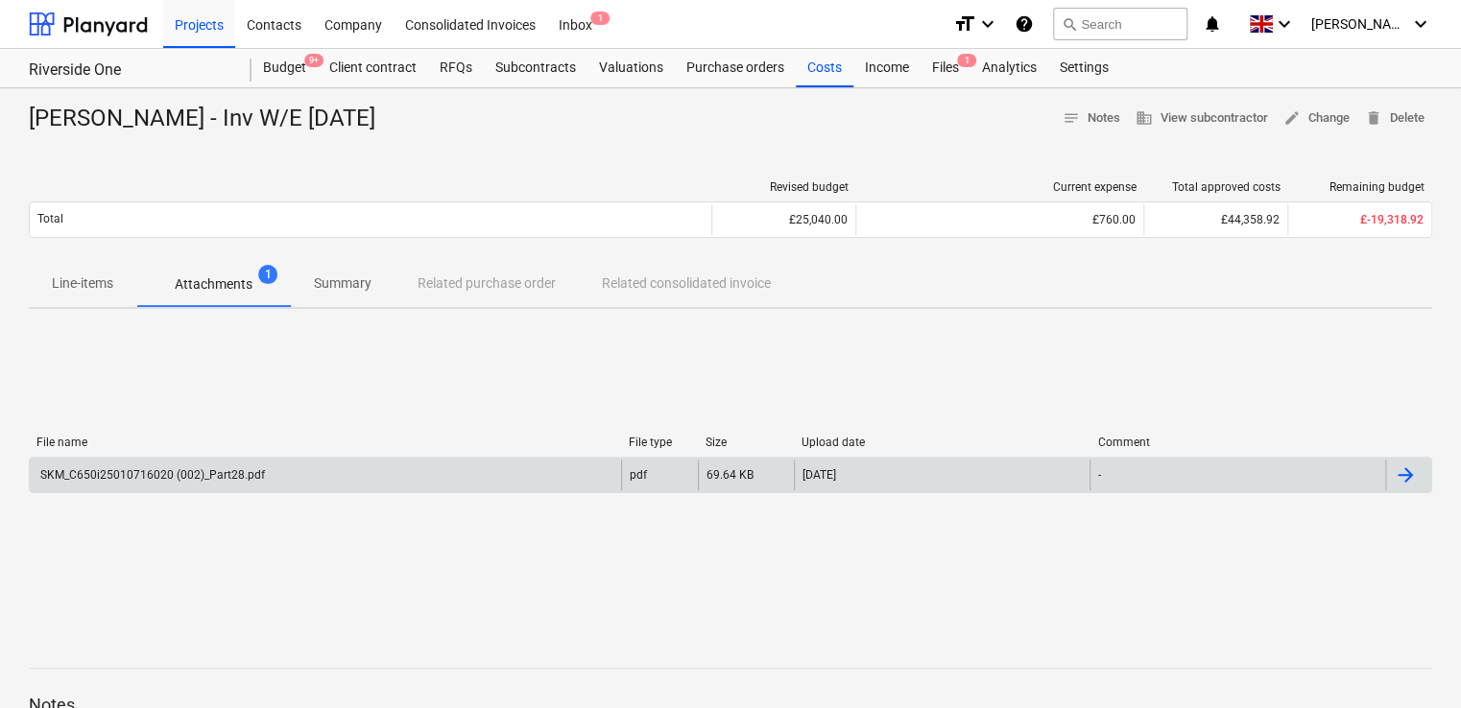
click at [217, 297] on span "Attachments 1" at bounding box center [213, 284] width 155 height 35
click at [162, 471] on div "SKM_C650i25010716020 (002)_Part28.pdf" at bounding box center [150, 474] width 227 height 13
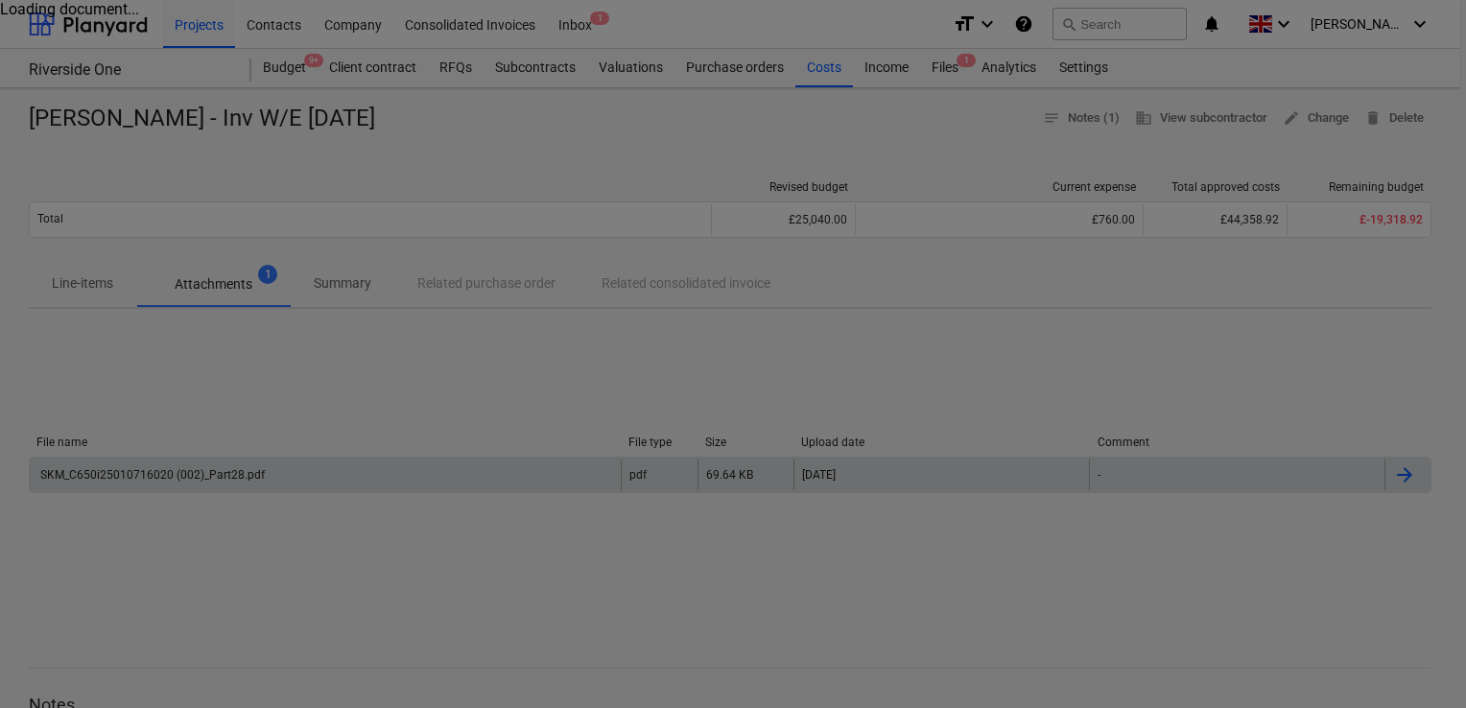
click at [162, 471] on div at bounding box center [733, 354] width 1466 height 708
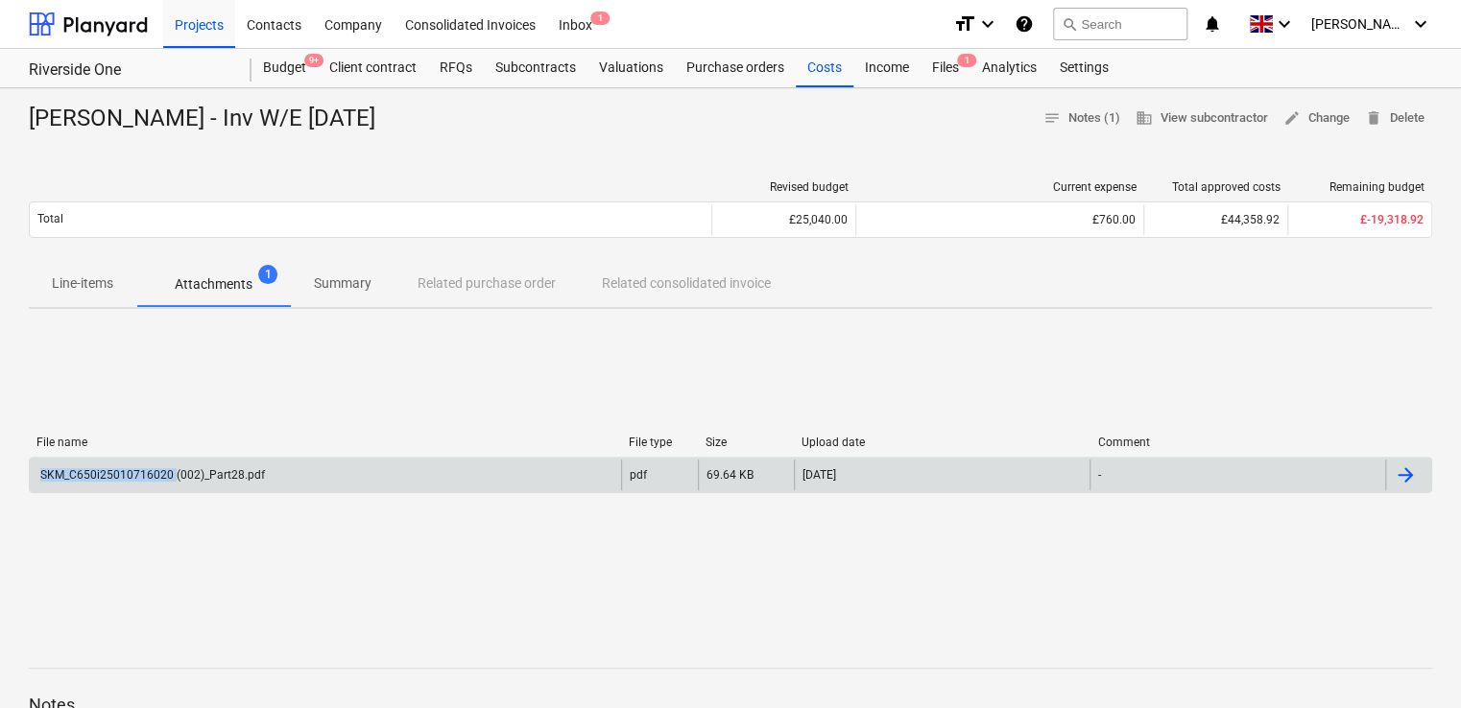
click at [162, 471] on div "SKM_C650i25010716020 (002)_Part28.pdf" at bounding box center [150, 474] width 227 height 13
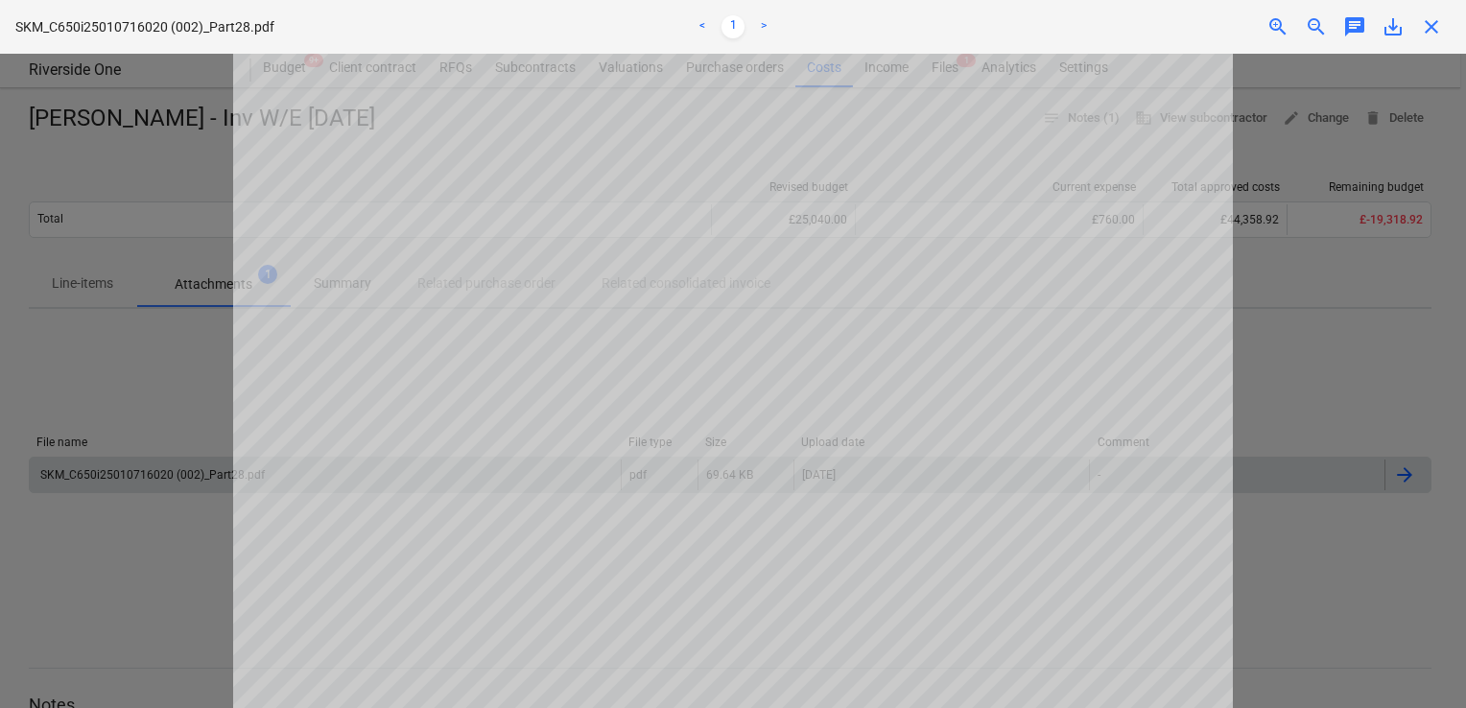
click at [1438, 43] on div "SKM_C650i25010716020 (002)_Part28.pdf < 1 > zoom_in zoom_out chat 0 save_alt cl…" at bounding box center [733, 27] width 1466 height 54
click at [1436, 30] on span "close" at bounding box center [1431, 26] width 23 height 23
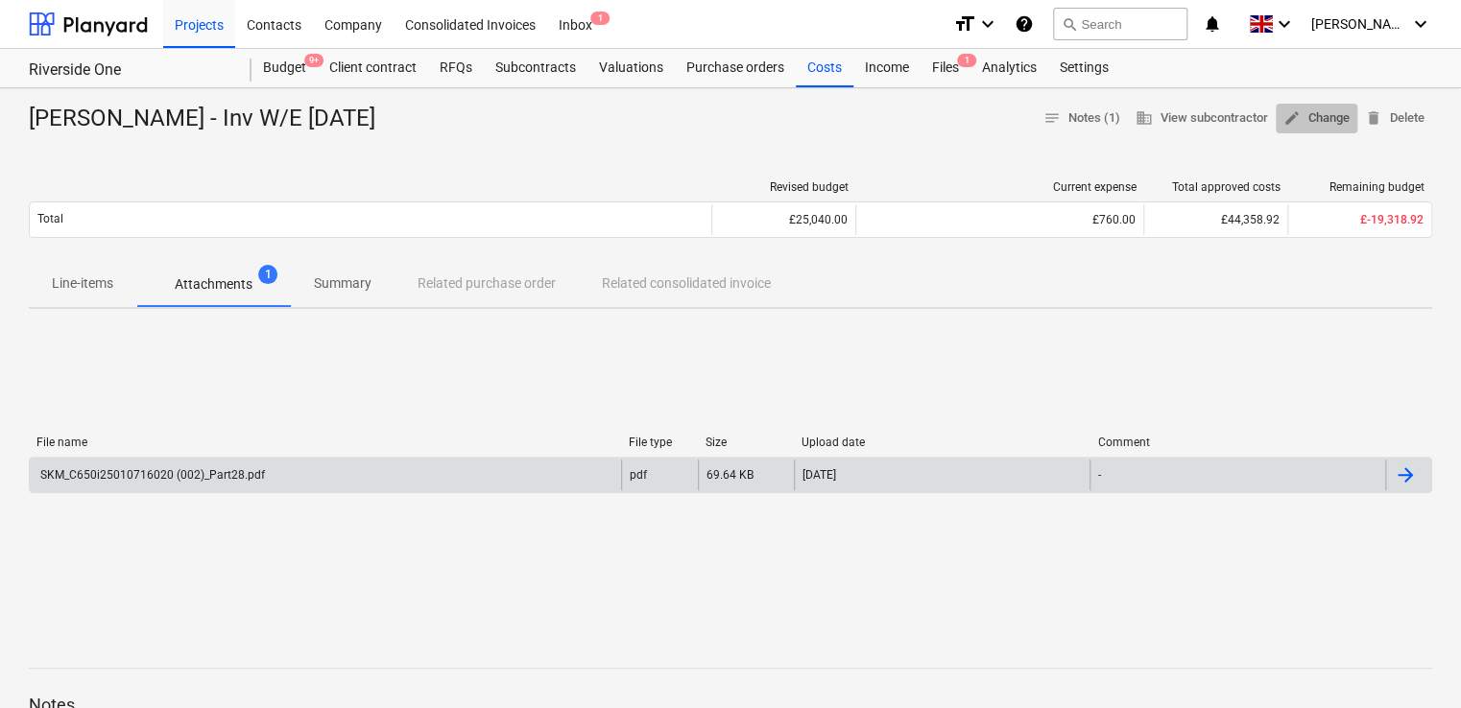
click at [1309, 117] on span "edit Change" at bounding box center [1316, 118] width 66 height 22
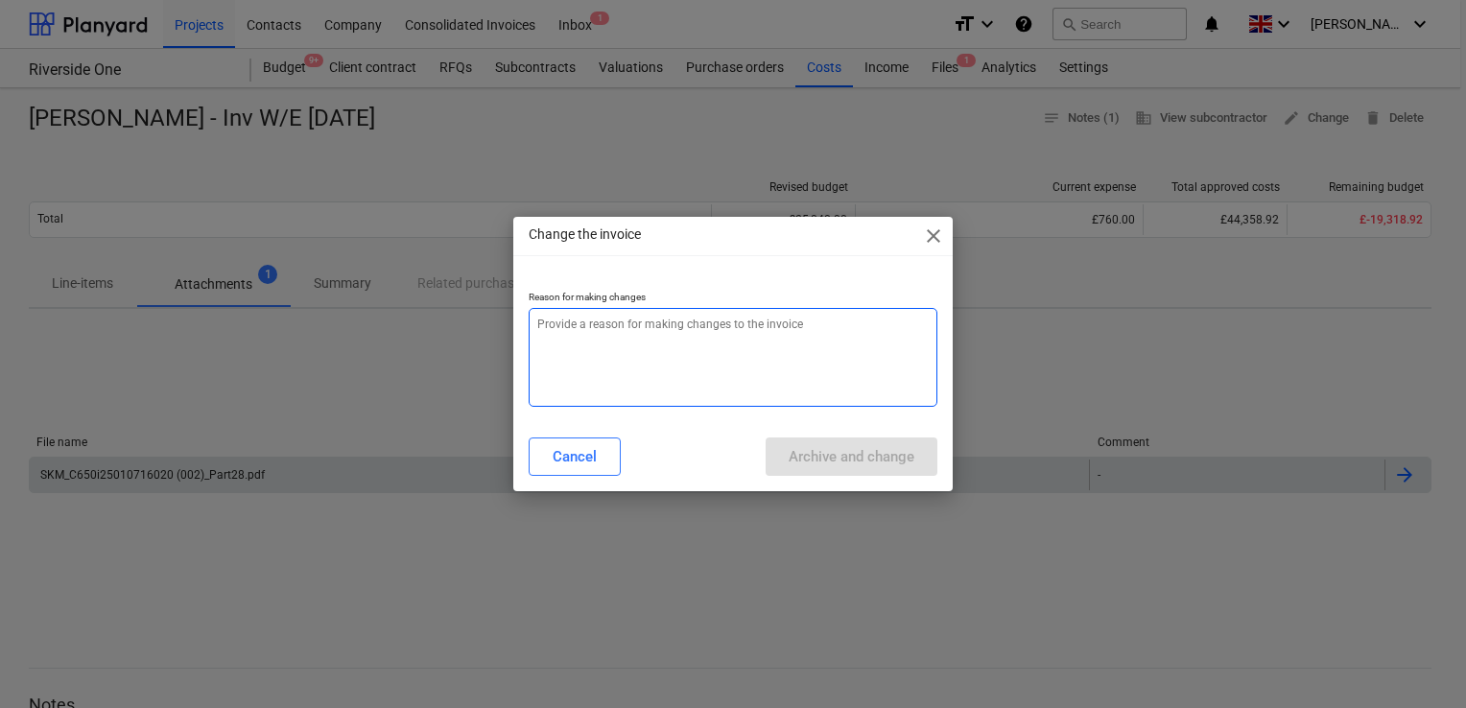
click at [675, 404] on textarea at bounding box center [733, 357] width 409 height 99
type textarea "x"
type textarea "w"
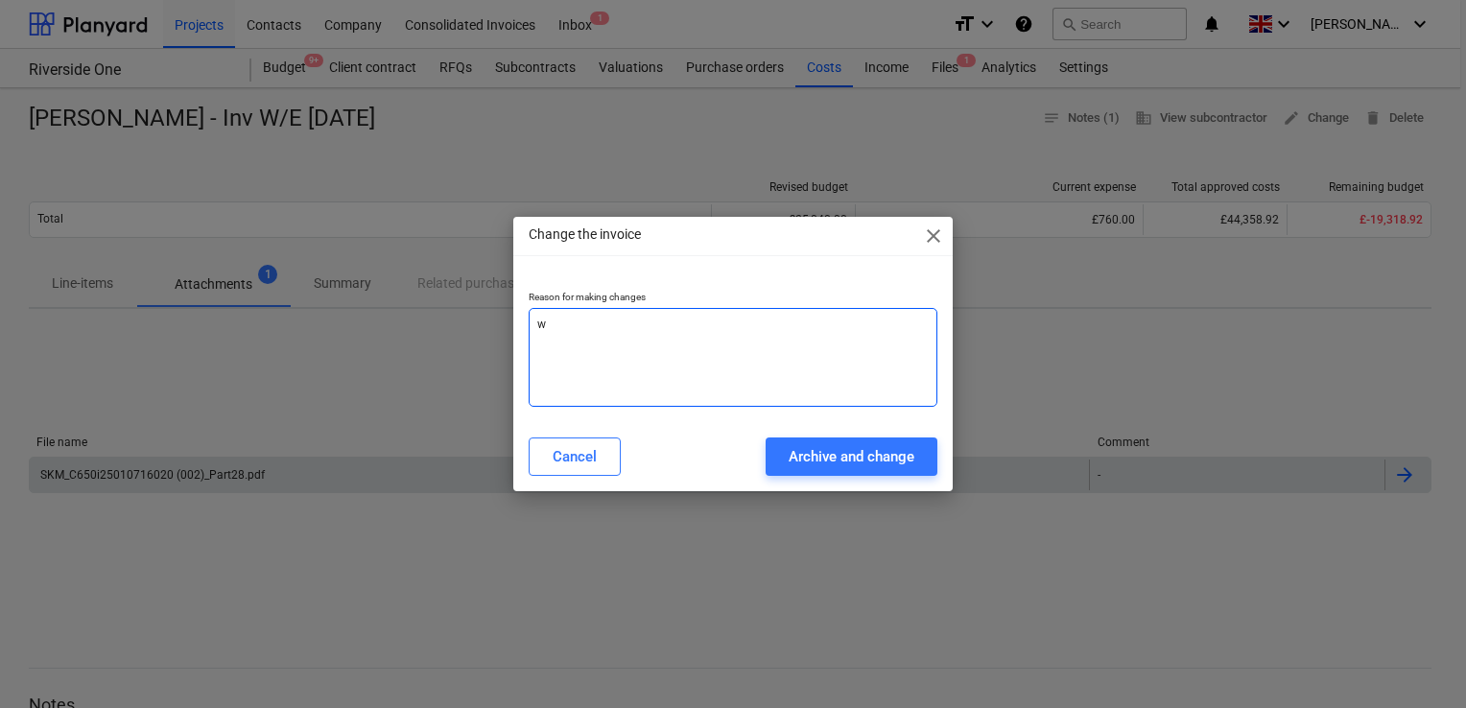
type textarea "x"
type textarea "wr"
type textarea "x"
type textarea "wro"
type textarea "x"
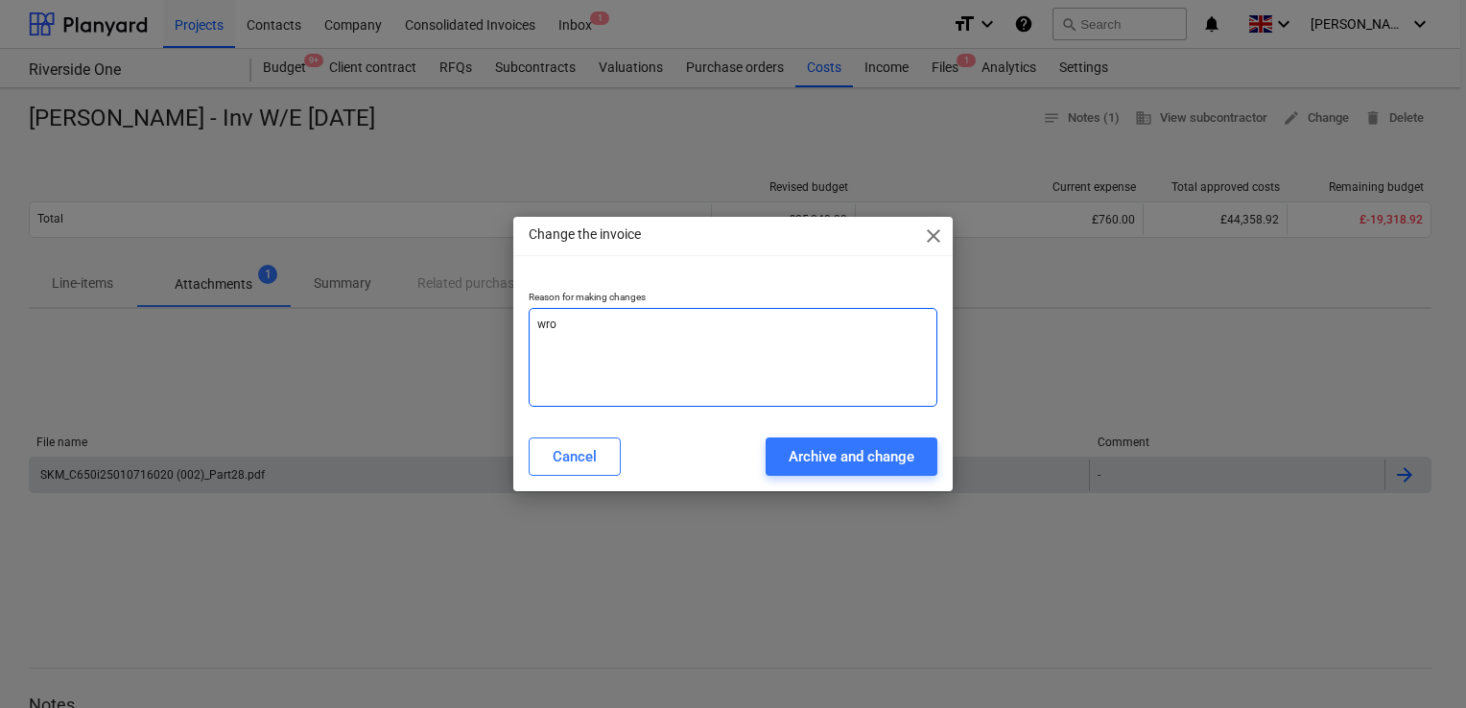
type textarea "wron"
type textarea "x"
type textarea "wrong"
type textarea "x"
type textarea "wrong"
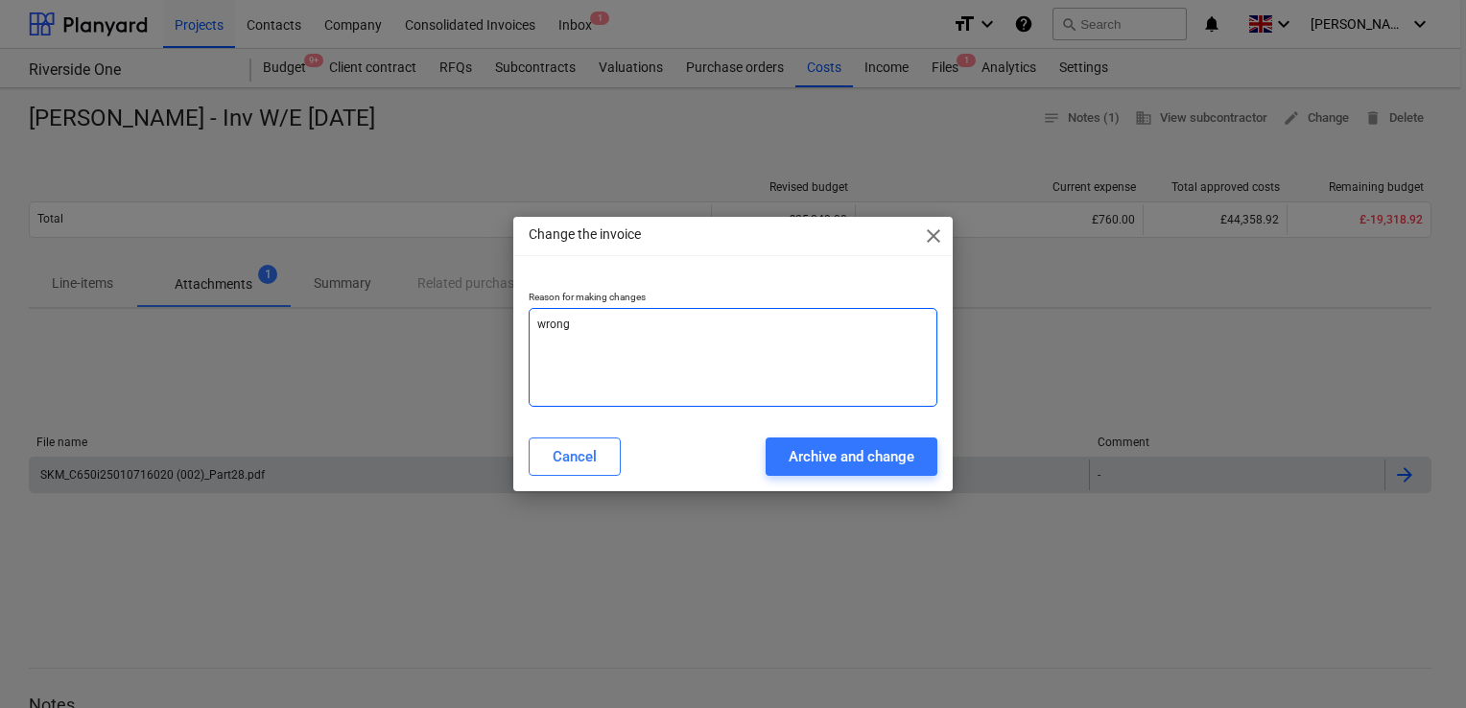
type textarea "x"
type textarea "wrong b"
type textarea "x"
type textarea "wrong"
type textarea "x"
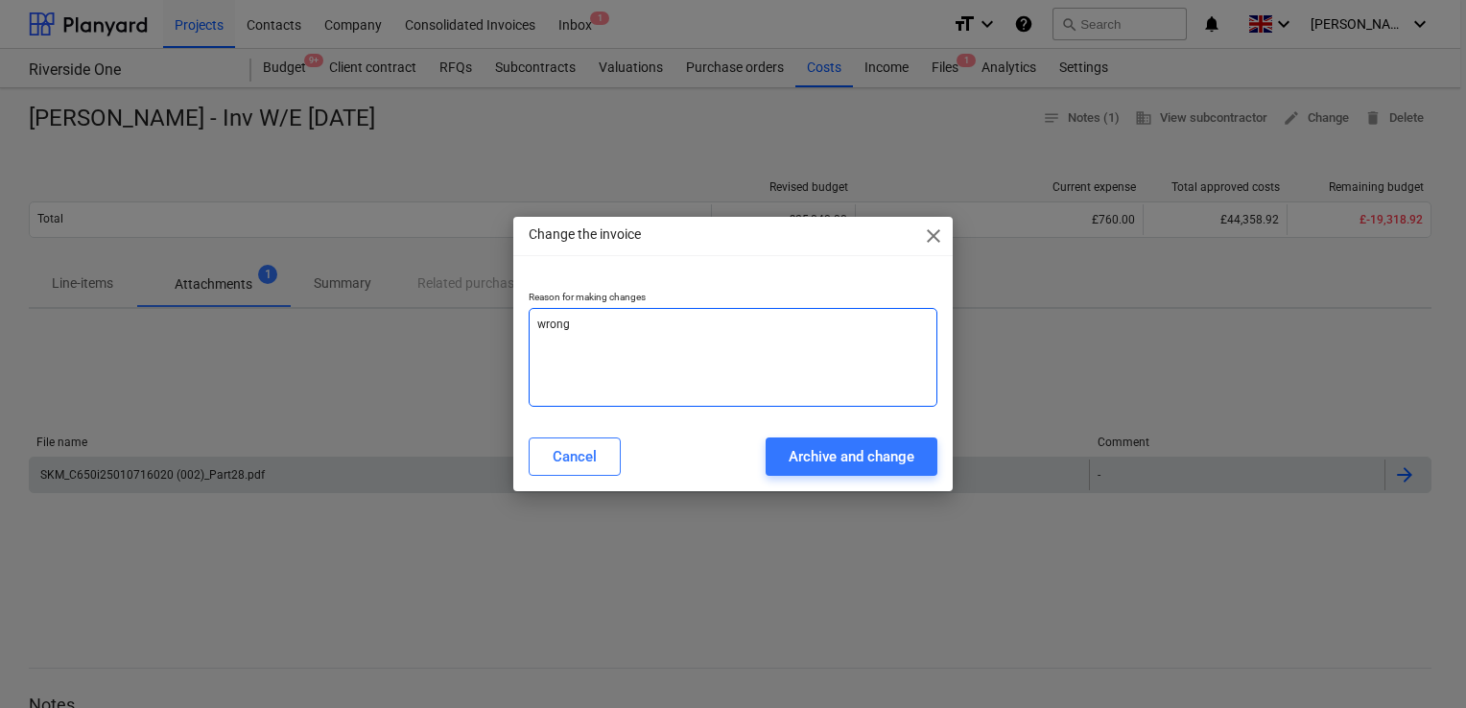
type textarea "wrong v"
type textarea "x"
type textarea "wrong va"
type textarea "x"
type textarea "wrong val"
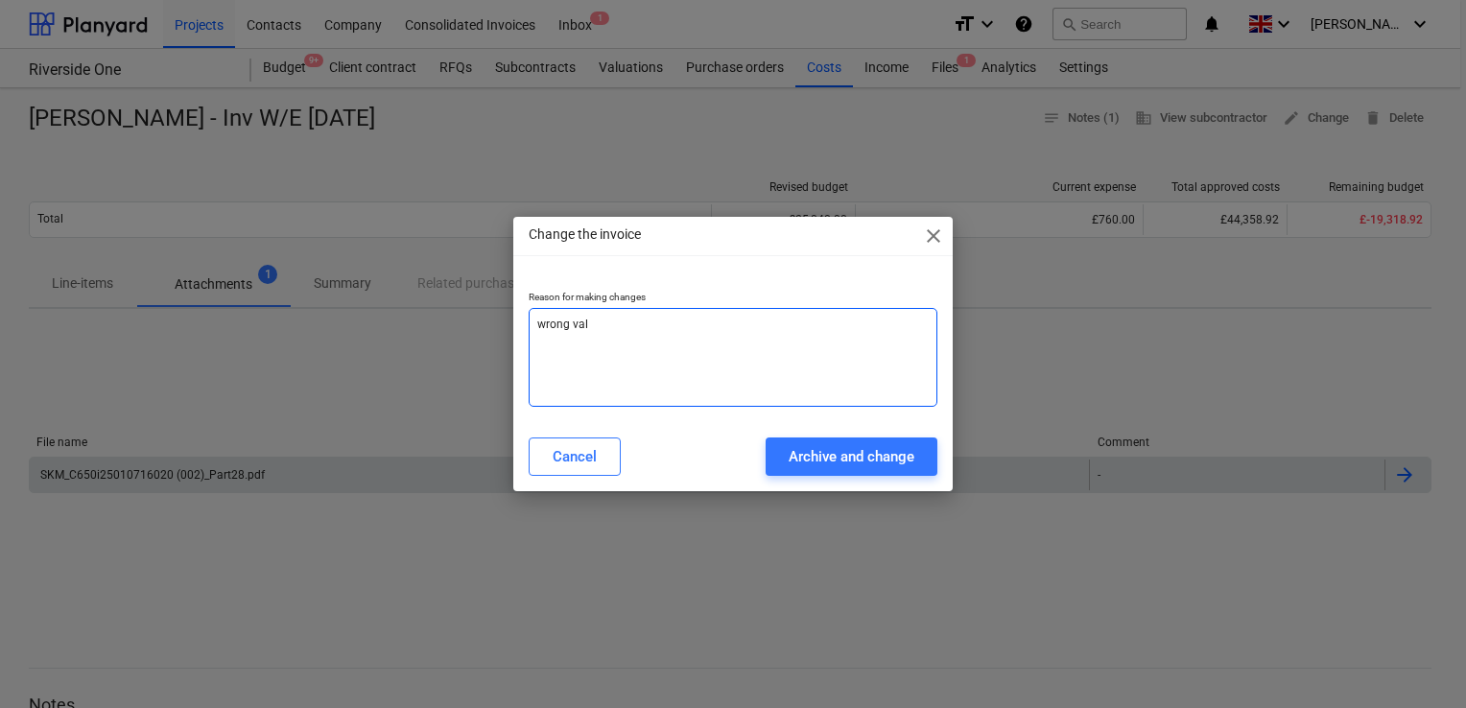
type textarea "x"
type textarea "wrong valu"
type textarea "x"
type textarea "wrong value"
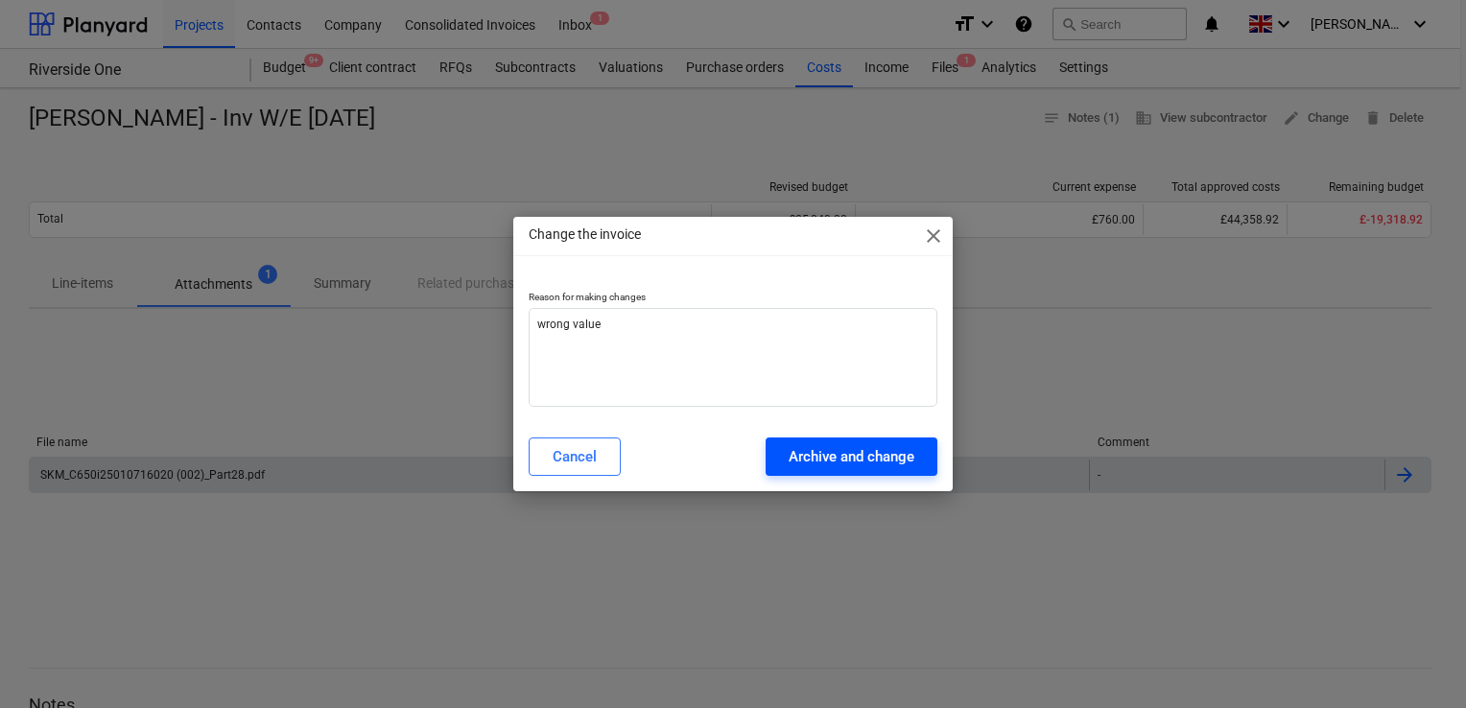
click at [774, 443] on button "Archive and change" at bounding box center [852, 457] width 172 height 38
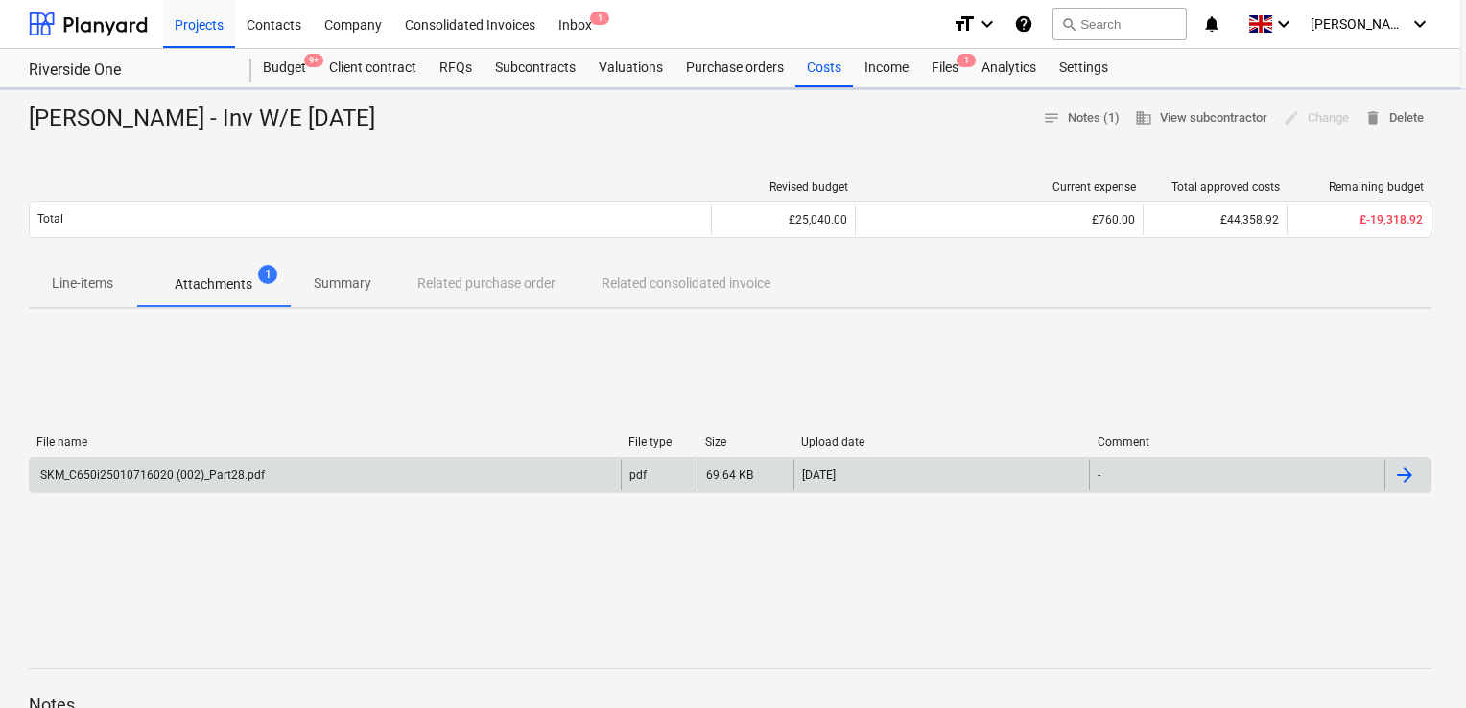
type textarea "x"
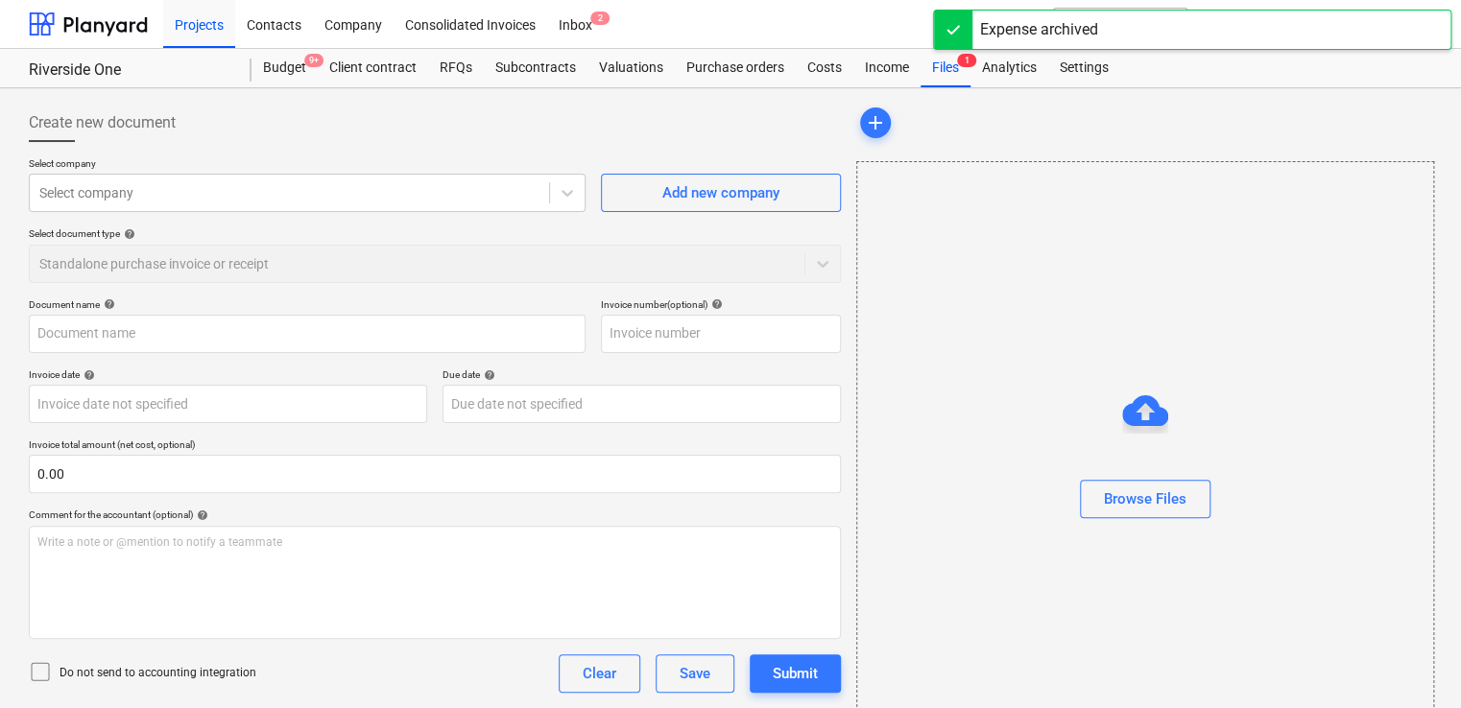
type input "[PERSON_NAME] - Inv W/E [DATE]"
type input "22 Nov 2024"
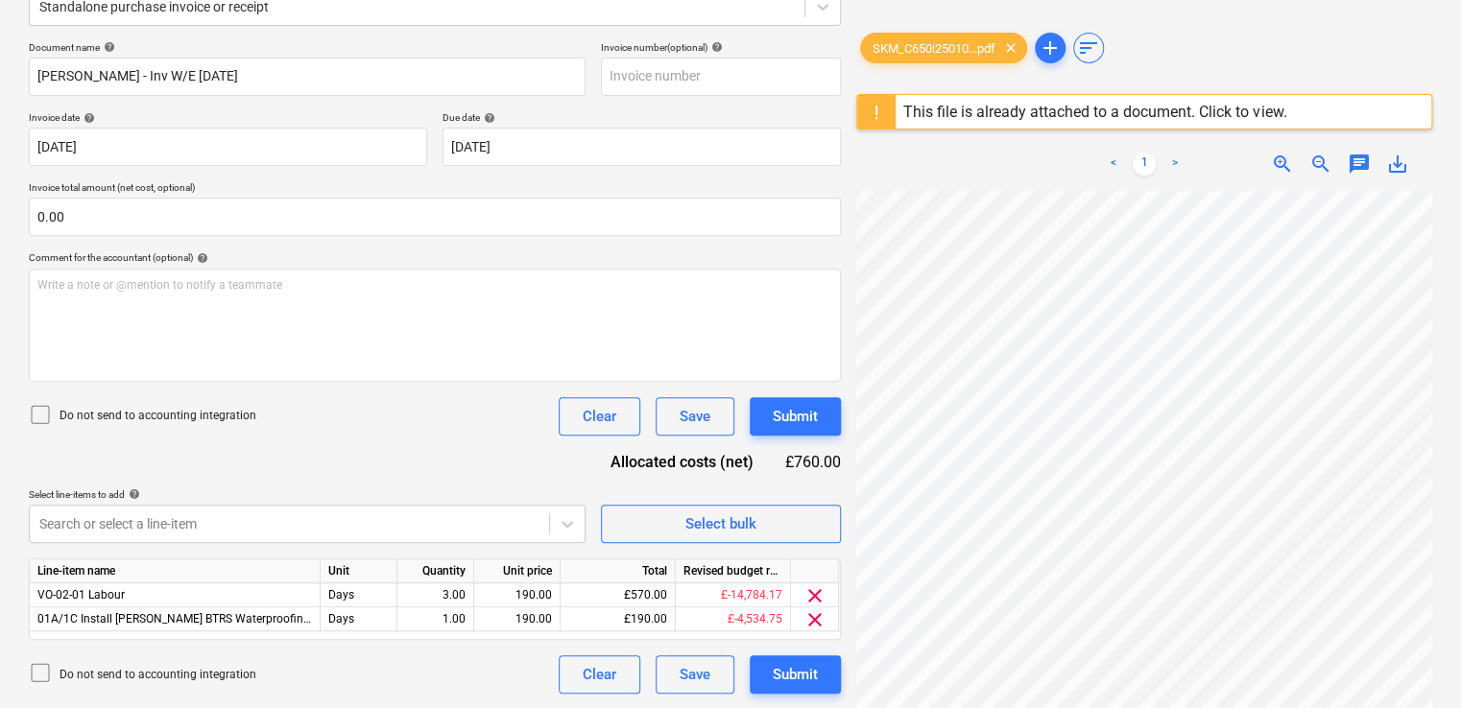
scroll to position [403, 280]
click at [1021, 451] on html "Projects Contacts Company Consolidated Invoices Inbox 2 format_size keyboard_ar…" at bounding box center [730, 97] width 1461 height 708
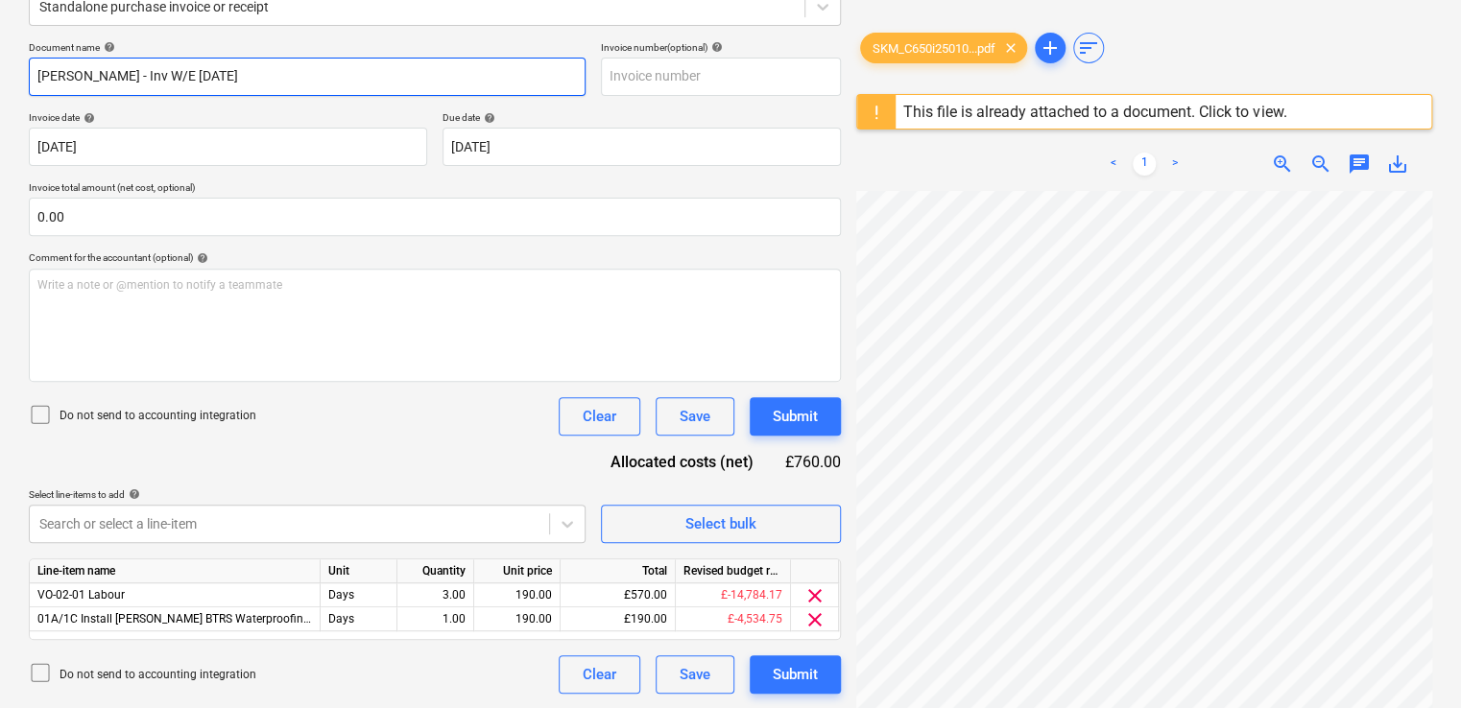
drag, startPoint x: 307, startPoint y: 85, endPoint x: 17, endPoint y: 83, distance: 289.8
click at [17, 83] on div "Create new document Select company Daniel Kubiak Add new company Select documen…" at bounding box center [730, 270] width 1461 height 878
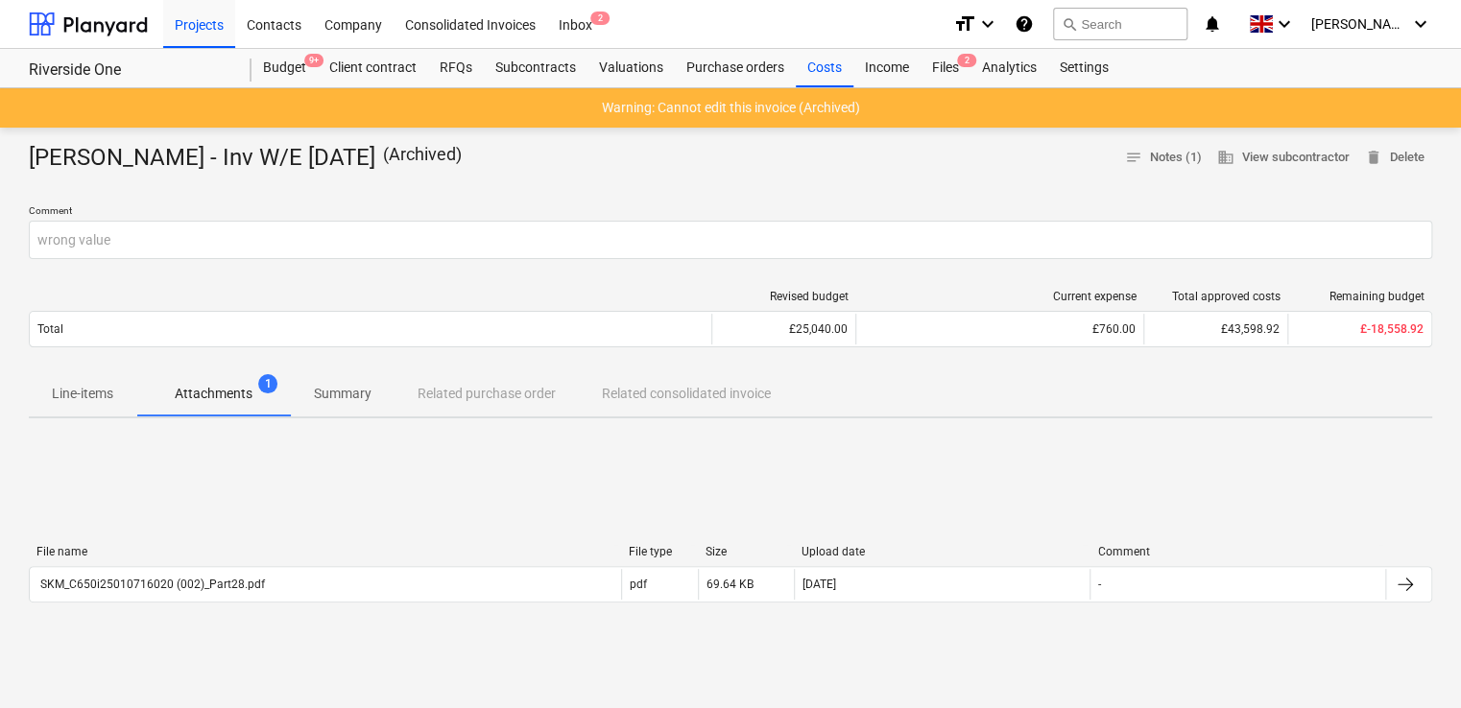
click at [510, 474] on div "File name File type Size Upload date Comment SKM_C650i25010716020 (002)_Part28.…" at bounding box center [730, 578] width 1403 height 288
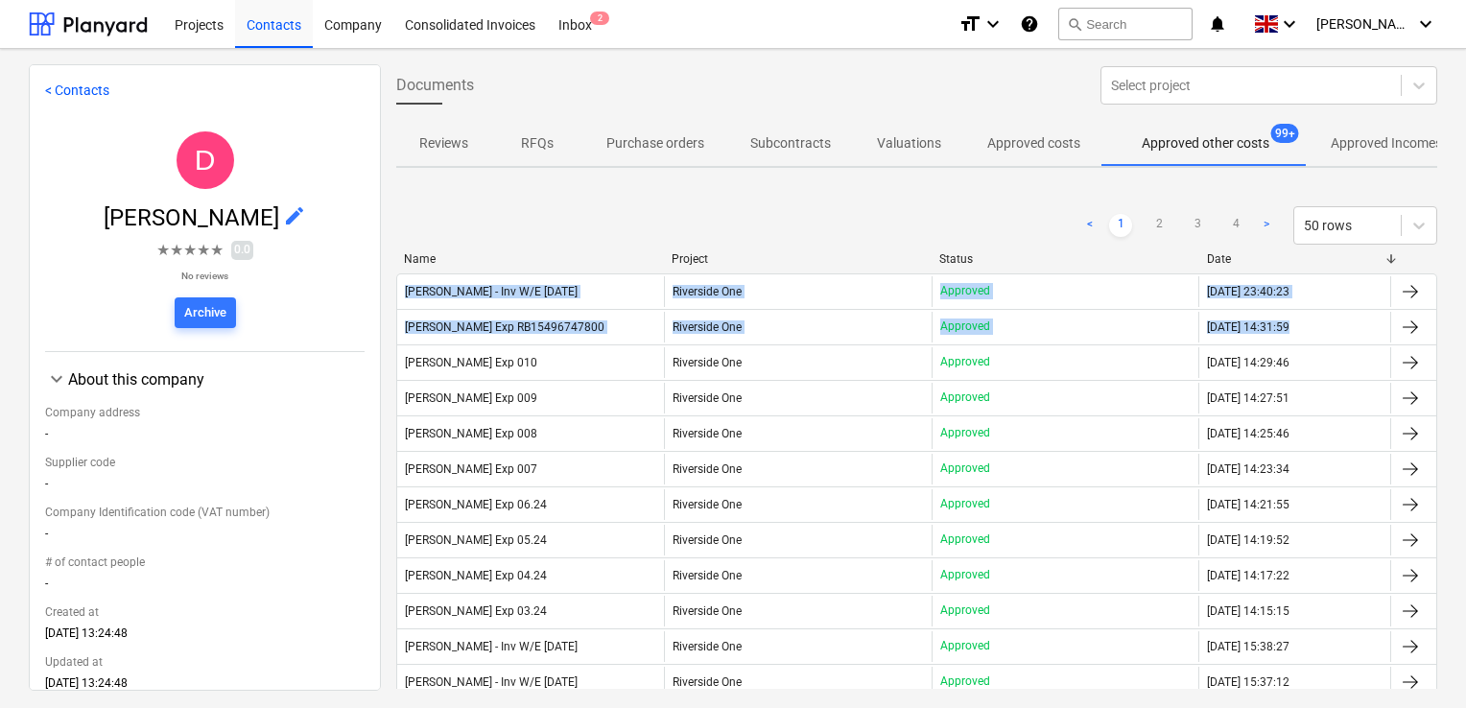
drag, startPoint x: 1446, startPoint y: 218, endPoint x: 1451, endPoint y: 313, distance: 95.1
click at [1451, 313] on div "Documents Select project Reviews RFQs Purchase orders Subcontracts Valuations A…" at bounding box center [917, 376] width 1072 height 625
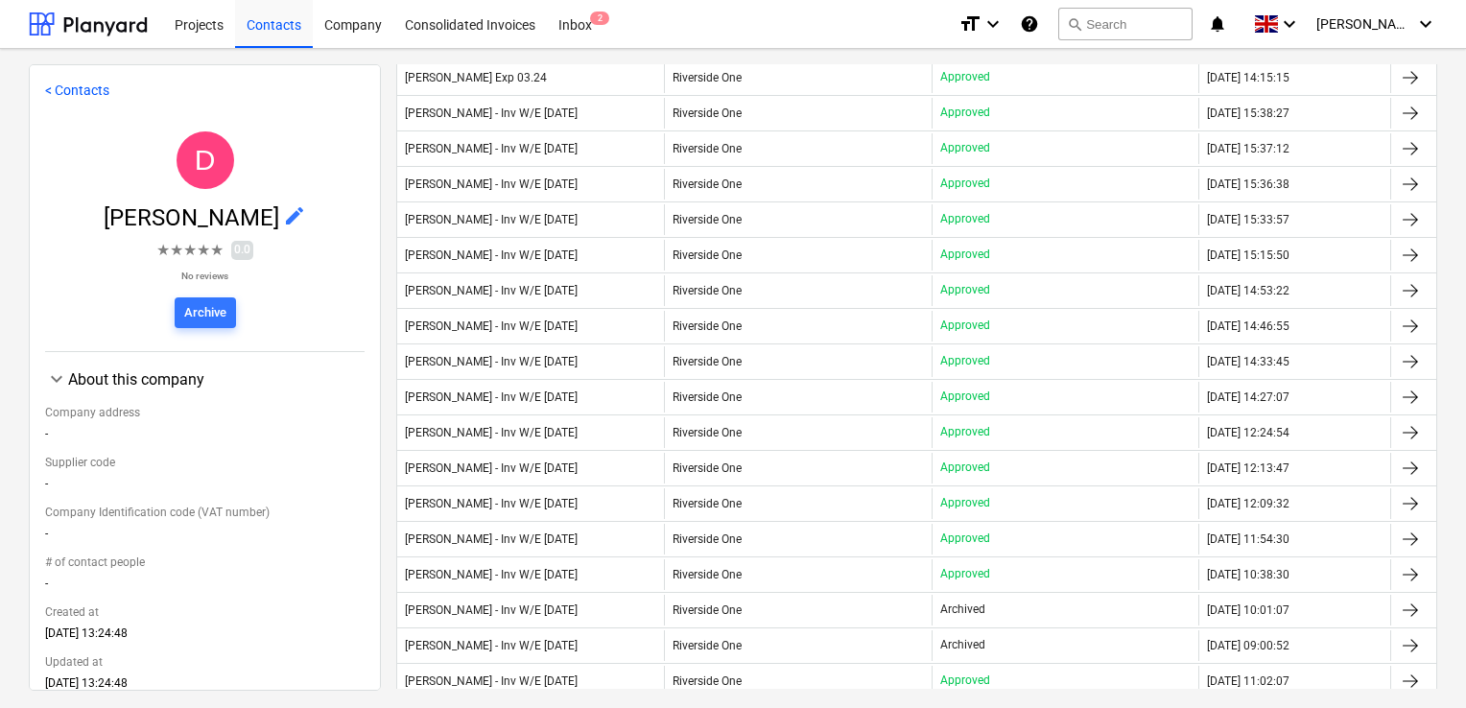
scroll to position [542, 0]
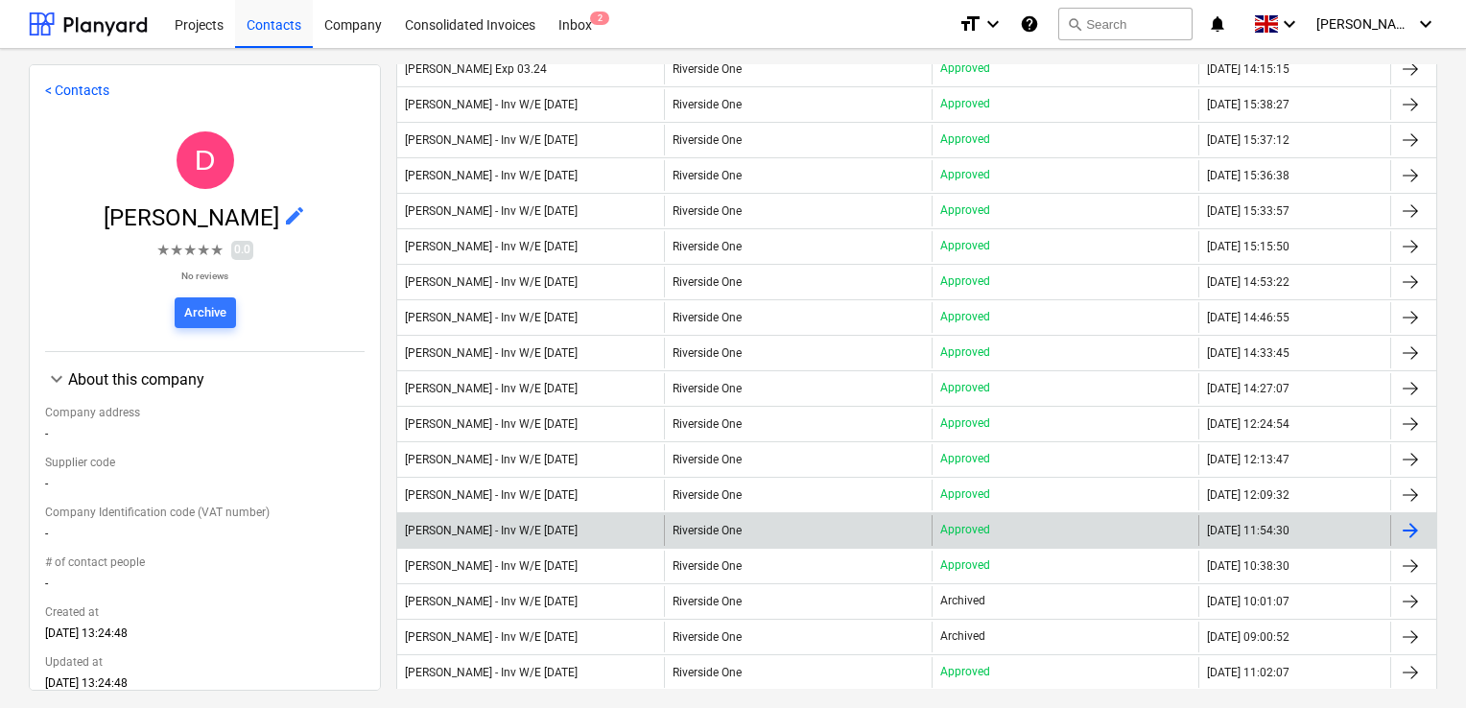
click at [557, 524] on div "[PERSON_NAME] - Inv W/E [DATE]" at bounding box center [491, 530] width 173 height 13
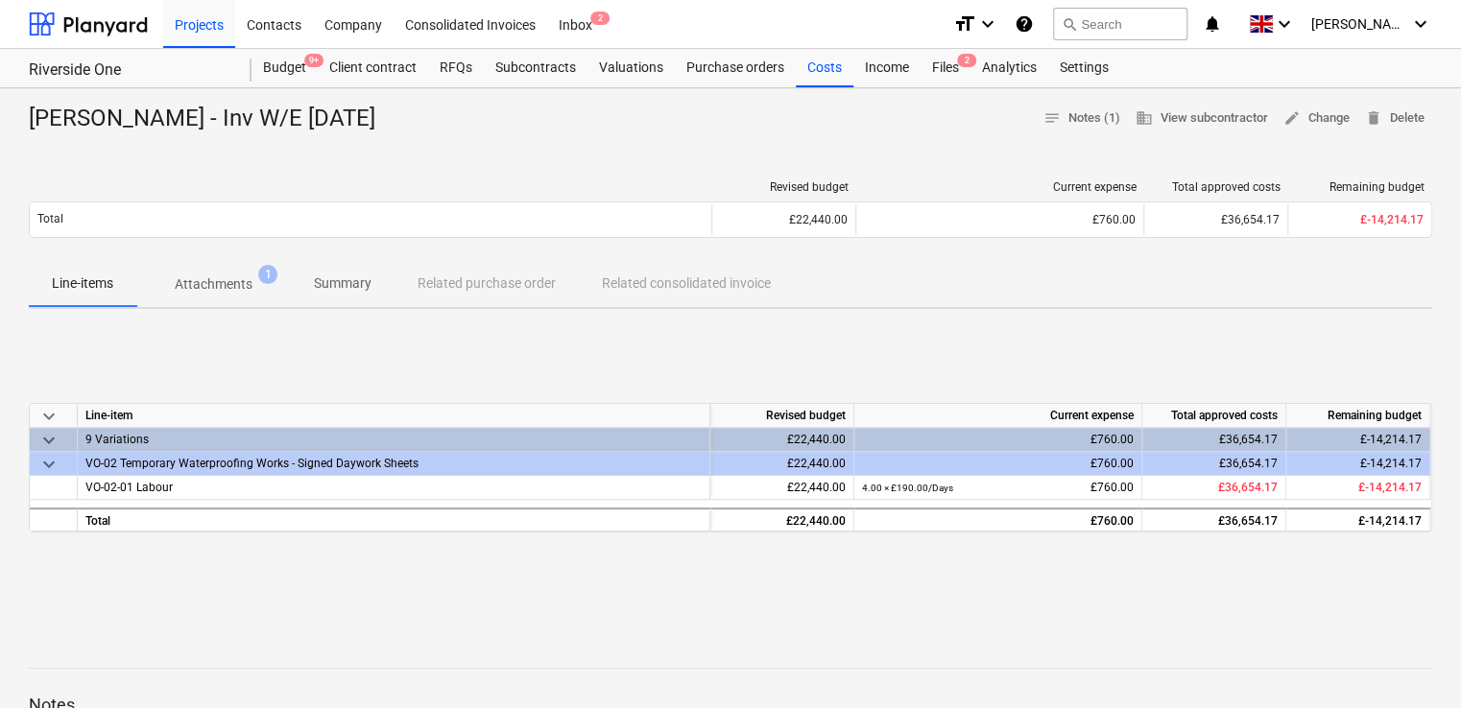
click at [207, 283] on p "Attachments" at bounding box center [214, 284] width 78 height 20
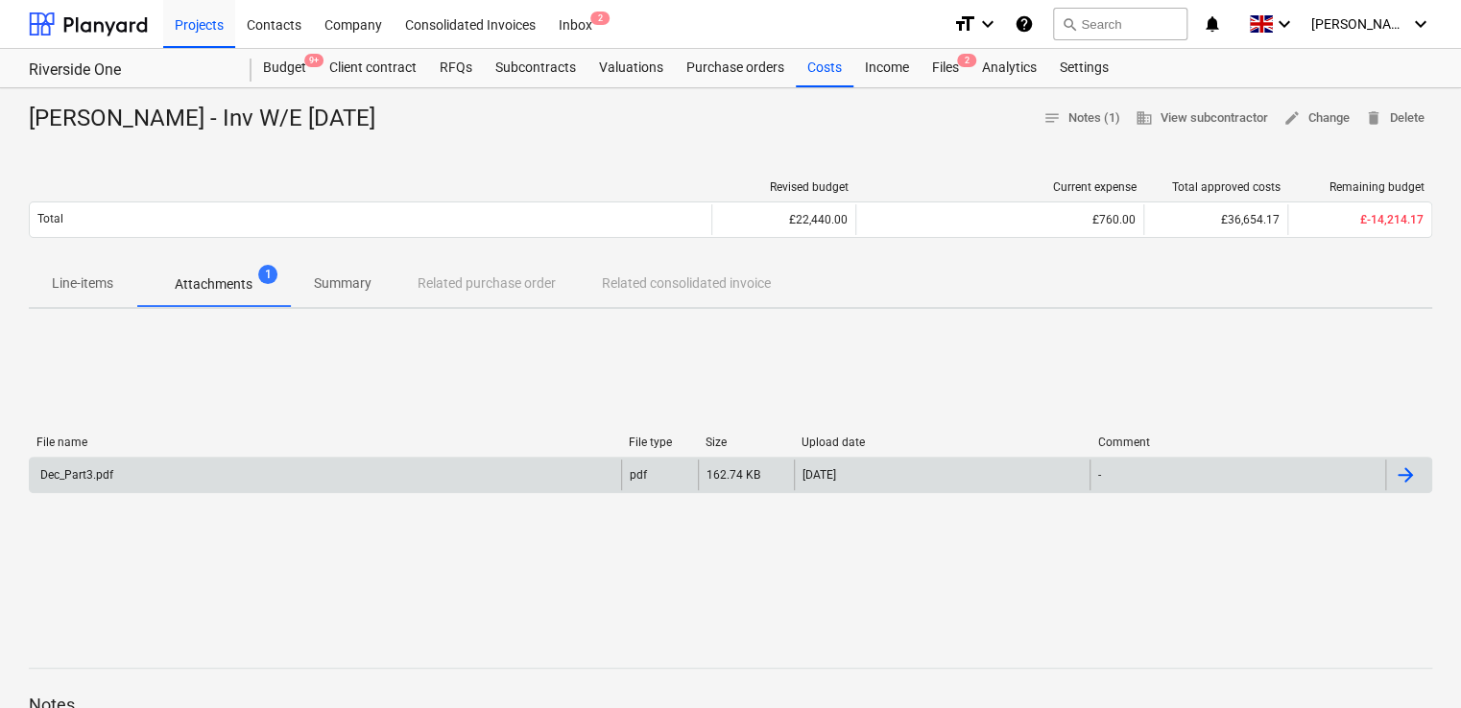
click at [108, 472] on div "Dec_Part3.pdf" at bounding box center [75, 474] width 76 height 13
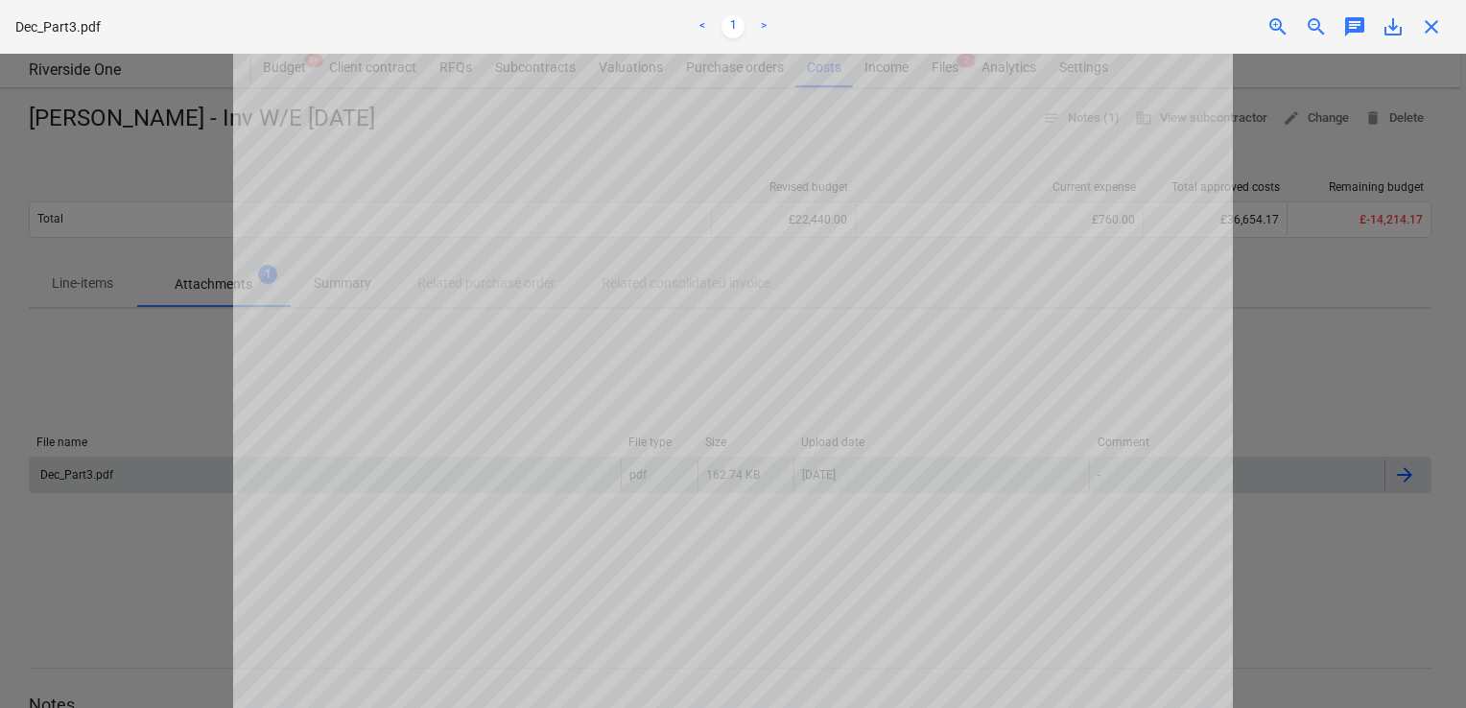
click at [1450, 167] on div at bounding box center [733, 381] width 1466 height 655
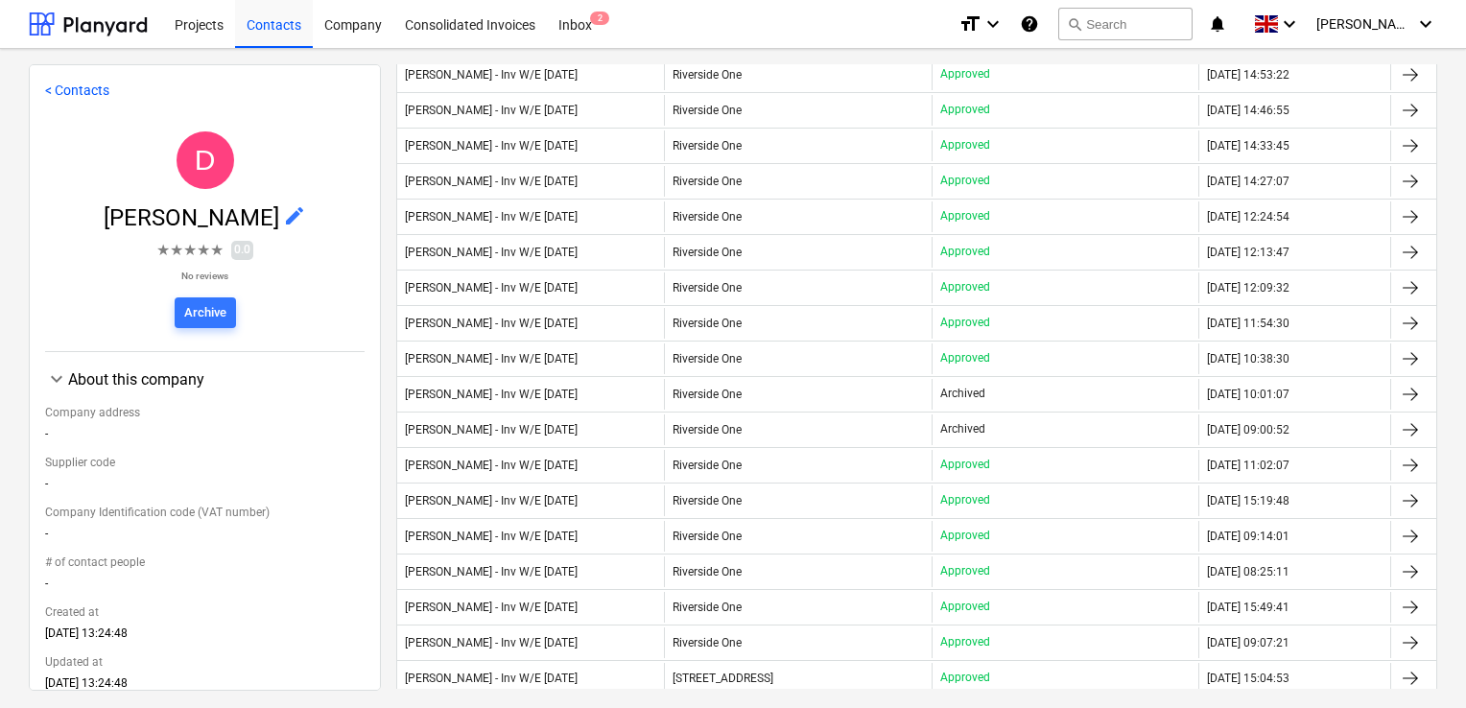
scroll to position [752, 0]
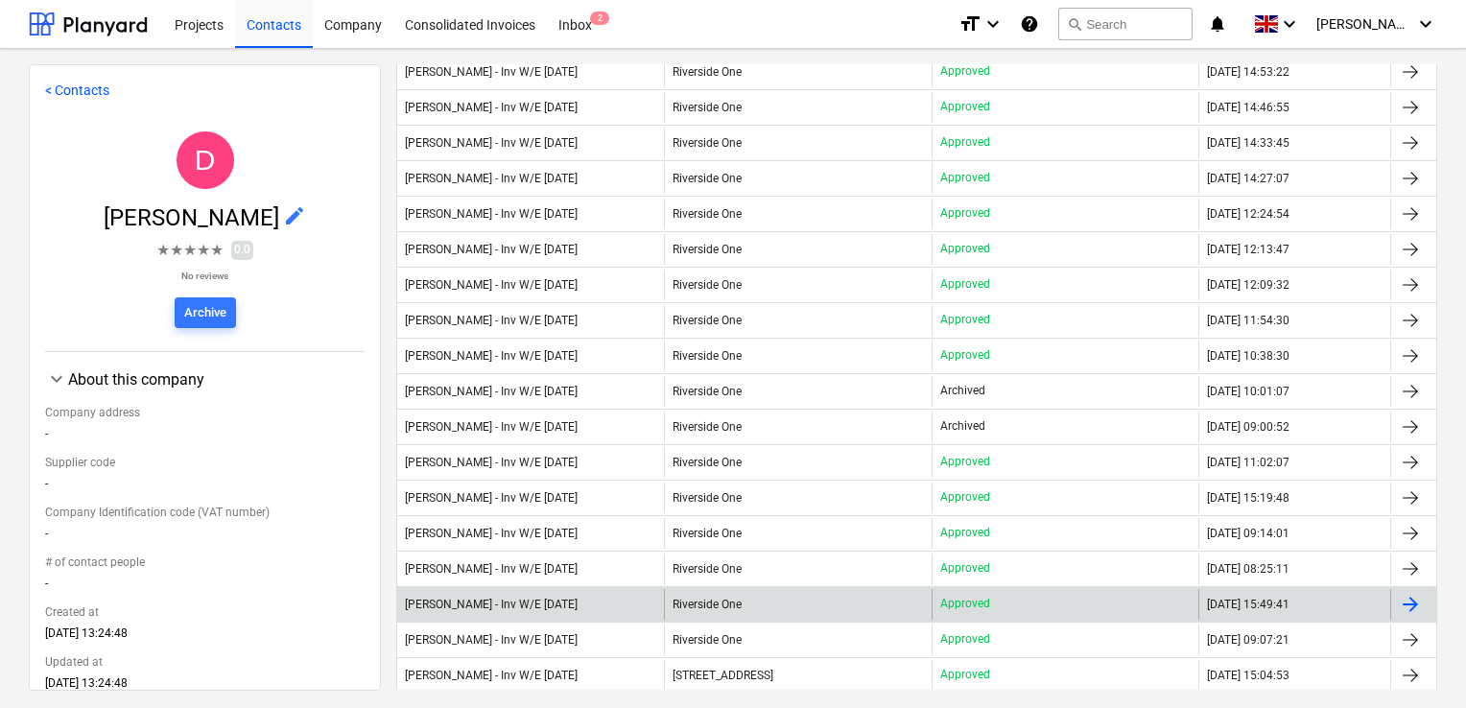
click at [541, 608] on div "[PERSON_NAME] - Inv W/E [DATE]" at bounding box center [530, 604] width 267 height 31
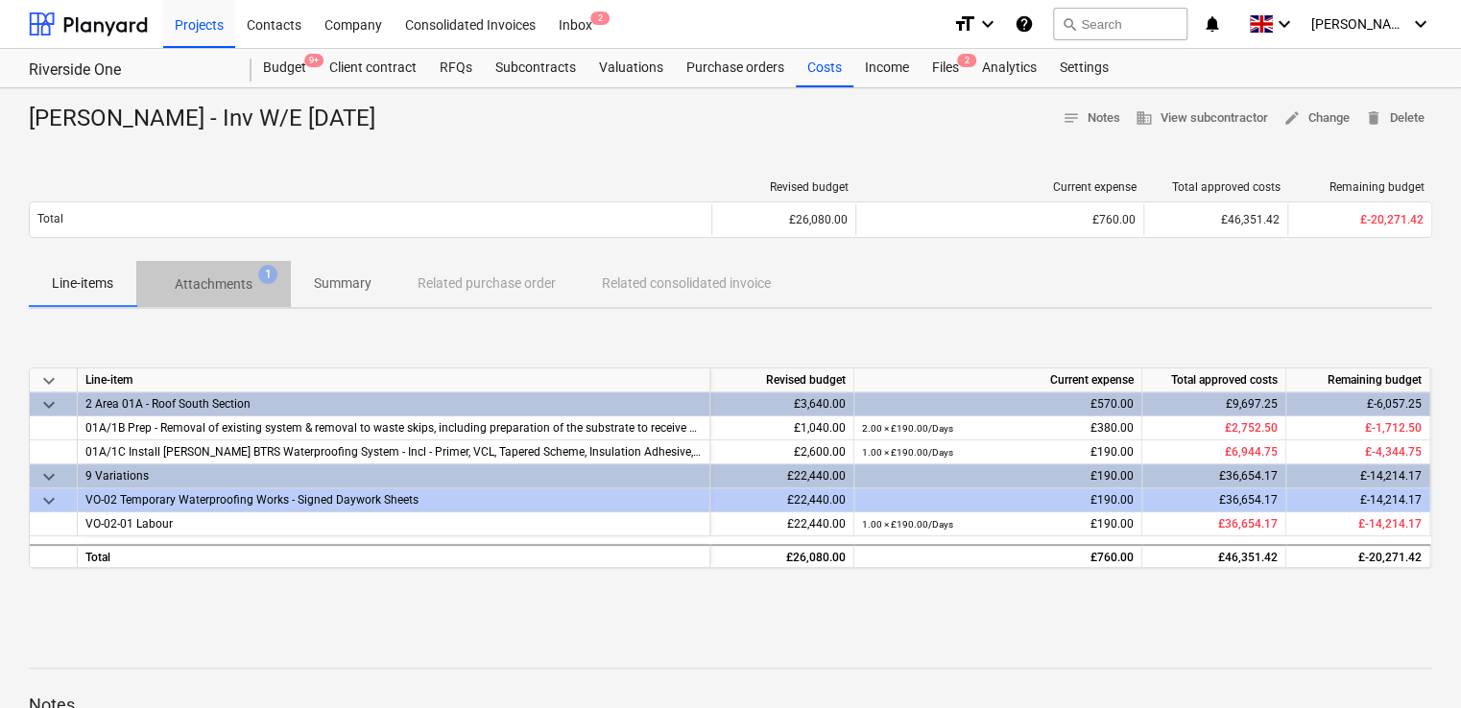
click at [193, 276] on p "Attachments" at bounding box center [214, 284] width 78 height 20
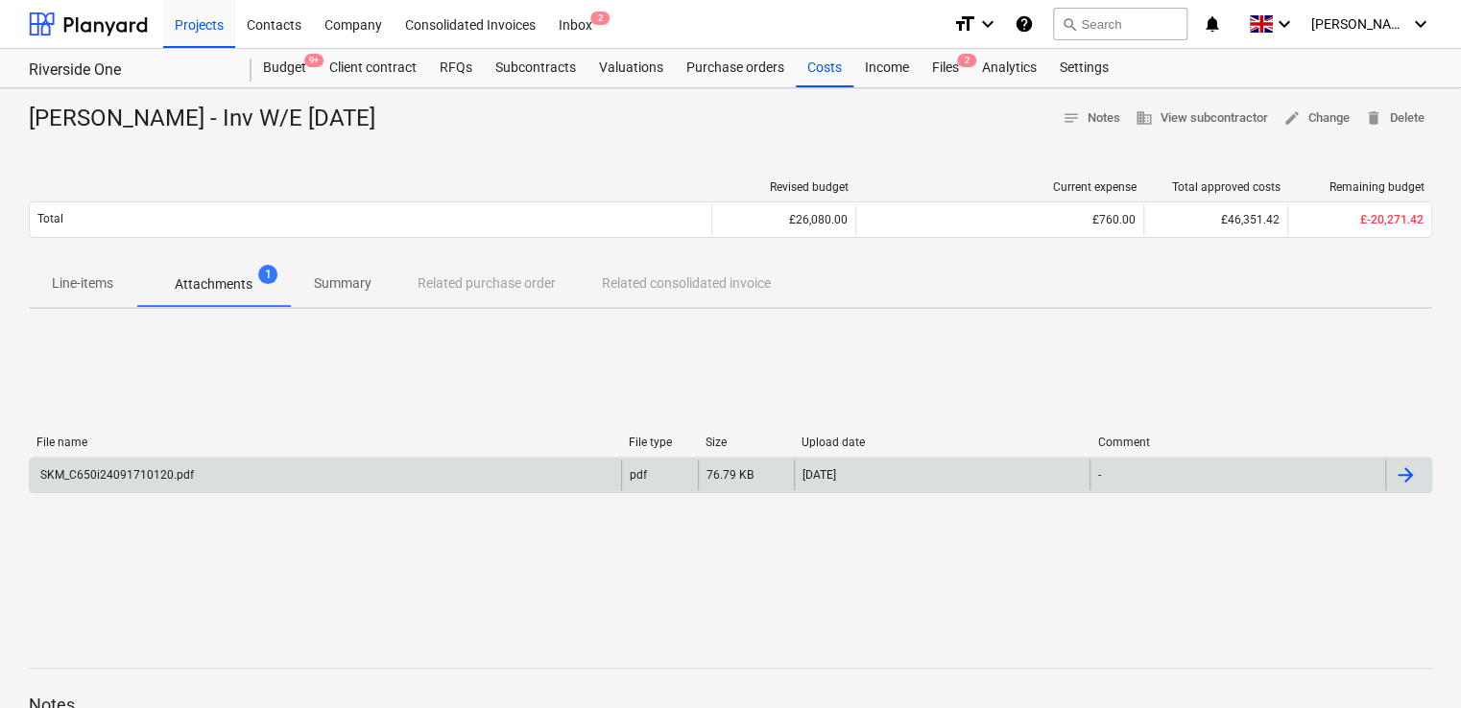
click at [123, 466] on div "SKM_C650i24091710120.pdf" at bounding box center [325, 475] width 591 height 31
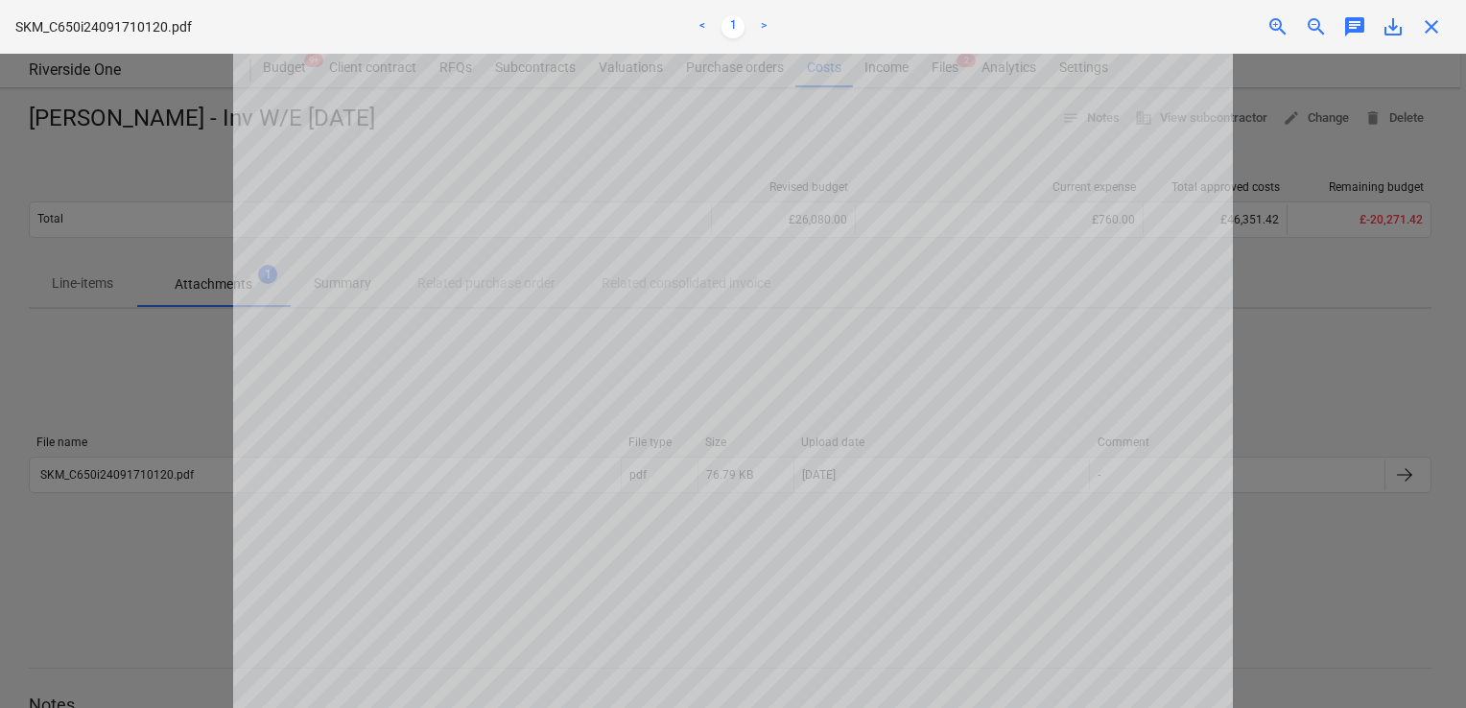
click at [1428, 23] on span "close" at bounding box center [1431, 26] width 23 height 23
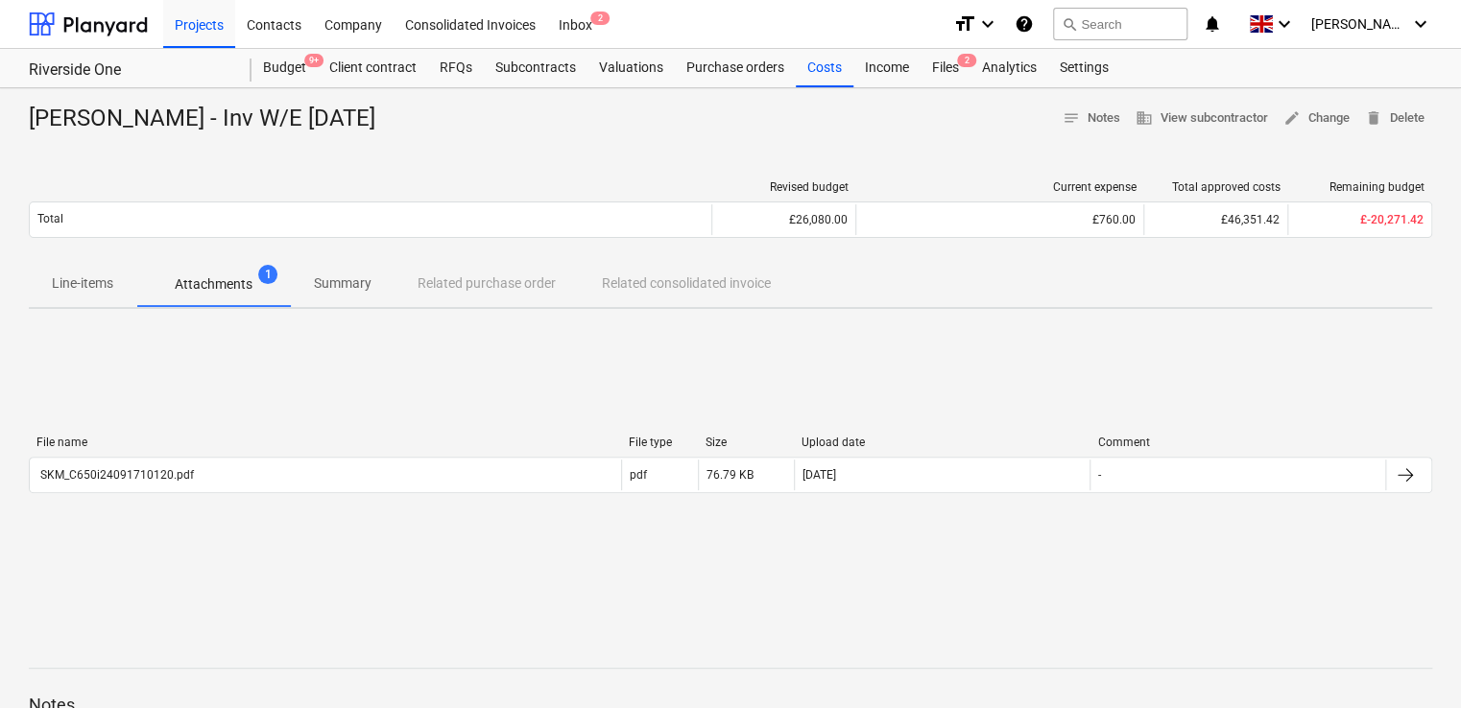
drag, startPoint x: 445, startPoint y: 132, endPoint x: 25, endPoint y: 112, distance: 420.8
click at [25, 112] on div "[PERSON_NAME] - Inv W/E [DATE] notes Notes business View subcontractor edit Cha…" at bounding box center [730, 500] width 1461 height 824
copy div "[PERSON_NAME] - Inv W/E [DATE]"
click at [240, 272] on span "Attachments 1" at bounding box center [213, 284] width 155 height 35
click at [226, 293] on p "Attachments" at bounding box center [214, 284] width 78 height 20
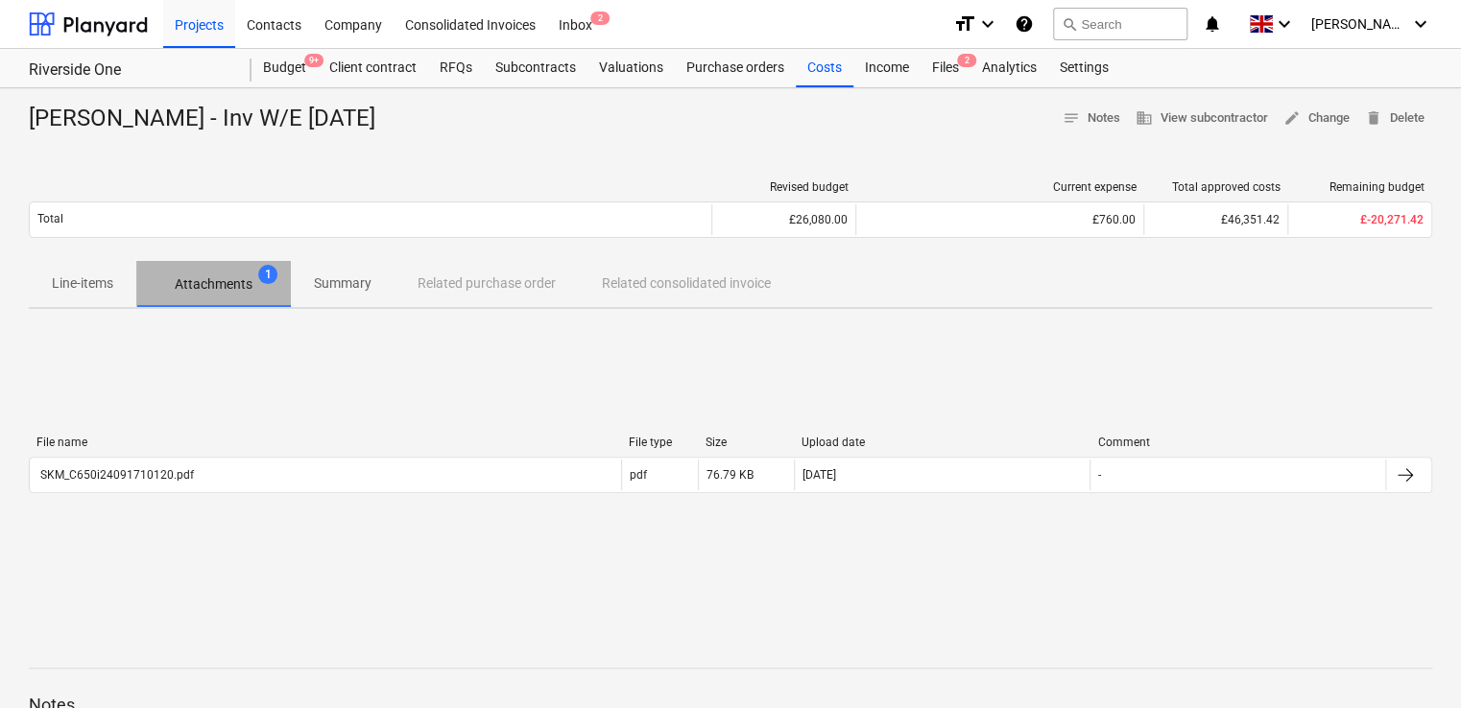
click at [226, 286] on p "Attachments" at bounding box center [214, 284] width 78 height 20
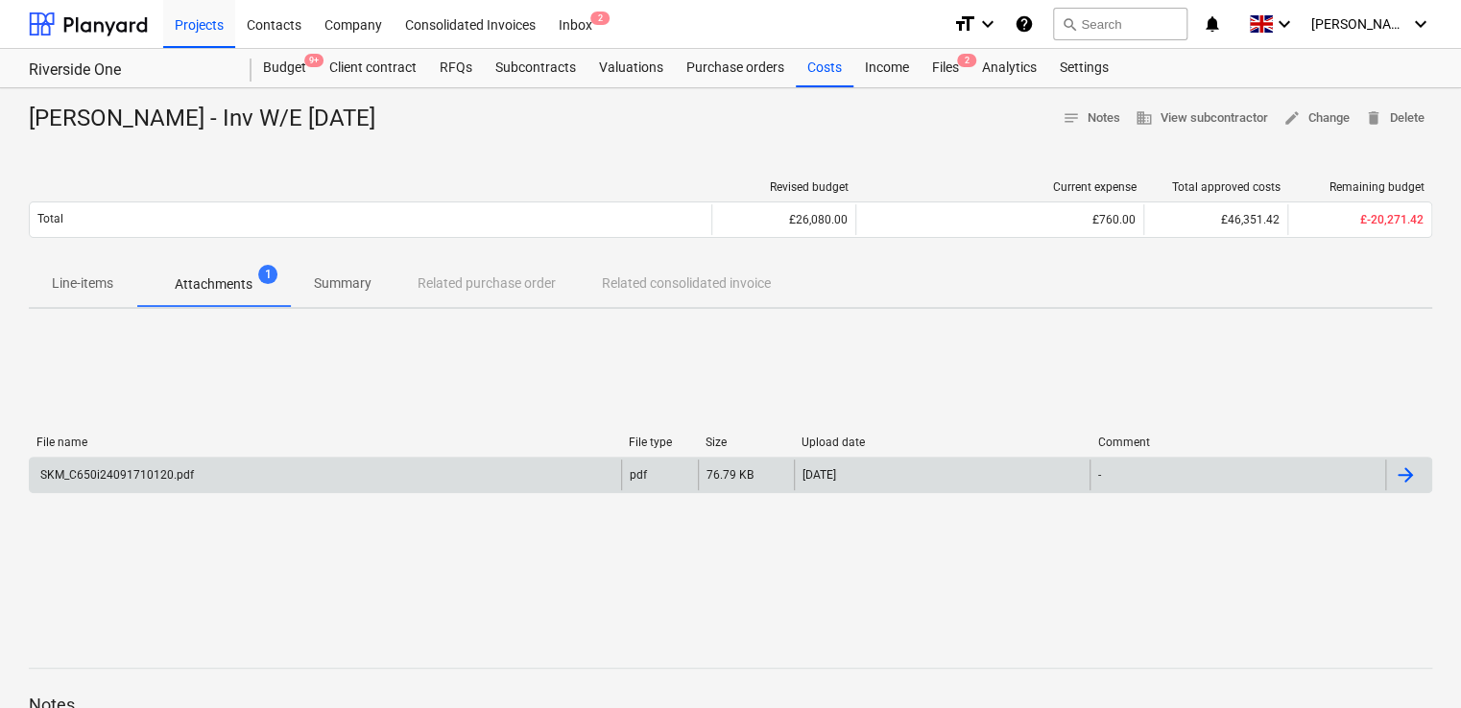
click at [153, 460] on div "SKM_C650i24091710120.pdf" at bounding box center [325, 475] width 591 height 31
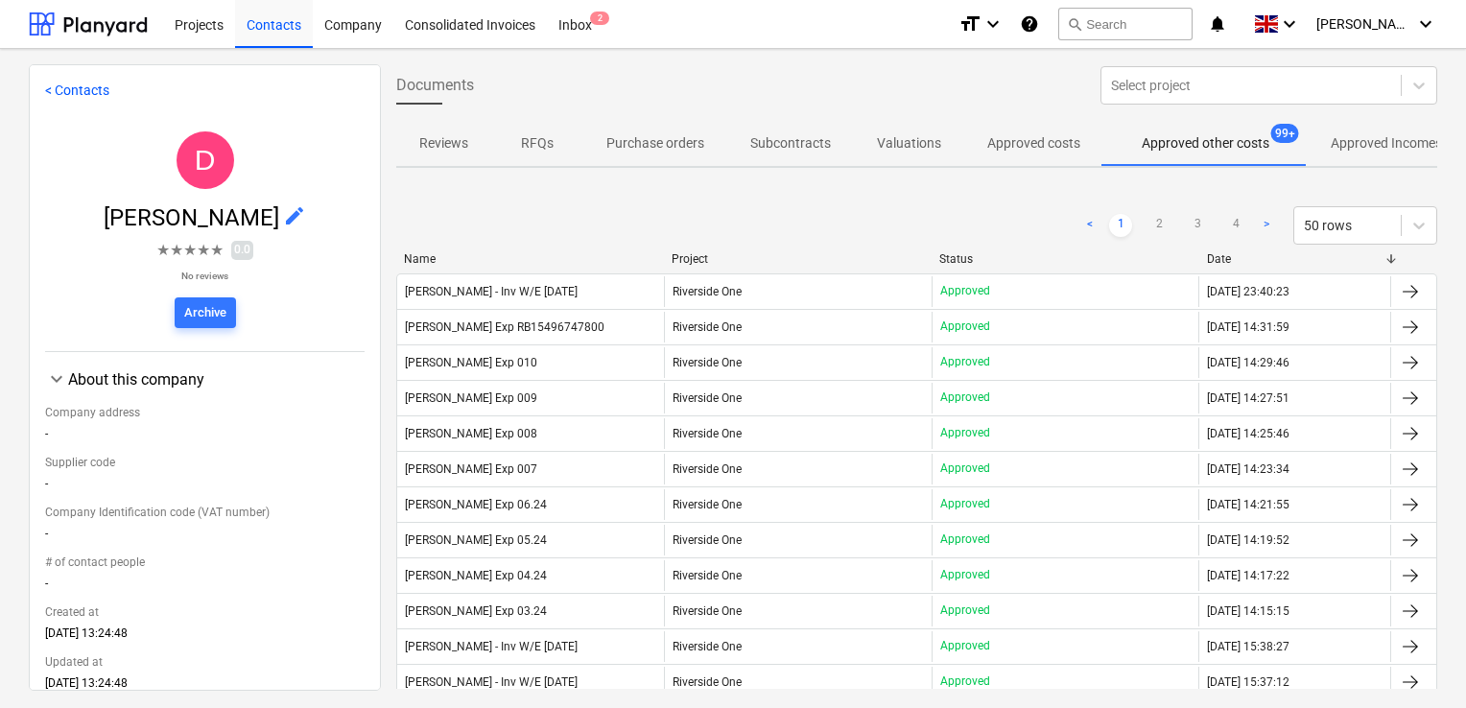
drag, startPoint x: 1453, startPoint y: 205, endPoint x: 1454, endPoint y: 270, distance: 64.3
click at [1454, 270] on div "< Contacts D [PERSON_NAME] edit ★ ★ ★ ★ ★ 0.0 No reviews Archive keyboard_arrow…" at bounding box center [733, 378] width 1466 height 659
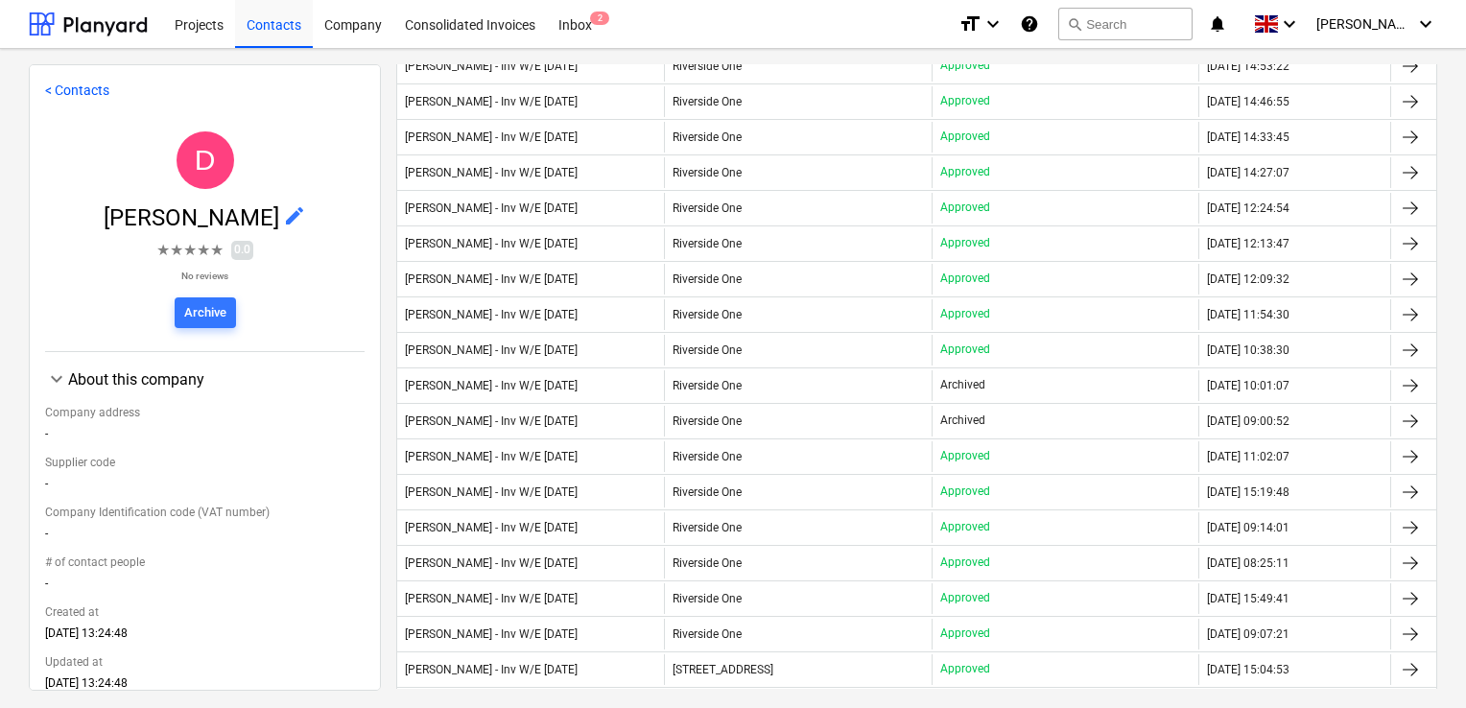
scroll to position [761, 0]
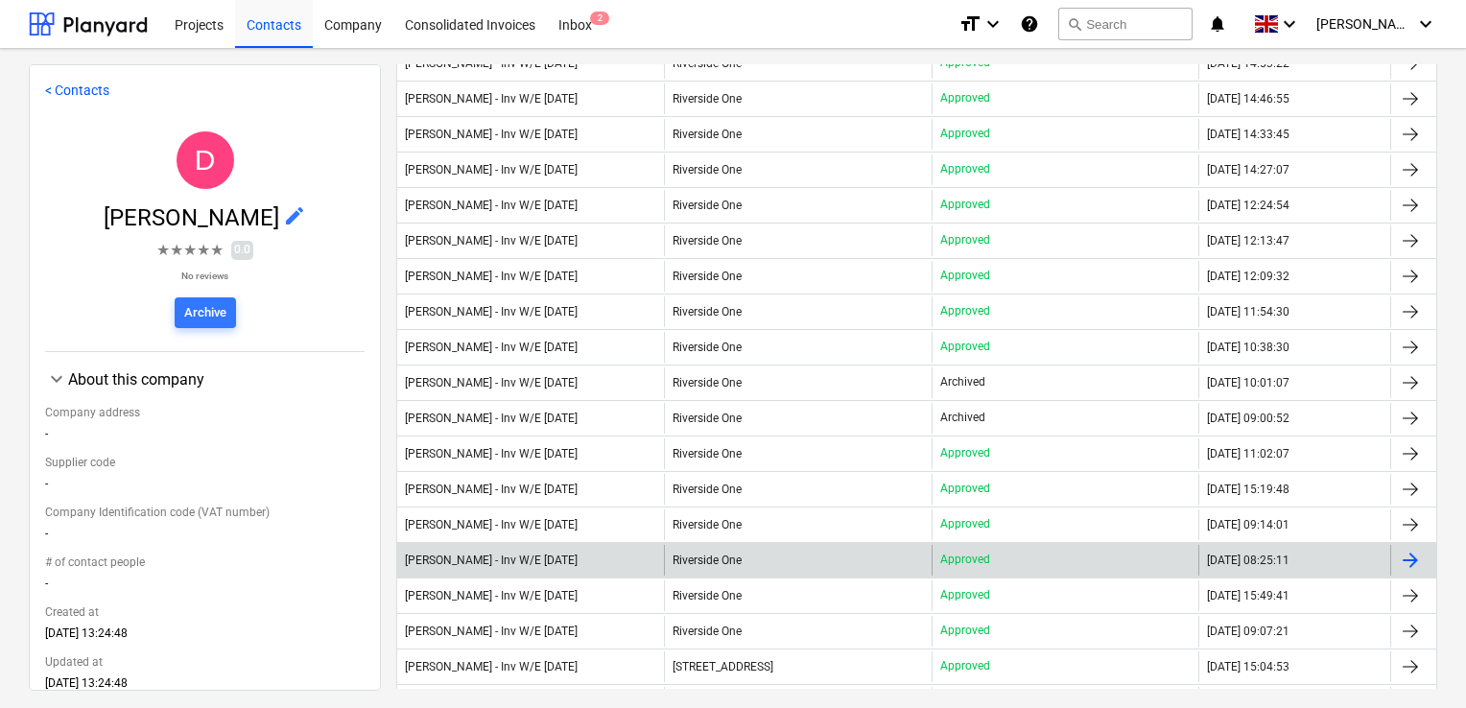
click at [545, 555] on div "[PERSON_NAME] - Inv W/E [DATE]" at bounding box center [491, 560] width 173 height 13
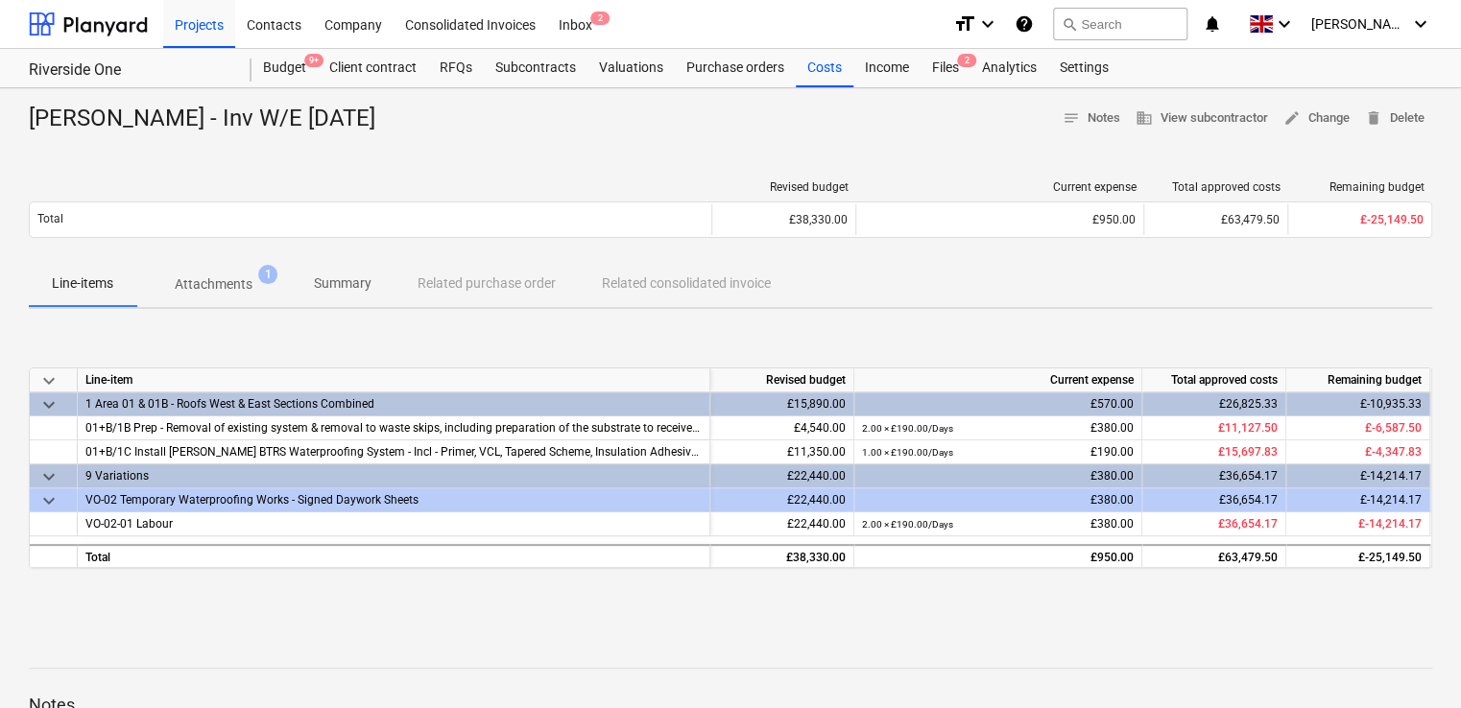
click at [208, 286] on p "Attachments" at bounding box center [214, 284] width 78 height 20
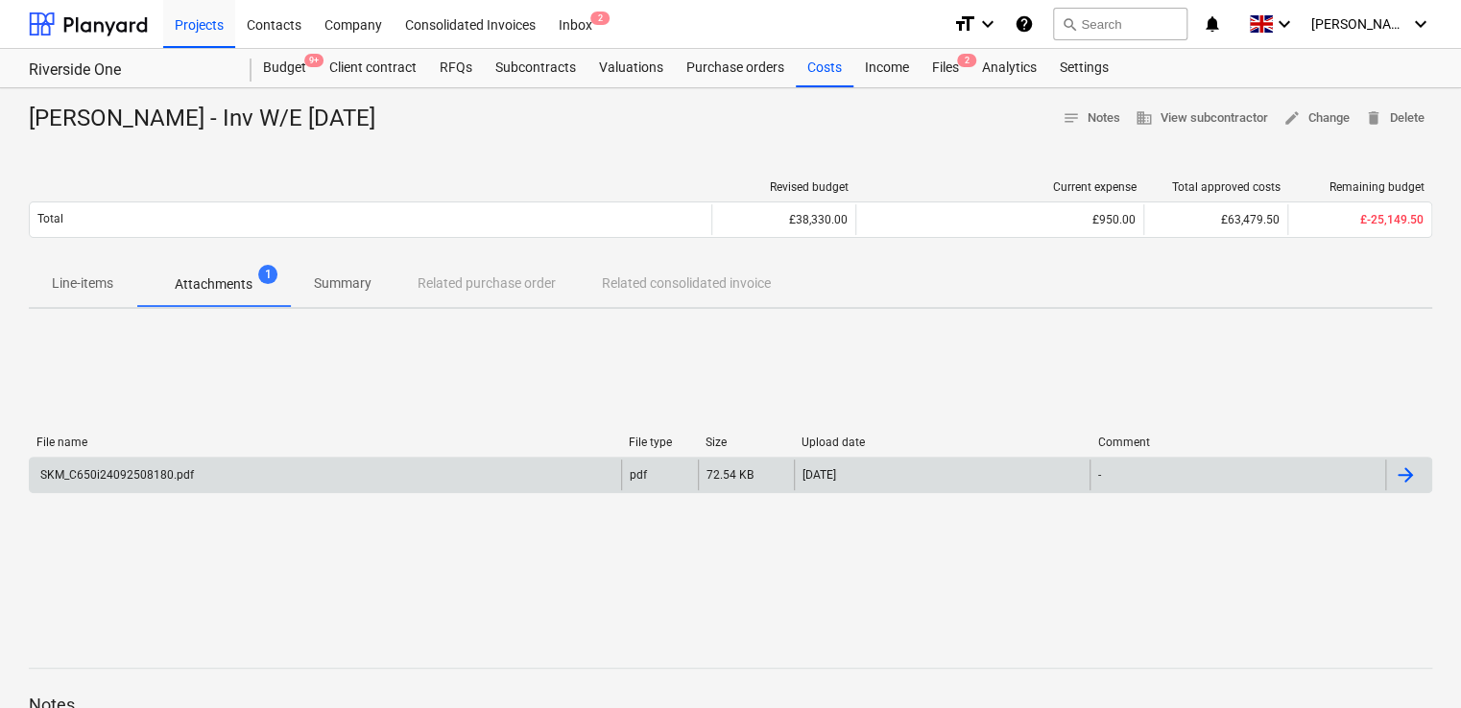
click at [157, 474] on div "SKM_C650i24092508180.pdf" at bounding box center [115, 474] width 156 height 13
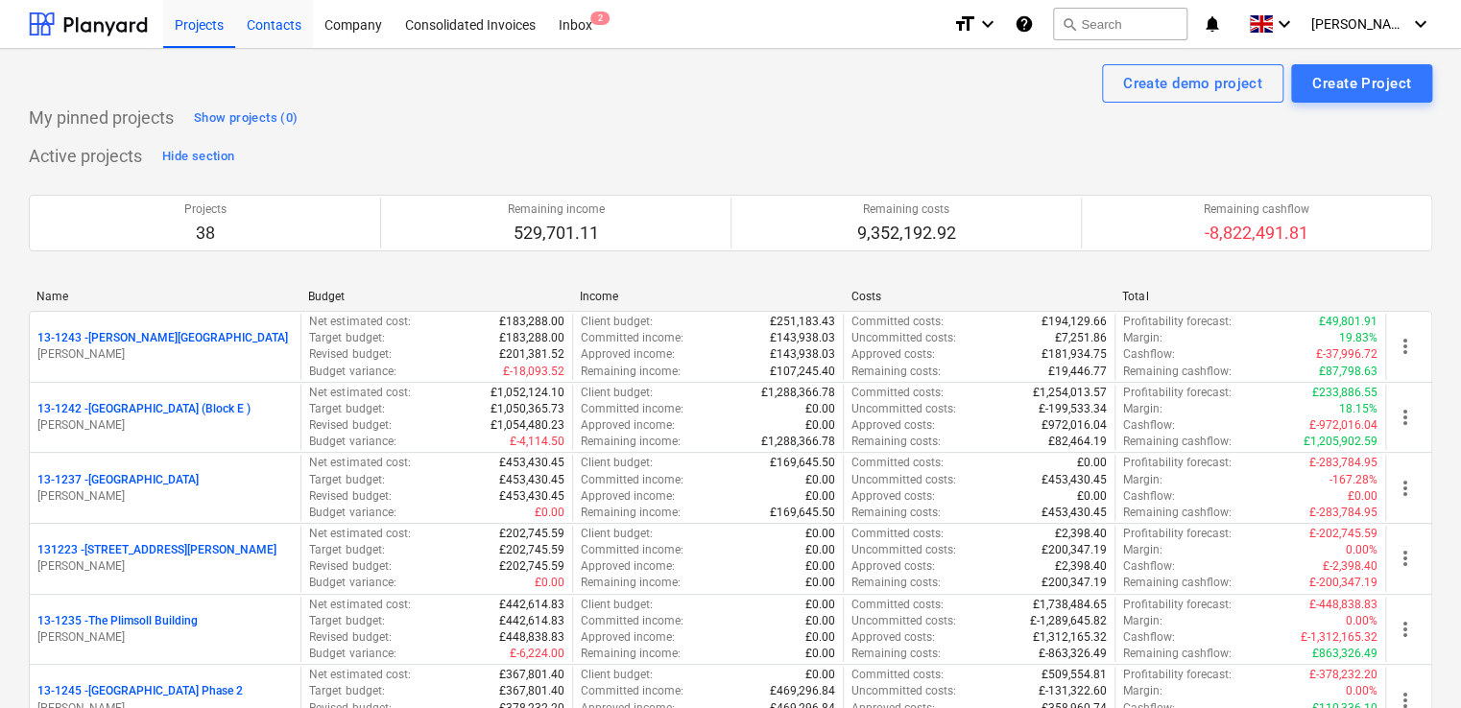
click at [276, 29] on div "Contacts" at bounding box center [274, 23] width 78 height 49
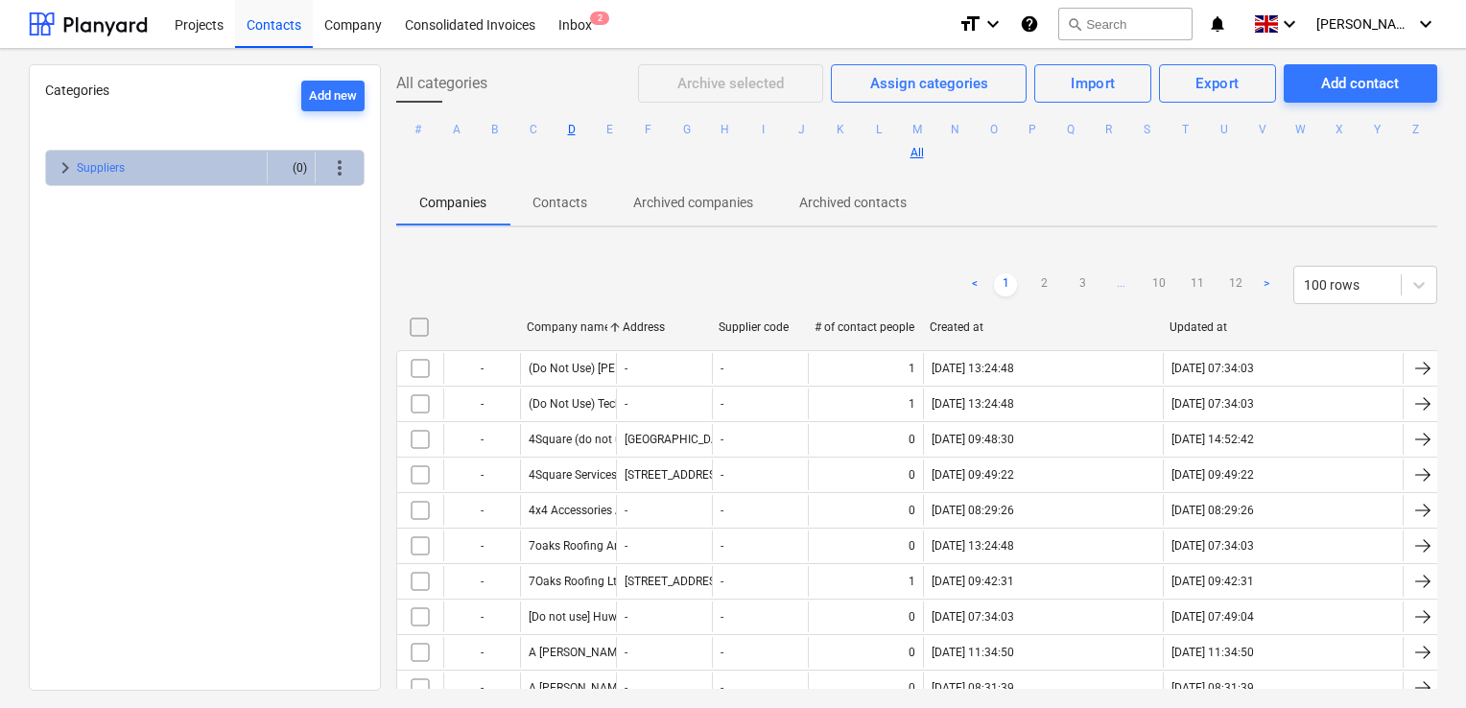
click at [583, 124] on button "D" at bounding box center [571, 129] width 23 height 23
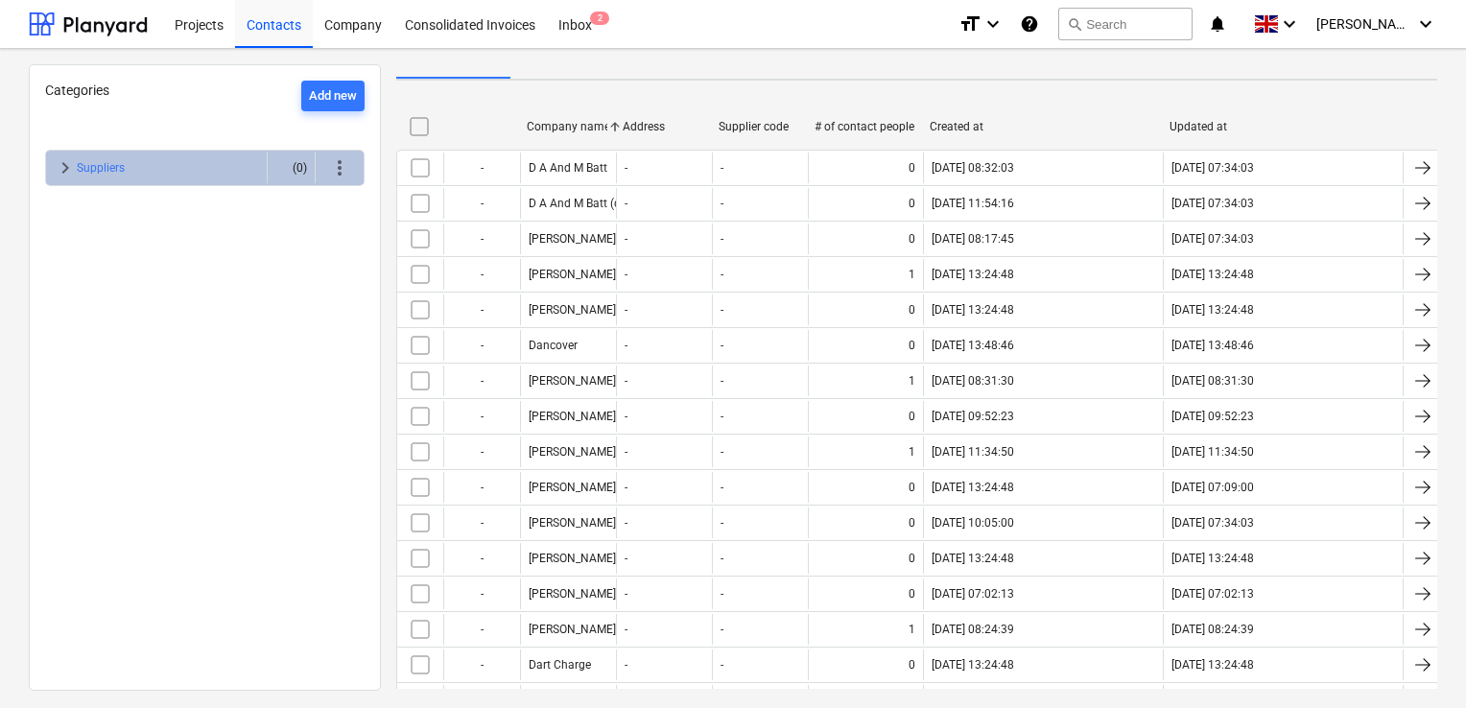
scroll to position [150, 0]
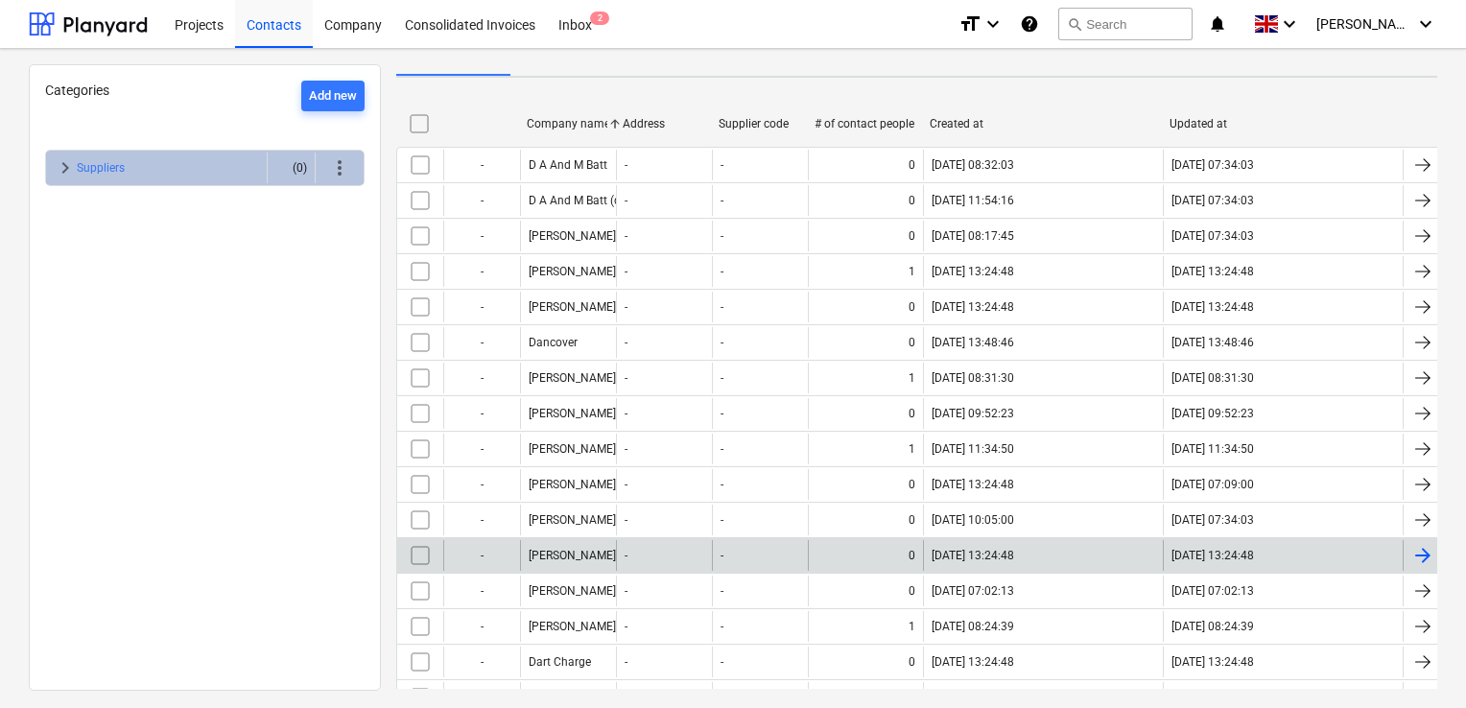
click at [583, 541] on div "[PERSON_NAME]" at bounding box center [568, 555] width 96 height 31
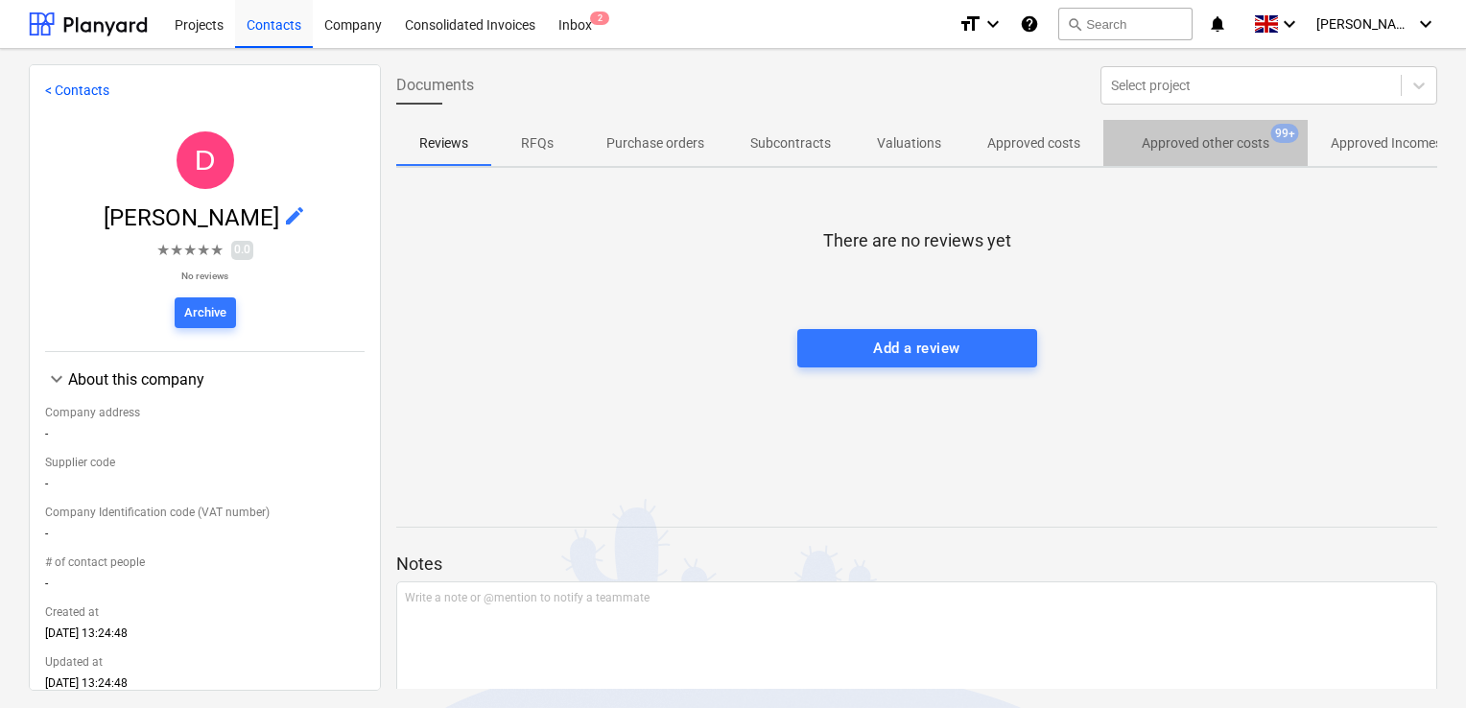
click at [1168, 146] on p "Approved other costs" at bounding box center [1206, 143] width 128 height 20
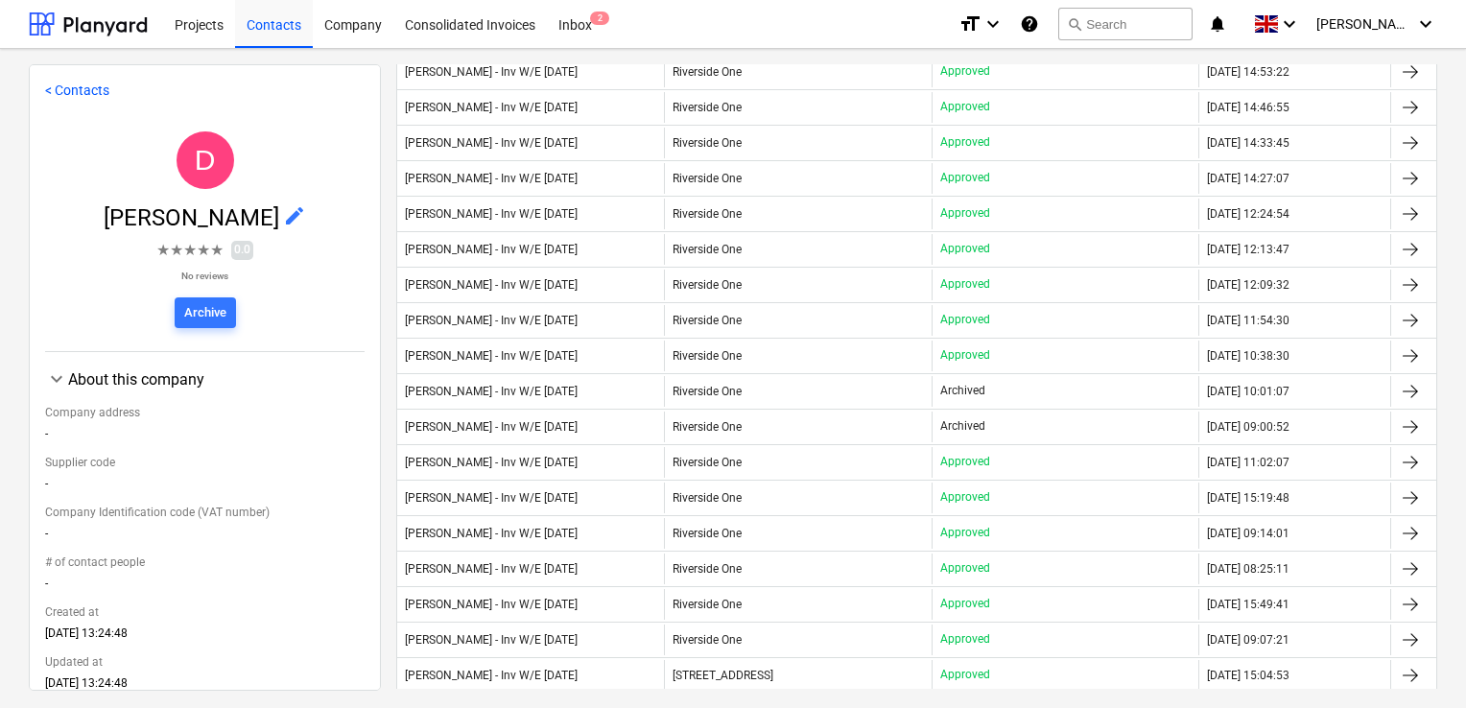
scroll to position [755, 0]
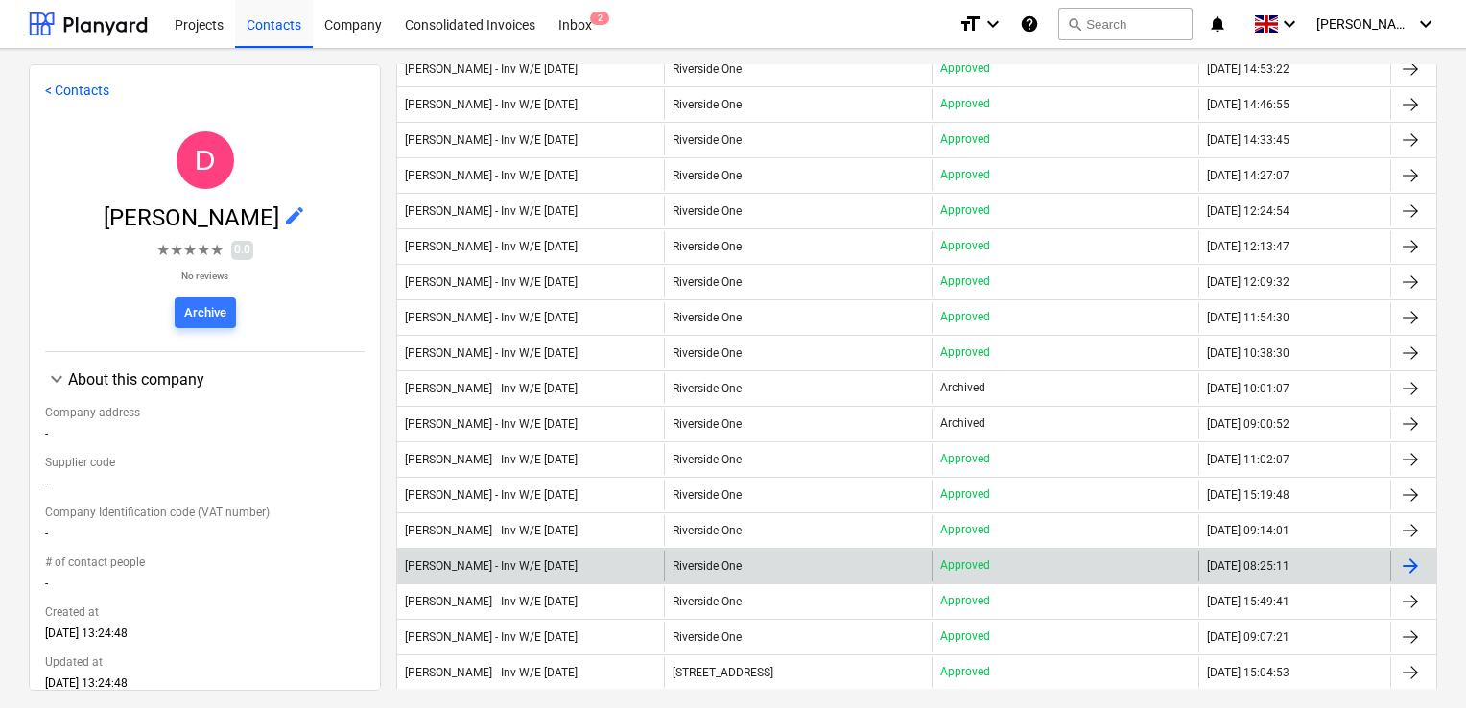
click at [573, 551] on div "[PERSON_NAME] - Inv W/E [DATE]" at bounding box center [530, 566] width 267 height 31
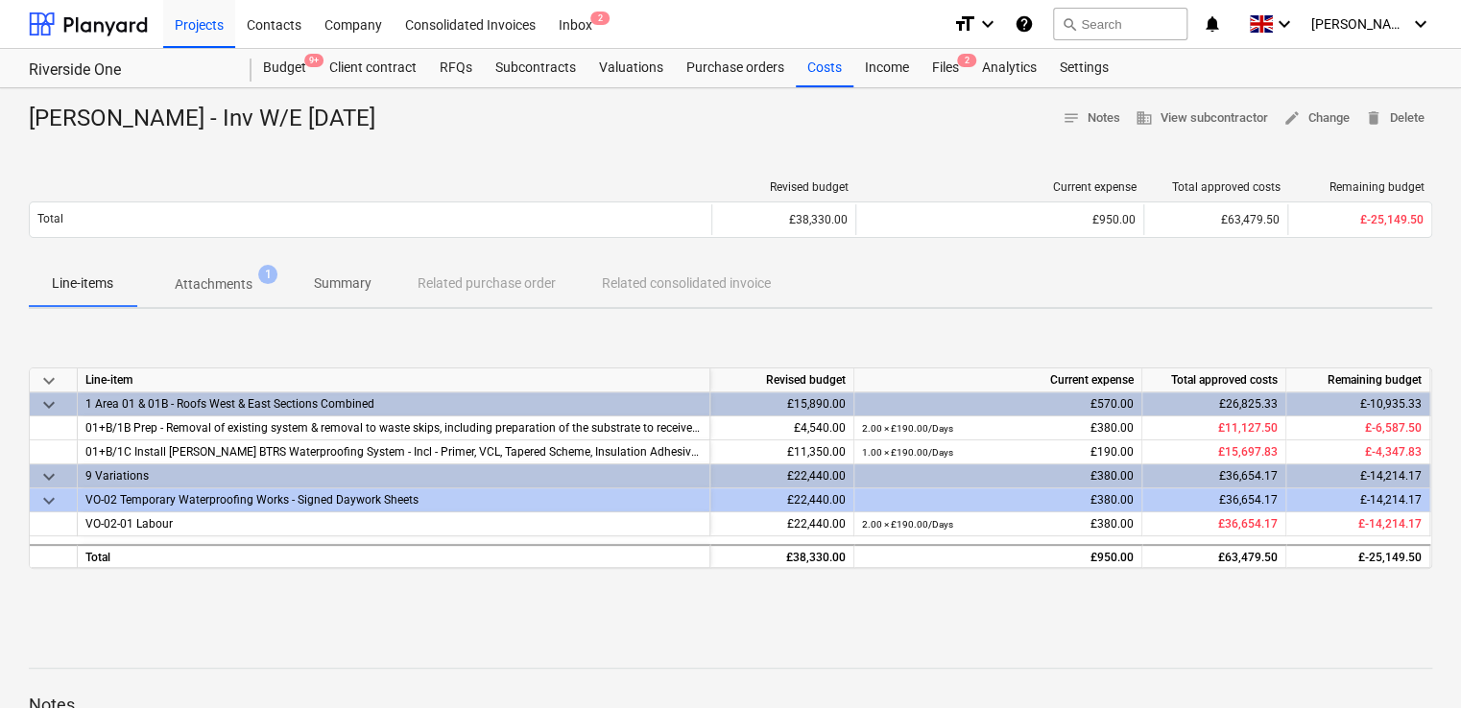
drag, startPoint x: 437, startPoint y: 115, endPoint x: 26, endPoint y: 111, distance: 410.8
click at [26, 111] on div "[PERSON_NAME] - Inv W/E [DATE] notes Notes business View subcontractor edit Cha…" at bounding box center [730, 500] width 1461 height 824
copy div "[PERSON_NAME] - Inv W/E [DATE]"
click at [497, 354] on div "keyboard_arrow_down Line-item Revised budget Current expense Total approved cos…" at bounding box center [730, 468] width 1403 height 288
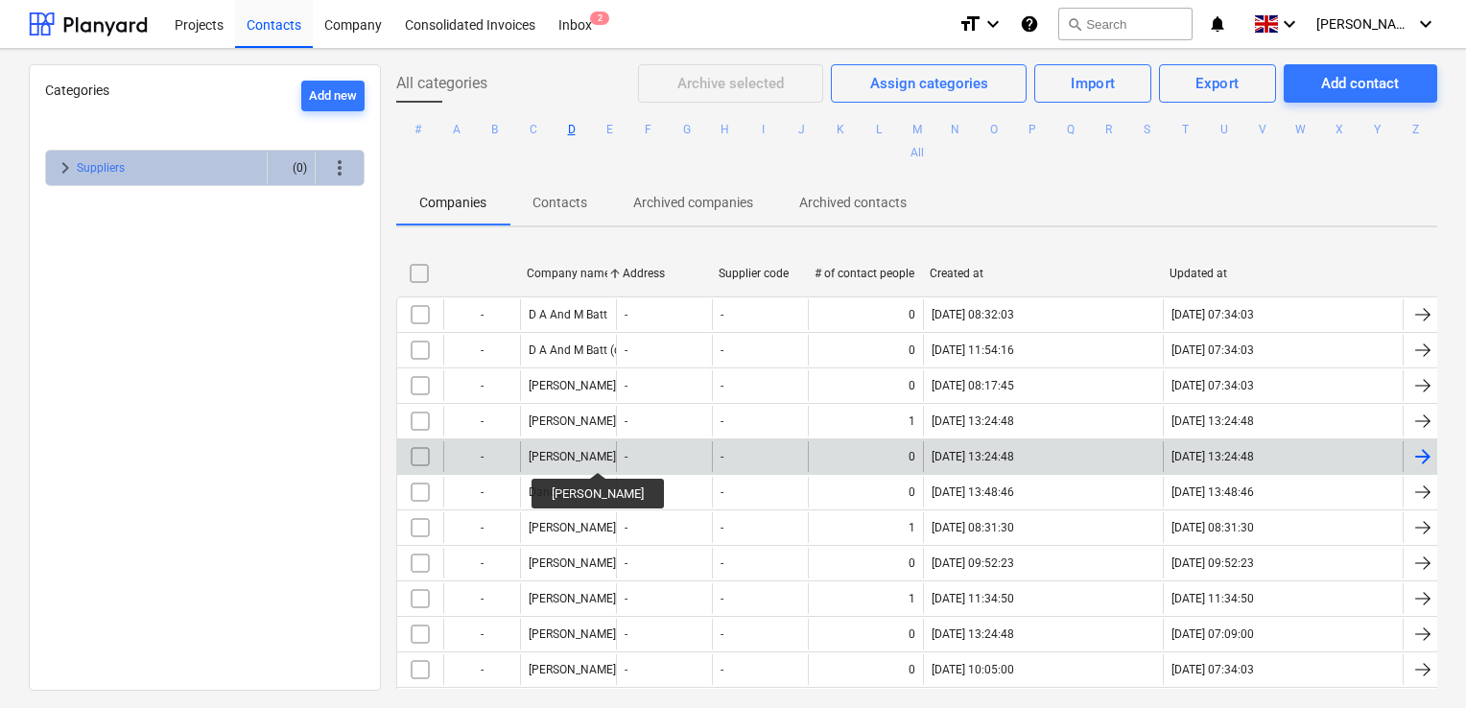
click at [583, 455] on div "[PERSON_NAME]" at bounding box center [572, 456] width 87 height 13
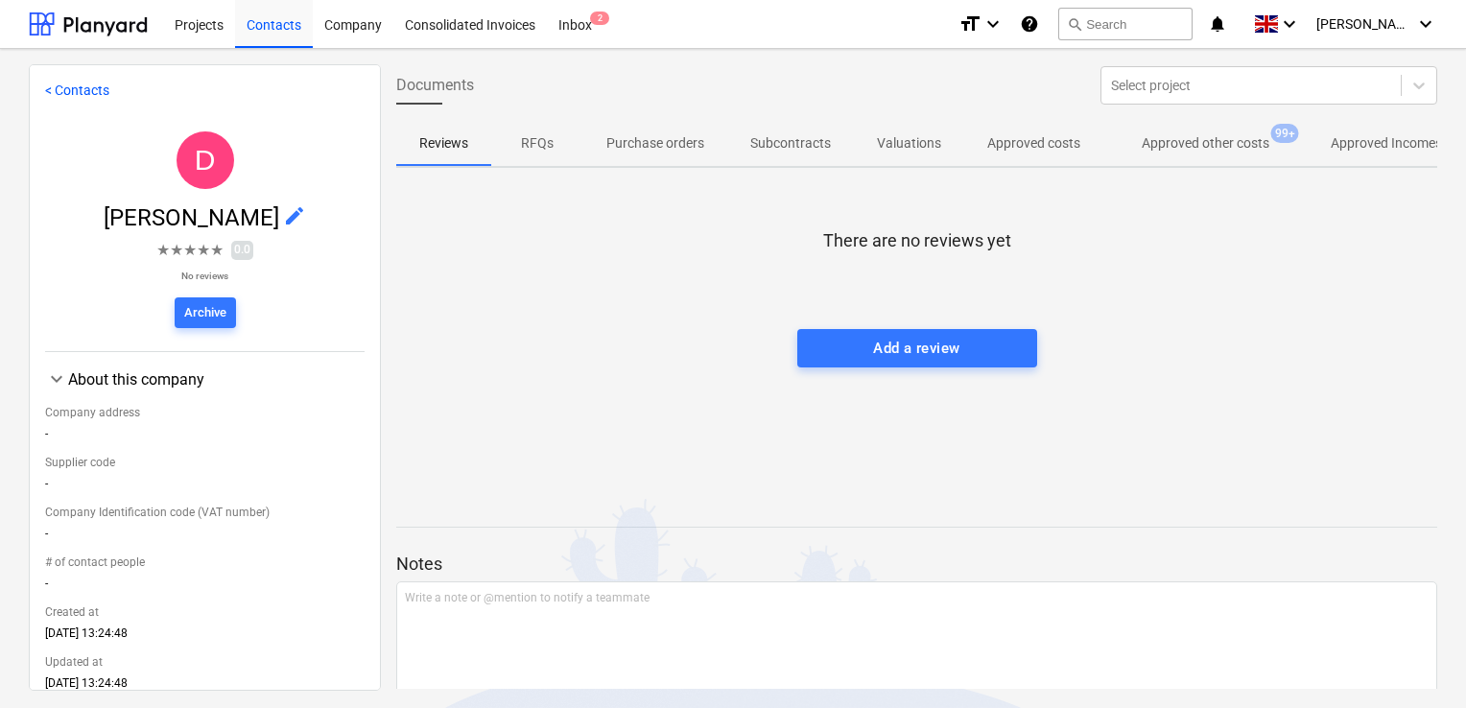
click at [1152, 151] on p "Approved other costs" at bounding box center [1206, 143] width 128 height 20
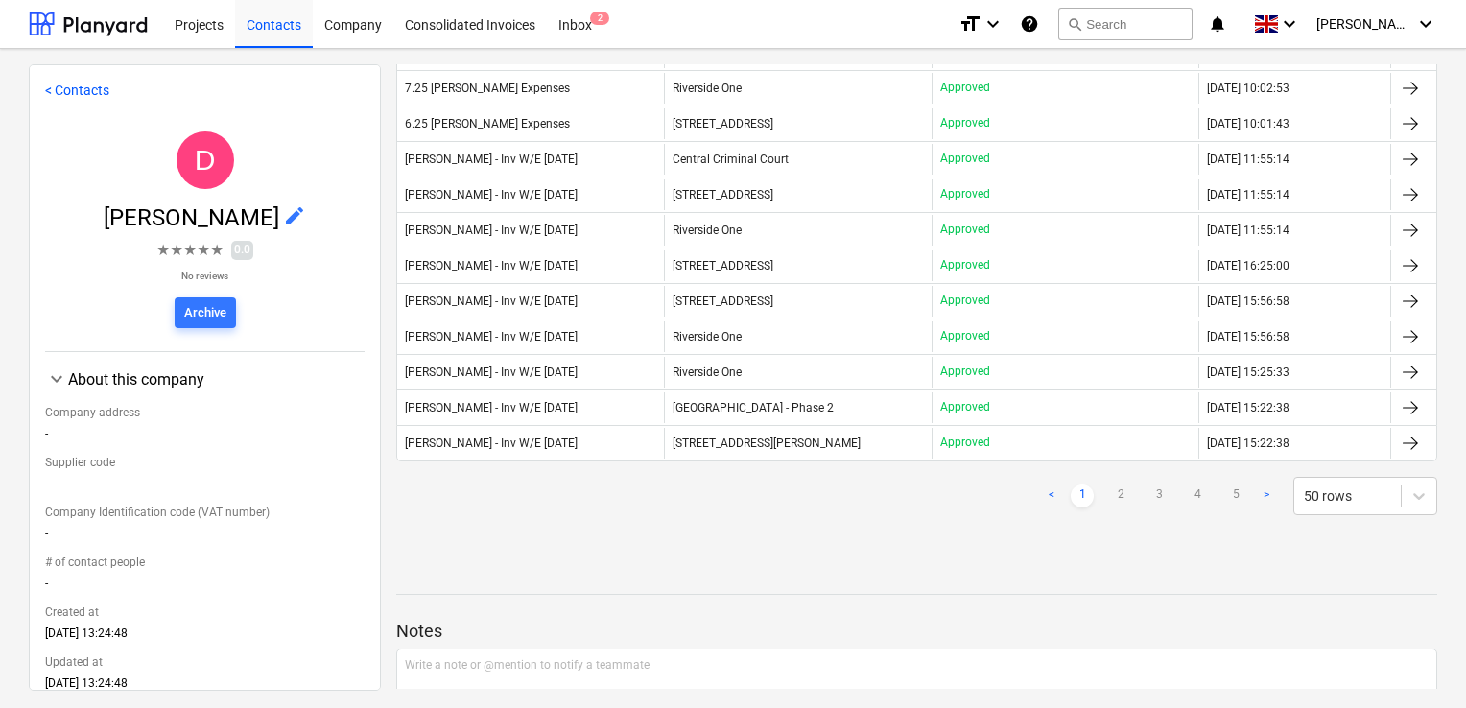
scroll to position [1591, 0]
click at [1109, 482] on link "2" at bounding box center [1120, 493] width 23 height 23
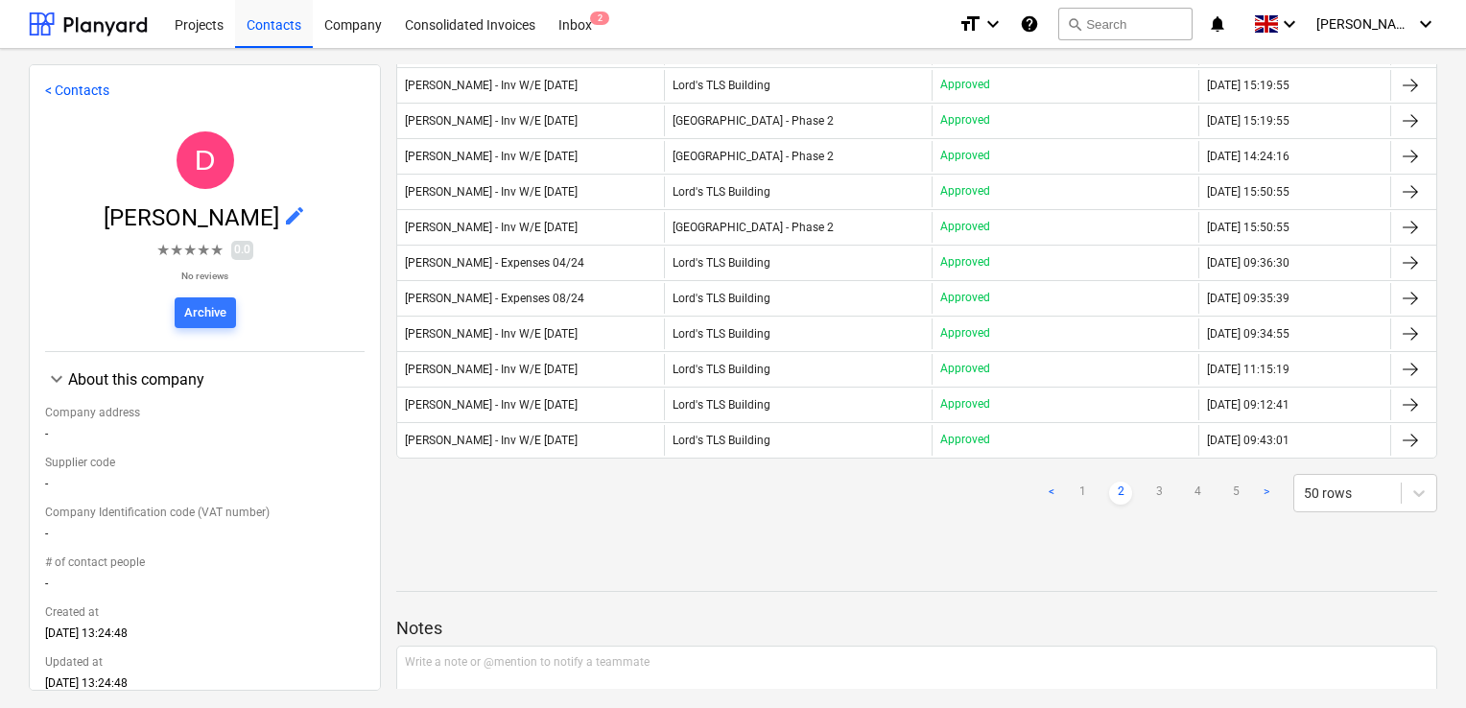
click at [1115, 482] on link "2" at bounding box center [1120, 493] width 23 height 23
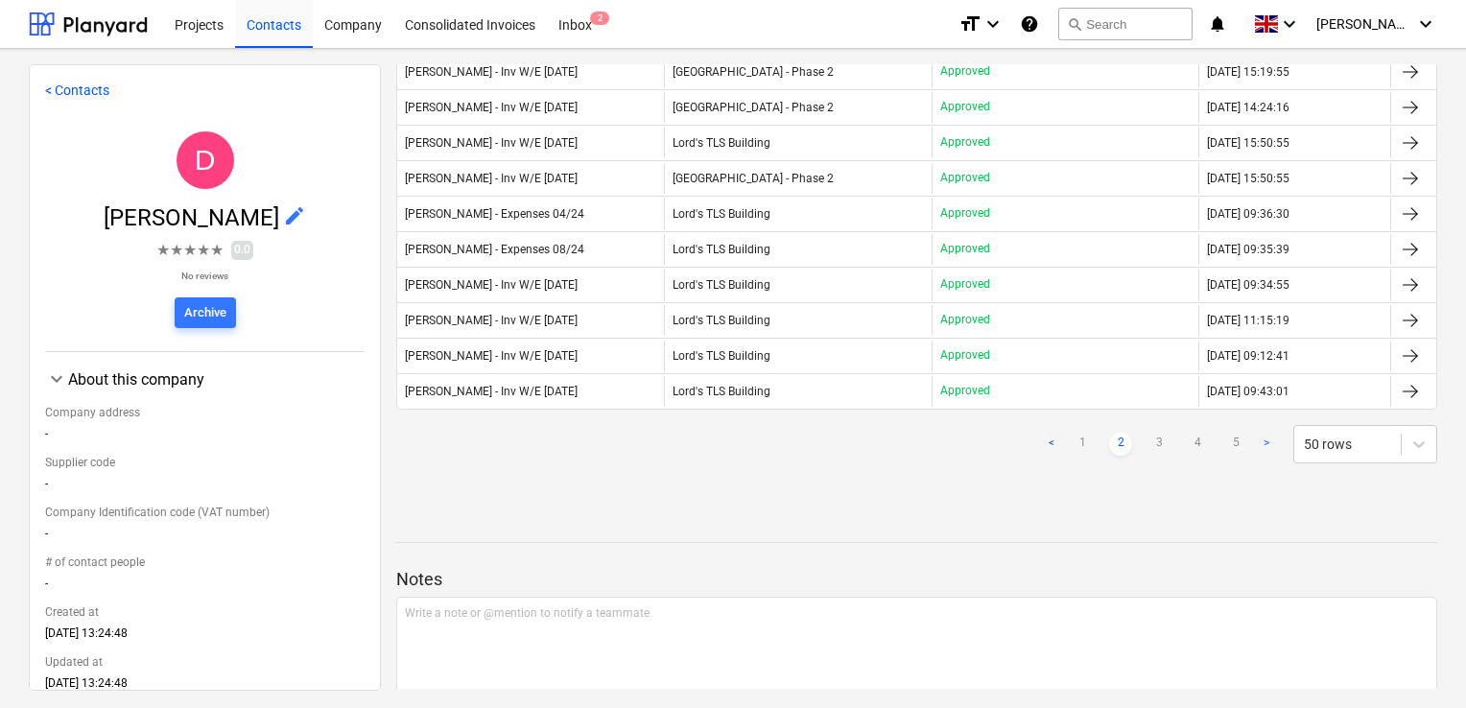
scroll to position [1649, 0]
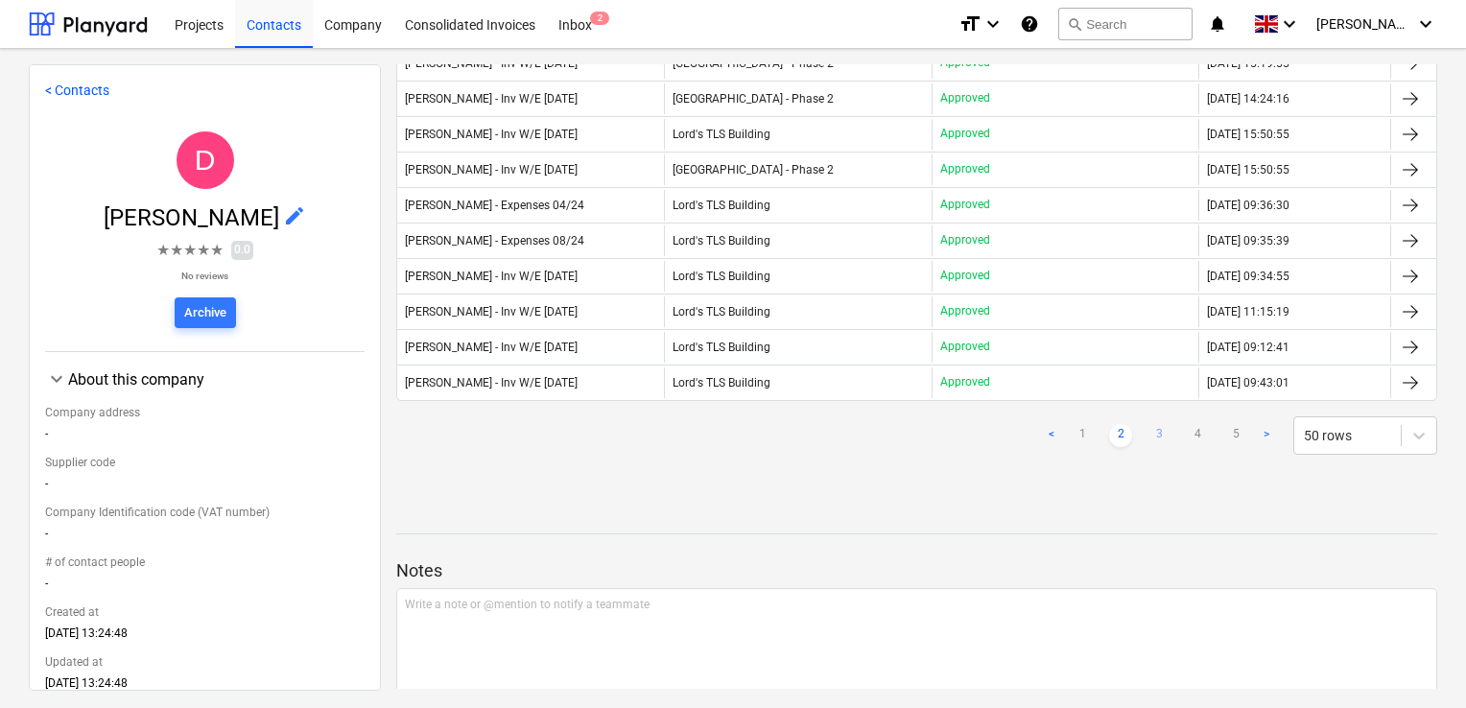
click at [1151, 424] on link "3" at bounding box center [1159, 435] width 23 height 23
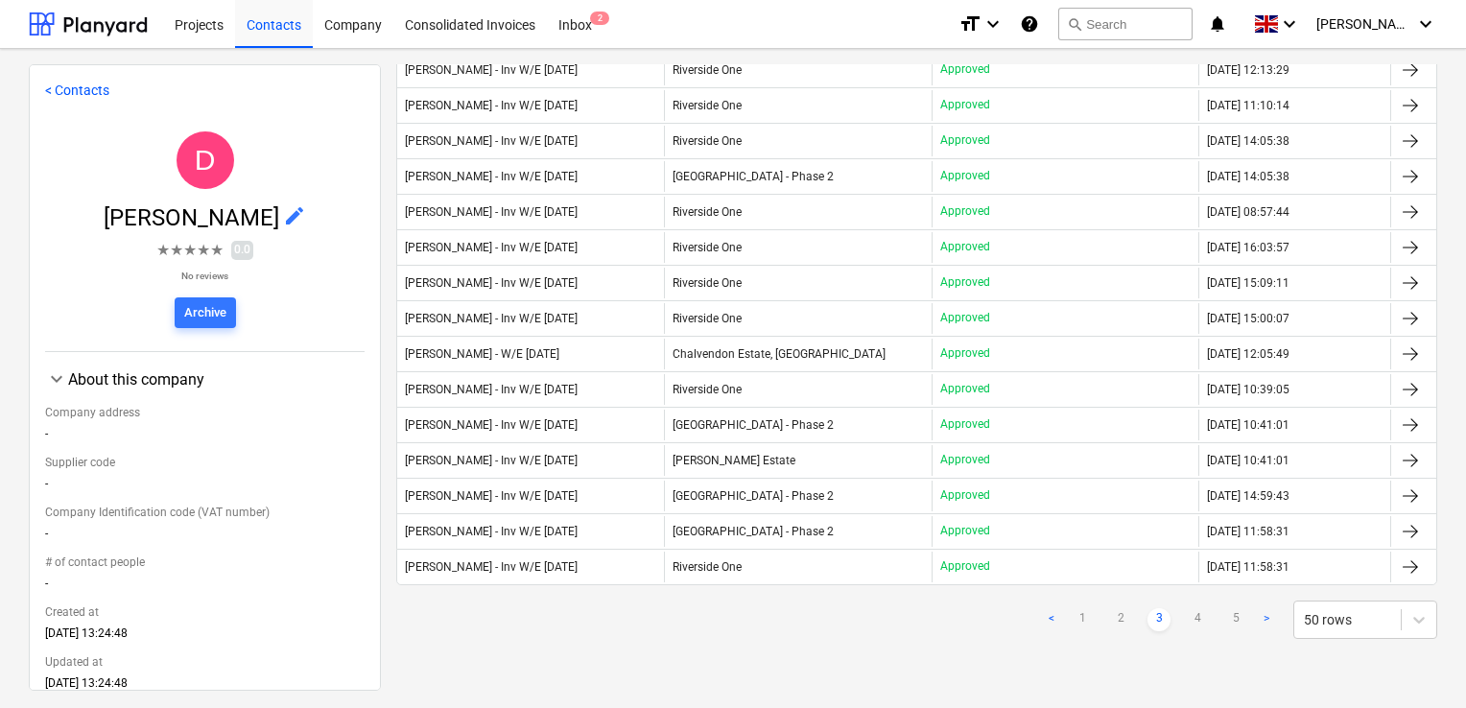
scroll to position [1456, 0]
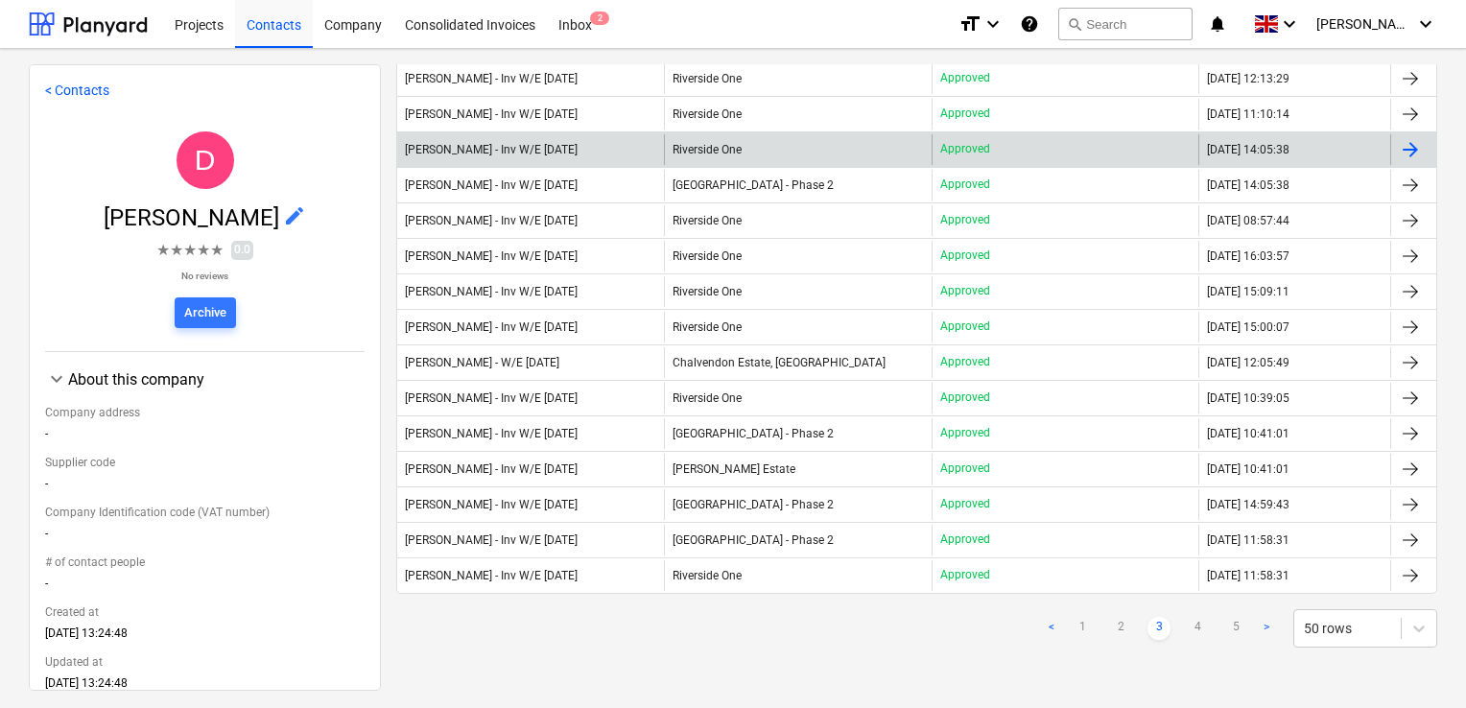
click at [541, 134] on div "[PERSON_NAME] - Inv W/E [DATE]" at bounding box center [530, 149] width 267 height 31
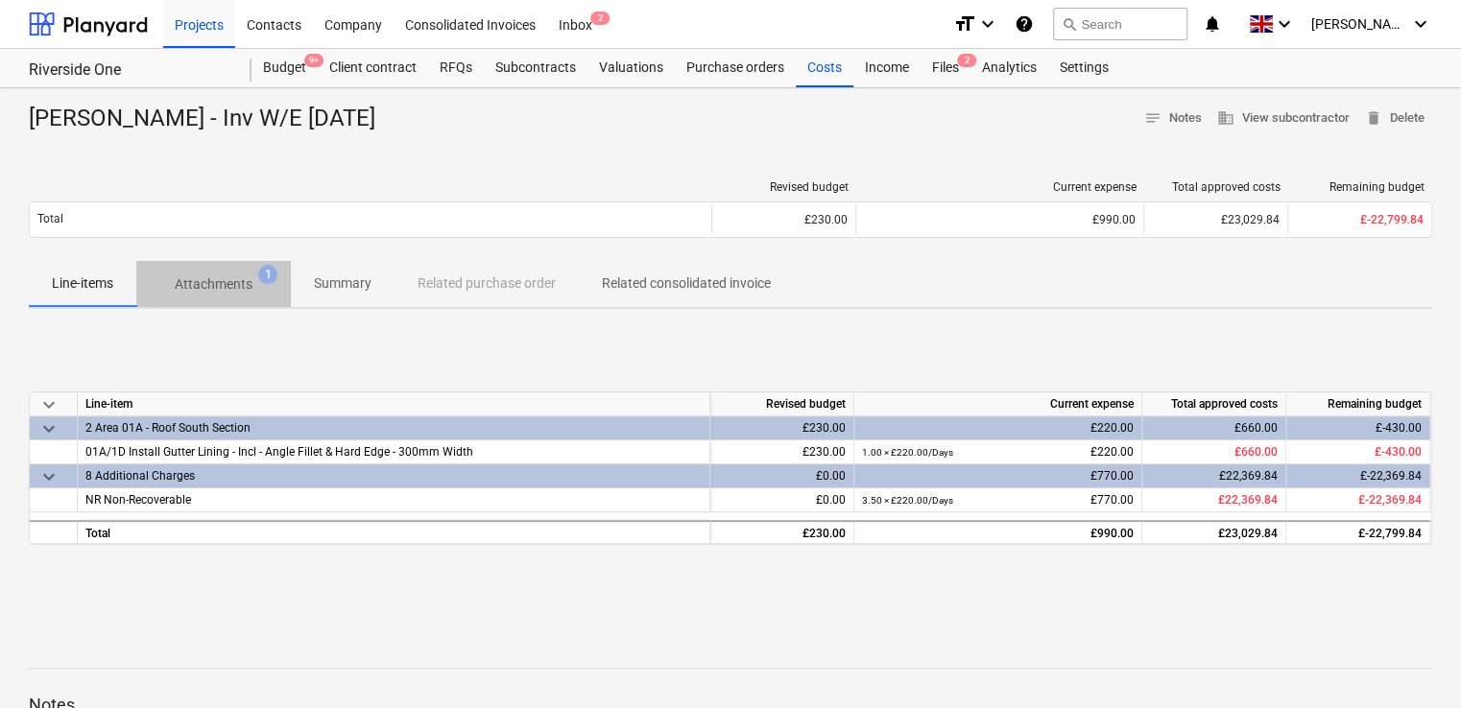
click at [207, 280] on p "Attachments" at bounding box center [214, 284] width 78 height 20
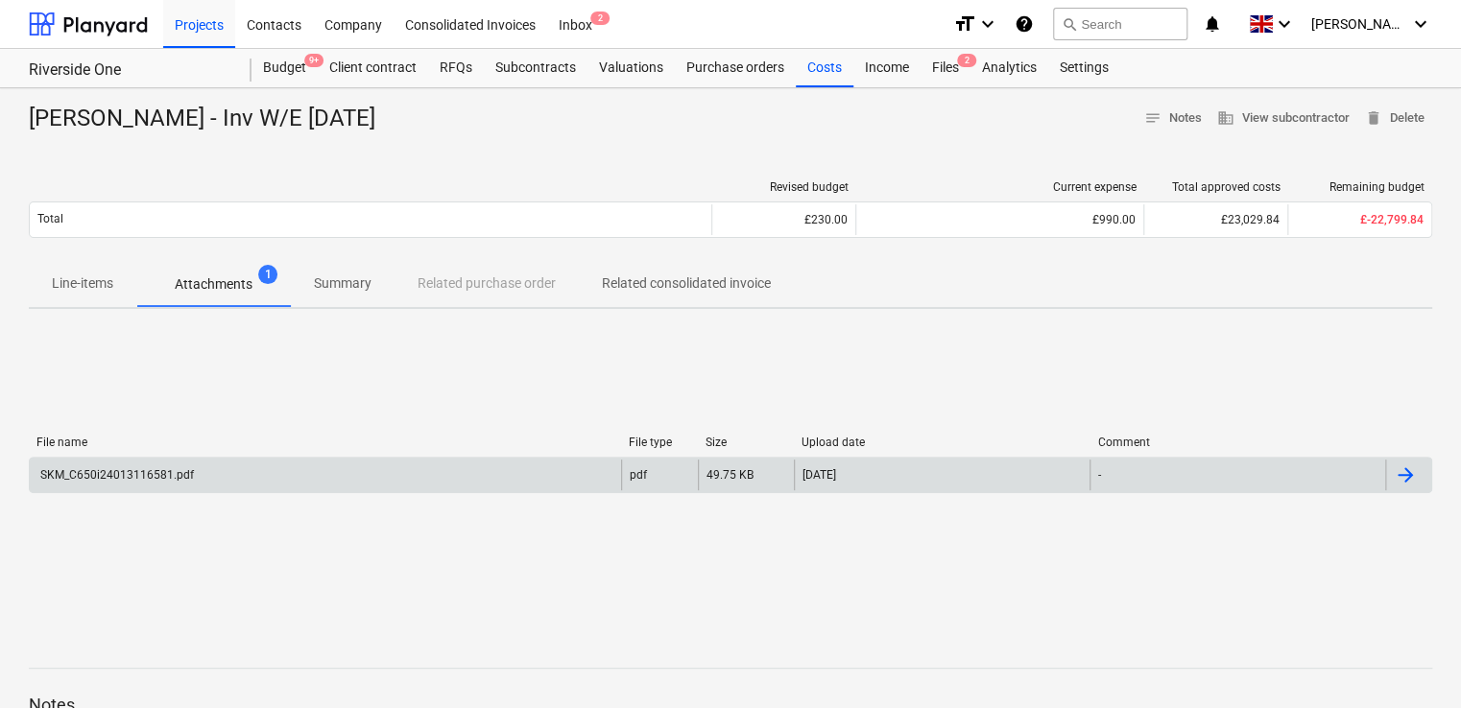
click at [168, 464] on div "SKM_C650i24013116581.pdf" at bounding box center [325, 475] width 591 height 31
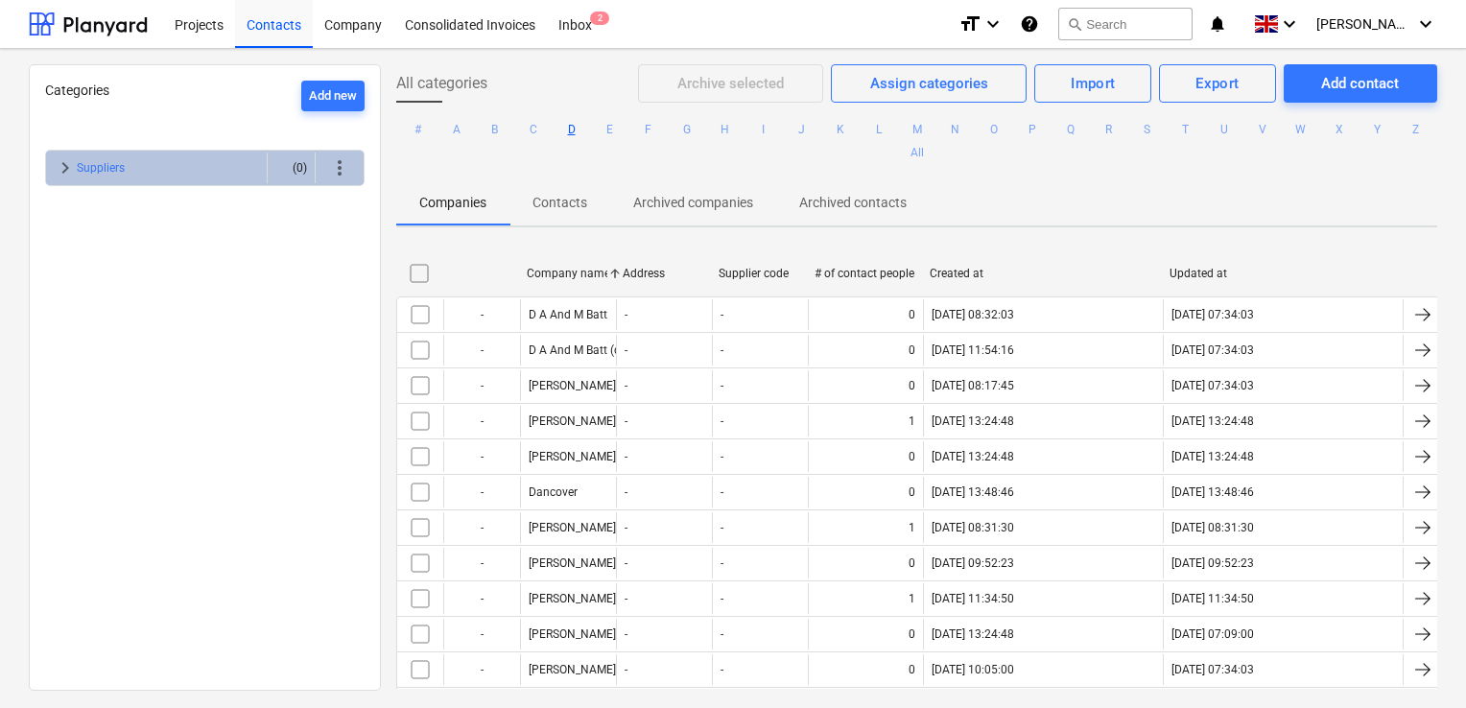
drag, startPoint x: 1443, startPoint y: 214, endPoint x: 1441, endPoint y: 234, distance: 20.2
click at [1441, 234] on div "All categories Archive selected Assign categories Import Export Add contact # A…" at bounding box center [917, 376] width 1072 height 625
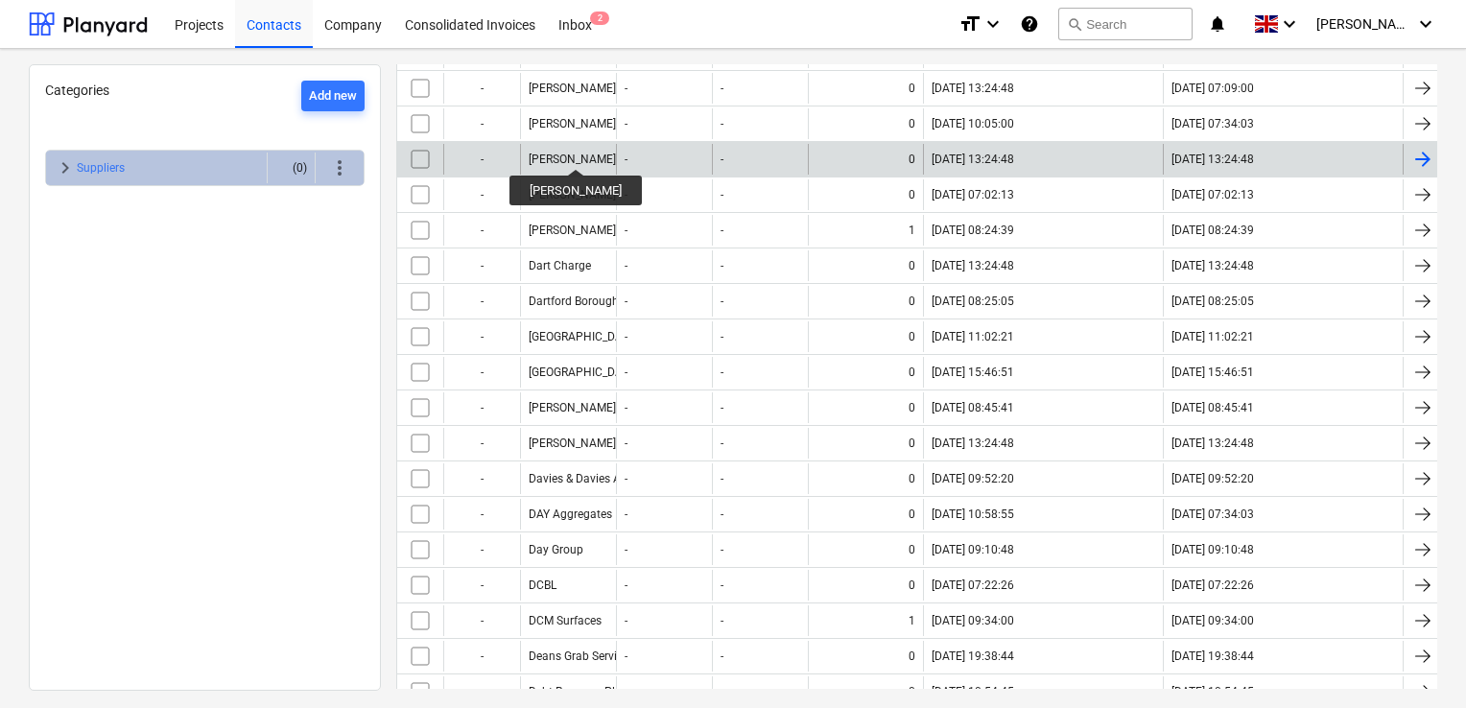
click at [567, 153] on div "[PERSON_NAME]" at bounding box center [572, 159] width 87 height 13
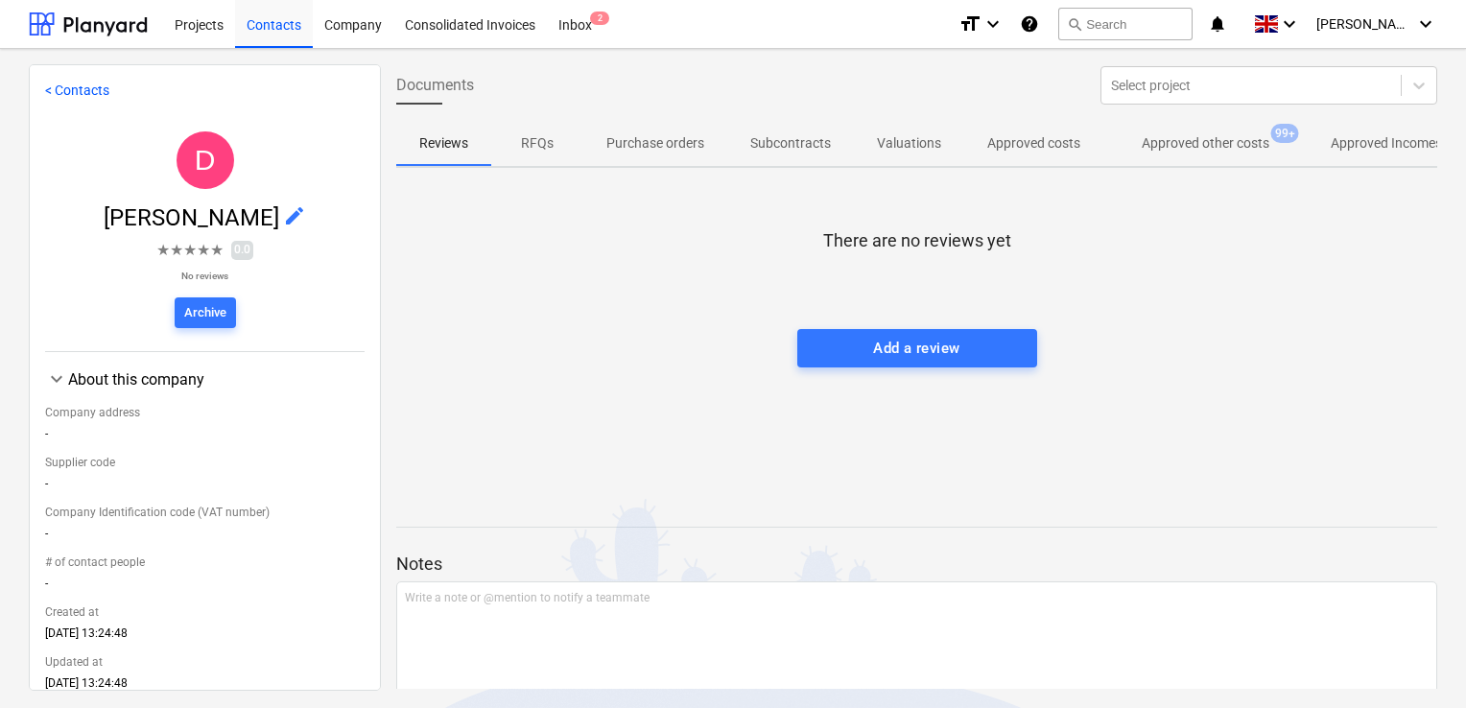
click at [1160, 146] on p "Approved other costs" at bounding box center [1206, 143] width 128 height 20
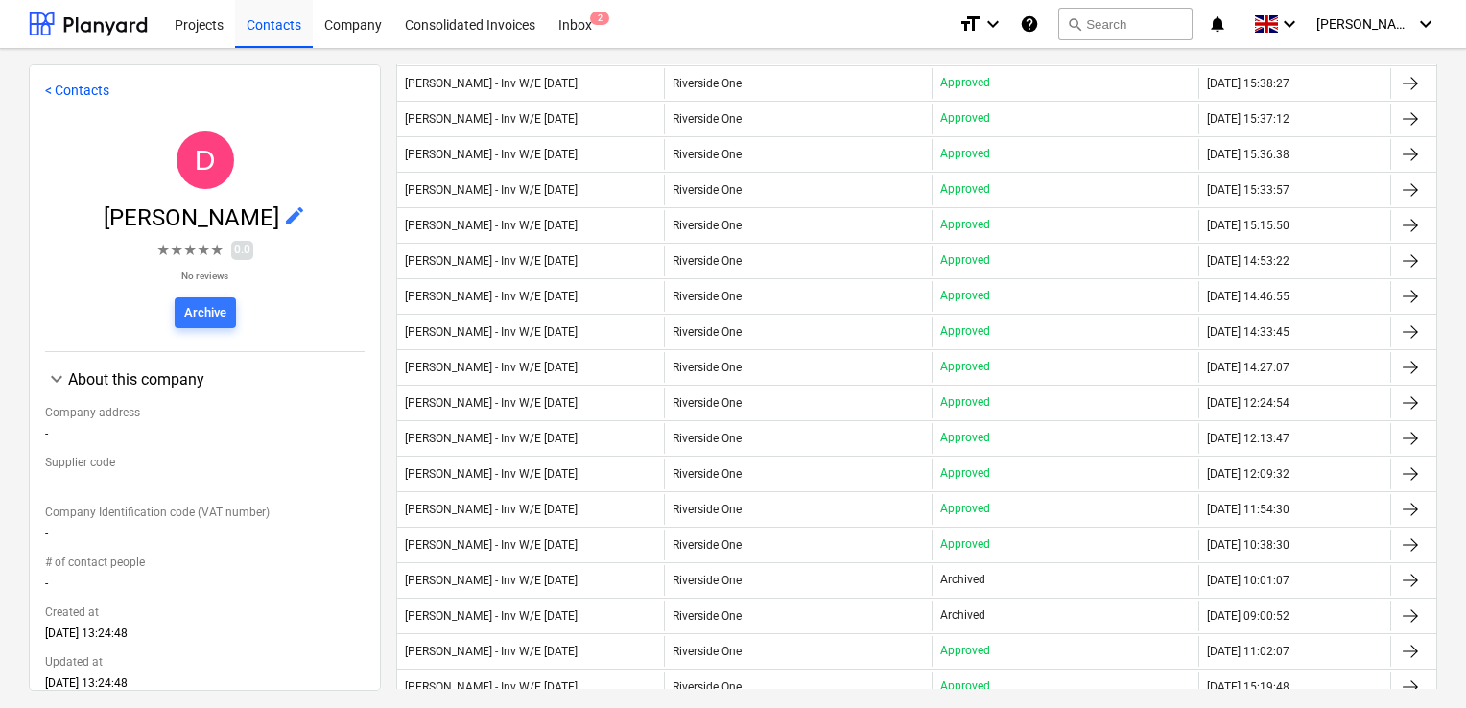
scroll to position [577, 0]
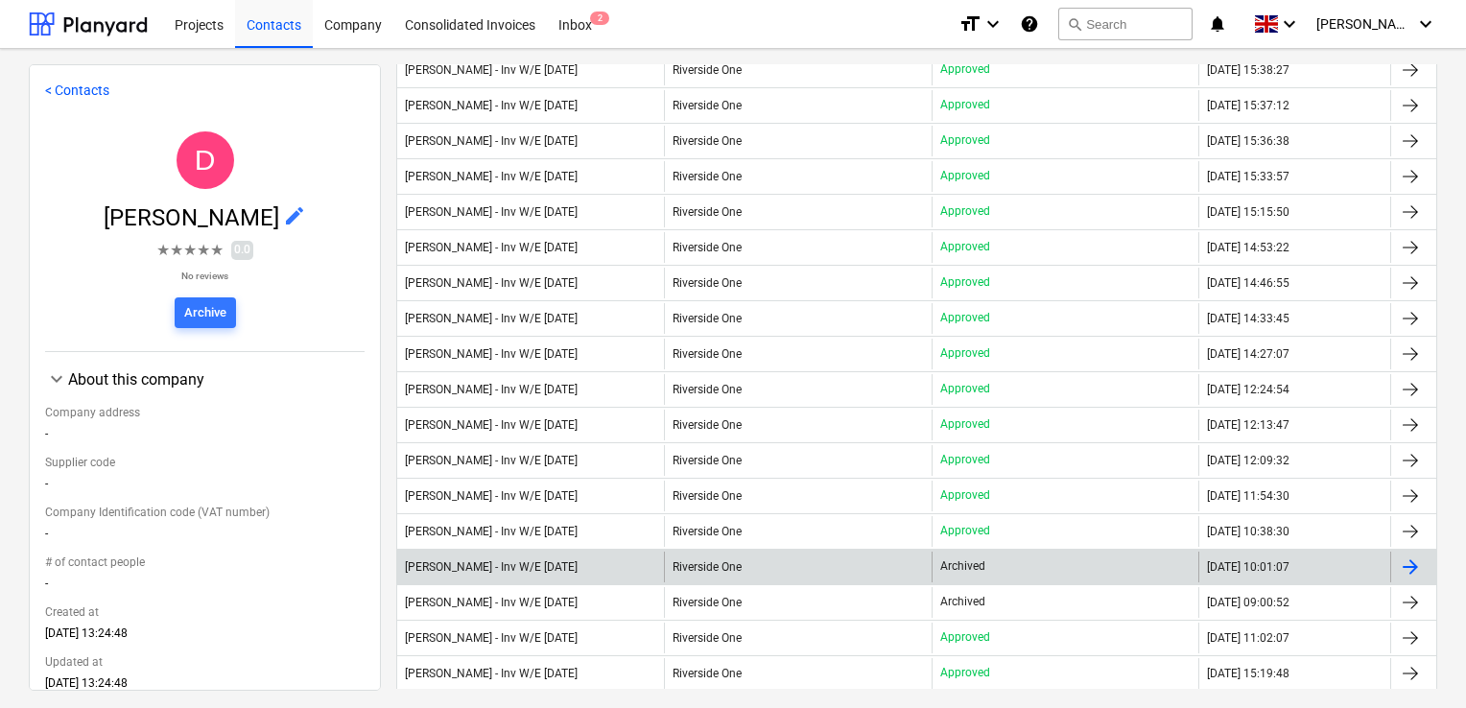
click at [560, 552] on div "[PERSON_NAME] - Inv W/E [DATE]" at bounding box center [530, 567] width 267 height 31
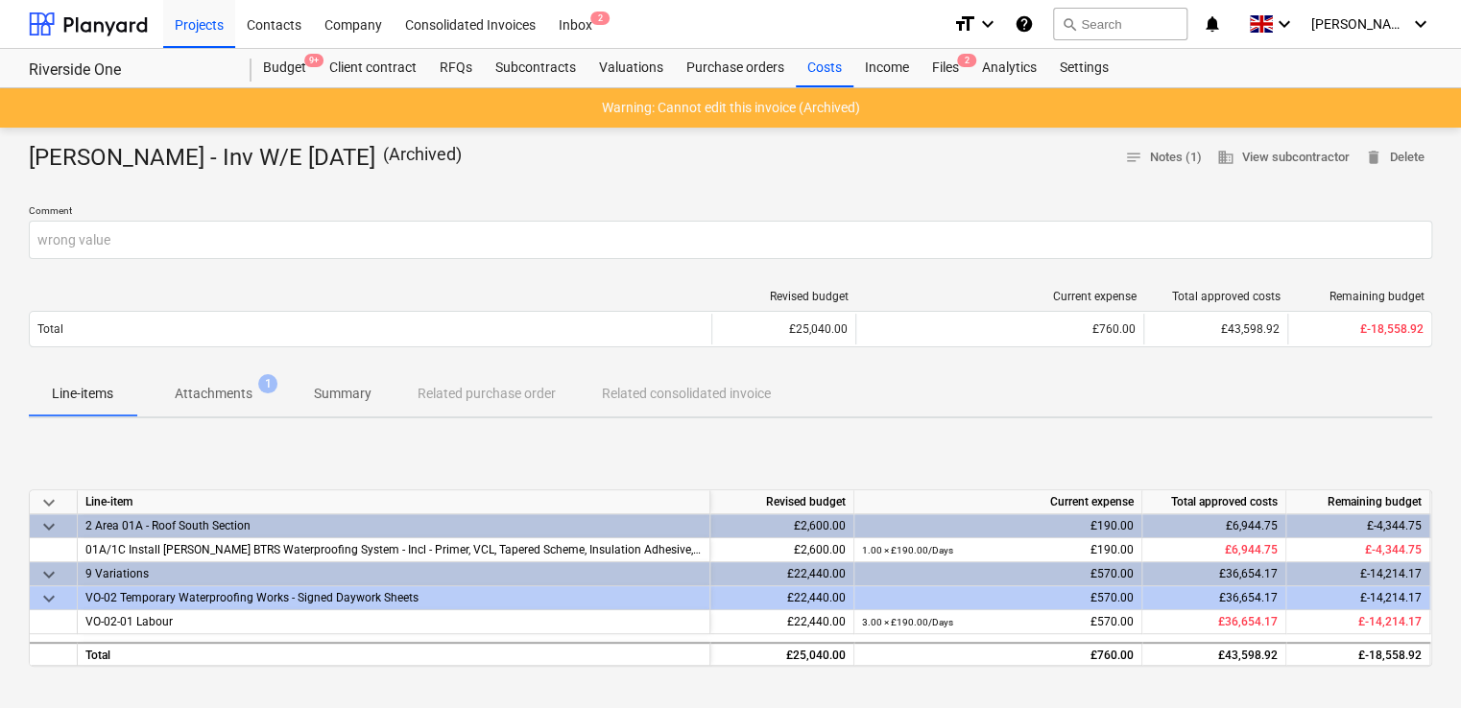
click at [226, 393] on p "Attachments" at bounding box center [214, 394] width 78 height 20
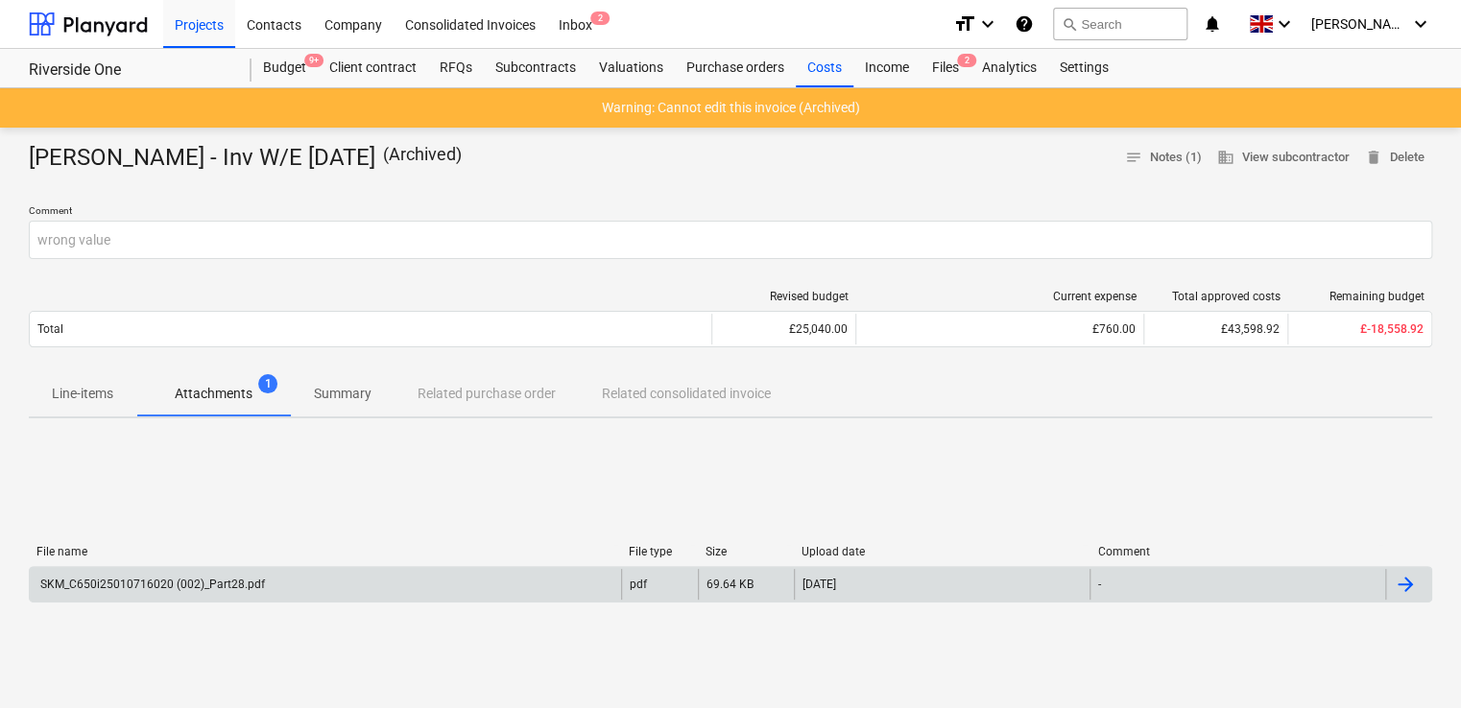
click at [188, 578] on div "SKM_C650i25010716020 (002)_Part28.pdf" at bounding box center [150, 584] width 227 height 13
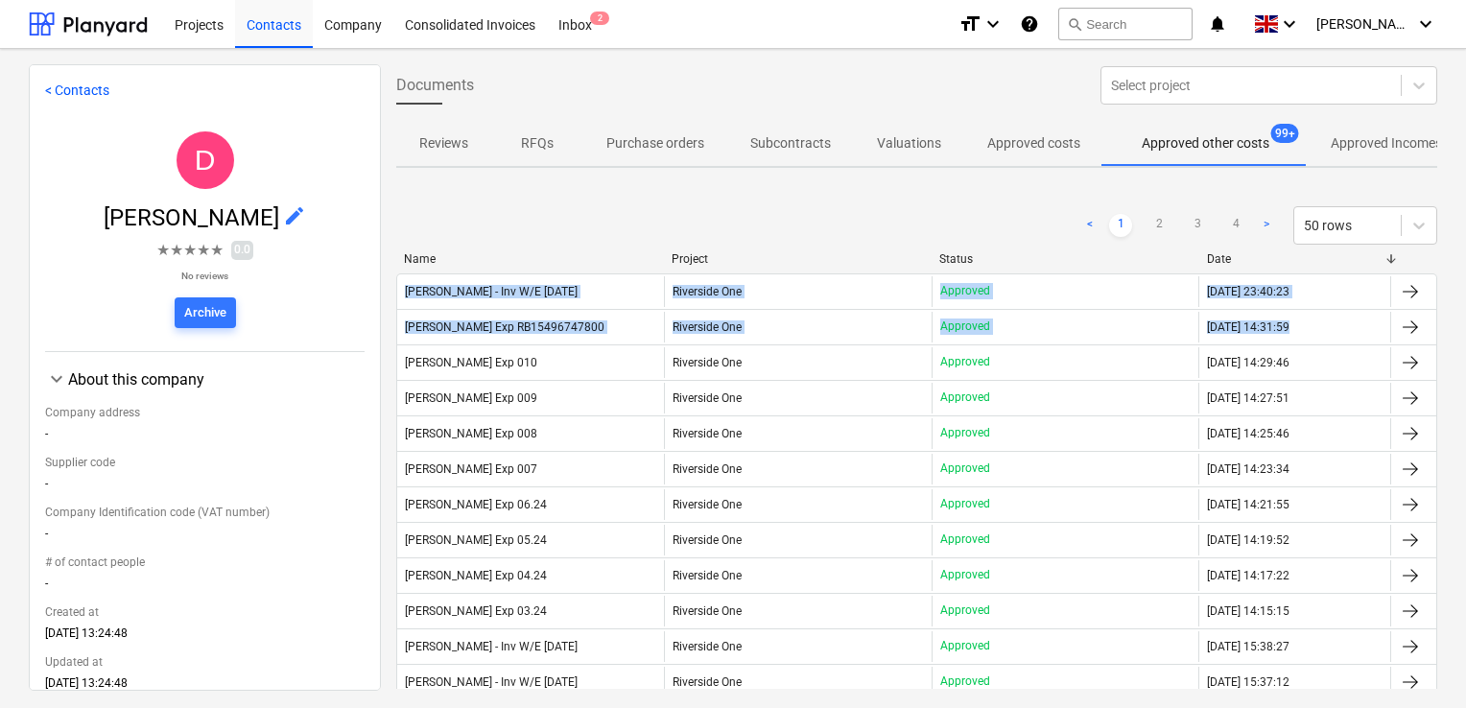
drag, startPoint x: 1446, startPoint y: 191, endPoint x: 1466, endPoint y: 309, distance: 119.8
click at [1465, 309] on html "Projects Contacts Company Consolidated Invoices Inbox 2 format_size keyboard_ar…" at bounding box center [733, 354] width 1466 height 708
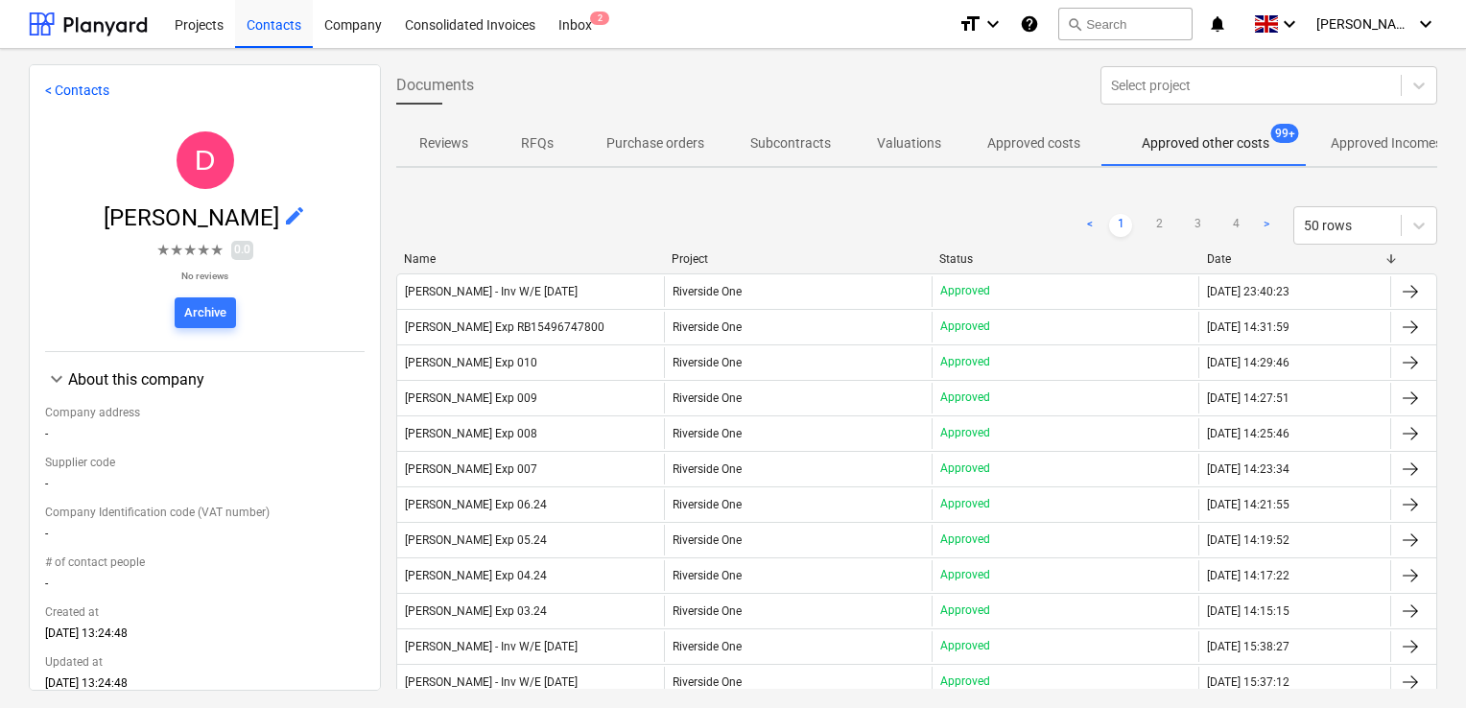
drag, startPoint x: 1466, startPoint y: 309, endPoint x: 1446, endPoint y: 123, distance: 187.3
click at [1446, 123] on div "Documents Select project Reviews RFQs Purchase orders Subcontracts Valuations A…" at bounding box center [917, 376] width 1072 height 625
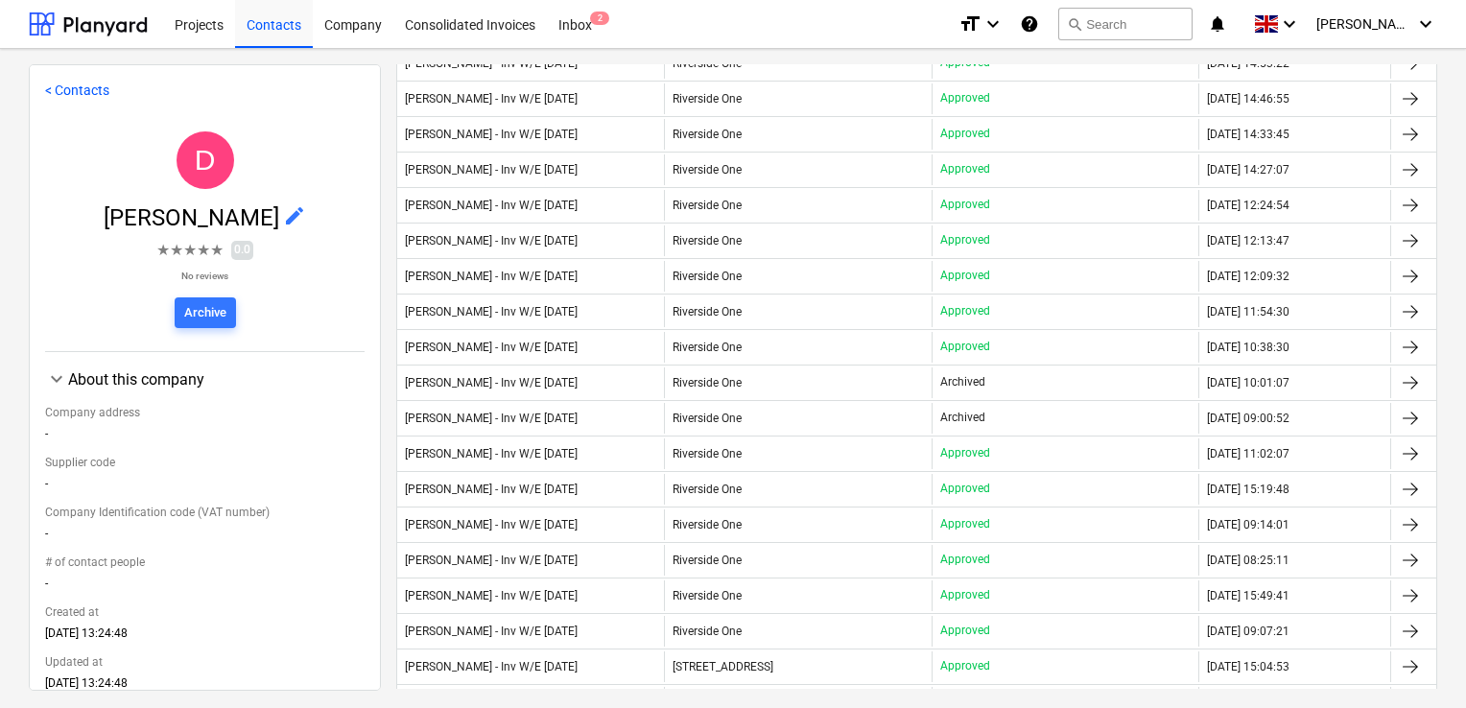
scroll to position [764, 0]
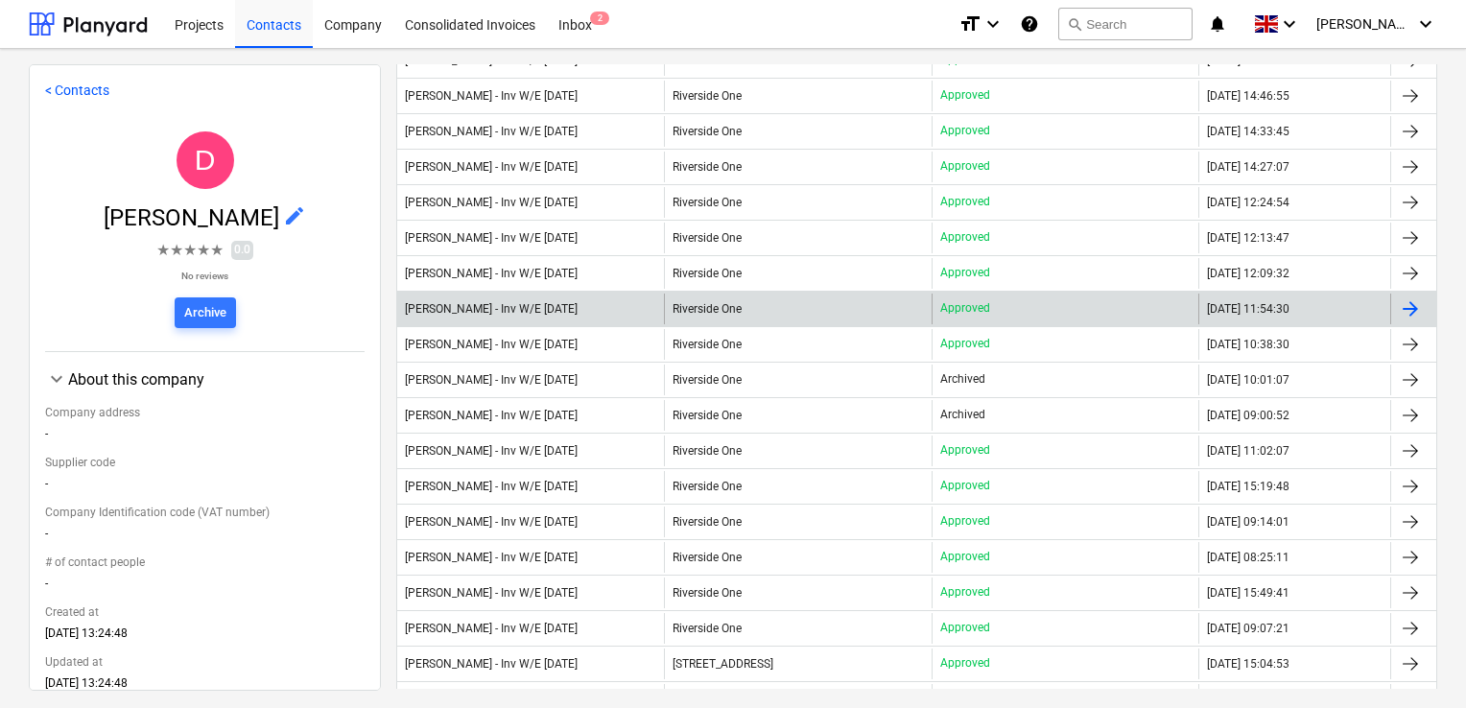
click at [641, 302] on div "[PERSON_NAME] - Inv W/E [DATE]" at bounding box center [530, 309] width 267 height 31
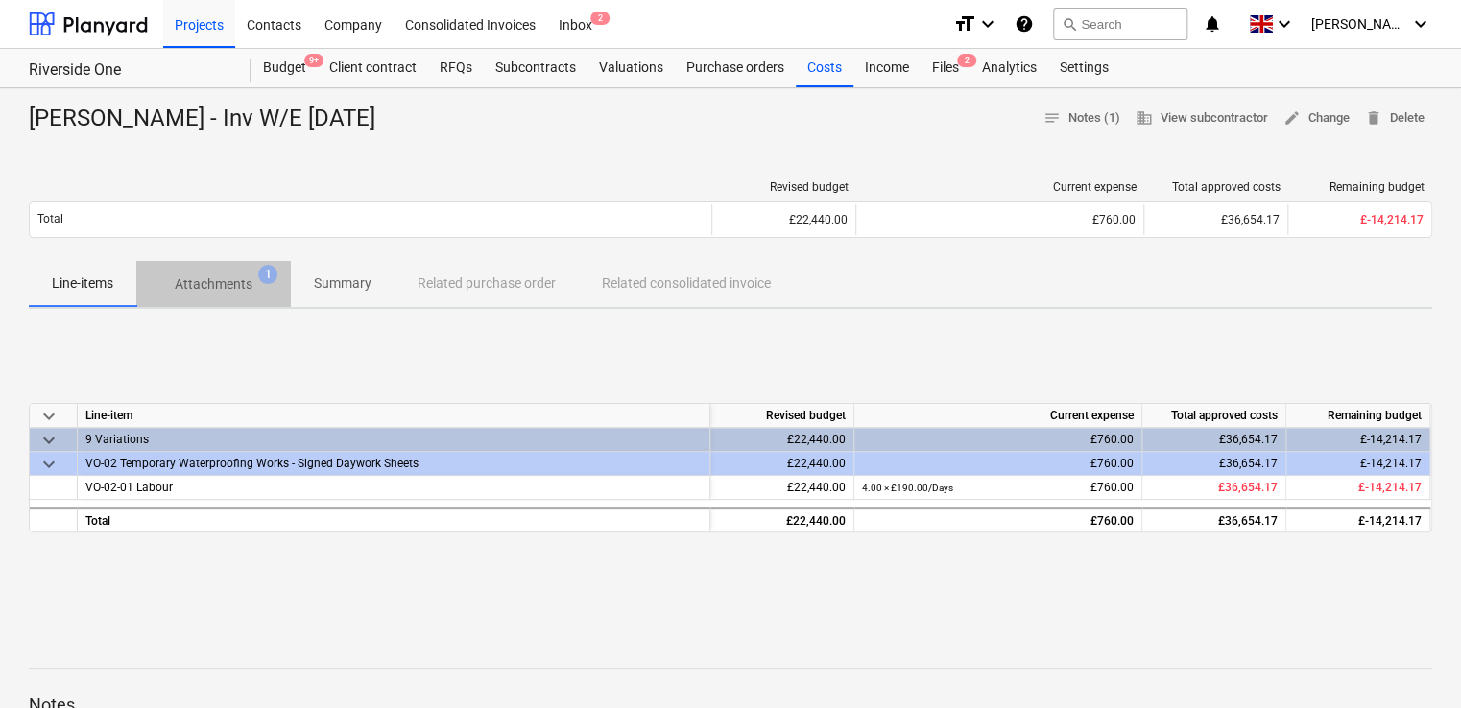
click at [214, 278] on p "Attachments" at bounding box center [214, 284] width 78 height 20
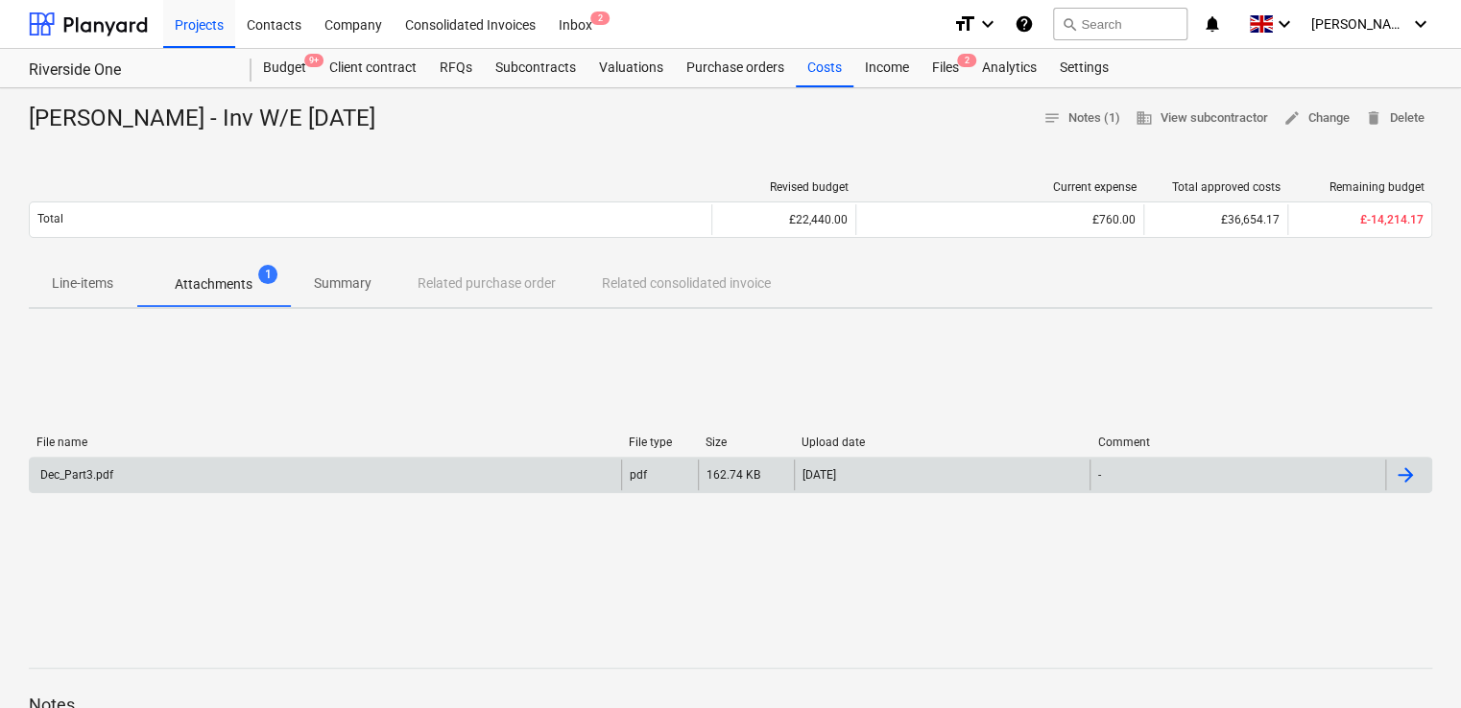
click at [96, 481] on div "Dec_Part3.pdf" at bounding box center [75, 474] width 76 height 13
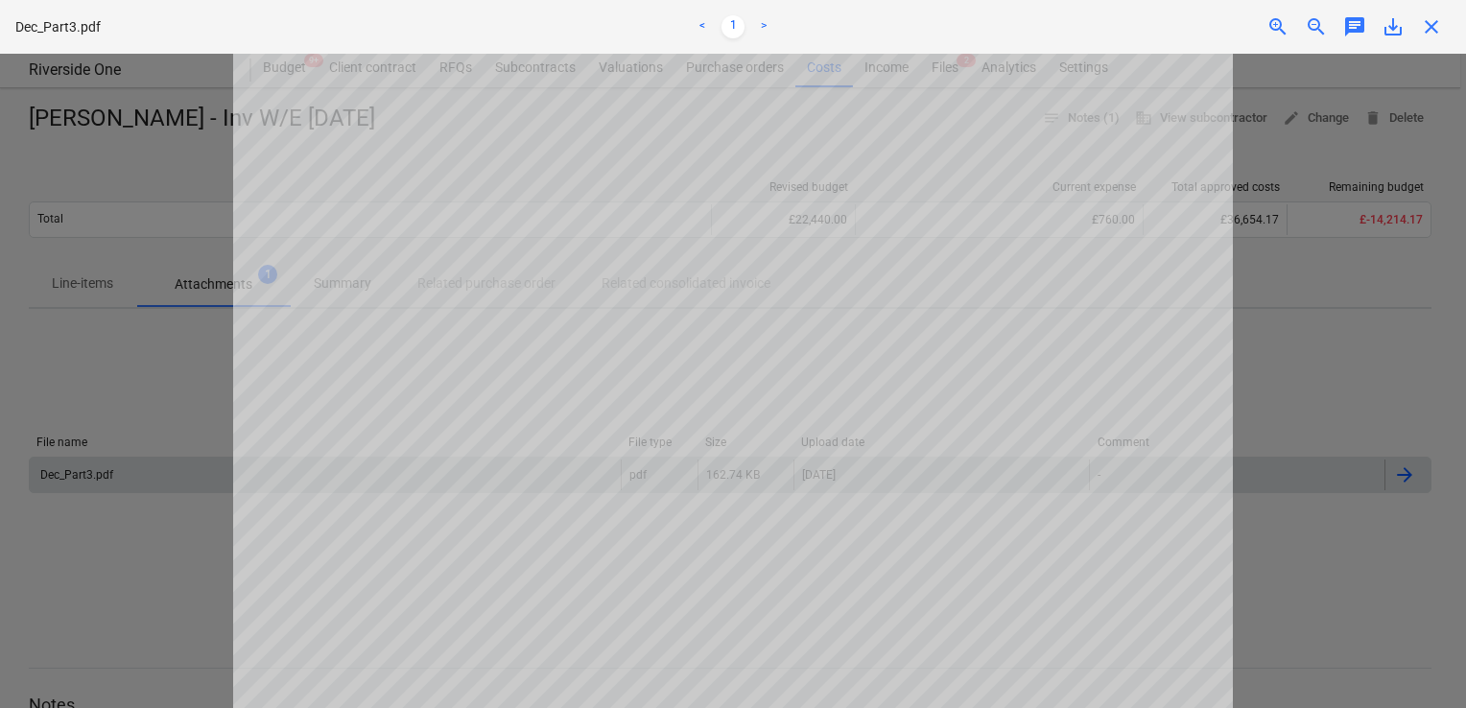
click at [1439, 37] on span "close" at bounding box center [1431, 26] width 23 height 23
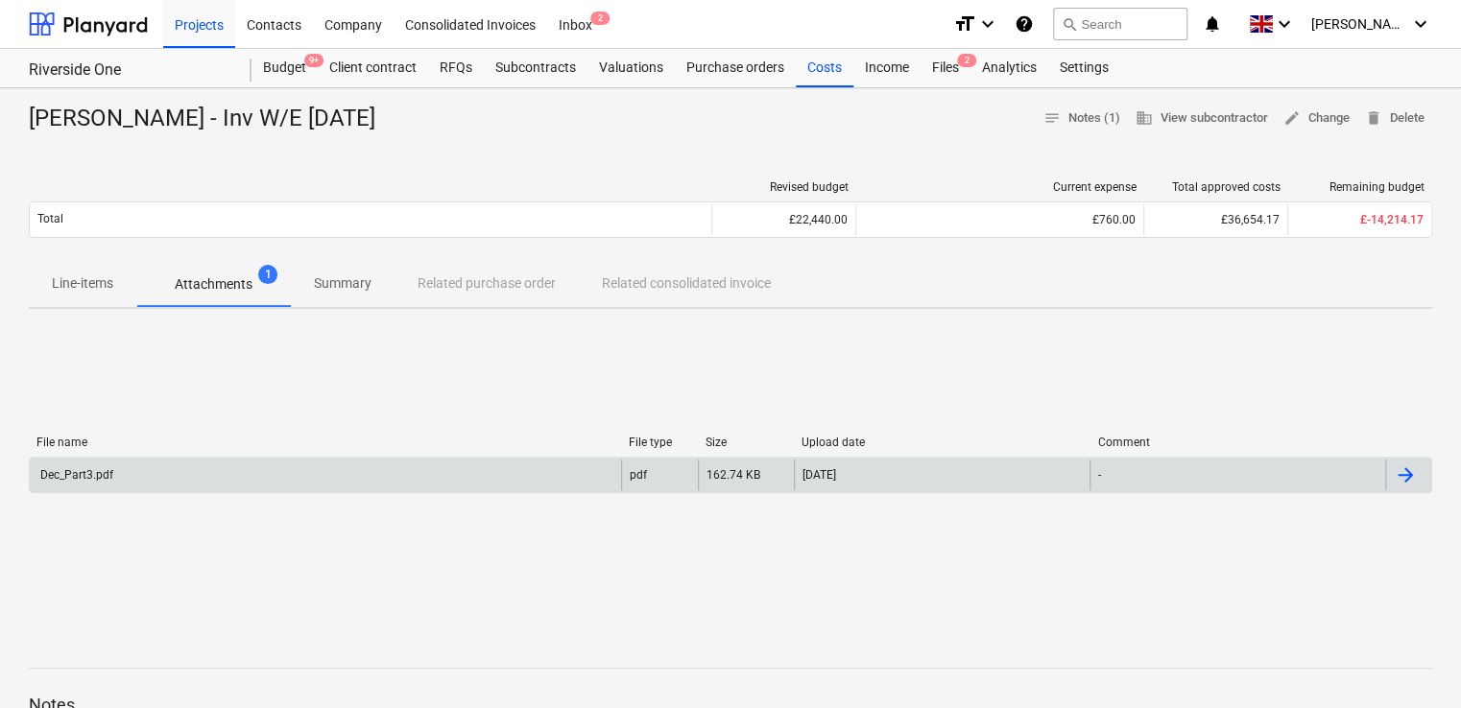
drag, startPoint x: 474, startPoint y: 113, endPoint x: 21, endPoint y: 117, distance: 453.0
click at [21, 117] on div "[PERSON_NAME] - Inv W/E [DATE] notes Notes (1) business View subcontractor edit…" at bounding box center [730, 606] width 1461 height 1036
click at [391, 126] on div "[PERSON_NAME] - Inv W/E [DATE]" at bounding box center [210, 119] width 362 height 31
drag, startPoint x: 453, startPoint y: 119, endPoint x: 27, endPoint y: 119, distance: 426.1
click at [27, 119] on div "[PERSON_NAME] - Inv W/E [DATE] notes Notes (1) business View subcontractor edit…" at bounding box center [730, 606] width 1461 height 1036
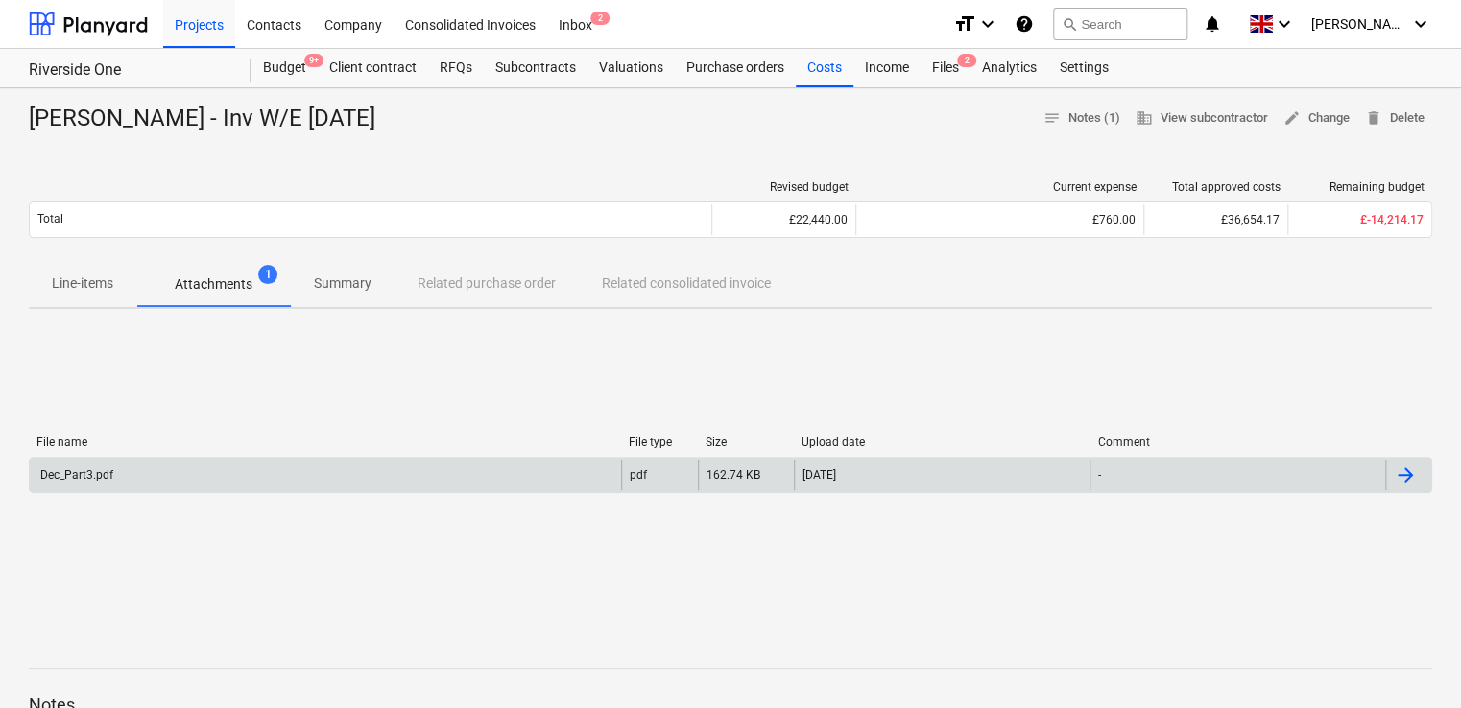
copy div "[PERSON_NAME] - Inv W/E [DATE]"
click at [612, 358] on div "File name File type Size Upload date Comment Dec_Part3.pdf pdf 162.74 KB [DATE]…" at bounding box center [730, 468] width 1403 height 288
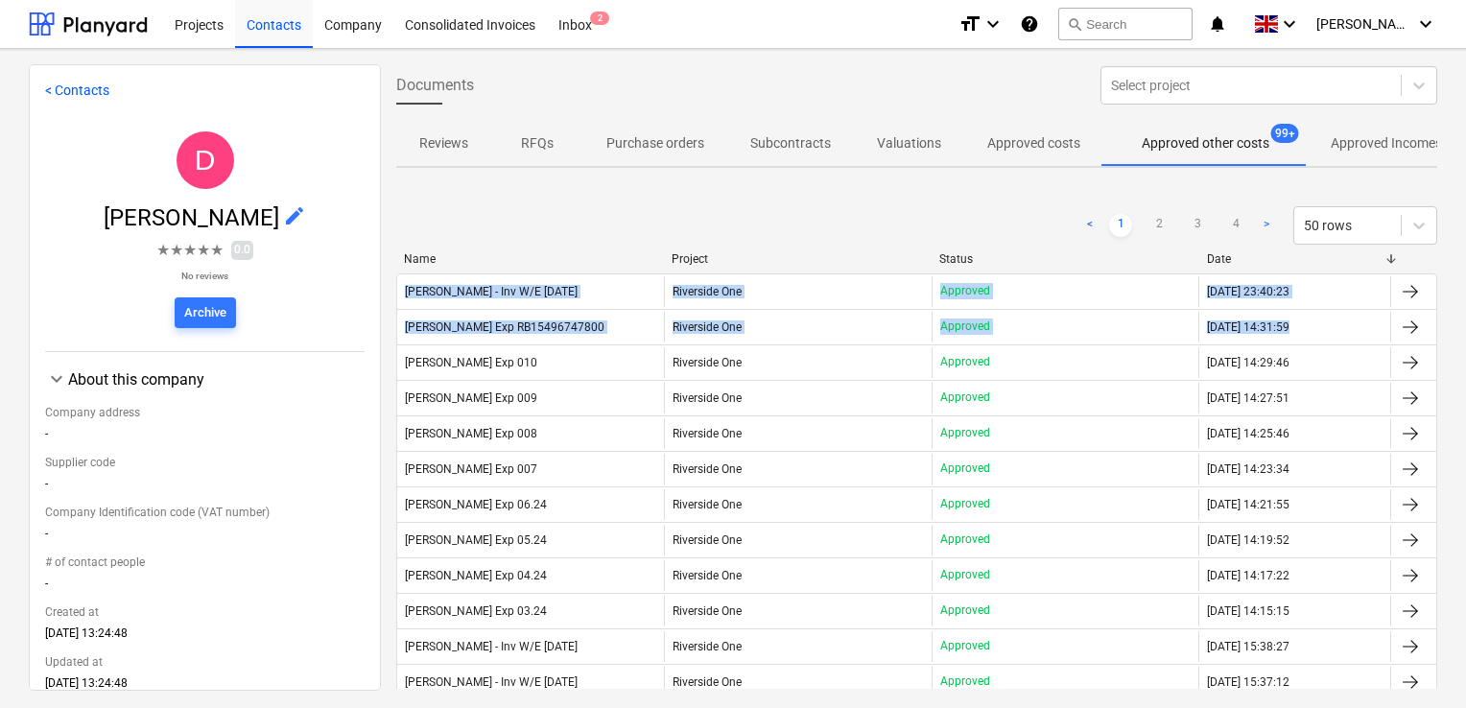
drag, startPoint x: 1445, startPoint y: 218, endPoint x: 1466, endPoint y: 315, distance: 99.2
click at [1465, 315] on html "Projects Contacts Company Consolidated Invoices Inbox 2 format_size keyboard_ar…" at bounding box center [733, 354] width 1466 height 708
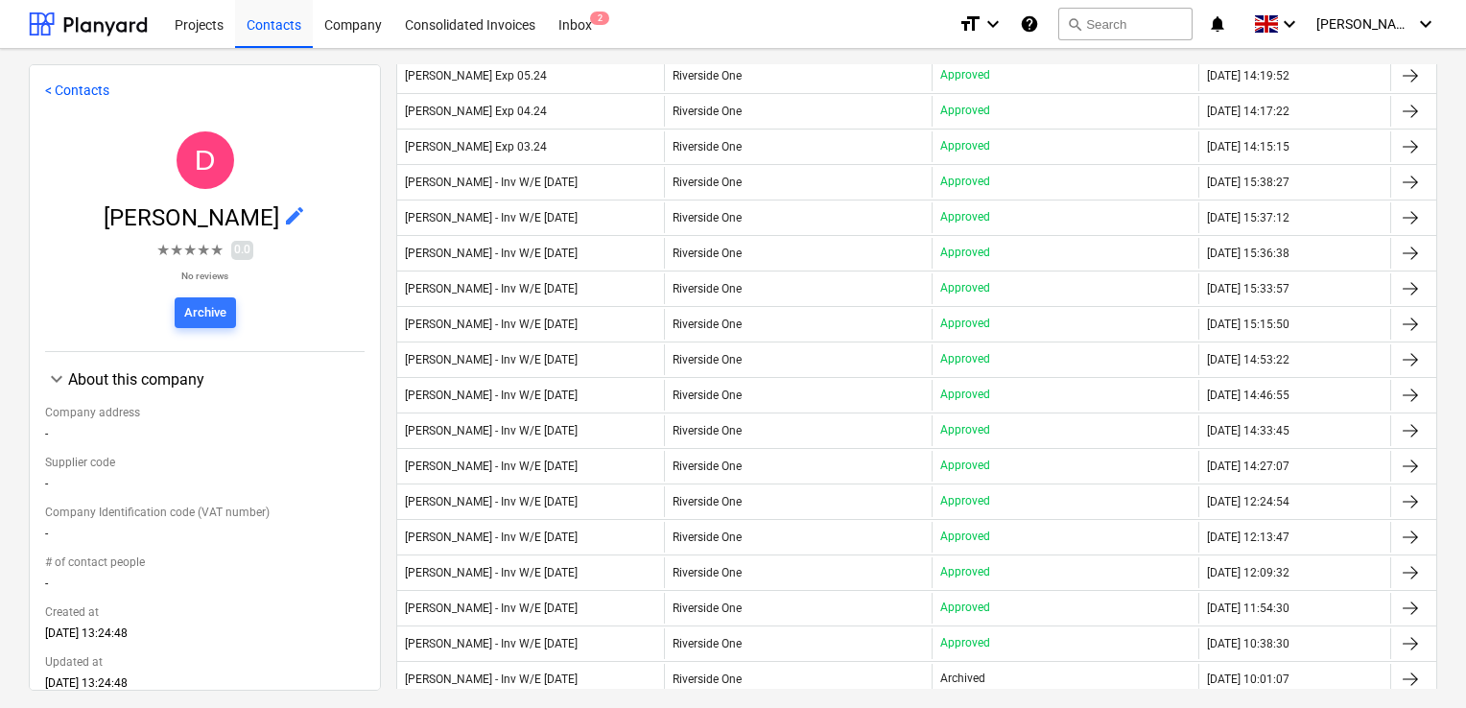
scroll to position [468, 0]
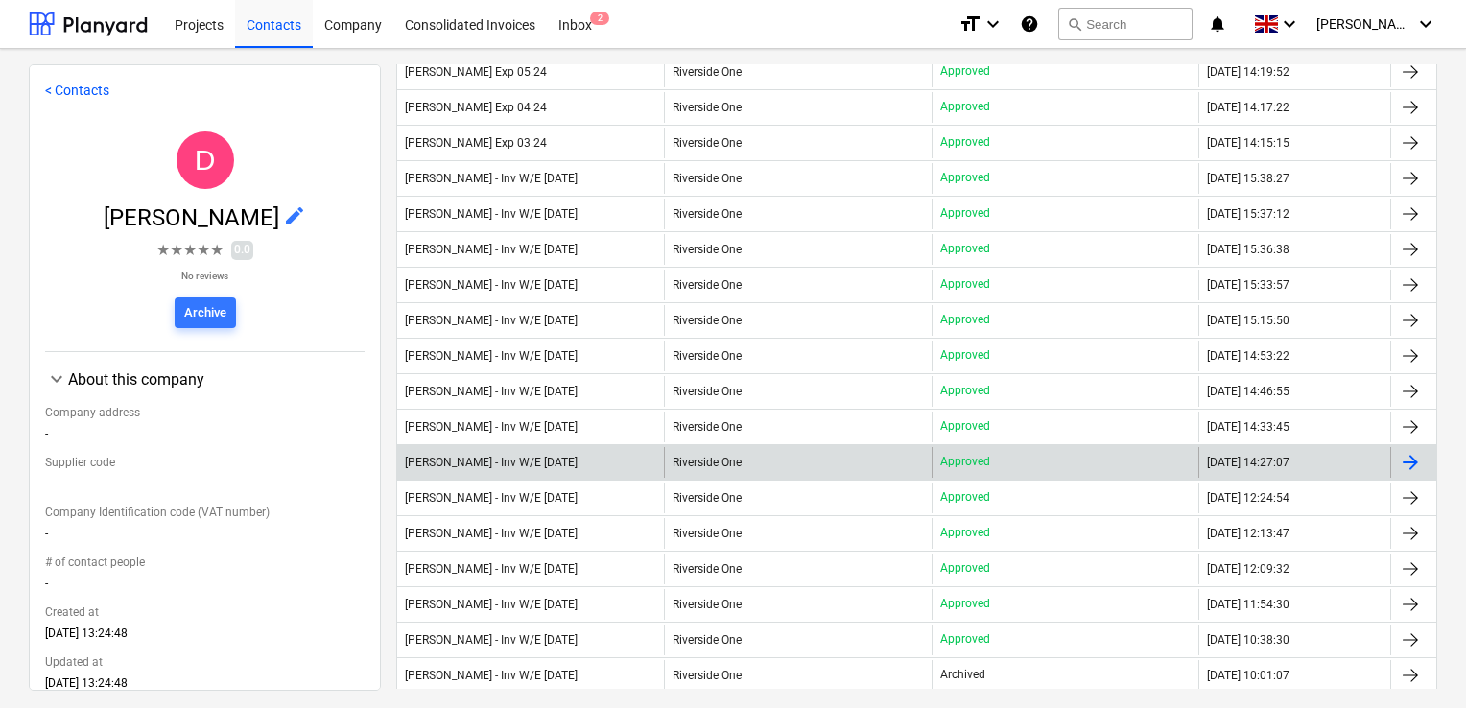
click at [578, 458] on div "[PERSON_NAME] - Inv W/E [DATE]" at bounding box center [491, 462] width 173 height 13
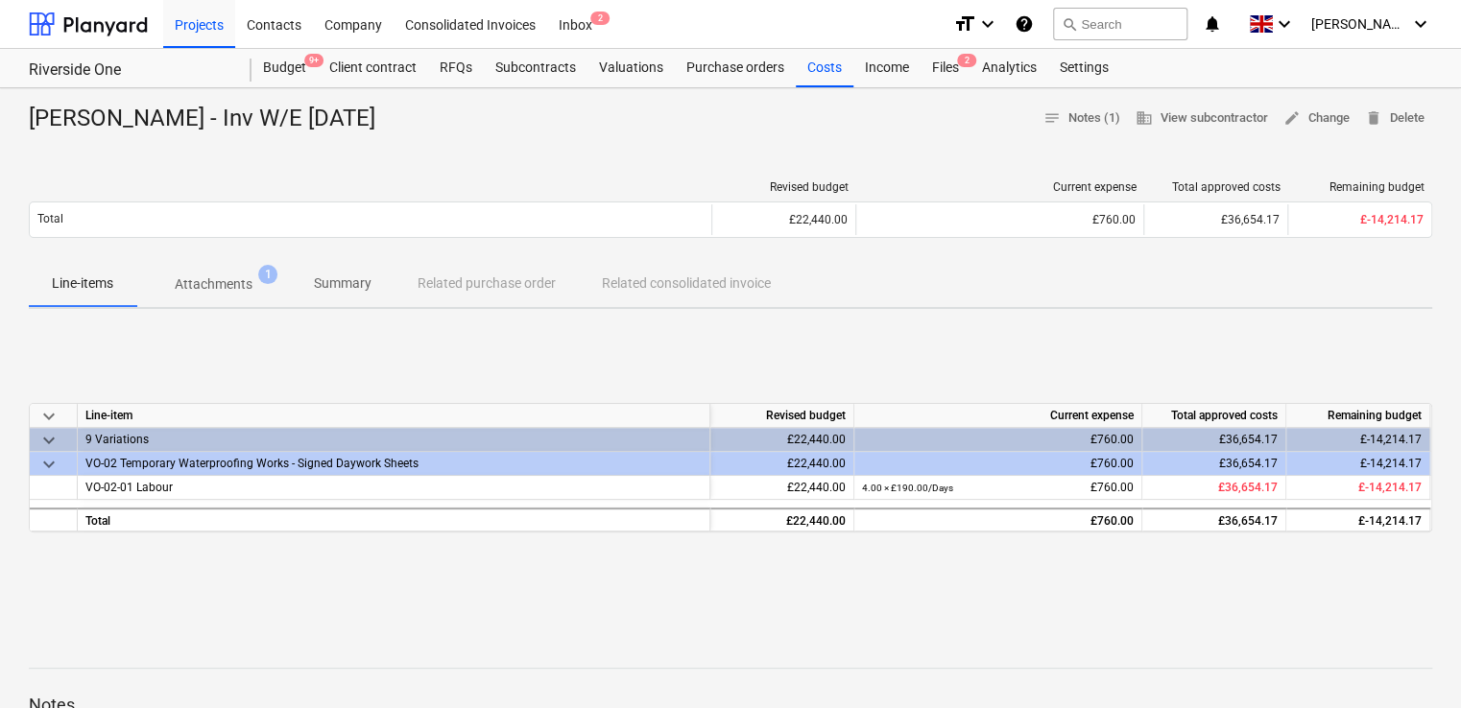
click at [205, 290] on p "Attachments" at bounding box center [214, 284] width 78 height 20
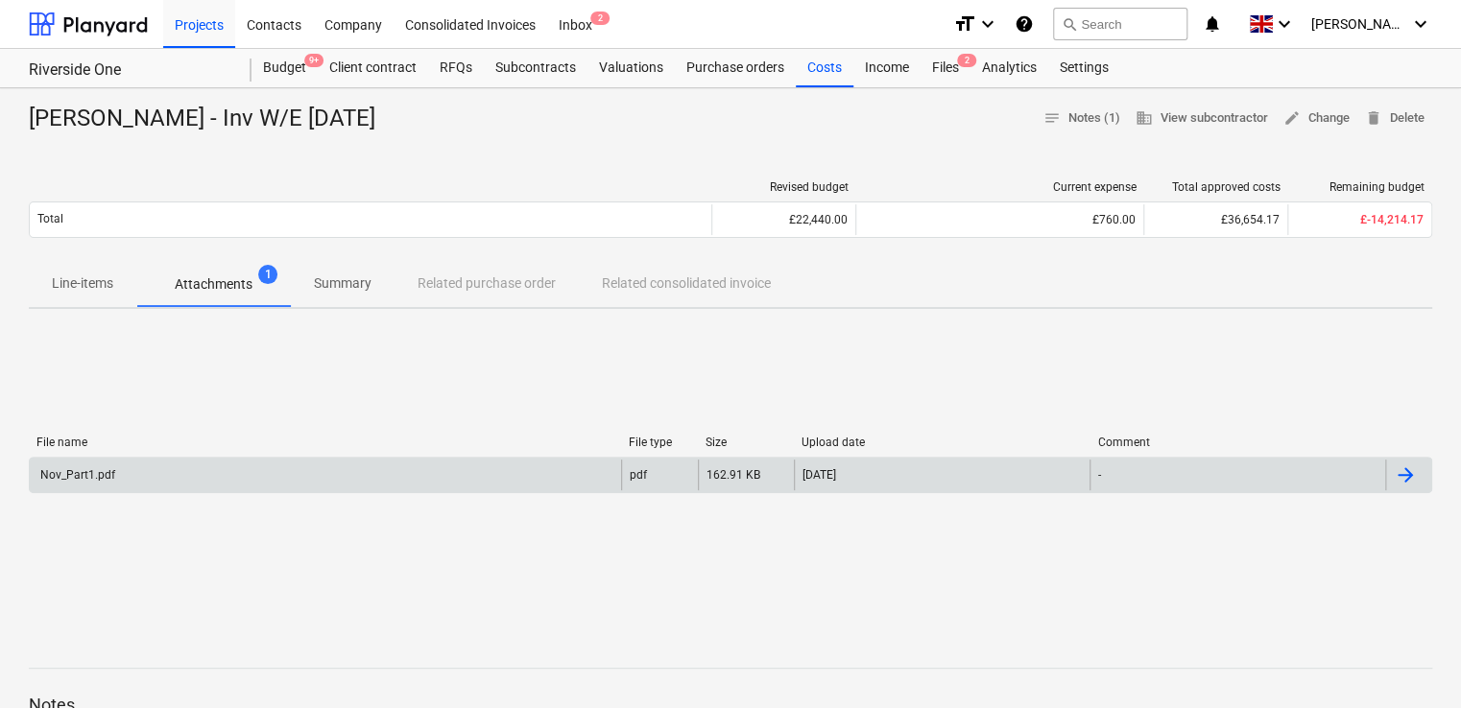
click at [85, 480] on div "Nov_Part1.pdf" at bounding box center [76, 474] width 78 height 13
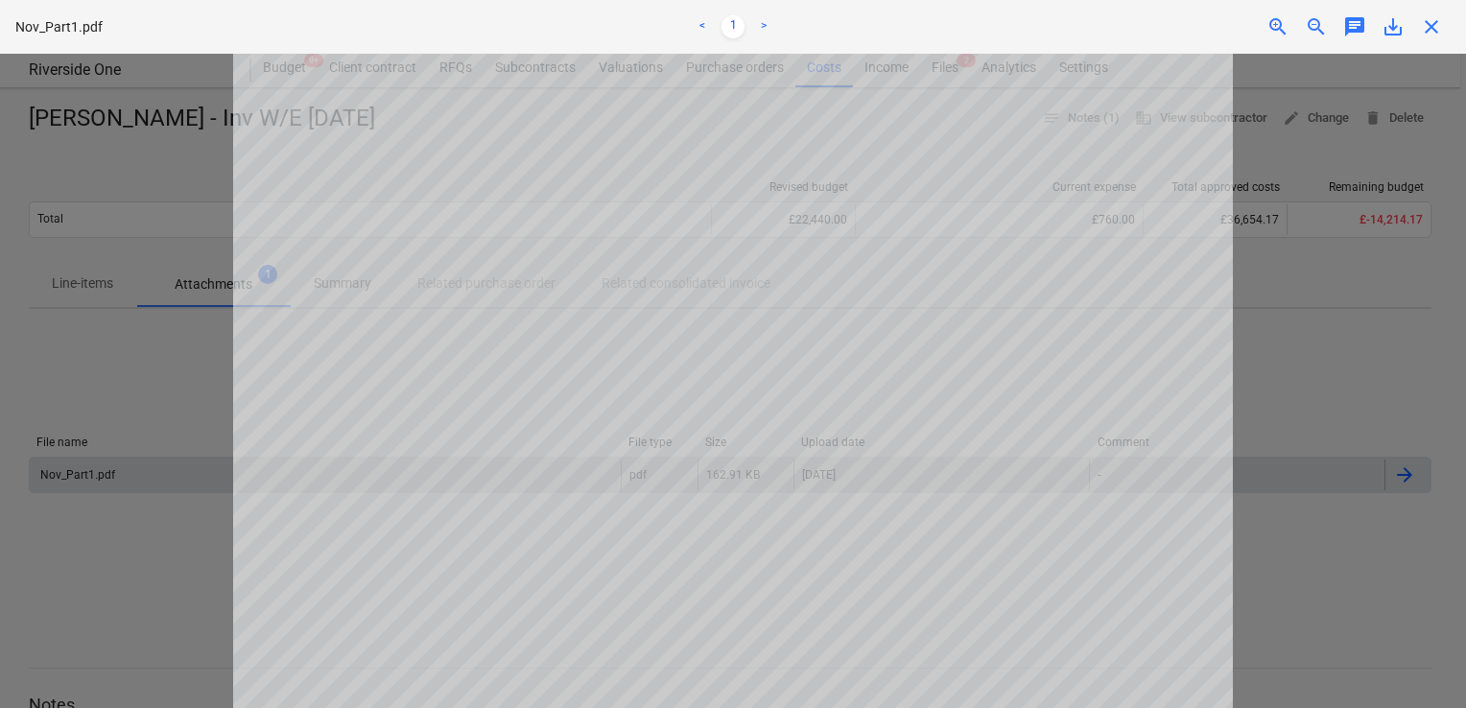
click at [1414, 95] on div at bounding box center [733, 381] width 1466 height 655
click at [1441, 17] on span "close" at bounding box center [1431, 26] width 23 height 23
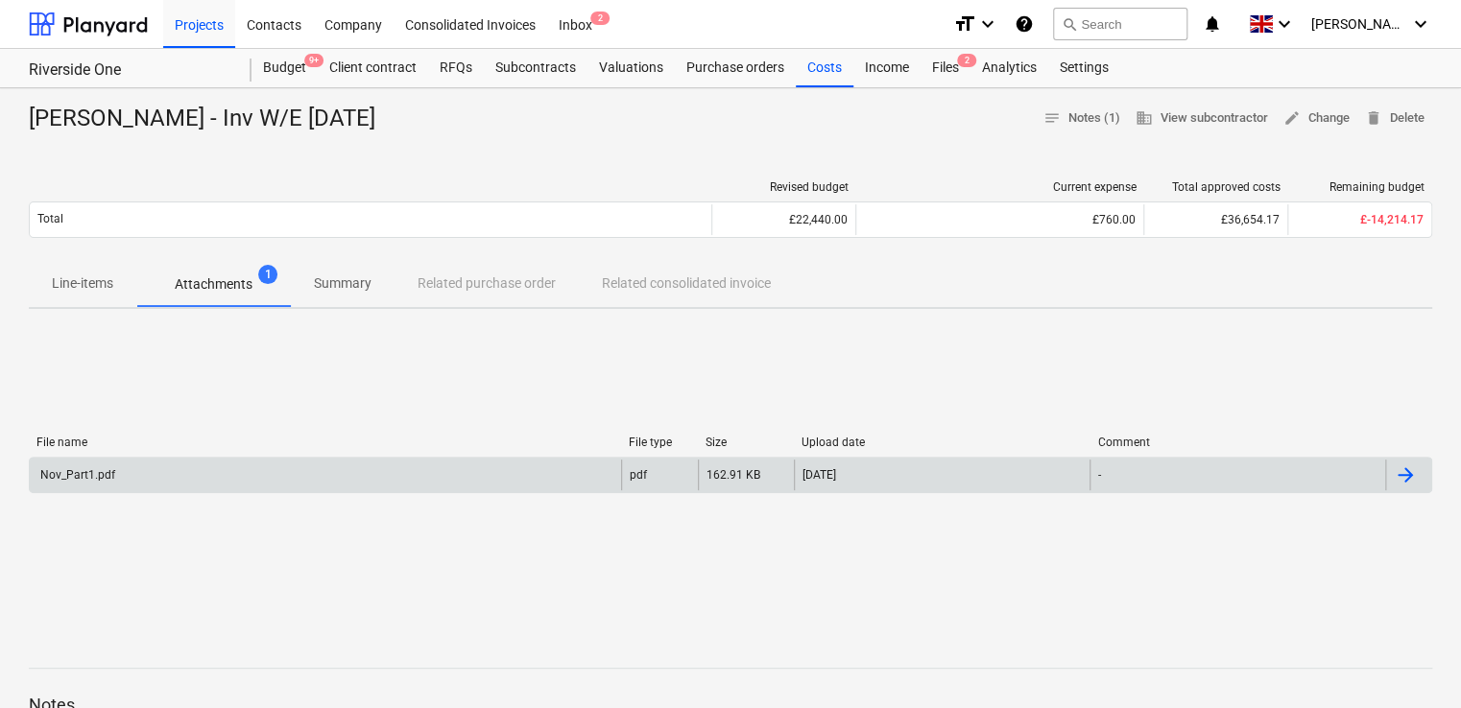
drag, startPoint x: 463, startPoint y: 110, endPoint x: 28, endPoint y: 123, distance: 434.9
click at [29, 123] on div "[PERSON_NAME] - Inv W/E [DATE] notes Notes (1) business View subcontractor edit…" at bounding box center [730, 119] width 1403 height 31
copy div "[PERSON_NAME] - Inv W/E [DATE]"
click at [633, 128] on div "[PERSON_NAME] - Inv W/E [DATE] notes Notes (1) business View subcontractor edit…" at bounding box center [730, 119] width 1403 height 31
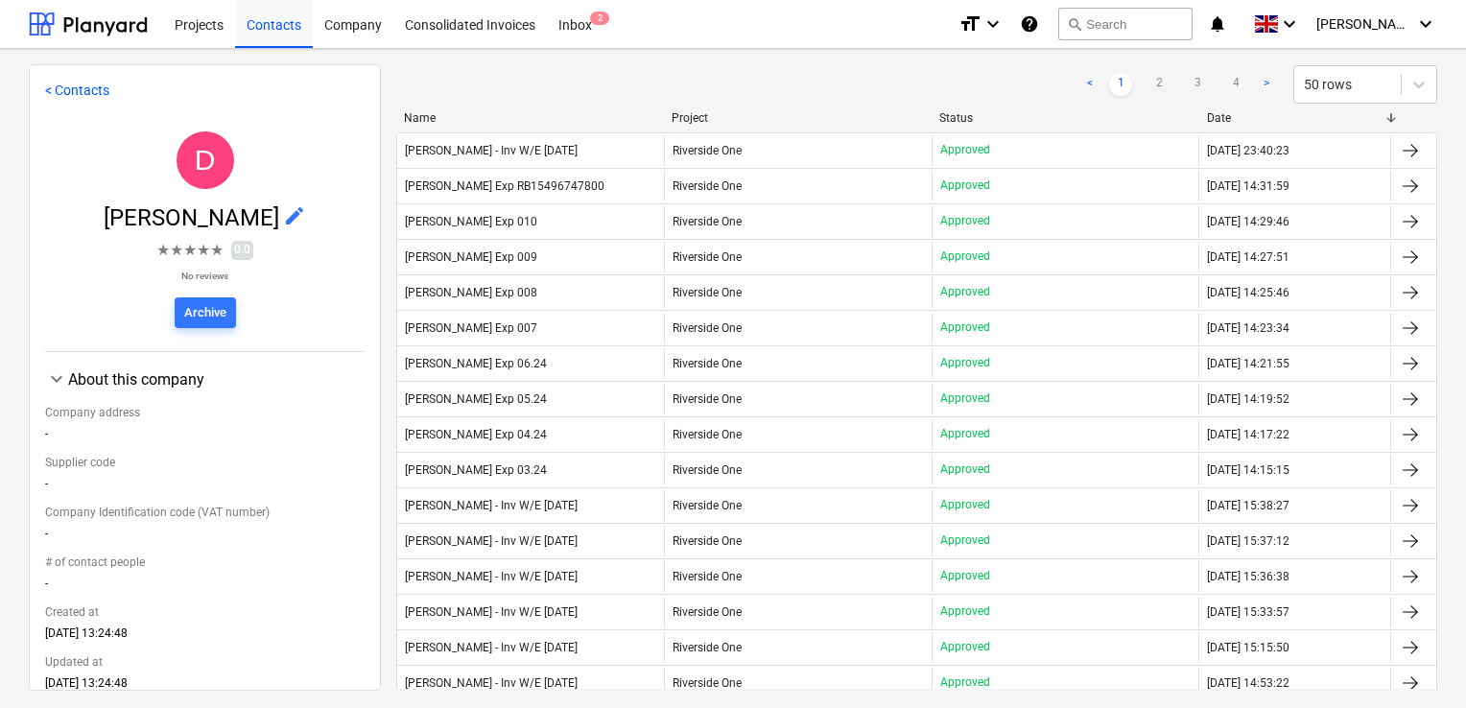
scroll to position [143, 0]
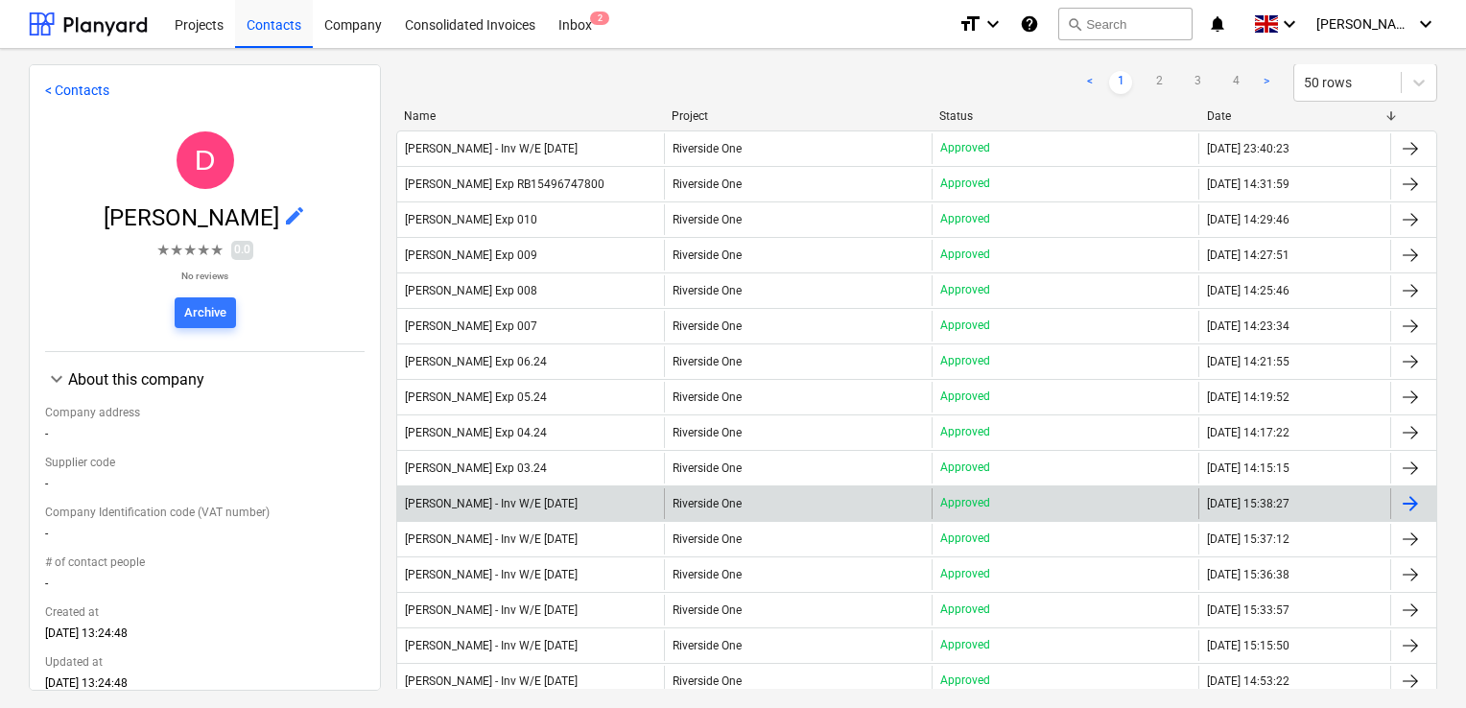
click at [619, 489] on div "[PERSON_NAME] - Inv W/E [DATE]" at bounding box center [530, 503] width 267 height 31
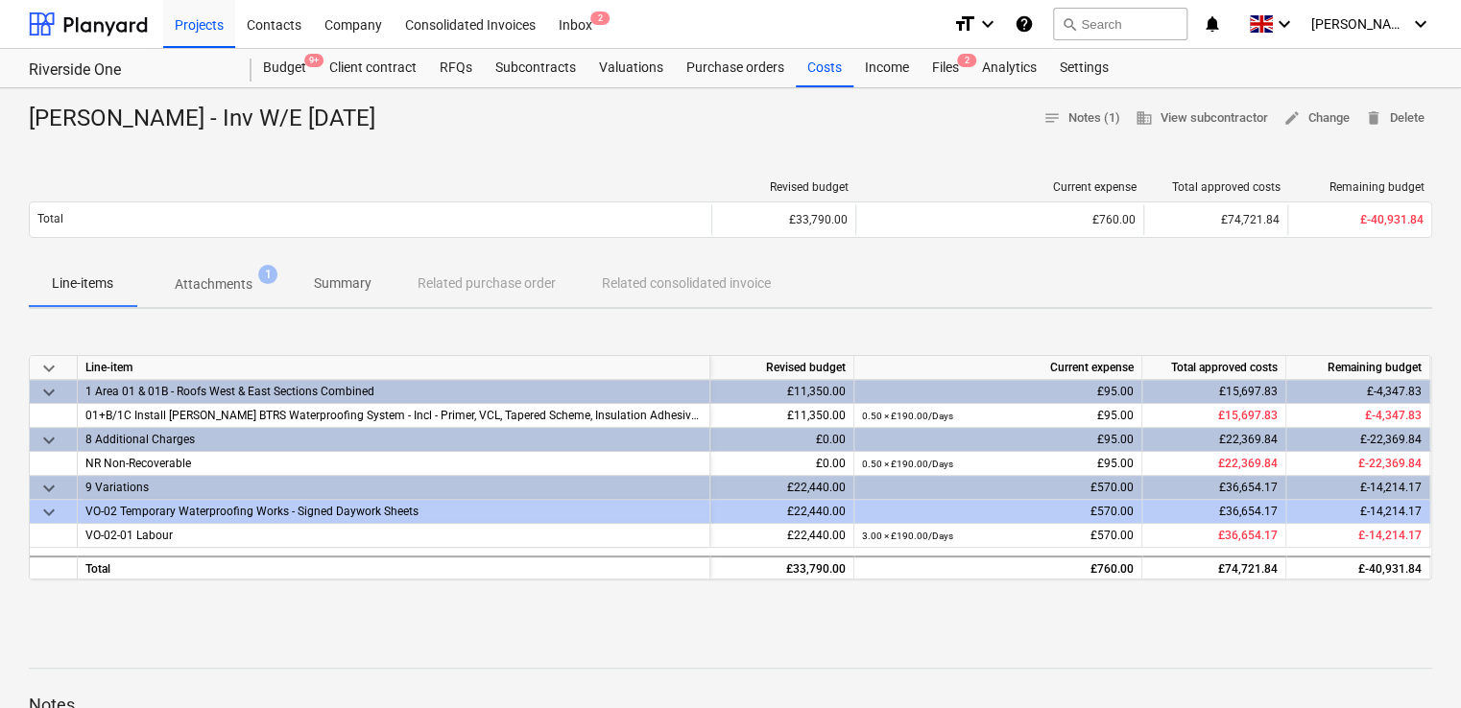
click at [241, 290] on p "Attachments" at bounding box center [214, 284] width 78 height 20
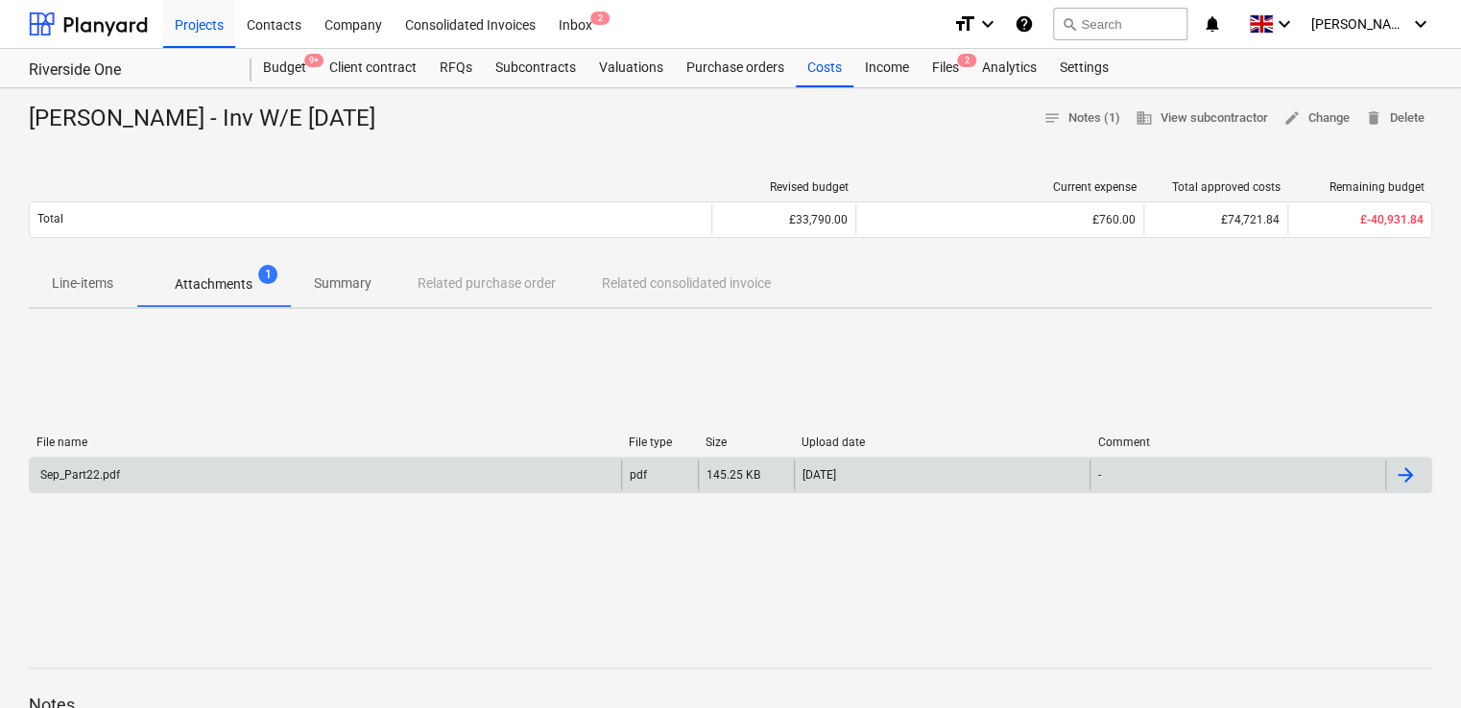
click at [92, 466] on div "Sep_Part22.pdf" at bounding box center [325, 475] width 591 height 31
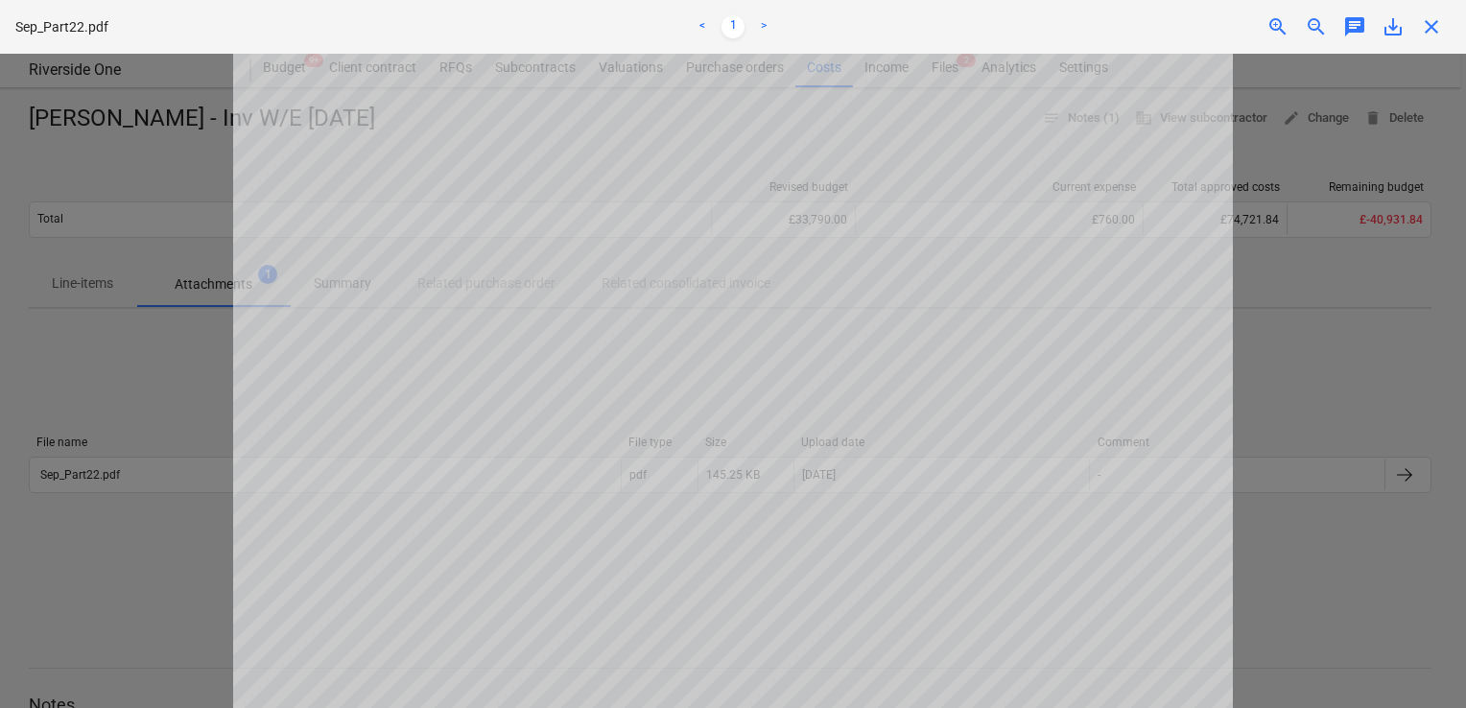
click at [1428, 26] on span "close" at bounding box center [1431, 26] width 23 height 23
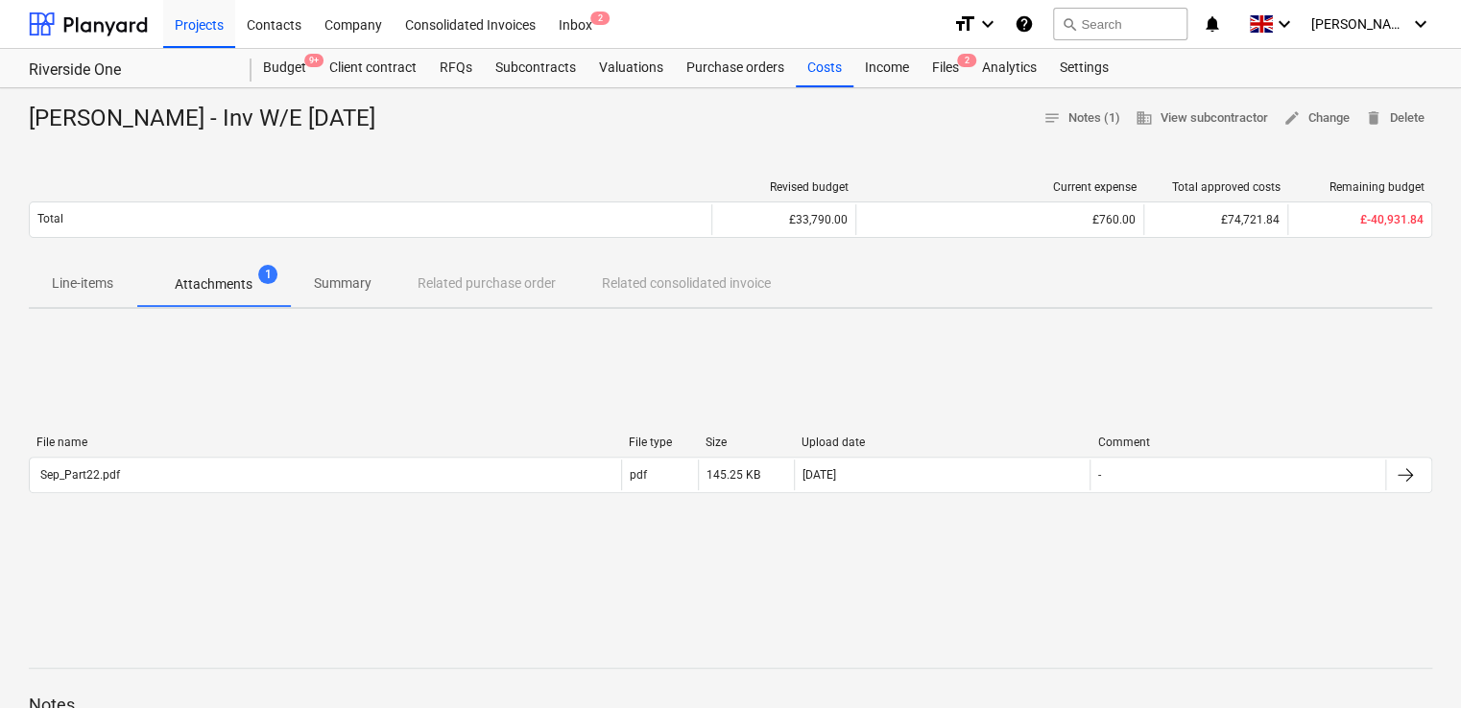
drag, startPoint x: 451, startPoint y: 117, endPoint x: 23, endPoint y: 129, distance: 428.2
click at [23, 129] on div "[PERSON_NAME] - Inv W/E [DATE] notes Notes (1) business View subcontractor edit…" at bounding box center [730, 606] width 1461 height 1036
copy div "[PERSON_NAME] - Inv W/E [DATE]"
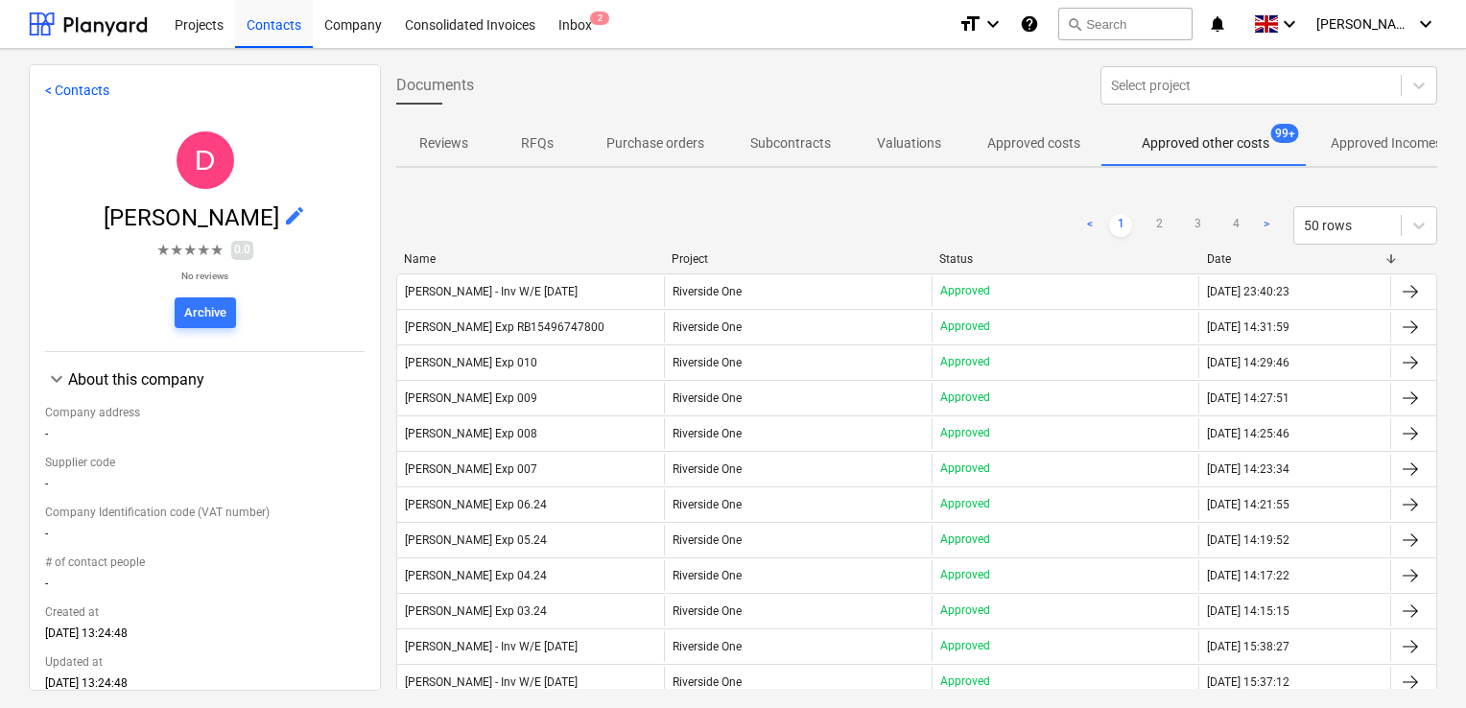
drag, startPoint x: 1446, startPoint y: 193, endPoint x: 1451, endPoint y: 236, distance: 43.5
click at [1451, 236] on div "Documents Select project Reviews RFQs Purchase orders Subcontracts Valuations A…" at bounding box center [917, 376] width 1072 height 625
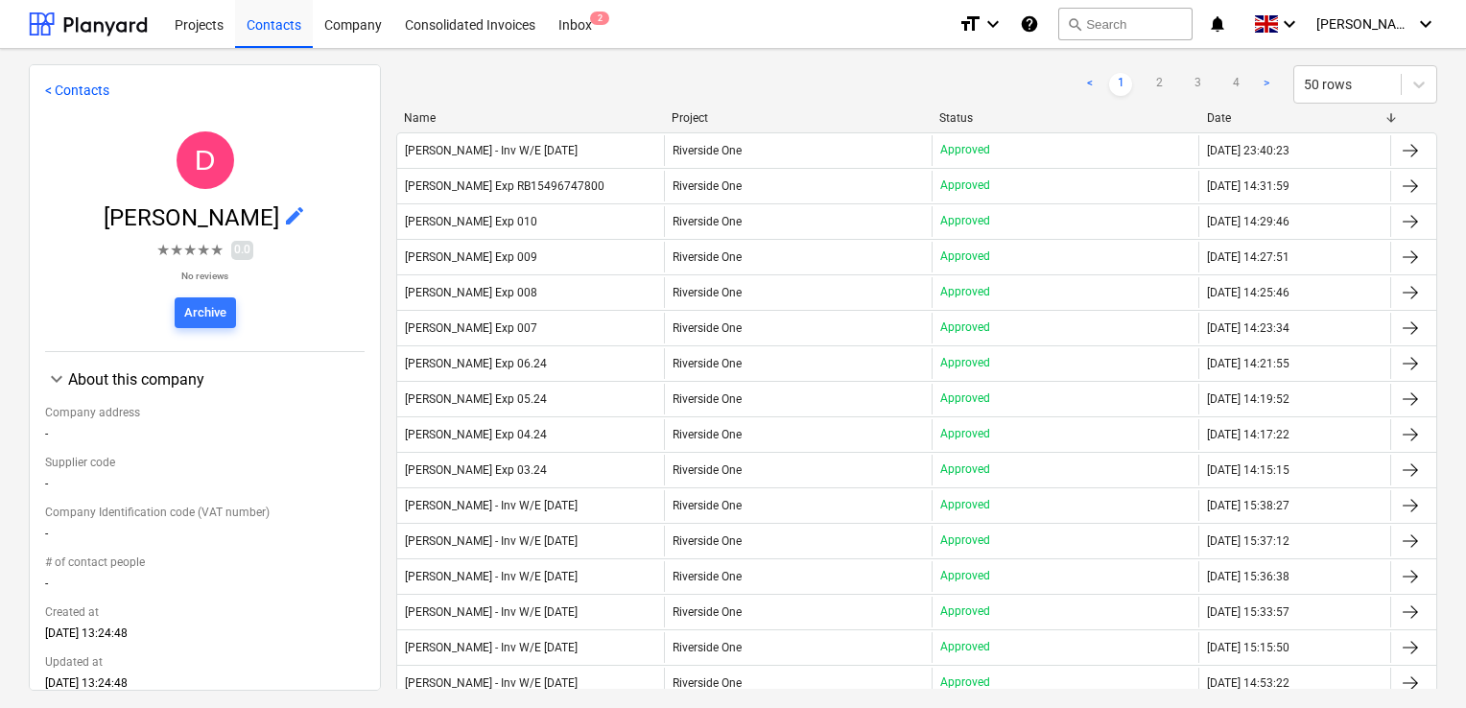
scroll to position [178, 0]
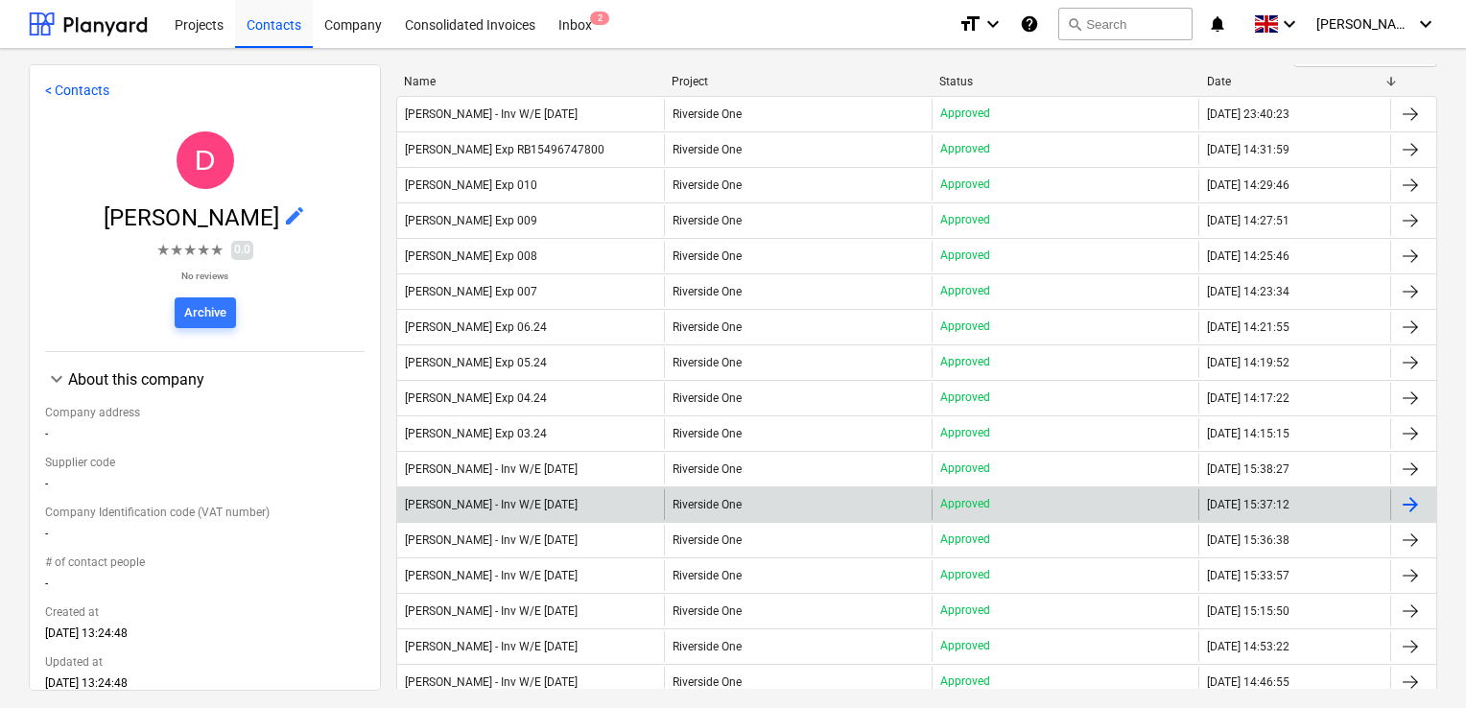
click at [578, 508] on div "[PERSON_NAME] - Inv W/E [DATE]" at bounding box center [491, 504] width 173 height 13
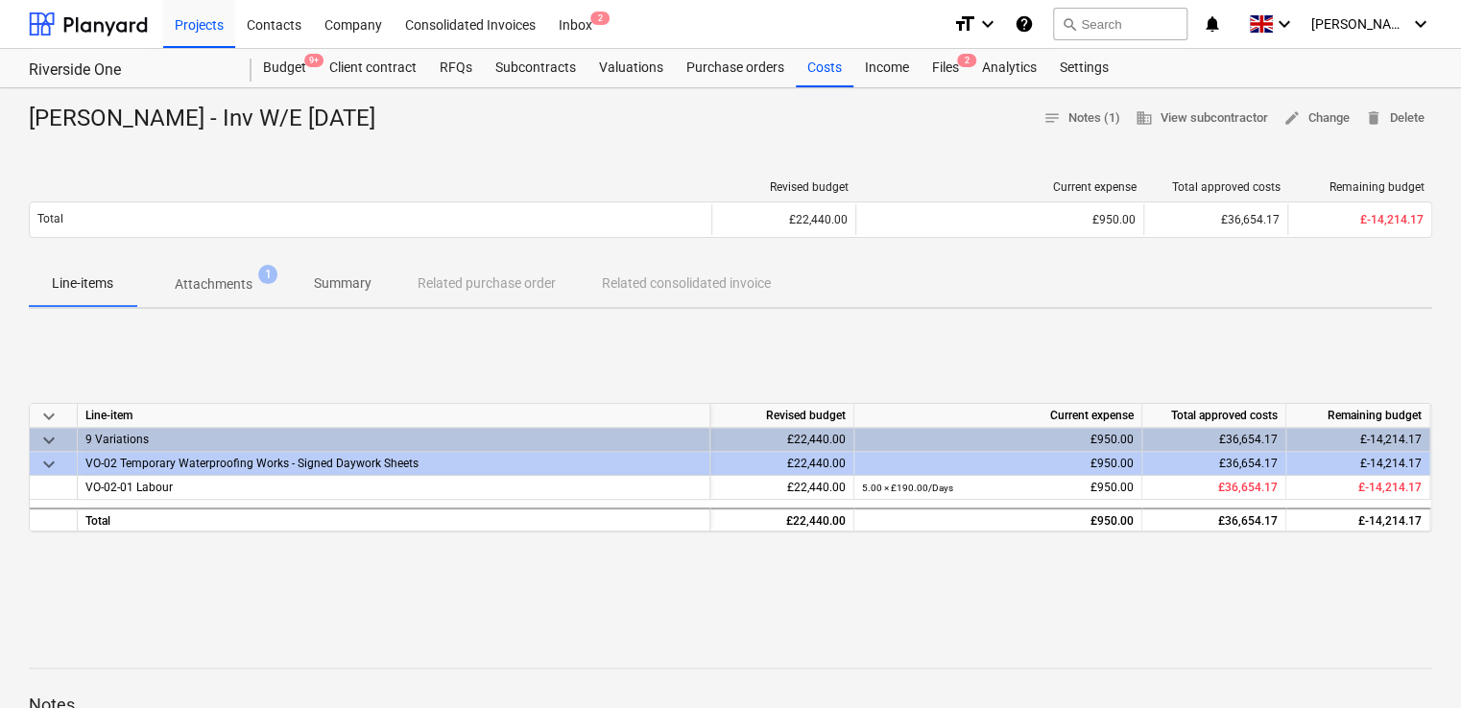
click at [234, 271] on span "Attachments 1" at bounding box center [213, 284] width 155 height 35
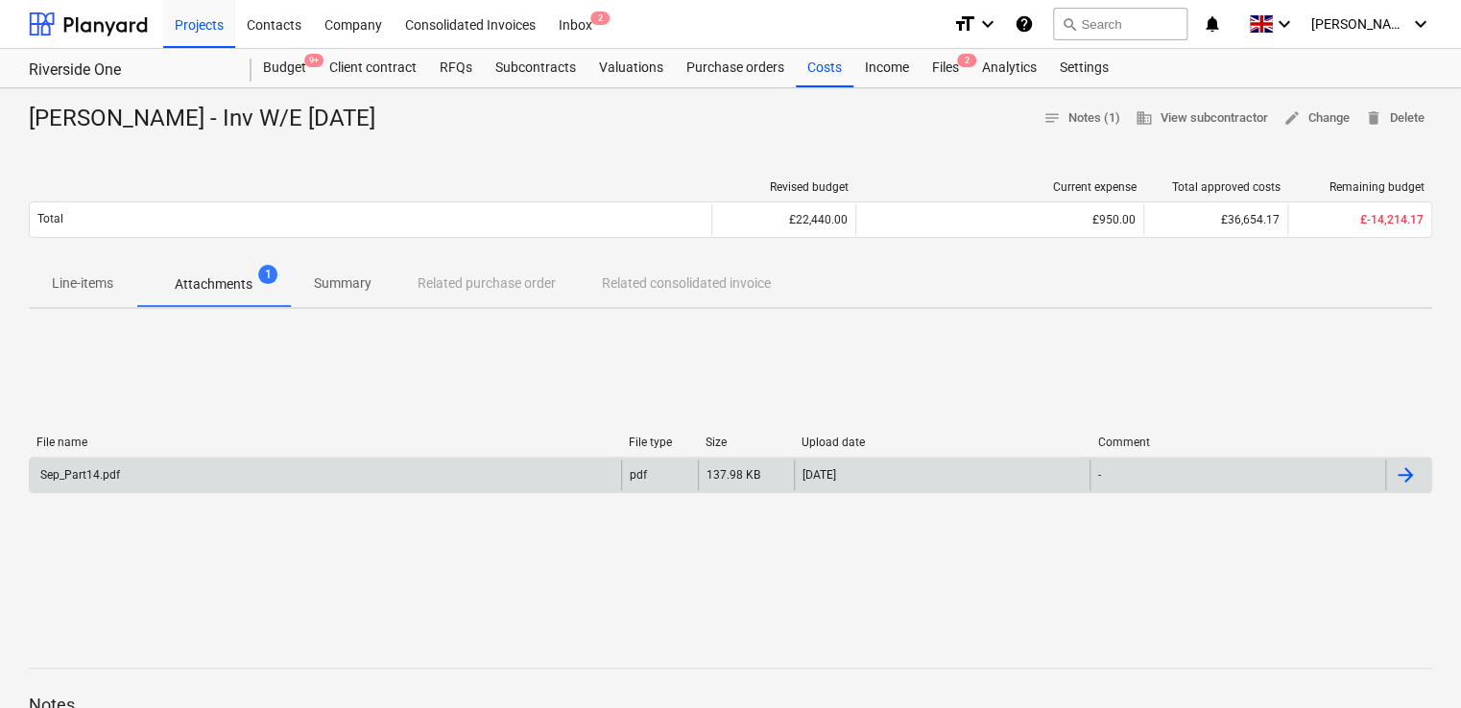
click at [89, 481] on div "Sep_Part14.pdf" at bounding box center [78, 474] width 83 height 13
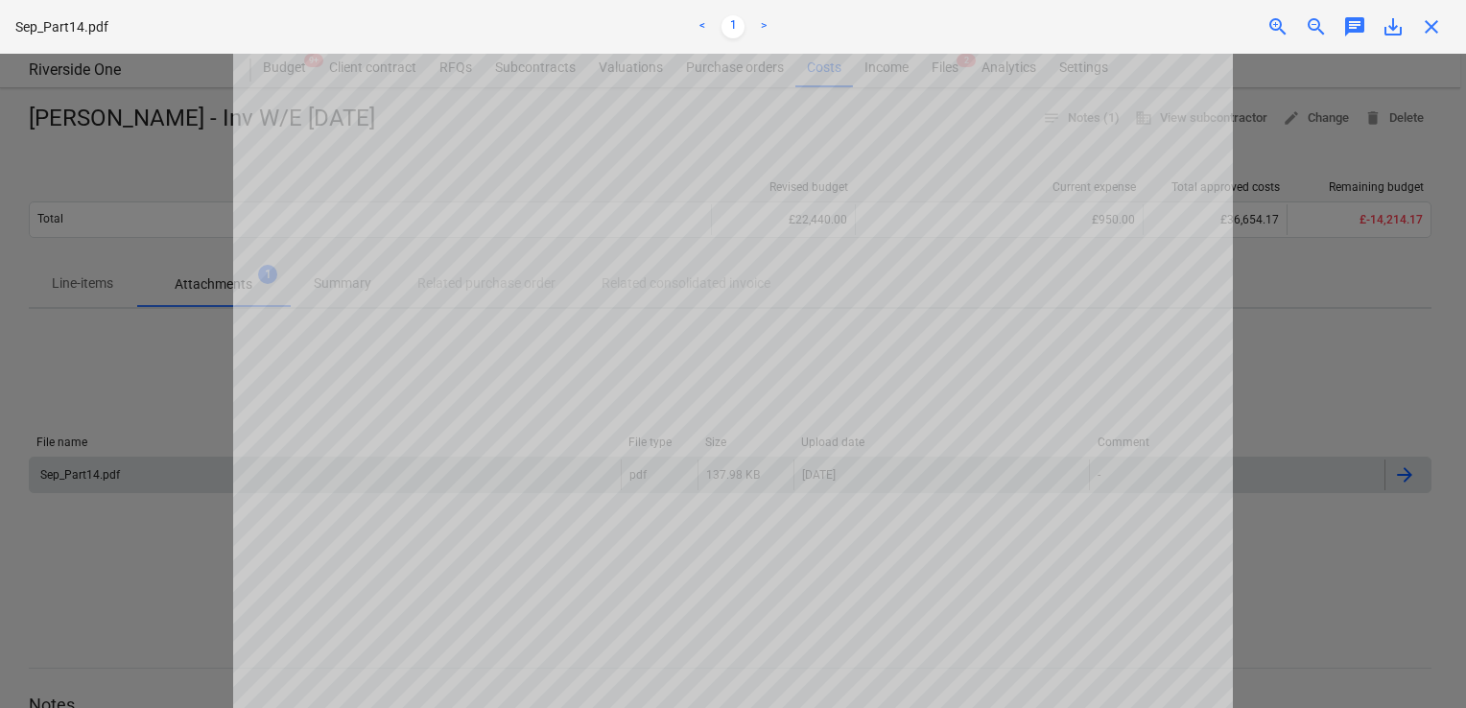
click at [1431, 47] on div "Sep_Part14.pdf < 1 > zoom_in zoom_out chat 0 save_alt close" at bounding box center [733, 27] width 1466 height 54
click at [1430, 29] on span "close" at bounding box center [1431, 26] width 23 height 23
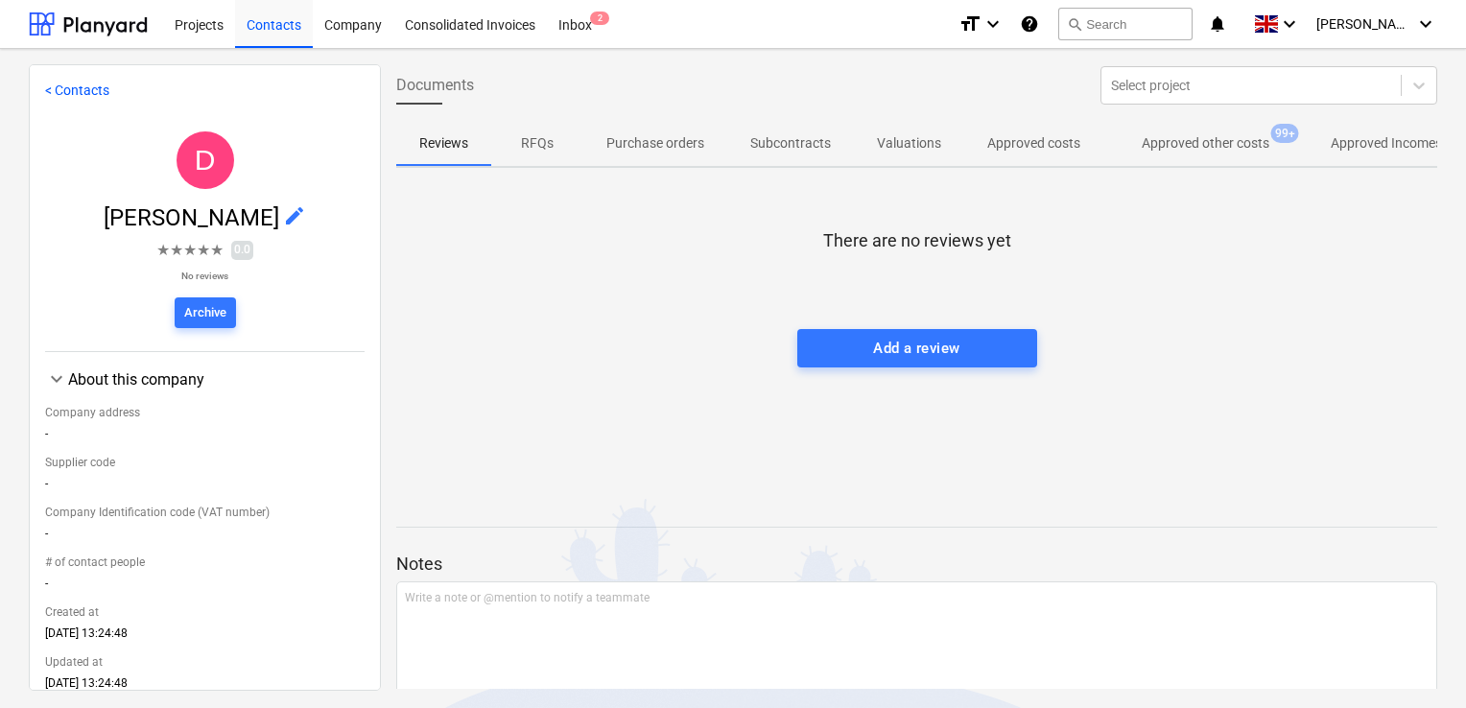
click at [1155, 155] on span "Approved other costs 99+" at bounding box center [1206, 143] width 204 height 35
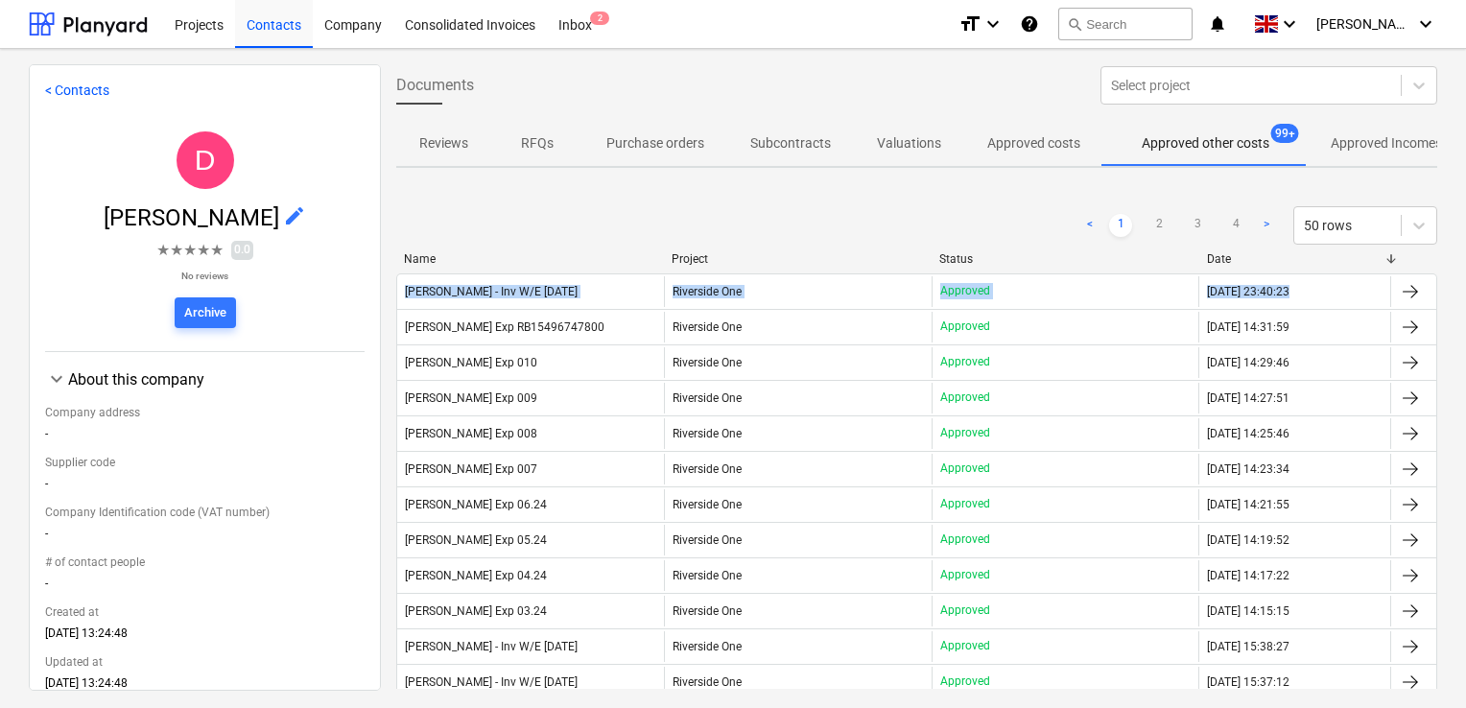
drag, startPoint x: 1444, startPoint y: 202, endPoint x: 1456, endPoint y: 296, distance: 93.8
click at [1456, 296] on div "< Contacts D [PERSON_NAME] edit ★ ★ ★ ★ ★ 0.0 No reviews Archive keyboard_arrow…" at bounding box center [733, 378] width 1466 height 659
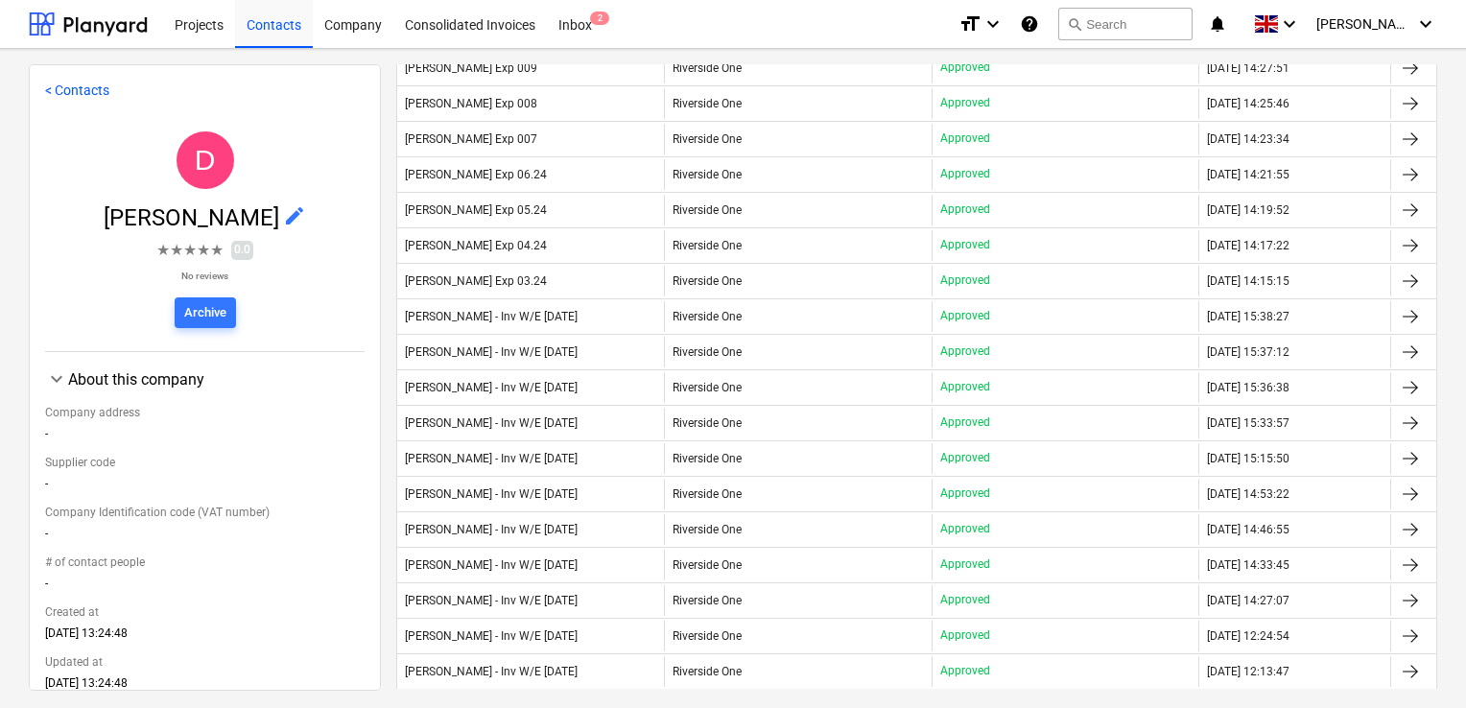
scroll to position [336, 0]
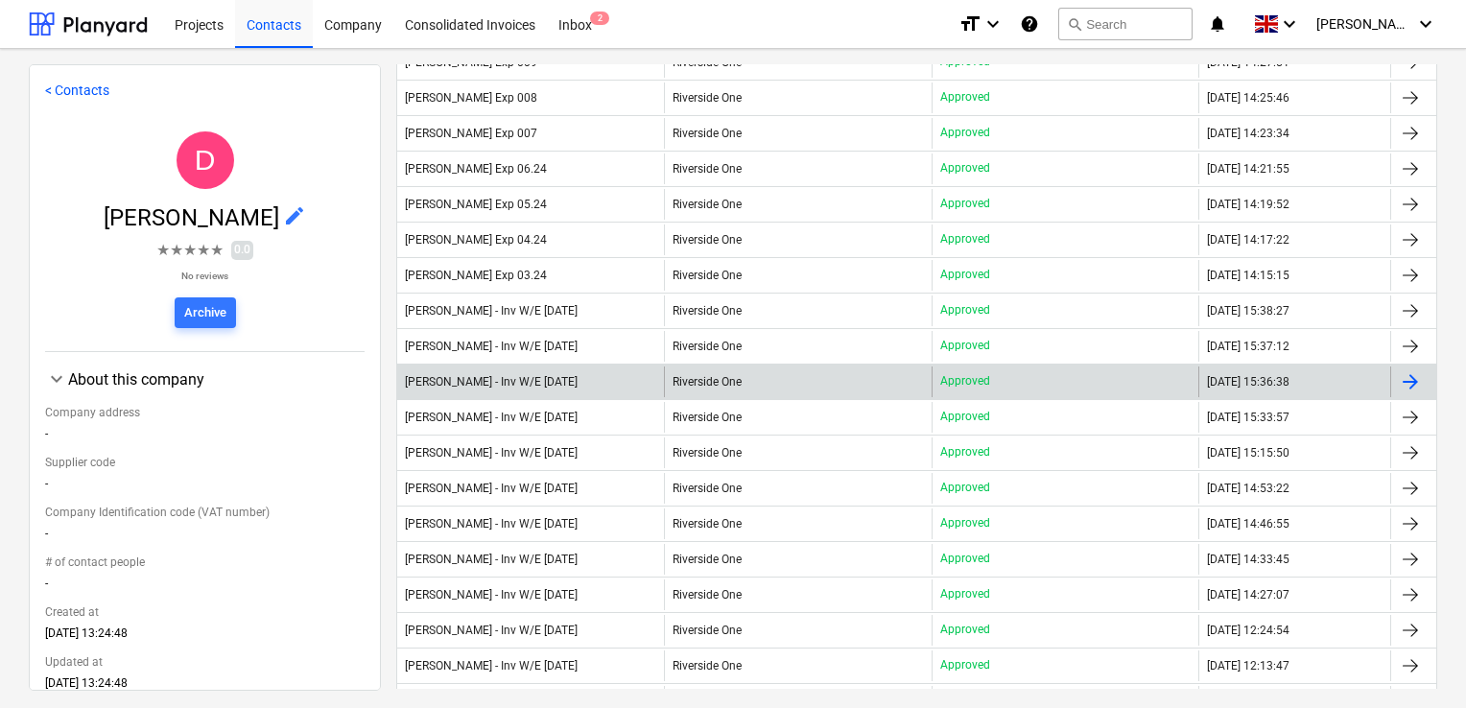
click at [573, 370] on div "[PERSON_NAME] - Inv W/E [DATE]" at bounding box center [530, 382] width 267 height 31
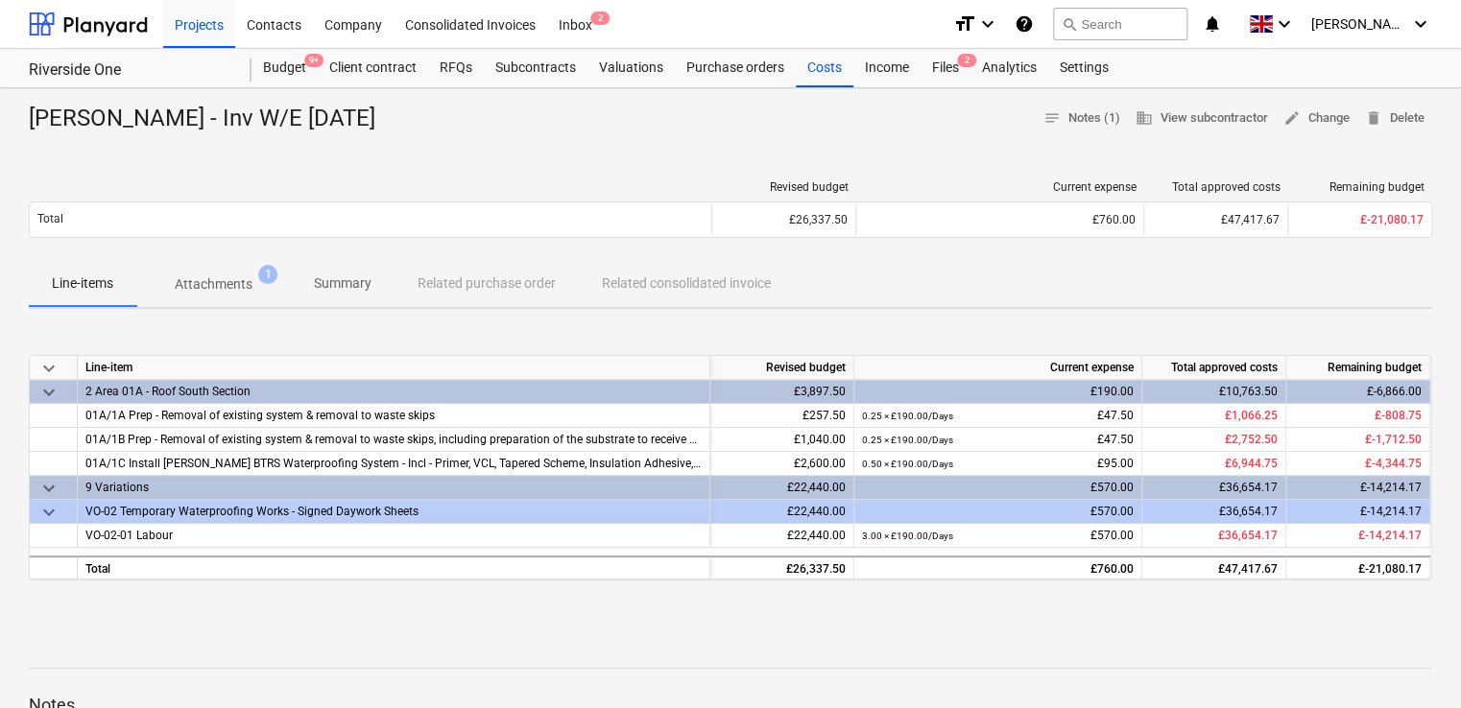
click at [205, 286] on p "Attachments" at bounding box center [214, 284] width 78 height 20
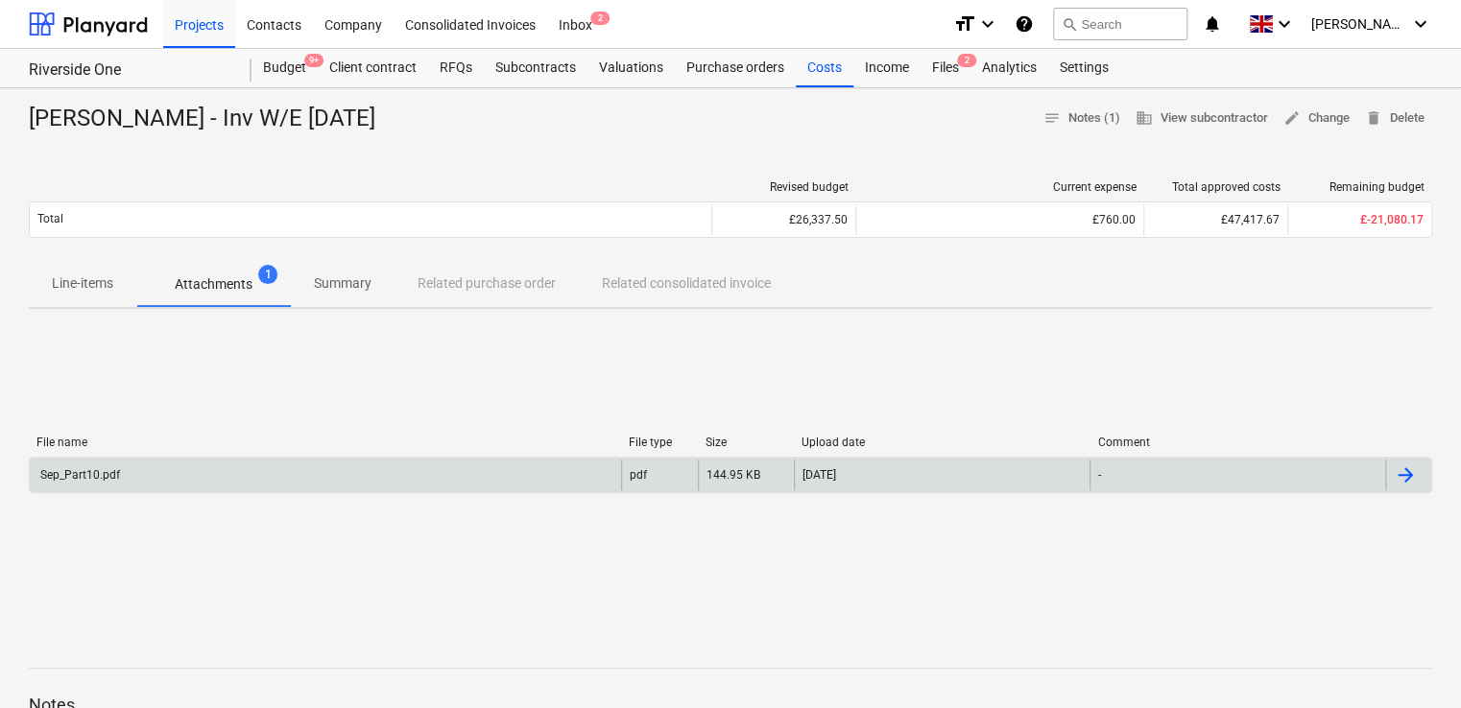
click at [105, 468] on div "Sep_Part10.pdf" at bounding box center [78, 474] width 83 height 13
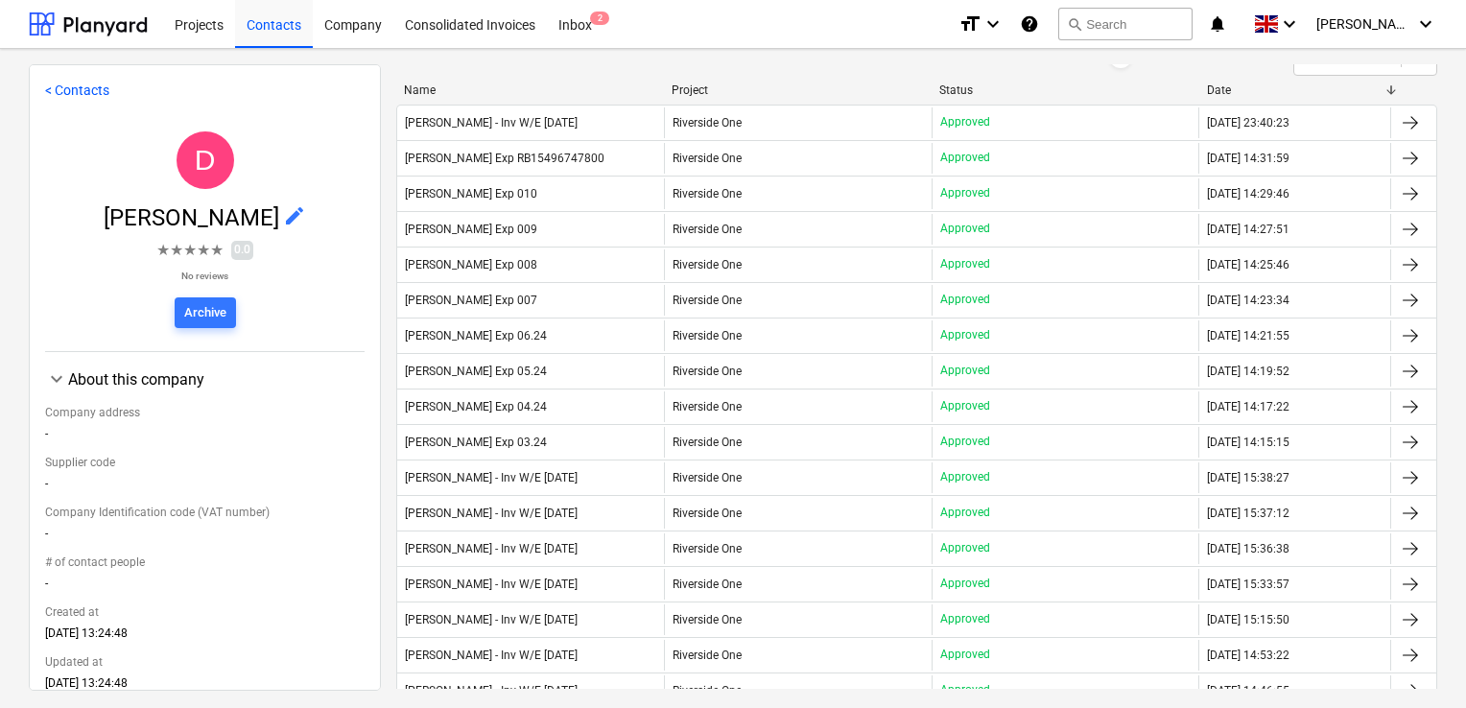
scroll to position [173, 0]
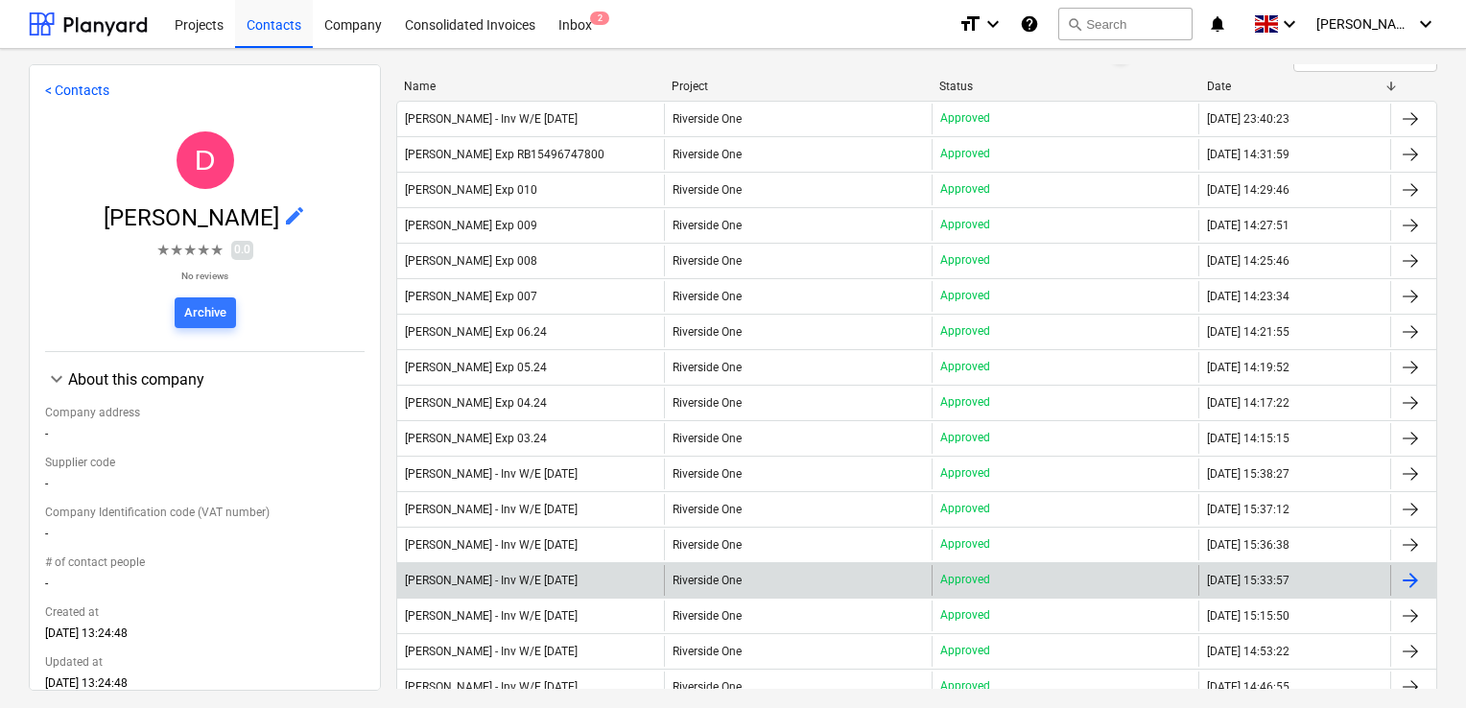
click at [610, 582] on div "[PERSON_NAME] - Inv W/E [DATE]" at bounding box center [530, 580] width 267 height 31
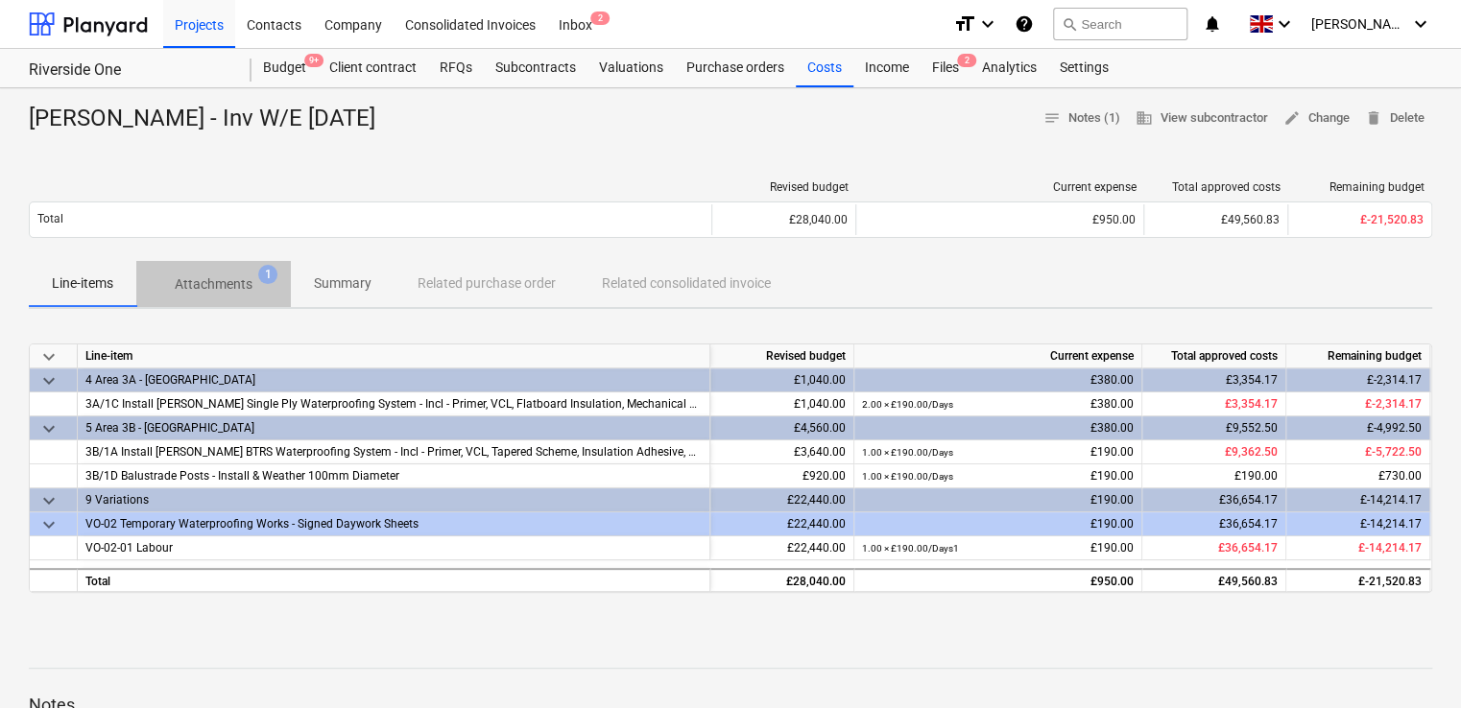
click at [238, 292] on p "Attachments" at bounding box center [214, 284] width 78 height 20
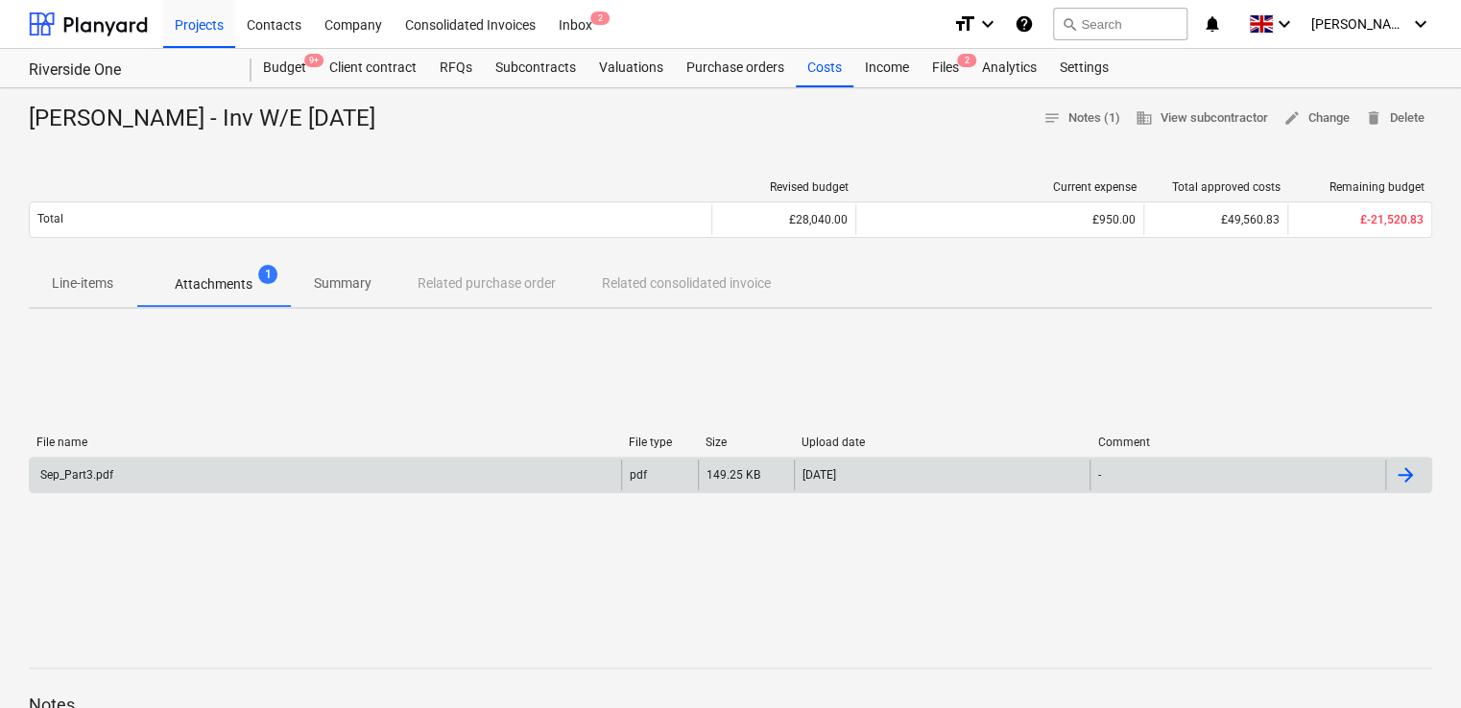
click at [86, 471] on div "Sep_Part3.pdf" at bounding box center [75, 474] width 76 height 13
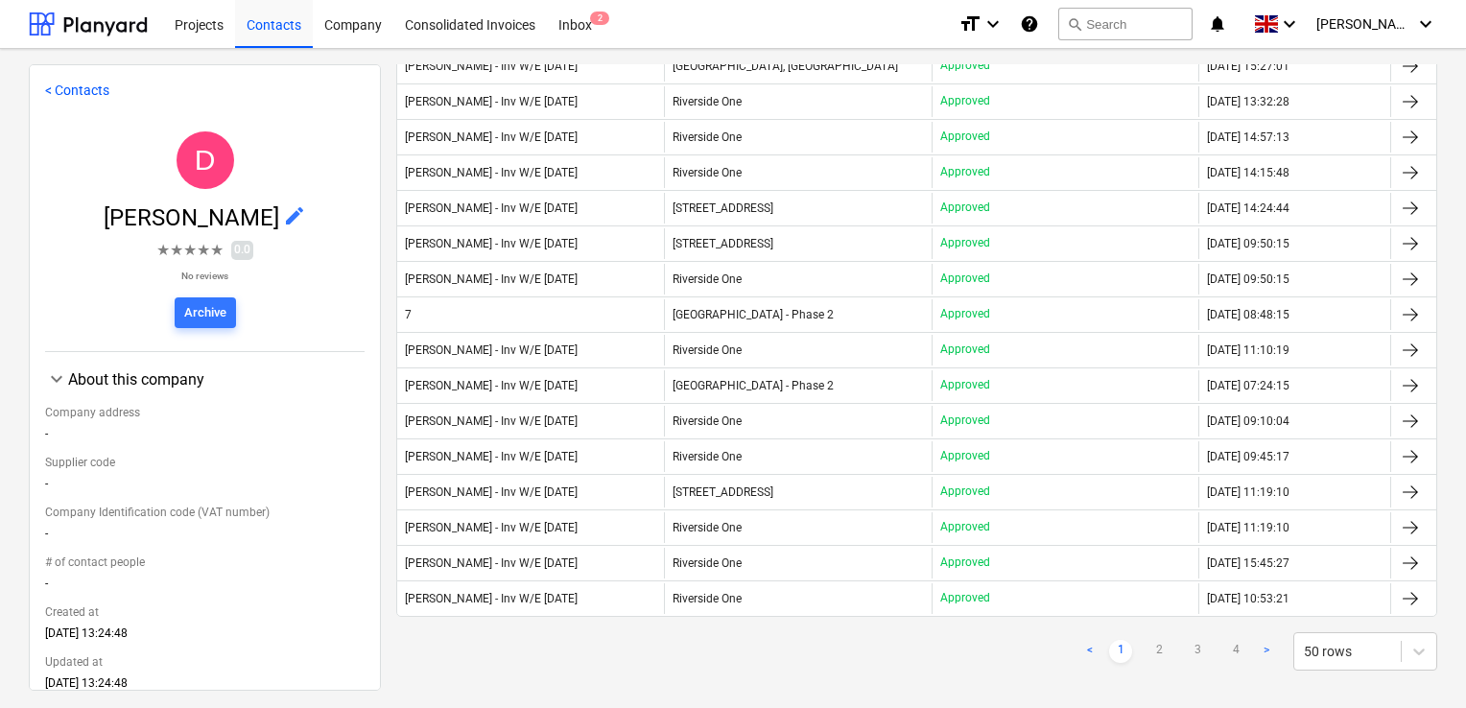
scroll to position [1465, 0]
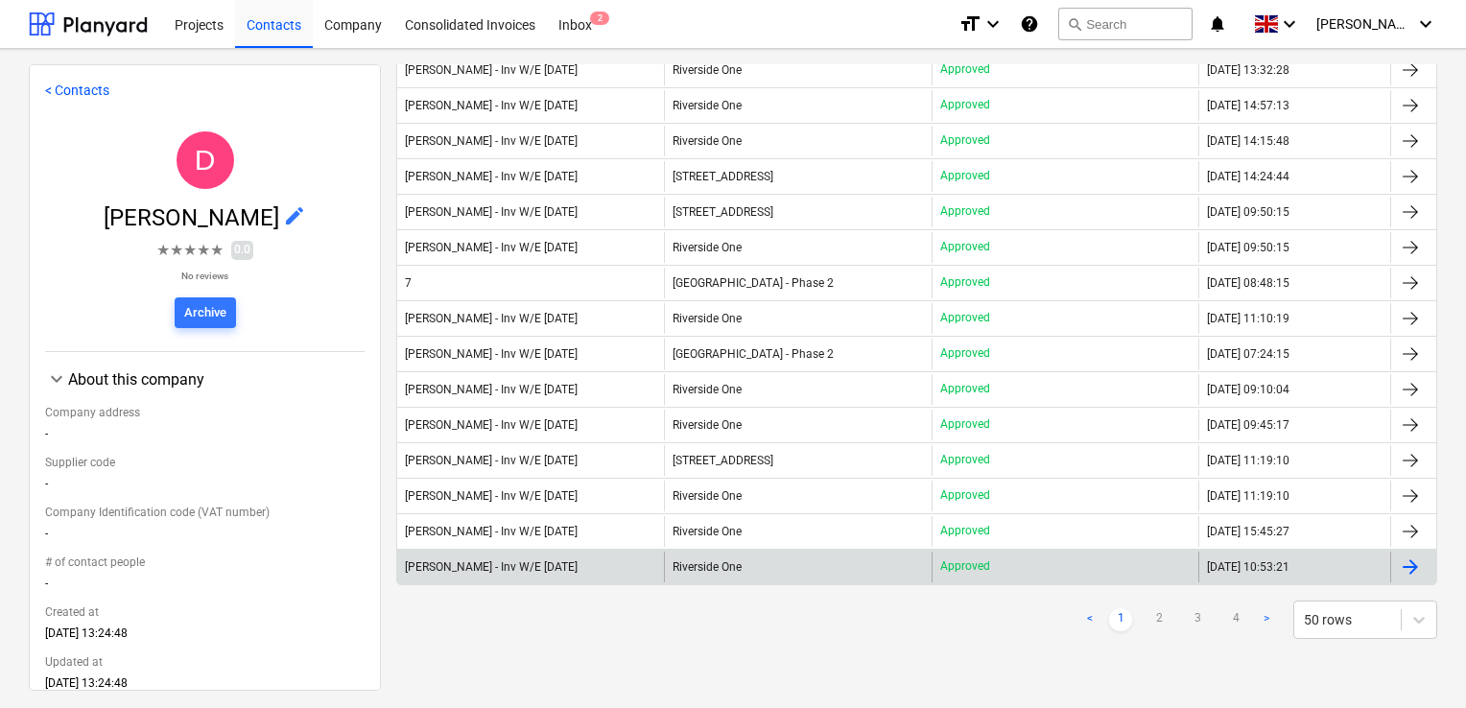
click at [575, 560] on div "[PERSON_NAME] - Inv W/E [DATE]" at bounding box center [491, 566] width 173 height 13
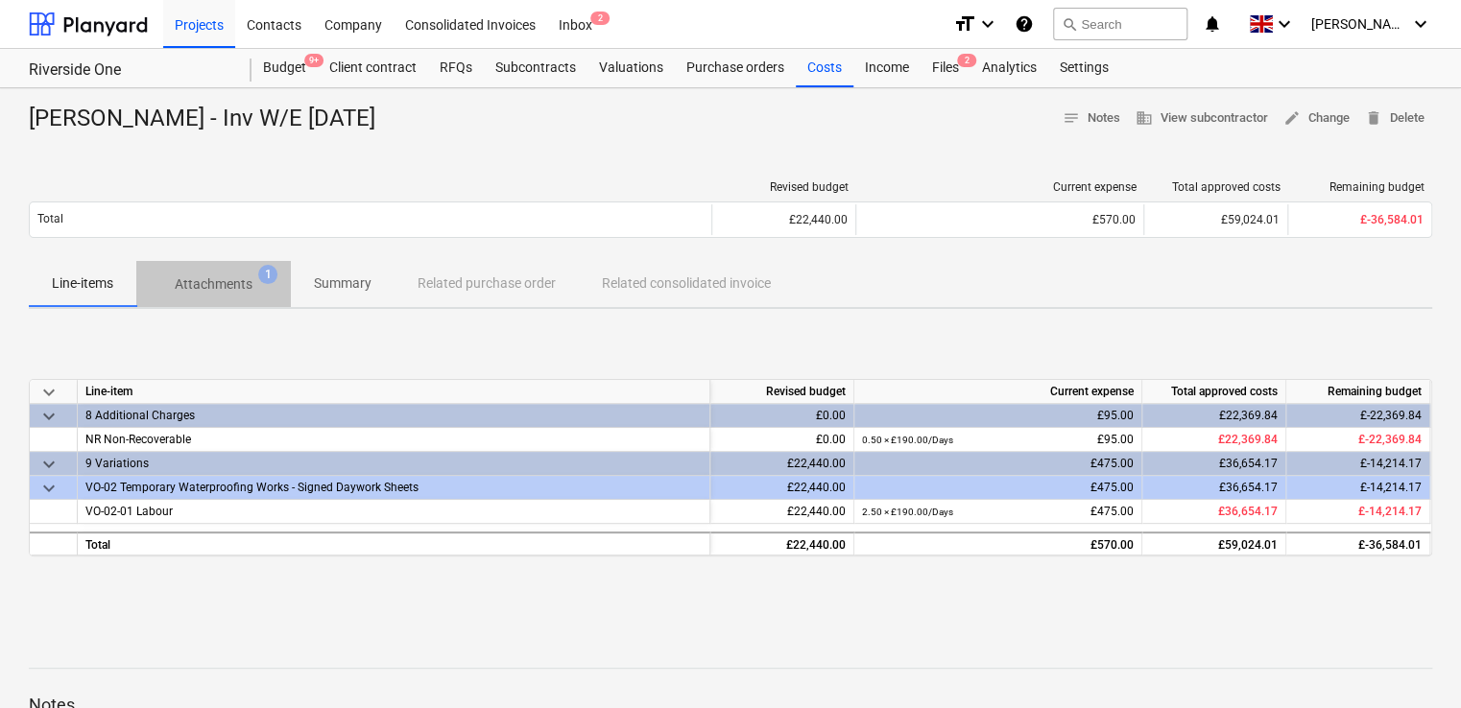
click at [221, 278] on p "Attachments" at bounding box center [214, 284] width 78 height 20
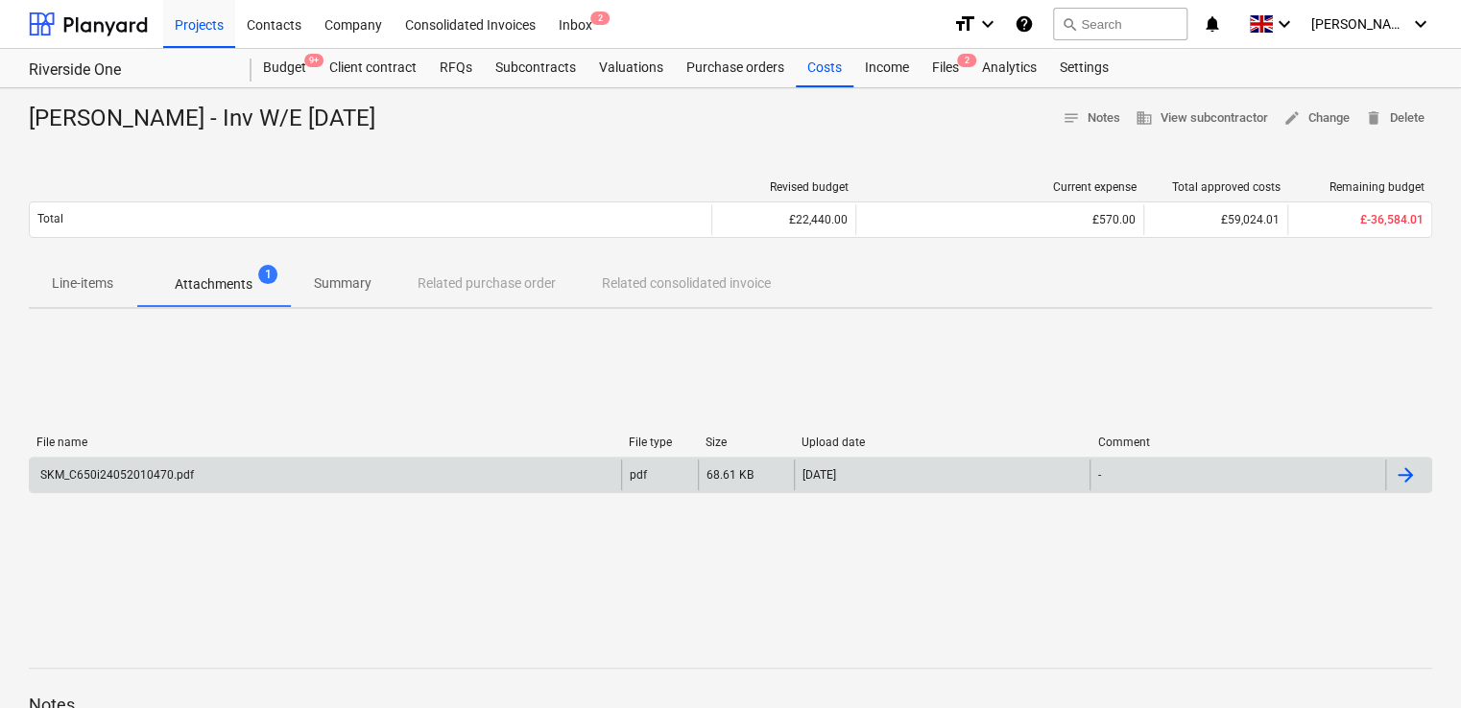
click at [150, 476] on div "SKM_C650i24052010470.pdf" at bounding box center [115, 474] width 156 height 13
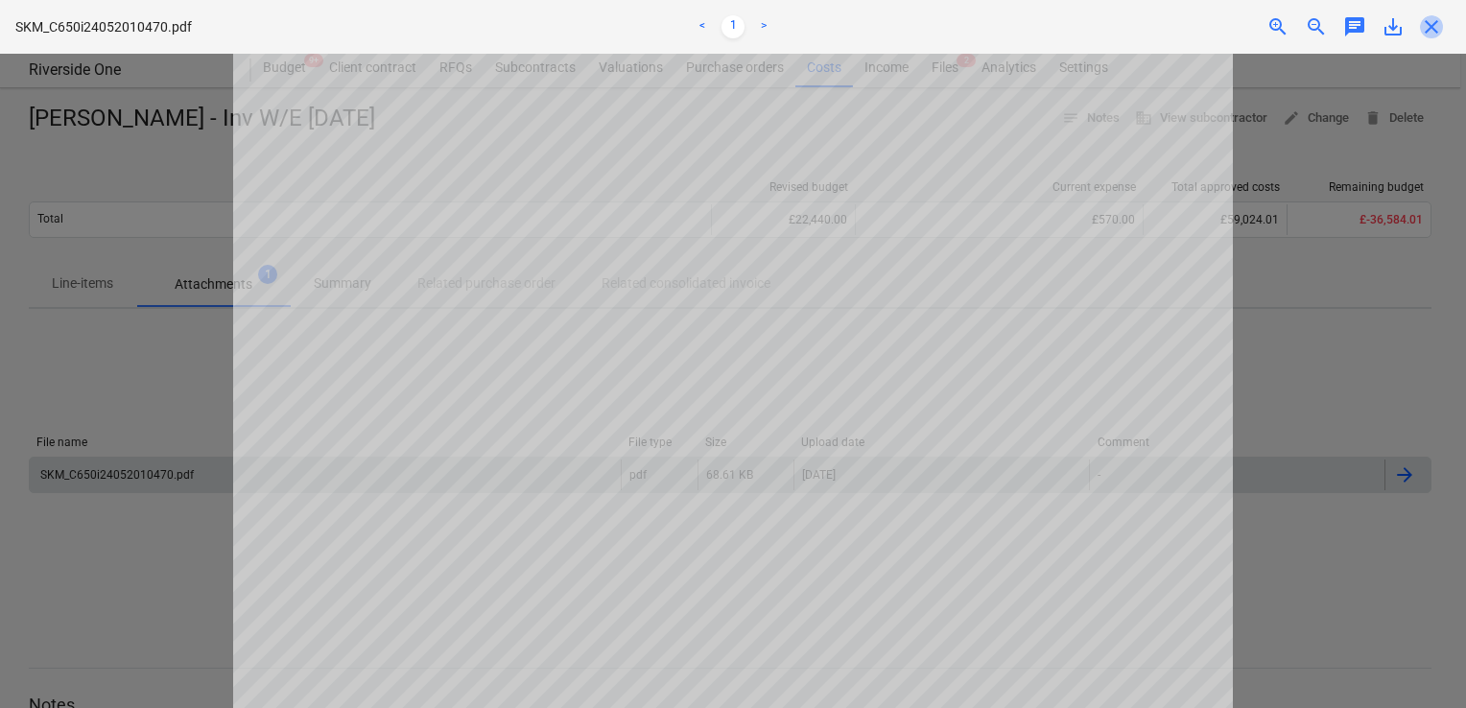
click at [1428, 35] on span "close" at bounding box center [1431, 26] width 23 height 23
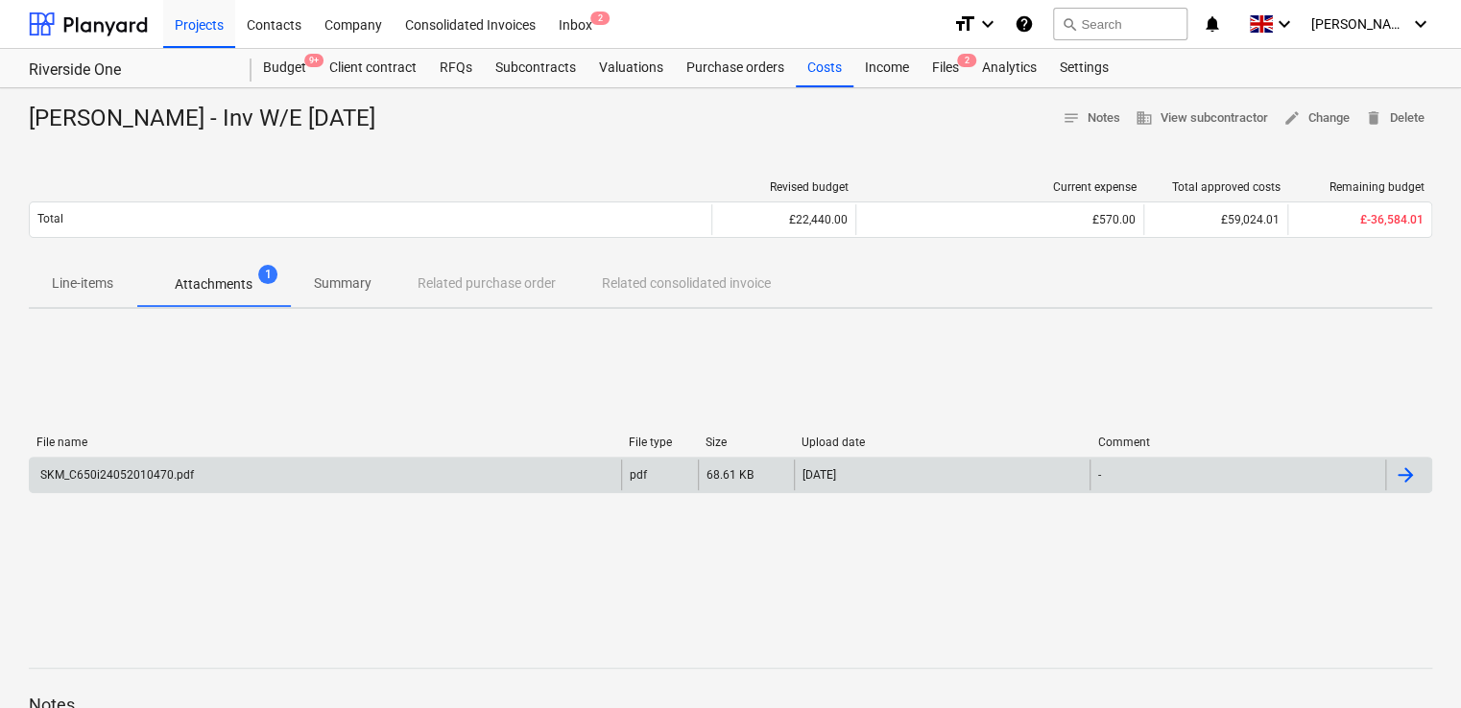
drag, startPoint x: 459, startPoint y: 122, endPoint x: 12, endPoint y: 115, distance: 446.3
click at [12, 115] on div "[PERSON_NAME] - Inv W/E [DATE] notes Notes business View subcontractor edit Cha…" at bounding box center [730, 500] width 1461 height 824
copy div "[PERSON_NAME] - Inv W/E [DATE]"
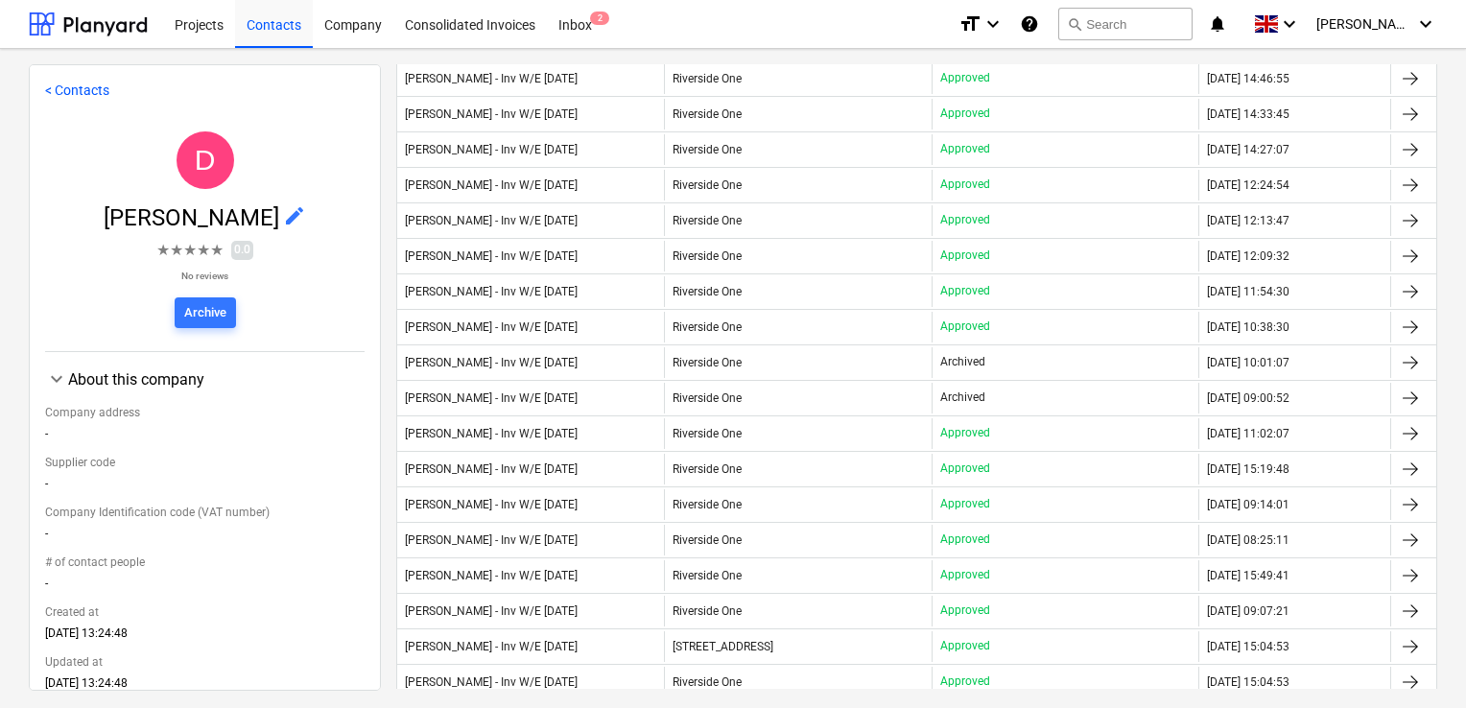
scroll to position [796, 0]
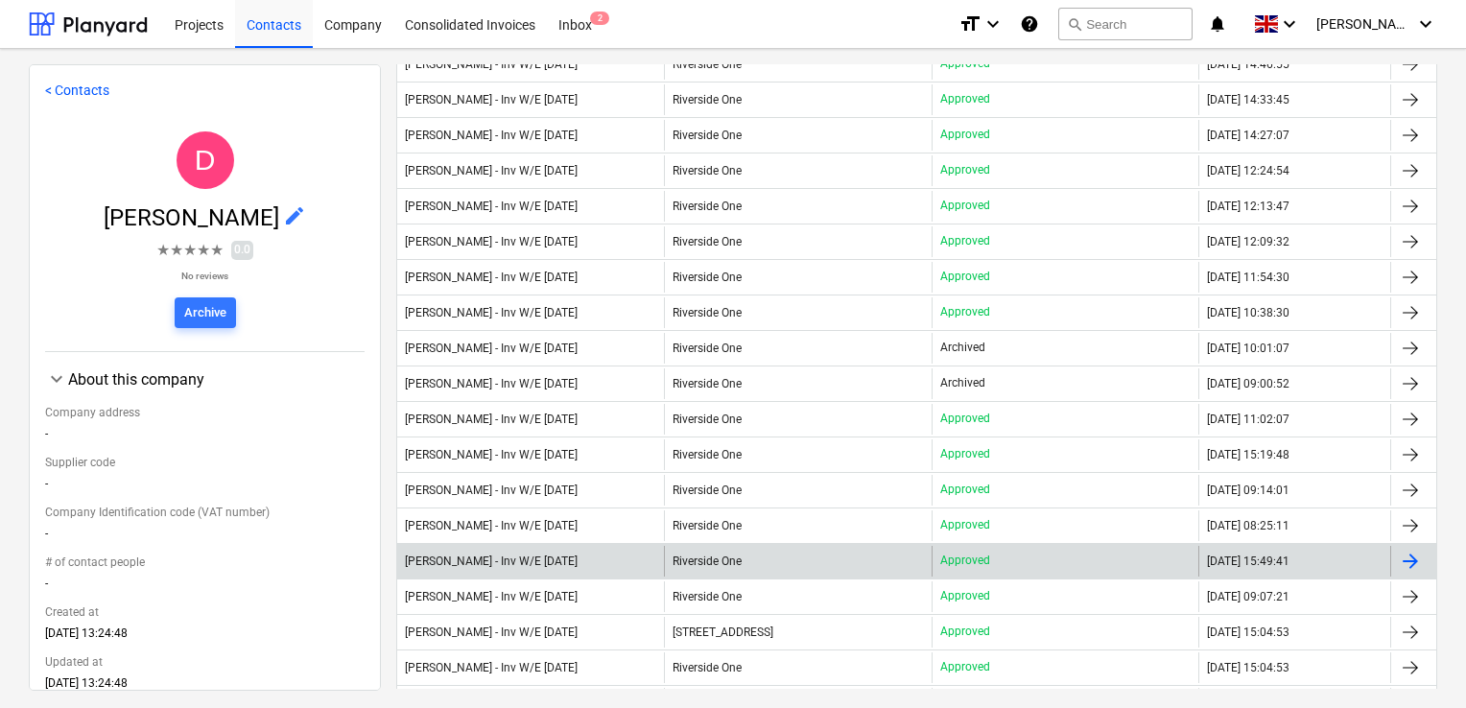
click at [578, 555] on div "[PERSON_NAME] - Inv W/E [DATE]" at bounding box center [491, 561] width 173 height 13
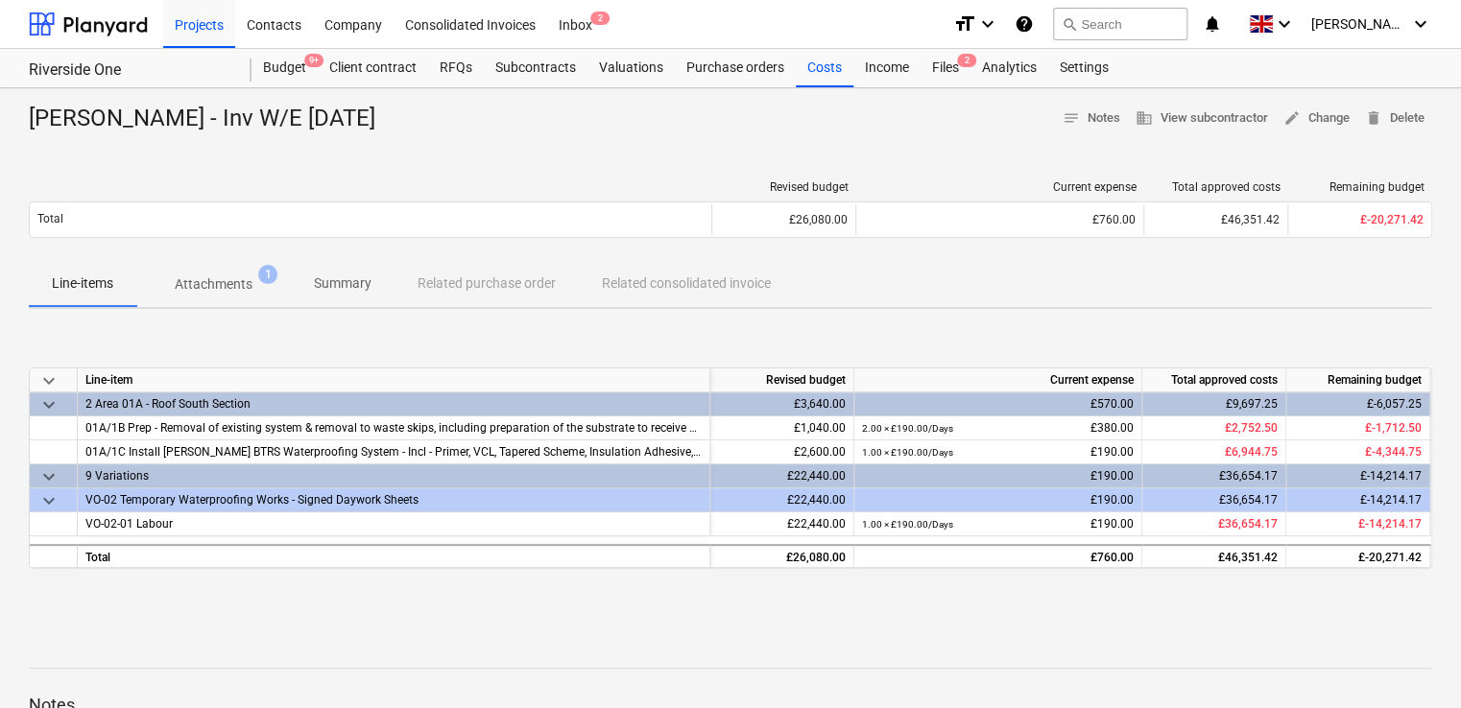
click at [213, 283] on p "Attachments" at bounding box center [214, 284] width 78 height 20
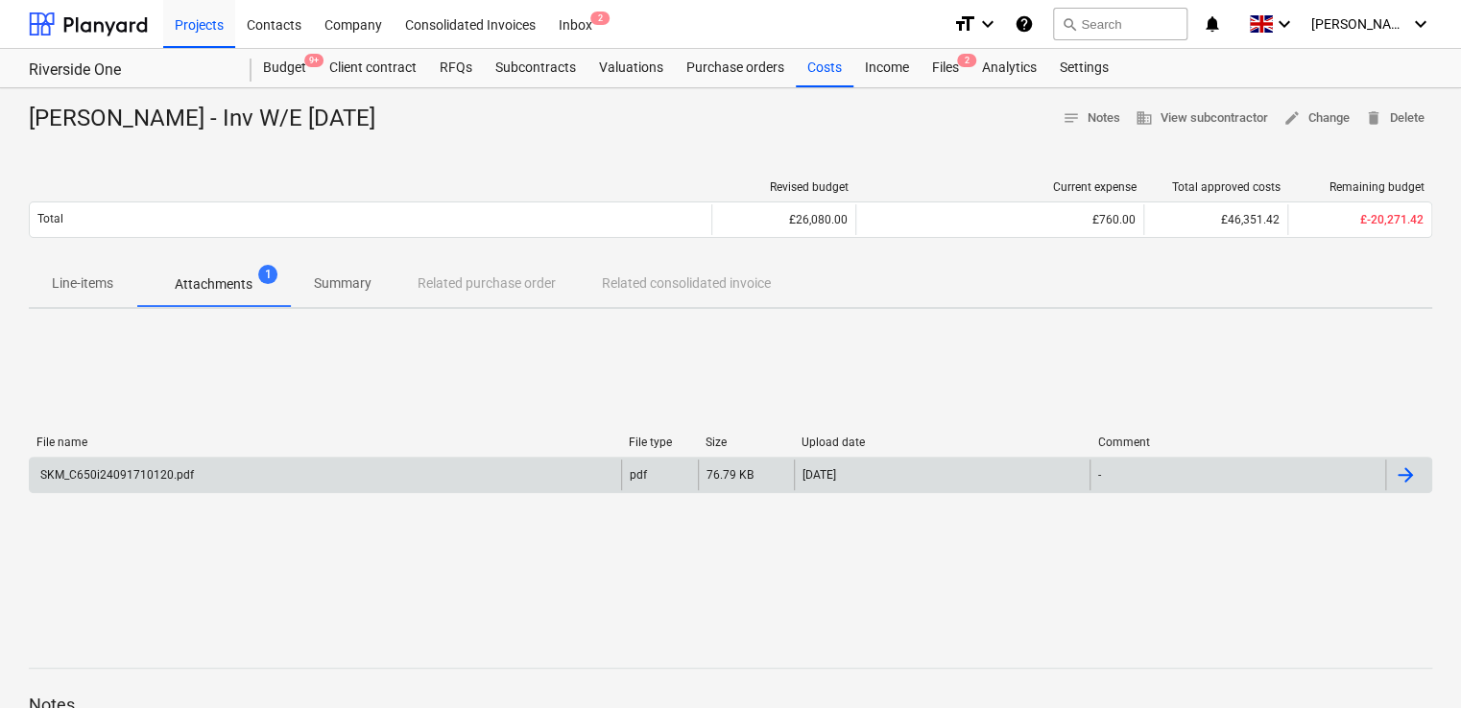
click at [154, 487] on div "SKM_C650i24091710120.pdf" at bounding box center [325, 475] width 591 height 31
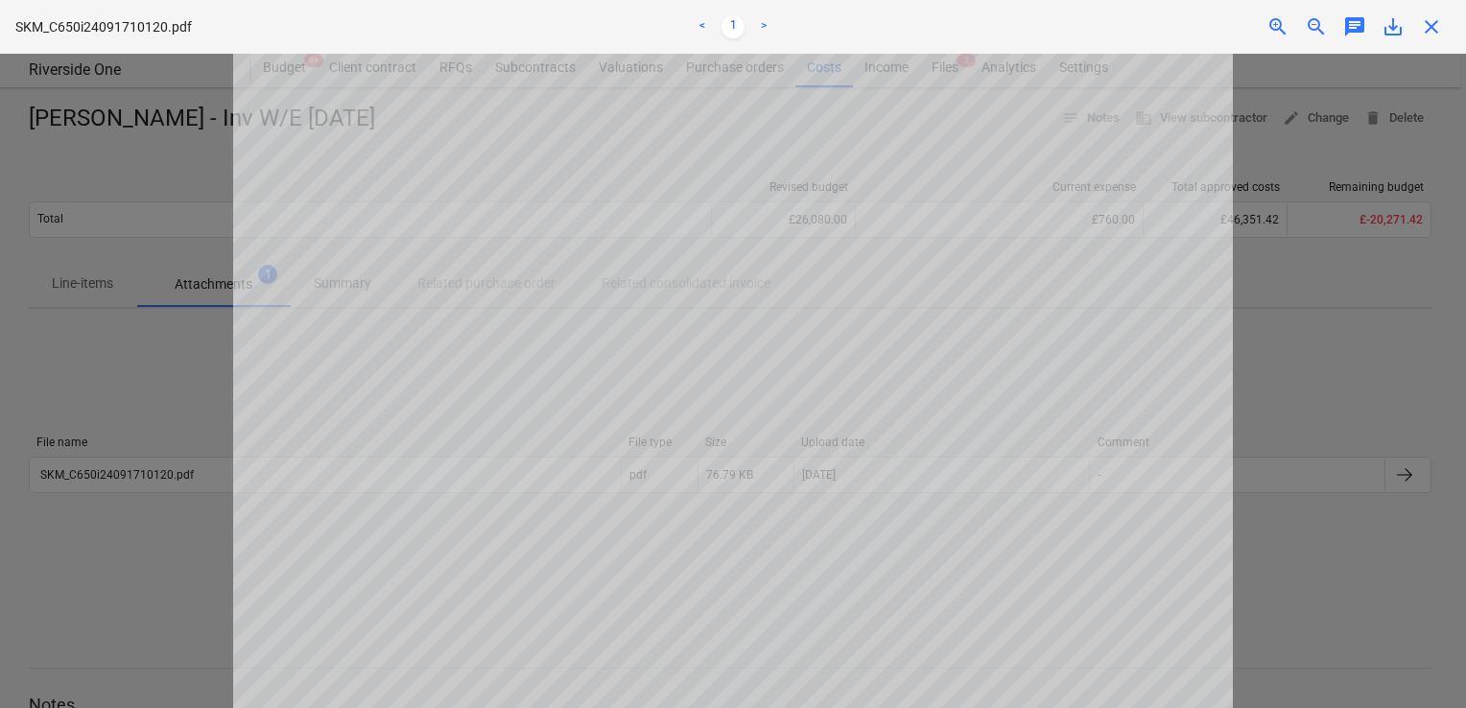
click at [1427, 26] on span "close" at bounding box center [1431, 26] width 23 height 23
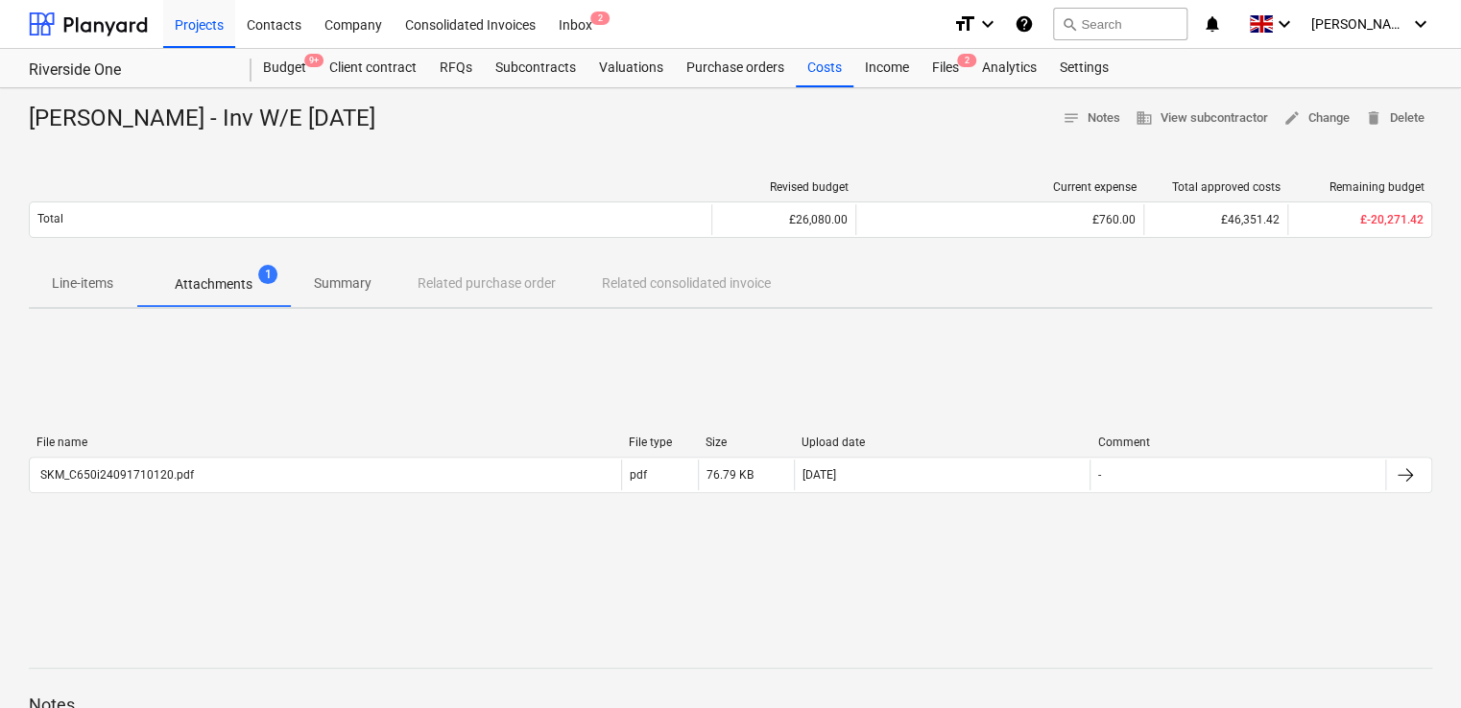
drag, startPoint x: 449, startPoint y: 117, endPoint x: 18, endPoint y: 110, distance: 431.0
click at [18, 110] on div "[PERSON_NAME] - Inv W/E [DATE] notes Notes business View subcontractor edit Cha…" at bounding box center [730, 500] width 1461 height 824
copy div "[PERSON_NAME] - Inv W/E [DATE]"
